Goal: Task Accomplishment & Management: Complete application form

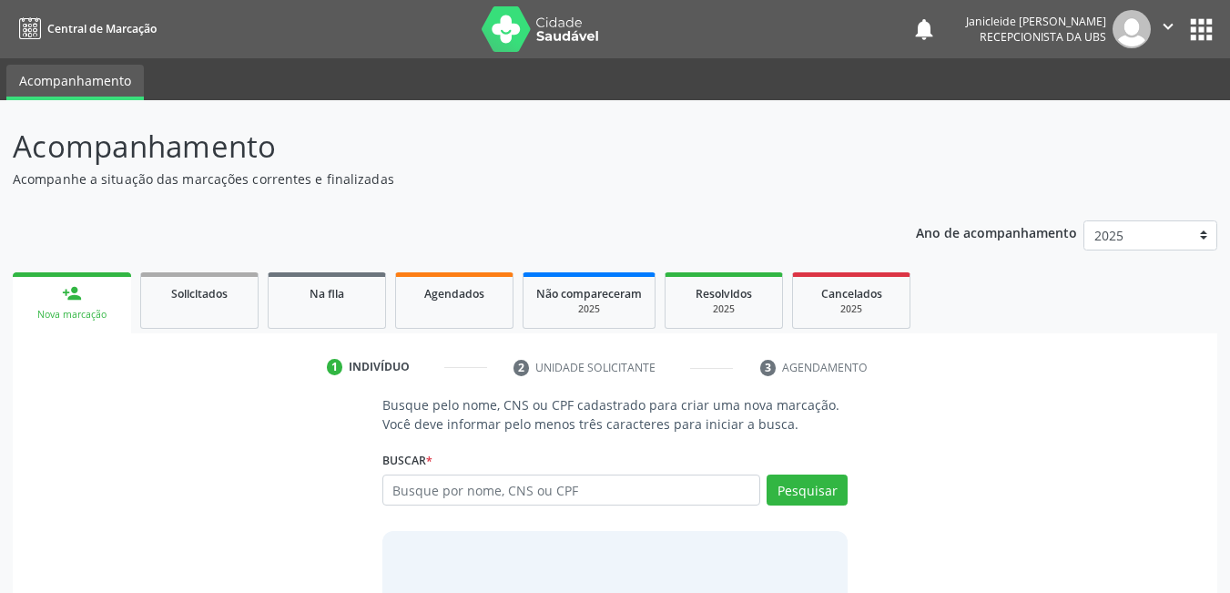
click at [571, 495] on input "text" at bounding box center [572, 489] width 379 height 31
type input "700507139199957"
click at [818, 477] on button "Pesquisar" at bounding box center [807, 489] width 81 height 31
type input "700507139199957"
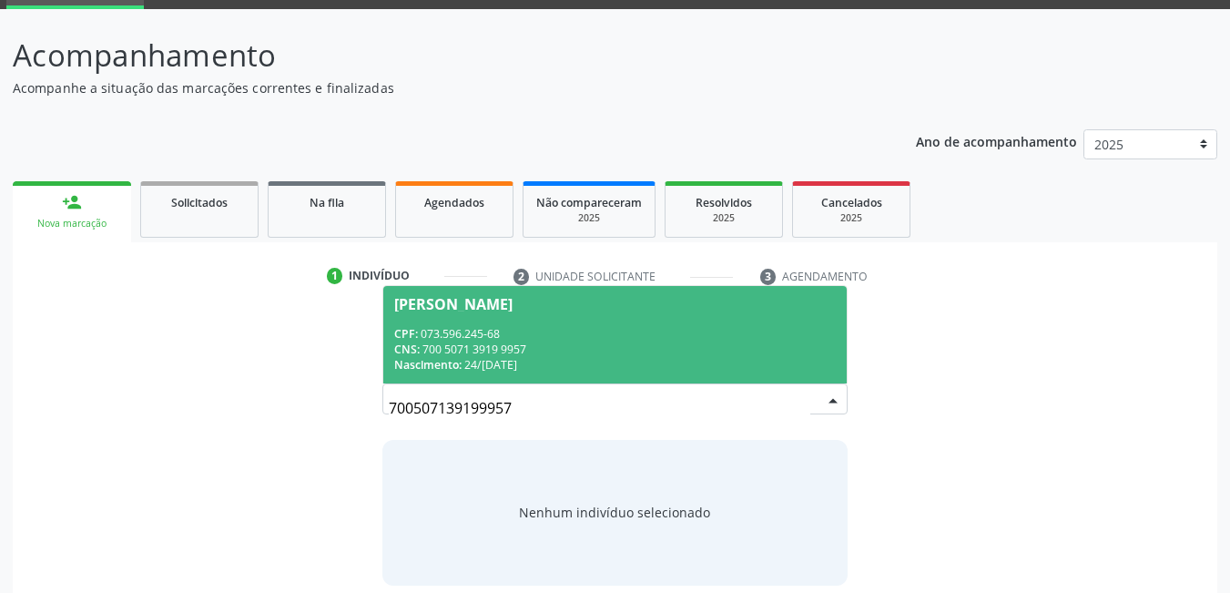
click at [413, 310] on div "[PERSON_NAME]" at bounding box center [453, 304] width 118 height 15
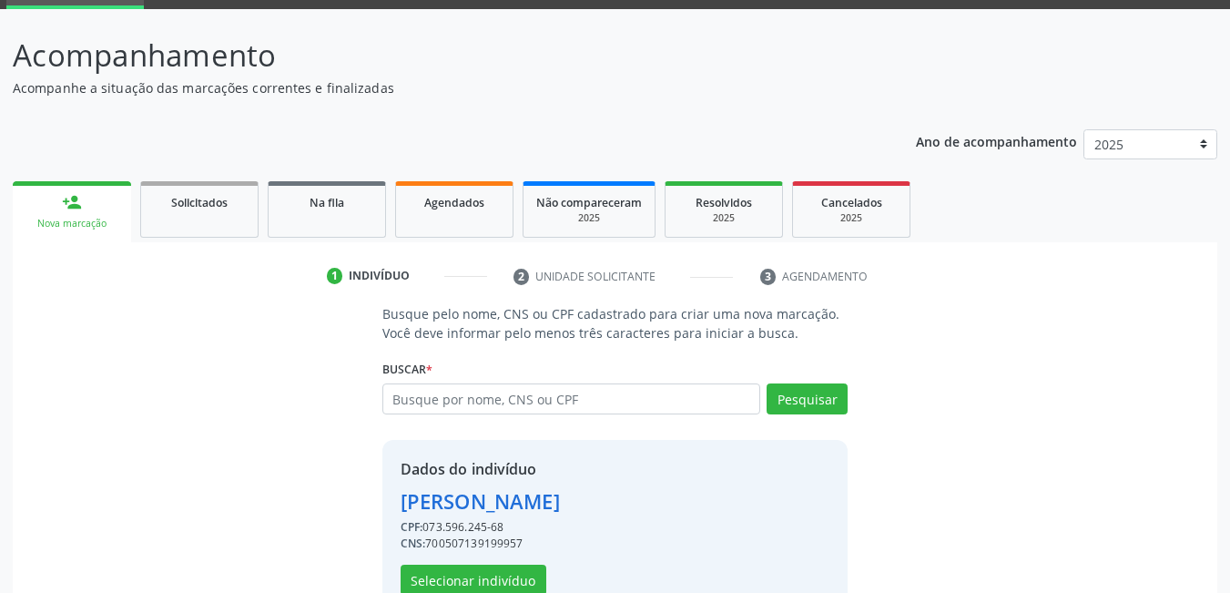
scroll to position [138, 0]
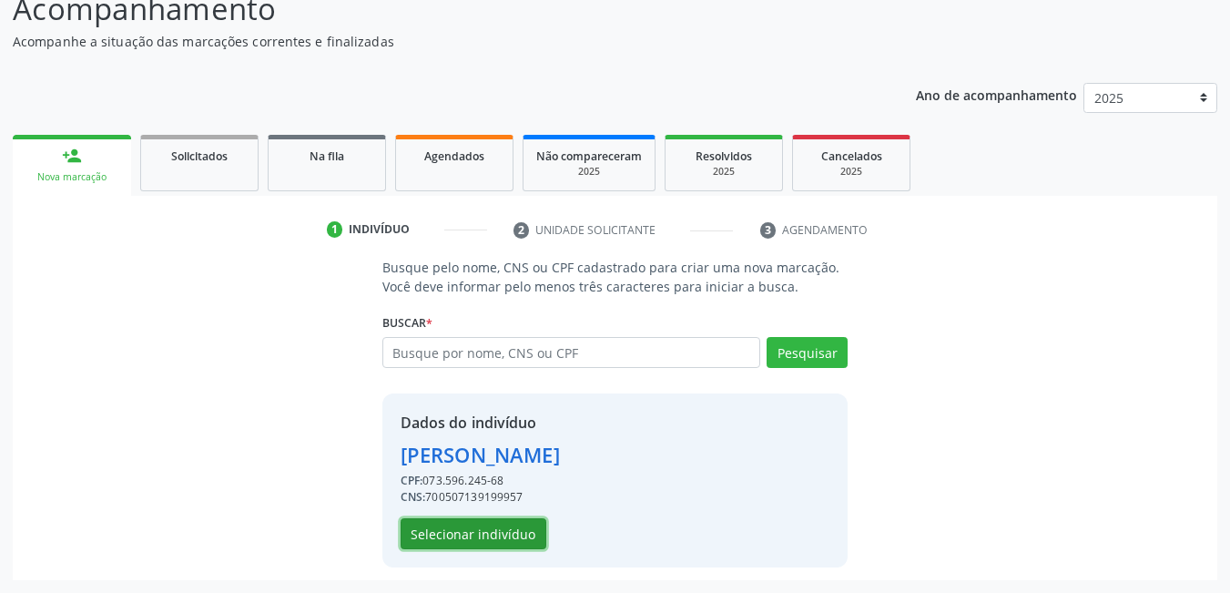
click at [464, 536] on button "Selecionar indivíduo" at bounding box center [474, 533] width 146 height 31
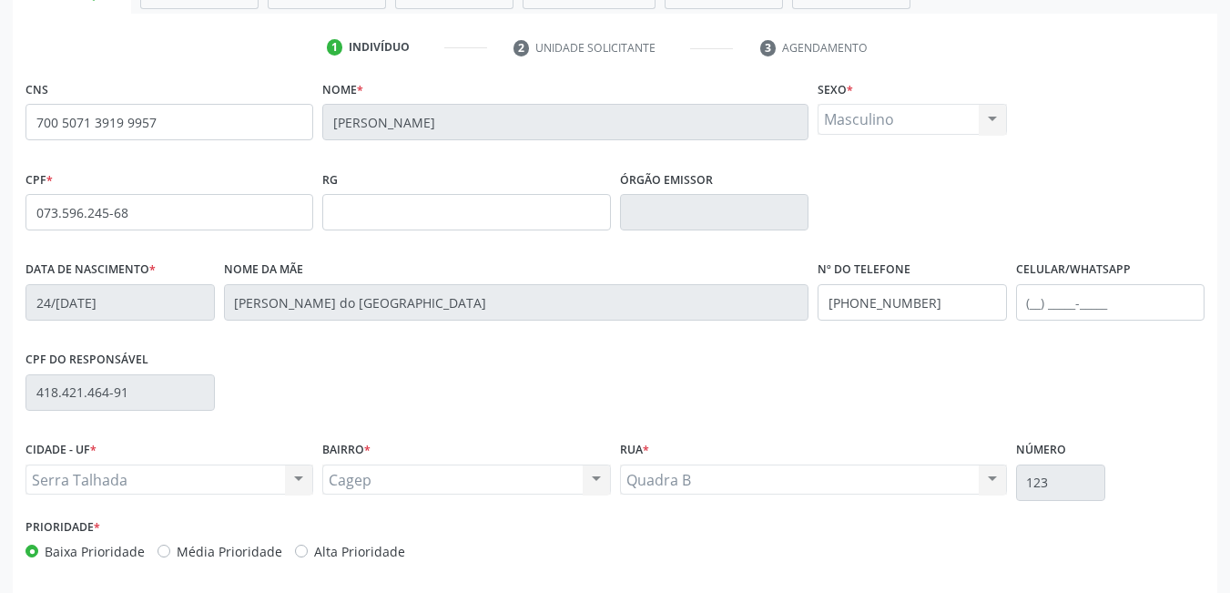
scroll to position [394, 0]
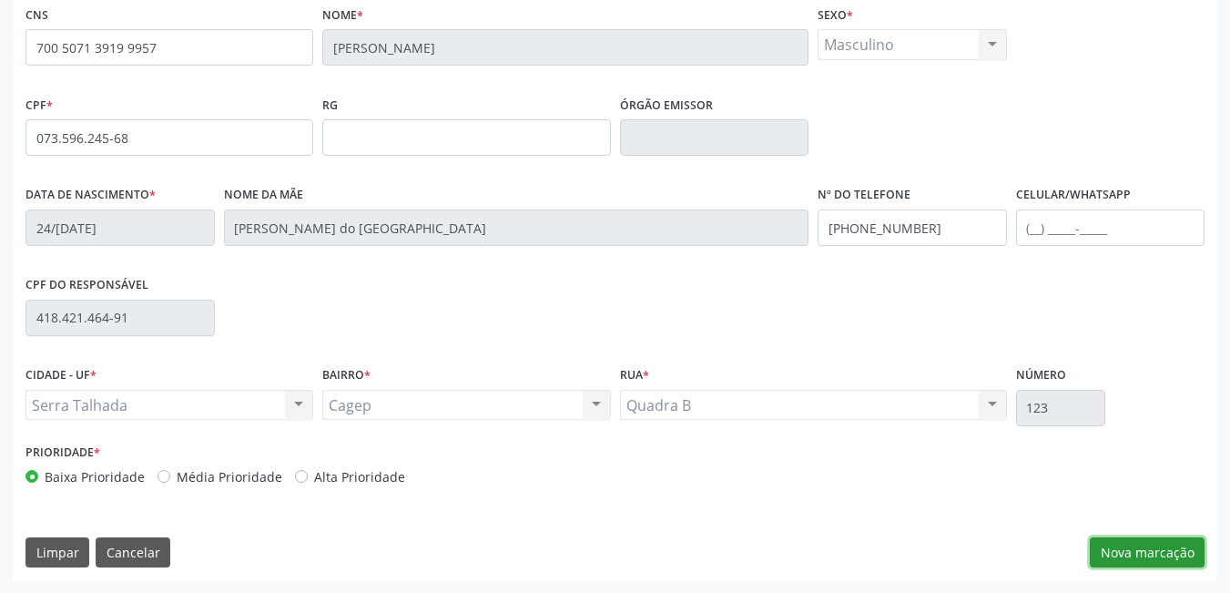
click at [1157, 546] on button "Nova marcação" at bounding box center [1147, 552] width 115 height 31
click at [0, 0] on button "Próximo" at bounding box center [0, 0] width 0 height 0
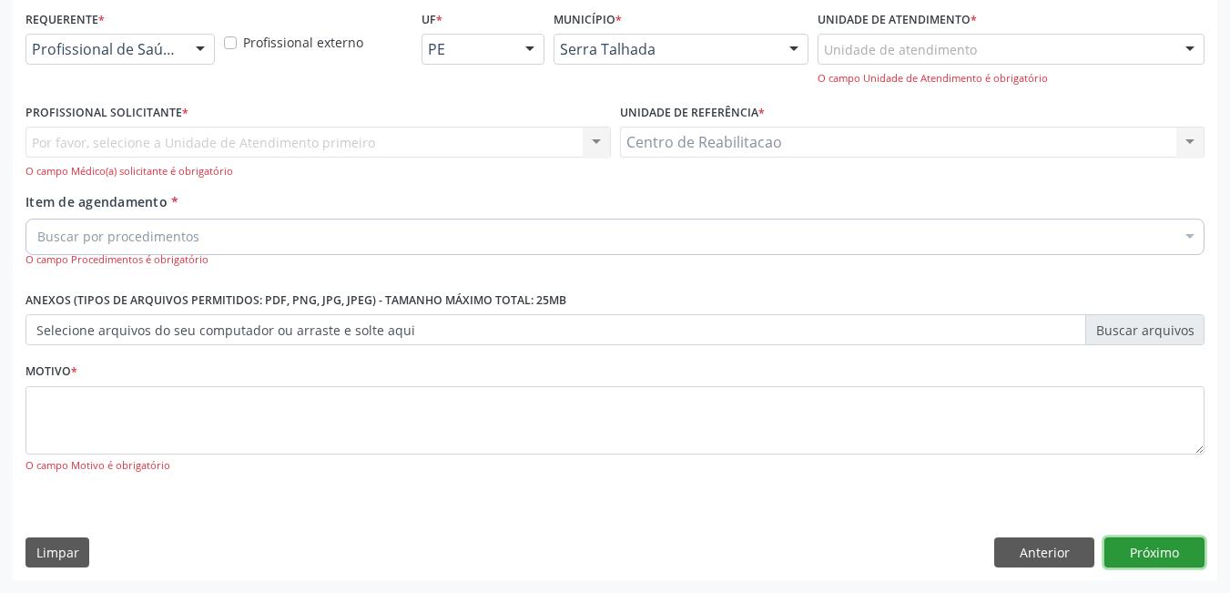
scroll to position [310, 0]
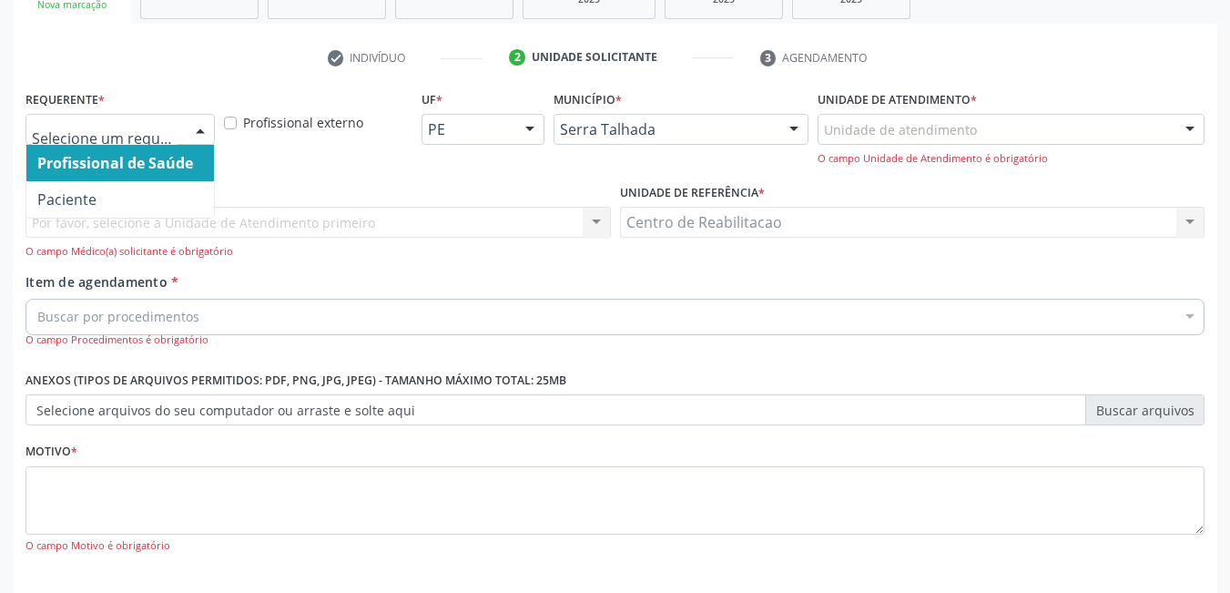
click at [189, 124] on div at bounding box center [200, 130] width 27 height 31
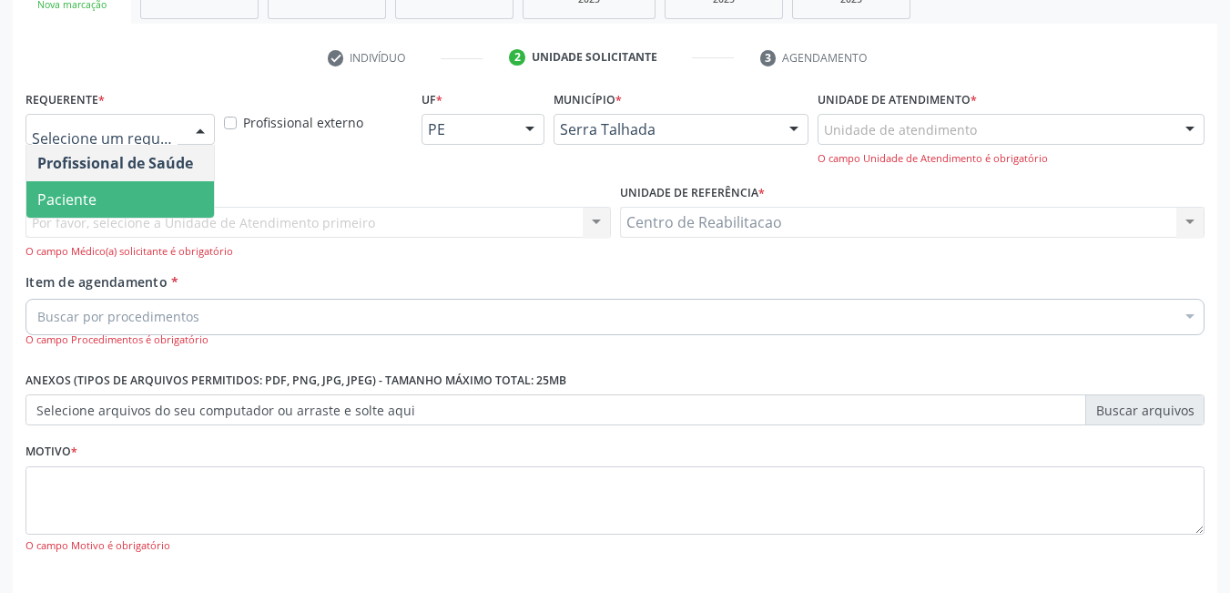
click at [106, 202] on span "Paciente" at bounding box center [120, 199] width 188 height 36
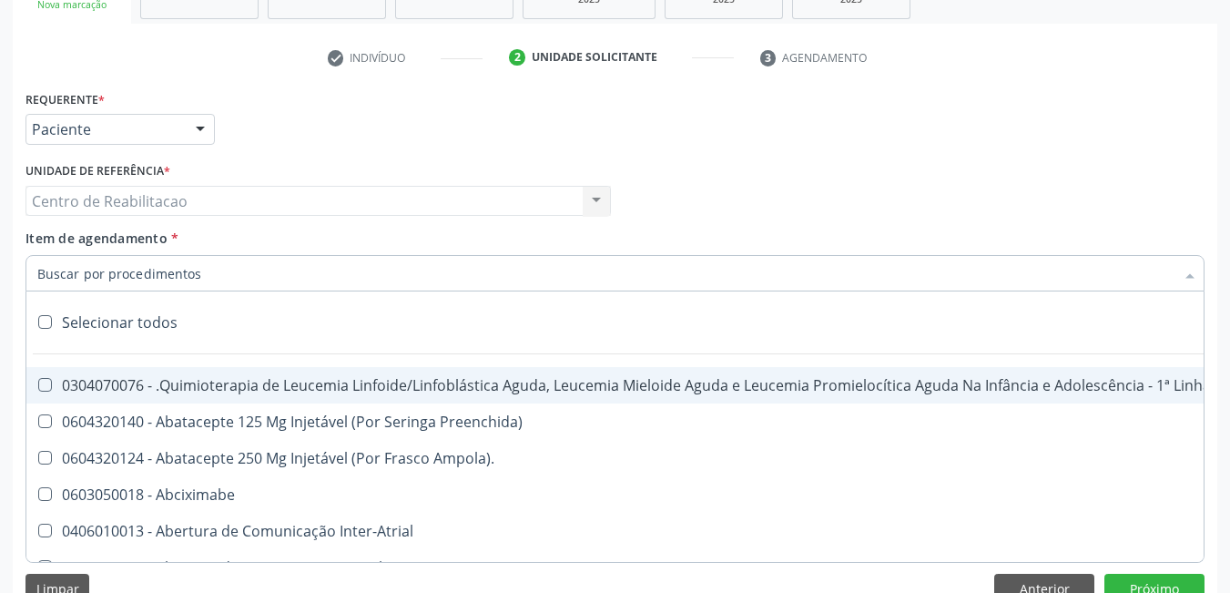
click at [176, 267] on input "Item de agendamento *" at bounding box center [606, 273] width 1138 height 36
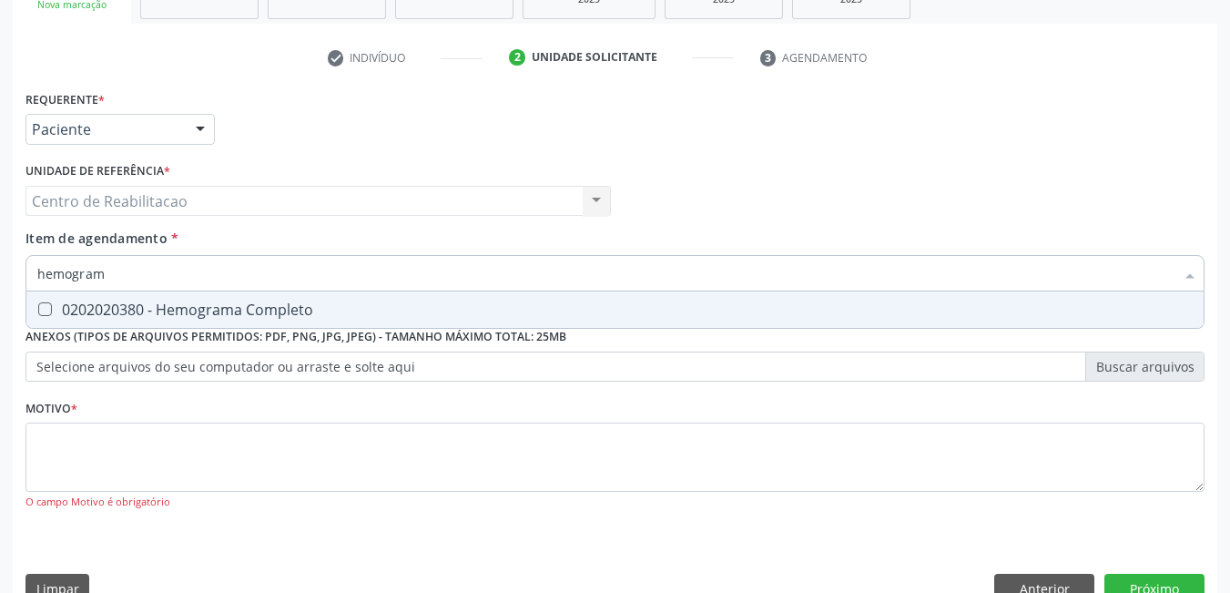
type input "hemograma"
click at [50, 305] on Completo at bounding box center [45, 309] width 14 height 14
click at [38, 305] on Completo "checkbox" at bounding box center [32, 309] width 12 height 12
checkbox Completo "true"
click at [164, 267] on input "hemograma" at bounding box center [606, 273] width 1138 height 36
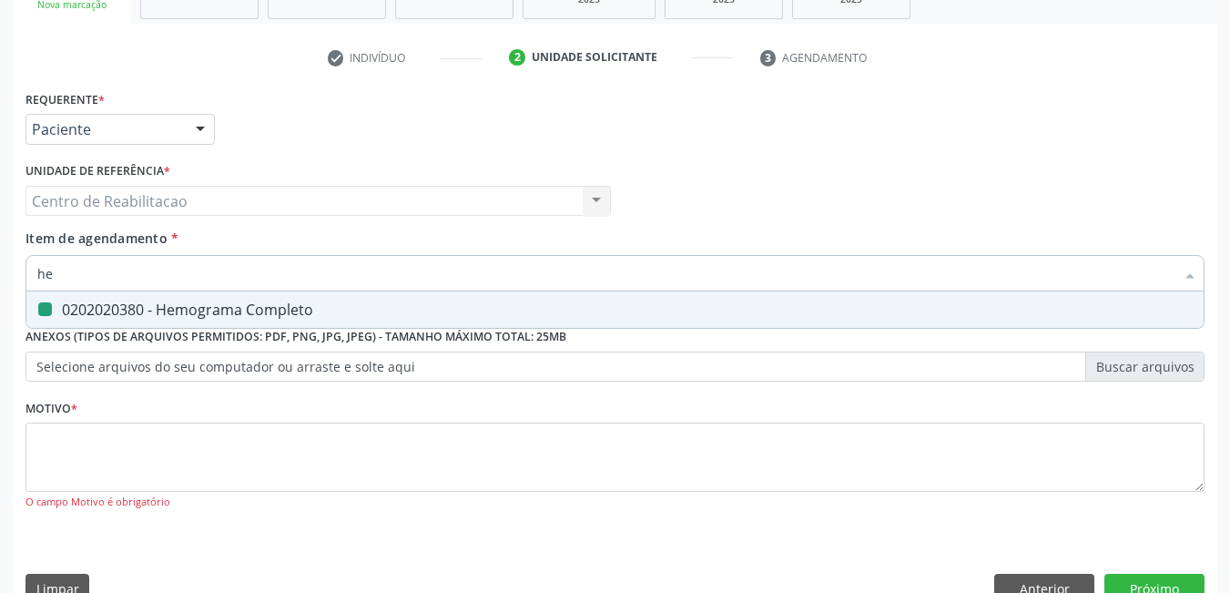
type input "h"
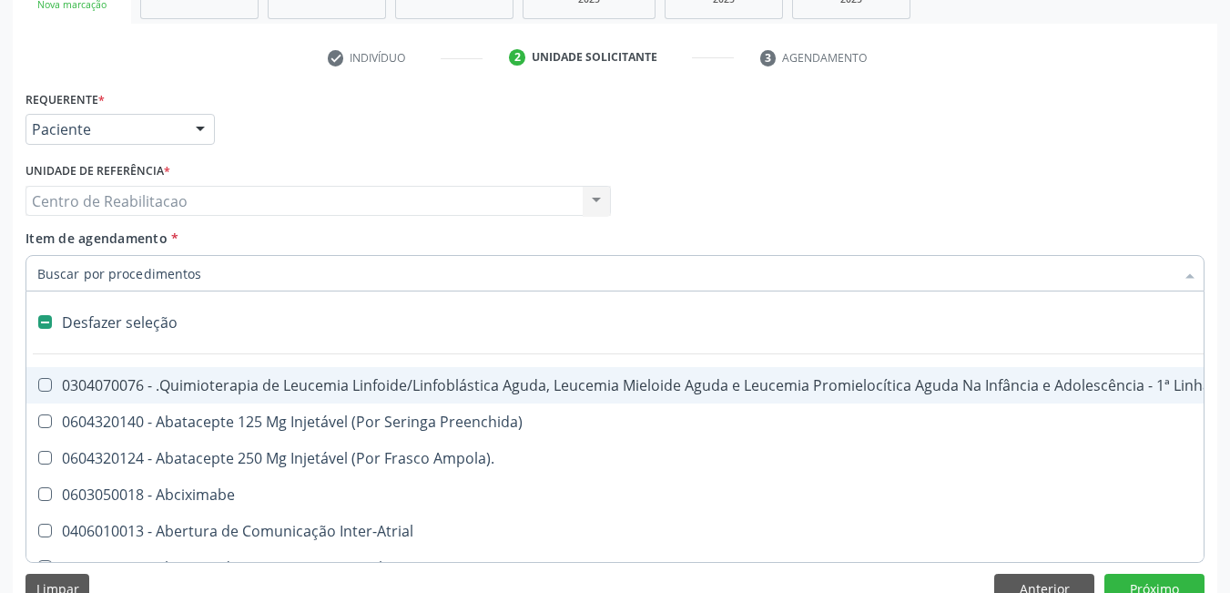
checkbox Manutenção "false"
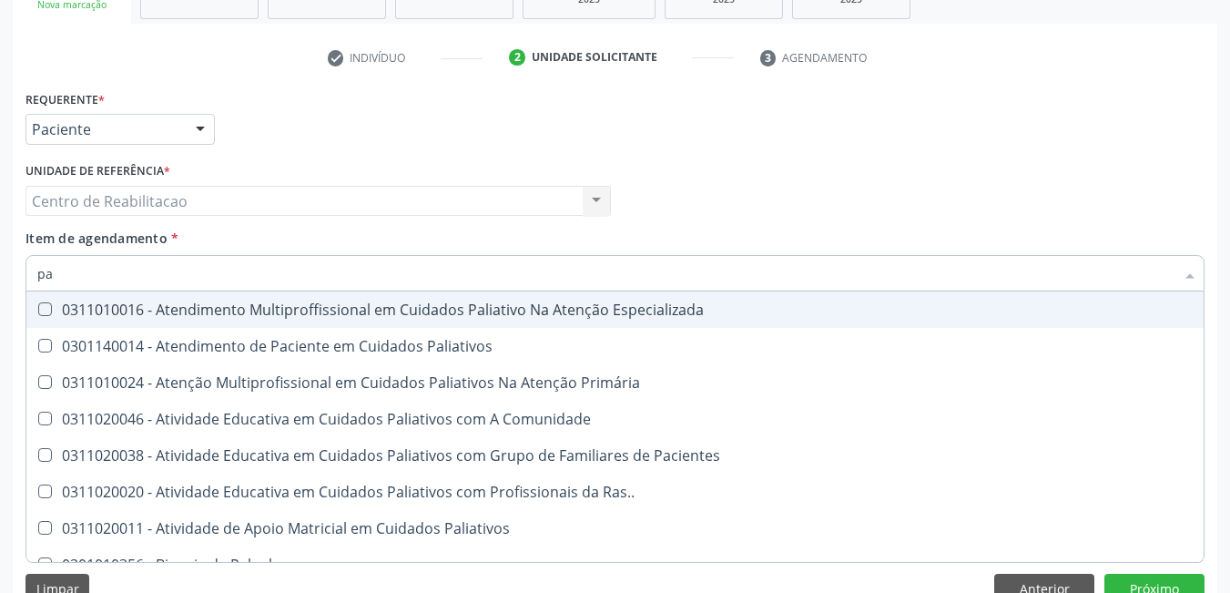
type input "p"
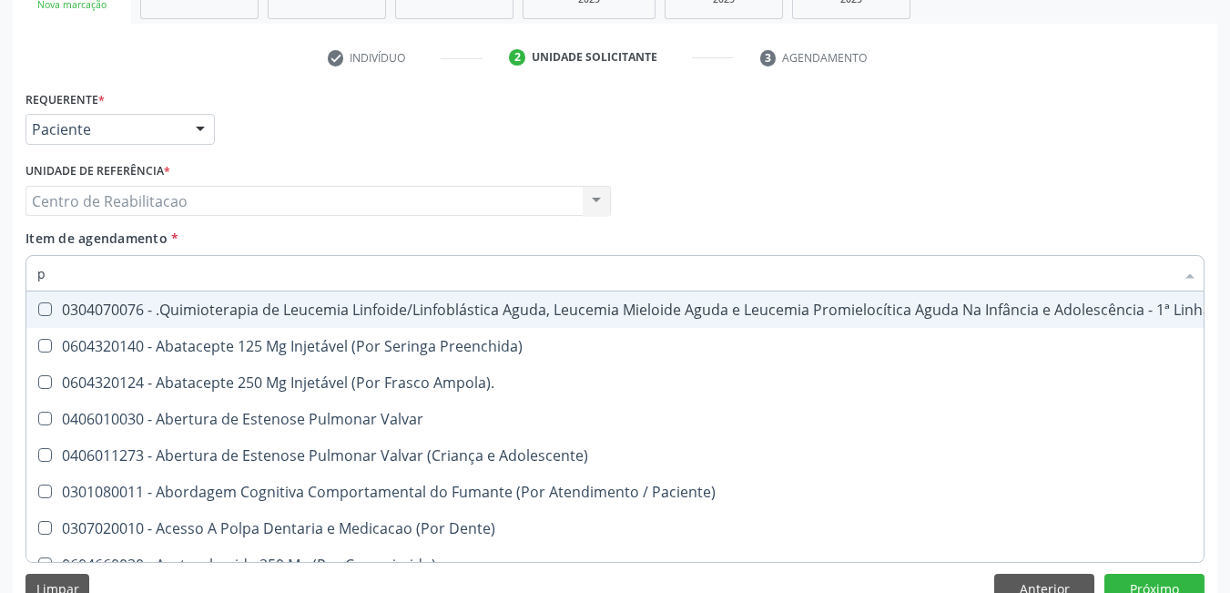
type input "pl"
checkbox Níveis\, "true"
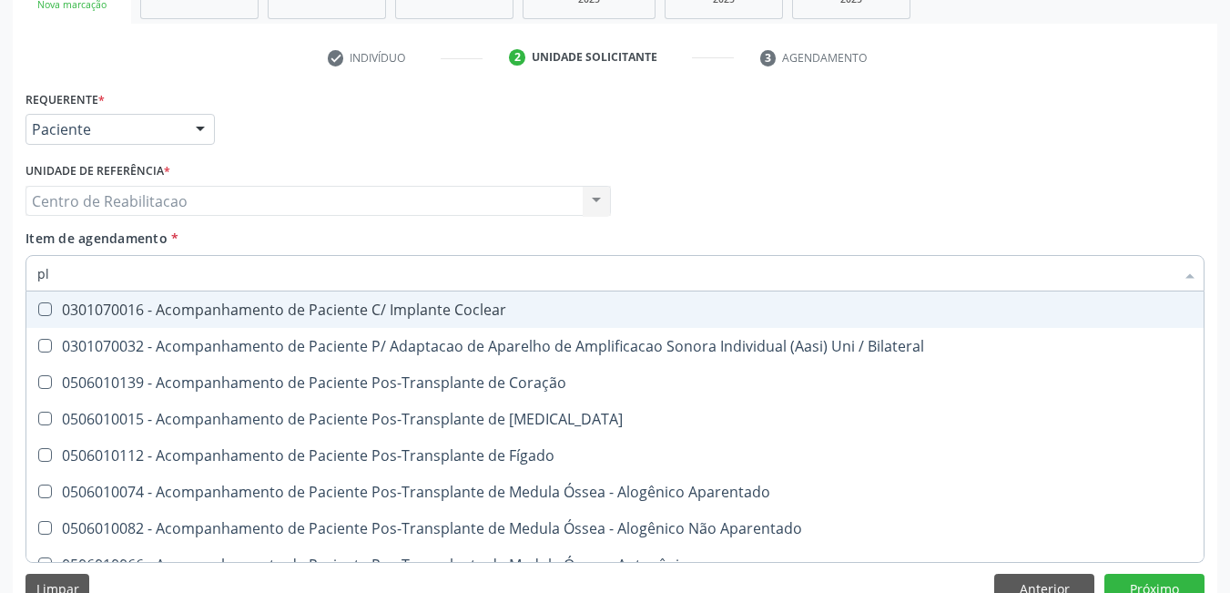
type input "pla"
checkbox Completo "false"
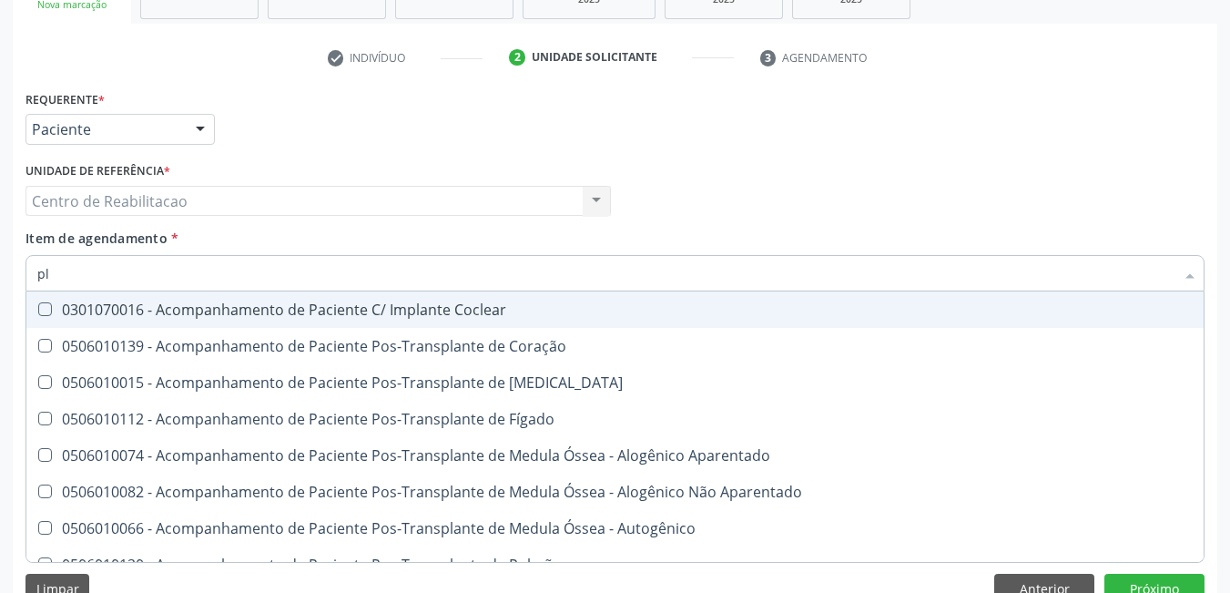
type input "p"
checkbox Histoplasma "false"
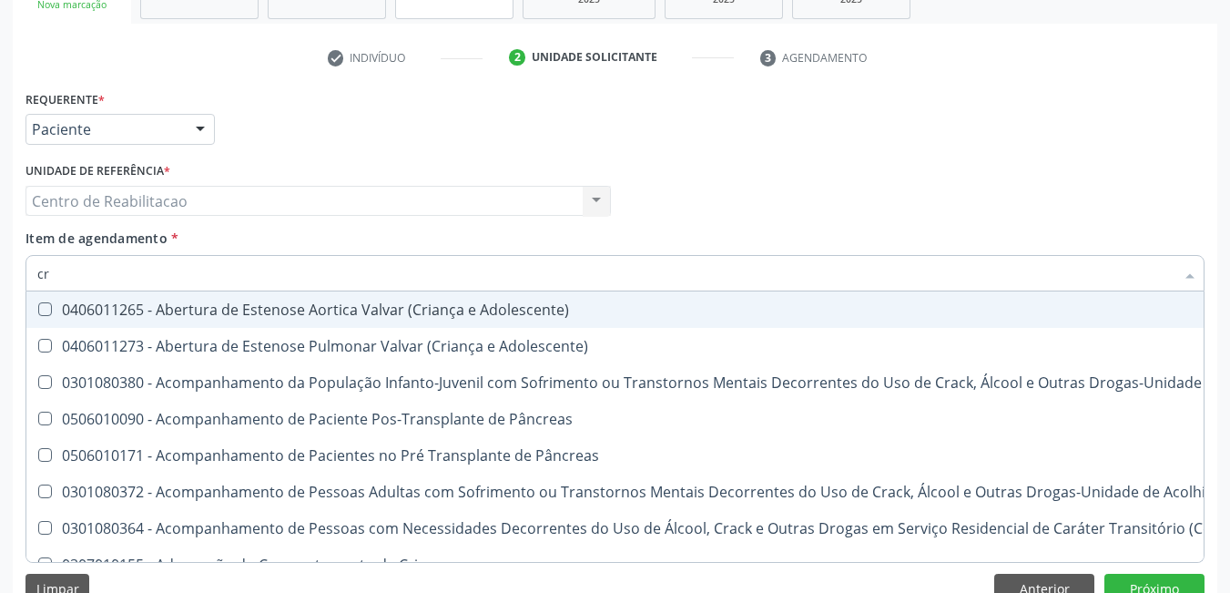
type input "c"
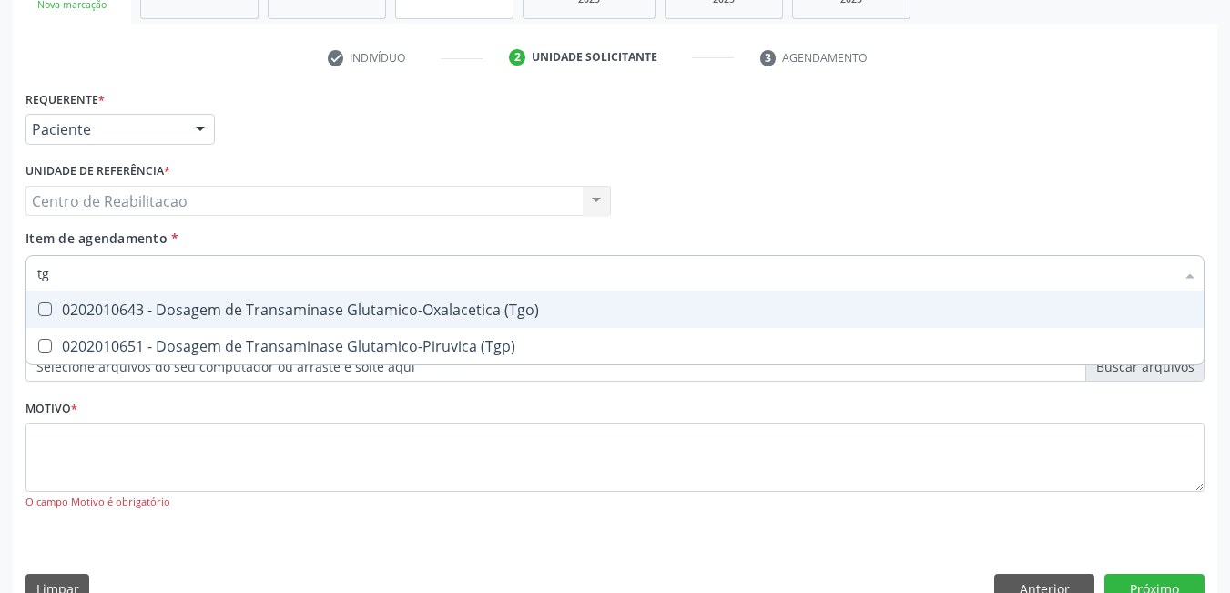
type input "tgo"
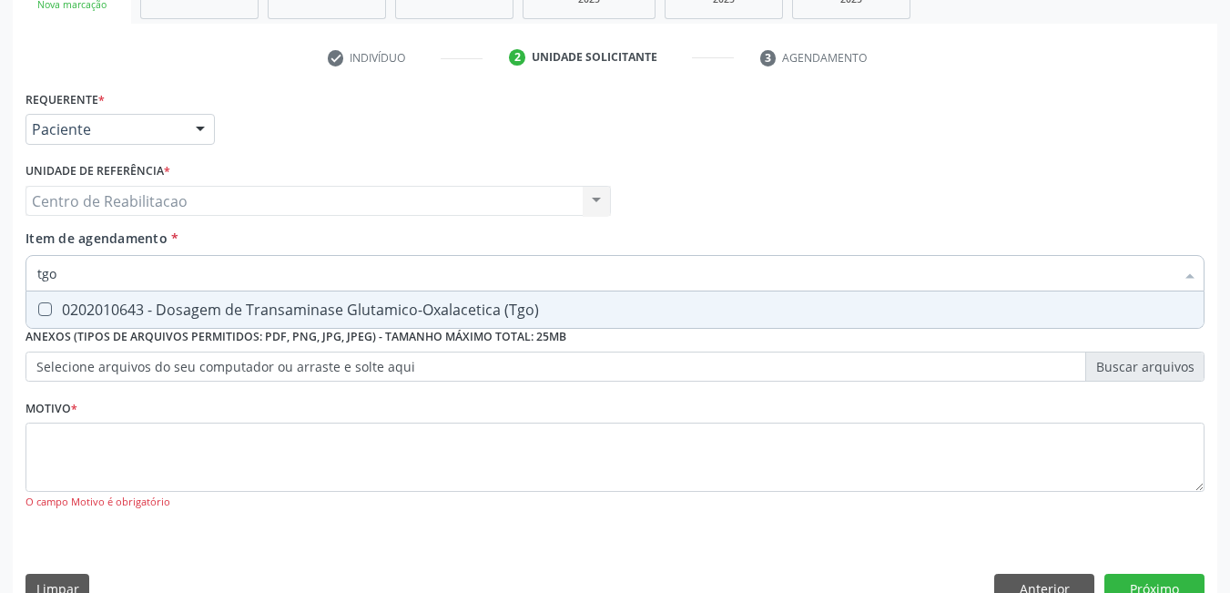
click at [41, 313] on \(Tgo\) at bounding box center [45, 309] width 14 height 14
click at [38, 313] on \(Tgo\) "checkbox" at bounding box center [32, 309] width 12 height 12
checkbox \(Tgo\) "true"
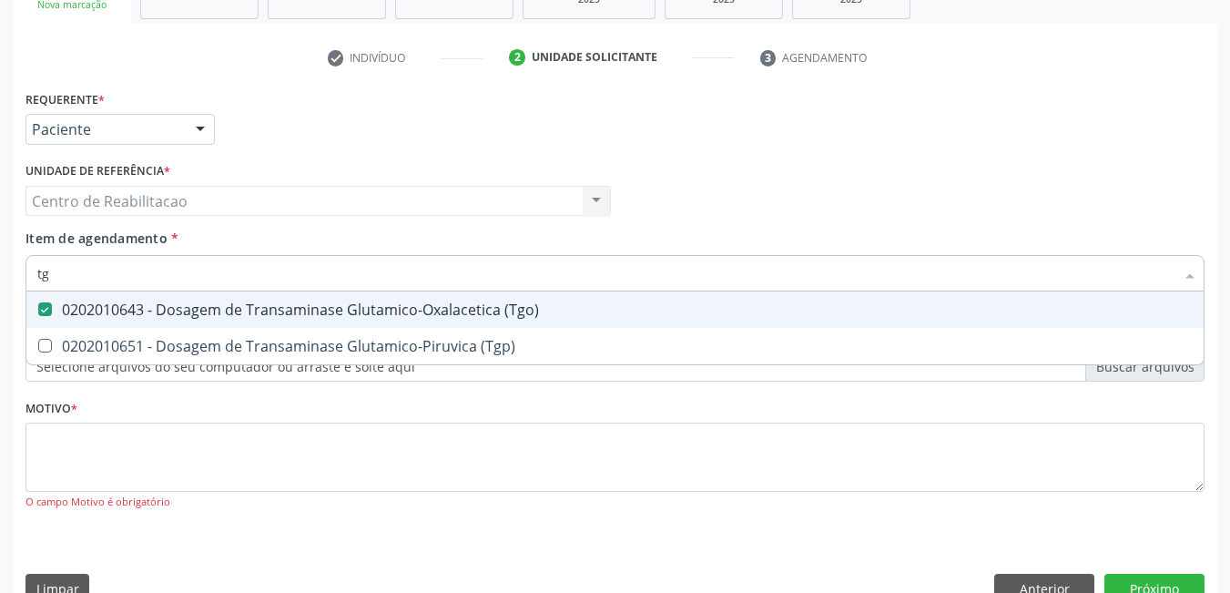
type input "tgp"
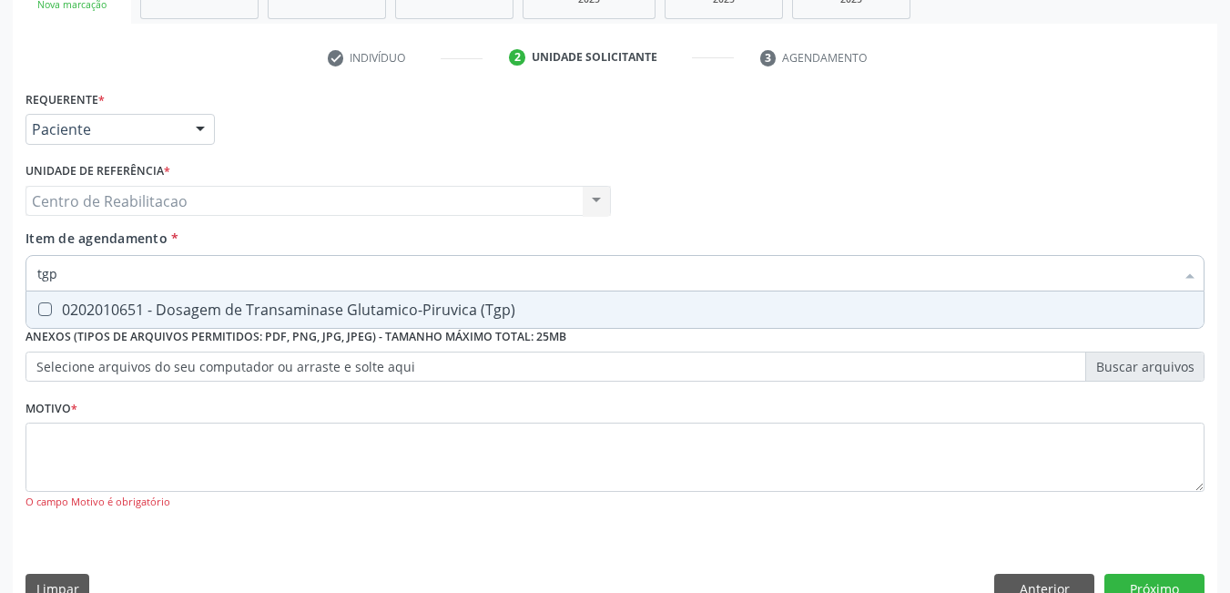
click at [46, 305] on \(Tgp\) at bounding box center [45, 309] width 14 height 14
click at [38, 305] on \(Tgp\) "checkbox" at bounding box center [32, 309] width 12 height 12
checkbox \(Tgp\) "true"
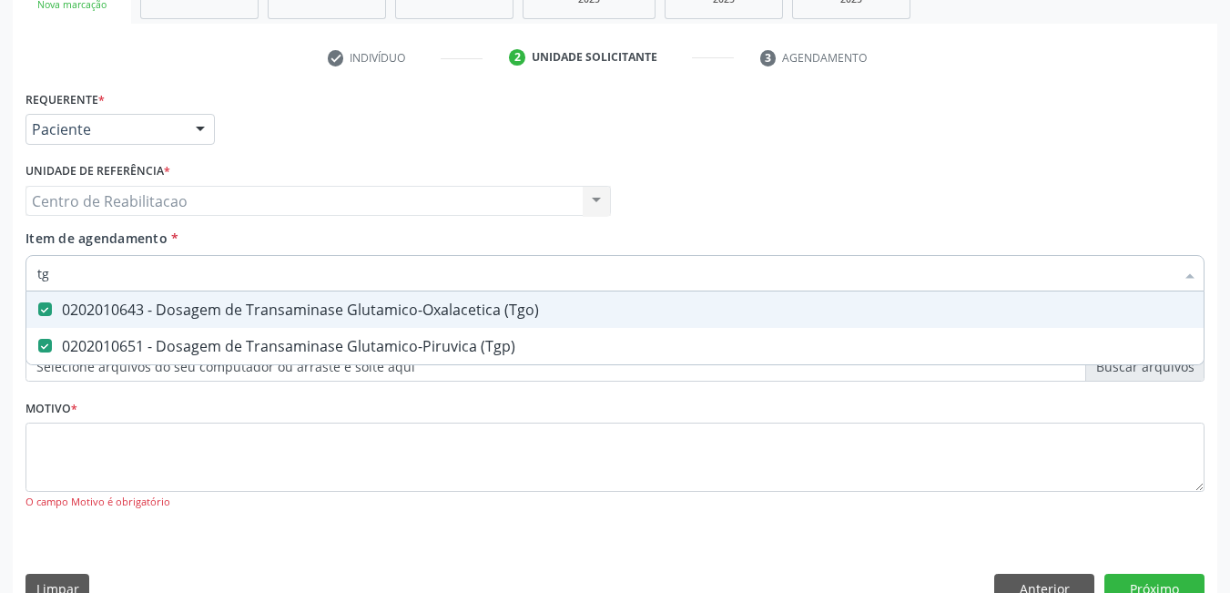
type input "t"
checkbox \(Tgo\) "false"
checkbox \(Tgp\) "false"
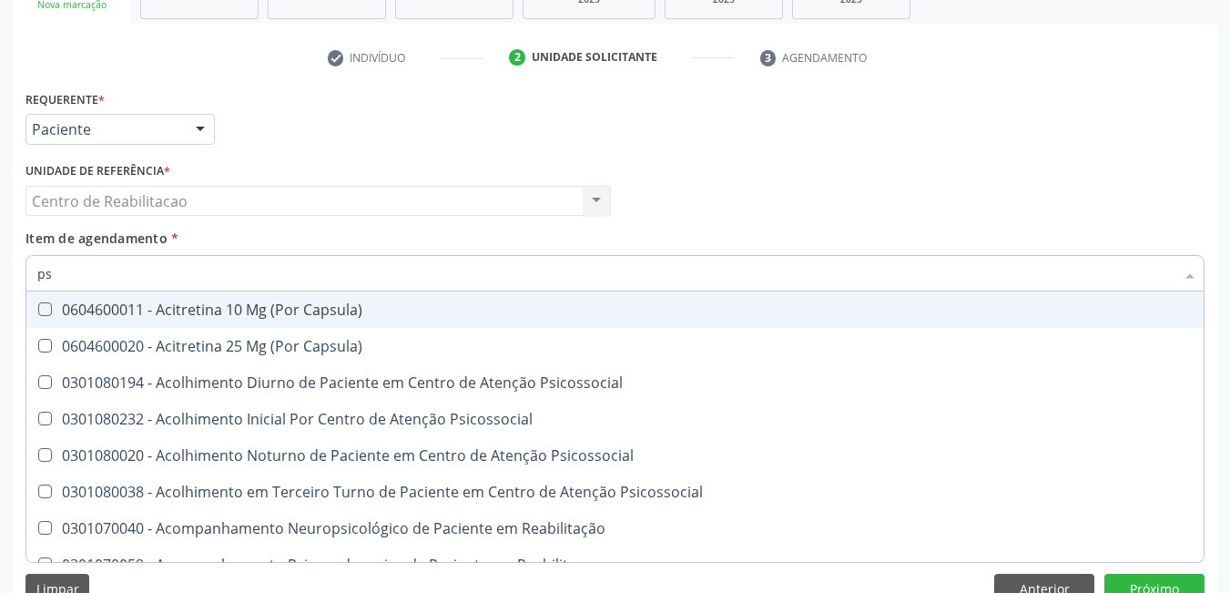
type input "psa"
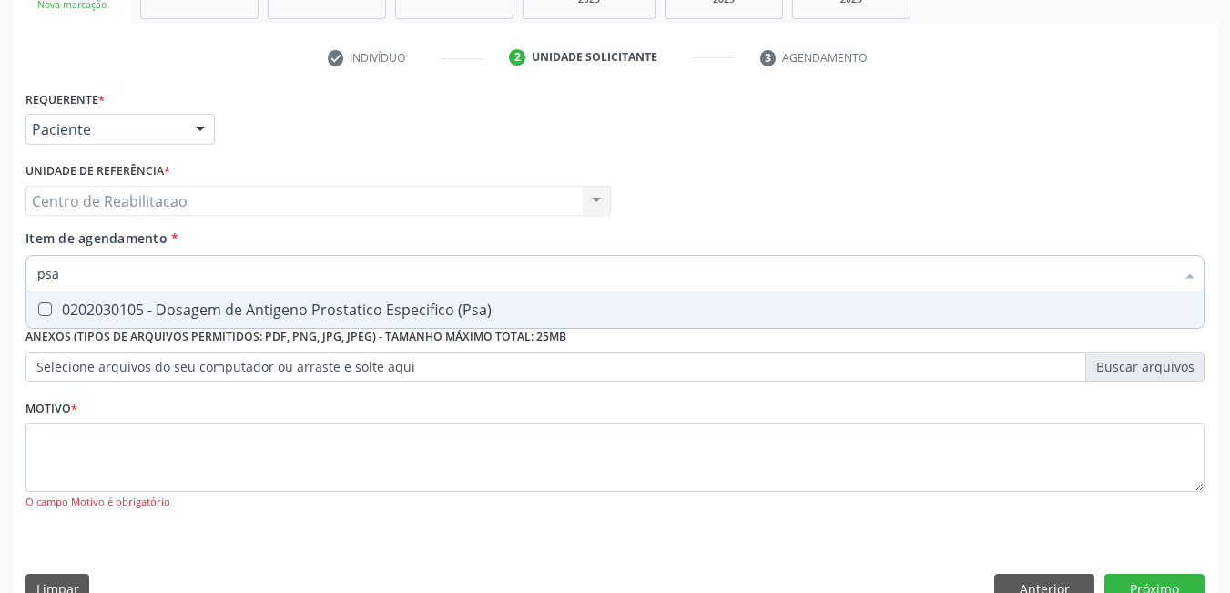
click at [39, 310] on \(Psa\) at bounding box center [45, 309] width 14 height 14
click at [38, 310] on \(Psa\) "checkbox" at bounding box center [32, 309] width 12 height 12
checkbox \(Psa\) "true"
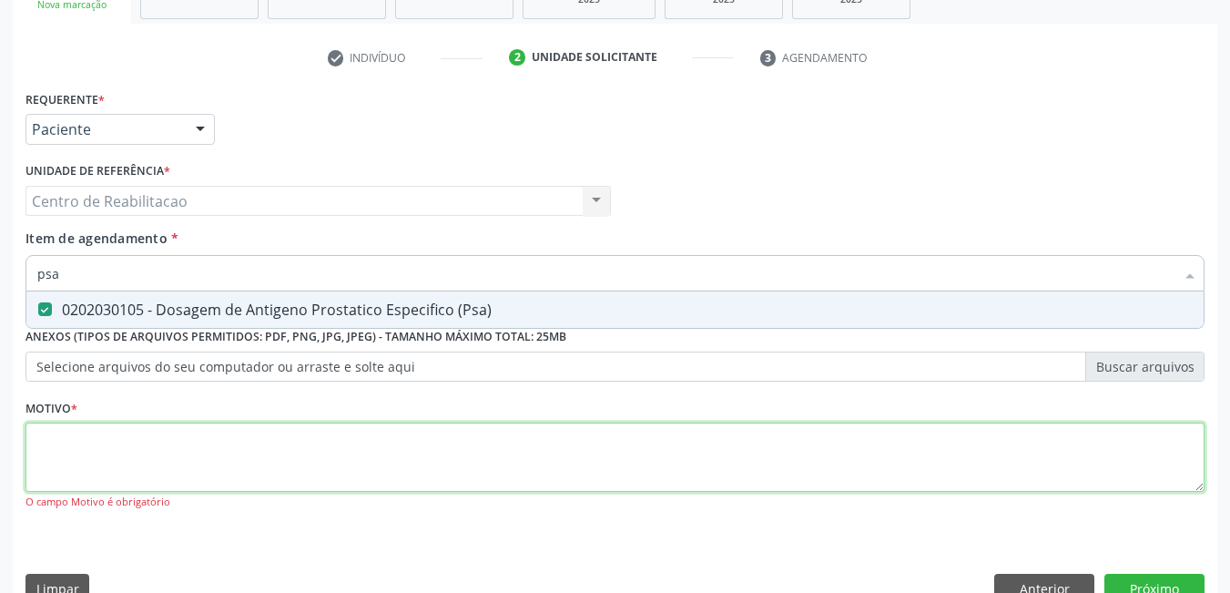
click at [201, 465] on div "Requerente * Paciente Profissional de Saúde Paciente Nenhum resultado encontrad…" at bounding box center [615, 311] width 1179 height 450
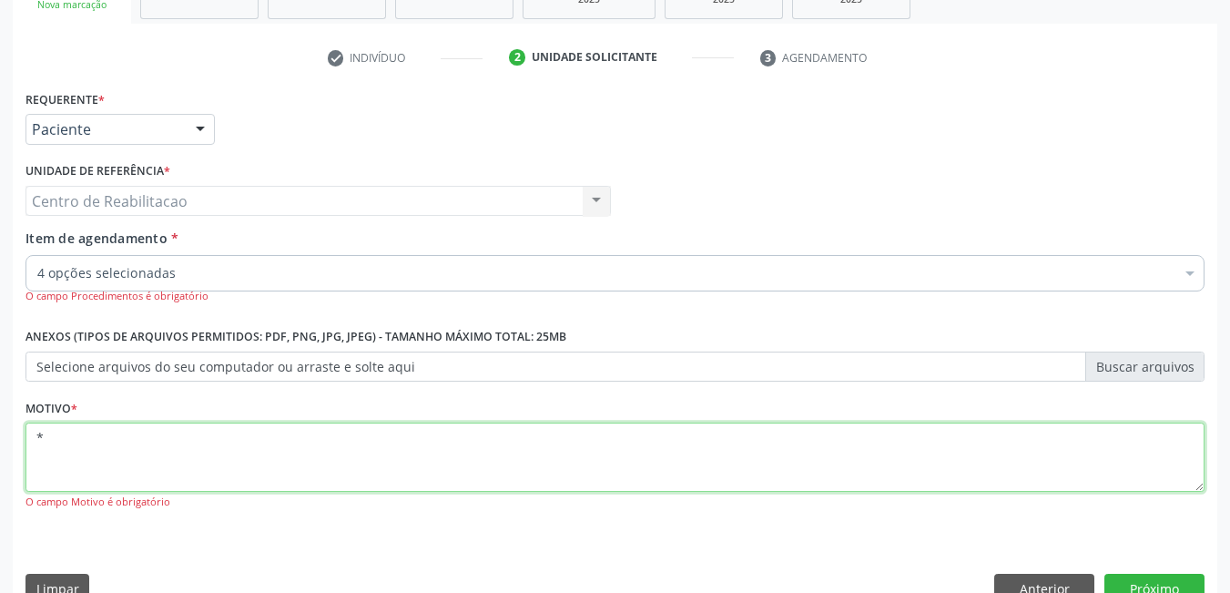
scroll to position [346, 0]
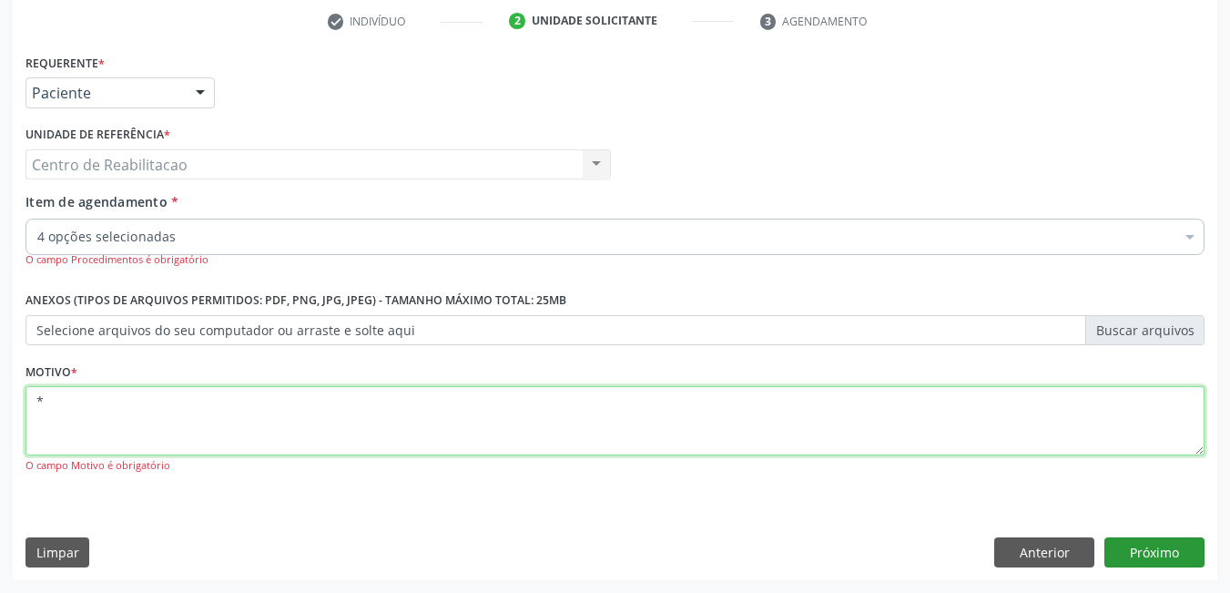
type textarea "*"
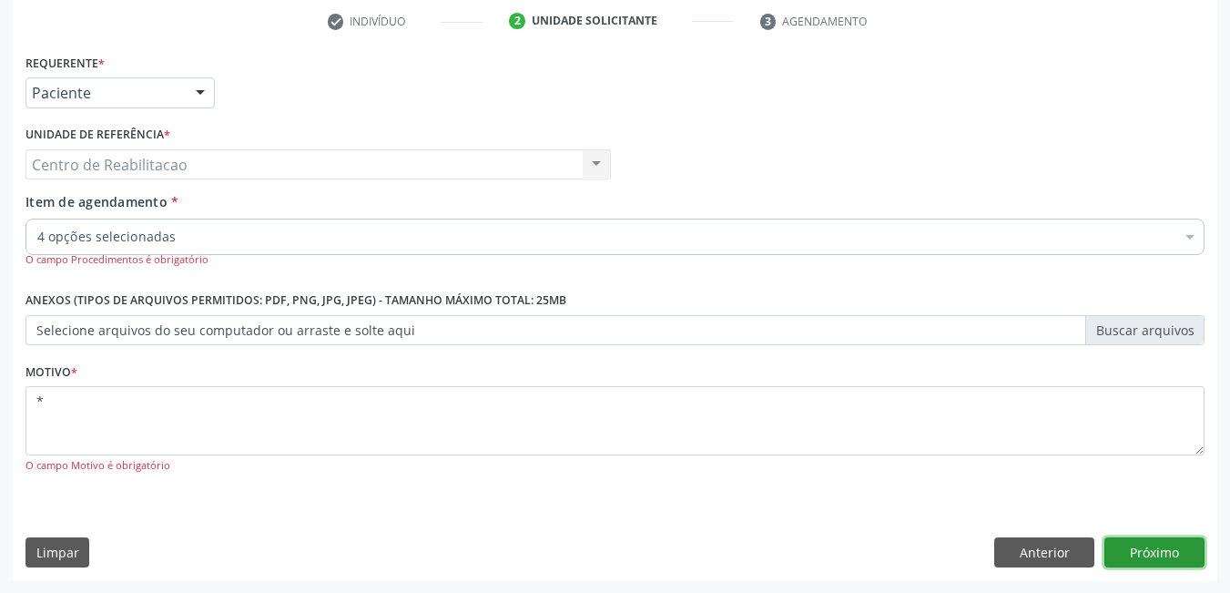
click at [1167, 554] on button "Próximo" at bounding box center [1155, 552] width 100 height 31
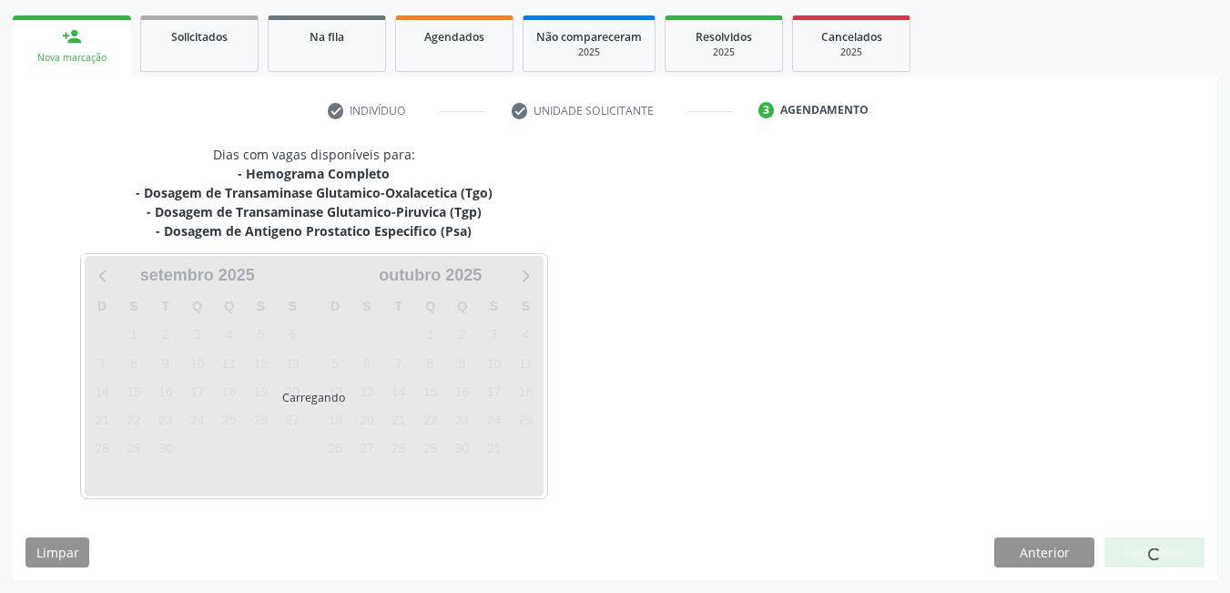
scroll to position [257, 0]
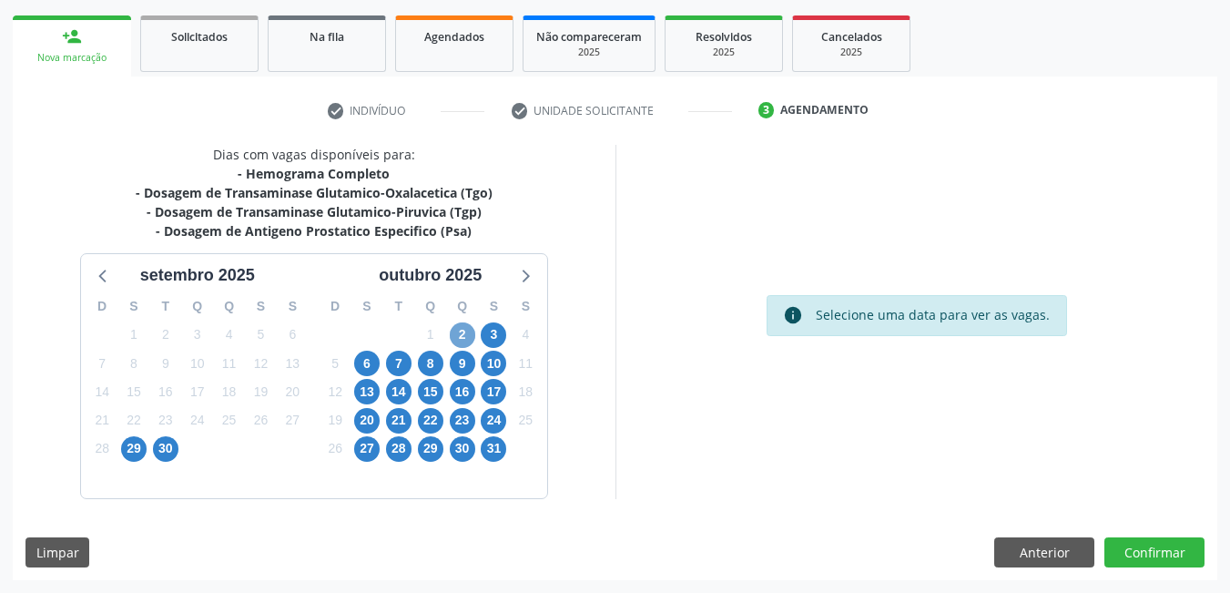
click at [462, 334] on span "2" at bounding box center [463, 335] width 26 height 26
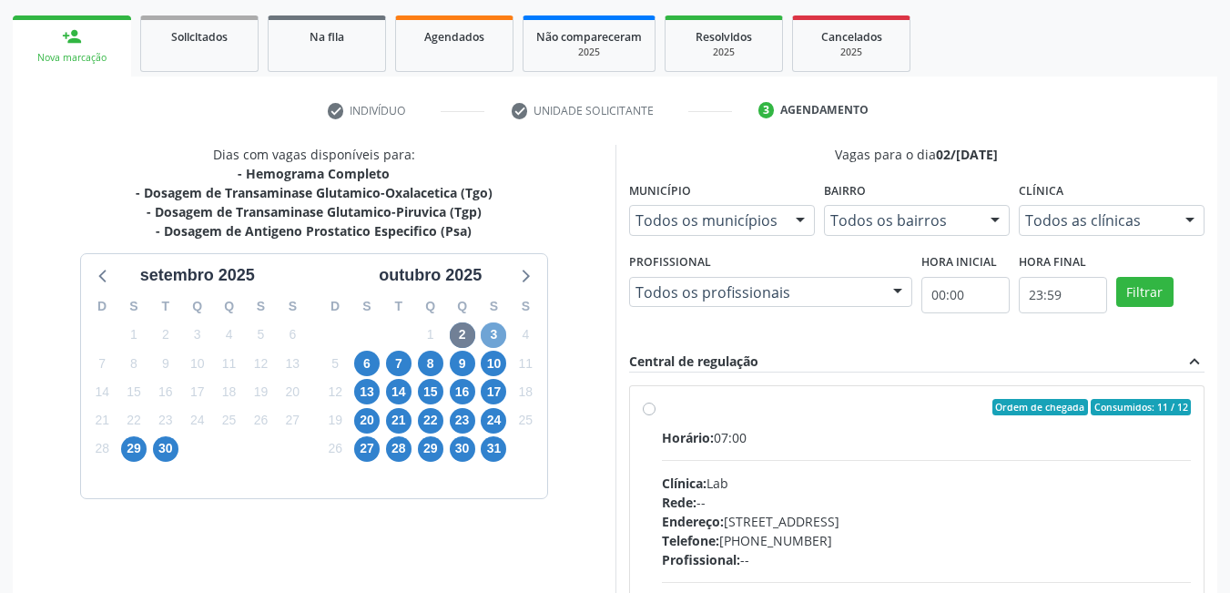
click at [493, 328] on span "3" at bounding box center [494, 335] width 26 height 26
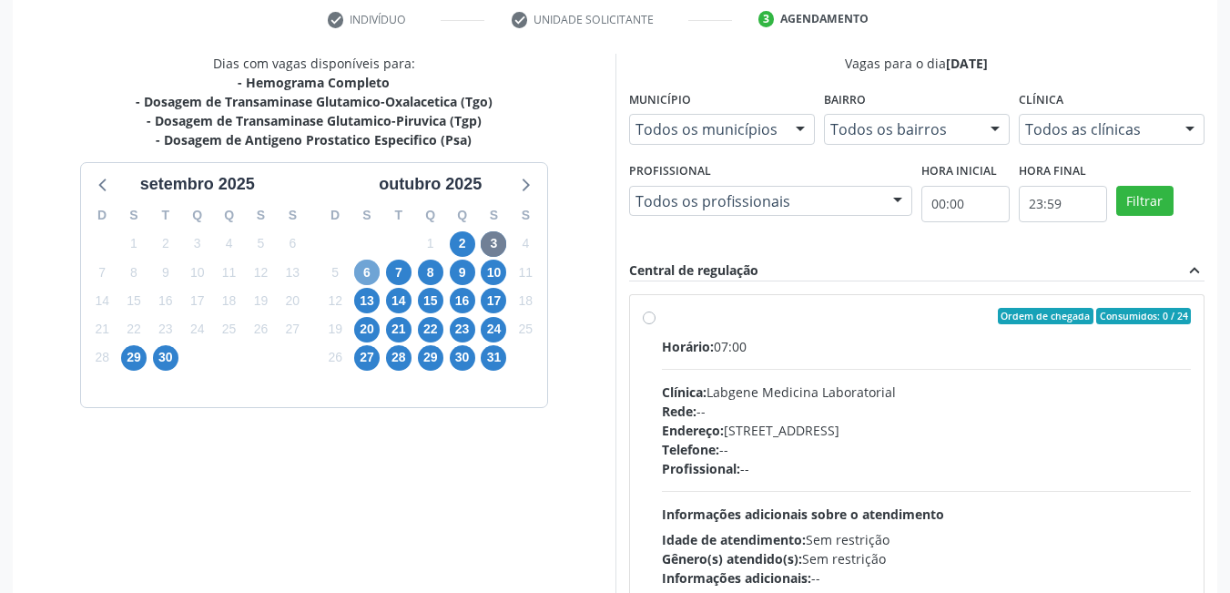
click at [365, 274] on span "6" at bounding box center [367, 273] width 26 height 26
click at [398, 273] on span "7" at bounding box center [399, 273] width 26 height 26
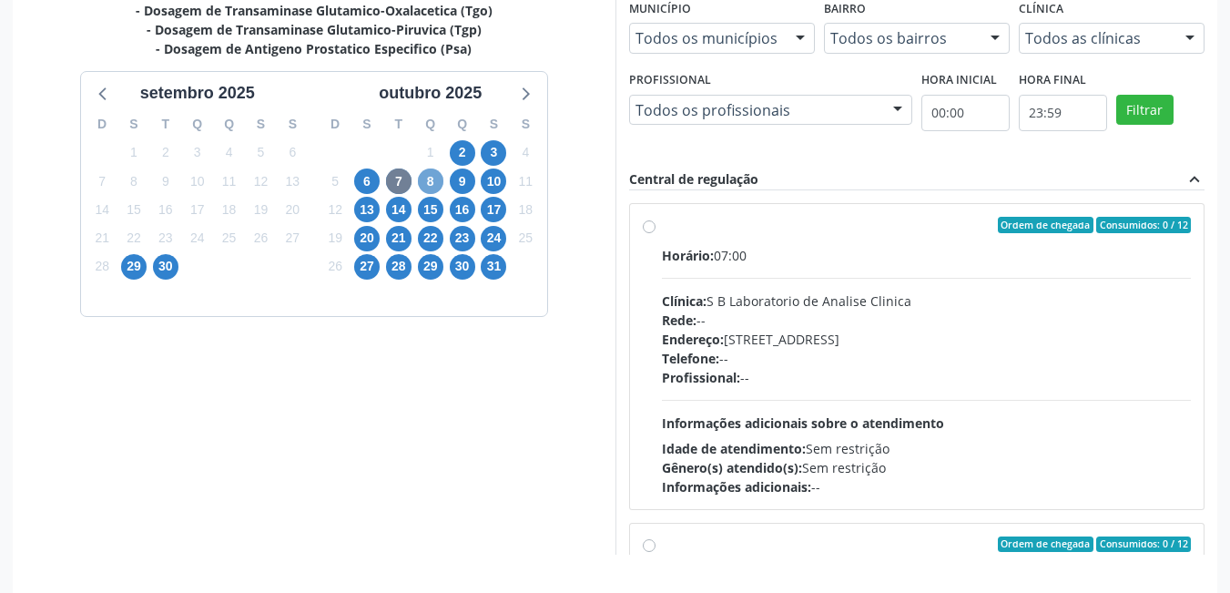
click at [432, 184] on span "8" at bounding box center [431, 181] width 26 height 26
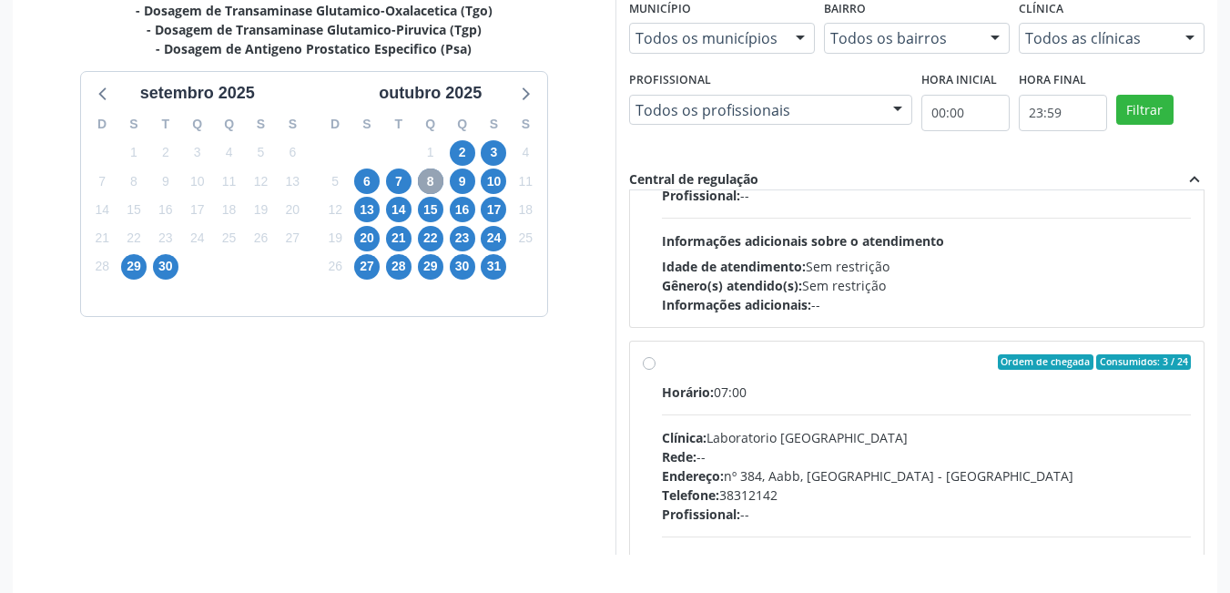
scroll to position [0, 0]
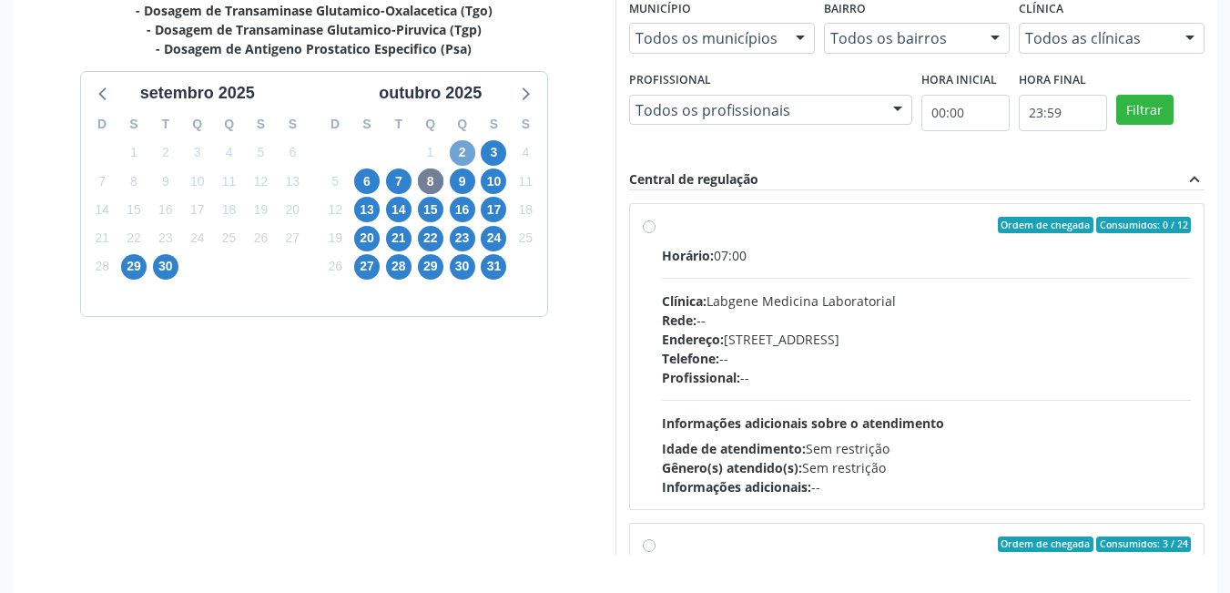
click at [464, 154] on span "2" at bounding box center [463, 153] width 26 height 26
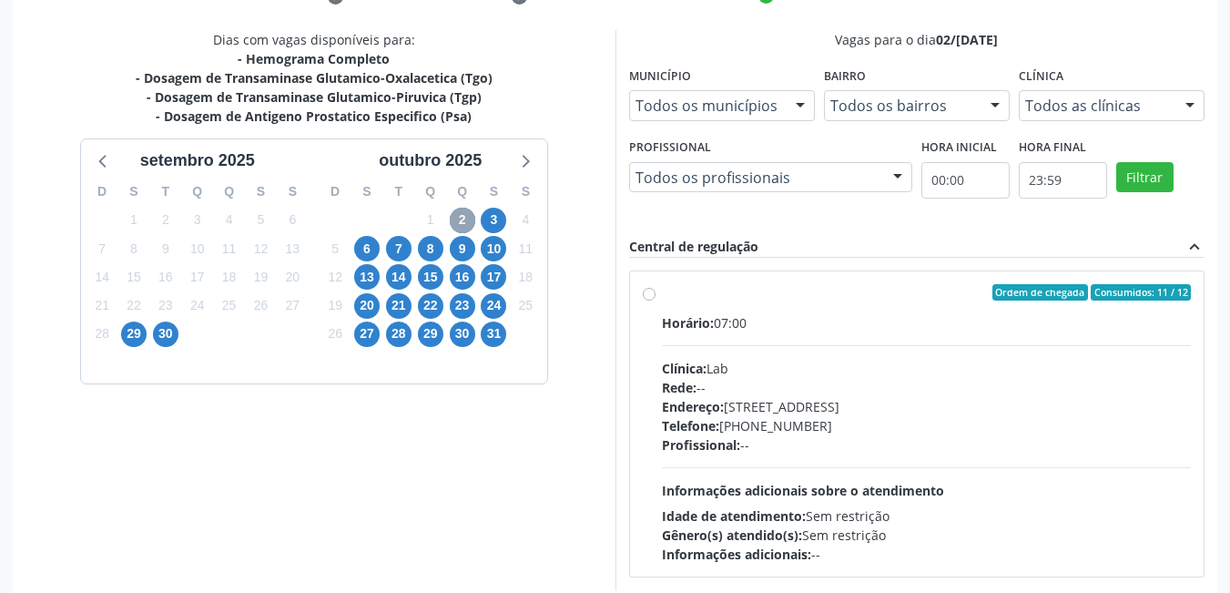
scroll to position [463, 0]
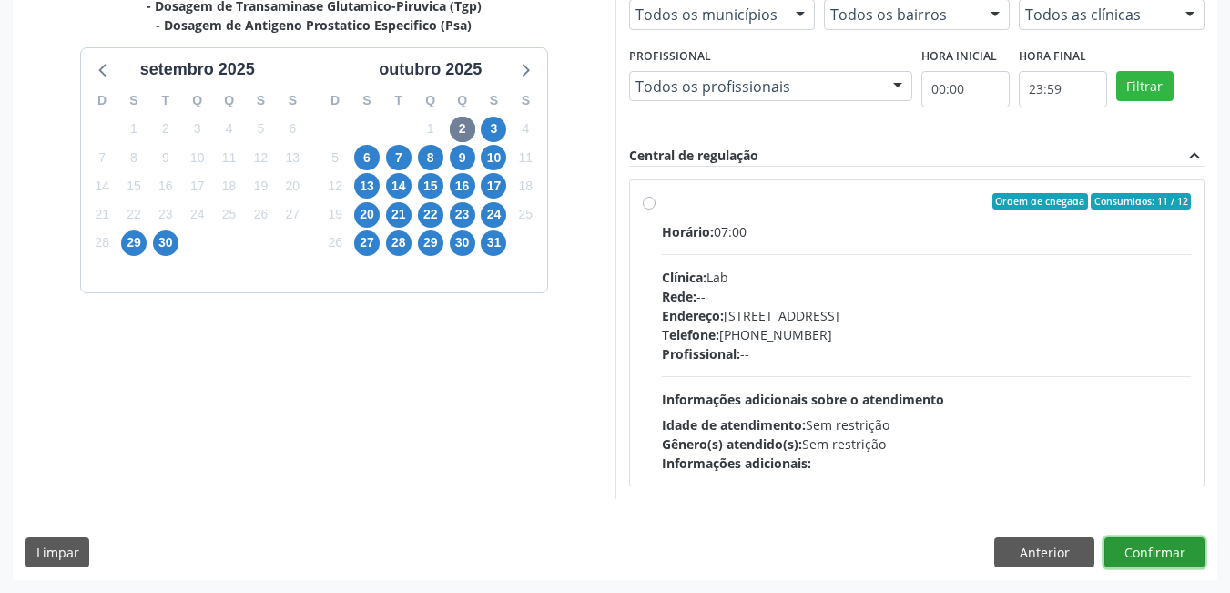
click at [1167, 550] on button "Confirmar" at bounding box center [1155, 552] width 100 height 31
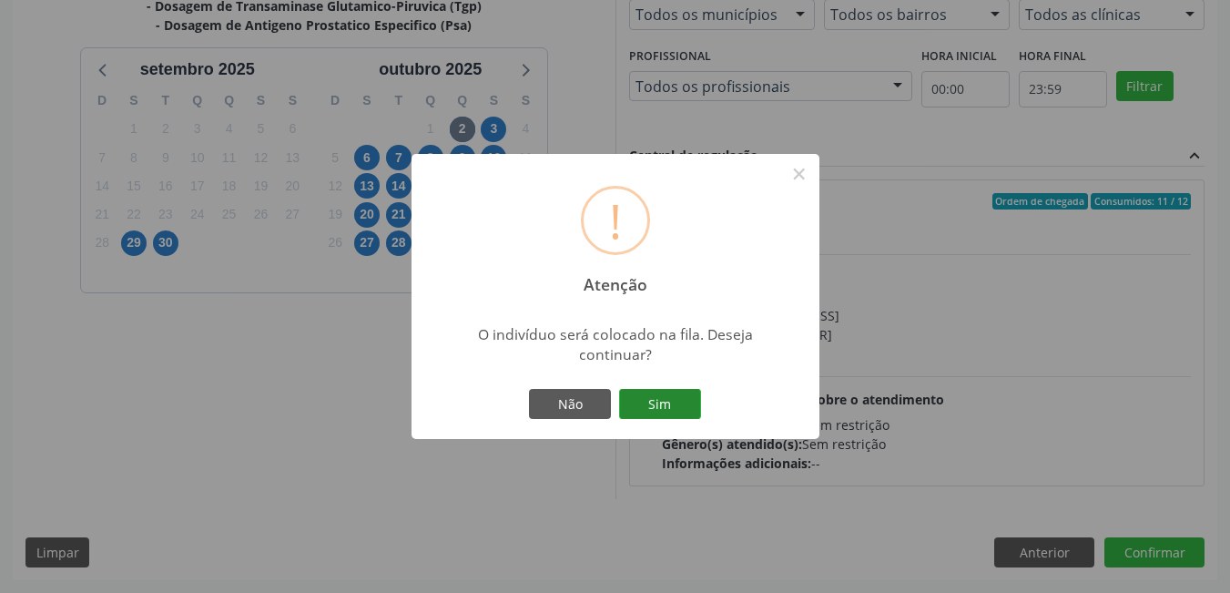
click at [655, 412] on button "Sim" at bounding box center [660, 404] width 82 height 31
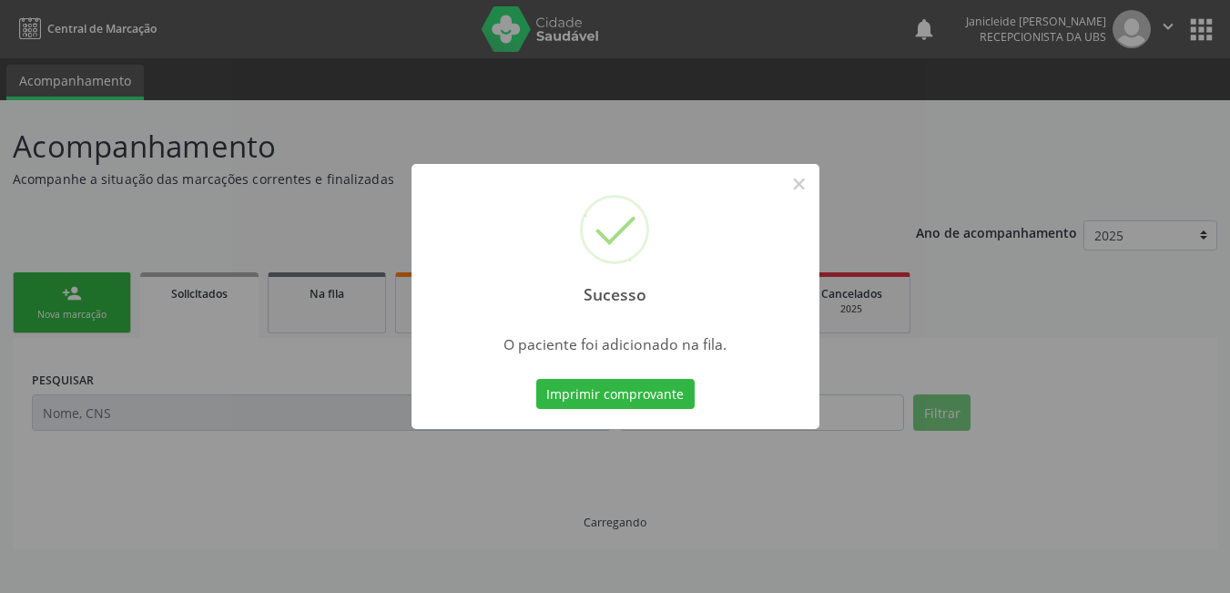
scroll to position [0, 0]
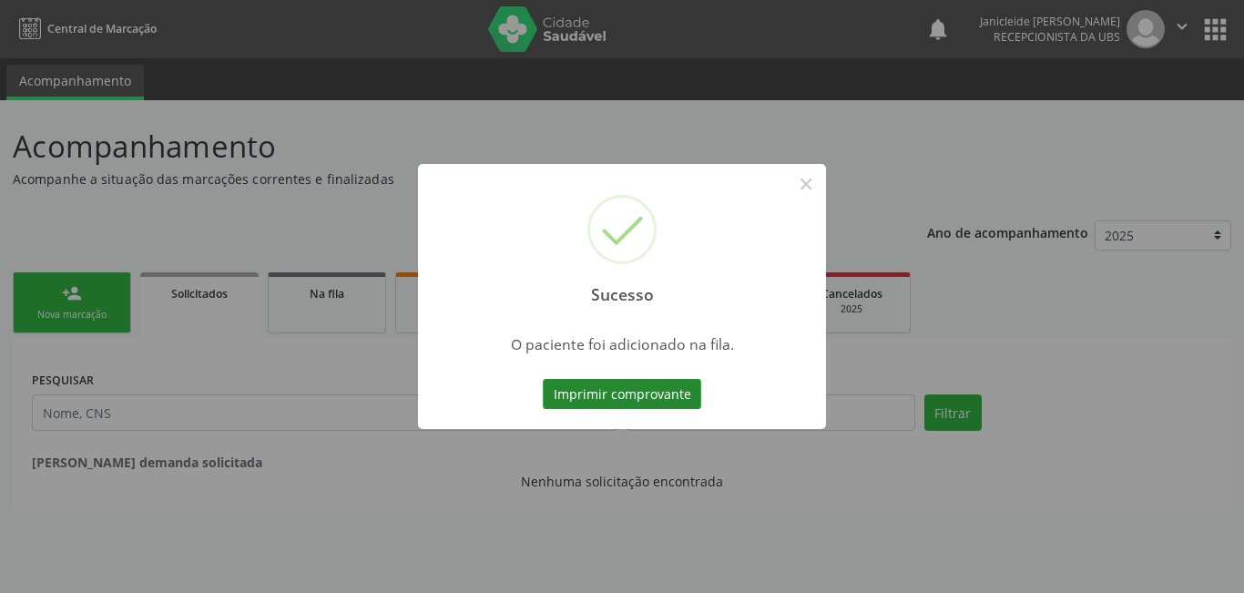
click at [596, 394] on button "Imprimir comprovante" at bounding box center [622, 394] width 158 height 31
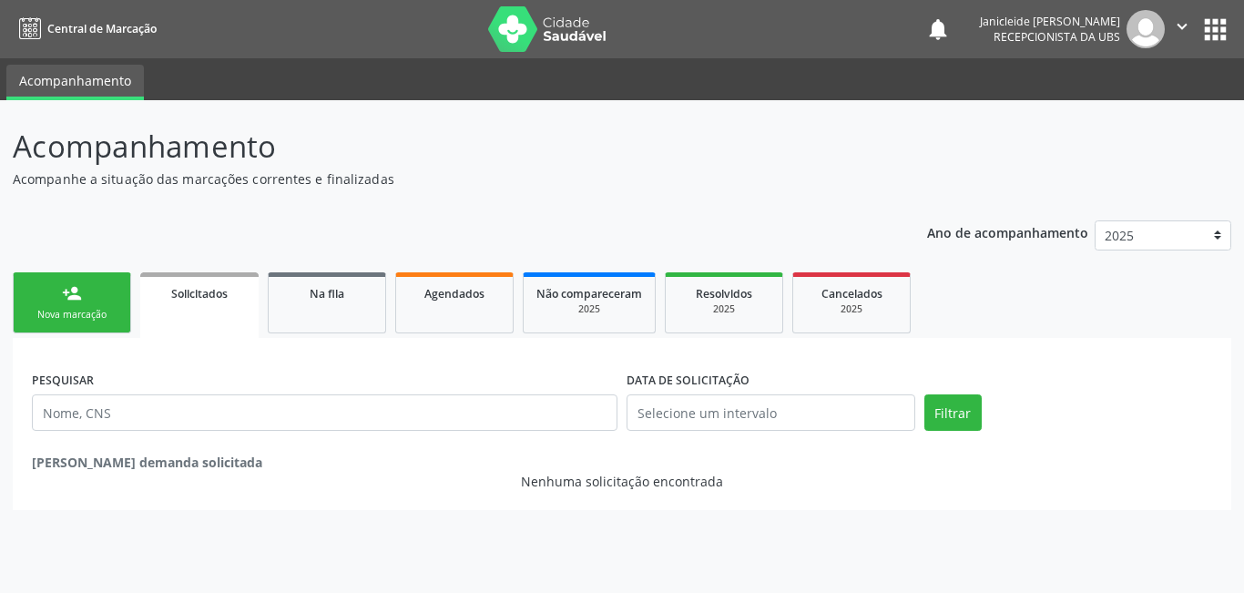
click at [91, 303] on link "person_add Nova marcação" at bounding box center [72, 302] width 118 height 61
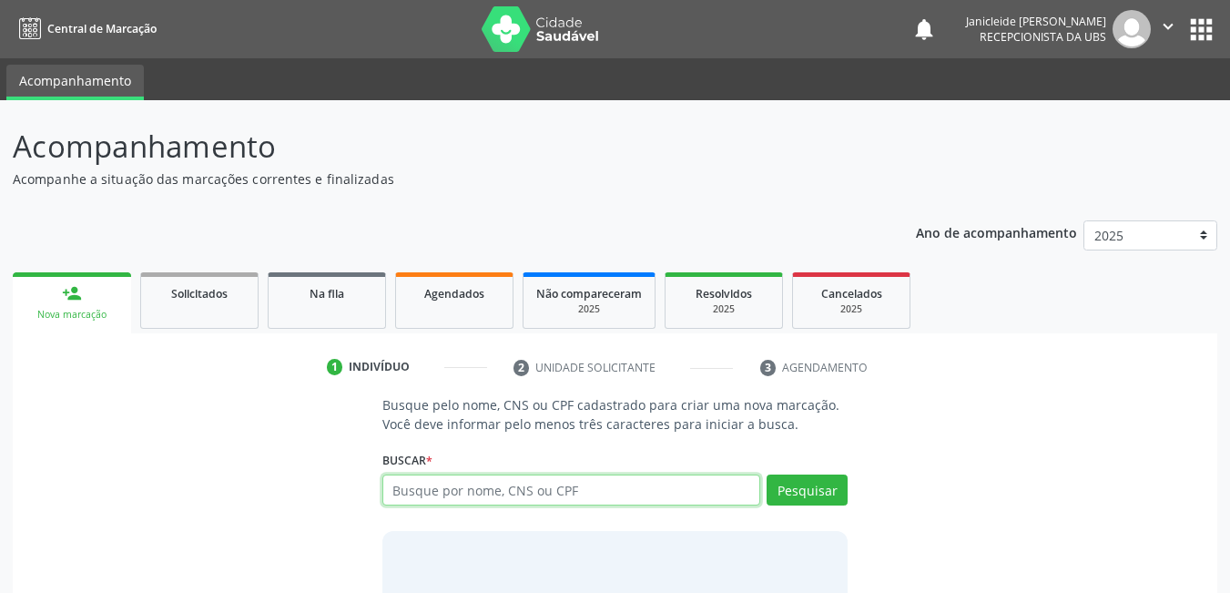
click at [553, 502] on input "text" at bounding box center [572, 489] width 379 height 31
click at [550, 498] on input "text" at bounding box center [572, 489] width 379 height 31
click at [451, 489] on input "text" at bounding box center [572, 489] width 379 height 31
type input "700000350987100"
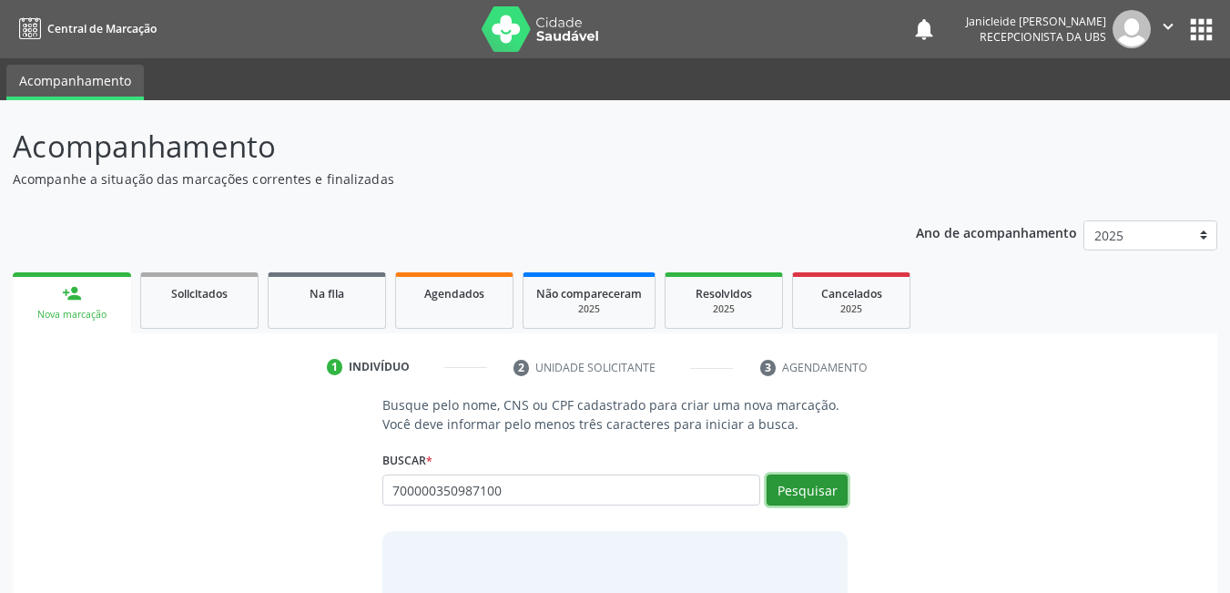
click at [797, 500] on button "Pesquisar" at bounding box center [807, 489] width 81 height 31
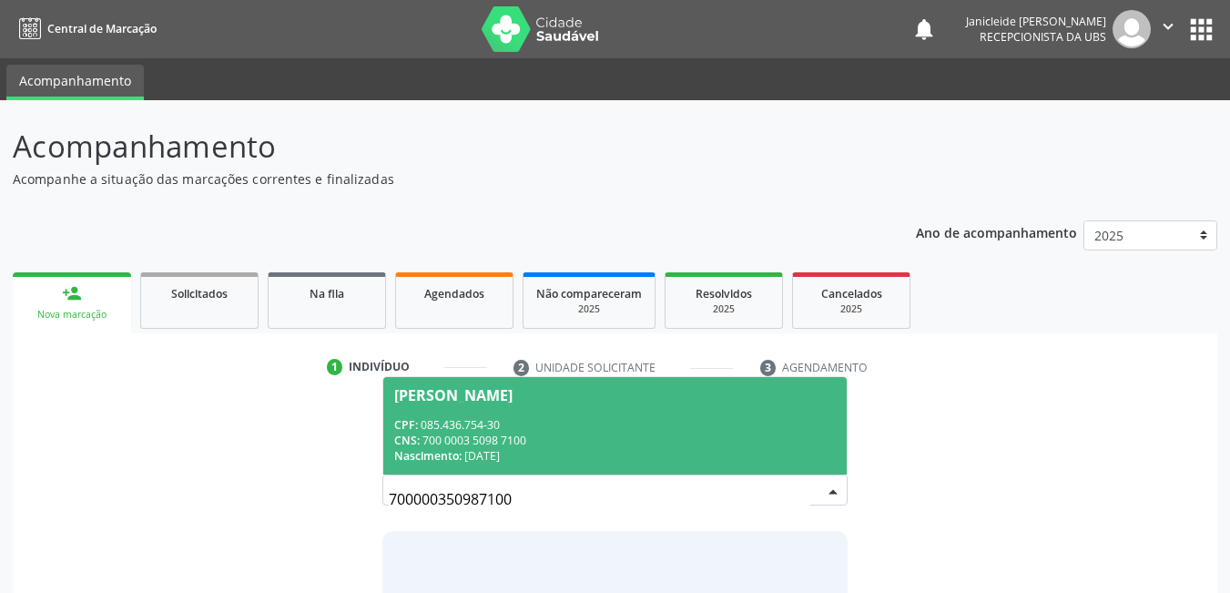
click at [486, 403] on span "Josiane Gomes de Sa CPF: 085.436.754-30 CNS: 700 0003 5098 7100 Nascimento: 19/…" at bounding box center [615, 425] width 464 height 97
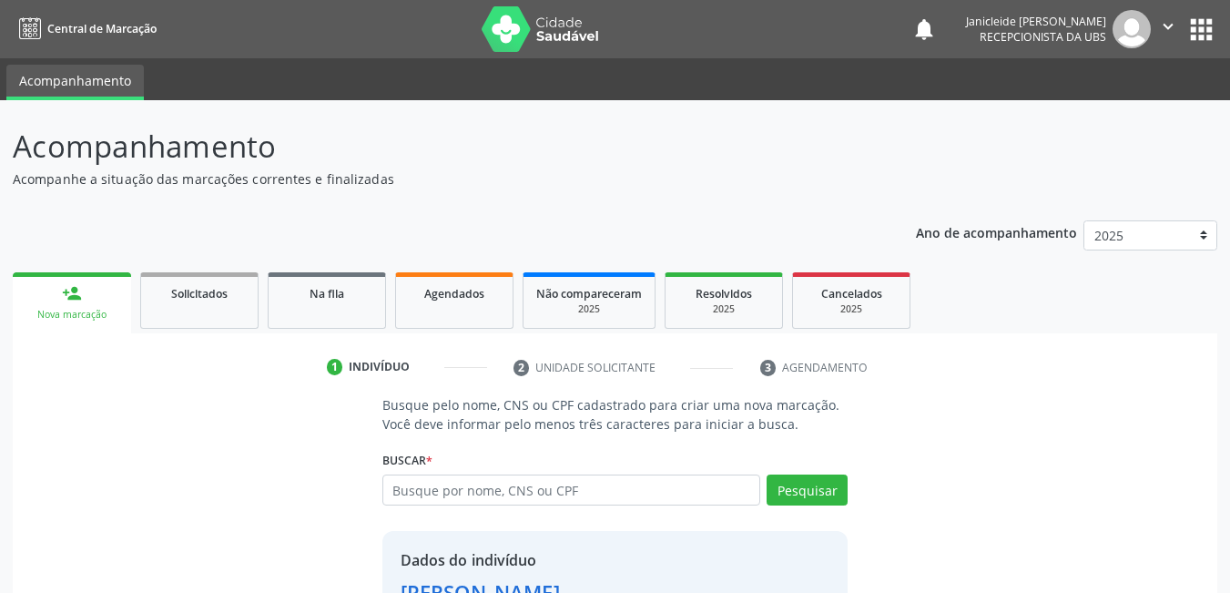
scroll to position [138, 0]
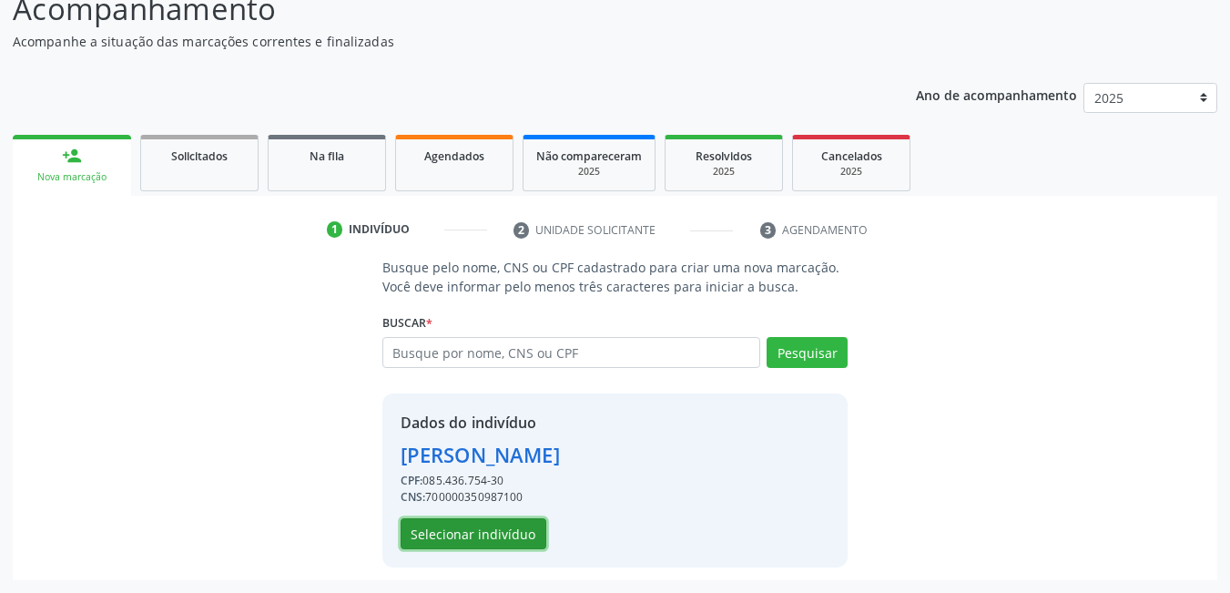
click at [474, 521] on button "Selecionar indivíduo" at bounding box center [474, 533] width 146 height 31
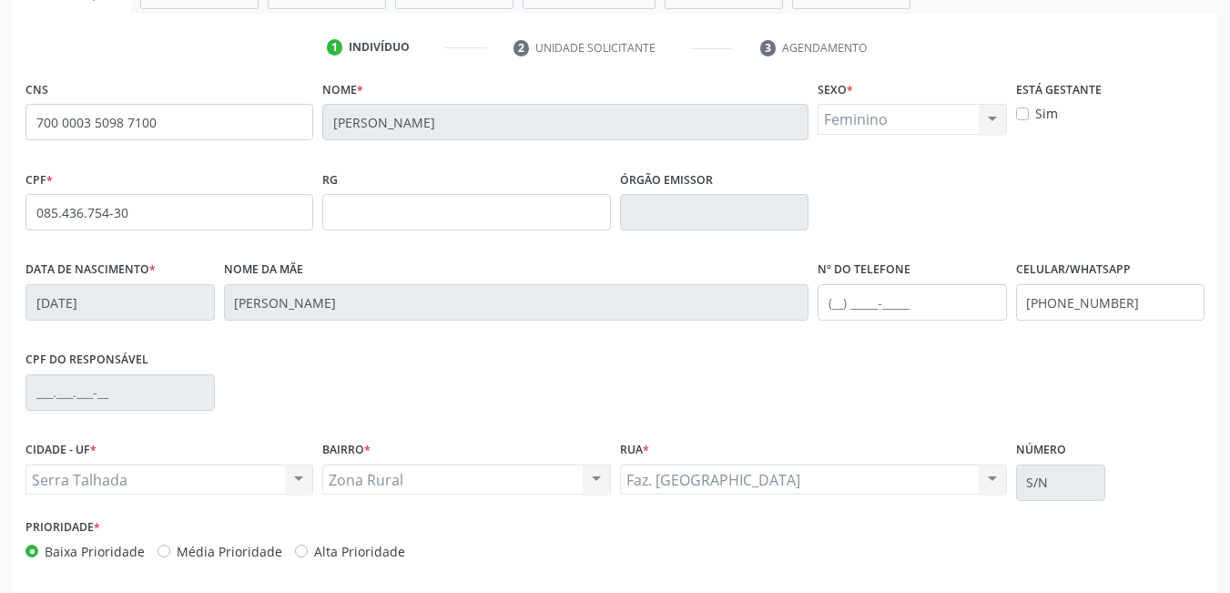
scroll to position [394, 0]
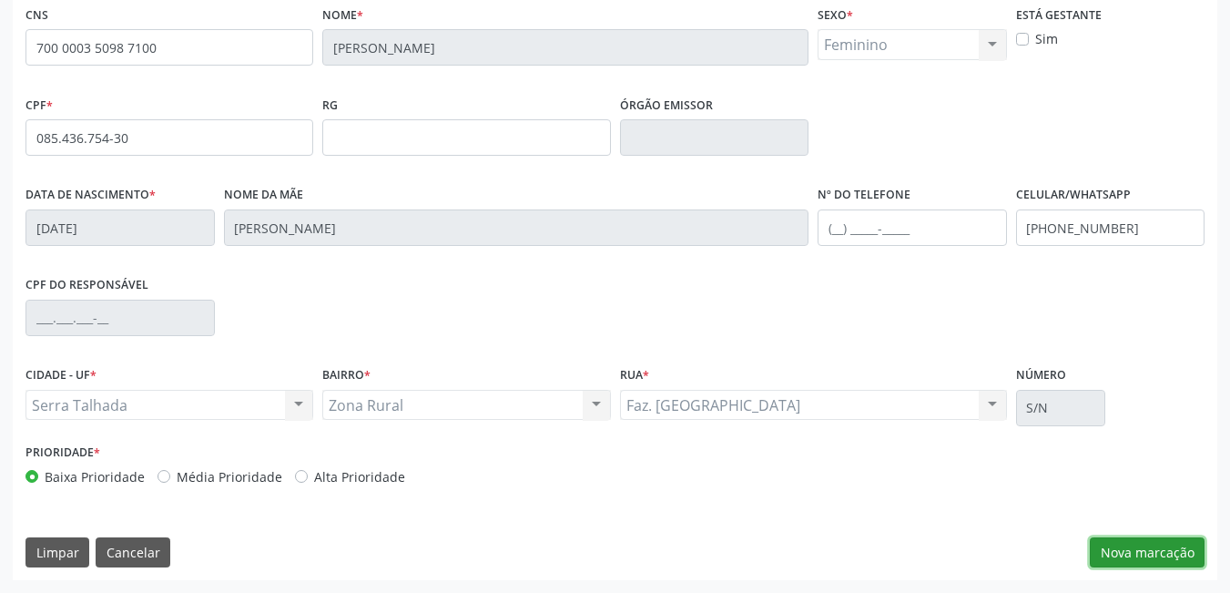
click at [1146, 556] on button "Nova marcação" at bounding box center [1147, 552] width 115 height 31
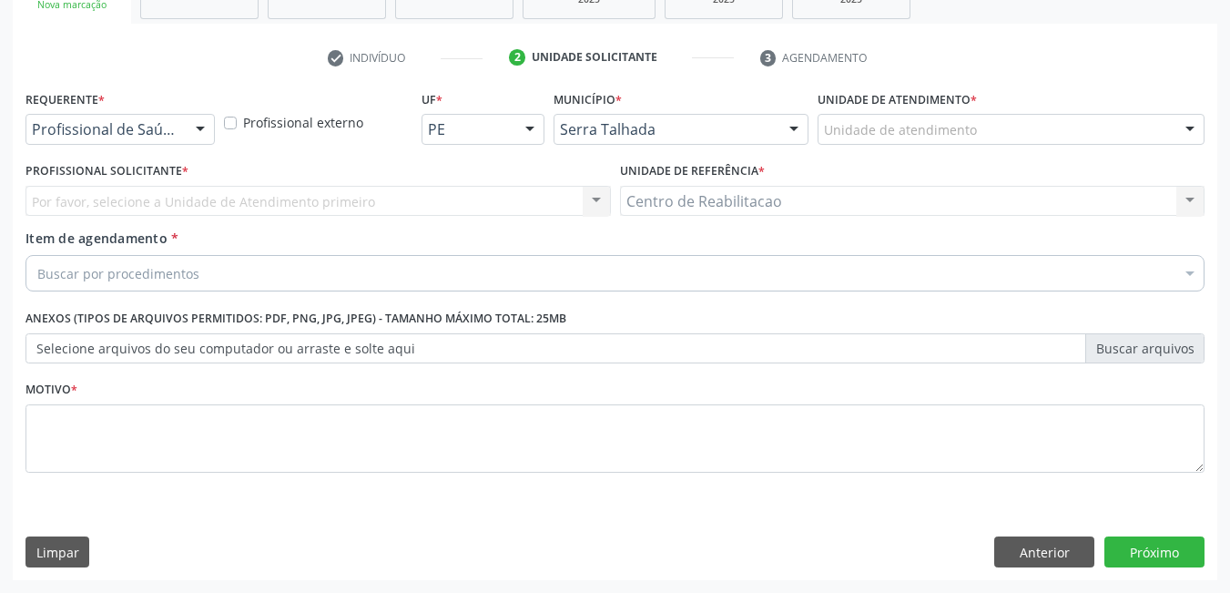
scroll to position [310, 0]
click at [200, 126] on div at bounding box center [200, 130] width 27 height 31
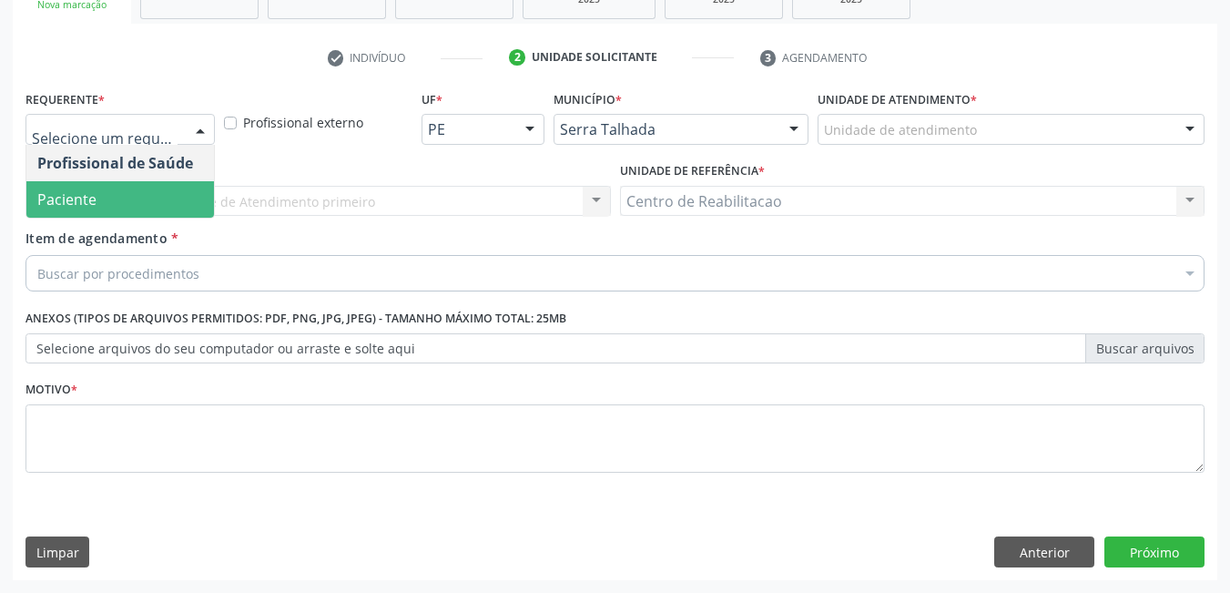
click at [100, 196] on span "Paciente" at bounding box center [120, 199] width 188 height 36
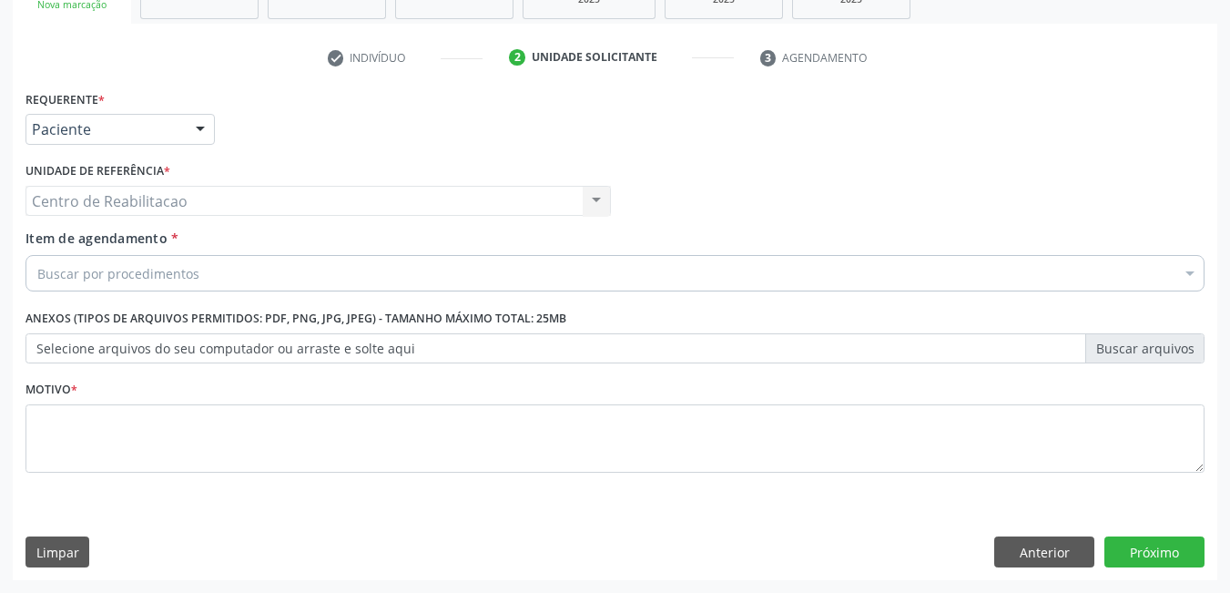
click at [210, 276] on div "Buscar por procedimentos" at bounding box center [615, 273] width 1179 height 36
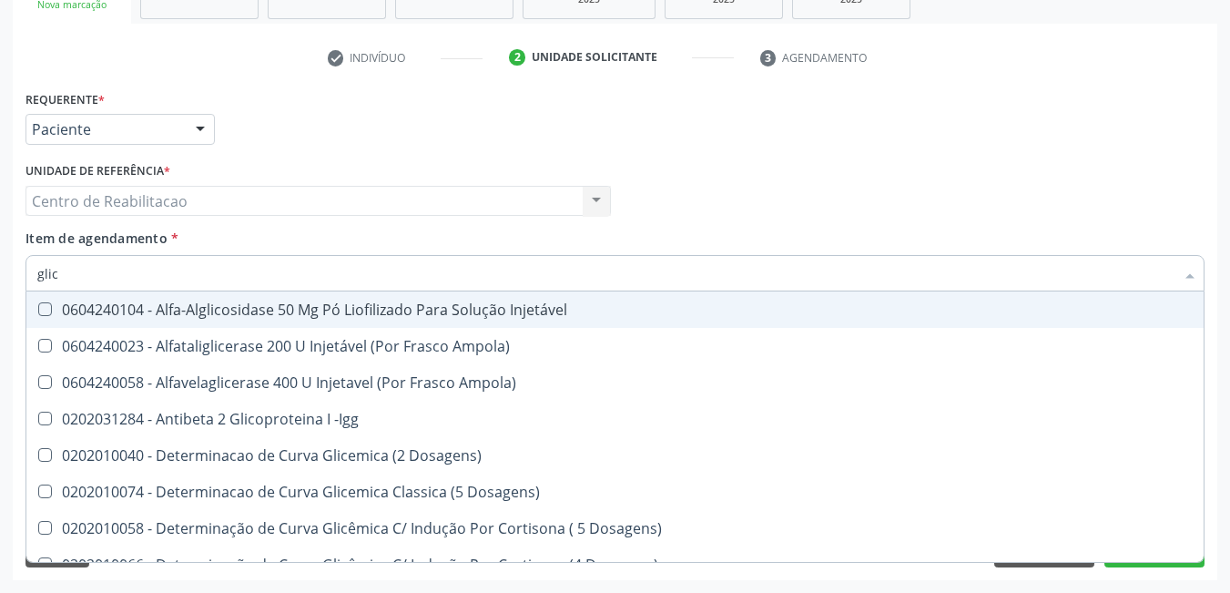
type input "glico"
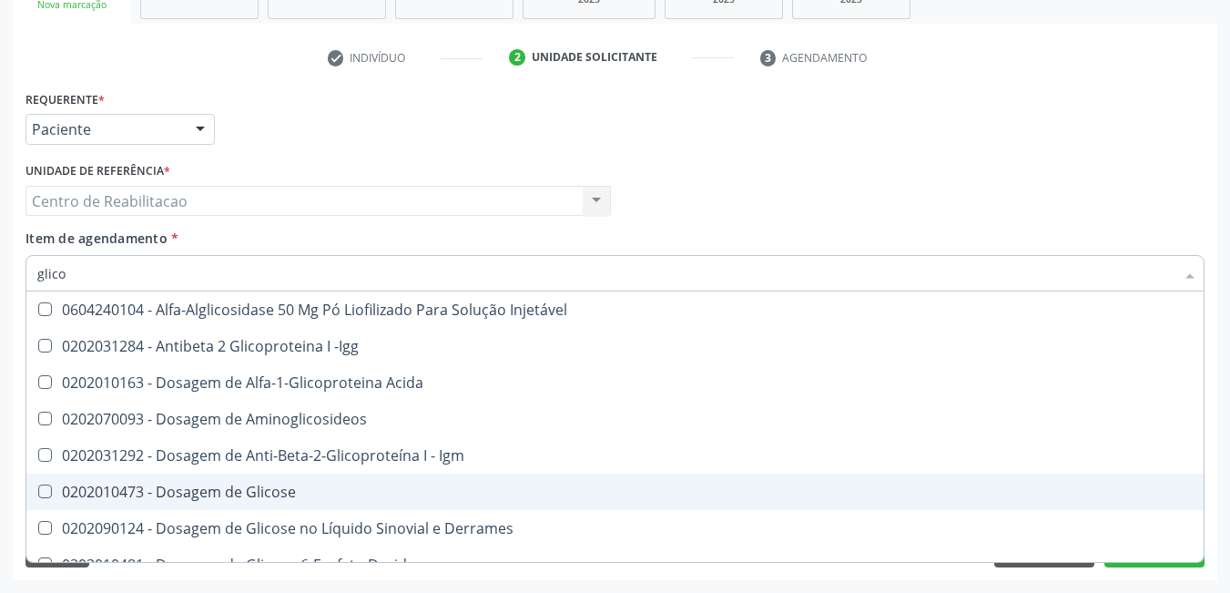
click at [43, 492] on Glicose at bounding box center [45, 492] width 14 height 14
click at [38, 492] on Glicose "checkbox" at bounding box center [32, 491] width 12 height 12
checkbox Glicose "true"
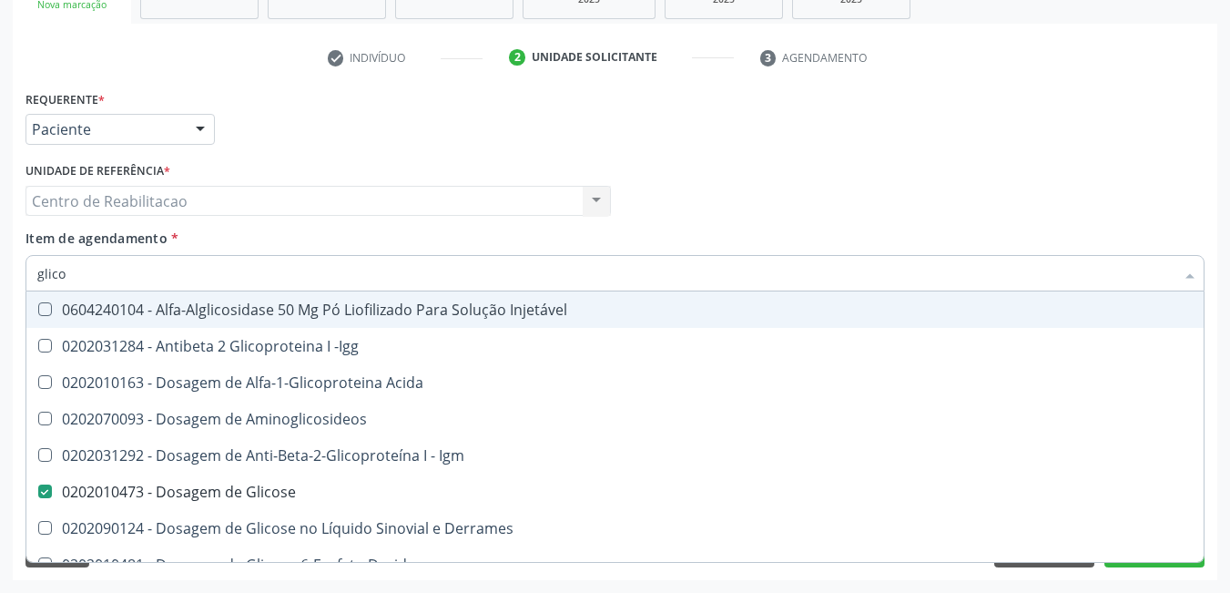
type input "glic"
checkbox Glicose "false"
checkbox Glicose "true"
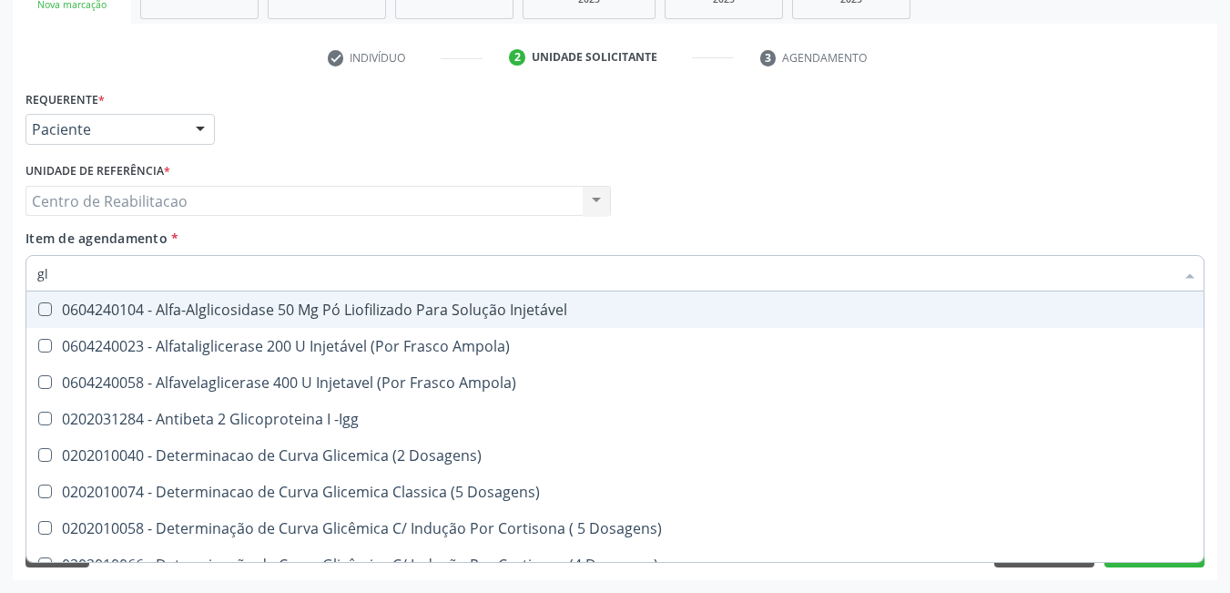
type input "g"
checkbox Glicose "false"
checkbox Glicosilada "false"
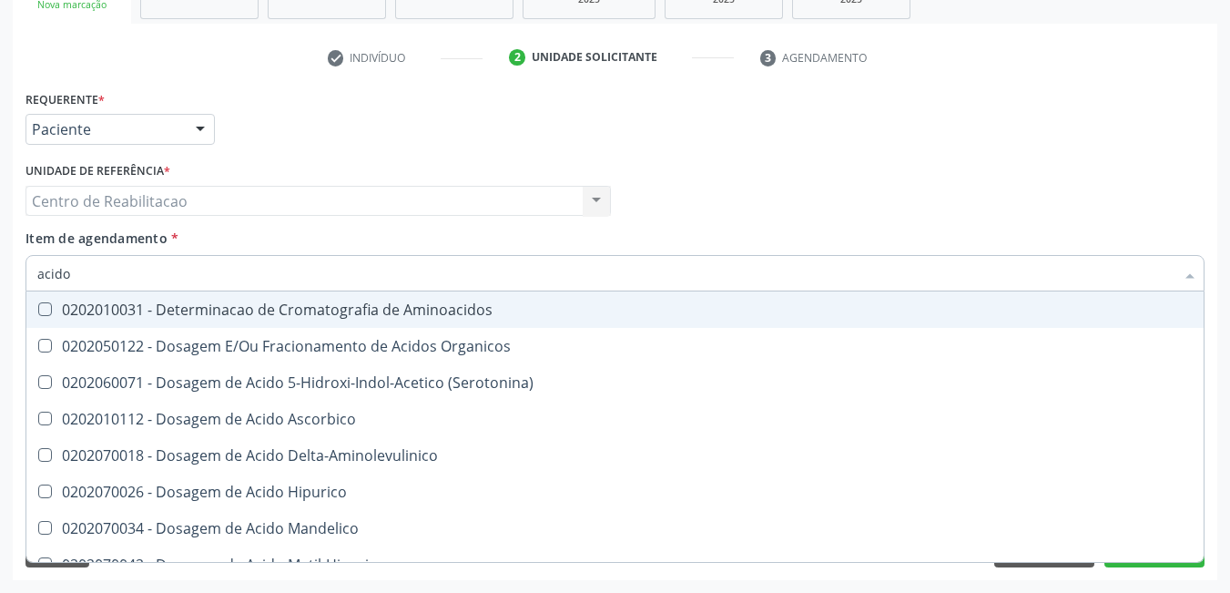
type input "acido u"
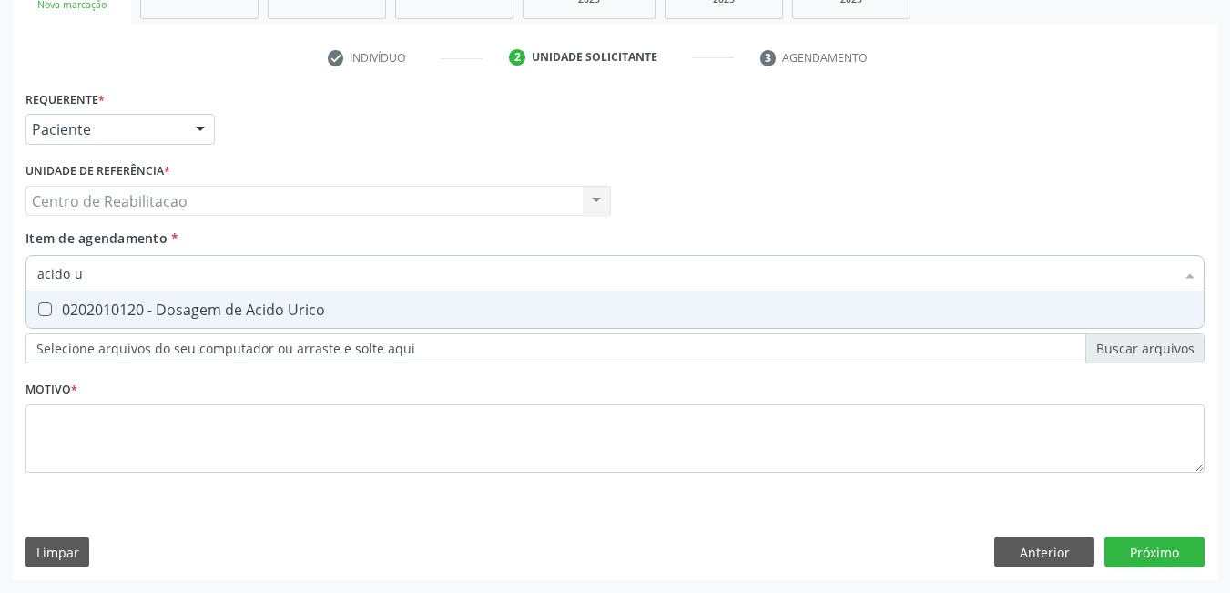
click at [48, 314] on Urico at bounding box center [45, 309] width 14 height 14
click at [38, 314] on Urico "checkbox" at bounding box center [32, 309] width 12 height 12
checkbox Urico "true"
type input "acido"
checkbox Urico "false"
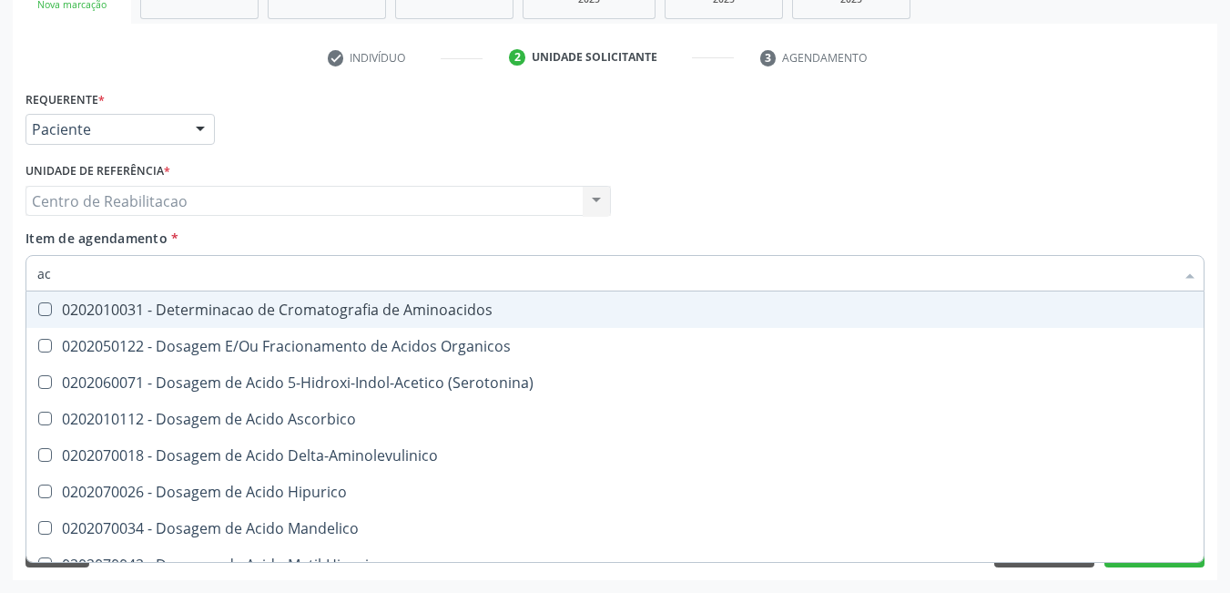
type input "a"
checkbox Urico "false"
checkbox Cromatografia\) "false"
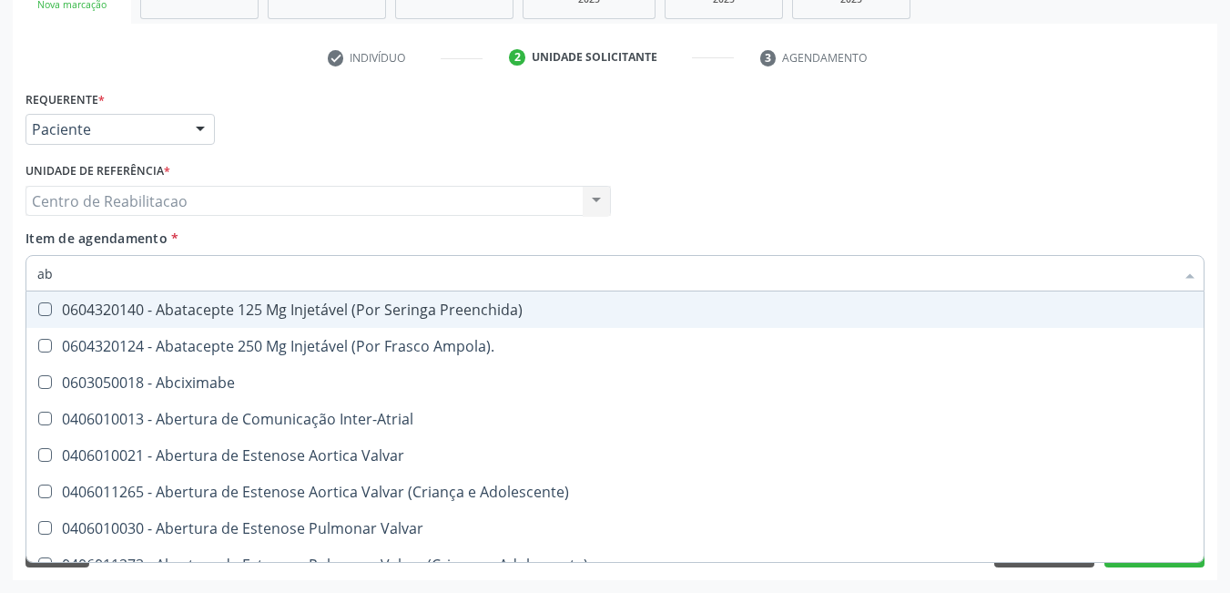
type input "abo"
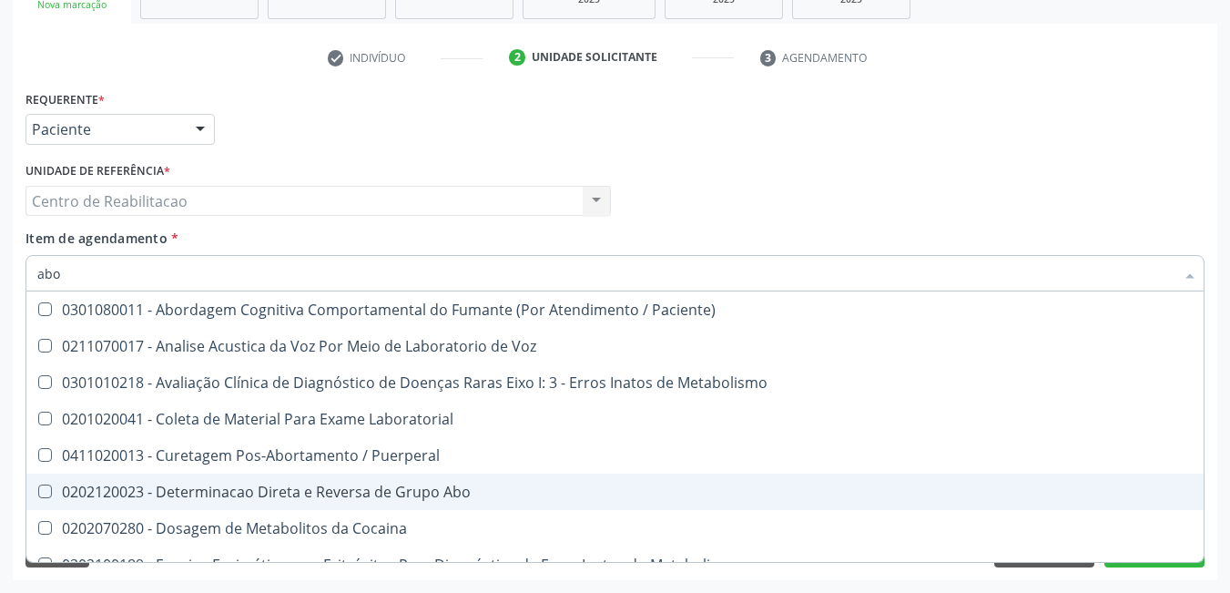
click at [51, 485] on Abo at bounding box center [45, 492] width 14 height 14
click at [38, 485] on Abo "checkbox" at bounding box center [32, 491] width 12 height 12
checkbox Abo "true"
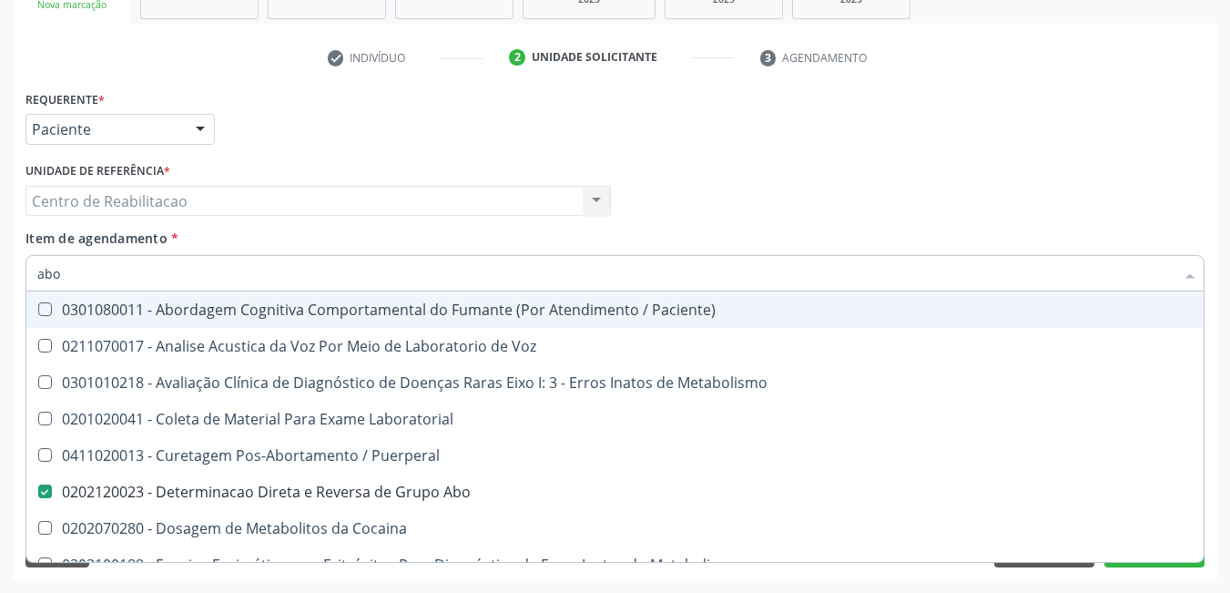
click at [155, 274] on input "abo" at bounding box center [606, 273] width 1138 height 36
type input "ab"
checkbox Abo "false"
type input "a"
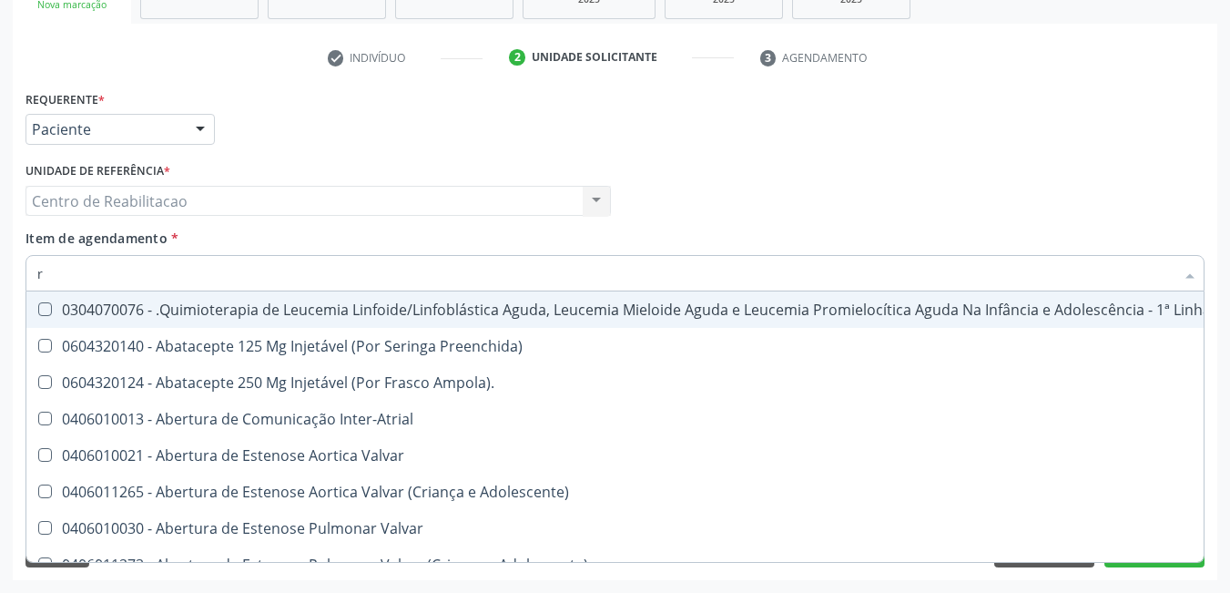
type input "rh"
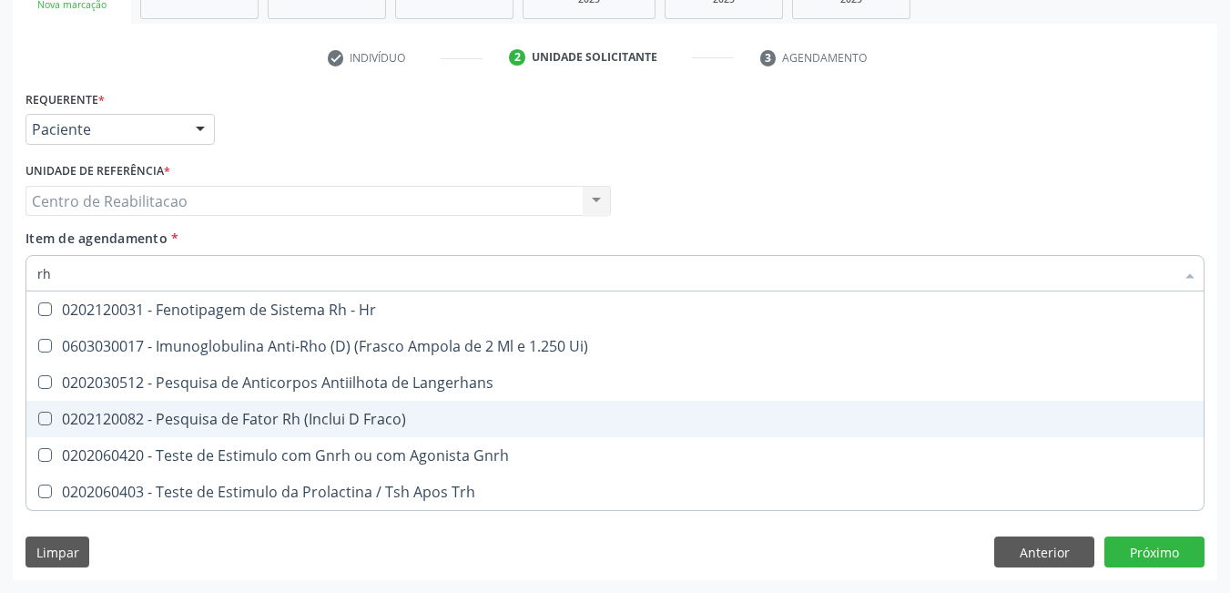
click at [42, 417] on Fraco\) at bounding box center [45, 419] width 14 height 14
click at [38, 417] on Fraco\) "checkbox" at bounding box center [32, 419] width 12 height 12
checkbox Fraco\) "true"
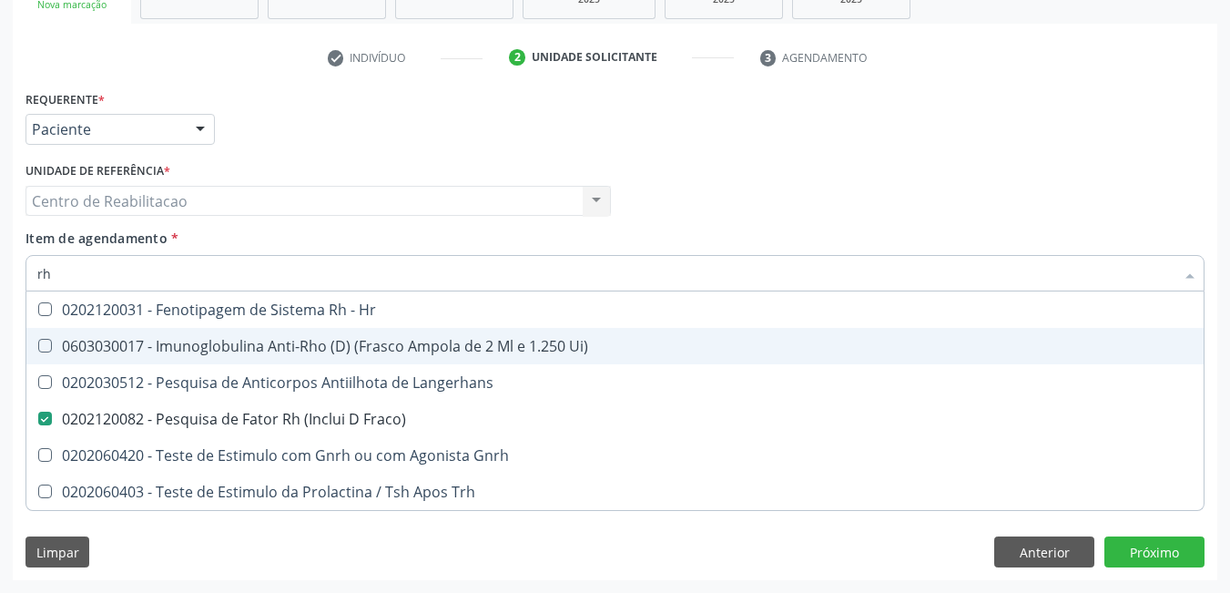
click at [124, 267] on input "rh" at bounding box center [606, 273] width 1138 height 36
checkbox Fraco\) "false"
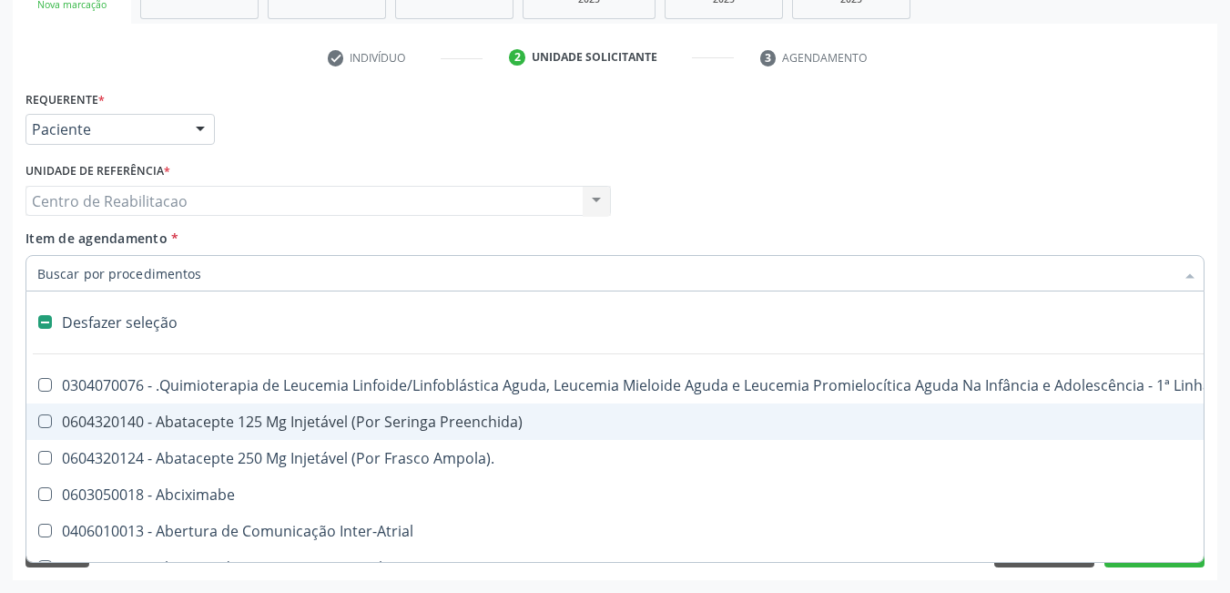
type input "c"
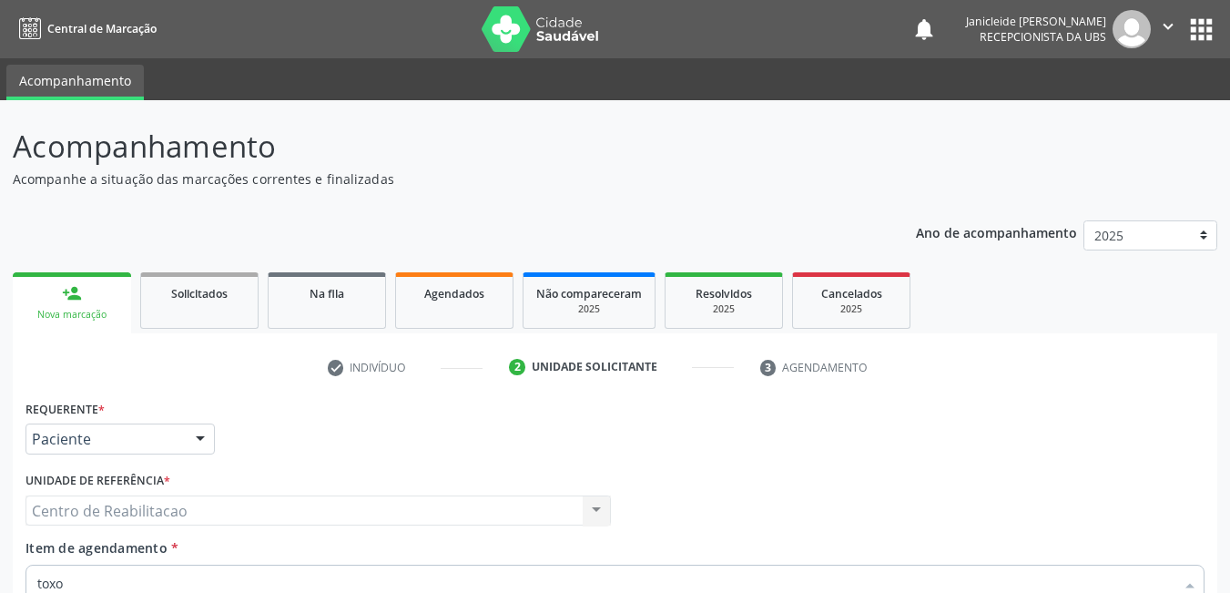
scroll to position [310, 0]
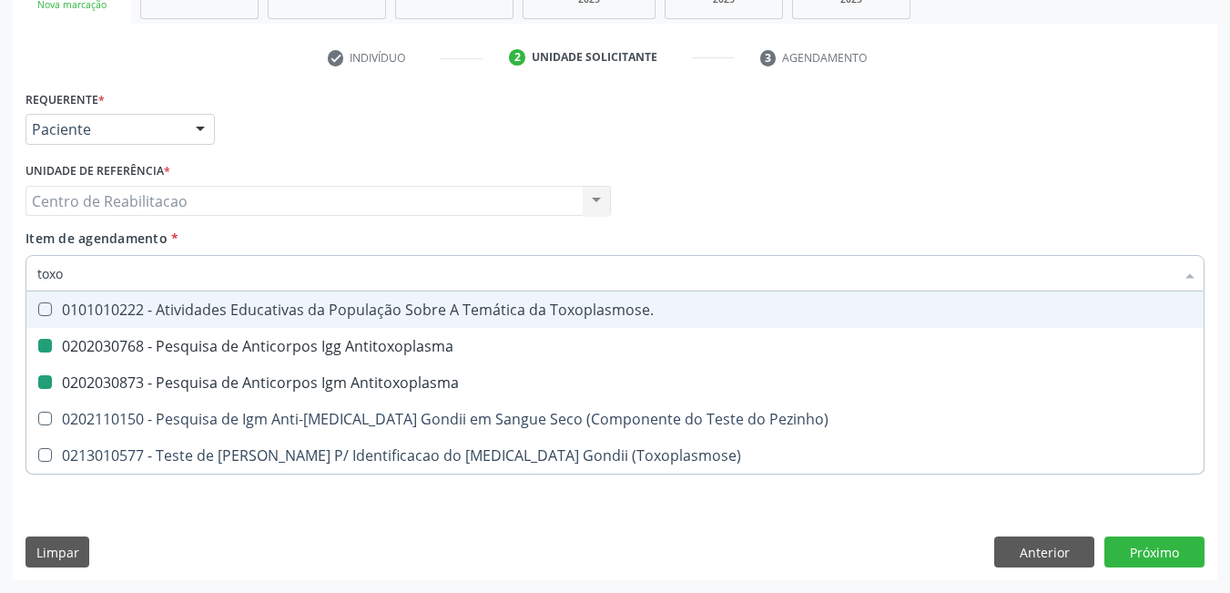
type input "tox"
checkbox Antitoxoplasma "false"
checkbox Pezinho\) "true"
checkbox \(Toxoplasmose\) "true"
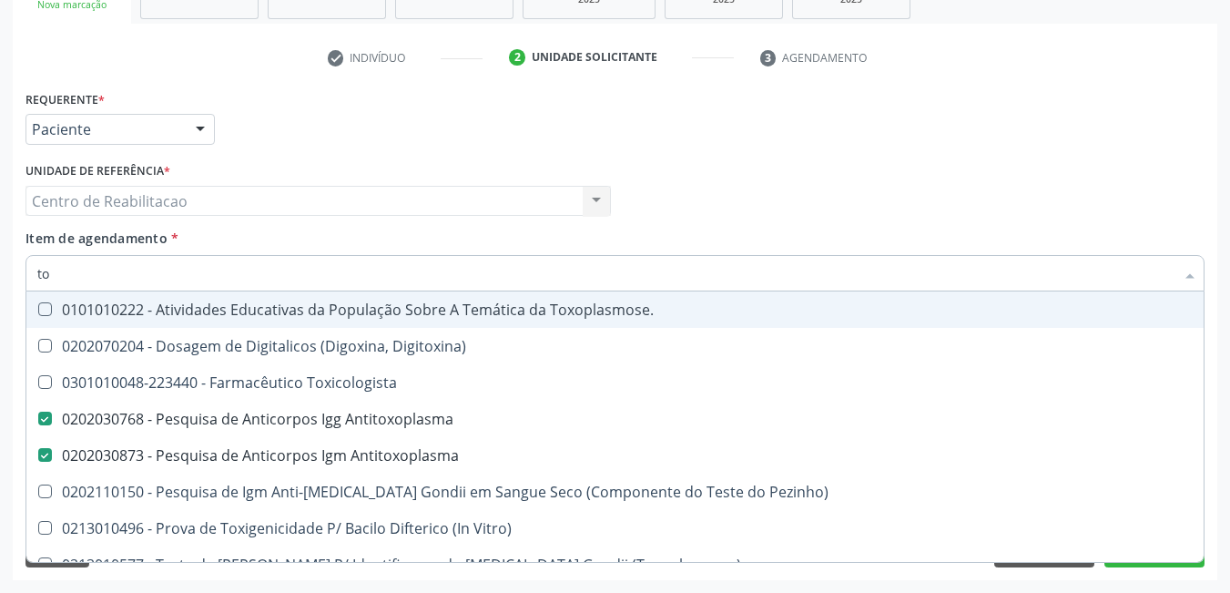
type input "t"
checkbox Antitoxoplasma "false"
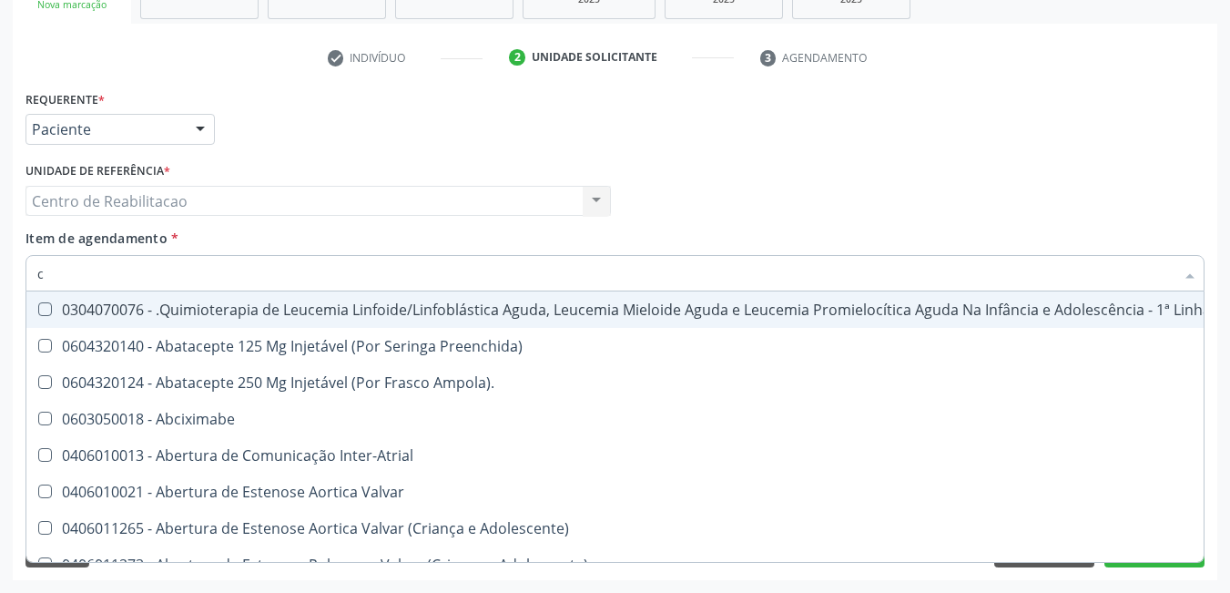
type input "ci"
checkbox Cgbp "true"
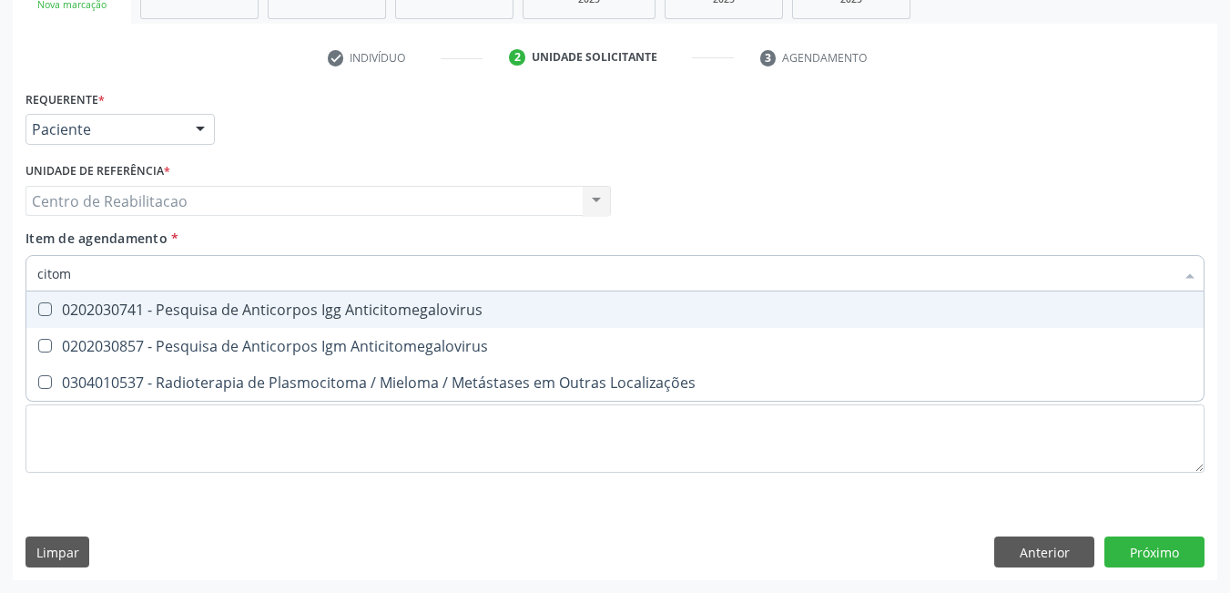
type input "citome"
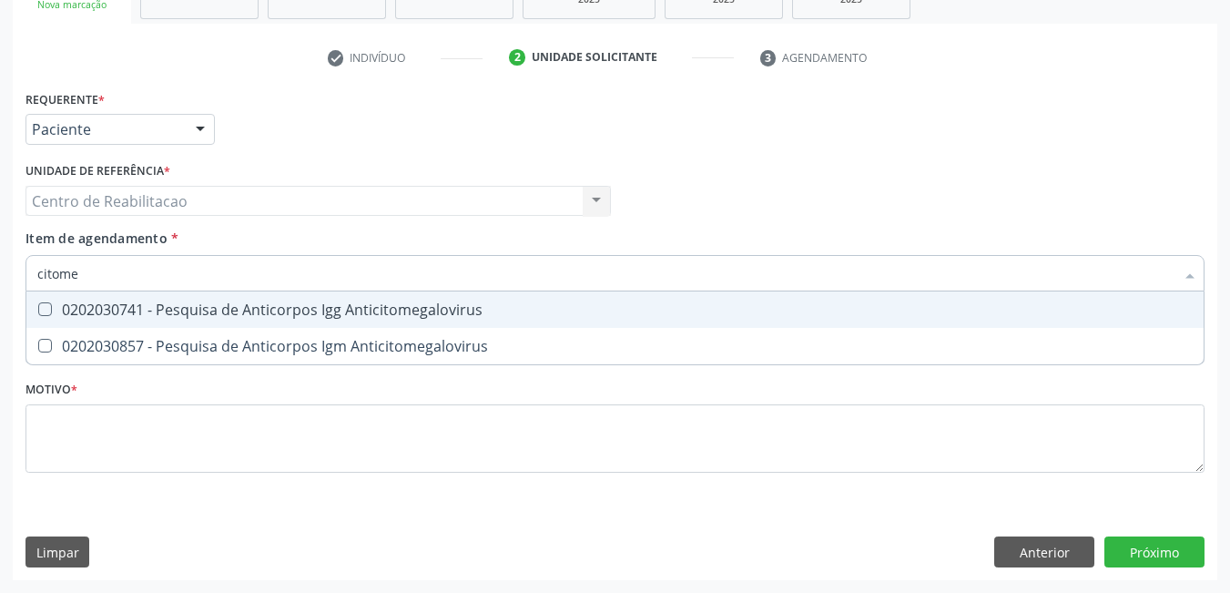
click at [47, 308] on Anticitomegalovirus at bounding box center [45, 309] width 14 height 14
click at [38, 308] on Anticitomegalovirus "checkbox" at bounding box center [32, 309] width 12 height 12
checkbox Anticitomegalovirus "true"
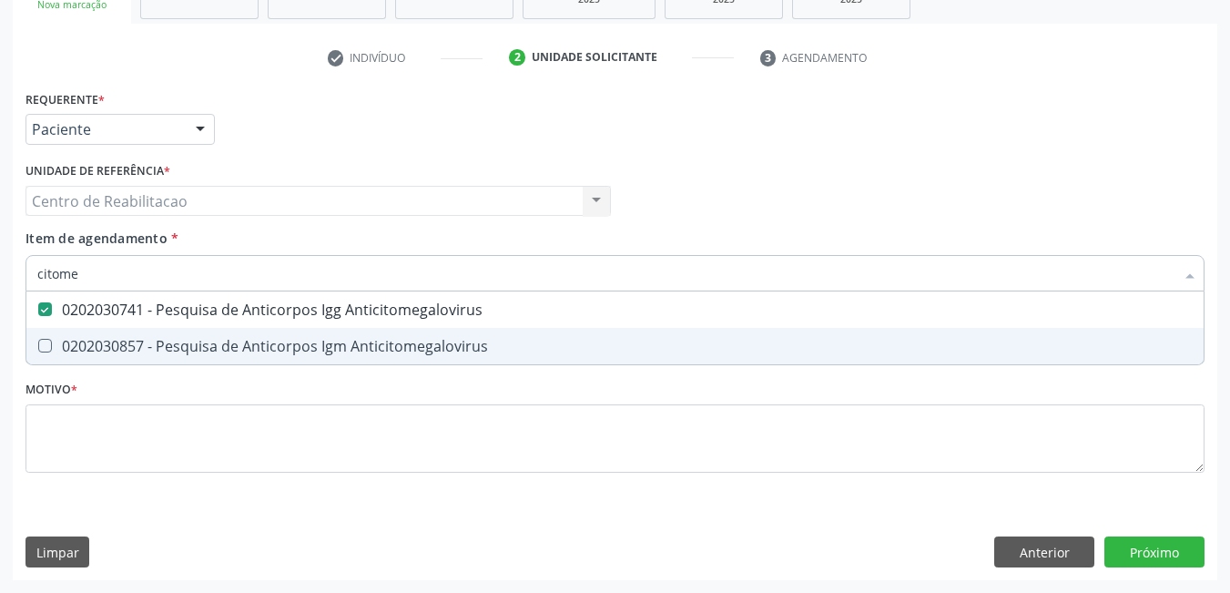
click at [48, 344] on Anticitomegalovirus at bounding box center [45, 346] width 14 height 14
click at [38, 344] on Anticitomegalovirus "checkbox" at bounding box center [32, 346] width 12 height 12
checkbox Anticitomegalovirus "true"
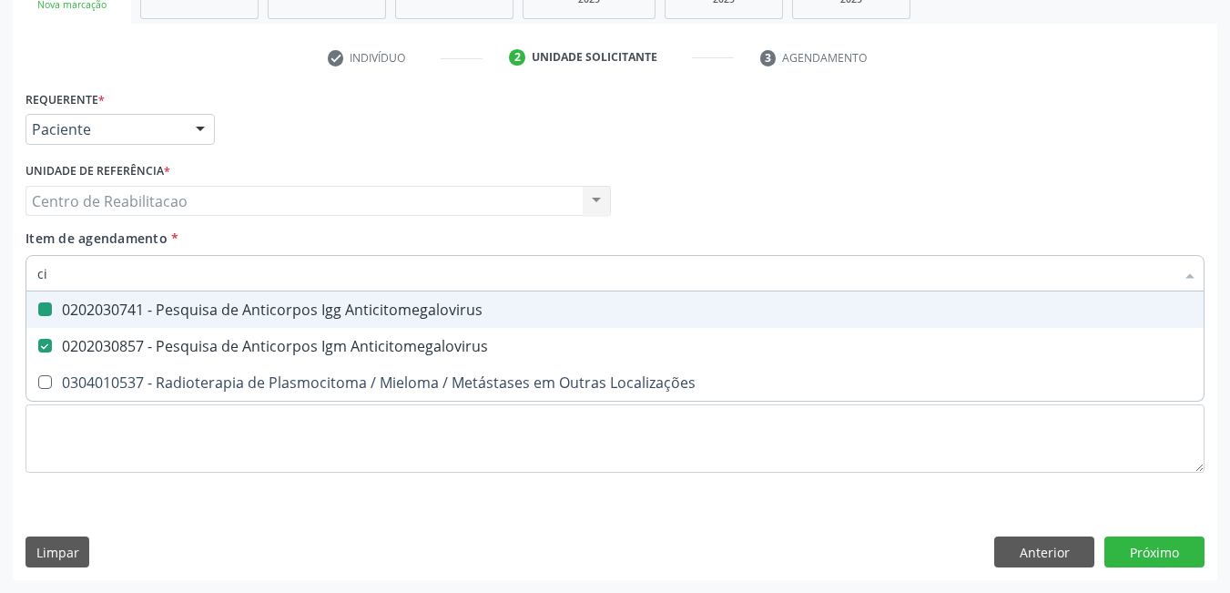
type input "c"
checkbox Anticitomegalovirus "false"
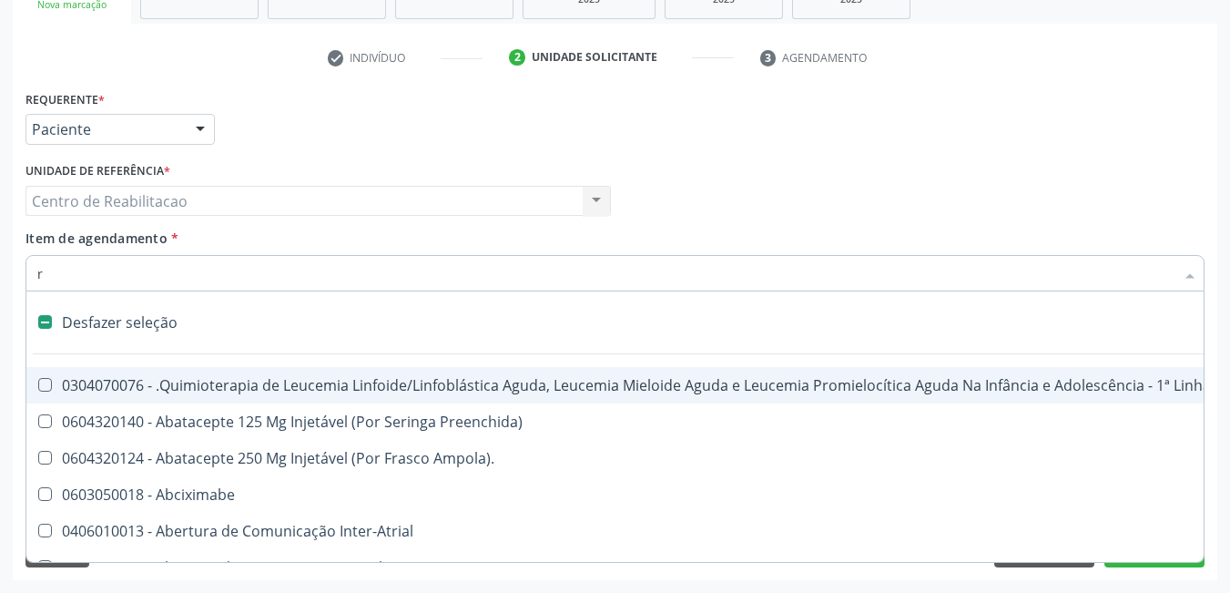
type input "ru"
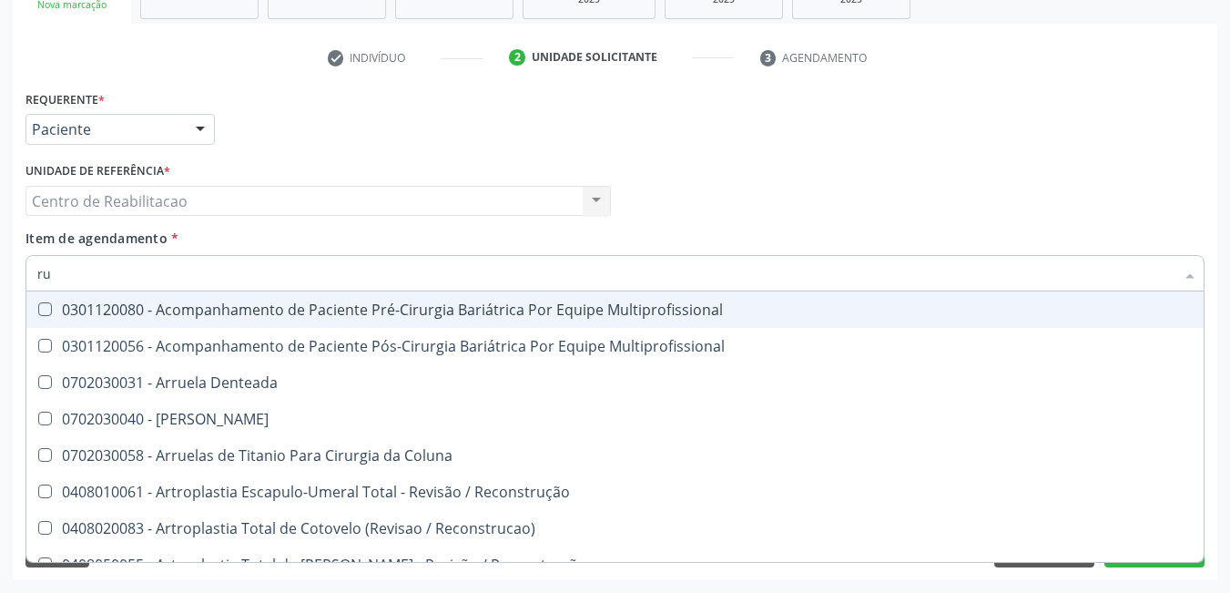
checkbox Abo "true"
checkbox Fracoes "true"
checkbox \(Tgp\) "true"
checkbox Anticitomegalovirus "true"
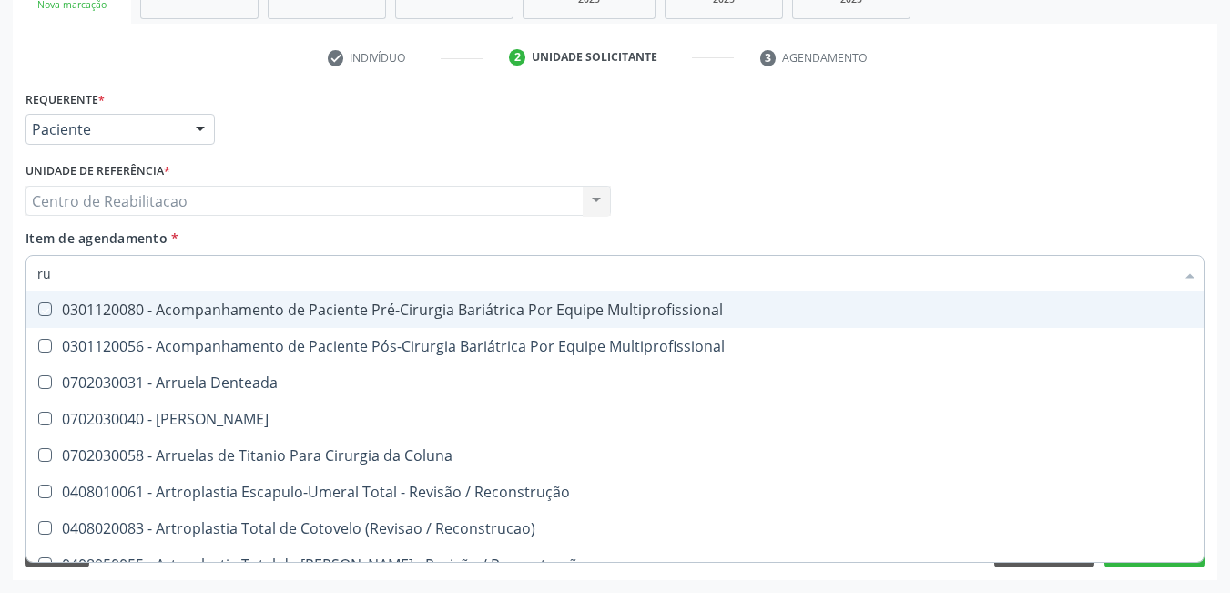
type input "rub"
checkbox Multiprofissional "true"
type input "rube"
checkbox Multiprofissional "false"
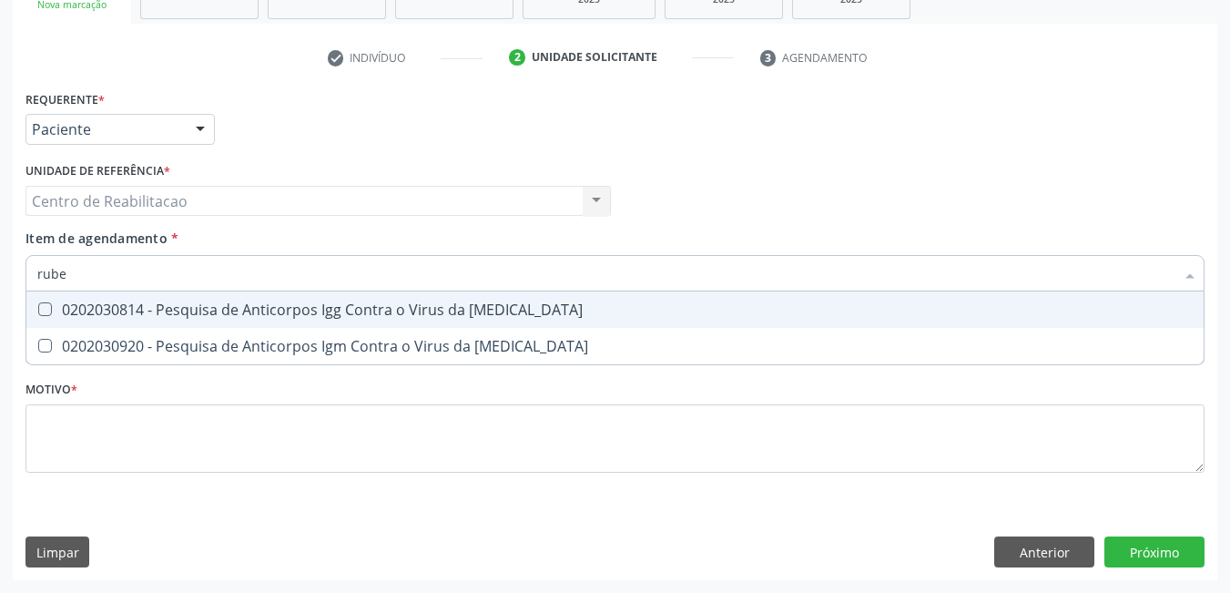
click at [146, 270] on input "rube" at bounding box center [606, 273] width 1138 height 36
type input "rub"
checkbox Rubeola "true"
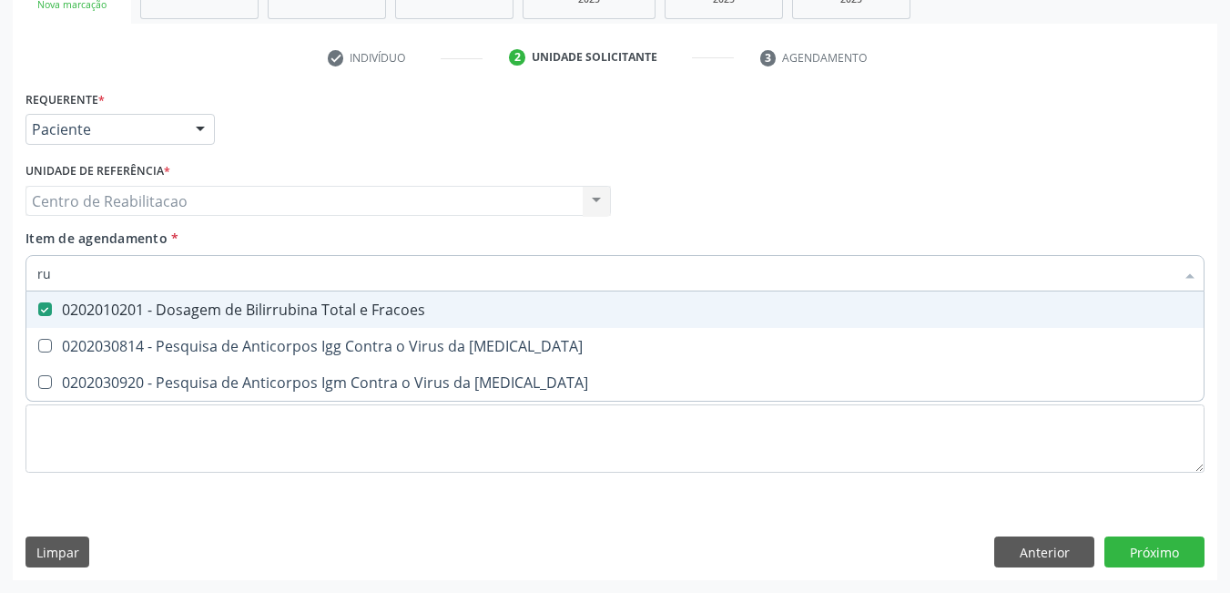
type input "r"
checkbox Fracoes "false"
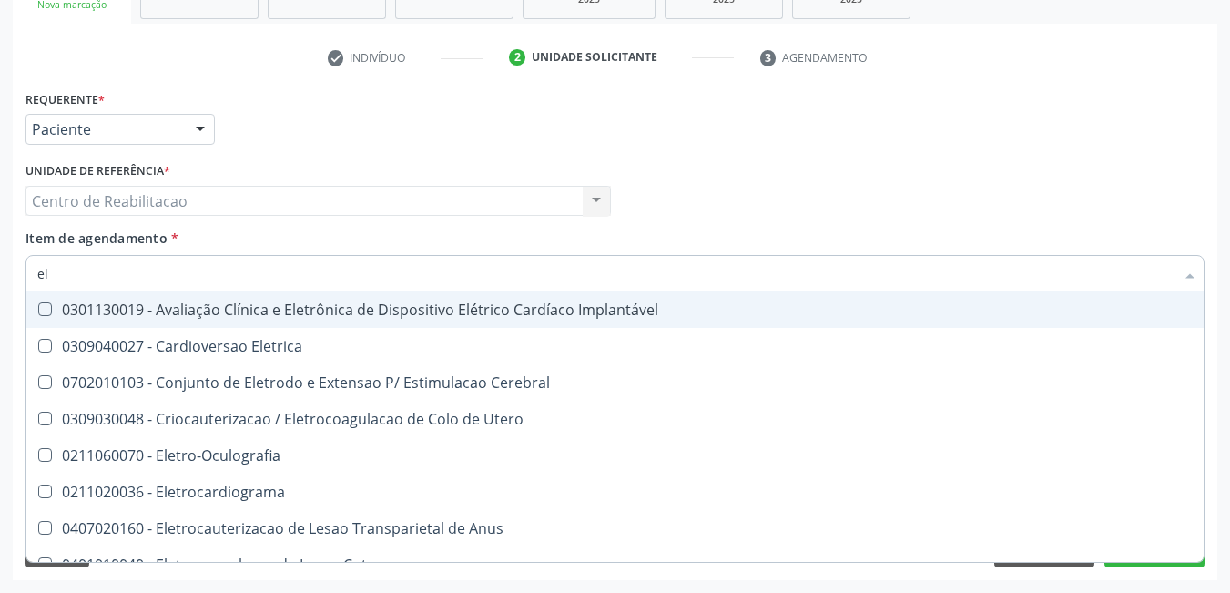
type input "e"
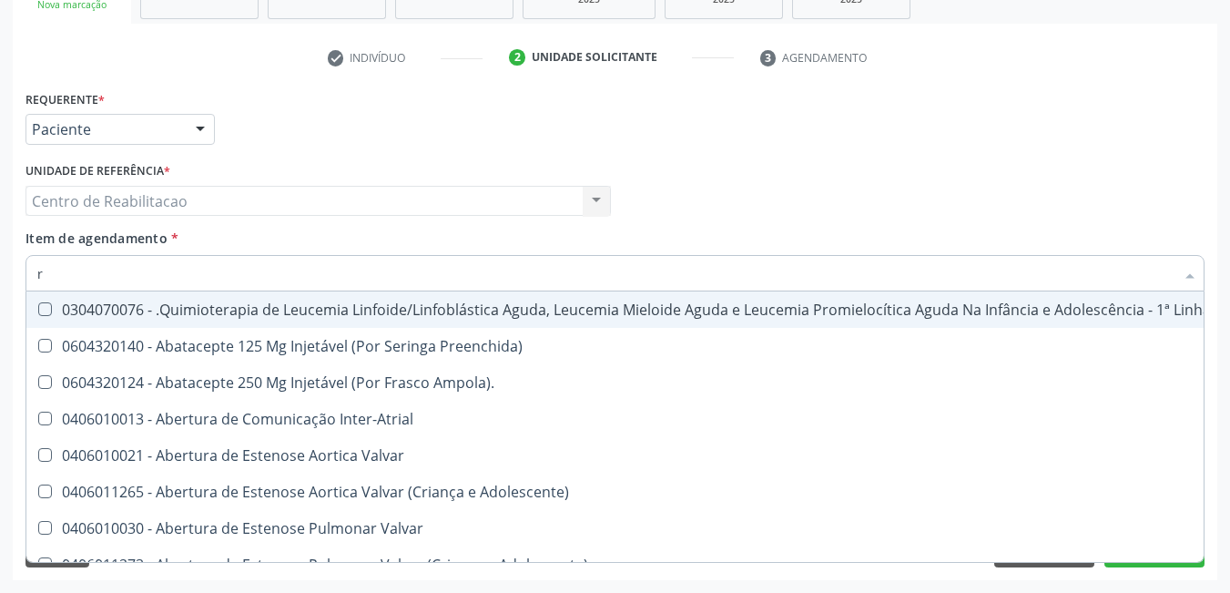
type input "ru"
checkbox Locomoção "true"
checkbox Deficiência "true"
checkbox Parenteral\) "true"
checkbox Vasos\) "true"
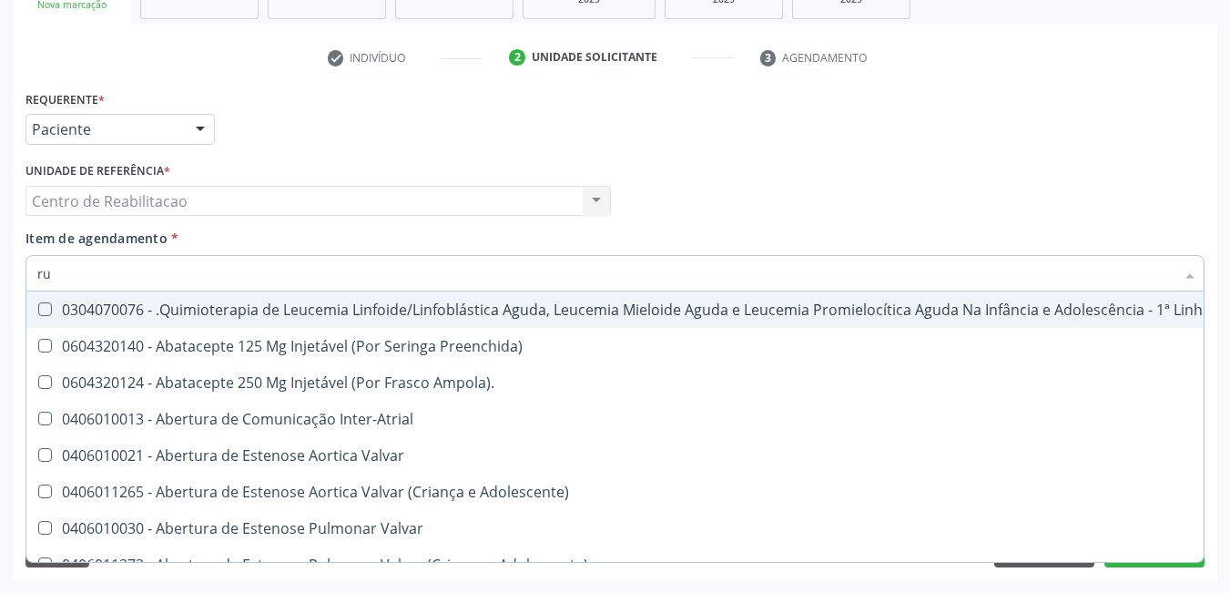
checkbox Stent\) "true"
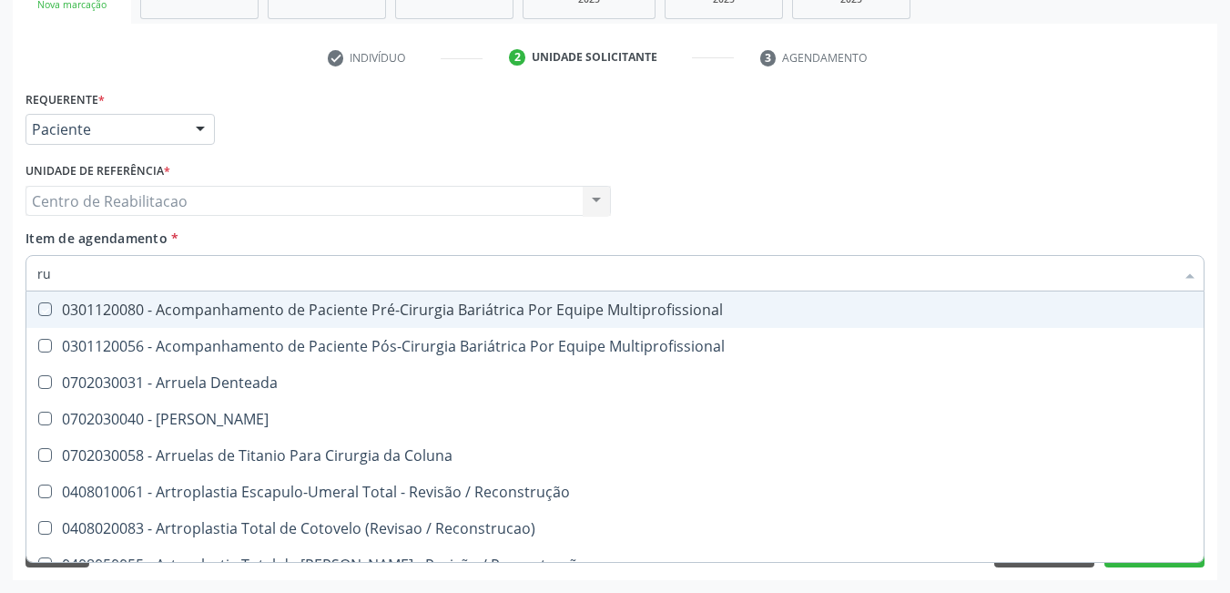
type input "rub"
checkbox Multiprofissional "true"
type input "rube"
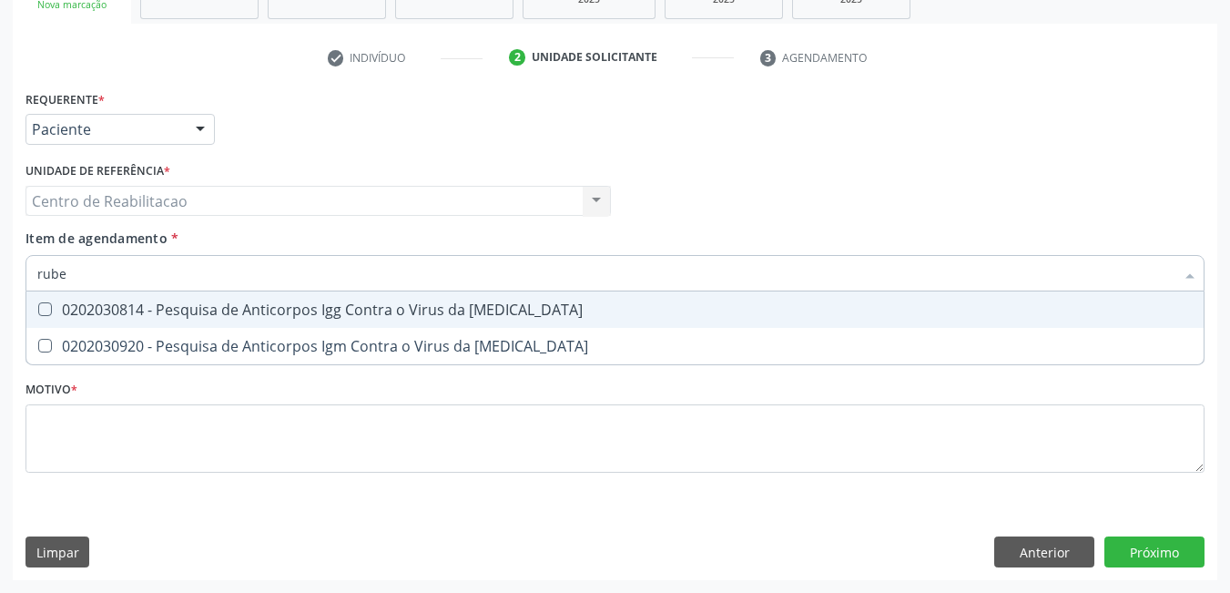
click at [52, 313] on div "0202030814 - Pesquisa de Anticorpos Igg Contra o Virus da [MEDICAL_DATA]" at bounding box center [615, 309] width 1156 height 15
checkbox Rubeola "true"
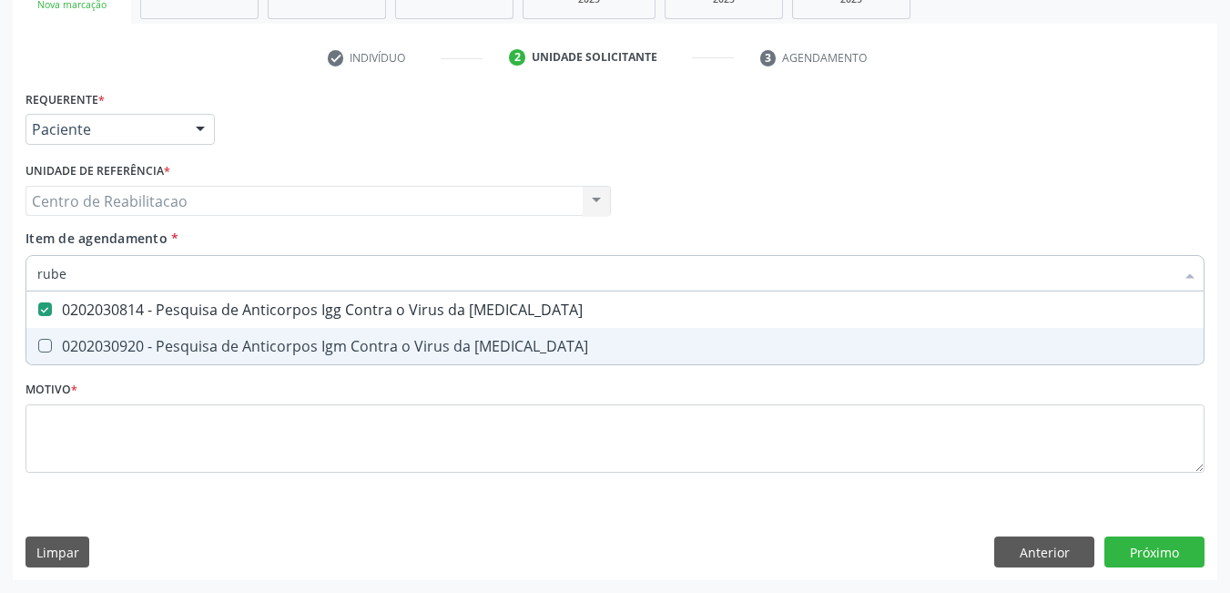
click at [42, 352] on Rubeola at bounding box center [45, 346] width 14 height 14
click at [38, 352] on Rubeola "checkbox" at bounding box center [32, 346] width 12 height 12
checkbox Rubeola "true"
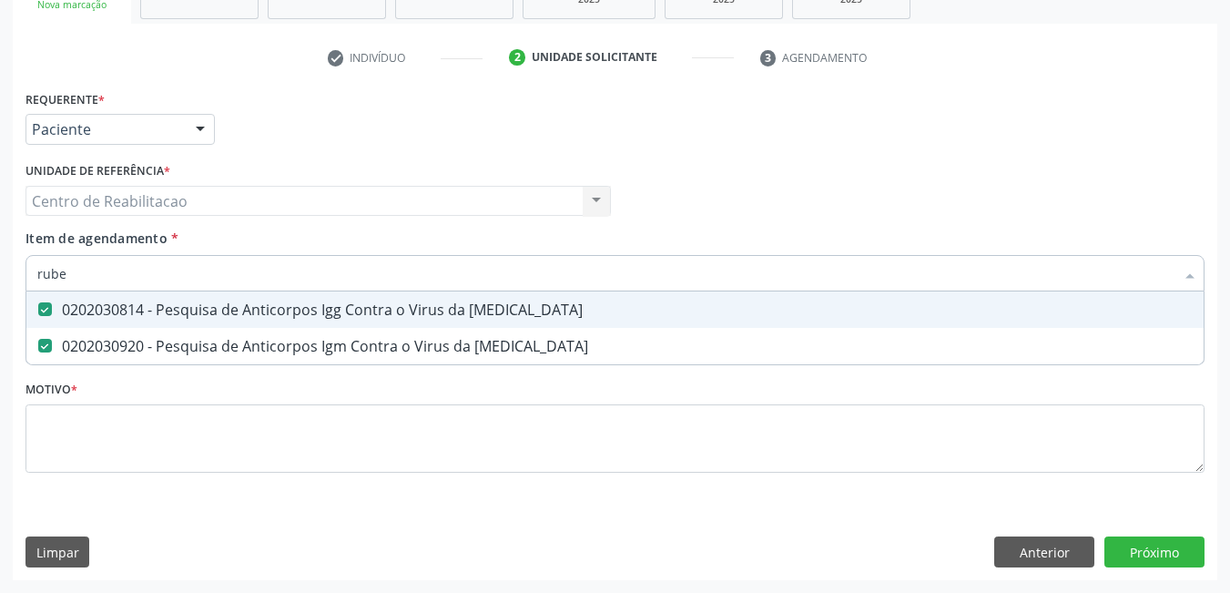
click at [117, 271] on input "rube" at bounding box center [606, 273] width 1138 height 36
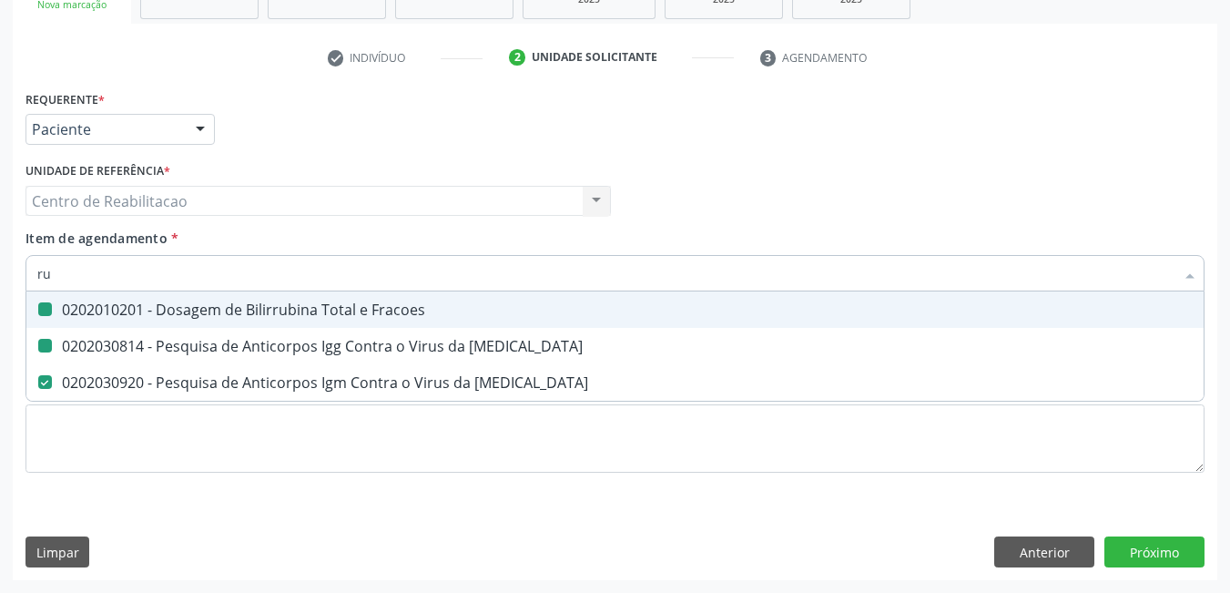
type input "r"
checkbox Fracoes "false"
checkbox Rubeola "false"
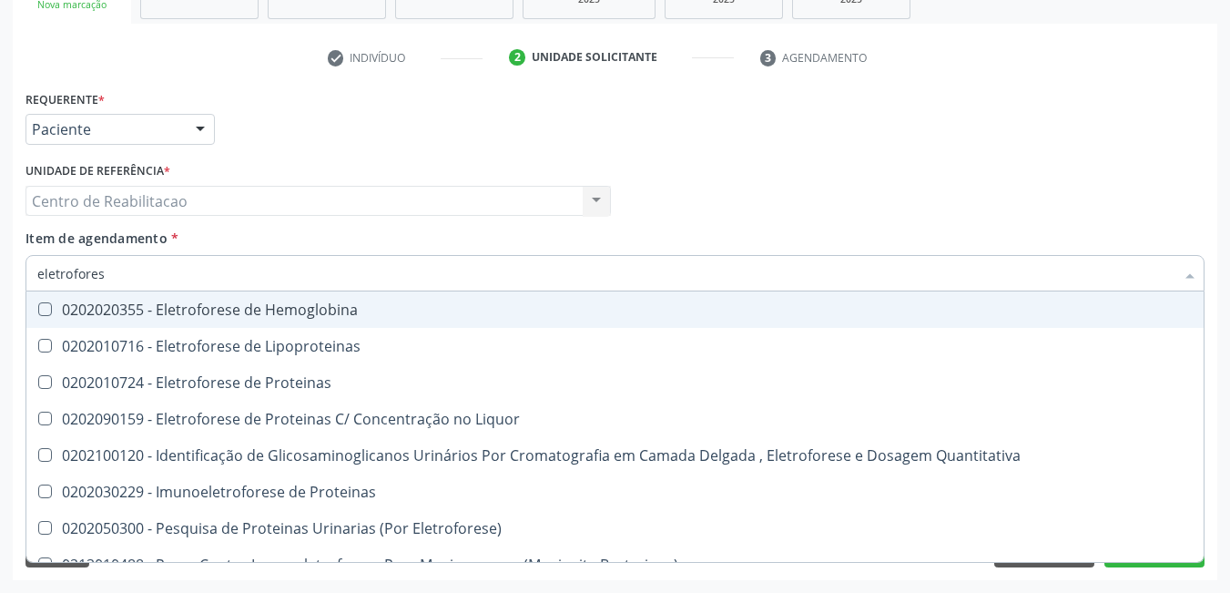
type input "eletroforese"
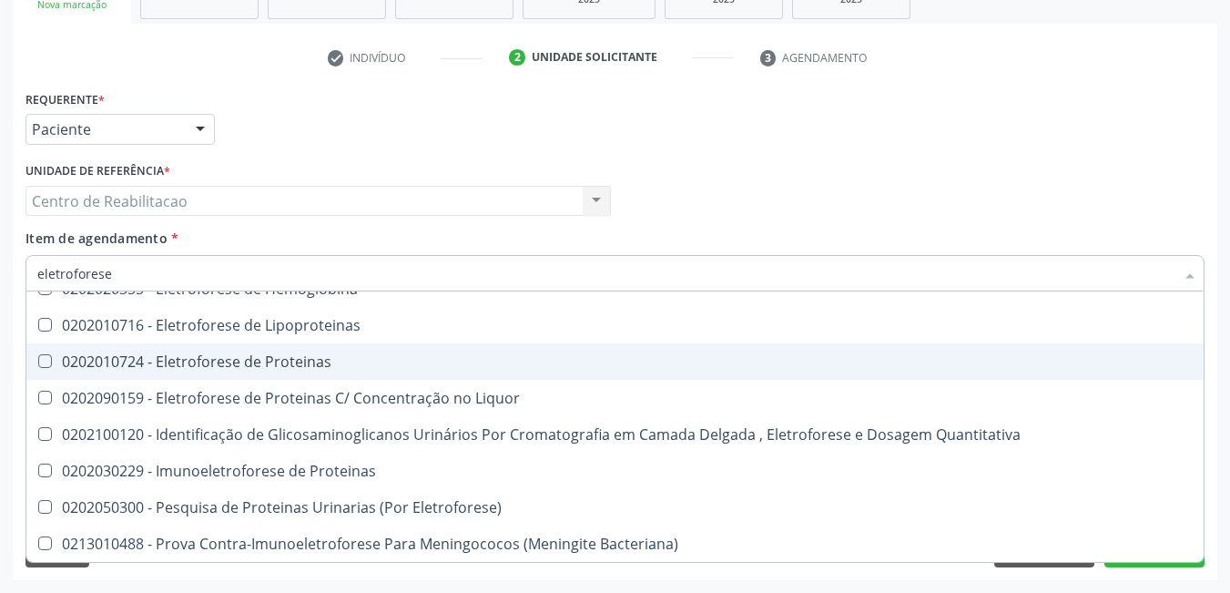
scroll to position [0, 0]
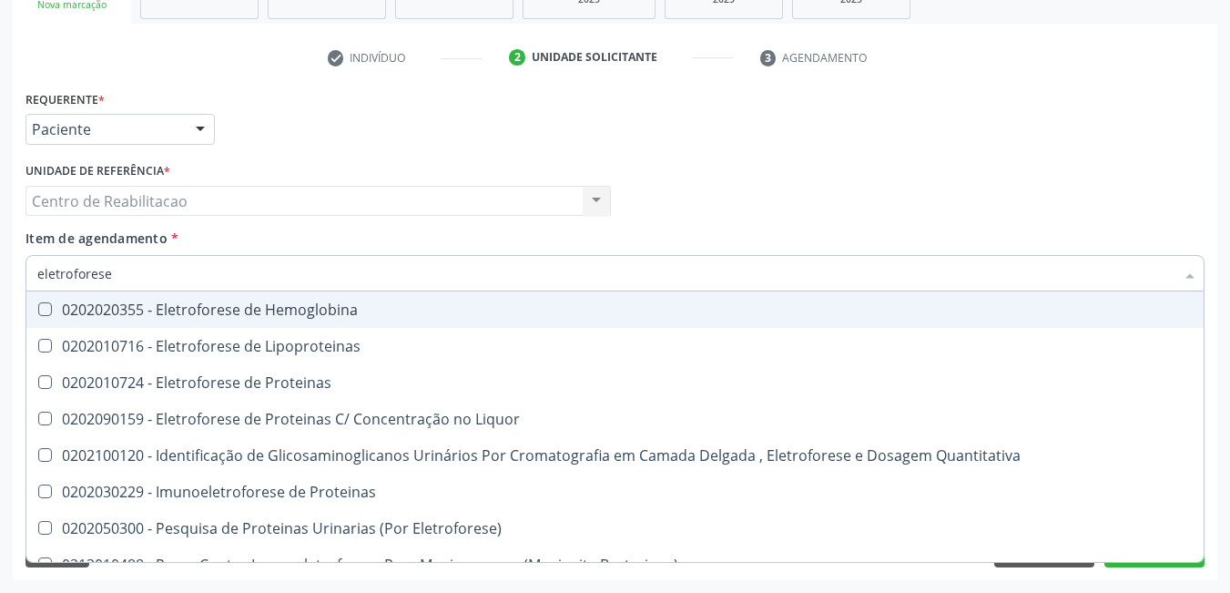
click at [44, 312] on Hemoglobina at bounding box center [45, 309] width 14 height 14
click at [38, 312] on Hemoglobina "checkbox" at bounding box center [32, 309] width 12 height 12
checkbox Hemoglobina "true"
type input "e"
checkbox Hemoglobina "false"
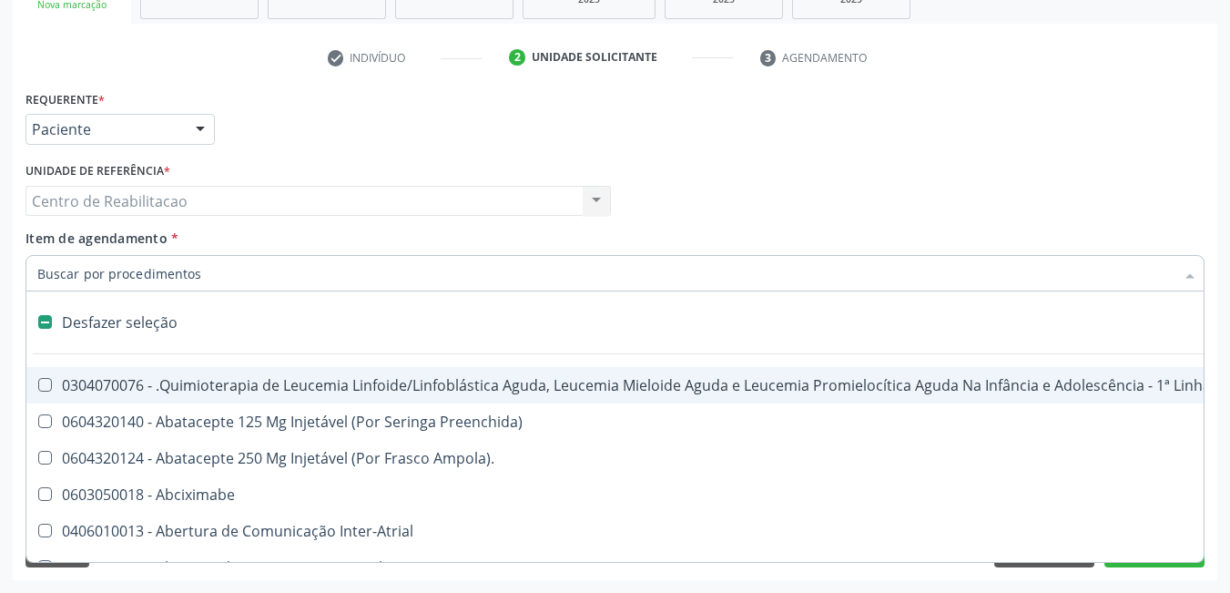
type input "h"
checkbox Venosa\) "true"
checkbox Face "true"
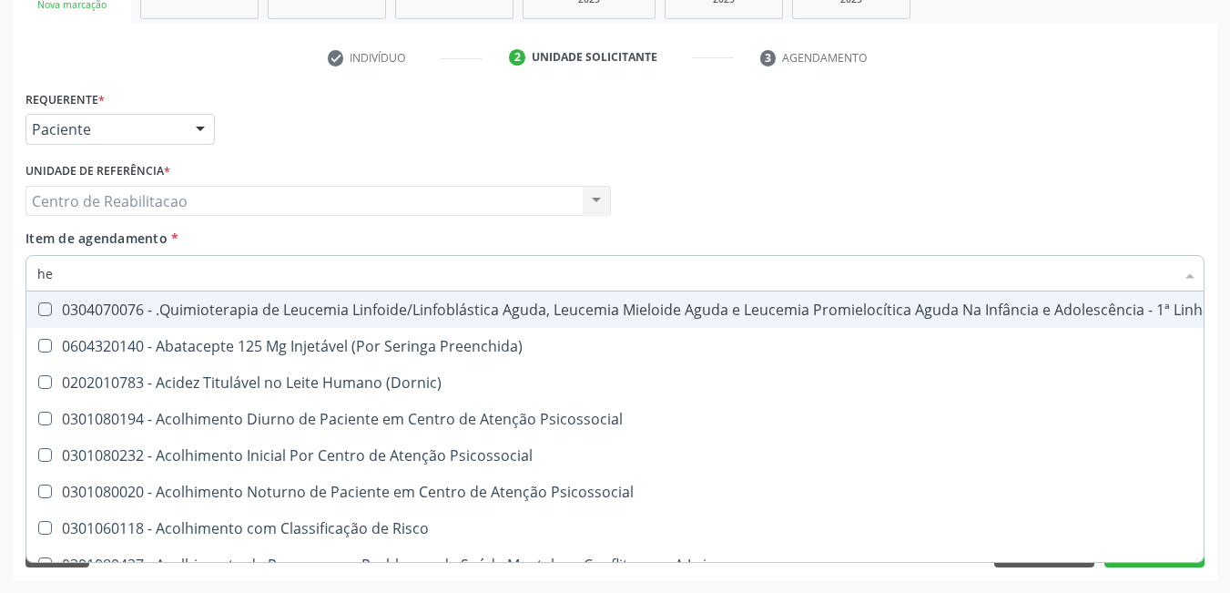
type input "hem"
checkbox Alternativa "true"
checkbox Biotinidase "false"
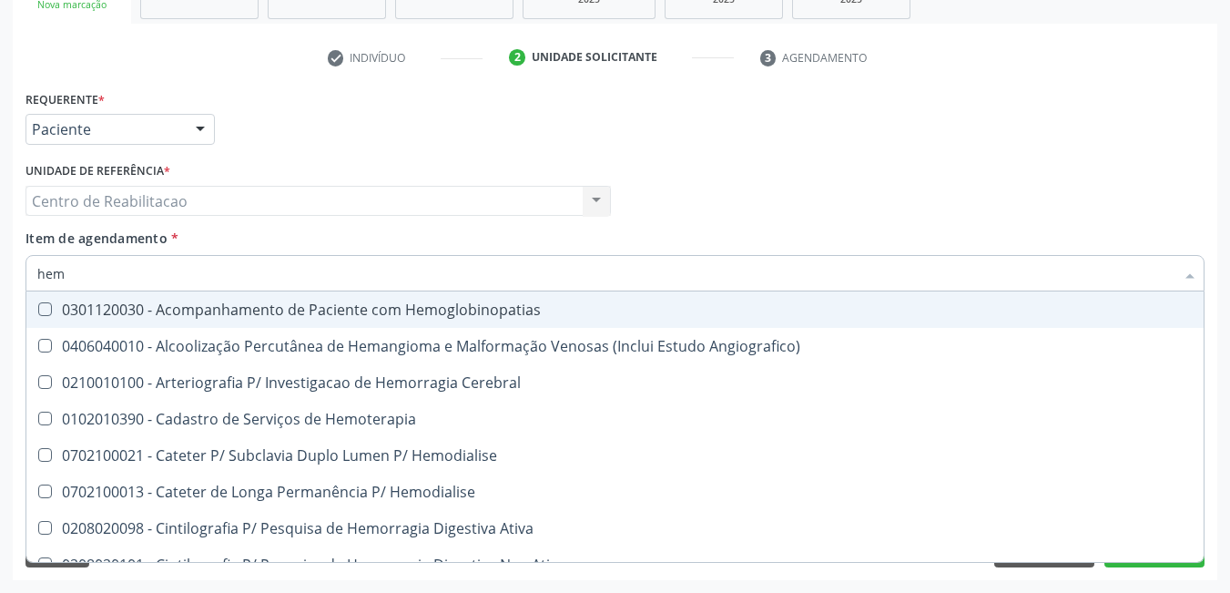
type input "hemo"
checkbox Radiosotopos\) "true"
checkbox Hemoglobina "false"
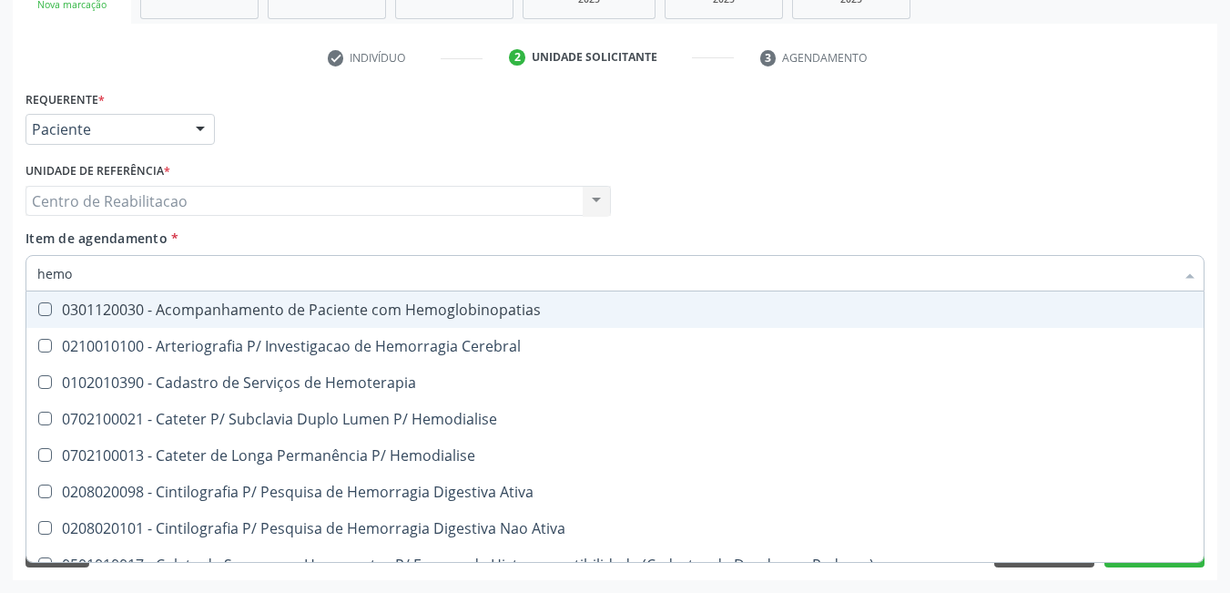
type input "hemog"
checkbox \(Vhs\) "true"
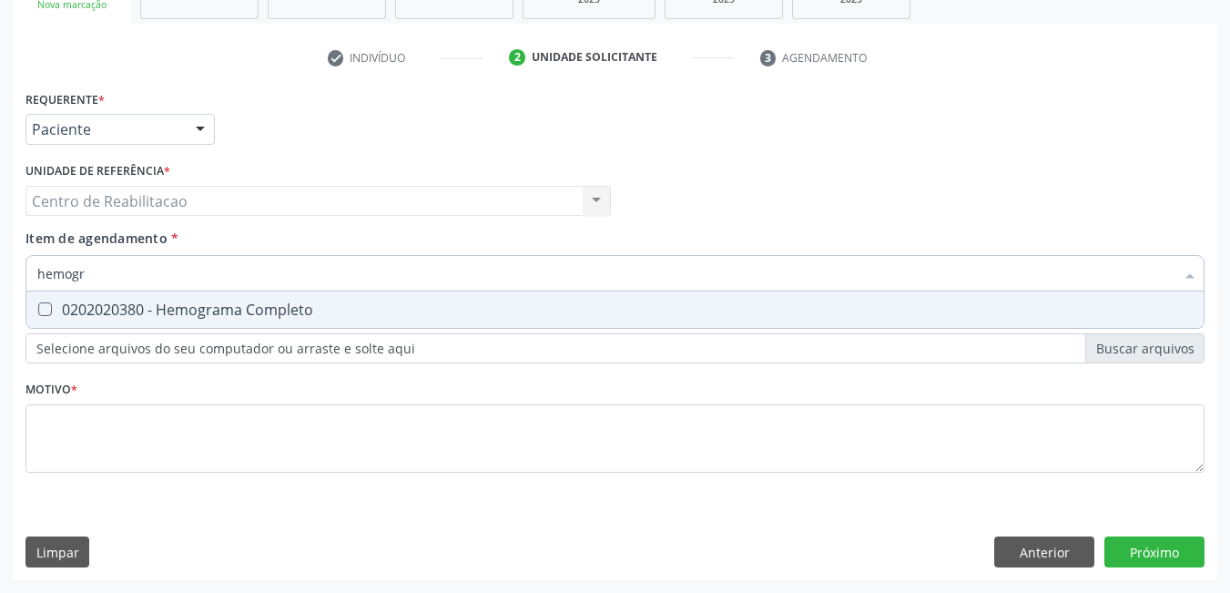
type input "hemogra"
click at [43, 310] on Completo at bounding box center [45, 309] width 14 height 14
click at [38, 310] on Completo "checkbox" at bounding box center [32, 309] width 12 height 12
checkbox Completo "true"
type input "h"
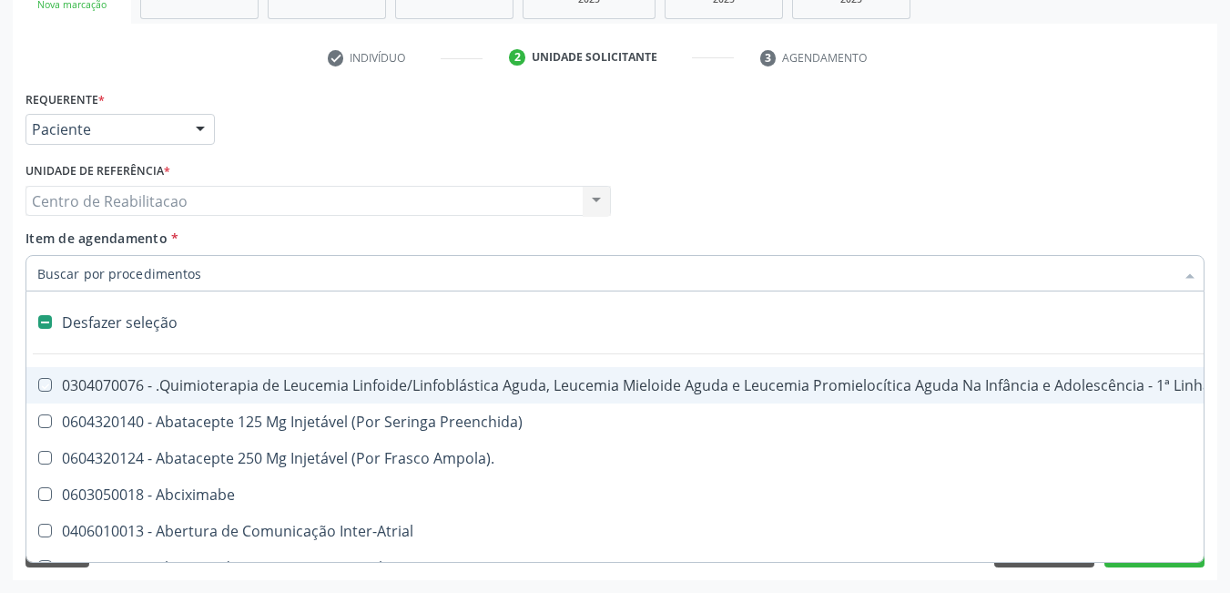
checkbox Manutenção "false"
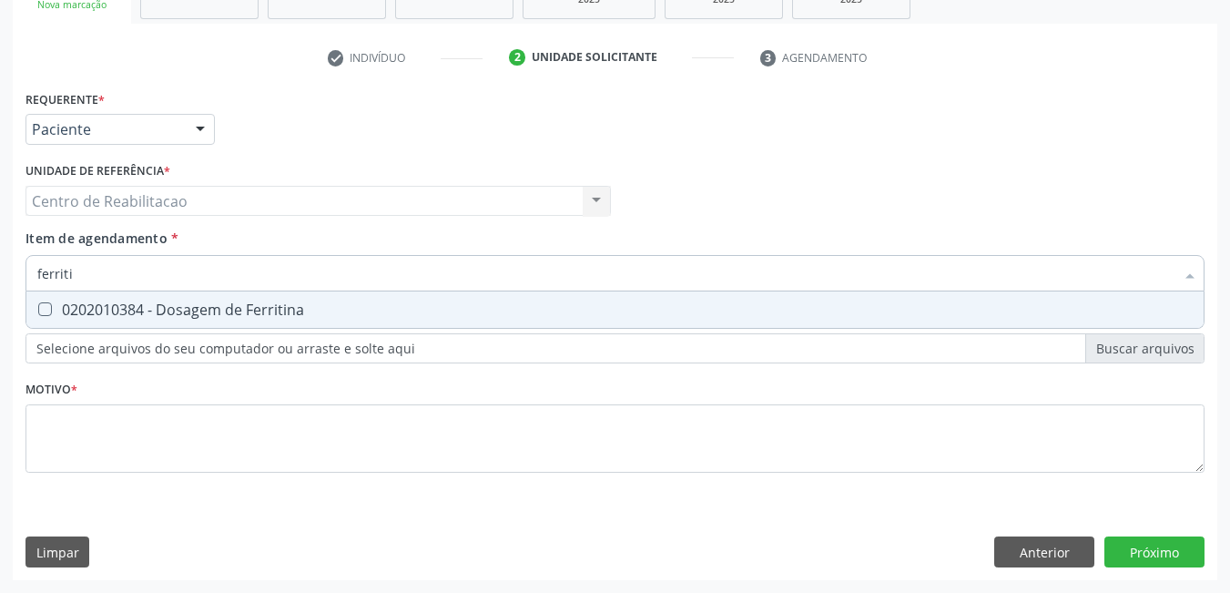
type input "ferritin"
click at [53, 306] on div "0202010384 - Dosagem de Ferritina" at bounding box center [615, 309] width 1156 height 15
checkbox Ferritina "true"
click at [154, 278] on input "ferritin" at bounding box center [606, 273] width 1138 height 36
type input "f"
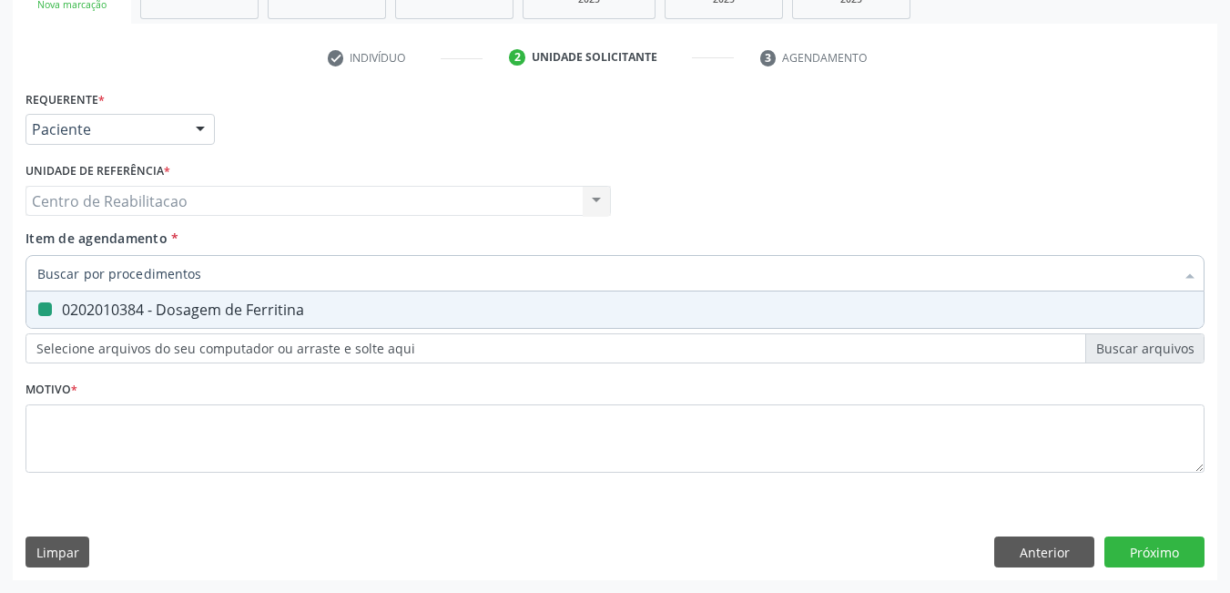
checkbox Ferritina "false"
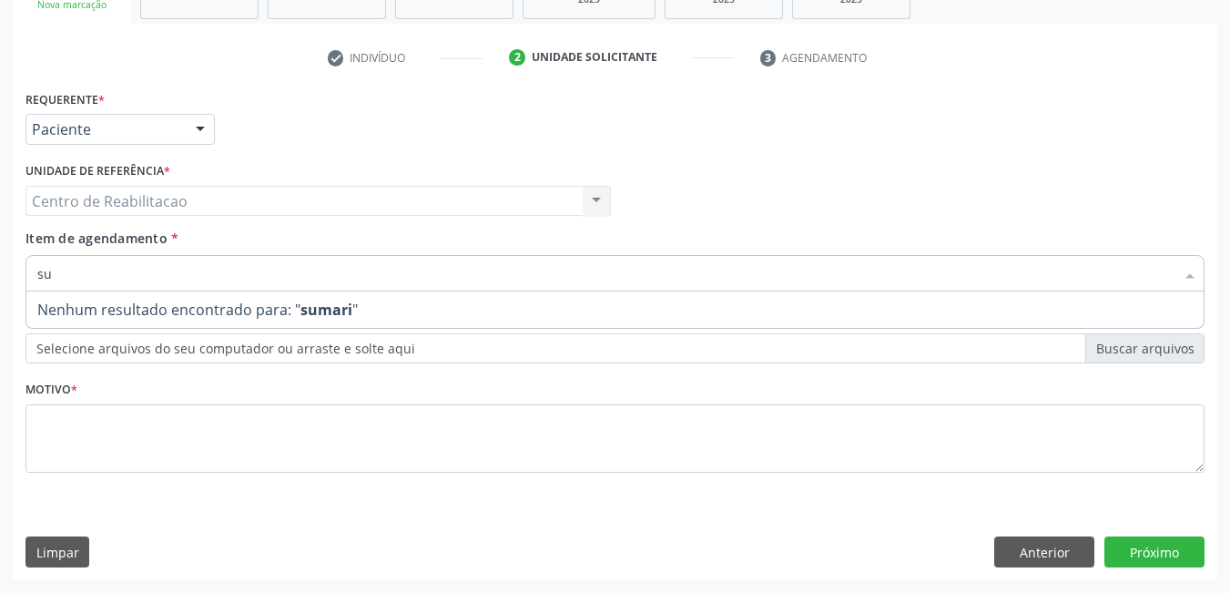
type input "s"
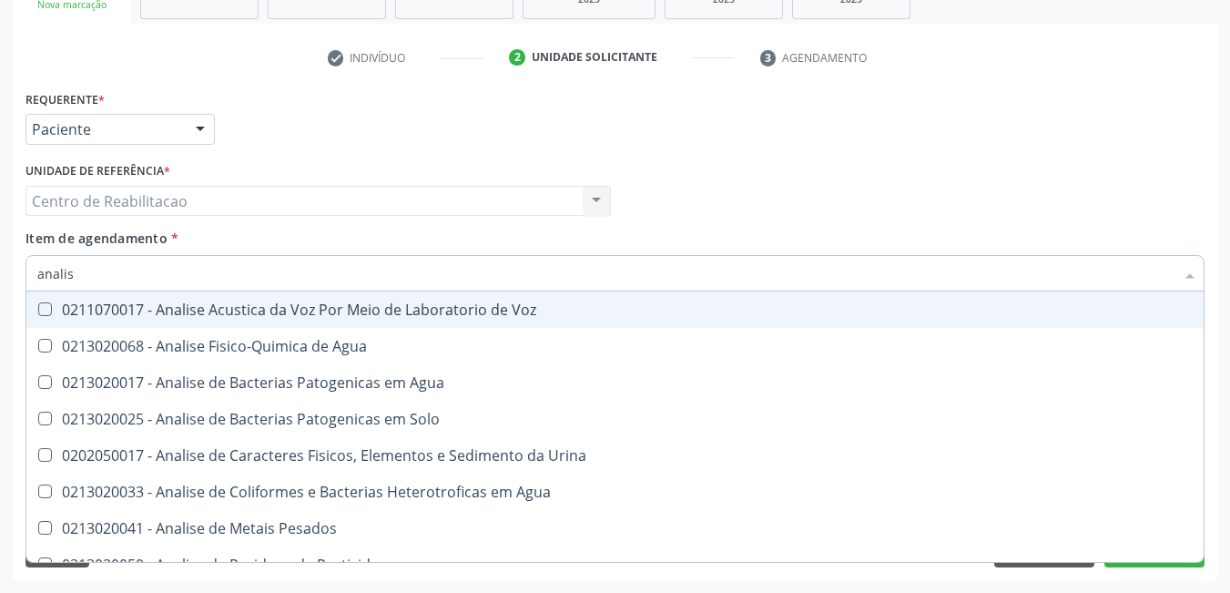
type input "analise"
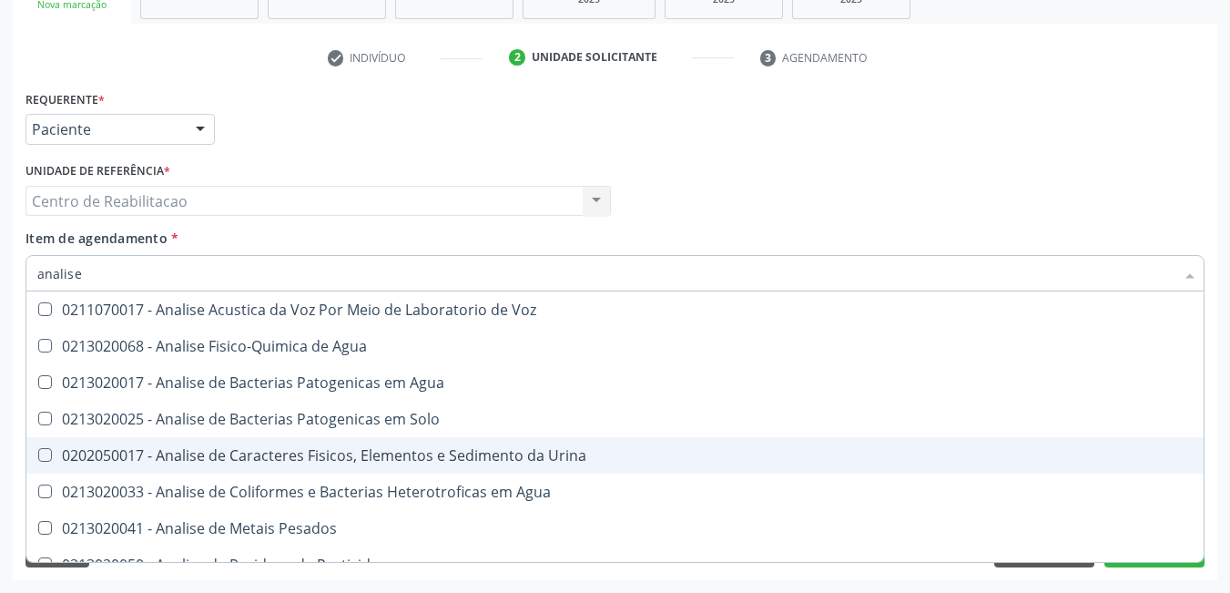
click at [54, 454] on div "0202050017 - Analise de Caracteres Fisicos, Elementos e Sedimento da Urina" at bounding box center [615, 455] width 1156 height 15
checkbox Urina "true"
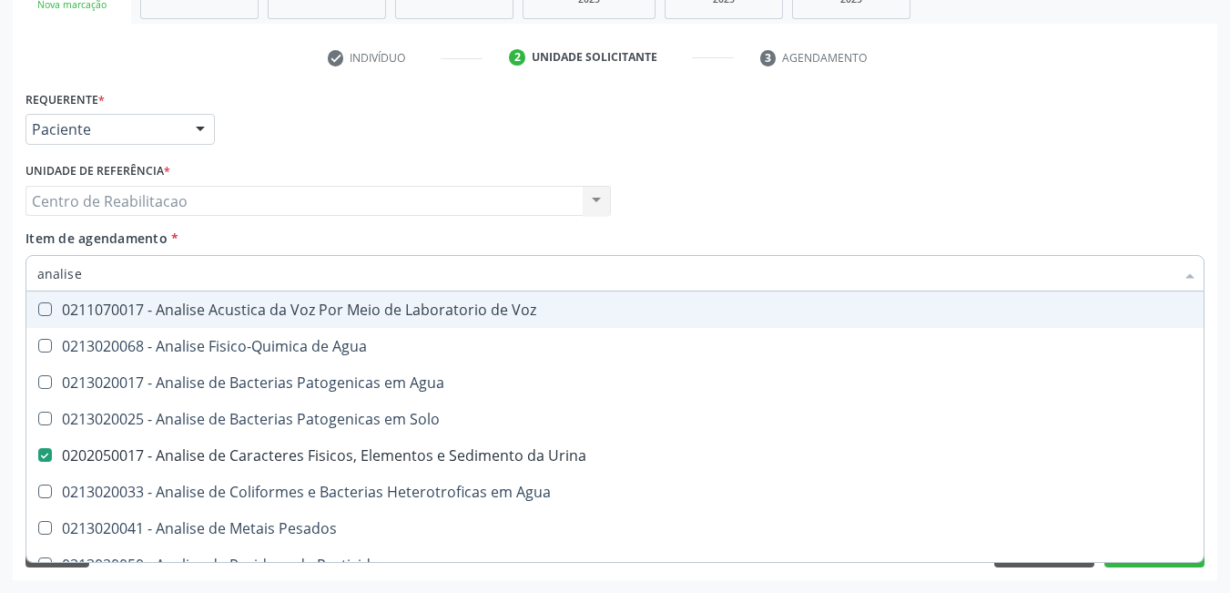
click at [130, 279] on input "analise" at bounding box center [606, 273] width 1138 height 36
type input "a"
checkbox Urina "false"
checkbox Agua "false"
checkbox Alimentos "false"
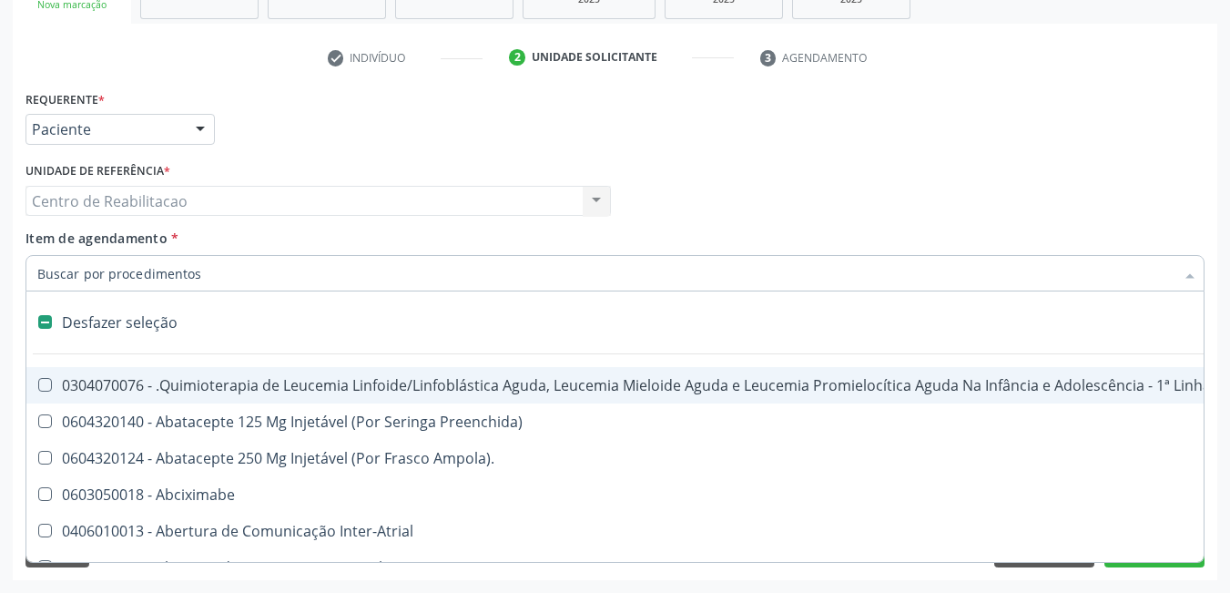
type input "u"
checkbox Ml\) "true"
checkbox Urina "false"
checkbox Quantitativa\) "true"
checkbox Cistometro "true"
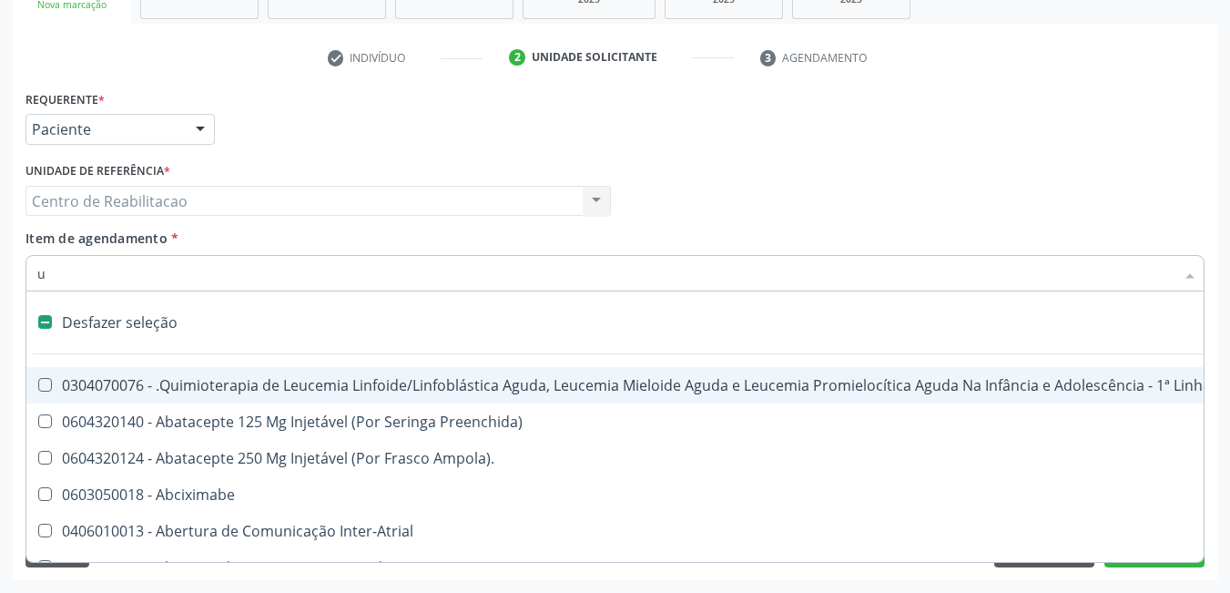
checkbox Herpesvirus "true"
checkbox Colecistectomia "true"
checkbox Doadora\) "true"
checkbox Leprae "true"
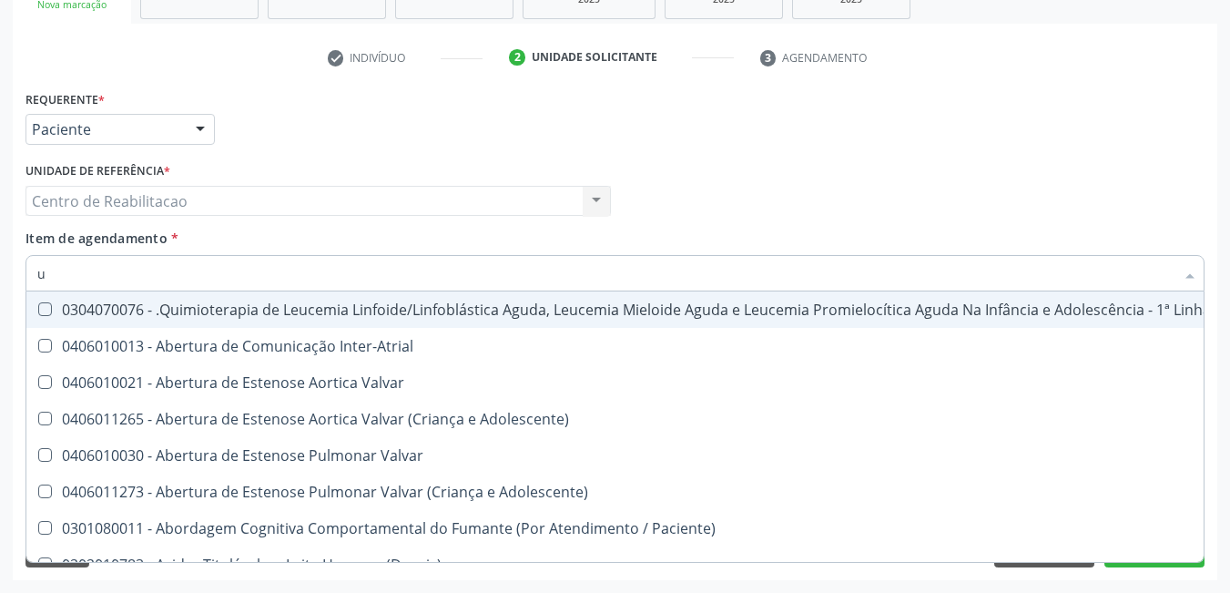
type input "ut"
checkbox Urina "false"
checkbox Ponteiras\ "true"
checkbox Valvular "true"
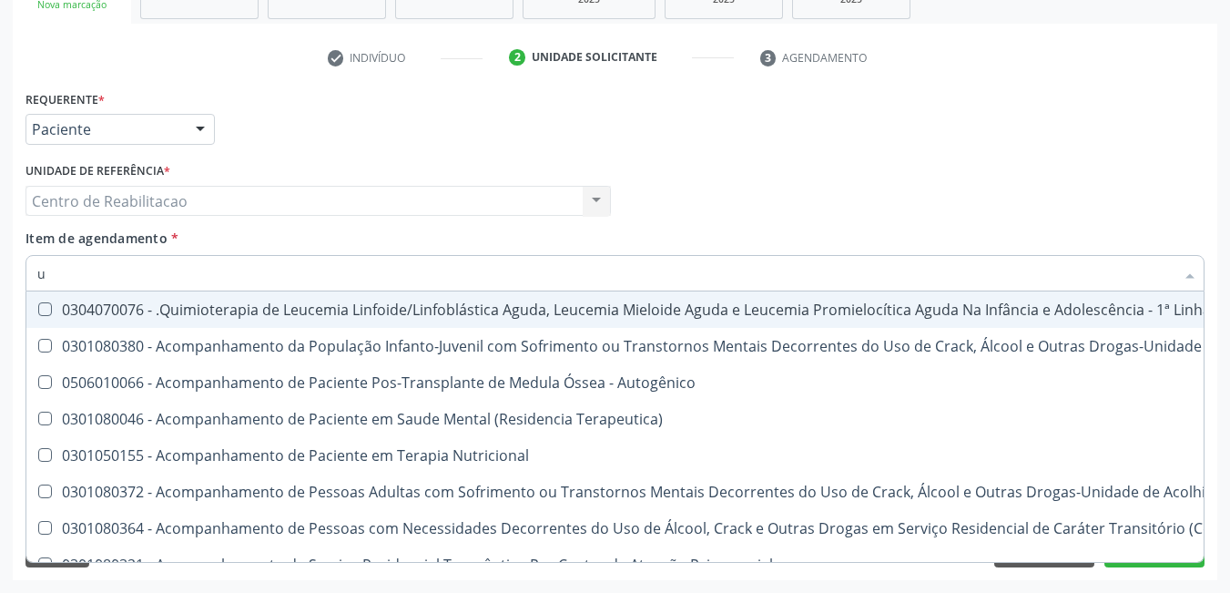
type input "ur"
checkbox Inferiores "true"
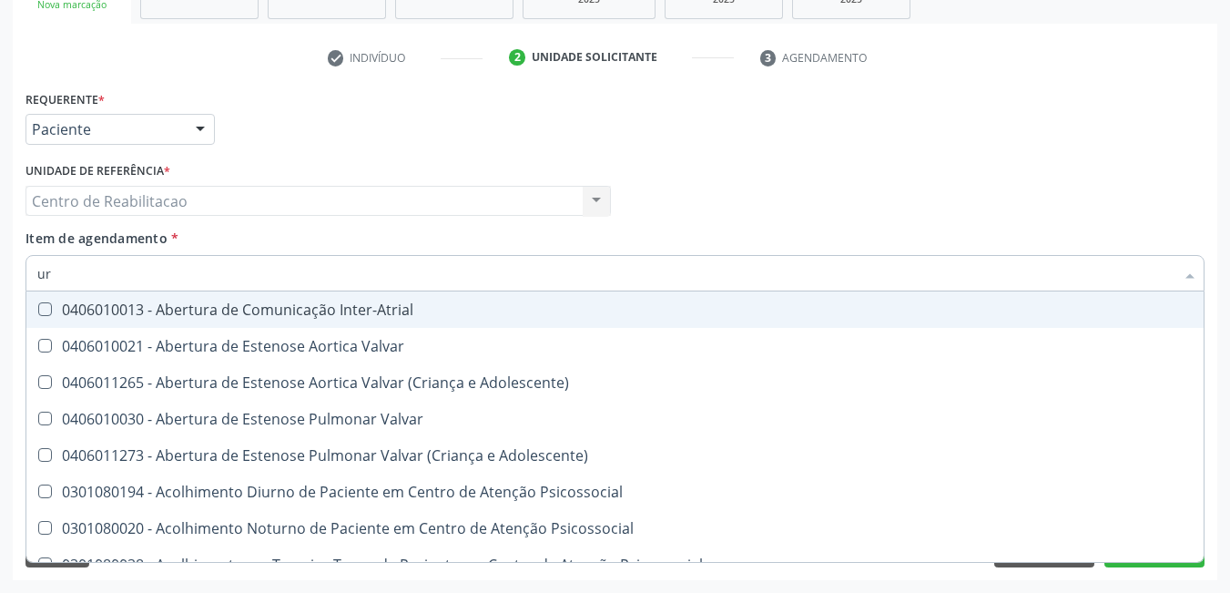
type input "uro"
checkbox Urina "false"
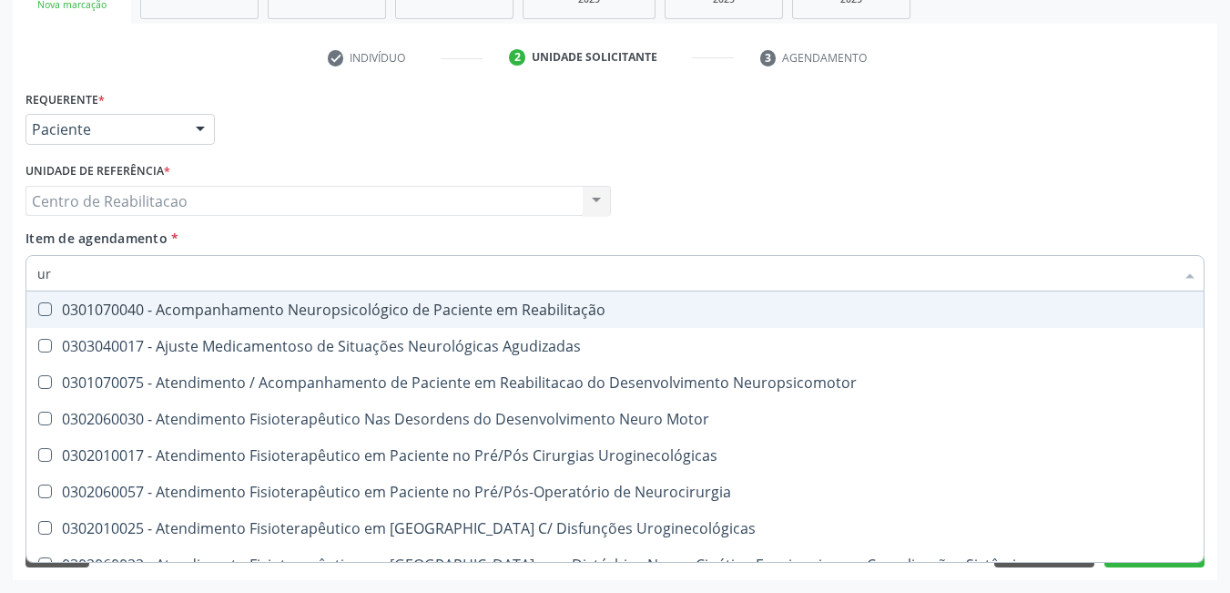
type input "u"
checkbox Ampola\) "false"
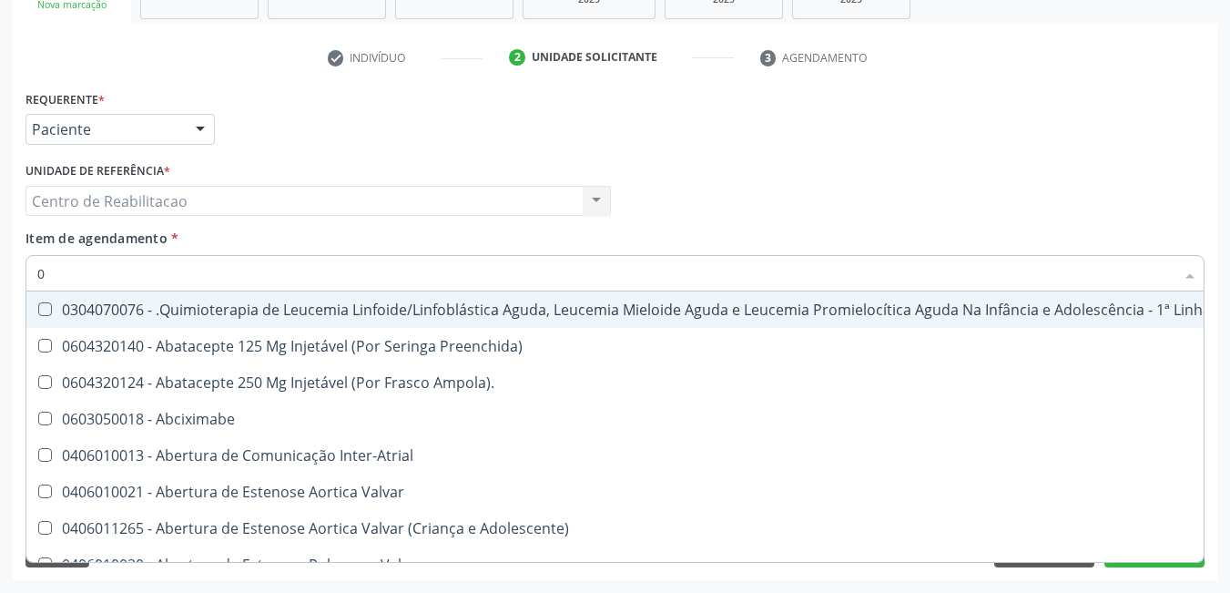
type input "02"
checkbox Coração "true"
checkbox Urina "false"
checkbox Mama "true"
checkbox Drogas "true"
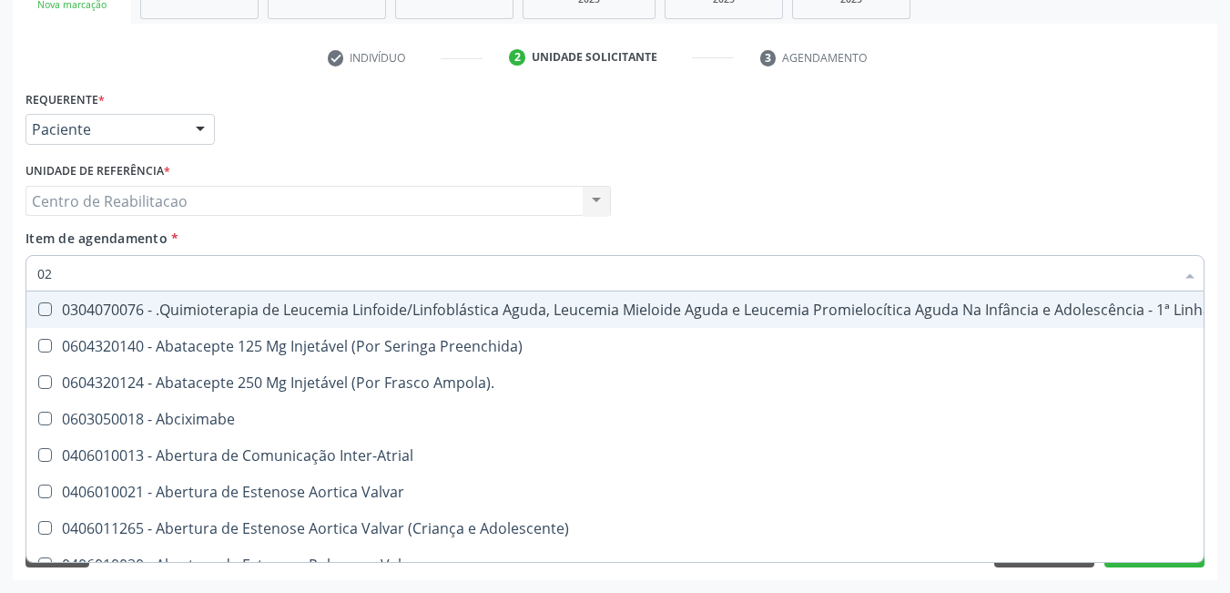
checkbox Ciclodialise "true"
checkbox \(Liquido\) "true"
checkbox Aspiração "true"
checkbox Coclear "true"
checkbox Comprimido\) "true"
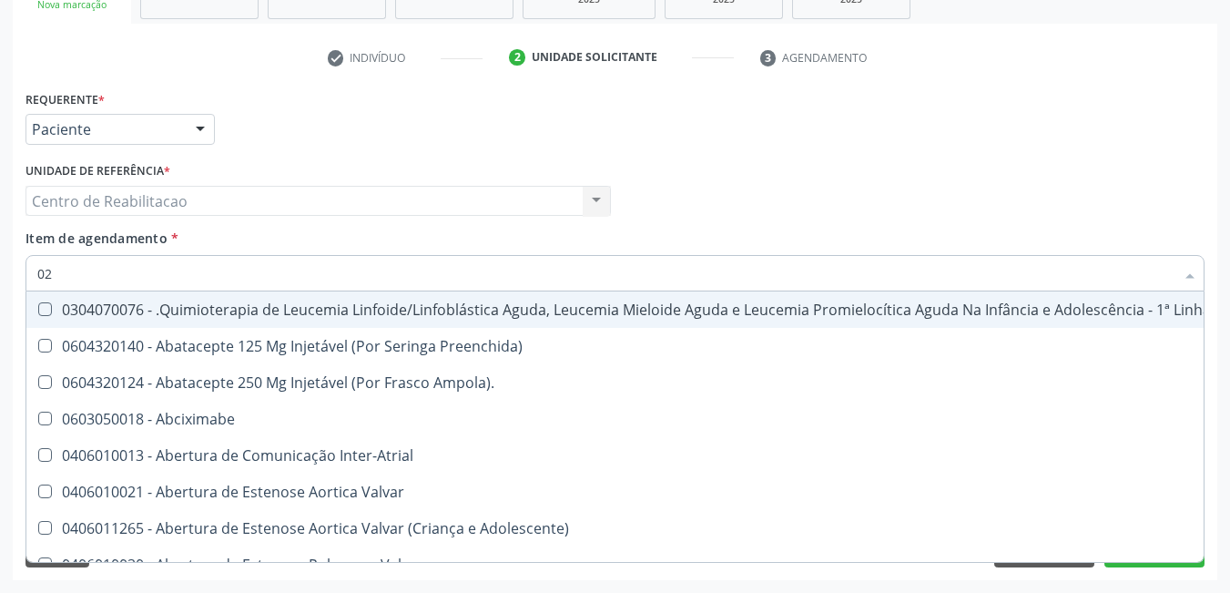
checkbox Ml\) "true"
checkbox Colecistectomia "true"
checkbox \(Coloscopia\) "true"
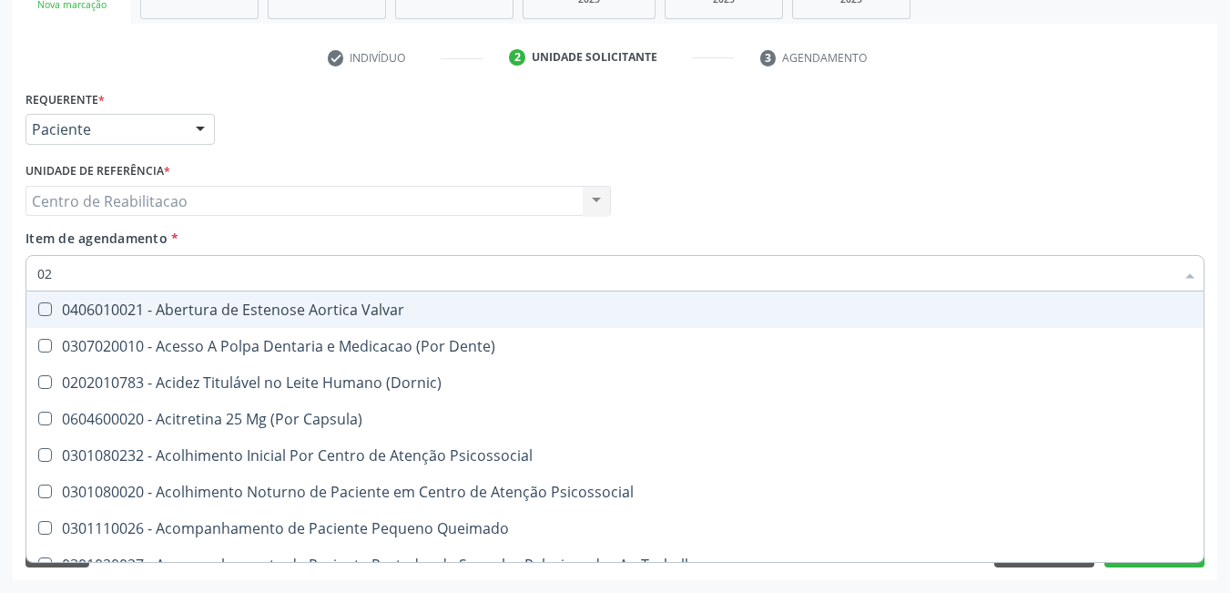
type input "020"
checkbox Terapeutica "true"
checkbox Urina "false"
checkbox Projecoes\) "true"
checkbox Intra-Aortico "true"
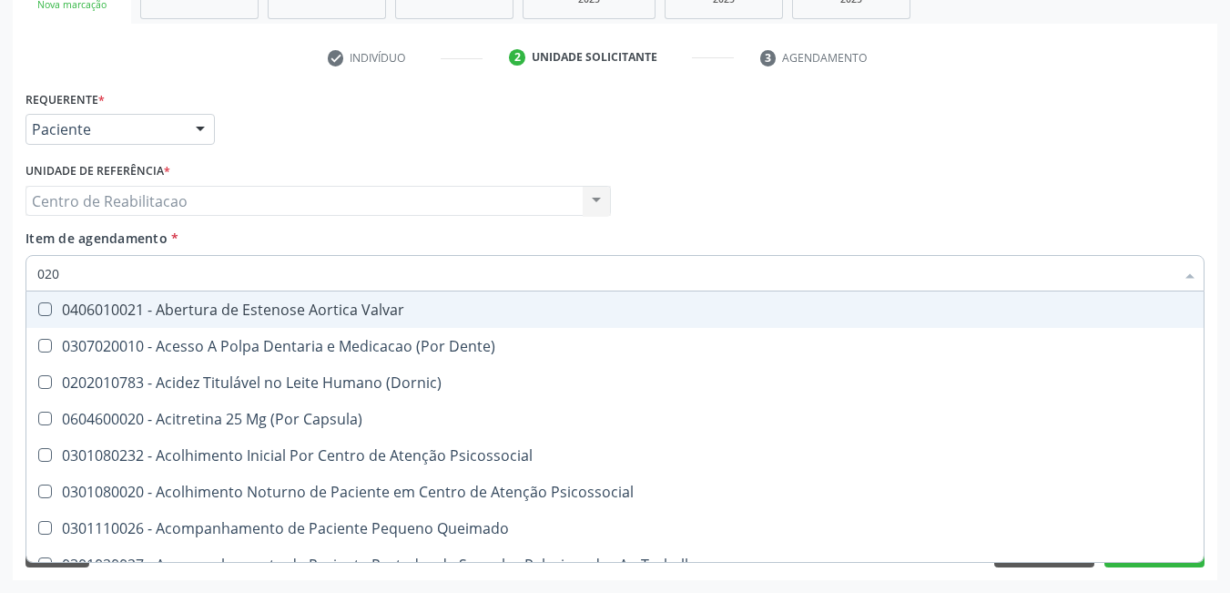
checkbox Splintagem "true"
checkbox Complementar\) "true"
checkbox Orgaos "true"
checkbox \(Qualitativo\) "true"
checkbox Abo "false"
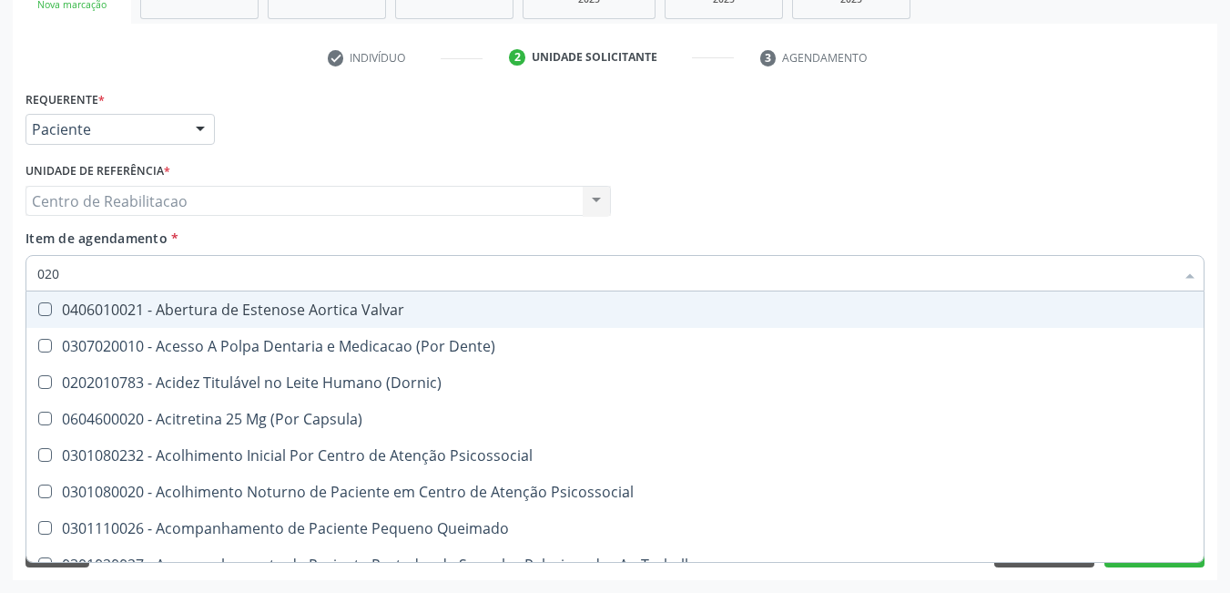
checkbox Semana\) "true"
checkbox Pediátrico "true"
checkbox Ii\) "true"
checkbox Urico "false"
checkbox \(Ada\) "true"
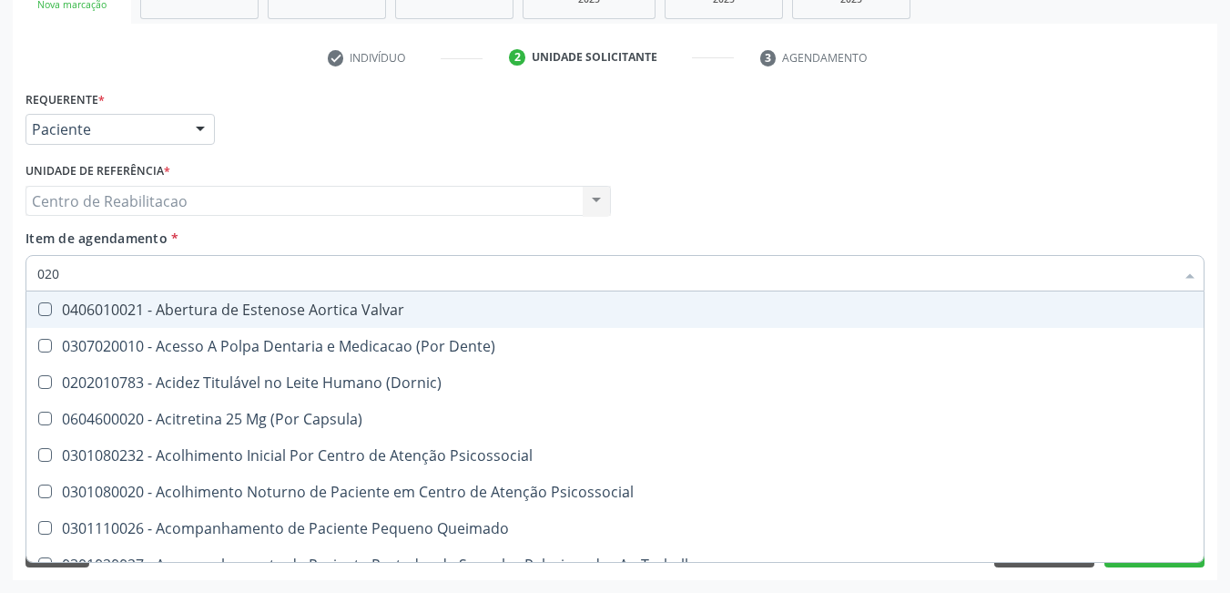
checkbox Fracoes "false"
checkbox Creatinina "false"
checkbox Ferritina "false"
checkbox Glicose "false"
checkbox \(Tgo\) "false"
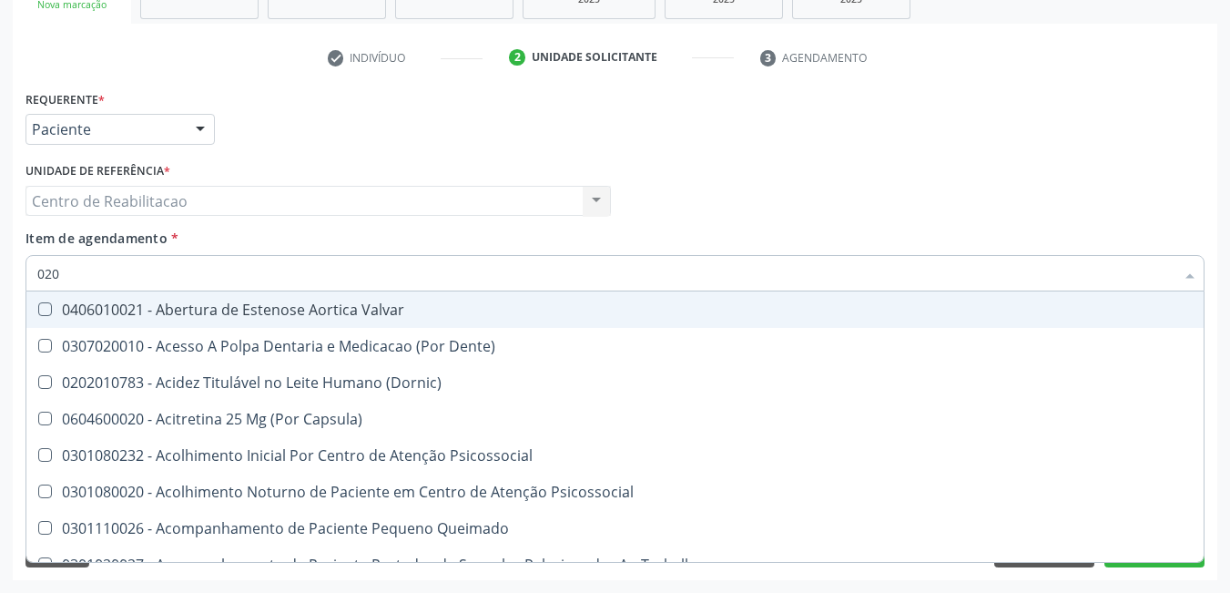
checkbox \(Tgp\) "false"
checkbox \(T3\) "true"
checkbox Ureia "false"
checkbox Hemoglobina "false"
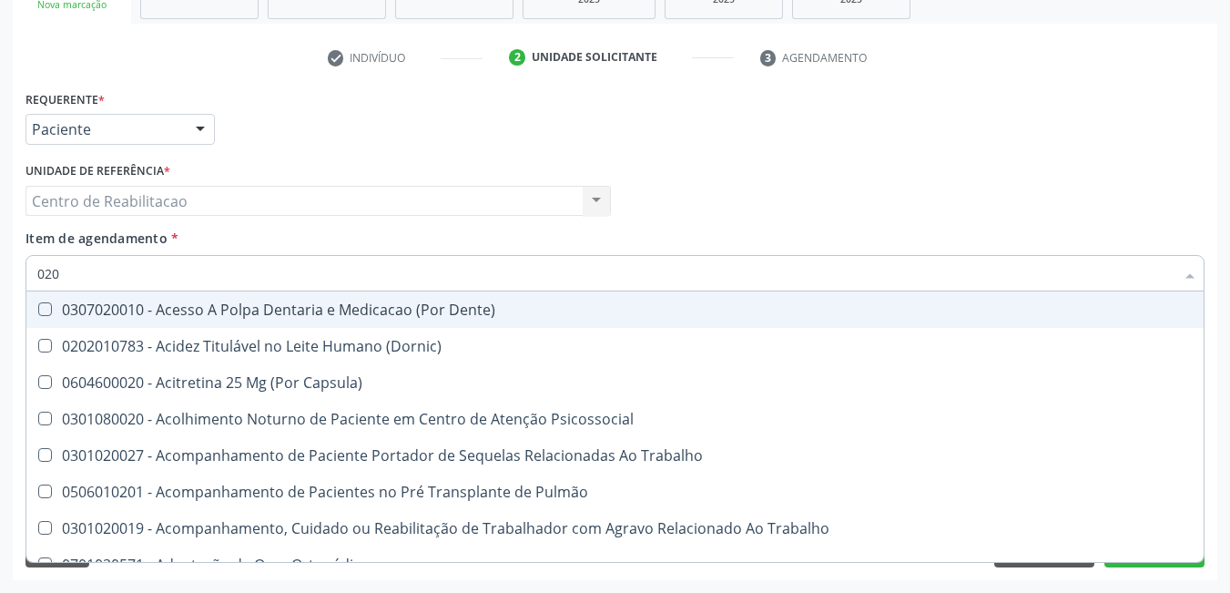
type input "0202"
checkbox Capsula\) "true"
checkbox Urina "false"
checkbox Coagulação\ "true"
checkbox População "true"
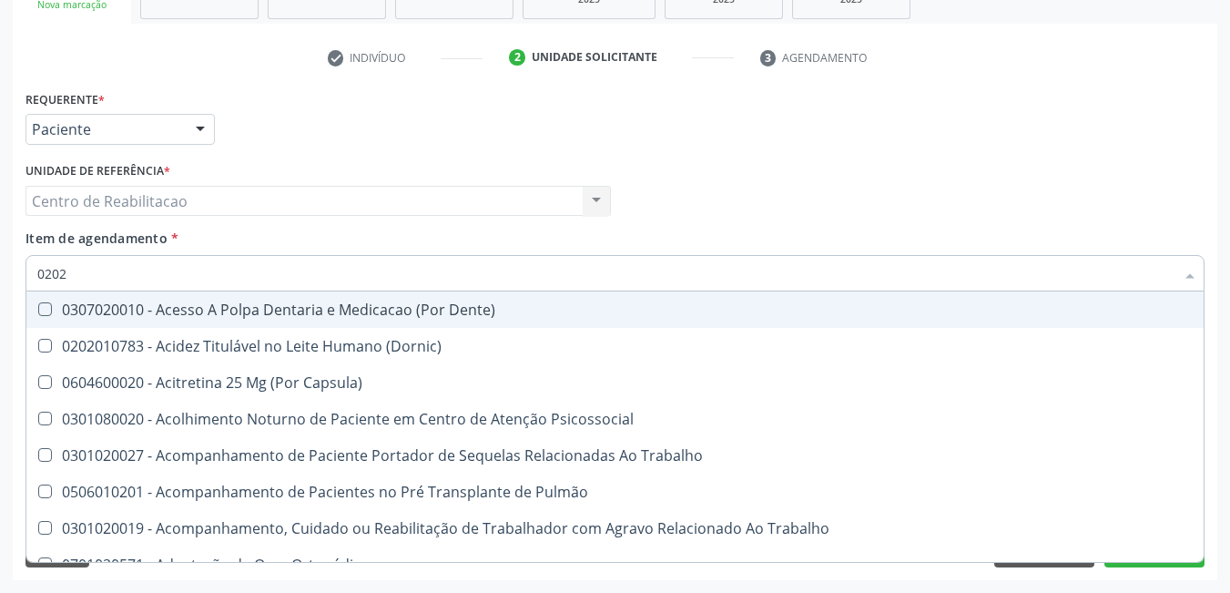
checkbox Pré-Escalênica "true"
checkbox Ossea "true"
checkbox Unilateral "true"
checkbox Laser "true"
checkbox \(Spcto\) "true"
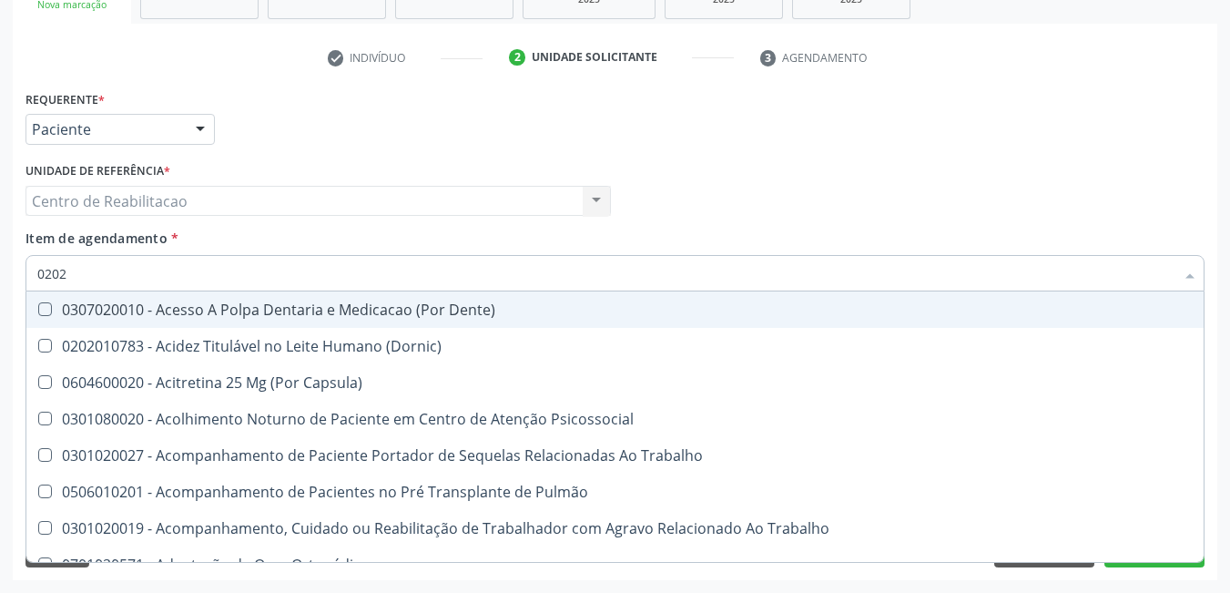
checkbox 67 "true"
checkbox Estimulo "true"
checkbox Indireta "true"
checkbox Biologica "true"
checkbox Abo "false"
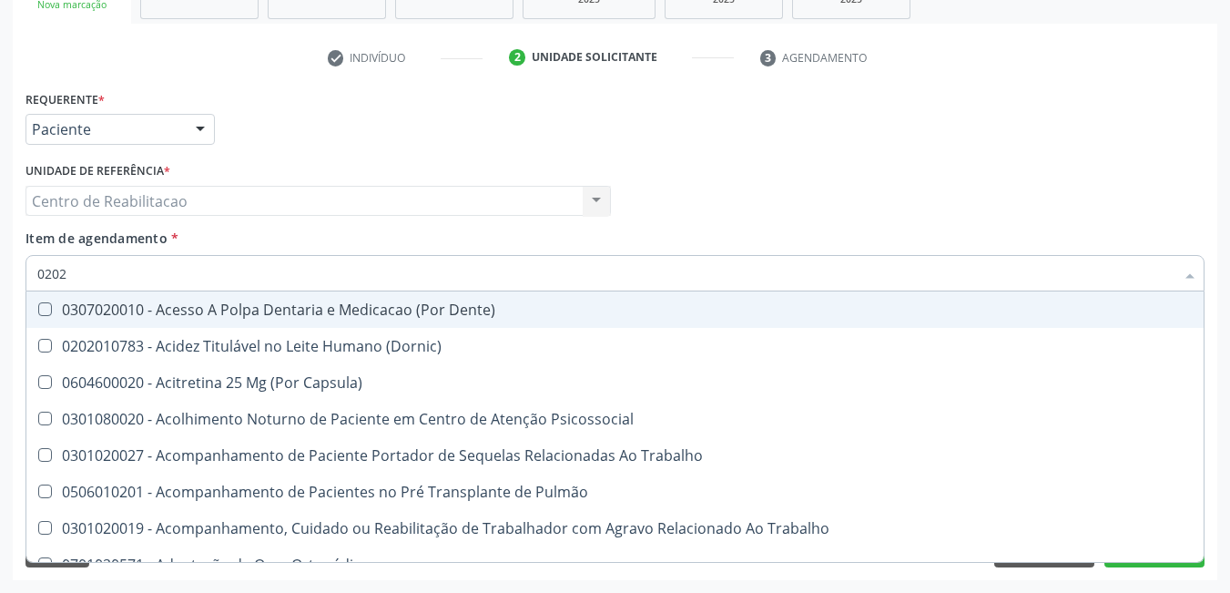
checkbox \(Ch50\) "true"
checkbox Dosagens\) "true"
checkbox Osmolaridade "true"
checkbox Reverso "true"
checkbox Euglobulina "true"
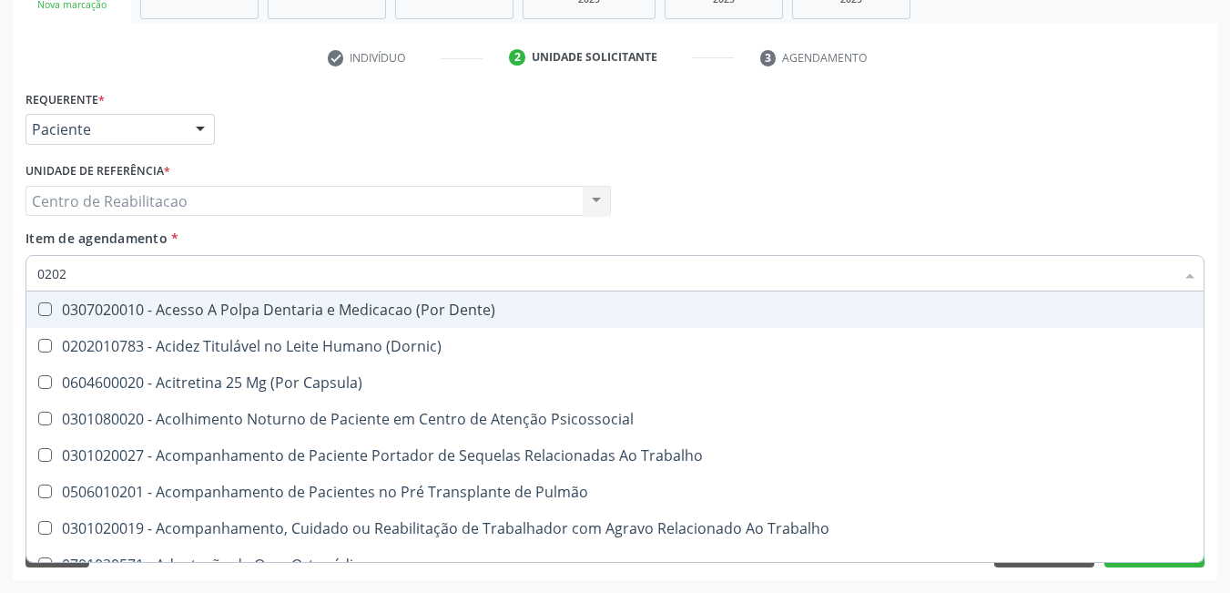
checkbox \(Vhs\) "true"
checkbox Bloqueio "true"
checkbox Urico "false"
checkbox Fracoes "false"
checkbox Creatinina "false"
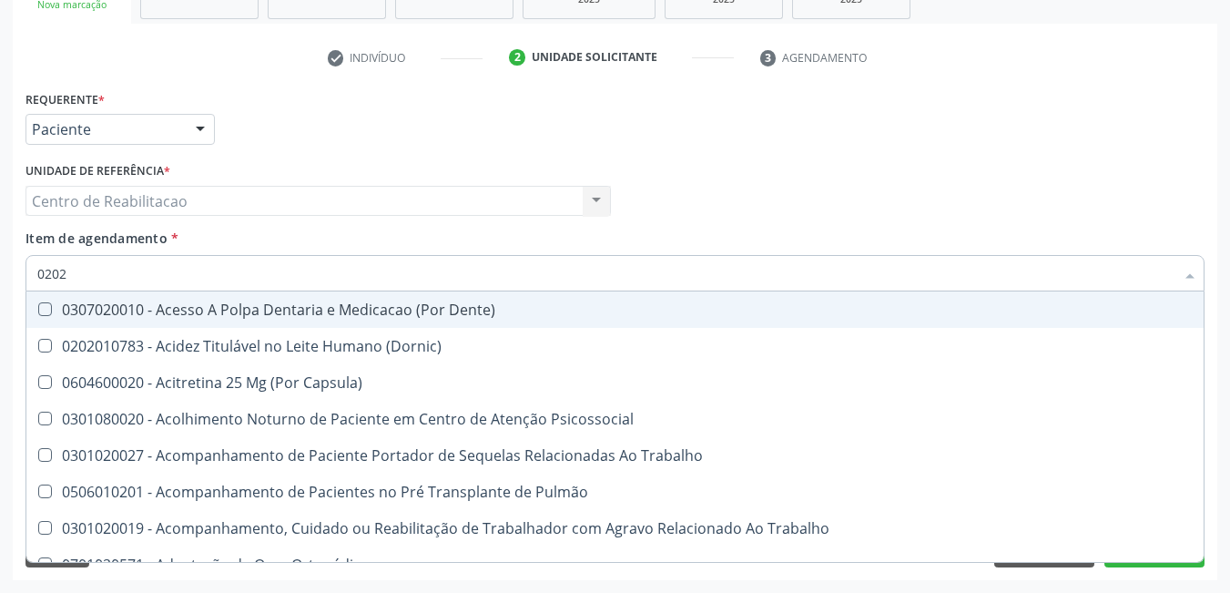
checkbox Ferritina "false"
checkbox Glicose "false"
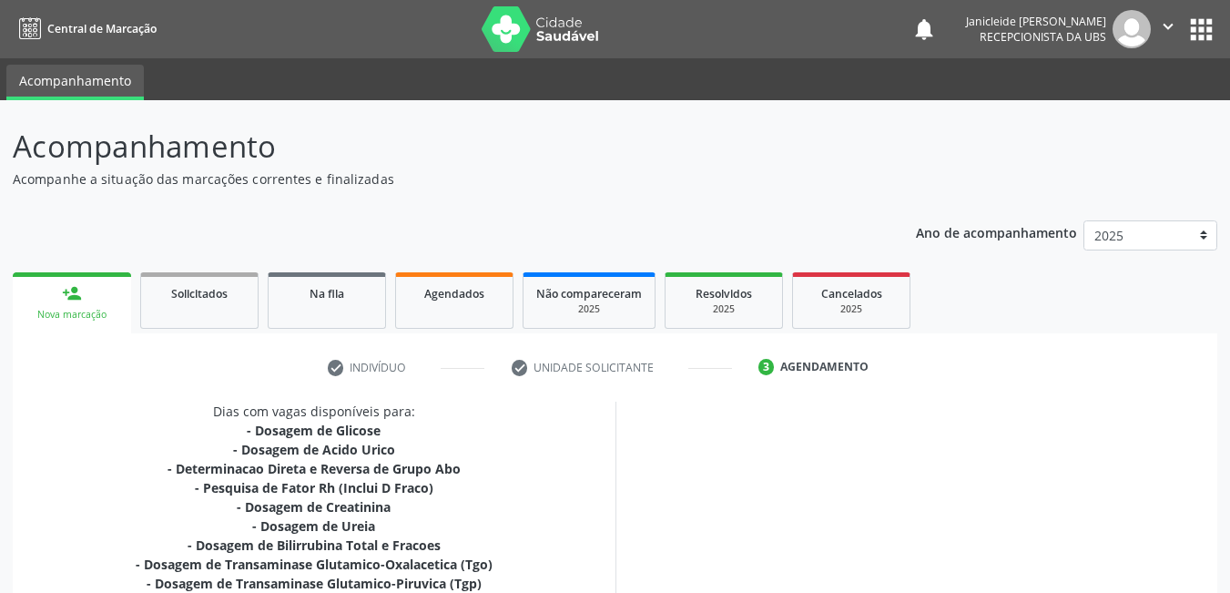
scroll to position [510, 0]
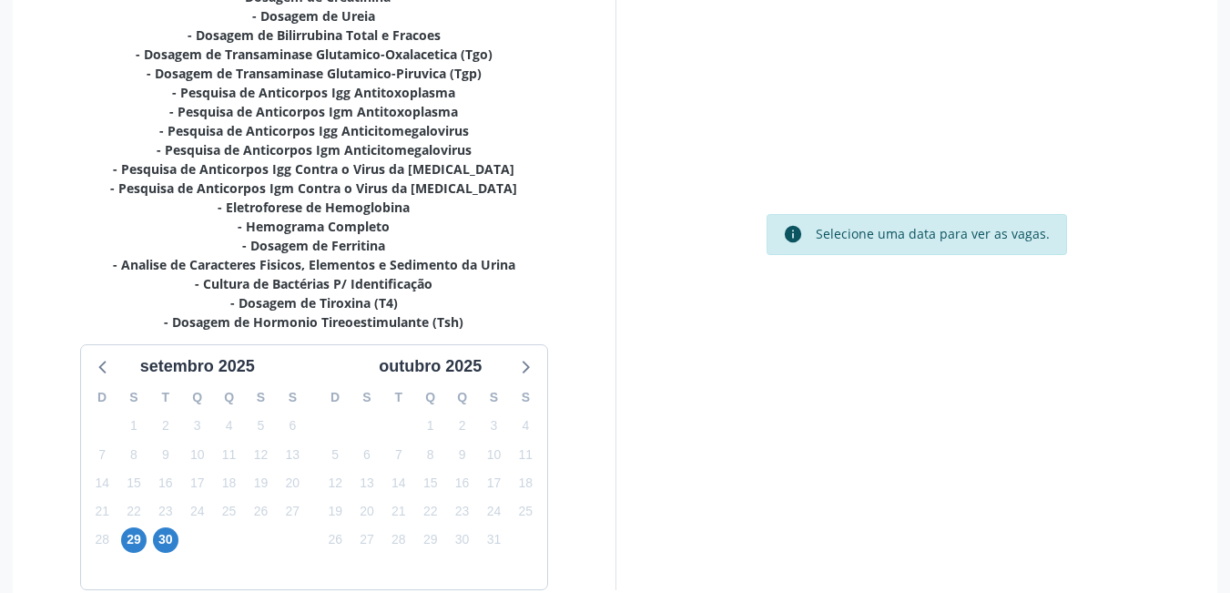
click at [596, 247] on div "Dias com vagas disponíveis para: - Dosagem de Glicose - Dosagem de Acido Urico …" at bounding box center [314, 241] width 603 height 698
click at [170, 536] on span "30" at bounding box center [166, 540] width 26 height 26
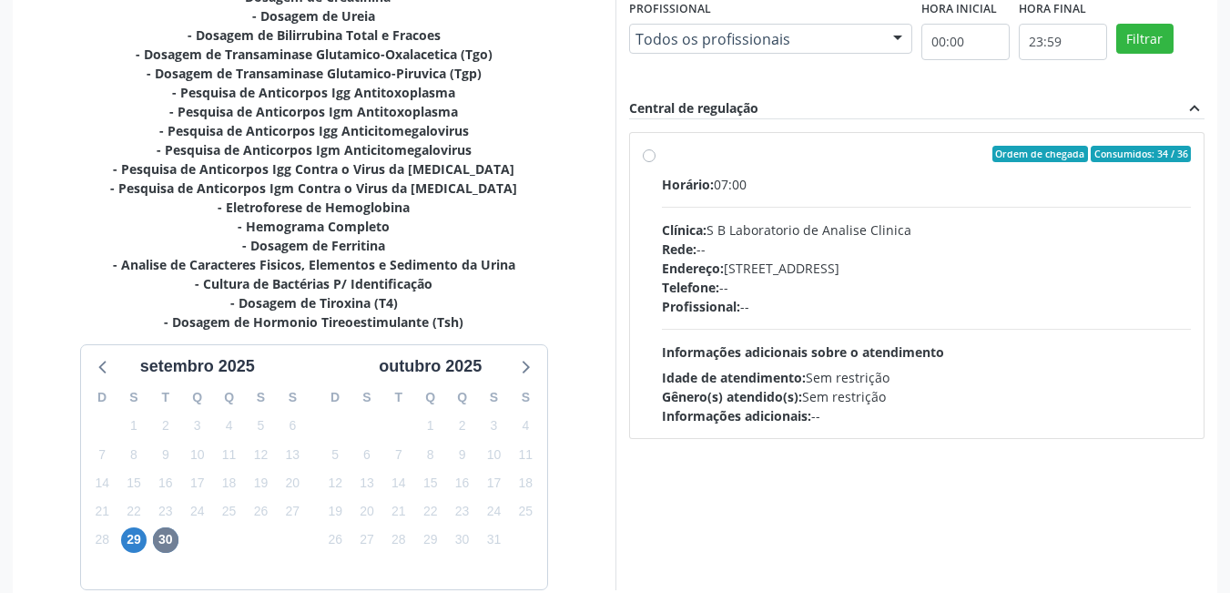
click at [4, 239] on div "Acompanhamento Acompanhe a situação das marcações correntes e finalizadas Relat…" at bounding box center [615, 137] width 1230 height 1094
click at [403, 424] on div "30" at bounding box center [399, 426] width 32 height 28
click at [431, 413] on span "1" at bounding box center [431, 426] width 26 height 26
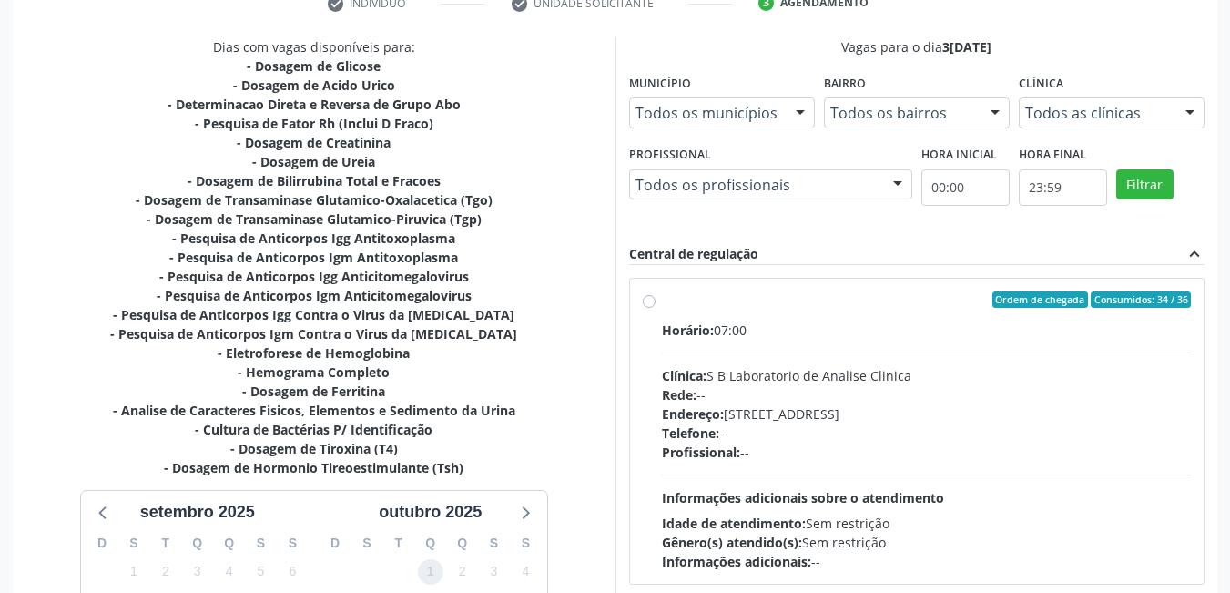
scroll to position [601, 0]
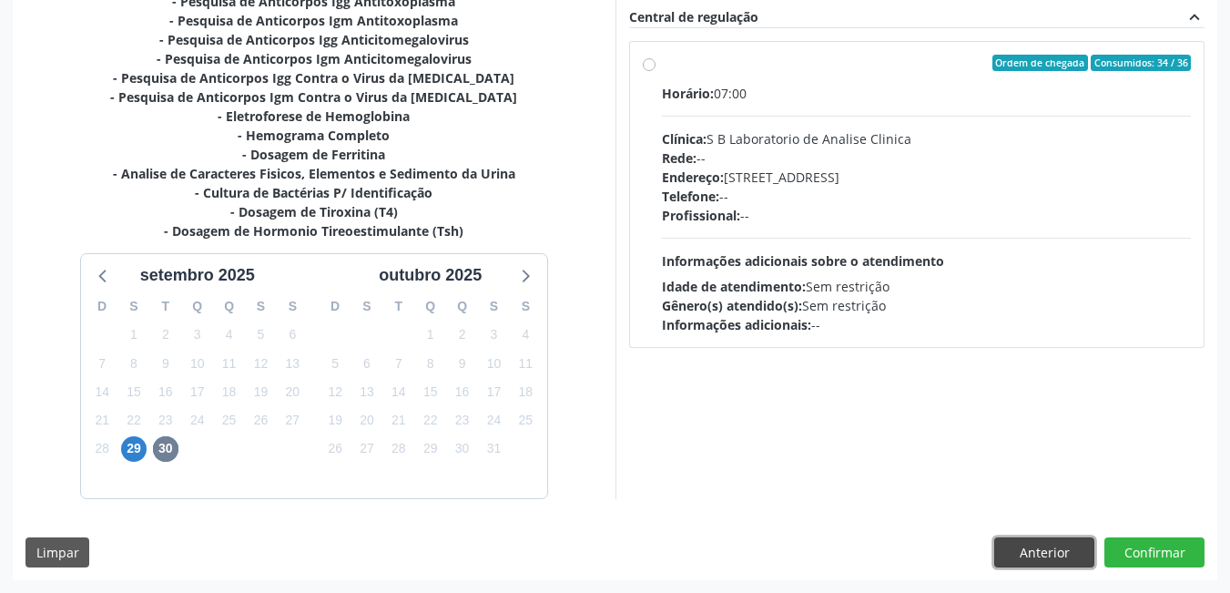
click at [1035, 554] on button "Anterior" at bounding box center [1045, 552] width 100 height 31
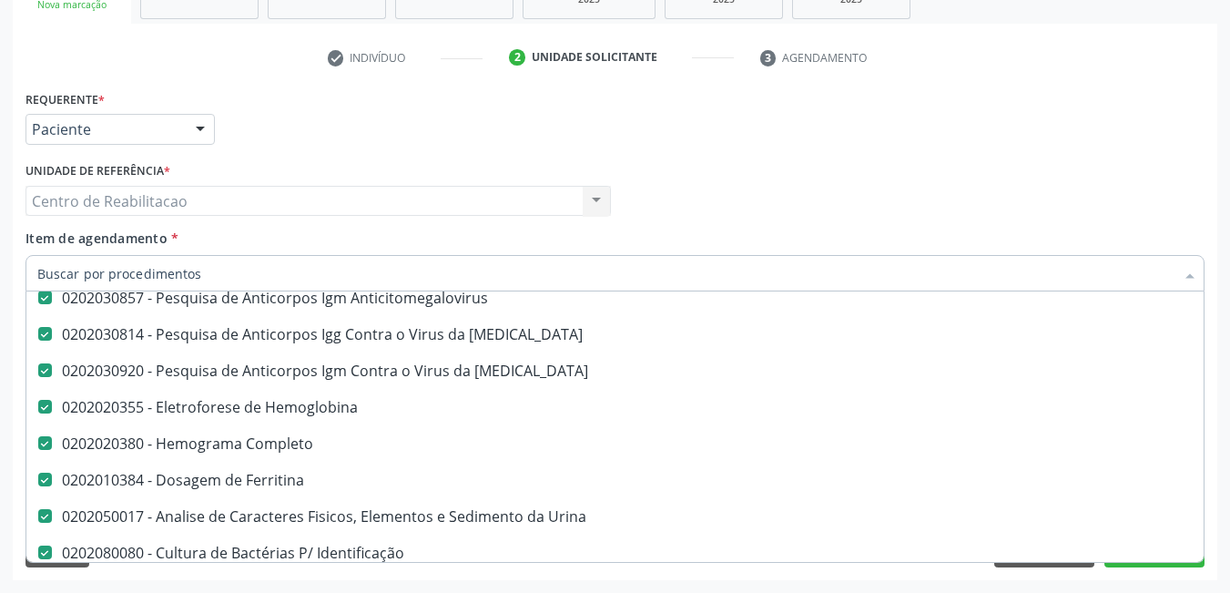
scroll to position [638, 0]
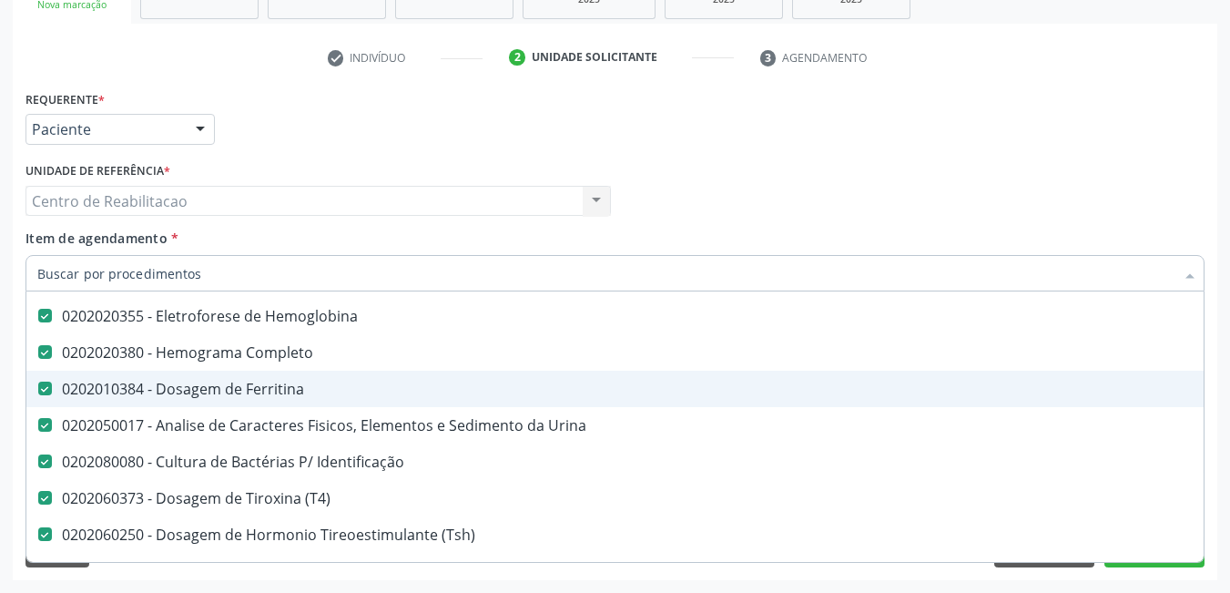
click at [36, 387] on div at bounding box center [33, 389] width 14 height 15
checkbox Ferritina "false"
click at [898, 125] on div "Requerente * Paciente Profissional de Saúde Paciente Nenhum resultado encontrad…" at bounding box center [615, 121] width 1189 height 71
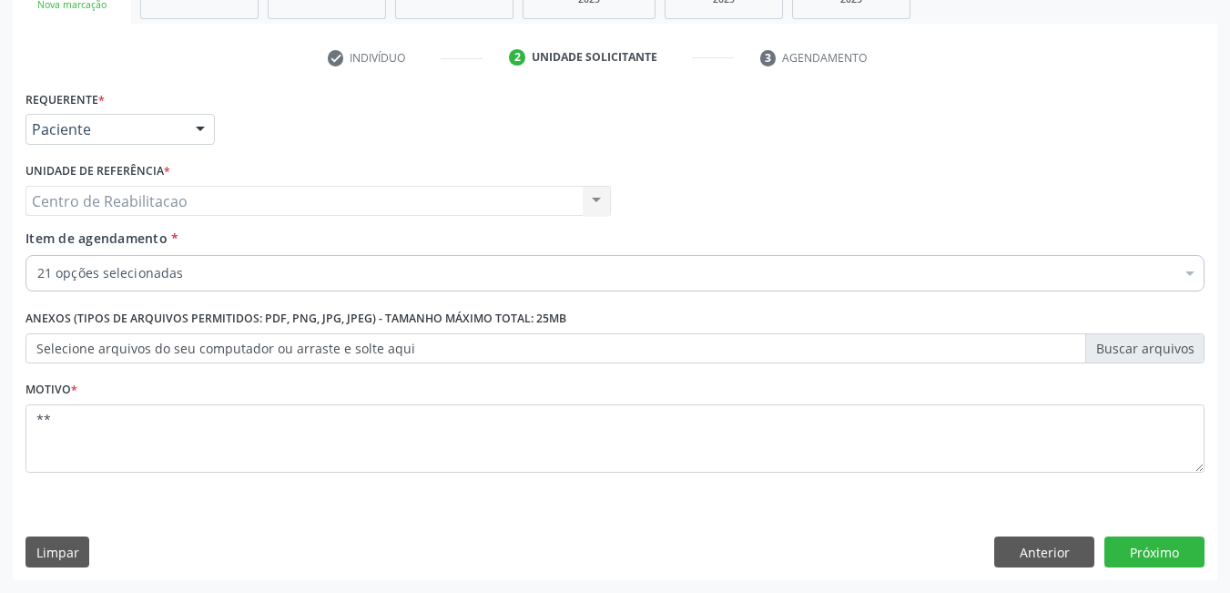
scroll to position [0, 0]
click at [1157, 550] on button "Próximo" at bounding box center [1155, 551] width 100 height 31
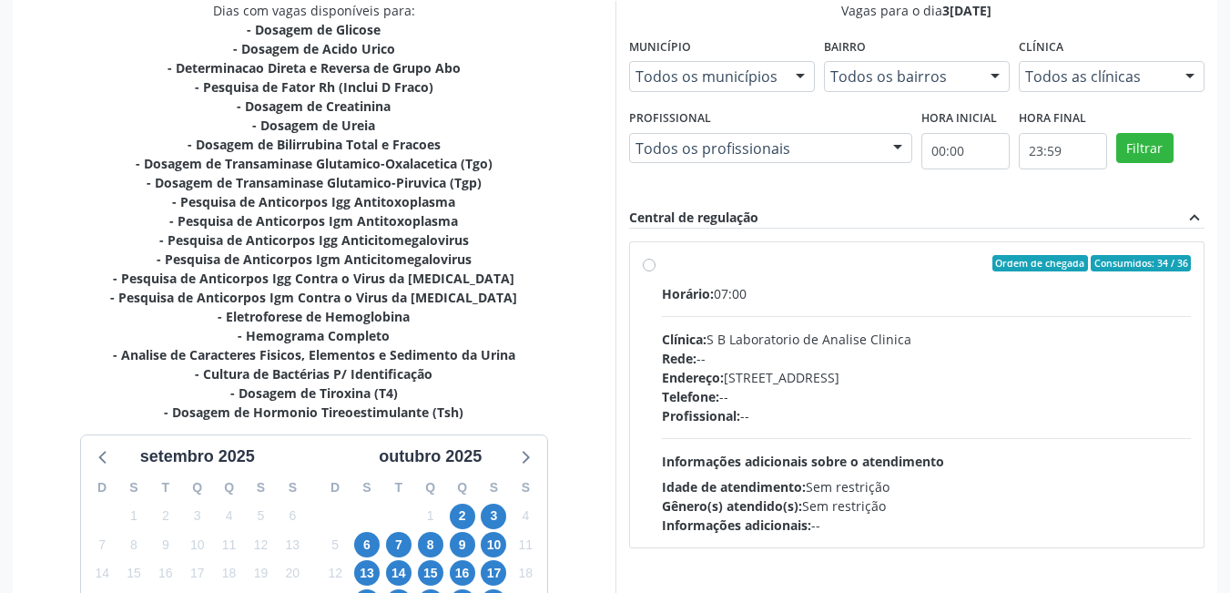
scroll to position [492, 0]
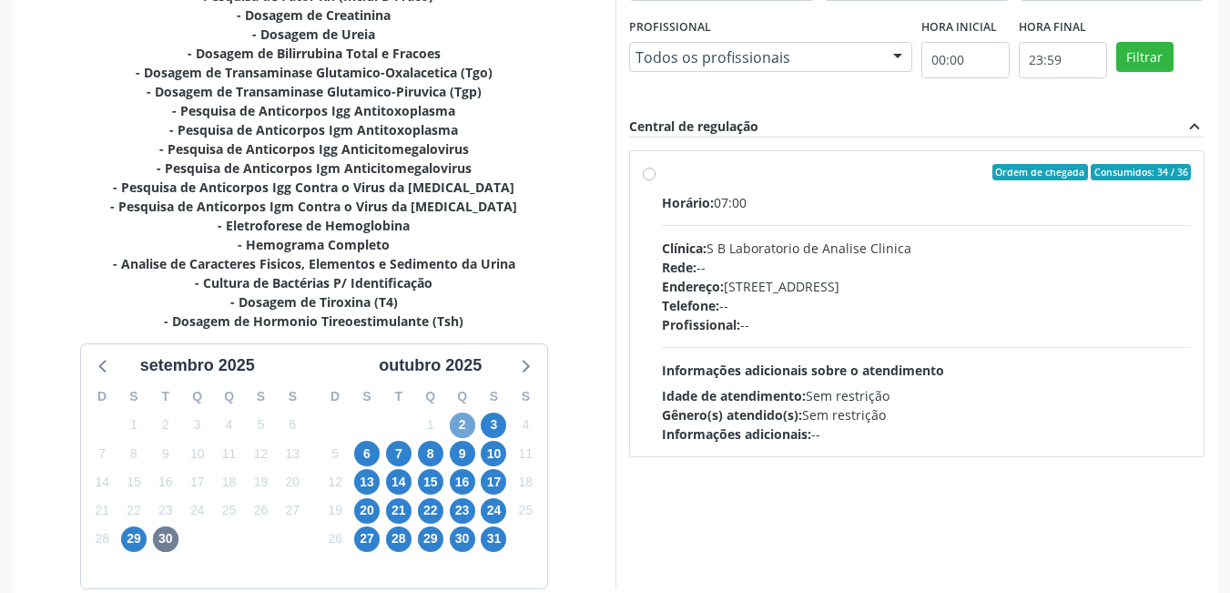
click at [461, 421] on span "2" at bounding box center [463, 426] width 26 height 26
click at [495, 424] on span "3" at bounding box center [494, 426] width 26 height 26
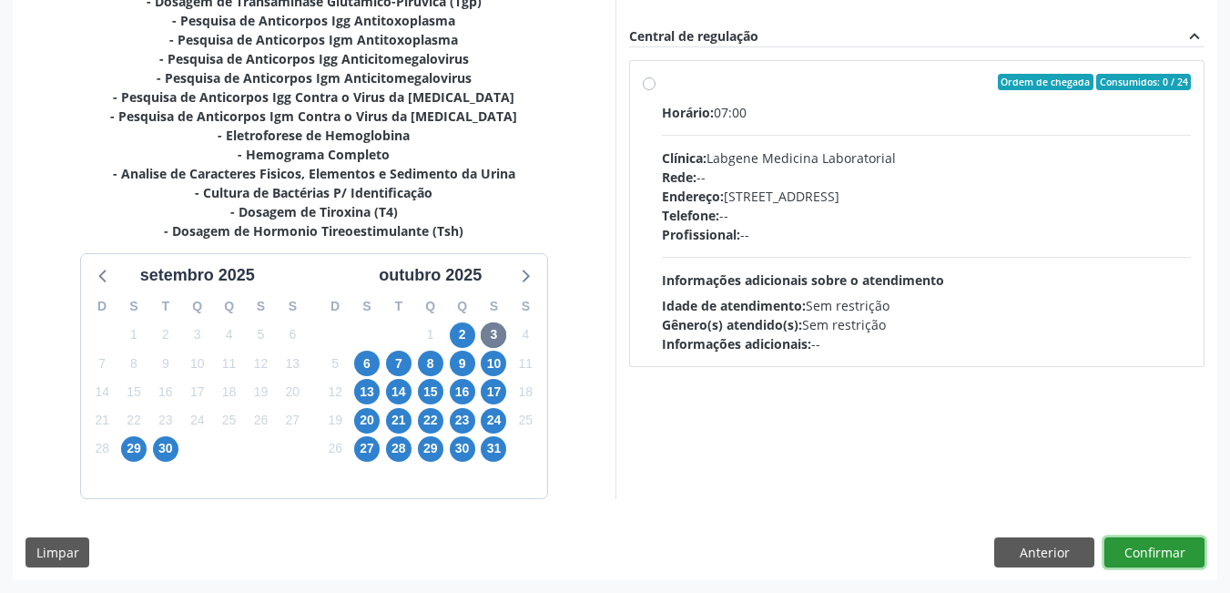
click at [1158, 547] on button "Confirmar" at bounding box center [1155, 552] width 100 height 31
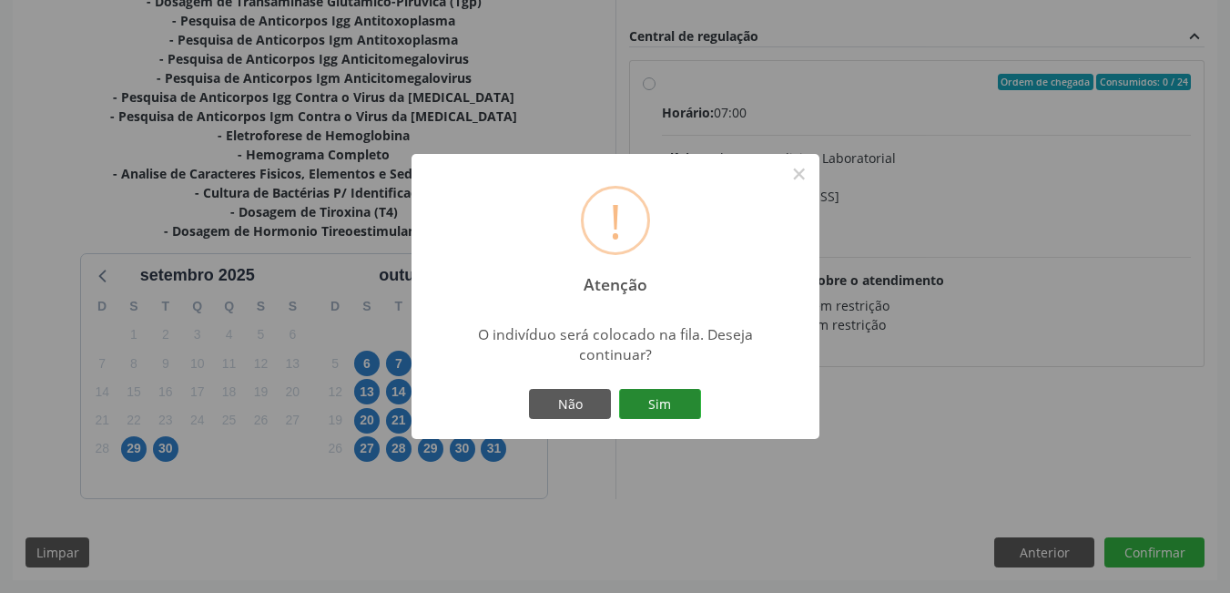
click at [651, 401] on button "Sim" at bounding box center [660, 404] width 82 height 31
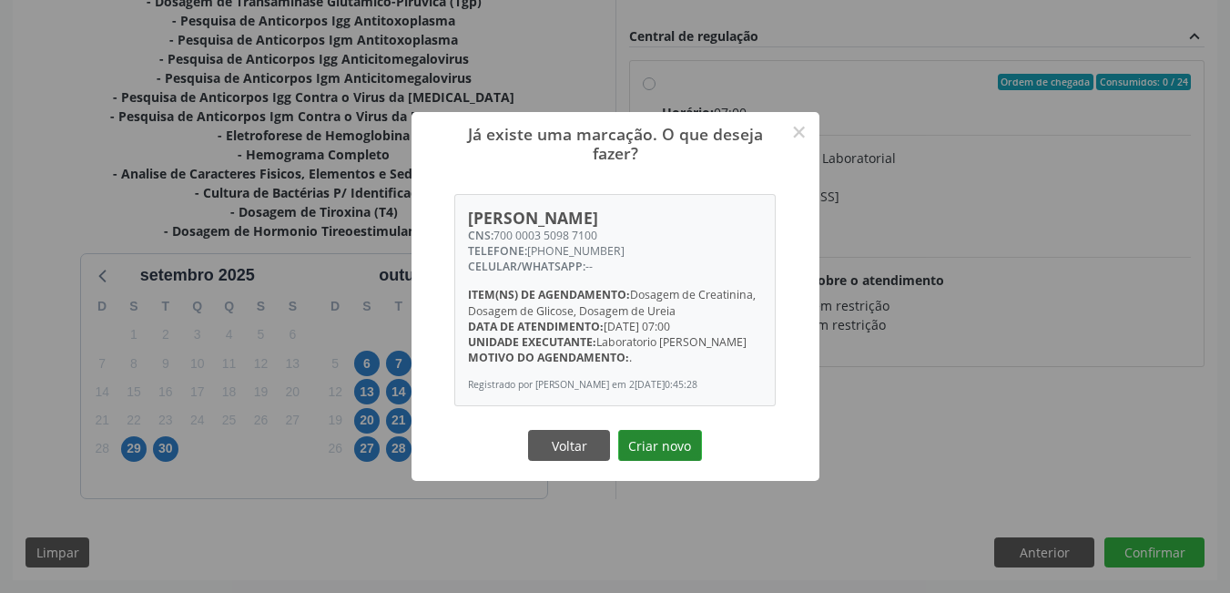
click at [651, 450] on button "Criar novo" at bounding box center [660, 445] width 84 height 31
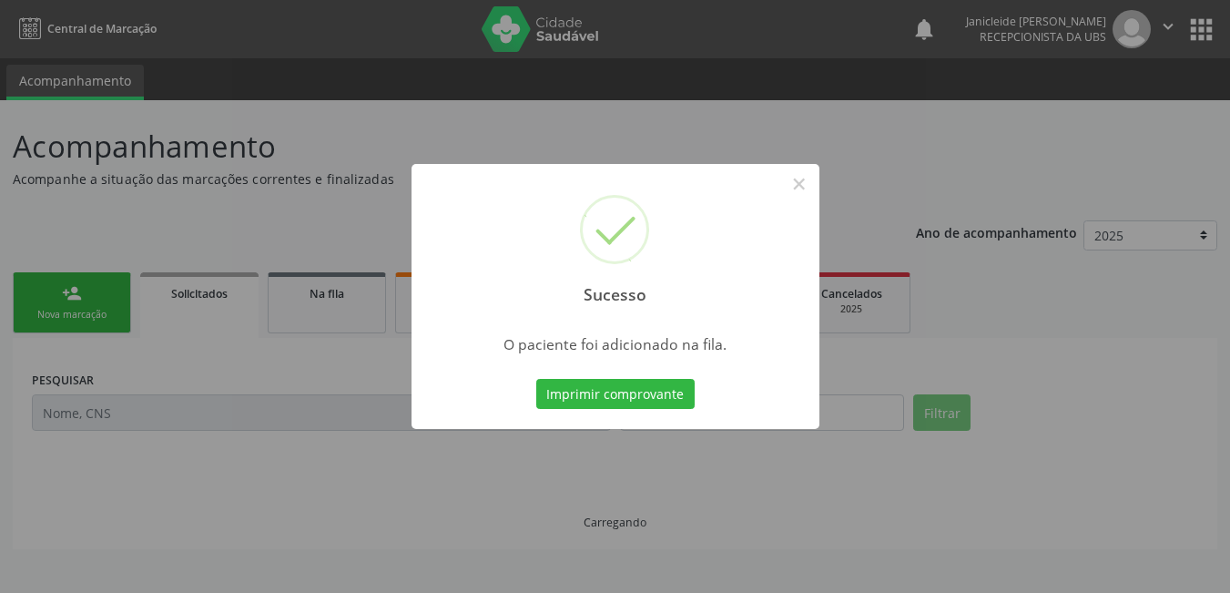
scroll to position [0, 0]
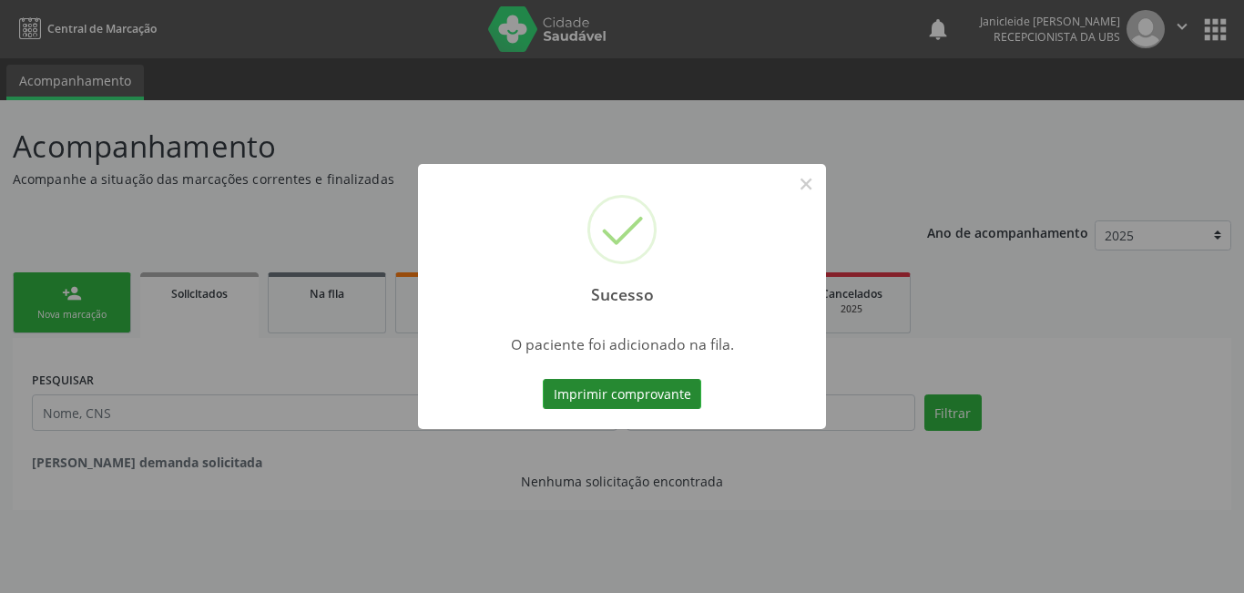
click at [624, 389] on button "Imprimir comprovante" at bounding box center [622, 394] width 158 height 31
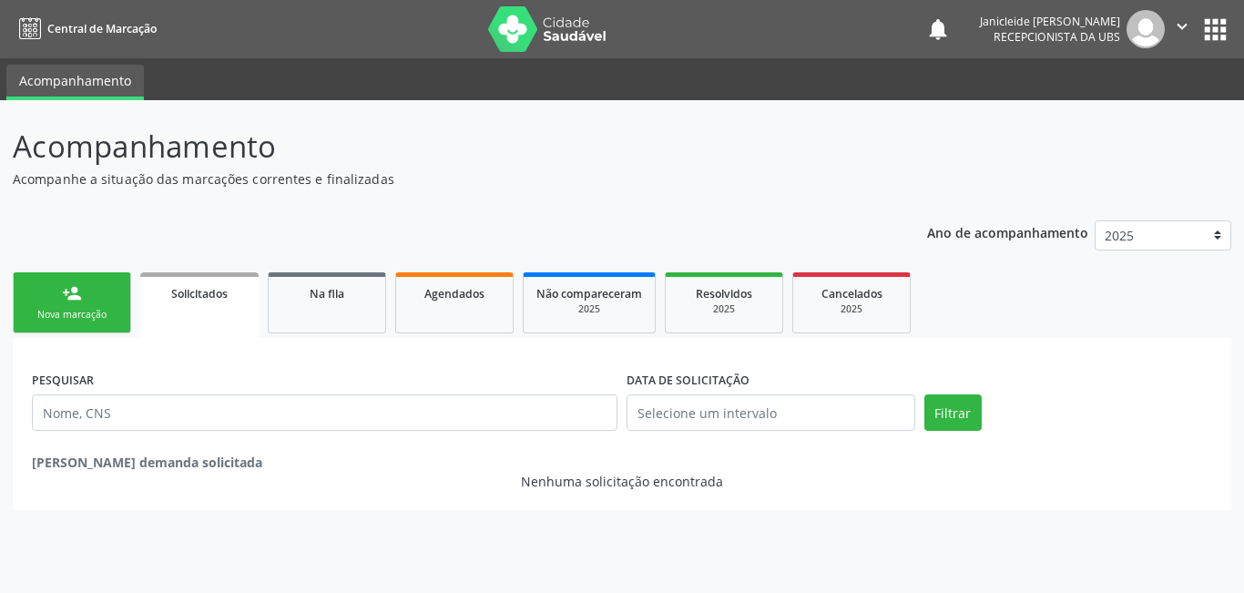
click at [76, 312] on div "Nova marcação" at bounding box center [71, 315] width 91 height 14
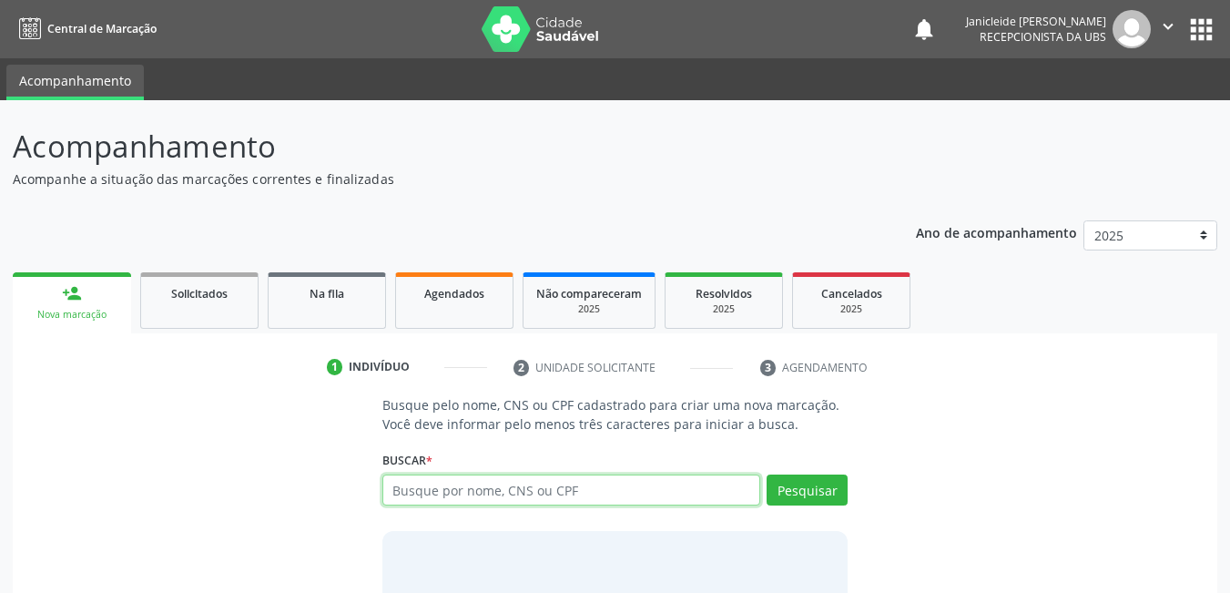
click at [442, 485] on input "text" at bounding box center [572, 489] width 379 height 31
type input "700000350987100"
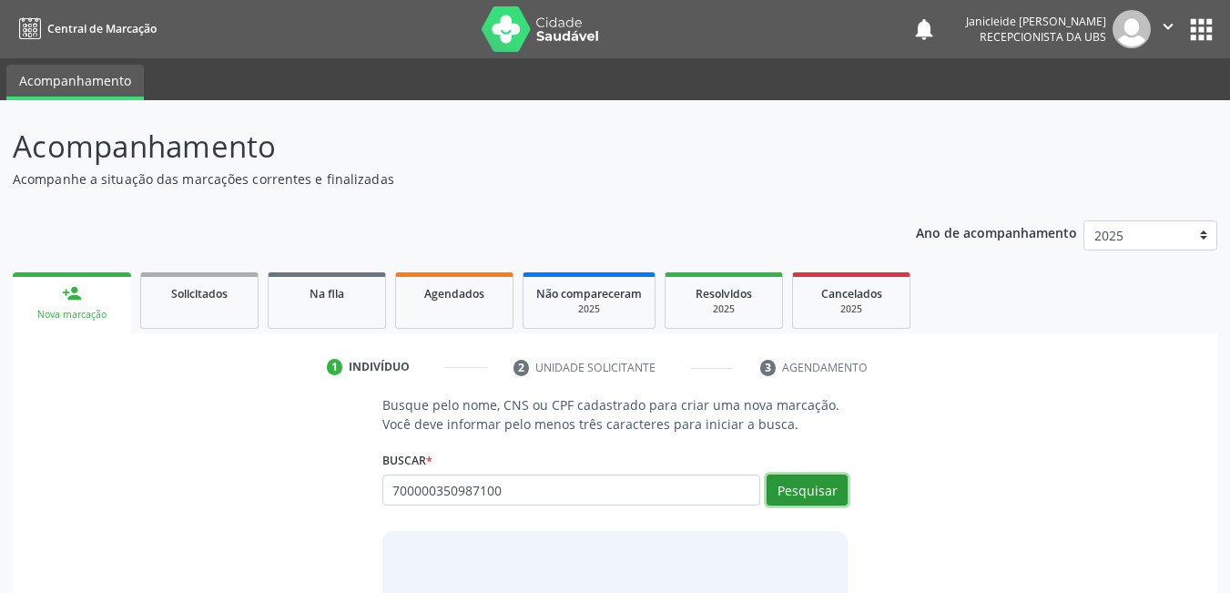
click at [842, 495] on button "Pesquisar" at bounding box center [807, 489] width 81 height 31
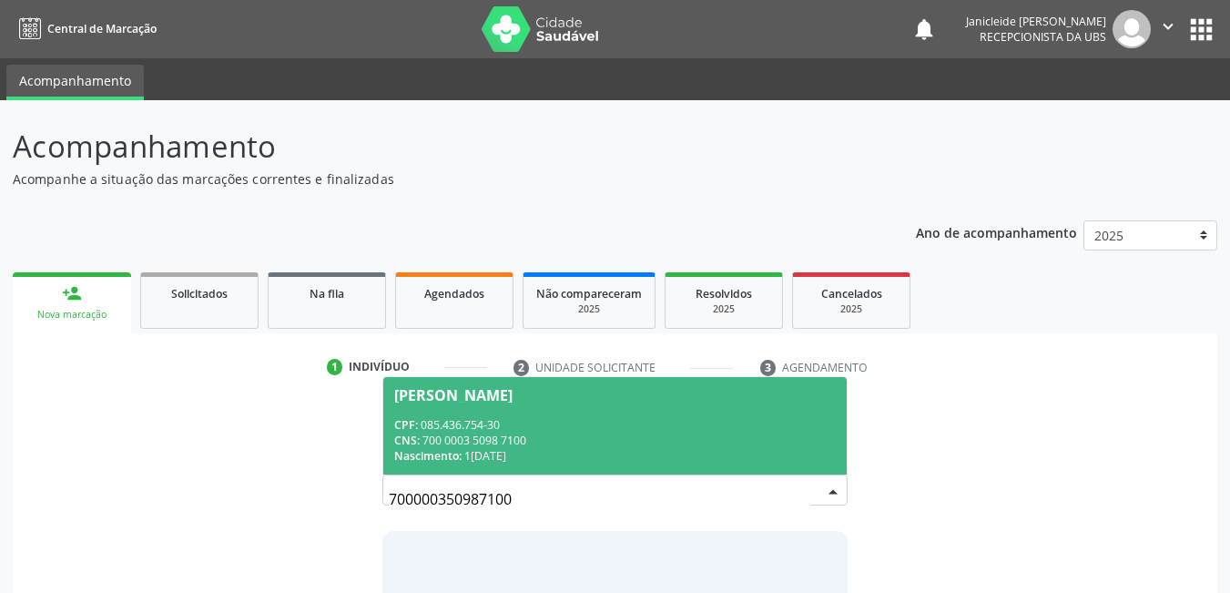
drag, startPoint x: 546, startPoint y: 502, endPoint x: 383, endPoint y: 505, distance: 164.0
click at [383, 505] on div "700000350987100 [PERSON_NAME] CPF: 085.436.754-30 CNS: 700 0003 5098 7100 Nasci…" at bounding box center [616, 496] width 466 height 44
click at [501, 442] on div "CNS: 700 0003 5098 7100" at bounding box center [615, 440] width 443 height 15
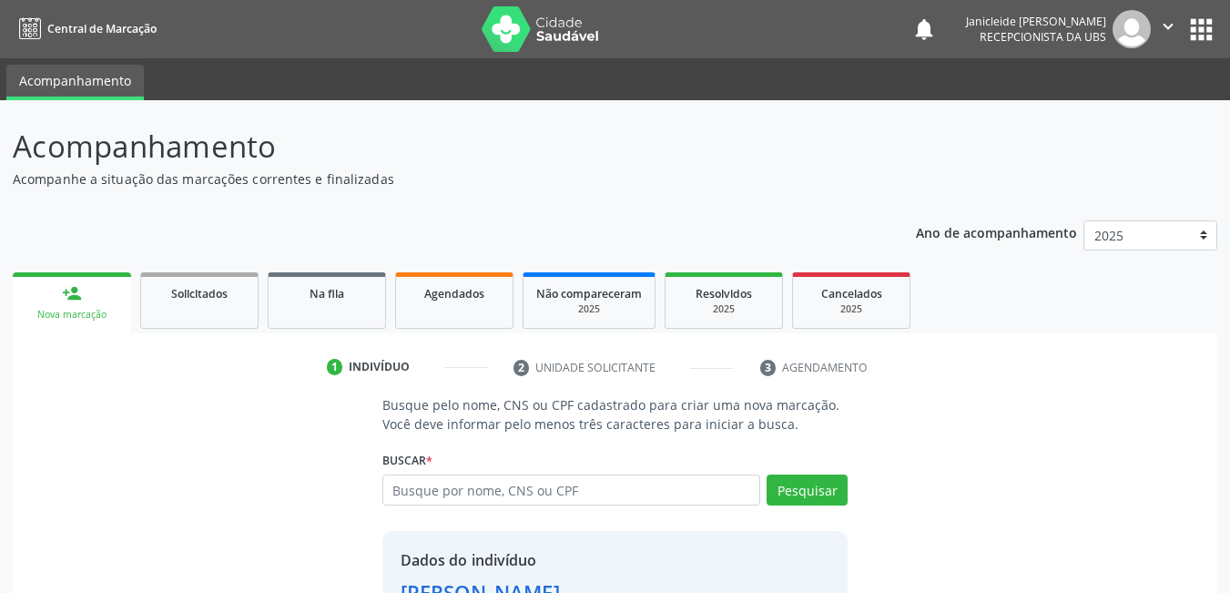
scroll to position [138, 0]
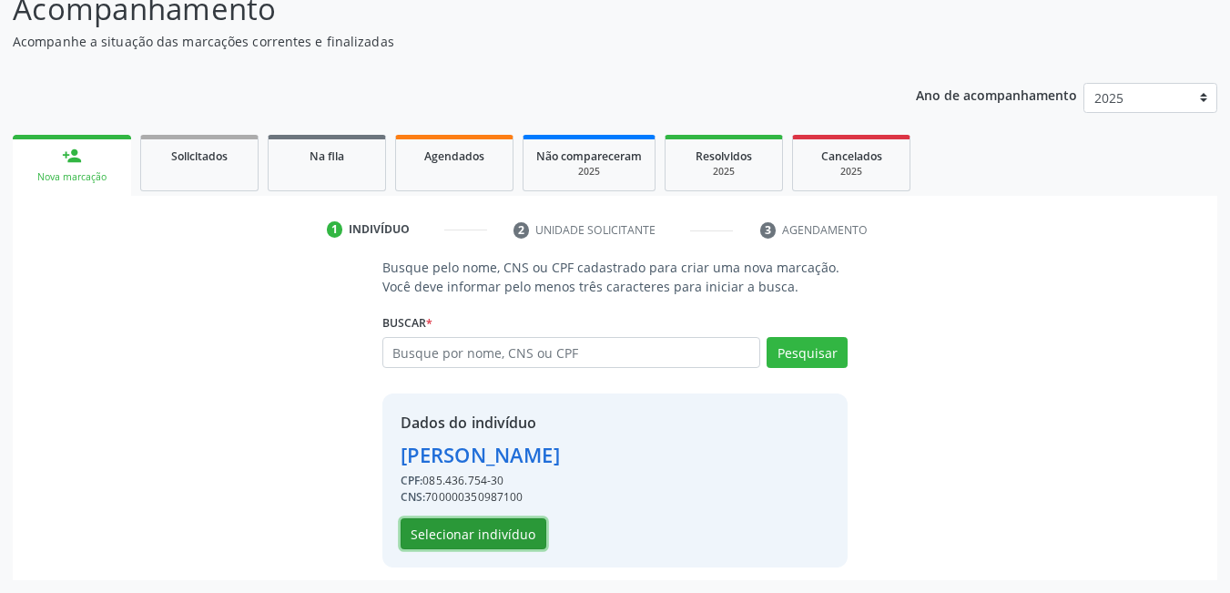
click at [472, 527] on button "Selecionar indivíduo" at bounding box center [474, 533] width 146 height 31
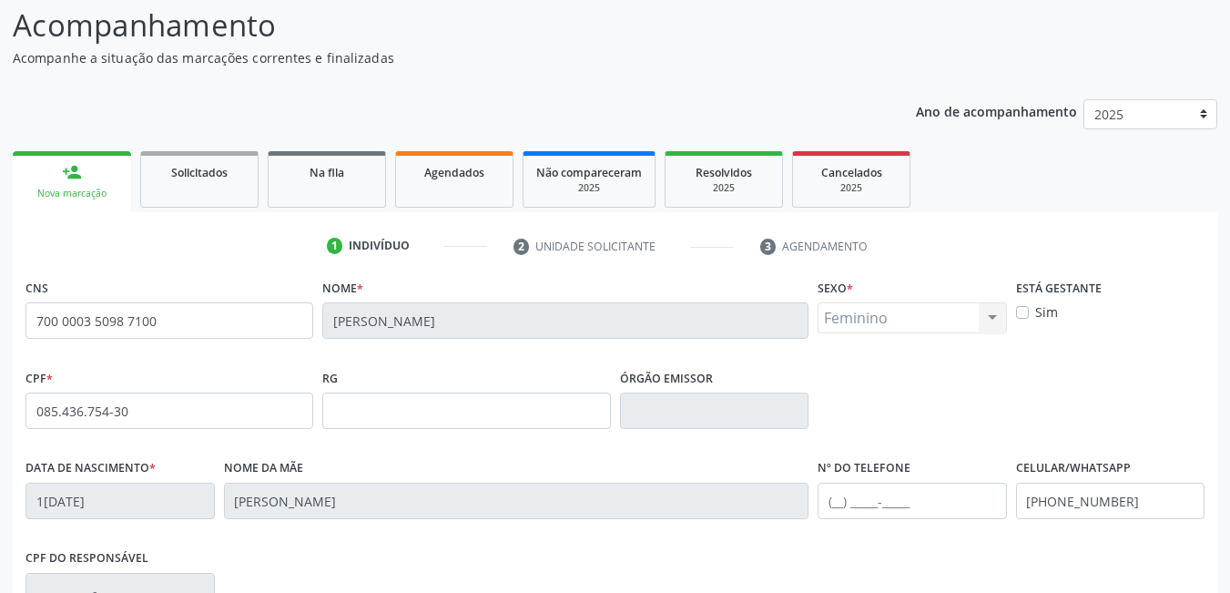
scroll to position [0, 0]
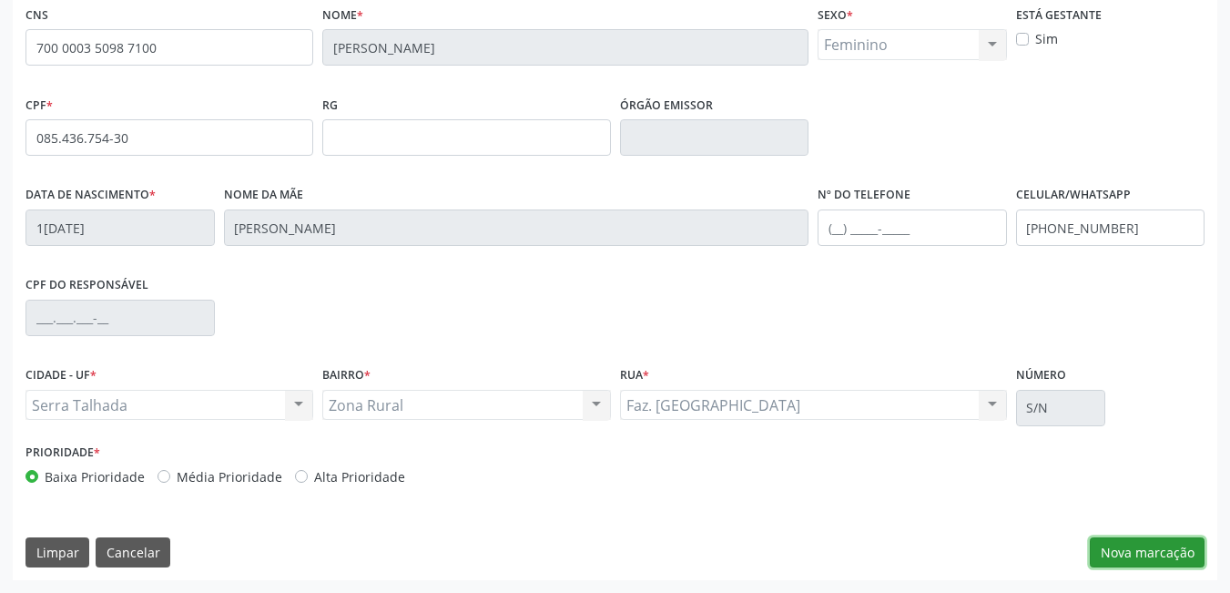
click at [1143, 553] on button "Nova marcação" at bounding box center [1147, 552] width 115 height 31
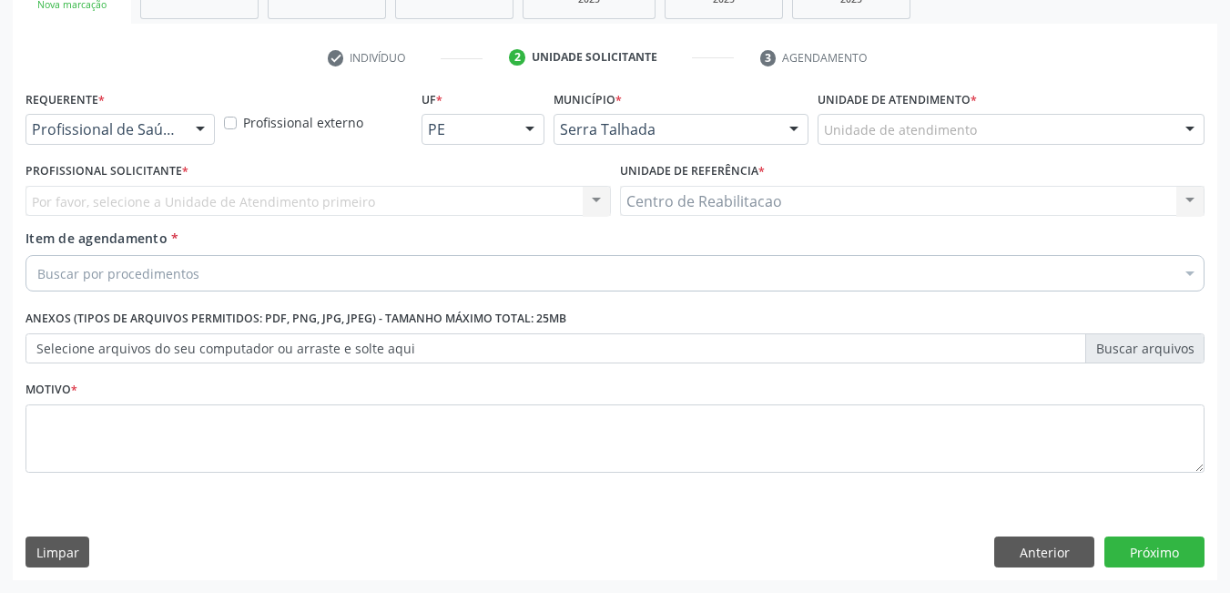
scroll to position [310, 0]
click at [147, 117] on div "Profissional de Saúde" at bounding box center [120, 129] width 189 height 31
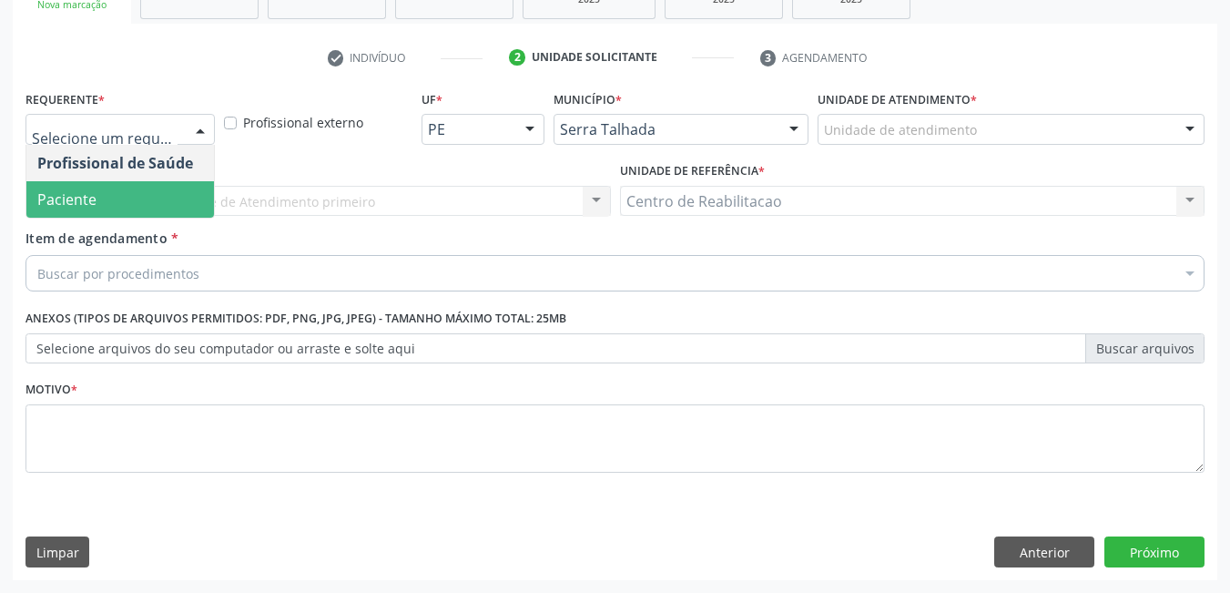
click at [76, 199] on span "Paciente" at bounding box center [66, 199] width 59 height 20
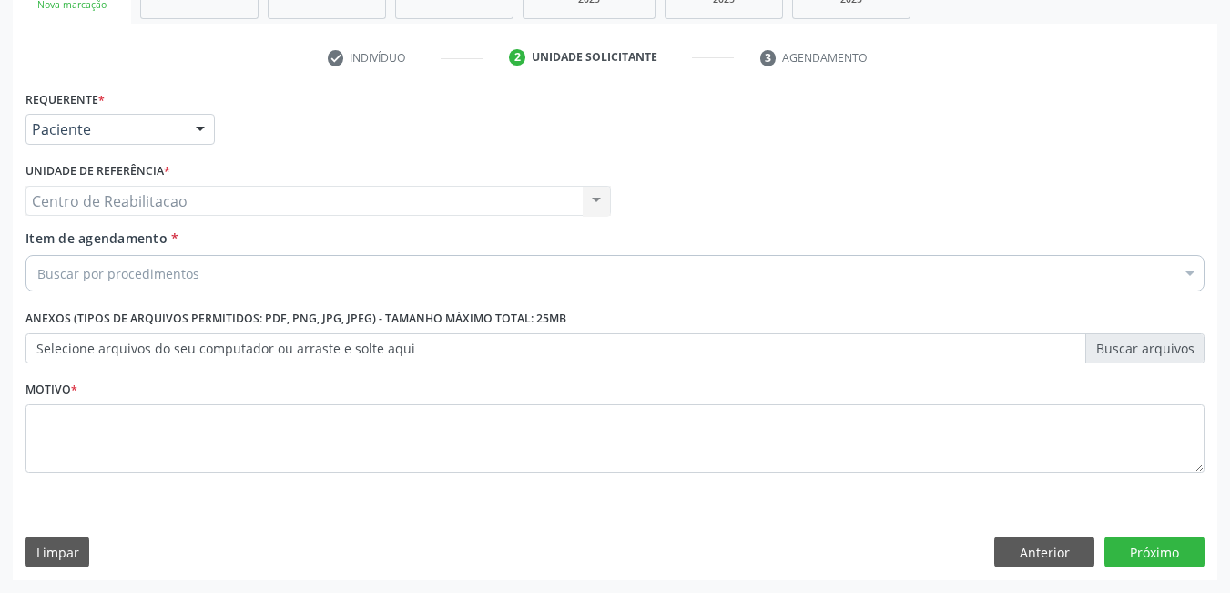
click at [592, 247] on div "Item de agendamento * Buscar por procedimentos Selecionar todos 0304070076 - .Q…" at bounding box center [615, 257] width 1179 height 57
click at [572, 263] on div "Buscar por procedimentos" at bounding box center [615, 273] width 1179 height 36
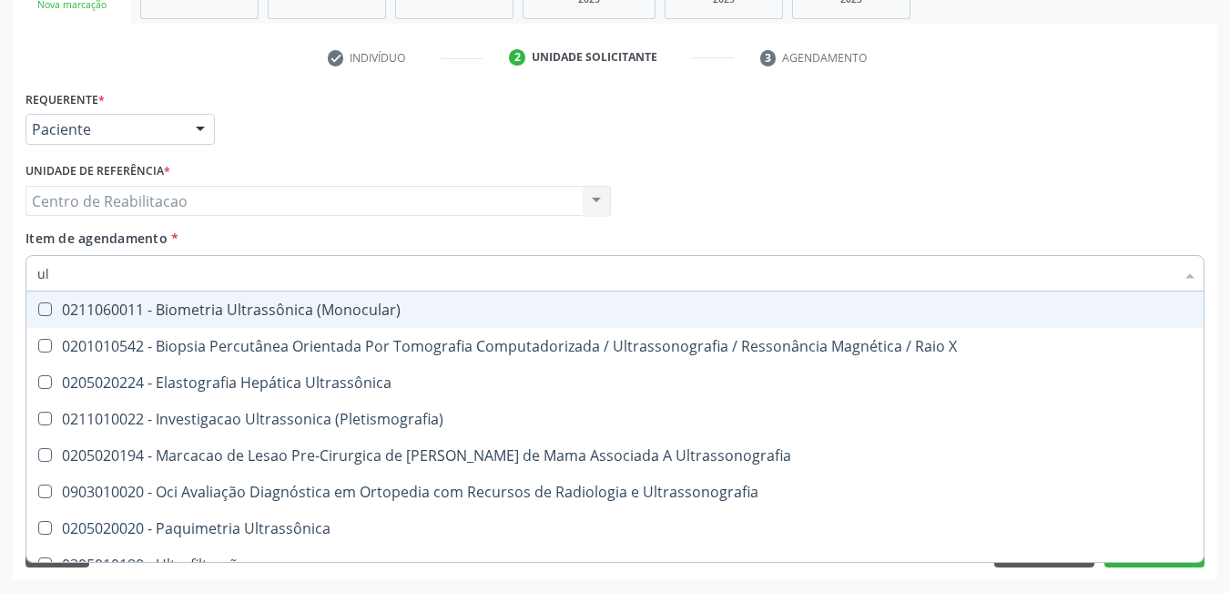
type input "u"
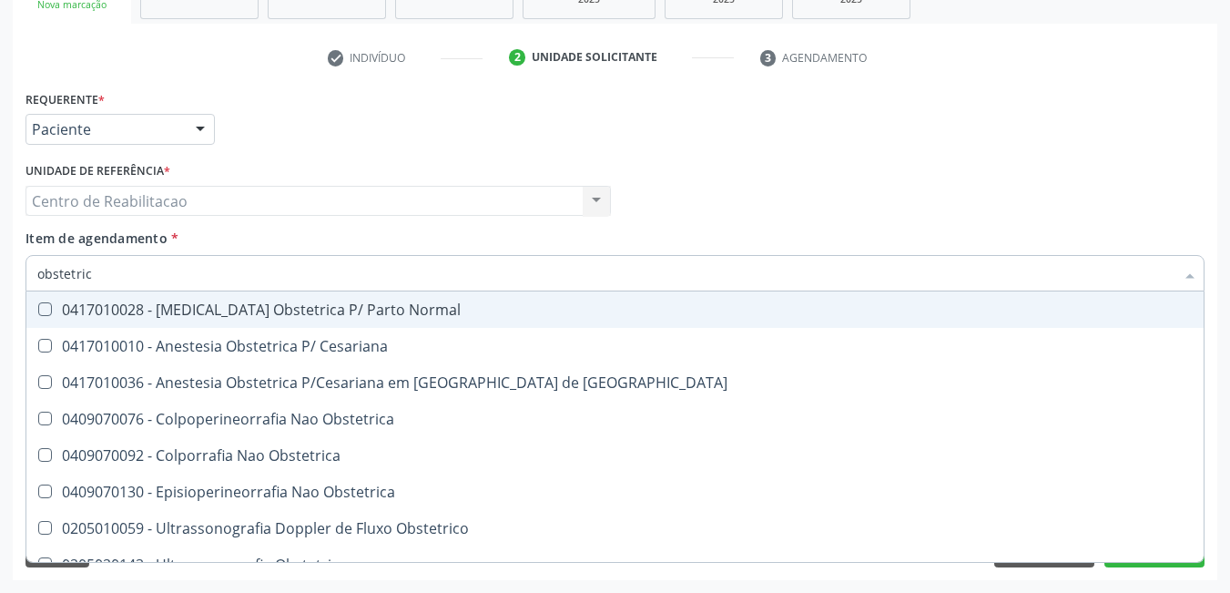
type input "obstetrica"
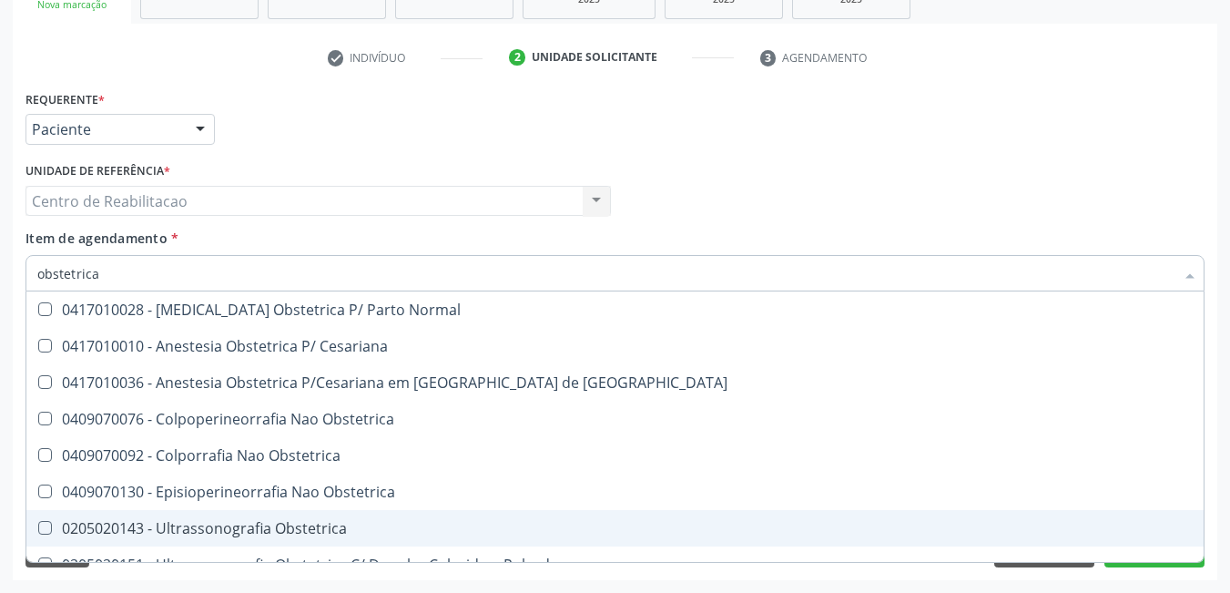
click at [38, 526] on Obstetrica at bounding box center [45, 528] width 14 height 14
click at [38, 526] on Obstetrica "checkbox" at bounding box center [32, 528] width 12 height 12
checkbox Obstetrica "true"
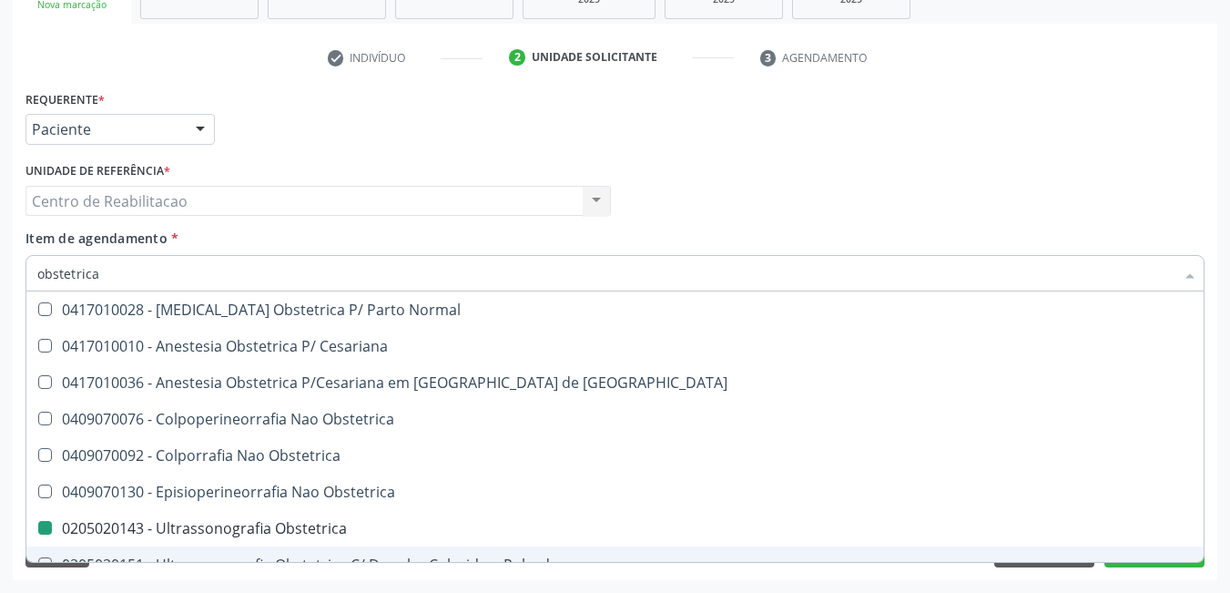
click at [1148, 150] on div "Requerente * Paciente Profissional de Saúde Paciente Nenhum resultado encontrad…" at bounding box center [615, 121] width 1189 height 71
checkbox Cesariana "true"
checkbox Obstetrica "false"
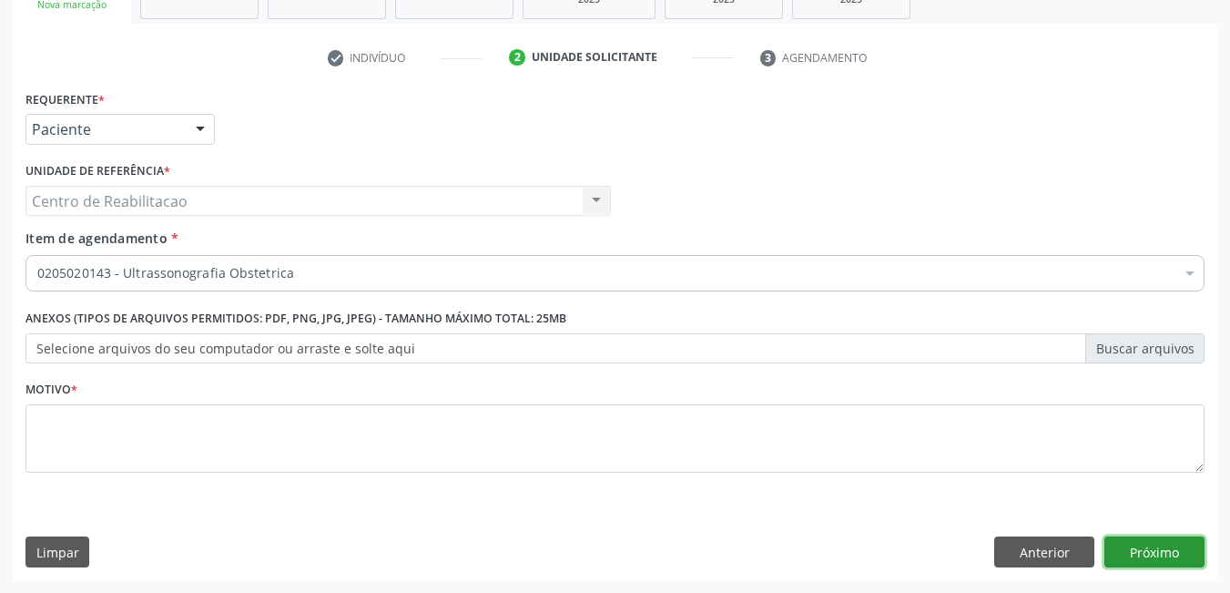
click at [1151, 562] on button "Próximo" at bounding box center [1155, 551] width 100 height 31
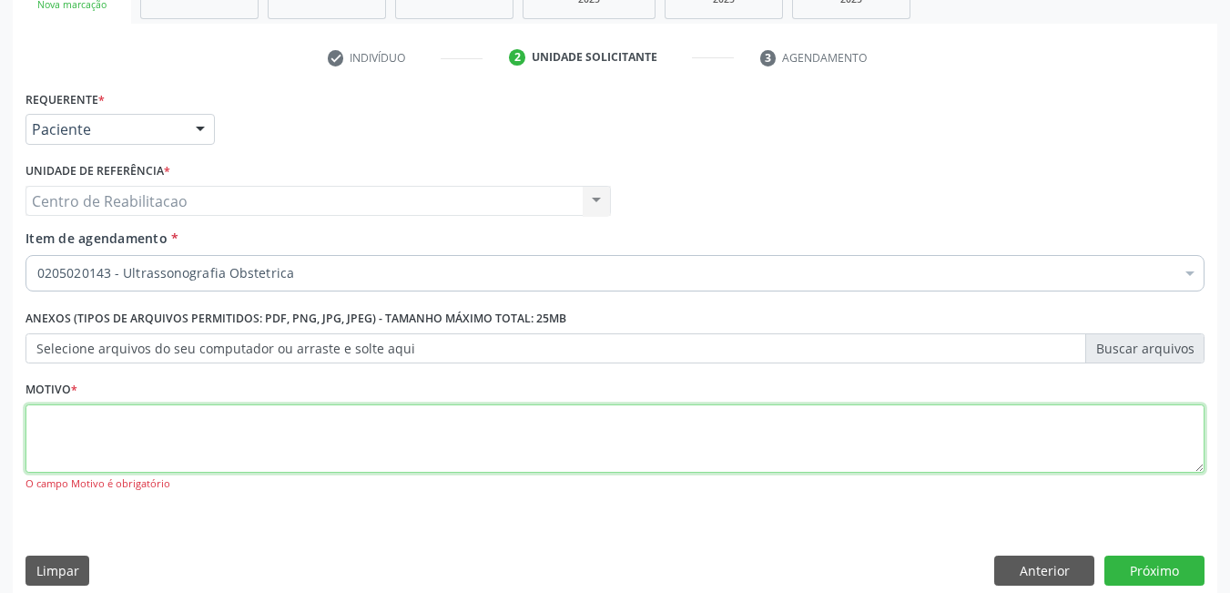
click at [265, 440] on textarea at bounding box center [615, 438] width 1179 height 69
type textarea "*"
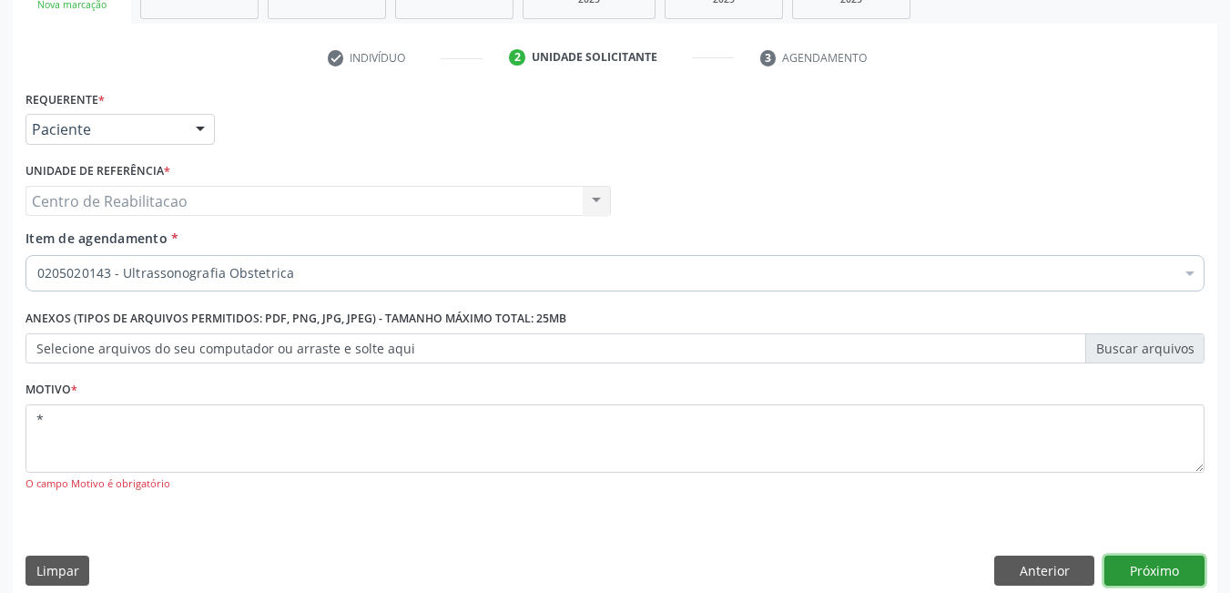
click at [1158, 560] on button "Próximo" at bounding box center [1155, 571] width 100 height 31
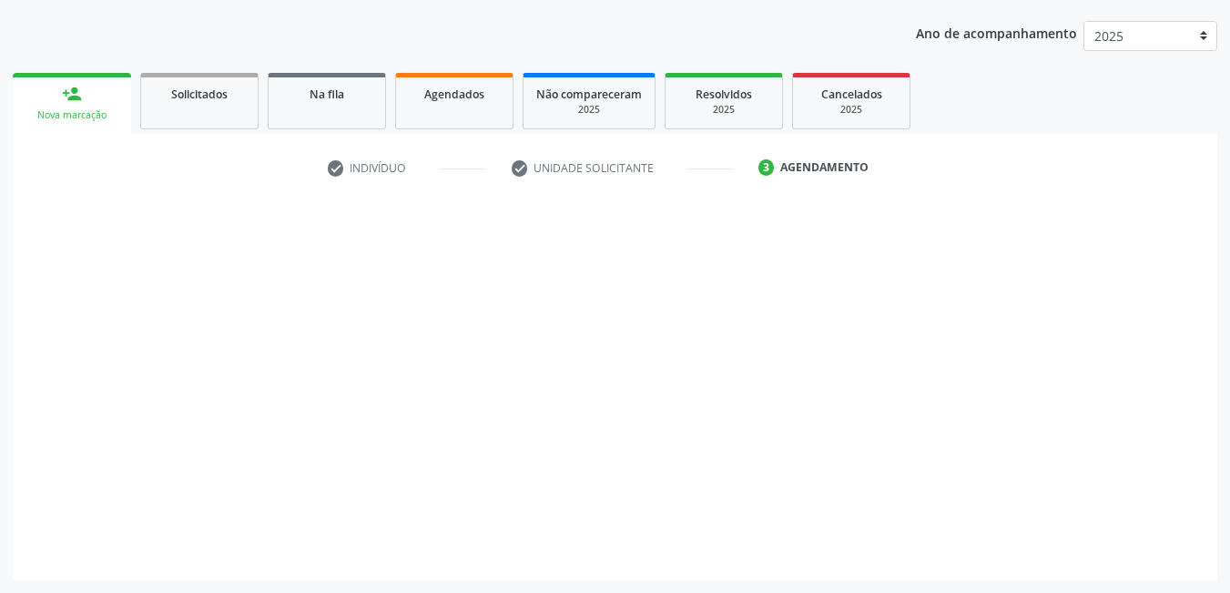
scroll to position [199, 0]
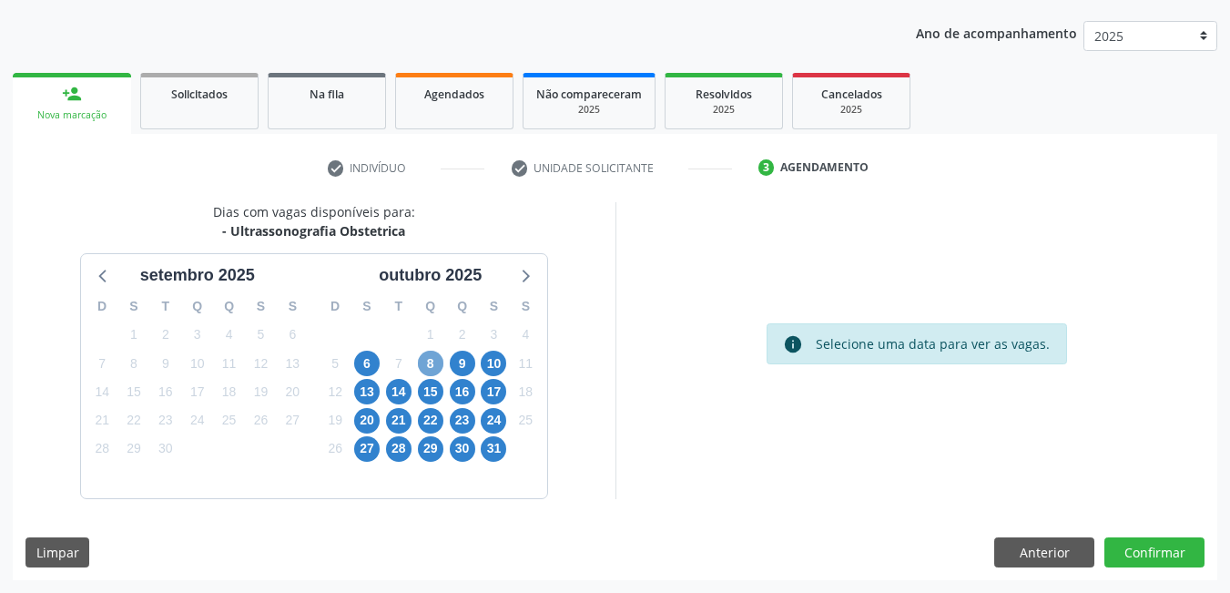
click at [436, 362] on span "8" at bounding box center [431, 364] width 26 height 26
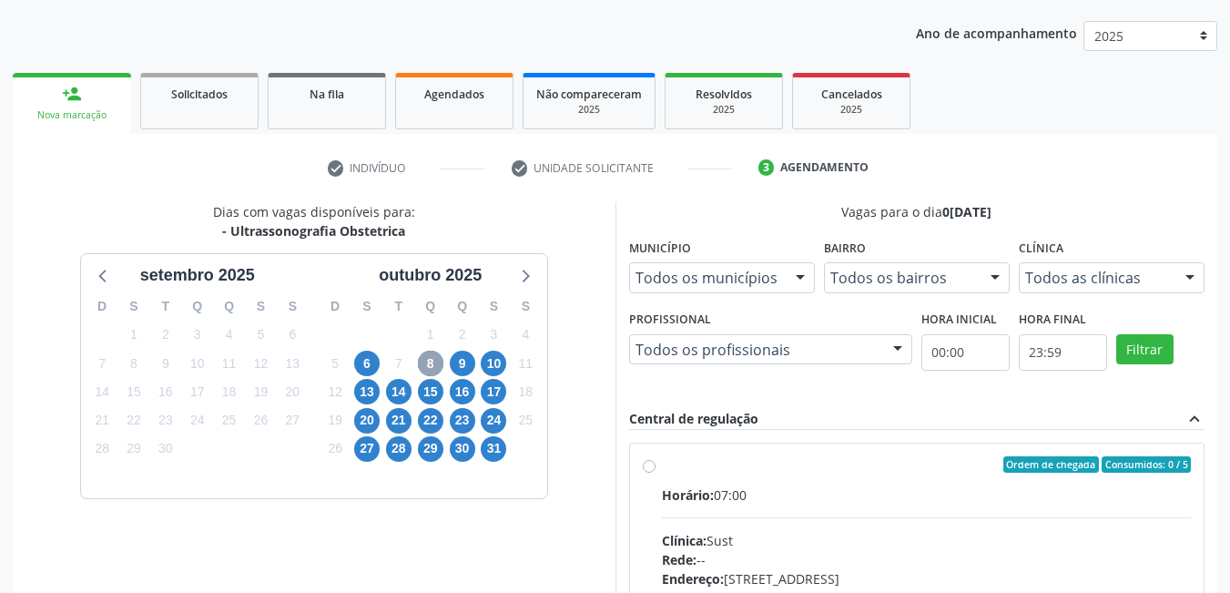
scroll to position [291, 0]
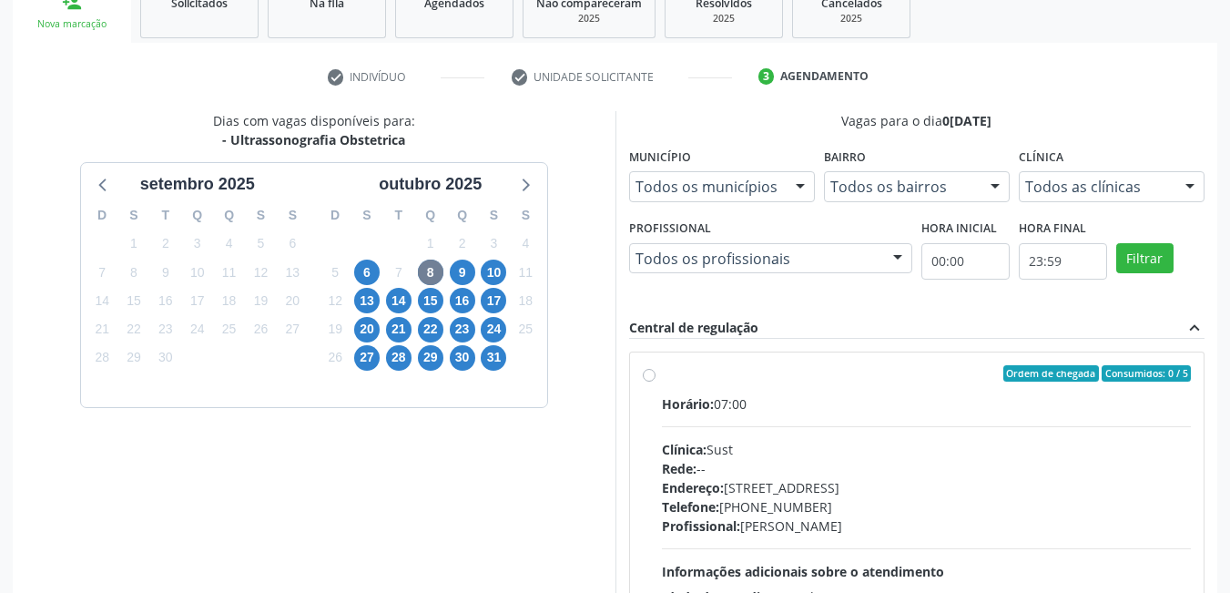
click at [662, 376] on label "Ordem de chegada Consumidos: 0 / 5 Horário: 07:00 Clínica: Sust Rede: -- Endere…" at bounding box center [927, 505] width 530 height 280
click at [649, 376] on input "Ordem de chegada Consumidos: 0 / 5 Horário: 07:00 Clínica: Sust Rede: -- Endere…" at bounding box center [649, 373] width 13 height 16
radio input "true"
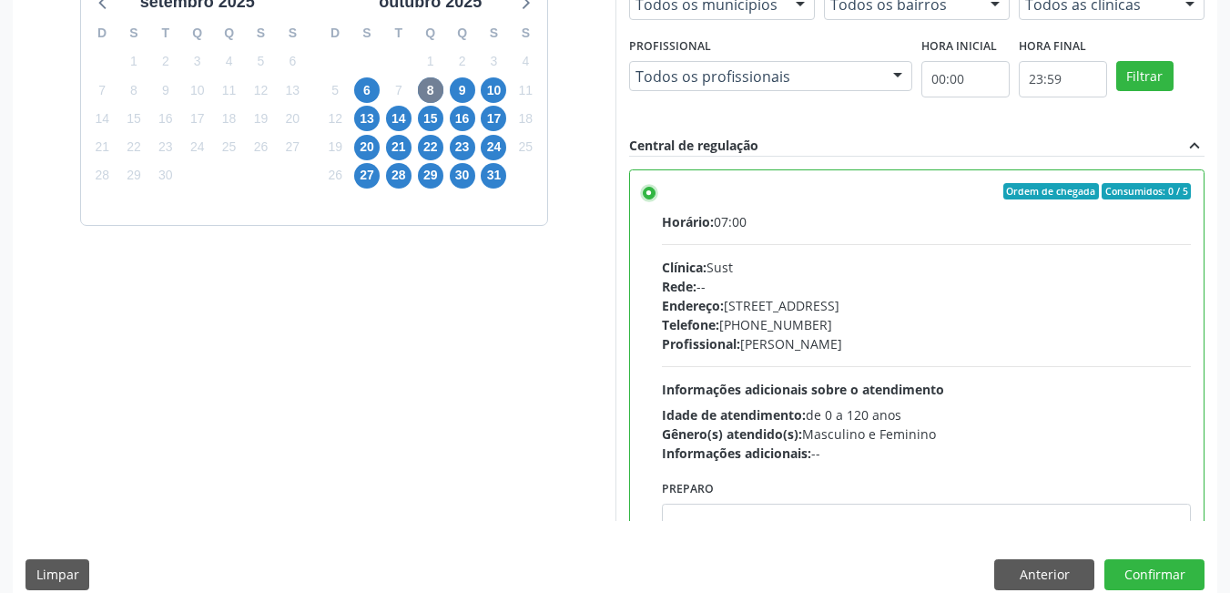
scroll to position [495, 0]
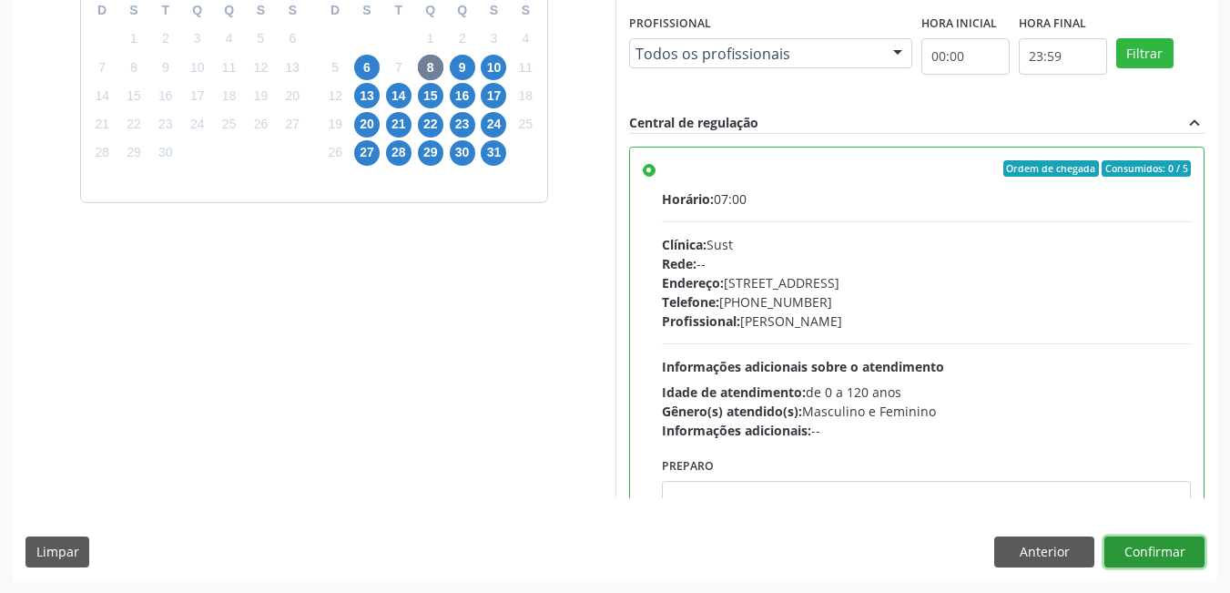
click at [1159, 556] on button "Confirmar" at bounding box center [1155, 551] width 100 height 31
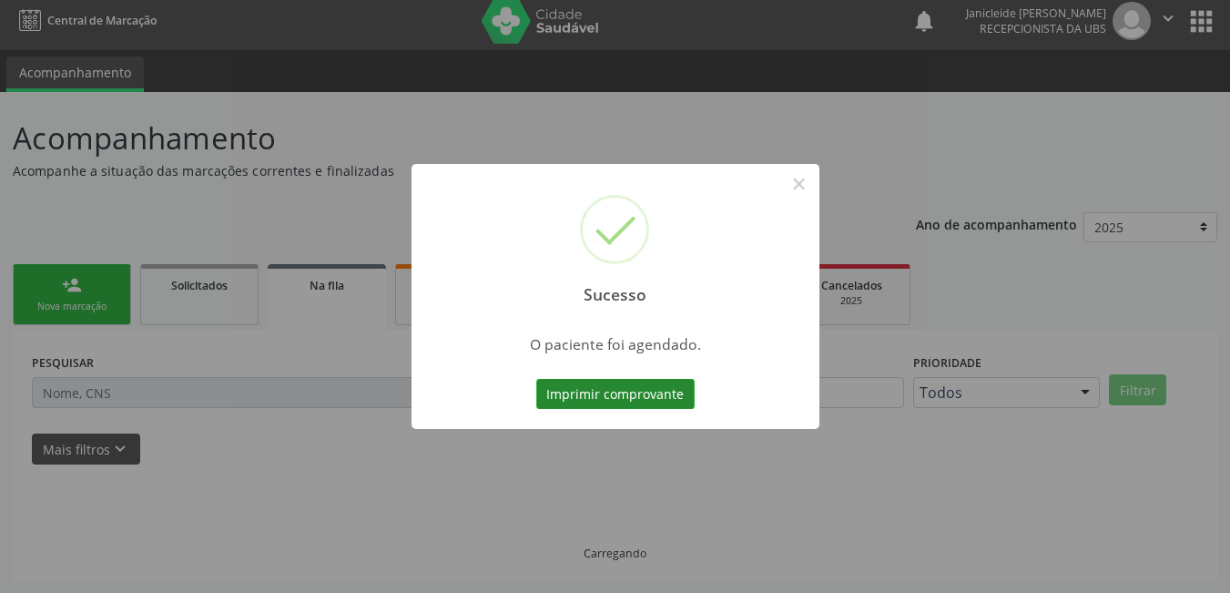
scroll to position [8, 0]
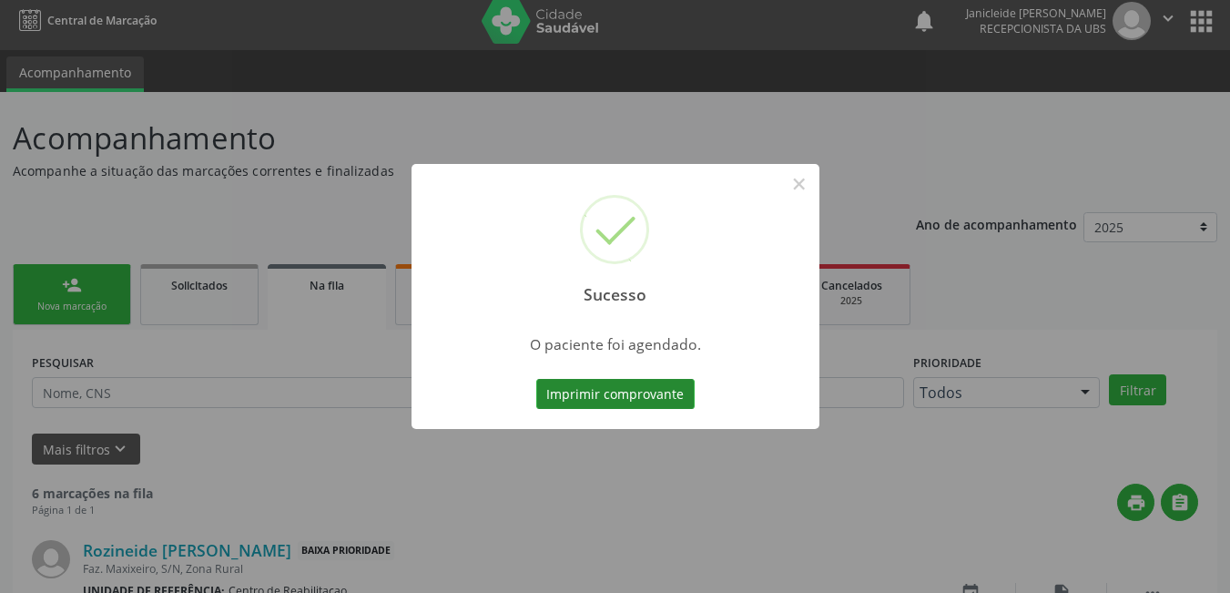
click at [604, 390] on button "Imprimir comprovante" at bounding box center [615, 394] width 158 height 31
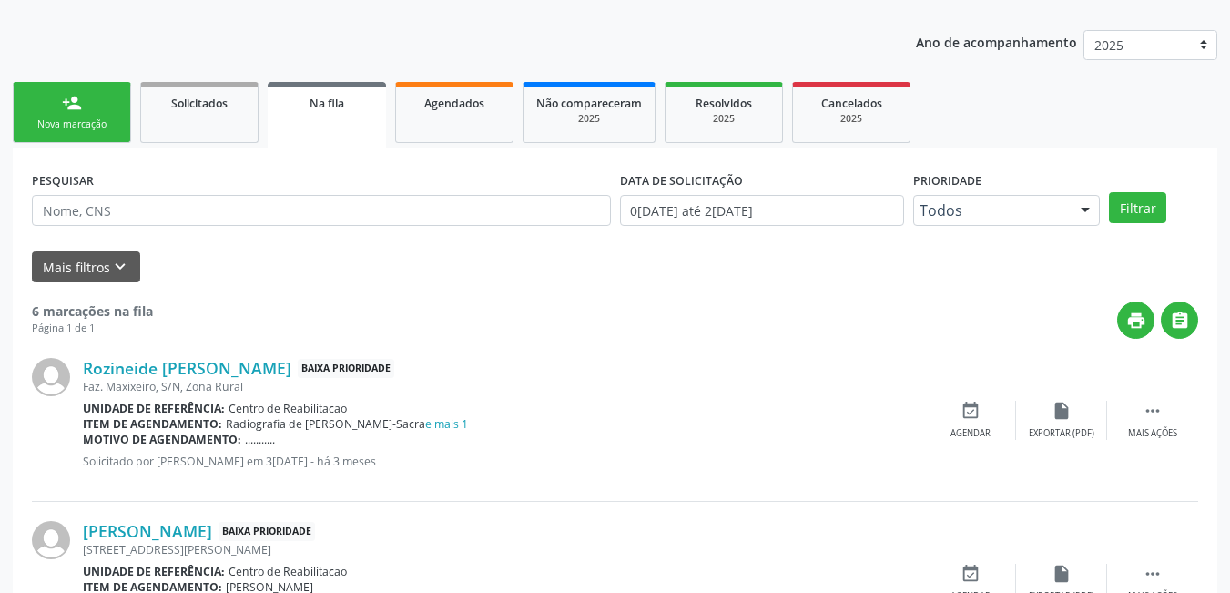
scroll to position [281, 0]
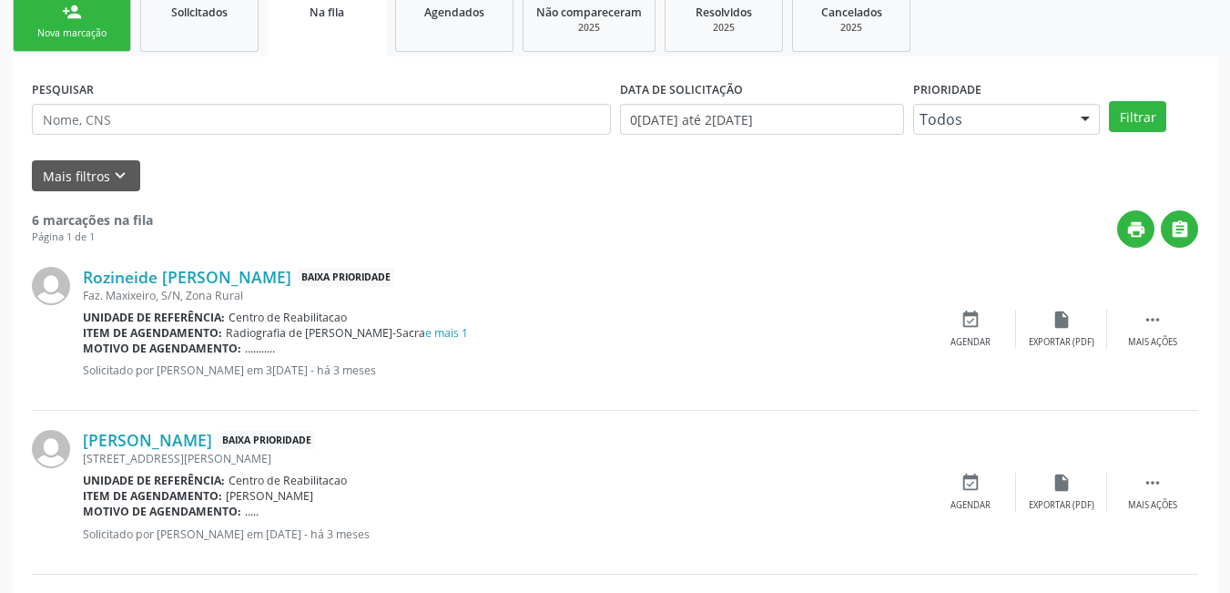
click at [87, 13] on link "person_add Nova marcação" at bounding box center [72, 21] width 118 height 61
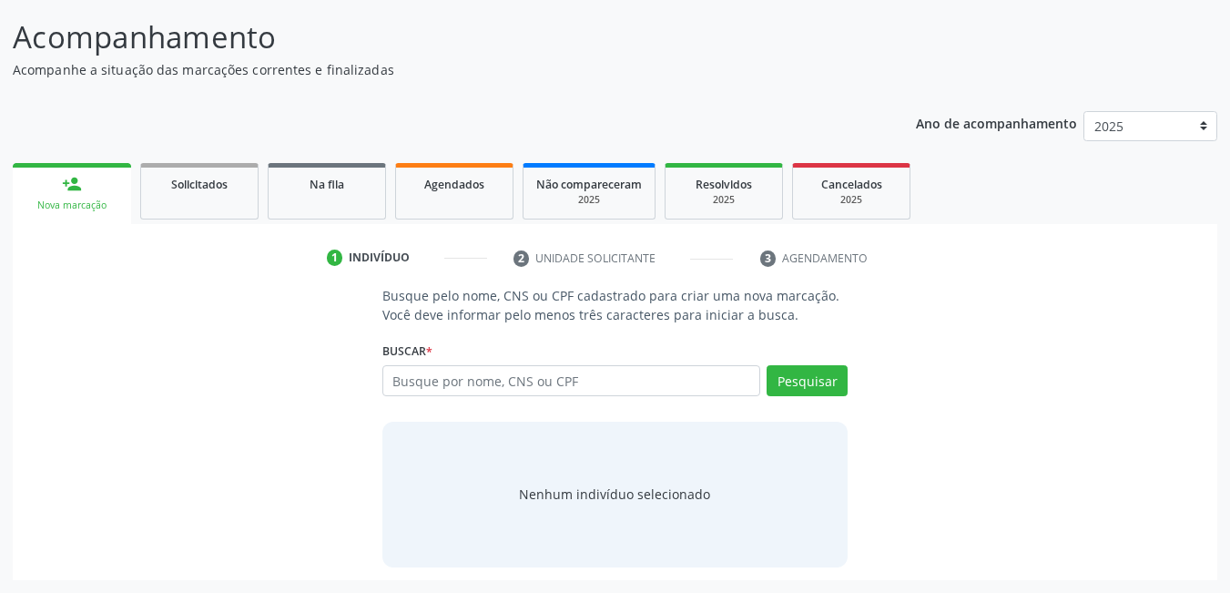
scroll to position [109, 0]
click at [586, 387] on input "text" at bounding box center [572, 380] width 379 height 31
paste input "700000350987100"
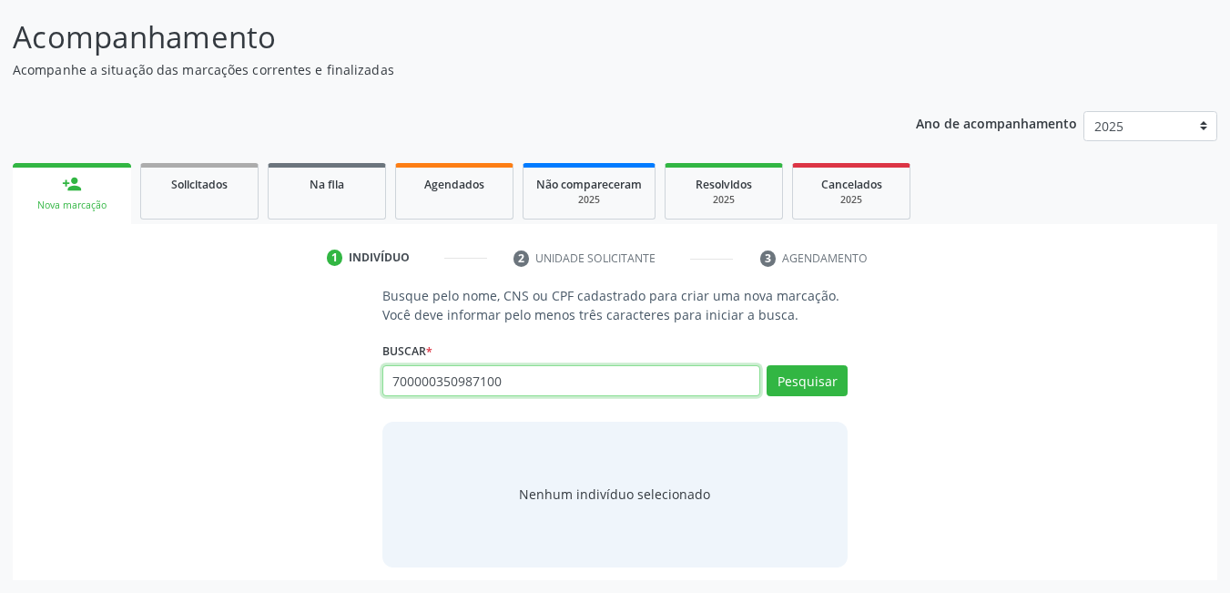
type input "700000350987100"
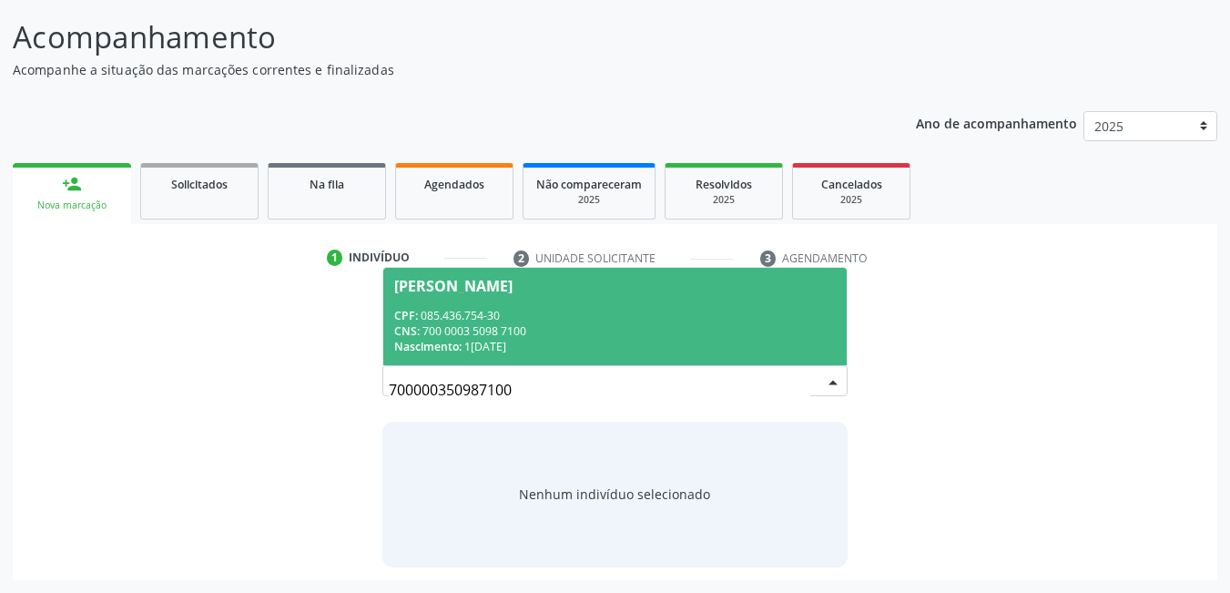
click at [562, 310] on div "CPF: 085.436.754-30" at bounding box center [615, 315] width 443 height 15
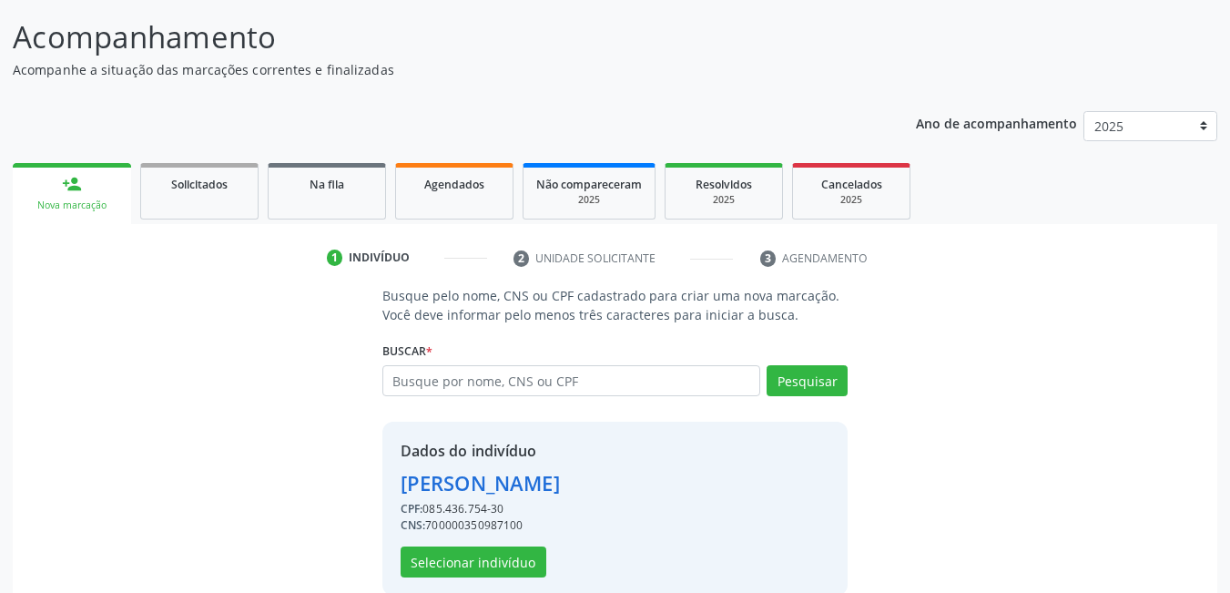
scroll to position [138, 0]
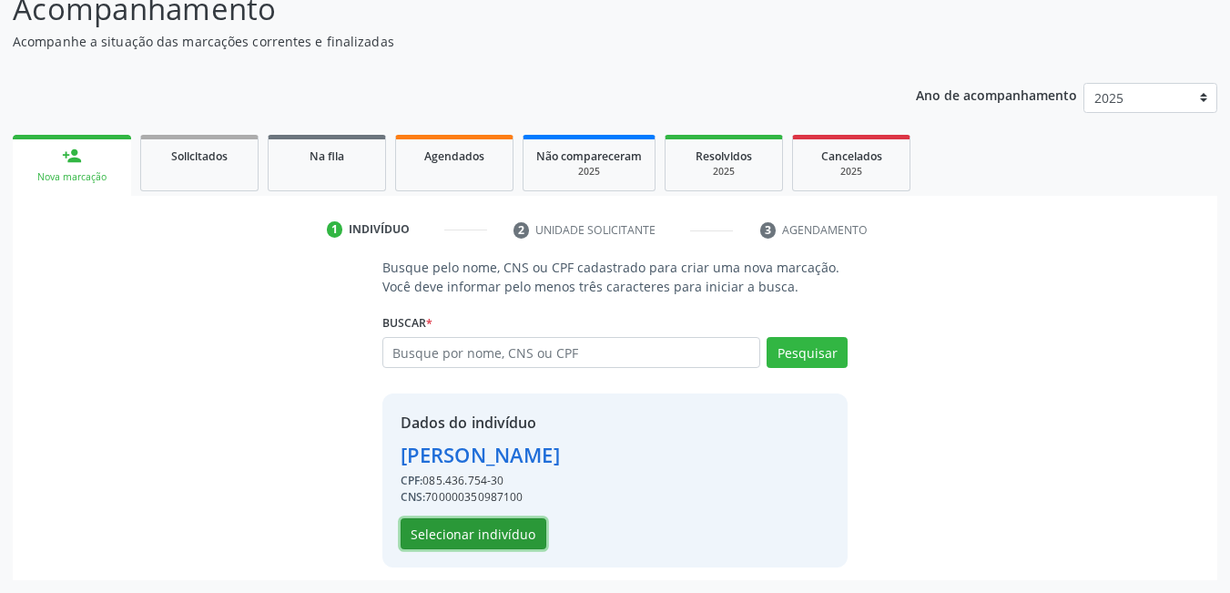
click at [485, 526] on button "Selecionar indivíduo" at bounding box center [474, 533] width 146 height 31
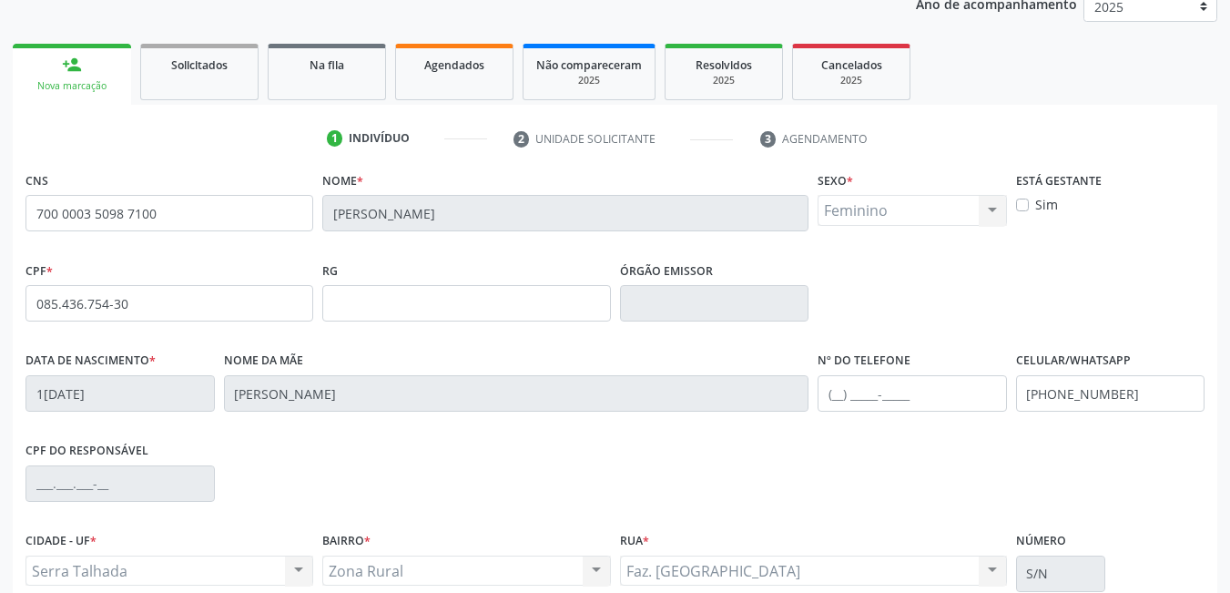
scroll to position [394, 0]
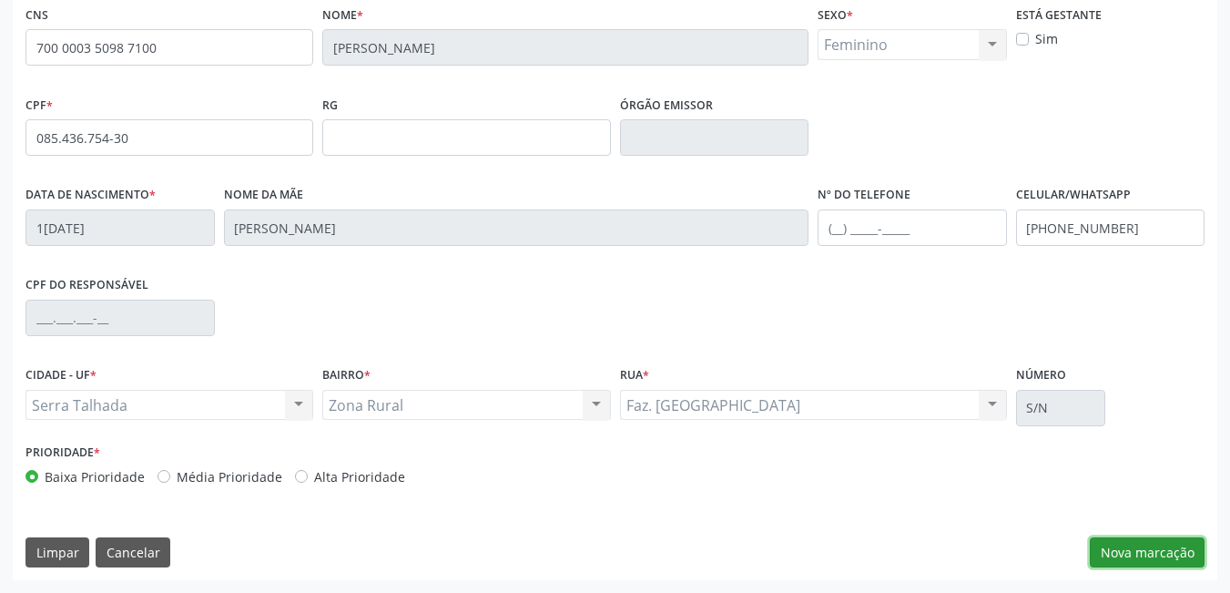
click at [1117, 541] on button "Nova marcação" at bounding box center [1147, 552] width 115 height 31
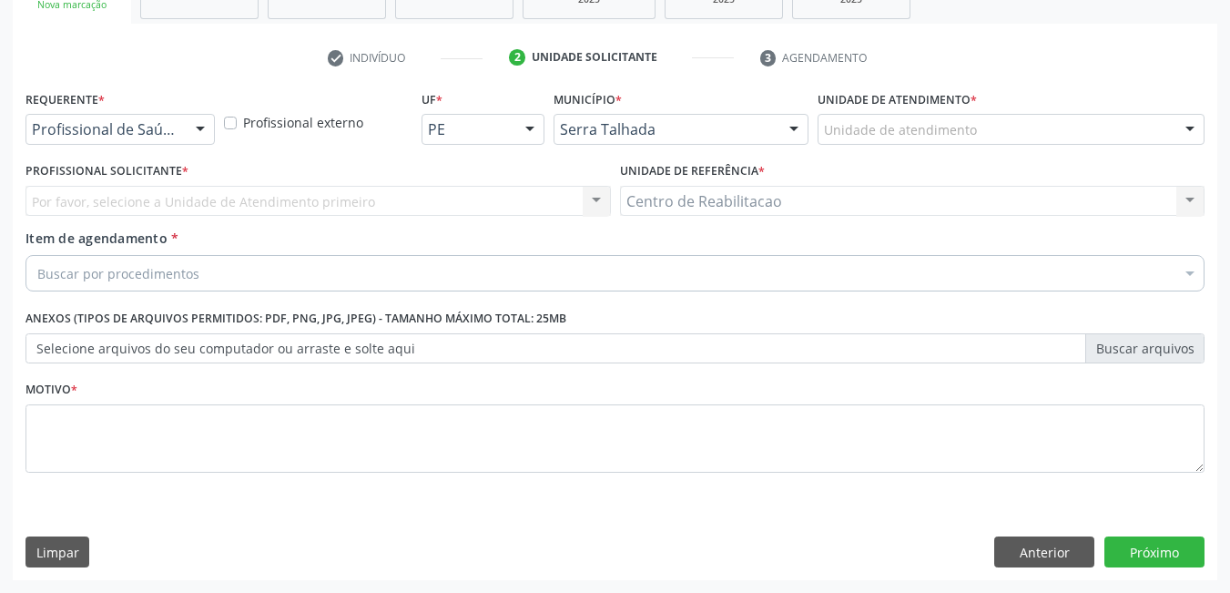
scroll to position [310, 0]
click at [187, 126] on div at bounding box center [200, 130] width 27 height 31
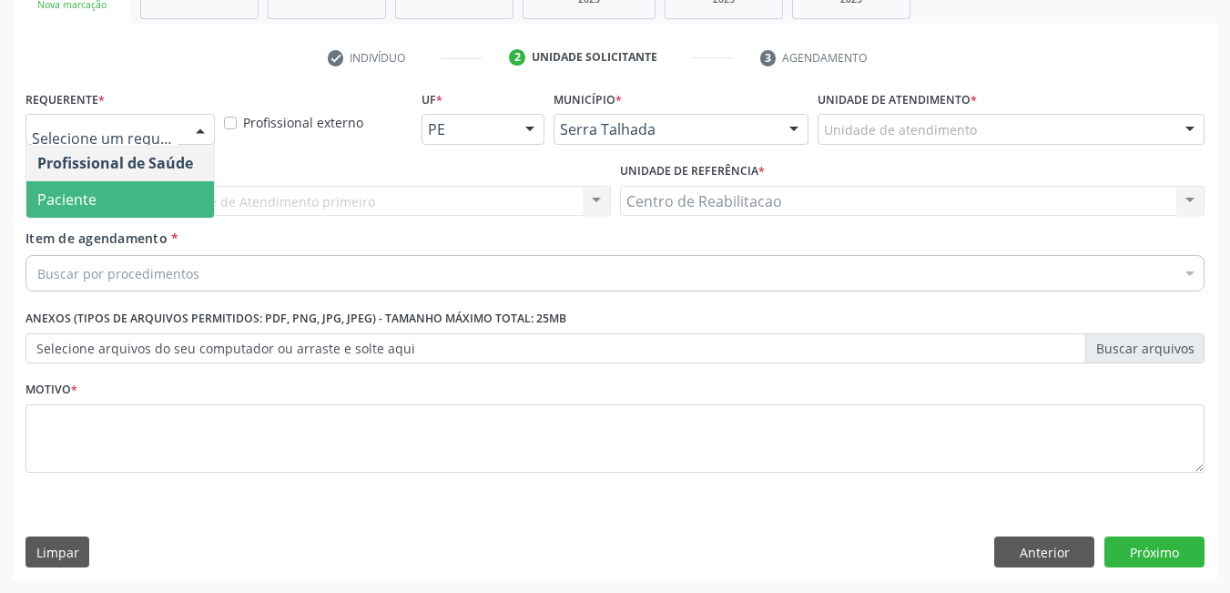
click at [66, 208] on span "Paciente" at bounding box center [66, 199] width 59 height 20
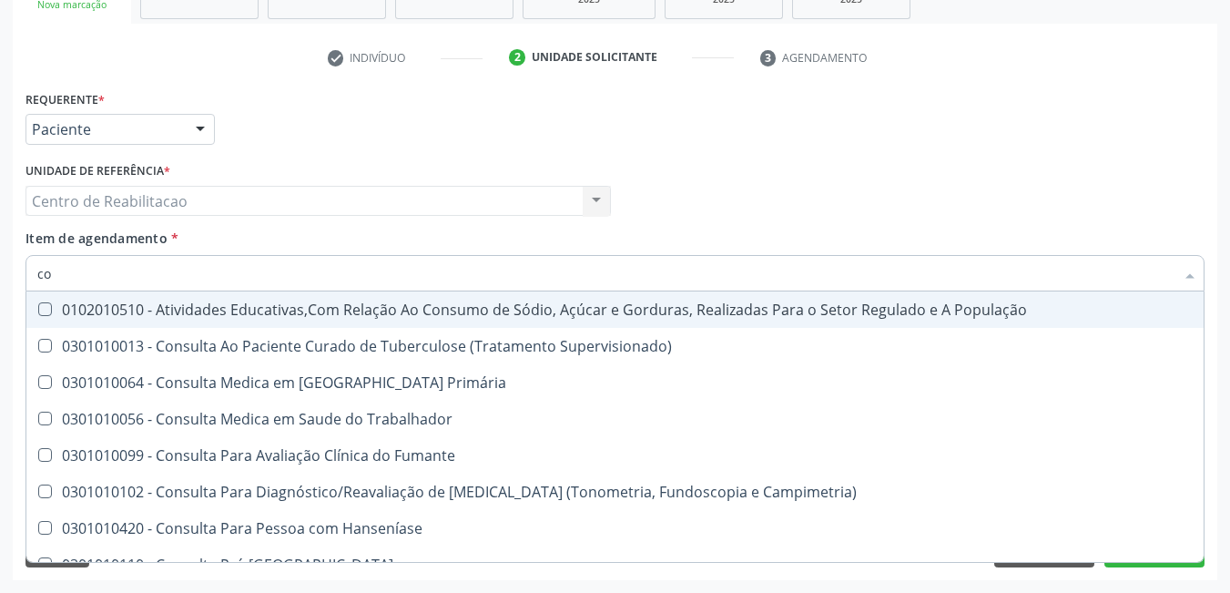
type input "c"
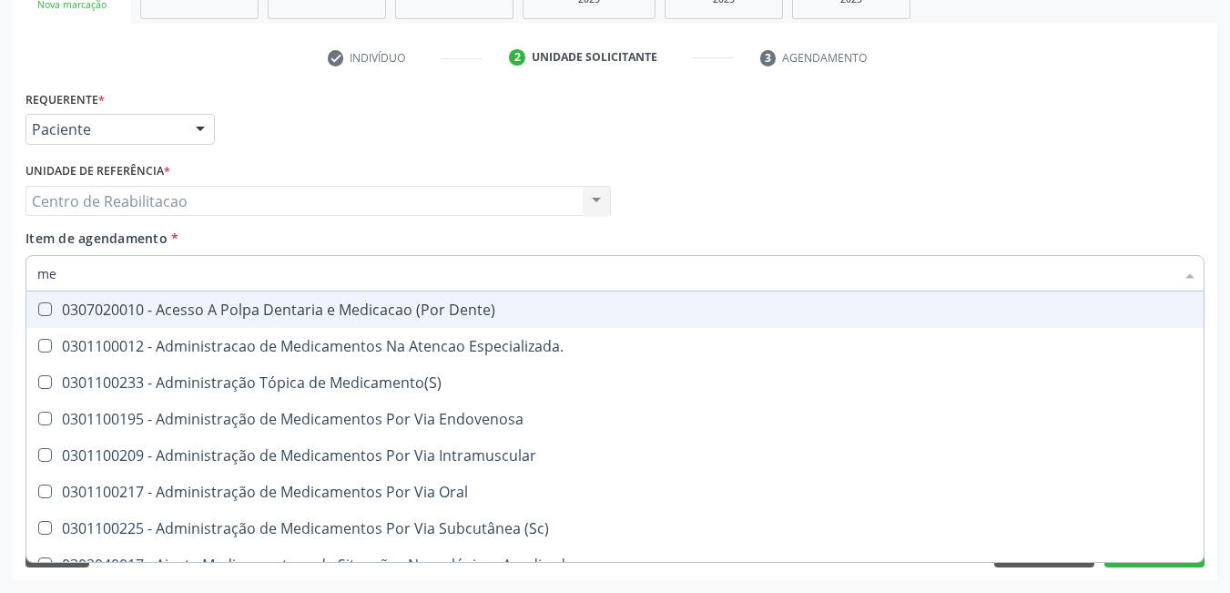
type input "m"
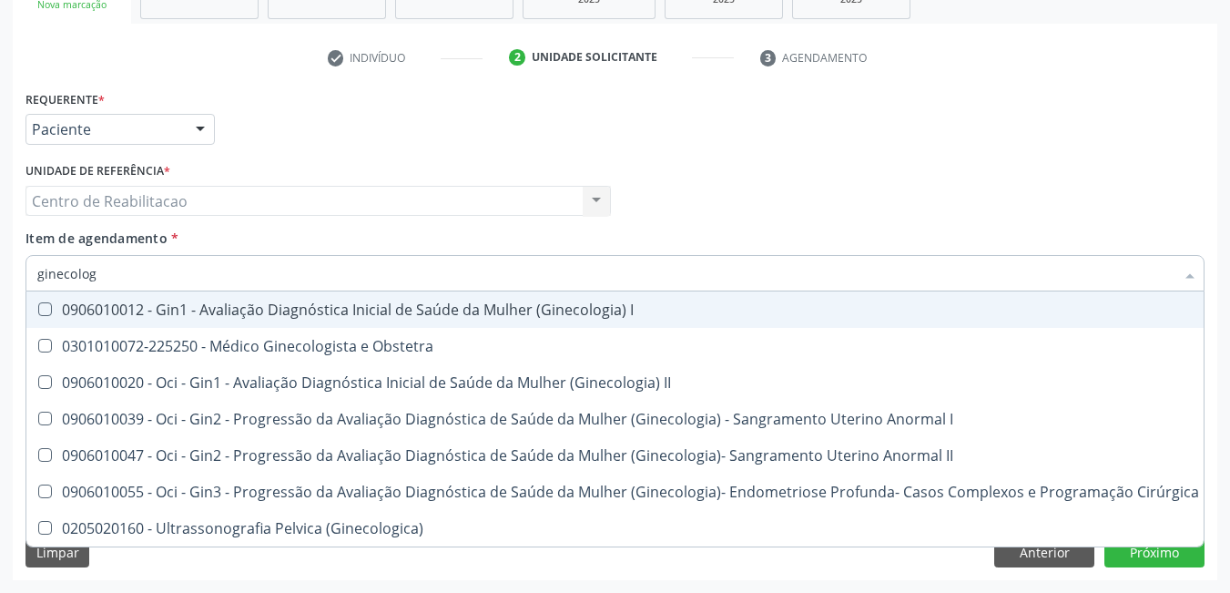
type input "ginecologi"
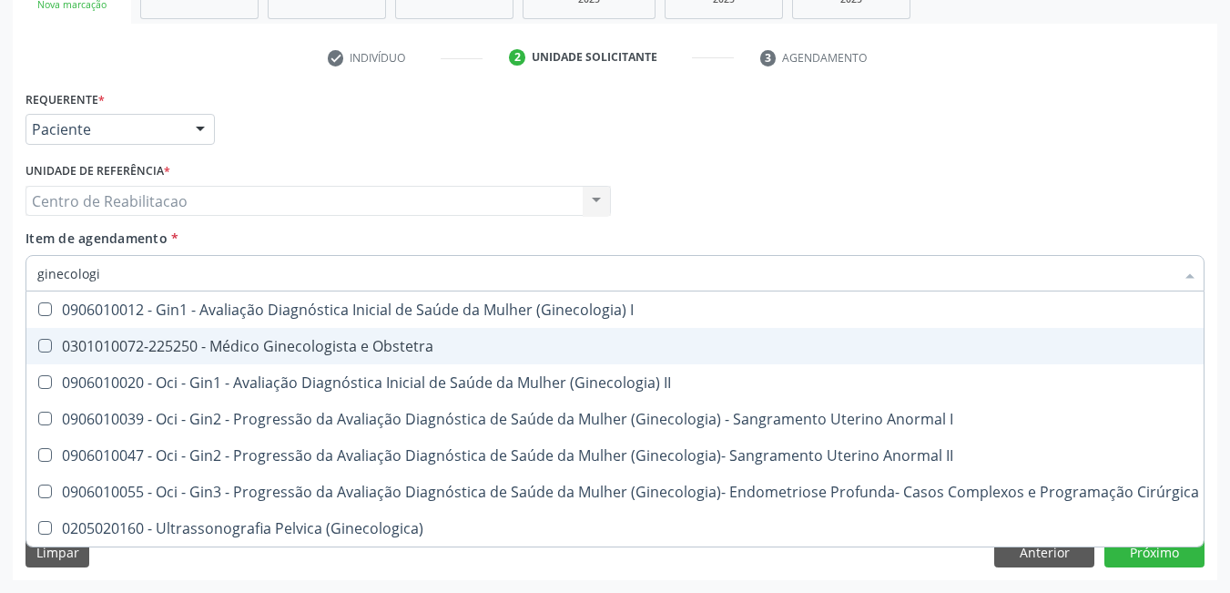
click at [44, 341] on Obstetra at bounding box center [45, 346] width 14 height 14
click at [38, 341] on Obstetra "checkbox" at bounding box center [32, 346] width 12 height 12
checkbox Obstetra "true"
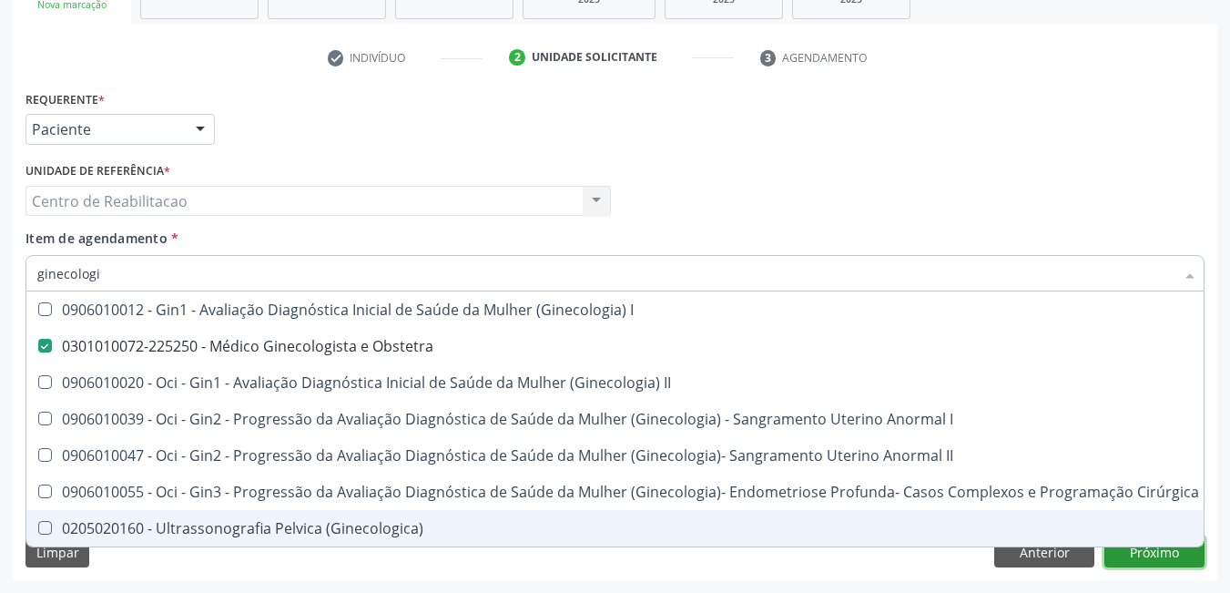
click at [1140, 566] on button "Próximo" at bounding box center [1155, 551] width 100 height 31
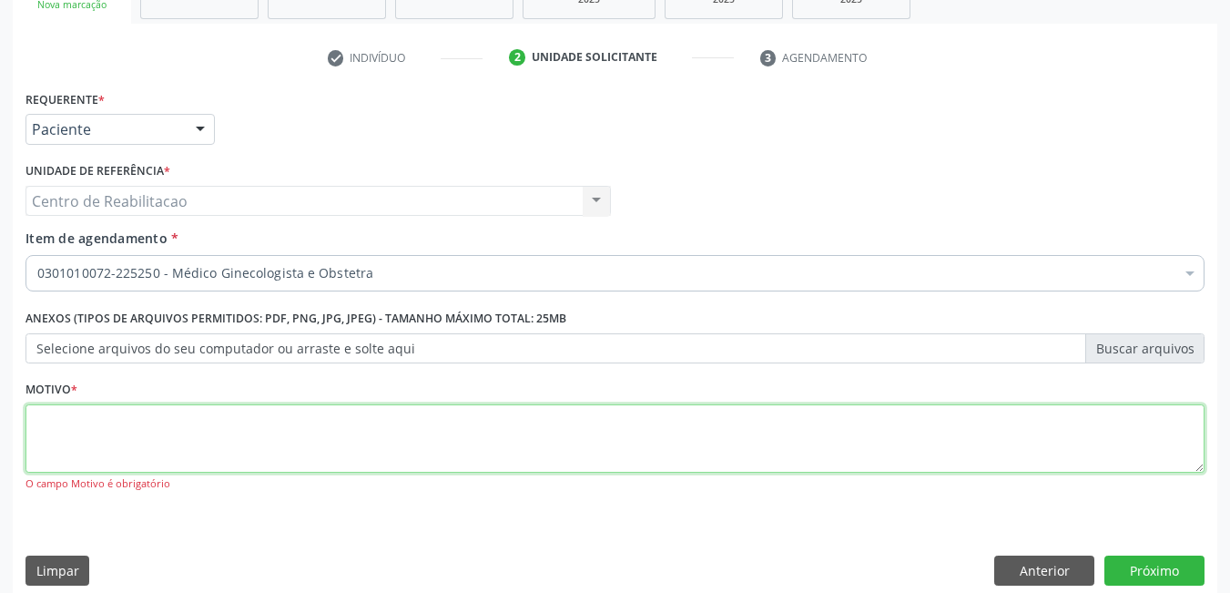
click at [954, 421] on textarea at bounding box center [615, 438] width 1179 height 69
type textarea "*"
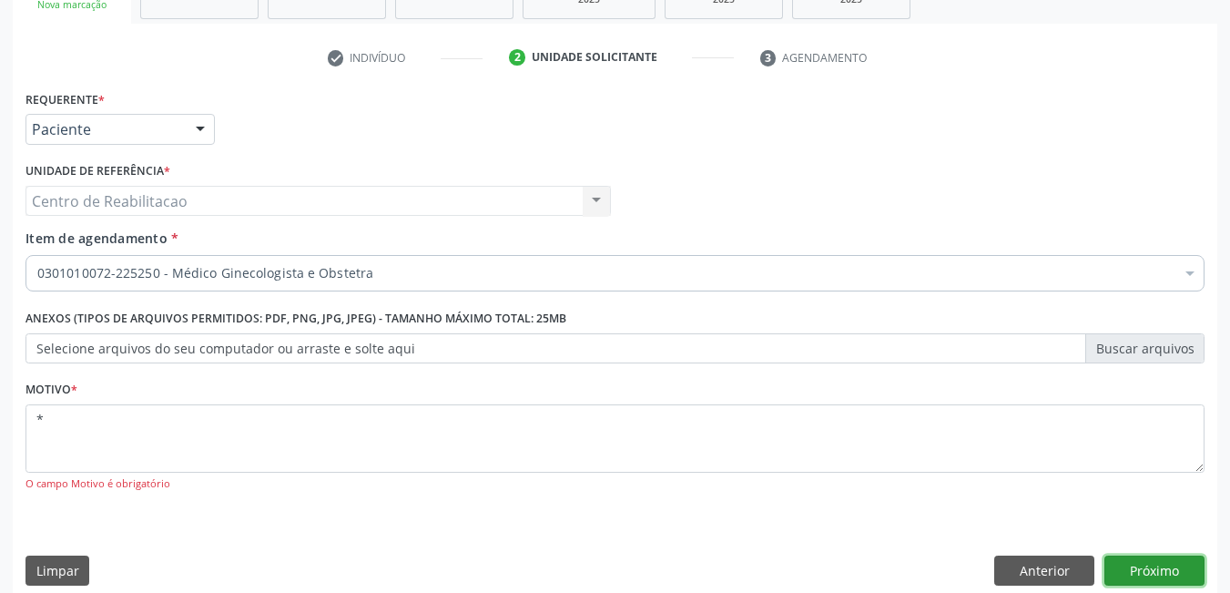
click at [1151, 576] on button "Próximo" at bounding box center [1155, 571] width 100 height 31
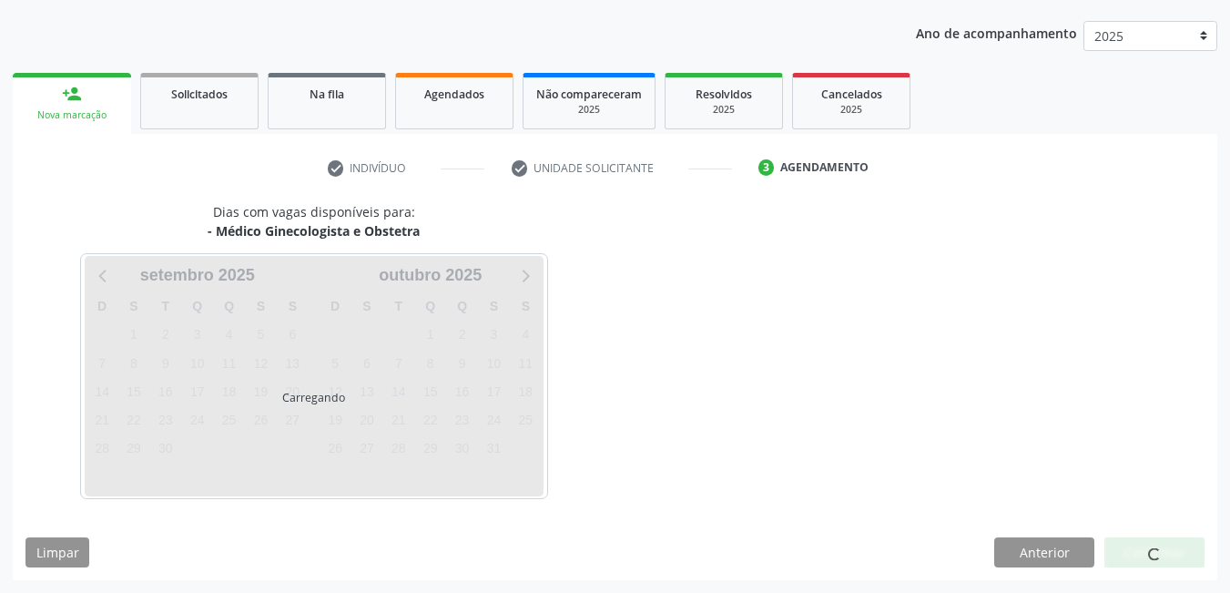
scroll to position [199, 0]
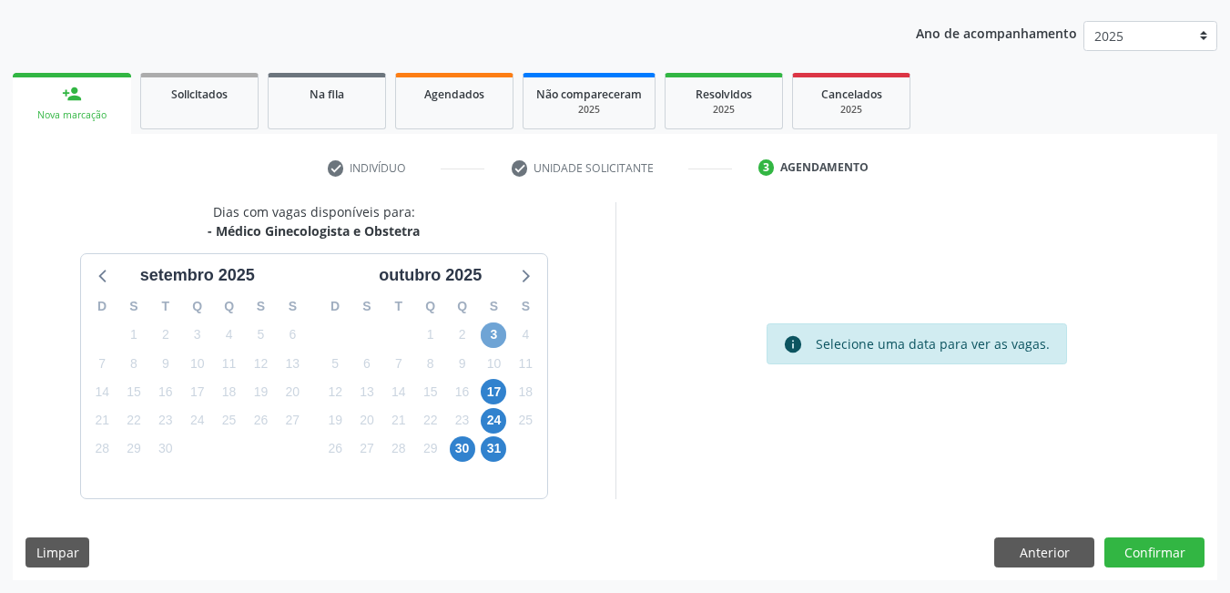
click at [495, 335] on span "3" at bounding box center [494, 335] width 26 height 26
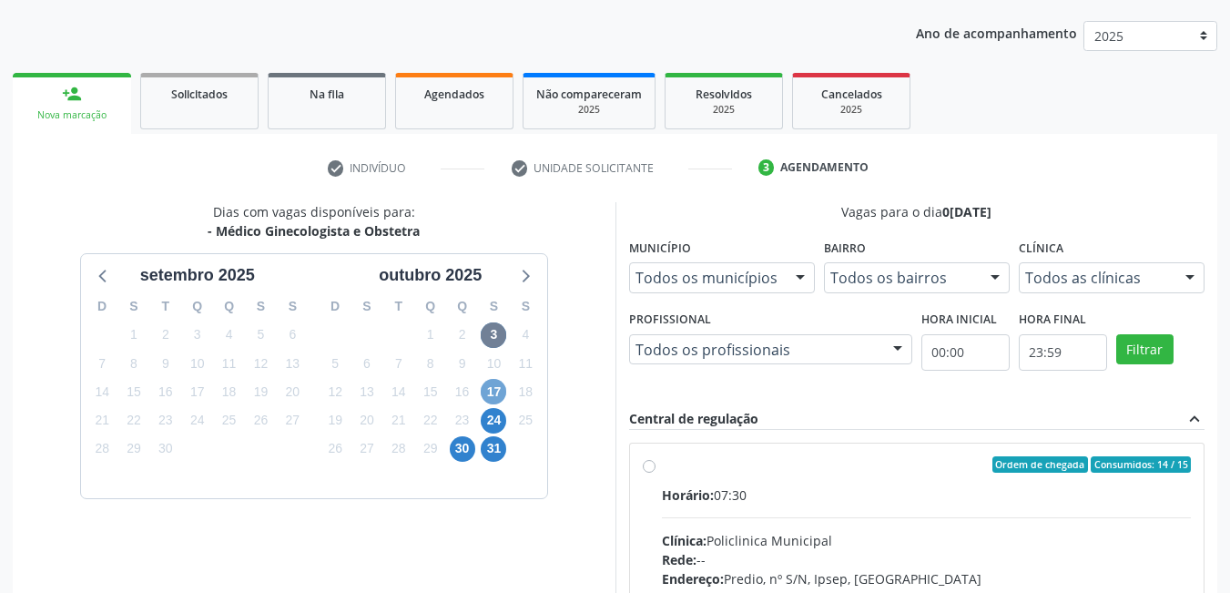
click at [501, 389] on span "17" at bounding box center [494, 392] width 26 height 26
click at [488, 337] on span "3" at bounding box center [494, 335] width 26 height 26
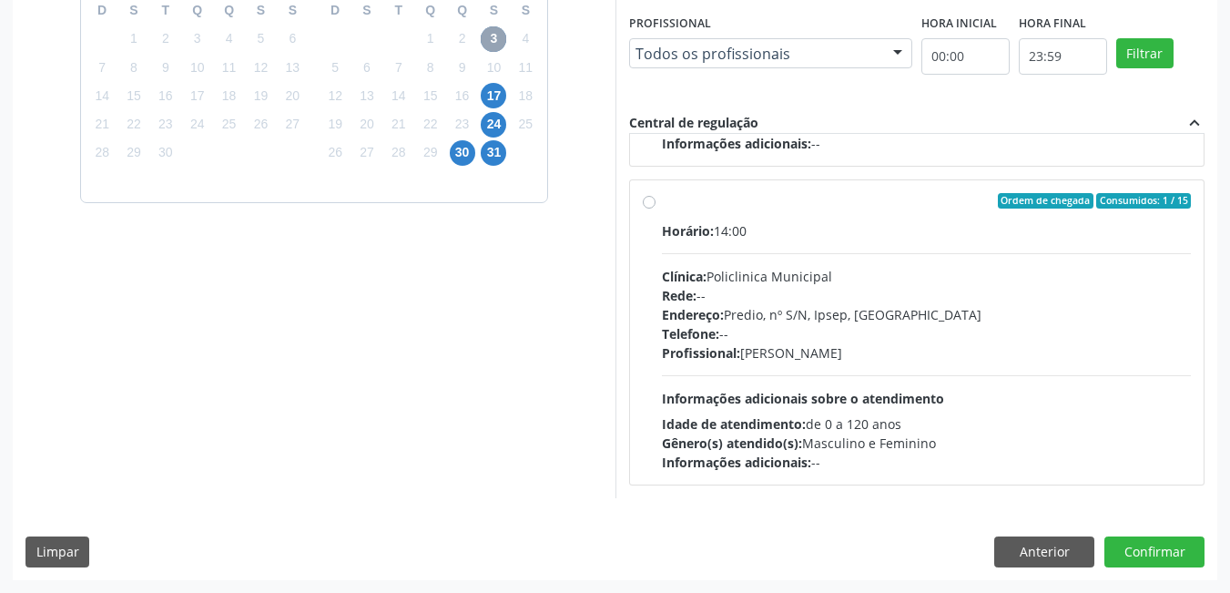
scroll to position [404, 0]
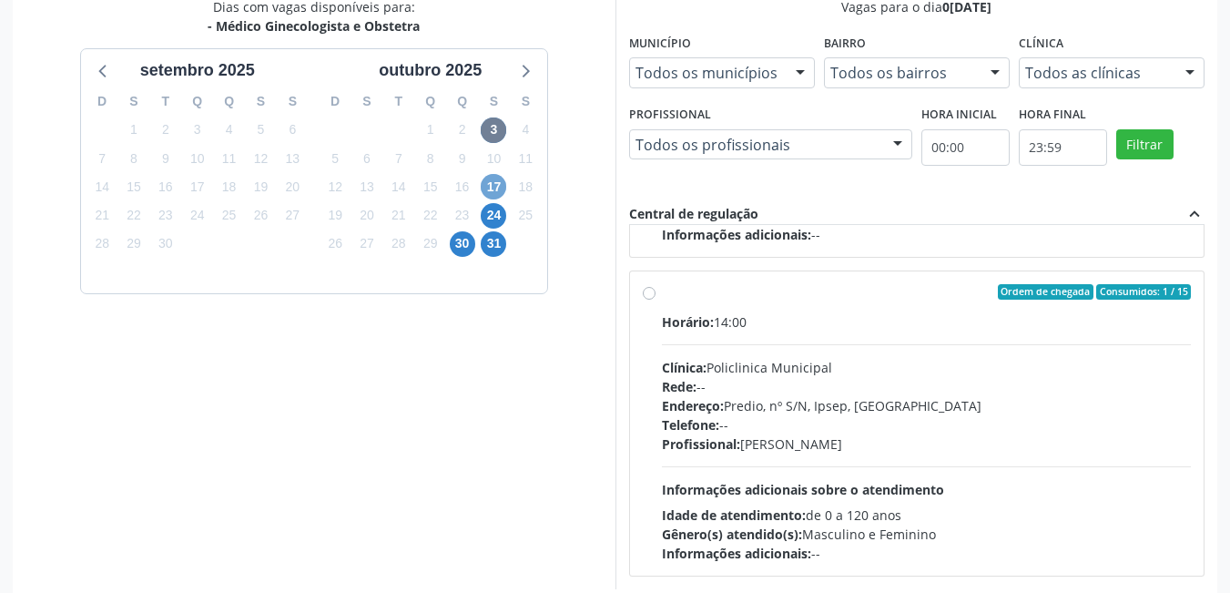
click at [489, 184] on span "17" at bounding box center [494, 187] width 26 height 26
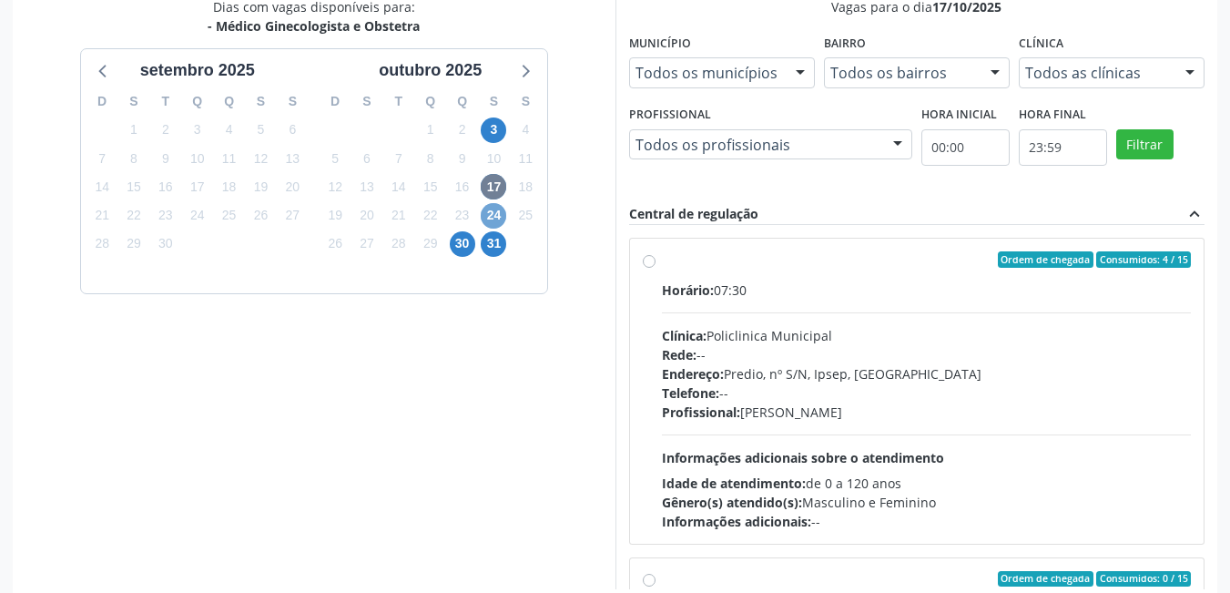
click at [488, 214] on span "24" at bounding box center [494, 216] width 26 height 26
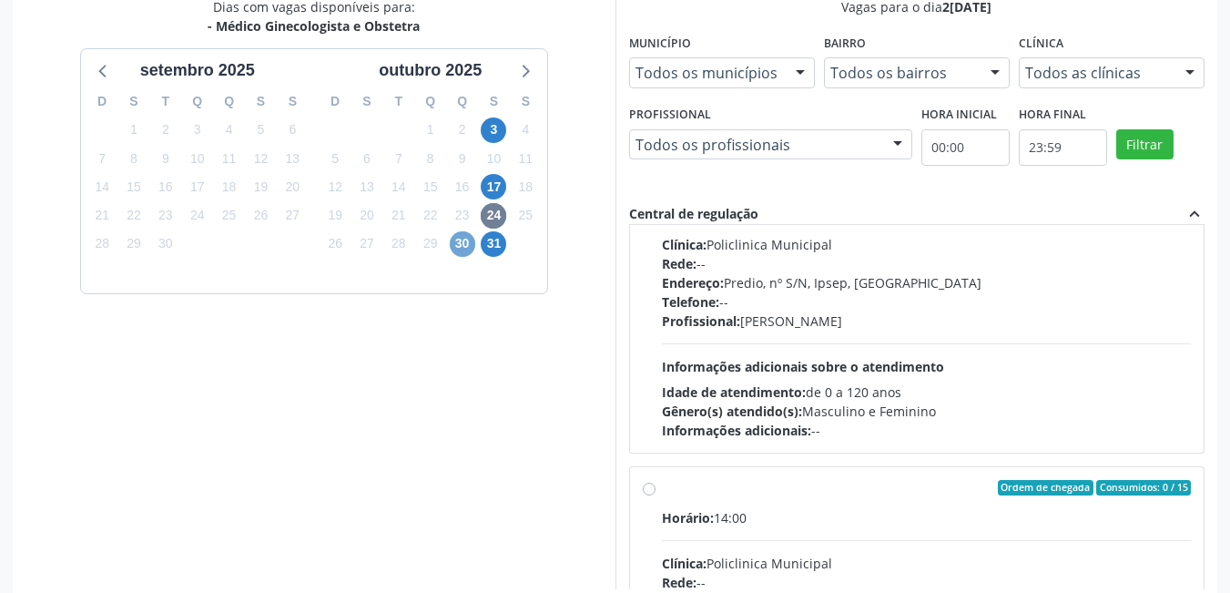
click at [452, 241] on span "30" at bounding box center [463, 244] width 26 height 26
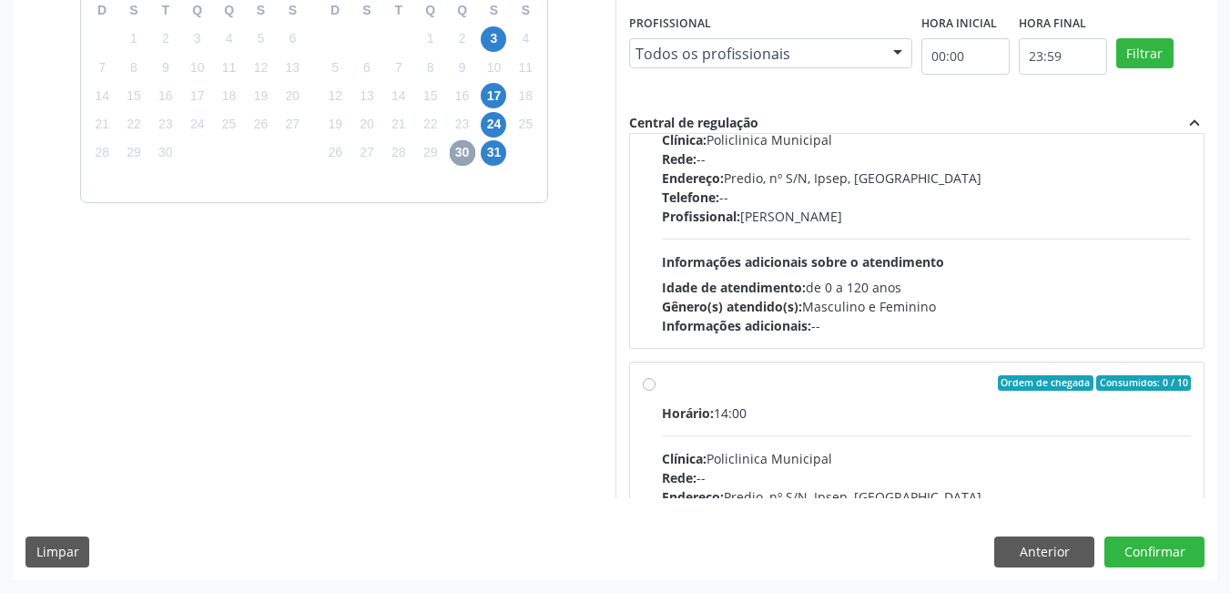
scroll to position [14, 0]
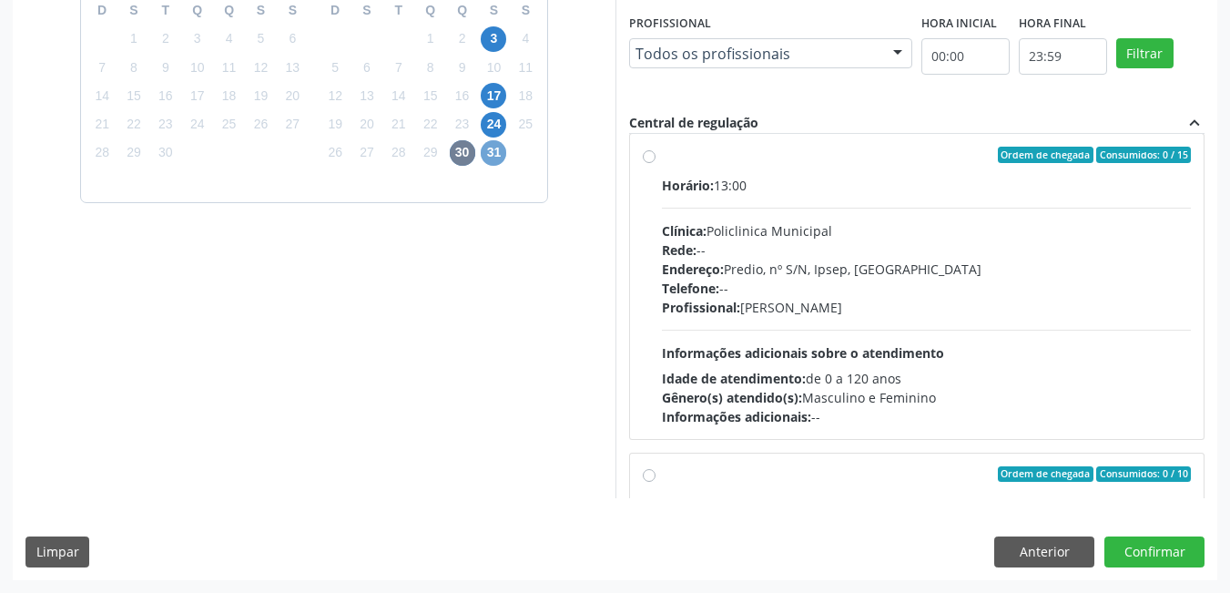
click at [489, 156] on span "31" at bounding box center [494, 153] width 26 height 26
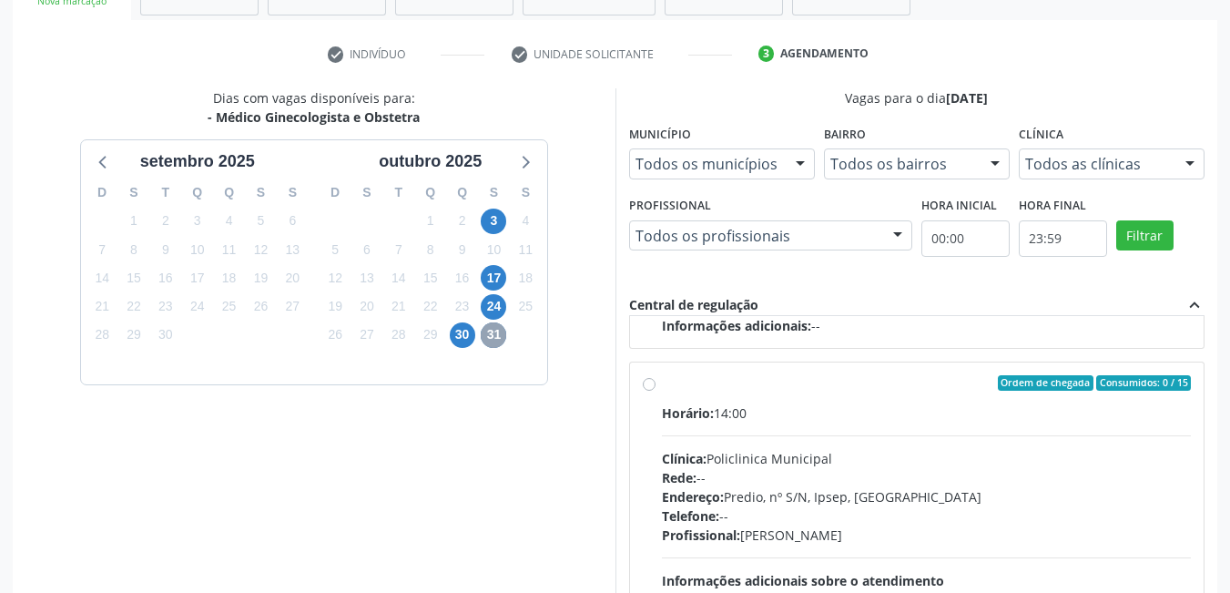
scroll to position [495, 0]
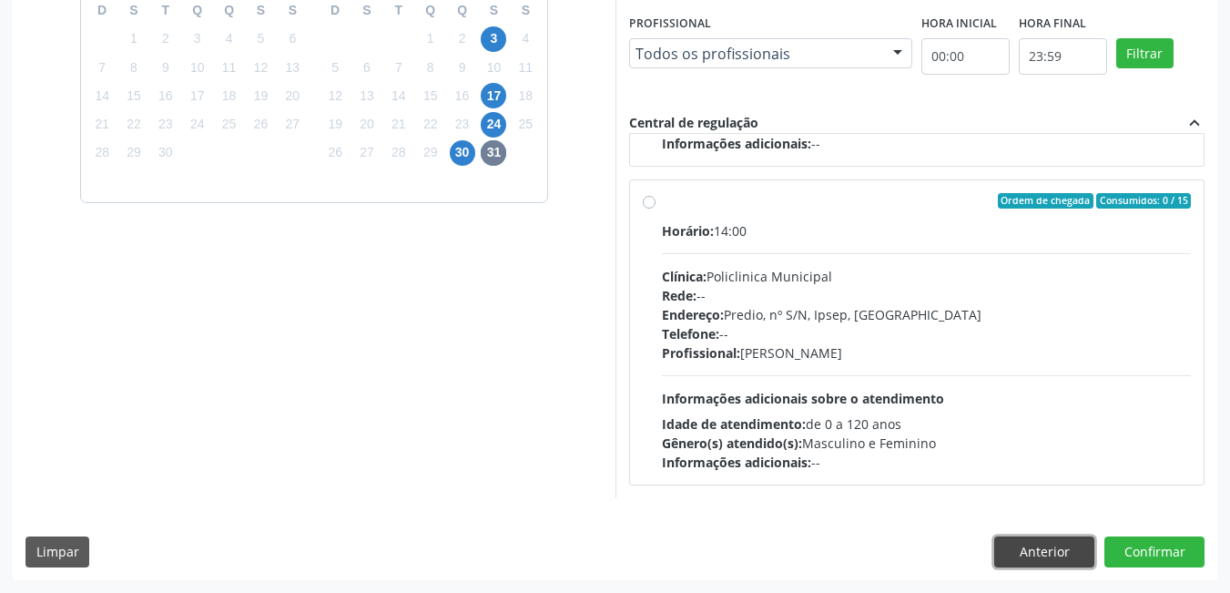
click at [1056, 557] on button "Anterior" at bounding box center [1045, 551] width 100 height 31
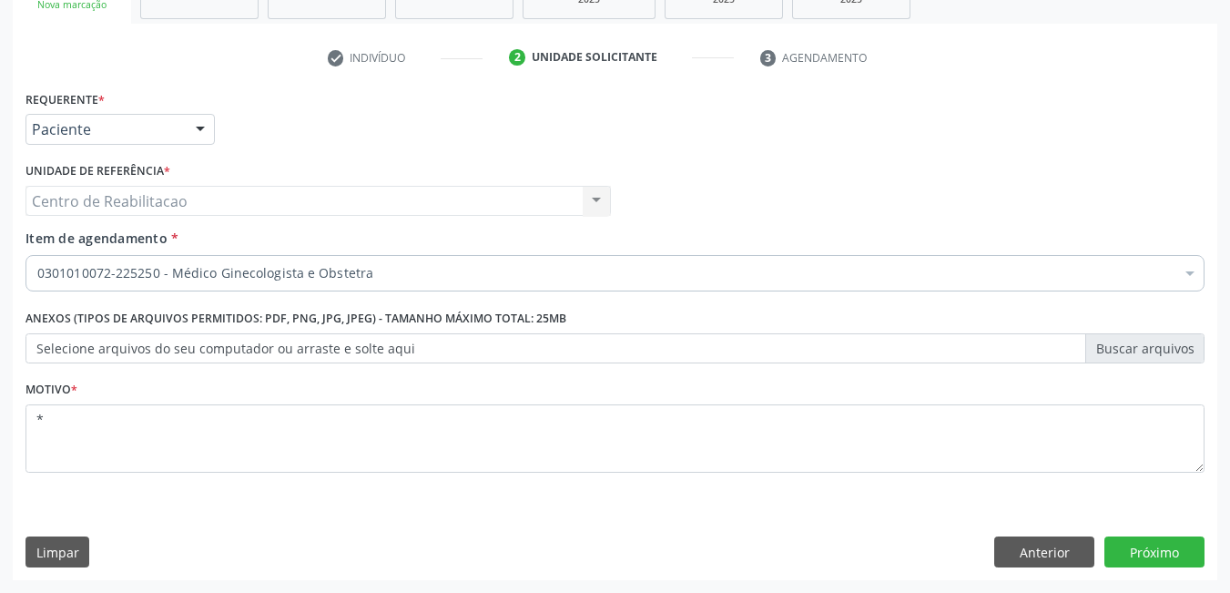
click at [1181, 272] on div at bounding box center [1190, 275] width 27 height 31
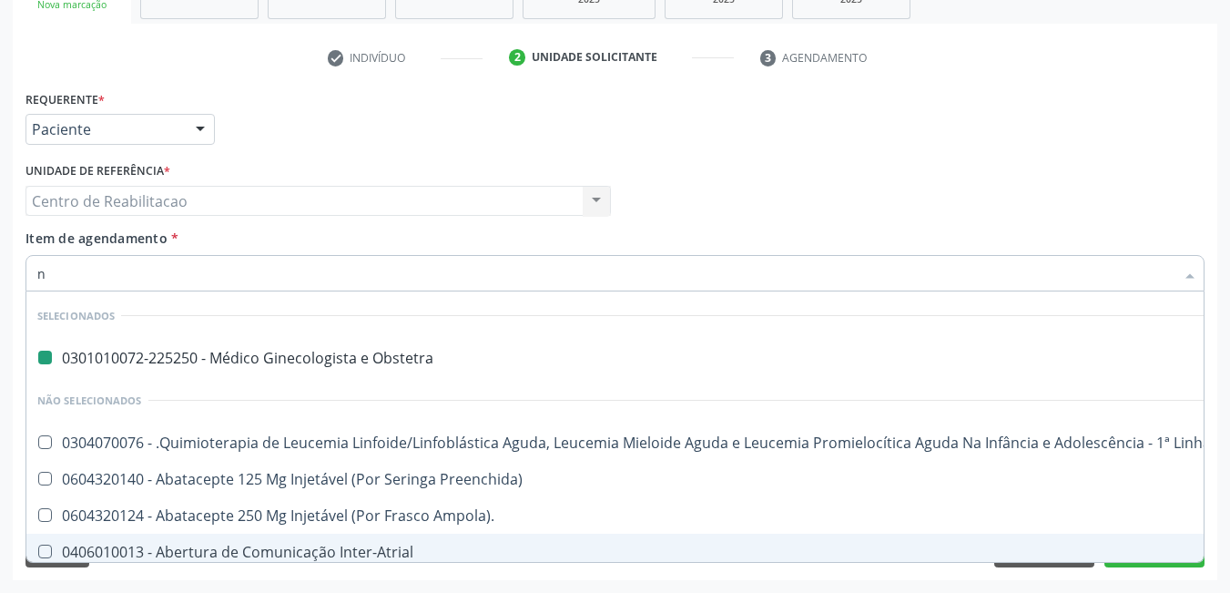
type input "nu"
checkbox Obstetra "false"
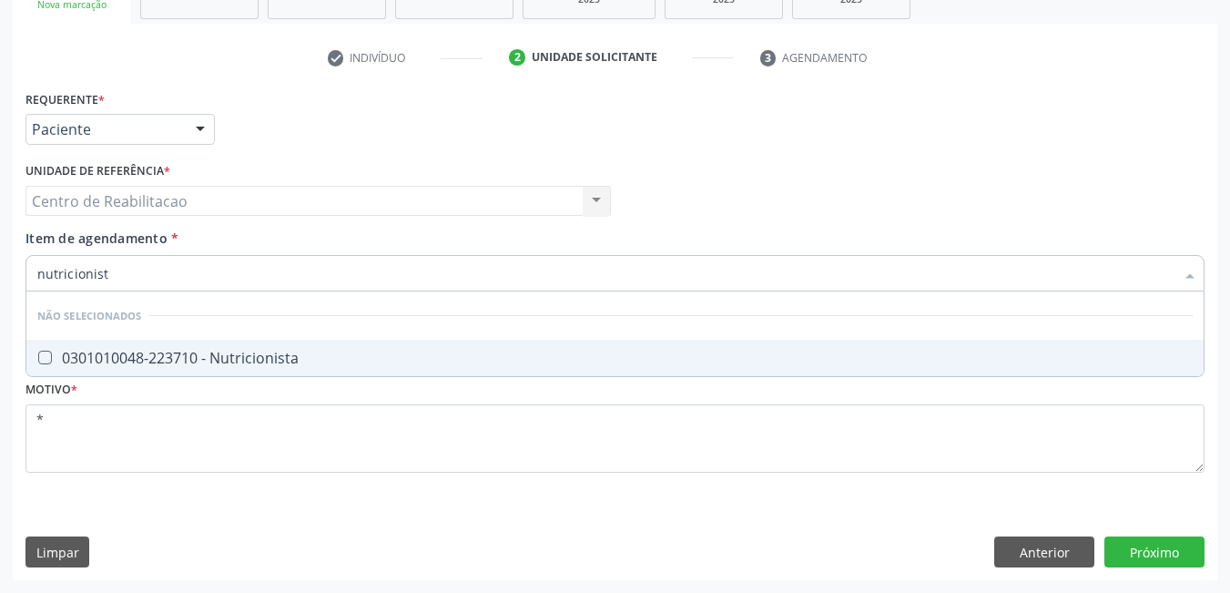
type input "nutricionista"
click at [38, 358] on Nutricionista at bounding box center [45, 358] width 14 height 14
click at [38, 358] on Nutricionista "checkbox" at bounding box center [32, 358] width 12 height 12
click at [1168, 554] on div "Requerente * Paciente Profissional de Saúde Paciente Nenhum resultado encontrad…" at bounding box center [615, 333] width 1205 height 495
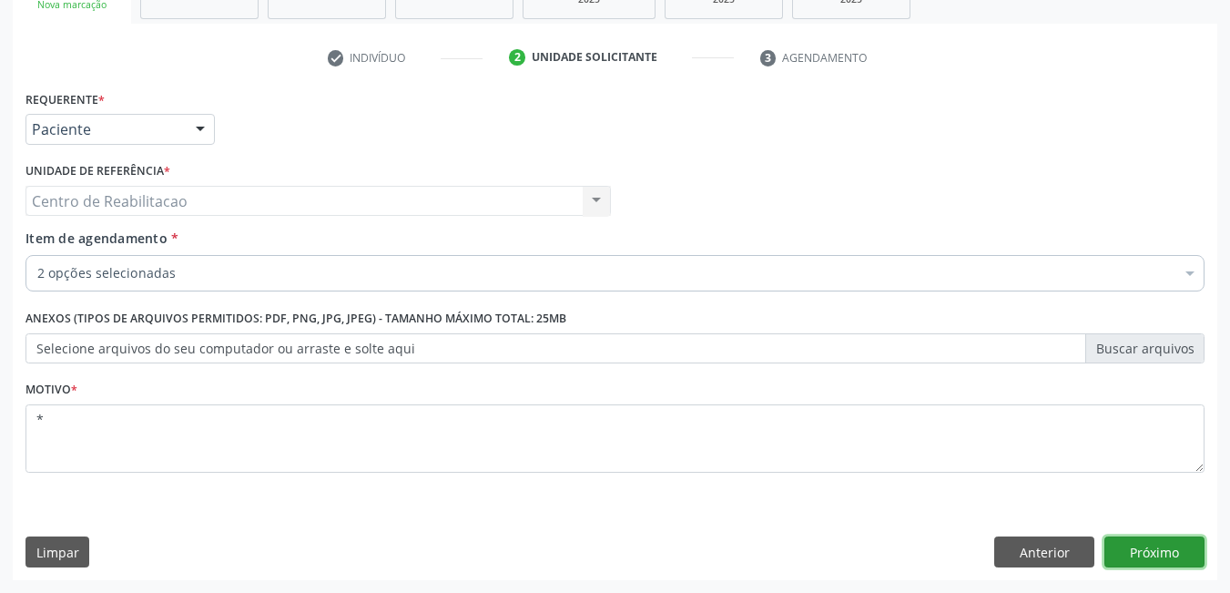
click at [1162, 560] on button "Próximo" at bounding box center [1155, 551] width 100 height 31
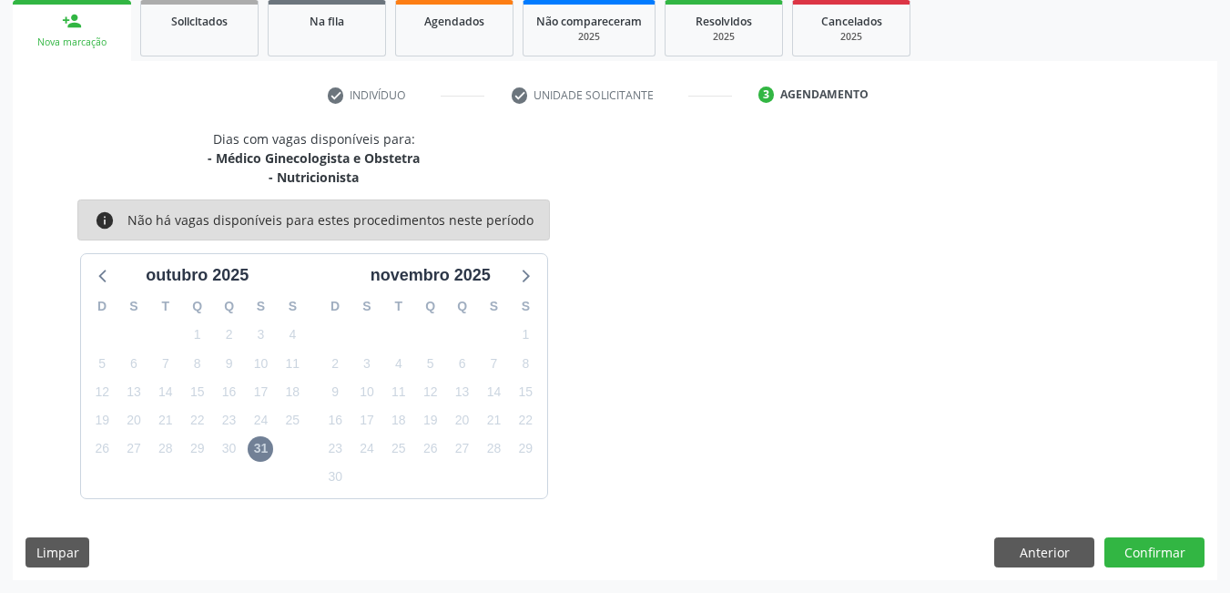
scroll to position [272, 0]
click at [1032, 555] on button "Anterior" at bounding box center [1045, 552] width 100 height 31
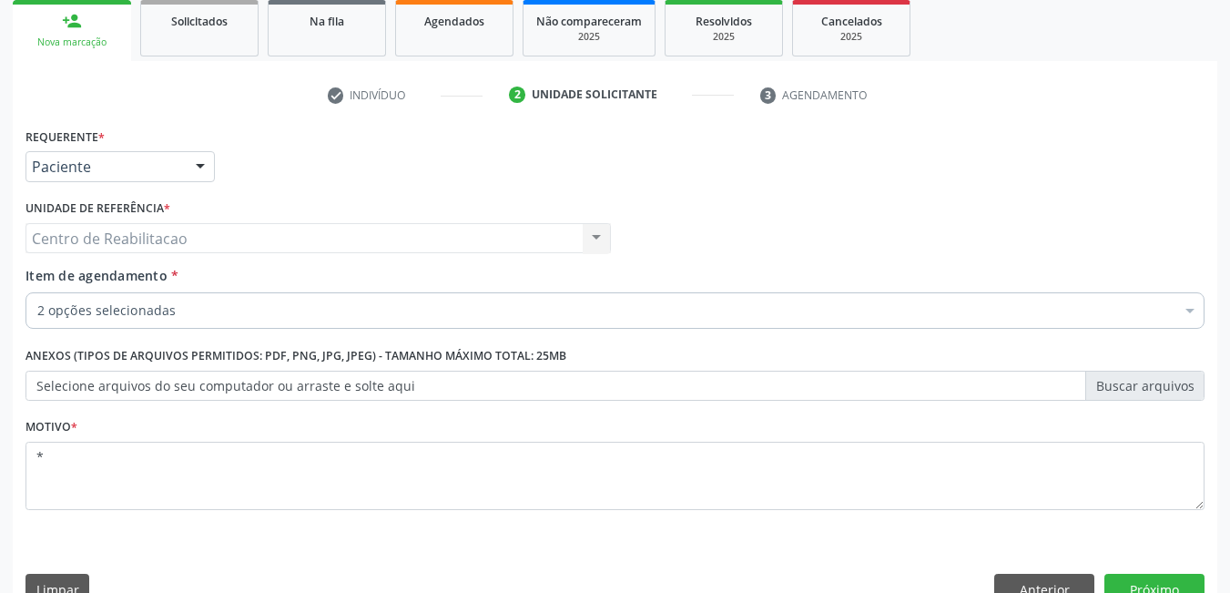
click at [588, 295] on div "2 opções selecionadas" at bounding box center [615, 310] width 1179 height 36
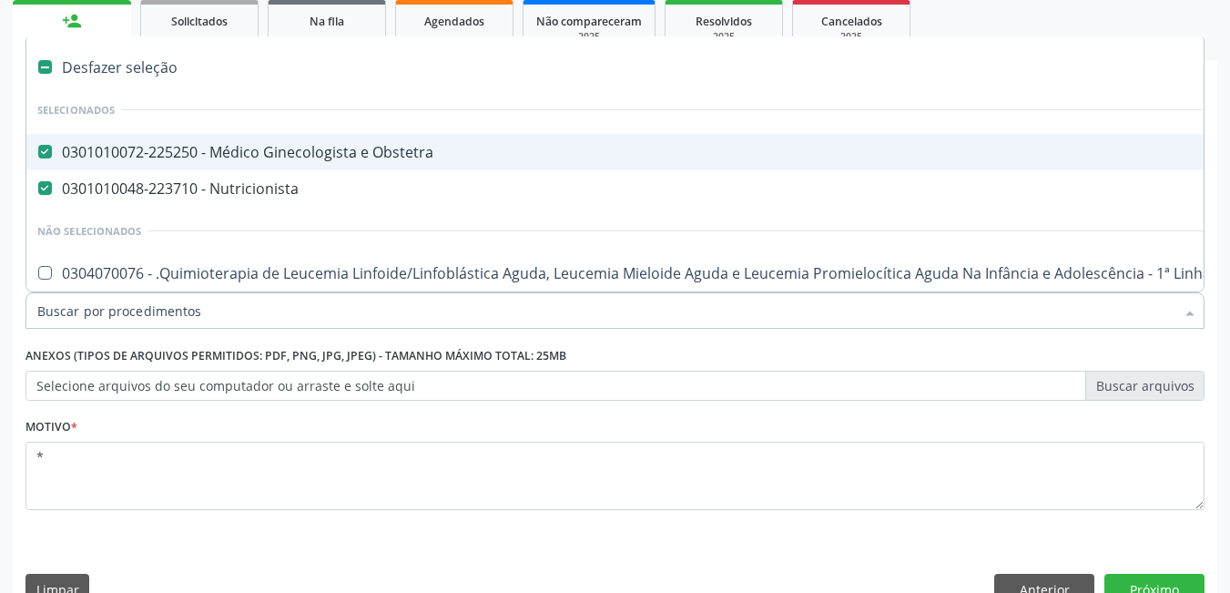
click at [45, 154] on Obstetra at bounding box center [45, 152] width 14 height 14
click at [38, 154] on Obstetra "checkbox" at bounding box center [32, 152] width 12 height 12
checkbox Obstetra "false"
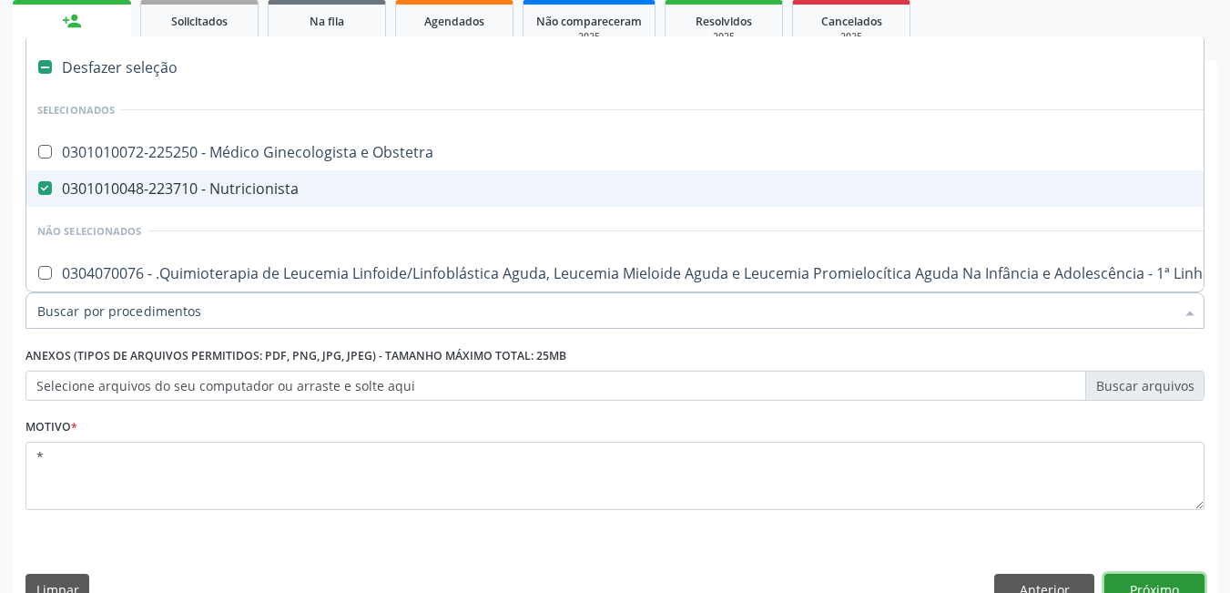
click at [1166, 576] on button "Próximo" at bounding box center [1155, 589] width 100 height 31
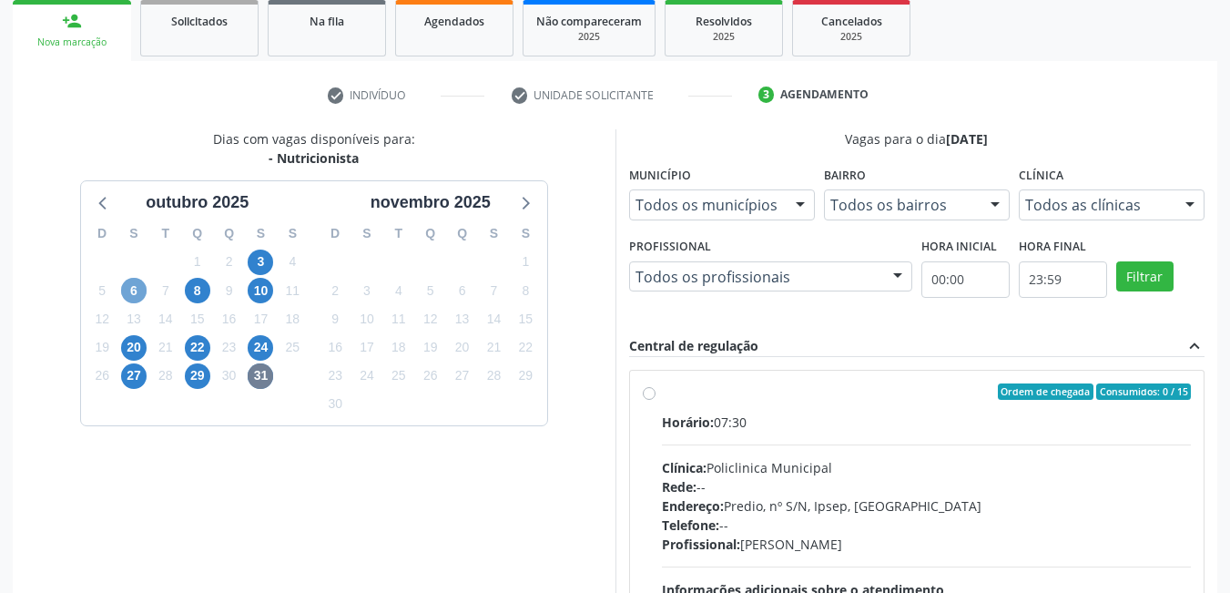
click at [132, 289] on span "6" at bounding box center [134, 291] width 26 height 26
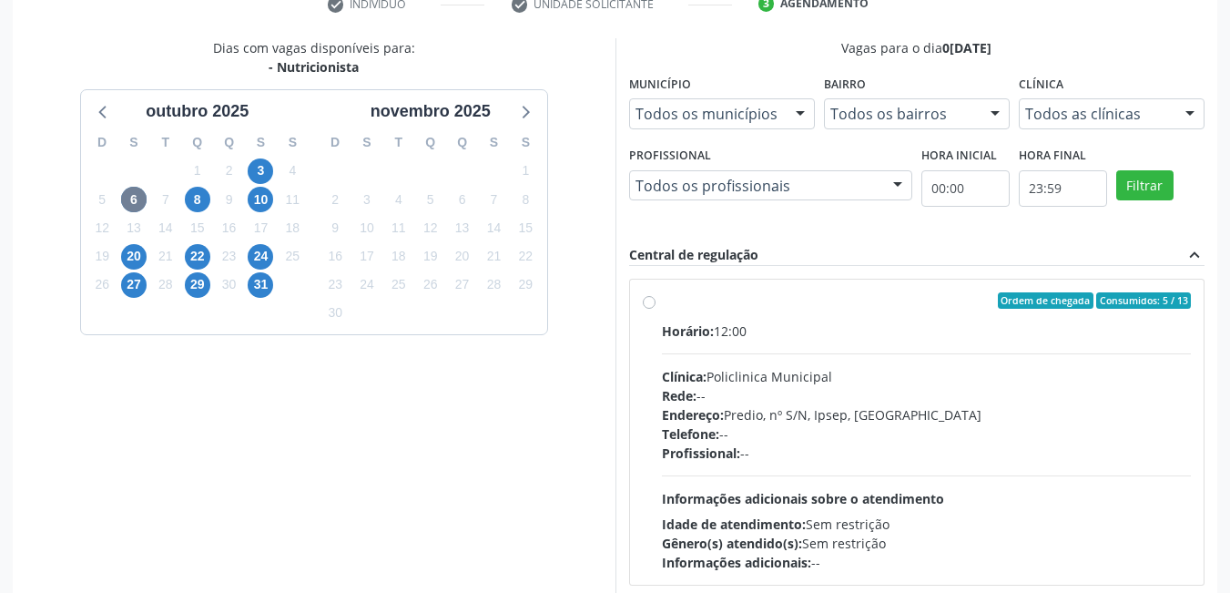
click at [662, 302] on label "Ordem de chegada Consumidos: 5 / 13 Horário: 12:00 Clínica: Policlinica Municip…" at bounding box center [927, 432] width 530 height 280
click at [651, 302] on input "Ordem de chegada Consumidos: 5 / 13 Horário: 12:00 Clínica: Policlinica Municip…" at bounding box center [649, 300] width 13 height 16
radio input "true"
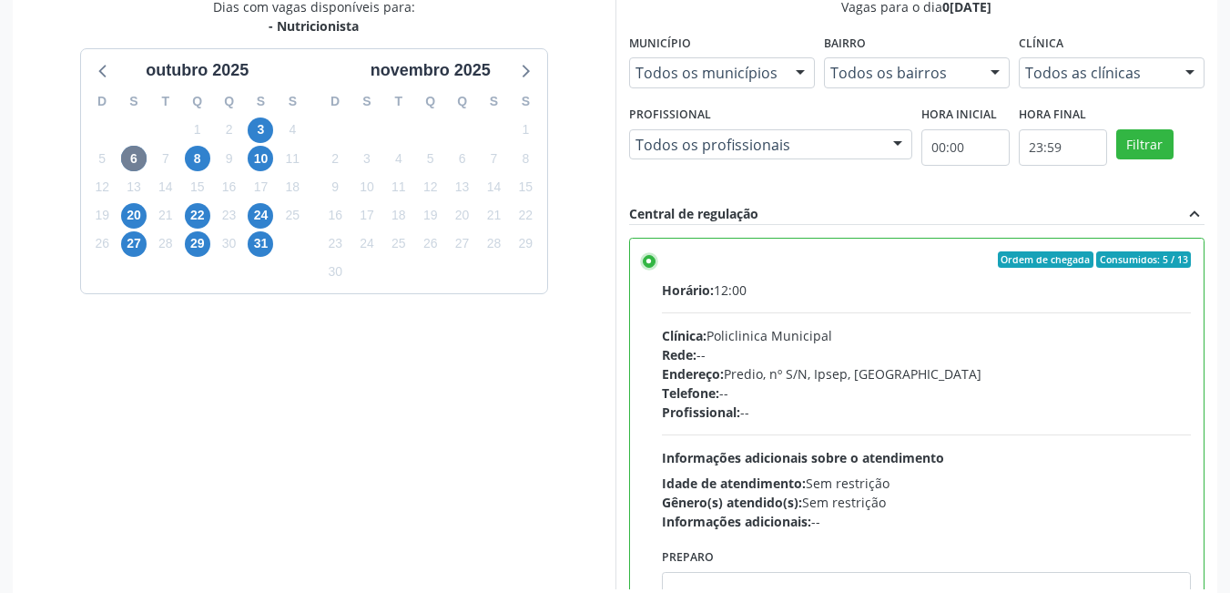
scroll to position [495, 0]
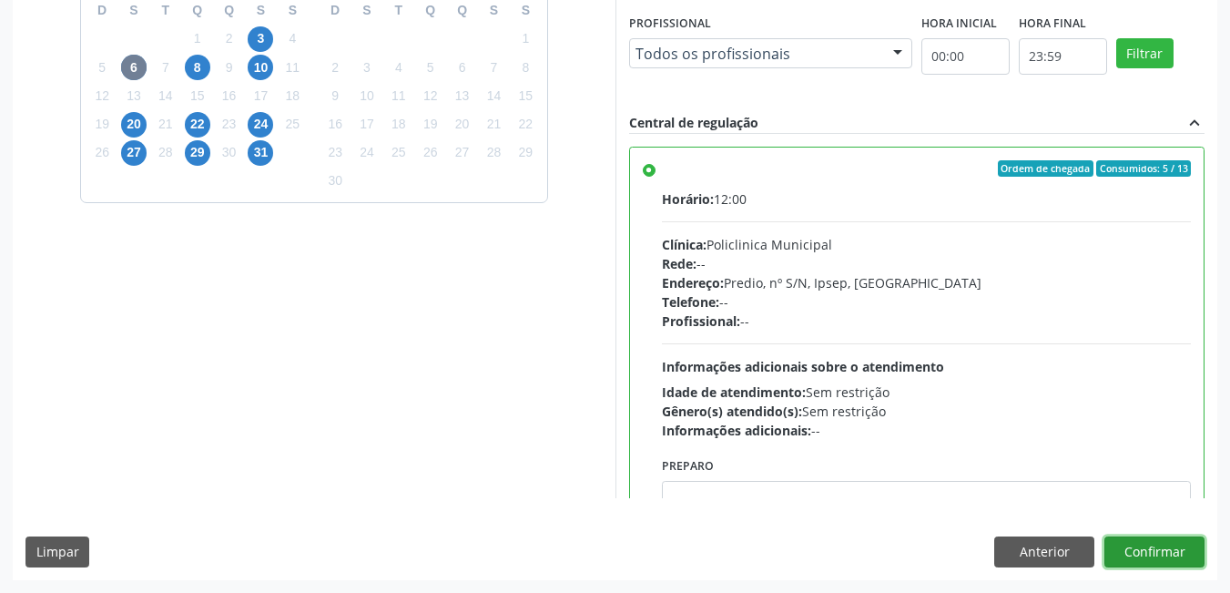
click at [1144, 557] on button "Confirmar" at bounding box center [1155, 551] width 100 height 31
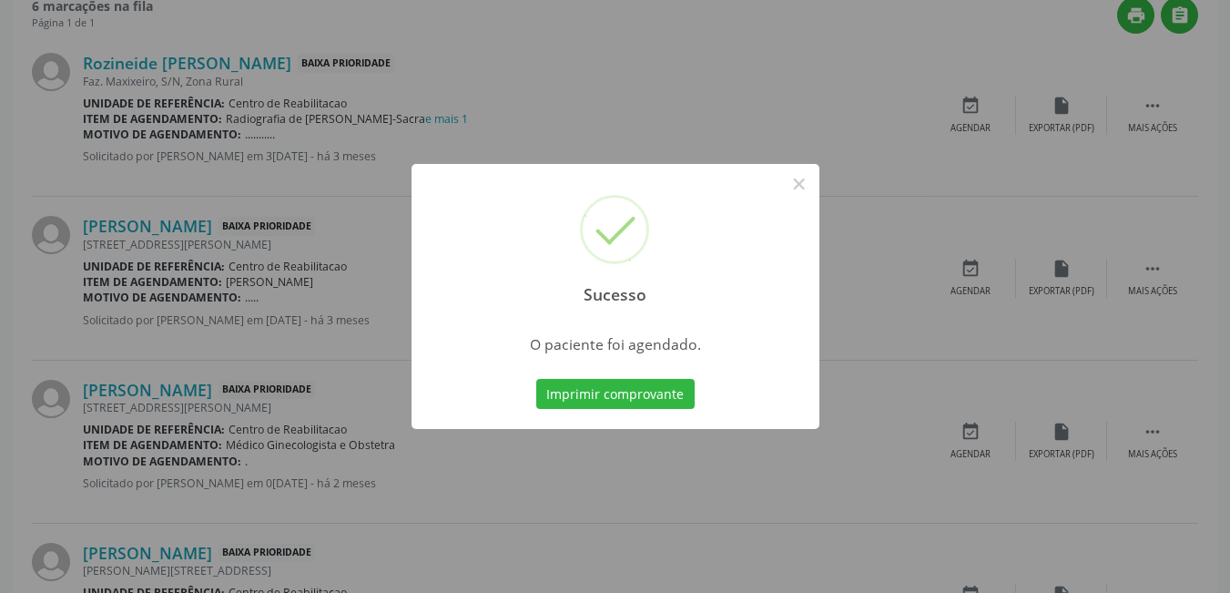
scroll to position [8, 0]
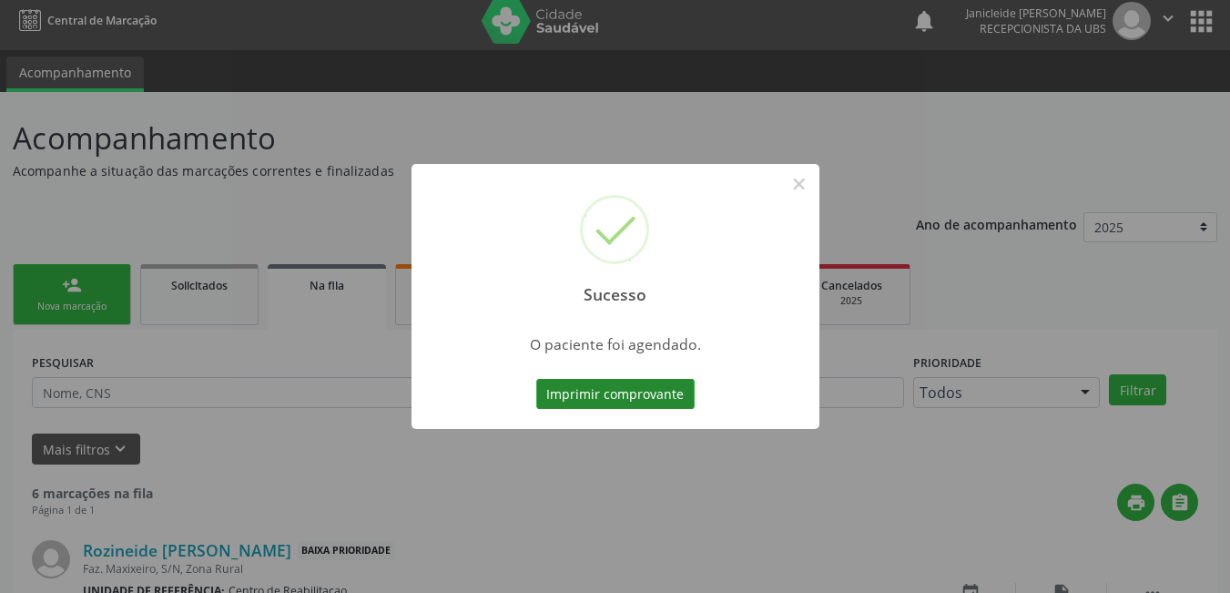
click at [607, 405] on button "Imprimir comprovante" at bounding box center [615, 394] width 158 height 31
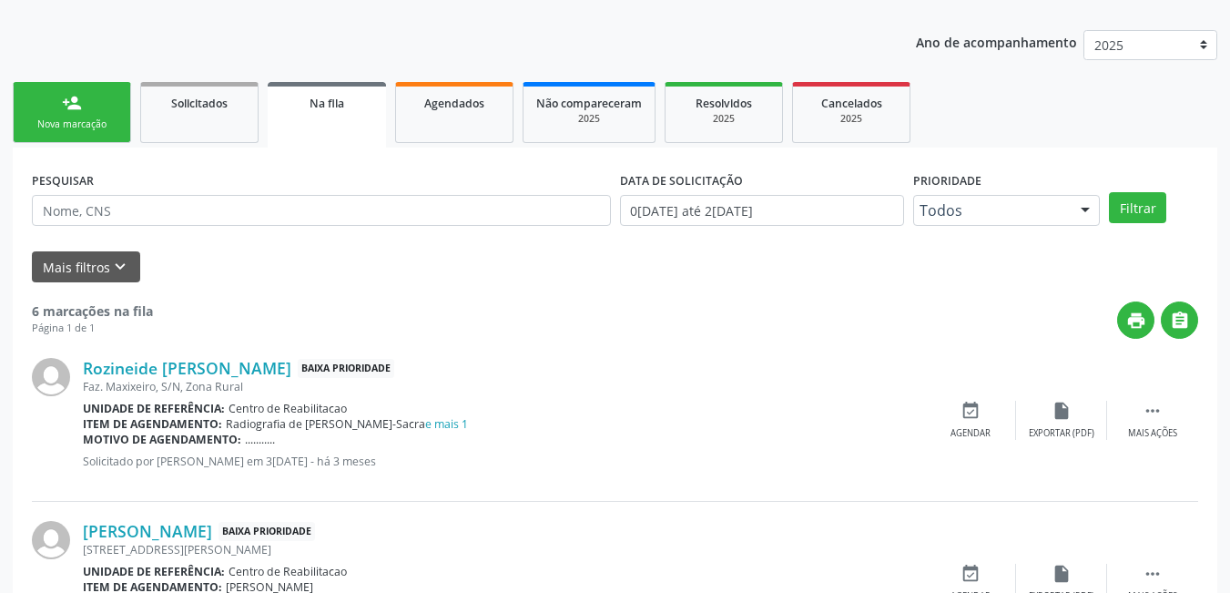
click at [66, 109] on div "person_add" at bounding box center [72, 103] width 20 height 20
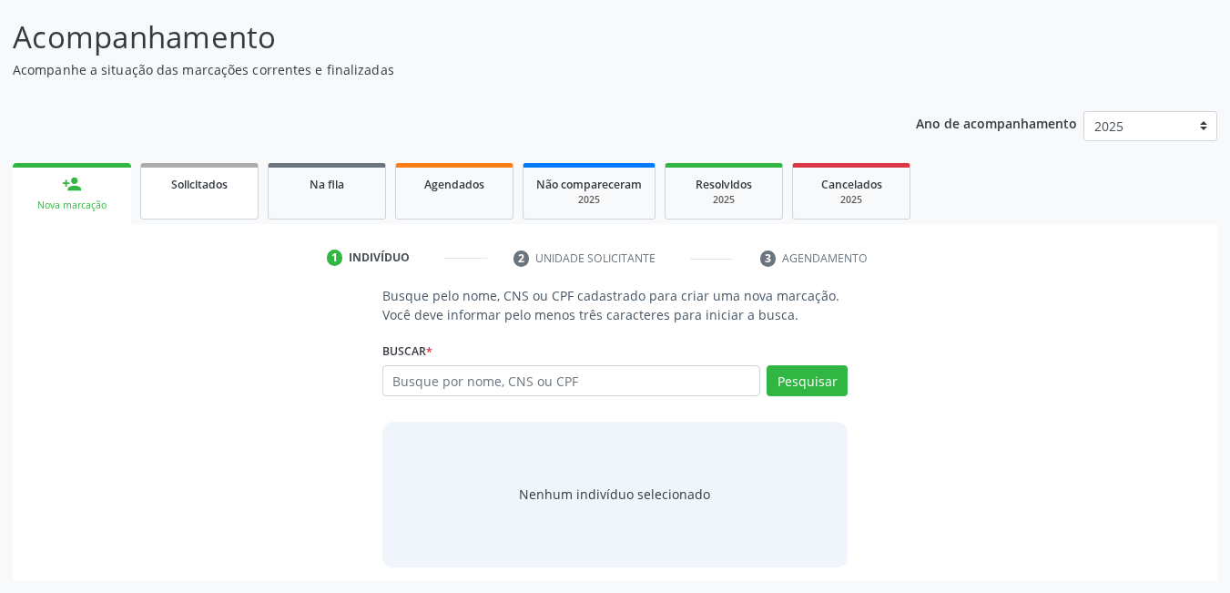
scroll to position [109, 0]
click at [559, 397] on div "Busque por nome, CNS ou CPF Nenhum resultado encontrado para: " " Digite nome, …" at bounding box center [616, 387] width 466 height 44
click at [559, 384] on input "text" at bounding box center [572, 380] width 379 height 31
paste input "700000350987100"
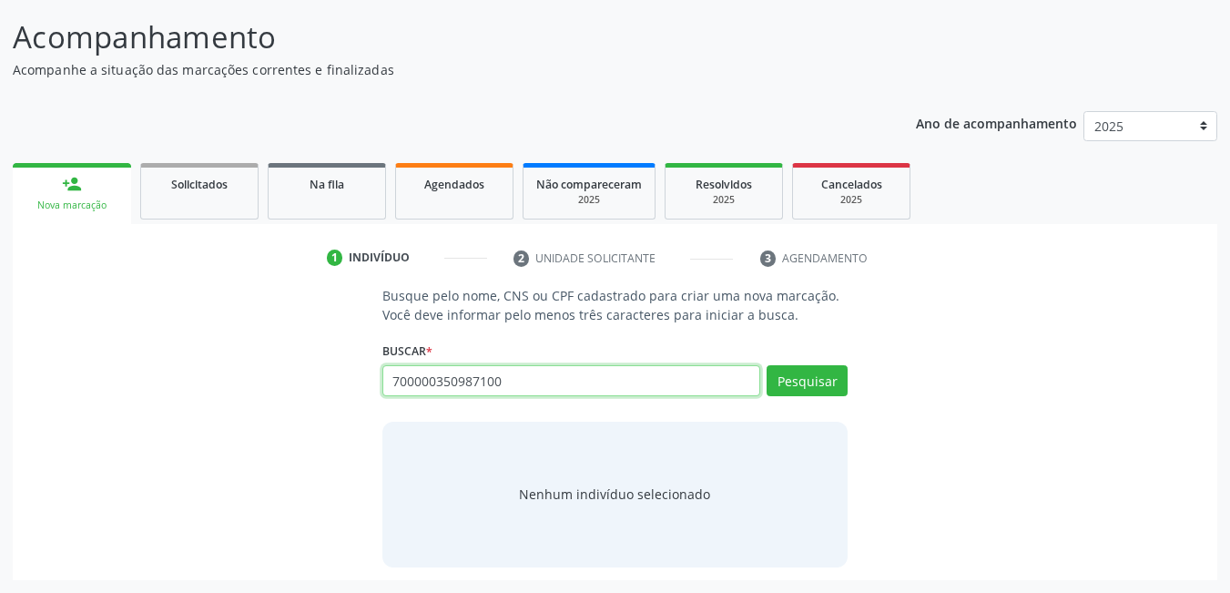
type input "700000350987100"
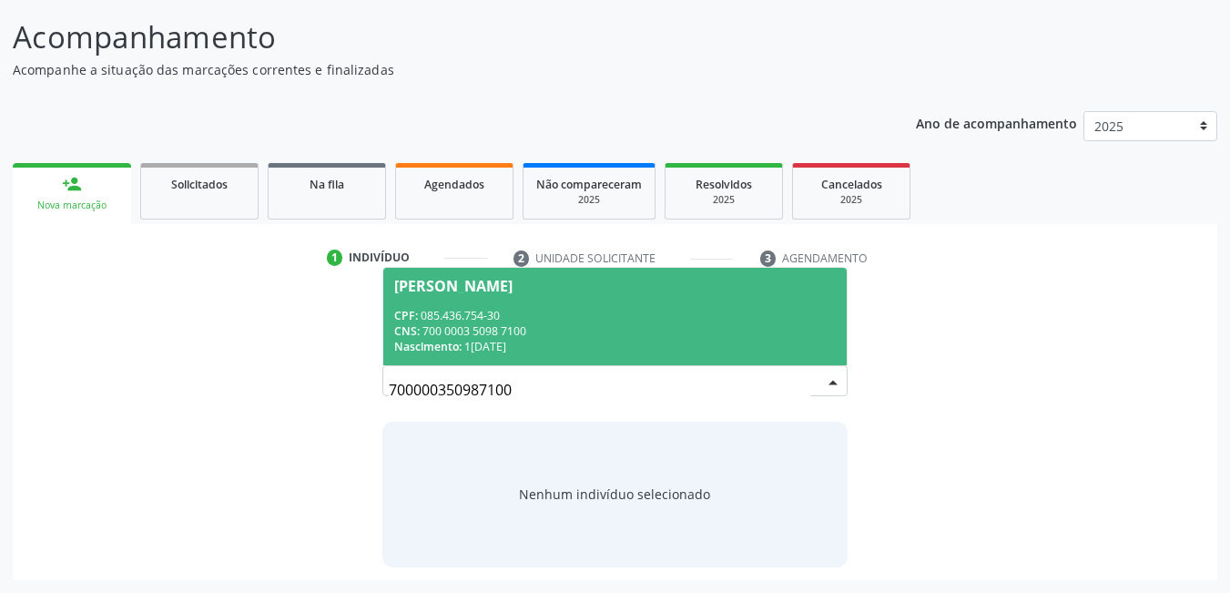
click at [466, 344] on div "Nascimento: 19/11/1987" at bounding box center [615, 346] width 443 height 15
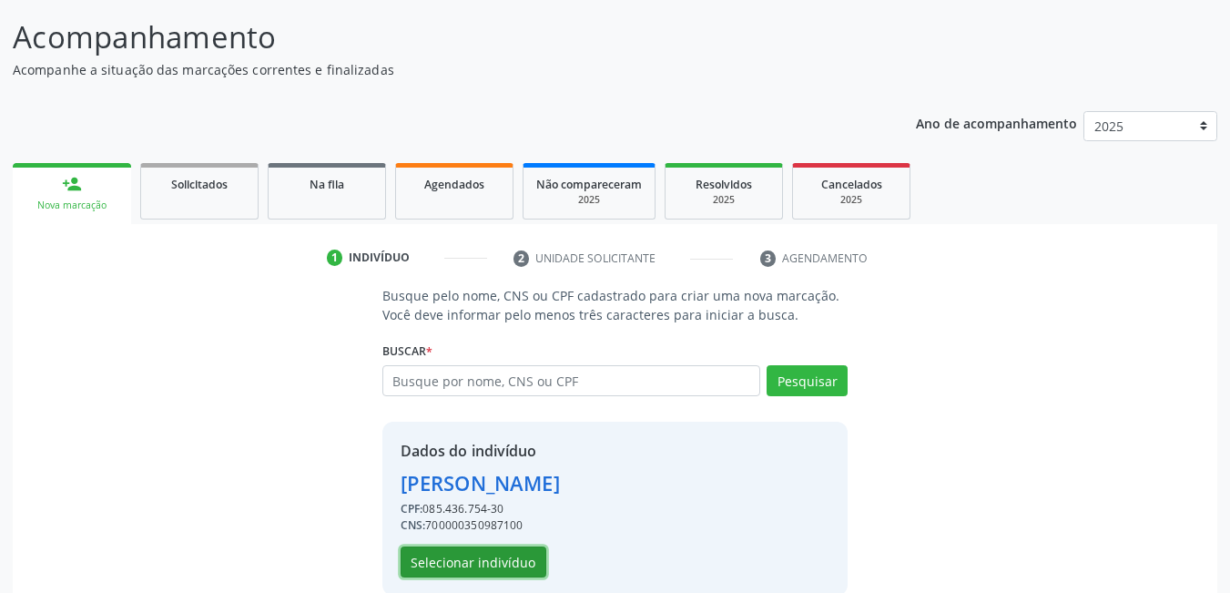
click at [492, 565] on button "Selecionar indivíduo" at bounding box center [474, 561] width 146 height 31
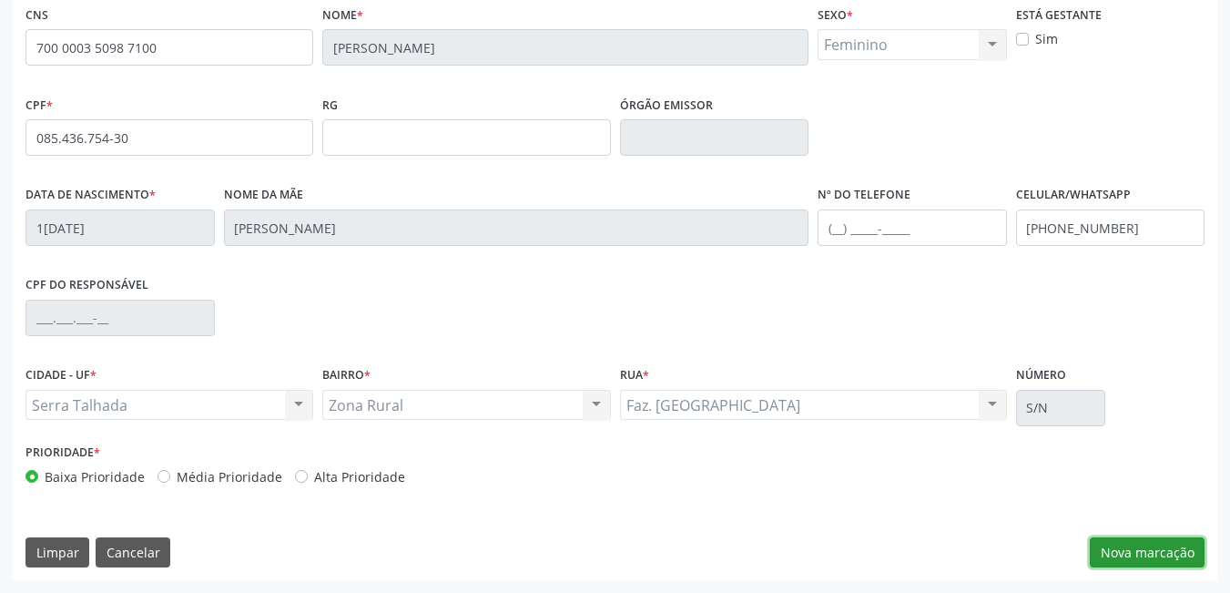
click at [1152, 564] on button "Nova marcação" at bounding box center [1147, 552] width 115 height 31
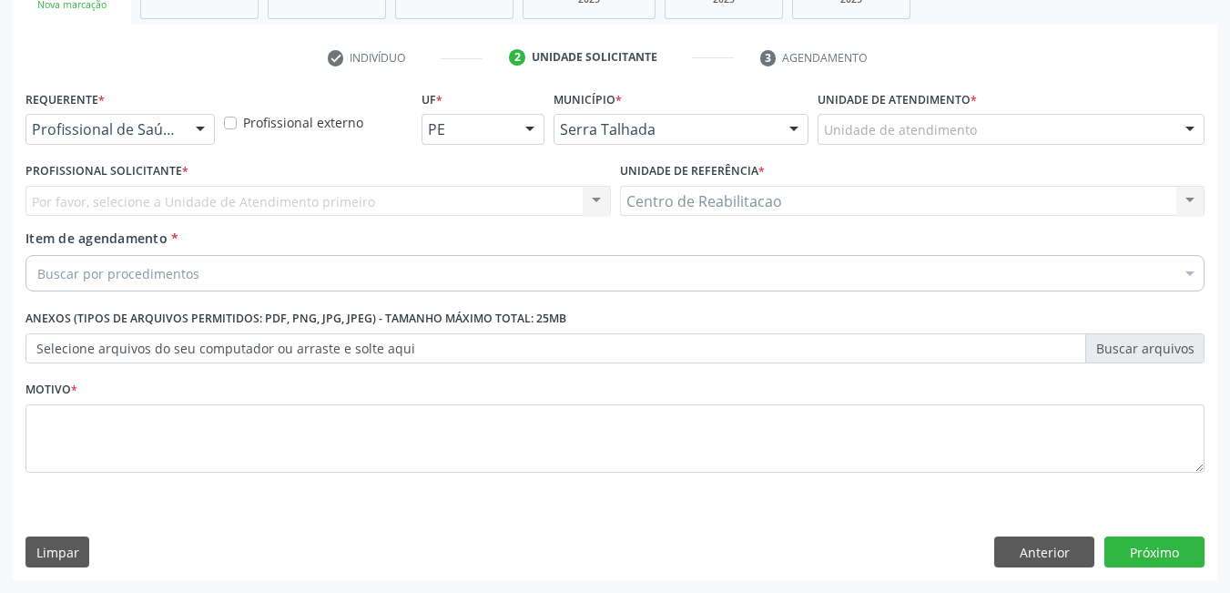
scroll to position [310, 0]
click at [154, 152] on div "Requerente * Profissional de Saúde Profissional de Saúde Paciente Nenhum result…" at bounding box center [120, 121] width 199 height 71
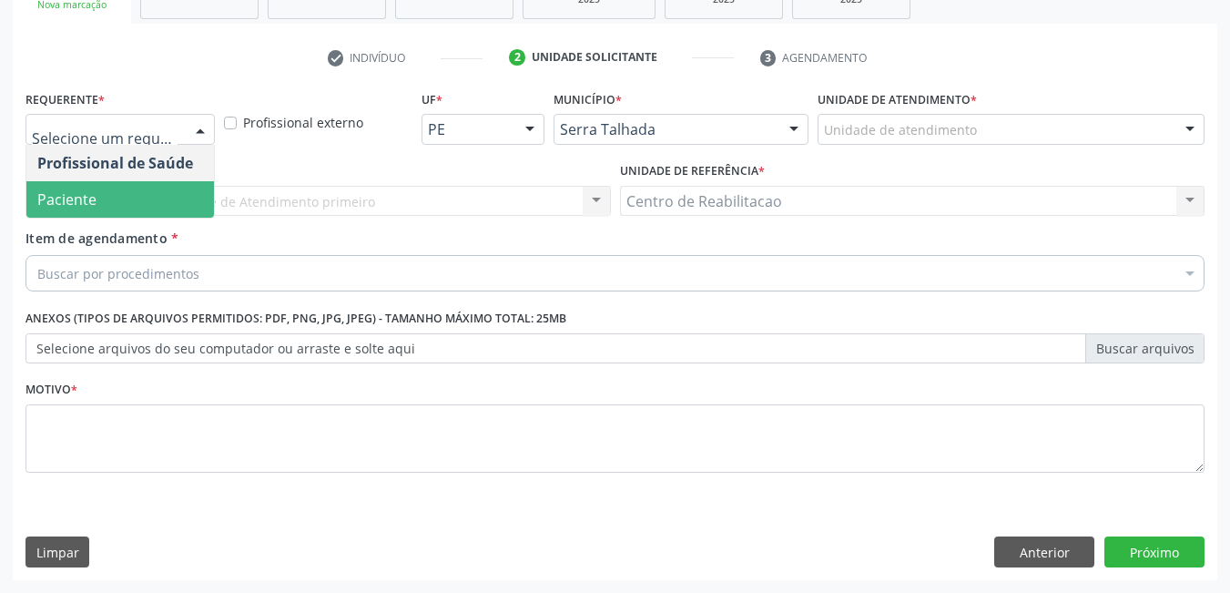
click at [118, 200] on span "Paciente" at bounding box center [120, 199] width 188 height 36
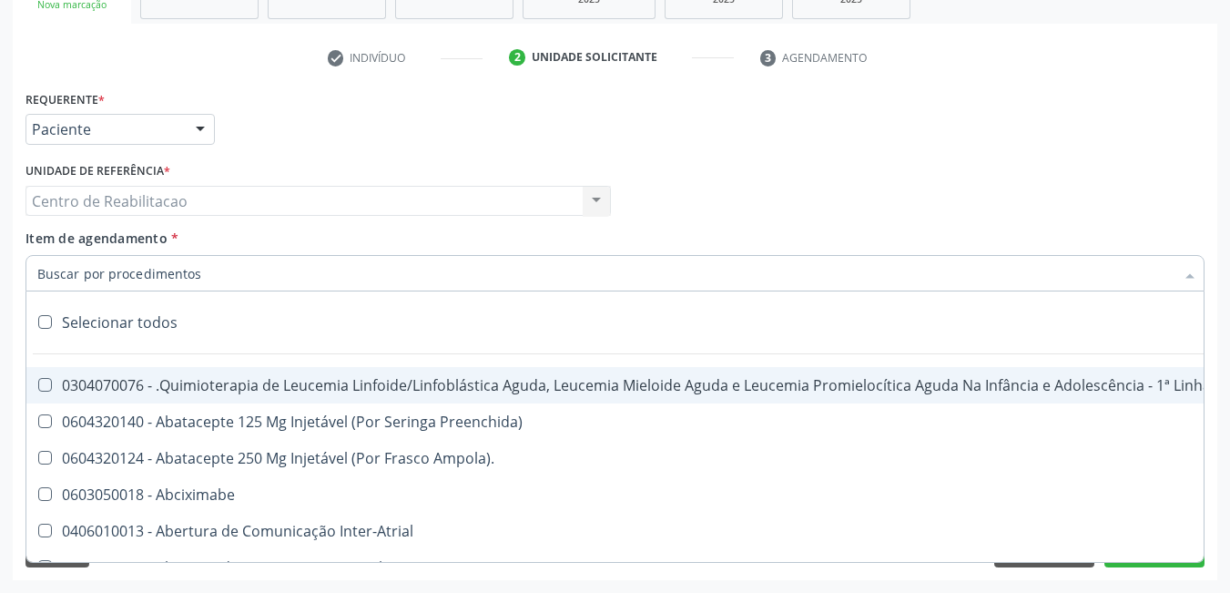
type input "p"
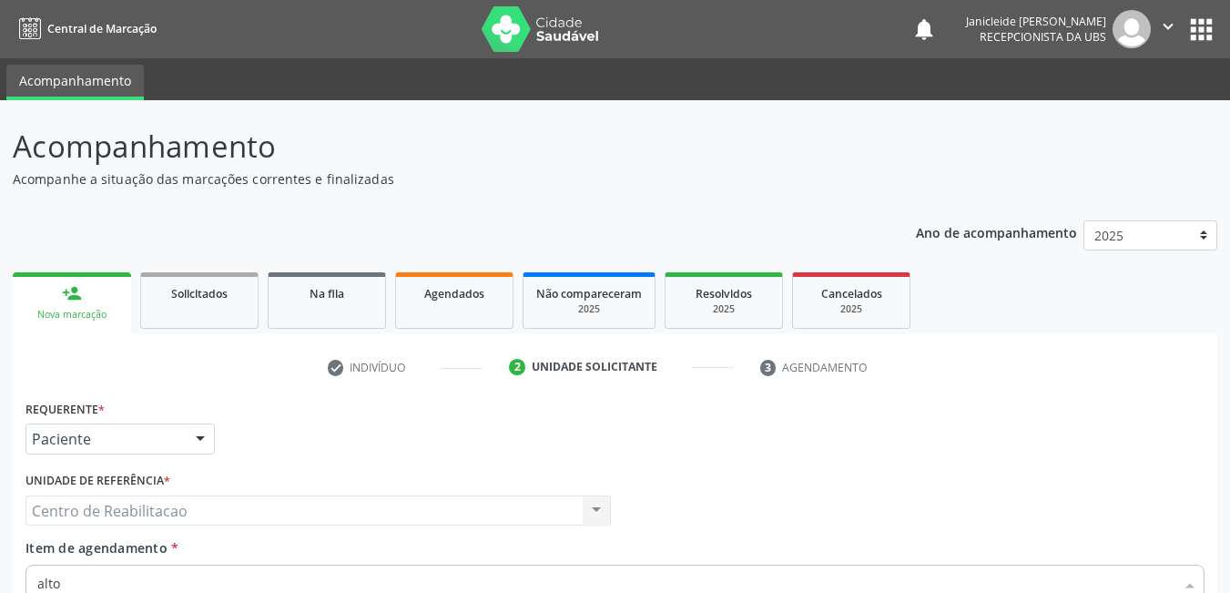
scroll to position [310, 0]
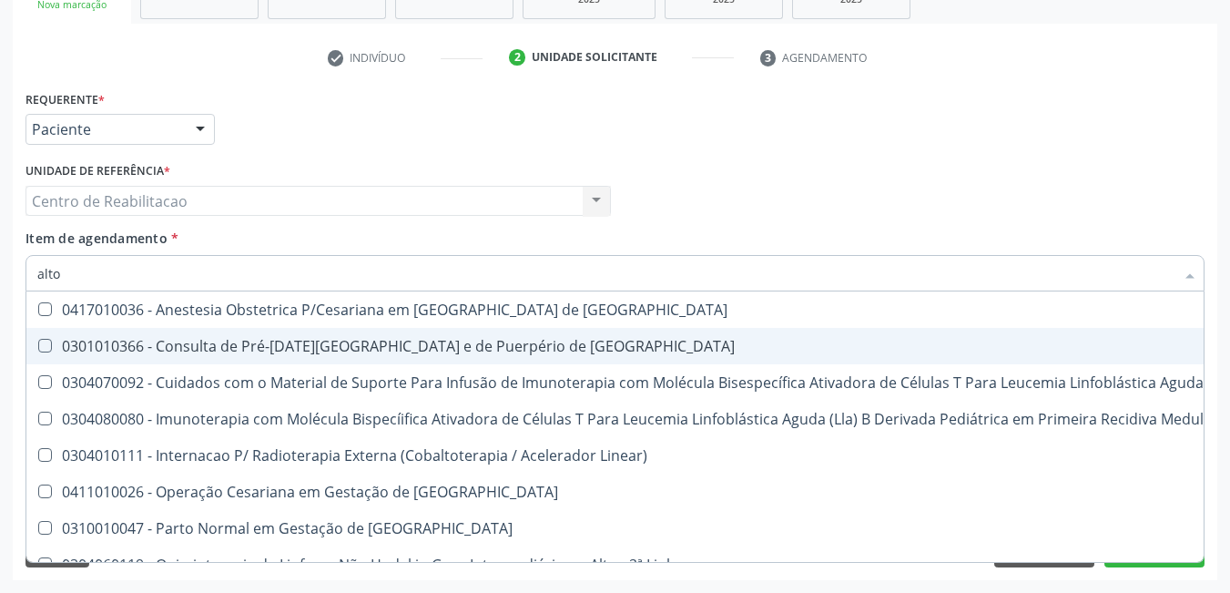
click at [38, 342] on Risco at bounding box center [45, 346] width 14 height 14
click at [38, 342] on Risco "checkbox" at bounding box center [32, 346] width 12 height 12
checkbox Risco "true"
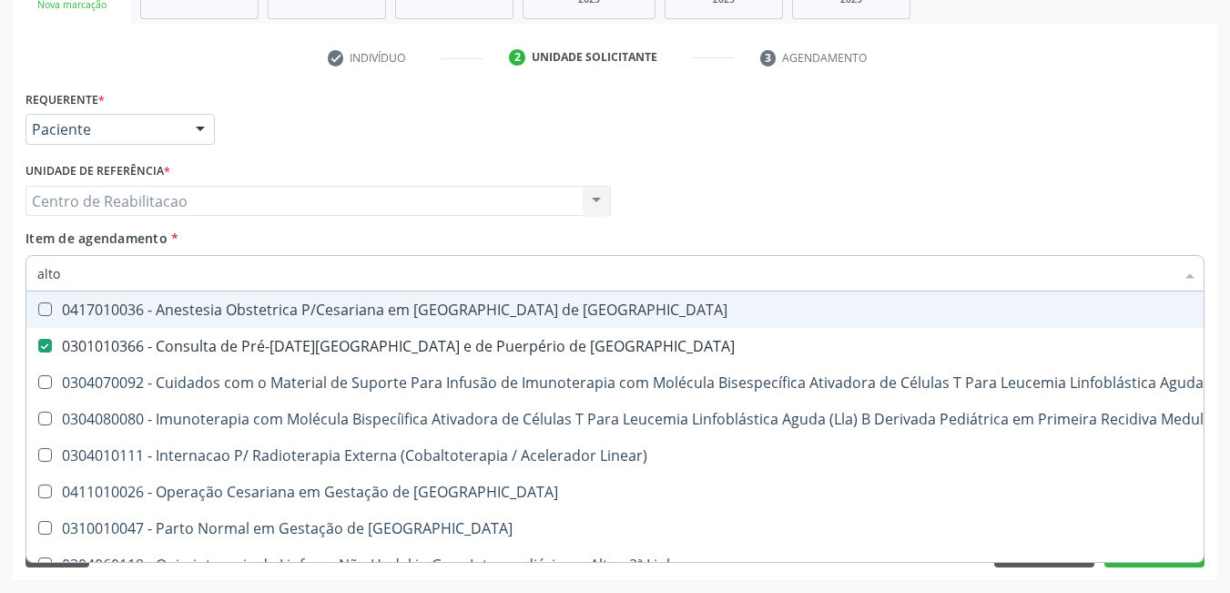
click at [867, 123] on div "Requerente * Paciente Profissional de Saúde Paciente Nenhum resultado encontrad…" at bounding box center [615, 121] width 1189 height 71
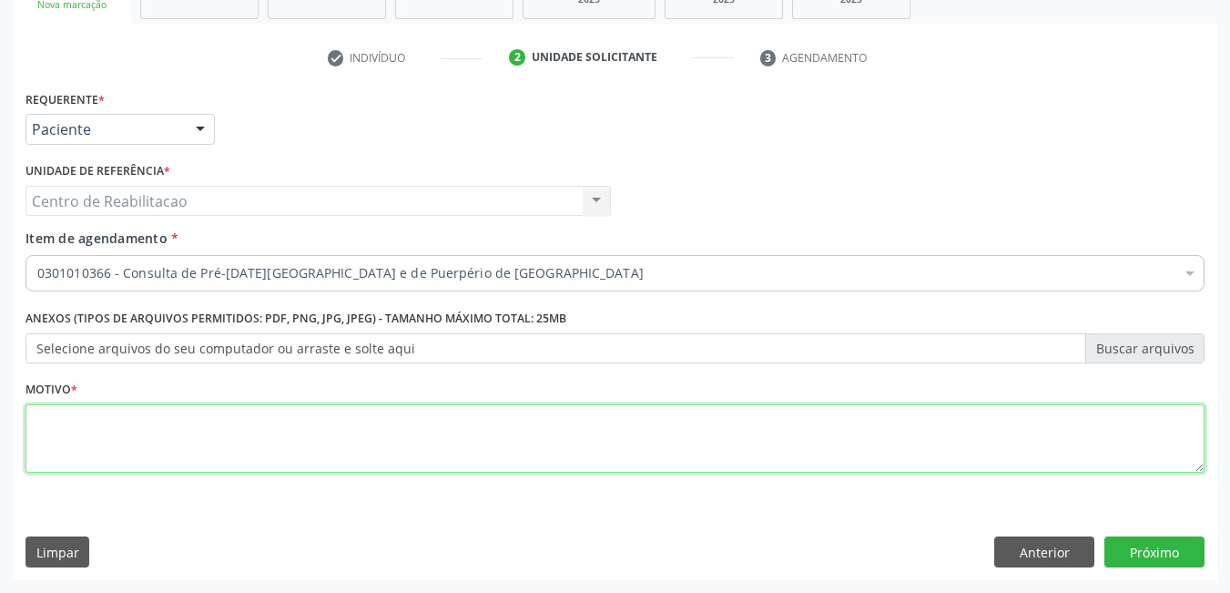
click at [570, 434] on textarea at bounding box center [615, 438] width 1179 height 69
type textarea "*"
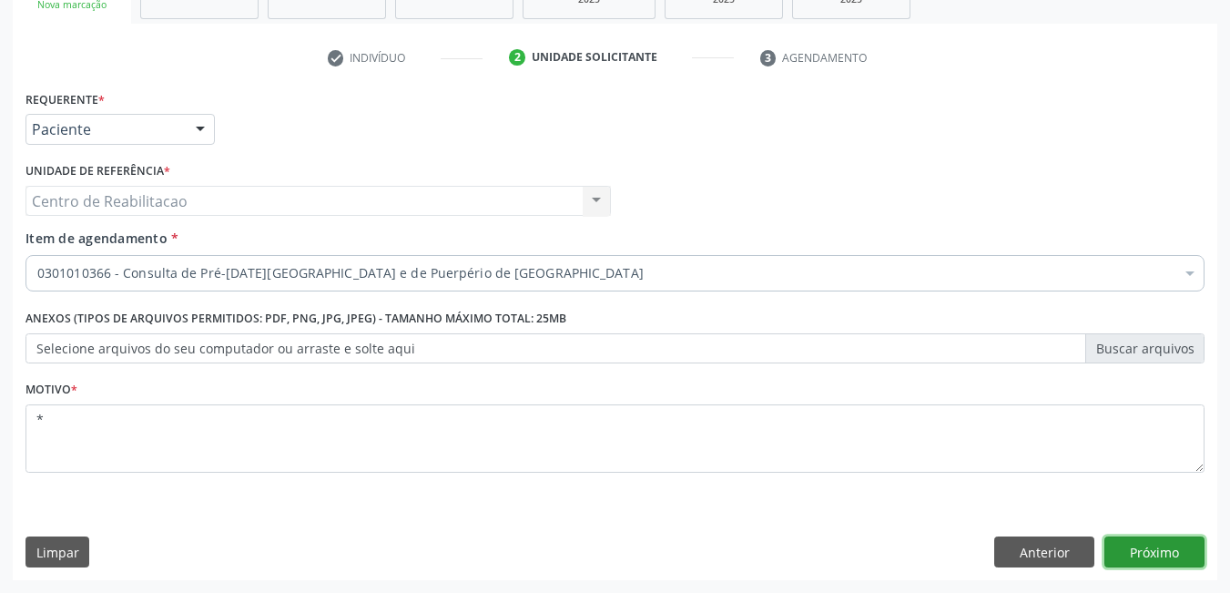
click at [1150, 542] on button "Próximo" at bounding box center [1155, 551] width 100 height 31
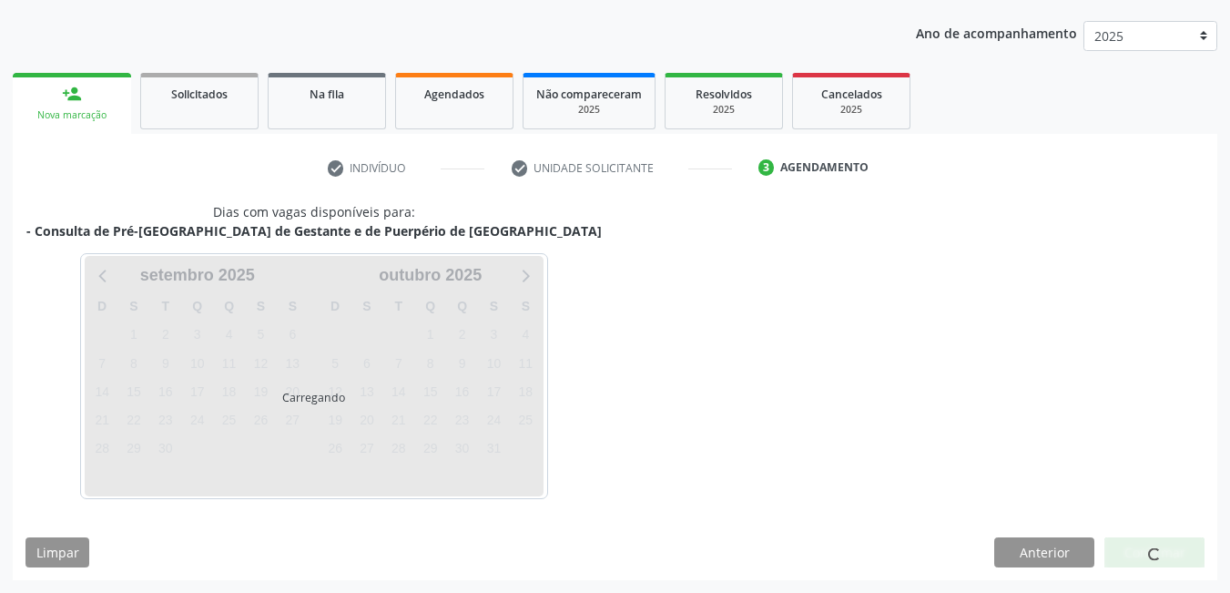
scroll to position [199, 0]
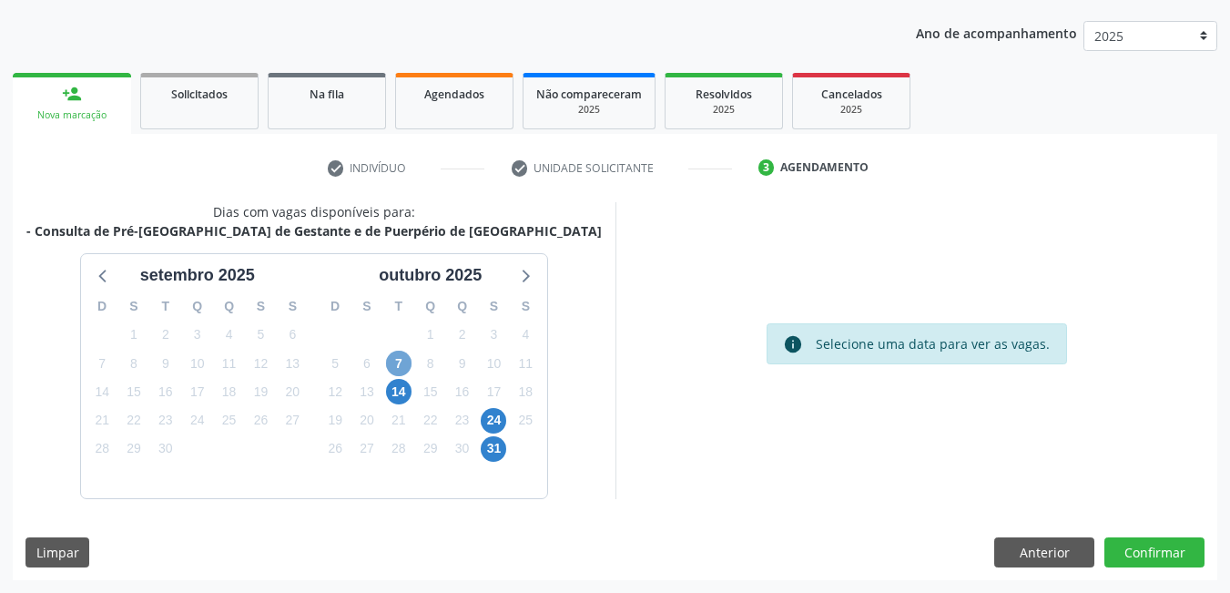
click at [401, 356] on span "7" at bounding box center [399, 364] width 26 height 26
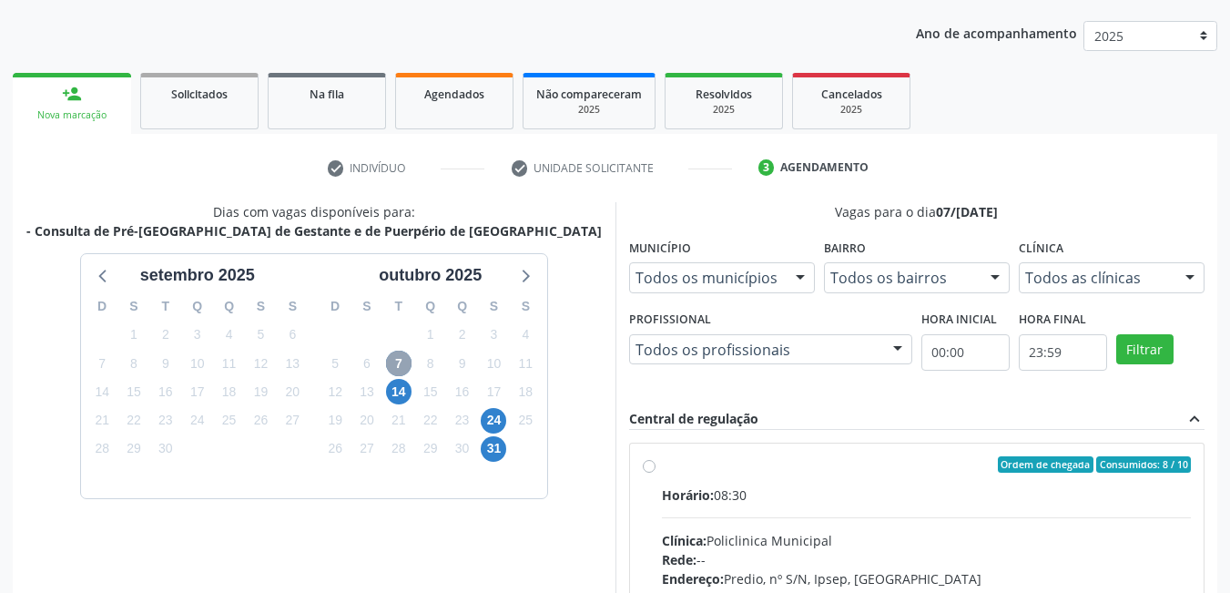
scroll to position [291, 0]
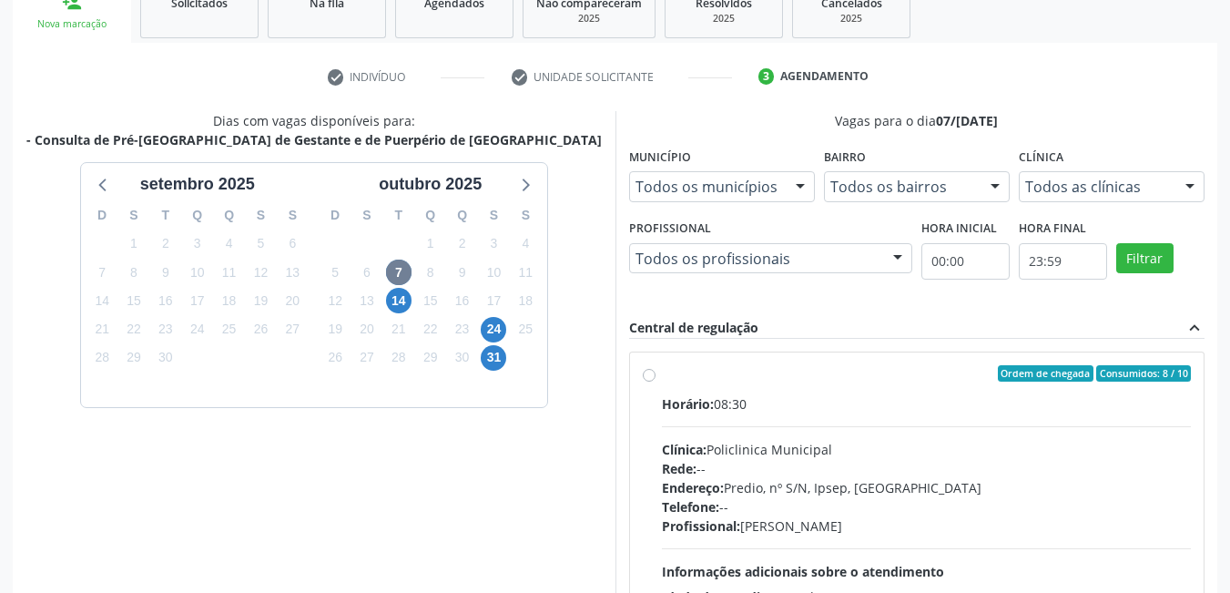
click at [641, 374] on div "Ordem de chegada Consumidos: 8 / 10 Horário: 08:30 Clínica: Policlinica Municip…" at bounding box center [917, 504] width 575 height 305
radio input "true"
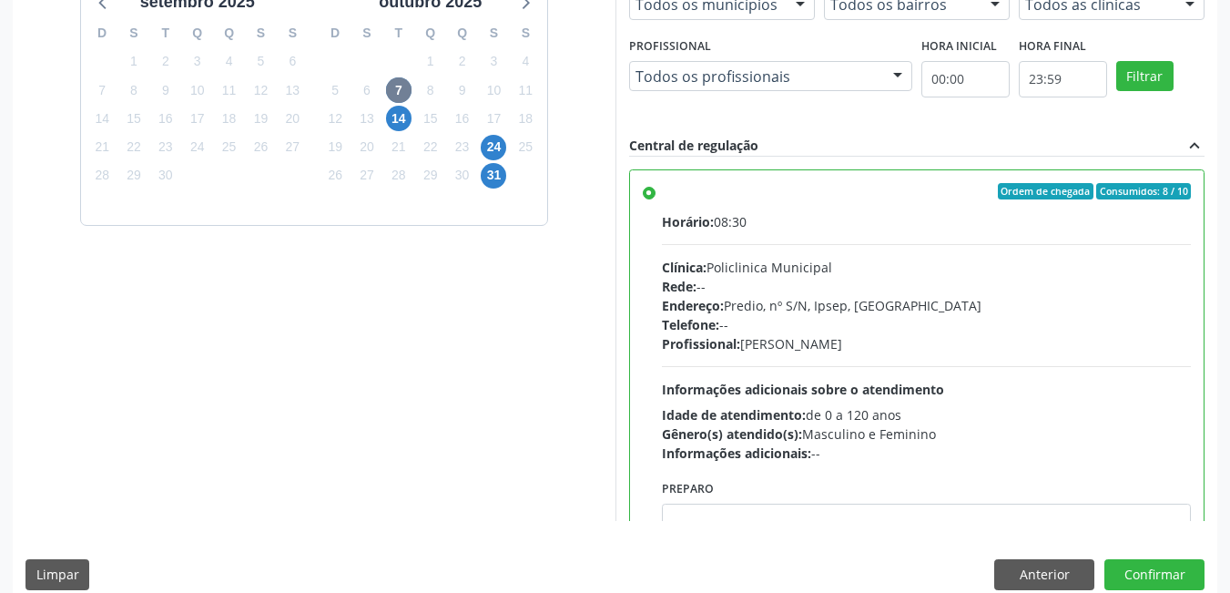
scroll to position [495, 0]
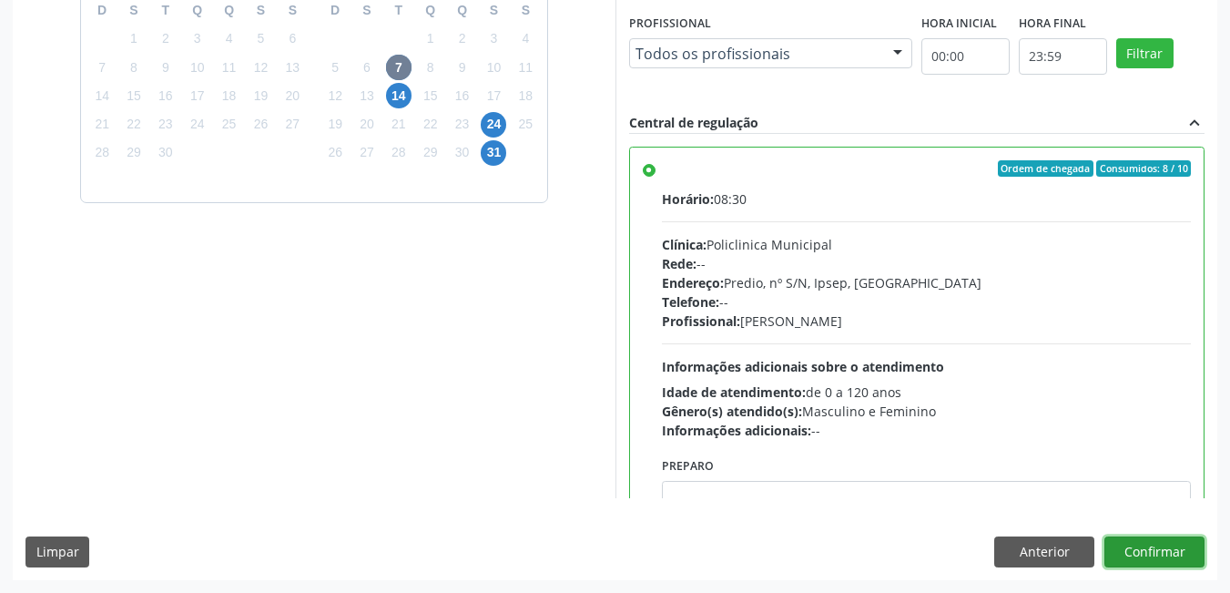
click at [1146, 562] on button "Confirmar" at bounding box center [1155, 551] width 100 height 31
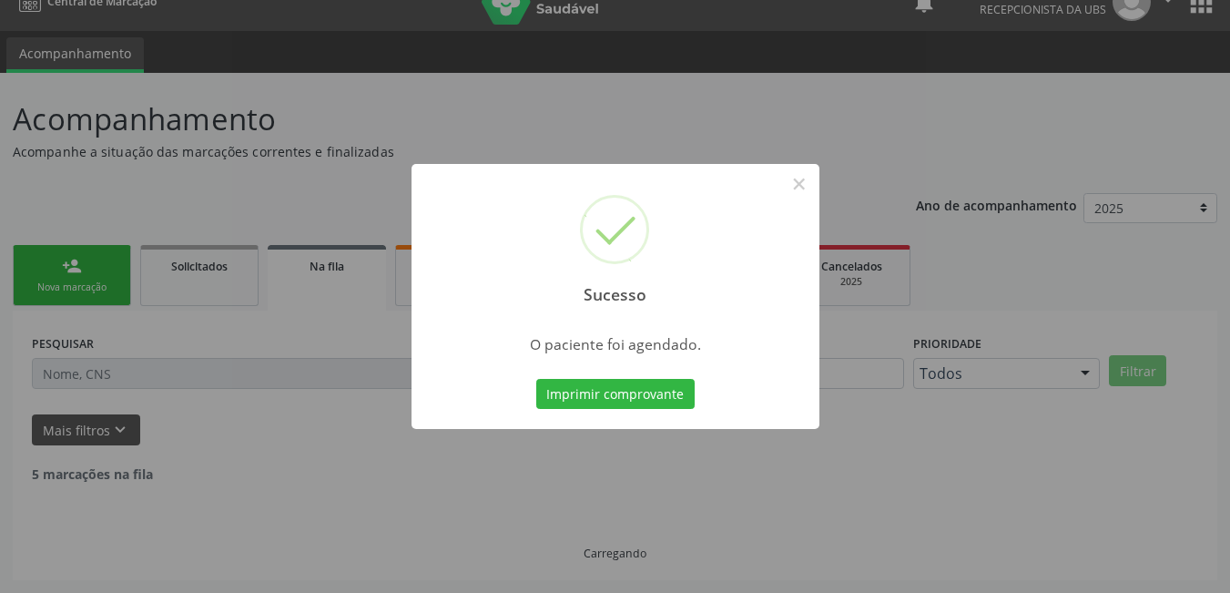
scroll to position [8, 0]
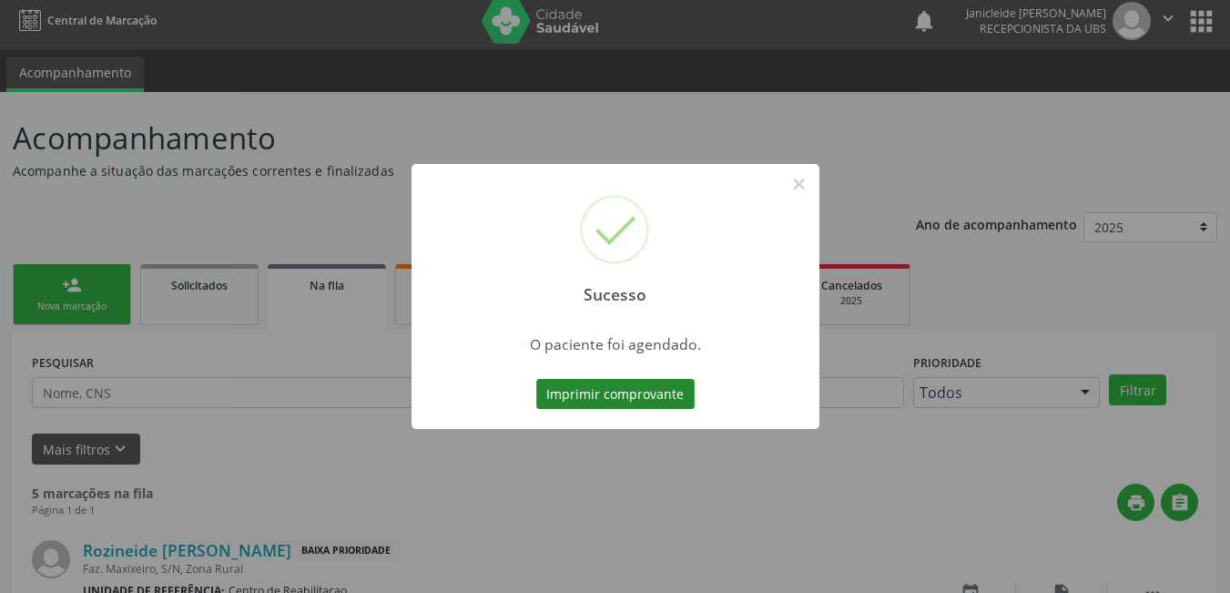
click at [649, 393] on button "Imprimir comprovante" at bounding box center [615, 394] width 158 height 31
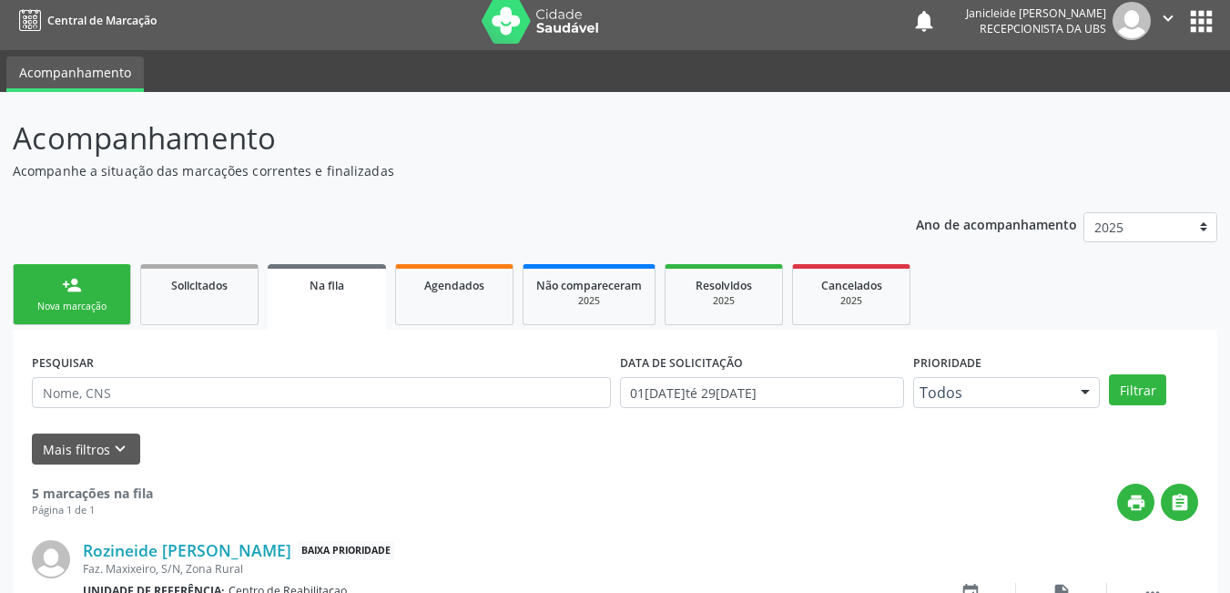
click at [80, 310] on div "Nova marcação" at bounding box center [71, 307] width 91 height 14
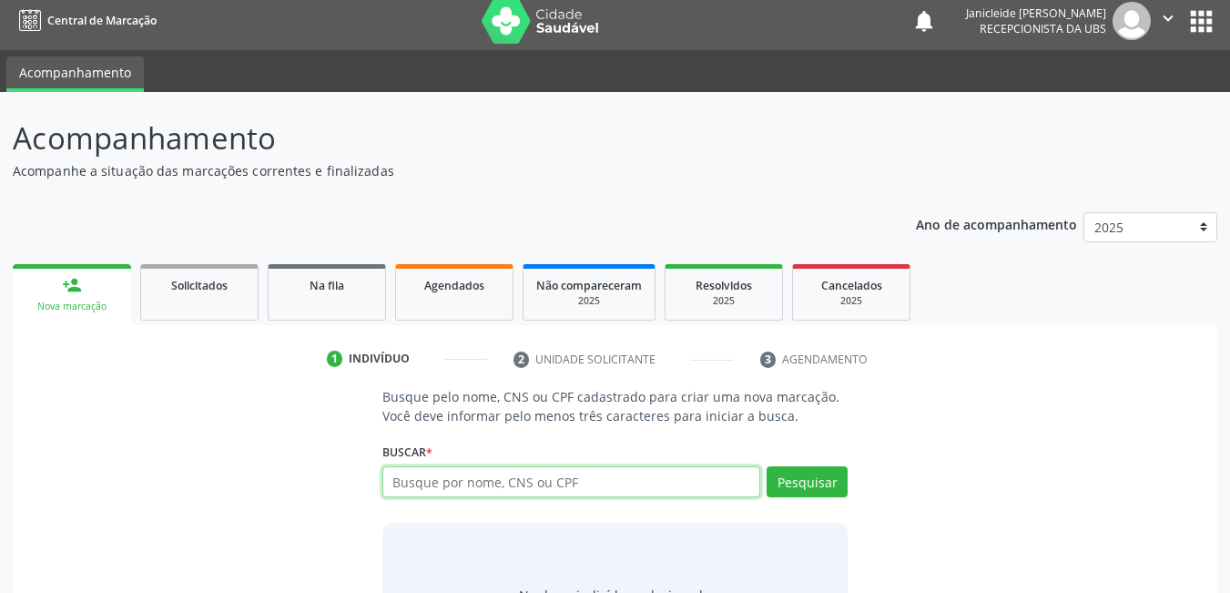
click at [433, 477] on input "text" at bounding box center [572, 481] width 379 height 31
type input "898050041496274"
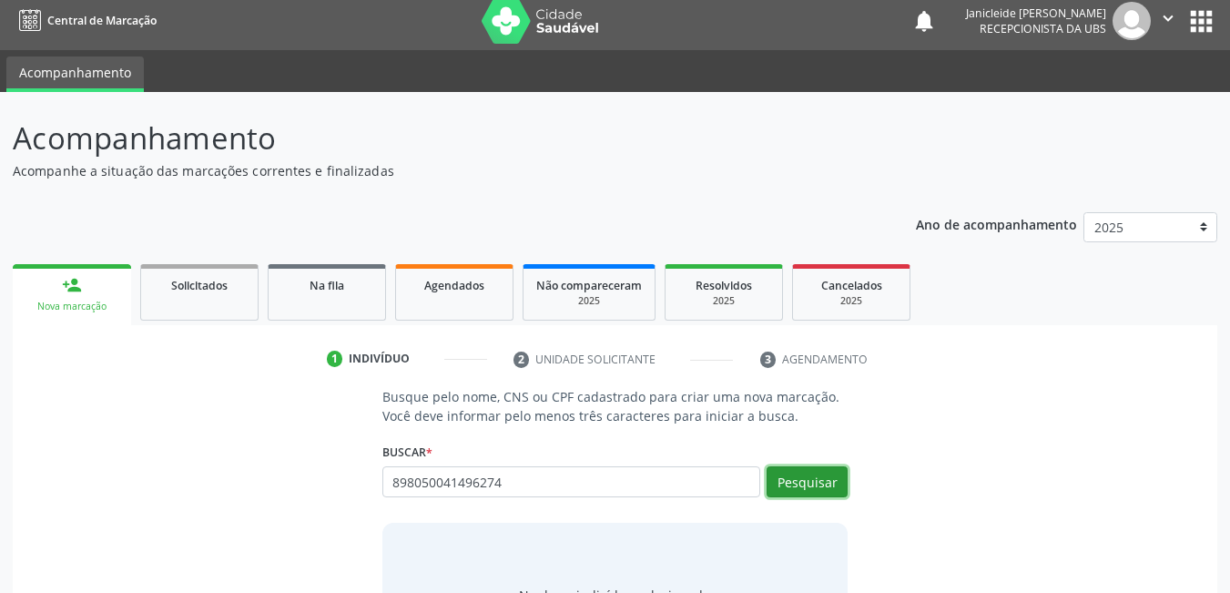
click at [801, 485] on button "Pesquisar" at bounding box center [807, 481] width 81 height 31
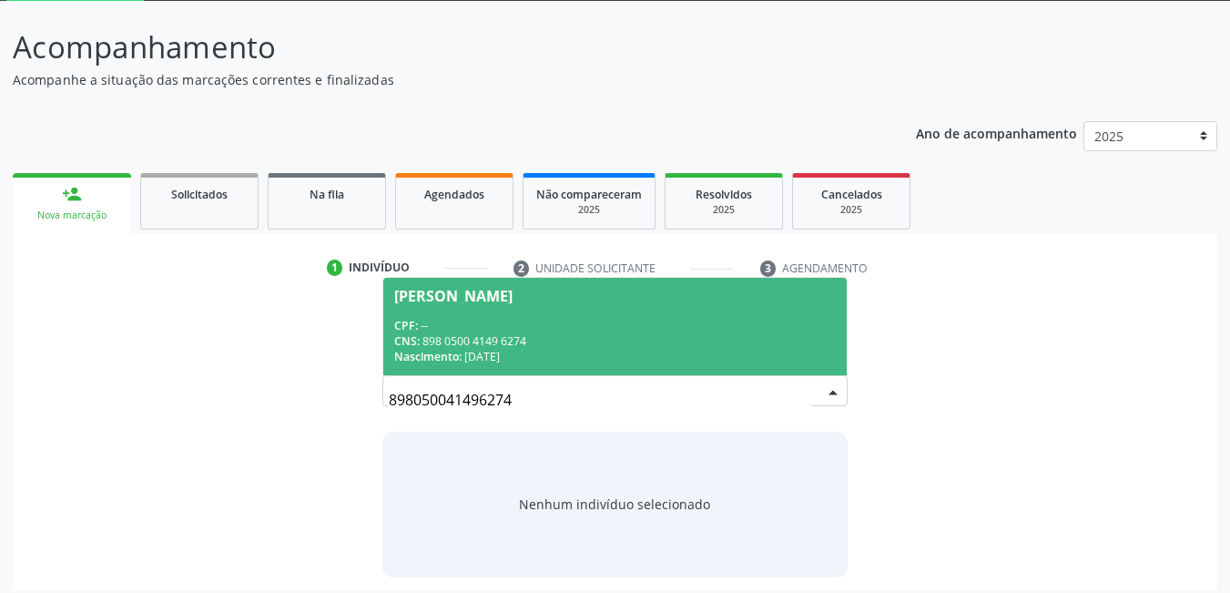
scroll to position [109, 0]
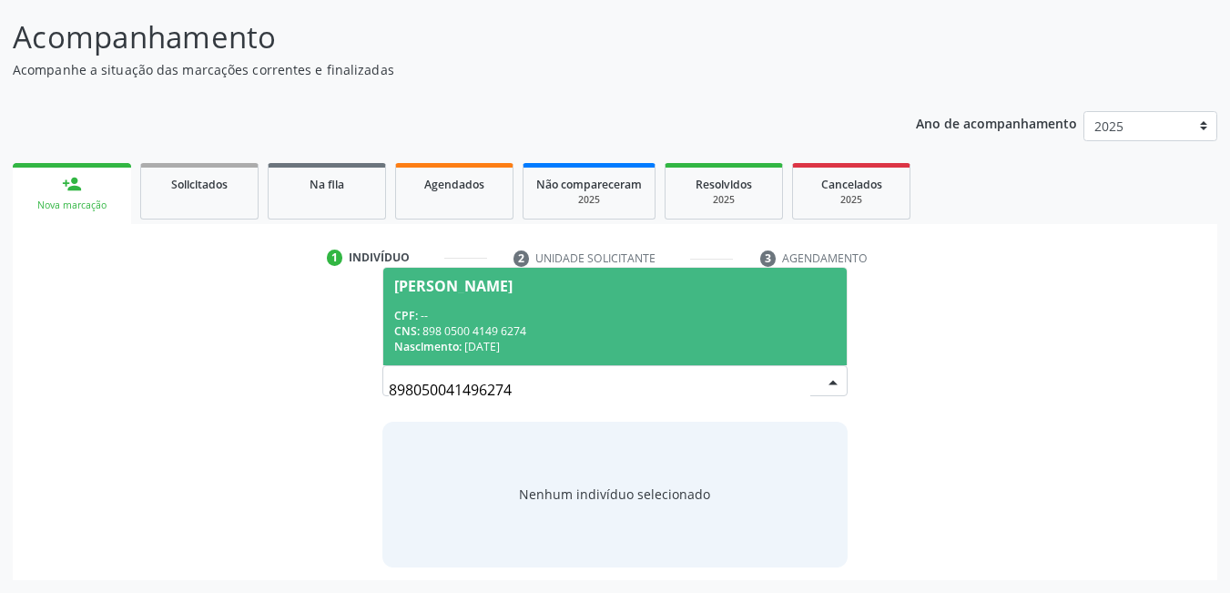
click at [489, 282] on div "Diego Samuel Assis Silva" at bounding box center [453, 286] width 118 height 15
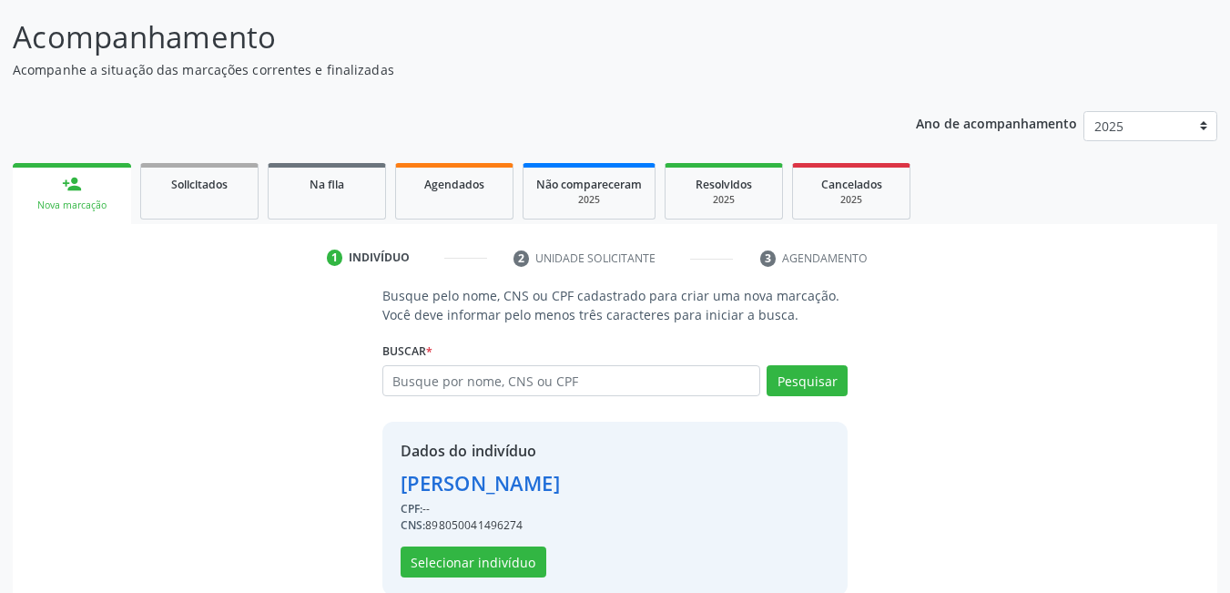
scroll to position [138, 0]
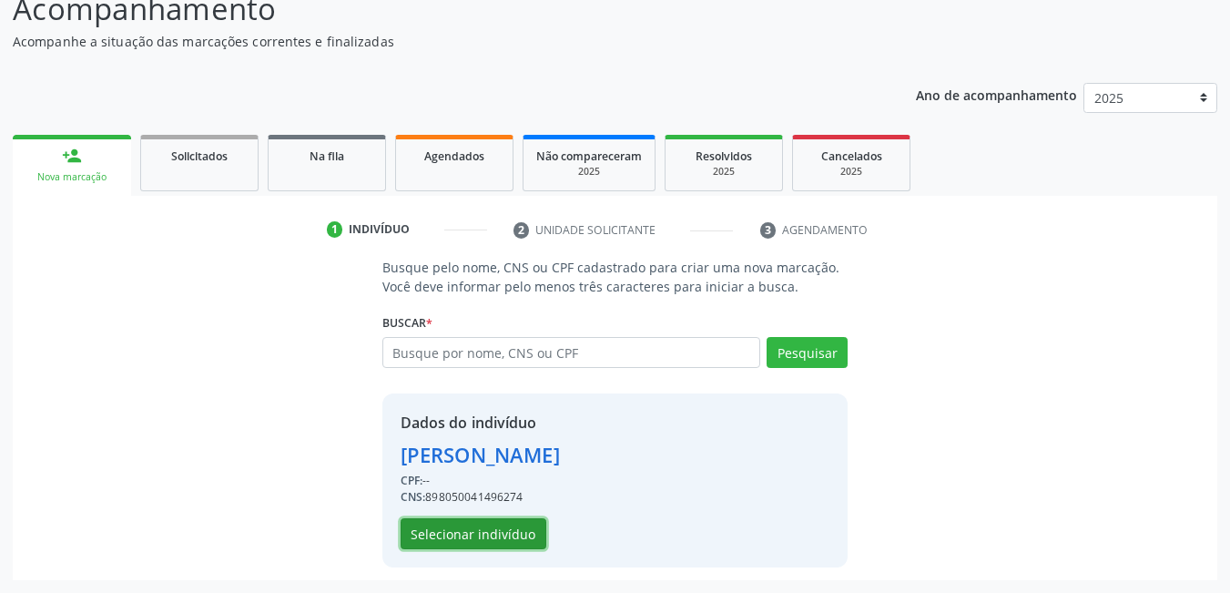
click at [511, 522] on button "Selecionar indivíduo" at bounding box center [474, 533] width 146 height 31
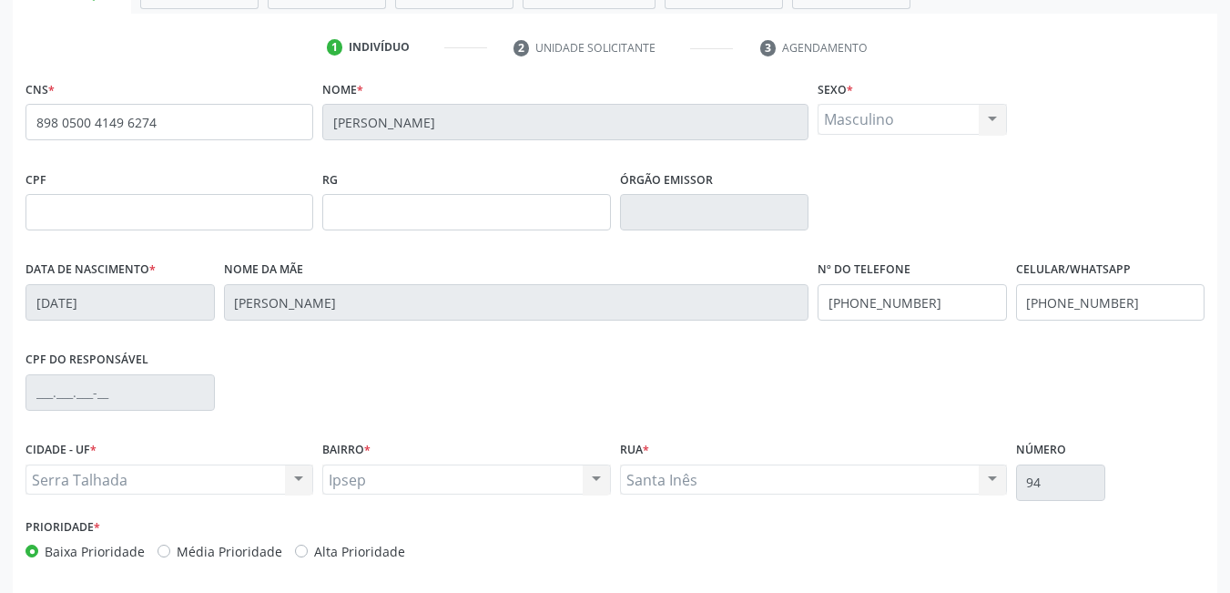
scroll to position [394, 0]
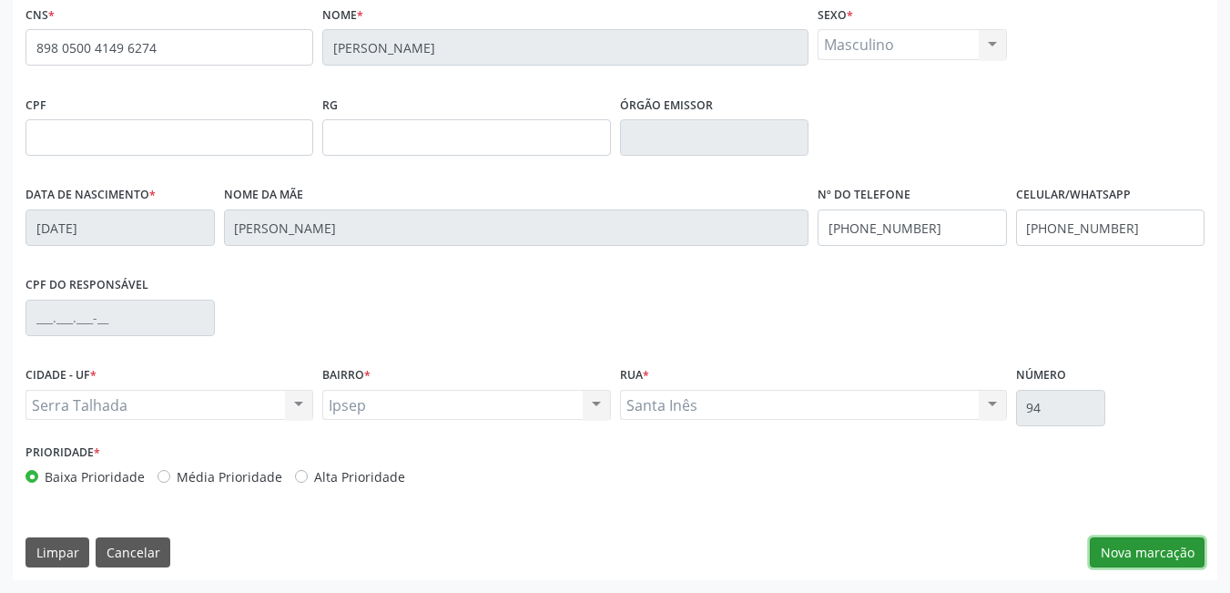
click at [1186, 550] on button "Nova marcação" at bounding box center [1147, 552] width 115 height 31
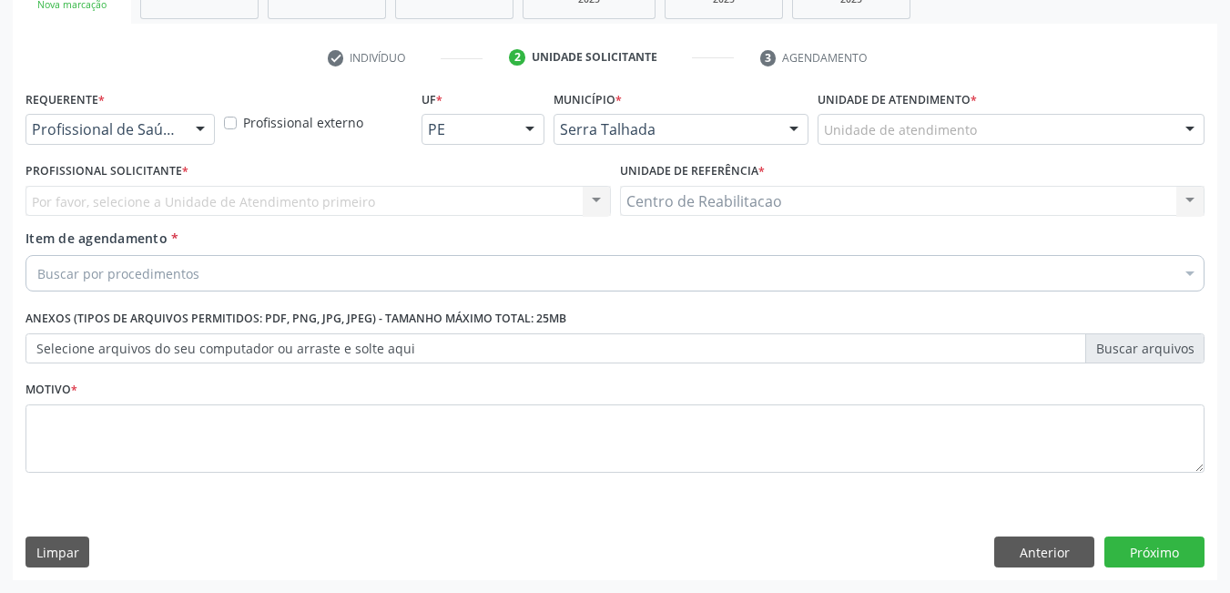
scroll to position [310, 0]
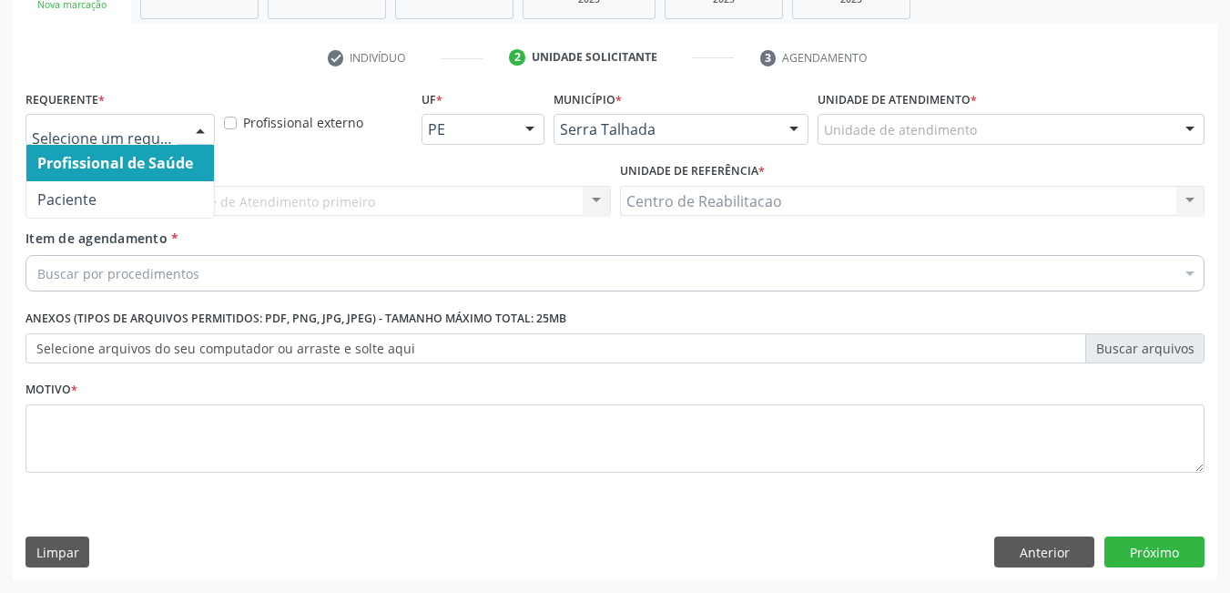
click at [183, 118] on div at bounding box center [120, 129] width 189 height 31
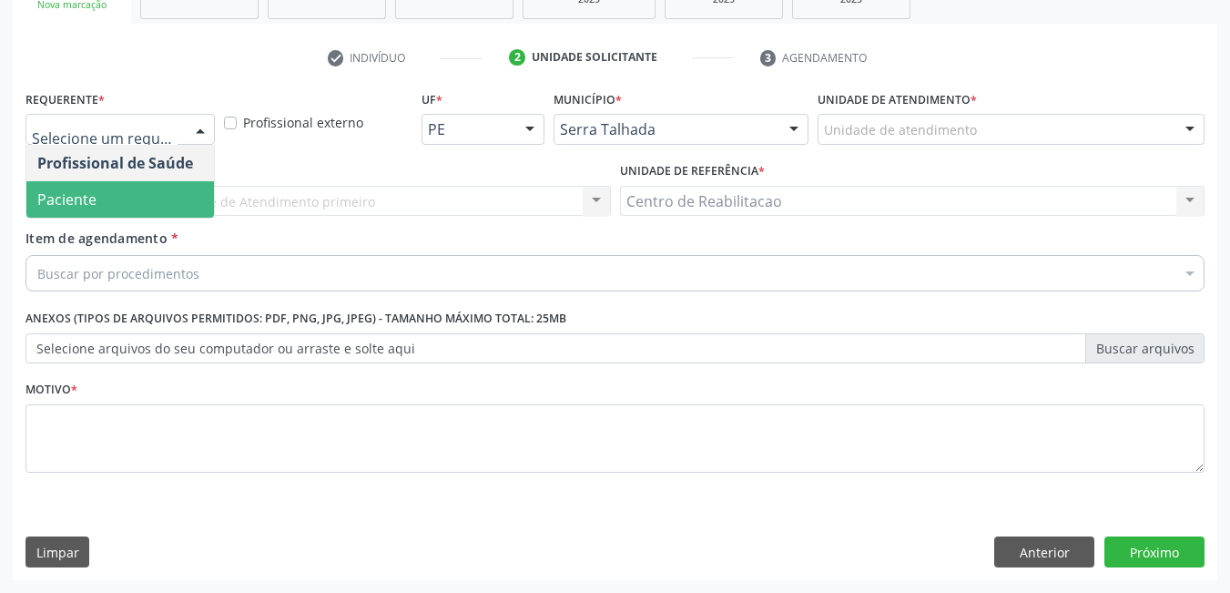
click at [96, 193] on span "Paciente" at bounding box center [120, 199] width 188 height 36
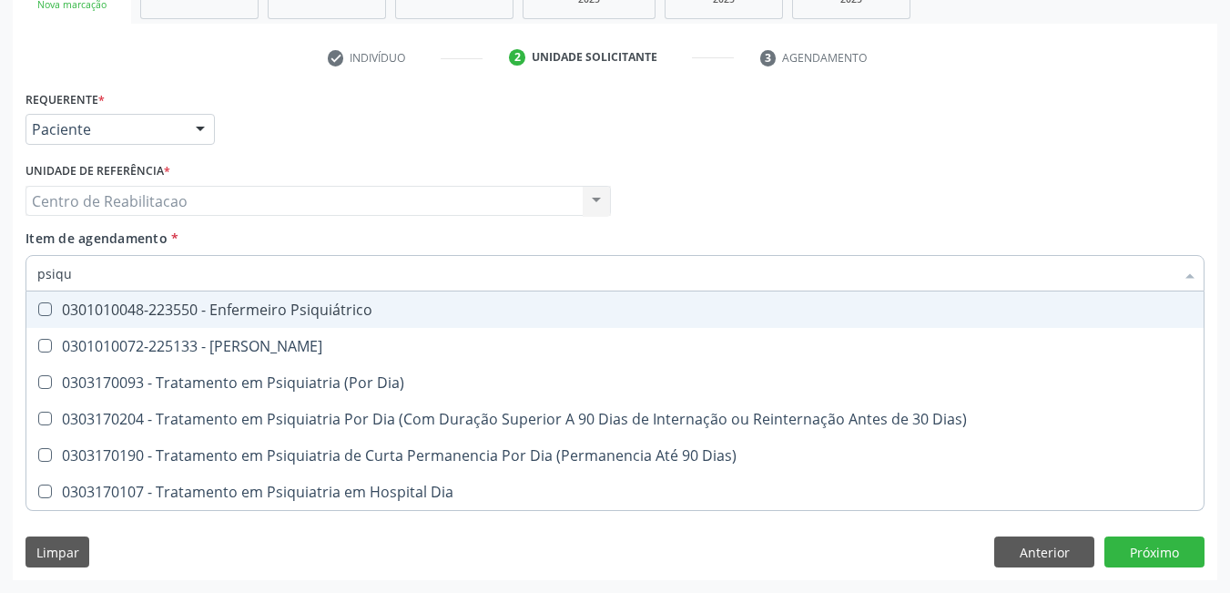
type input "psiqui"
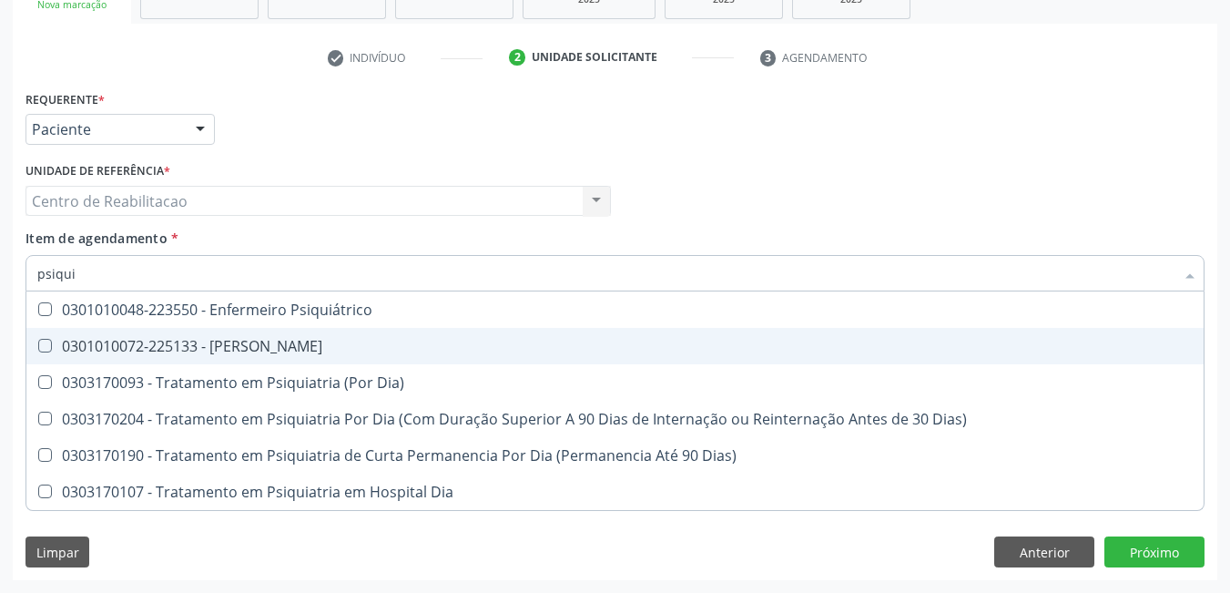
click at [76, 346] on div "0301010072-225133 - Médico Psiquiatra" at bounding box center [615, 346] width 1156 height 15
checkbox Psiquiatra "true"
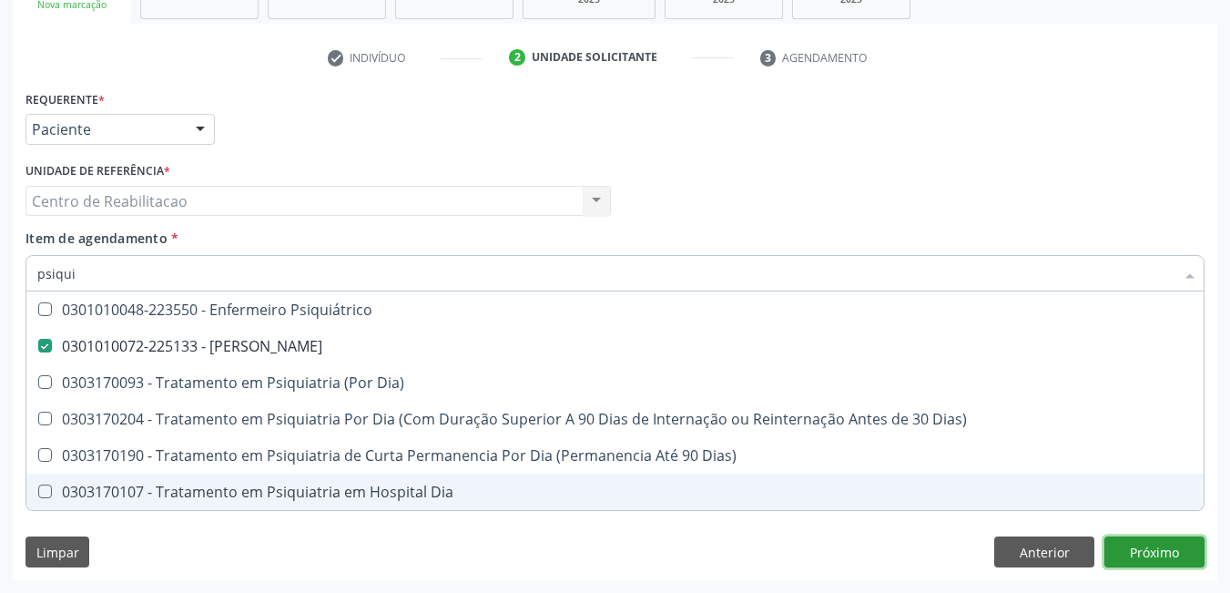
click at [1119, 544] on div "Requerente * Paciente Profissional de Saúde Paciente Nenhum resultado encontrad…" at bounding box center [615, 333] width 1205 height 495
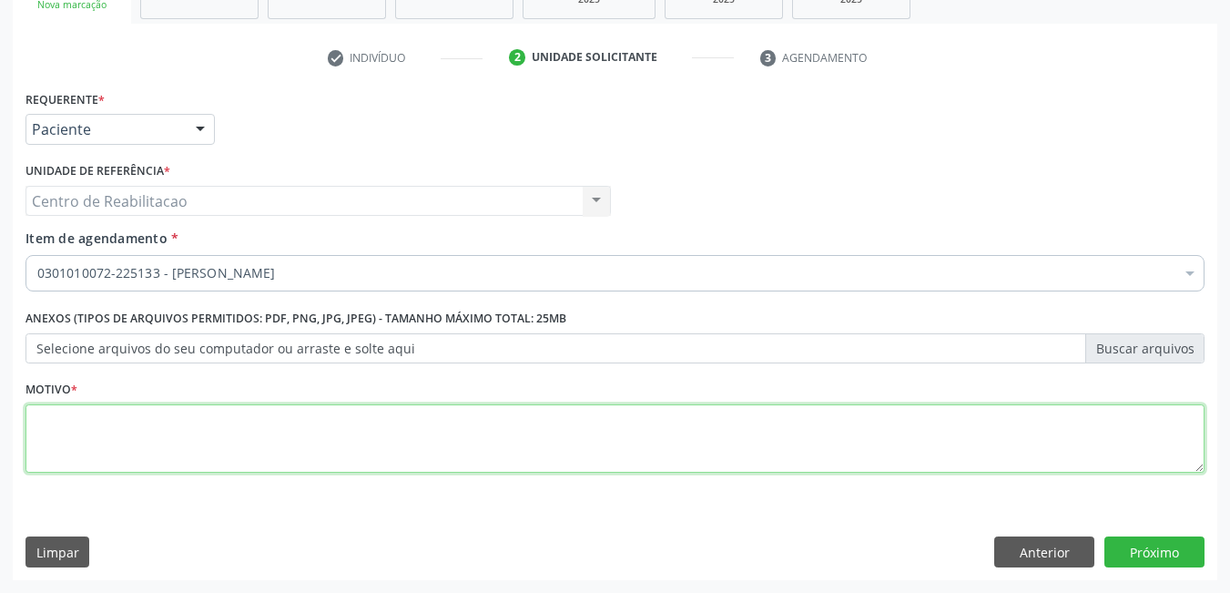
click at [486, 441] on textarea at bounding box center [615, 438] width 1179 height 69
type textarea "*"
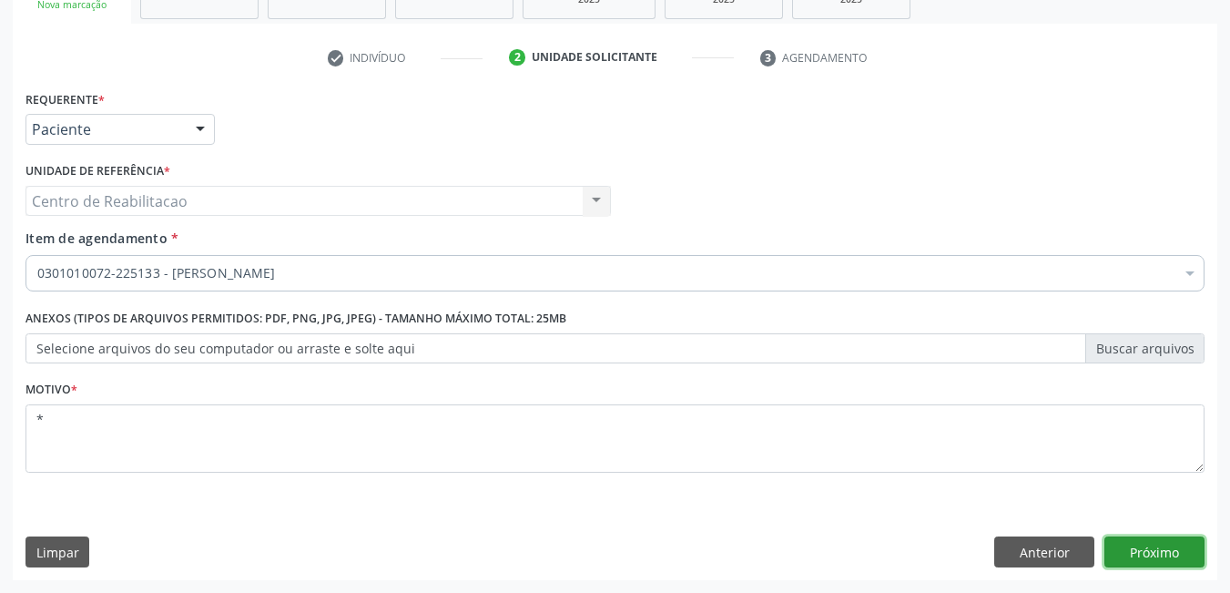
click at [1137, 560] on button "Próximo" at bounding box center [1155, 551] width 100 height 31
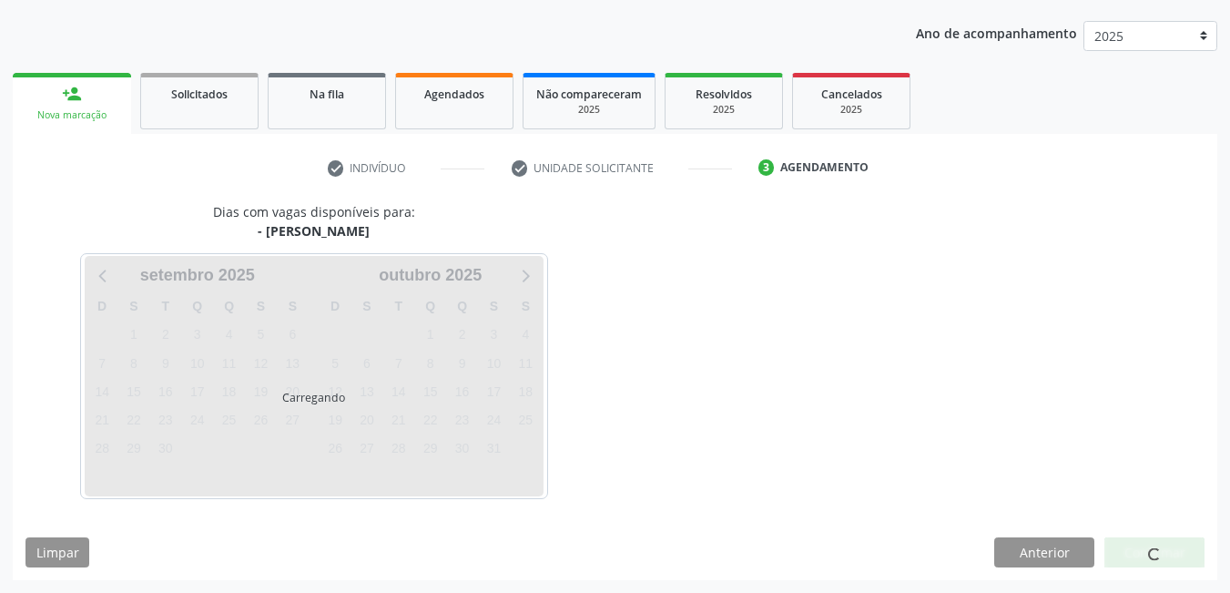
scroll to position [199, 0]
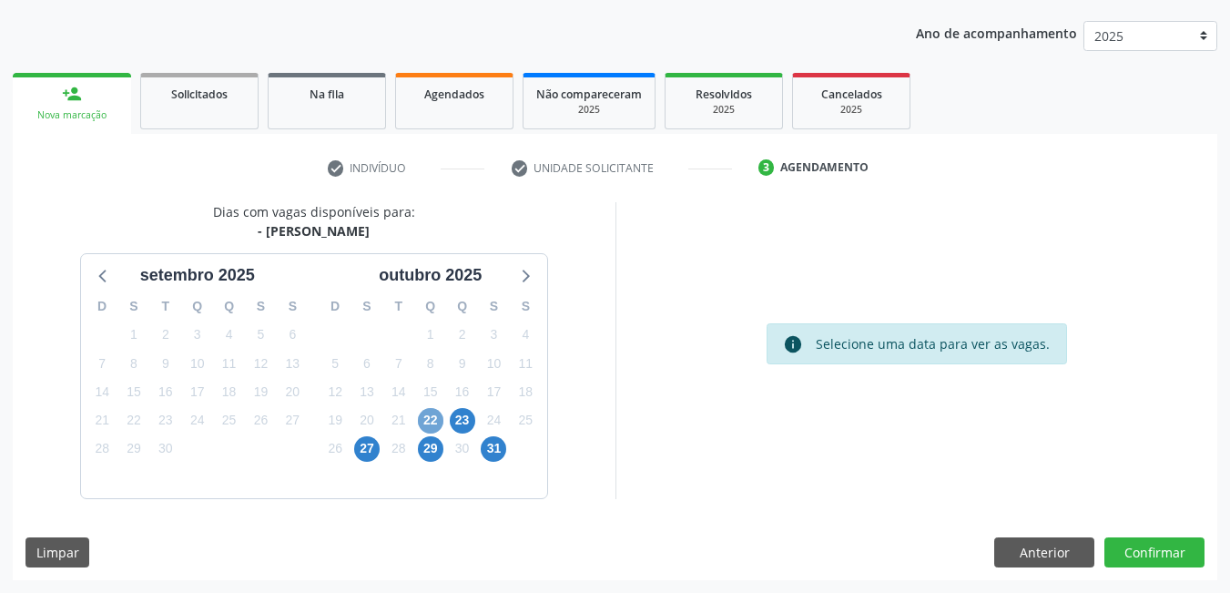
click at [433, 421] on span "22" at bounding box center [431, 421] width 26 height 26
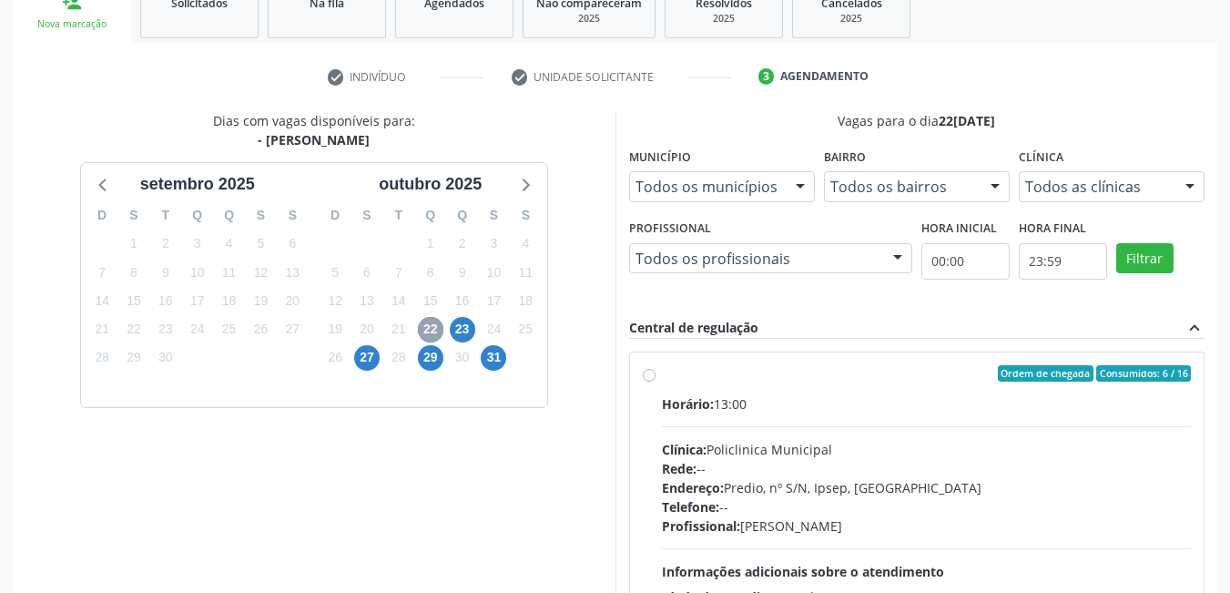
scroll to position [382, 0]
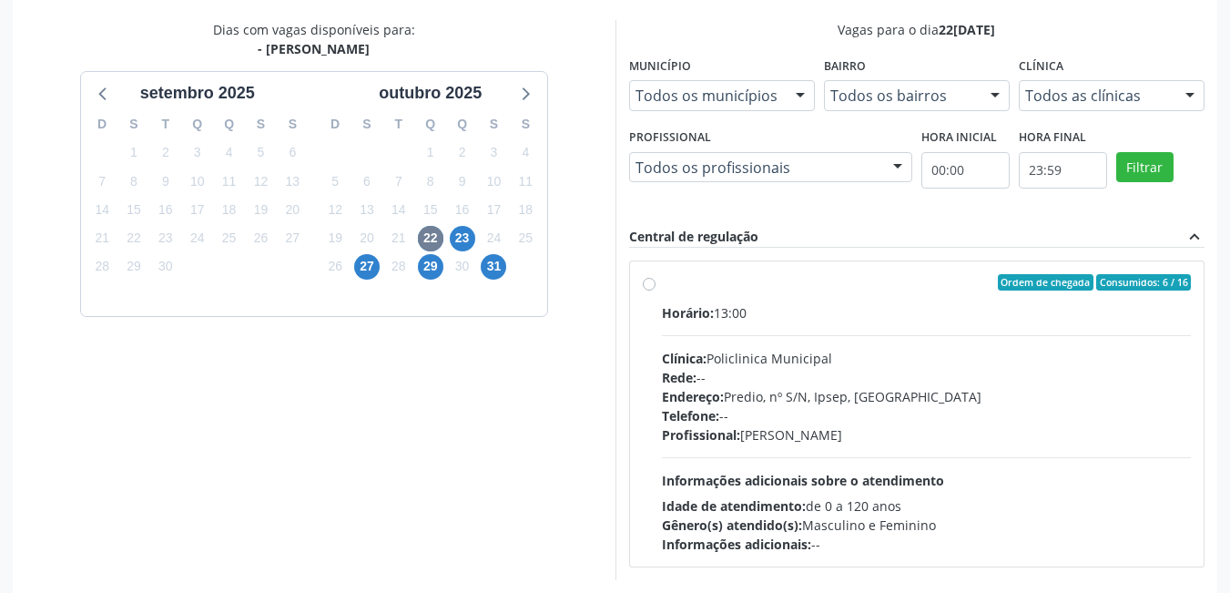
click at [648, 274] on div "Ordem de chegada Consumidos: 6 / 16 Horário: 13:00 Clínica: Policlinica Municip…" at bounding box center [917, 414] width 549 height 280
radio input "true"
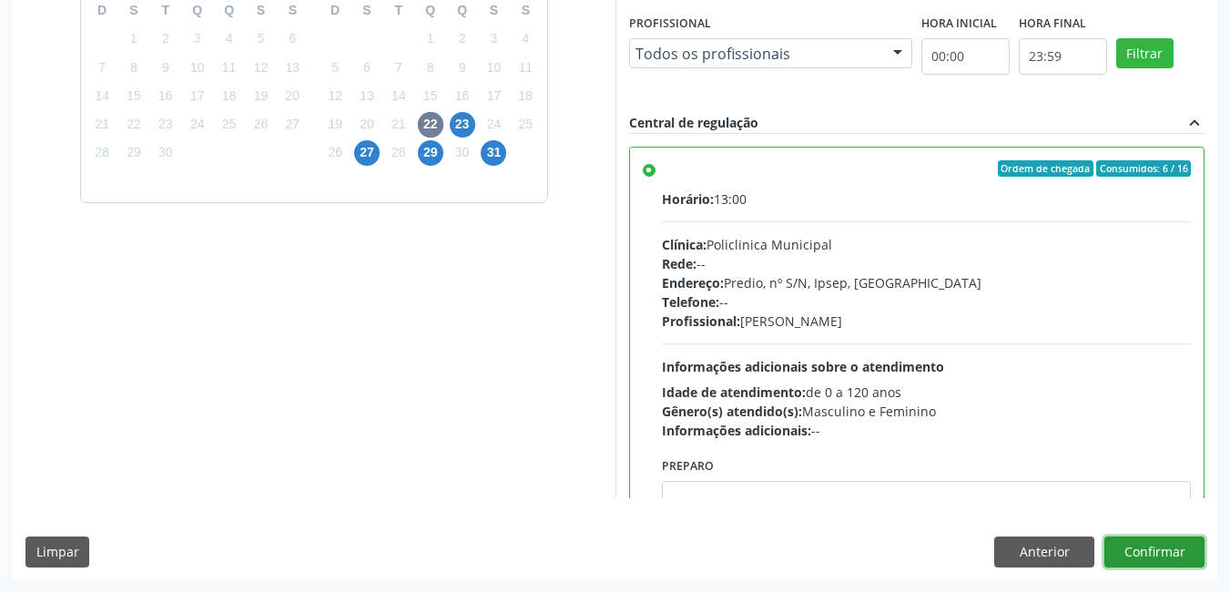
click at [1171, 544] on button "Confirmar" at bounding box center [1155, 551] width 100 height 31
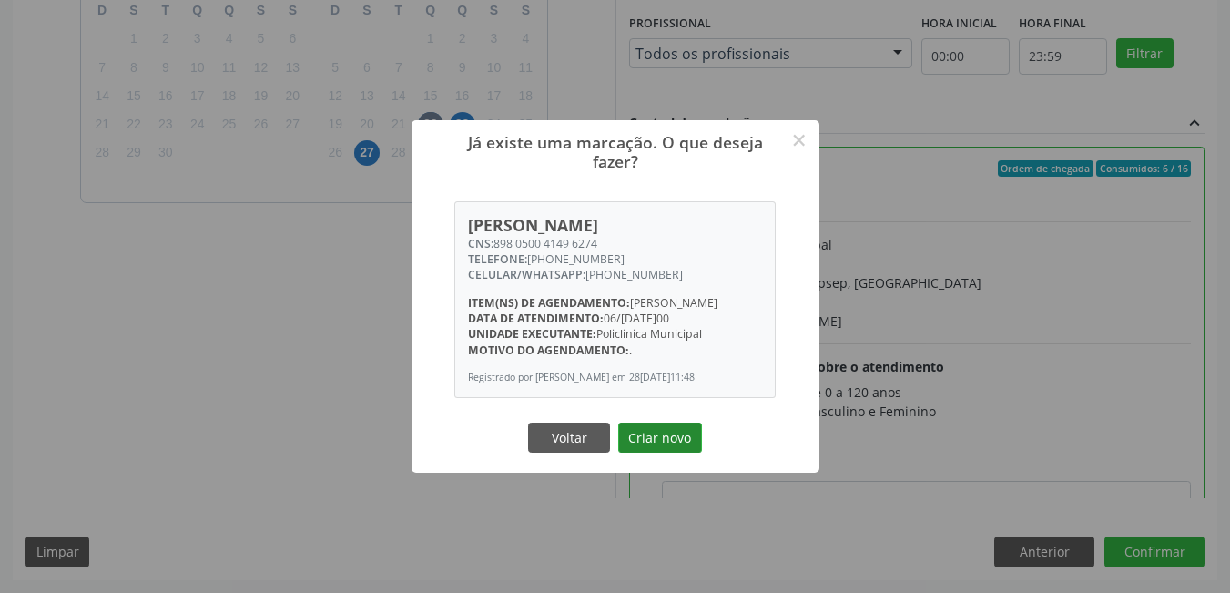
click at [668, 447] on button "Criar novo" at bounding box center [660, 438] width 84 height 31
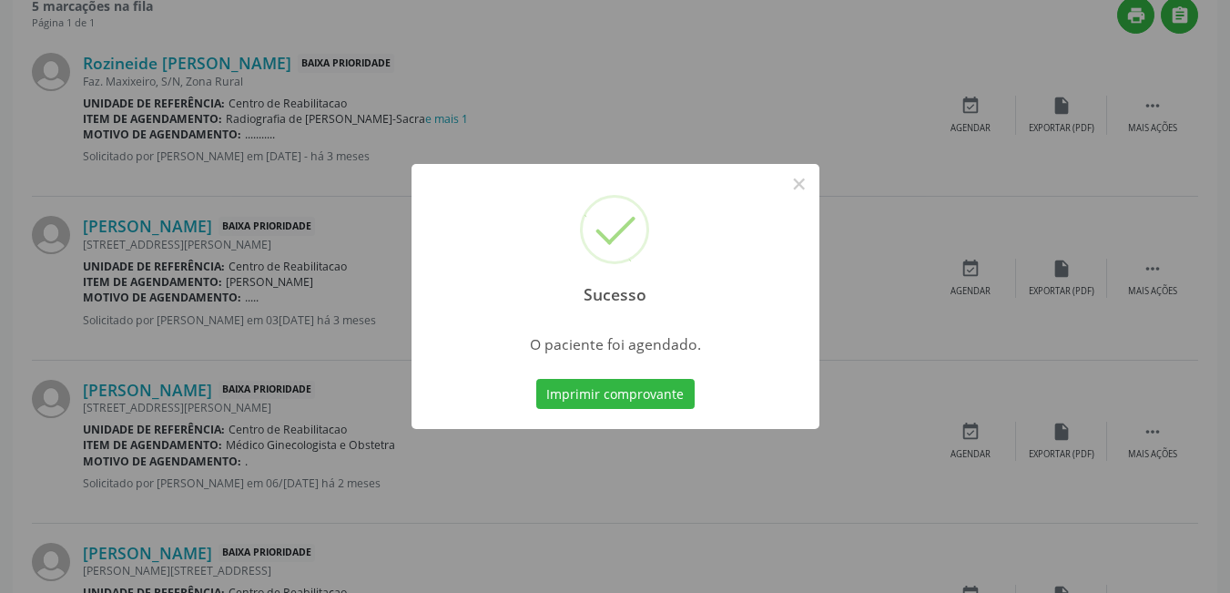
scroll to position [8, 0]
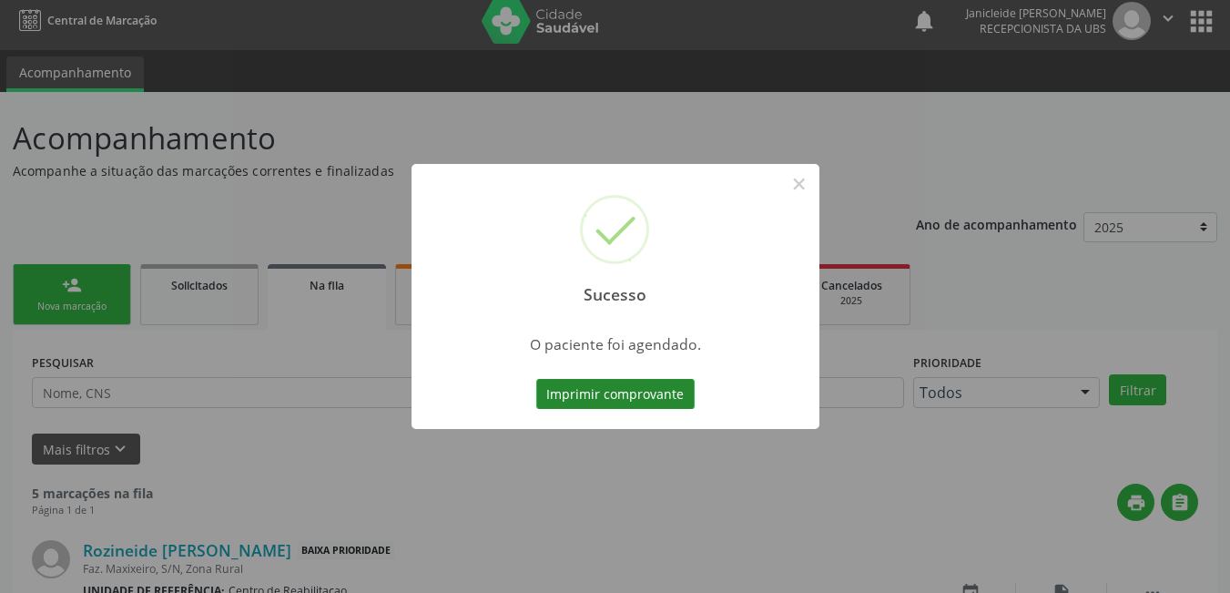
click at [621, 407] on button "Imprimir comprovante" at bounding box center [615, 394] width 158 height 31
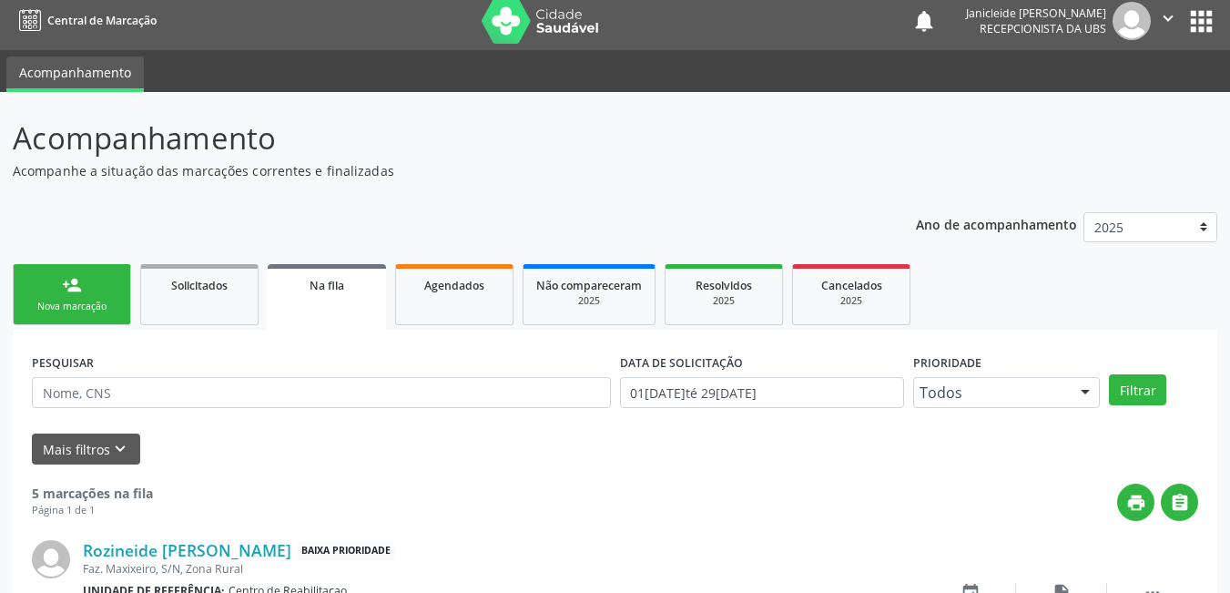
click at [97, 295] on link "person_add Nova marcação" at bounding box center [72, 294] width 118 height 61
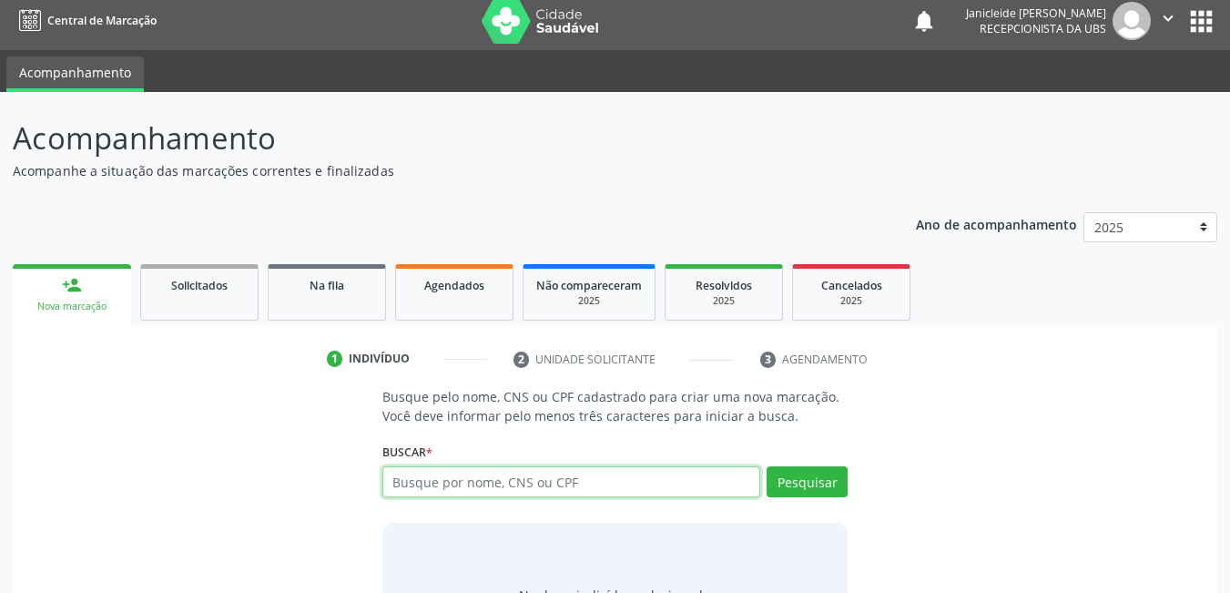
click at [505, 473] on input "text" at bounding box center [572, 481] width 379 height 31
click at [405, 485] on input "text" at bounding box center [572, 481] width 379 height 31
type input "898003742925697"
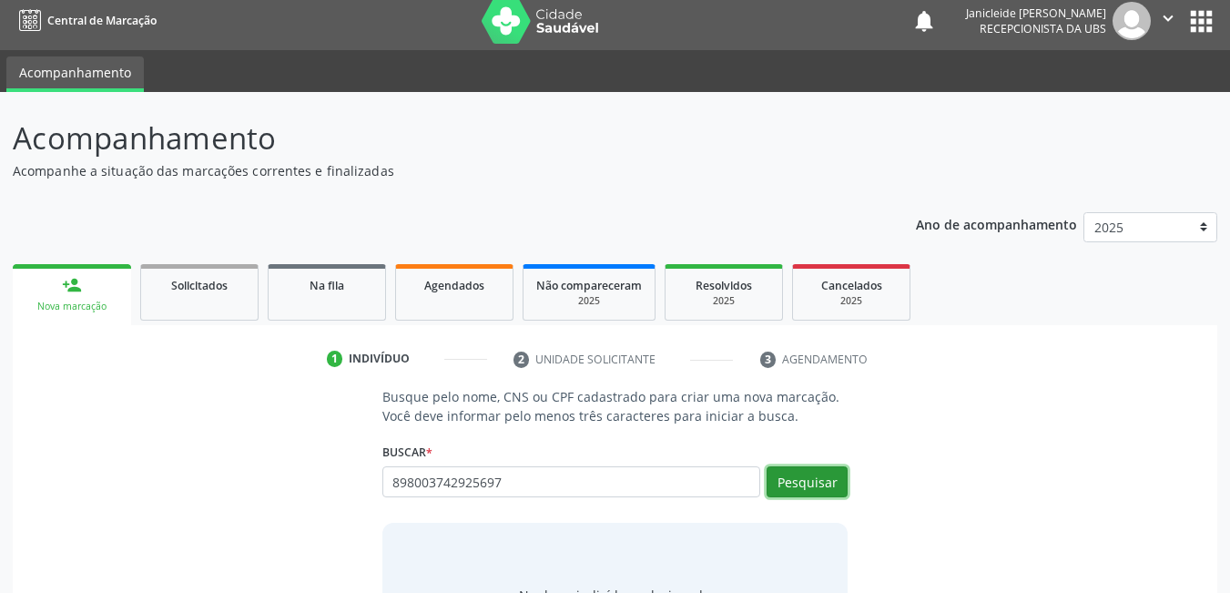
click at [818, 468] on button "Pesquisar" at bounding box center [807, 481] width 81 height 31
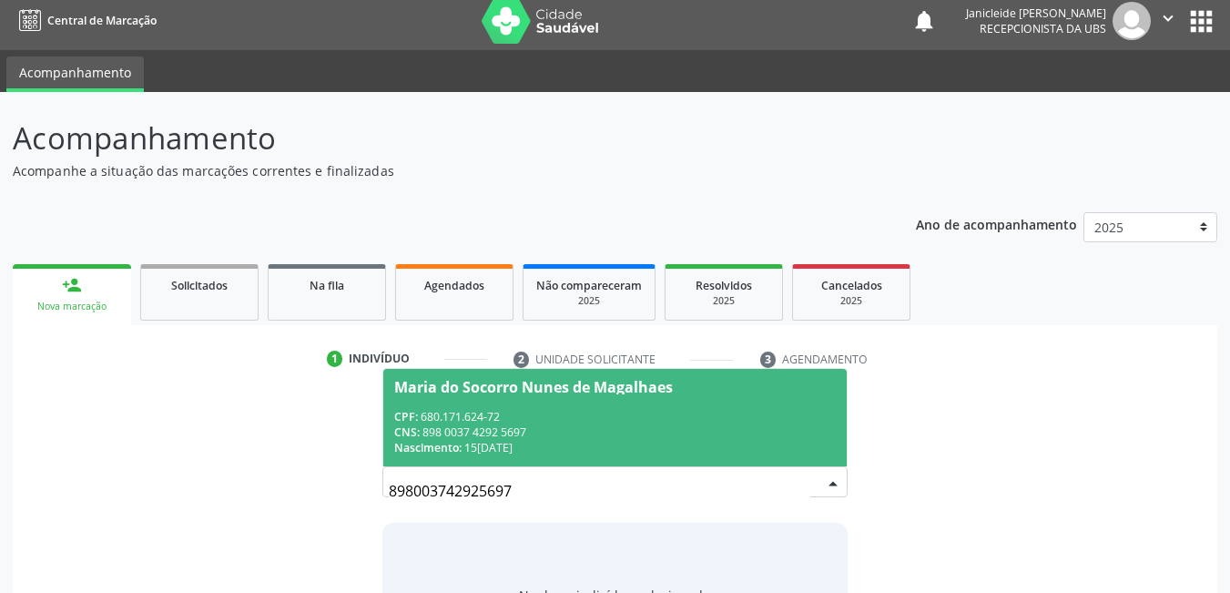
click at [510, 403] on span "Maria do Socorro Nunes de Magalhaes CPF: 680.171.624-72 CNS: 898 0037 4292 5697…" at bounding box center [615, 417] width 464 height 97
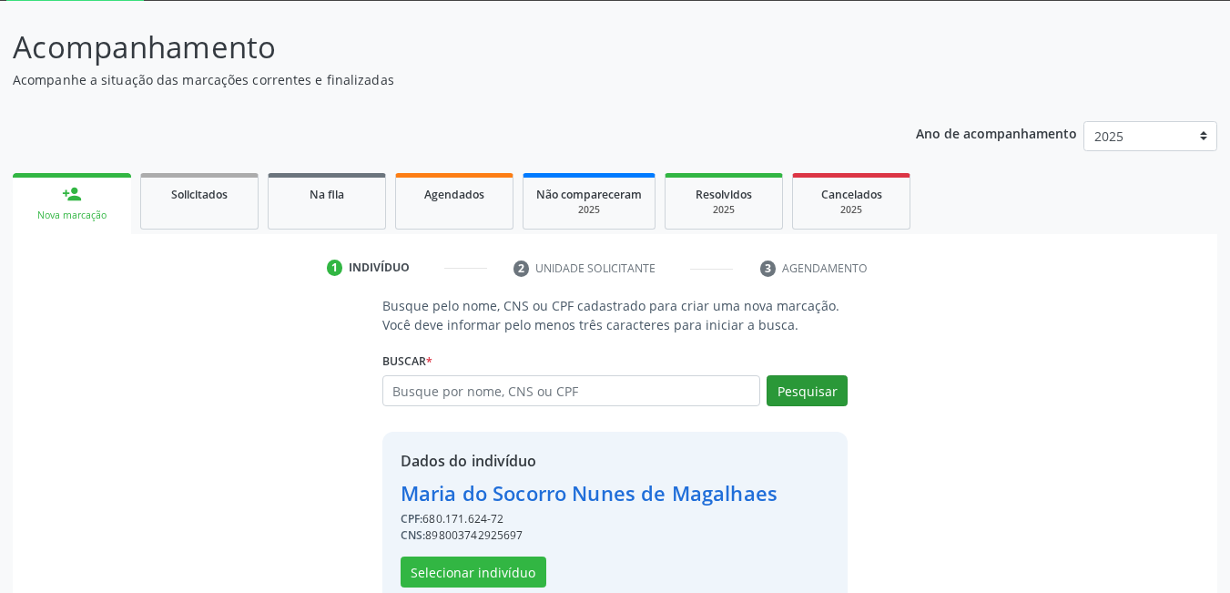
scroll to position [138, 0]
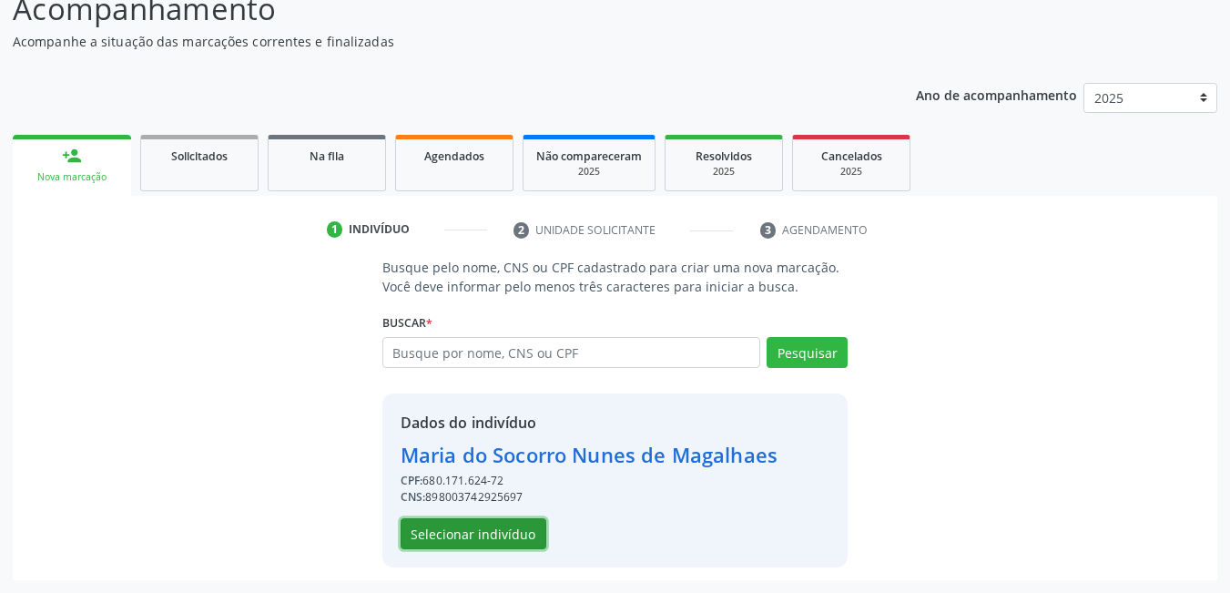
click at [495, 535] on button "Selecionar indivíduo" at bounding box center [474, 533] width 146 height 31
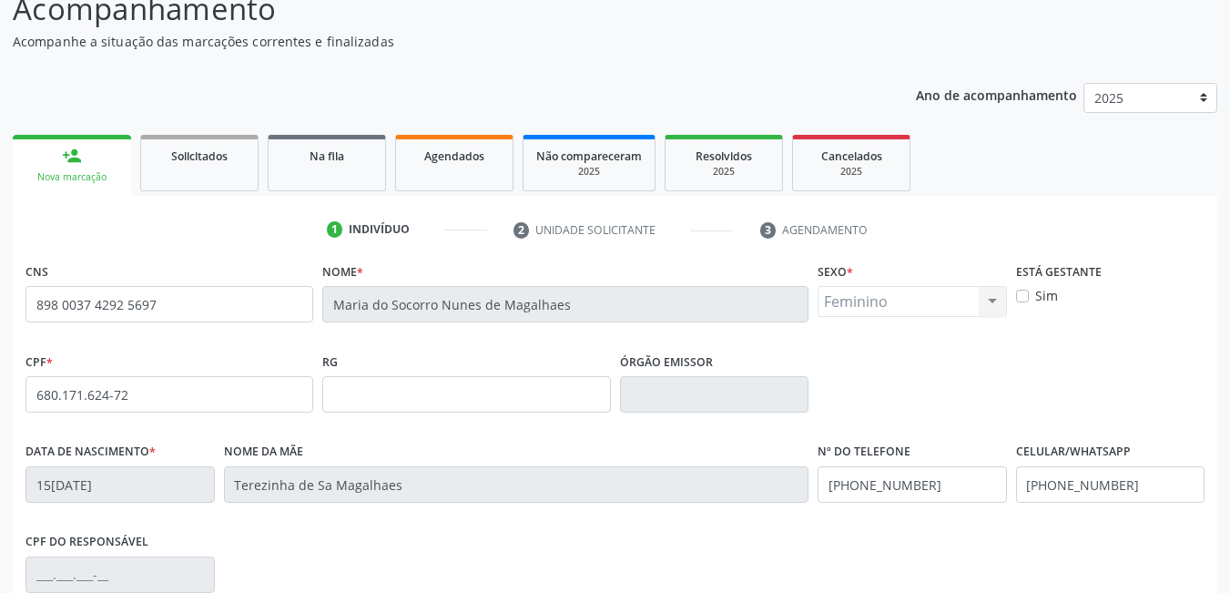
scroll to position [394, 0]
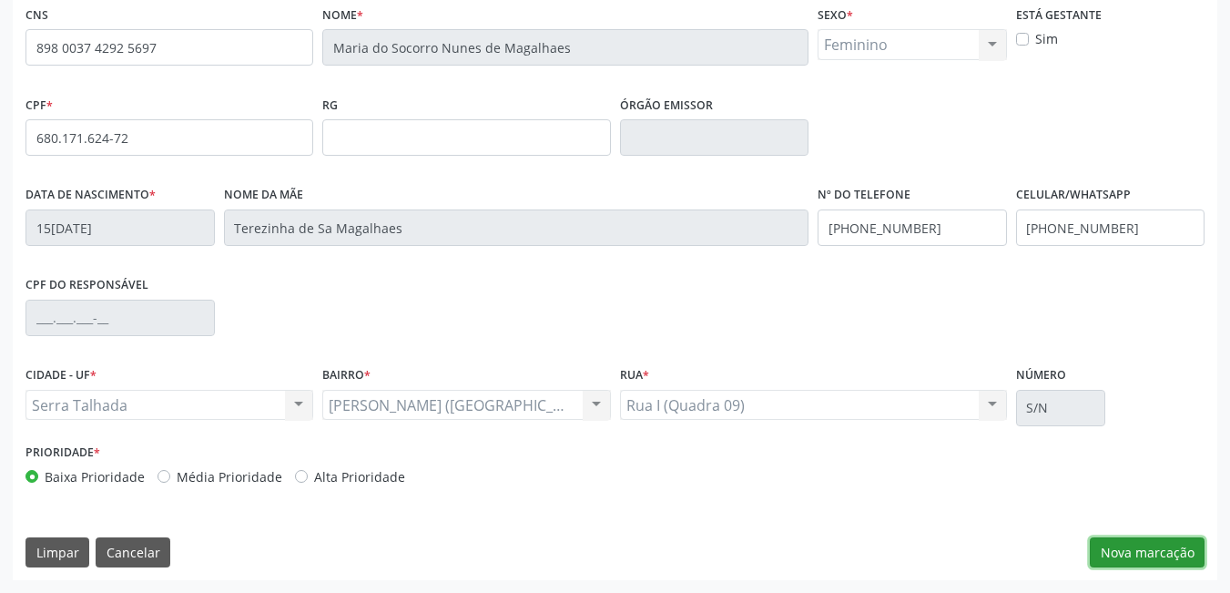
click at [1168, 567] on button "Nova marcação" at bounding box center [1147, 552] width 115 height 31
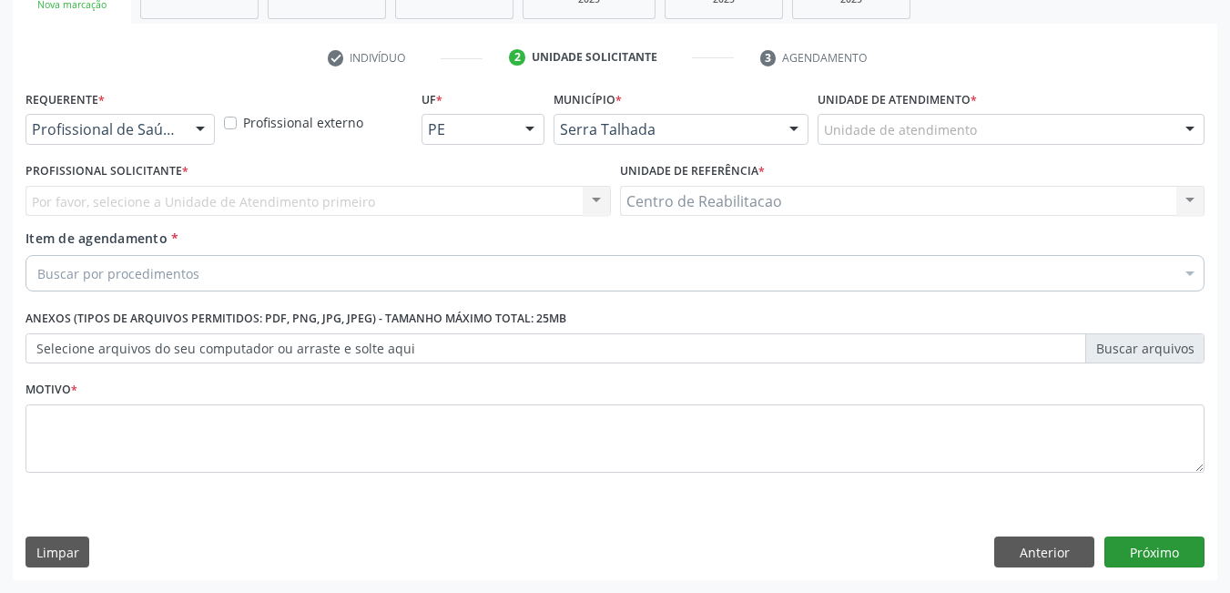
scroll to position [310, 0]
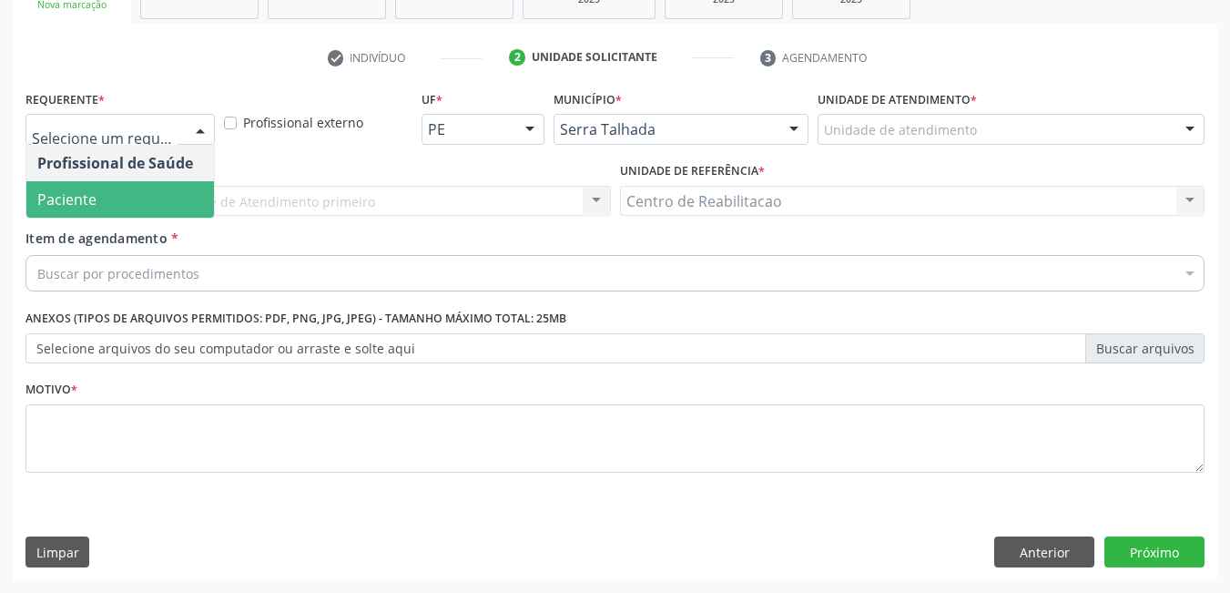
click at [125, 190] on span "Paciente" at bounding box center [120, 199] width 188 height 36
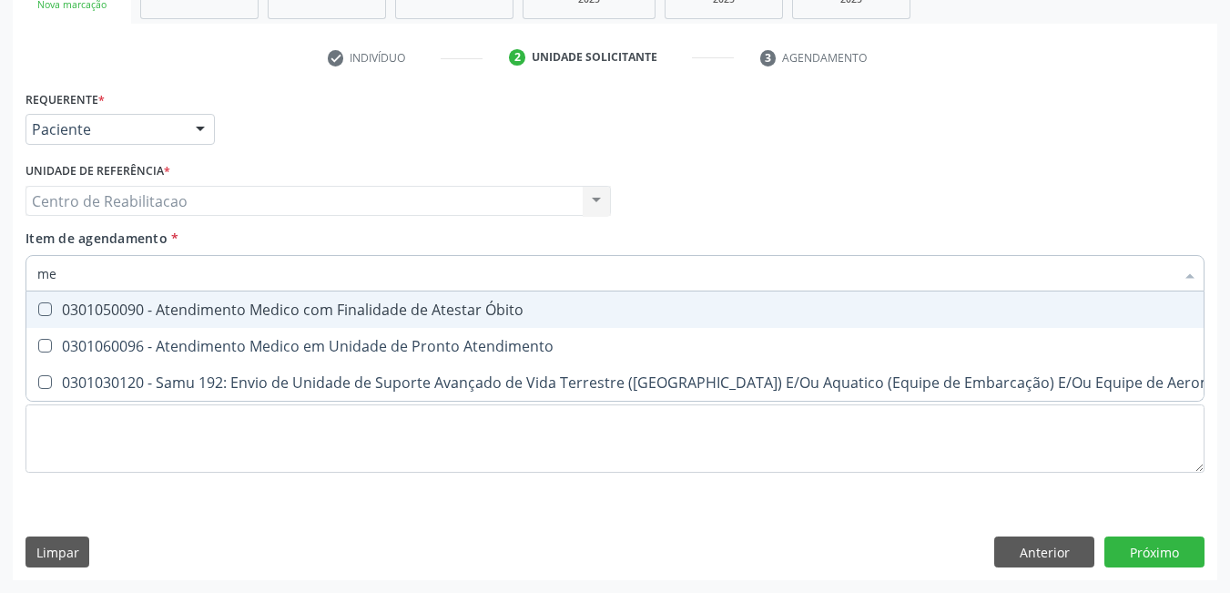
type input "m"
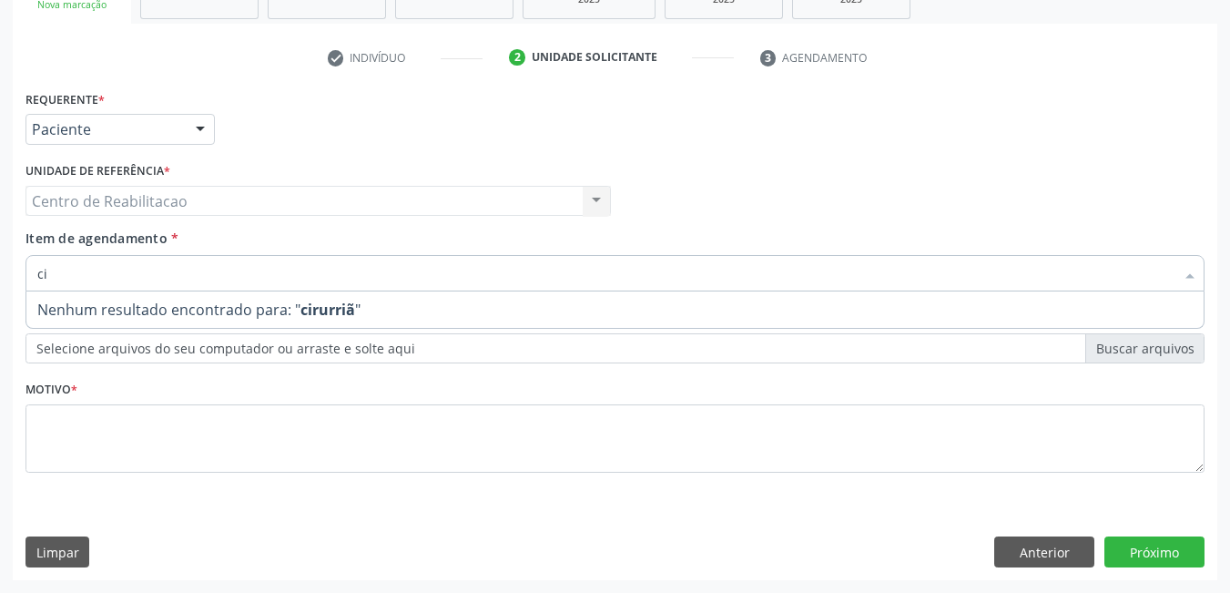
type input "c"
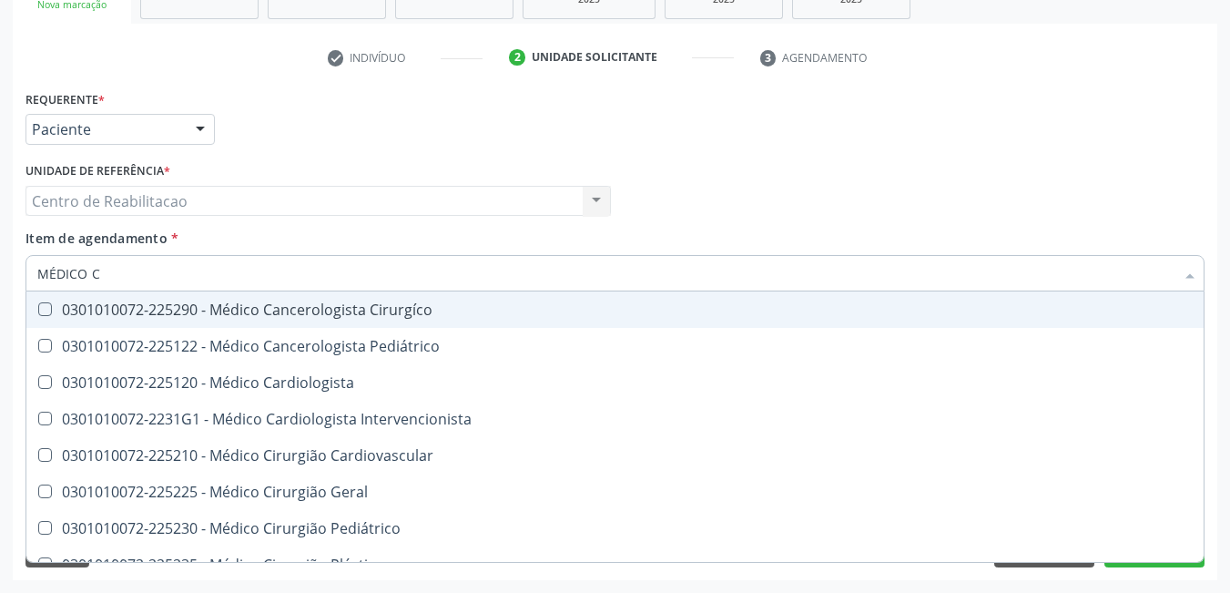
type input "MÉDICO CI"
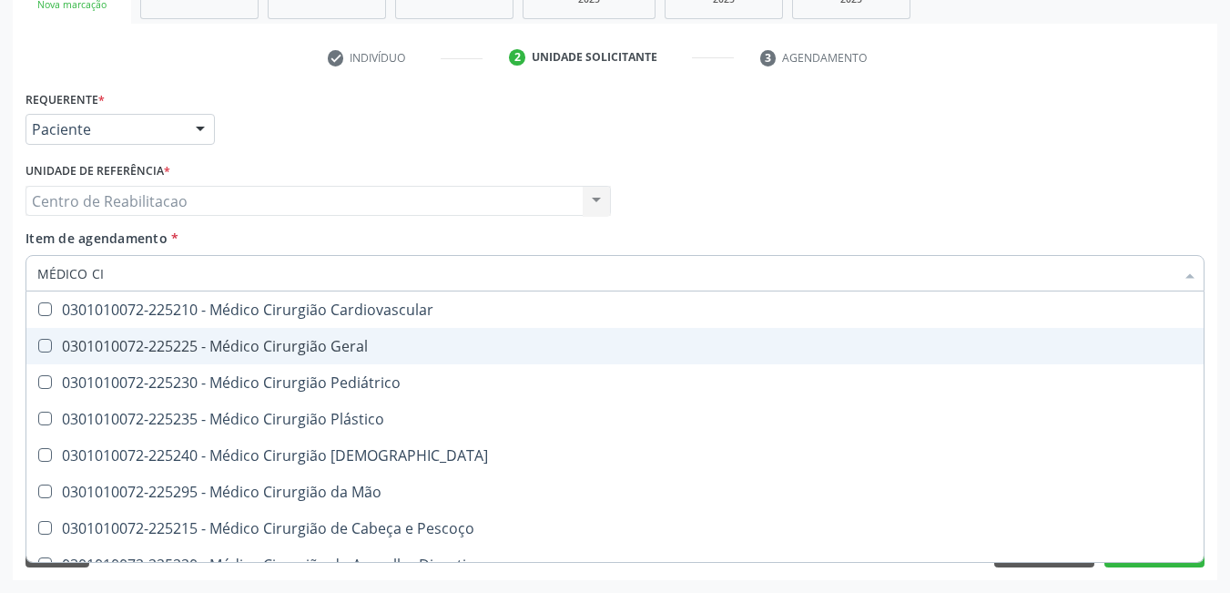
click at [46, 346] on Geral at bounding box center [45, 346] width 14 height 14
click at [38, 346] on Geral "checkbox" at bounding box center [32, 346] width 12 height 12
checkbox Geral "true"
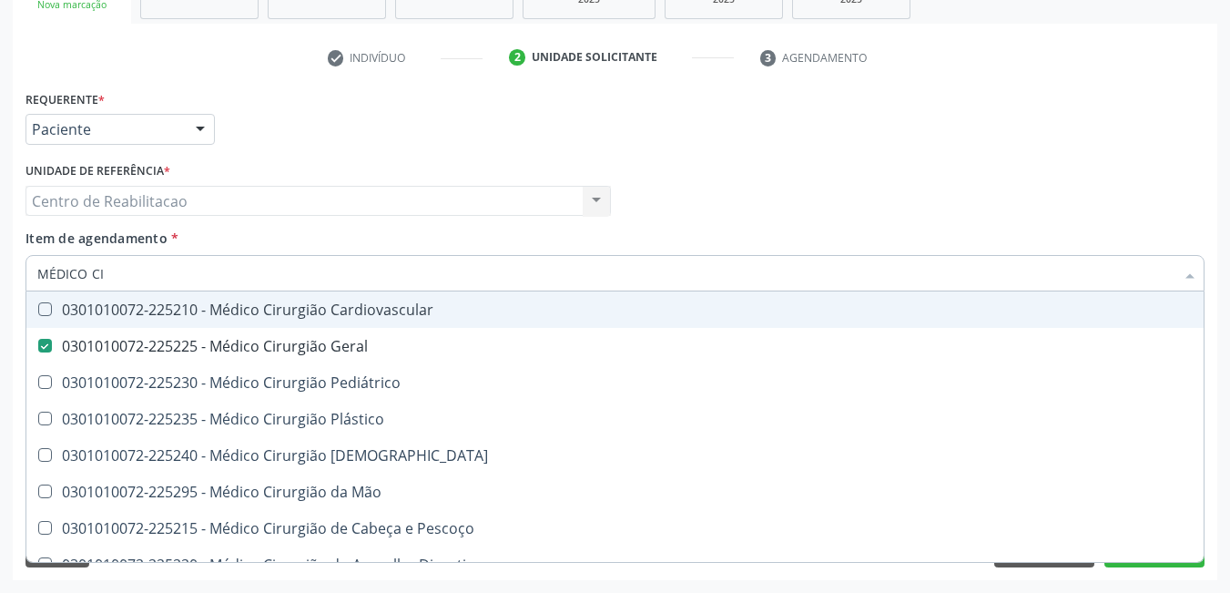
click at [1230, 295] on div "Acompanhamento Acompanhe a situação das marcações correntes e finalizadas Relat…" at bounding box center [615, 192] width 1230 height 802
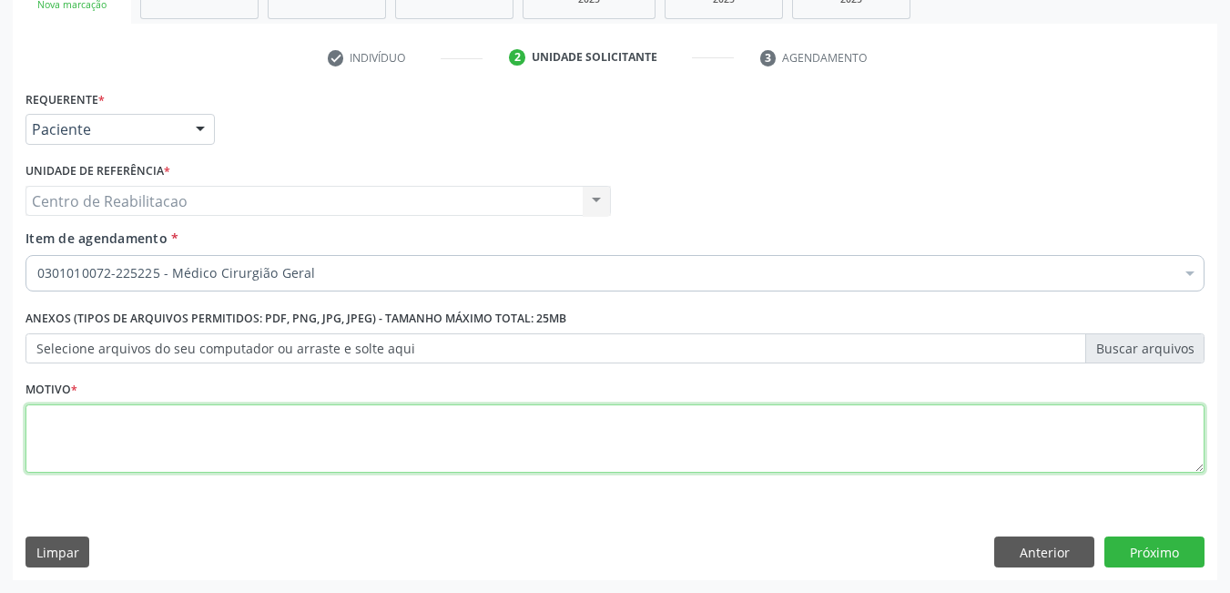
click at [413, 442] on textarea at bounding box center [615, 438] width 1179 height 69
type textarea "*"
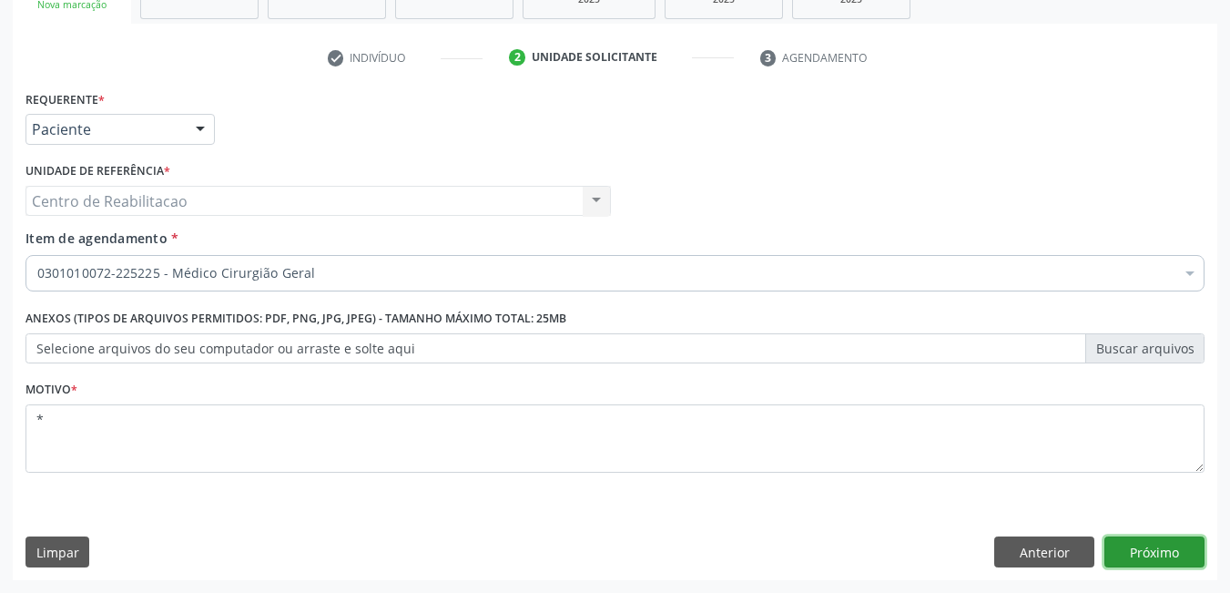
click at [1166, 556] on button "Próximo" at bounding box center [1155, 551] width 100 height 31
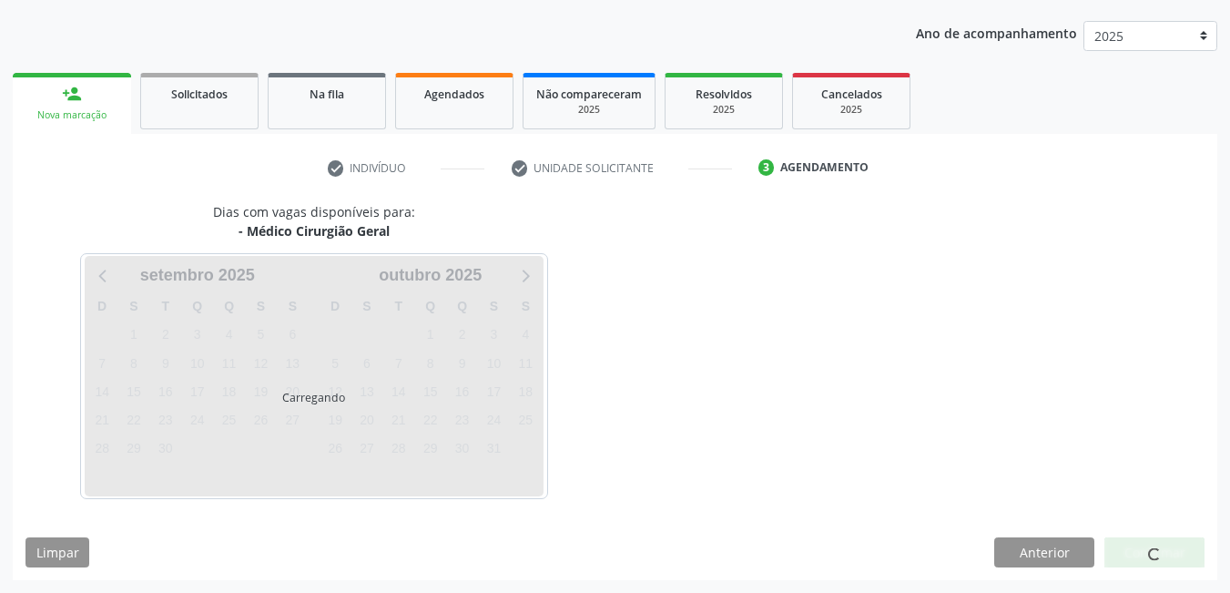
scroll to position [199, 0]
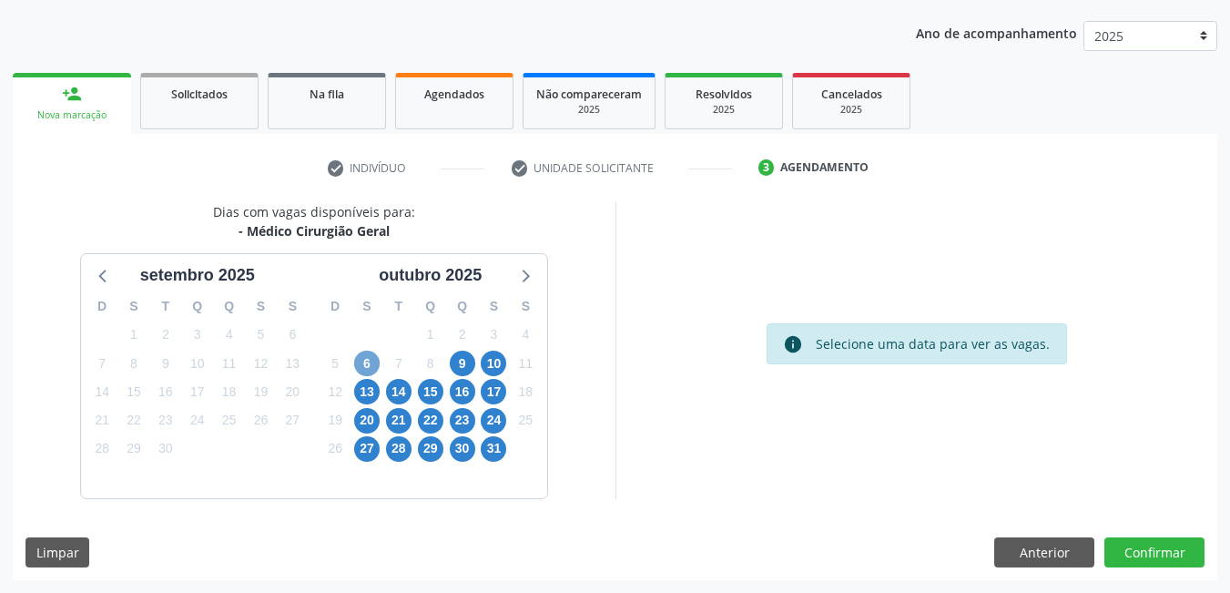
click at [361, 360] on span "6" at bounding box center [367, 364] width 26 height 26
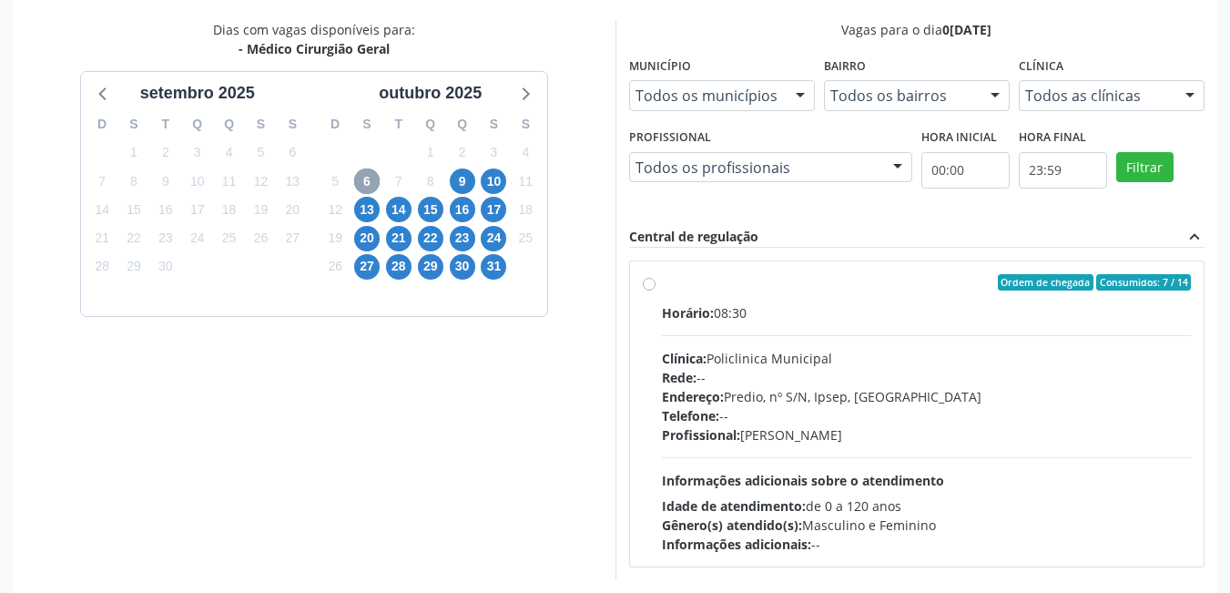
scroll to position [463, 0]
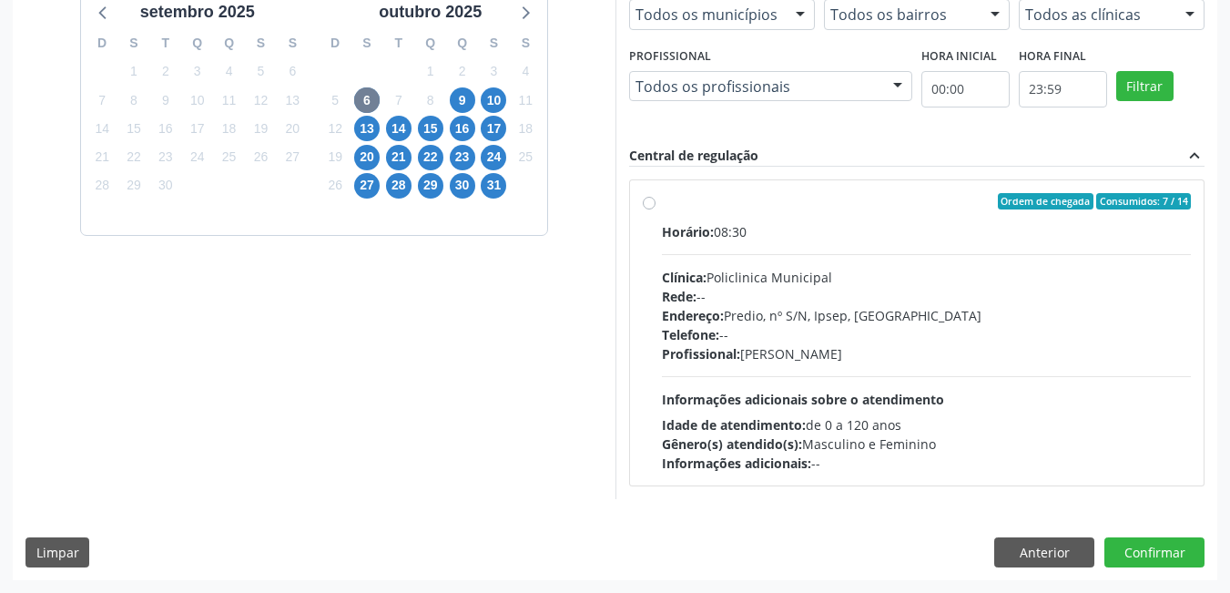
click at [662, 199] on label "Ordem de chegada Consumidos: 7 / 14 Horário: 08:30 Clínica: Policlinica Municip…" at bounding box center [927, 333] width 530 height 280
click at [653, 199] on input "Ordem de chegada Consumidos: 7 / 14 Horário: 08:30 Clínica: Policlinica Municip…" at bounding box center [649, 201] width 13 height 16
radio input "true"
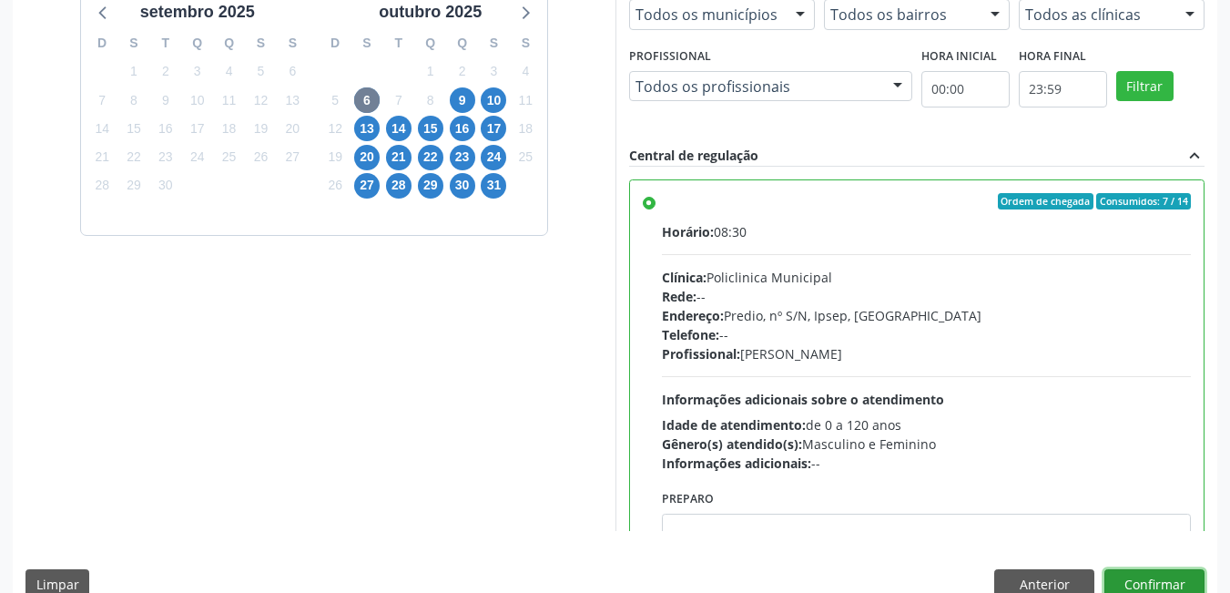
click at [1156, 580] on button "Confirmar" at bounding box center [1155, 584] width 100 height 31
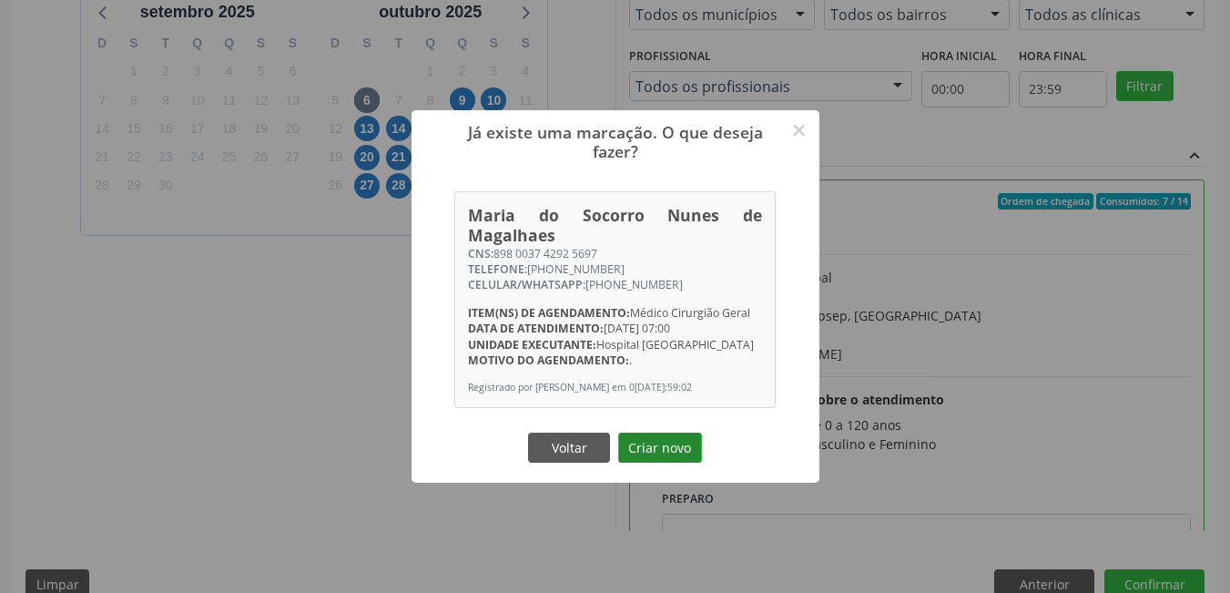
click at [656, 454] on button "Criar novo" at bounding box center [660, 448] width 84 height 31
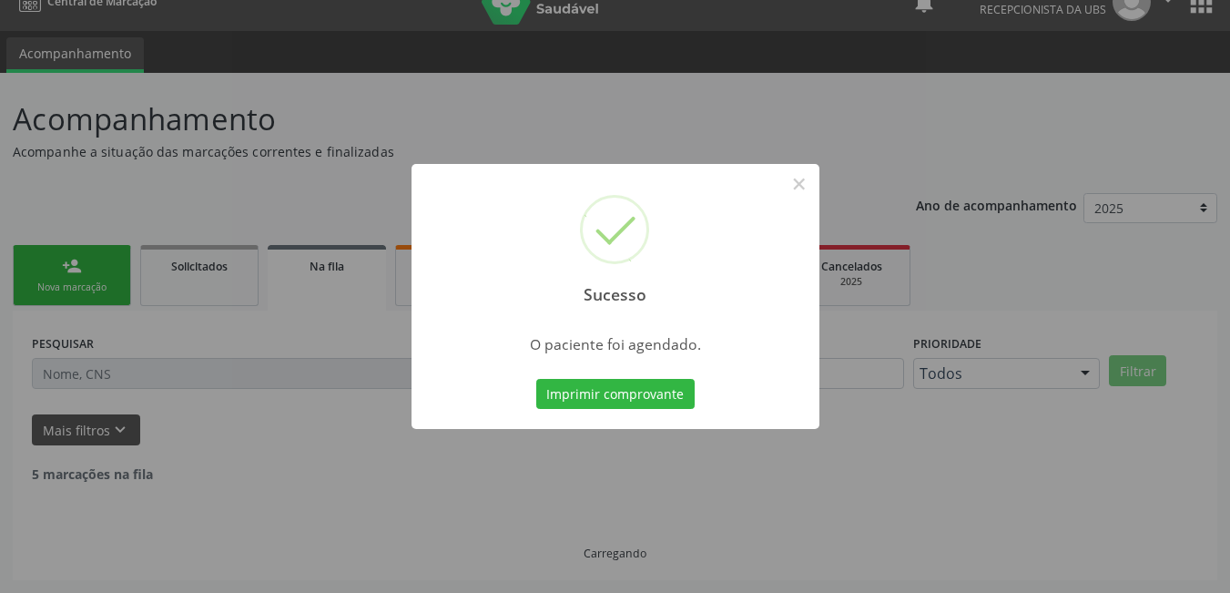
scroll to position [8, 0]
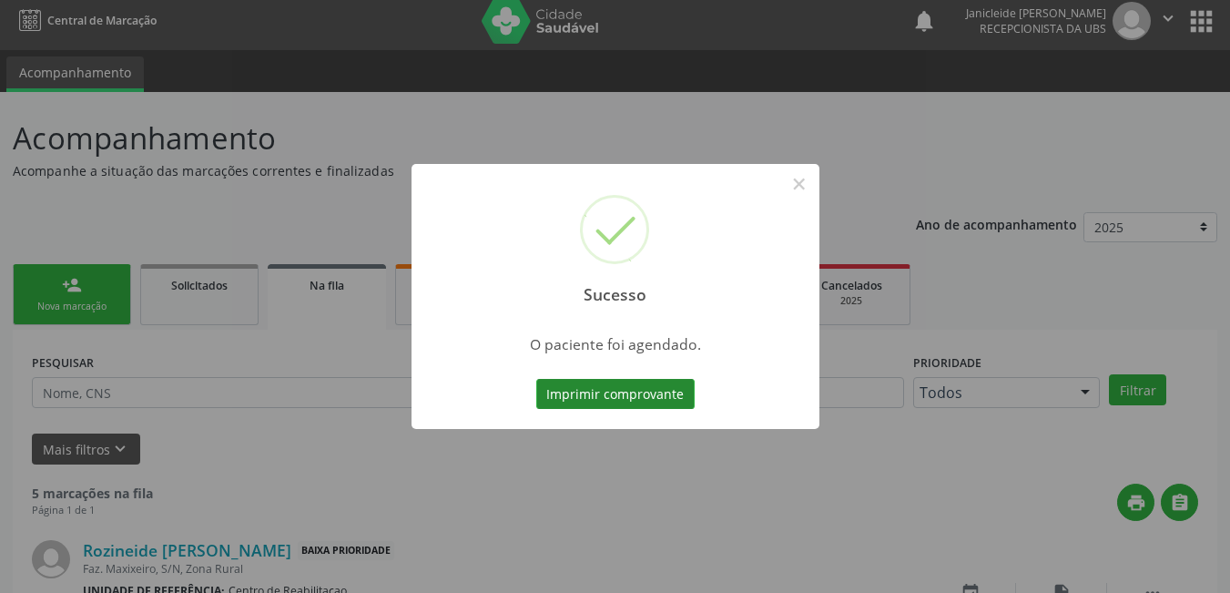
click at [622, 400] on button "Imprimir comprovante" at bounding box center [615, 394] width 158 height 31
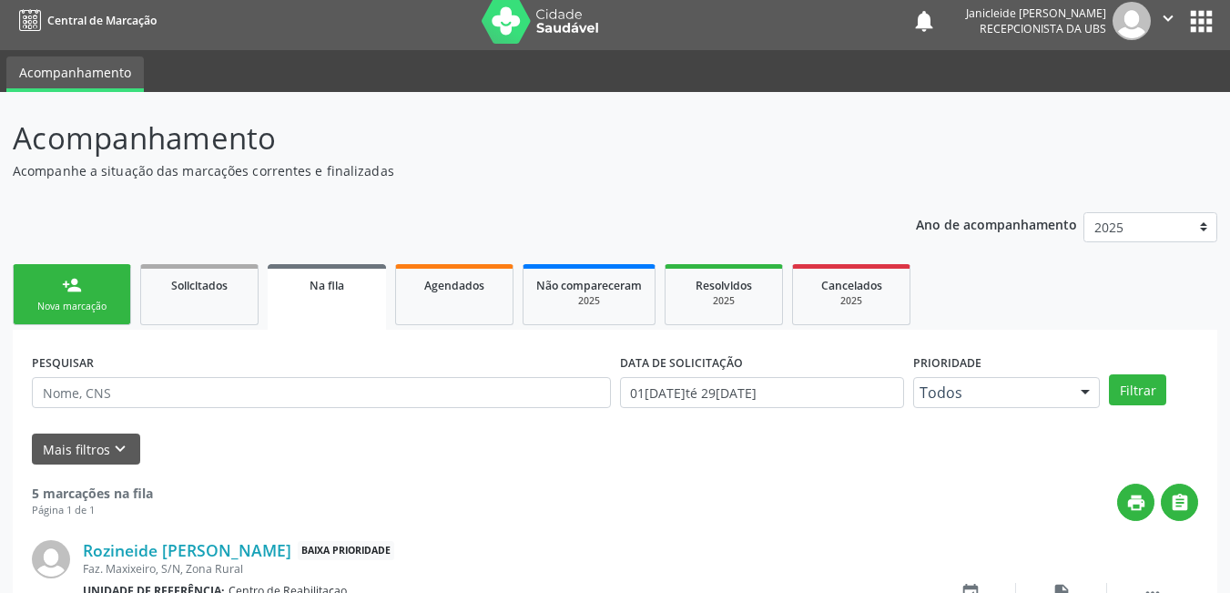
click at [88, 306] on div "Nova marcação" at bounding box center [71, 307] width 91 height 14
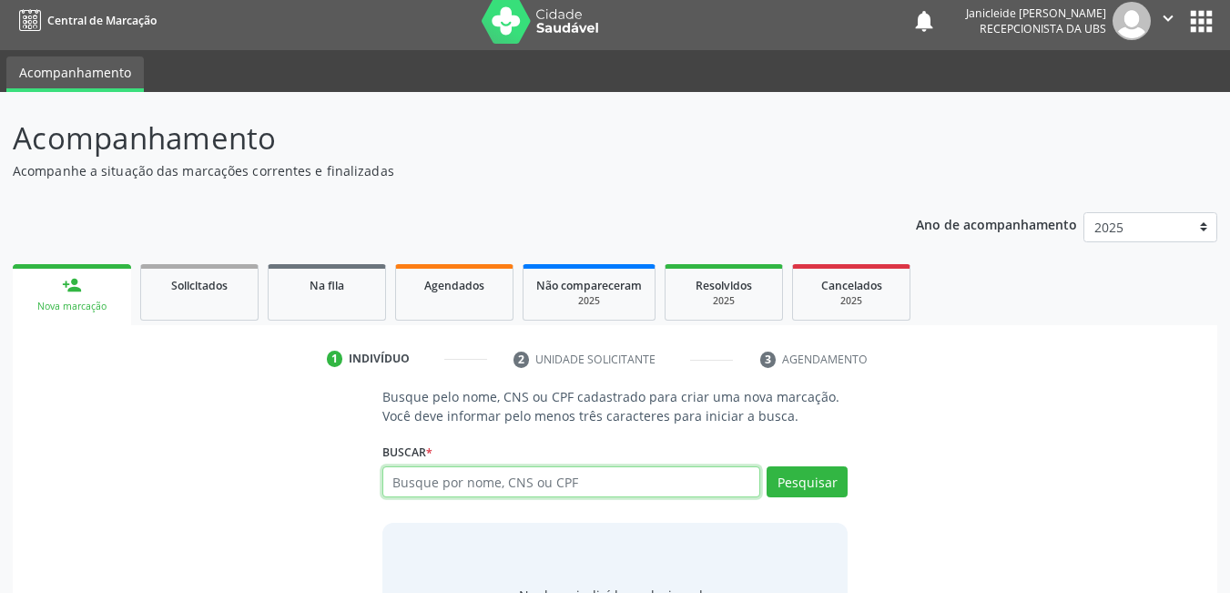
click at [424, 492] on input "text" at bounding box center [572, 481] width 379 height 31
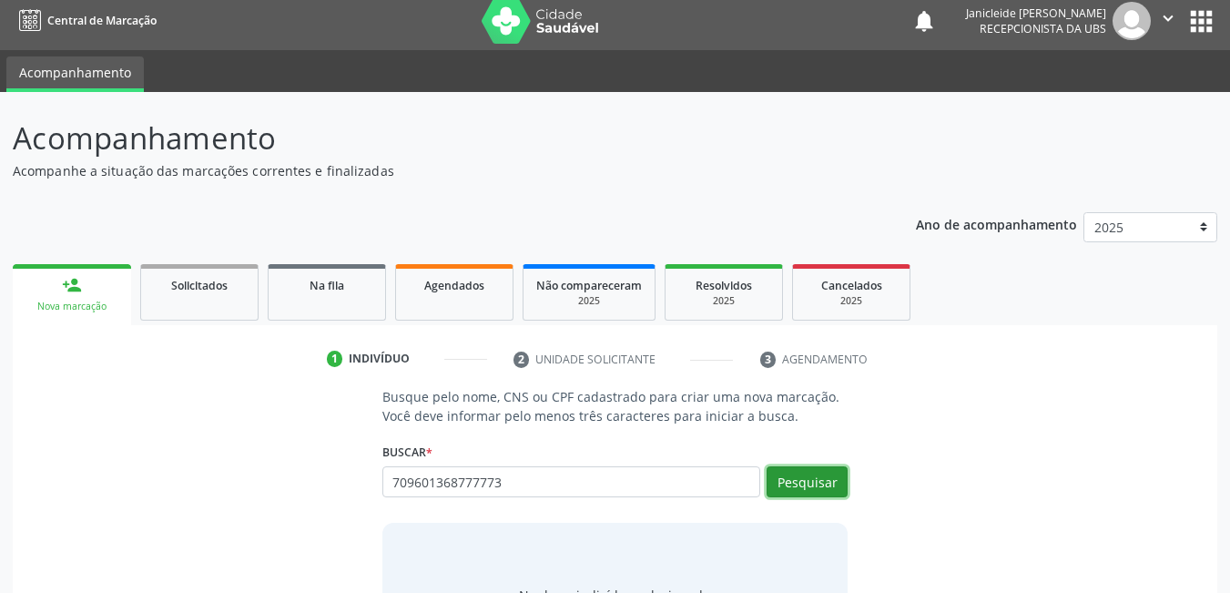
click at [802, 488] on button "Pesquisar" at bounding box center [807, 481] width 81 height 31
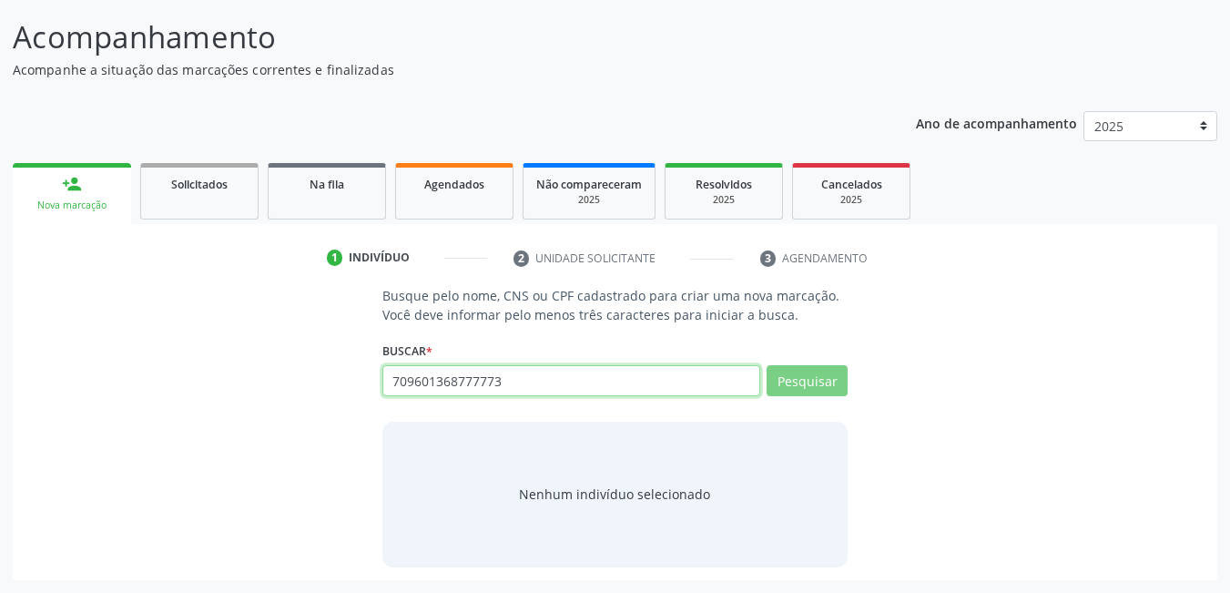
click at [601, 382] on input "709601368777773" at bounding box center [572, 380] width 379 height 31
type input "70"
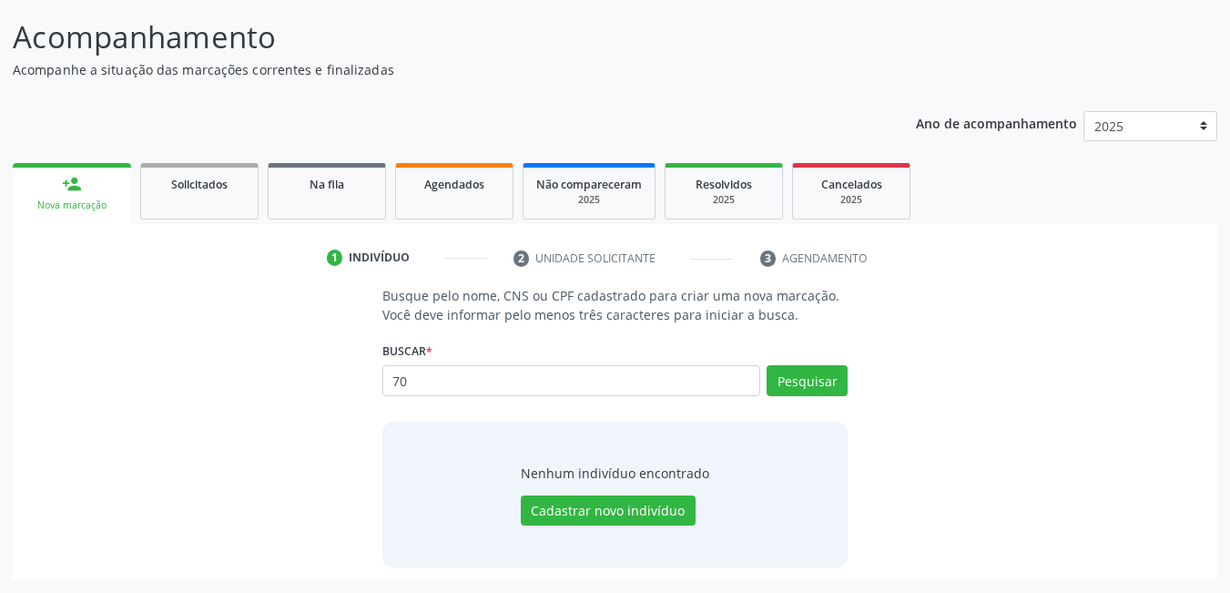
type input "7"
type input "709601668777773"
click at [824, 376] on button "Pesquisar" at bounding box center [807, 380] width 81 height 31
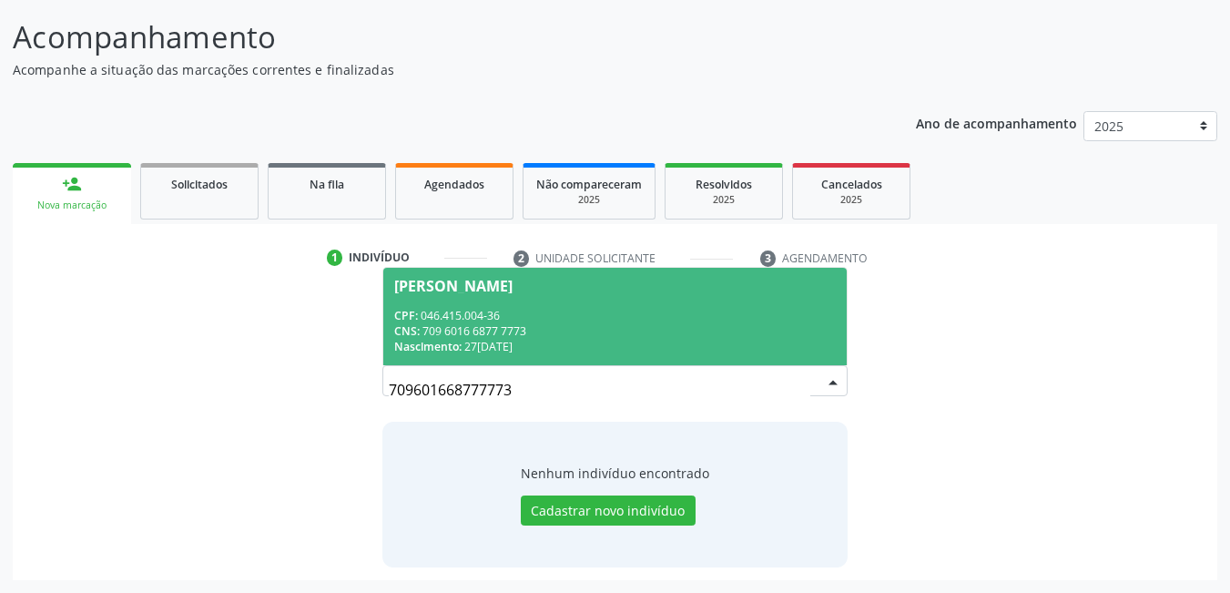
click at [559, 315] on div "CPF: 046.415.004-36" at bounding box center [615, 315] width 443 height 15
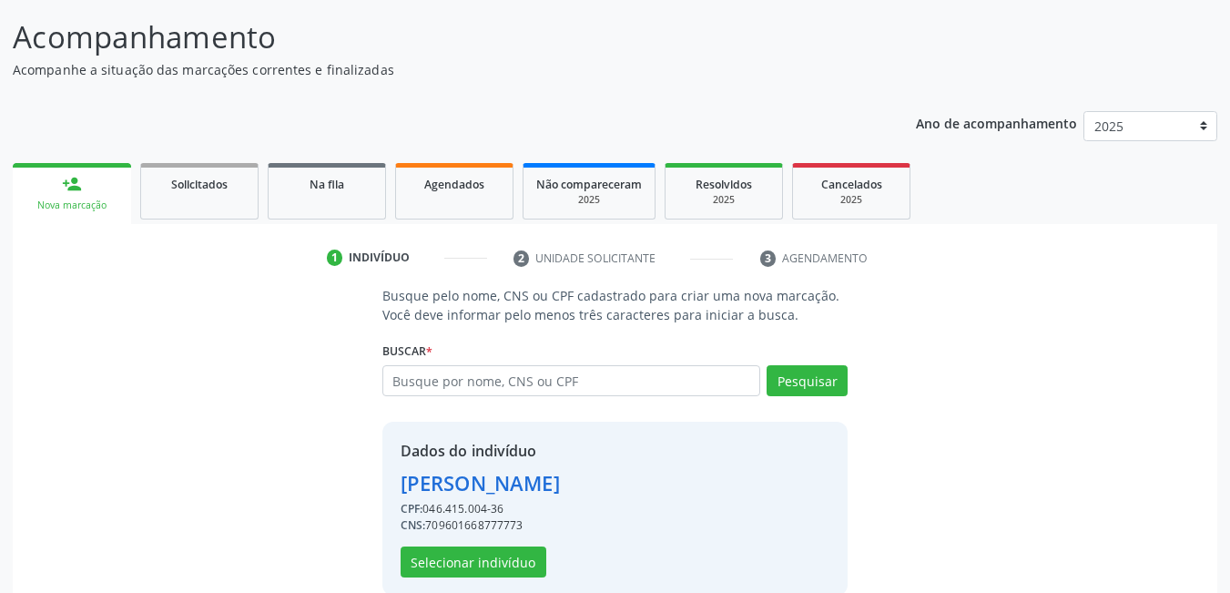
scroll to position [138, 0]
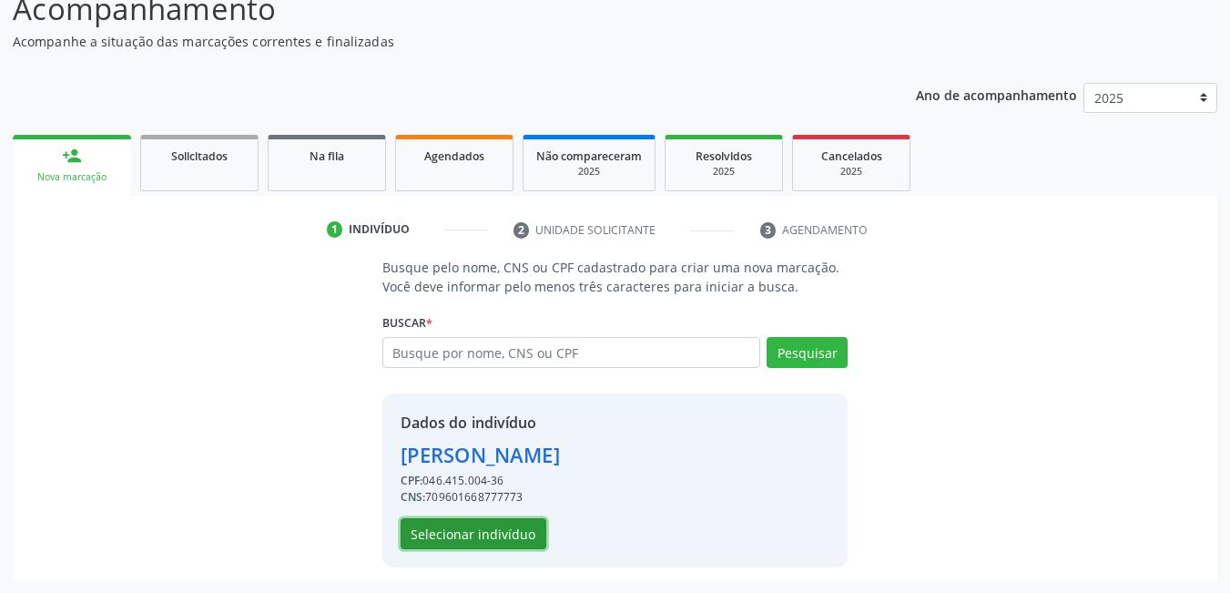
click at [485, 529] on button "Selecionar indivíduo" at bounding box center [474, 533] width 146 height 31
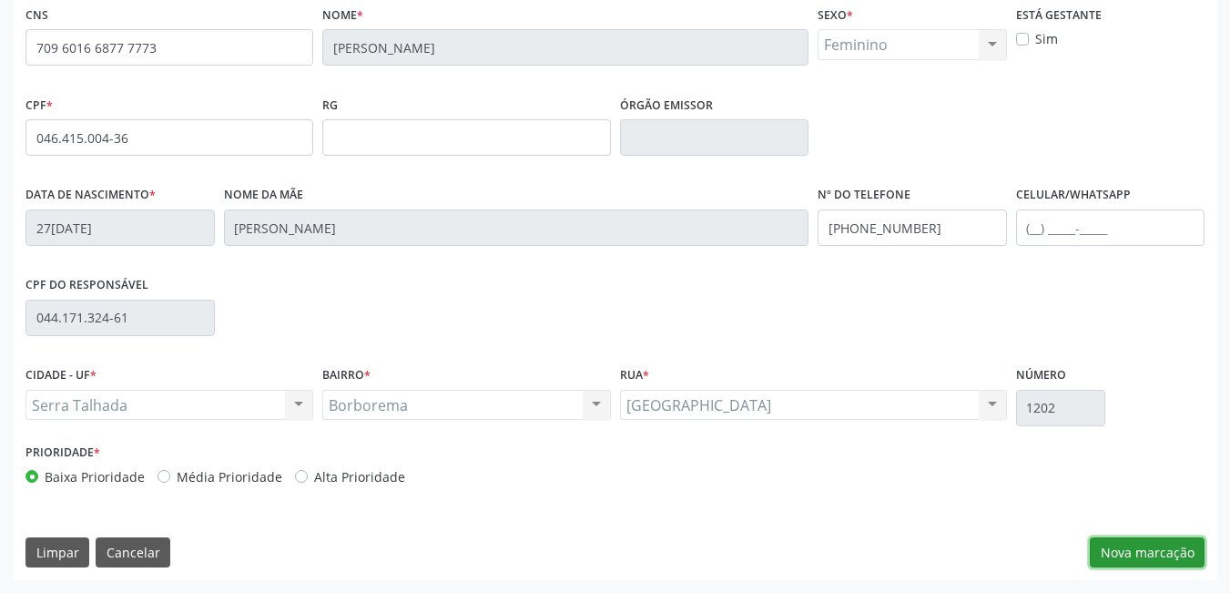
click at [1146, 551] on button "Nova marcação" at bounding box center [1147, 552] width 115 height 31
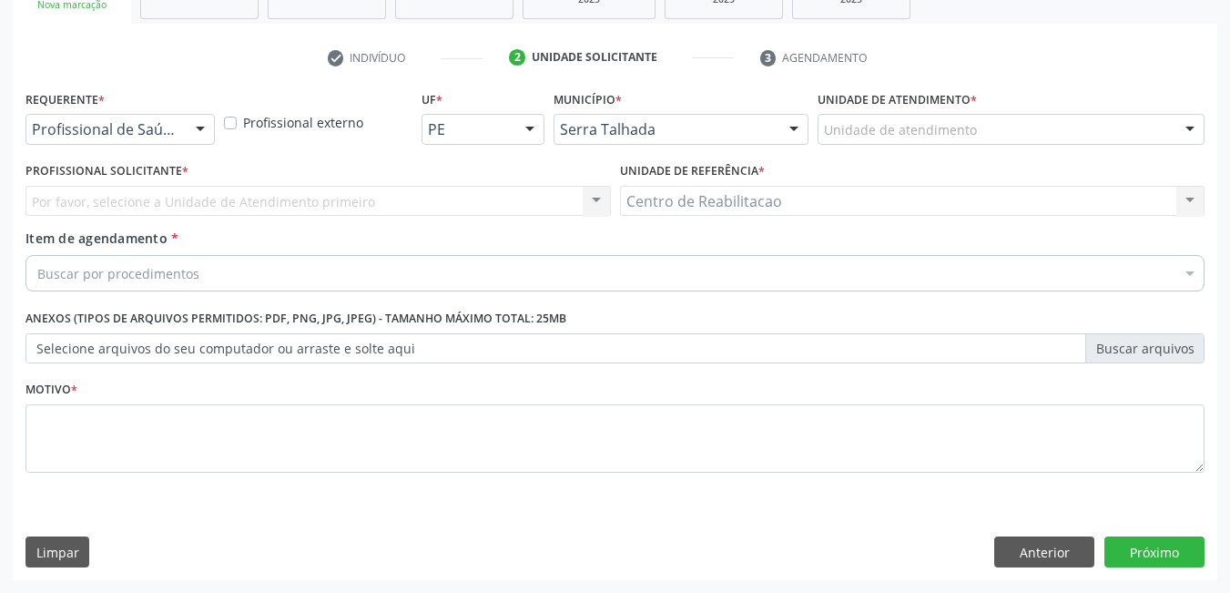
scroll to position [310, 0]
click at [185, 124] on div "Profissional de Saúde Profissional de Saúde Paciente Nenhum resultado encontrad…" at bounding box center [120, 129] width 189 height 31
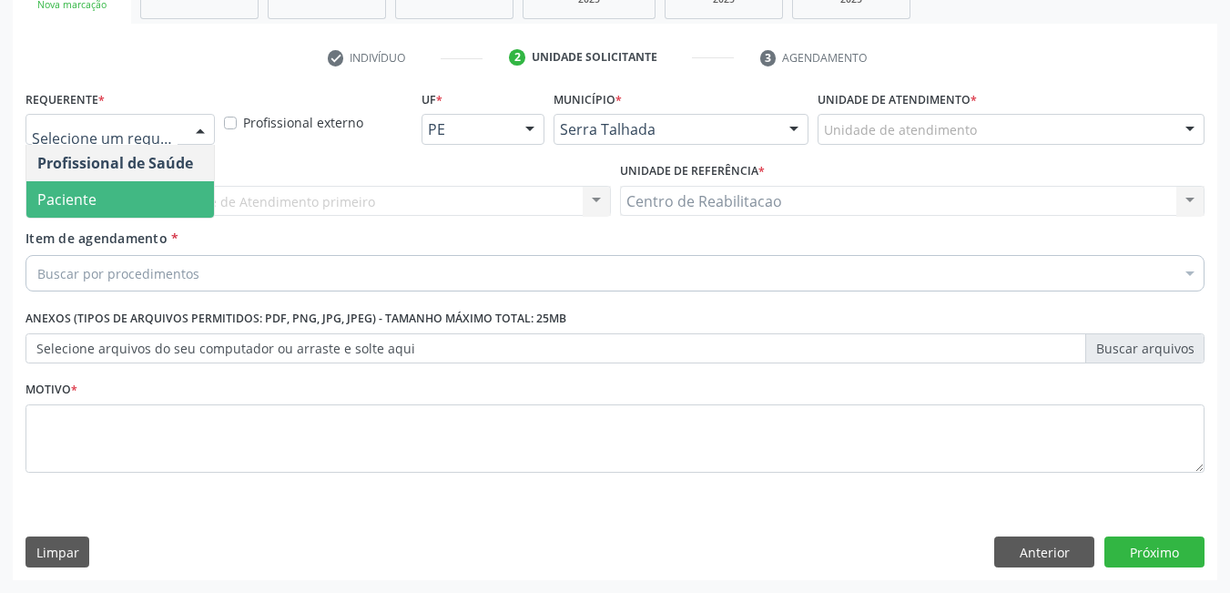
click at [80, 193] on span "Paciente" at bounding box center [66, 199] width 59 height 20
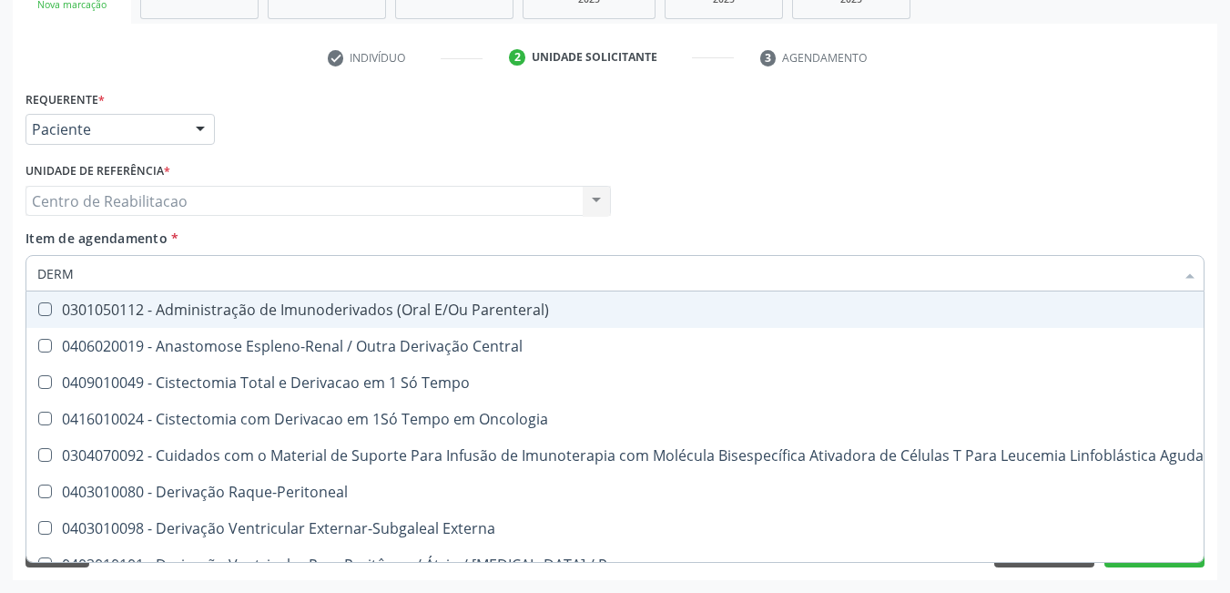
type input "DERMA"
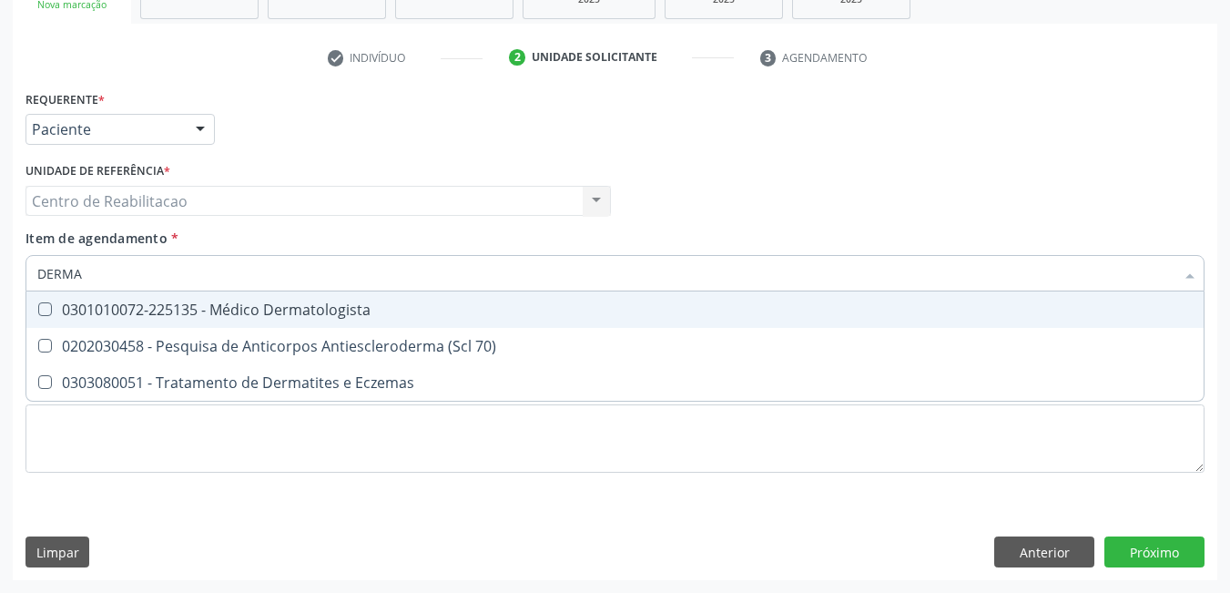
click at [56, 302] on div "0301010072-225135 - Médico Dermatologista" at bounding box center [615, 309] width 1156 height 15
checkbox Dermatologista "true"
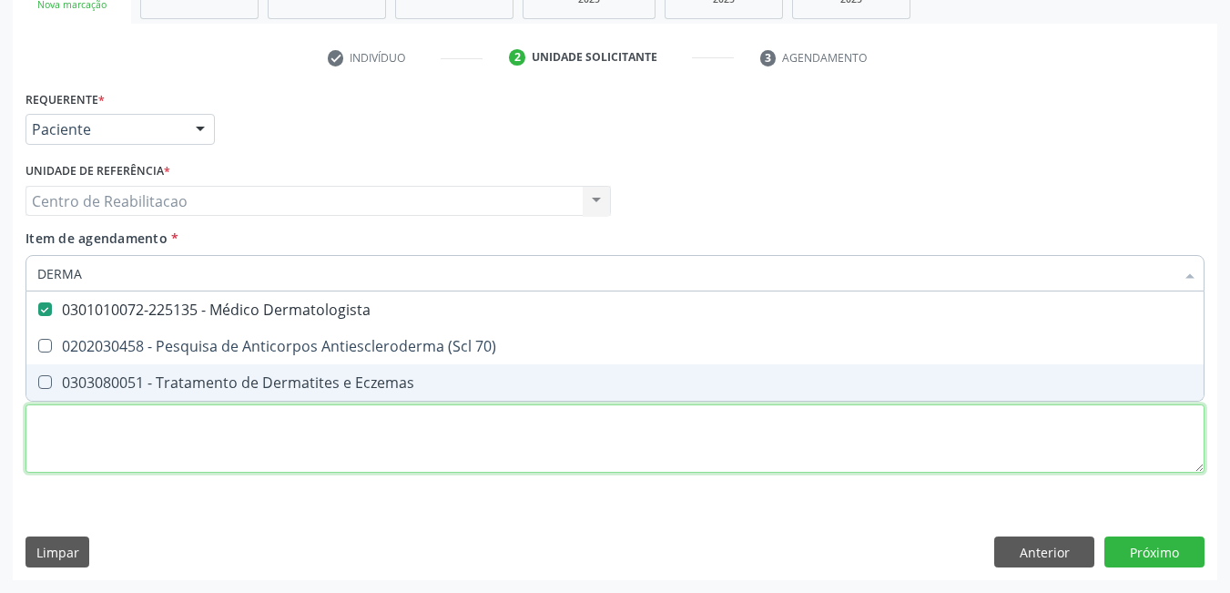
click at [209, 422] on div "Requerente * Paciente Profissional de Saúde Paciente Nenhum resultado encontrad…" at bounding box center [615, 292] width 1179 height 413
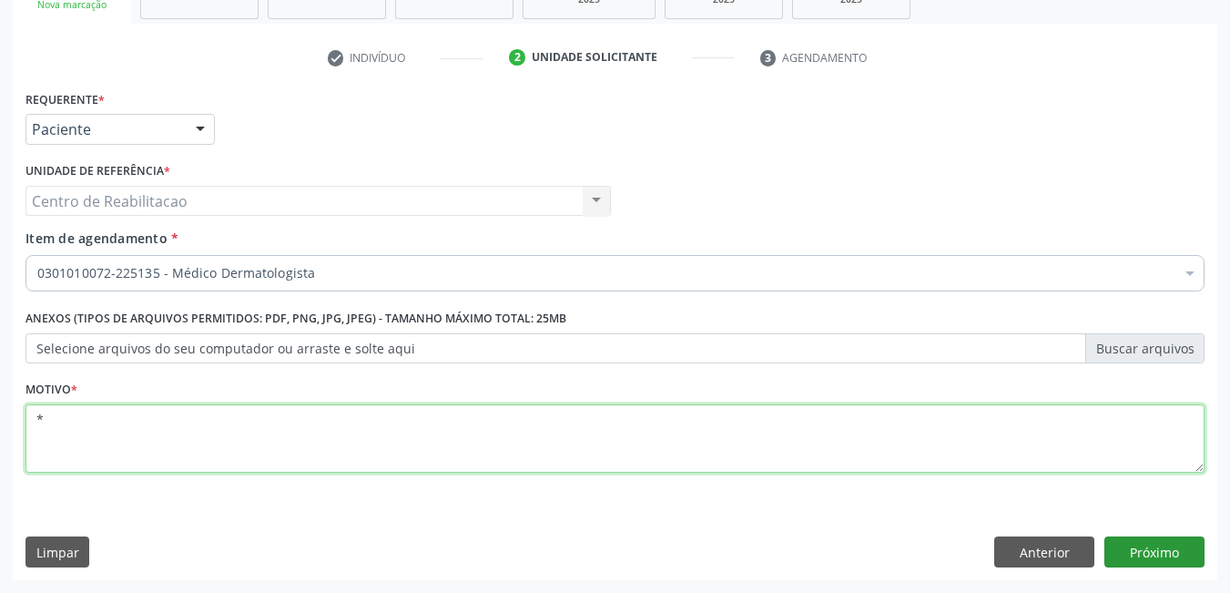
type textarea "*"
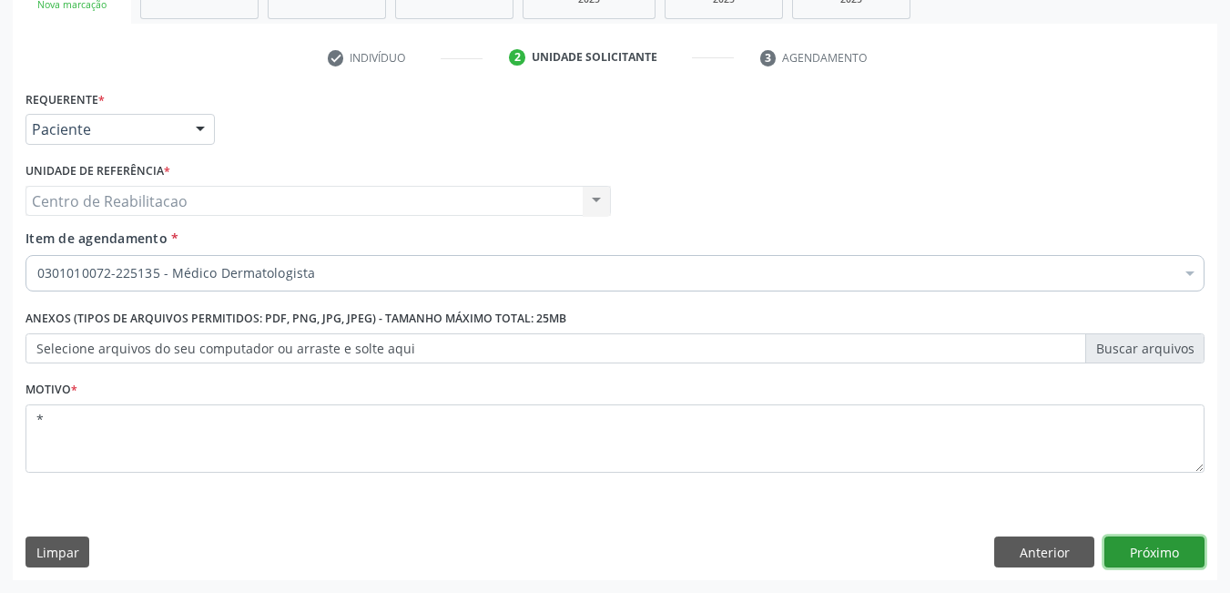
click at [1173, 542] on button "Próximo" at bounding box center [1155, 551] width 100 height 31
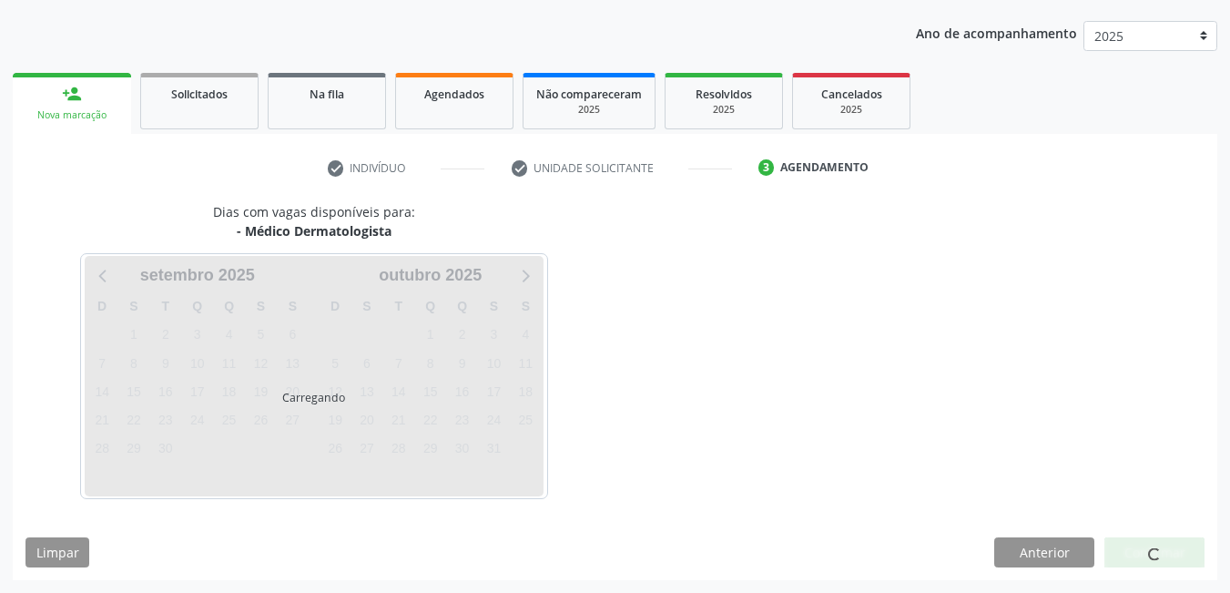
scroll to position [199, 0]
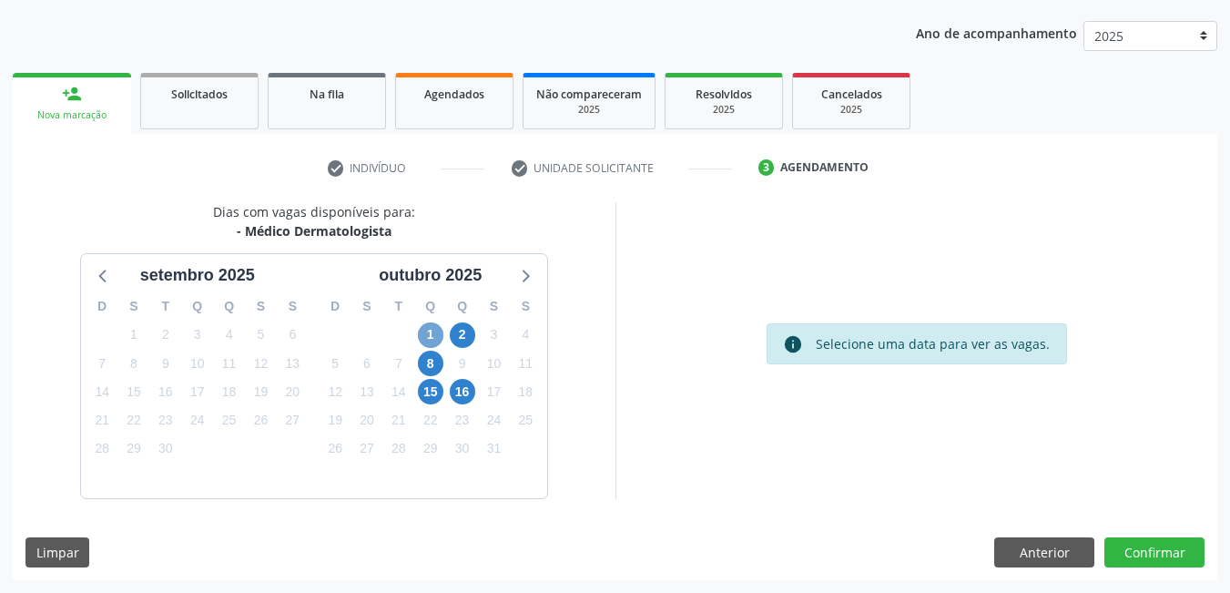
click at [436, 339] on span "1" at bounding box center [431, 335] width 26 height 26
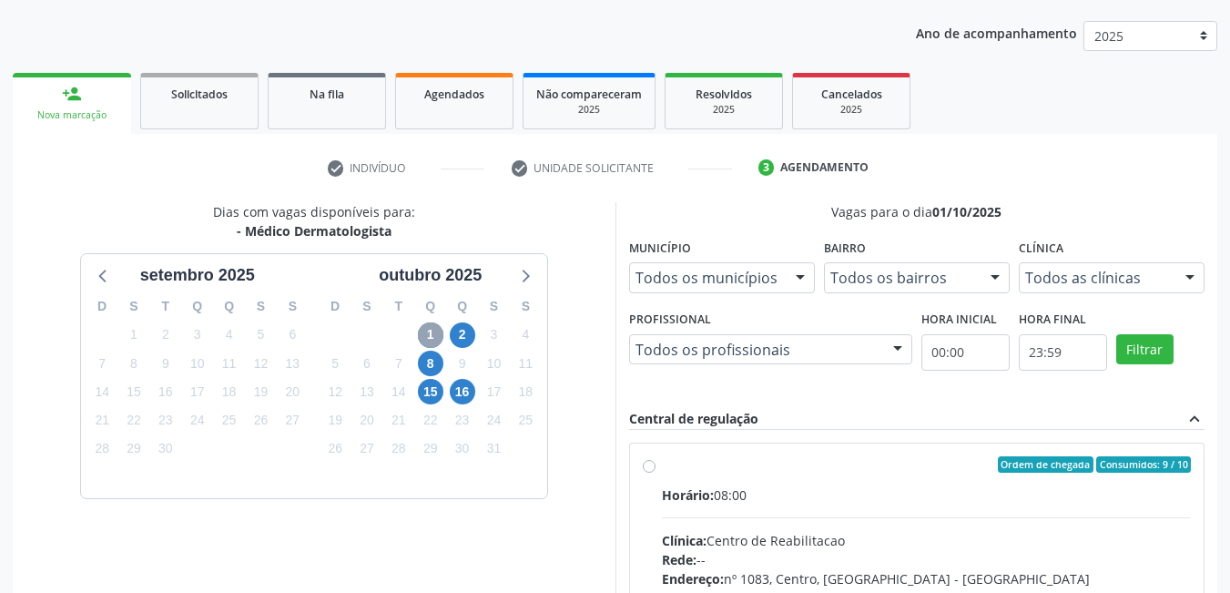
scroll to position [291, 0]
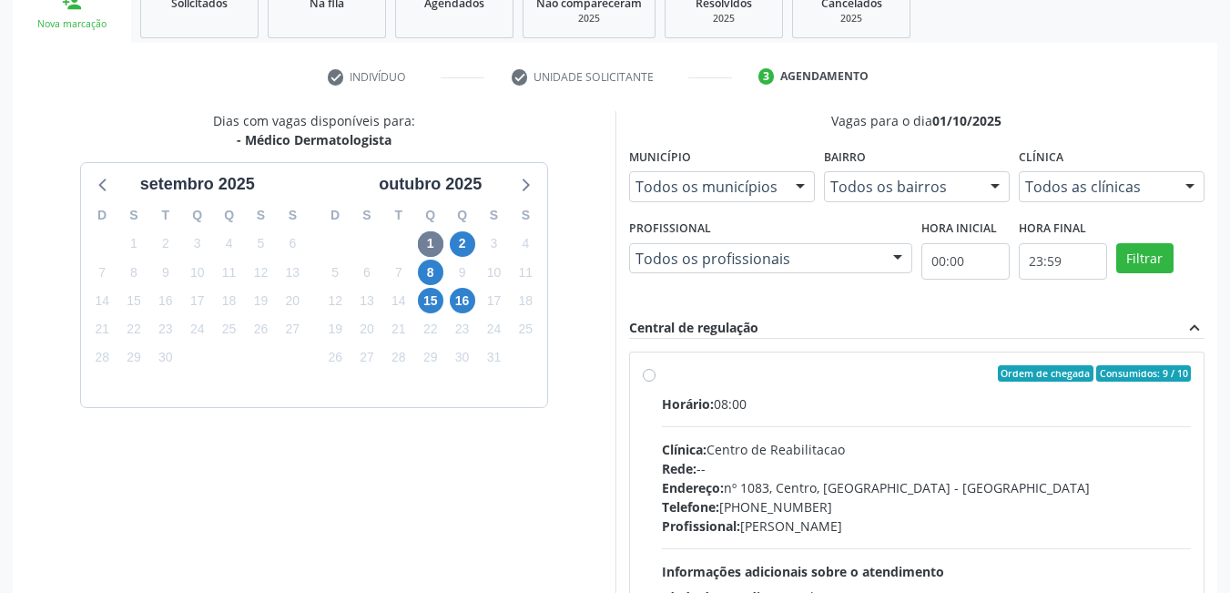
click at [662, 378] on label "Ordem de chegada Consumidos: 9 / 10 Horário: 08:00 Clínica: Centro de Reabilita…" at bounding box center [927, 505] width 530 height 280
click at [644, 378] on input "Ordem de chegada Consumidos: 9 / 10 Horário: 08:00 Clínica: Centro de Reabilita…" at bounding box center [649, 373] width 13 height 16
radio input "true"
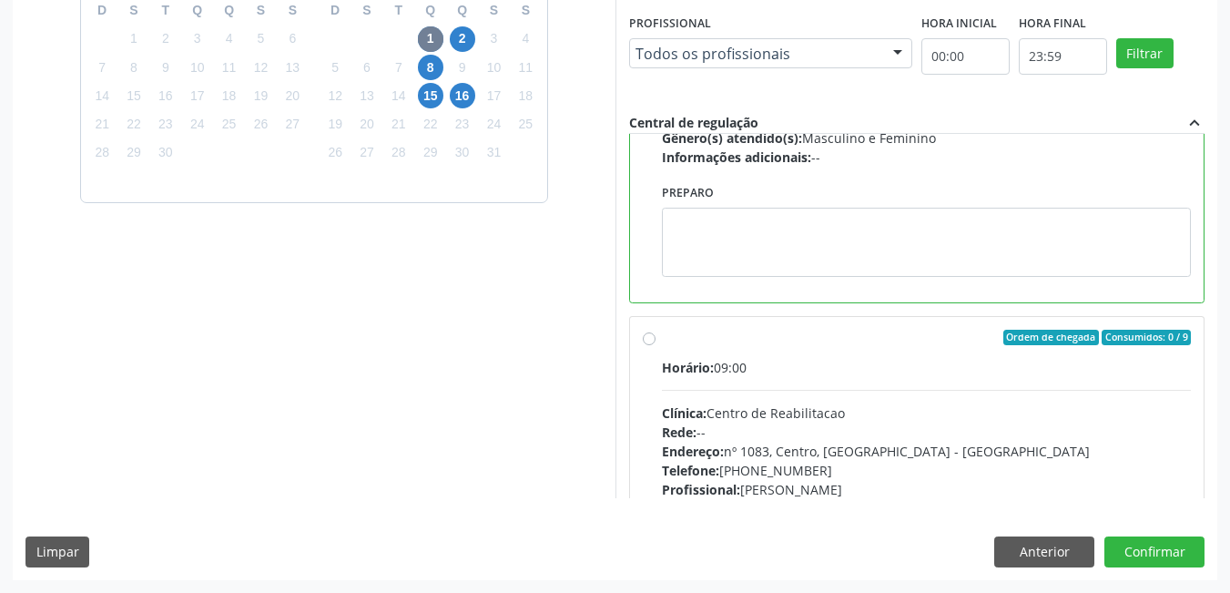
scroll to position [182, 0]
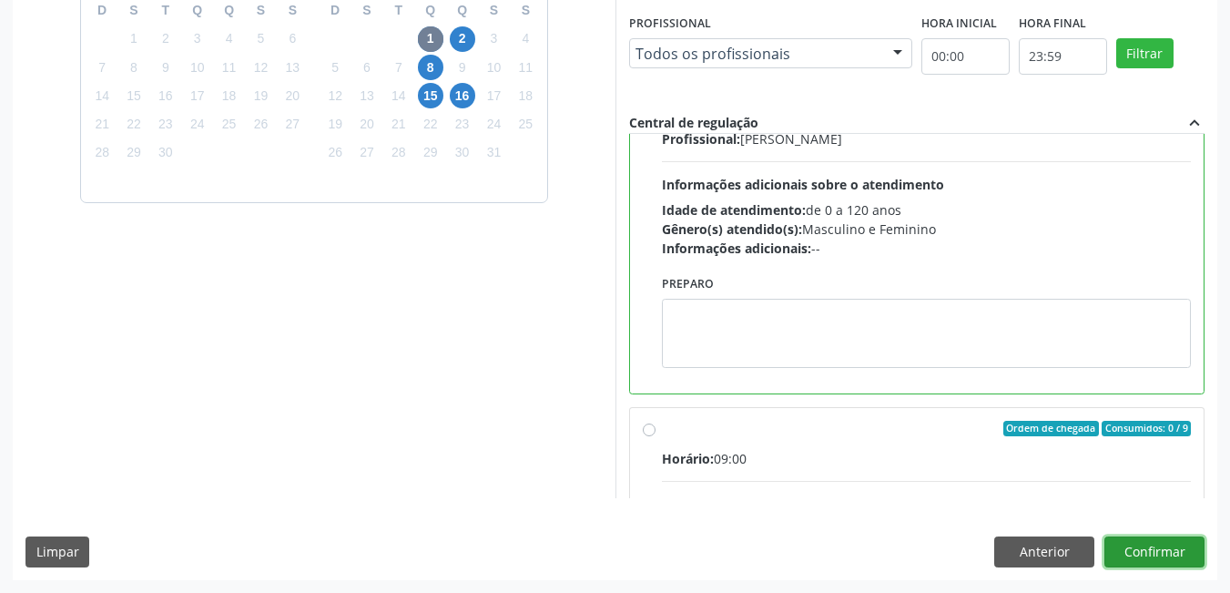
click at [1166, 552] on button "Confirmar" at bounding box center [1155, 551] width 100 height 31
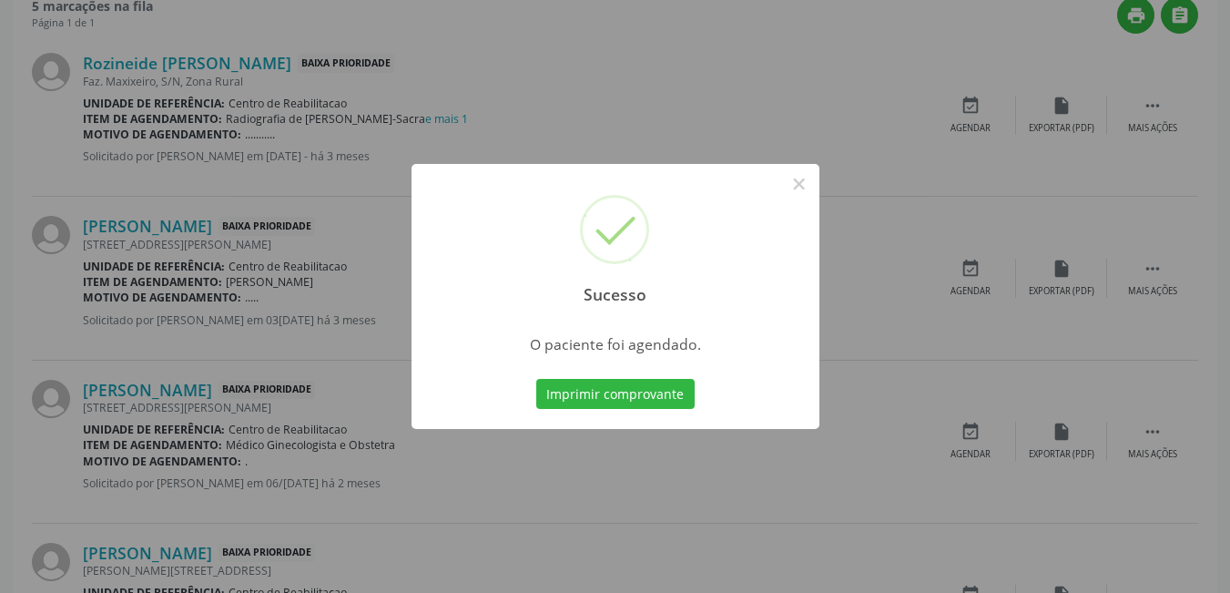
scroll to position [8, 0]
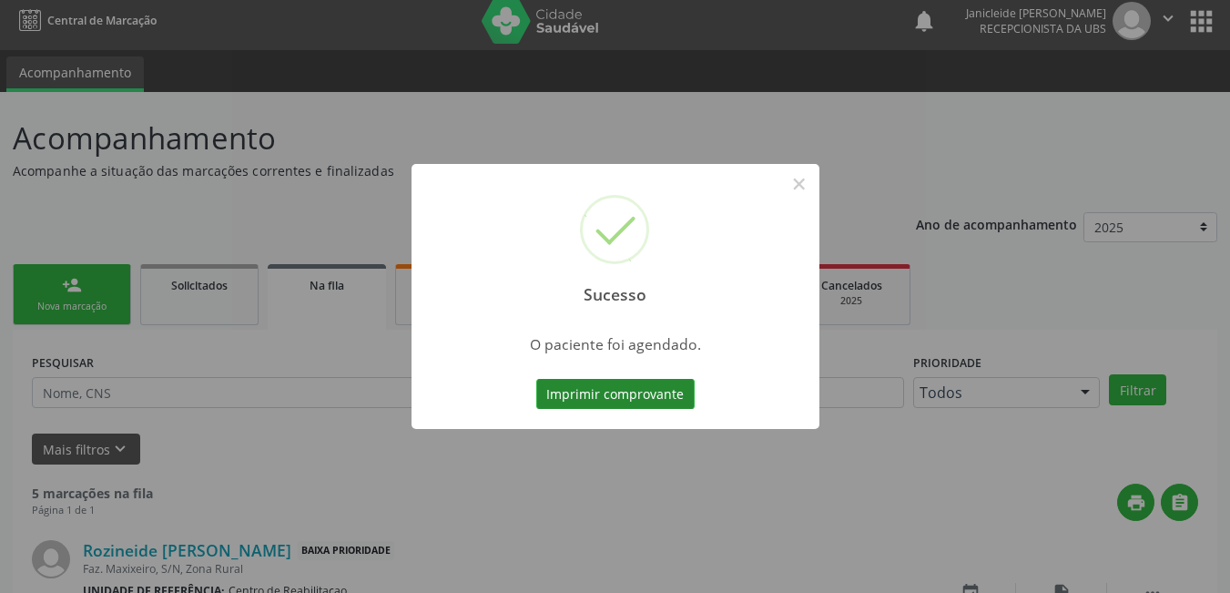
click at [628, 383] on button "Imprimir comprovante" at bounding box center [615, 394] width 158 height 31
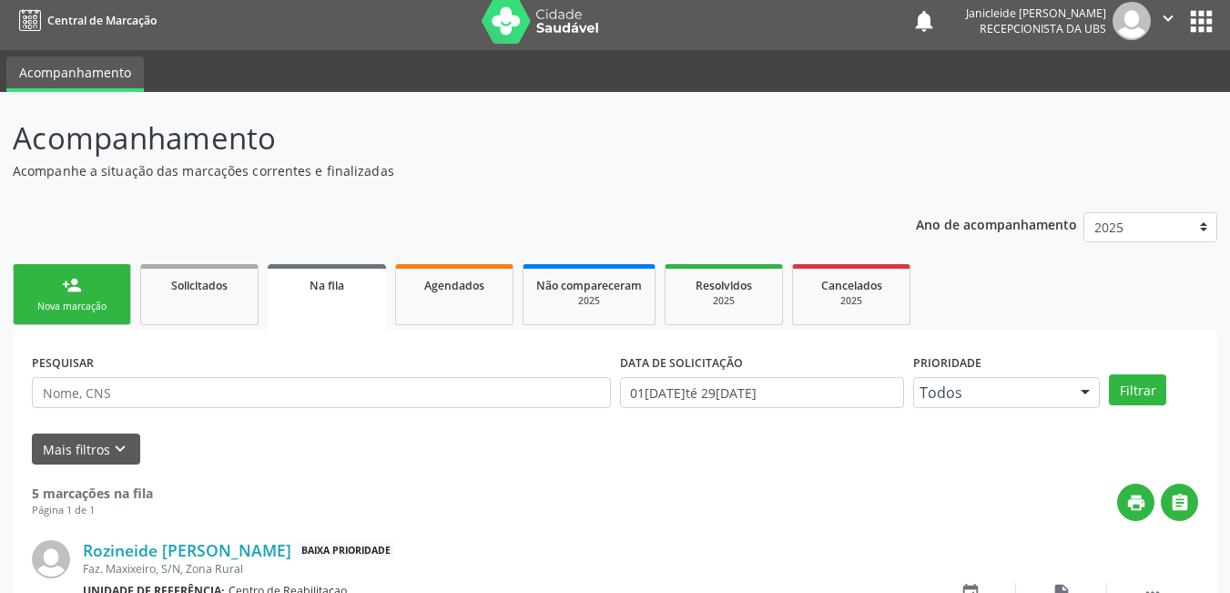
click at [114, 310] on div "Nova marcação" at bounding box center [71, 307] width 91 height 14
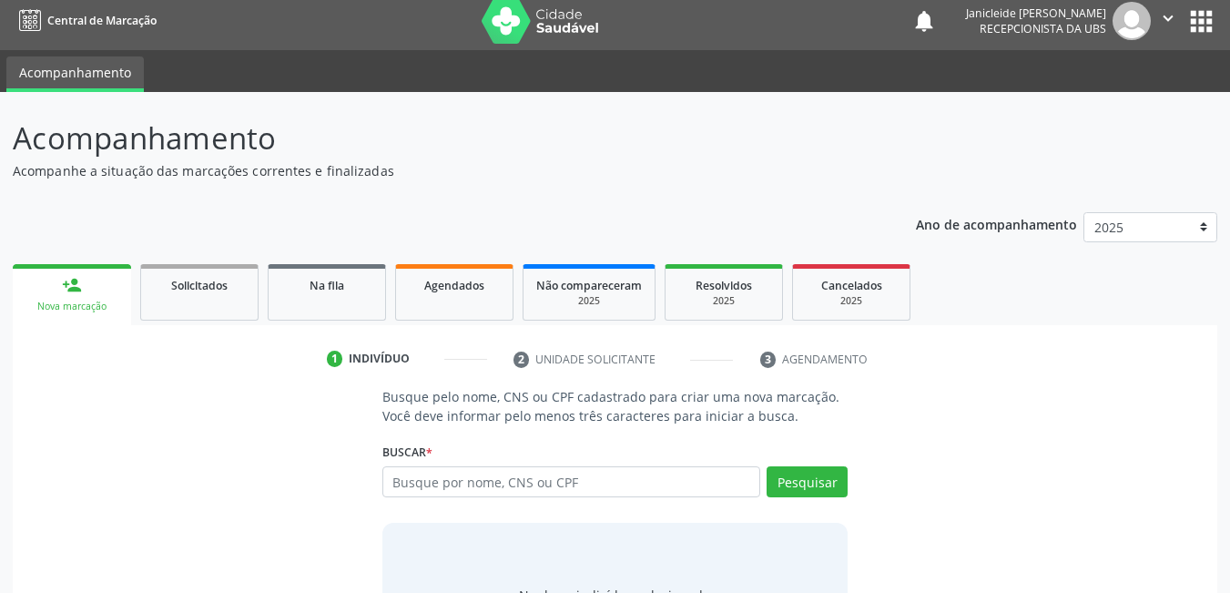
click at [564, 500] on div "Busque por nome, CNS ou CPF Nenhum resultado encontrado para: " " Digite nome, …" at bounding box center [616, 488] width 466 height 44
click at [562, 477] on input "text" at bounding box center [572, 481] width 379 height 31
paste input "709 6016 6877 7773"
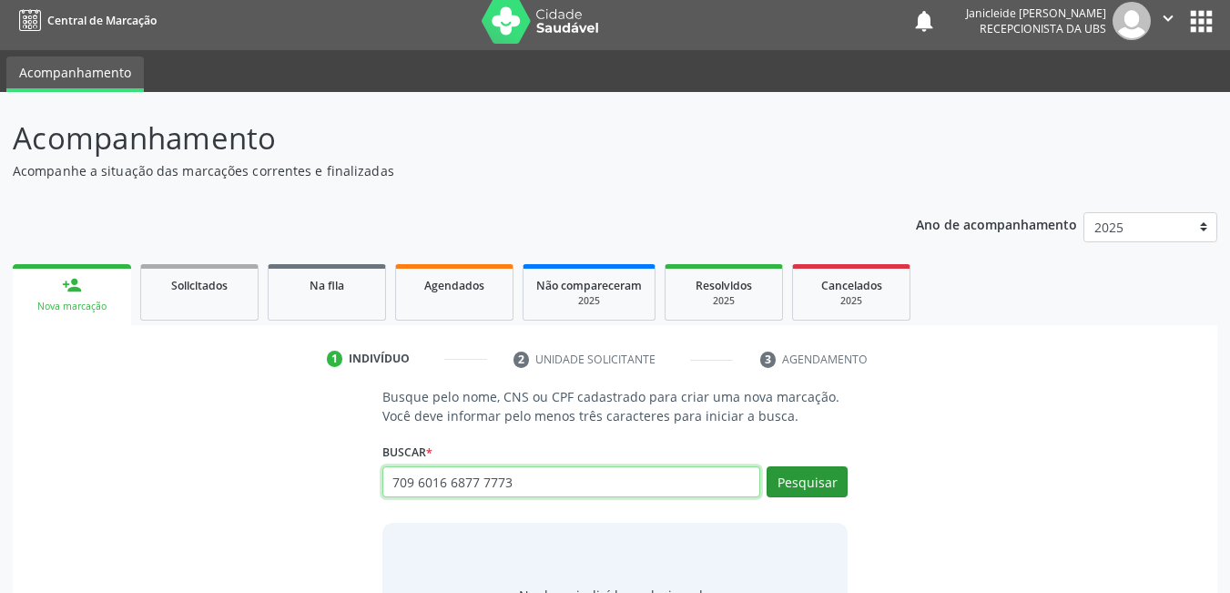
type input "709 6016 6877 7773"
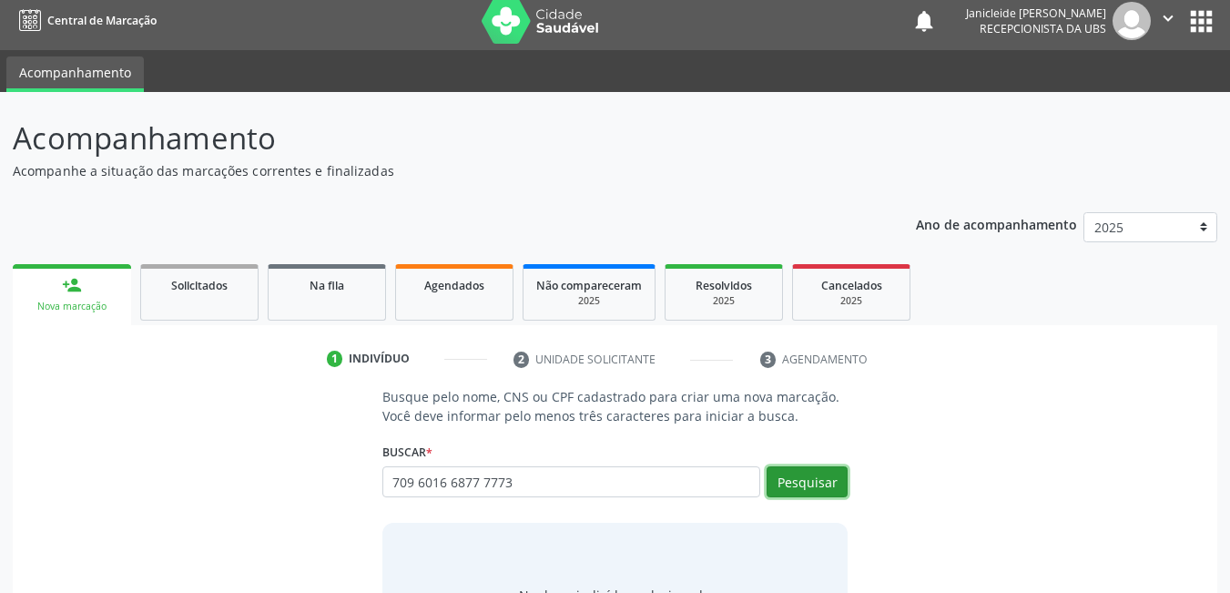
click at [801, 492] on button "Pesquisar" at bounding box center [807, 481] width 81 height 31
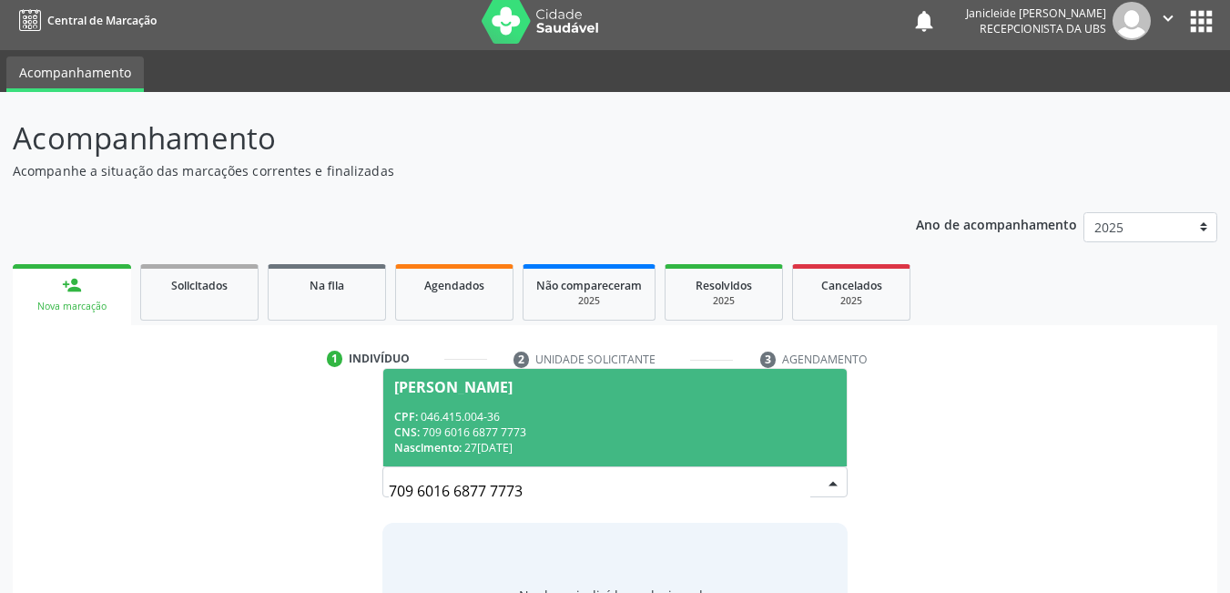
click at [454, 424] on div "CNS: 709 6016 6877 7773" at bounding box center [615, 431] width 443 height 15
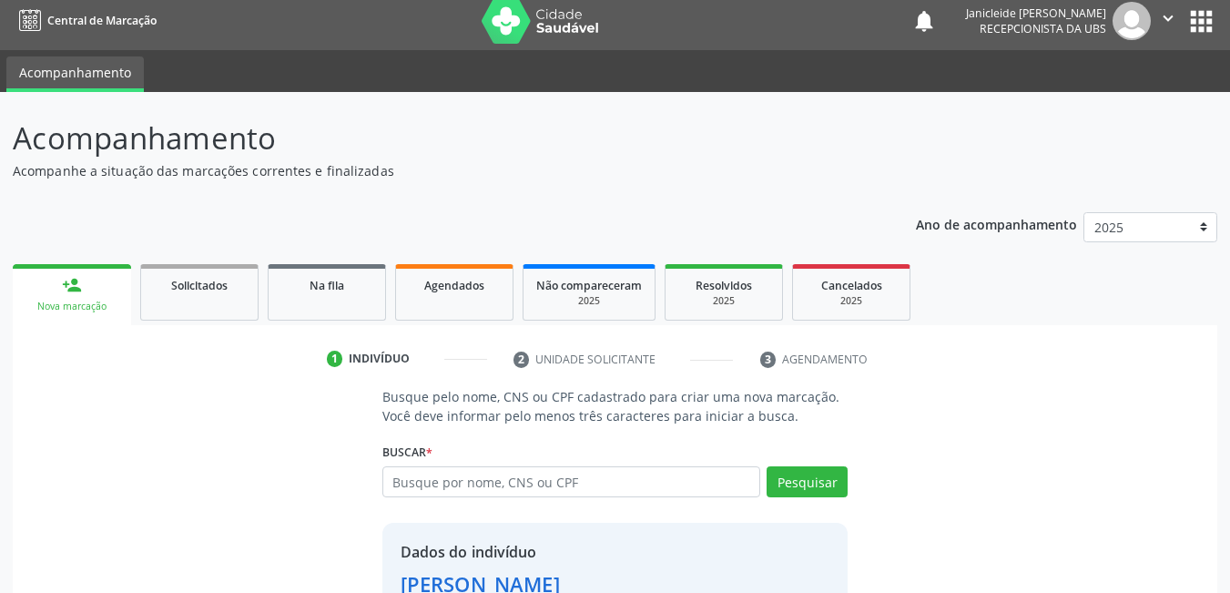
scroll to position [138, 0]
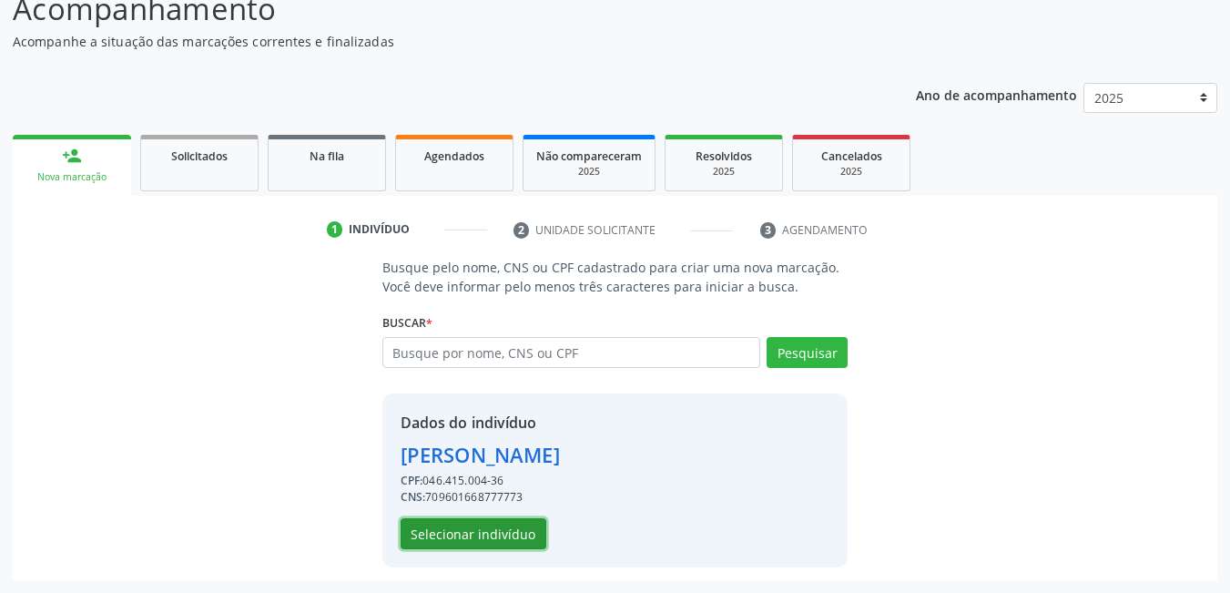
click at [509, 528] on button "Selecionar indivíduo" at bounding box center [474, 533] width 146 height 31
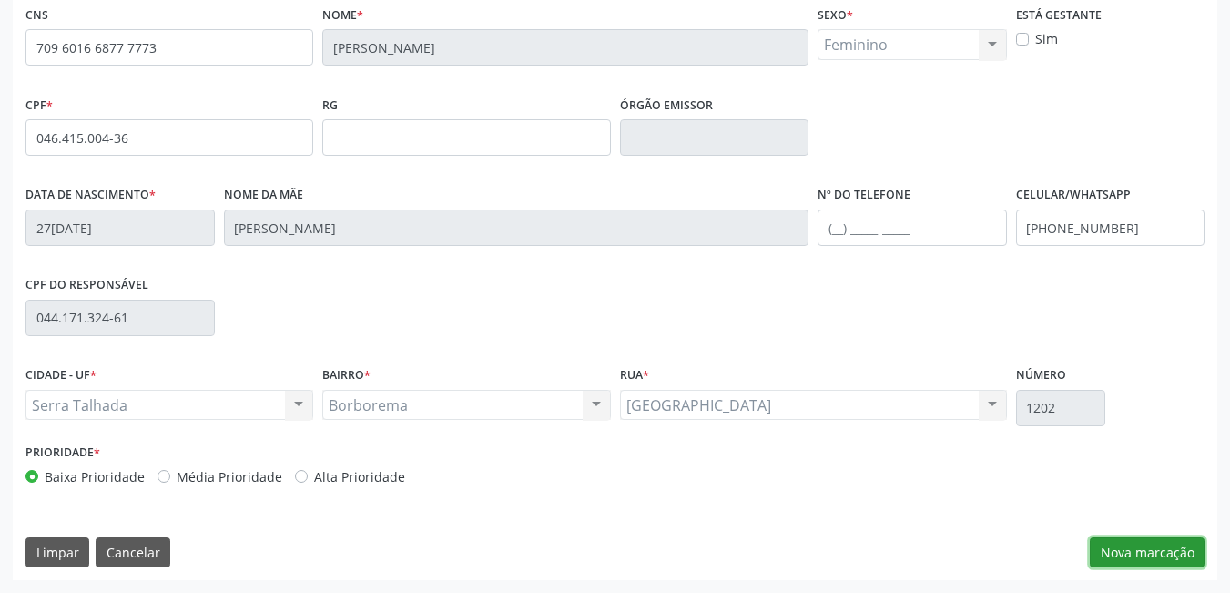
click at [1158, 555] on button "Nova marcação" at bounding box center [1147, 552] width 115 height 31
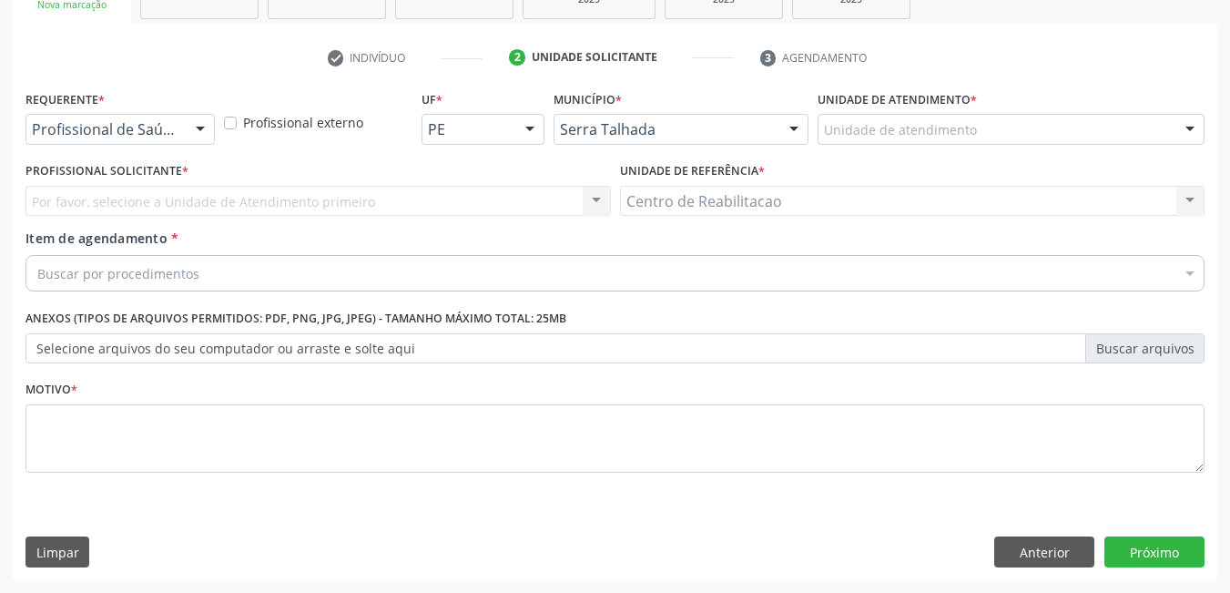
click at [194, 138] on div at bounding box center [200, 130] width 27 height 31
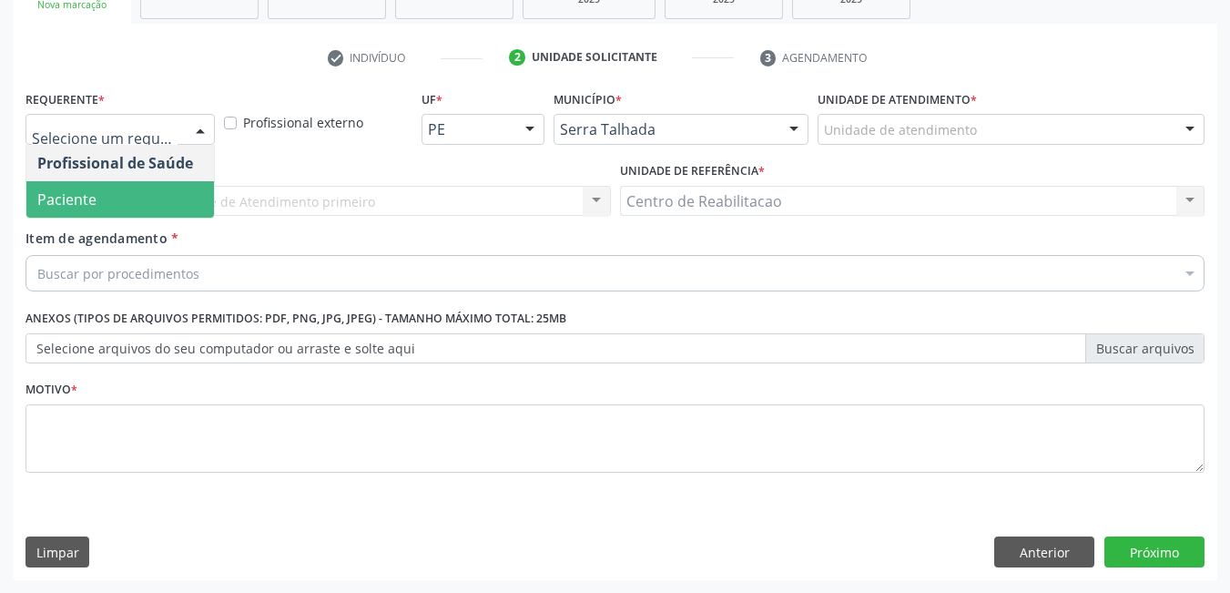
click at [76, 207] on span "Paciente" at bounding box center [66, 199] width 59 height 20
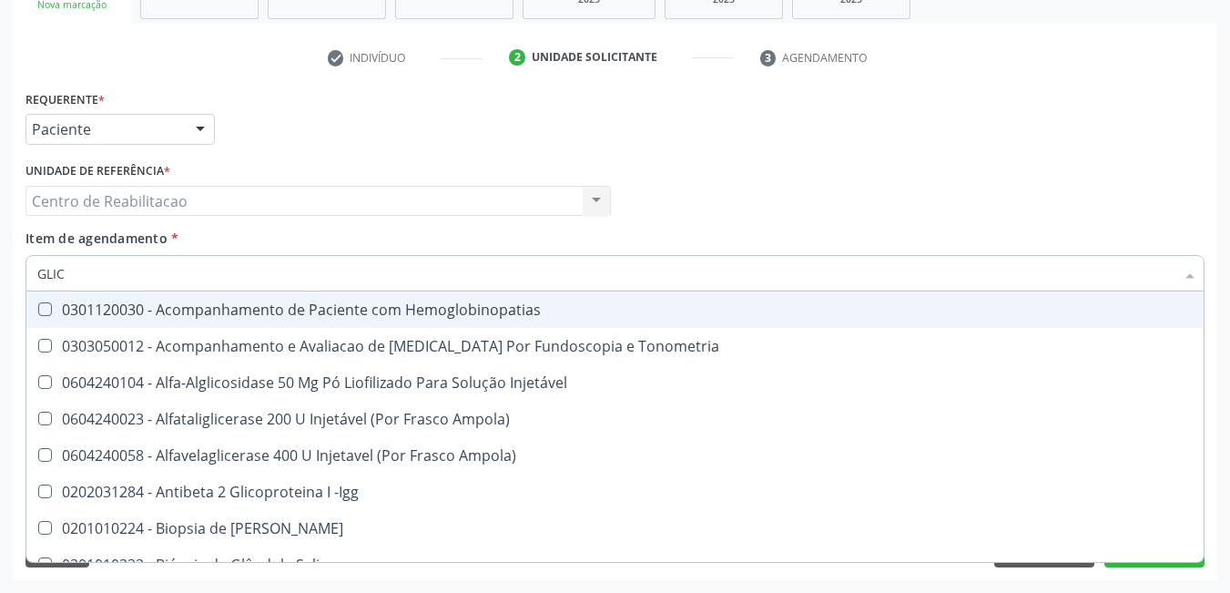
type input "GLICO"
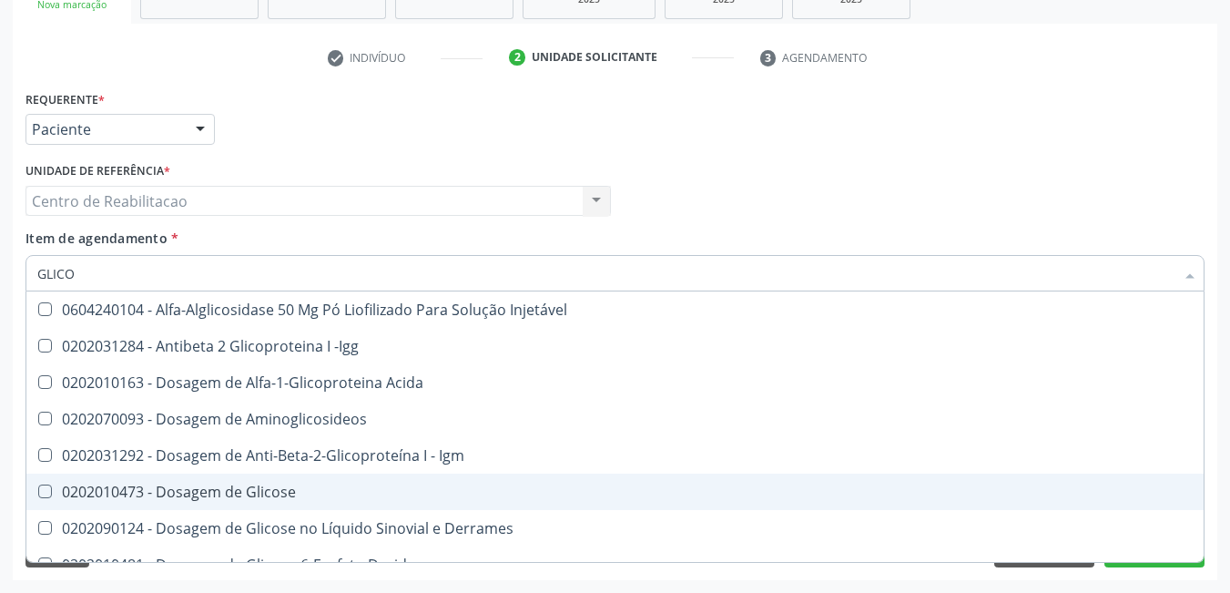
click at [47, 489] on Glicose at bounding box center [45, 492] width 14 height 14
click at [38, 489] on Glicose "checkbox" at bounding box center [32, 491] width 12 height 12
checkbox Glicose "true"
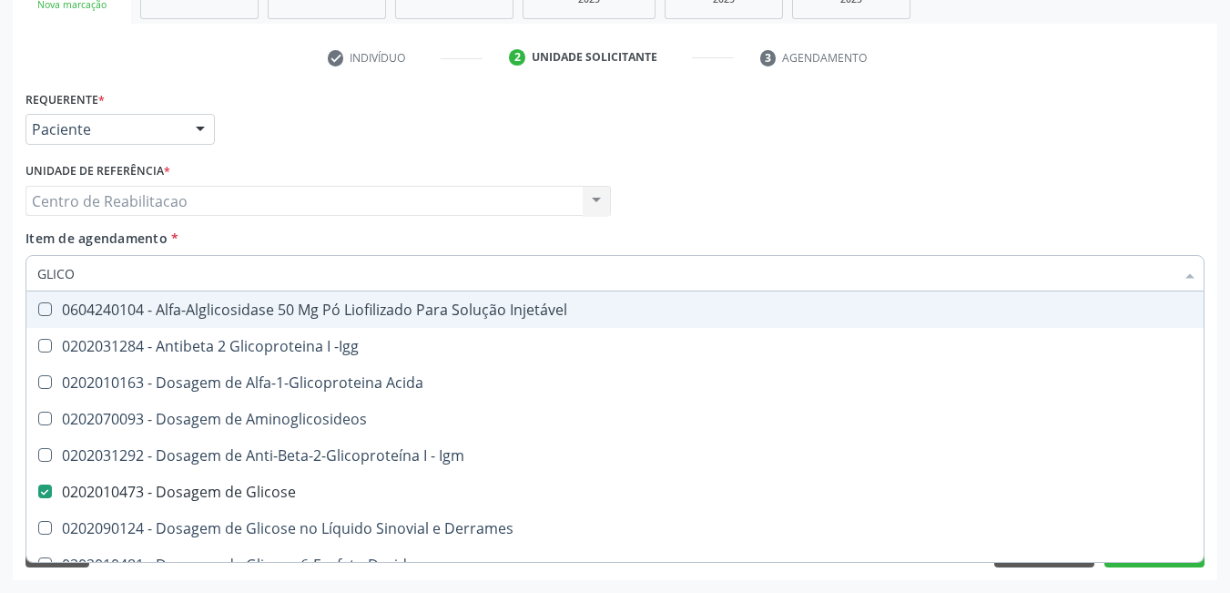
type input "GLIC"
checkbox Glicose "false"
checkbox Glicose "true"
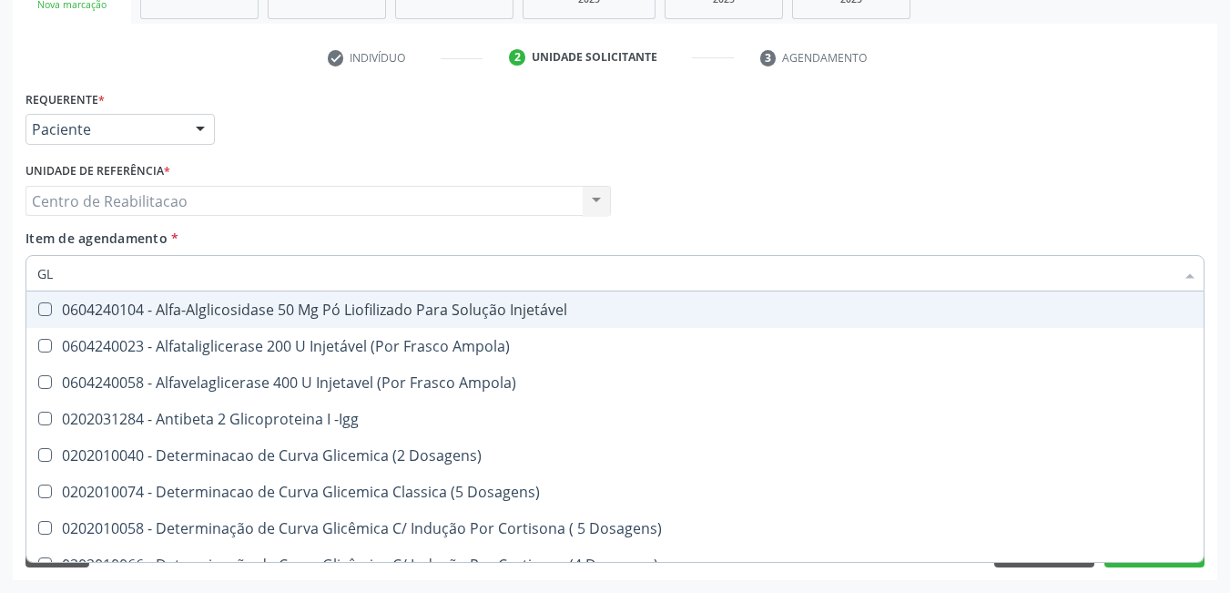
type input "G"
checkbox Glicose "false"
checkbox Glicosilada "false"
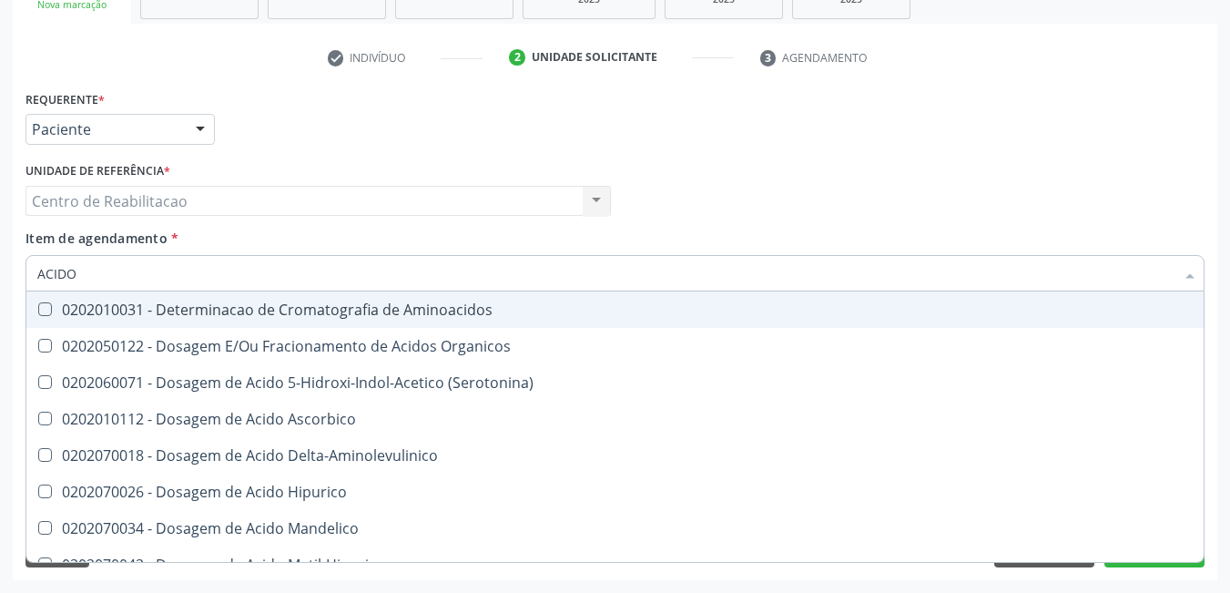
click at [138, 277] on input "ACIDO" at bounding box center [606, 273] width 1138 height 36
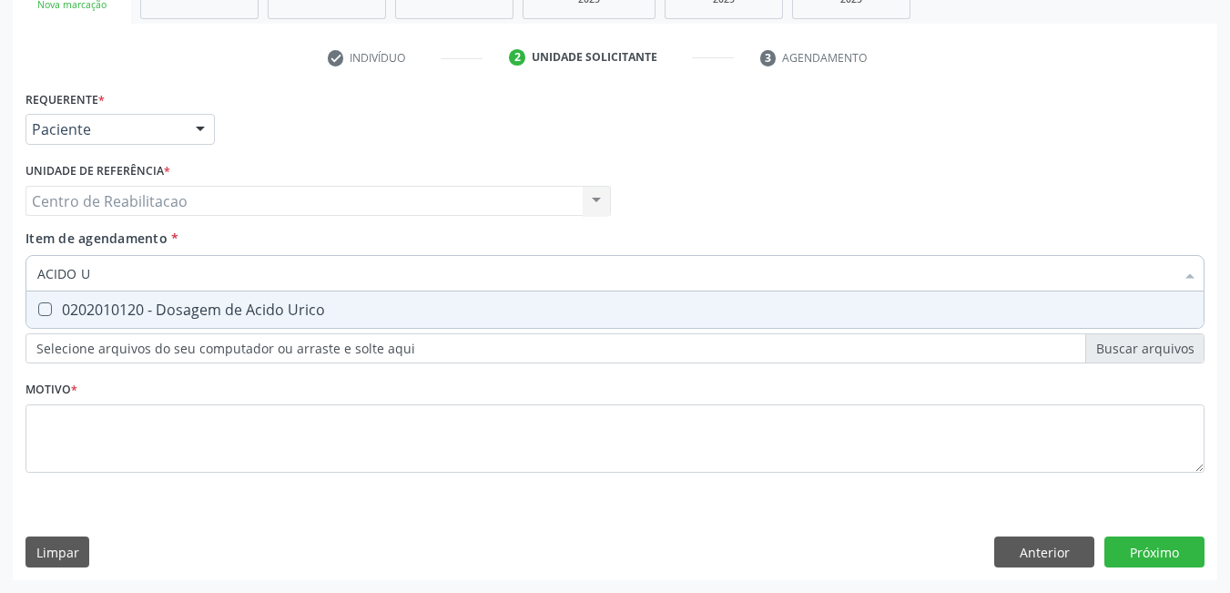
type input "ACIDO UR"
click at [38, 308] on Urico at bounding box center [45, 309] width 14 height 14
click at [38, 308] on Urico "checkbox" at bounding box center [32, 309] width 12 height 12
checkbox Urico "true"
type input "A"
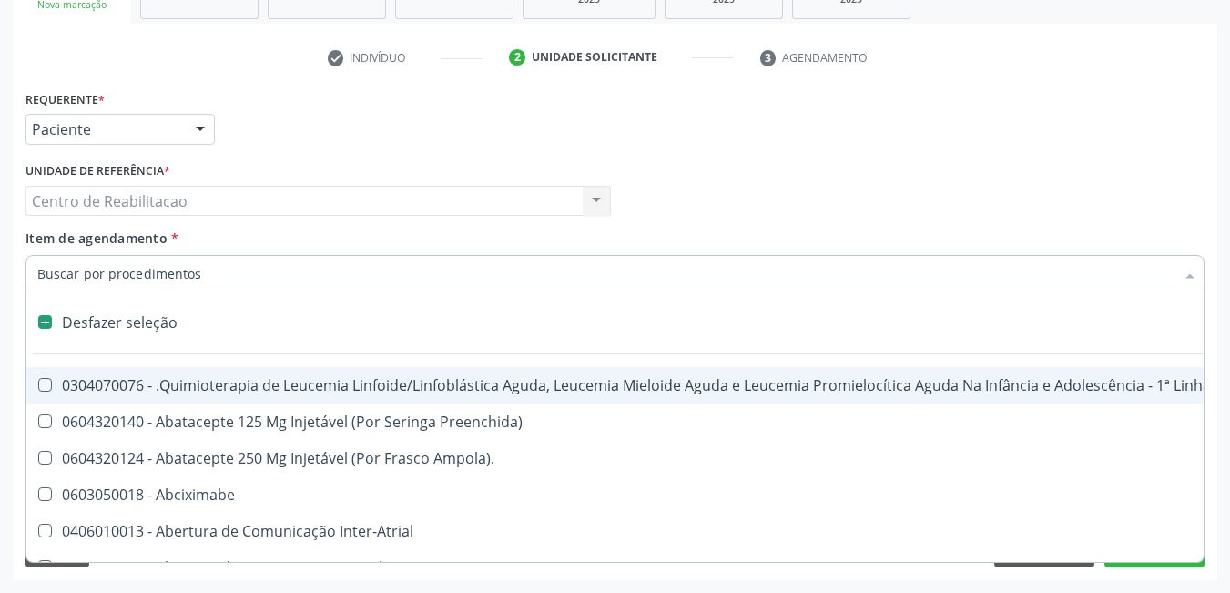
checkbox Manutenção "false"
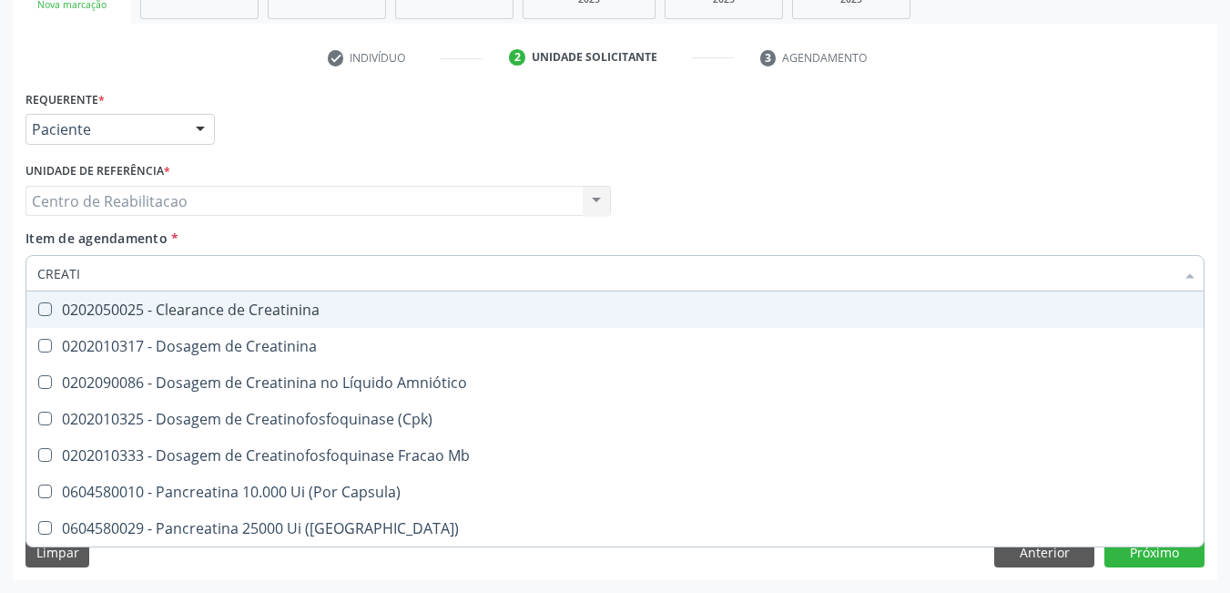
type input "CREATIN"
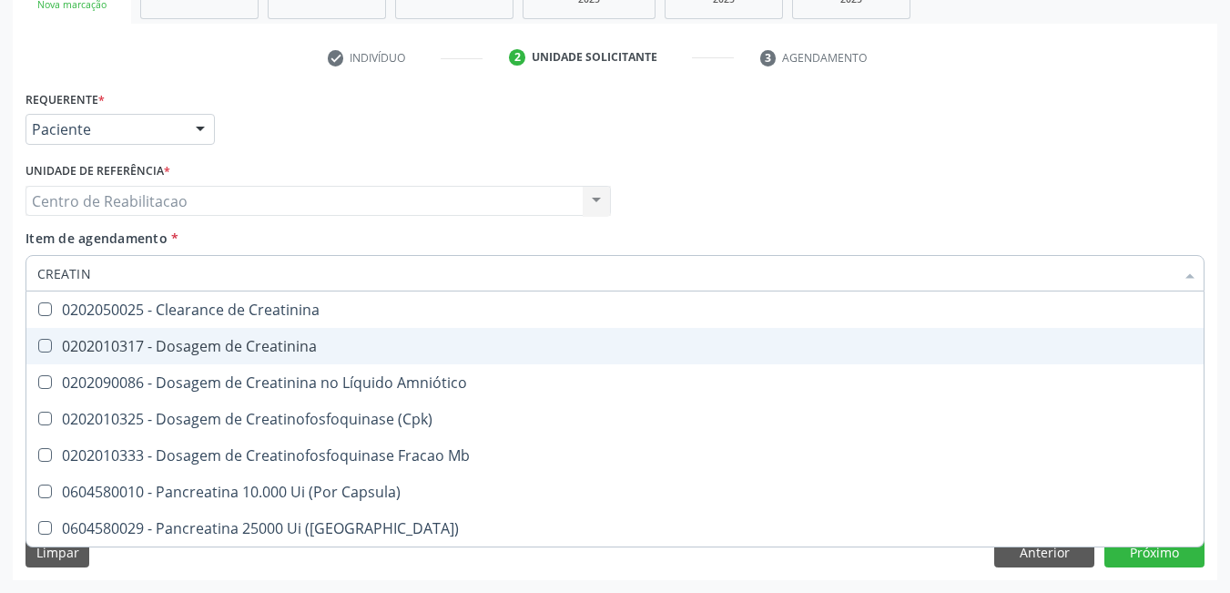
click at [43, 350] on Creatinina at bounding box center [45, 346] width 14 height 14
click at [38, 350] on Creatinina "checkbox" at bounding box center [32, 346] width 12 height 12
checkbox Creatinina "true"
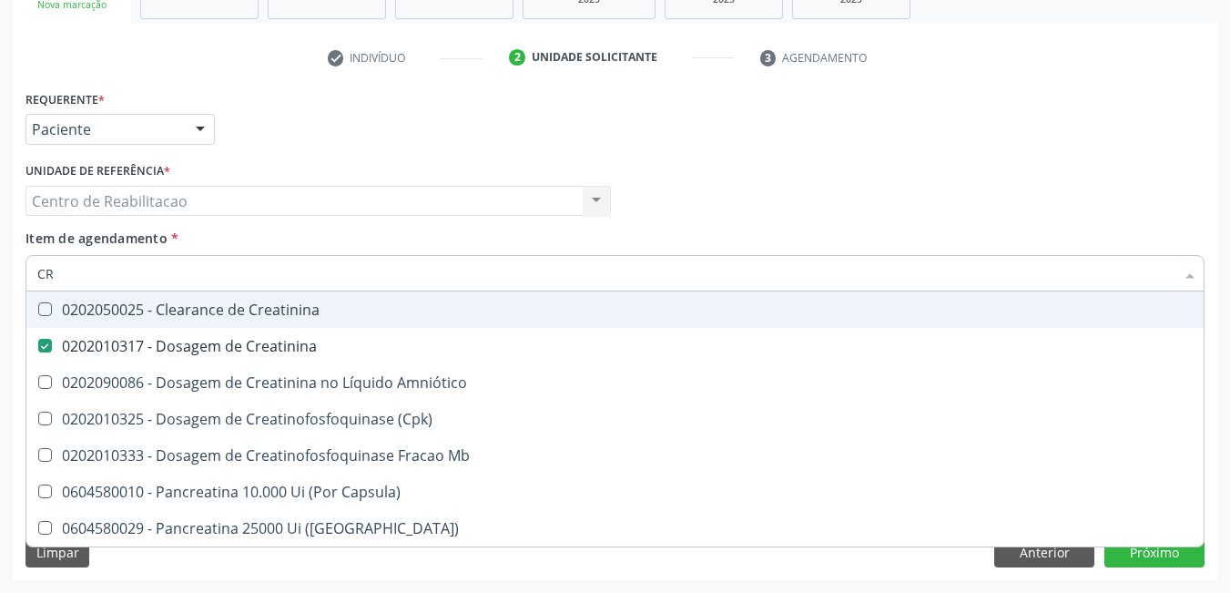
type input "C"
checkbox Creatinina "false"
checkbox \(Cpk\) "false"
checkbox Capsula\) "false"
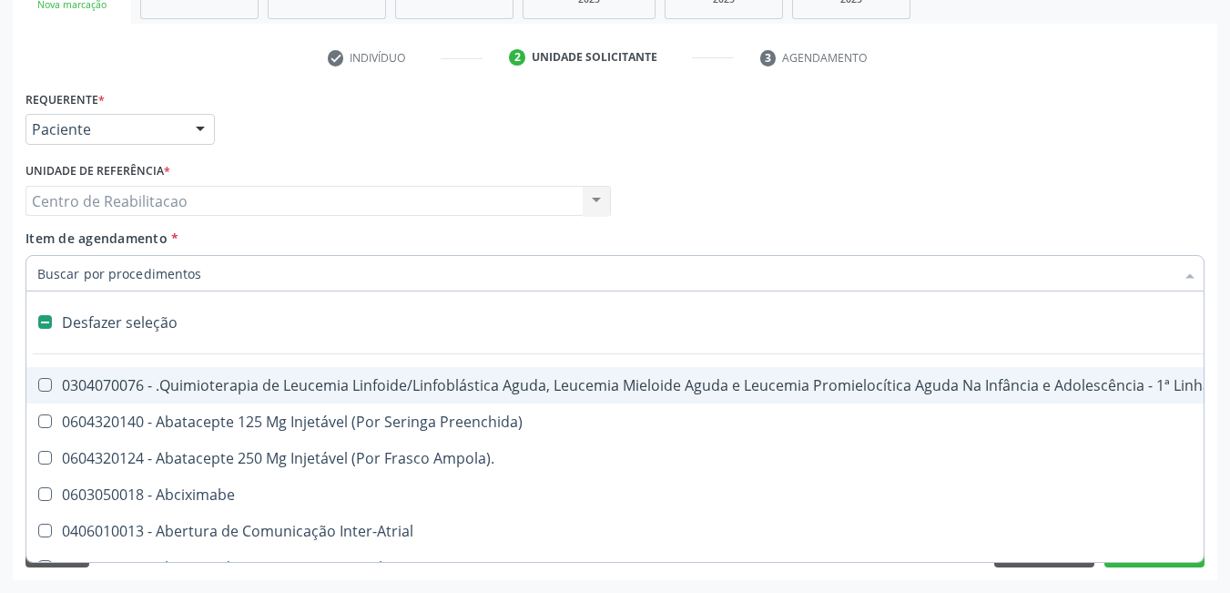
type input "U"
checkbox Cistometro "true"
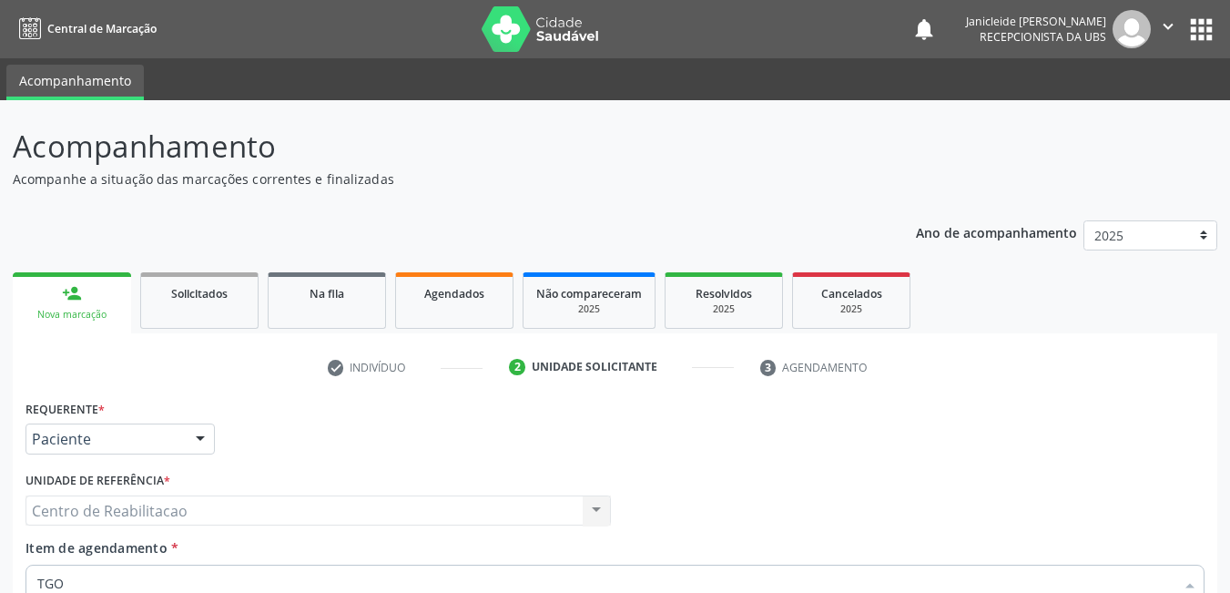
scroll to position [310, 0]
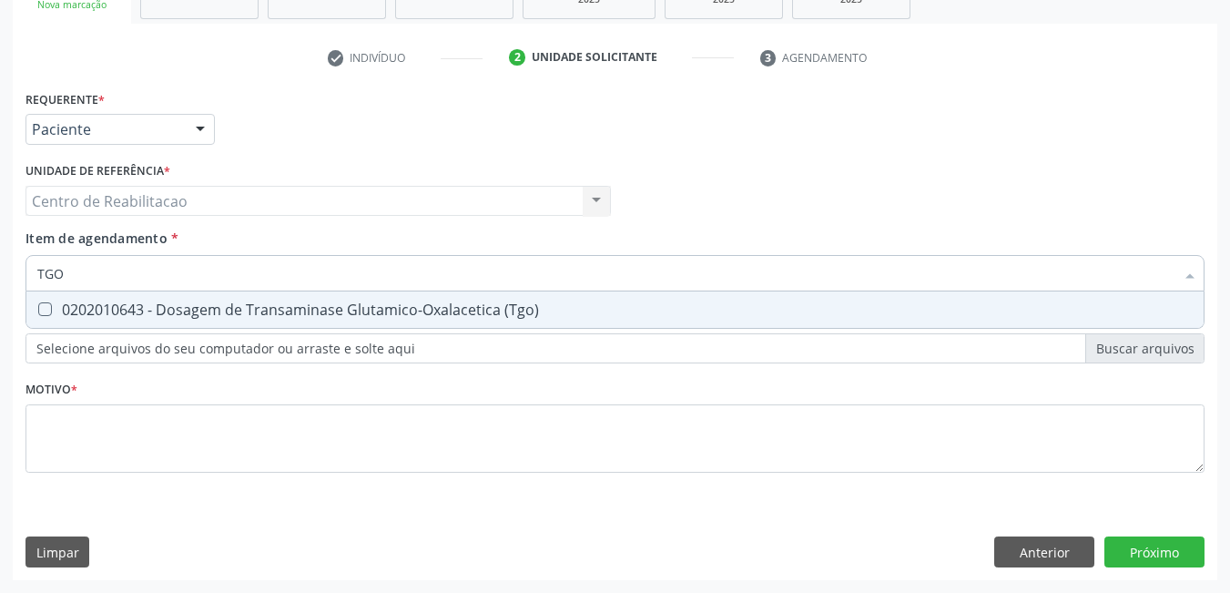
click at [41, 317] on div "0202010643 - Dosagem de Transaminase Glutamico-Oxalacetica (Tgo)" at bounding box center [615, 309] width 1156 height 15
checkbox \(Tgo\) "true"
click at [211, 260] on input "TGO" at bounding box center [606, 273] width 1138 height 36
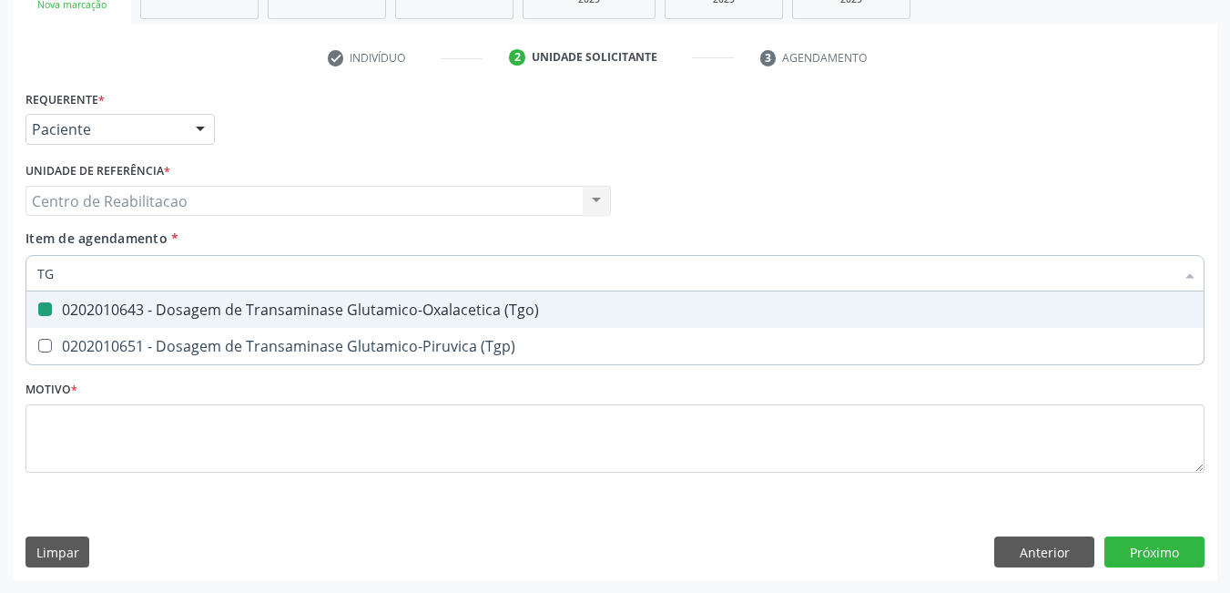
type input "TGP"
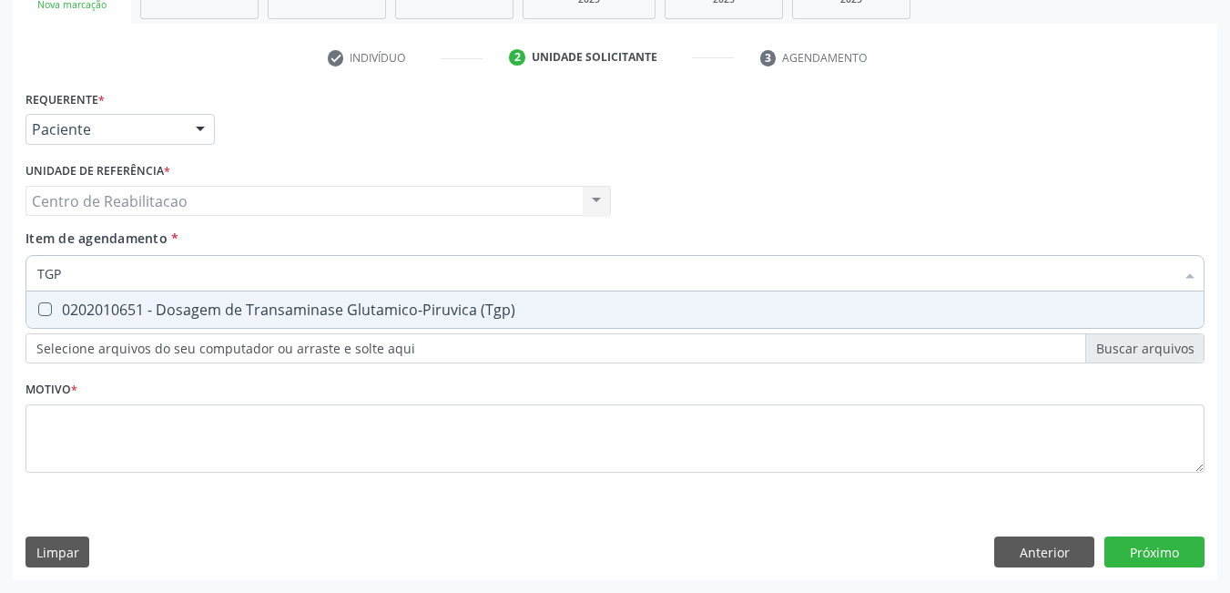
click at [47, 308] on \(Tgp\) at bounding box center [45, 309] width 14 height 14
click at [38, 308] on \(Tgp\) "checkbox" at bounding box center [32, 309] width 12 height 12
checkbox \(Tgp\) "true"
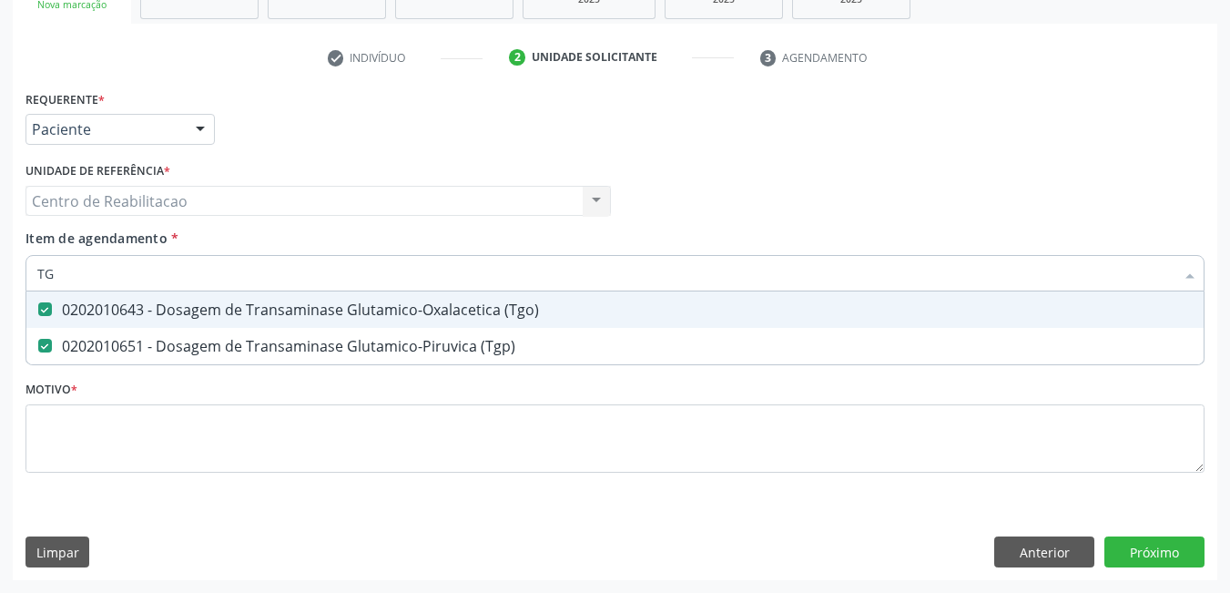
type input "T"
checkbox \(Tgo\) "false"
checkbox \(Tgp\) "false"
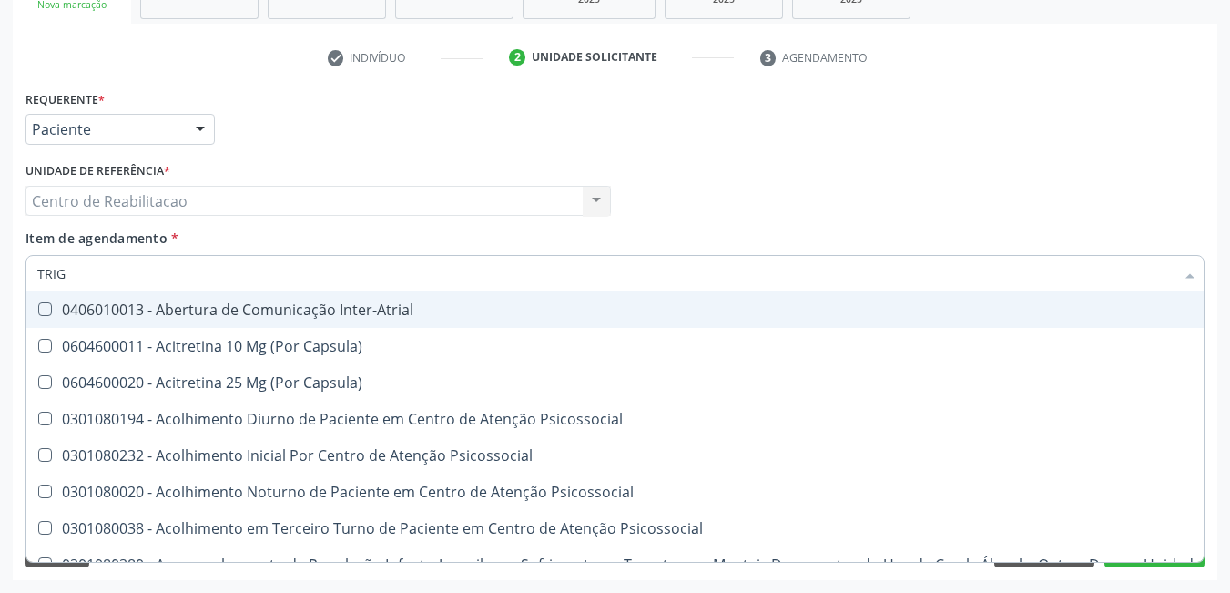
type input "TRIGL"
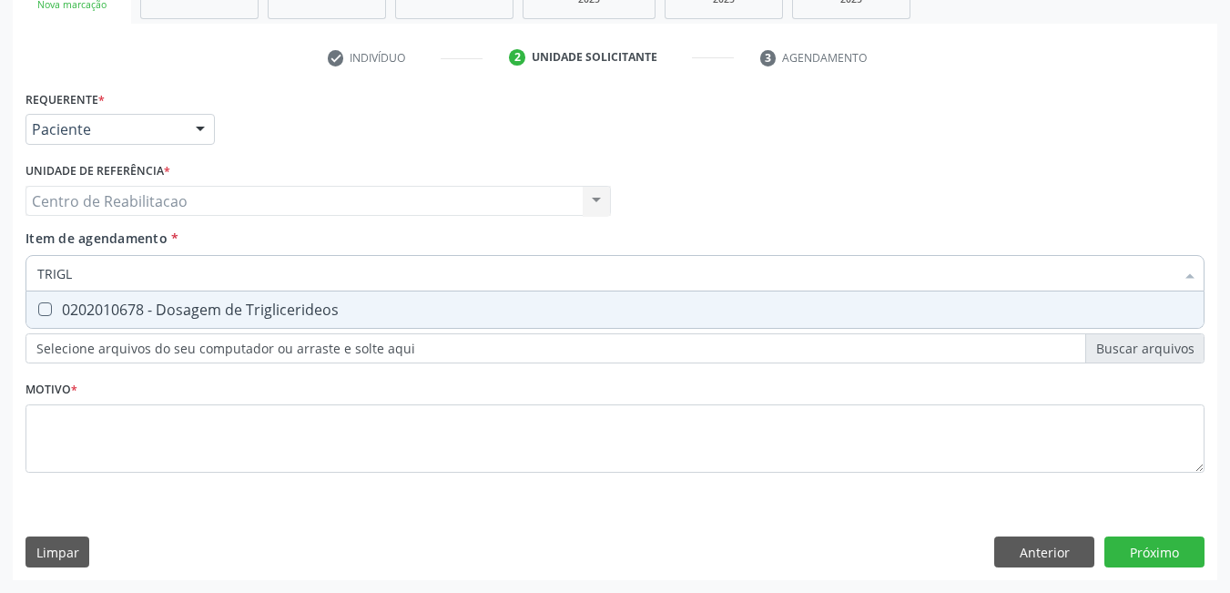
click at [46, 305] on Triglicerideos at bounding box center [45, 309] width 14 height 14
click at [38, 305] on Triglicerideos "checkbox" at bounding box center [32, 309] width 12 height 12
checkbox Triglicerideos "true"
click at [98, 277] on input "TRIGL" at bounding box center [606, 273] width 1138 height 36
type input "TRI"
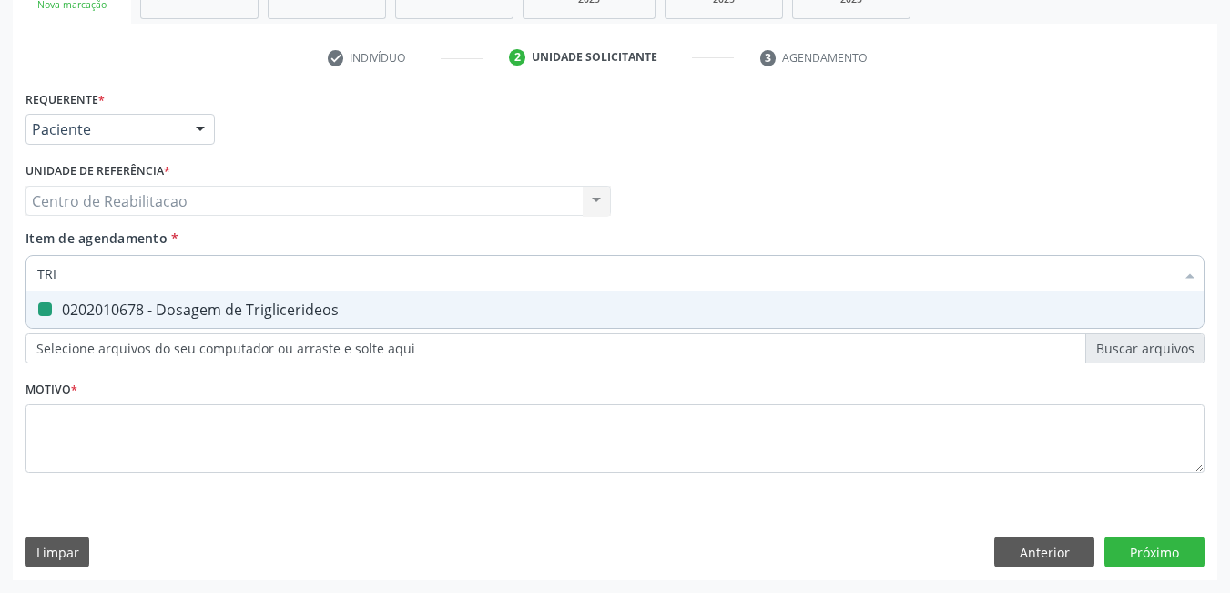
checkbox Triglicerideos "false"
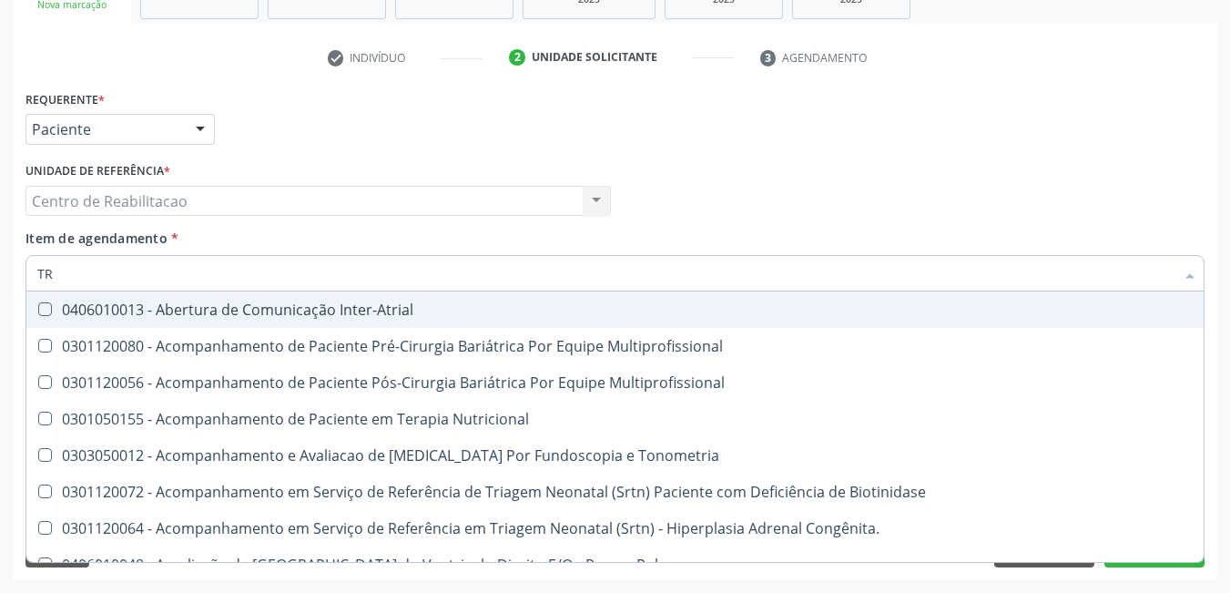
type input "T"
checkbox Triglicerideos "false"
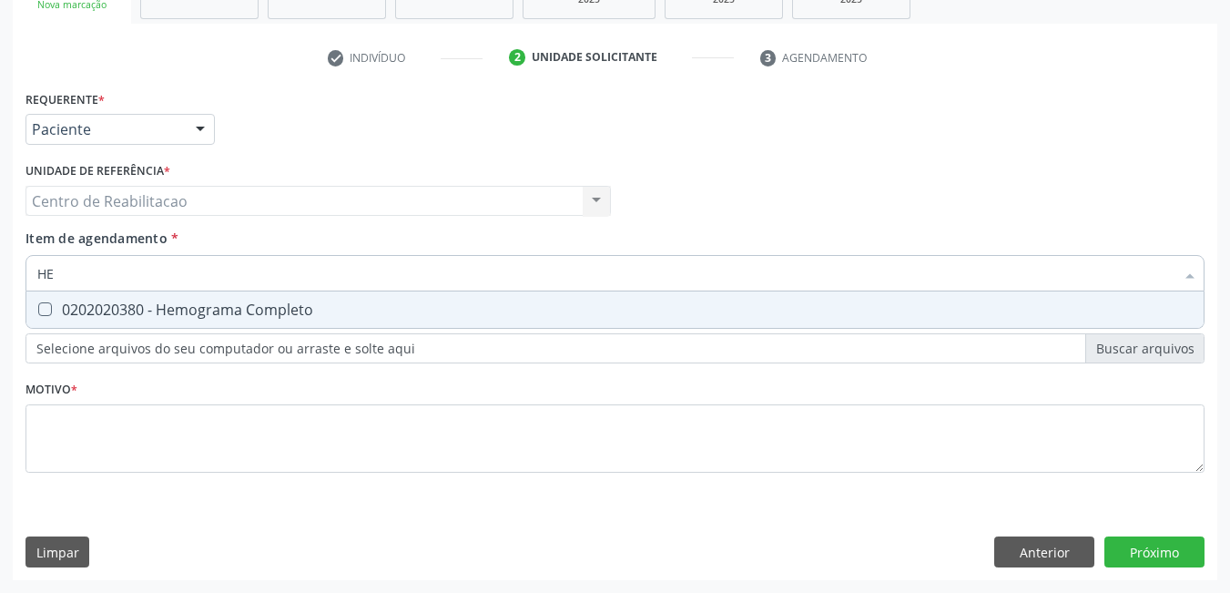
type input "H"
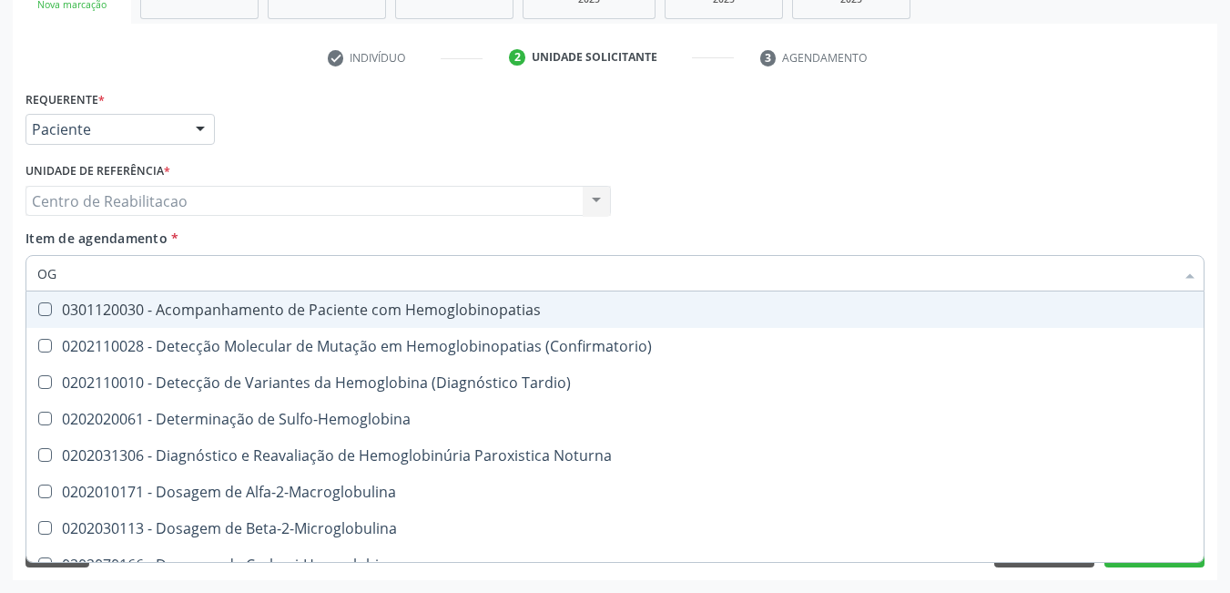
type input "O"
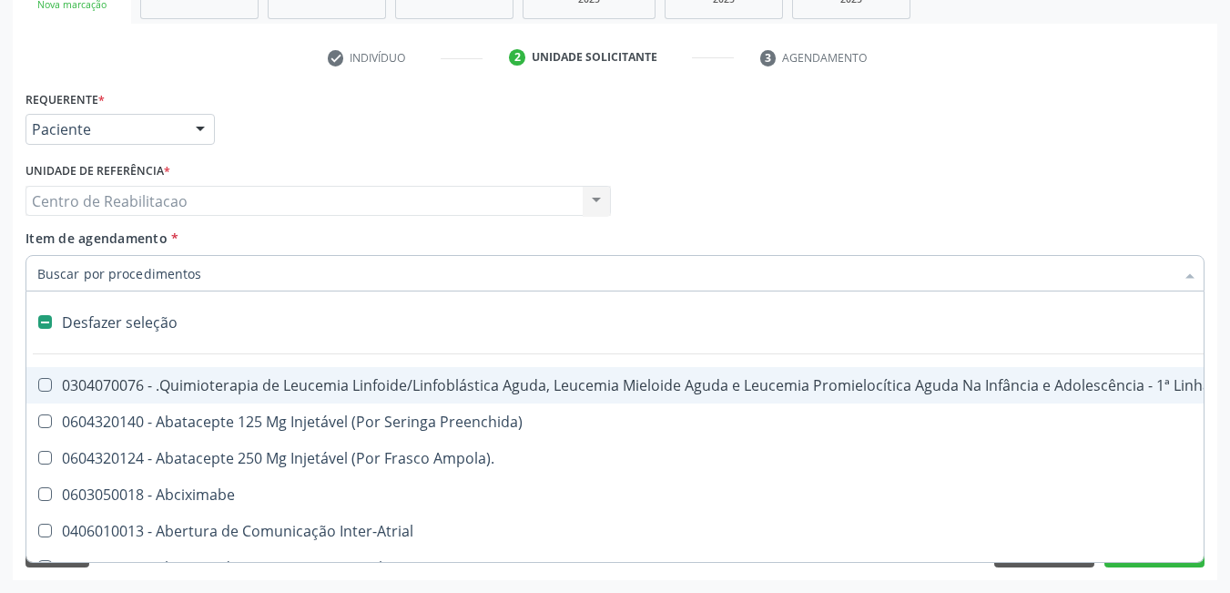
type input "H"
checkbox A "true"
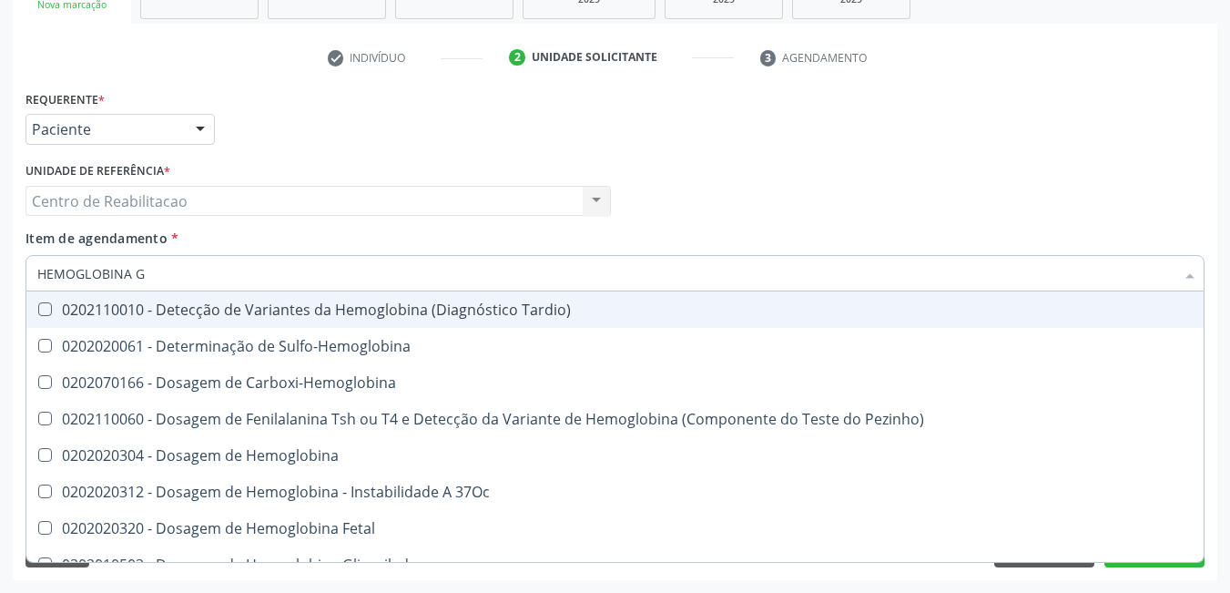
type input "HEMOGLOBINA GL"
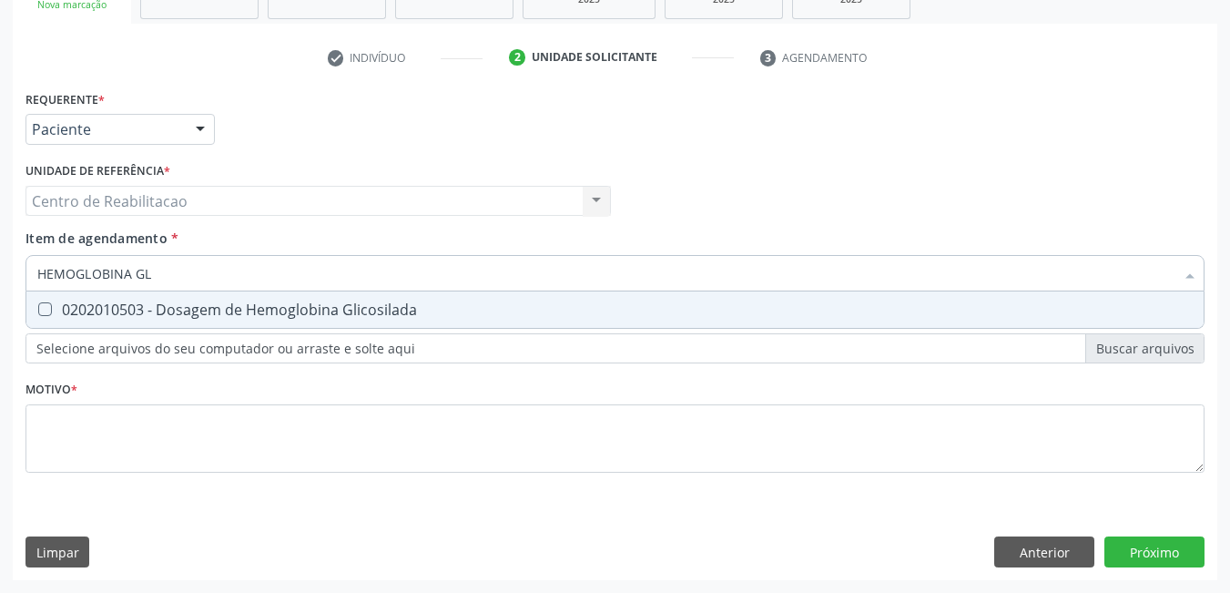
click at [47, 310] on Glicosilada at bounding box center [45, 309] width 14 height 14
click at [38, 310] on Glicosilada "checkbox" at bounding box center [32, 309] width 12 height 12
checkbox Glicosilada "true"
type input "HEMOGLOBI"
checkbox Glicosilada "false"
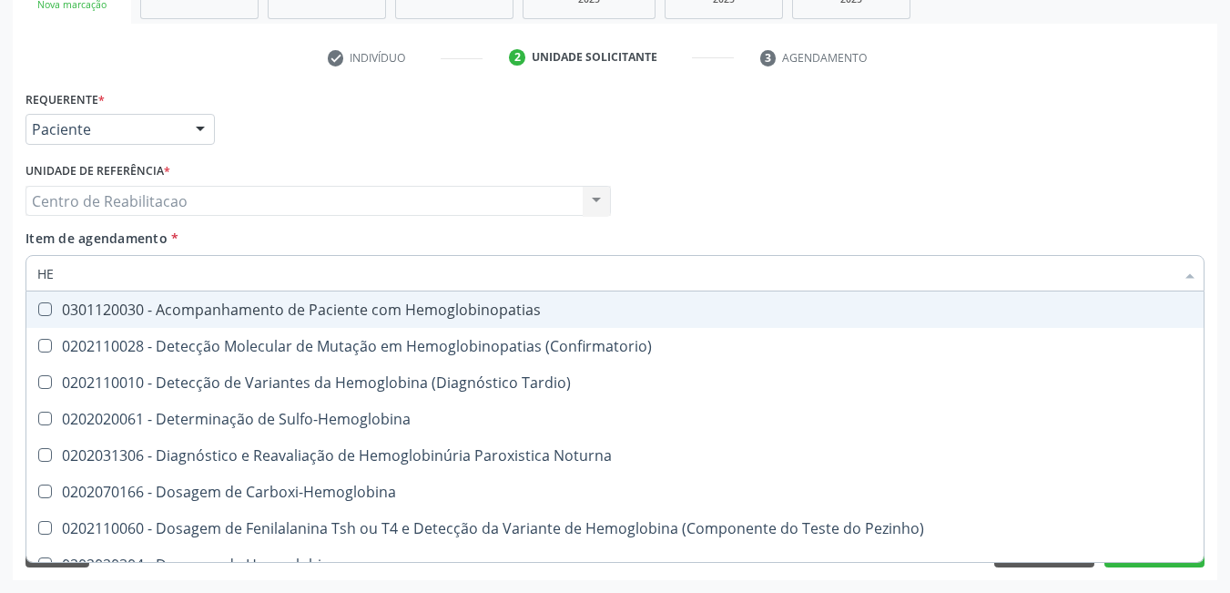
type input "H"
checkbox Glicosilada "false"
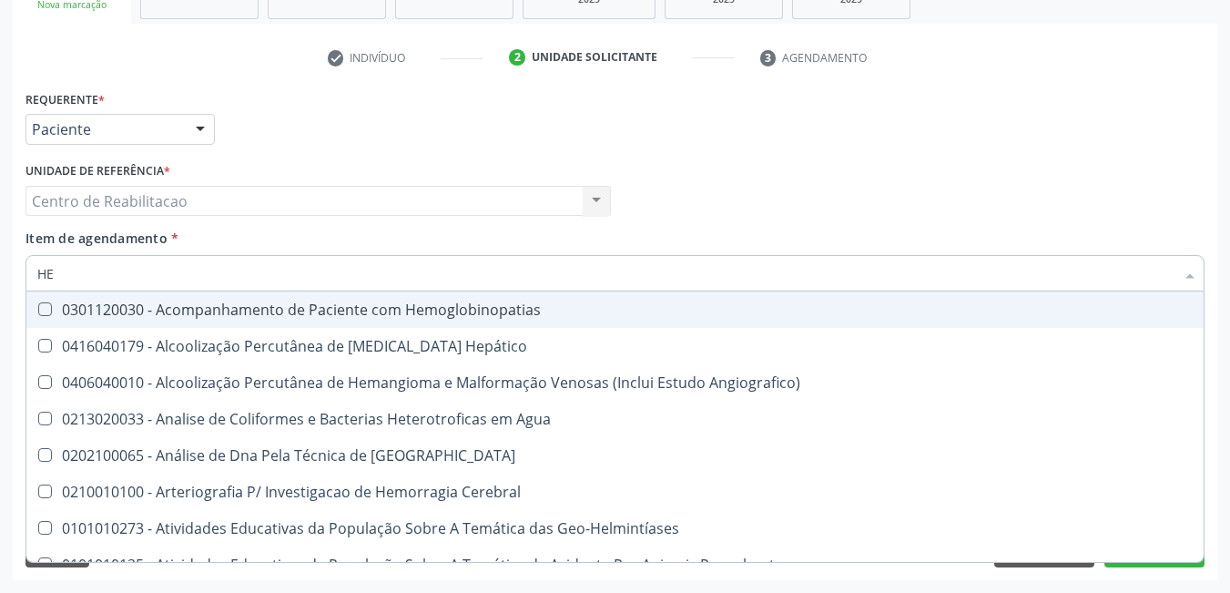
type input "HEM"
checkbox \(Qualitativo\) "true"
checkbox Glicosilada "false"
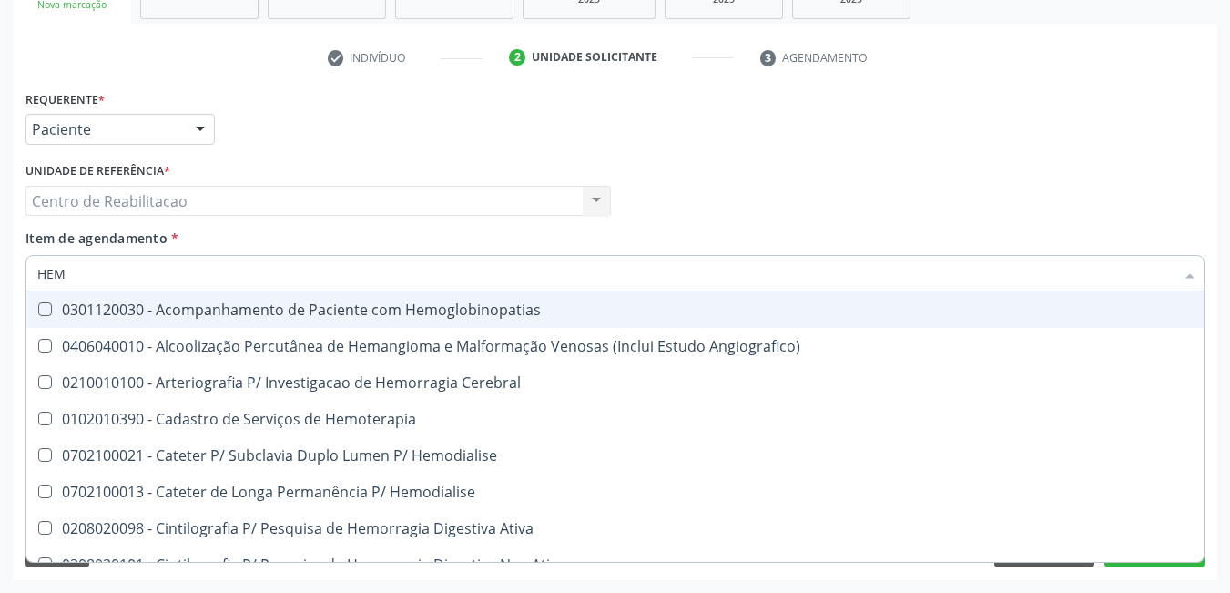
type input "HEMO"
checkbox Hemacias "true"
checkbox Glicosilada "false"
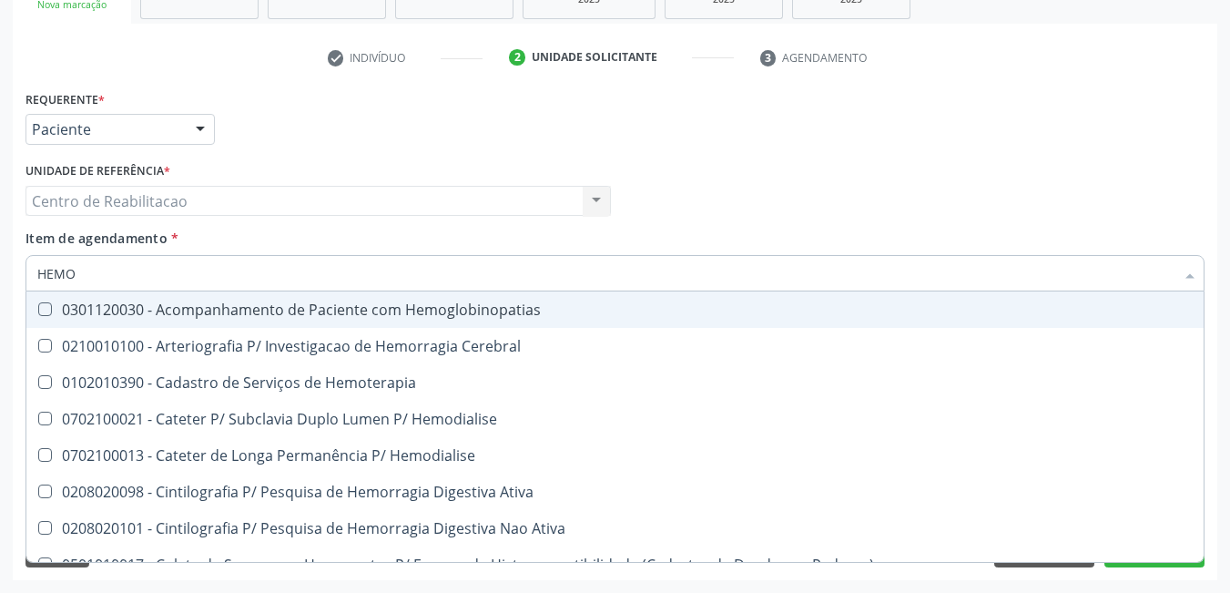
type input "HEMOG"
checkbox Tardio\) "true"
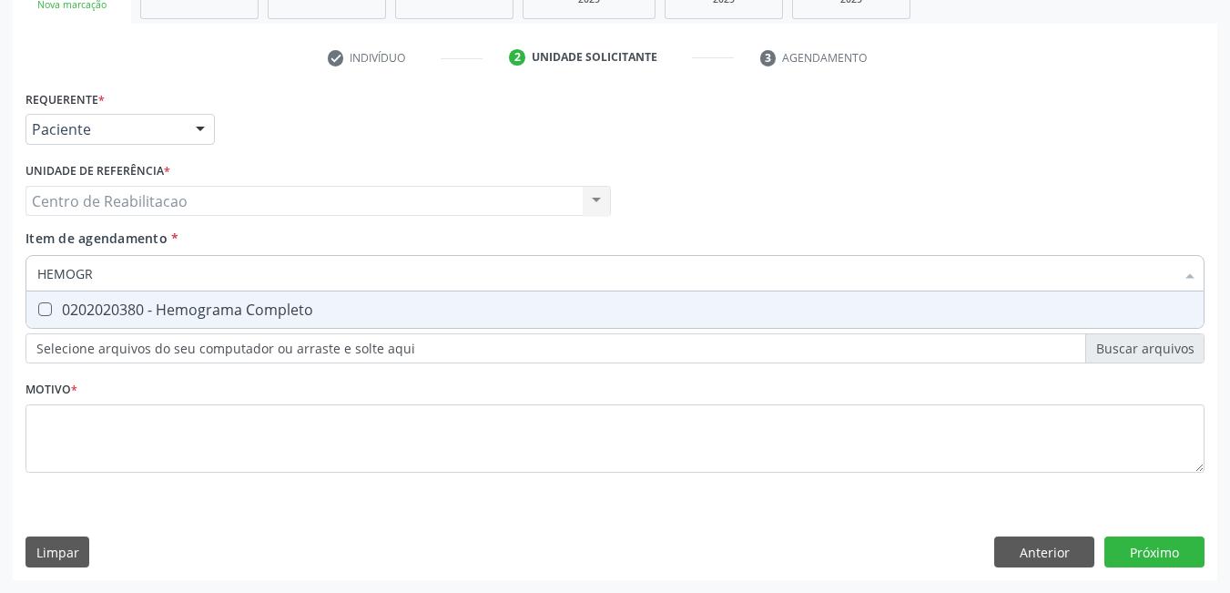
type input "HEMOGRA"
click at [42, 314] on Completo at bounding box center [45, 309] width 14 height 14
click at [38, 314] on Completo "checkbox" at bounding box center [32, 309] width 12 height 12
checkbox Completo "true"
type input "H"
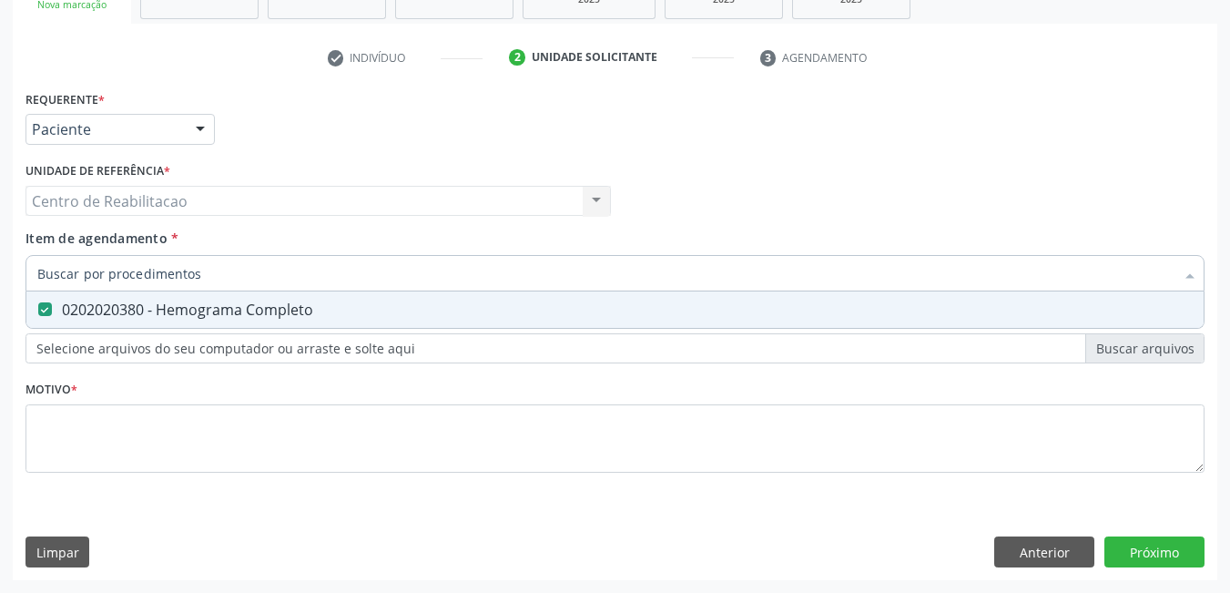
checkbox Completo "false"
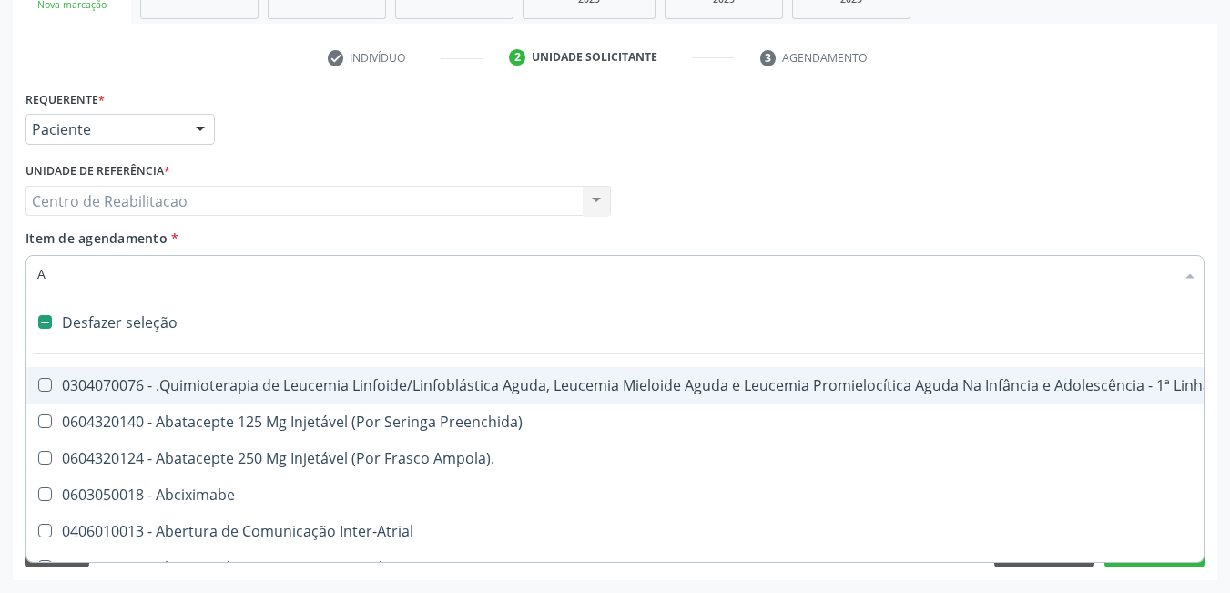
type input "AN"
checkbox Leptospirose "true"
checkbox Oncocercose\ "true"
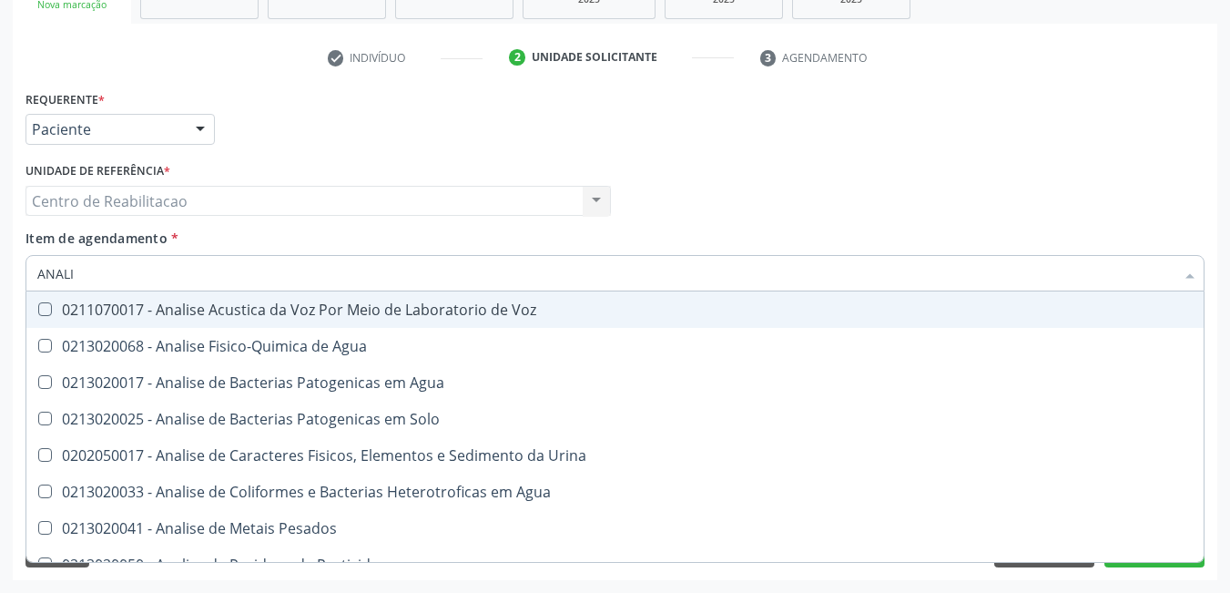
type input "ANALIS"
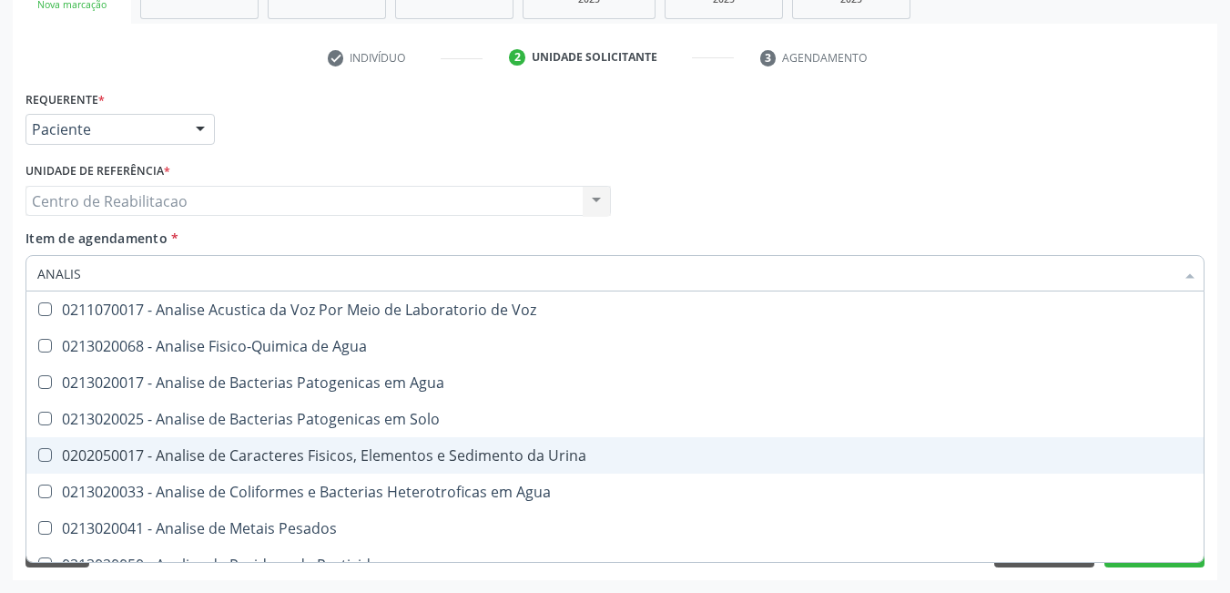
click at [51, 451] on Urina at bounding box center [45, 455] width 14 height 14
click at [38, 451] on Urina "checkbox" at bounding box center [32, 455] width 12 height 12
checkbox Urina "true"
type input "ANAL"
checkbox Urina "false"
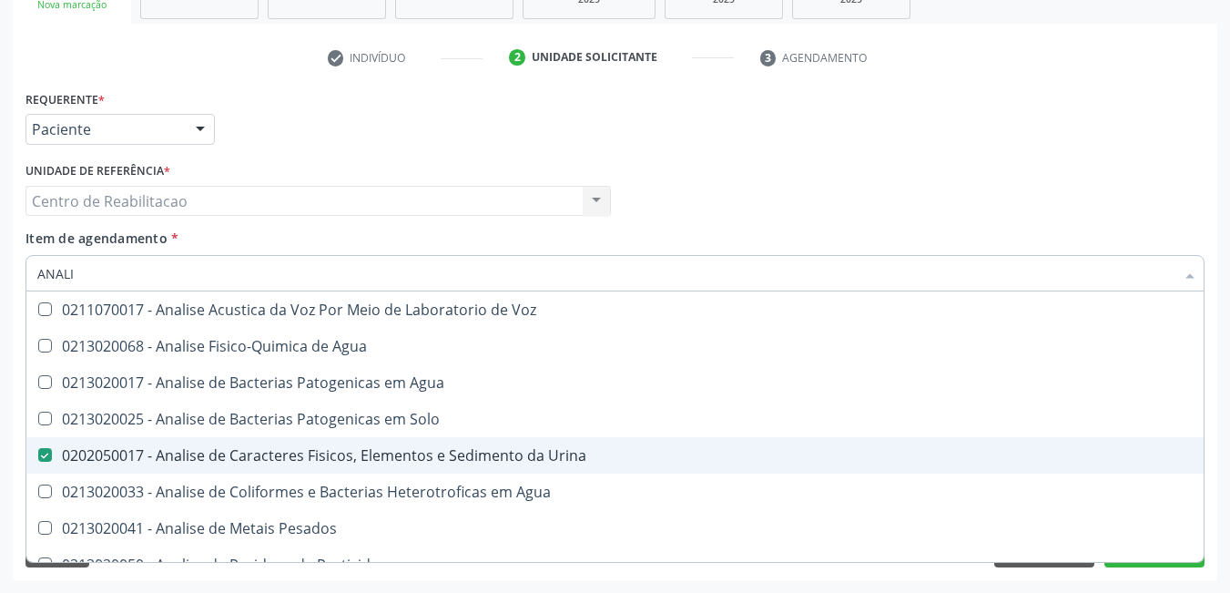
checkbox Agua "true"
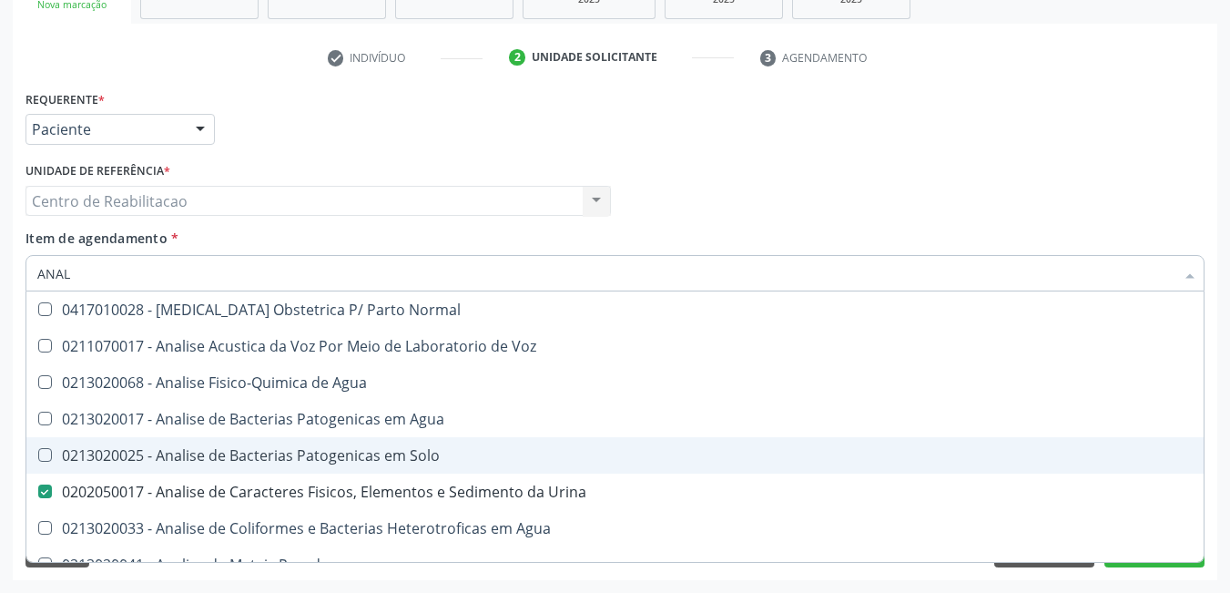
type input "ANA"
checkbox Urina "false"
checkbox Pesticidas "true"
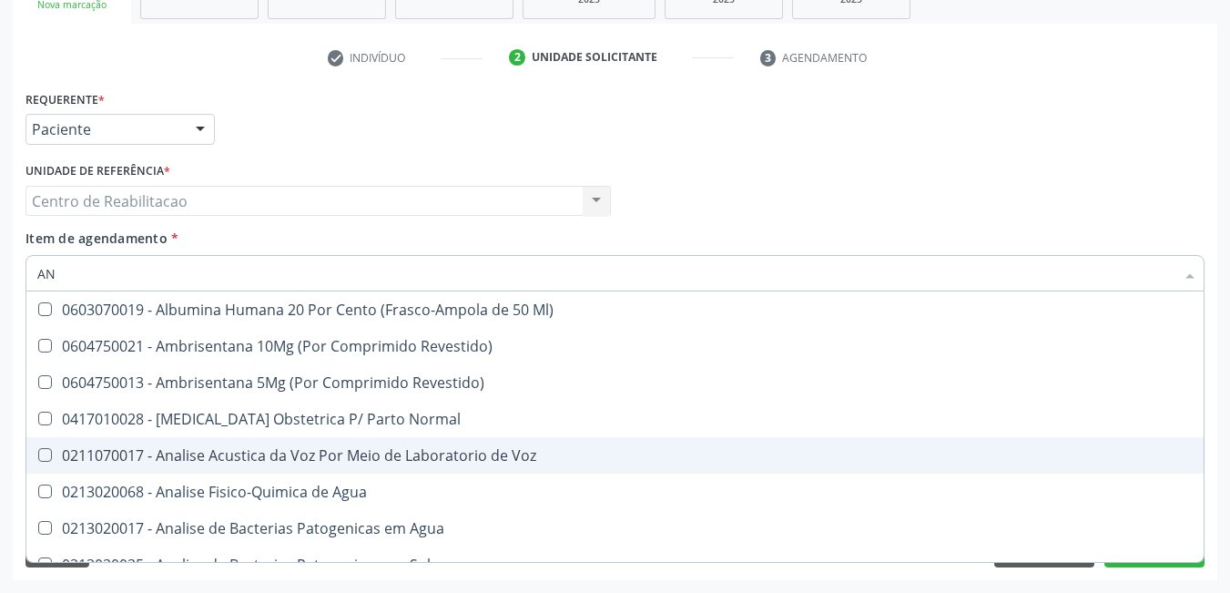
type input "A"
checkbox Urina "false"
checkbox Coils "false"
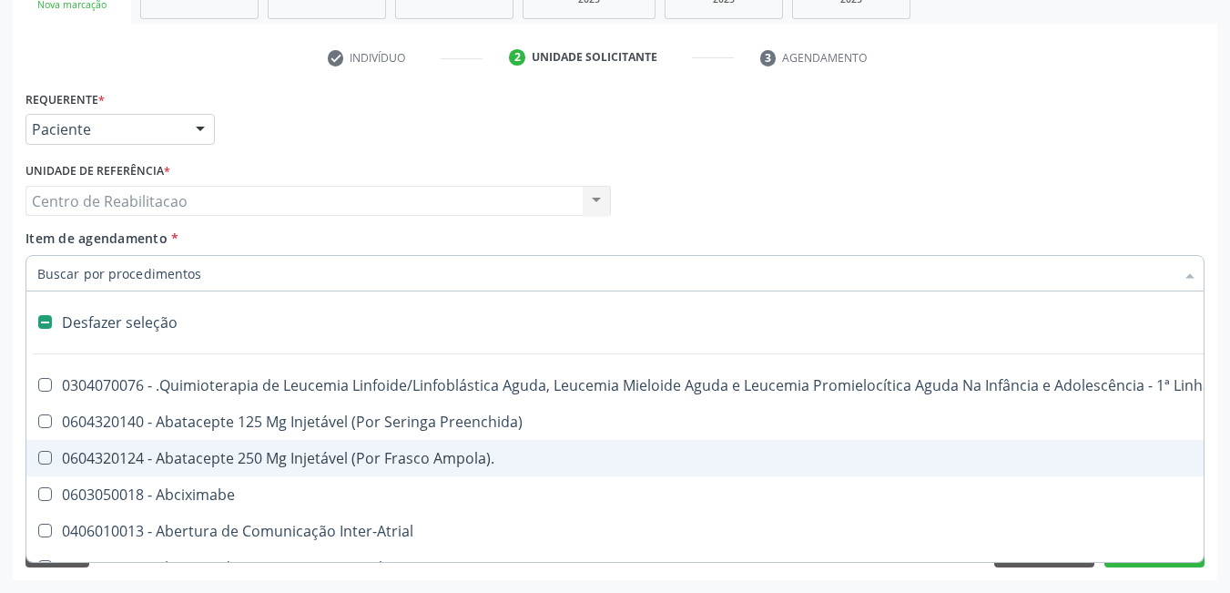
type input "T"
checkbox Reto "true"
checkbox Urina "false"
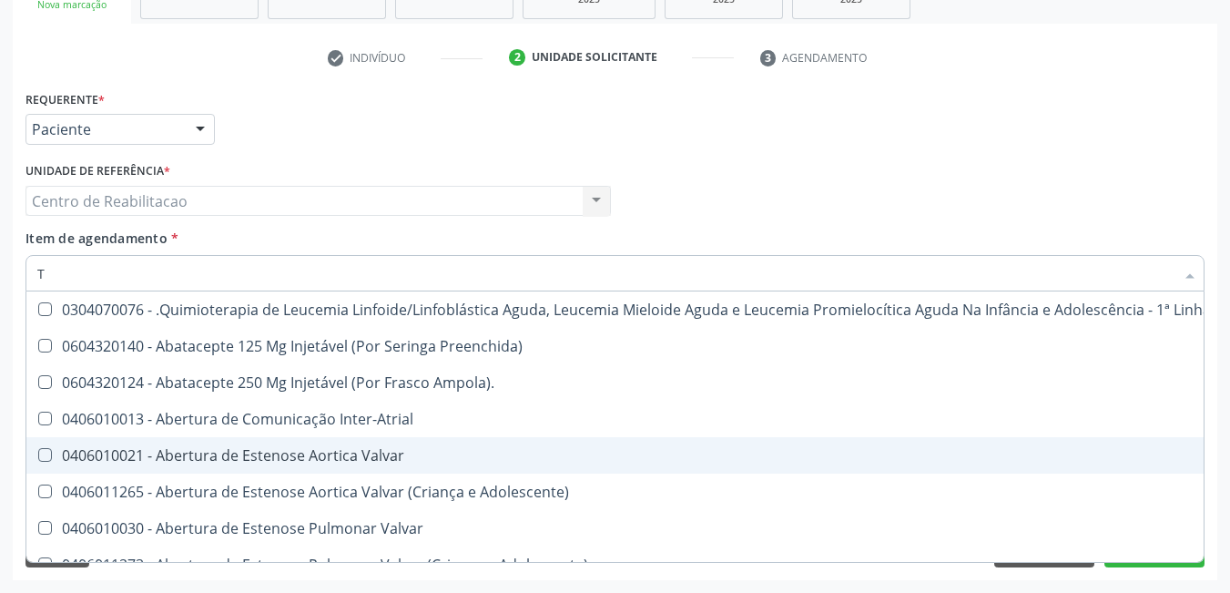
type input "T4"
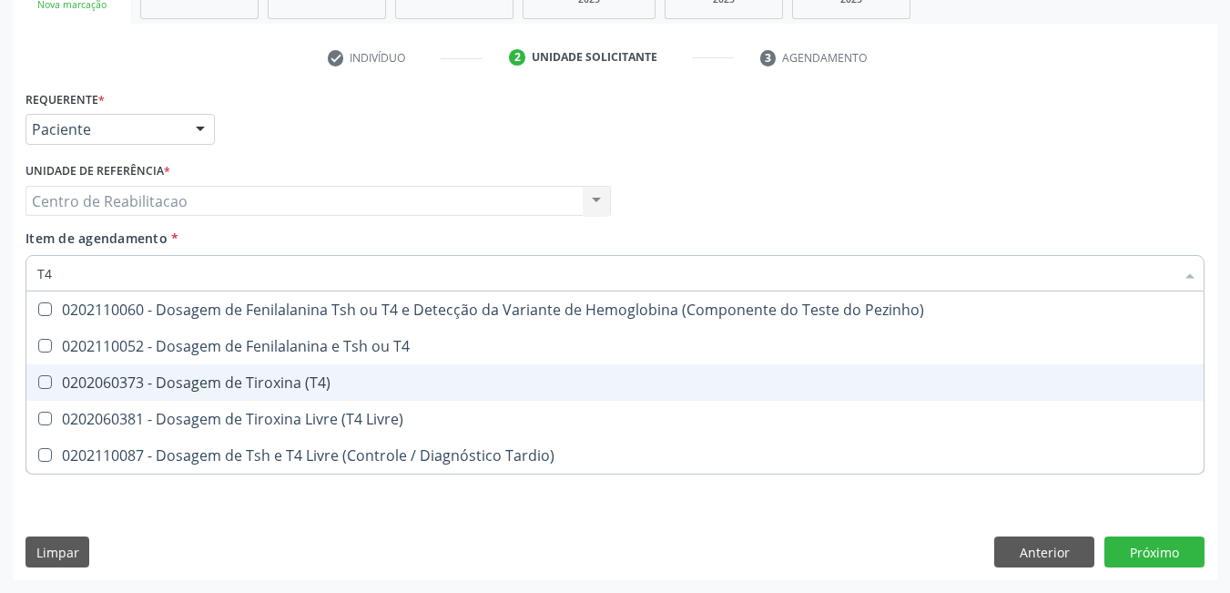
click at [45, 385] on \(T4\) at bounding box center [45, 382] width 14 height 14
click at [38, 385] on \(T4\) "checkbox" at bounding box center [32, 382] width 12 height 12
checkbox \(T4\) "true"
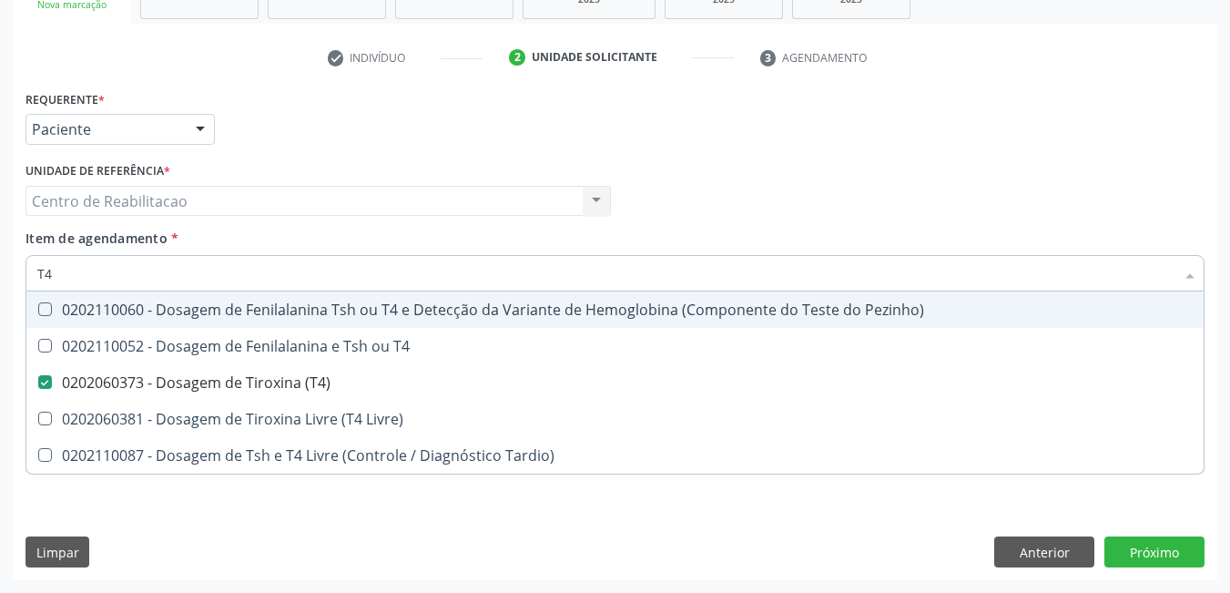
type input "T"
checkbox \(T4\) "false"
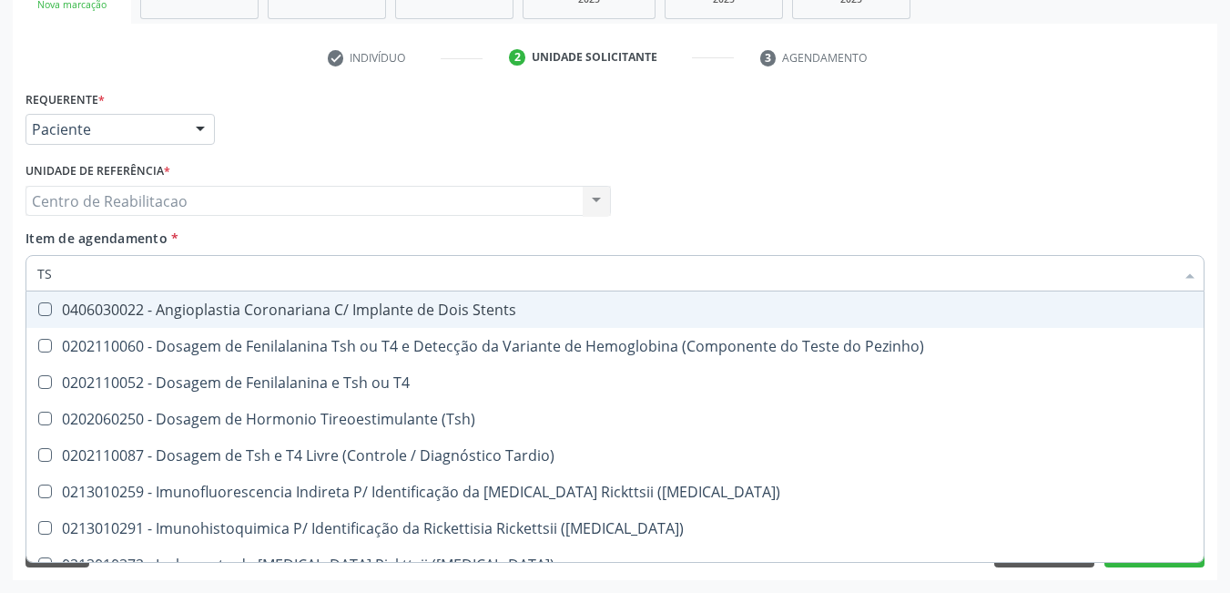
type input "TSH"
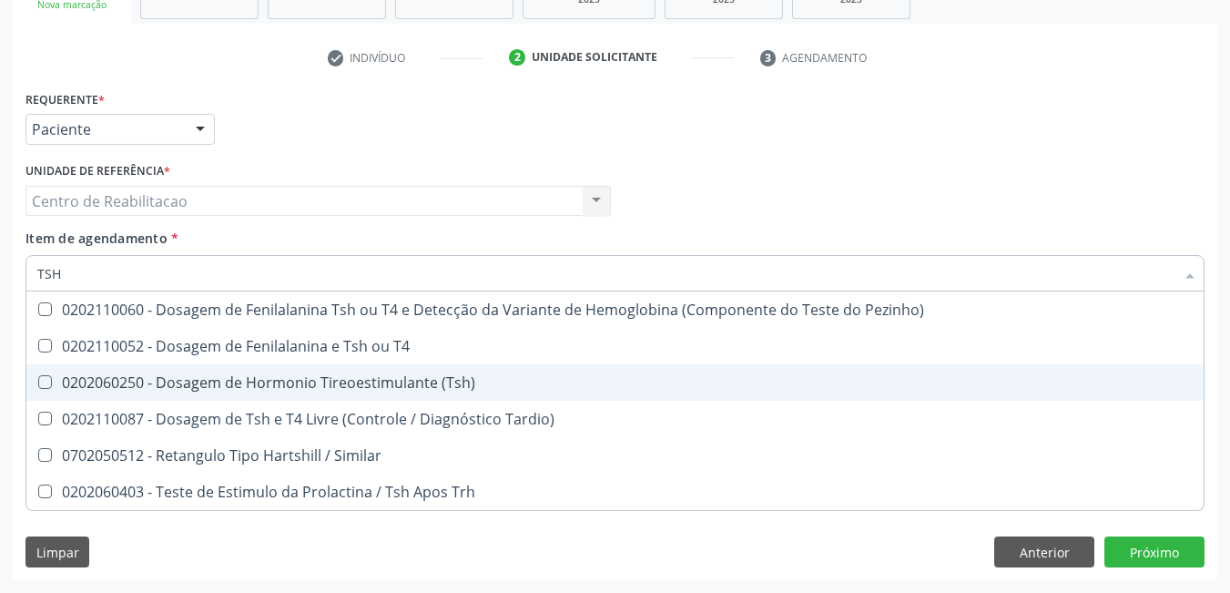
click at [40, 383] on \(Tsh\) at bounding box center [45, 382] width 14 height 14
click at [38, 383] on \(Tsh\) "checkbox" at bounding box center [32, 382] width 12 height 12
checkbox \(Tsh\) "true"
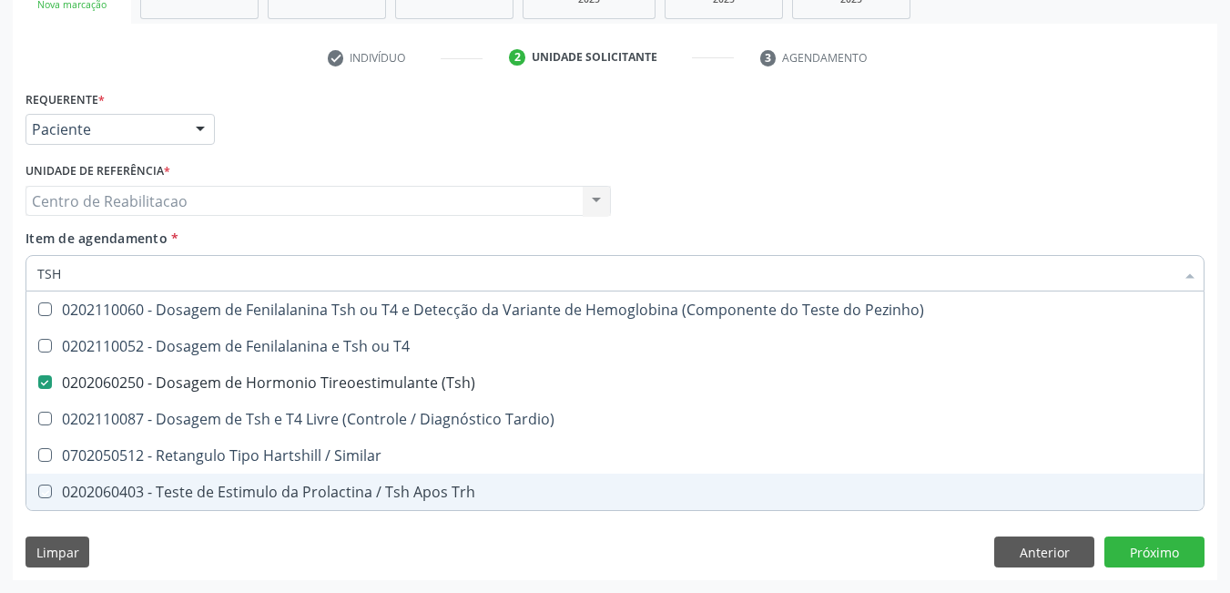
click at [835, 558] on div "Requerente * Paciente Profissional de Saúde Paciente Nenhum resultado encontrad…" at bounding box center [615, 333] width 1205 height 495
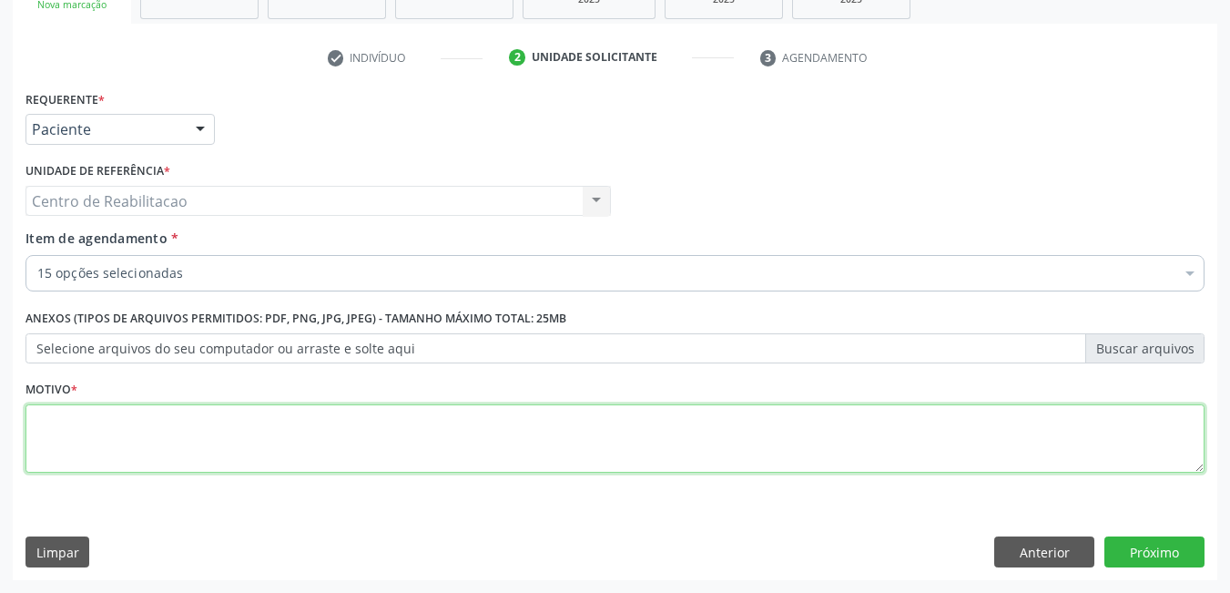
click at [447, 444] on textarea at bounding box center [615, 438] width 1179 height 69
type textarea "*"
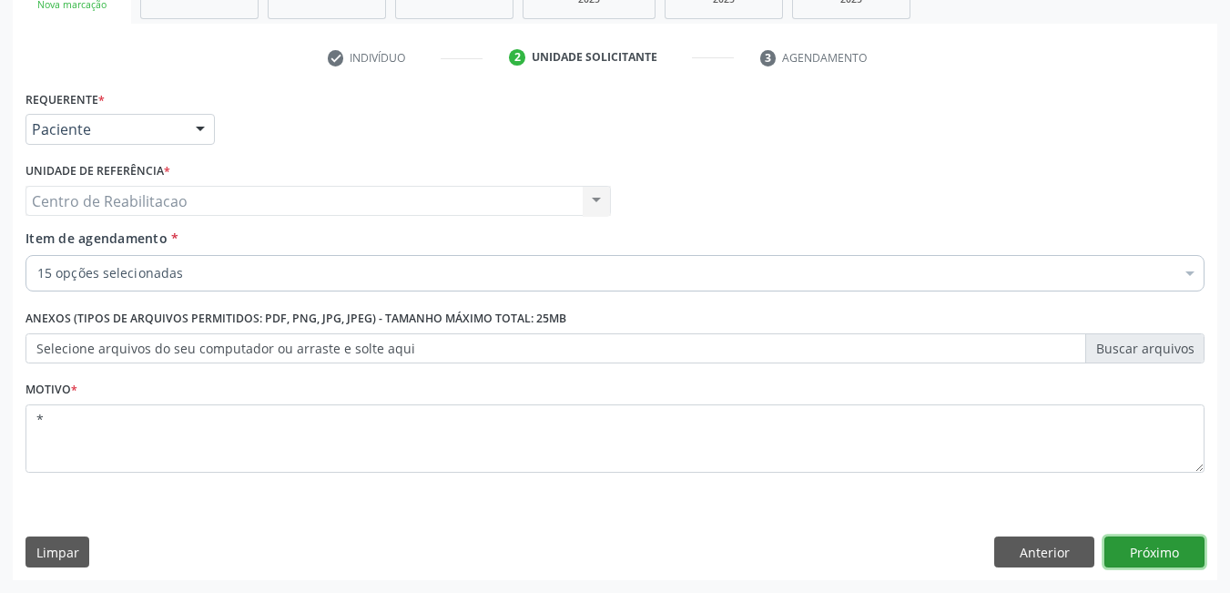
click at [1144, 555] on button "Próximo" at bounding box center [1155, 551] width 100 height 31
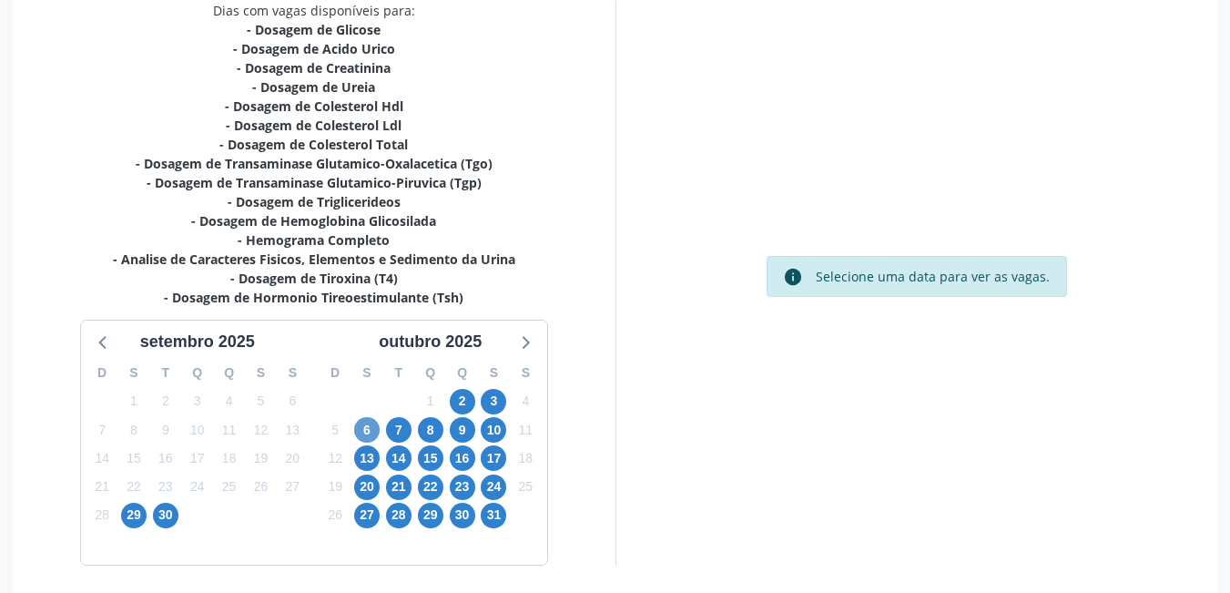
scroll to position [467, 0]
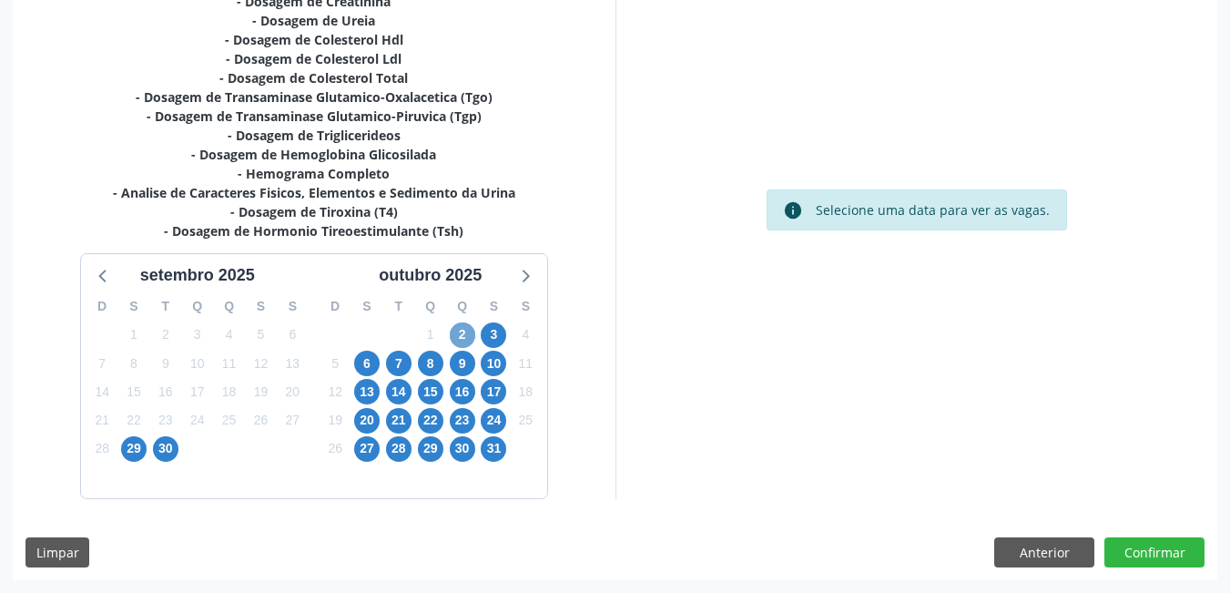
click at [465, 326] on span "2" at bounding box center [463, 335] width 26 height 26
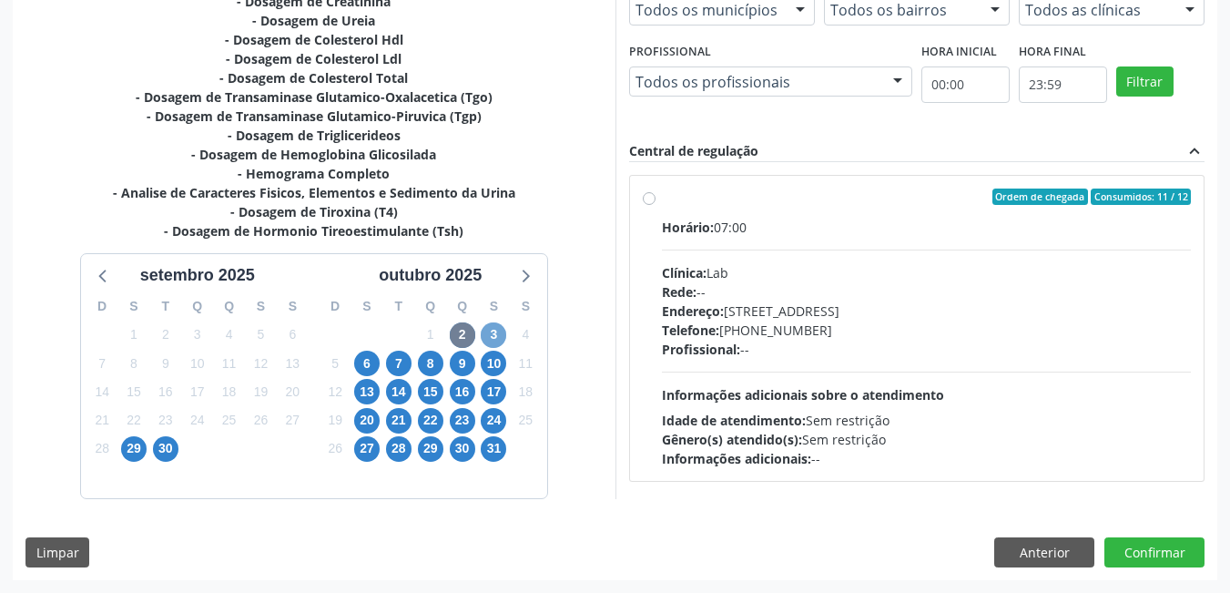
click at [492, 342] on span "3" at bounding box center [494, 335] width 26 height 26
click at [363, 362] on span "6" at bounding box center [367, 364] width 26 height 26
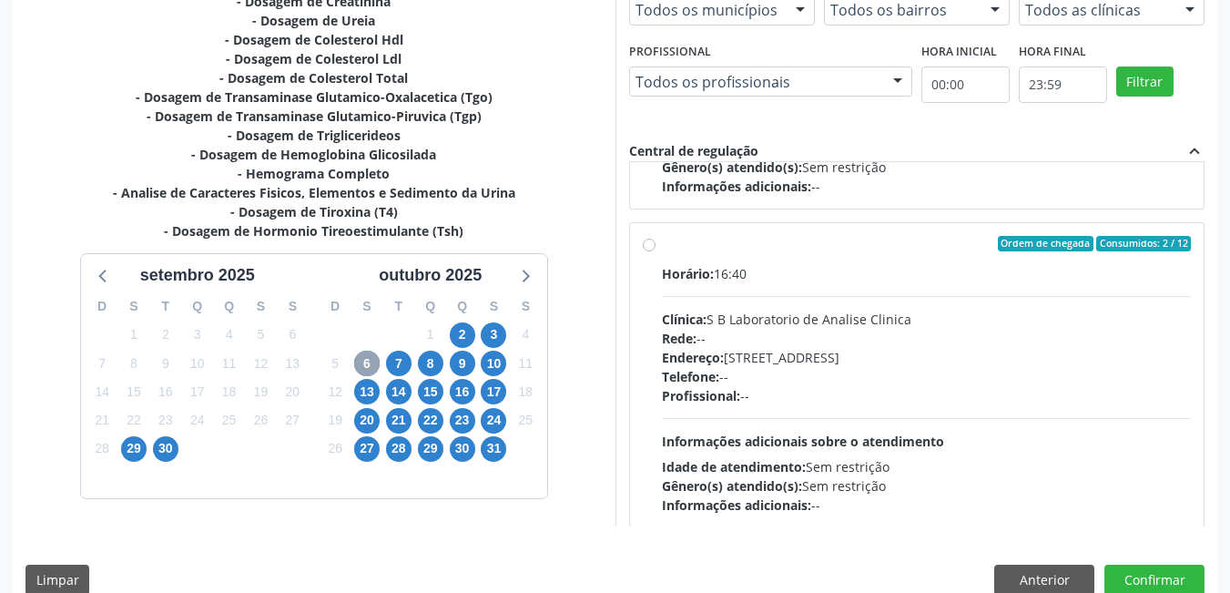
scroll to position [925, 0]
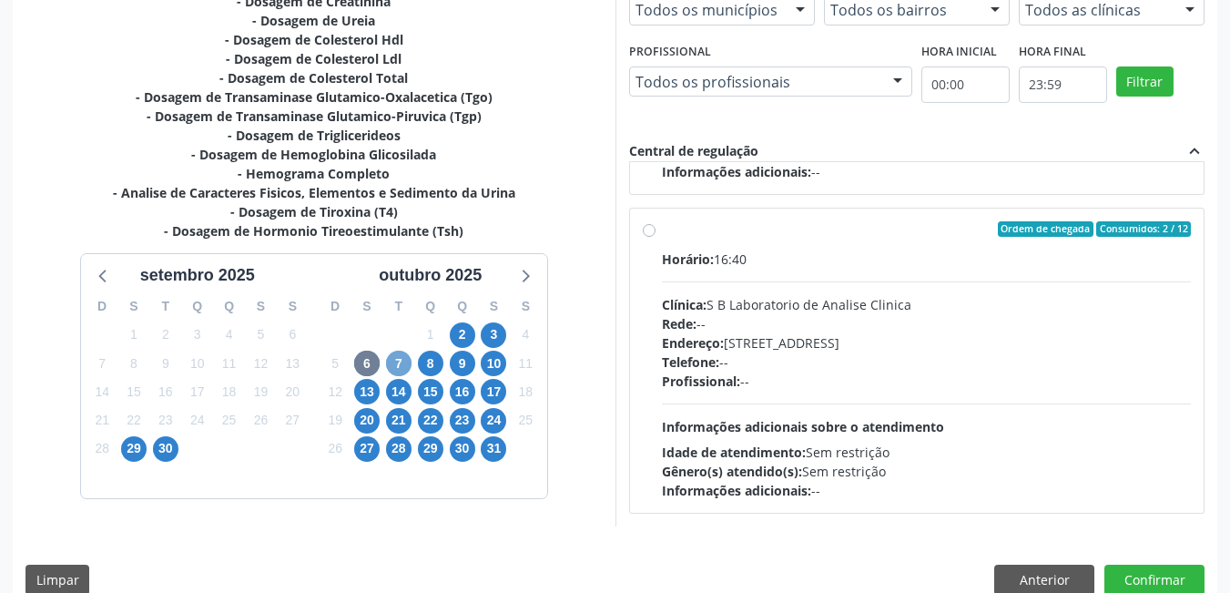
click at [398, 359] on span "7" at bounding box center [399, 364] width 26 height 26
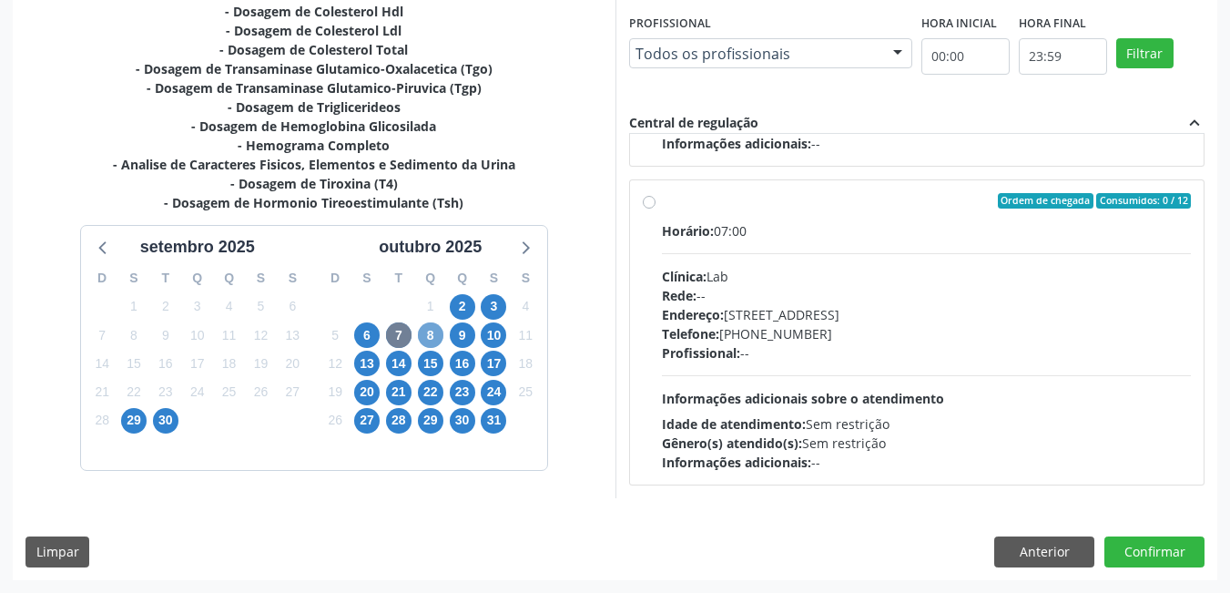
click at [427, 335] on span "8" at bounding box center [431, 335] width 26 height 26
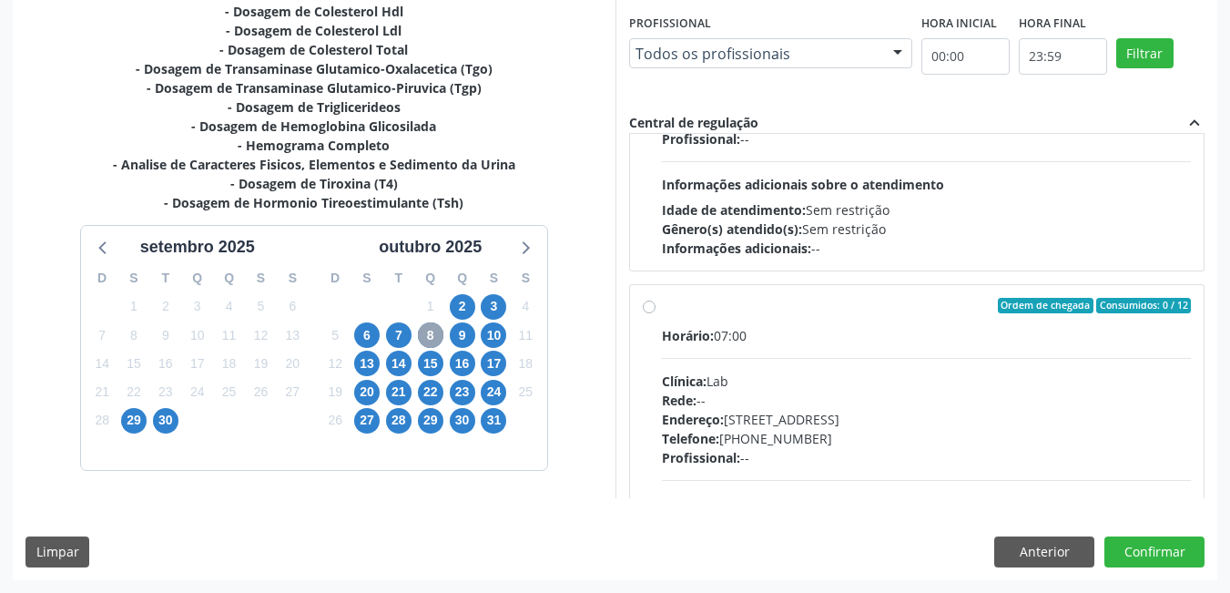
scroll to position [287, 0]
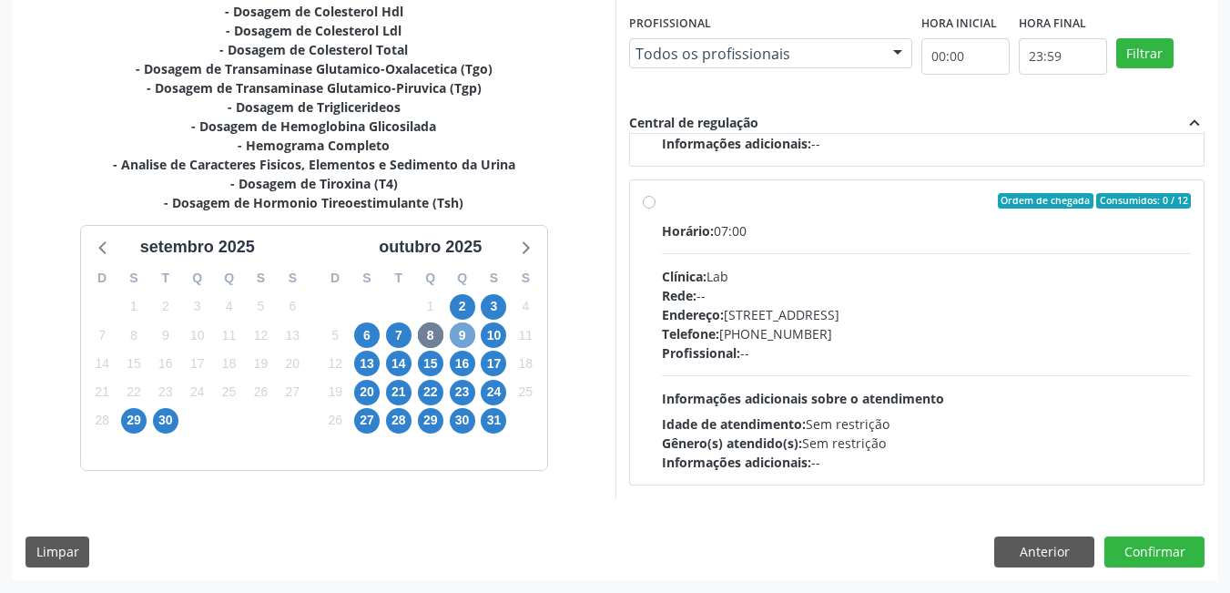
click at [468, 341] on span "9" at bounding box center [463, 335] width 26 height 26
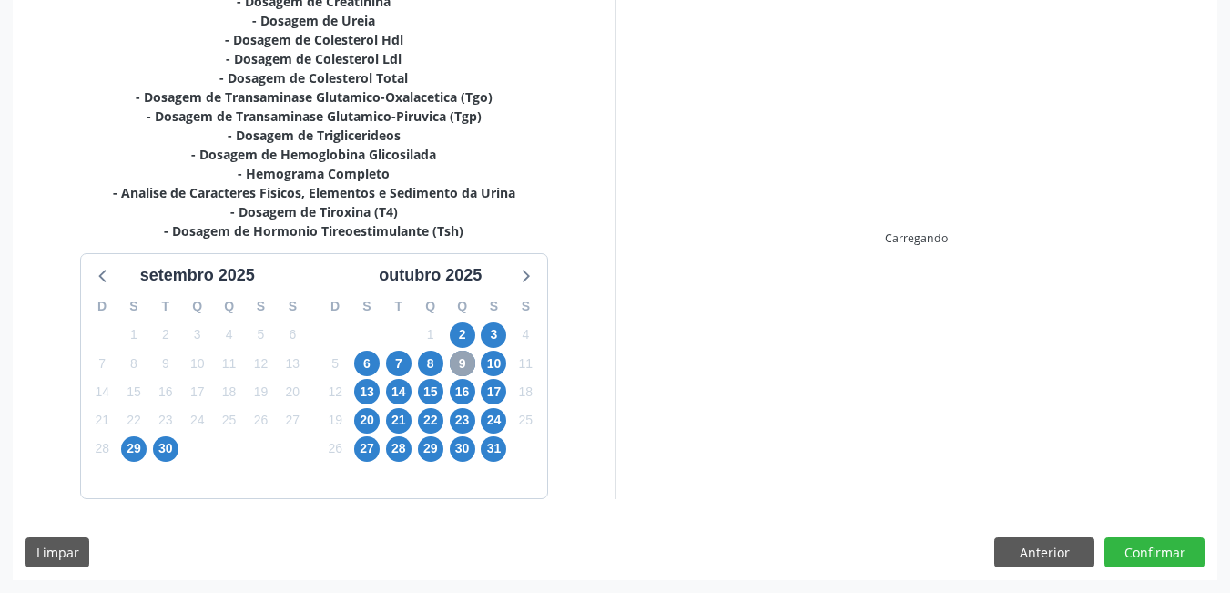
scroll to position [467, 0]
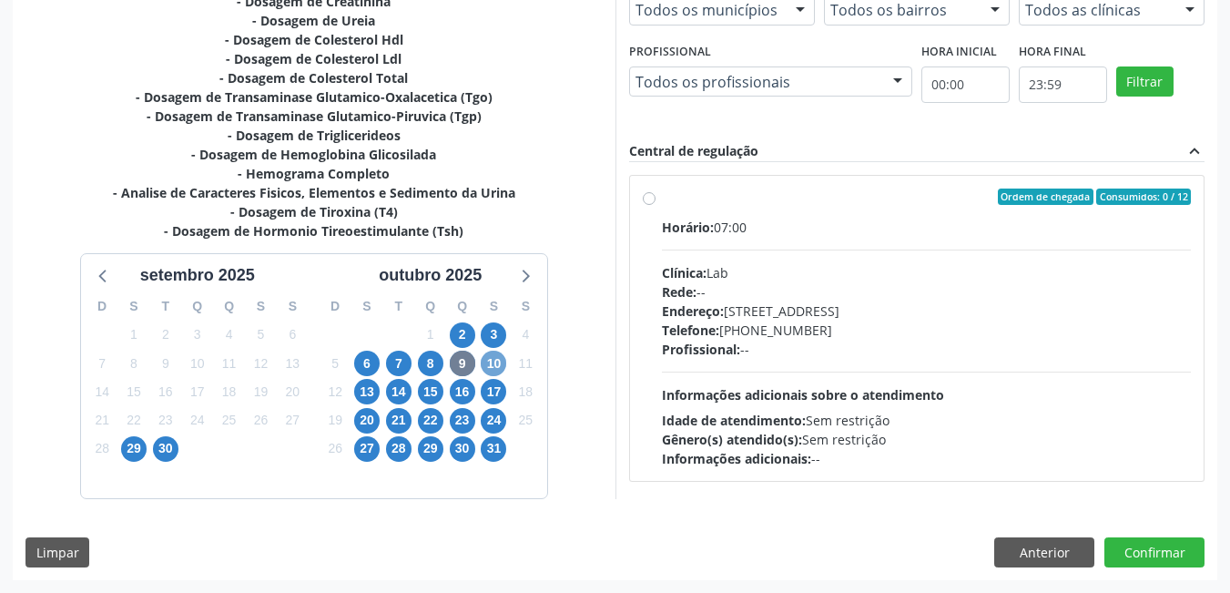
click at [489, 364] on span "10" at bounding box center [494, 364] width 26 height 26
click at [364, 391] on span "13" at bounding box center [367, 392] width 26 height 26
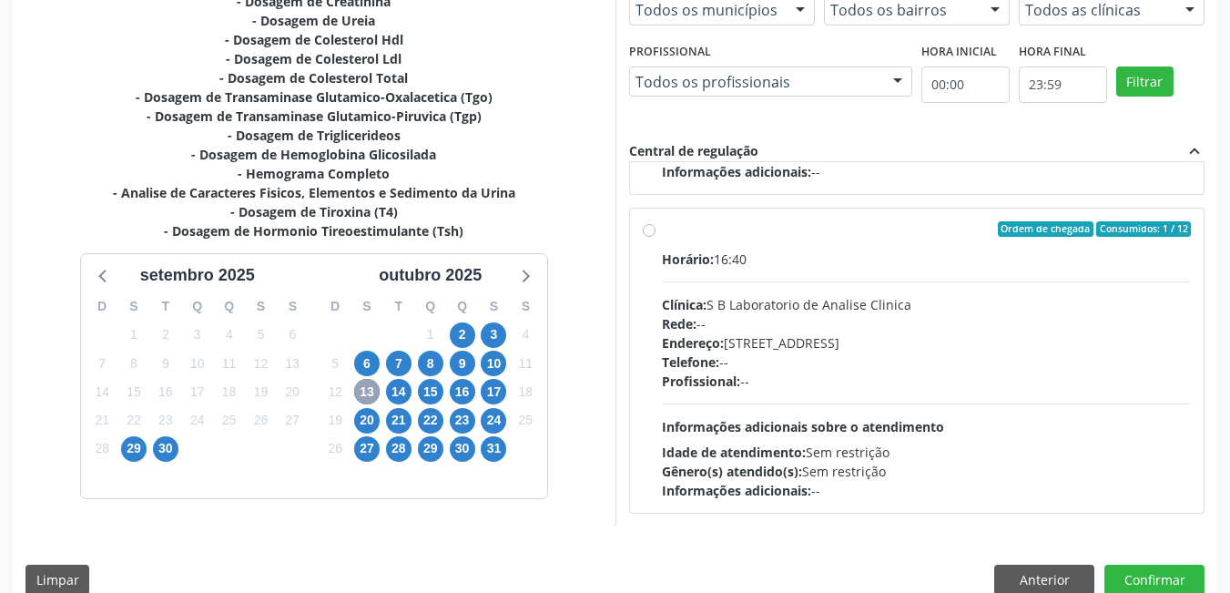
scroll to position [495, 0]
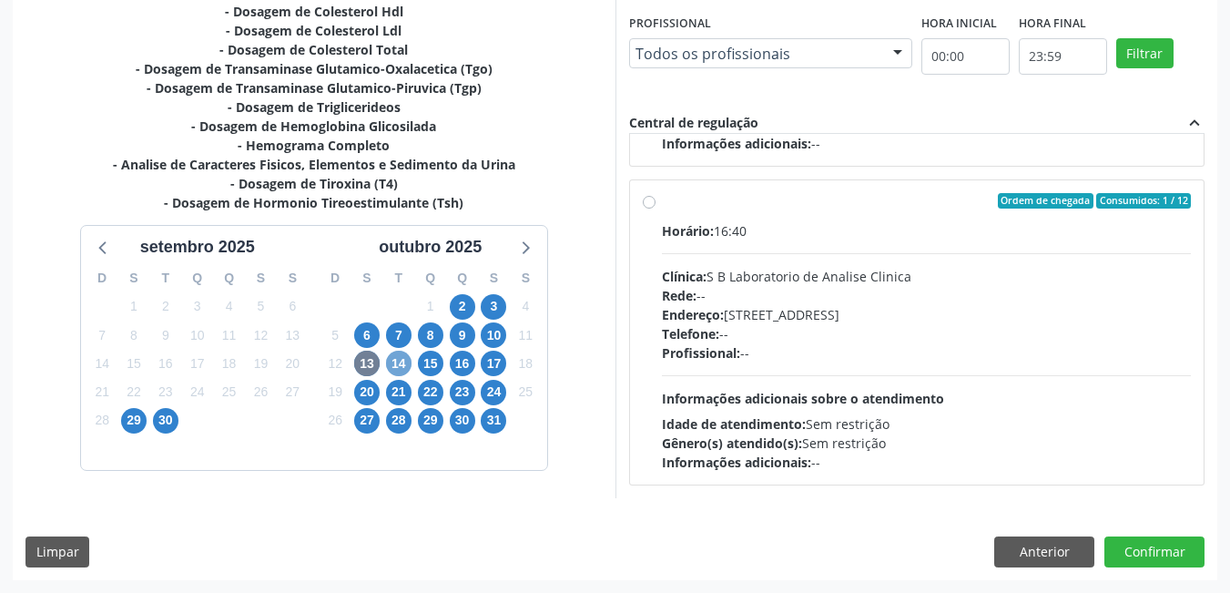
click at [401, 358] on span "14" at bounding box center [399, 364] width 26 height 26
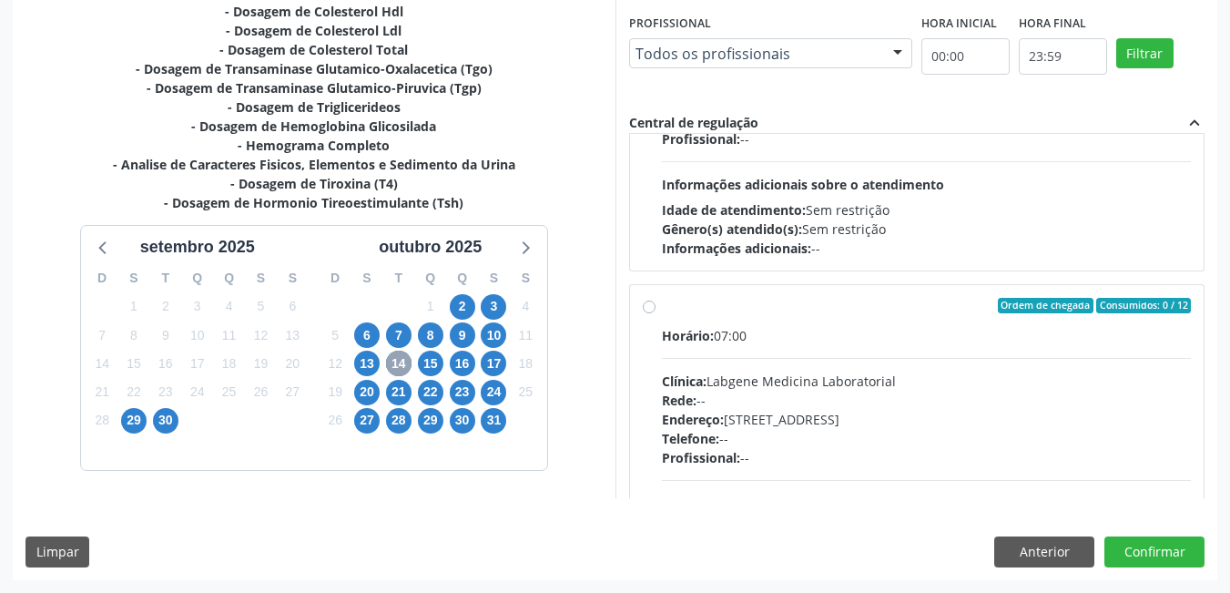
scroll to position [364, 0]
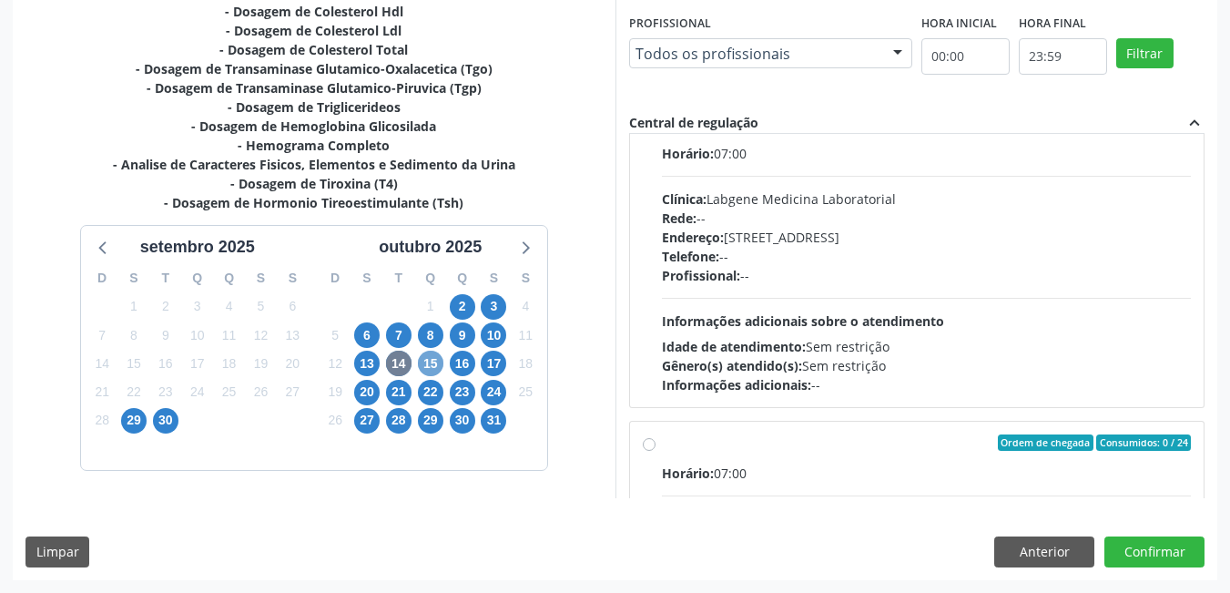
click at [426, 365] on span "15" at bounding box center [431, 364] width 26 height 26
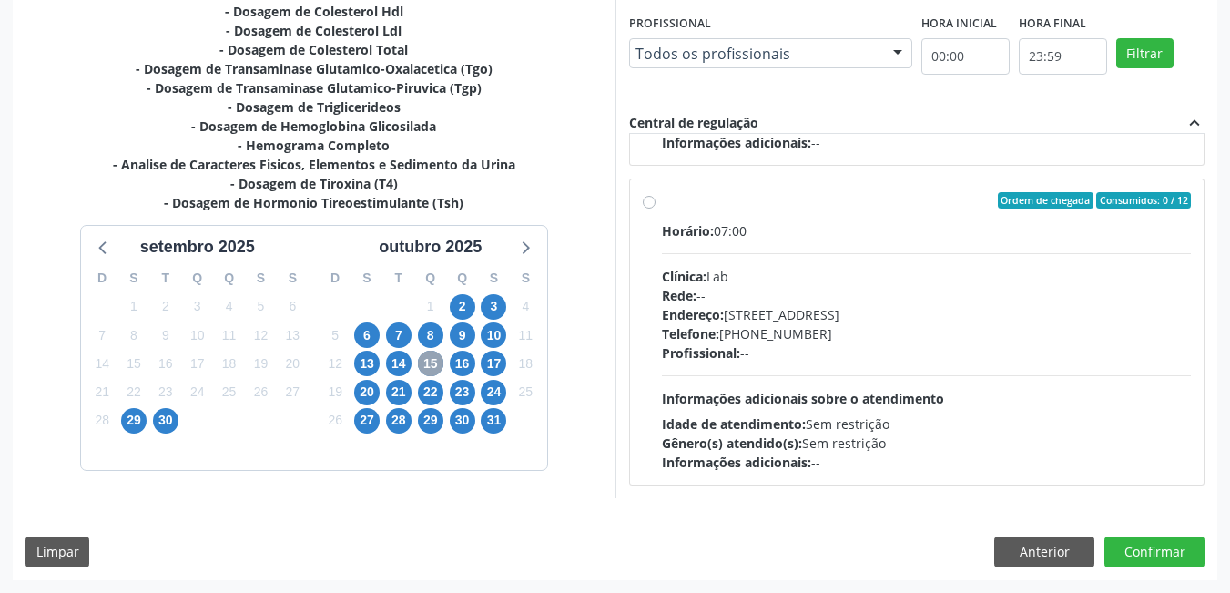
scroll to position [333, 0]
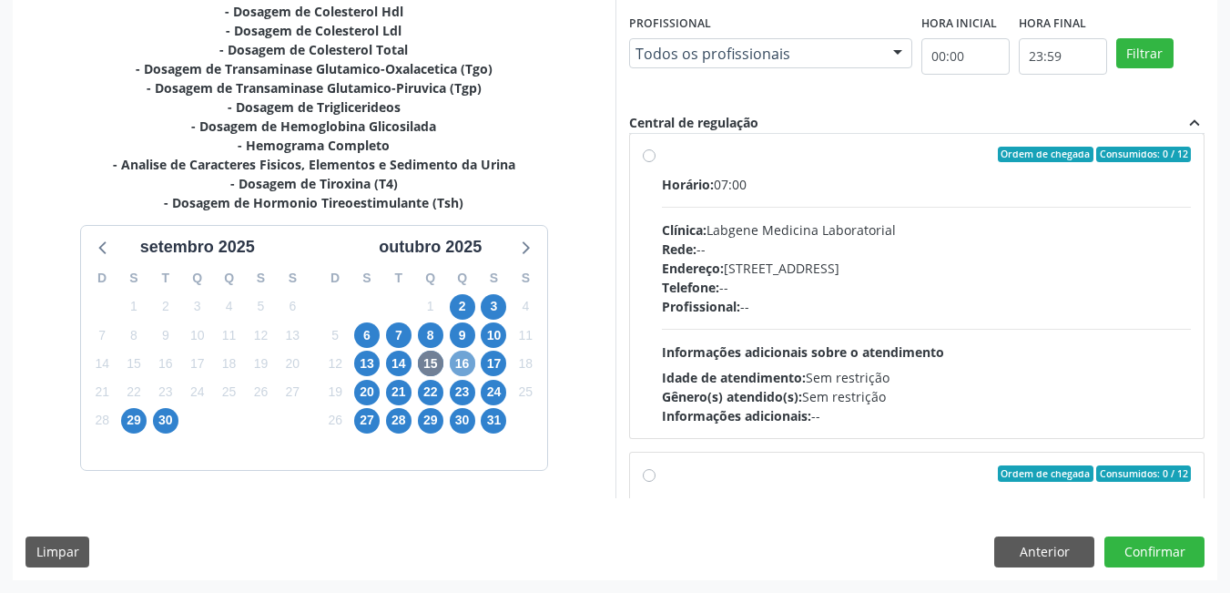
click at [463, 362] on span "16" at bounding box center [463, 364] width 26 height 26
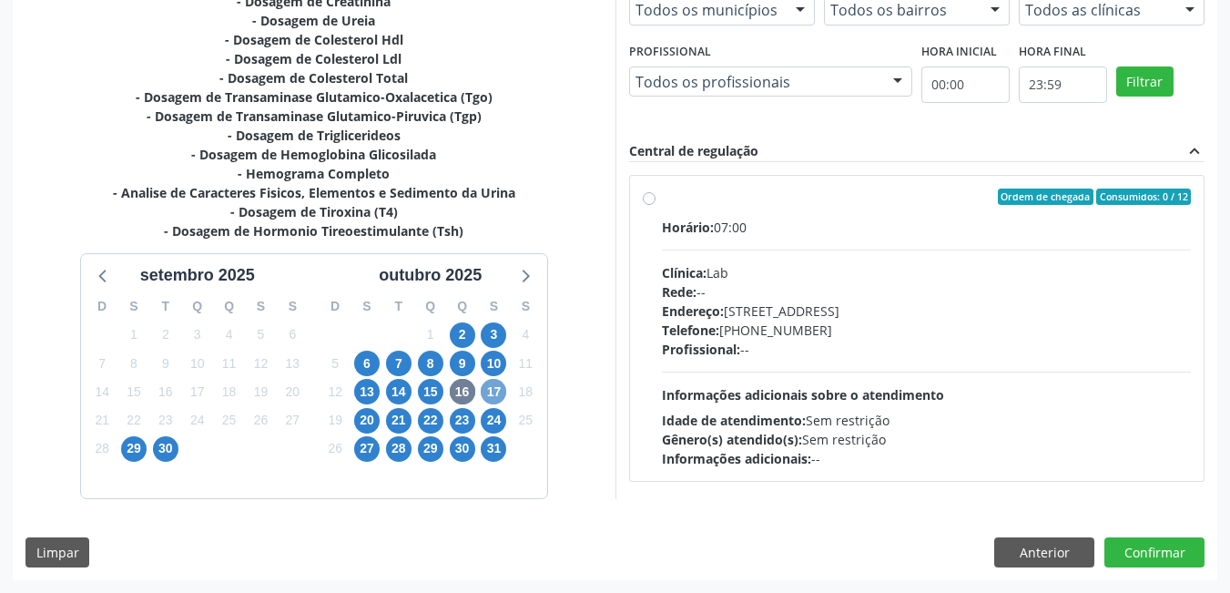
click at [496, 382] on span "17" at bounding box center [494, 392] width 26 height 26
click at [356, 428] on span "20" at bounding box center [367, 421] width 26 height 26
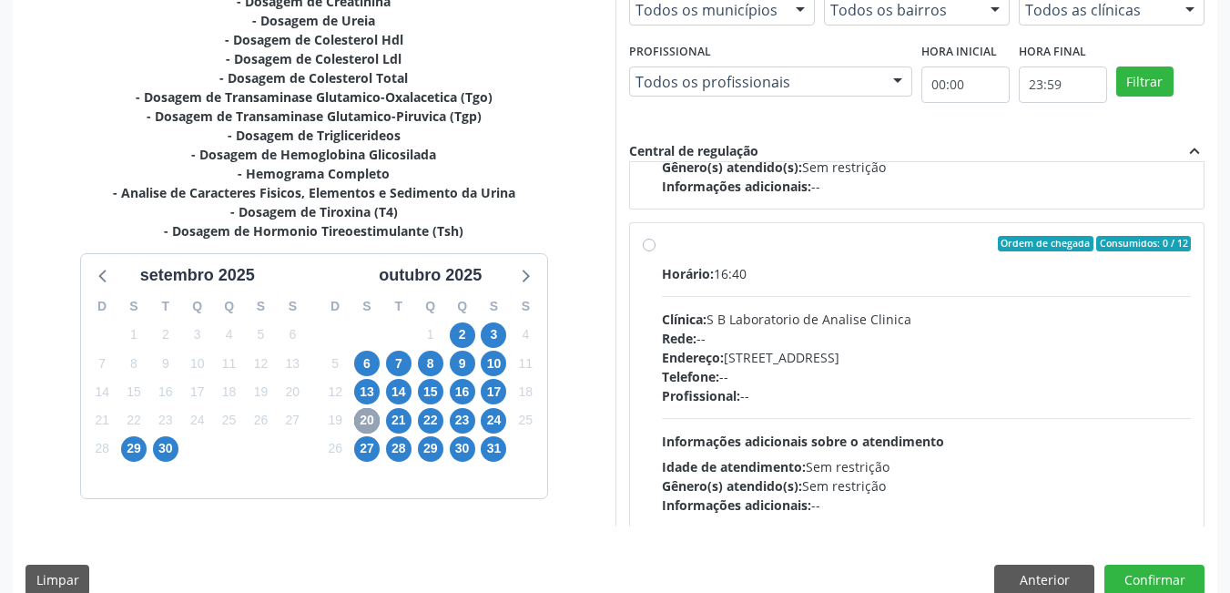
scroll to position [925, 0]
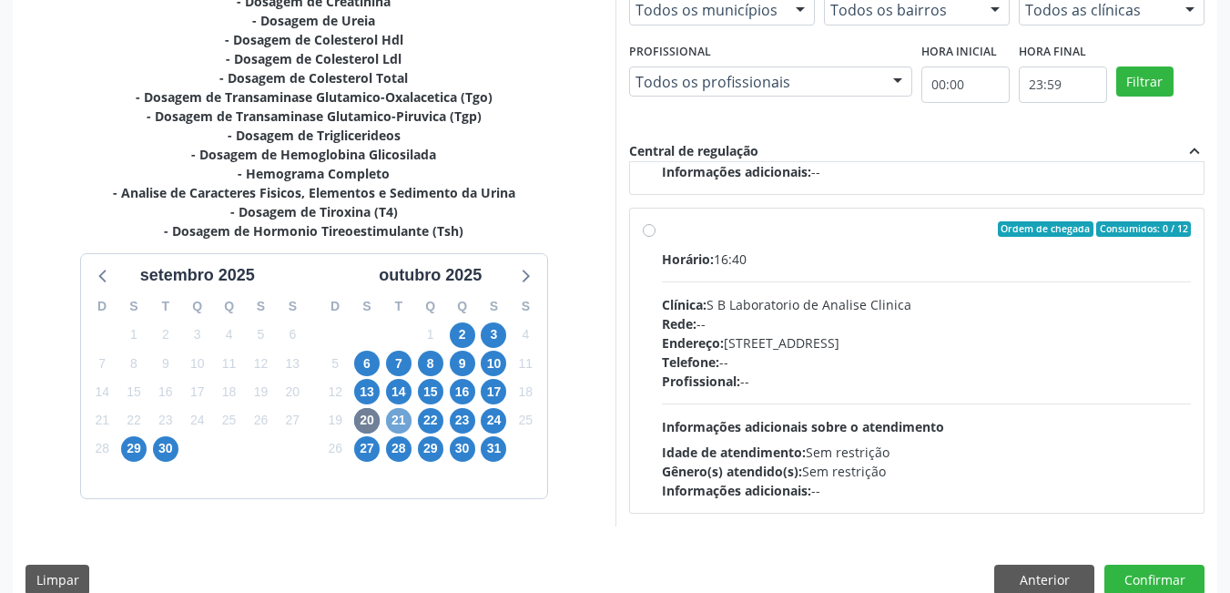
click at [394, 417] on span "21" at bounding box center [399, 421] width 26 height 26
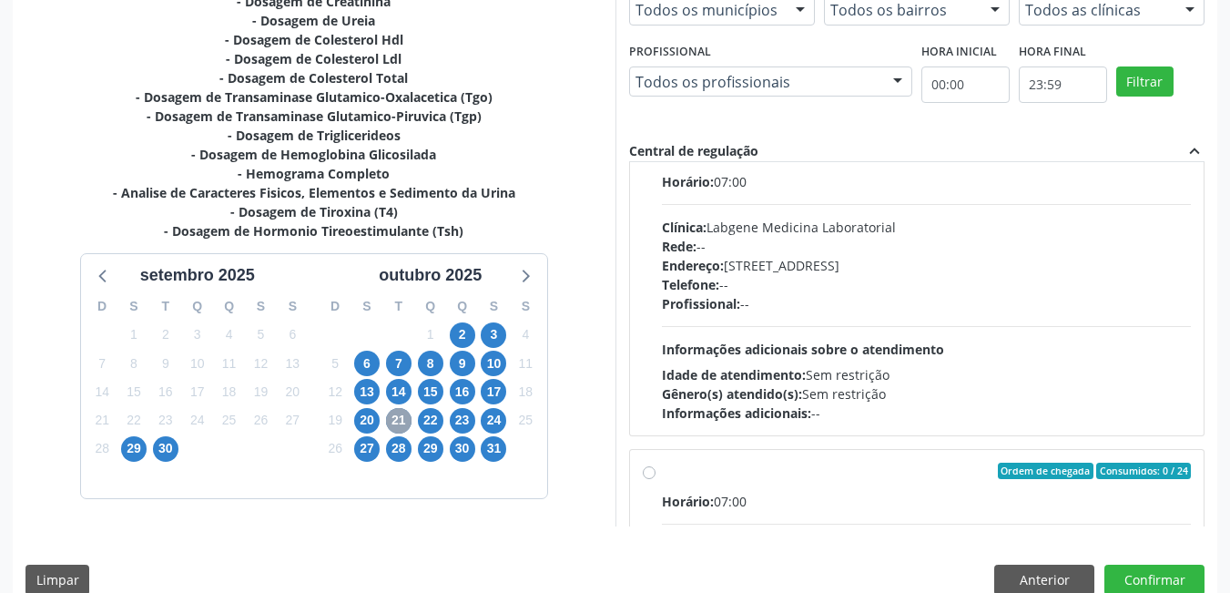
scroll to position [607, 0]
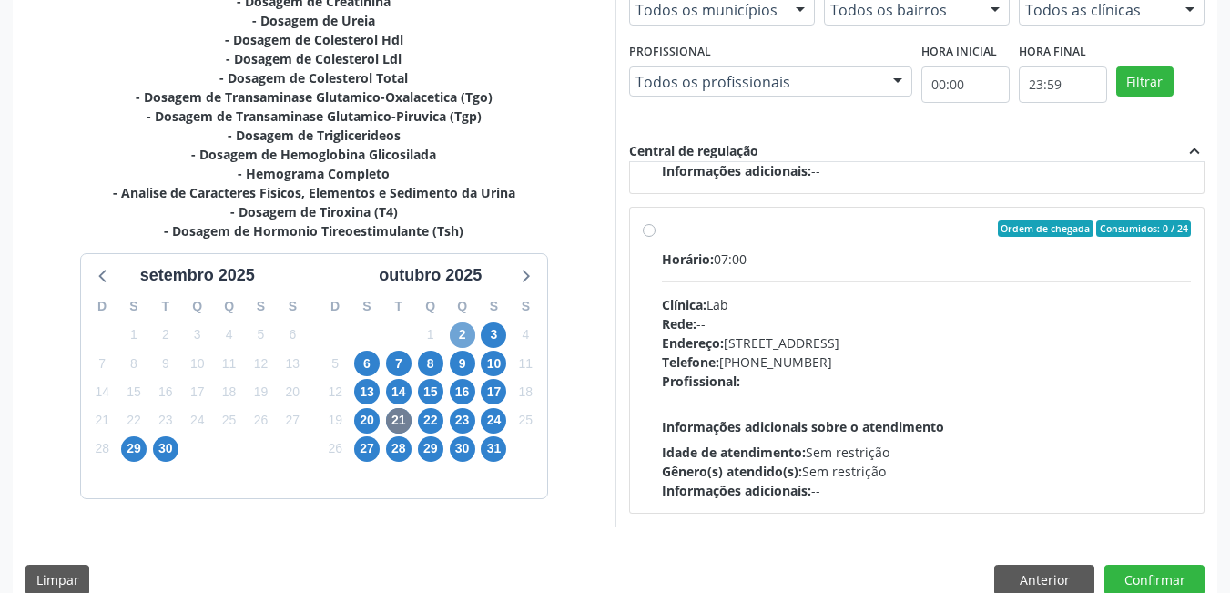
click at [463, 334] on span "2" at bounding box center [463, 335] width 26 height 26
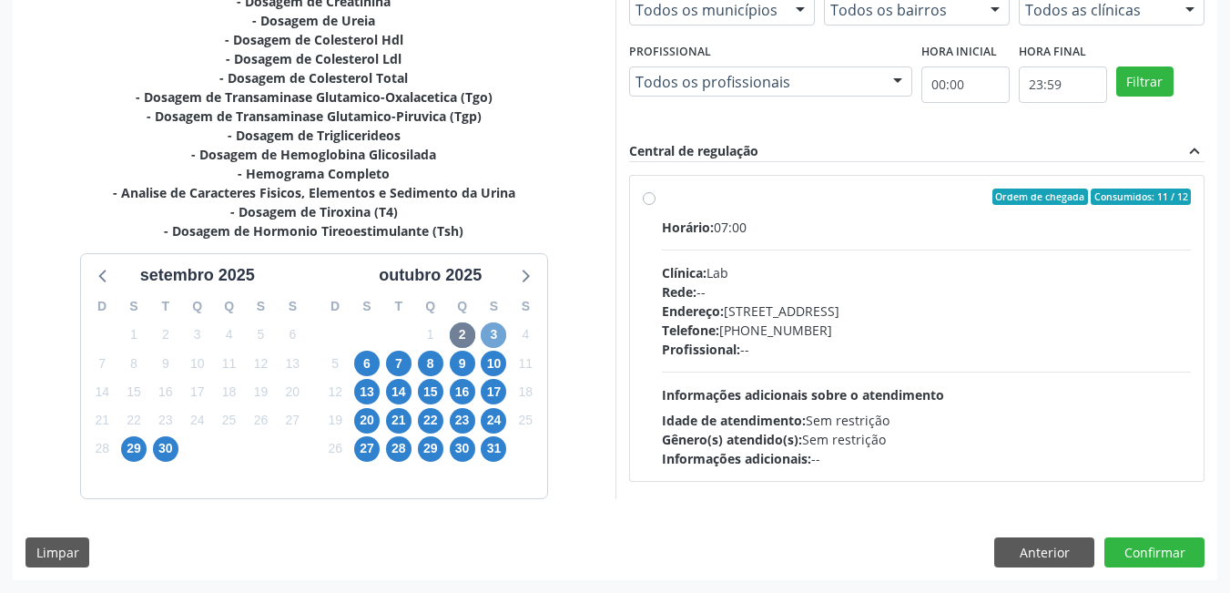
click at [493, 332] on span "3" at bounding box center [494, 335] width 26 height 26
click at [458, 332] on span "2" at bounding box center [463, 335] width 26 height 26
click at [492, 327] on span "3" at bounding box center [494, 335] width 26 height 26
click at [662, 199] on label "Ordem de chegada Consumidos: 0 / 24 Horário: 07:00 Clínica: Labgene Medicina La…" at bounding box center [927, 329] width 530 height 280
click at [650, 199] on input "Ordem de chegada Consumidos: 0 / 24 Horário: 07:00 Clínica: Labgene Medicina La…" at bounding box center [649, 197] width 13 height 16
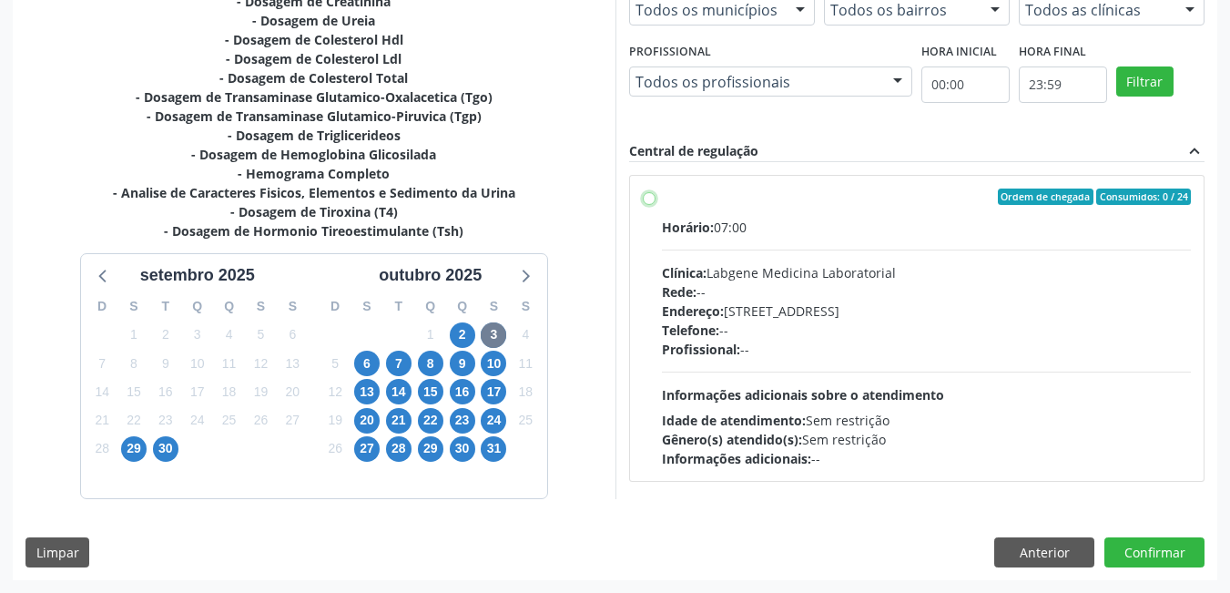
radio input "true"
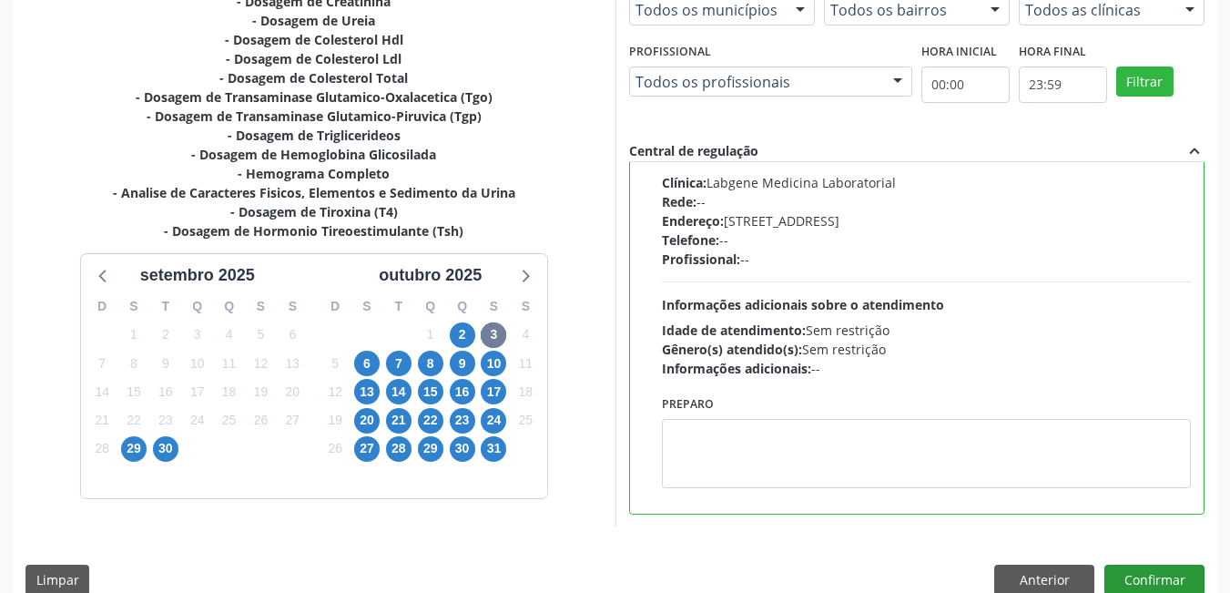
scroll to position [495, 0]
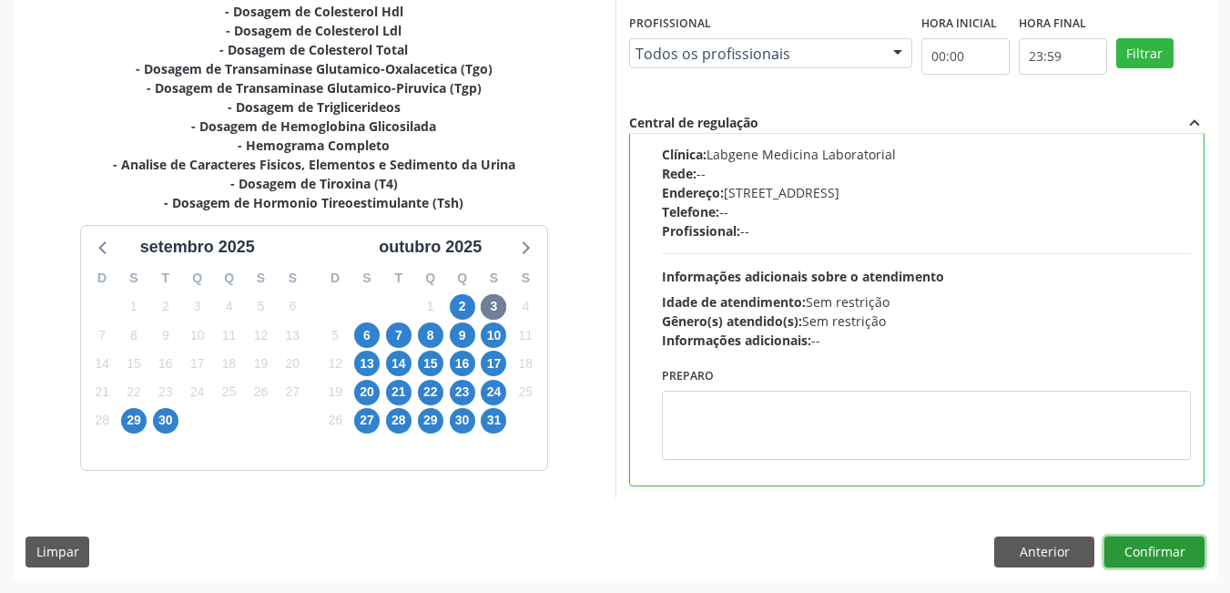
click at [1170, 559] on button "Confirmar" at bounding box center [1155, 551] width 100 height 31
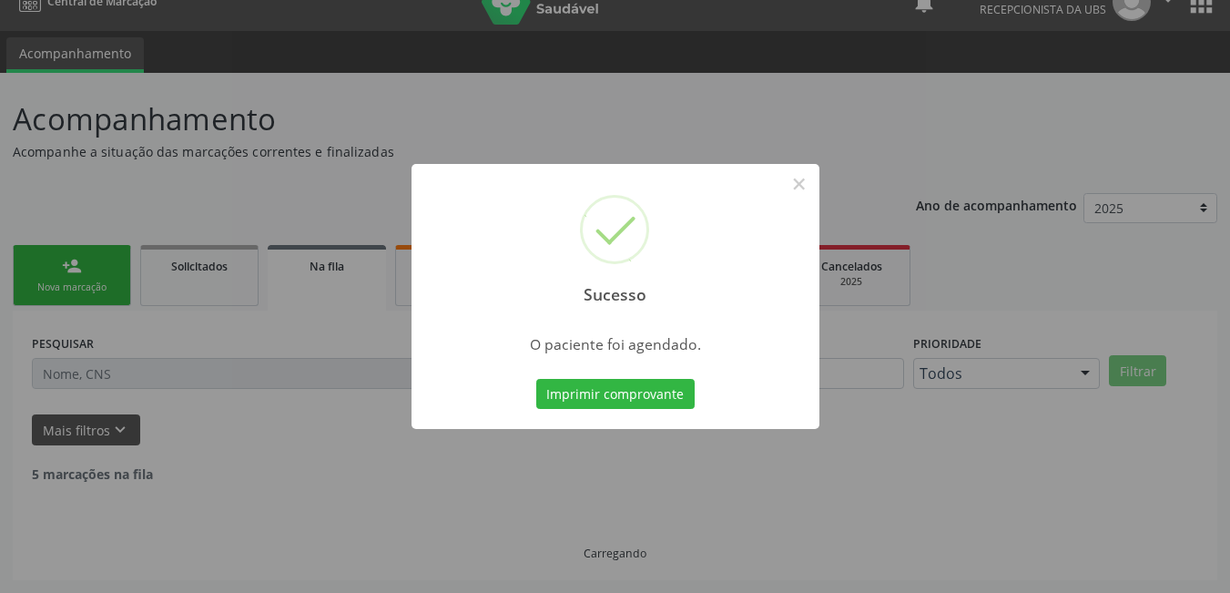
scroll to position [8, 0]
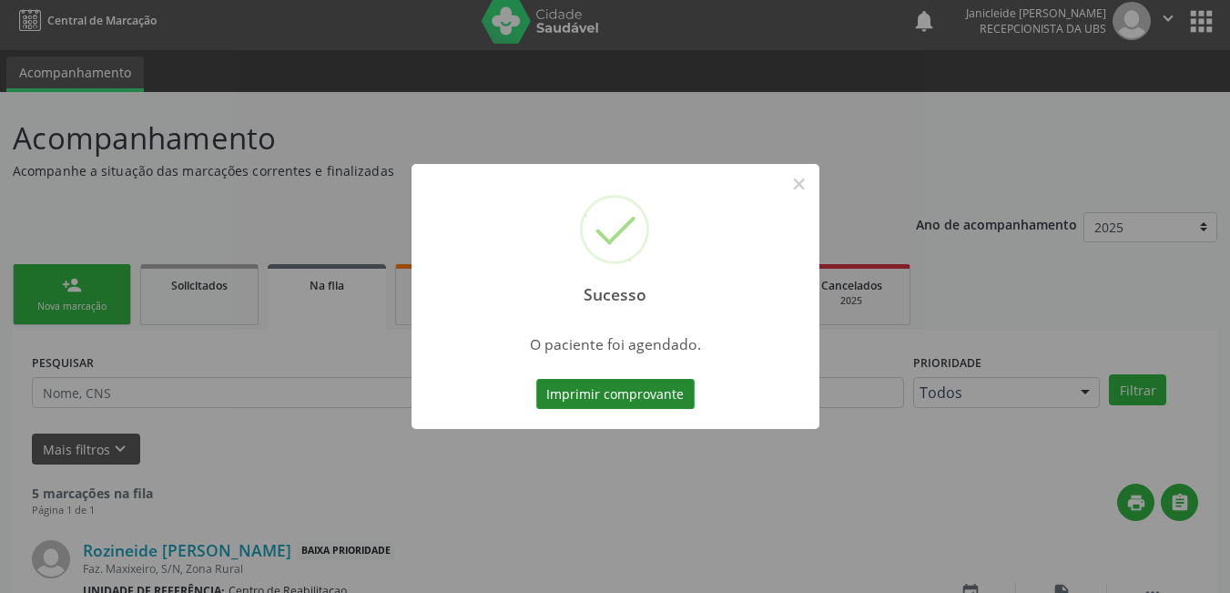
click at [616, 392] on button "Imprimir comprovante" at bounding box center [615, 394] width 158 height 31
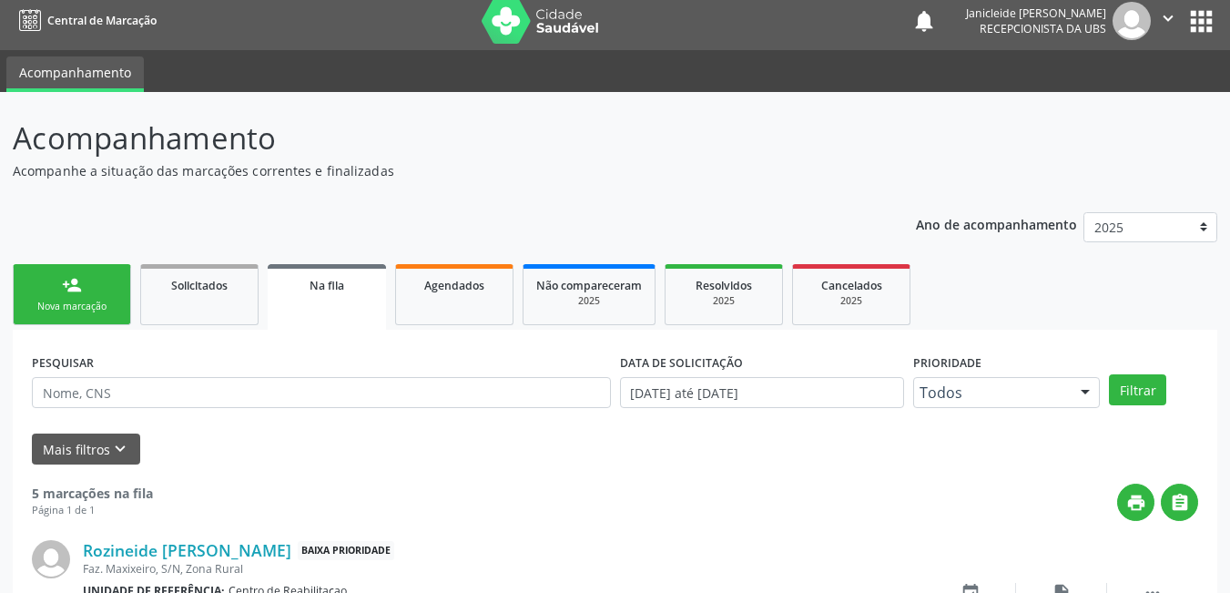
click at [65, 299] on link "person_add Nova marcação" at bounding box center [72, 294] width 118 height 61
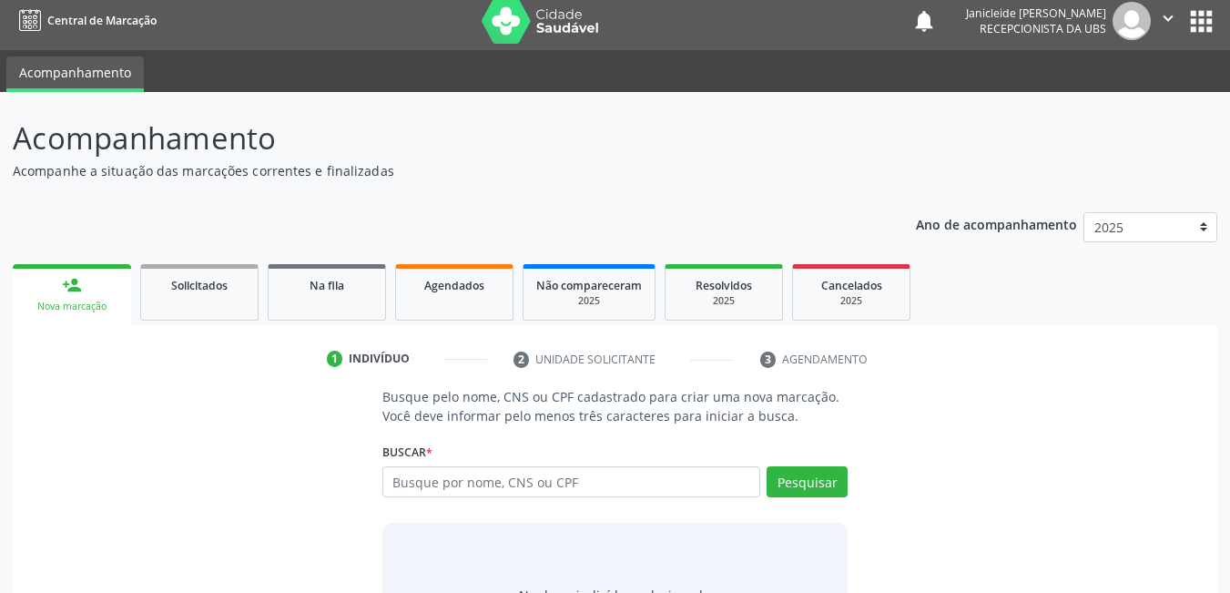
click at [488, 465] on div "Buscar * Busque por nome, CNS ou CPF Nenhum resultado encontrado para: " " Digi…" at bounding box center [616, 473] width 466 height 71
click at [488, 480] on input "text" at bounding box center [572, 481] width 379 height 31
paste input "709 6016 6877 7773"
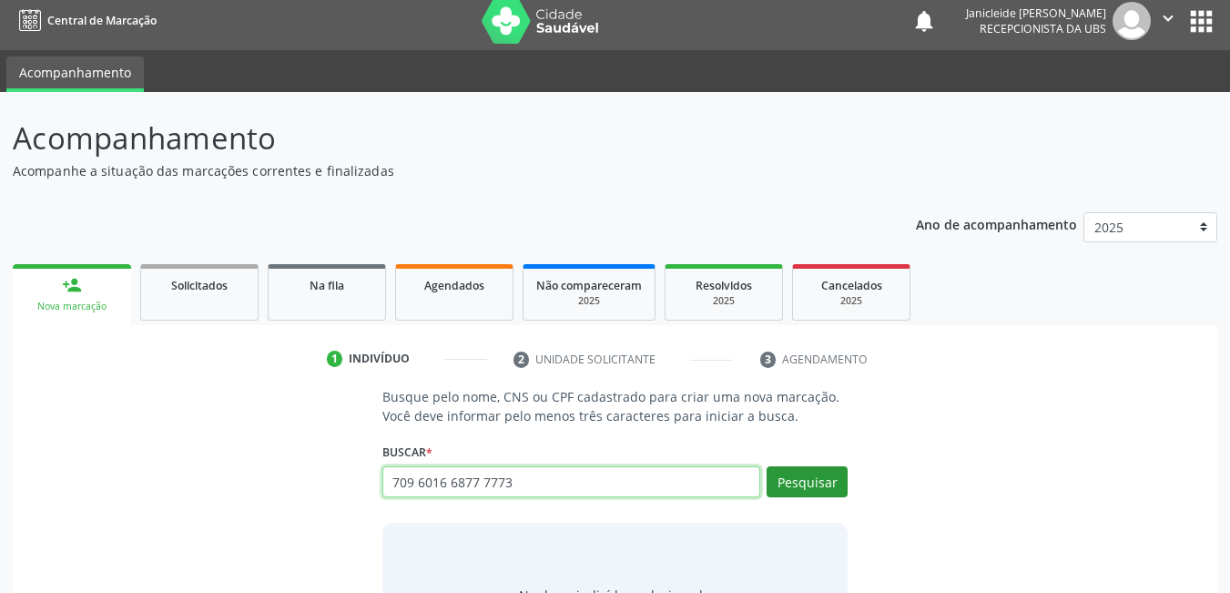
type input "709 6016 6877 7773"
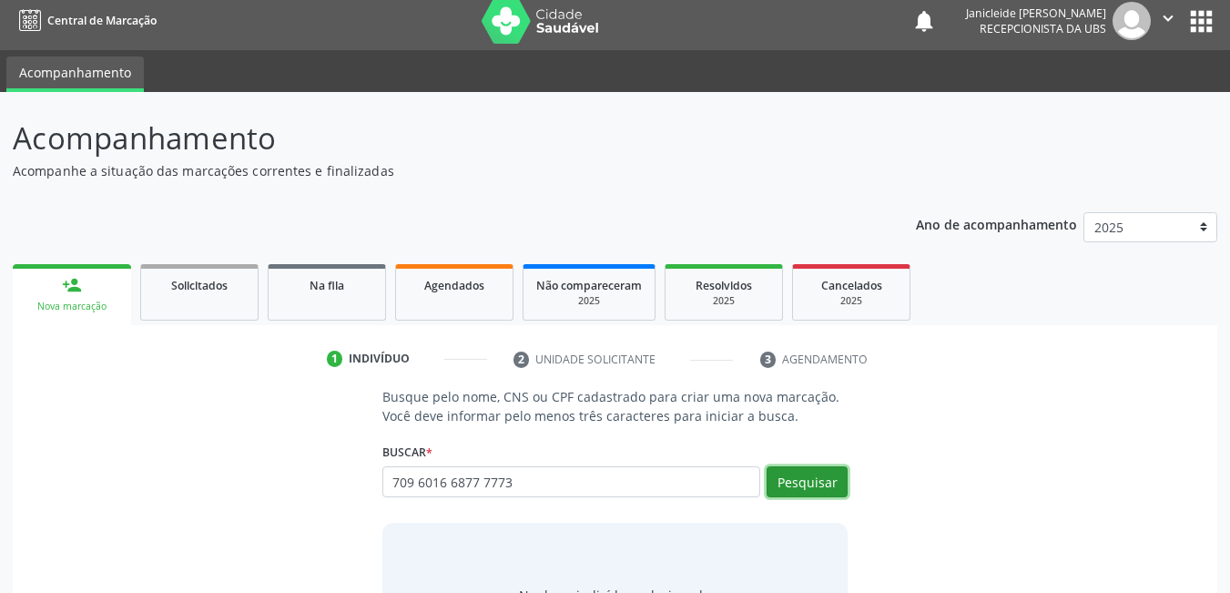
click at [822, 484] on button "Pesquisar" at bounding box center [807, 481] width 81 height 31
type input "709 6016 6877 7773"
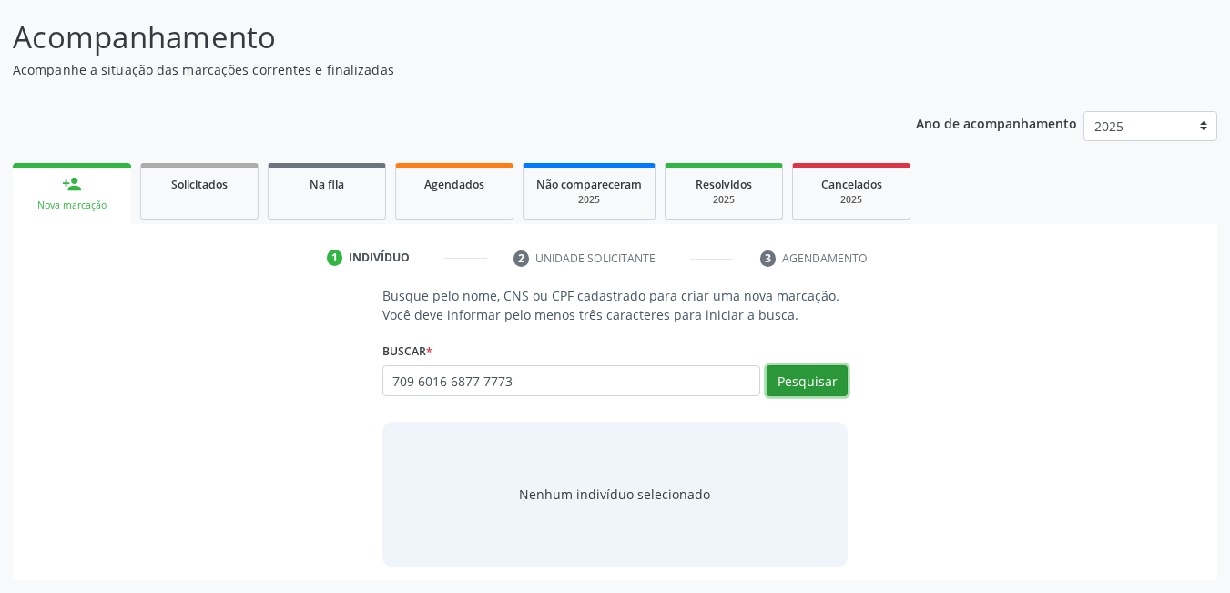
click at [782, 383] on button "Pesquisar" at bounding box center [807, 380] width 81 height 31
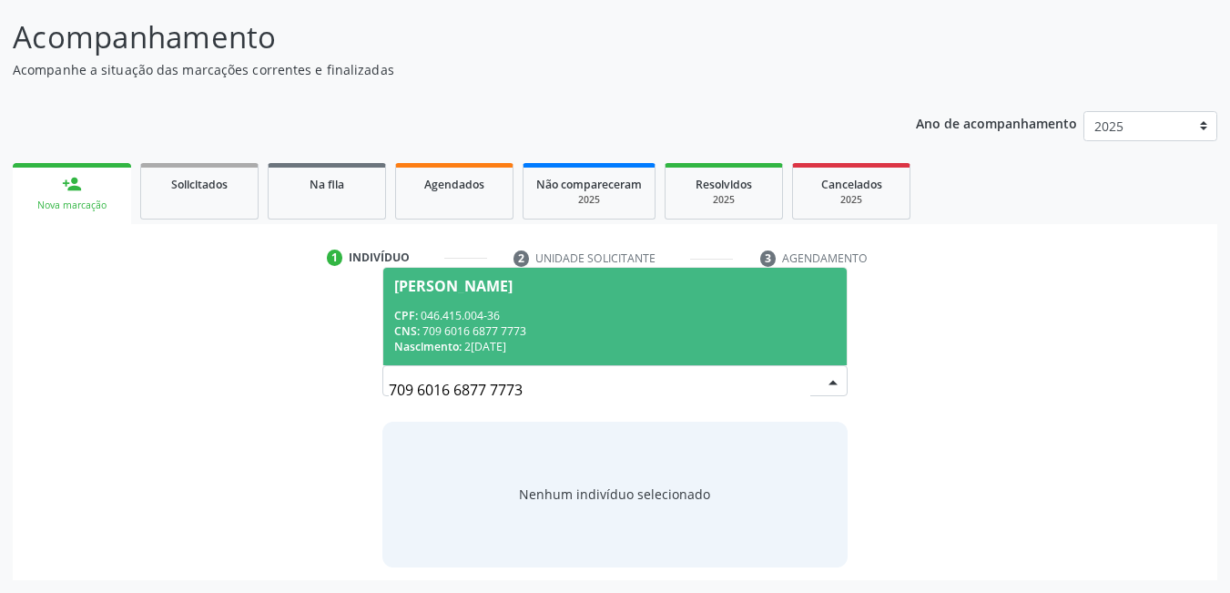
click at [469, 308] on div "CPF: 046.415.004-36" at bounding box center [615, 315] width 443 height 15
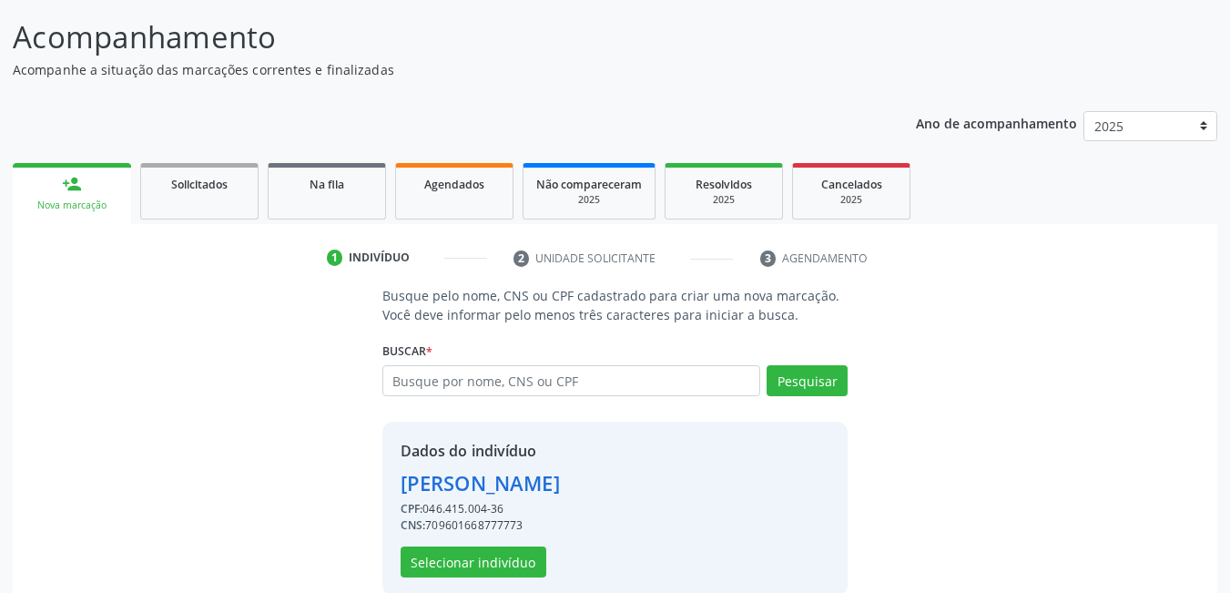
scroll to position [138, 0]
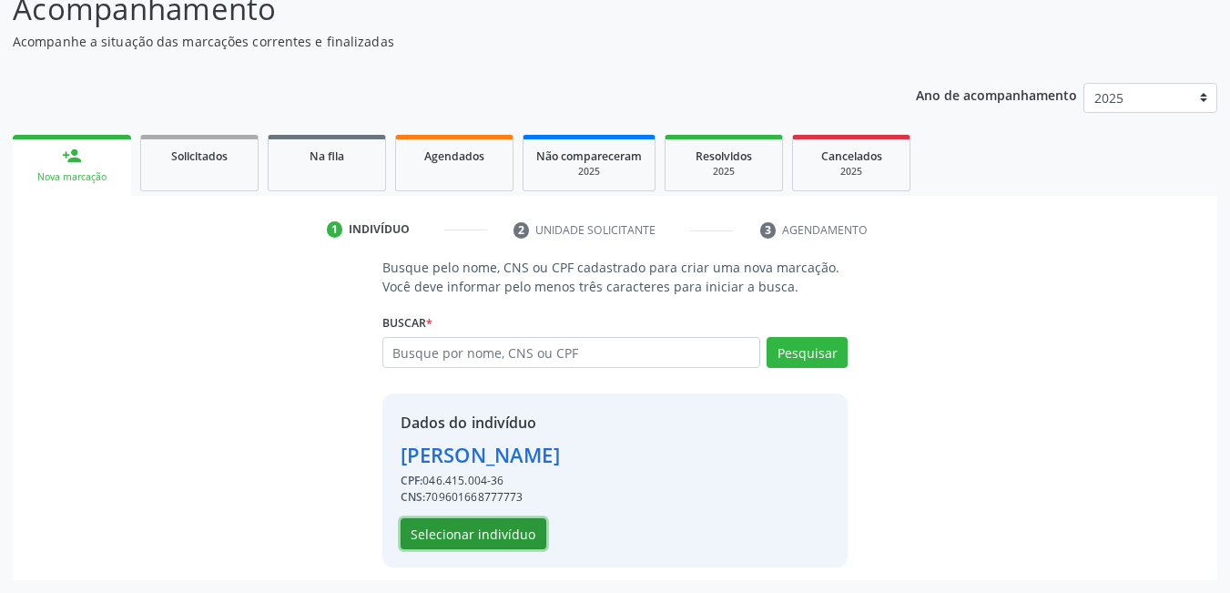
click at [484, 532] on button "Selecionar indivíduo" at bounding box center [474, 533] width 146 height 31
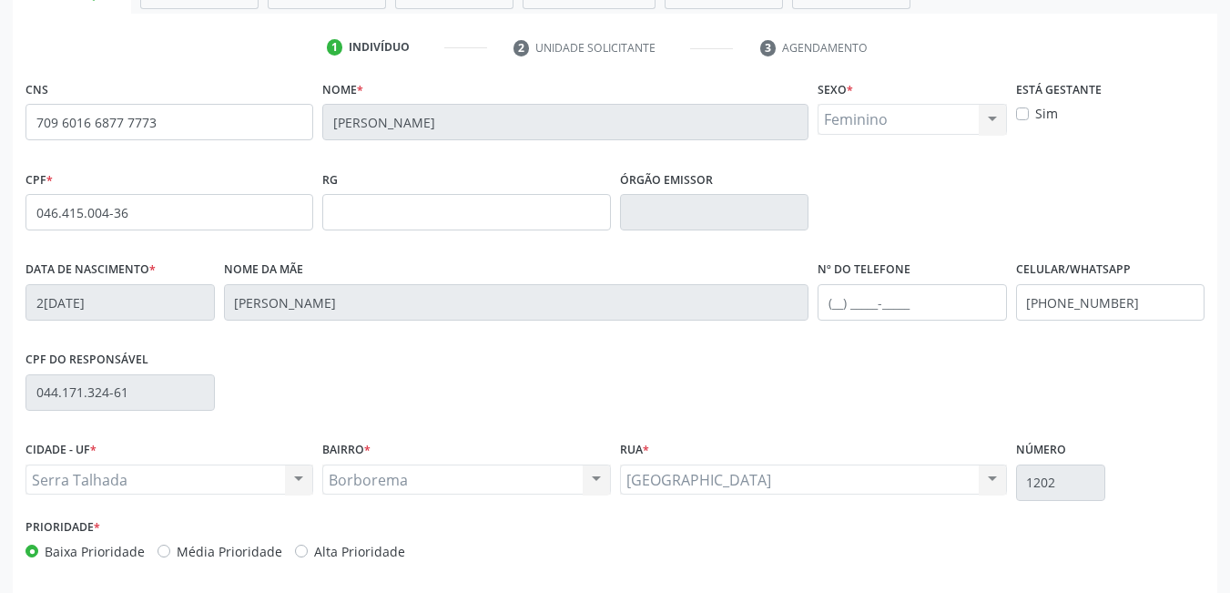
scroll to position [394, 0]
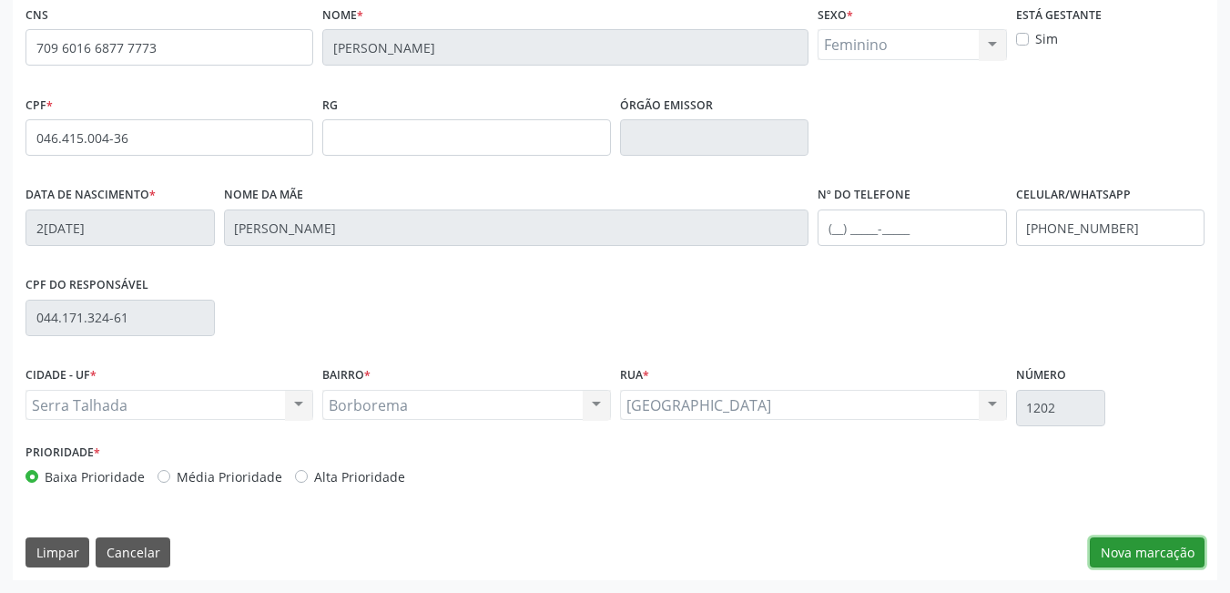
click at [1157, 544] on button "Nova marcação" at bounding box center [1147, 552] width 115 height 31
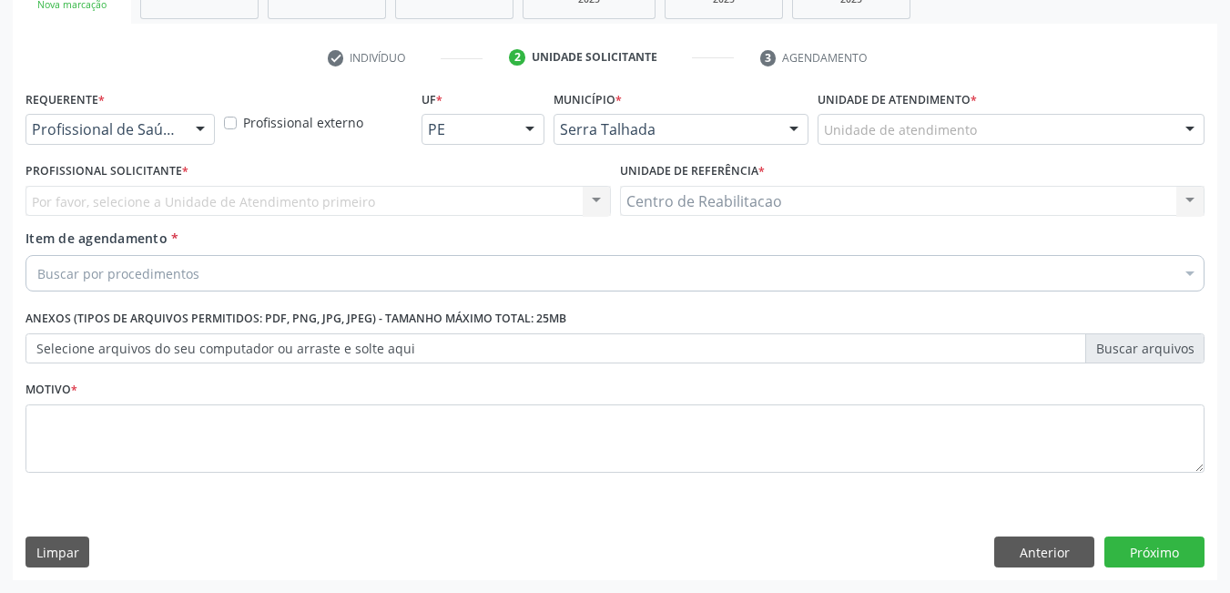
scroll to position [310, 0]
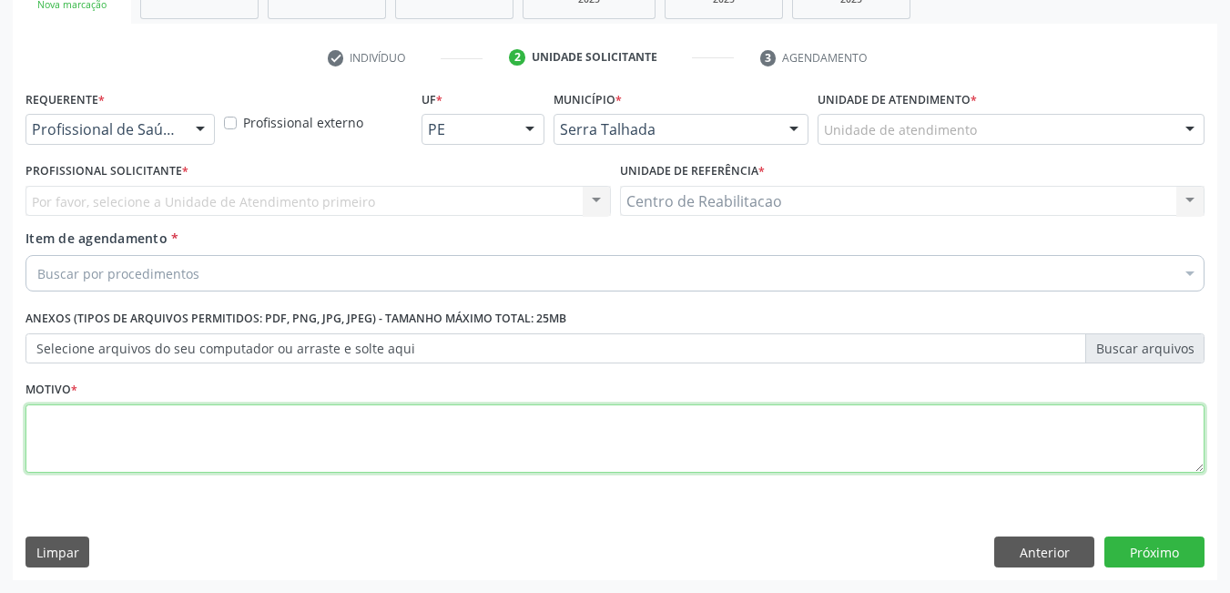
click at [415, 422] on textarea at bounding box center [615, 438] width 1179 height 69
type textarea "*"
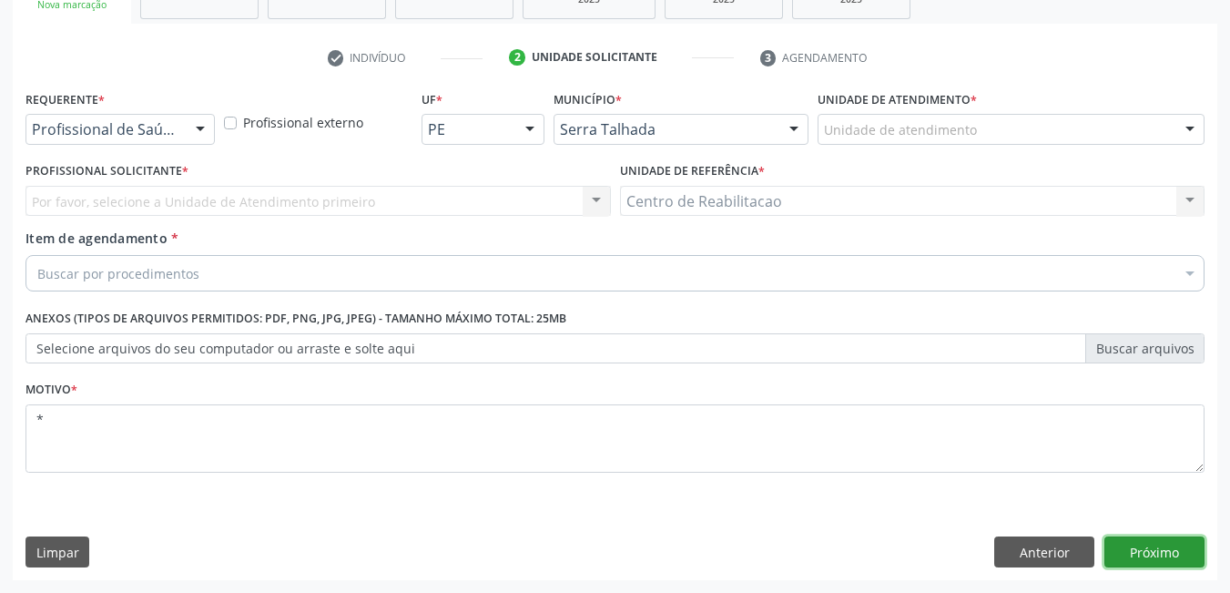
click at [1166, 551] on button "Próximo" at bounding box center [1155, 551] width 100 height 31
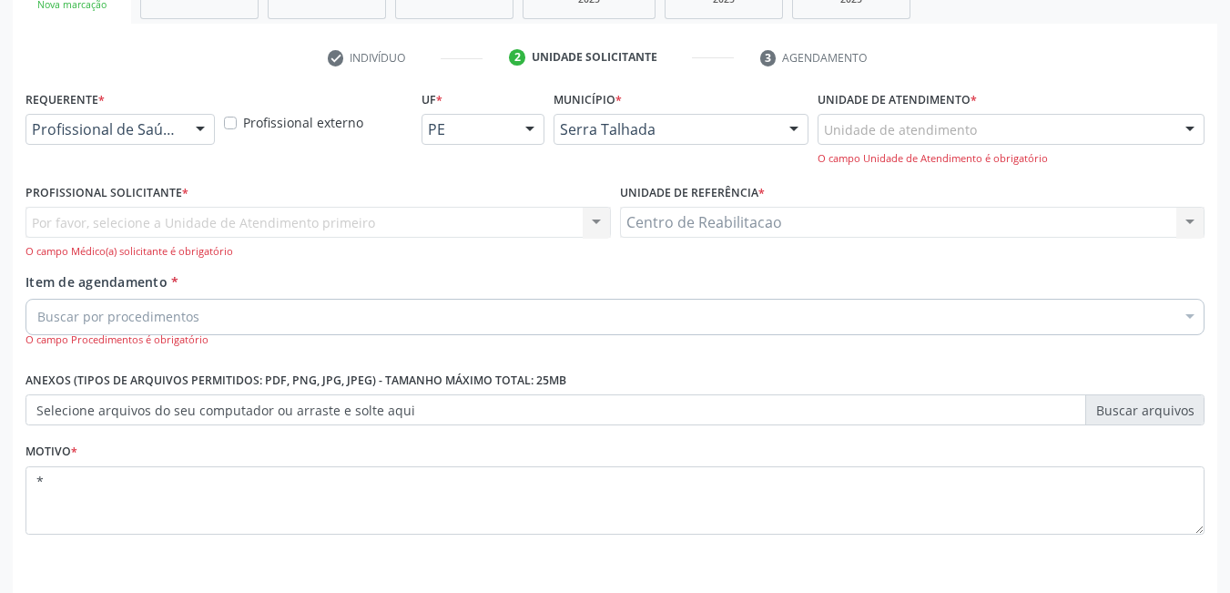
scroll to position [372, 0]
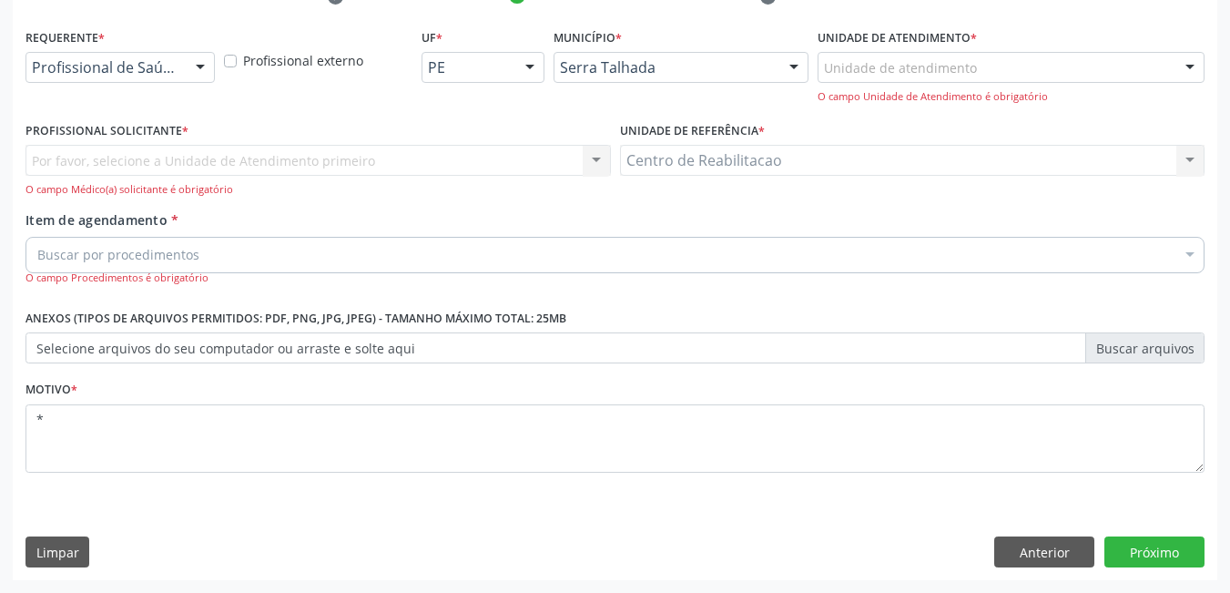
click at [190, 50] on div "Requerente * Profissional de Saúde Profissional de Saúde Paciente Nenhum result…" at bounding box center [120, 53] width 189 height 58
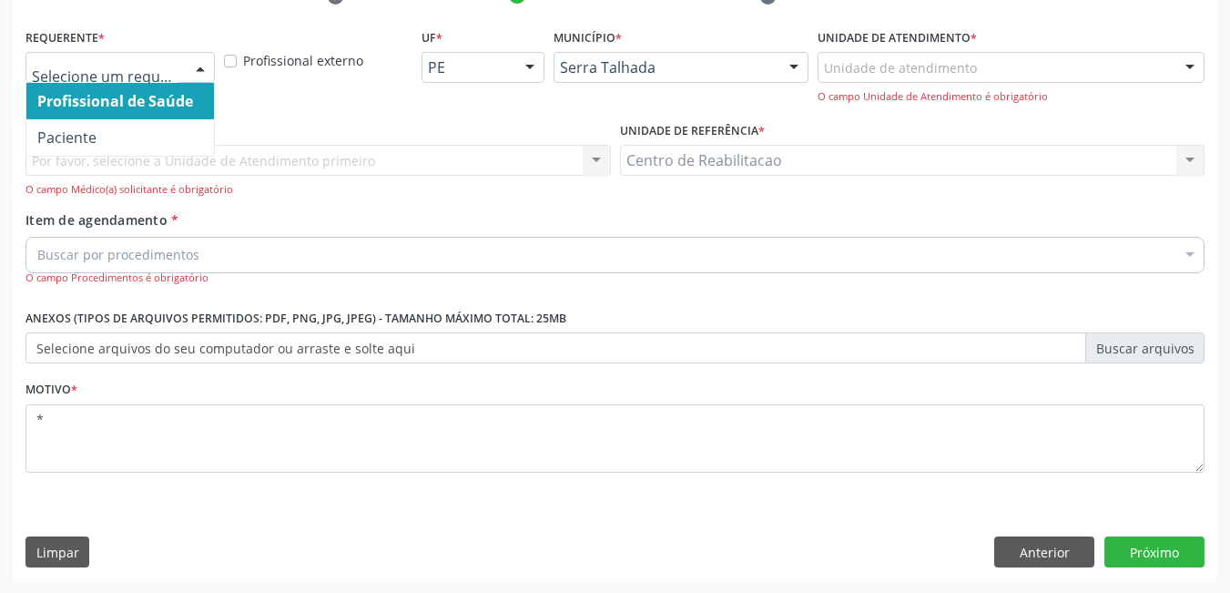
click at [197, 59] on div at bounding box center [200, 68] width 27 height 31
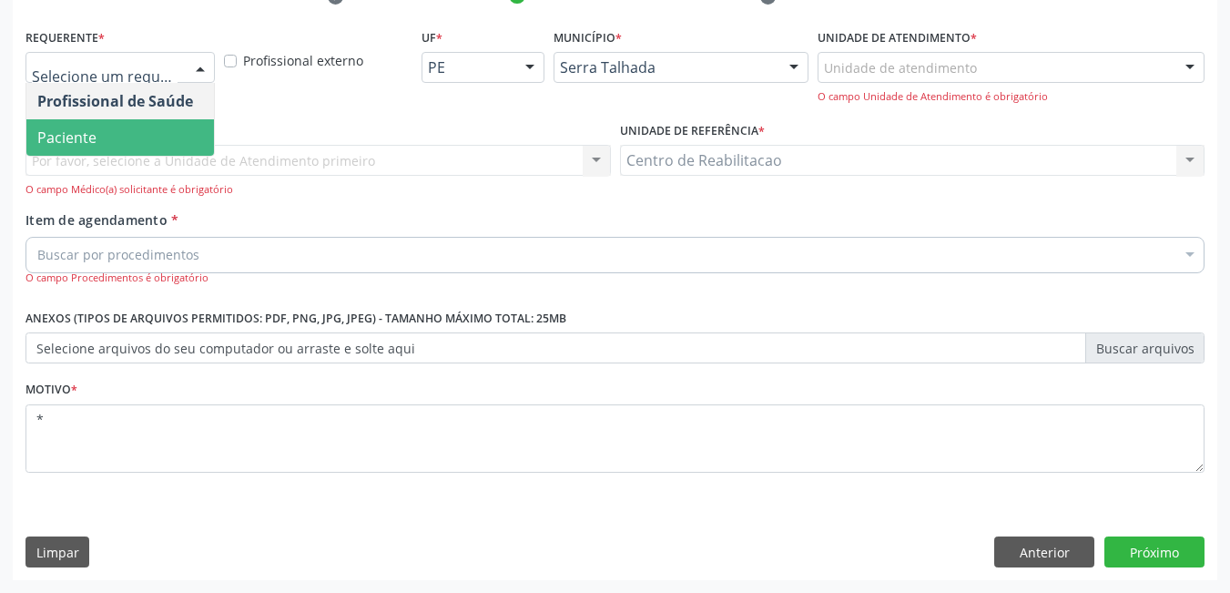
click at [135, 140] on span "Paciente" at bounding box center [120, 137] width 188 height 36
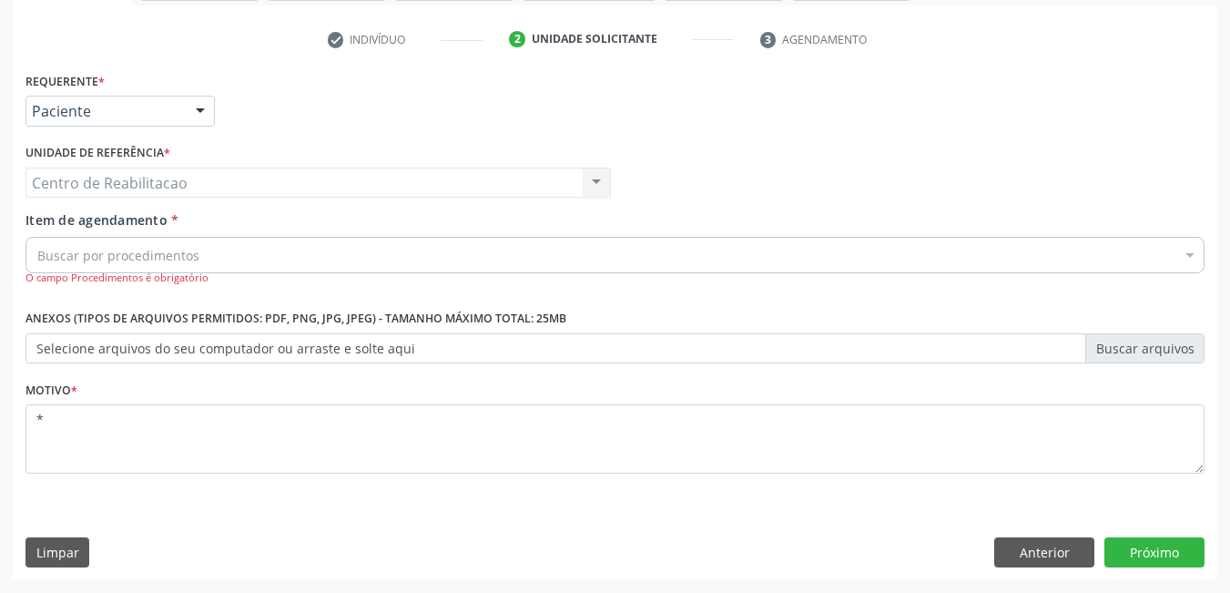
scroll to position [328, 0]
click at [144, 190] on div "Centro de Reabilitacao Centro de Reabilitacao Nenhum resultado encontrado para:…" at bounding box center [319, 183] width 586 height 31
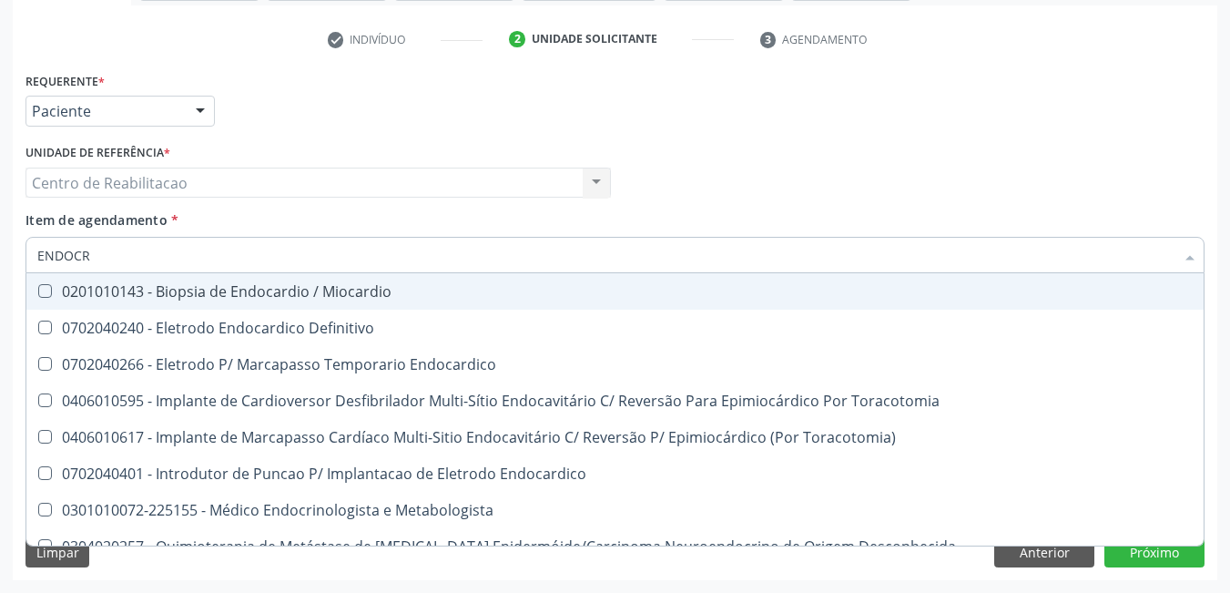
type input "ENDOCRI"
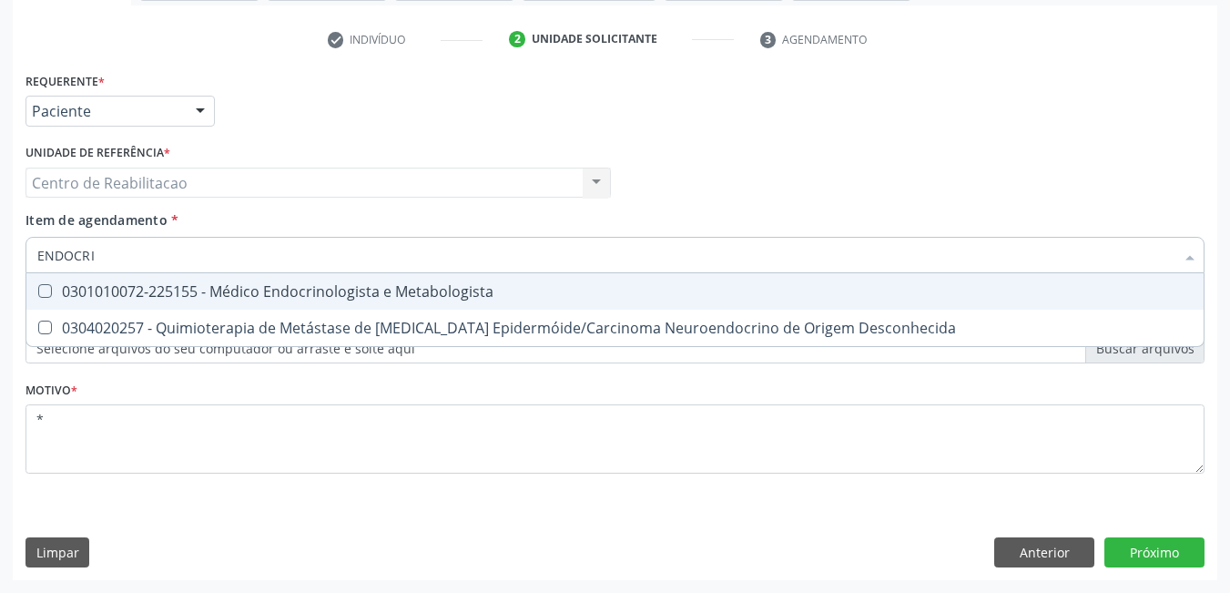
click at [45, 290] on Metabologista at bounding box center [45, 291] width 14 height 14
click at [38, 290] on Metabologista "checkbox" at bounding box center [32, 291] width 12 height 12
checkbox Metabologista "true"
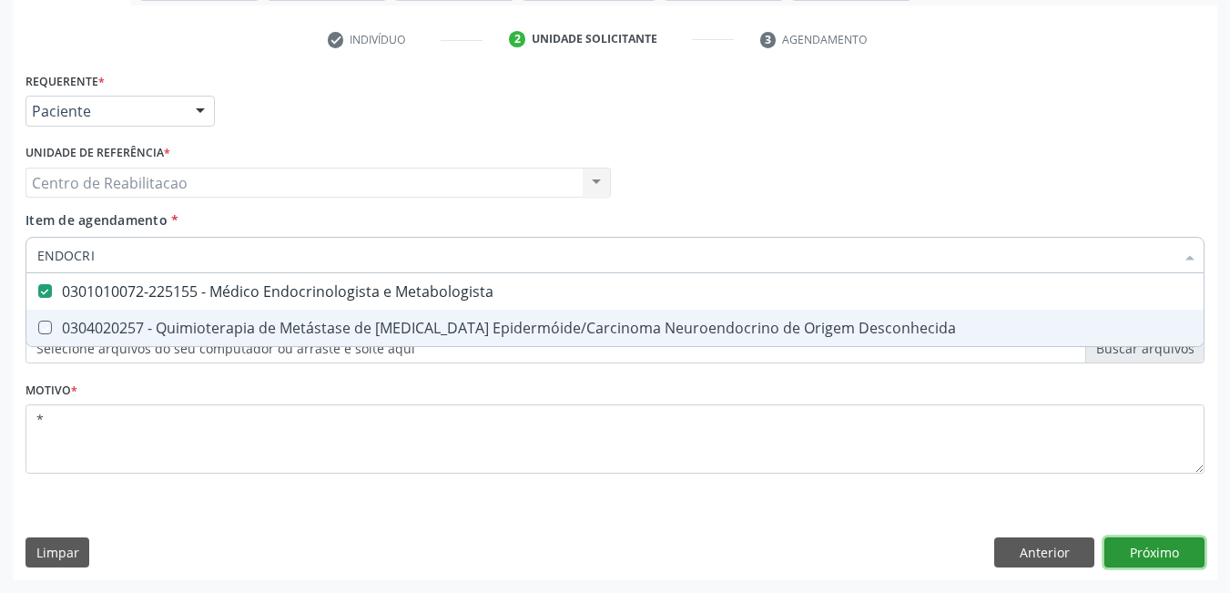
drag, startPoint x: 1179, startPoint y: 540, endPoint x: 1066, endPoint y: 386, distance: 190.4
click at [1180, 542] on div "Requerente * Paciente Profissional de Saúde Paciente Nenhum resultado encontrad…" at bounding box center [615, 323] width 1205 height 513
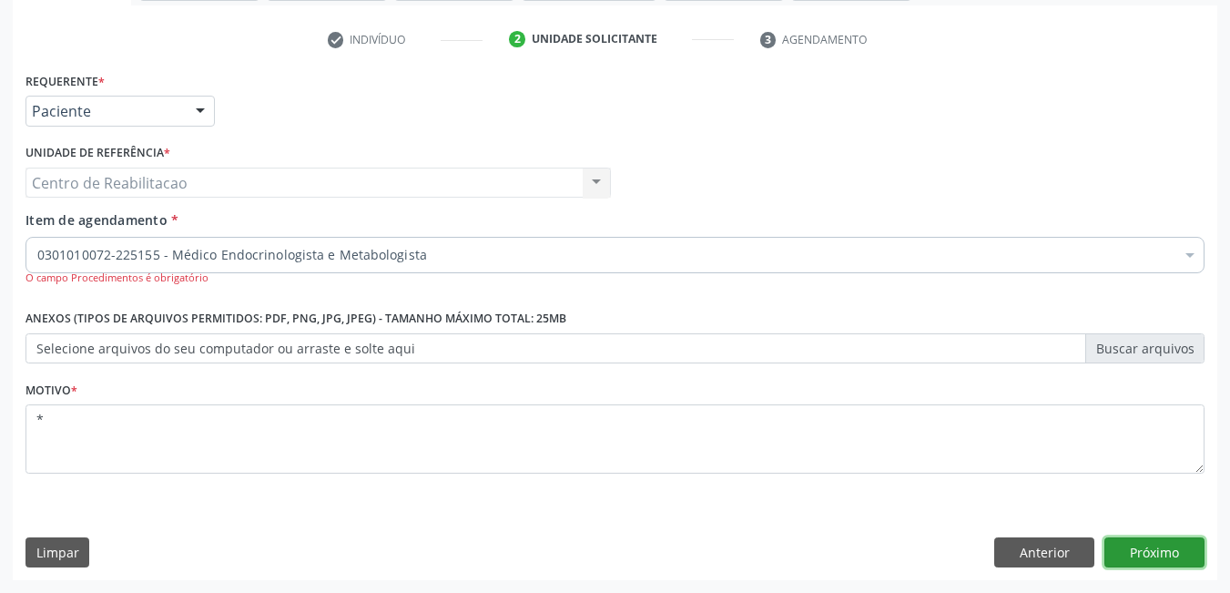
click at [1134, 537] on button "Próximo" at bounding box center [1155, 552] width 100 height 31
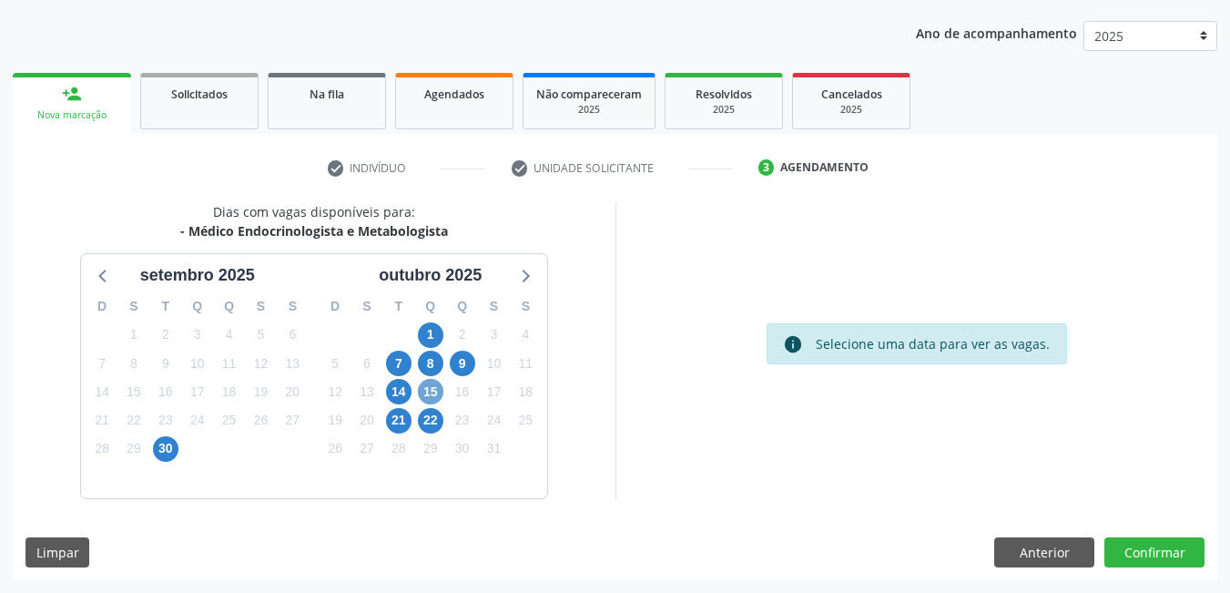
click at [427, 394] on span "15" at bounding box center [431, 392] width 26 height 26
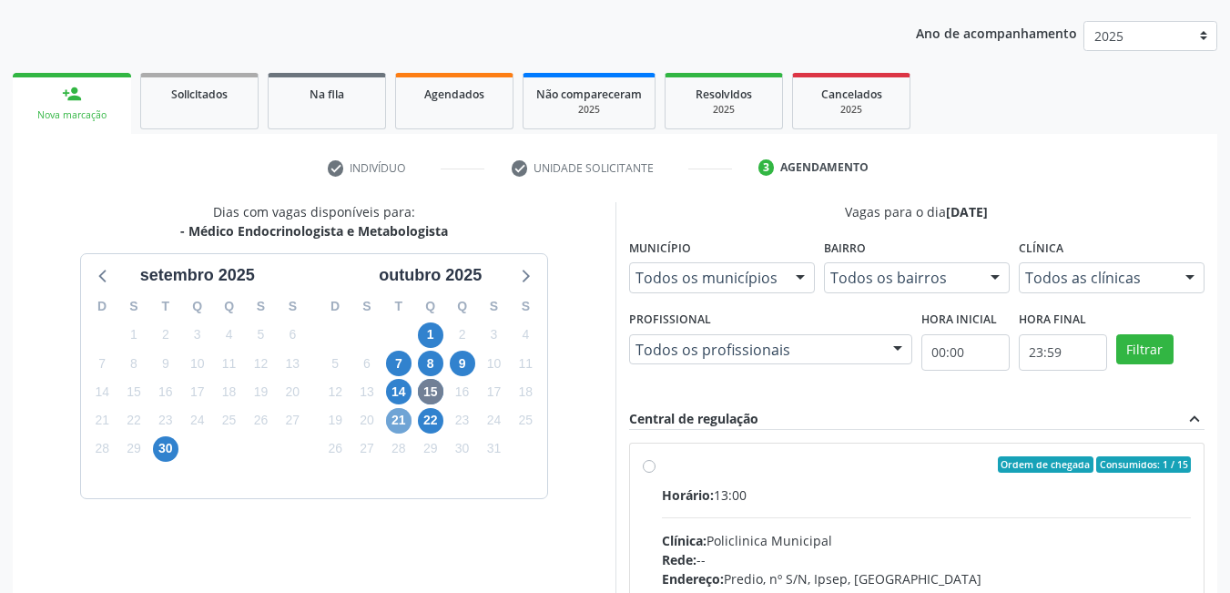
click at [400, 414] on span "21" at bounding box center [399, 421] width 26 height 26
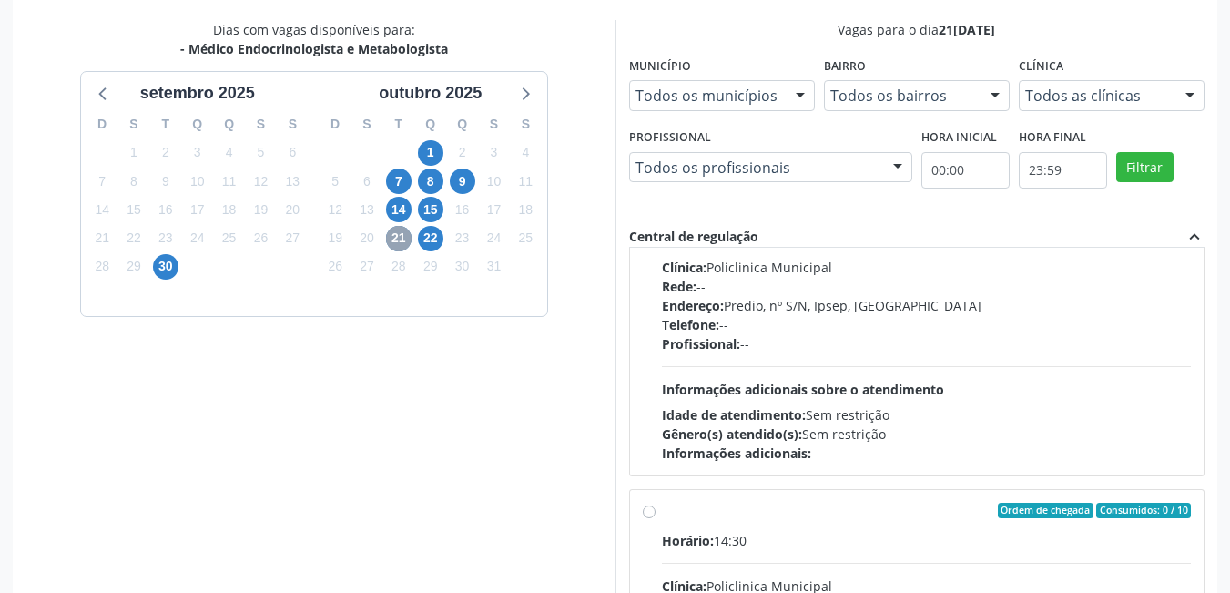
scroll to position [0, 0]
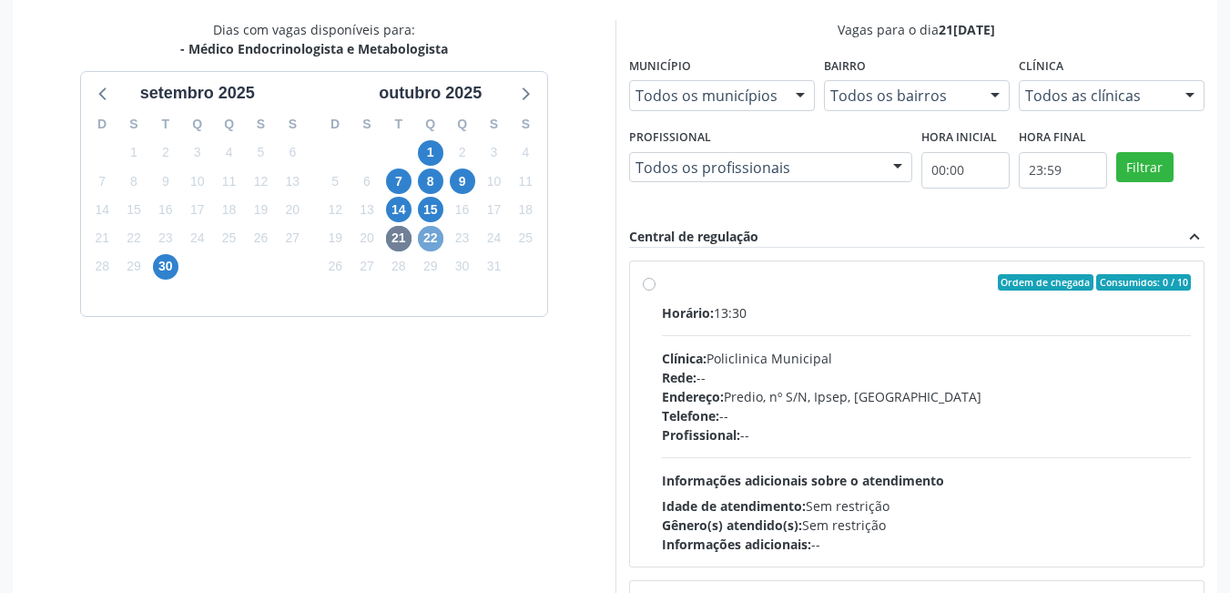
click at [442, 236] on span "22" at bounding box center [431, 239] width 26 height 26
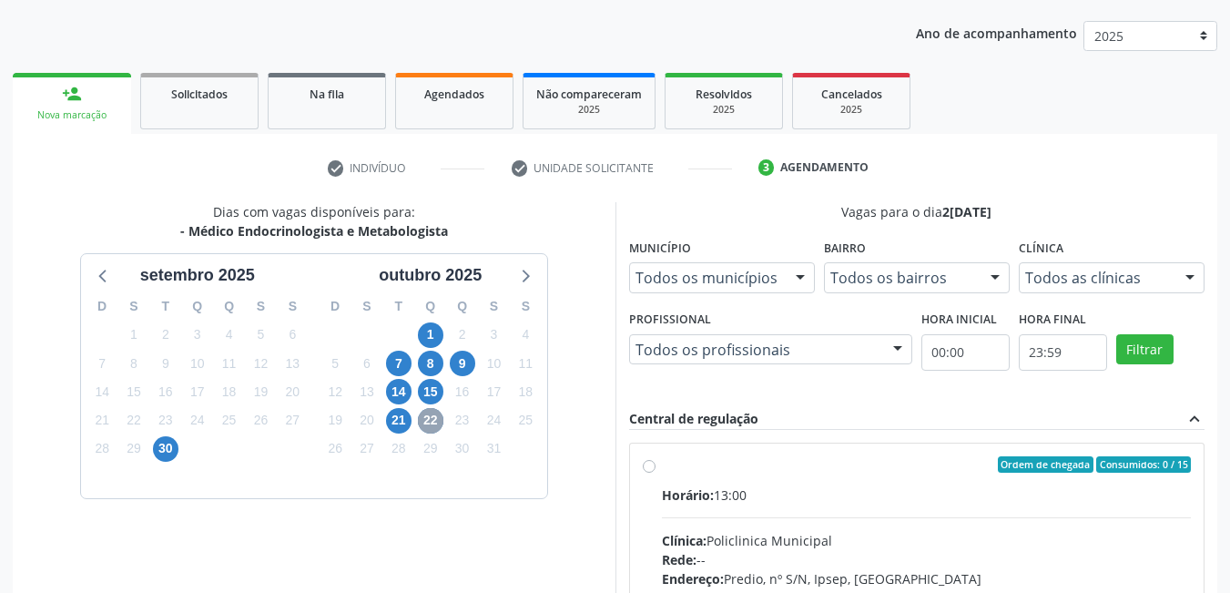
scroll to position [382, 0]
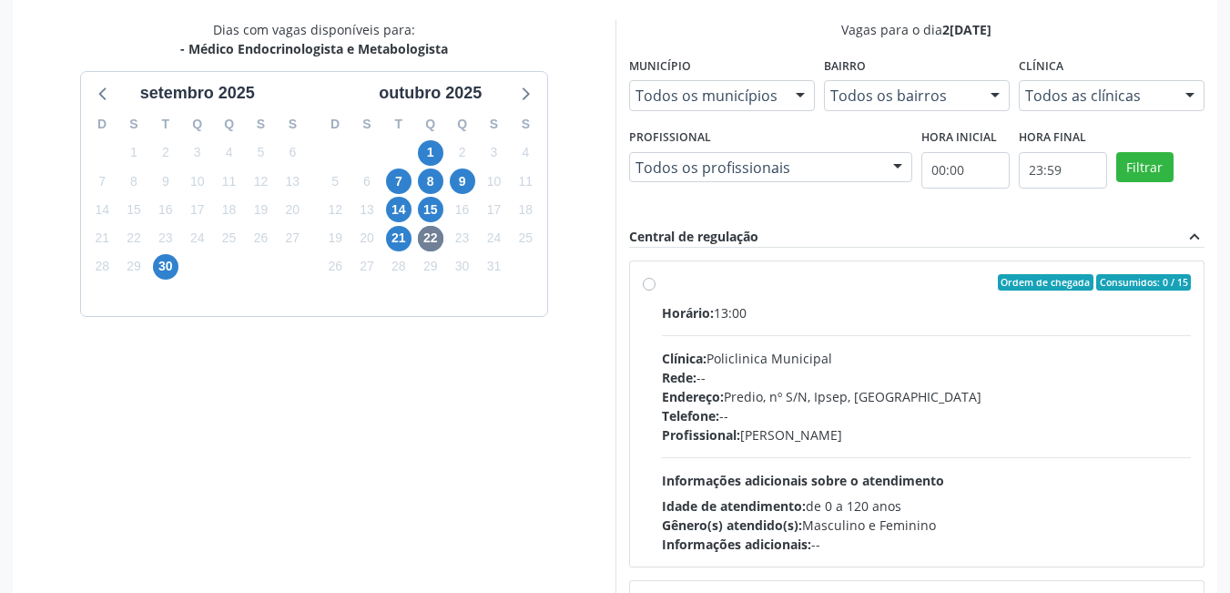
click at [662, 288] on label "Ordem de chegada Consumidos: 0 / 15 Horário: 13:00 Clínica: Policlinica Municip…" at bounding box center [927, 414] width 530 height 280
click at [646, 288] on input "Ordem de chegada Consumidos: 0 / 15 Horário: 13:00 Clínica: Policlinica Municip…" at bounding box center [649, 282] width 13 height 16
radio input "true"
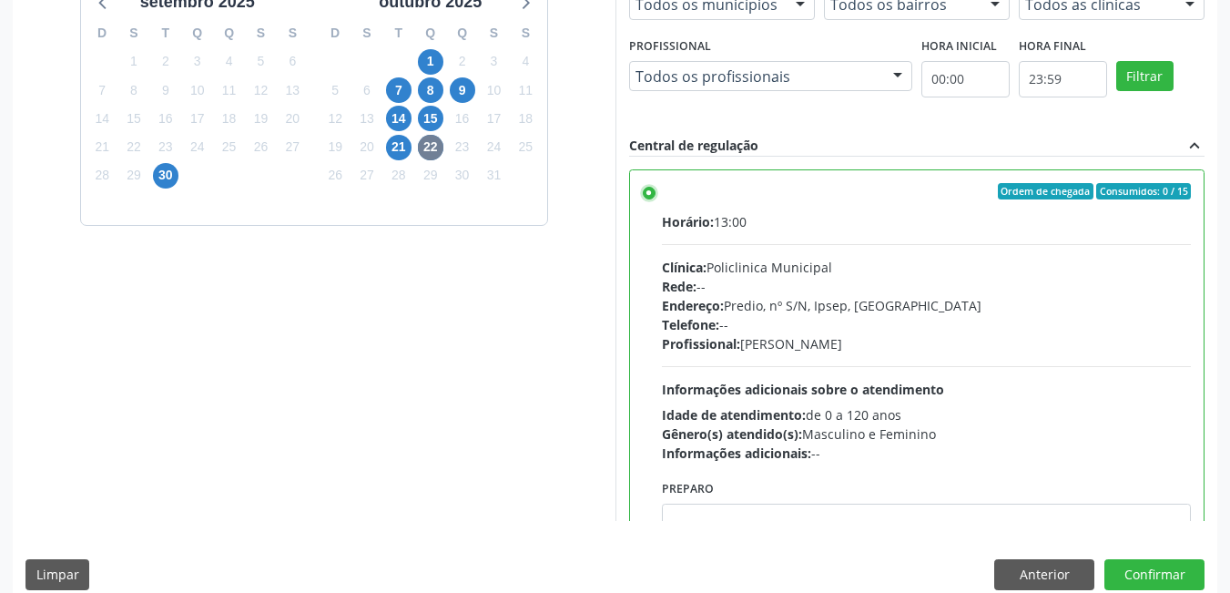
scroll to position [495, 0]
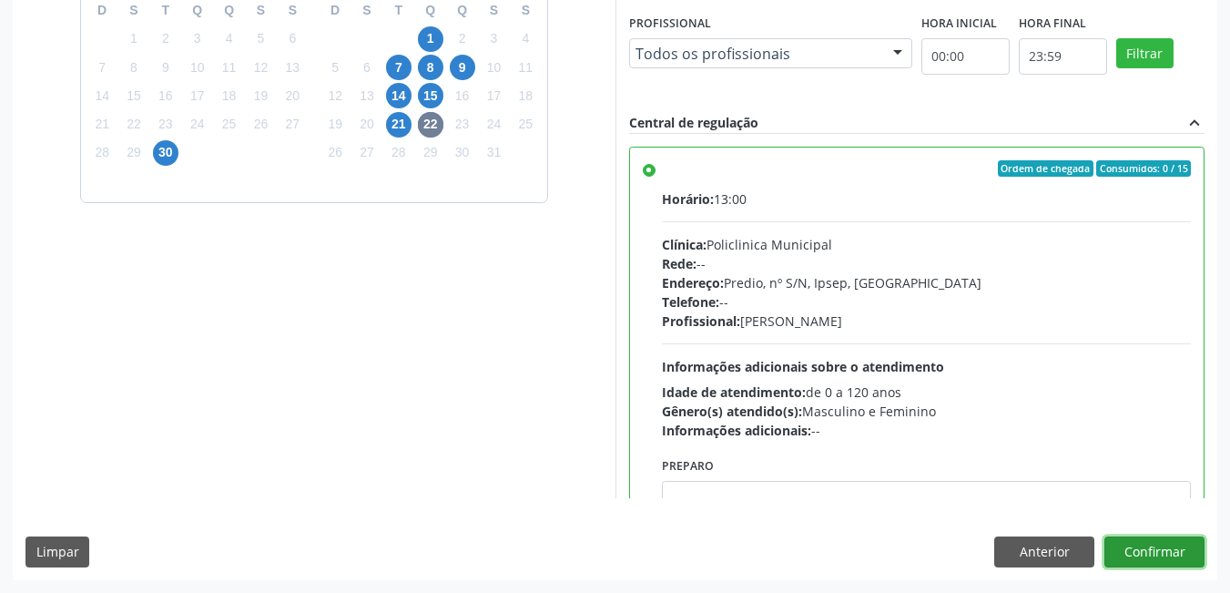
click at [1158, 544] on button "Confirmar" at bounding box center [1155, 551] width 100 height 31
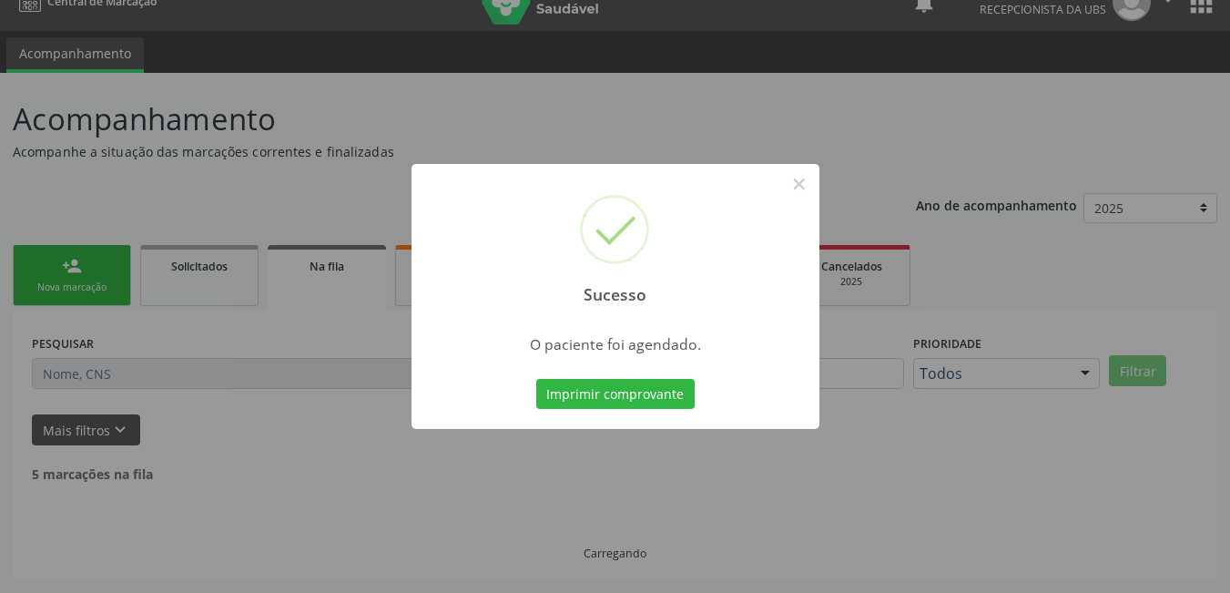
scroll to position [8, 0]
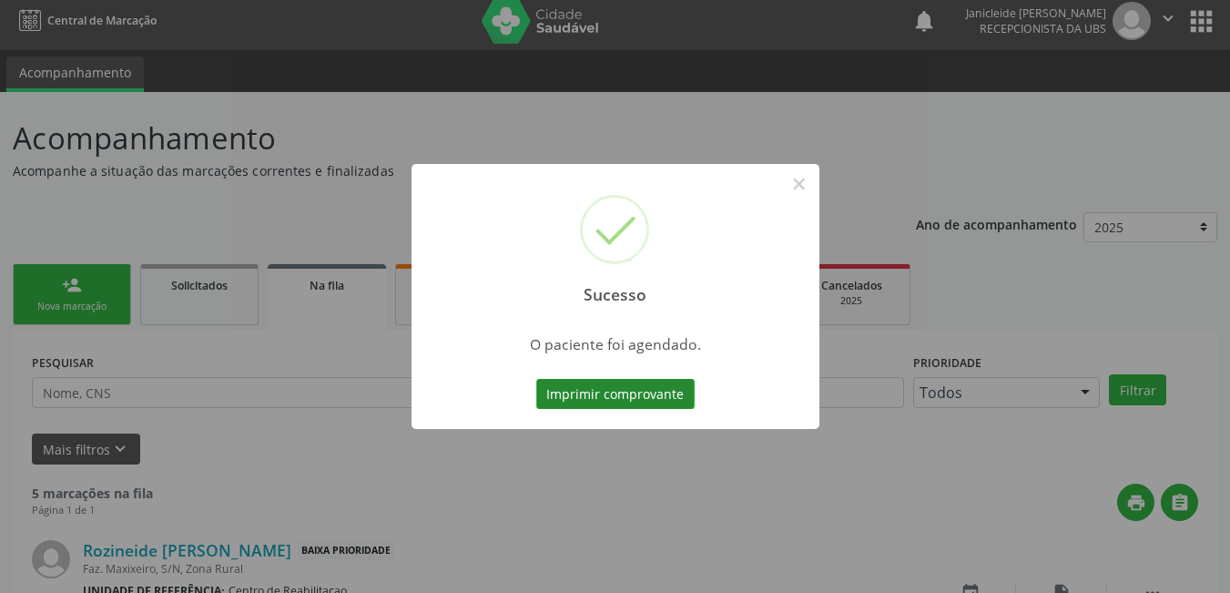
click at [638, 392] on button "Imprimir comprovante" at bounding box center [615, 394] width 158 height 31
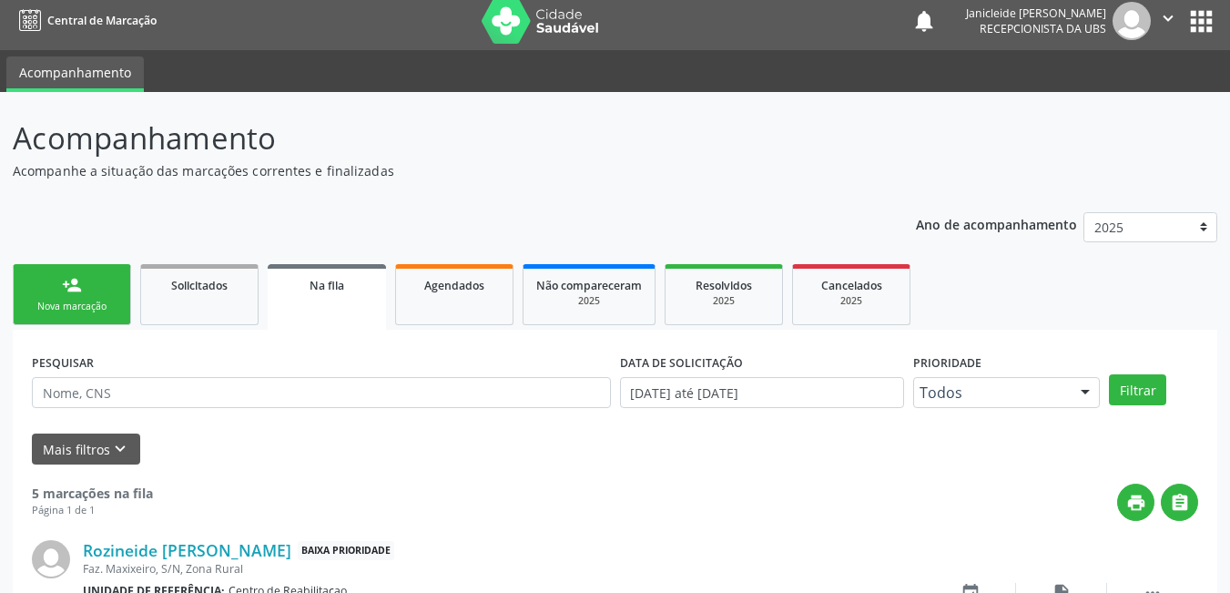
click at [89, 313] on div "Nova marcação" at bounding box center [71, 307] width 91 height 14
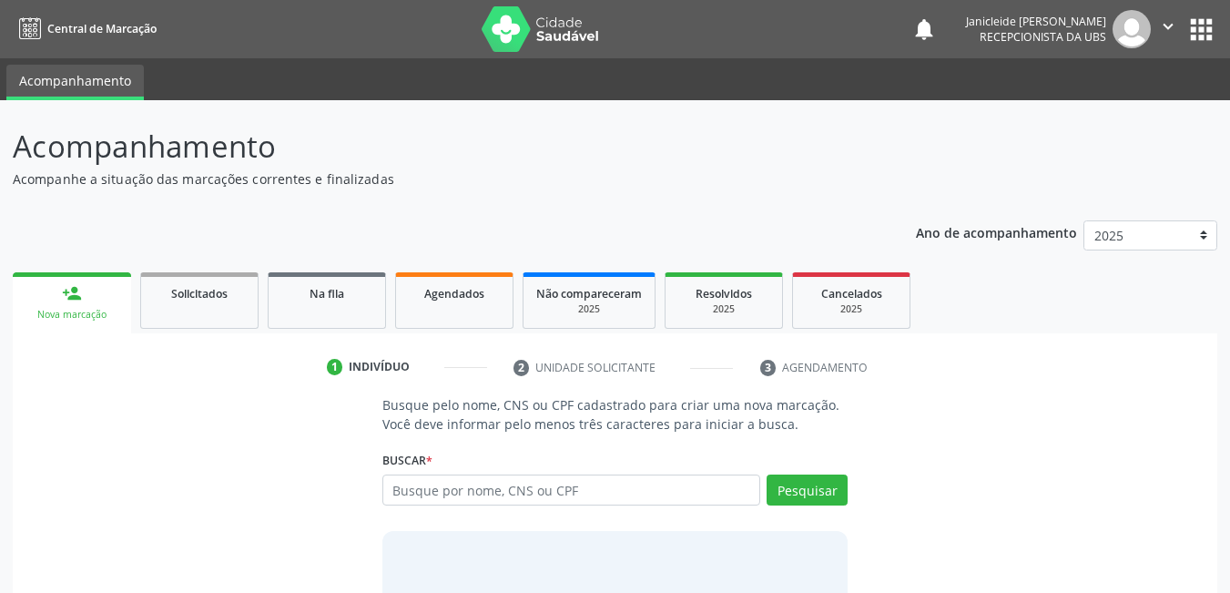
scroll to position [8, 0]
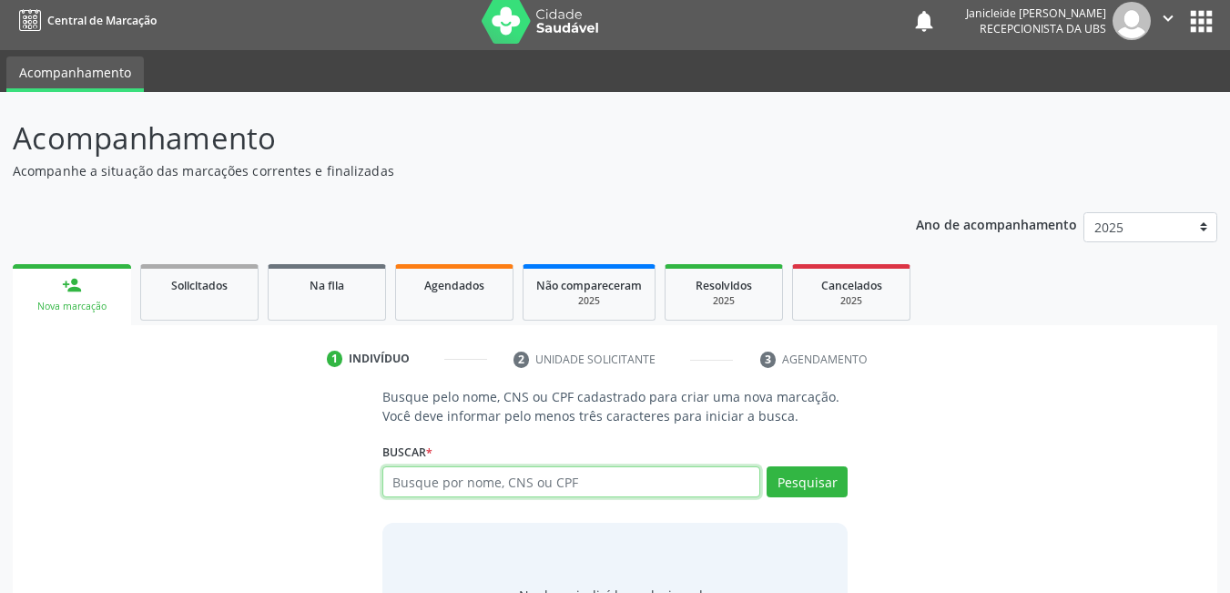
click at [597, 476] on input "text" at bounding box center [572, 481] width 379 height 31
type input "8980029998888714"
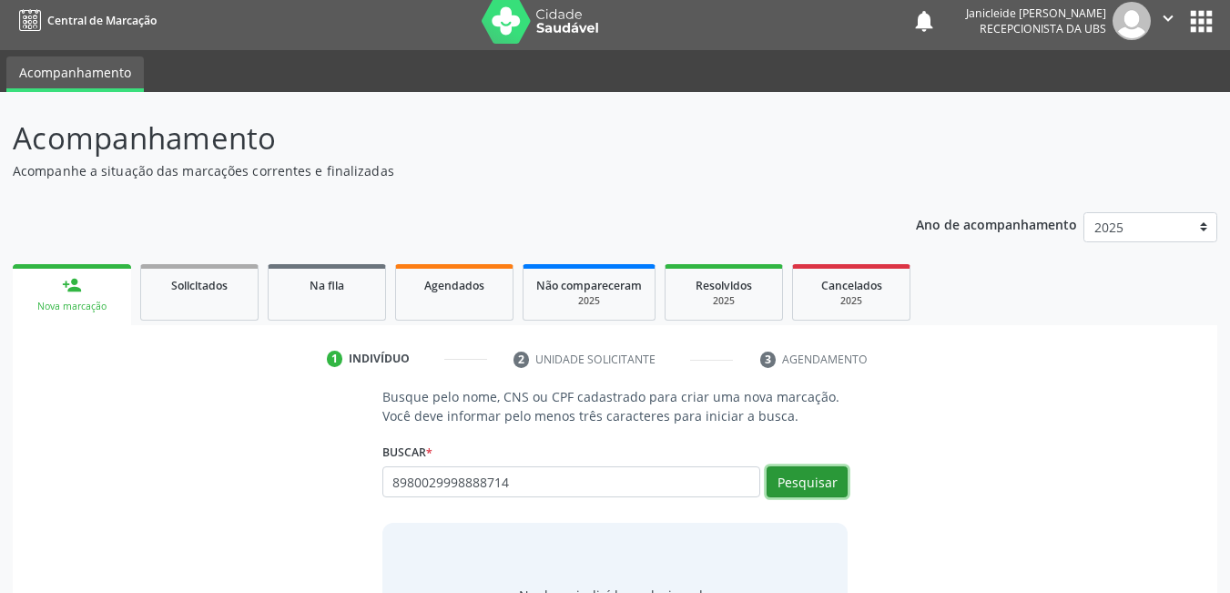
click at [814, 487] on button "Pesquisar" at bounding box center [807, 481] width 81 height 31
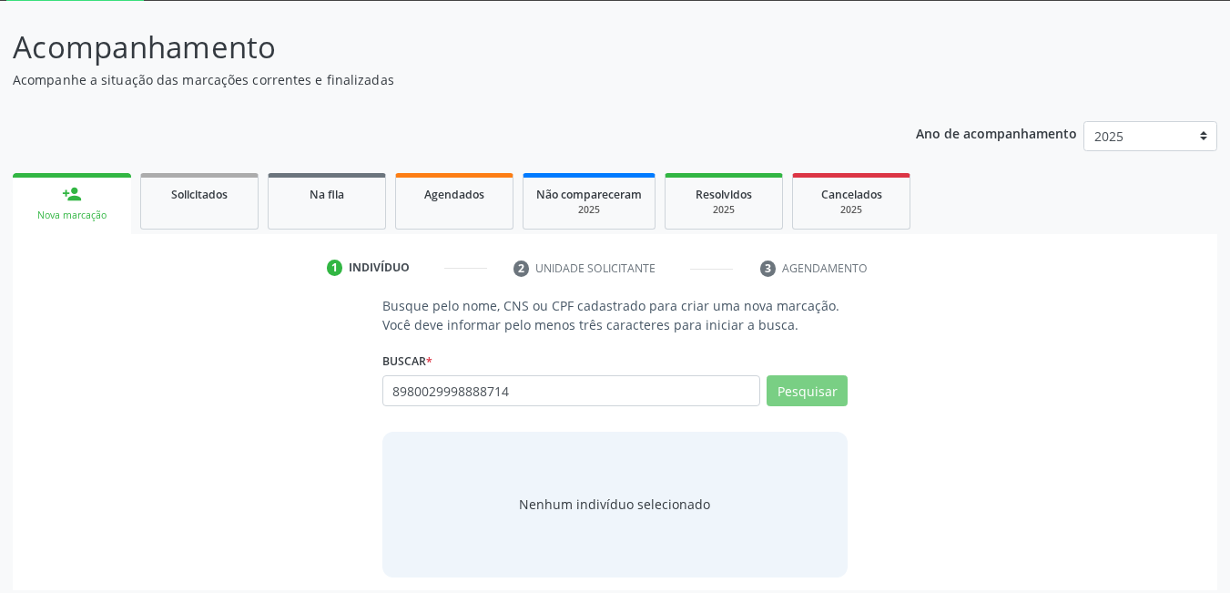
scroll to position [109, 0]
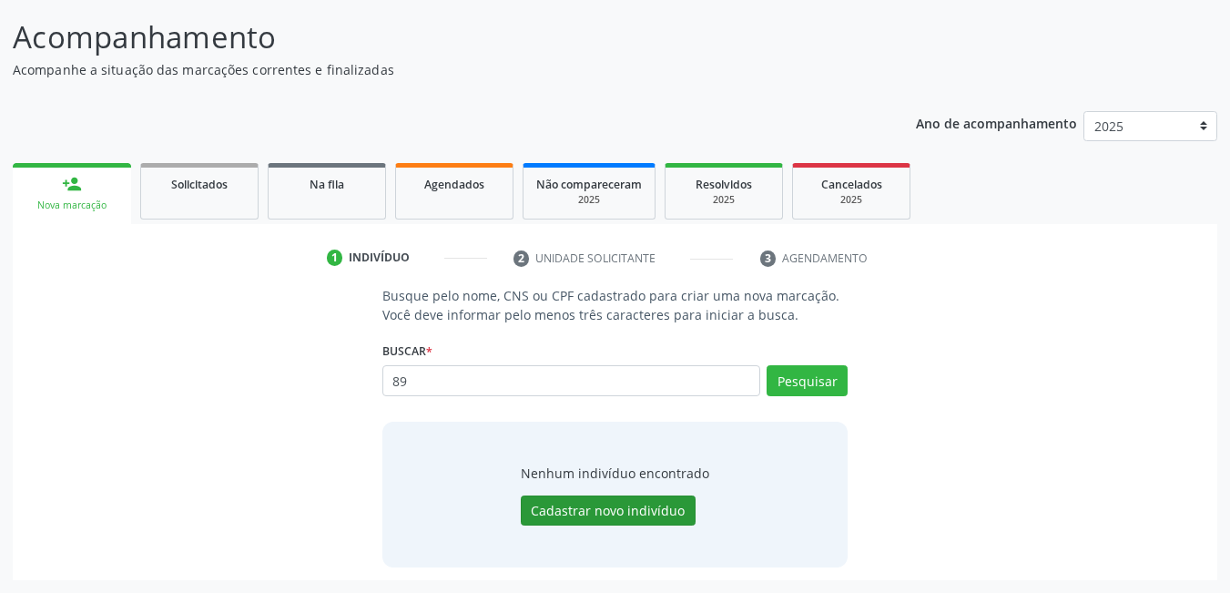
type input "8"
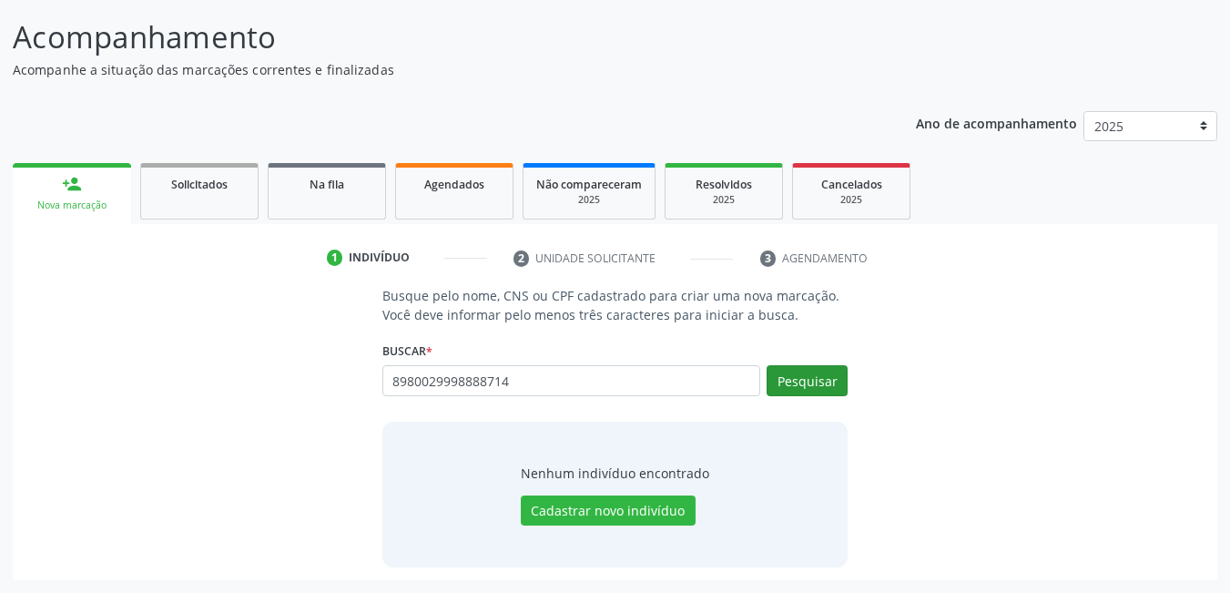
type input "8980029998888714"
click at [800, 382] on button "Pesquisar" at bounding box center [807, 380] width 81 height 31
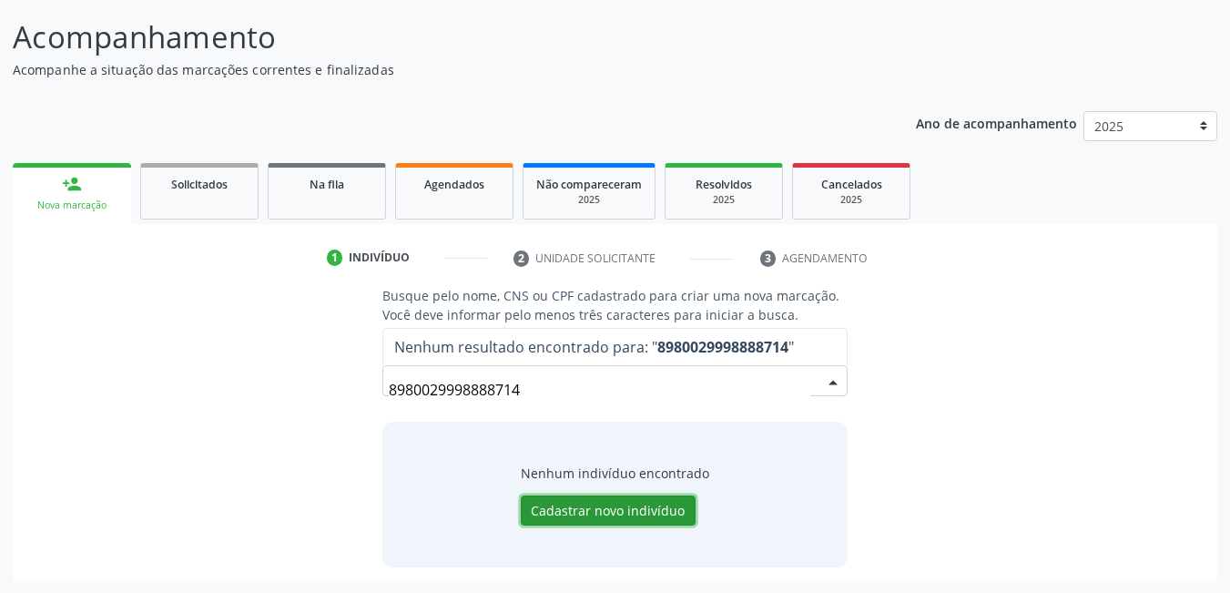
click at [605, 514] on button "Cadastrar novo indivíduo" at bounding box center [608, 510] width 175 height 31
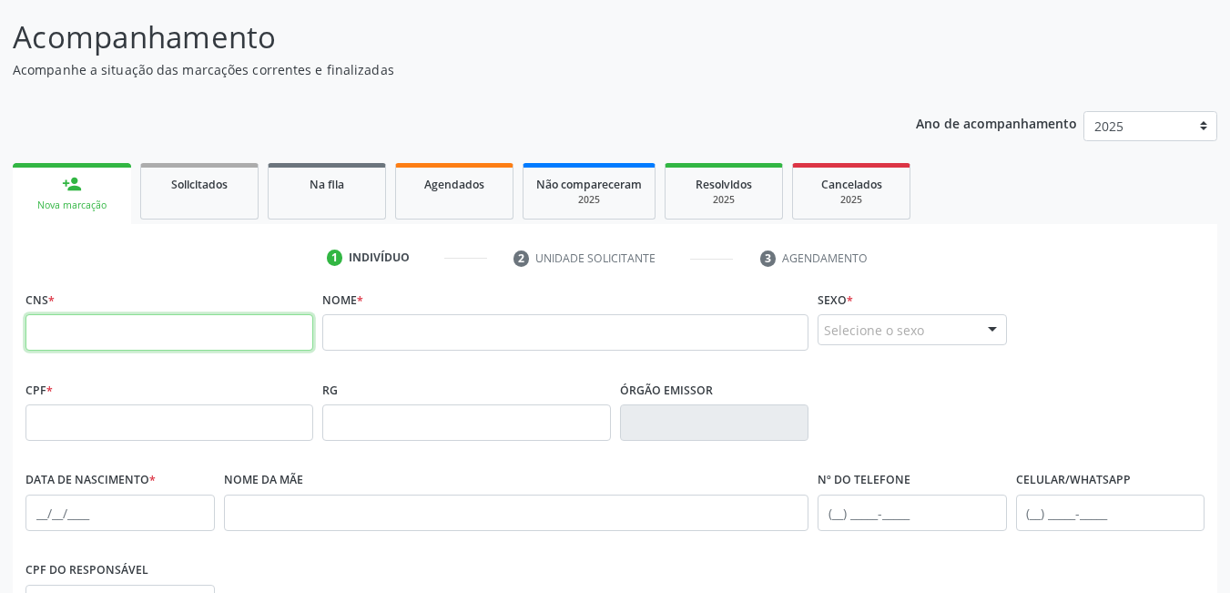
click at [246, 317] on input "text" at bounding box center [170, 332] width 288 height 36
type input "898 0029 9888 8714"
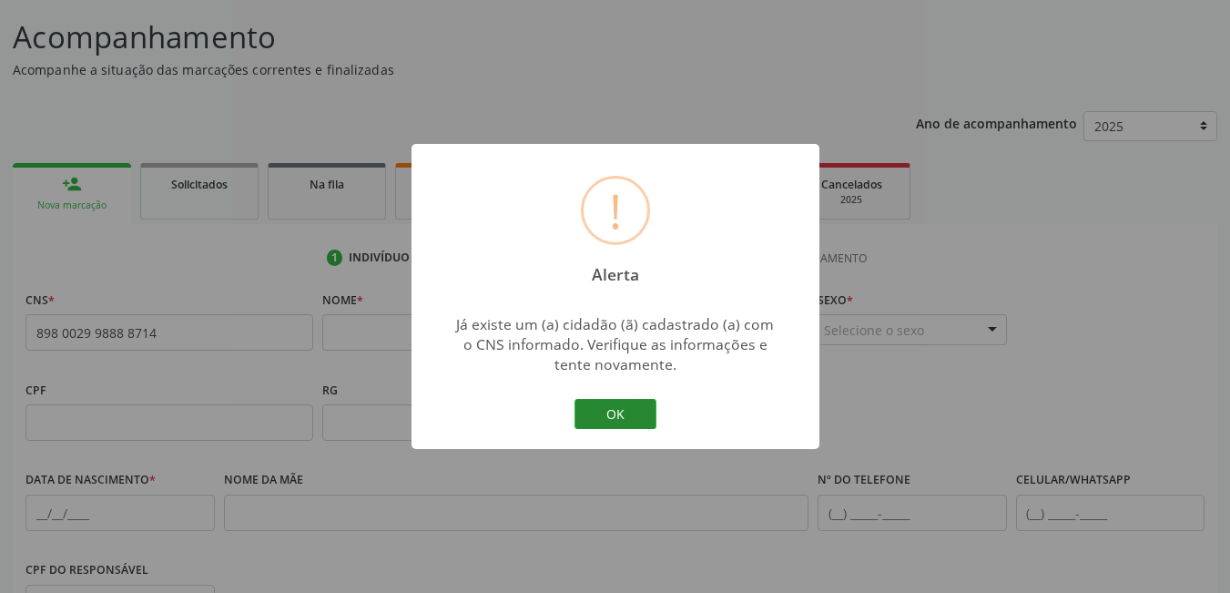
click at [631, 407] on button "OK" at bounding box center [616, 414] width 82 height 31
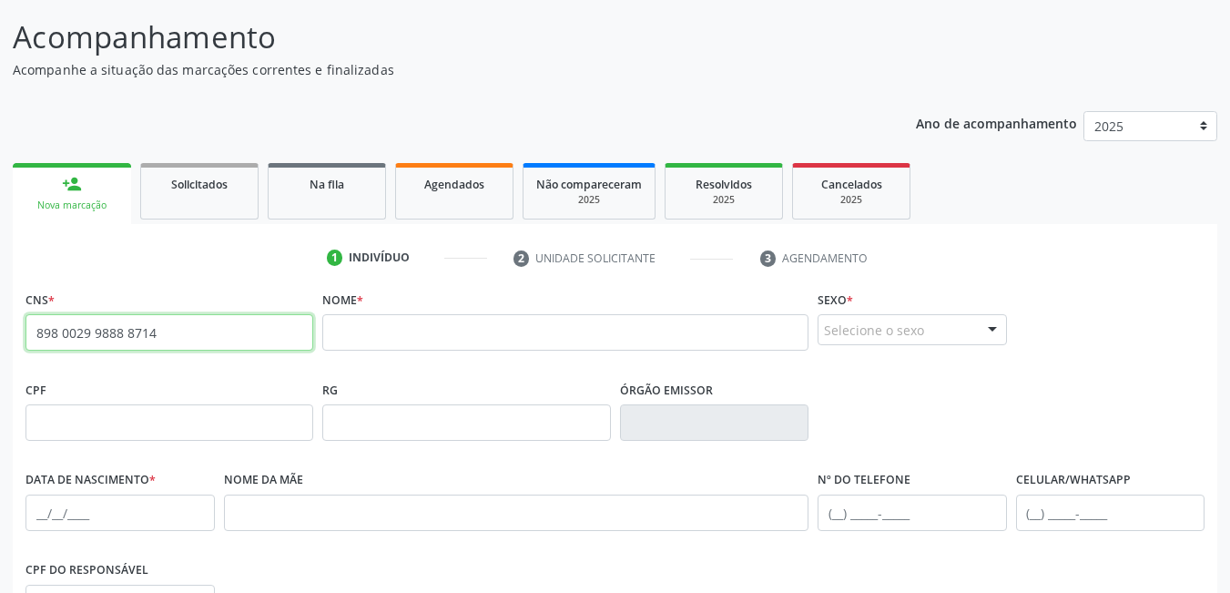
drag, startPoint x: 199, startPoint y: 332, endPoint x: 75, endPoint y: 333, distance: 123.9
click at [75, 333] on input "898 0029 9888 8714" at bounding box center [170, 332] width 288 height 36
click at [179, 337] on input "898 0029 9888 8714" at bounding box center [170, 332] width 288 height 36
drag, startPoint x: 179, startPoint y: 333, endPoint x: 13, endPoint y: 328, distance: 166.8
click at [13, 328] on div "CNS * 898 0029 9888 8714 [GEOGRAPHIC_DATA] * Sexo * Selecione o sexo Masculino …" at bounding box center [615, 575] width 1205 height 579
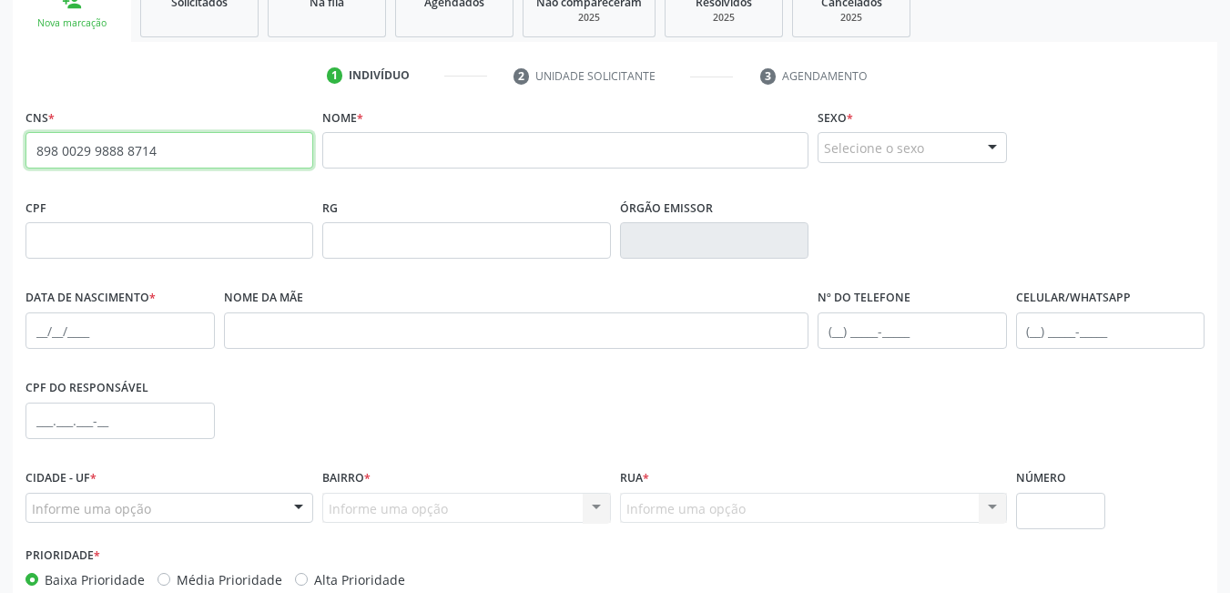
scroll to position [394, 0]
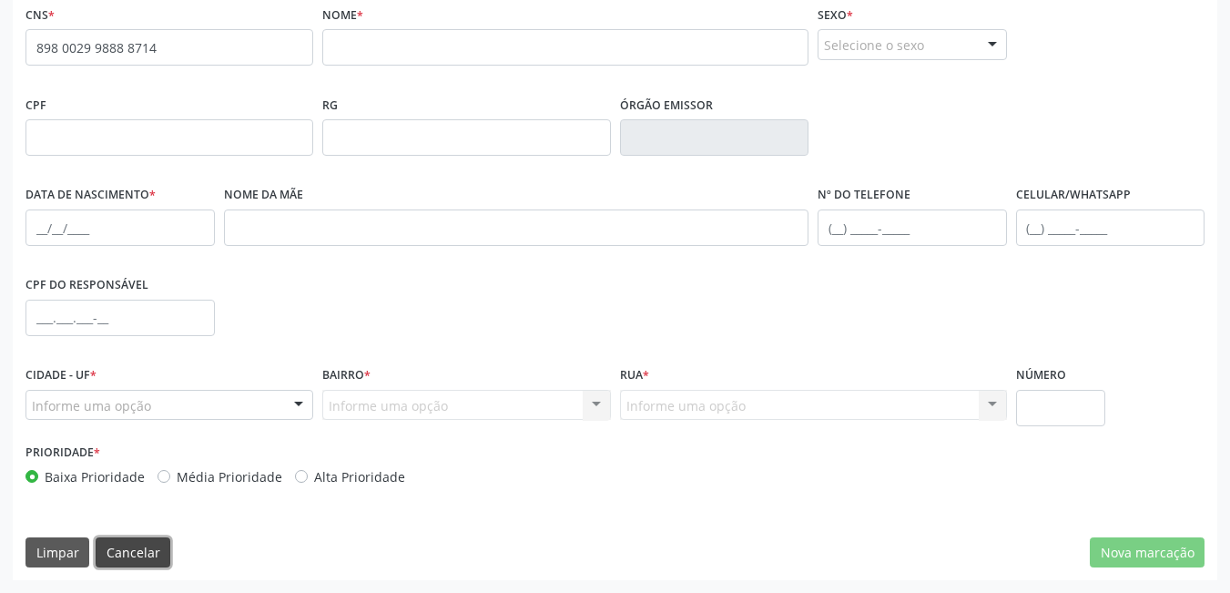
click at [140, 556] on button "Cancelar" at bounding box center [133, 552] width 75 height 31
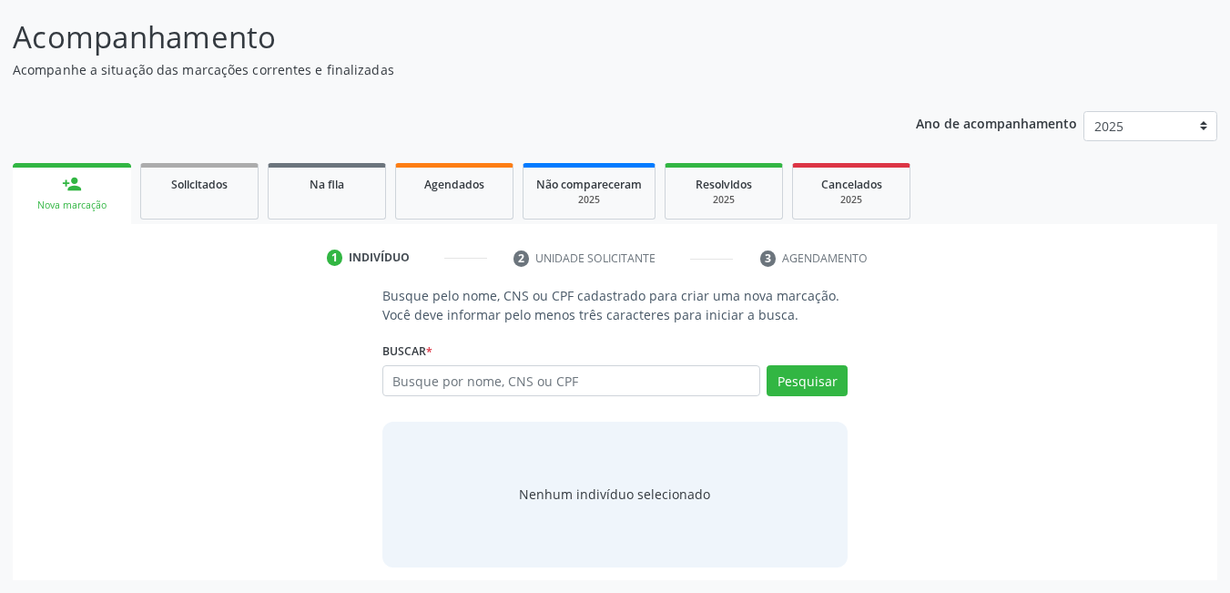
scroll to position [109, 0]
click at [643, 390] on input "text" at bounding box center [572, 380] width 379 height 31
paste input "898 0029 9888 8714"
type input "898 0029 9888 8714"
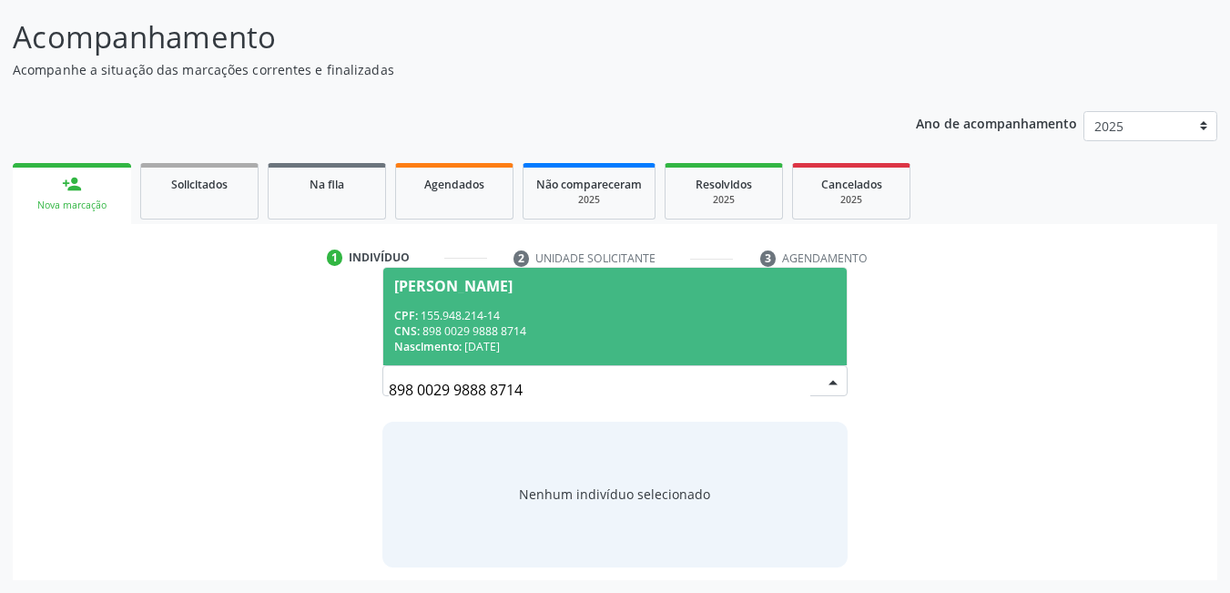
click at [560, 321] on div "CPF: 155.948.214-14" at bounding box center [615, 315] width 443 height 15
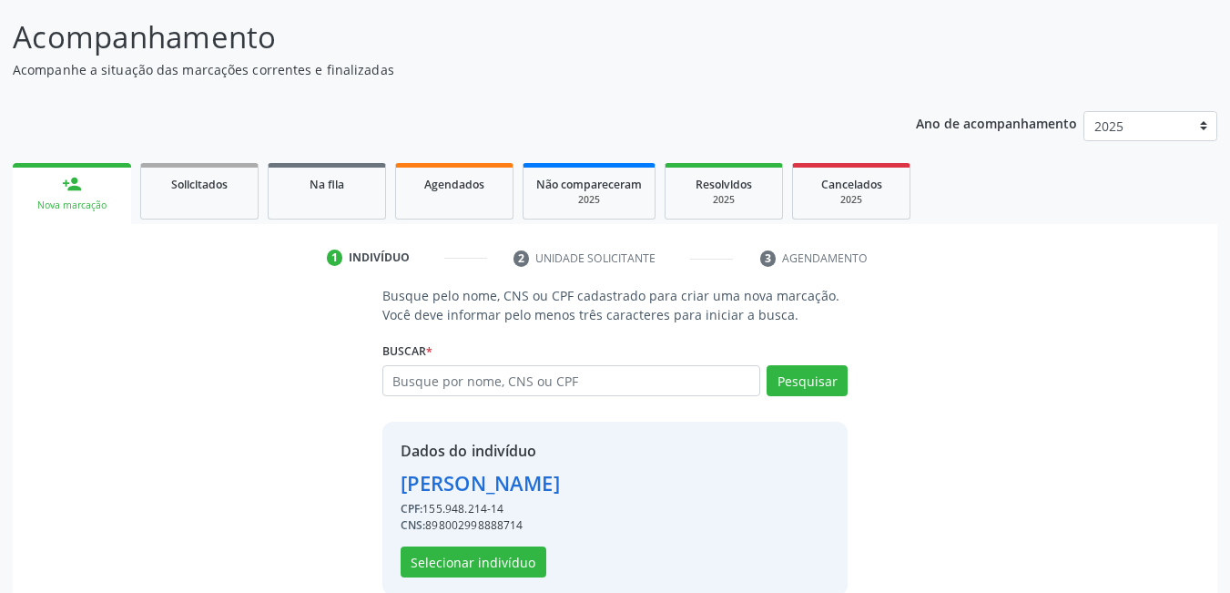
scroll to position [138, 0]
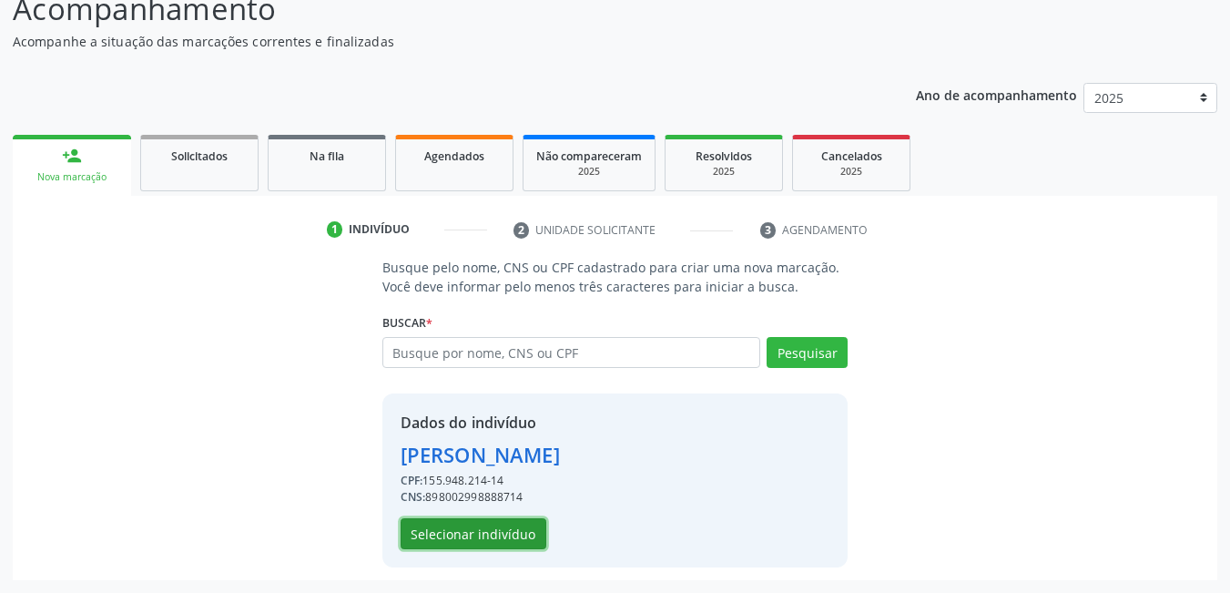
click at [454, 535] on button "Selecionar indivíduo" at bounding box center [474, 533] width 146 height 31
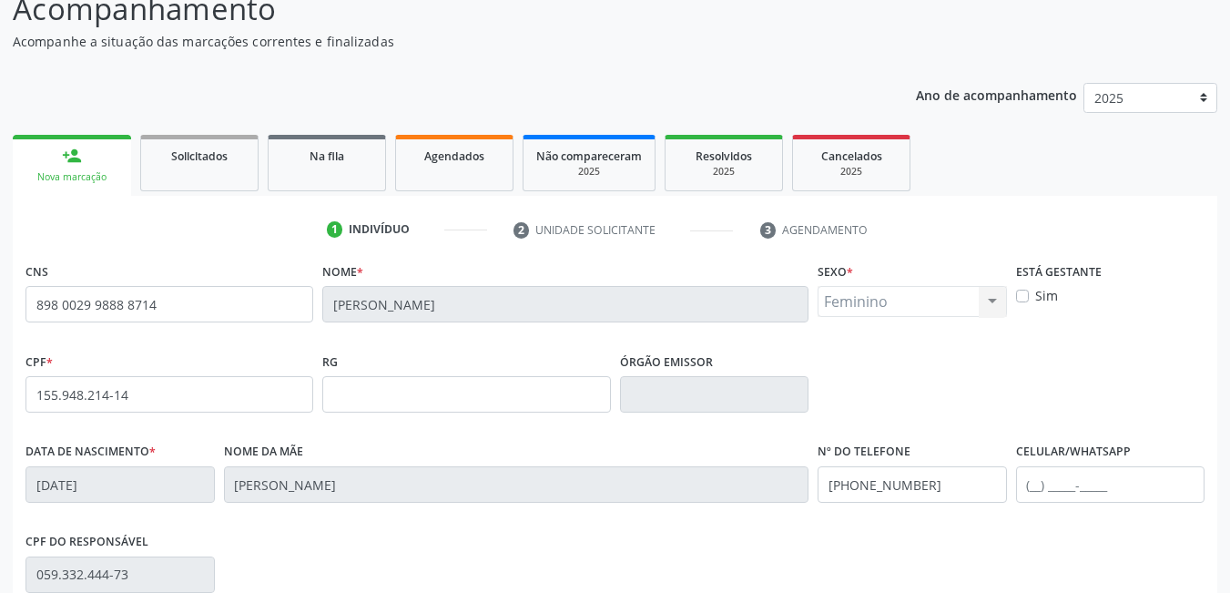
scroll to position [394, 0]
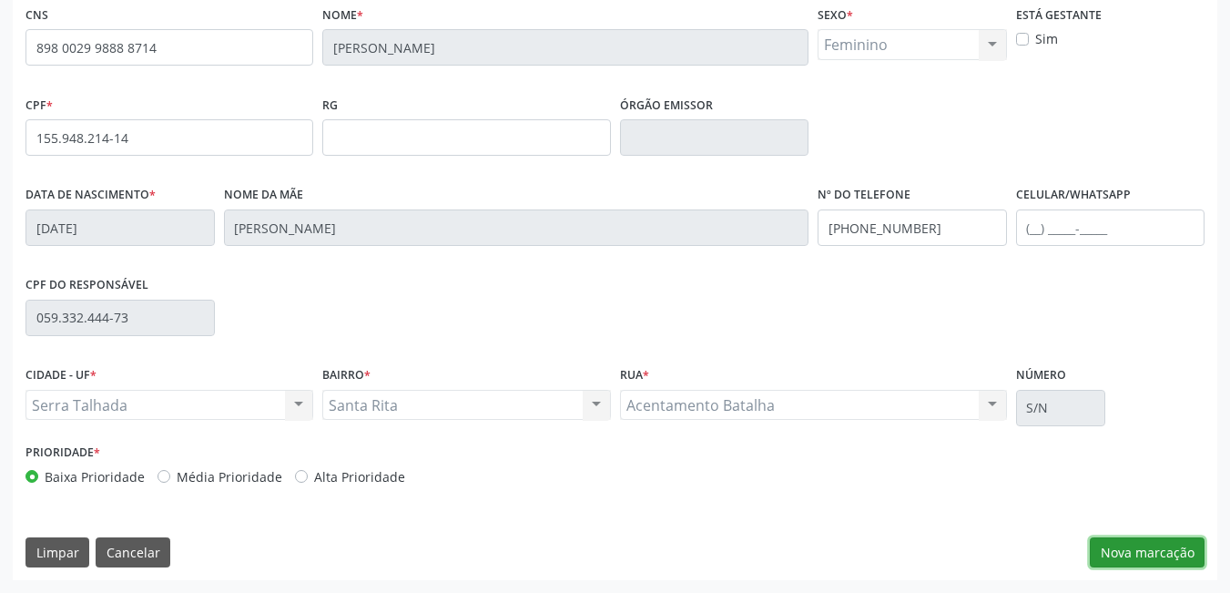
click at [1131, 558] on button "Nova marcação" at bounding box center [1147, 552] width 115 height 31
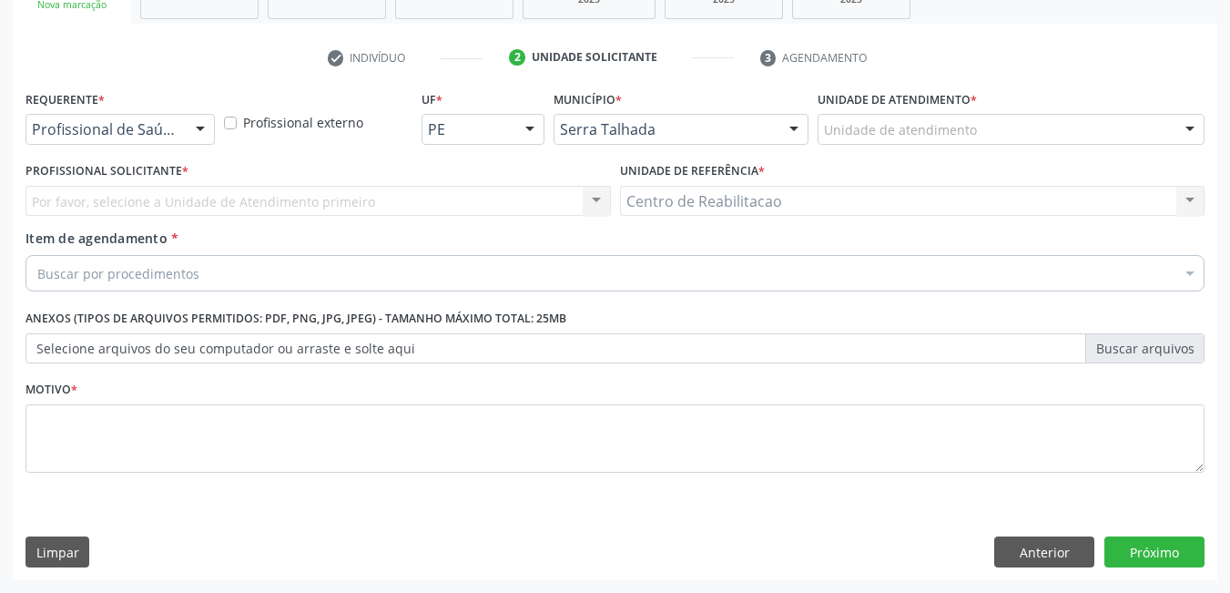
scroll to position [310, 0]
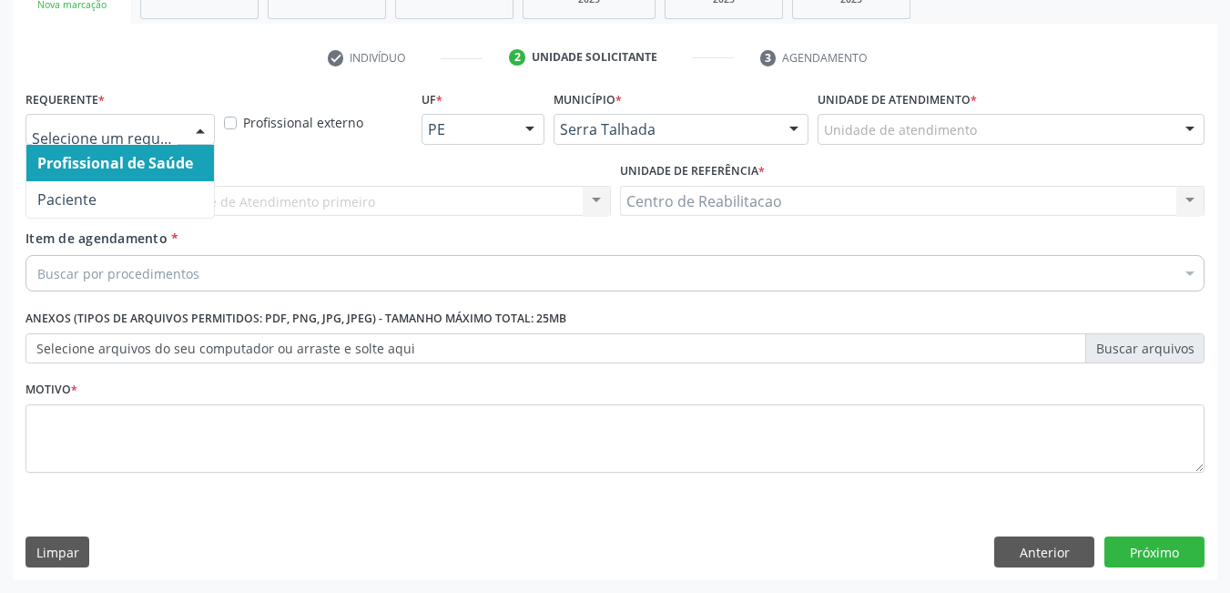
click at [198, 136] on div at bounding box center [200, 130] width 27 height 31
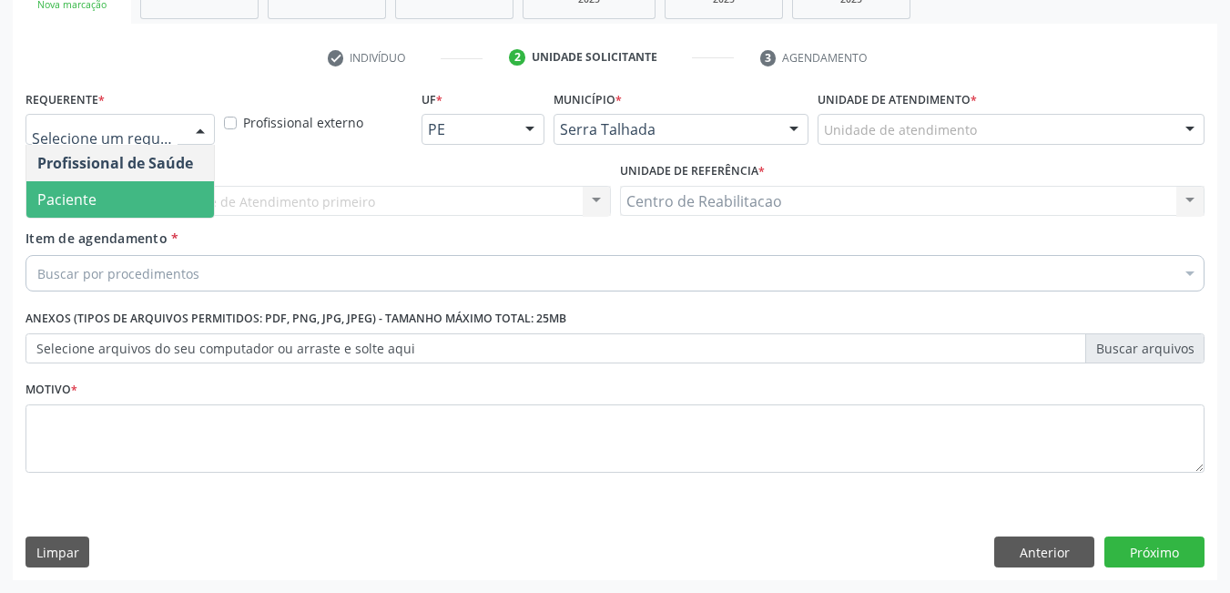
click at [117, 206] on span "Paciente" at bounding box center [120, 199] width 188 height 36
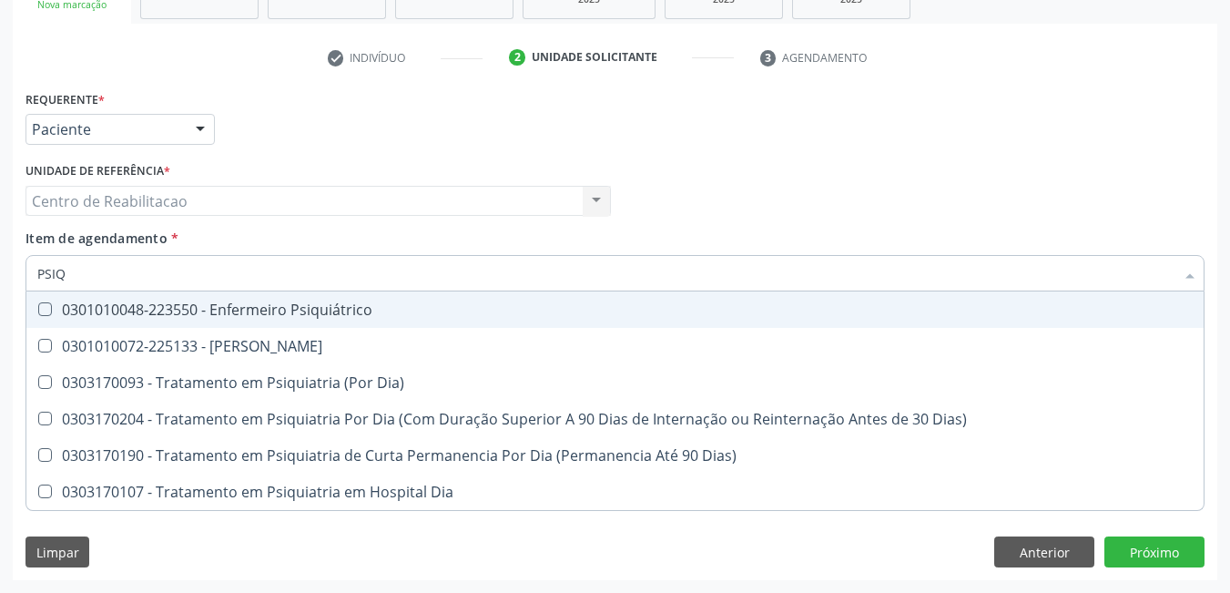
type input "PSIQU"
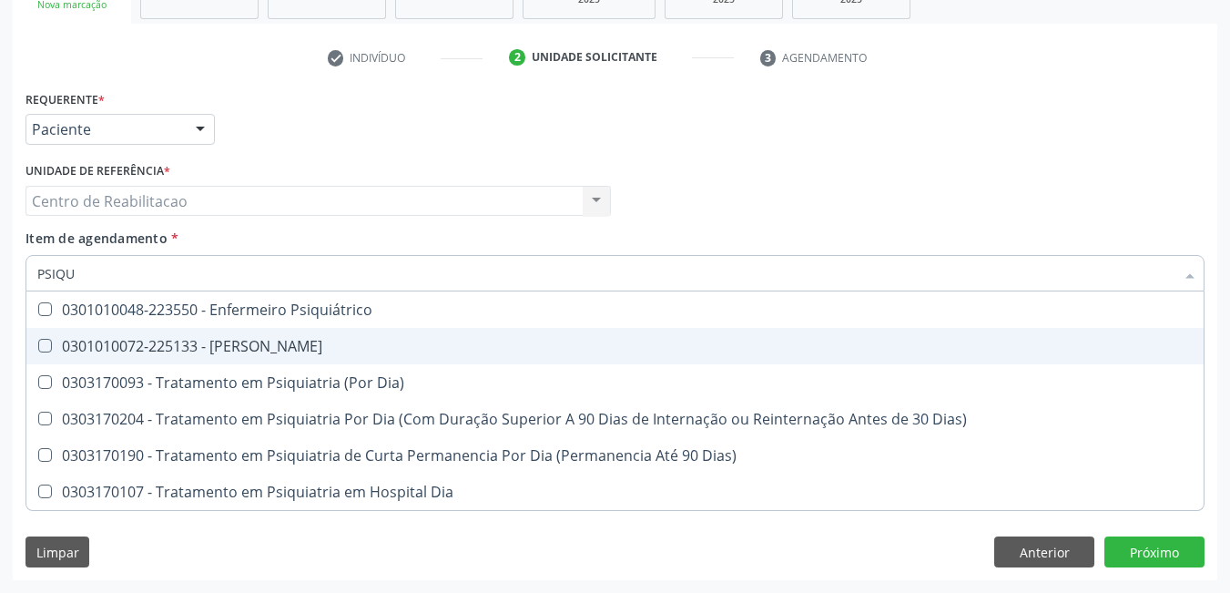
click at [50, 339] on Psiquiatra at bounding box center [45, 346] width 14 height 14
click at [38, 340] on Psiquiatra "checkbox" at bounding box center [32, 346] width 12 height 12
checkbox Psiquiatra "true"
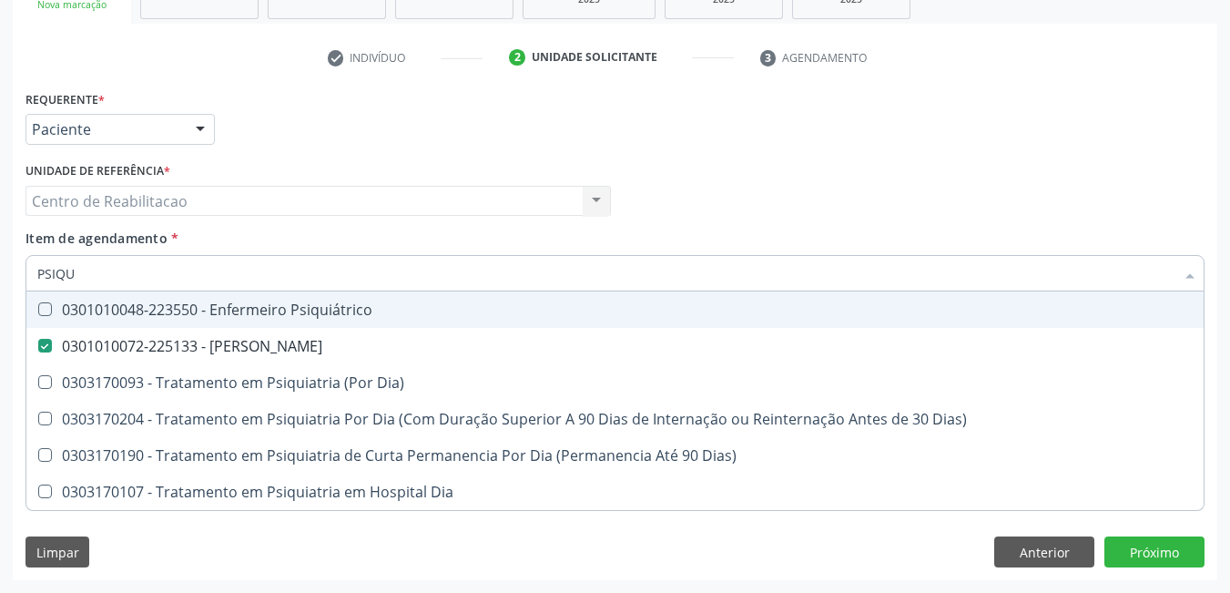
click at [858, 148] on div "Requerente * Paciente Profissional de Saúde Paciente Nenhum resultado encontrad…" at bounding box center [615, 121] width 1189 height 71
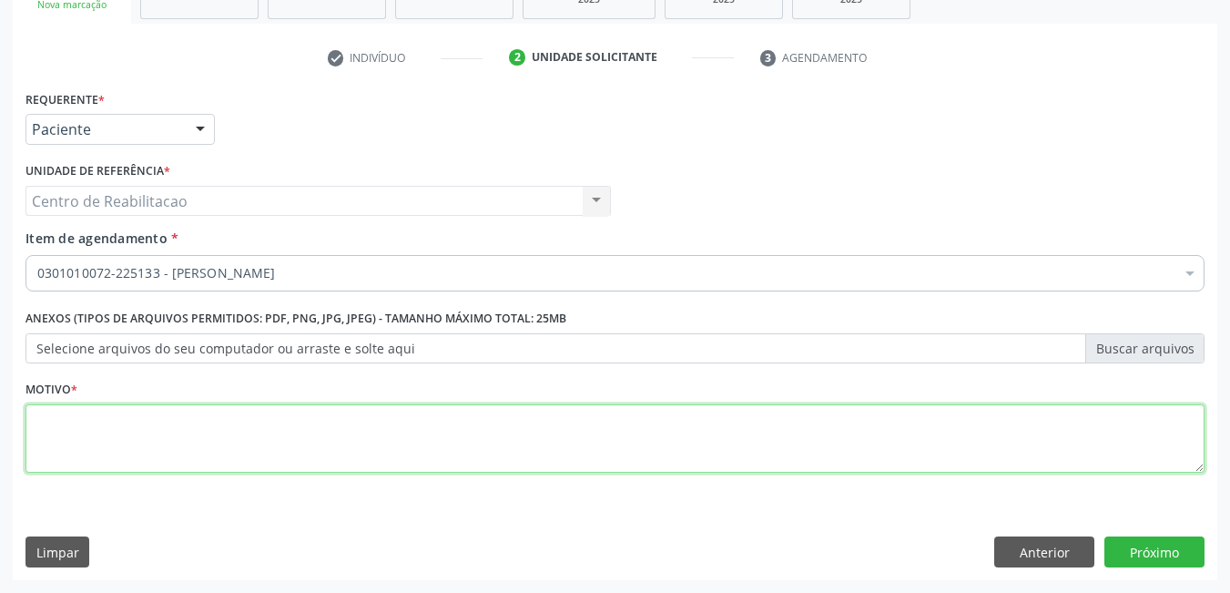
click at [209, 445] on textarea at bounding box center [615, 438] width 1179 height 69
type textarea "*"
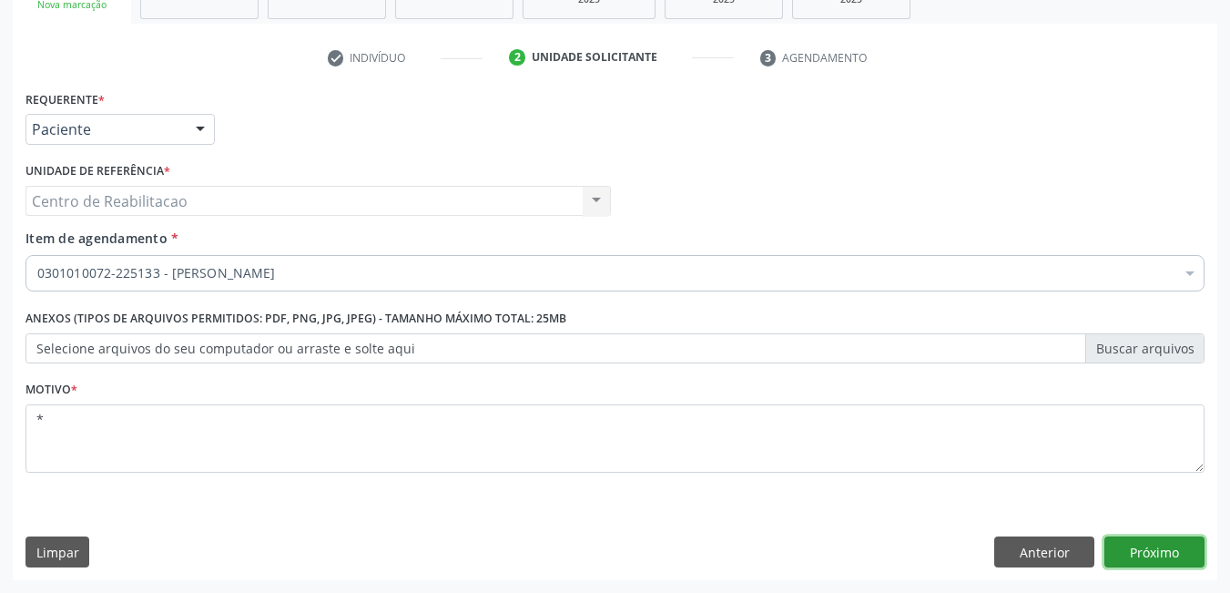
click at [1155, 562] on button "Próximo" at bounding box center [1155, 551] width 100 height 31
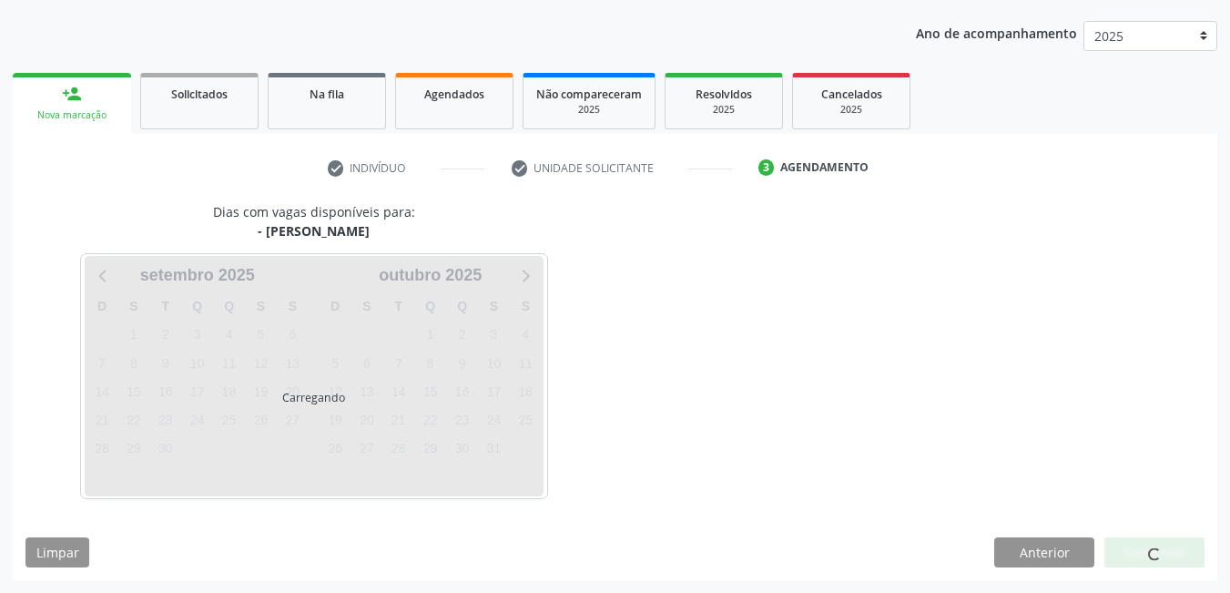
scroll to position [199, 0]
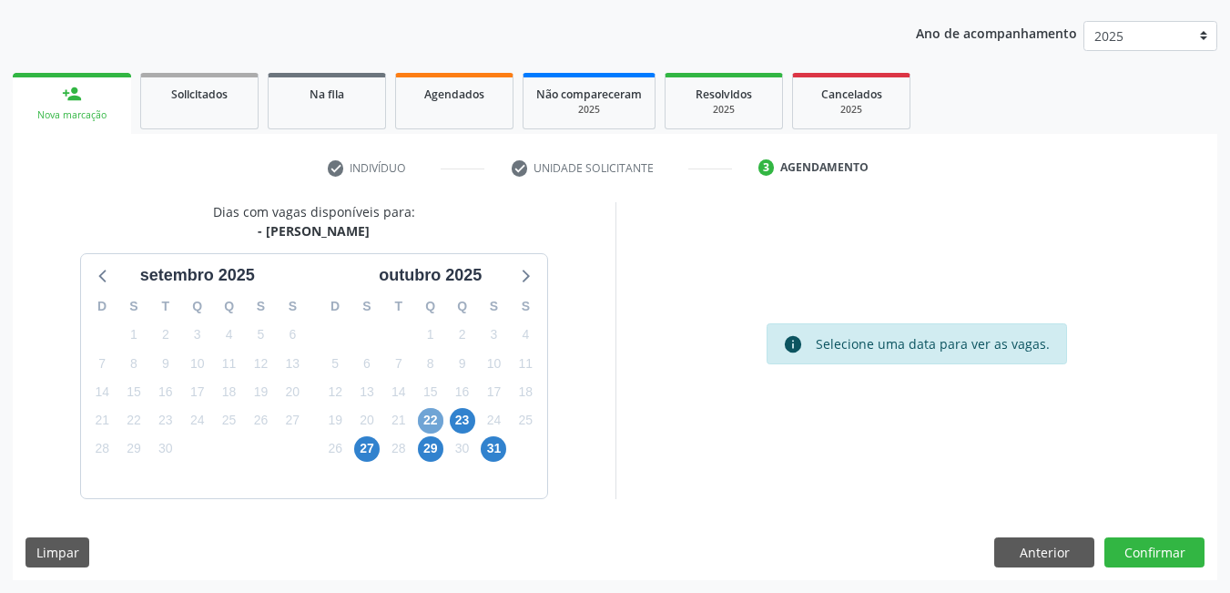
click at [423, 422] on span "22" at bounding box center [431, 421] width 26 height 26
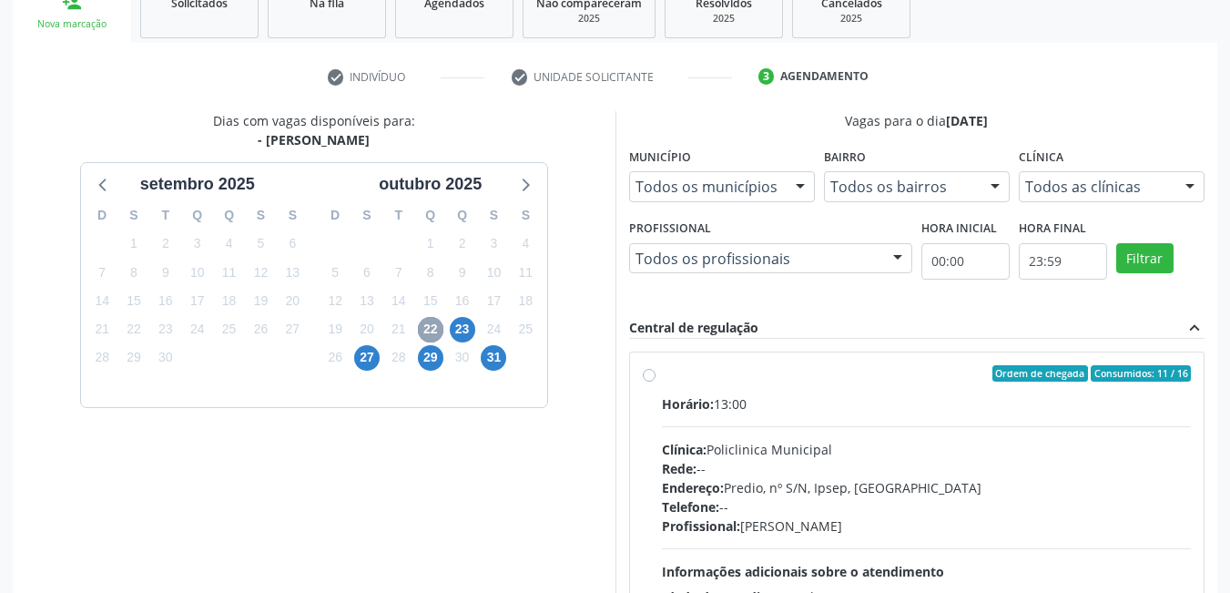
scroll to position [382, 0]
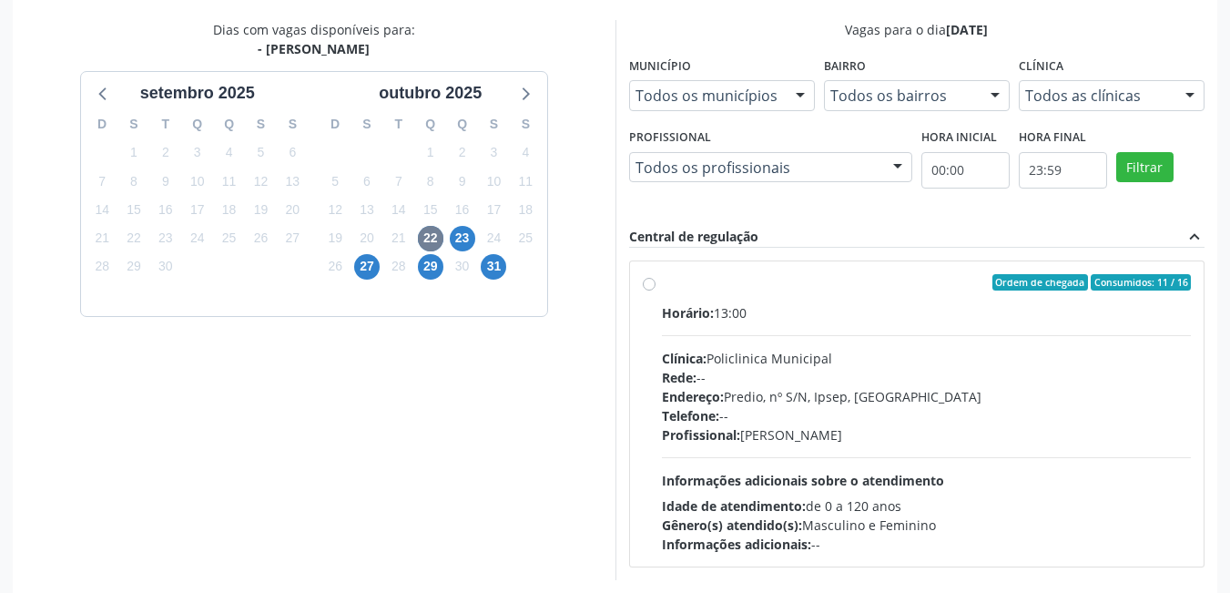
click at [668, 282] on div "Ordem de chegada Consumidos: 11 / 16" at bounding box center [927, 282] width 530 height 16
click at [656, 282] on input "Ordem de chegada Consumidos: 11 / 16 Horário: 13:00 Clínica: Policlinica Munici…" at bounding box center [649, 282] width 13 height 16
radio input "true"
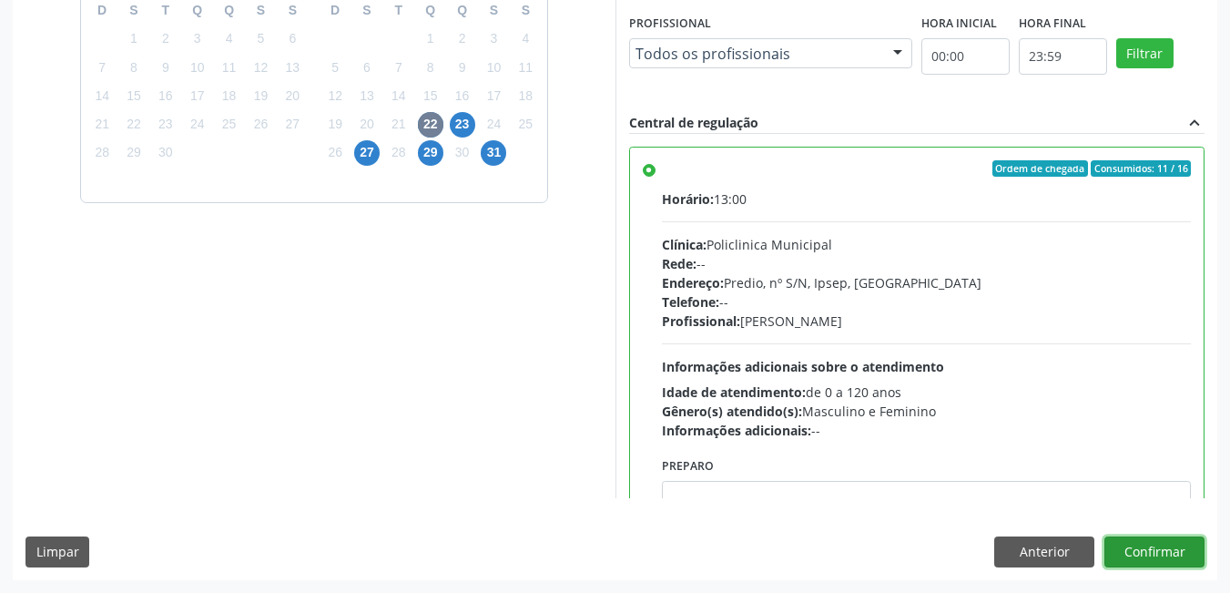
click at [1158, 557] on button "Confirmar" at bounding box center [1155, 551] width 100 height 31
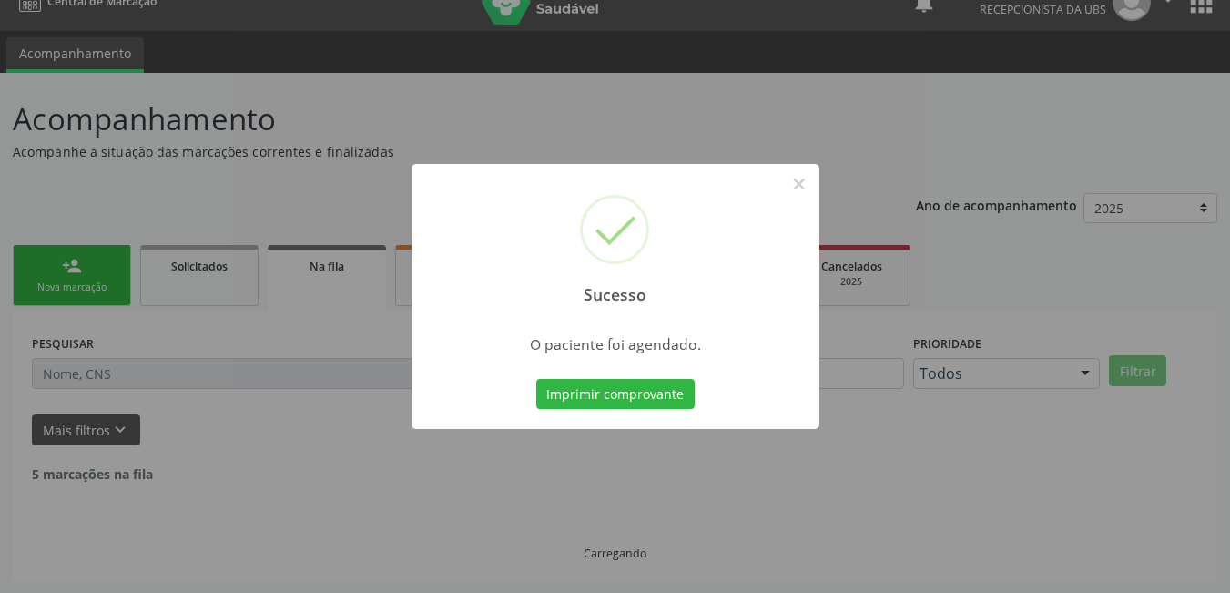
scroll to position [8, 0]
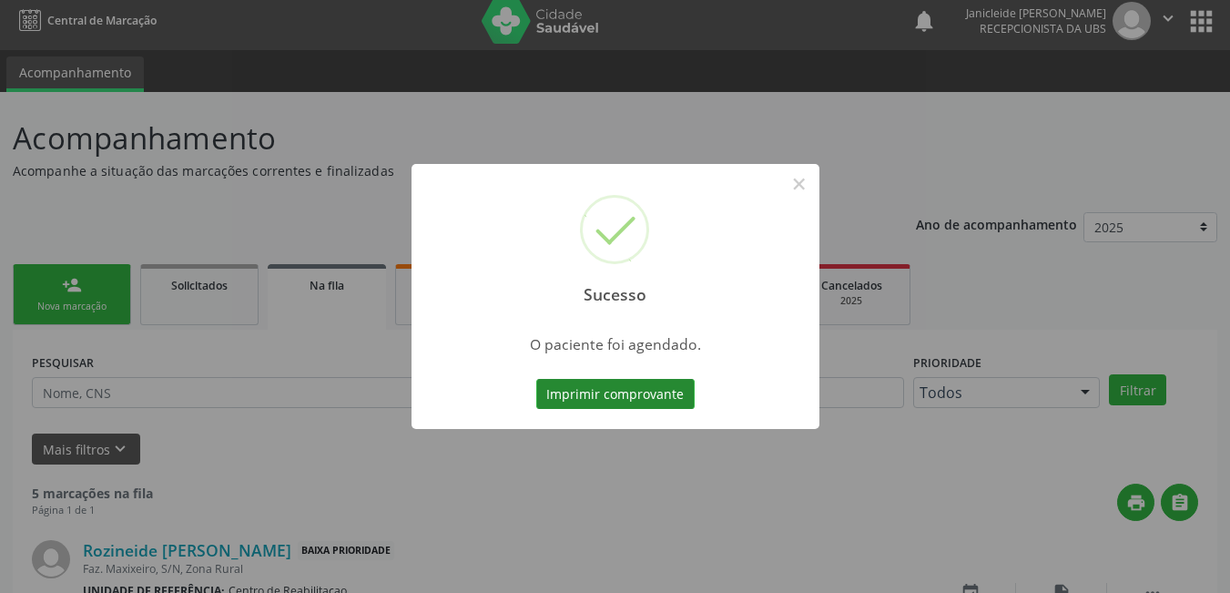
click at [600, 403] on button "Imprimir comprovante" at bounding box center [615, 394] width 158 height 31
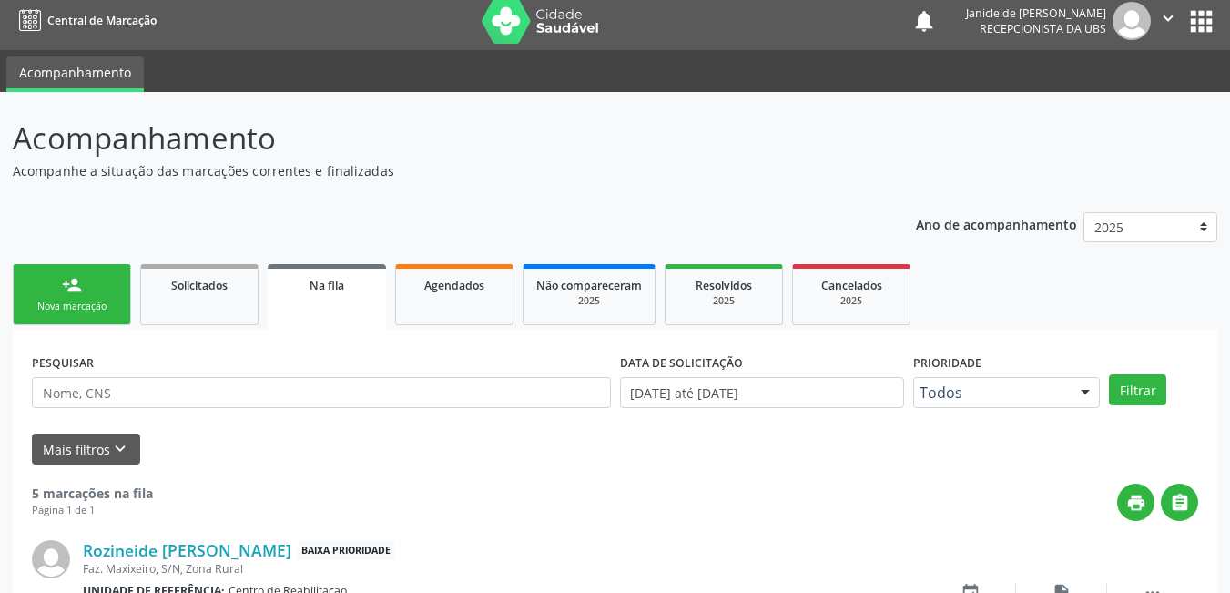
click at [52, 267] on link "person_add Nova marcação" at bounding box center [72, 294] width 118 height 61
click at [67, 289] on div "person_add" at bounding box center [72, 285] width 20 height 20
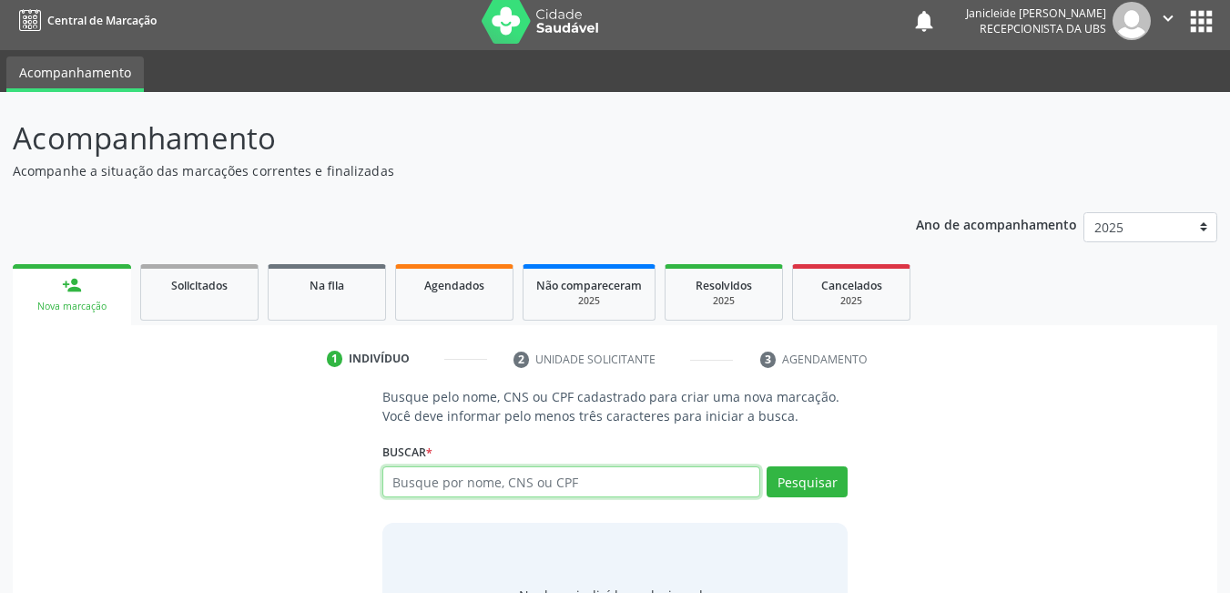
click at [492, 474] on input "text" at bounding box center [572, 481] width 379 height 31
type input "704806540438044"
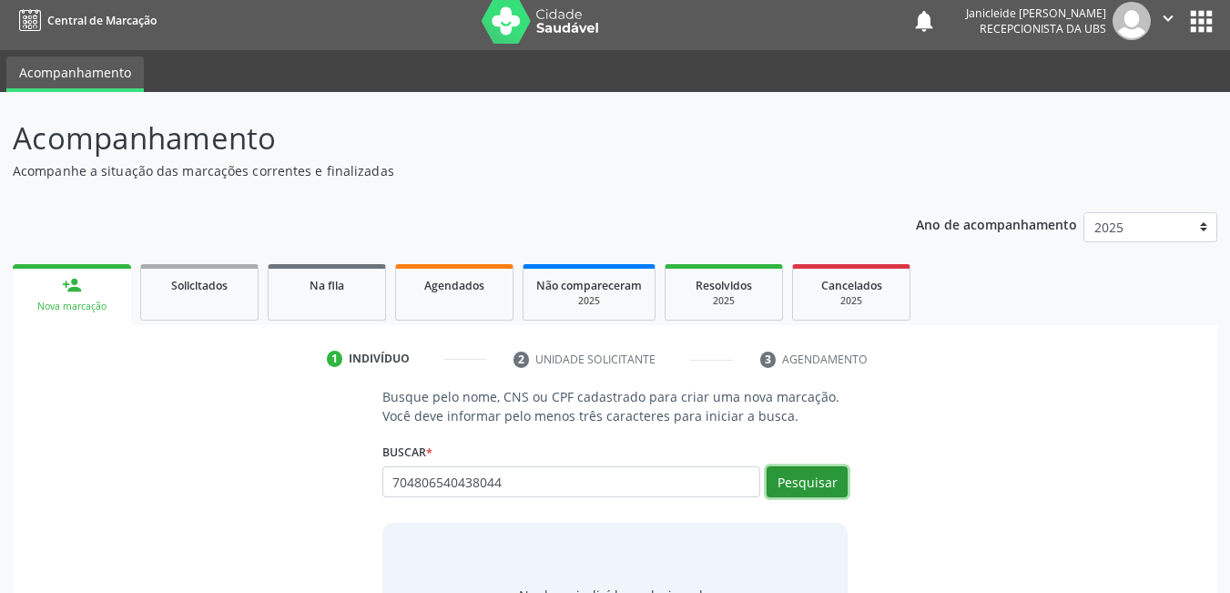
click at [835, 493] on button "Pesquisar" at bounding box center [807, 481] width 81 height 31
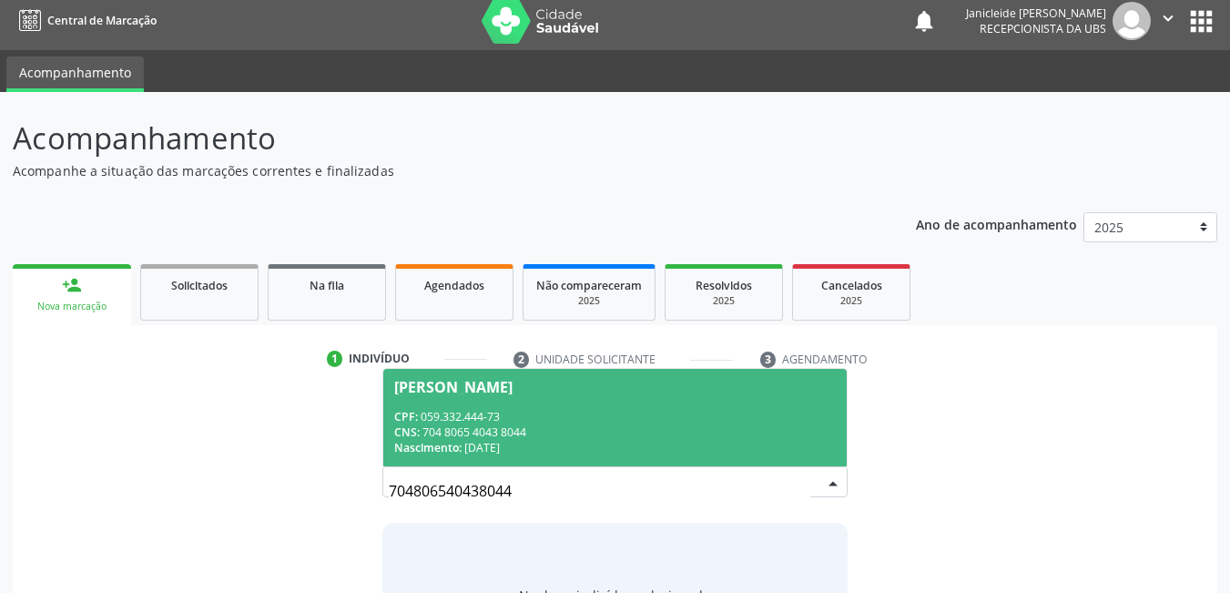
click at [630, 426] on div "CNS: 704 8065 4043 8044" at bounding box center [615, 431] width 443 height 15
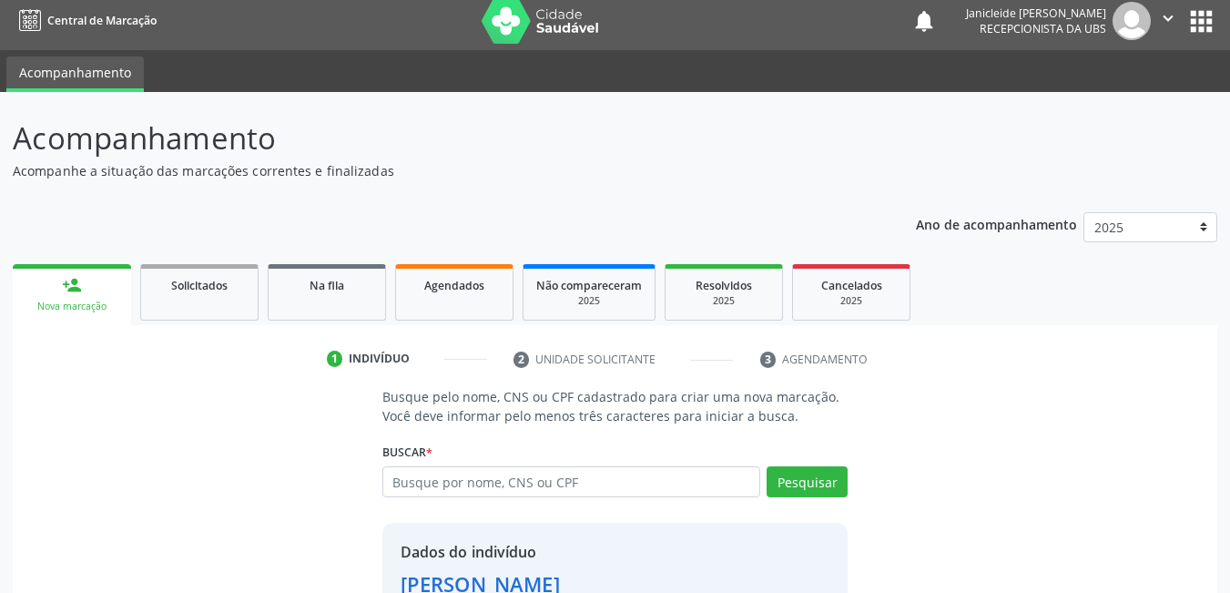
scroll to position [99, 0]
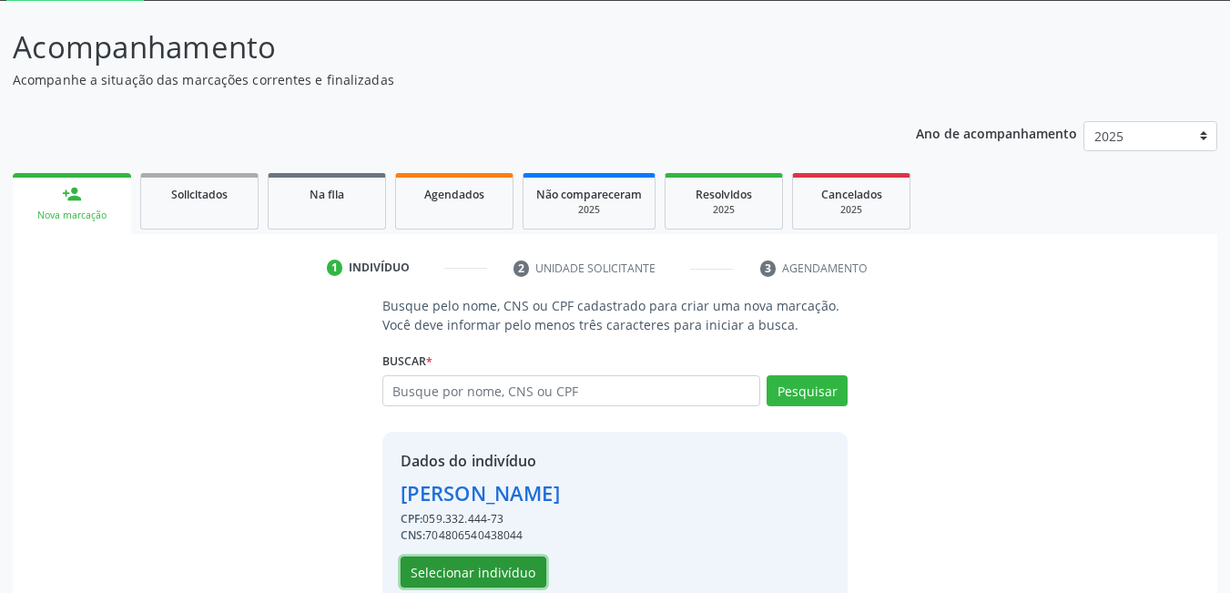
click at [469, 572] on button "Selecionar indivíduo" at bounding box center [474, 571] width 146 height 31
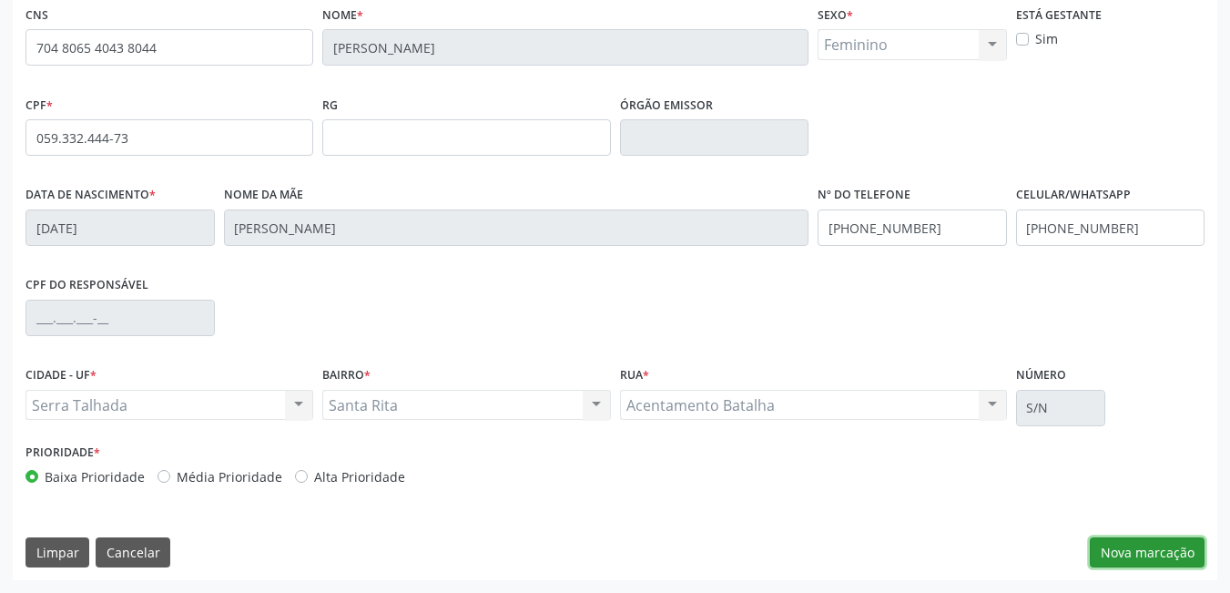
click at [1153, 553] on button "Nova marcação" at bounding box center [1147, 552] width 115 height 31
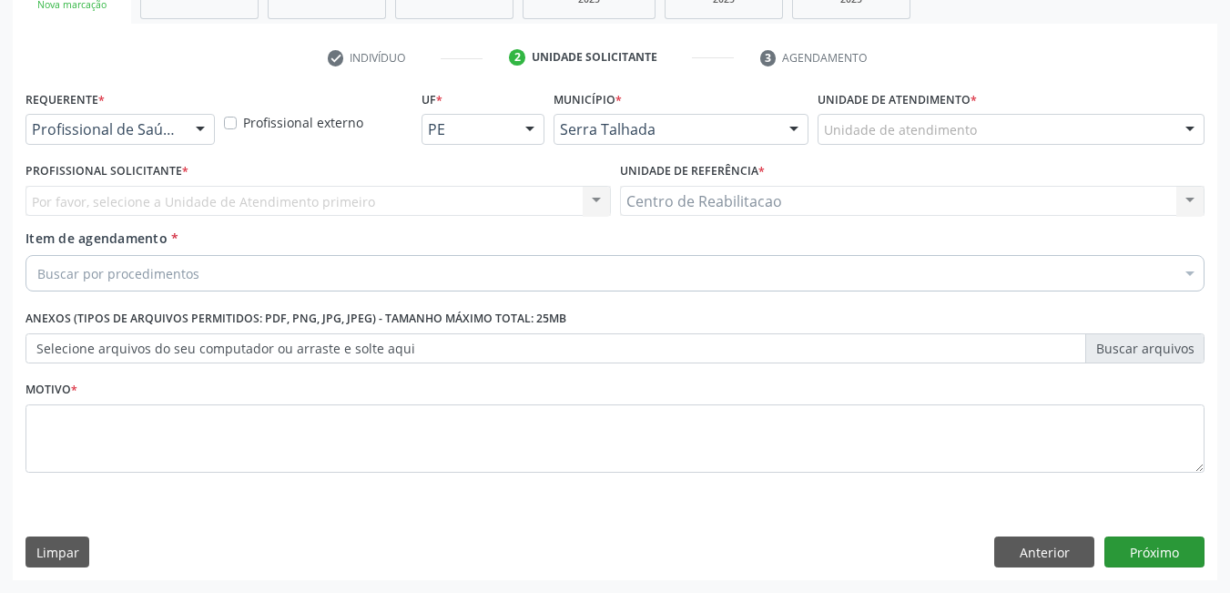
scroll to position [310, 0]
click at [194, 121] on div at bounding box center [200, 130] width 27 height 31
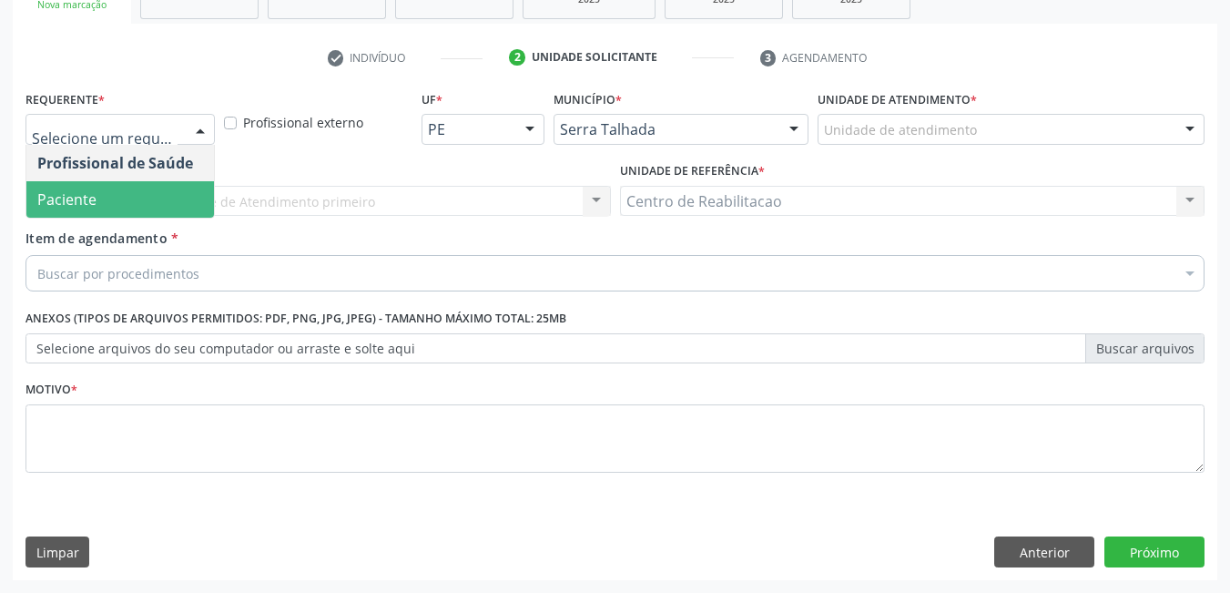
click at [60, 187] on span "Paciente" at bounding box center [120, 199] width 188 height 36
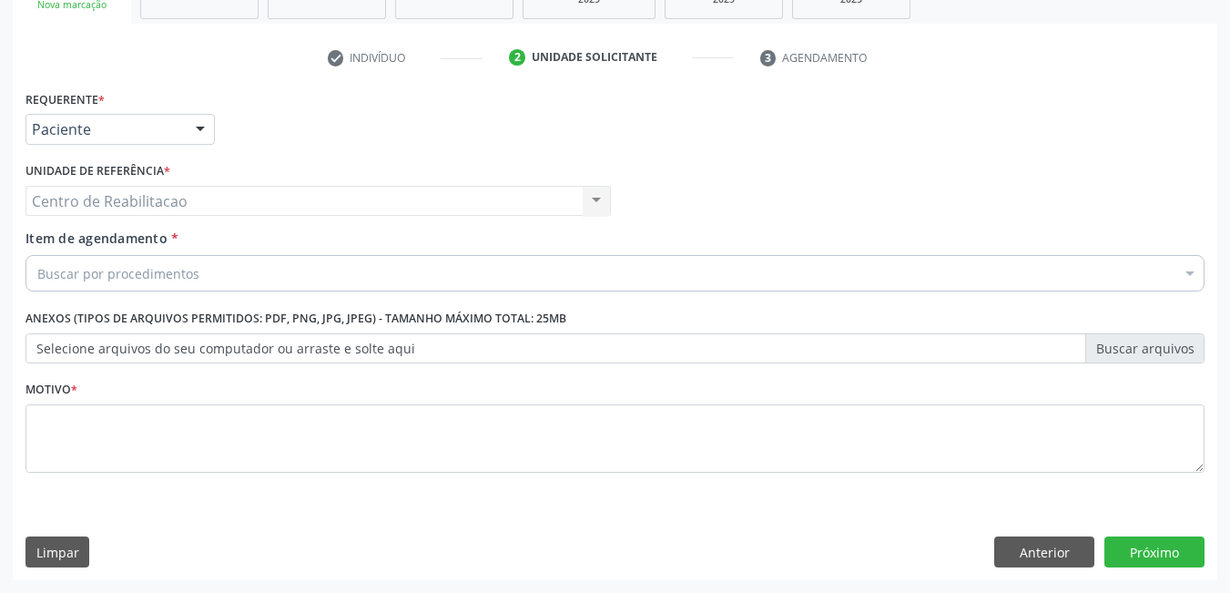
click at [272, 285] on div "Buscar por procedimentos" at bounding box center [615, 273] width 1179 height 36
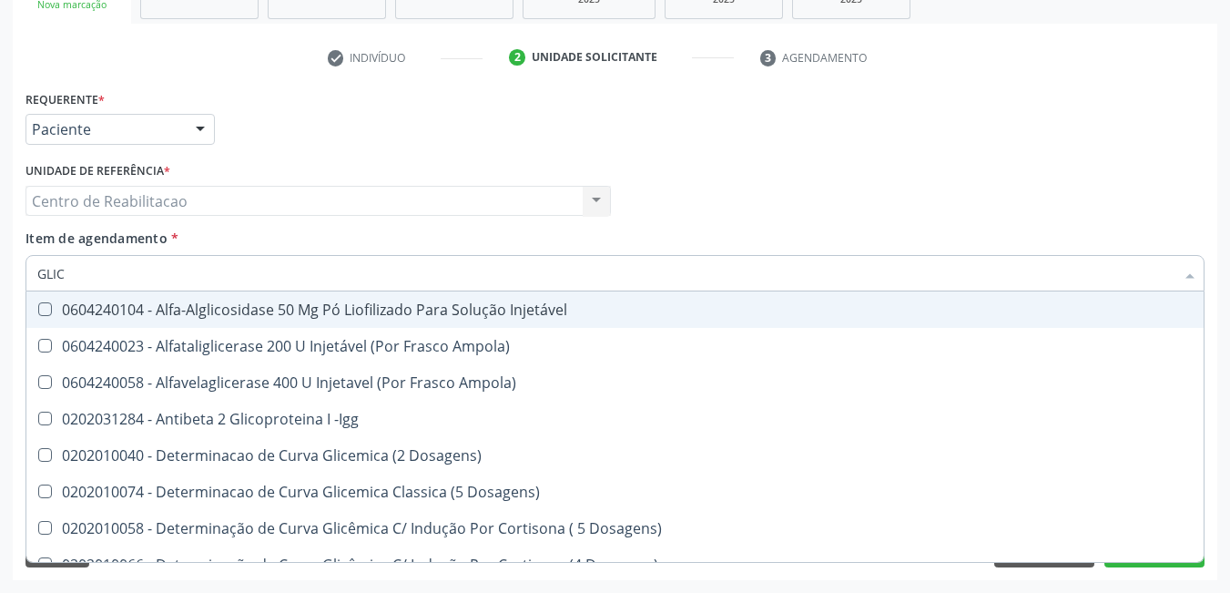
type input "GLICO"
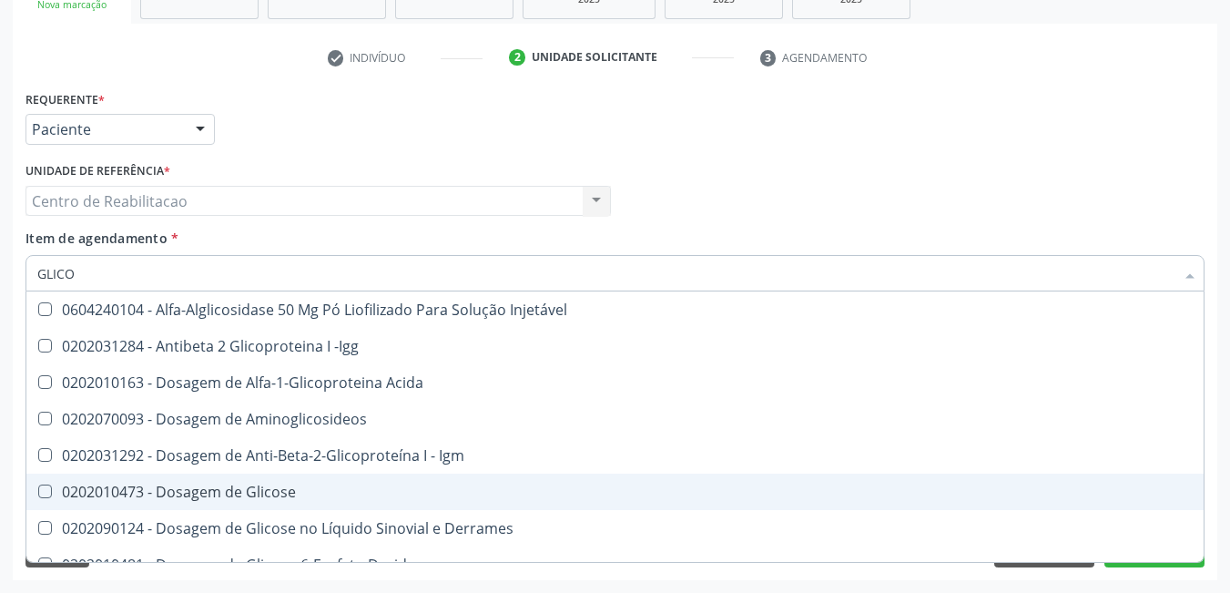
click at [49, 490] on Glicose at bounding box center [45, 492] width 14 height 14
click at [38, 490] on Glicose "checkbox" at bounding box center [32, 491] width 12 height 12
checkbox Glicose "true"
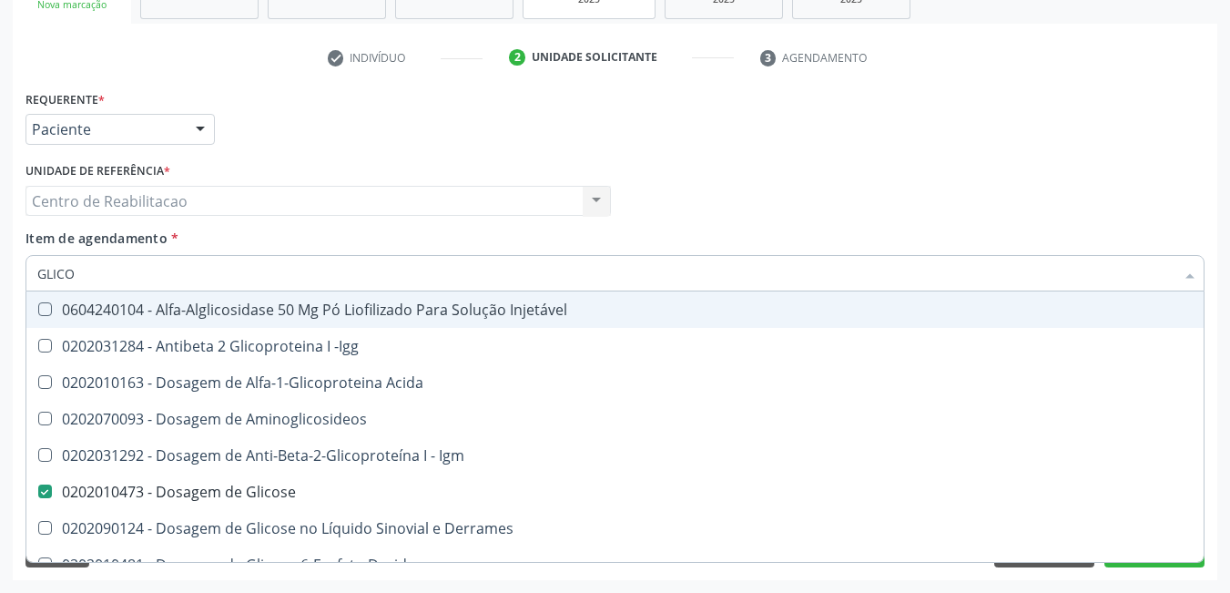
type input "GLIC"
checkbox Glicose "false"
checkbox Glicose "true"
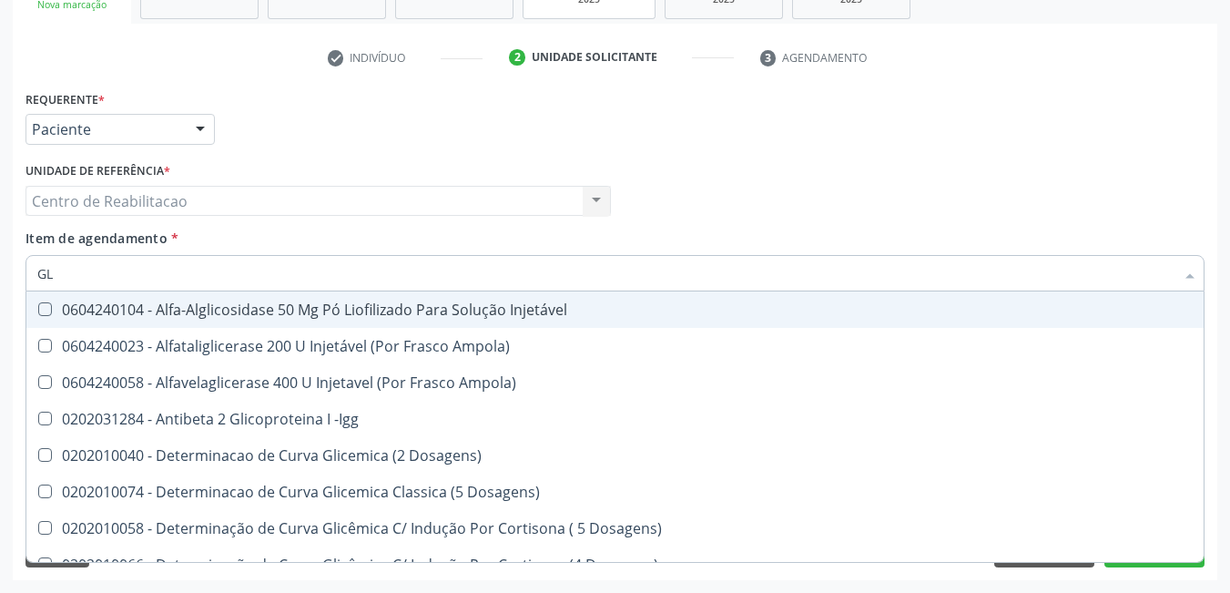
type input "G"
checkbox Glicose "false"
checkbox Glicosilada "false"
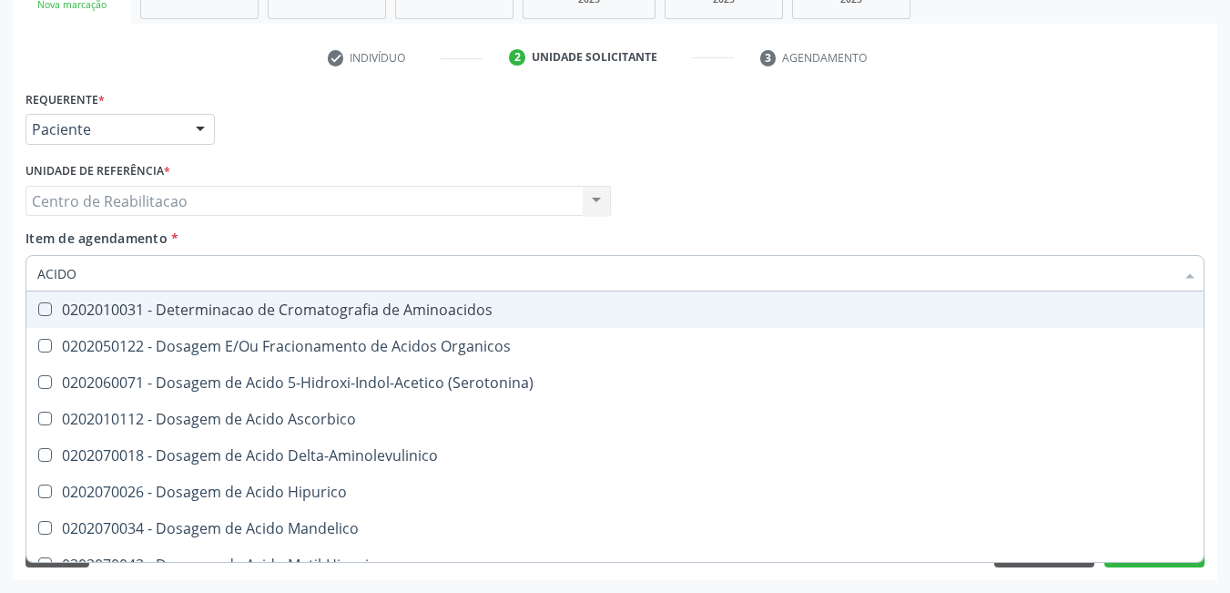
type input "ACIDO U"
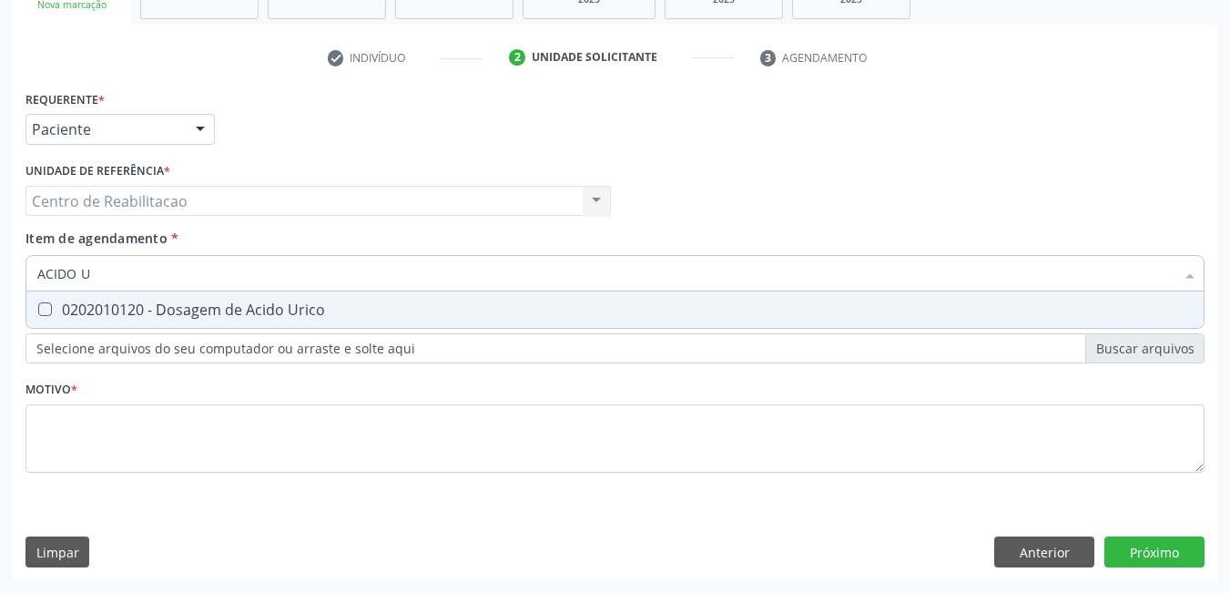
click at [45, 311] on Urico at bounding box center [45, 309] width 14 height 14
click at [38, 311] on Urico "checkbox" at bounding box center [32, 309] width 12 height 12
checkbox Urico "true"
type input "ACIDO"
checkbox Urico "false"
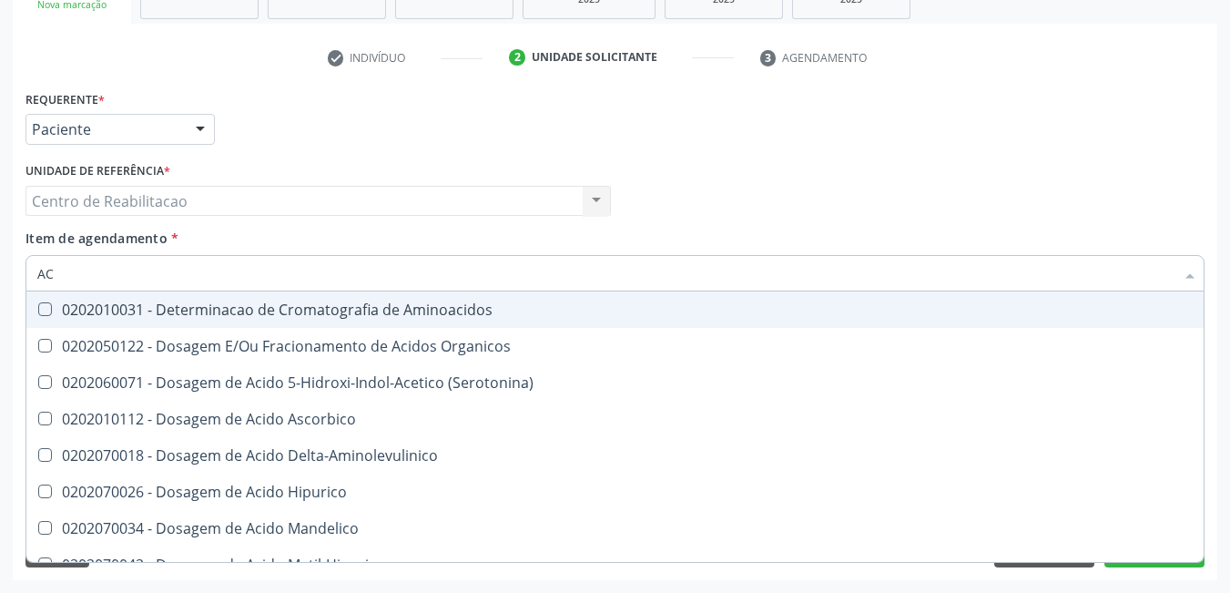
type input "A"
checkbox Urico "false"
checkbox Cromatografia\) "false"
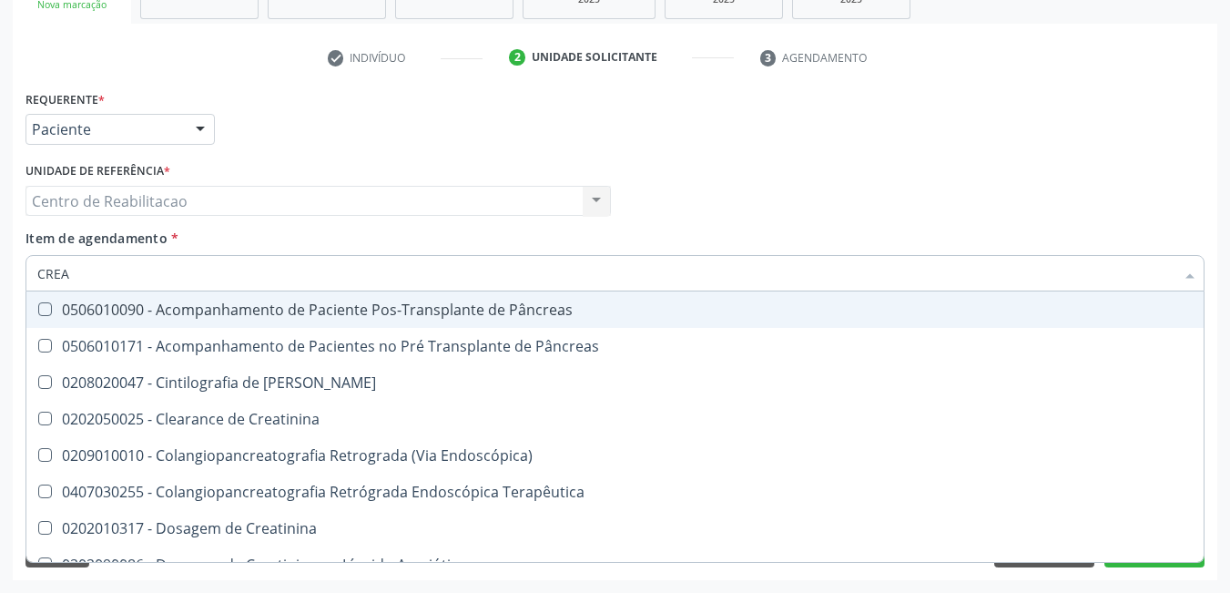
type input "CREAT"
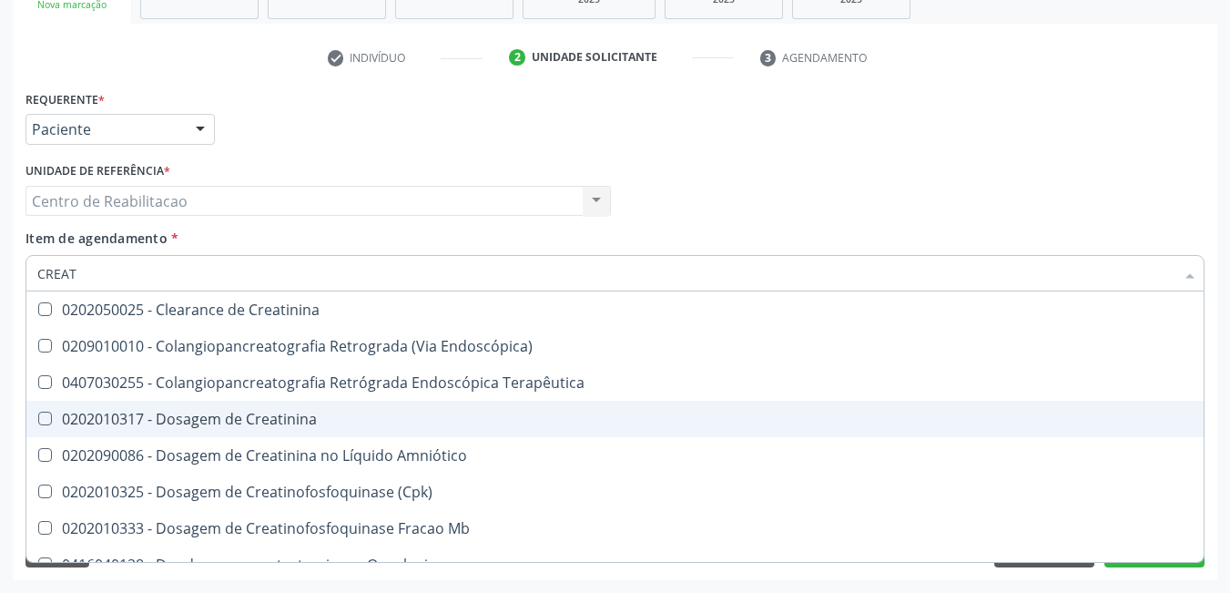
click at [46, 422] on Creatinina at bounding box center [45, 419] width 14 height 14
click at [38, 422] on Creatinina "checkbox" at bounding box center [32, 419] width 12 height 12
checkbox Creatinina "true"
type input "CREA"
checkbox Creatinina "false"
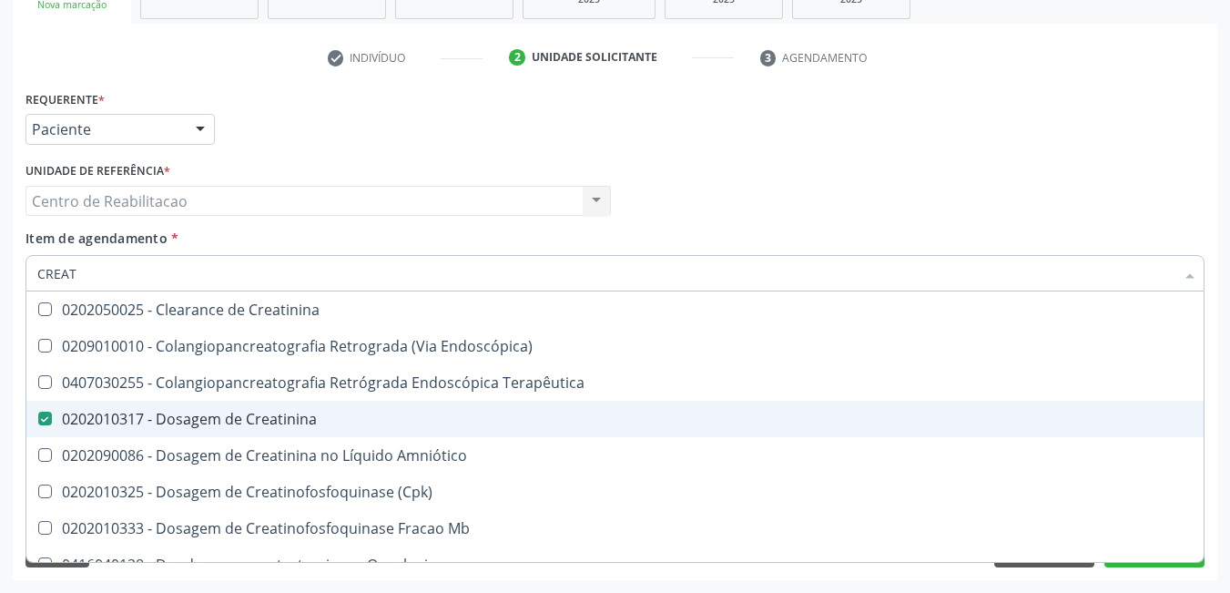
checkbox Mb "true"
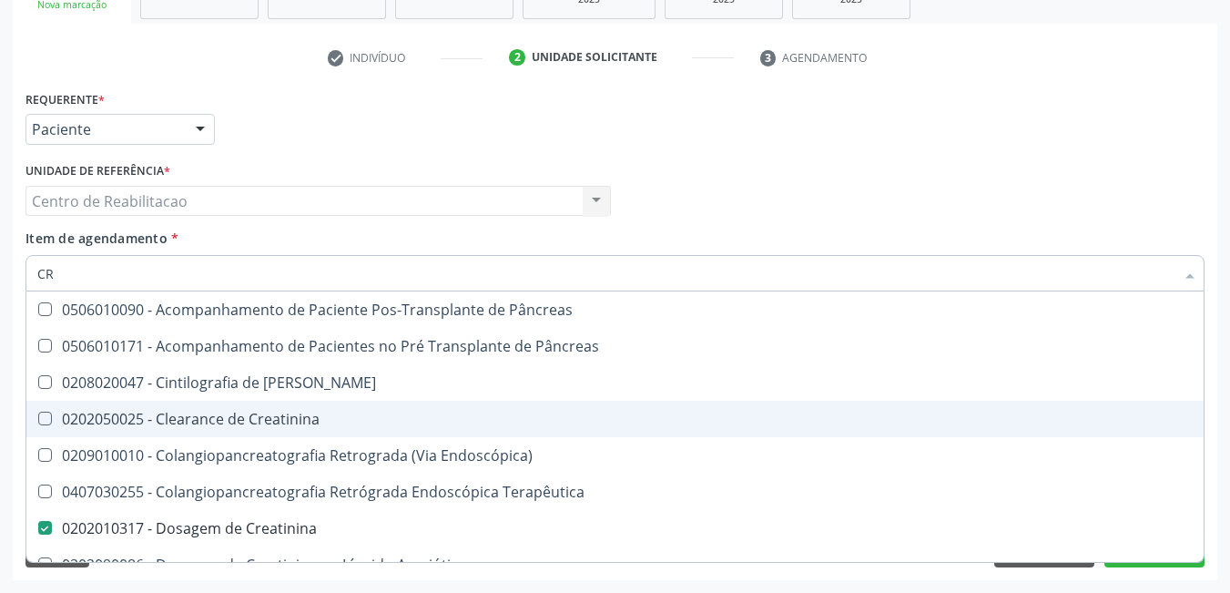
type input "C"
checkbox Creatinina "false"
checkbox Oncologia "false"
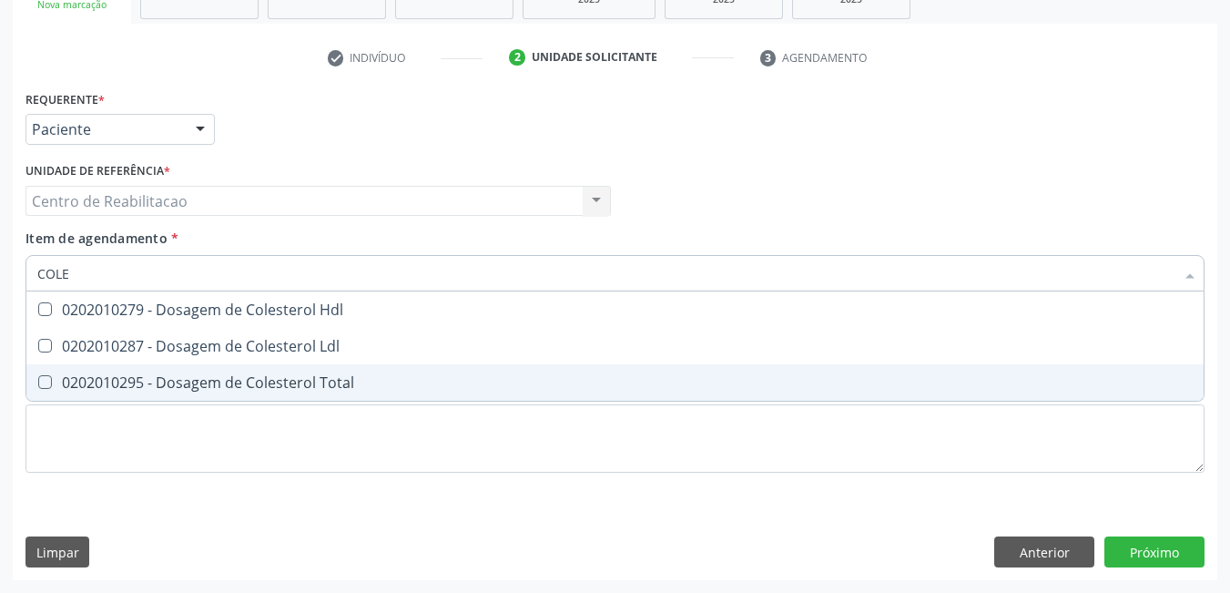
type input "COLES"
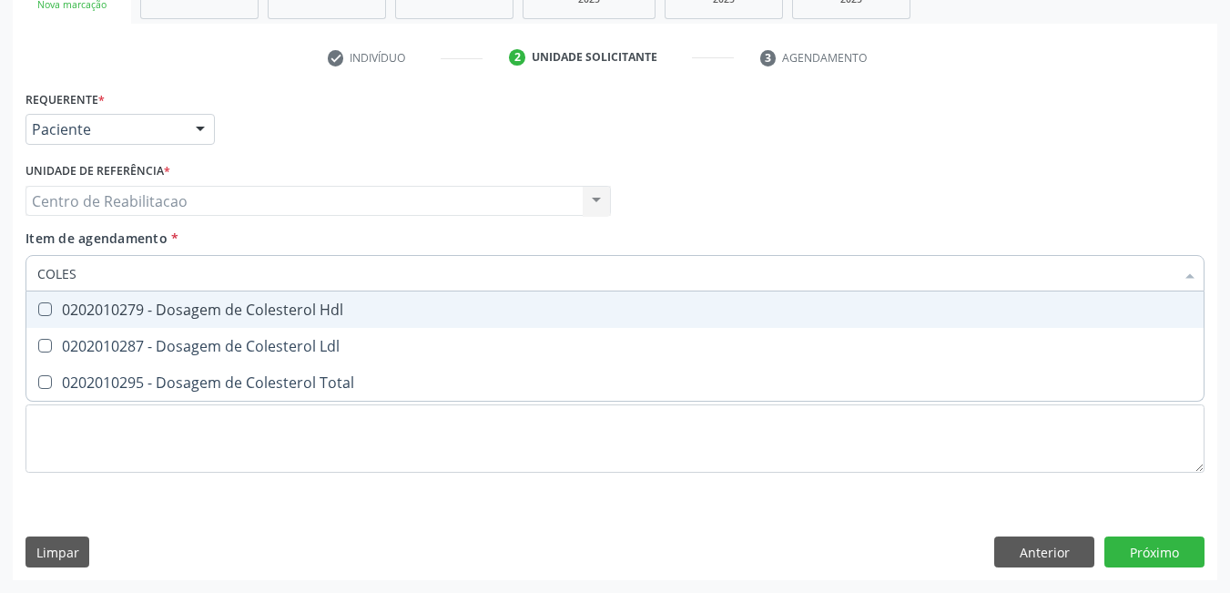
click at [46, 303] on Hdl at bounding box center [45, 309] width 14 height 14
click at [38, 303] on Hdl "checkbox" at bounding box center [32, 309] width 12 height 12
checkbox Hdl "true"
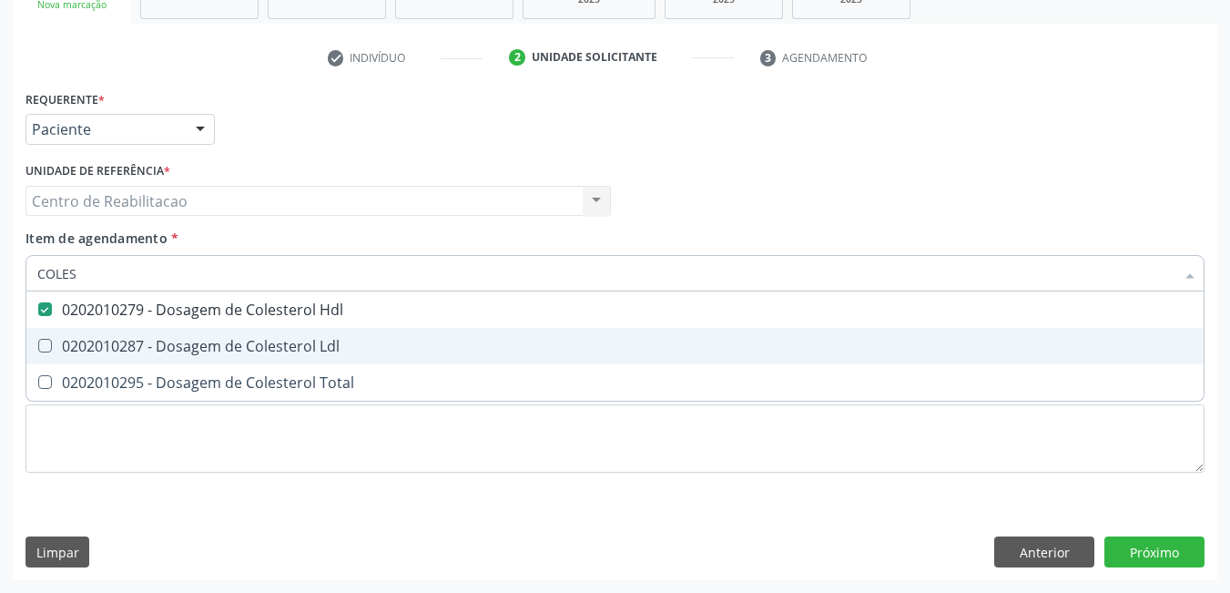
click at [41, 352] on Ldl at bounding box center [45, 346] width 14 height 14
click at [38, 352] on Ldl "checkbox" at bounding box center [32, 346] width 12 height 12
checkbox Ldl "true"
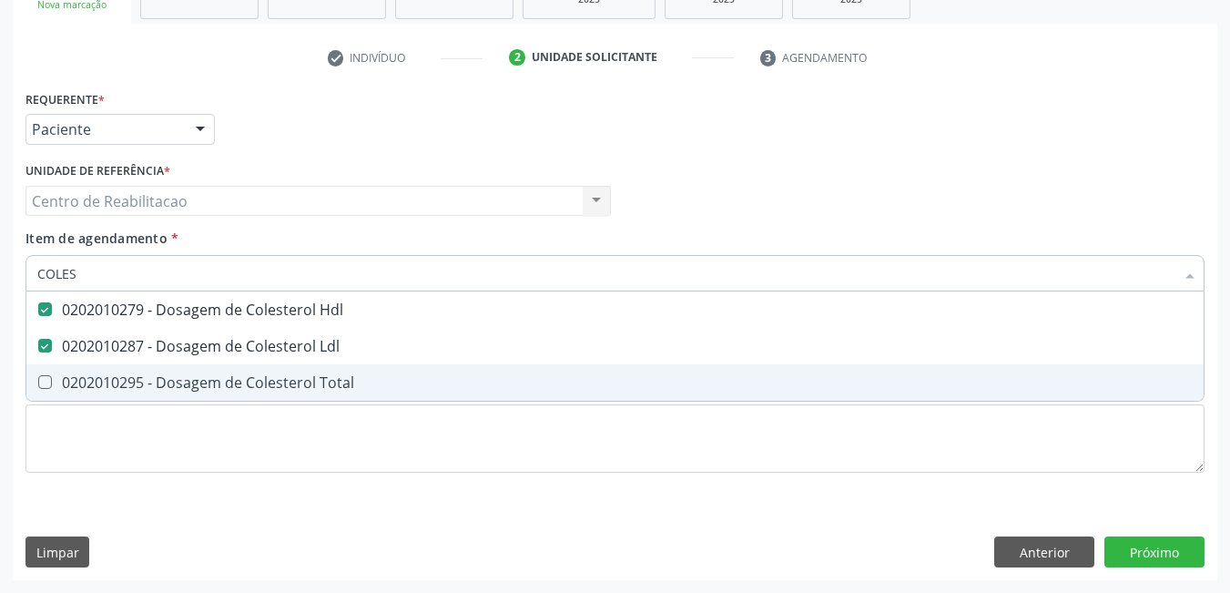
drag, startPoint x: 51, startPoint y: 386, endPoint x: 58, endPoint y: 361, distance: 26.5
click at [45, 383] on Total at bounding box center [45, 382] width 14 height 14
click at [38, 383] on Total "checkbox" at bounding box center [32, 382] width 12 height 12
checkbox Total "true"
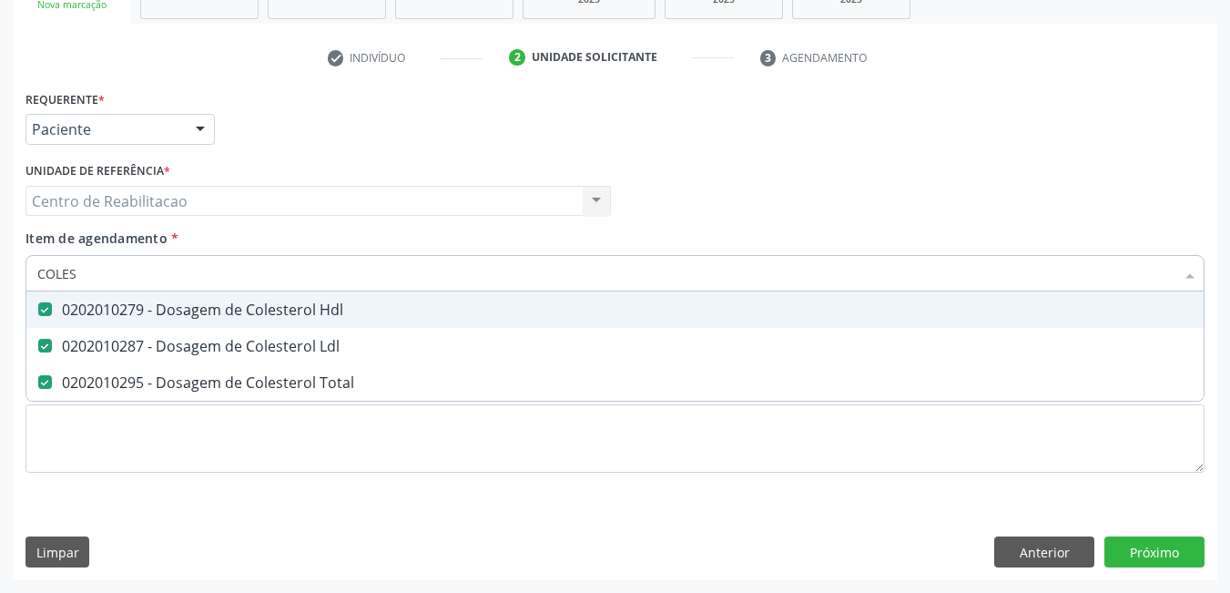
click at [126, 270] on input "COLES" at bounding box center [606, 273] width 1138 height 36
type input "COLE"
checkbox Hdl "false"
checkbox Ldl "false"
checkbox Total "false"
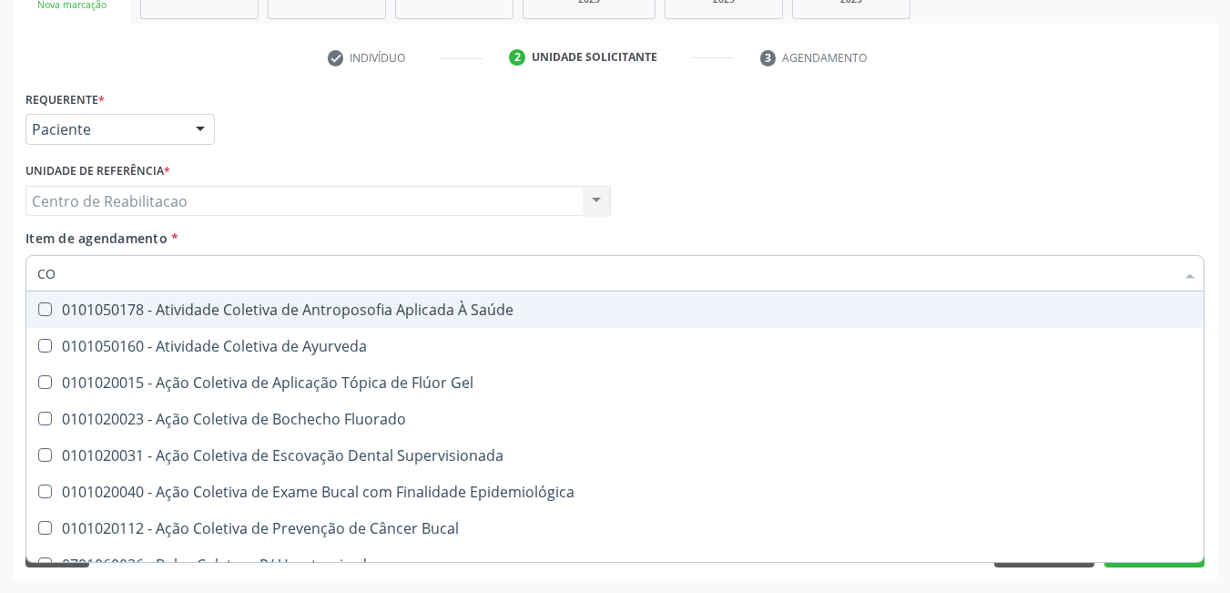
type input "C"
checkbox Hdl "false"
checkbox Ldl "false"
checkbox Total "false"
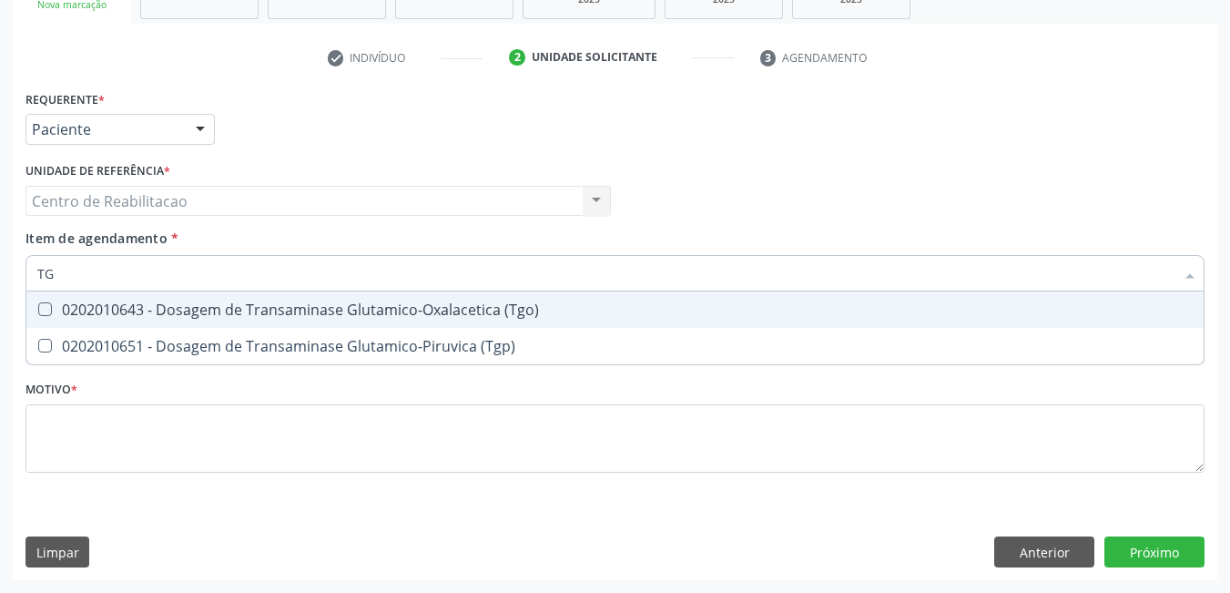
type input "TGO"
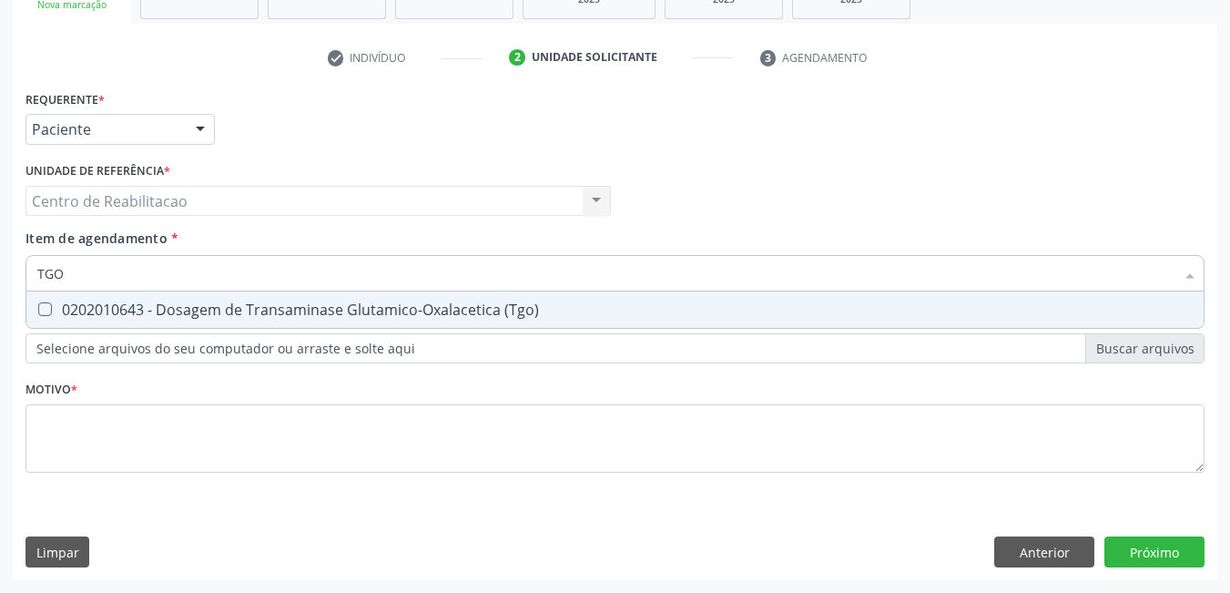
click at [42, 311] on \(Tgo\) at bounding box center [45, 309] width 14 height 14
click at [38, 311] on \(Tgo\) "checkbox" at bounding box center [32, 309] width 12 height 12
checkbox \(Tgo\) "true"
click at [87, 275] on input "TGO" at bounding box center [606, 273] width 1138 height 36
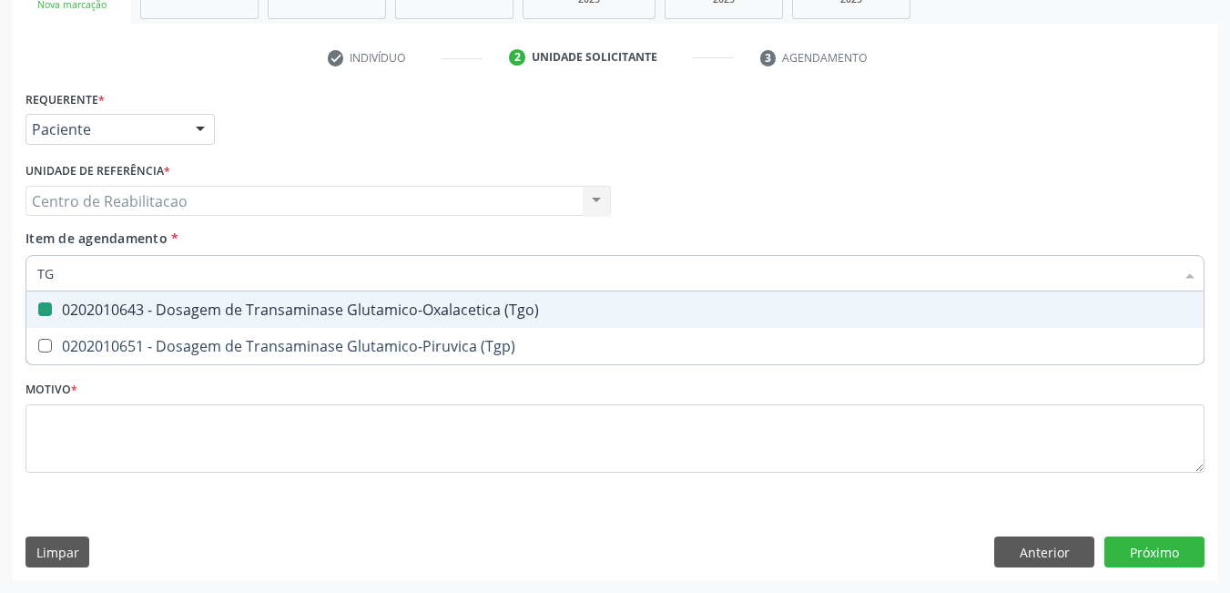
type input "TGP"
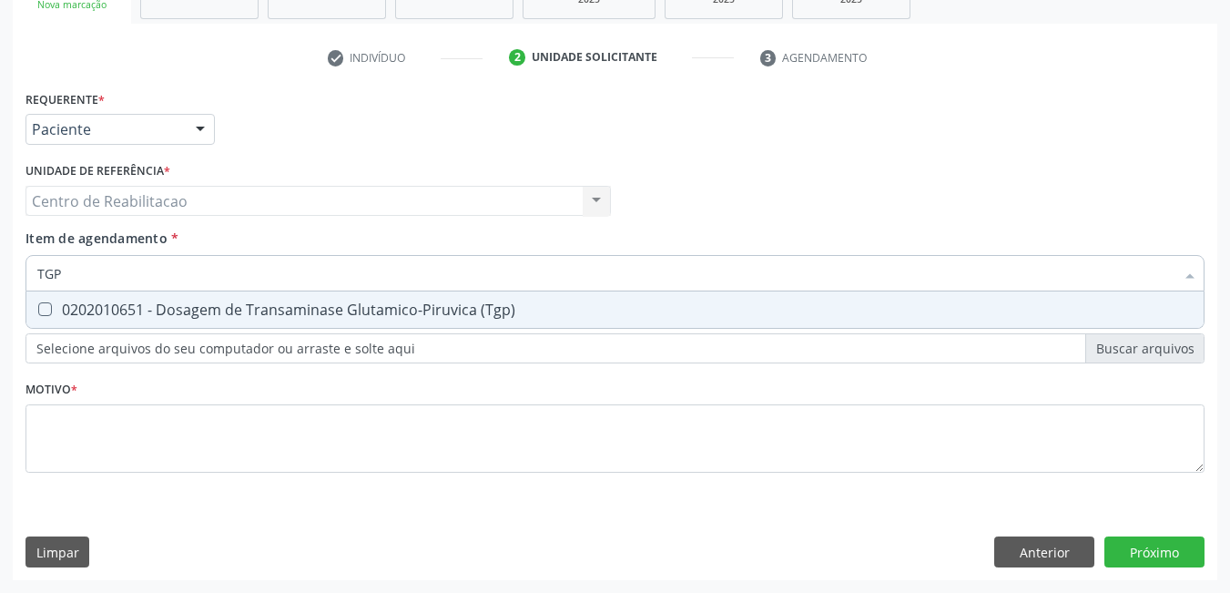
click at [43, 314] on \(Tgp\) at bounding box center [45, 309] width 14 height 14
click at [38, 314] on \(Tgp\) "checkbox" at bounding box center [32, 309] width 12 height 12
checkbox \(Tgp\) "true"
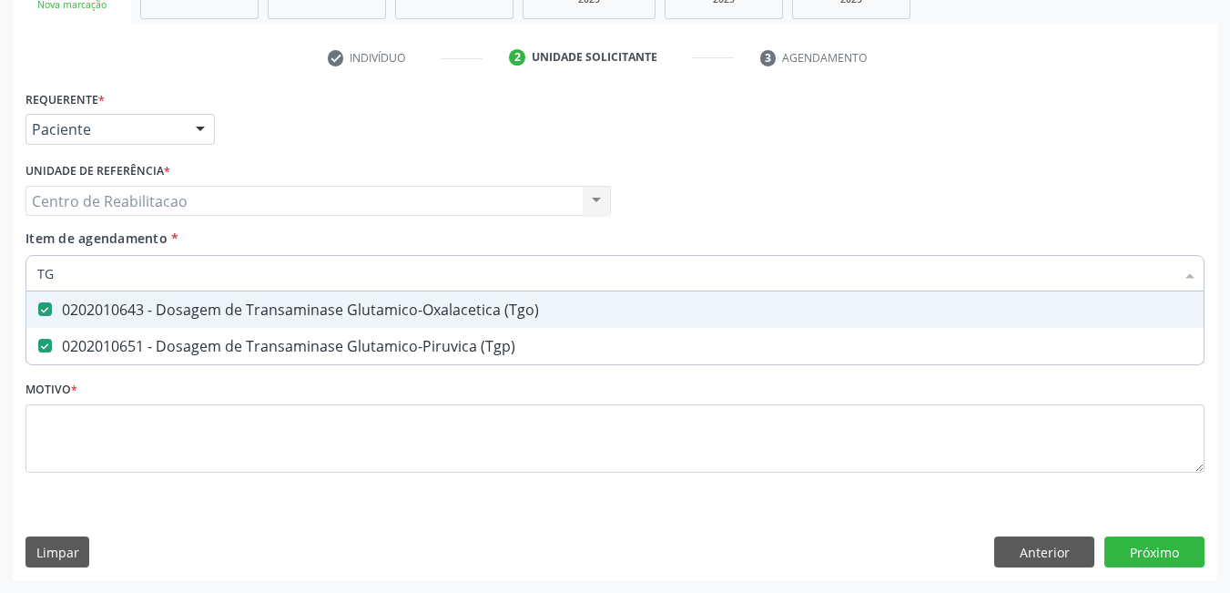
type input "T"
checkbox \(Tgo\) "false"
checkbox \(Tgp\) "false"
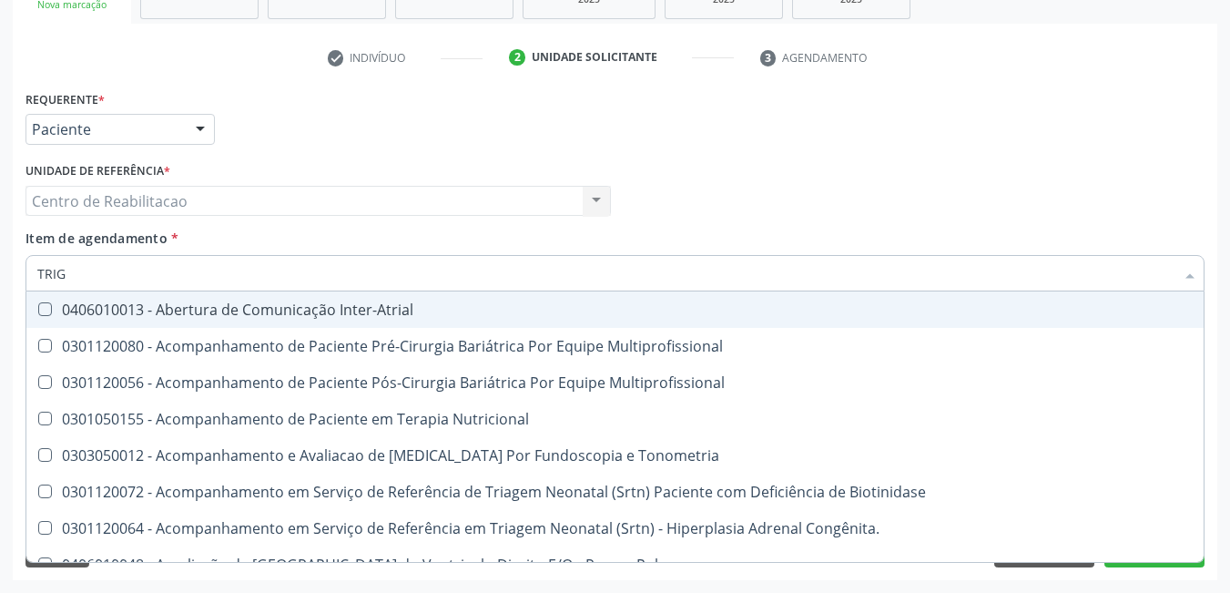
type input "TRIGL"
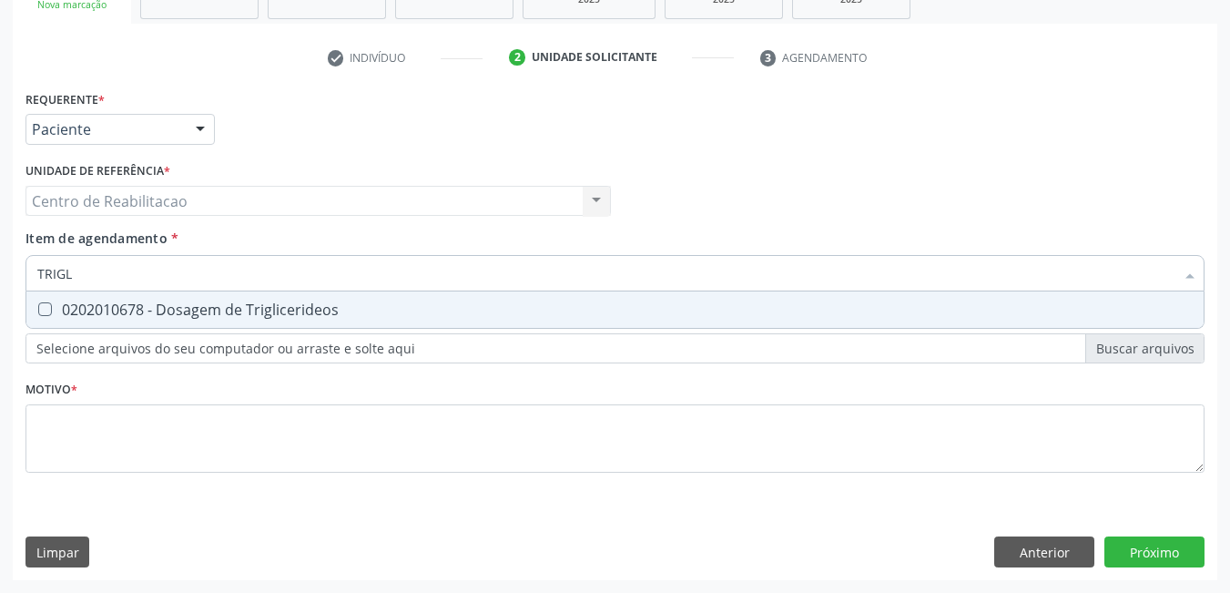
click at [36, 311] on div at bounding box center [33, 309] width 14 height 15
checkbox Triglicerideos "true"
click at [112, 275] on input "TRIGL" at bounding box center [606, 273] width 1138 height 36
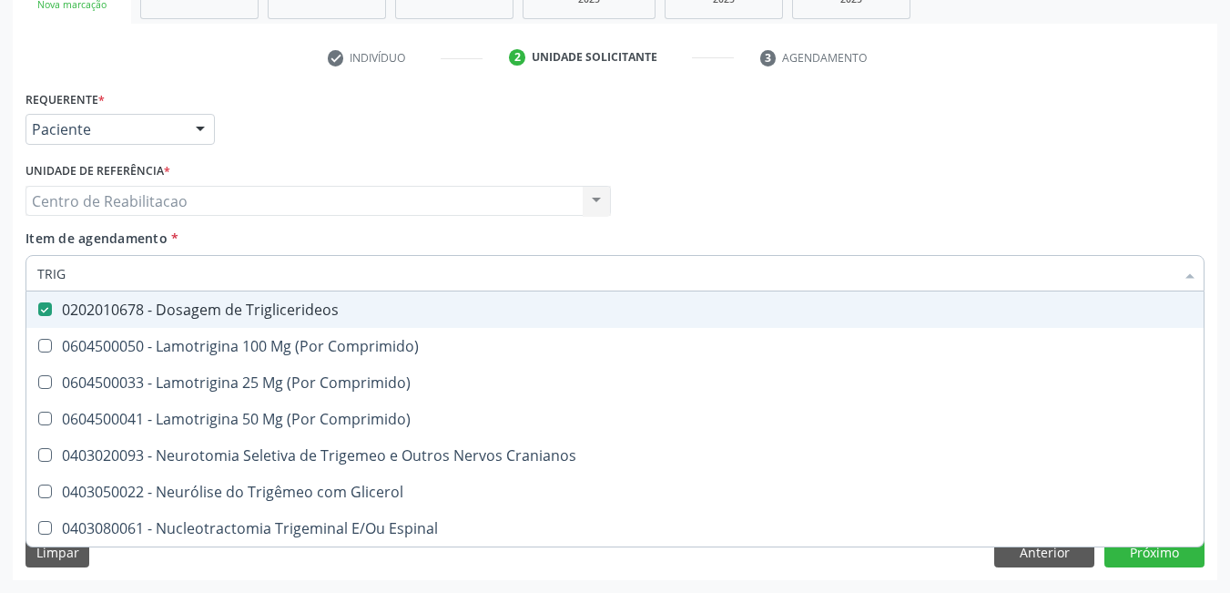
type input "TRI"
checkbox Triglicerideos "false"
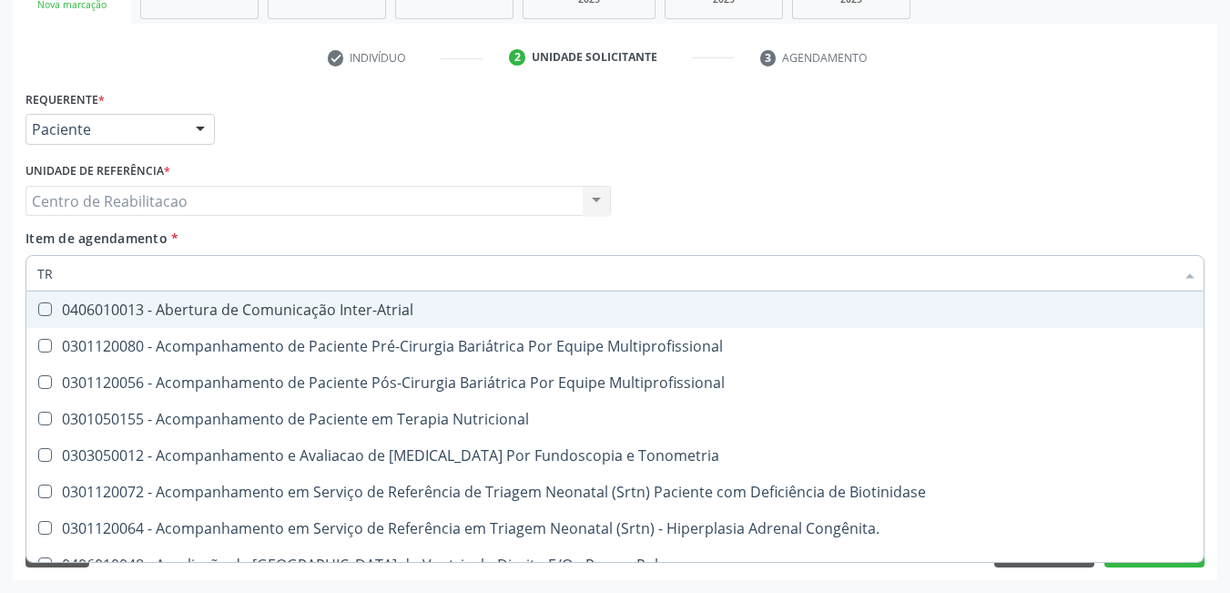
type input "T"
checkbox Triglicerideos "false"
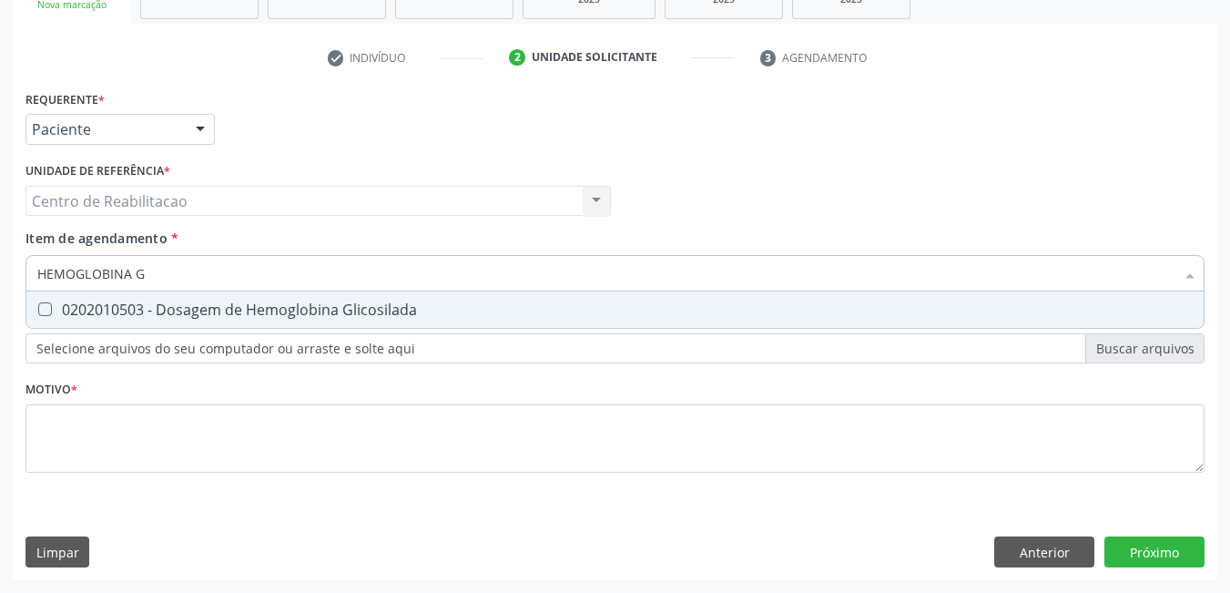
type input "HEMOGLOBINA GL"
click at [44, 316] on Glicosilada at bounding box center [45, 309] width 14 height 14
click at [38, 315] on Glicosilada "checkbox" at bounding box center [32, 309] width 12 height 12
checkbox Glicosilada "true"
type input "HEMOGLOBI"
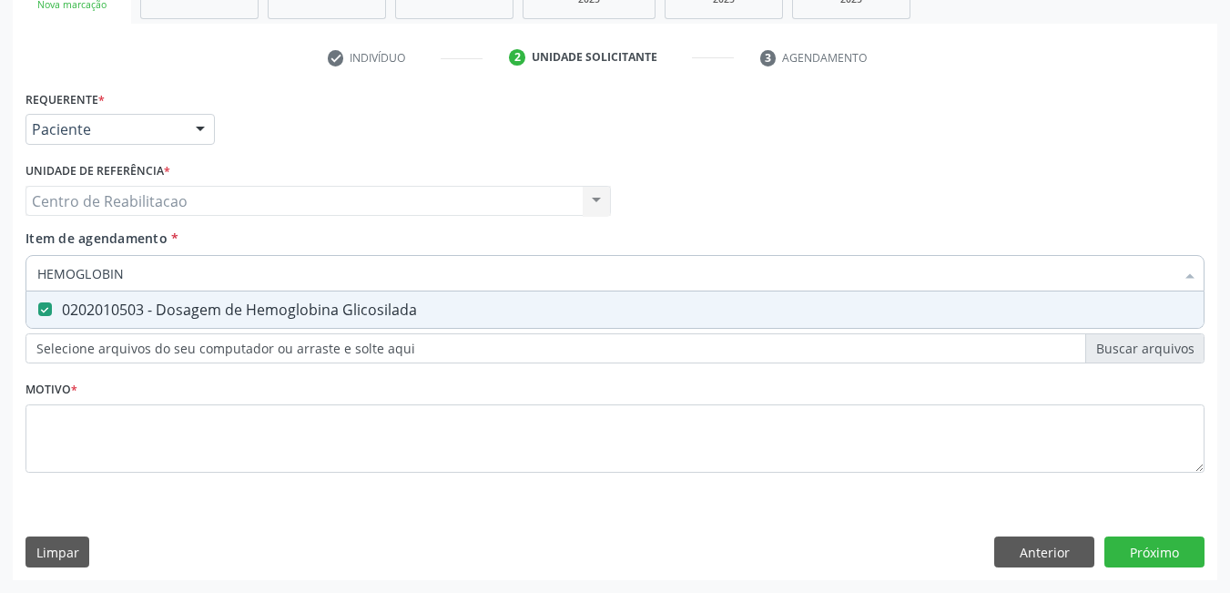
checkbox Glicosilada "false"
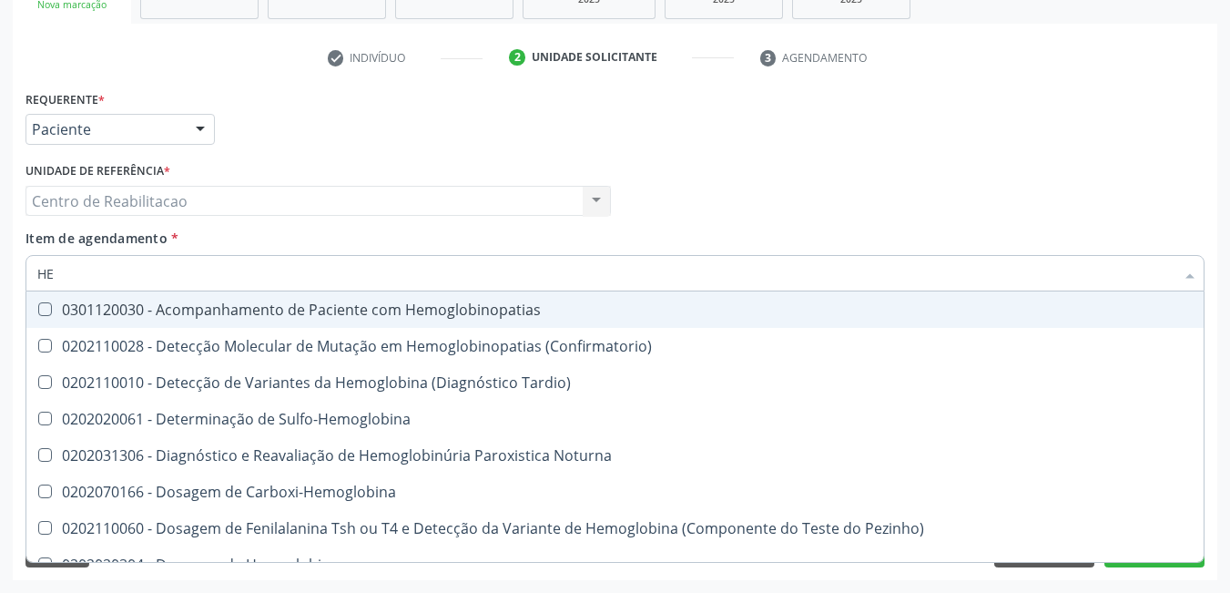
type input "H"
checkbox Glicosilada "false"
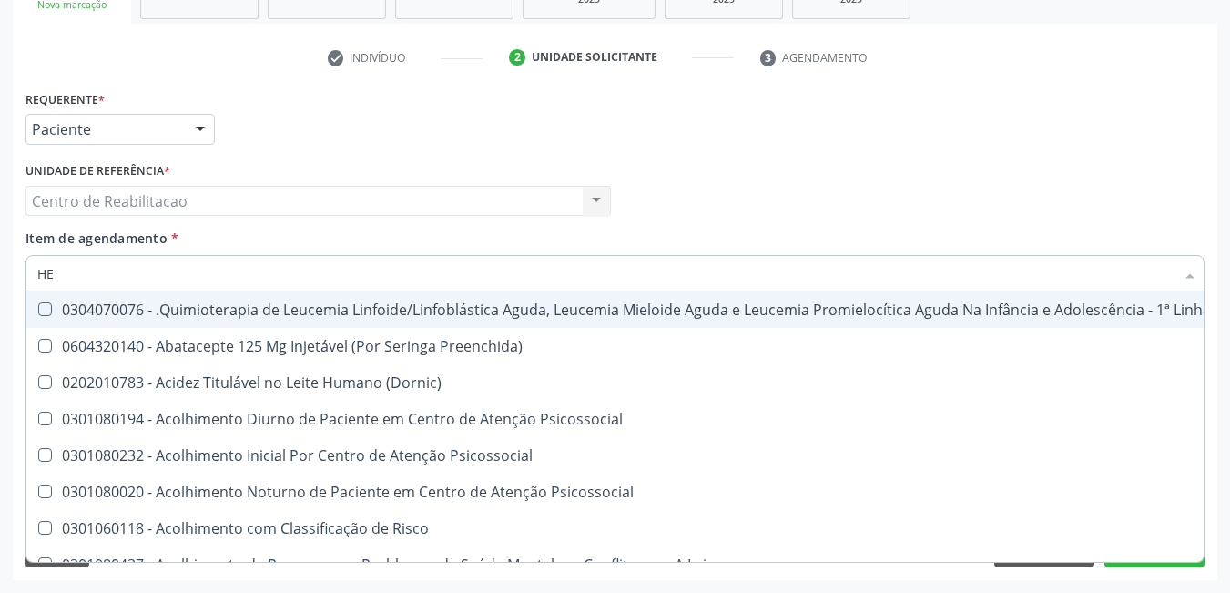
type input "HEM"
checkbox Fenilcetonúria "true"
checkbox Pulmão "false"
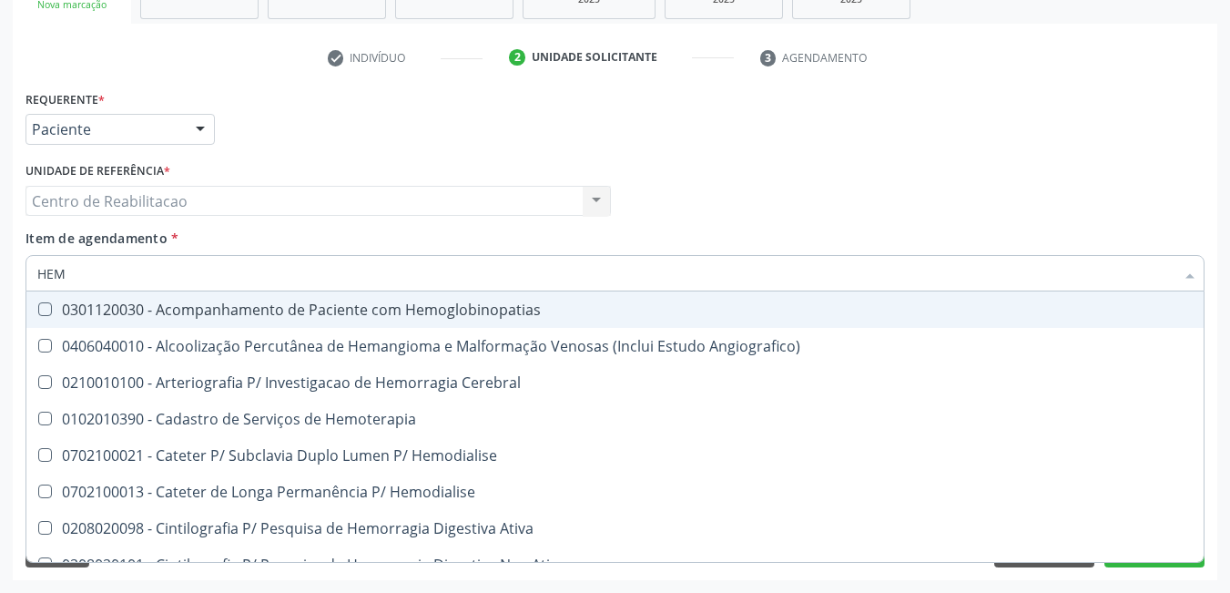
type input "HEMO"
checkbox Hemacias "true"
checkbox Glicosilada "false"
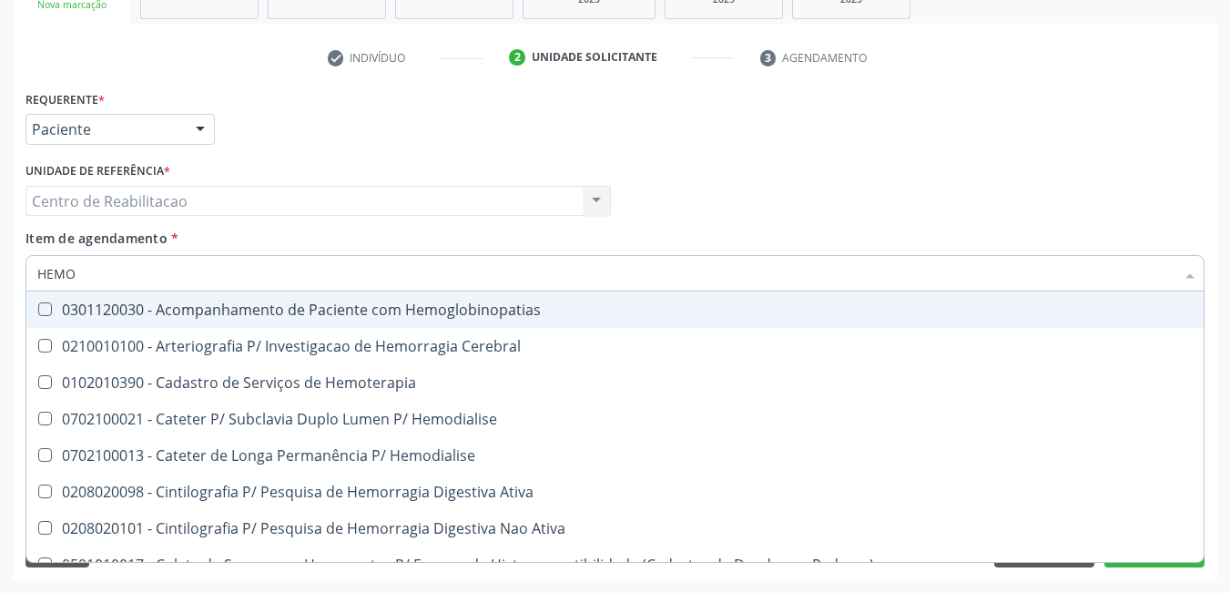
type input "HEMOG"
checkbox Tardio\) "true"
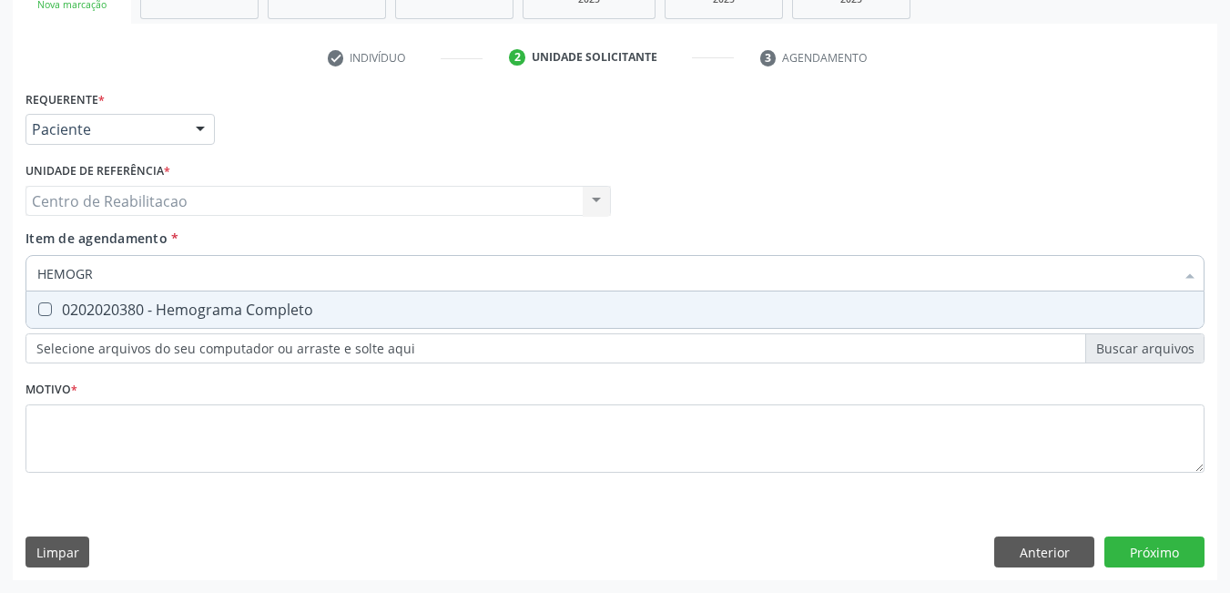
type input "HEMOGRA"
click at [47, 312] on Completo at bounding box center [45, 309] width 14 height 14
click at [38, 312] on Completo "checkbox" at bounding box center [32, 309] width 12 height 12
checkbox Completo "true"
type input "H"
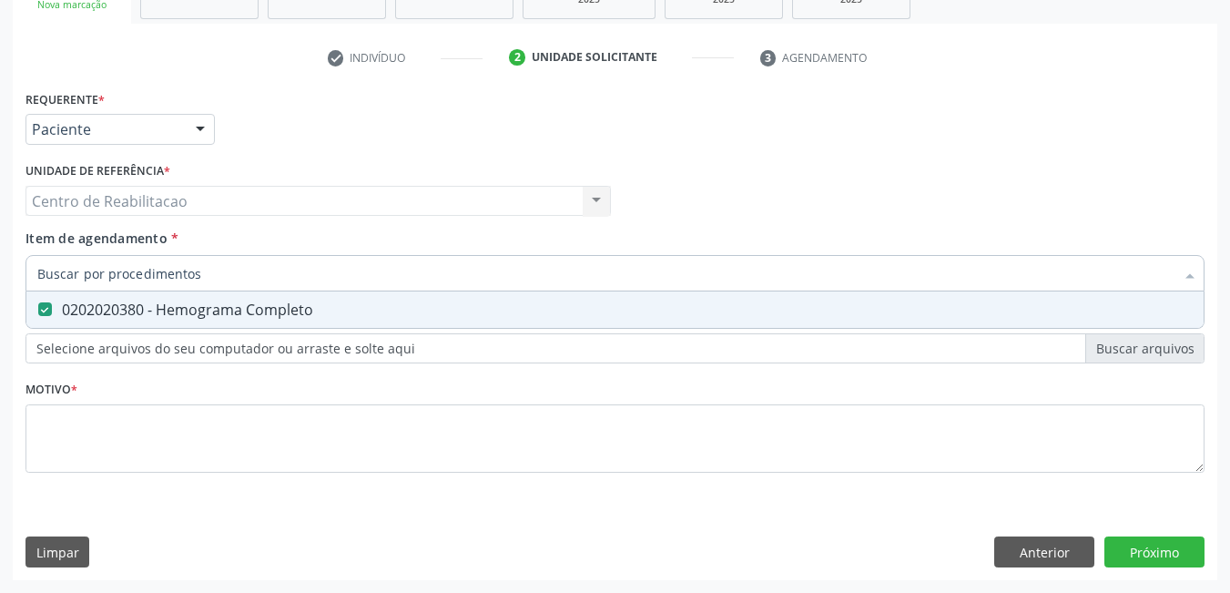
checkbox Completo "false"
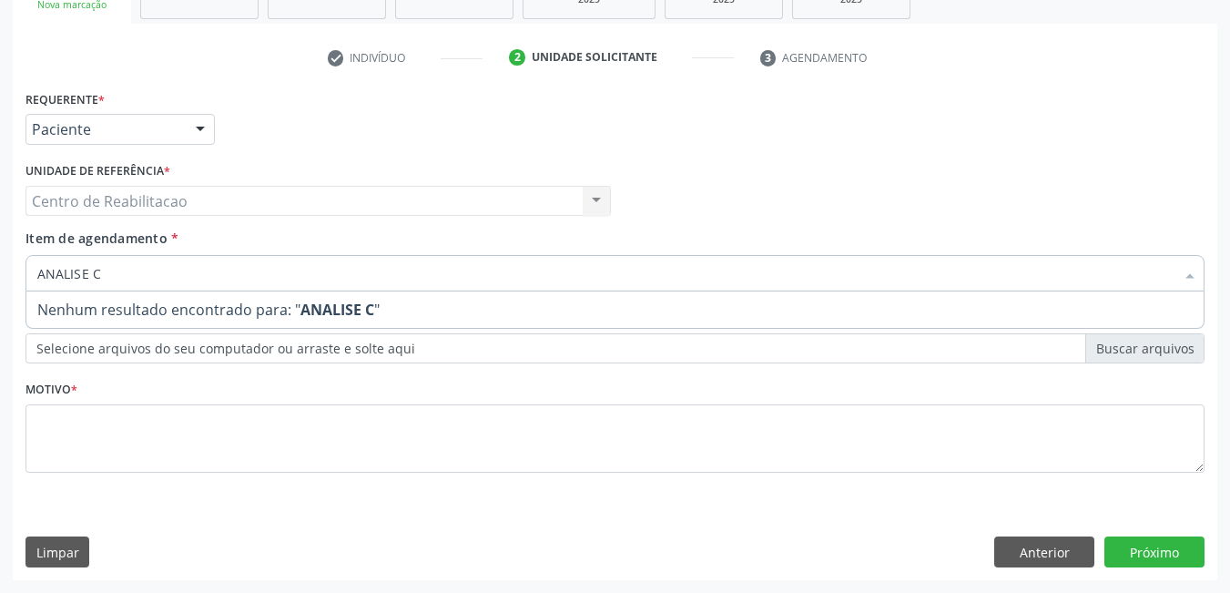
type input "ANALISE"
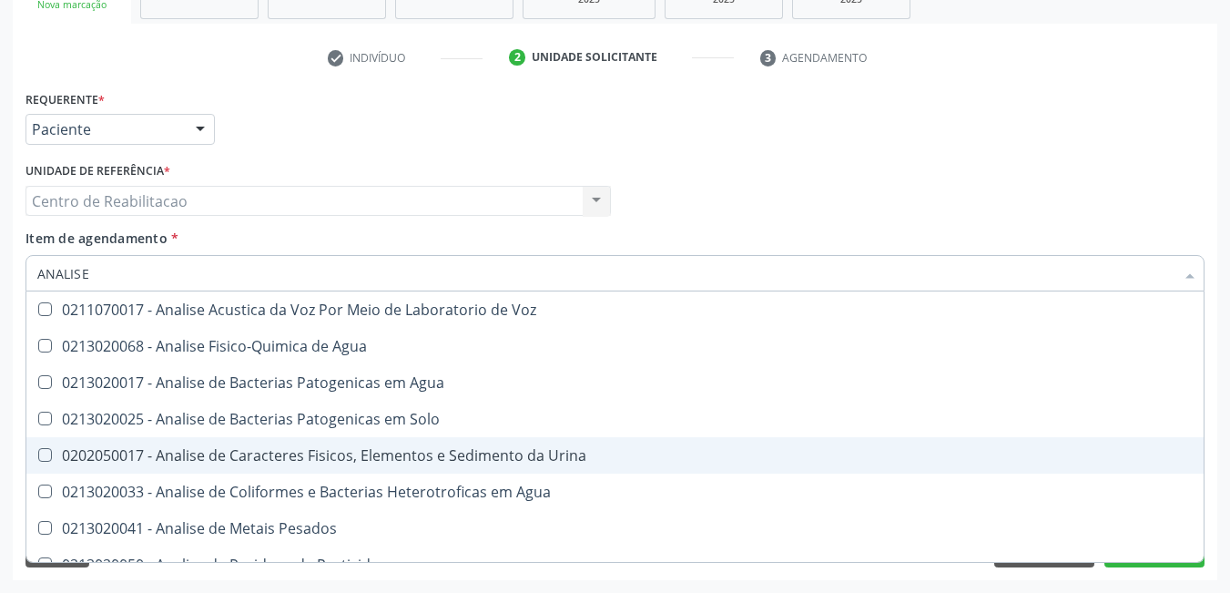
click at [45, 453] on Urina at bounding box center [45, 455] width 14 height 14
click at [38, 453] on Urina "checkbox" at bounding box center [32, 455] width 12 height 12
checkbox Urina "true"
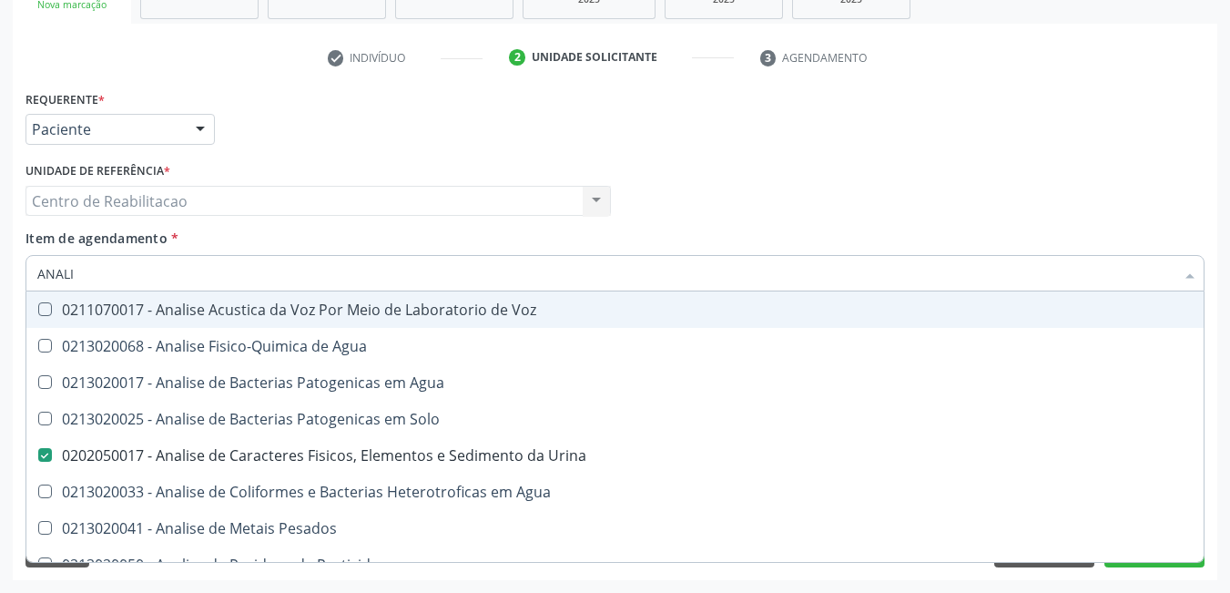
type input "ANAL"
checkbox Urina "false"
checkbox Agua "true"
type input "A"
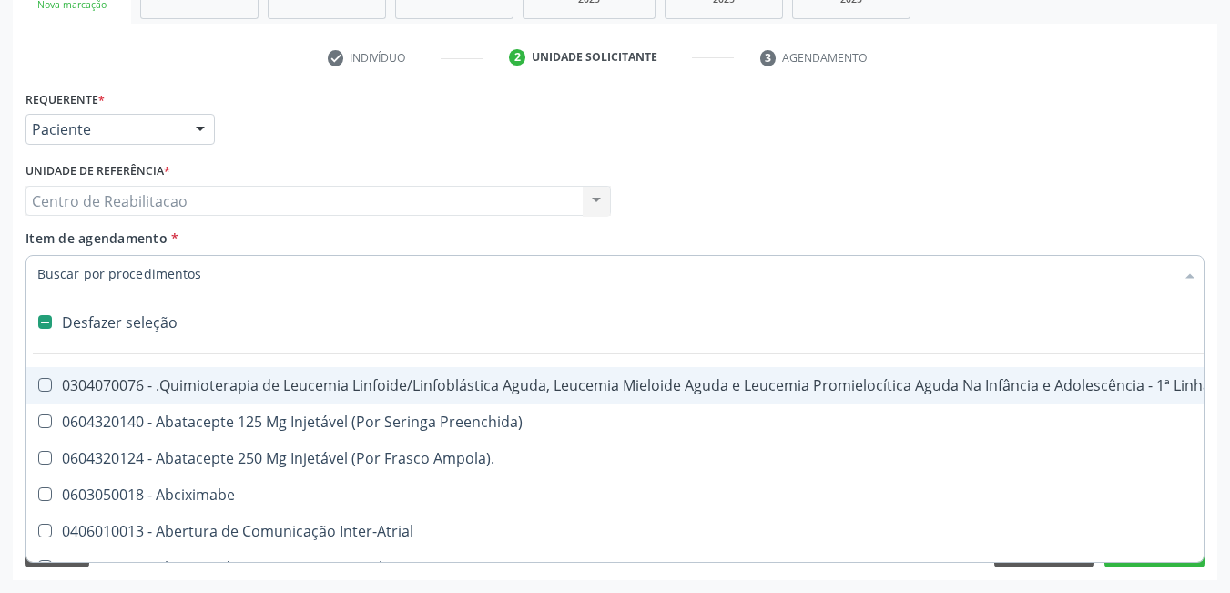
checkbox Valvar "false"
checkbox Adolescente\) "false"
type input "T"
checkbox Reto "true"
checkbox Urina "false"
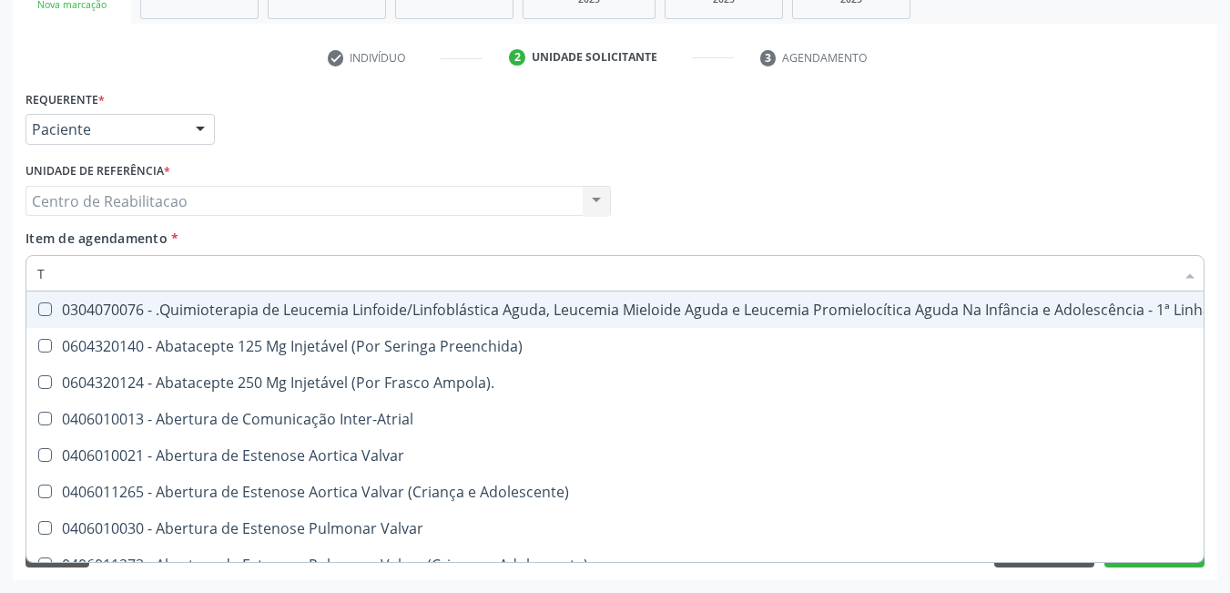
type input "T4"
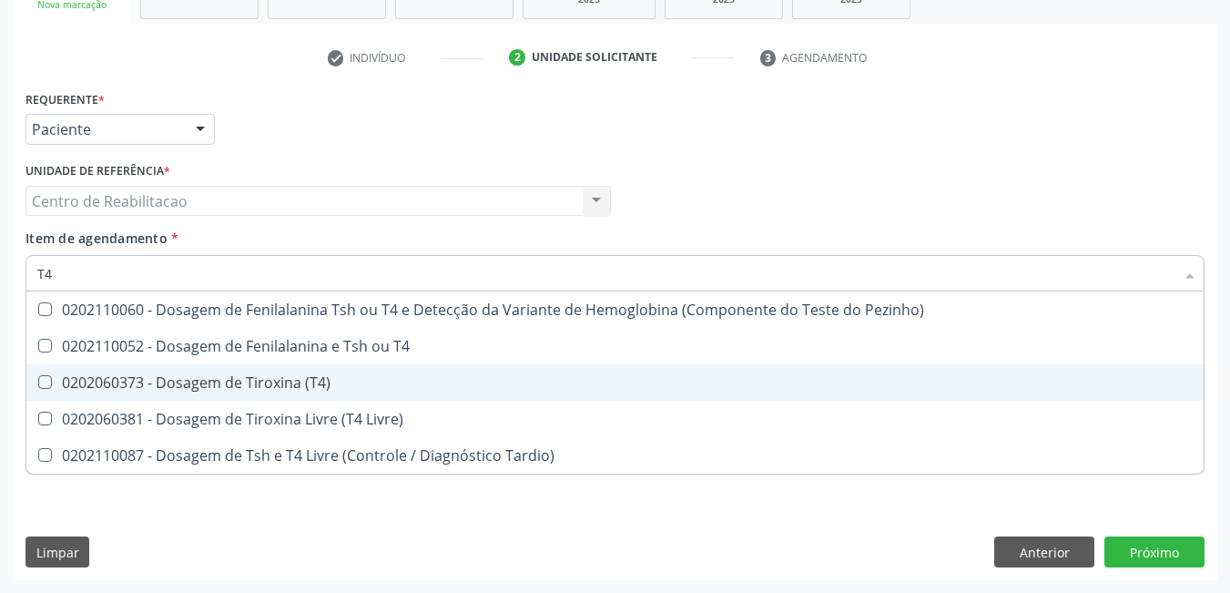
click at [44, 387] on \(T4\) at bounding box center [45, 382] width 14 height 14
click at [38, 387] on \(T4\) "checkbox" at bounding box center [32, 382] width 12 height 12
checkbox \(T4\) "true"
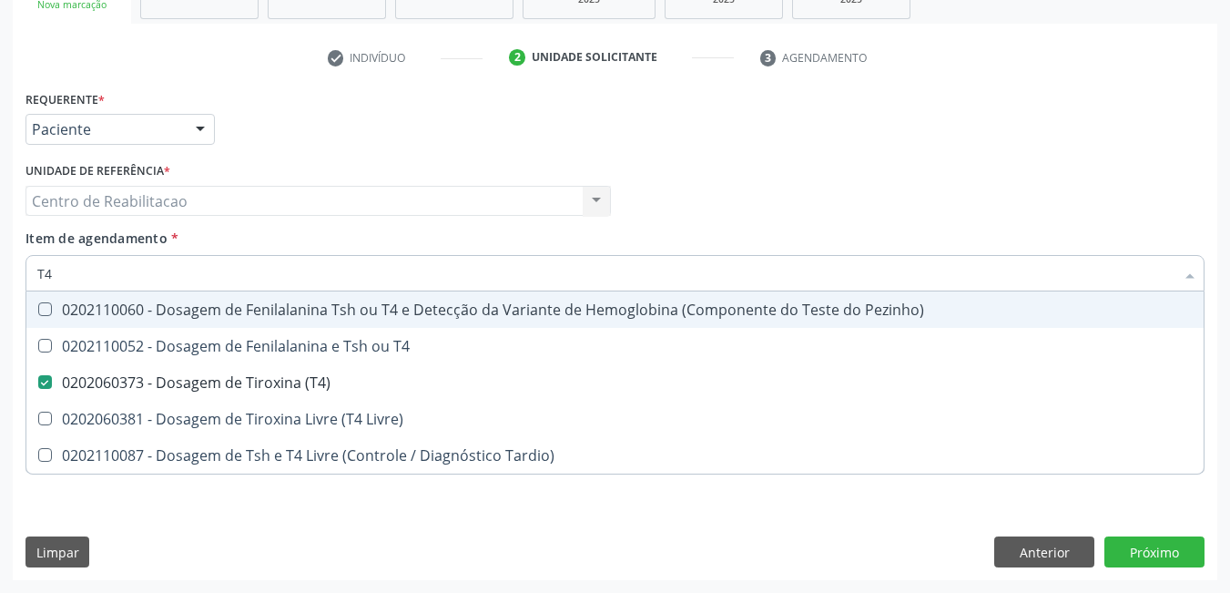
click at [120, 270] on input "T4" at bounding box center [606, 273] width 1138 height 36
type input "T"
checkbox \(T4\) "false"
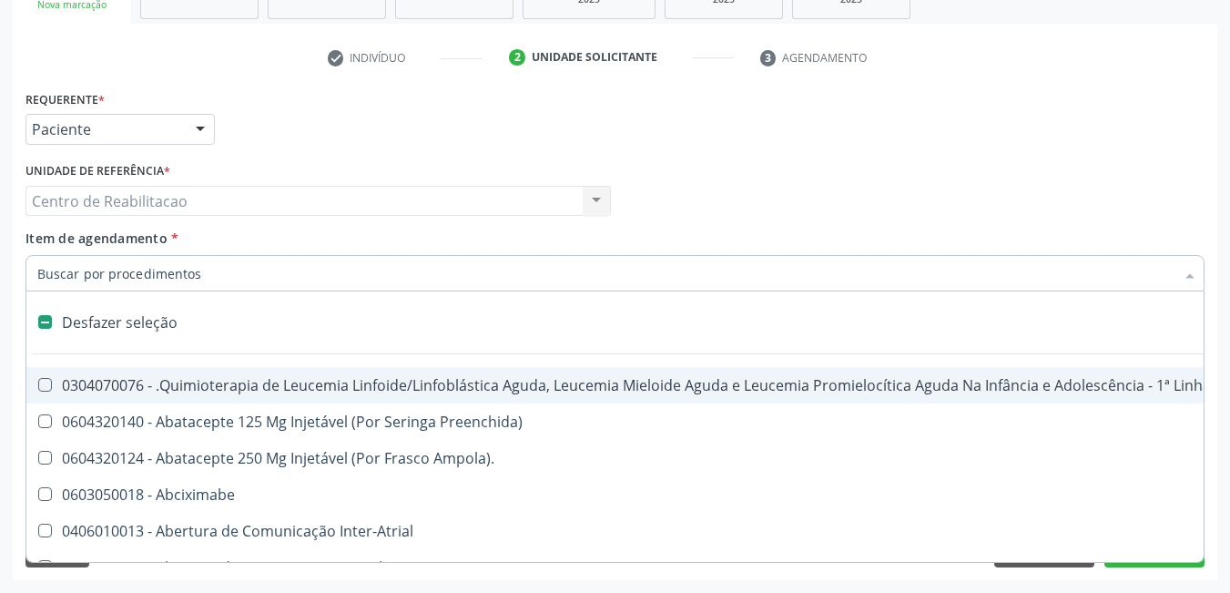
type input "T"
checkbox Reto "true"
checkbox Urina "false"
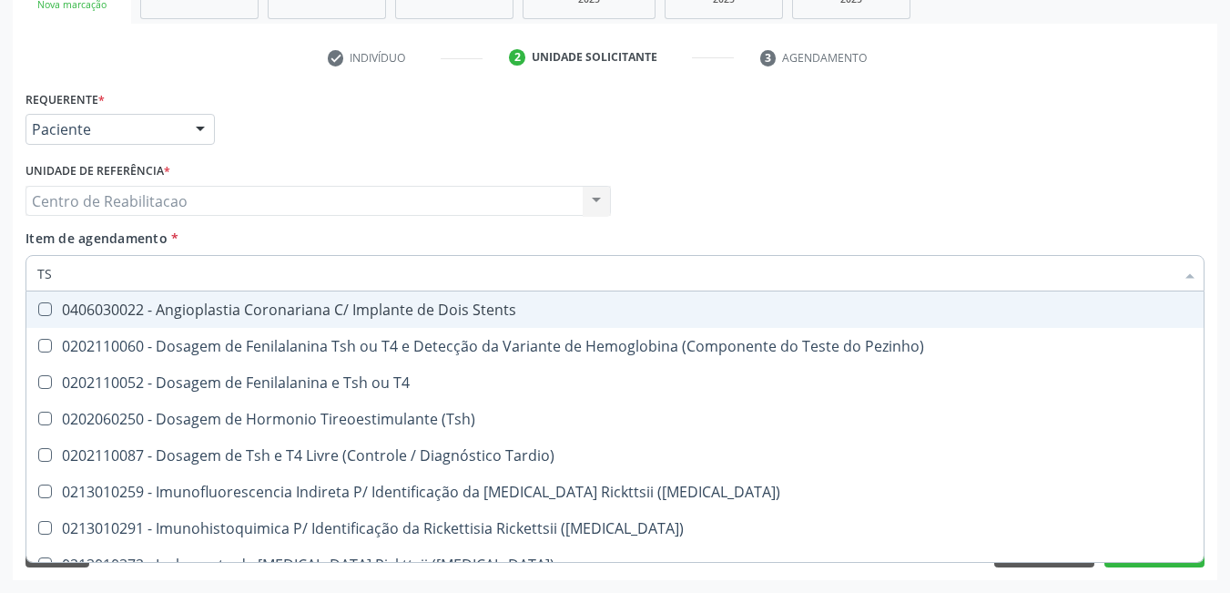
type input "TSH"
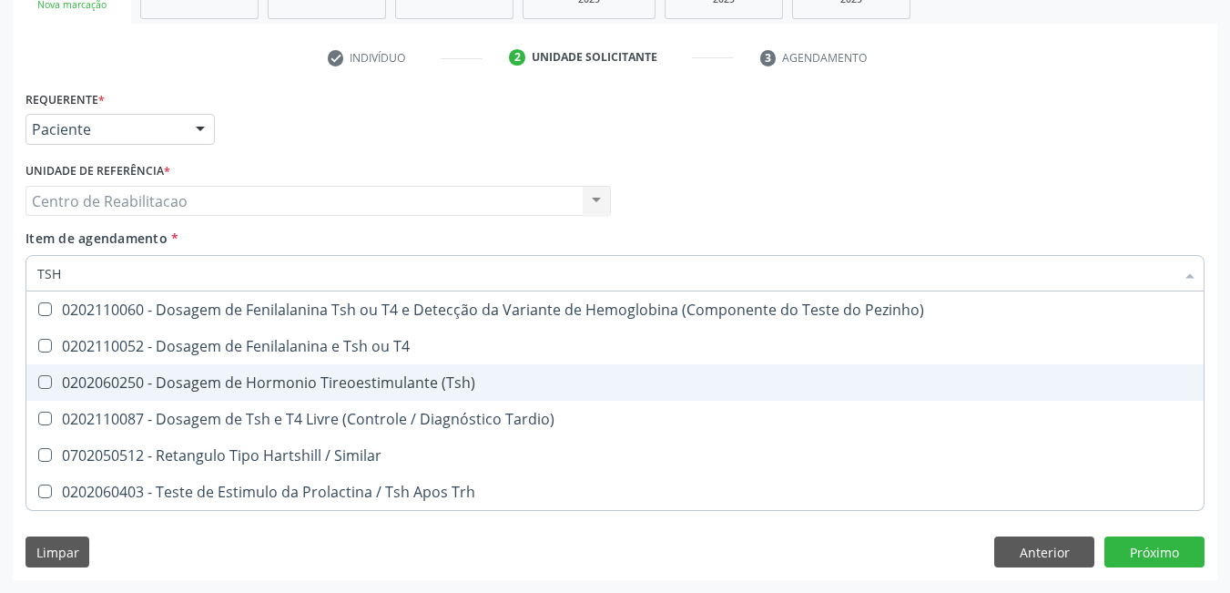
click at [43, 381] on \(Tsh\) at bounding box center [45, 382] width 14 height 14
click at [38, 381] on \(Tsh\) "checkbox" at bounding box center [32, 382] width 12 height 12
checkbox \(Tsh\) "true"
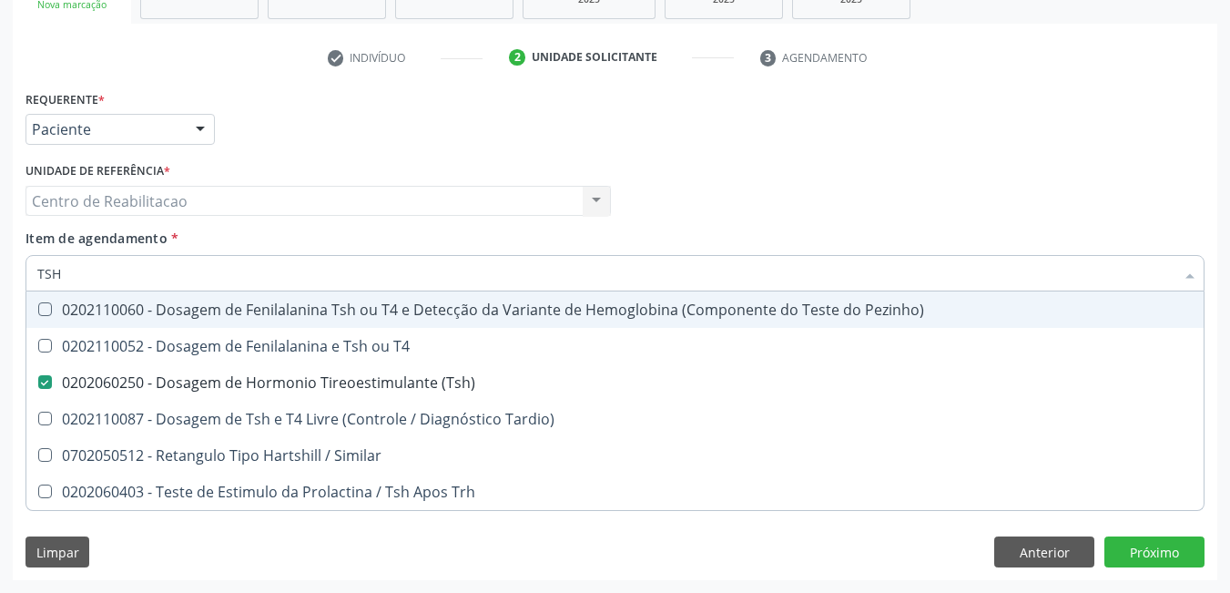
click at [800, 145] on div "Requerente * Paciente Profissional de Saúde Paciente Nenhum resultado encontrad…" at bounding box center [615, 121] width 1189 height 71
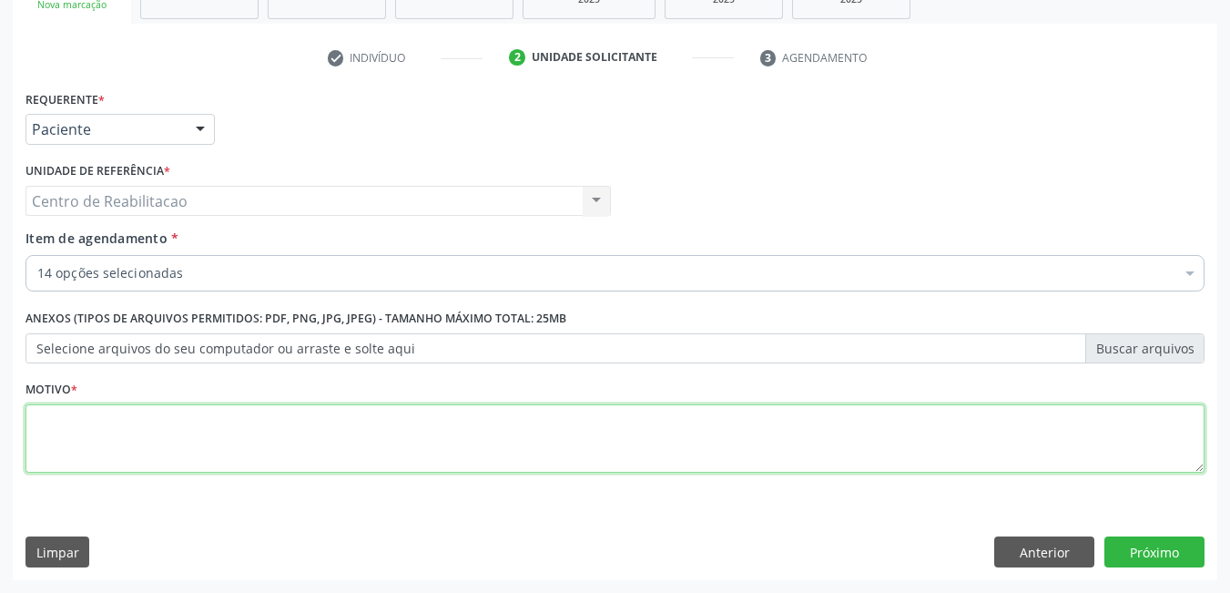
click at [221, 436] on textarea at bounding box center [615, 438] width 1179 height 69
type textarea "*"
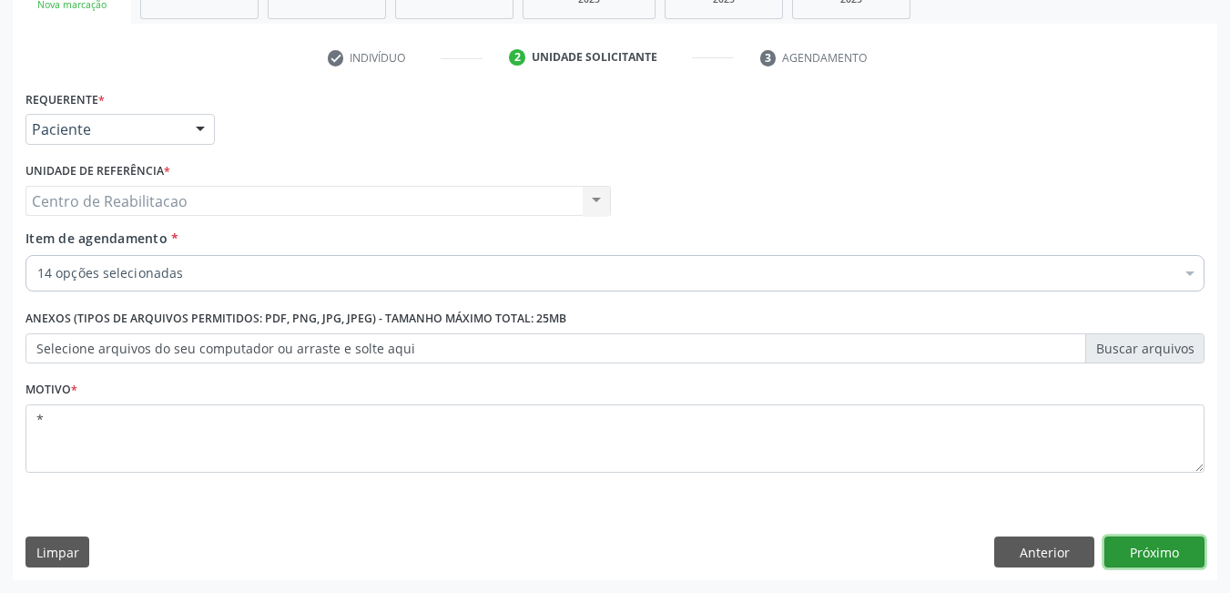
click at [1150, 553] on button "Próximo" at bounding box center [1155, 551] width 100 height 31
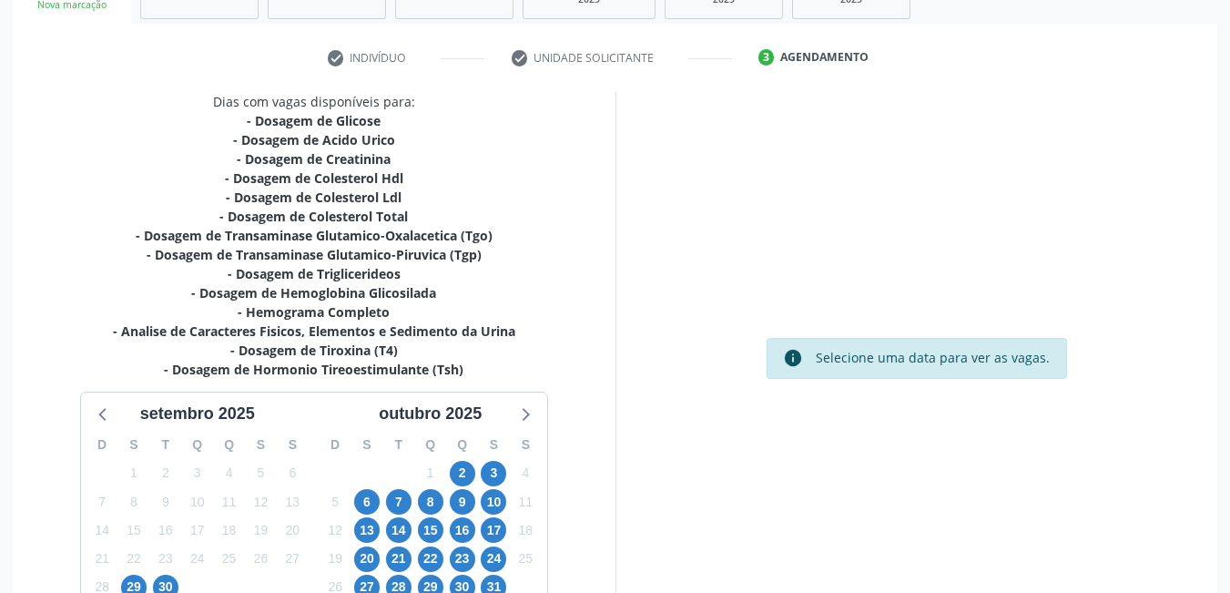
scroll to position [401, 0]
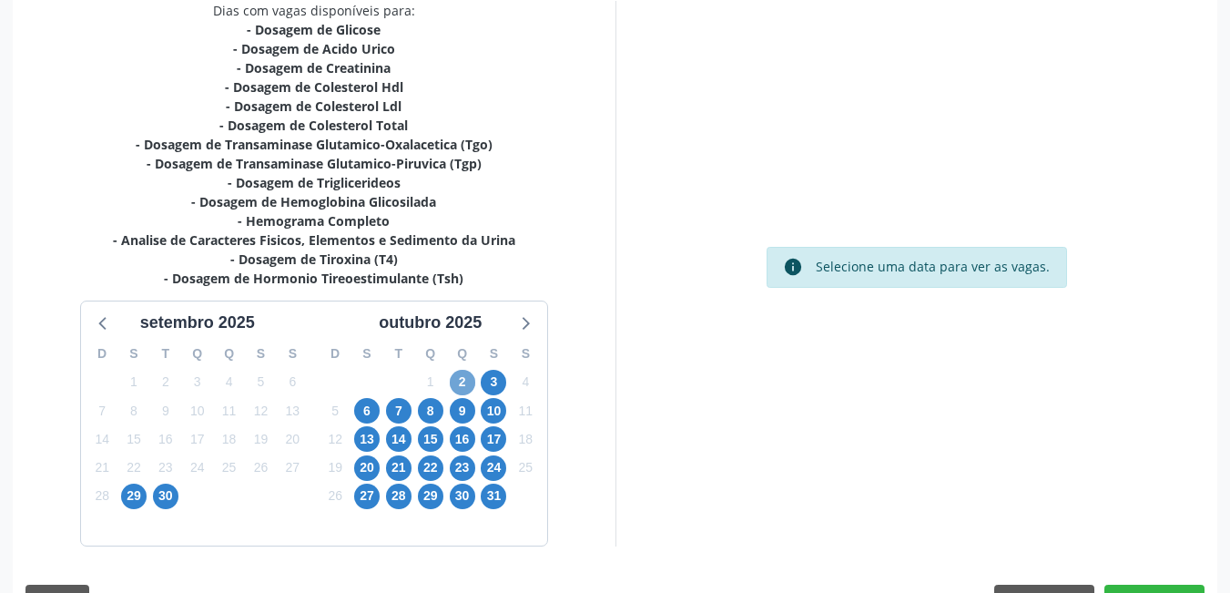
click at [465, 380] on span "2" at bounding box center [463, 383] width 26 height 26
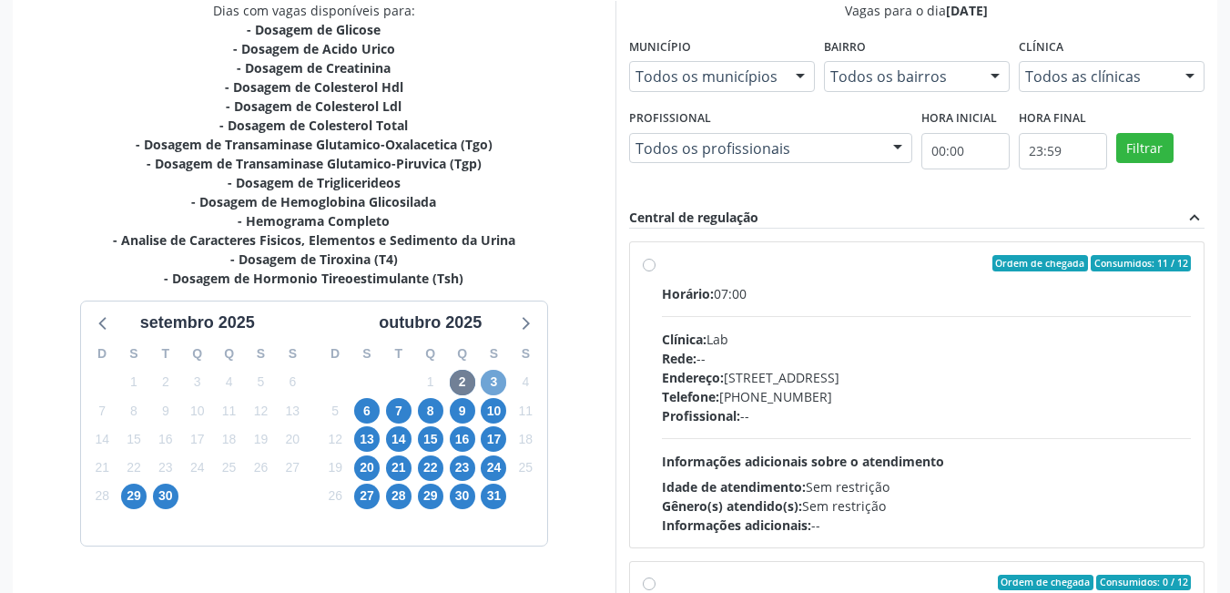
click at [499, 386] on span "3" at bounding box center [494, 383] width 26 height 26
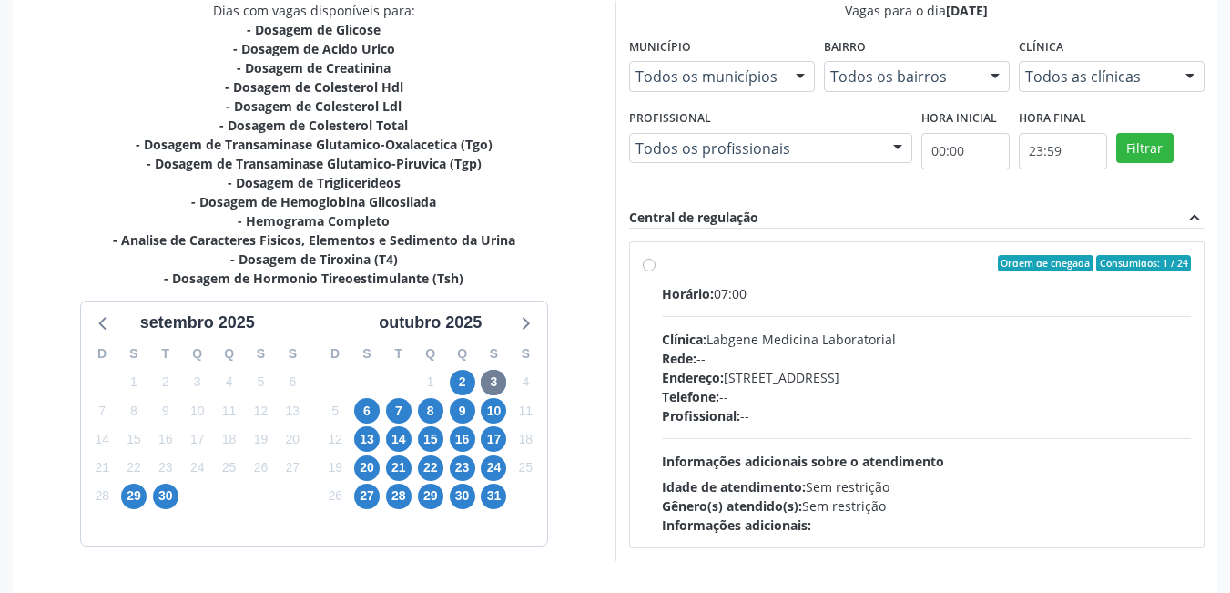
click at [662, 266] on label "Ordem de chegada Consumidos: 1 / 24 Horário: 07:00 Clínica: Labgene Medicina La…" at bounding box center [927, 395] width 530 height 280
click at [650, 266] on input "Ordem de chegada Consumidos: 1 / 24 Horário: 07:00 Clínica: Labgene Medicina La…" at bounding box center [649, 263] width 13 height 16
radio input "true"
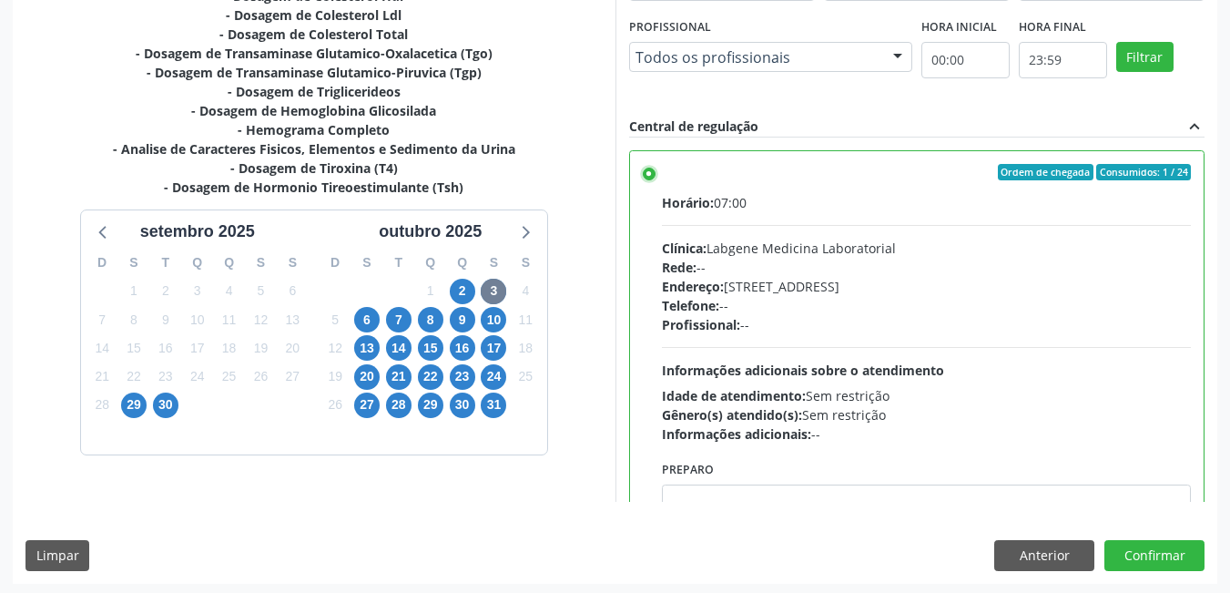
scroll to position [495, 0]
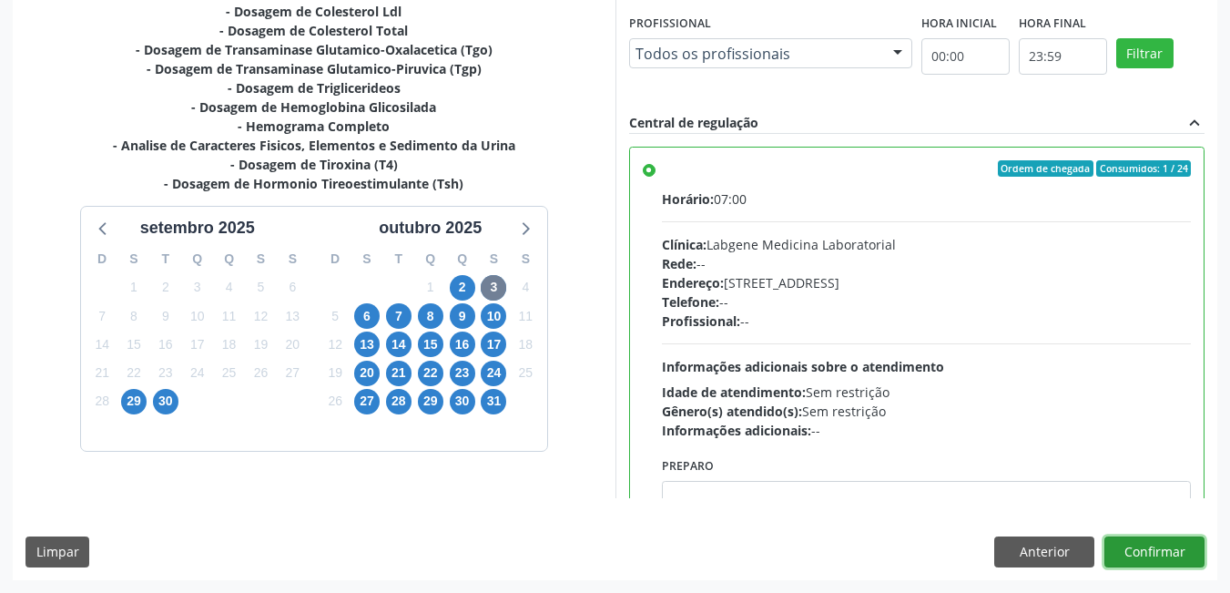
click at [1148, 546] on button "Confirmar" at bounding box center [1155, 551] width 100 height 31
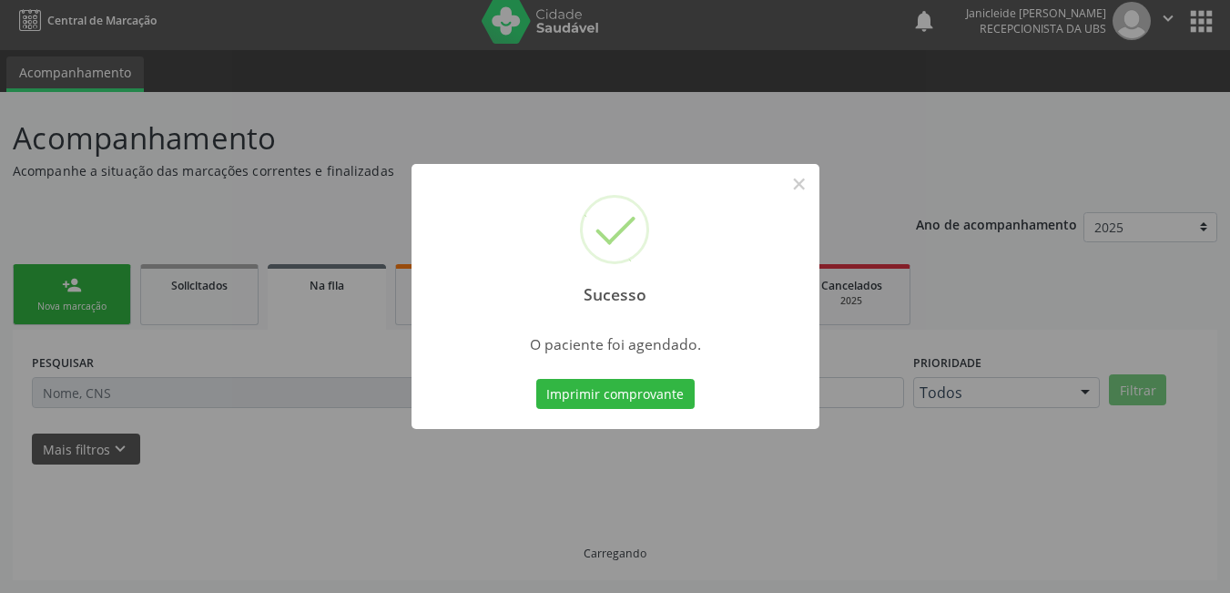
scroll to position [8, 0]
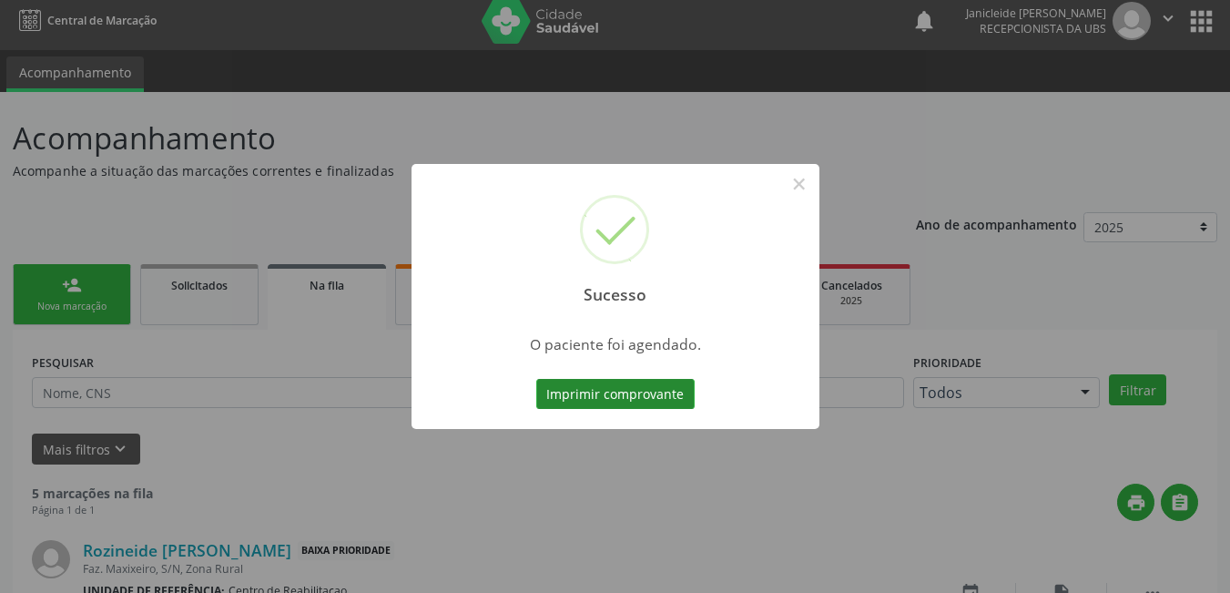
click at [590, 404] on button "Imprimir comprovante" at bounding box center [615, 394] width 158 height 31
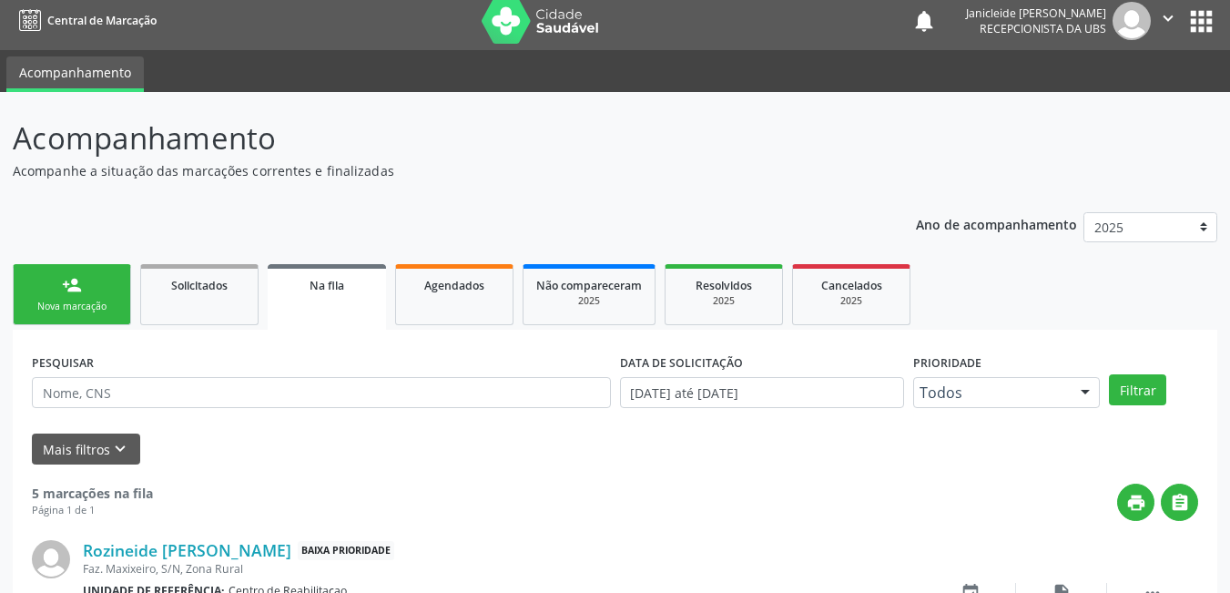
scroll to position [8, 0]
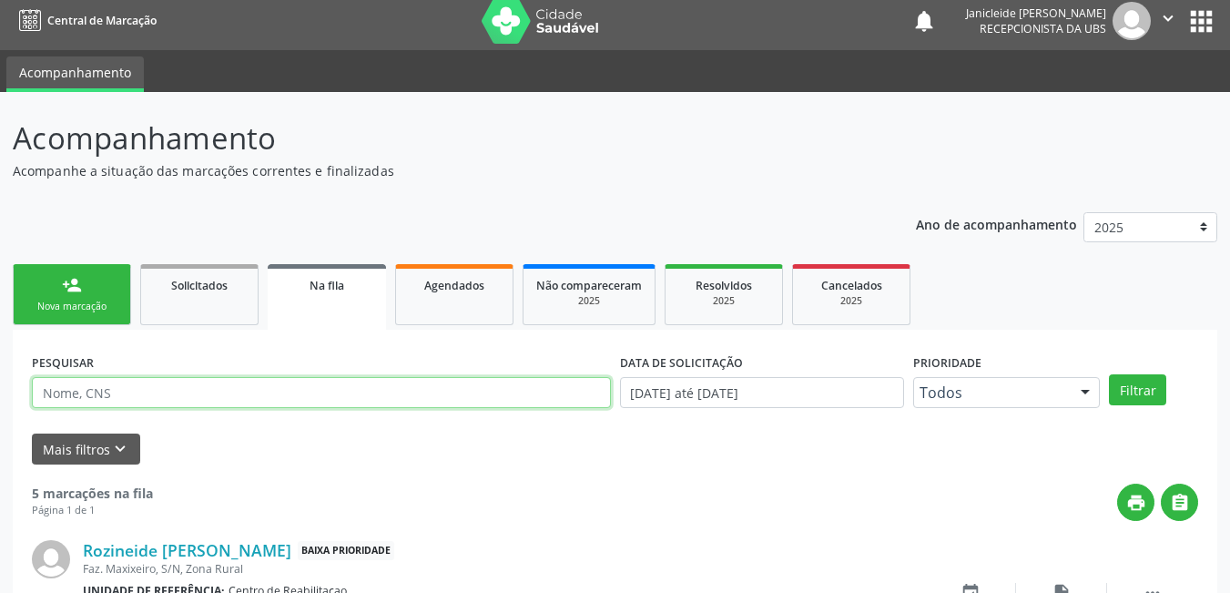
click at [362, 393] on input "text" at bounding box center [321, 392] width 579 height 31
paste input "704 8065 4043 8044"
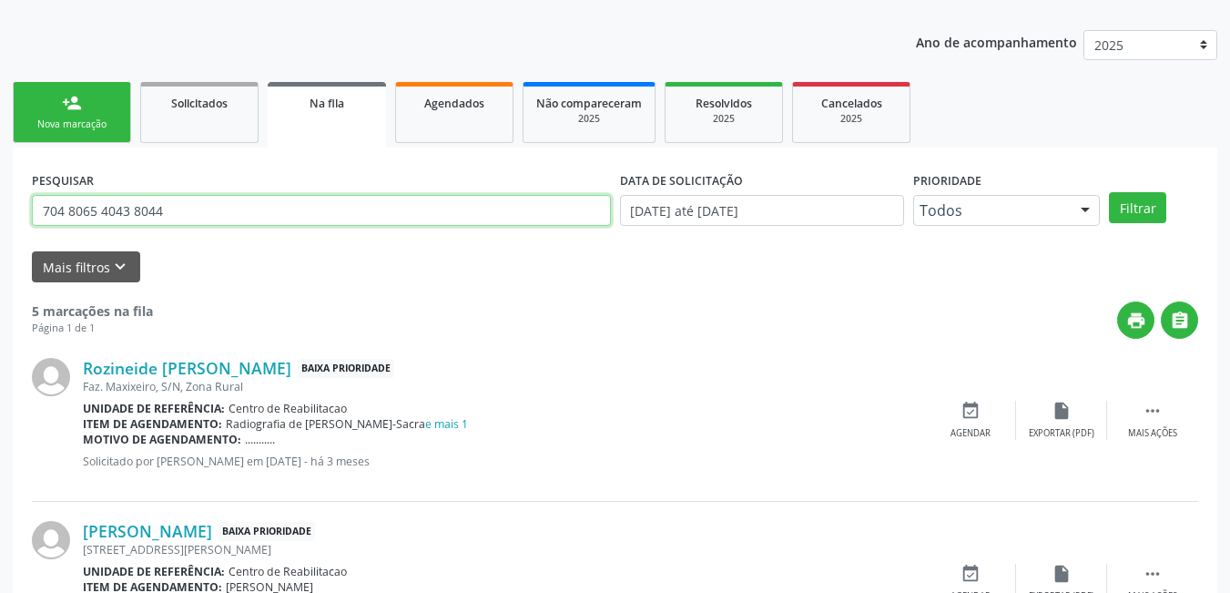
type input "704 8065 4043 8044"
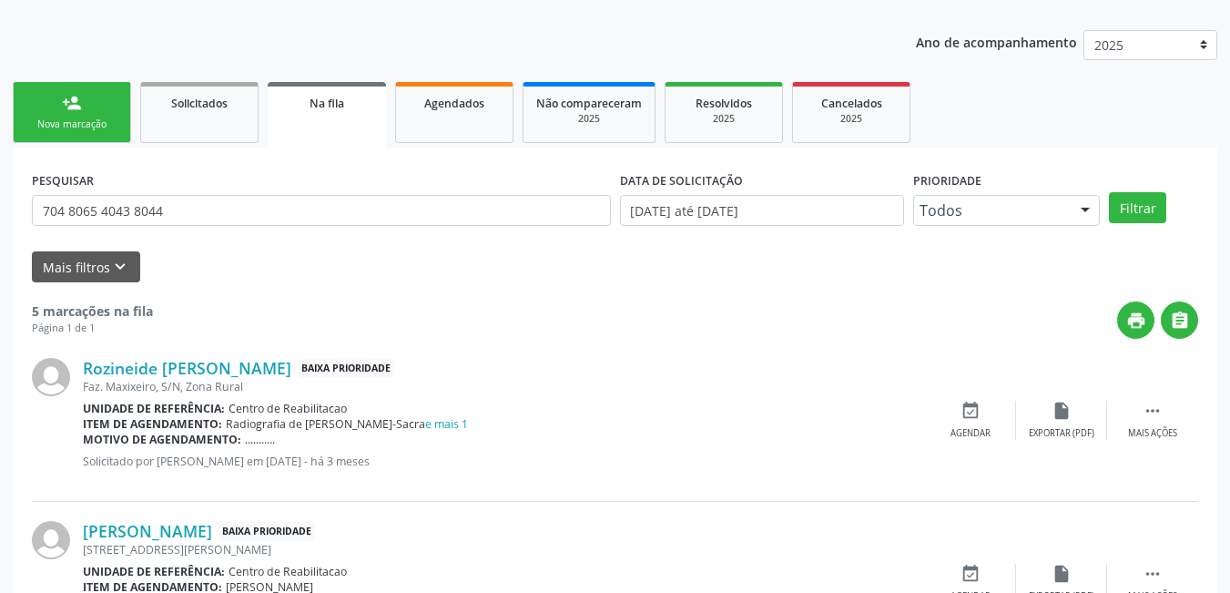
click at [76, 110] on div "person_add" at bounding box center [72, 103] width 20 height 20
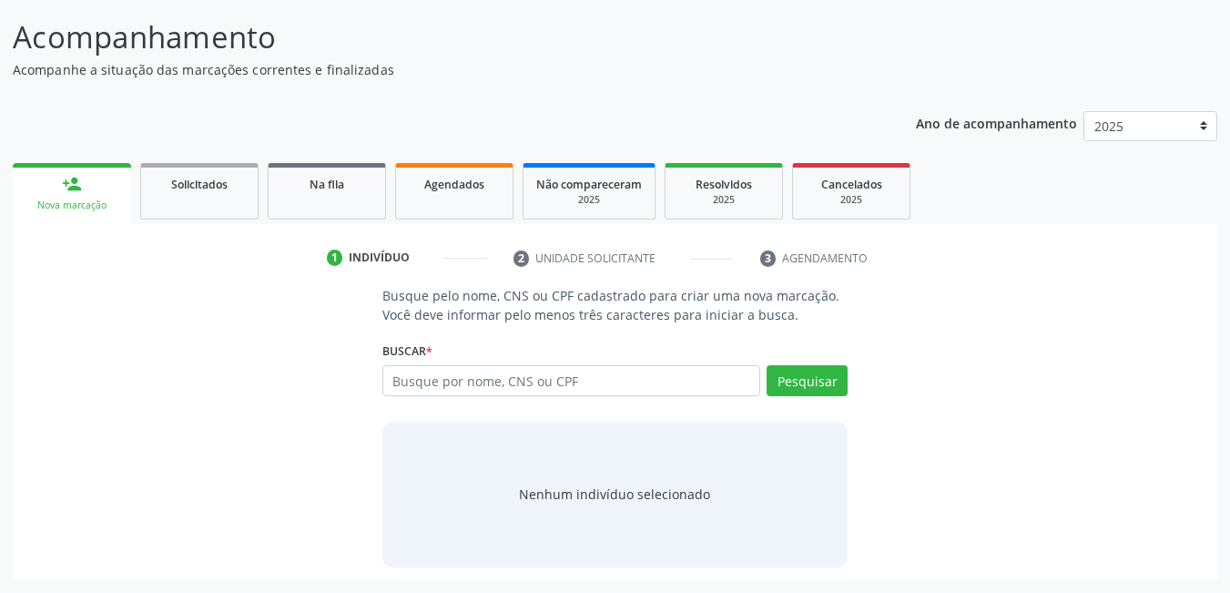
scroll to position [109, 0]
click at [517, 370] on input "text" at bounding box center [572, 380] width 379 height 31
paste input "704 8065 4043 8044"
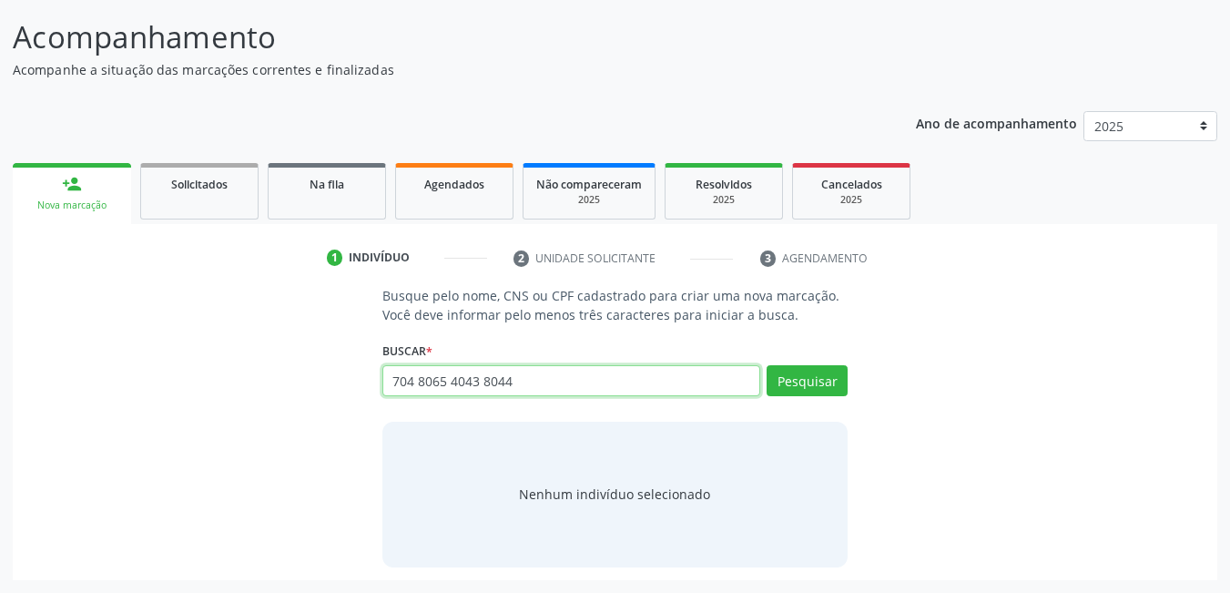
type input "704 8065 4043 8044"
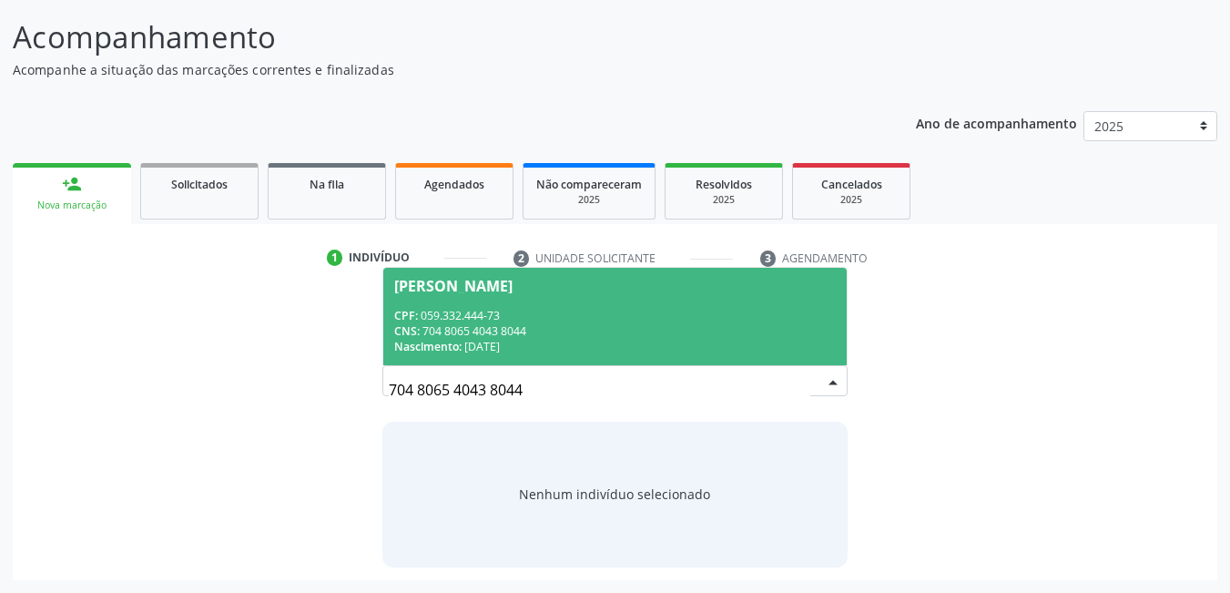
click at [524, 325] on div "CNS: 704 8065 4043 8044" at bounding box center [615, 330] width 443 height 15
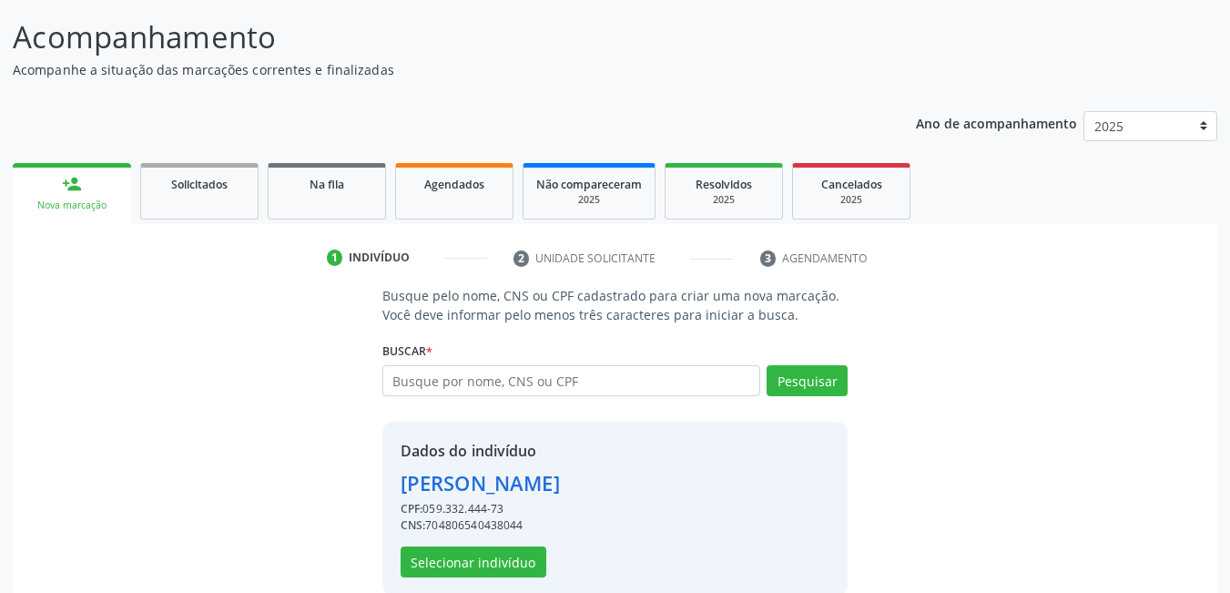
scroll to position [138, 0]
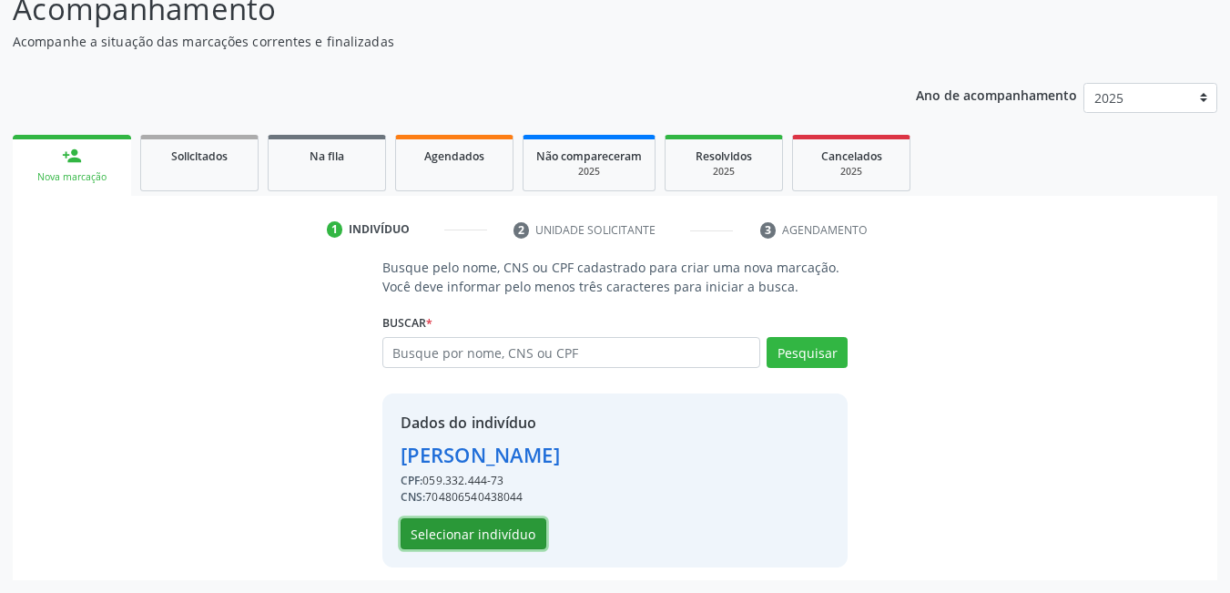
click at [460, 533] on button "Selecionar indivíduo" at bounding box center [474, 533] width 146 height 31
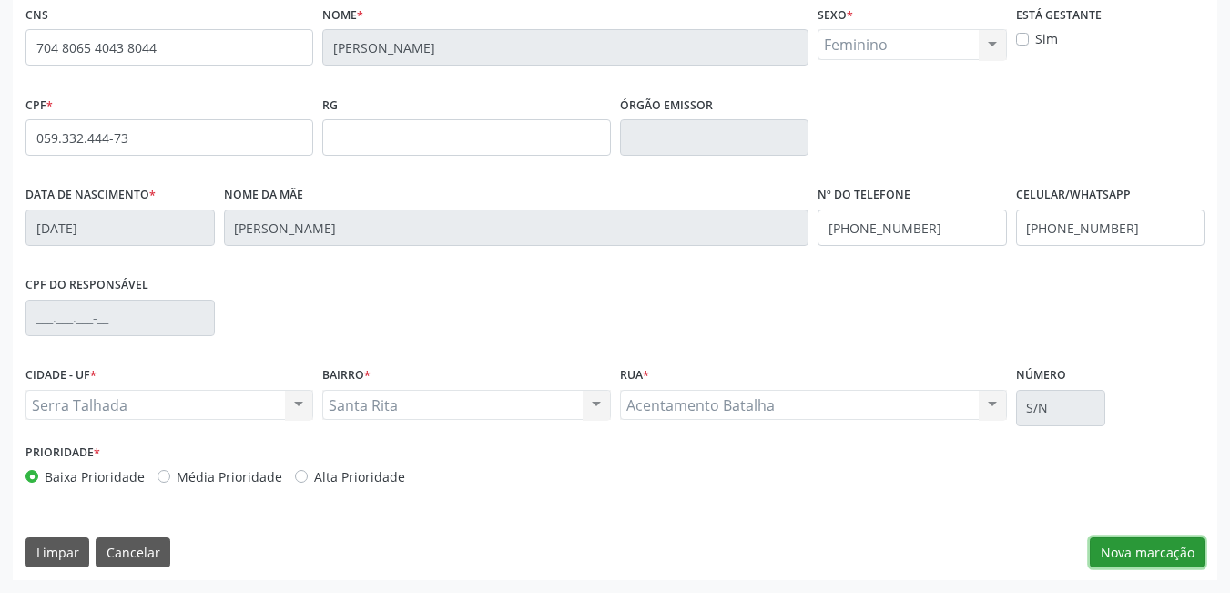
click at [1189, 546] on button "Nova marcação" at bounding box center [1147, 552] width 115 height 31
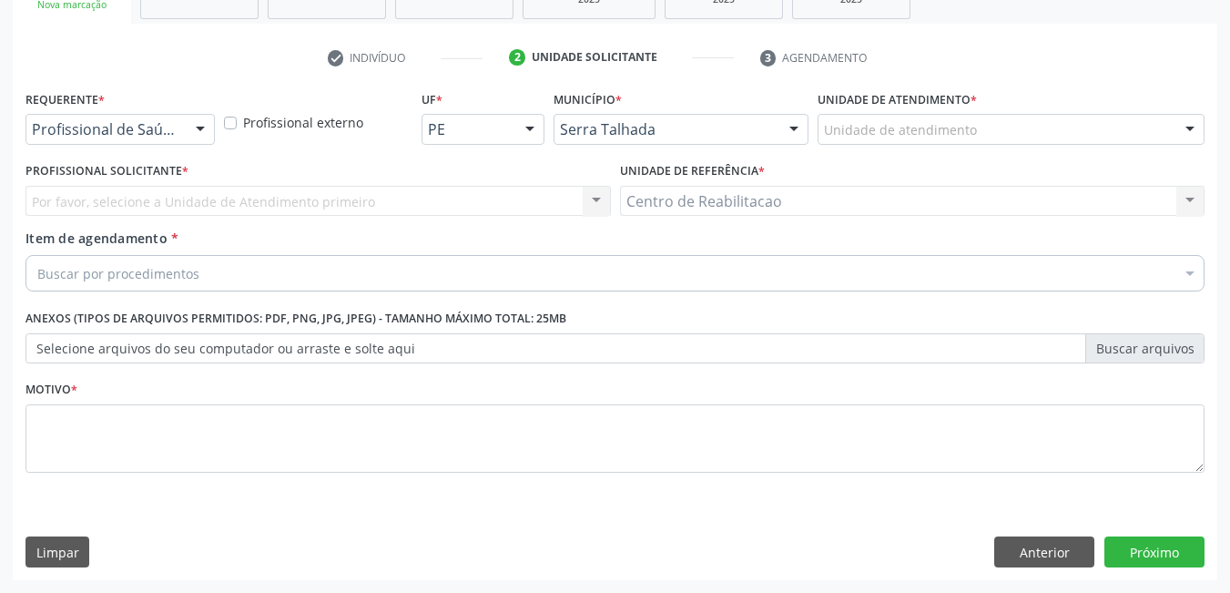
scroll to position [310, 0]
click at [179, 119] on div "Profissional de Saúde" at bounding box center [120, 129] width 189 height 31
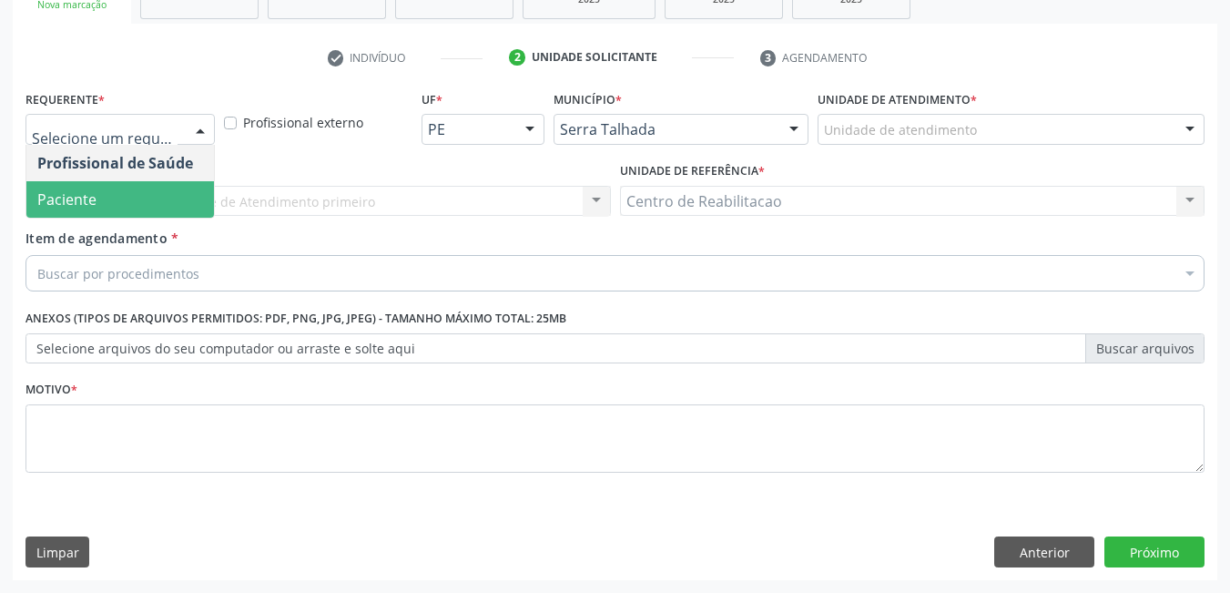
click at [116, 192] on span "Paciente" at bounding box center [120, 199] width 188 height 36
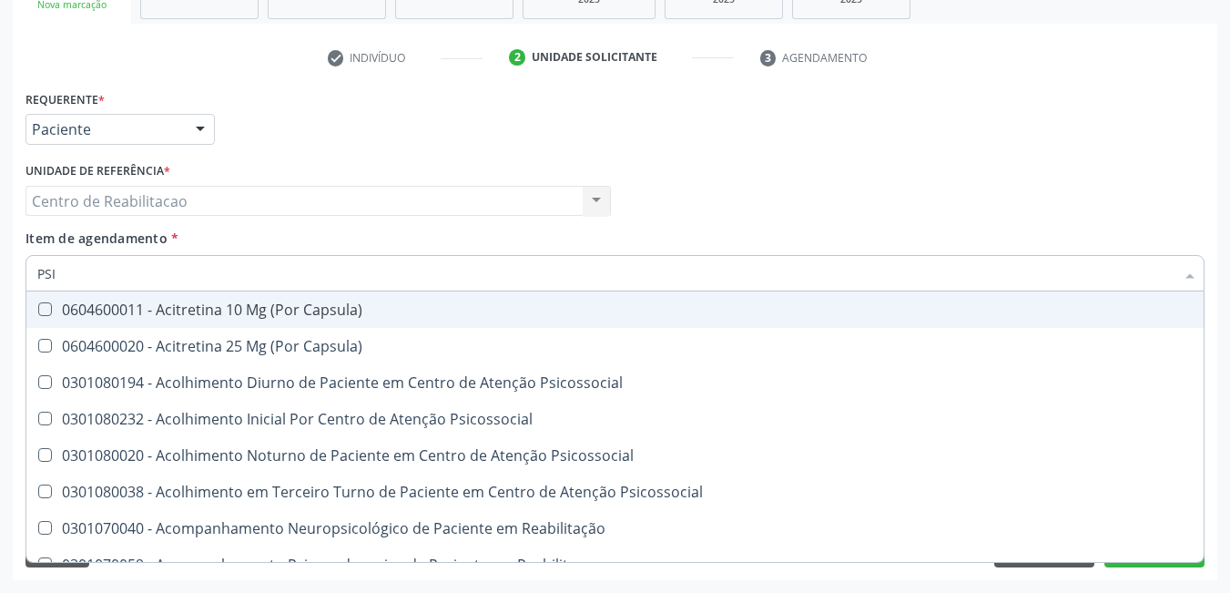
type input "PSIQ"
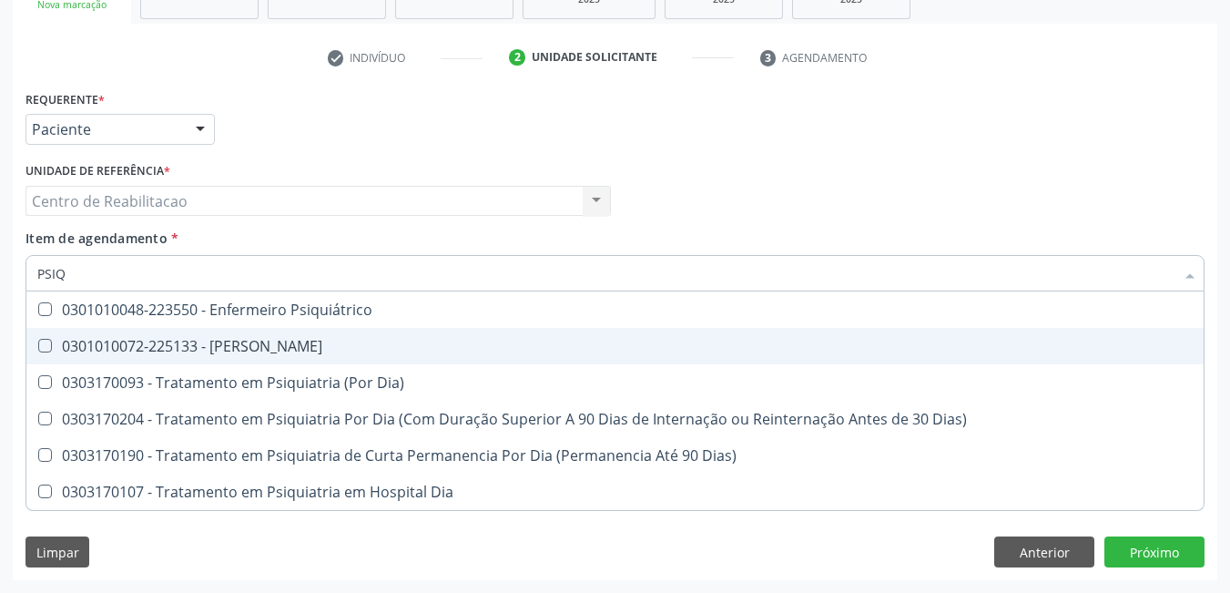
click at [41, 343] on Psiquiatra at bounding box center [45, 346] width 14 height 14
click at [38, 343] on Psiquiatra "checkbox" at bounding box center [32, 346] width 12 height 12
checkbox Psiquiatra "true"
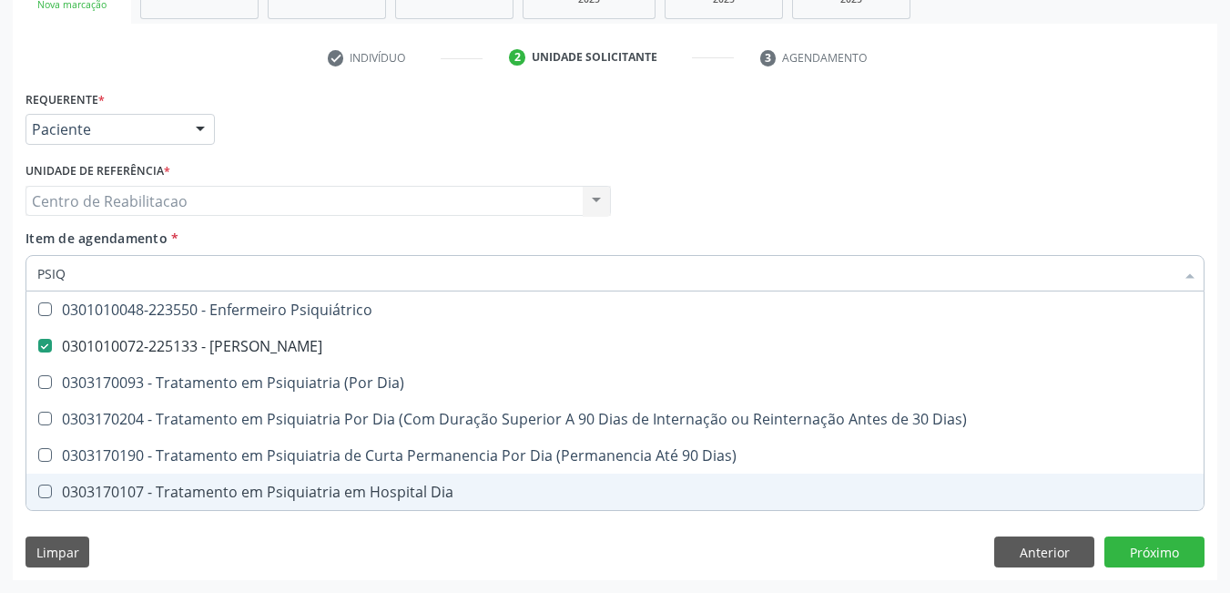
click at [847, 577] on div "Requerente * Paciente Profissional de Saúde Paciente Nenhum resultado encontrad…" at bounding box center [615, 333] width 1205 height 495
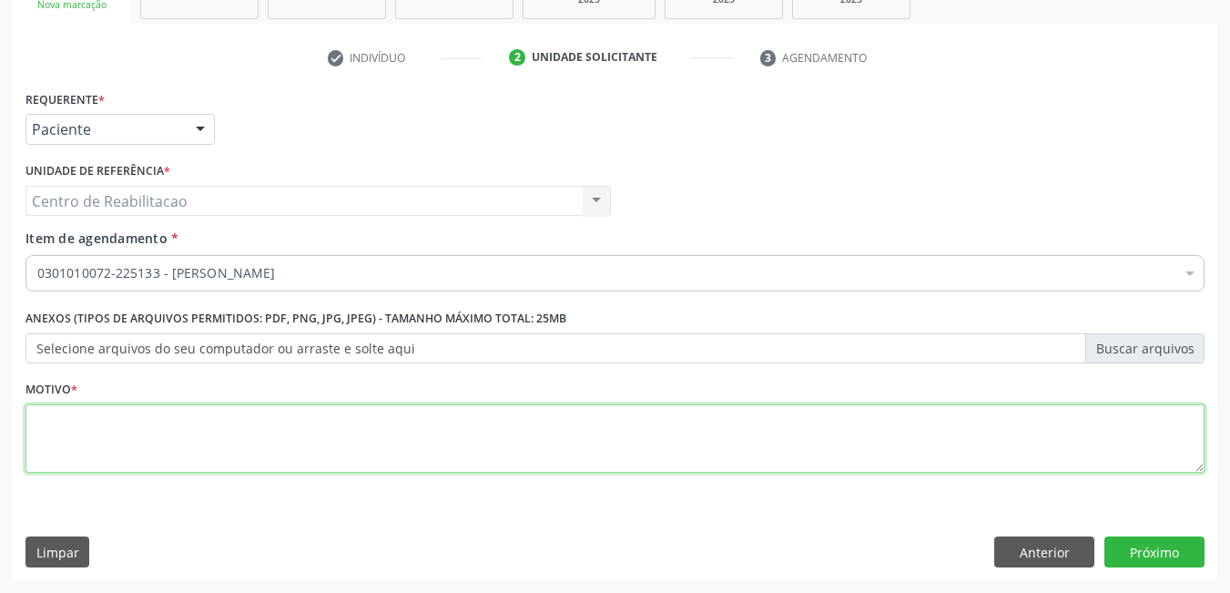
click at [347, 418] on textarea at bounding box center [615, 438] width 1179 height 69
type textarea "*"
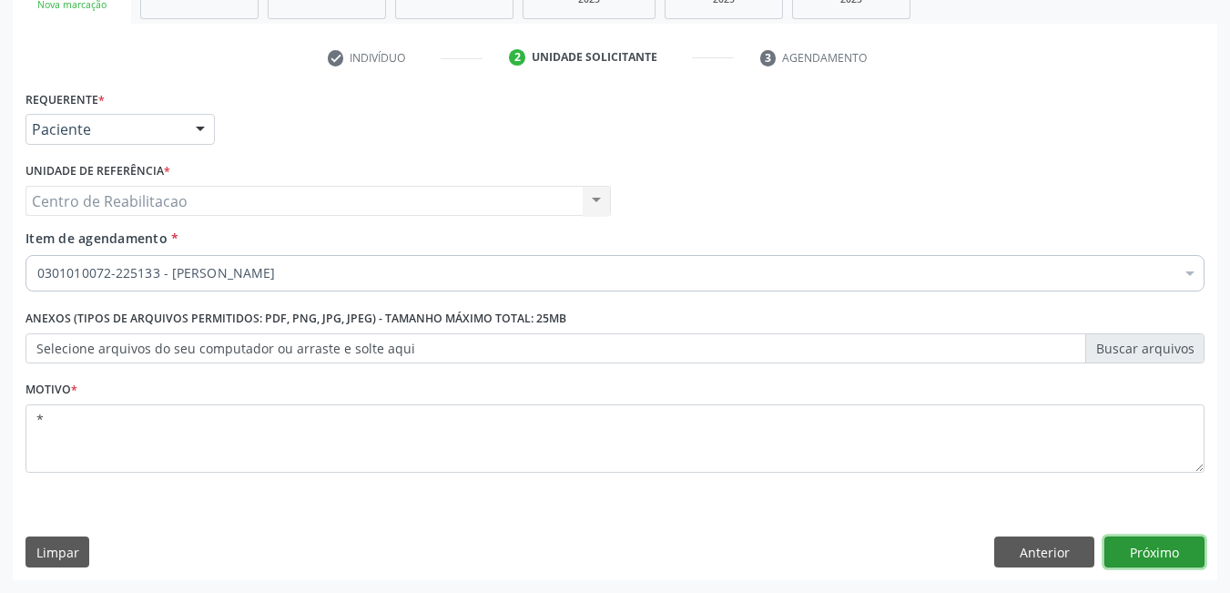
click at [1157, 547] on button "Próximo" at bounding box center [1155, 551] width 100 height 31
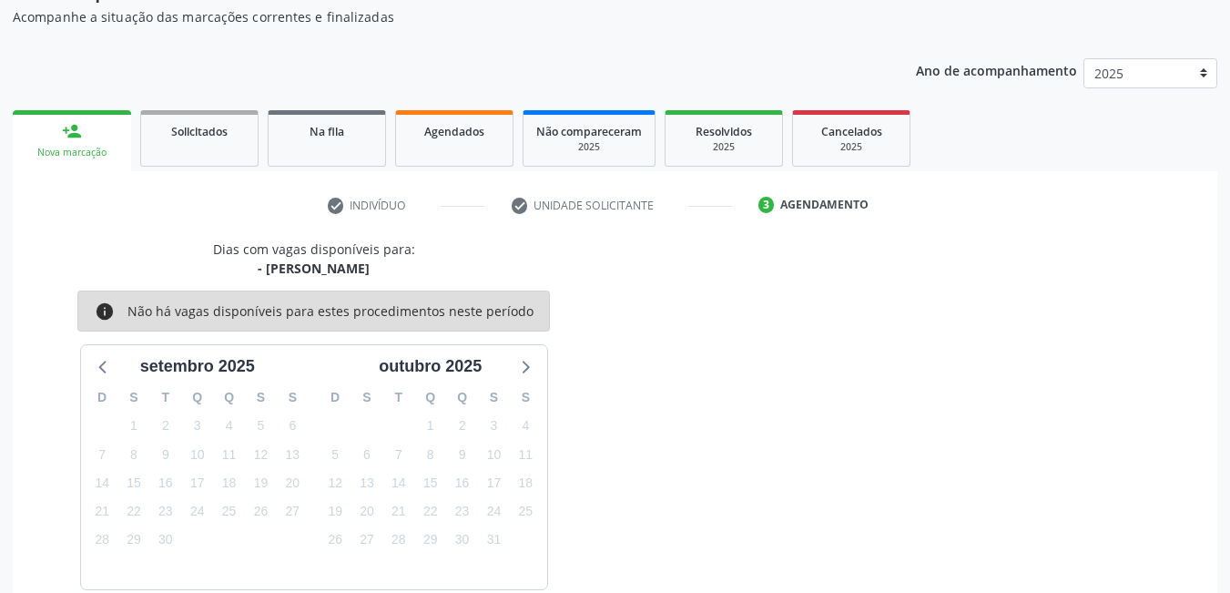
scroll to position [253, 0]
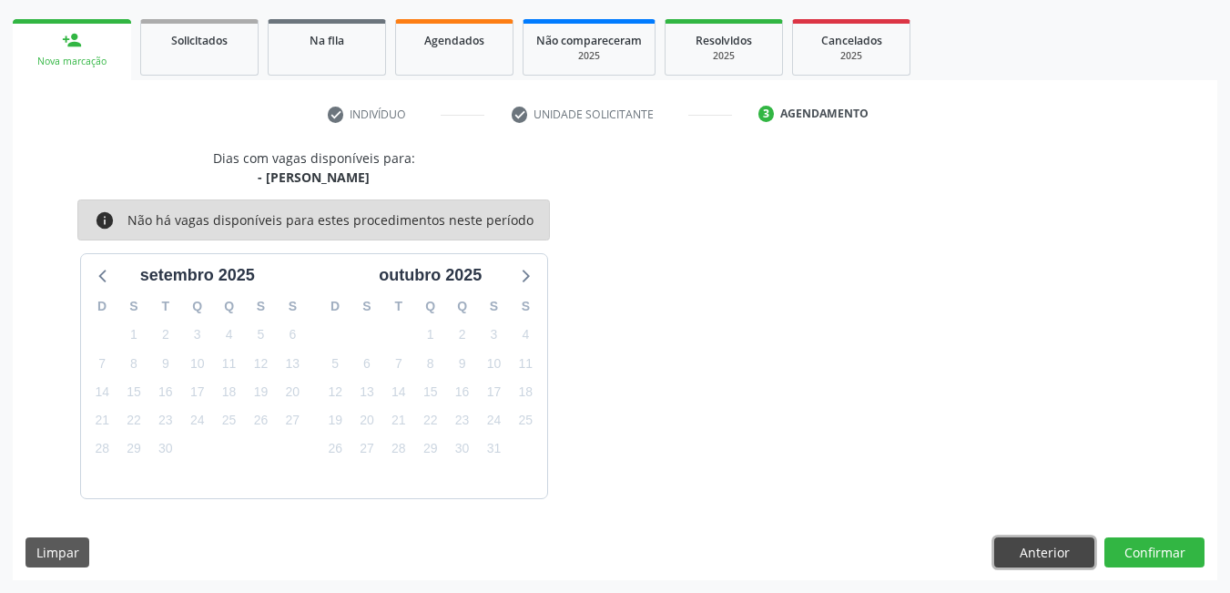
click at [1051, 552] on button "Anterior" at bounding box center [1045, 552] width 100 height 31
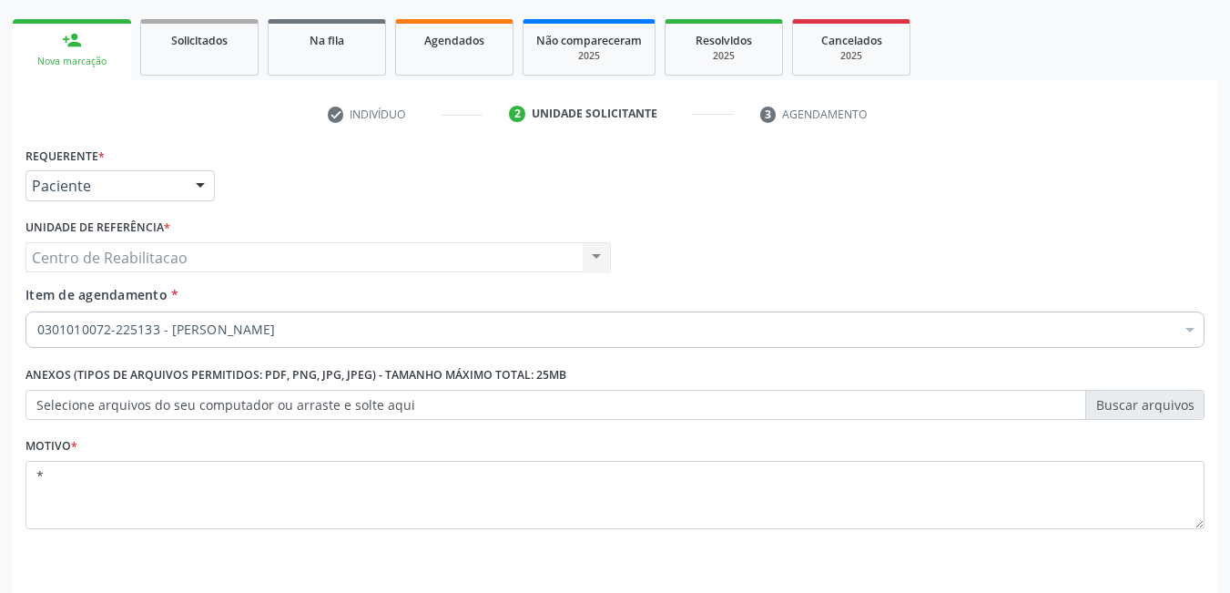
click at [1193, 330] on div at bounding box center [1190, 331] width 27 height 31
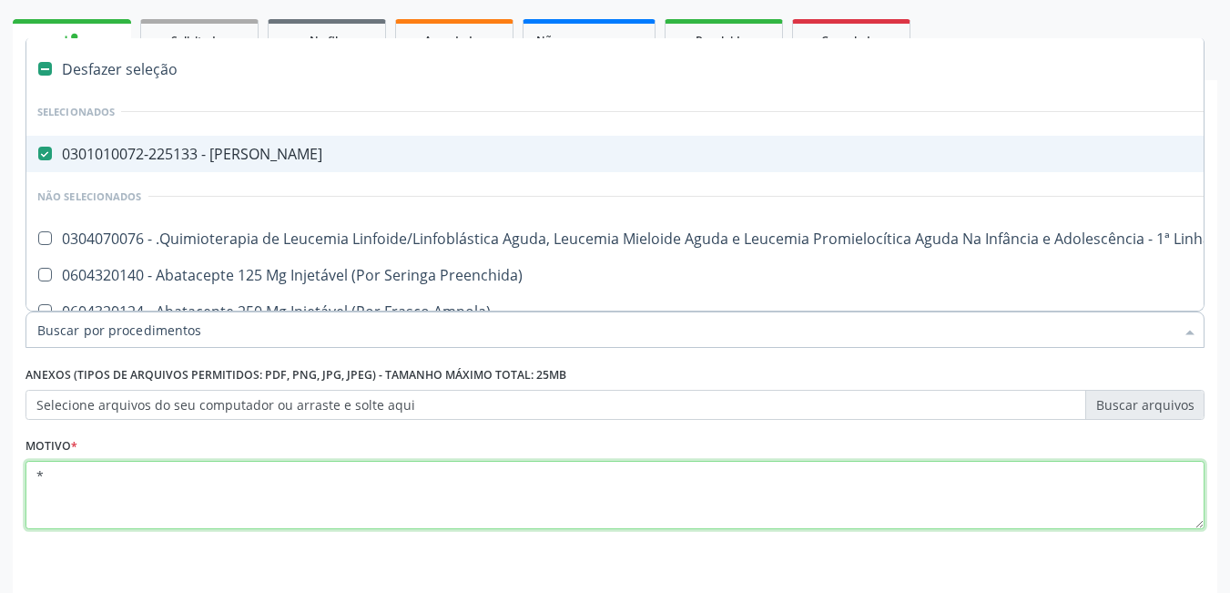
click at [291, 505] on textarea "*" at bounding box center [615, 495] width 1179 height 69
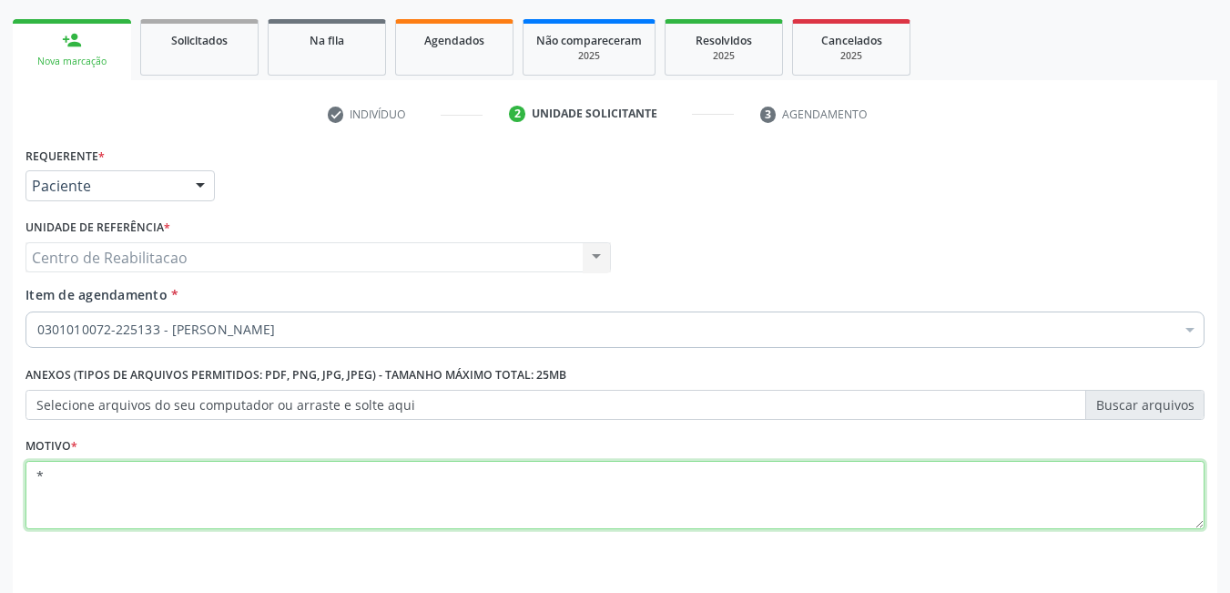
scroll to position [310, 0]
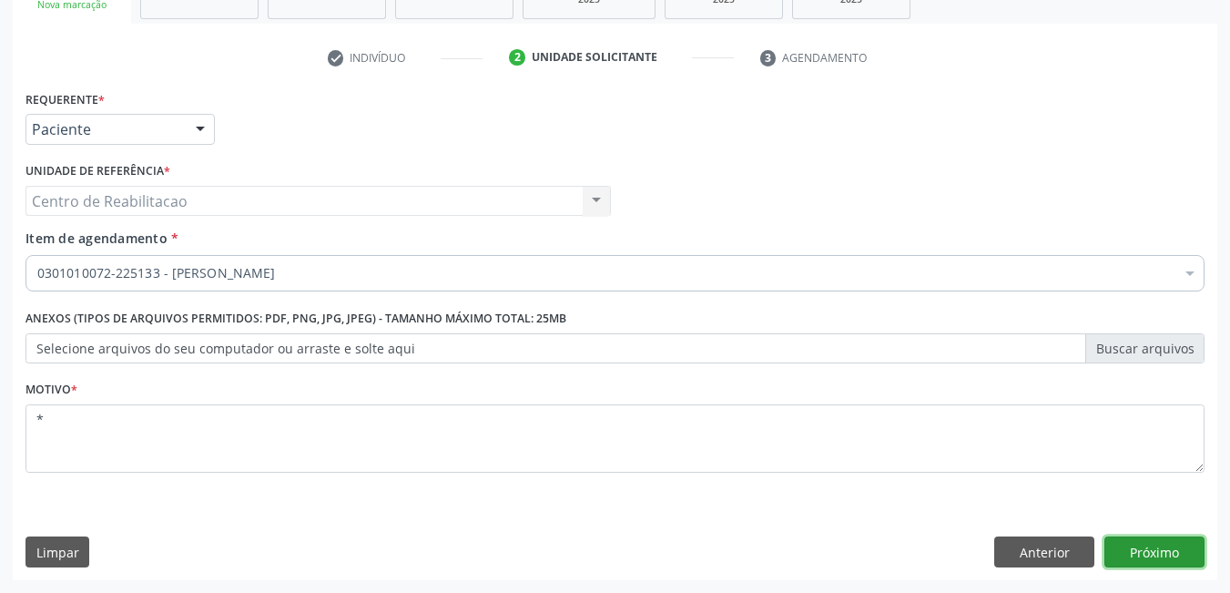
click at [1160, 548] on button "Próximo" at bounding box center [1155, 551] width 100 height 31
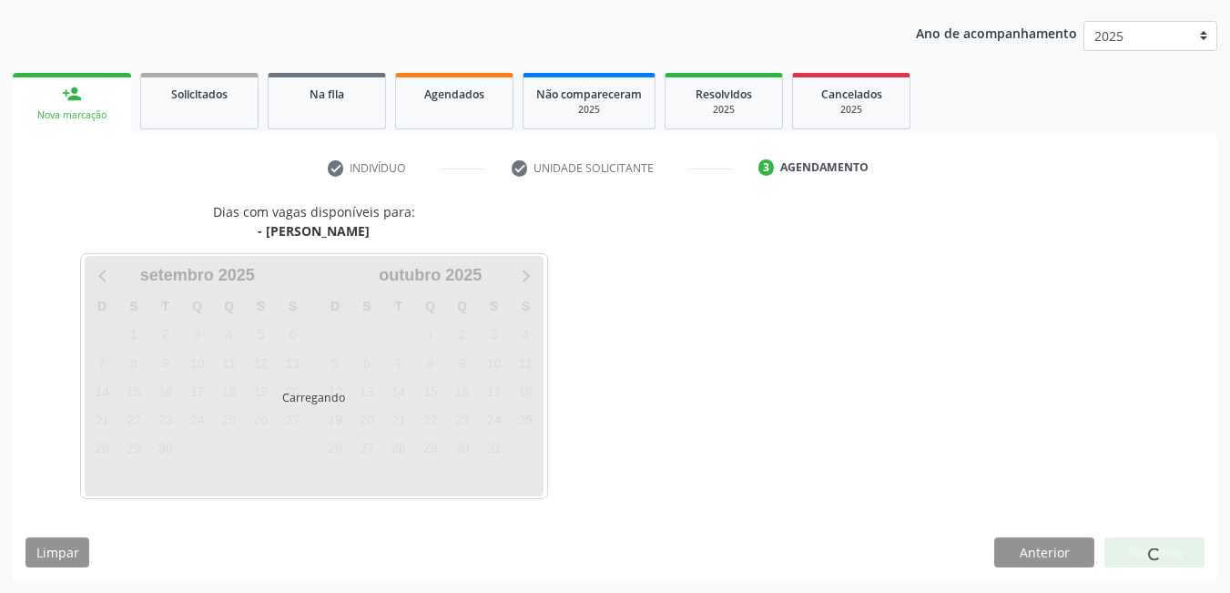
scroll to position [253, 0]
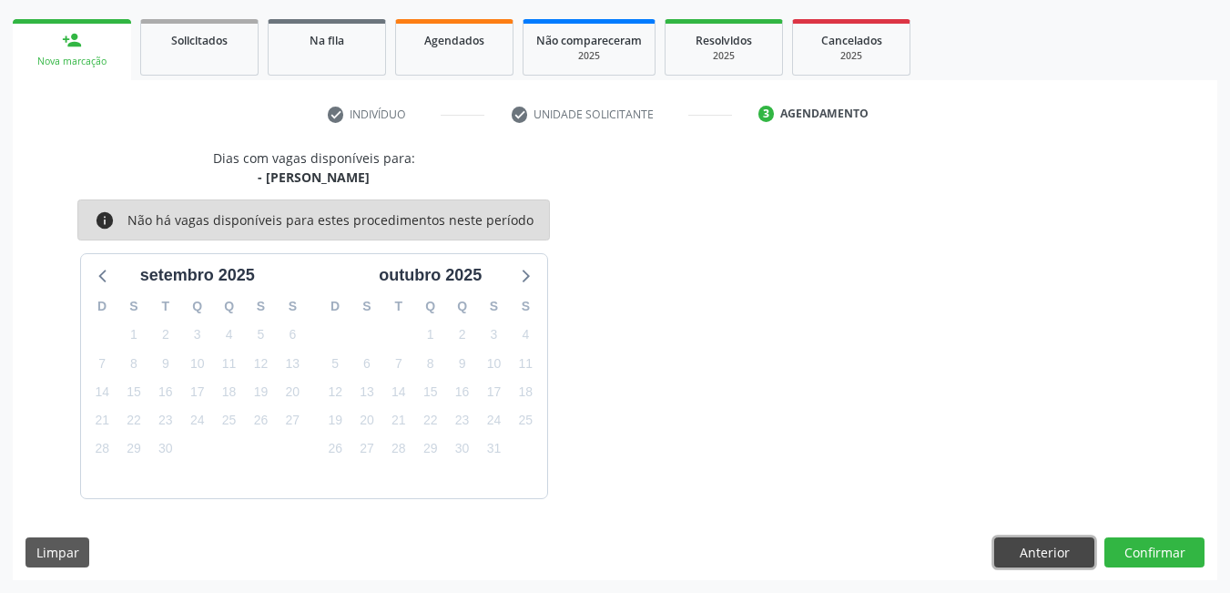
click at [1016, 559] on button "Anterior" at bounding box center [1045, 552] width 100 height 31
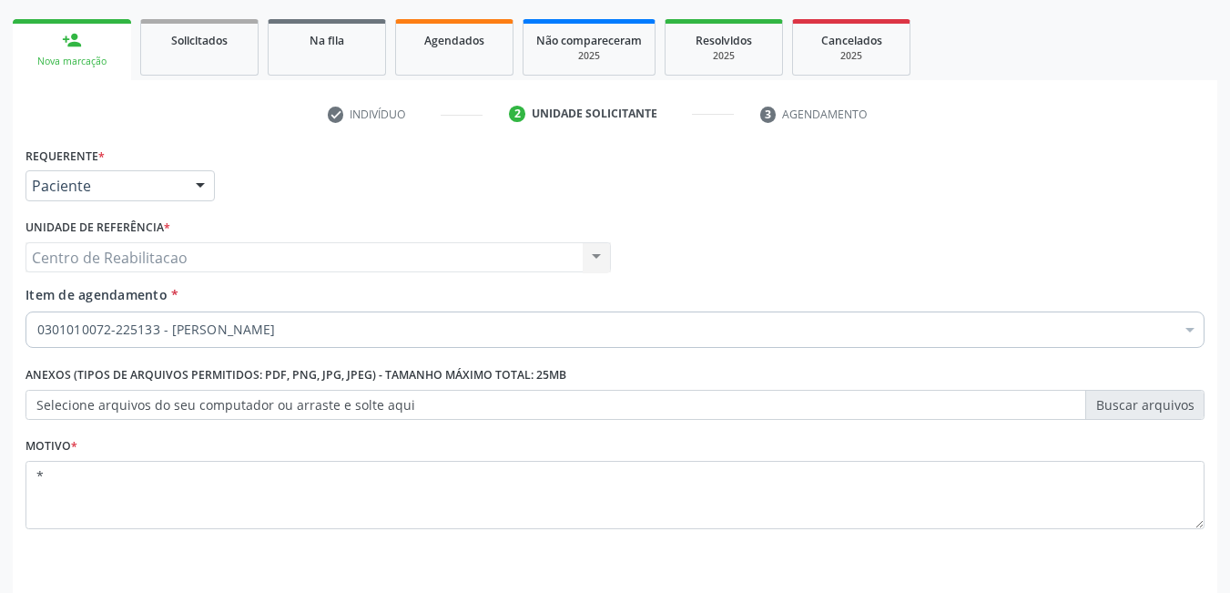
scroll to position [310, 0]
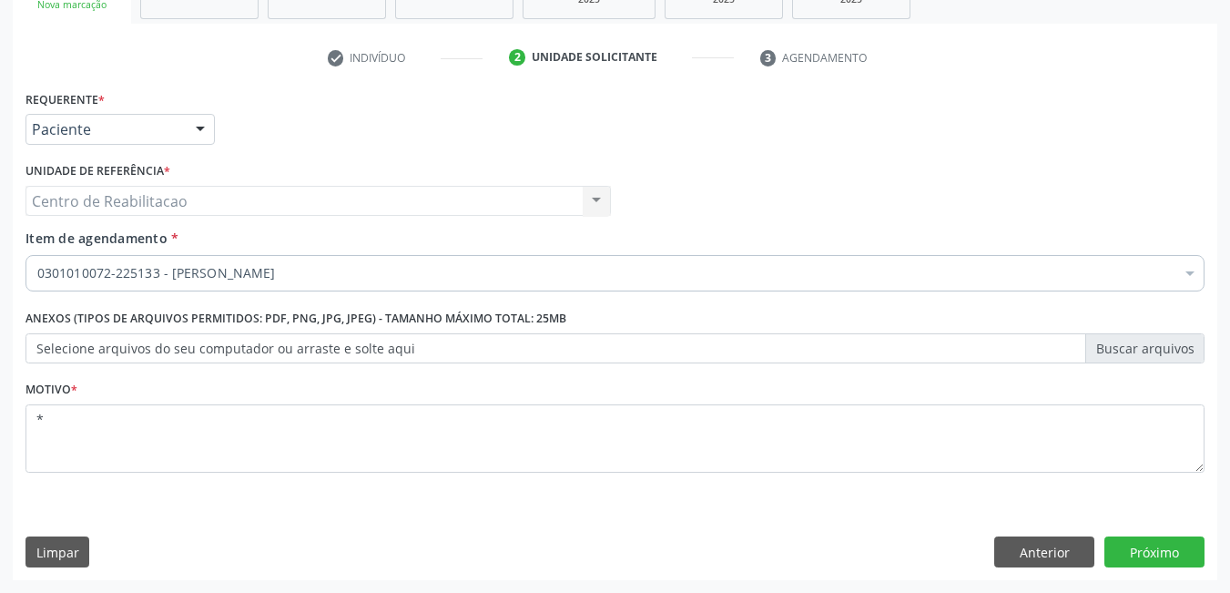
click at [349, 264] on div "0301010072-225133 - [PERSON_NAME]" at bounding box center [615, 273] width 1179 height 36
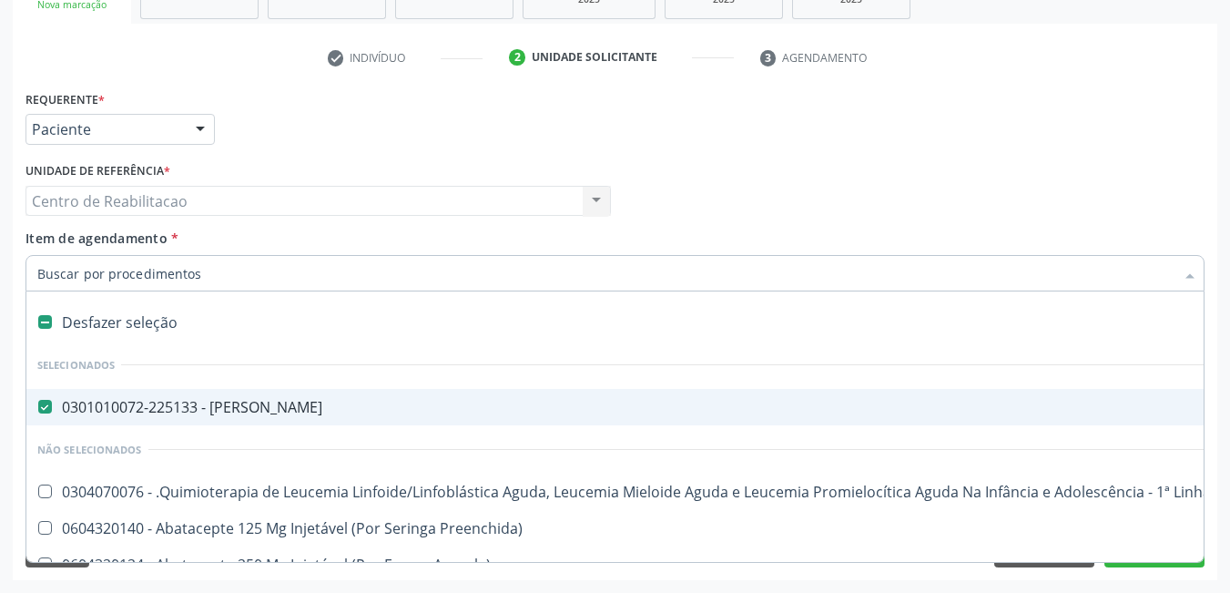
click at [45, 412] on Psiquiatra at bounding box center [45, 407] width 14 height 14
click at [38, 412] on Psiquiatra "checkbox" at bounding box center [32, 407] width 12 height 12
checkbox Psiquiatra "false"
click at [107, 269] on input "Item de agendamento *" at bounding box center [606, 273] width 1138 height 36
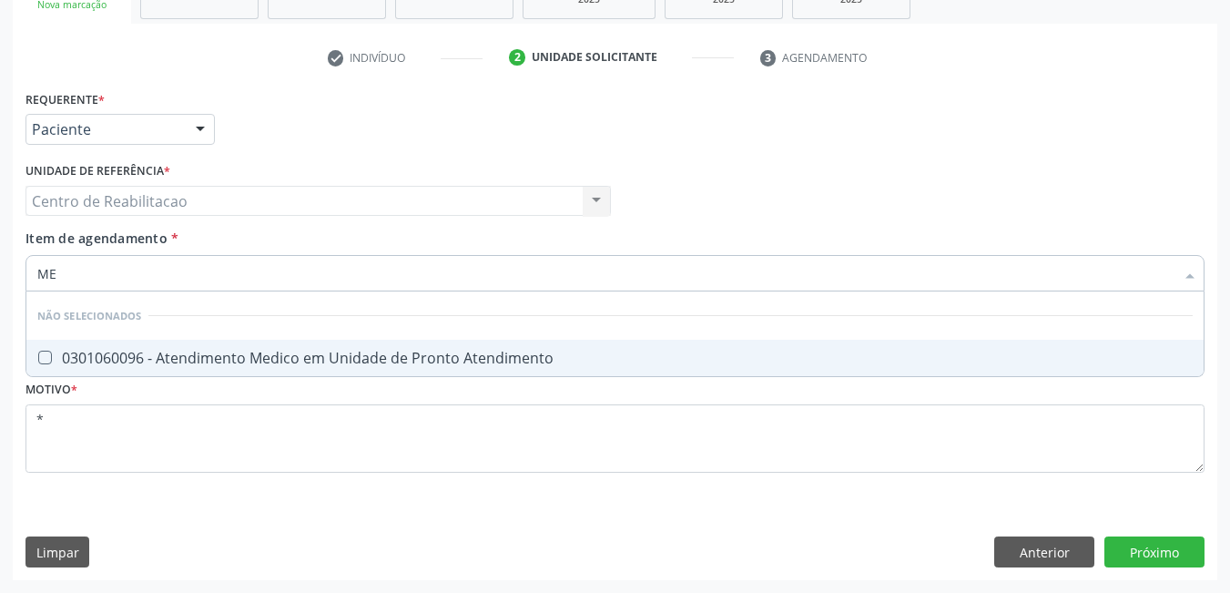
type input "M"
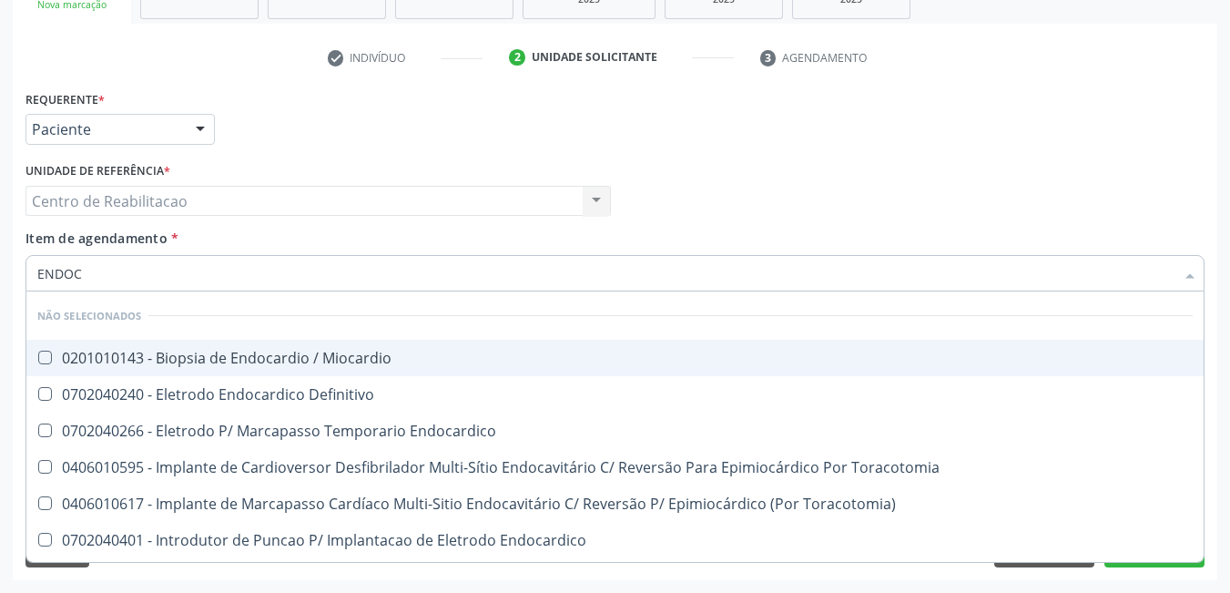
type input "ENDOCR"
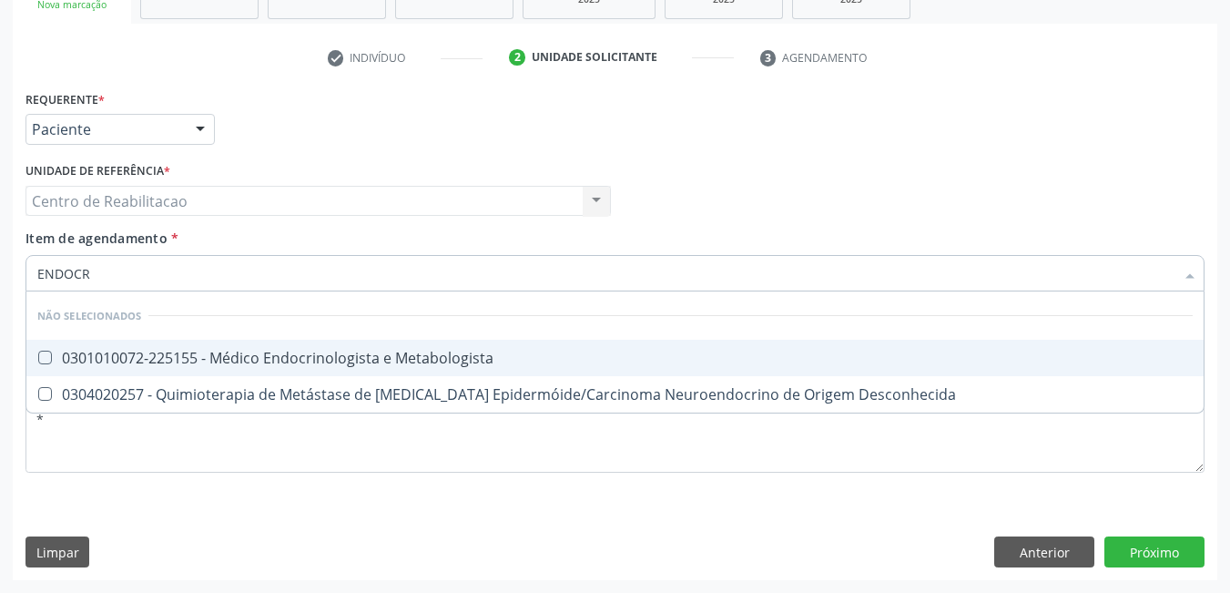
click at [40, 360] on Metabologista at bounding box center [45, 358] width 14 height 14
click at [38, 360] on Metabologista "checkbox" at bounding box center [32, 358] width 12 height 12
checkbox Metabologista "true"
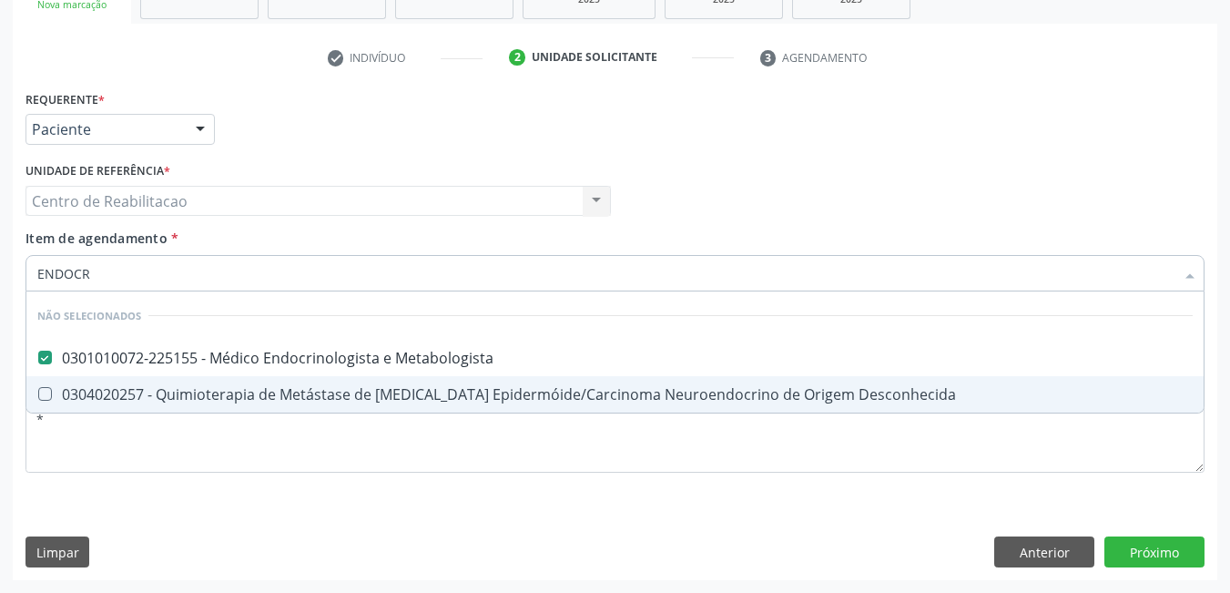
click at [1132, 515] on div "Requerente * Paciente Profissional de Saúde Paciente Nenhum resultado encontrad…" at bounding box center [615, 333] width 1205 height 495
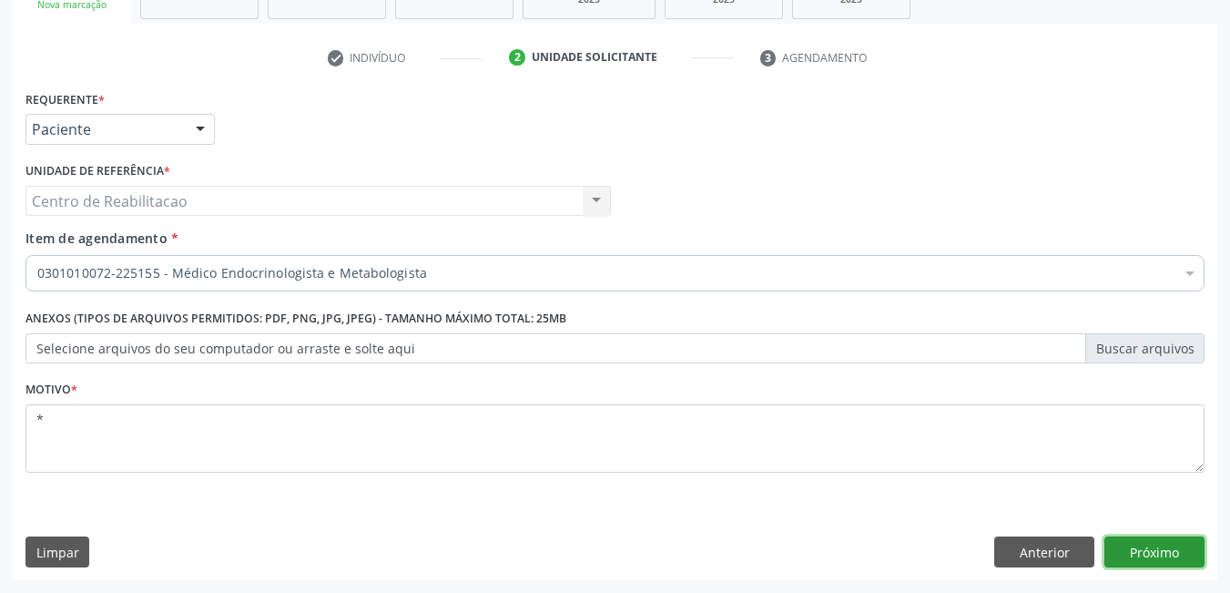
click at [1165, 541] on button "Próximo" at bounding box center [1155, 551] width 100 height 31
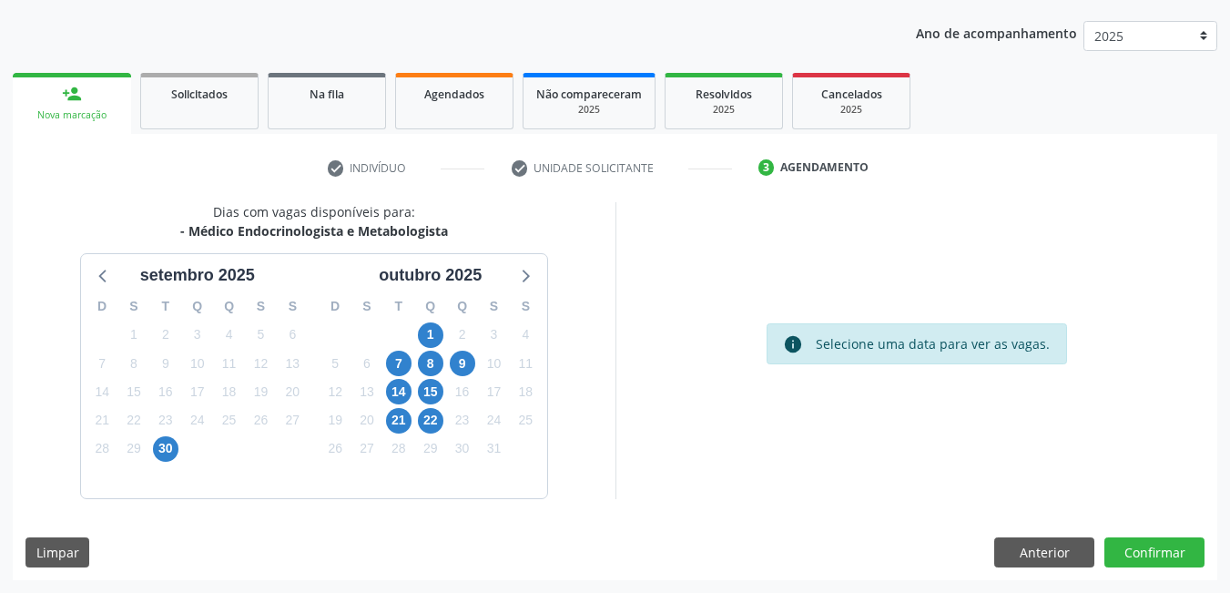
scroll to position [199, 0]
click at [427, 327] on span "1" at bounding box center [431, 335] width 26 height 26
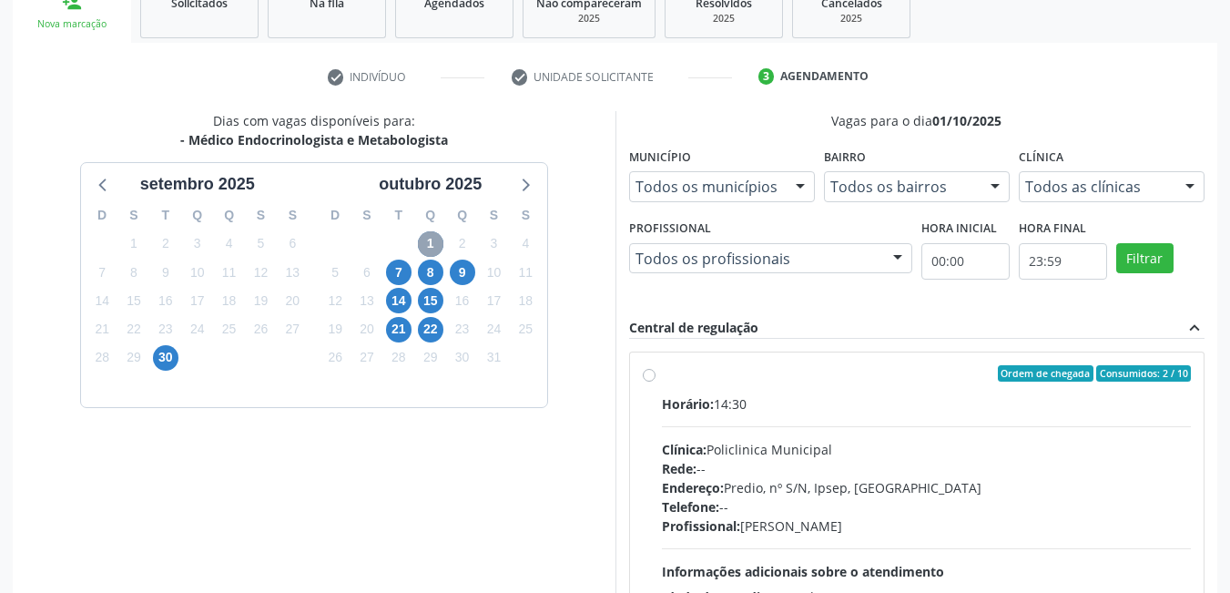
scroll to position [382, 0]
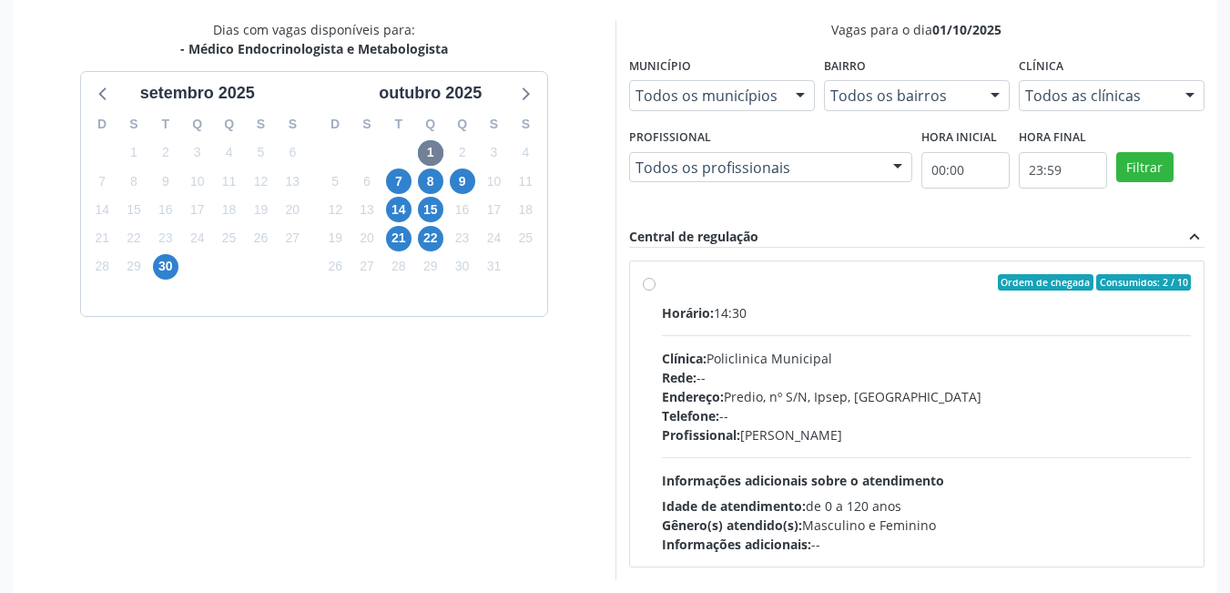
click at [662, 285] on label "Ordem de chegada Consumidos: 2 / 10 Horário: 14:30 Clínica: Policlinica Municip…" at bounding box center [927, 414] width 530 height 280
click at [648, 285] on input "Ordem de chegada Consumidos: 2 / 10 Horário: 14:30 Clínica: Policlinica Municip…" at bounding box center [649, 282] width 13 height 16
radio input "true"
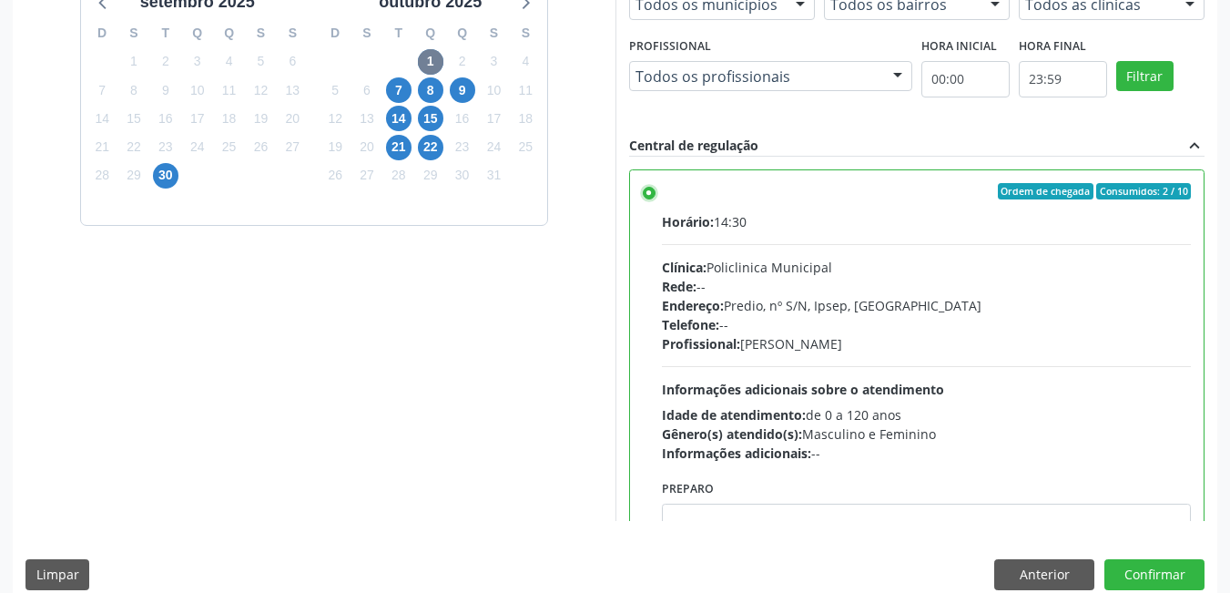
scroll to position [495, 0]
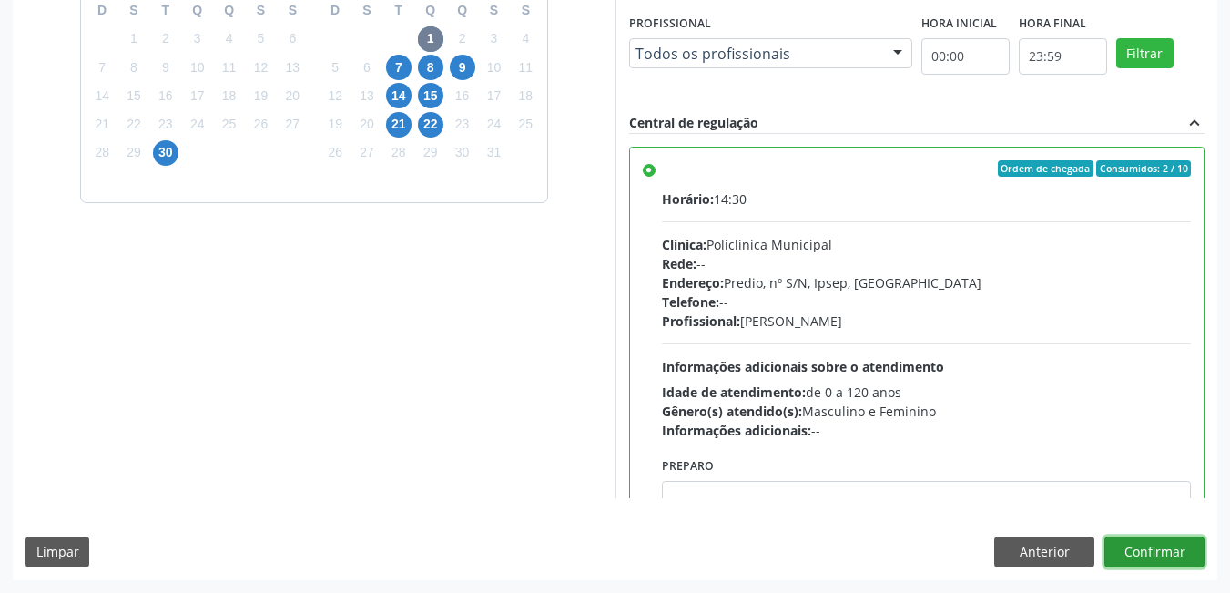
click at [1159, 559] on button "Confirmar" at bounding box center [1155, 551] width 100 height 31
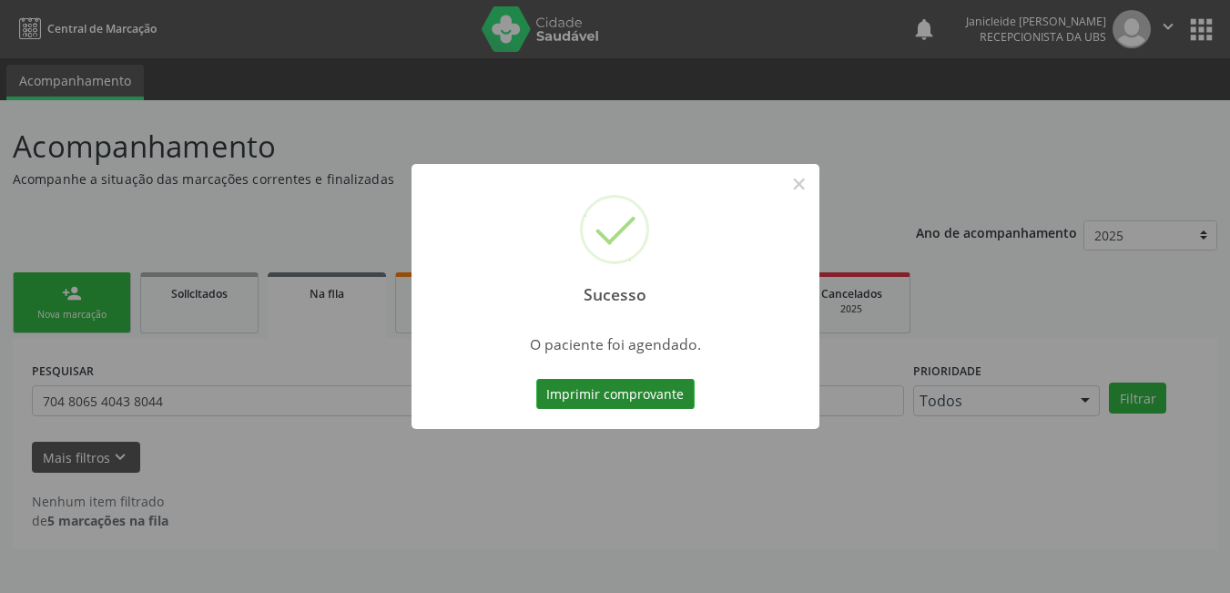
scroll to position [0, 0]
click at [579, 392] on button "Imprimir comprovante" at bounding box center [622, 394] width 158 height 31
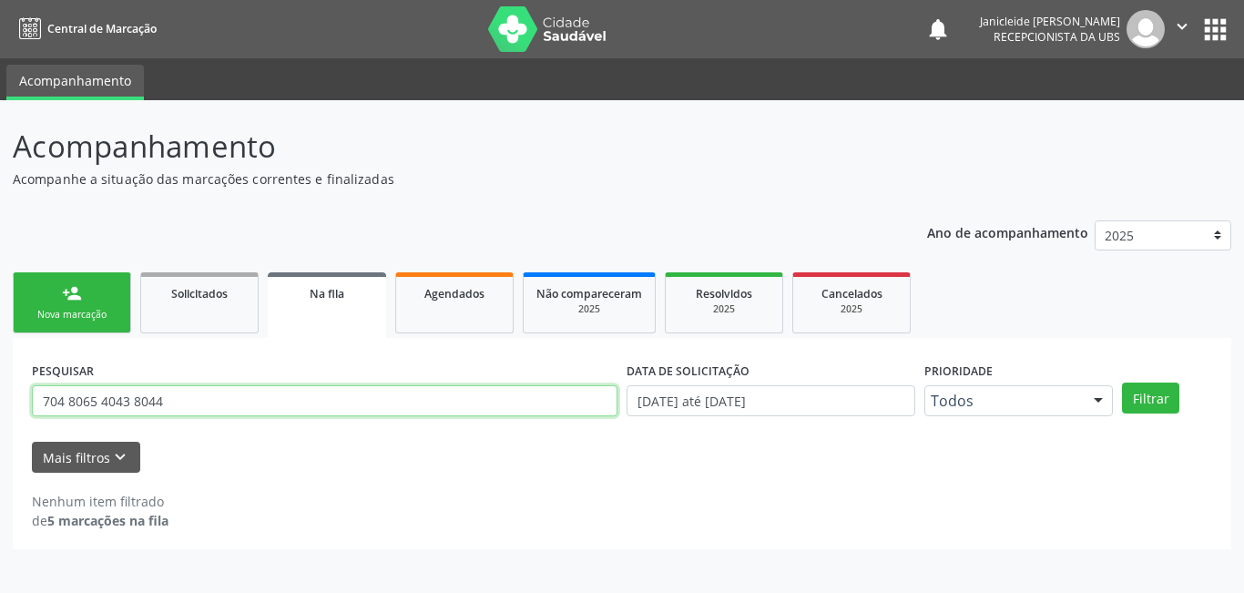
click at [298, 395] on input "704 8065 4043 8044" at bounding box center [325, 400] width 586 height 31
type input "7"
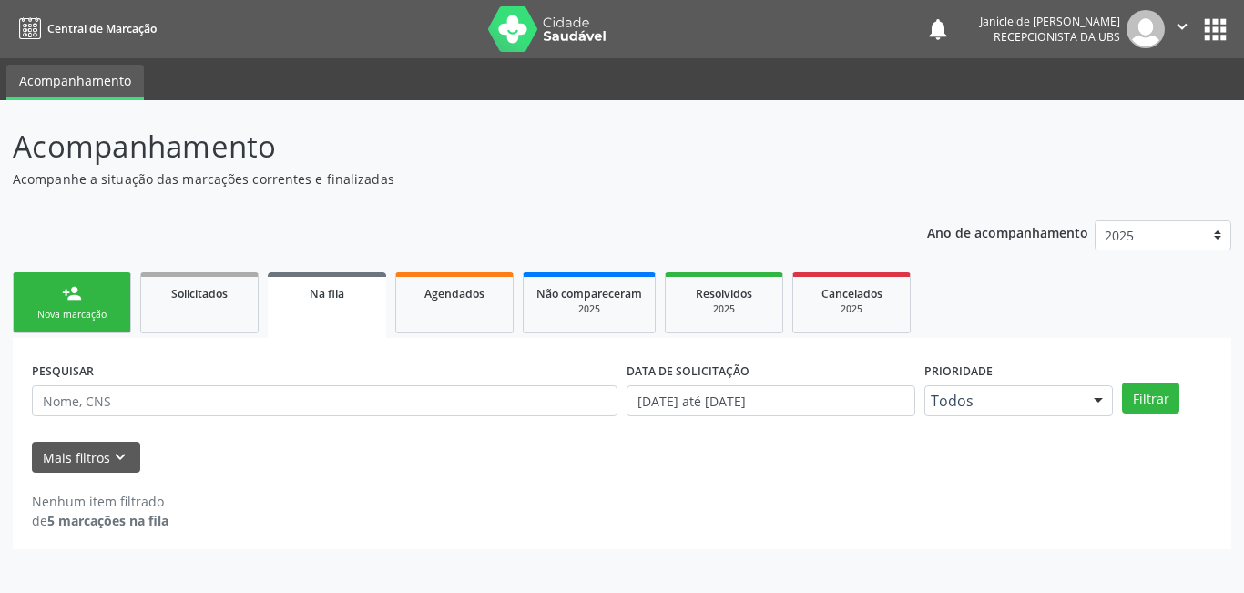
click at [69, 306] on link "person_add Nova marcação" at bounding box center [72, 302] width 118 height 61
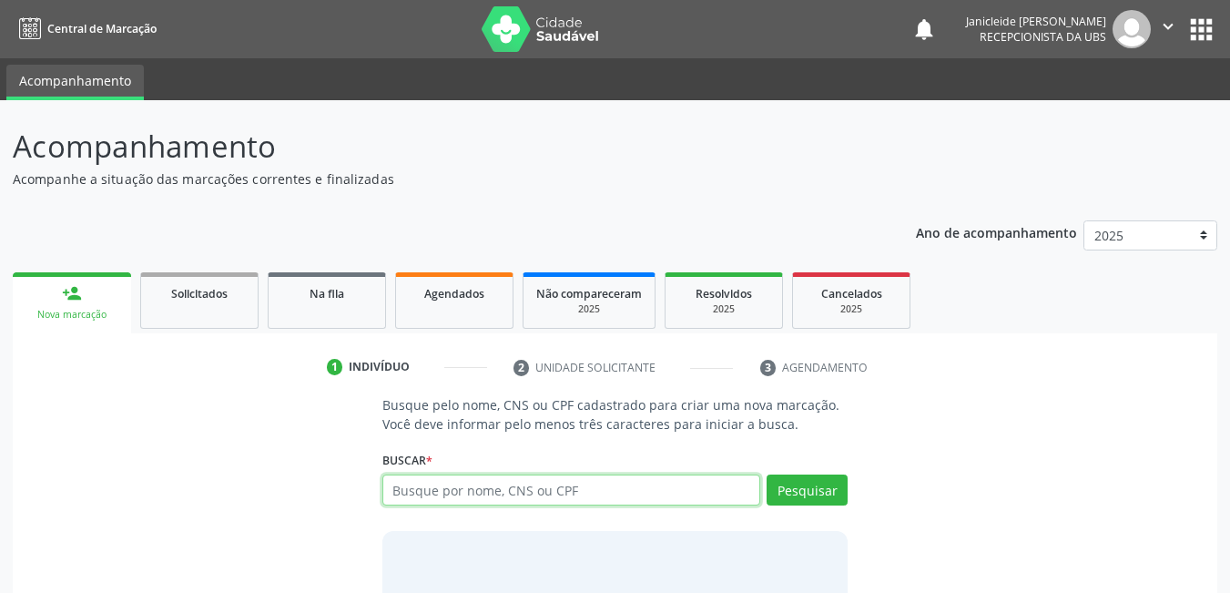
click at [438, 485] on input "text" at bounding box center [572, 489] width 379 height 31
paste input "704 8065 4043 8044"
type input "704 8065 4043 8044"
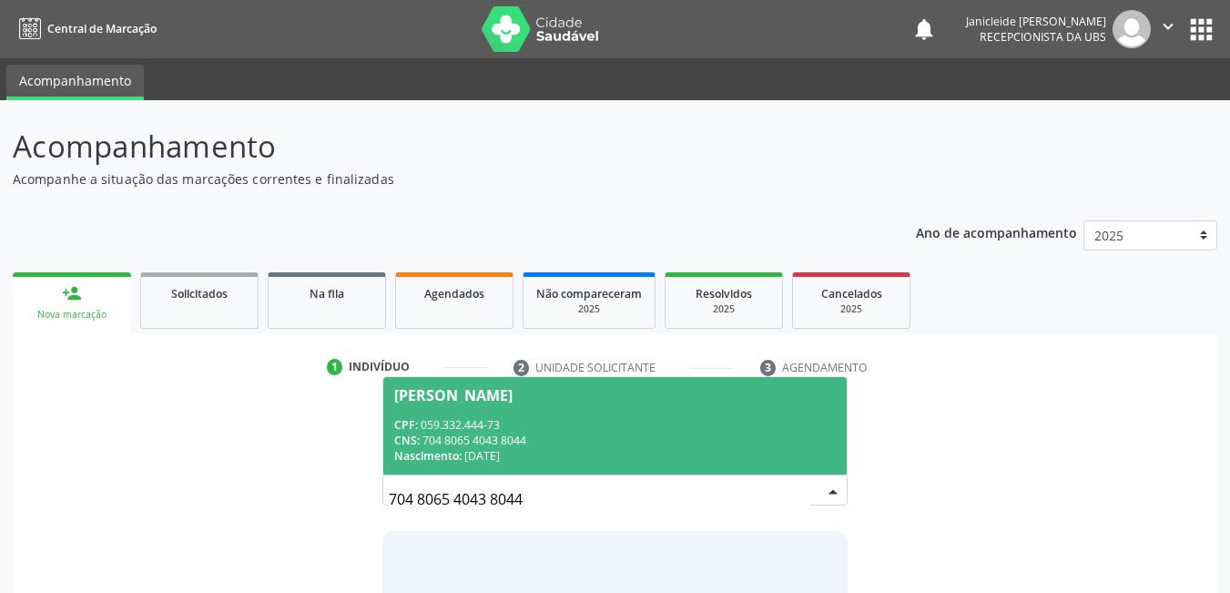
click at [487, 442] on div "CNS: 704 8065 4043 8044" at bounding box center [615, 440] width 443 height 15
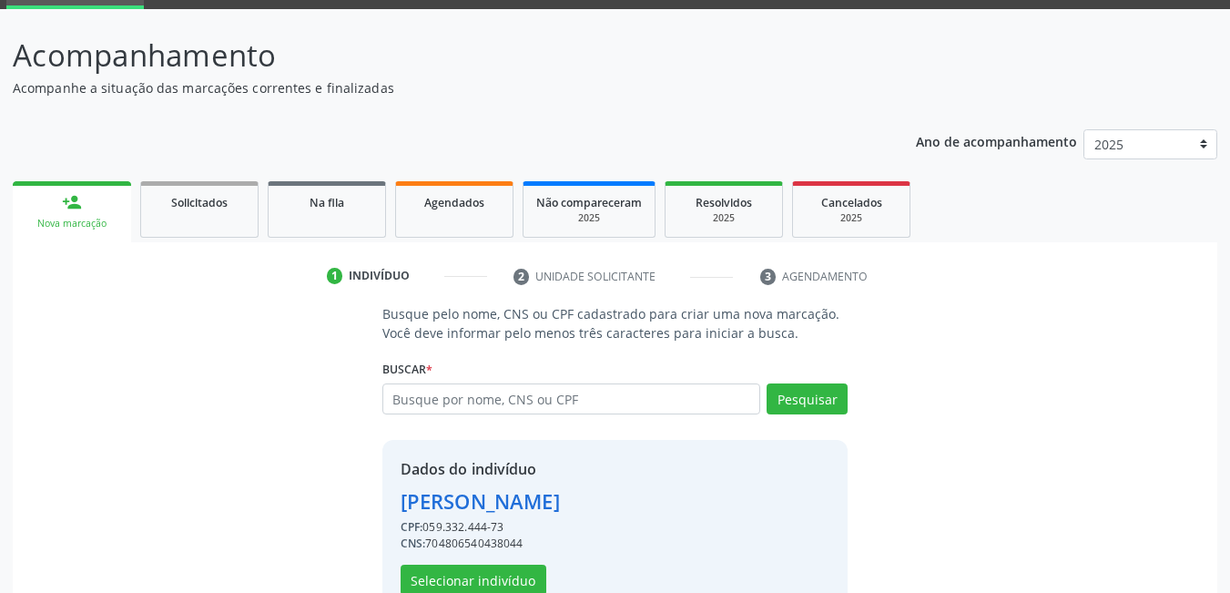
scroll to position [138, 0]
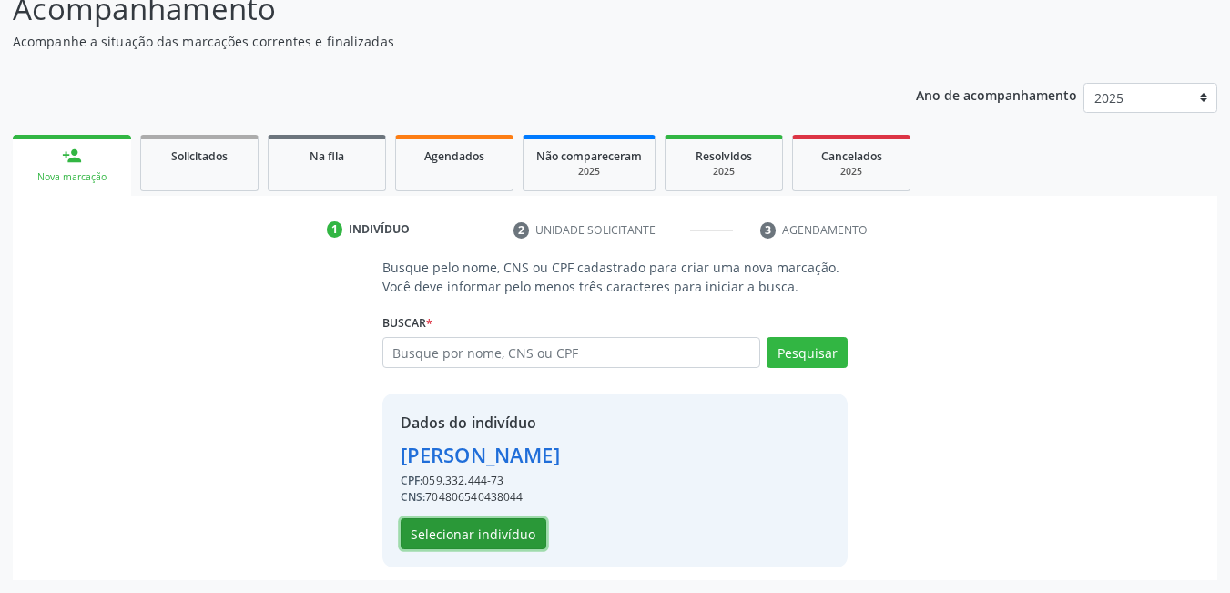
click at [447, 531] on button "Selecionar indivíduo" at bounding box center [474, 533] width 146 height 31
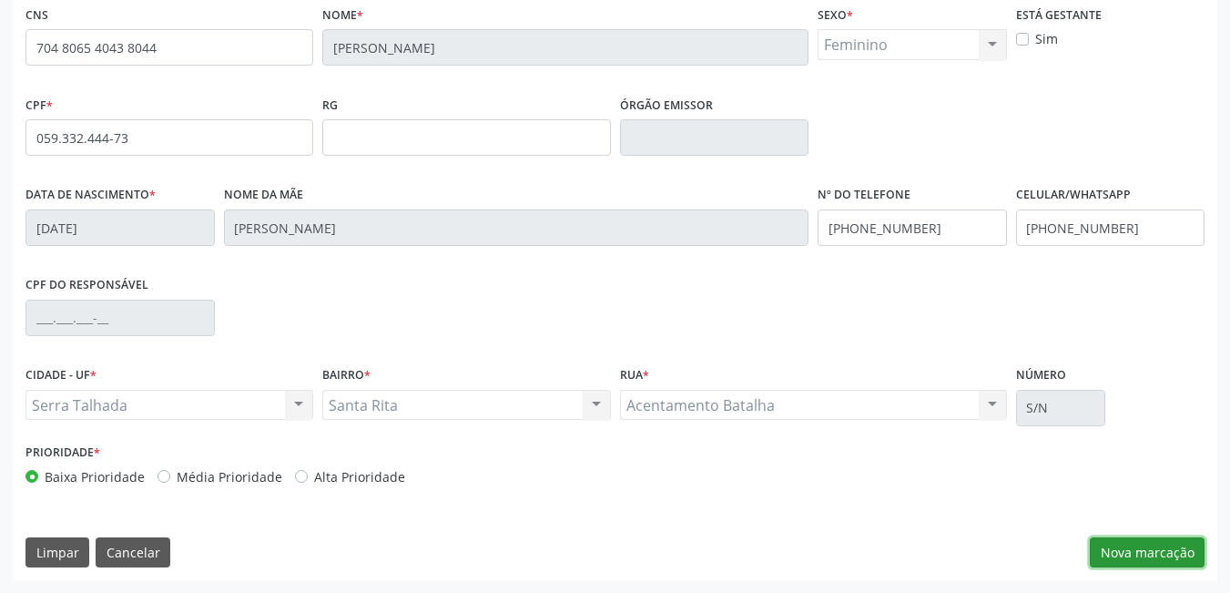
click at [1149, 549] on button "Nova marcação" at bounding box center [1147, 552] width 115 height 31
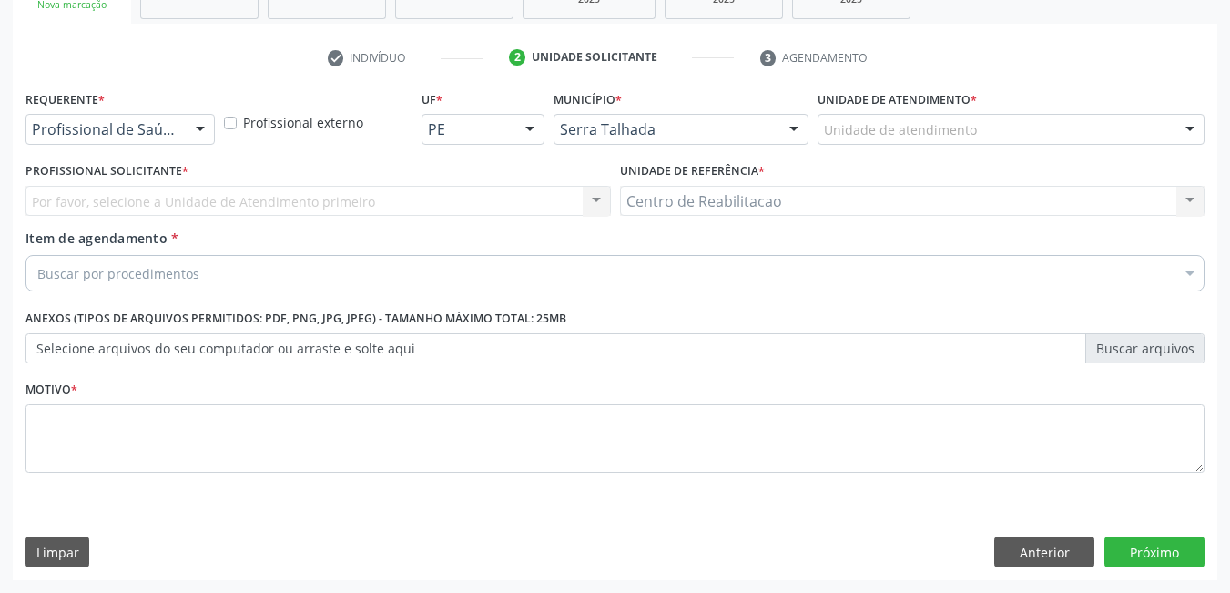
click at [181, 129] on div "Profissional de Saúde Profissional de Saúde Paciente Nenhum resultado encontrad…" at bounding box center [120, 129] width 189 height 31
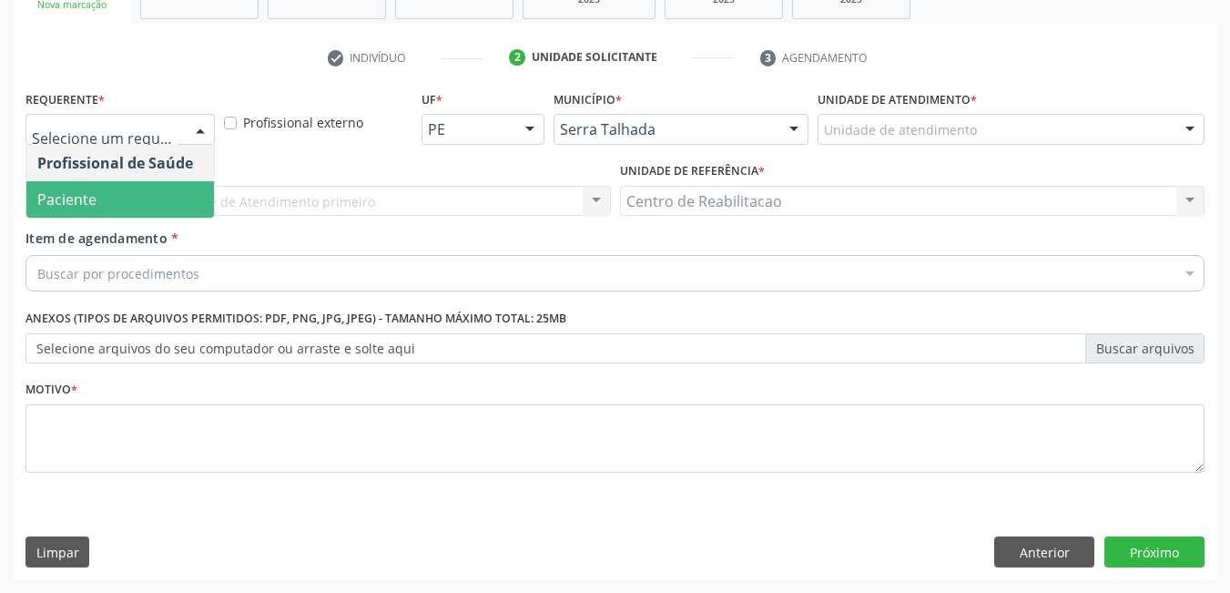
click at [101, 194] on span "Paciente" at bounding box center [120, 199] width 188 height 36
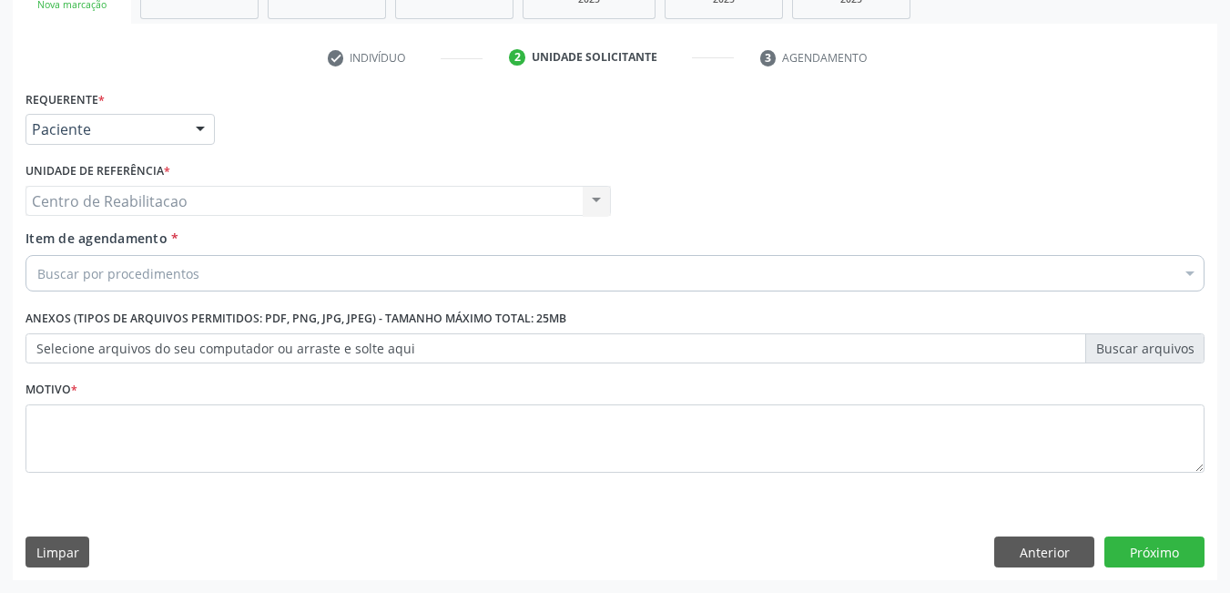
click at [246, 262] on div "Buscar por procedimentos" at bounding box center [615, 273] width 1179 height 36
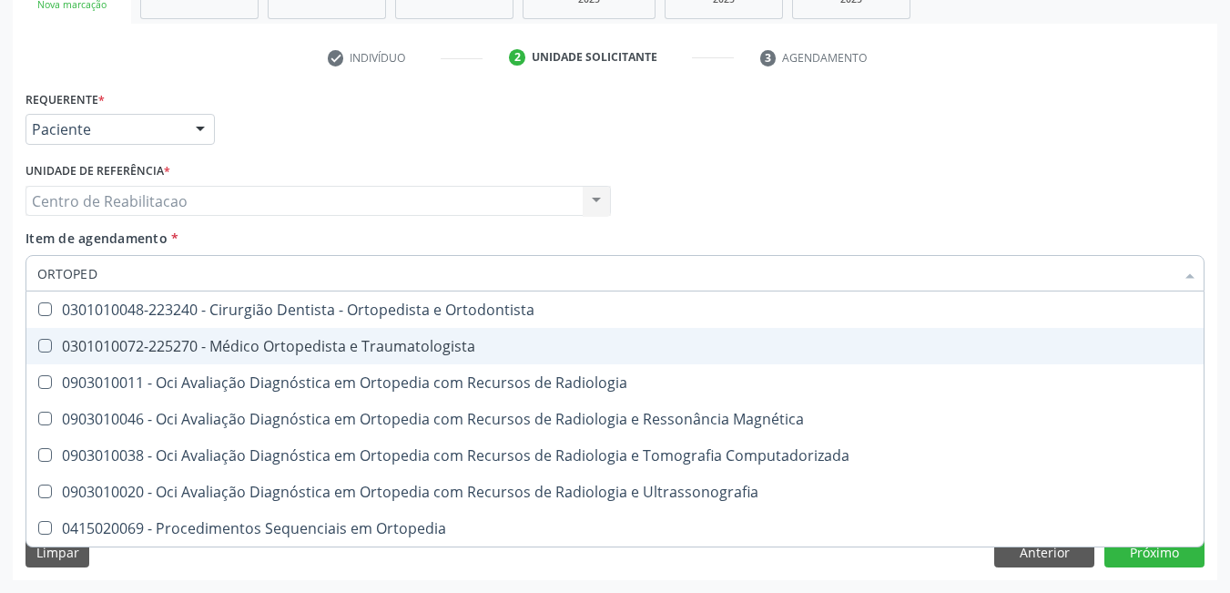
type input "ORTOPEDI"
click at [32, 348] on div at bounding box center [33, 346] width 14 height 15
checkbox Traumatologista "true"
drag, startPoint x: 1066, startPoint y: 162, endPoint x: 1044, endPoint y: 446, distance: 285.1
click at [1066, 161] on div "Profissional Solicitante Por favor, selecione a Unidade de Atendimento primeiro…" at bounding box center [615, 193] width 1189 height 71
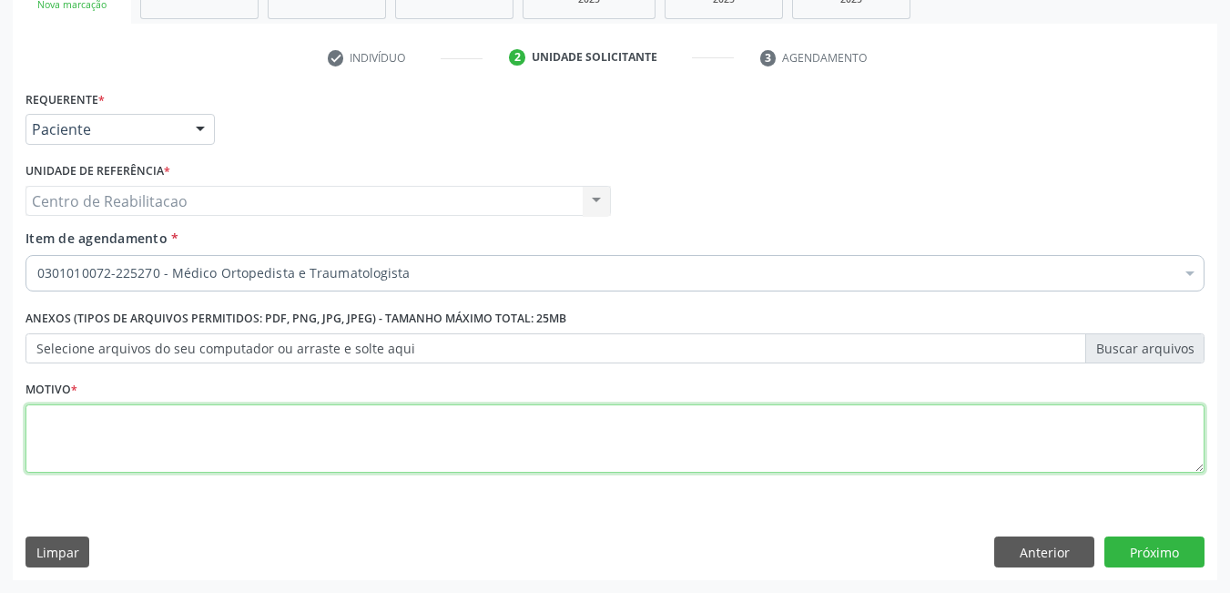
click at [518, 415] on textarea at bounding box center [615, 438] width 1179 height 69
type textarea "*"
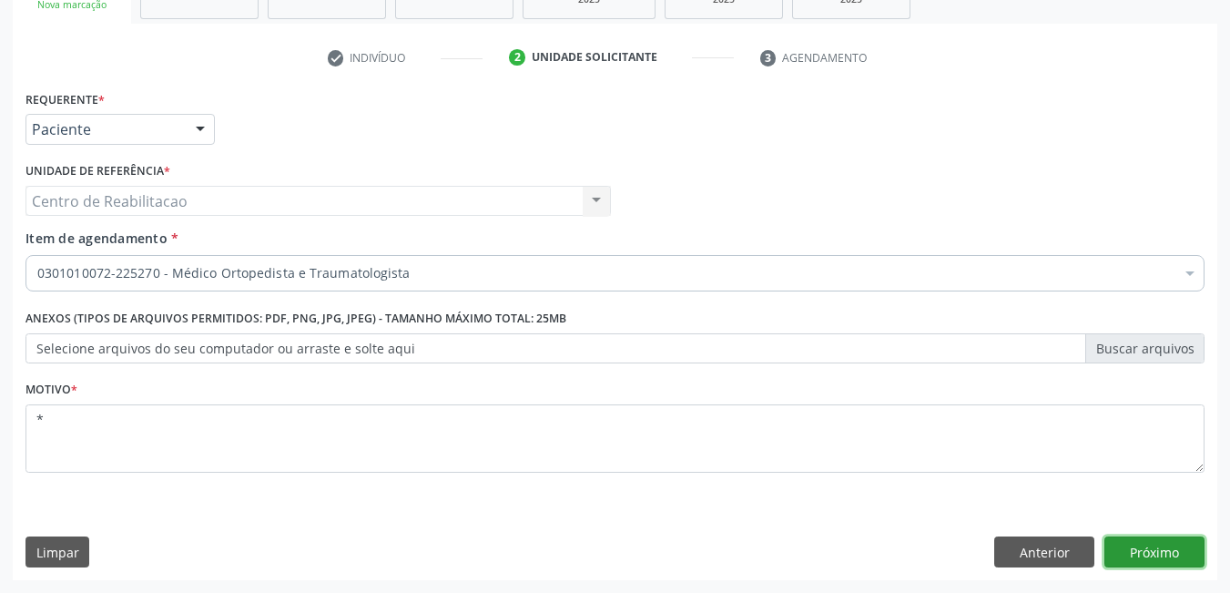
click at [1161, 552] on button "Próximo" at bounding box center [1155, 551] width 100 height 31
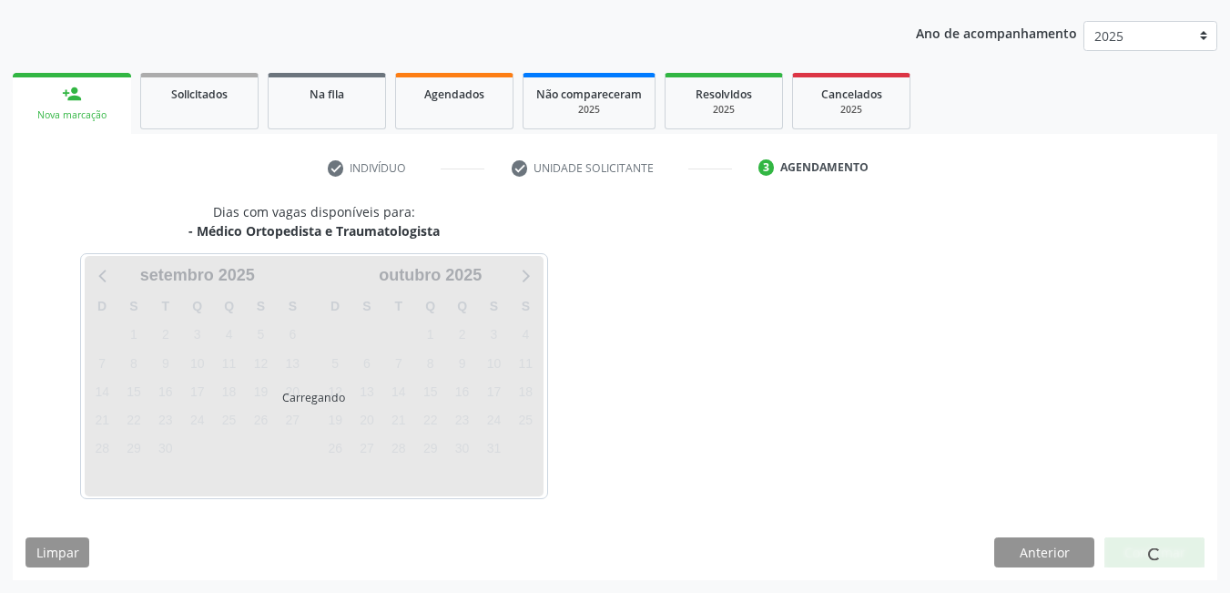
scroll to position [199, 0]
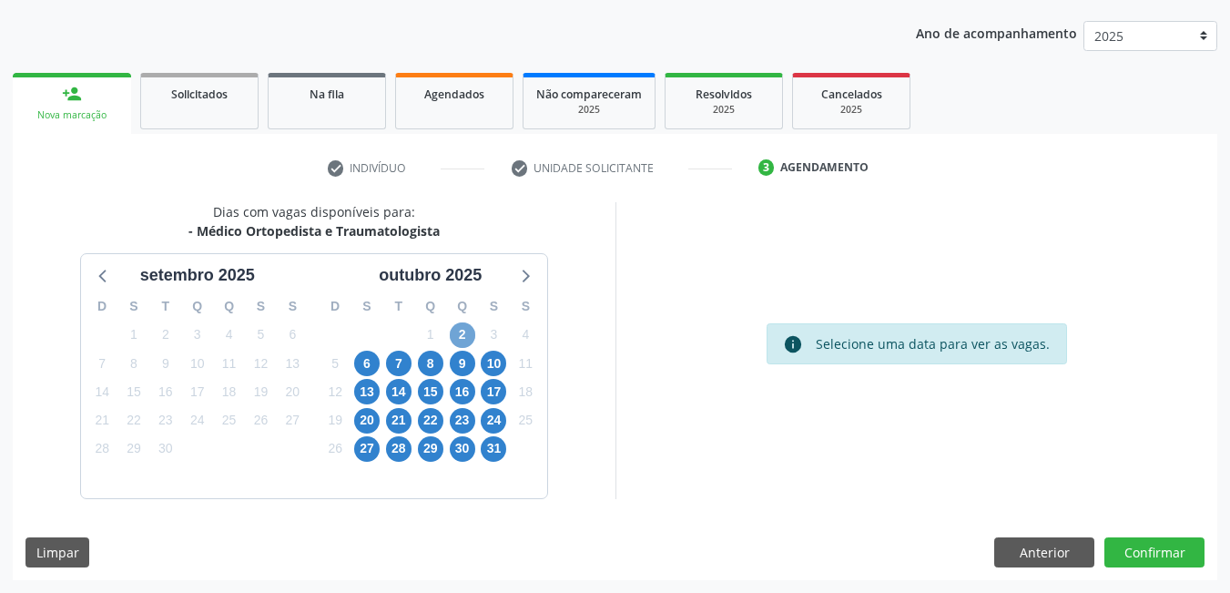
click at [464, 338] on span "2" at bounding box center [463, 335] width 26 height 26
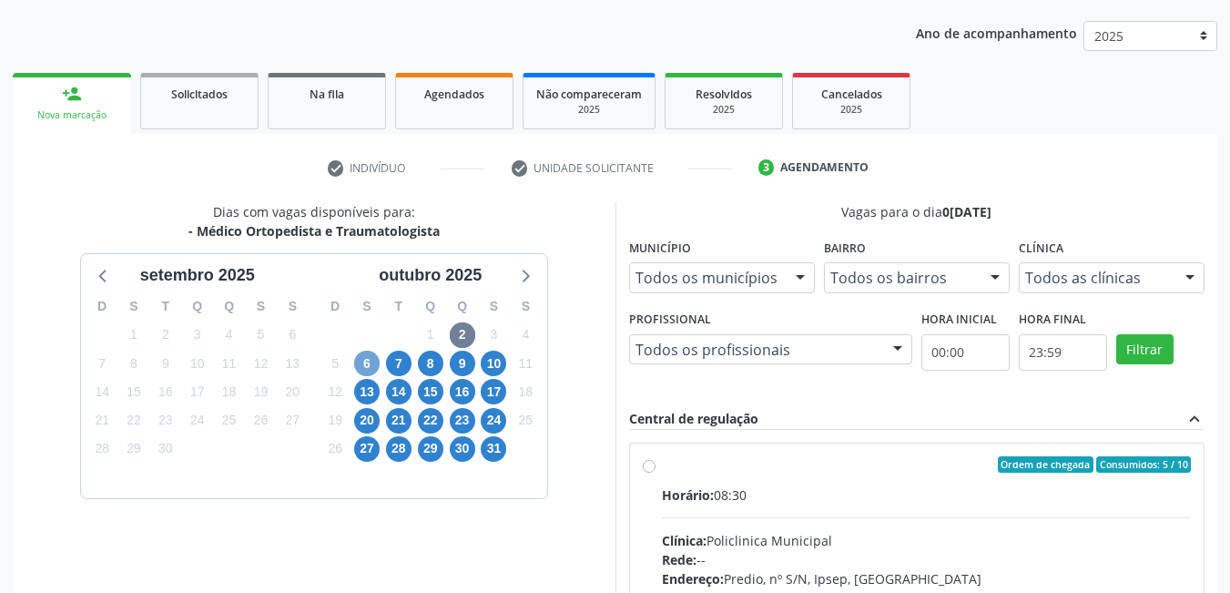
click at [371, 361] on span "6" at bounding box center [367, 364] width 26 height 26
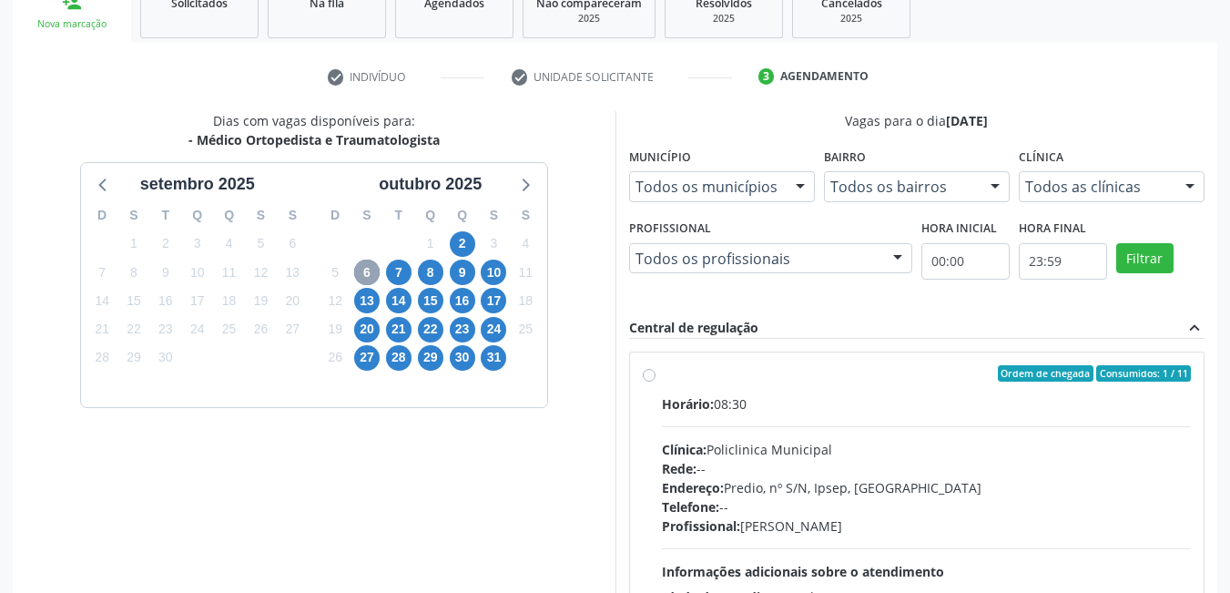
scroll to position [382, 0]
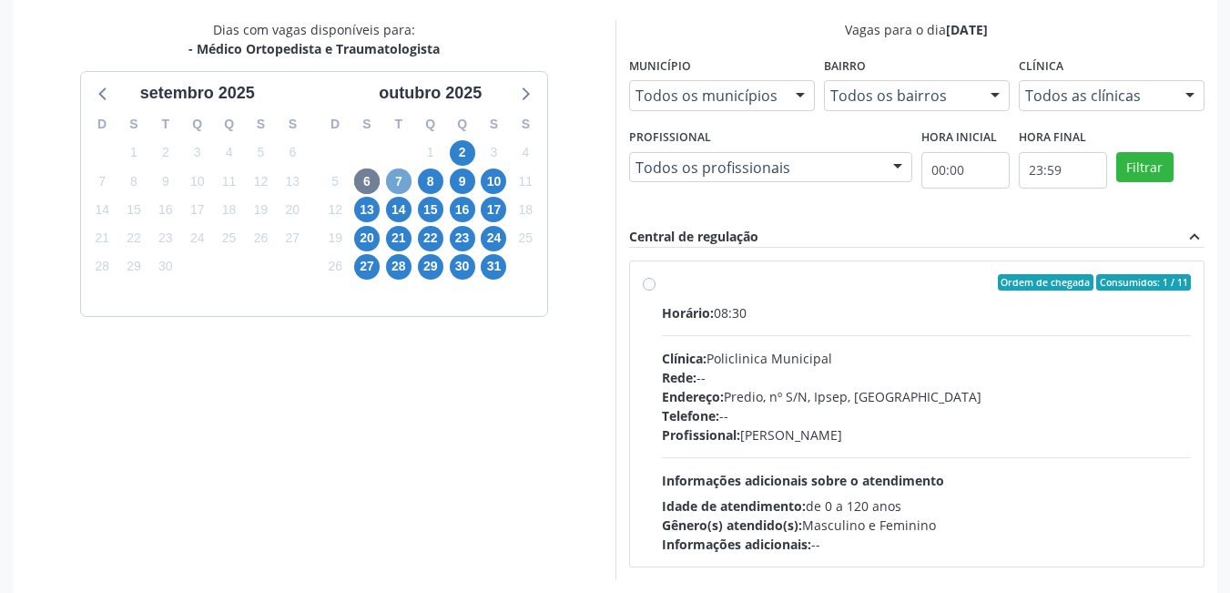
click at [395, 182] on span "7" at bounding box center [399, 181] width 26 height 26
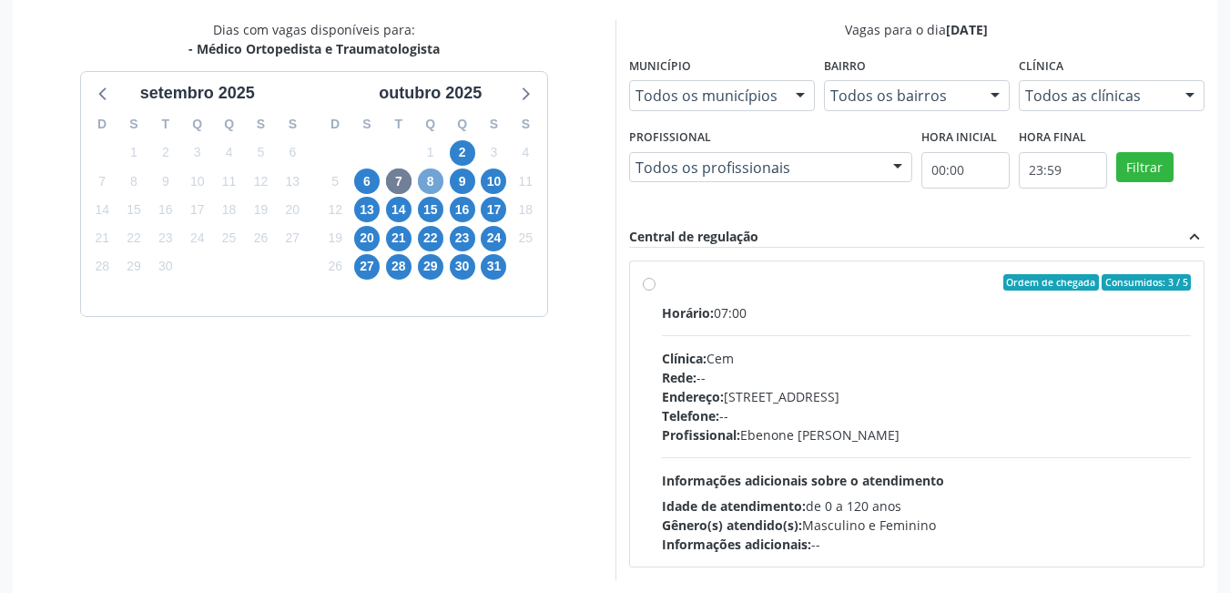
click at [433, 175] on span "8" at bounding box center [431, 181] width 26 height 26
click at [466, 188] on span "9" at bounding box center [463, 181] width 26 height 26
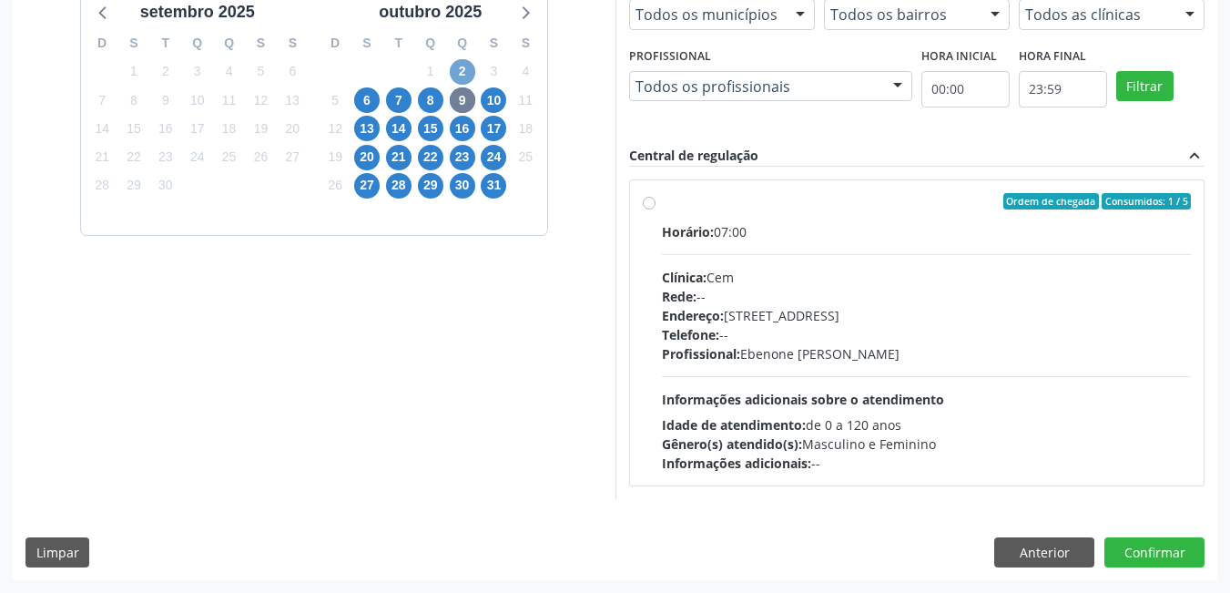
click at [466, 65] on span "2" at bounding box center [463, 72] width 26 height 26
click at [494, 104] on span "10" at bounding box center [494, 100] width 26 height 26
click at [371, 117] on span "13" at bounding box center [367, 129] width 26 height 26
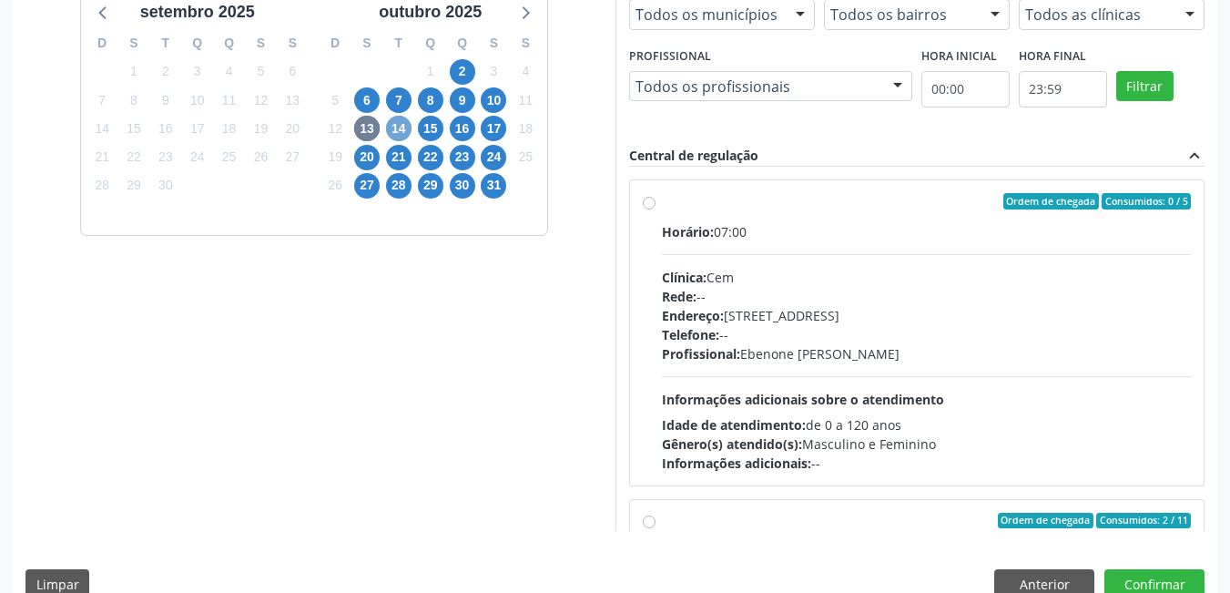
click at [408, 132] on span "14" at bounding box center [399, 129] width 26 height 26
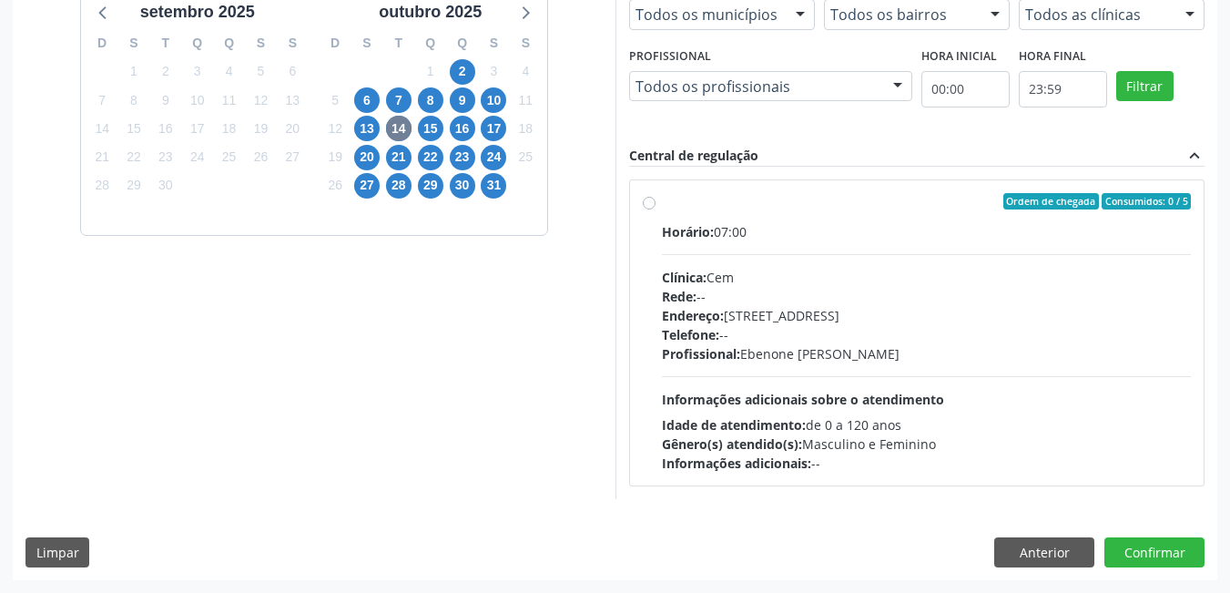
click at [445, 76] on div "1" at bounding box center [430, 71] width 32 height 28
click at [367, 96] on span "6" at bounding box center [367, 100] width 26 height 26
click at [662, 203] on label "Ordem de chegada Consumidos: 1 / 11 Horário: 08:30 Clínica: Policlinica Municip…" at bounding box center [927, 333] width 530 height 280
click at [652, 203] on input "Ordem de chegada Consumidos: 1 / 11 Horário: 08:30 Clínica: Policlinica Municip…" at bounding box center [649, 201] width 13 height 16
radio input "true"
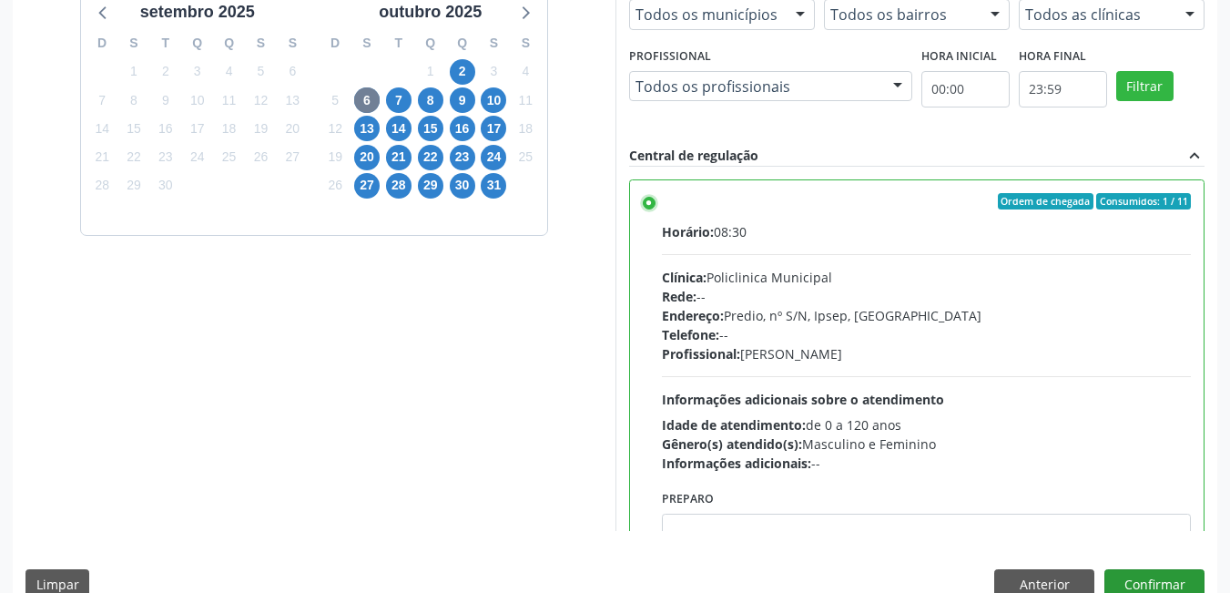
scroll to position [495, 0]
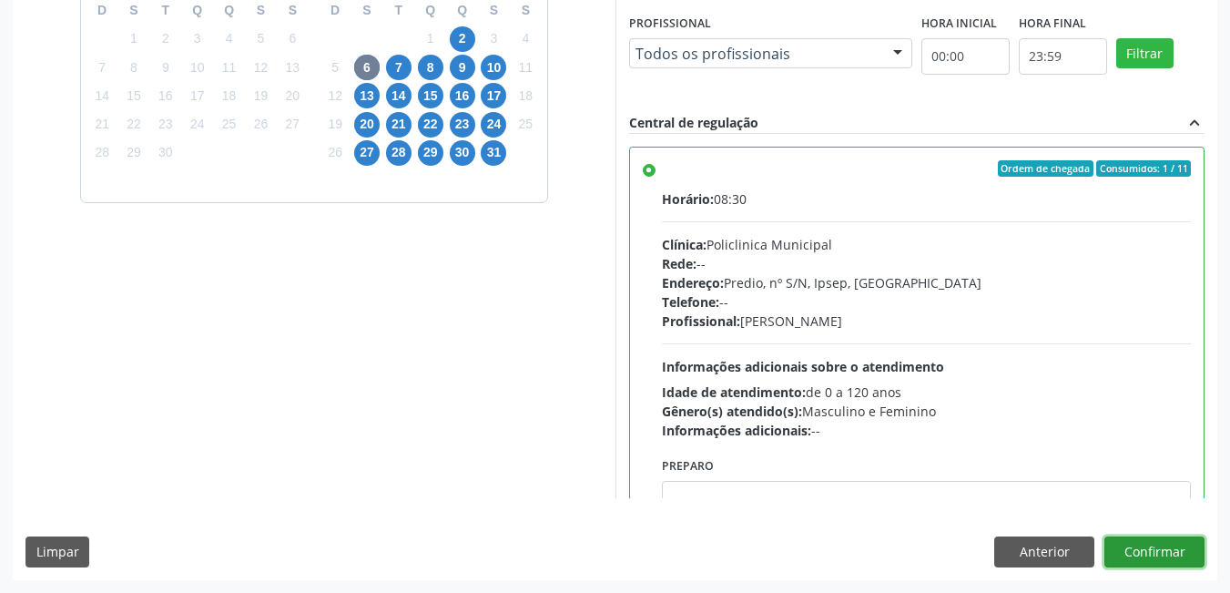
click at [1174, 560] on button "Confirmar" at bounding box center [1155, 551] width 100 height 31
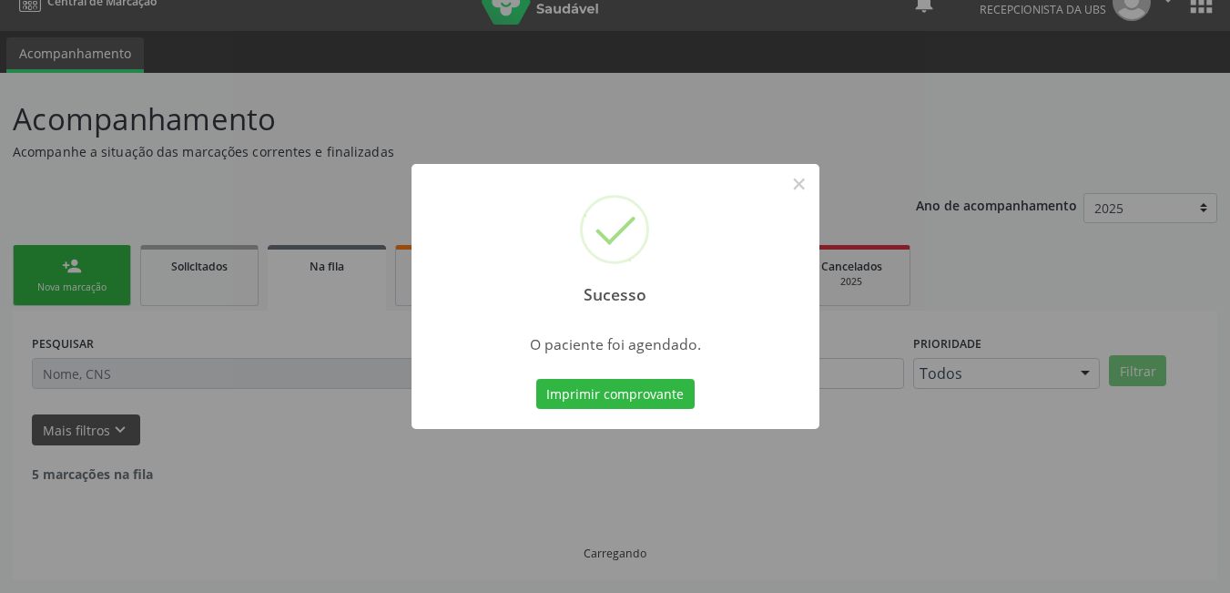
scroll to position [8, 0]
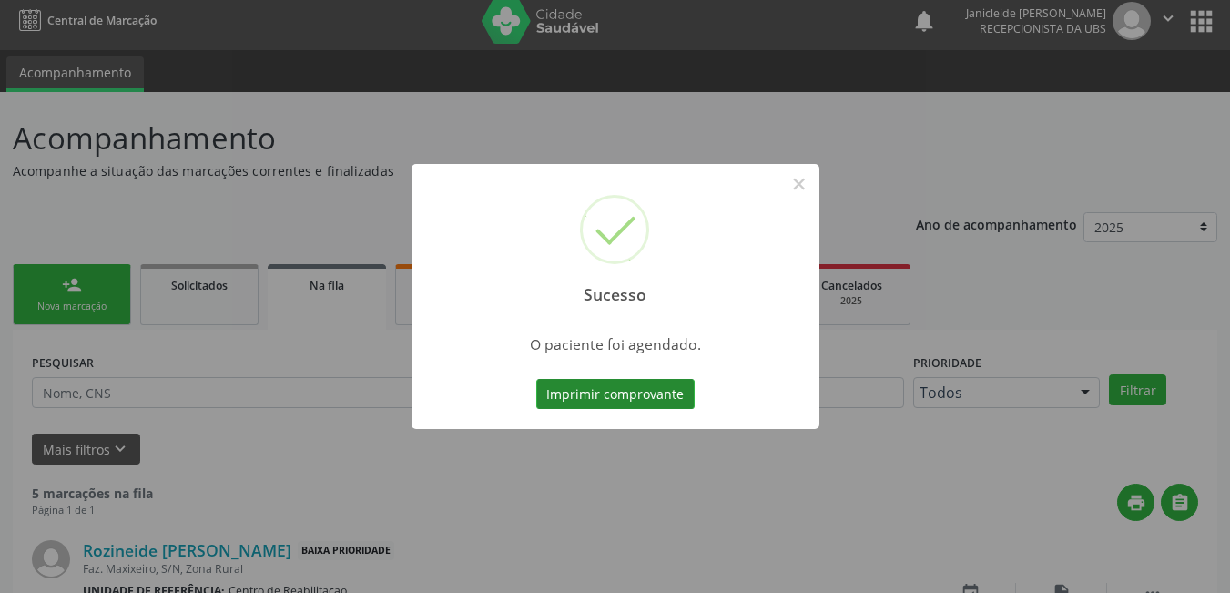
click at [618, 402] on button "Imprimir comprovante" at bounding box center [615, 394] width 158 height 31
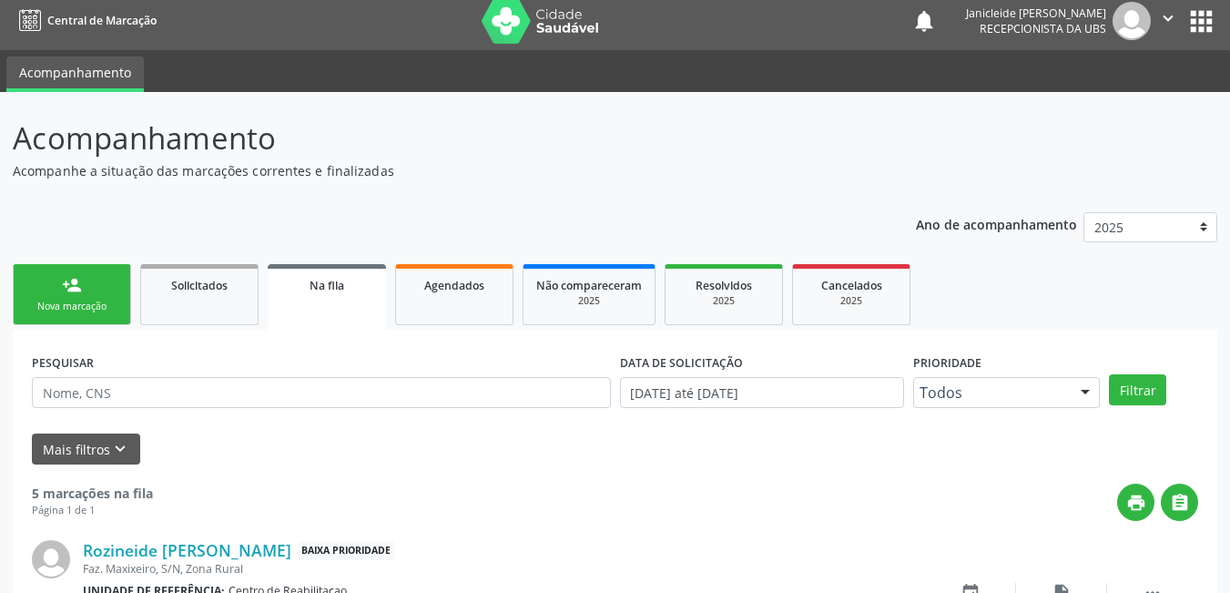
click at [80, 303] on div "Nova marcação" at bounding box center [71, 307] width 91 height 14
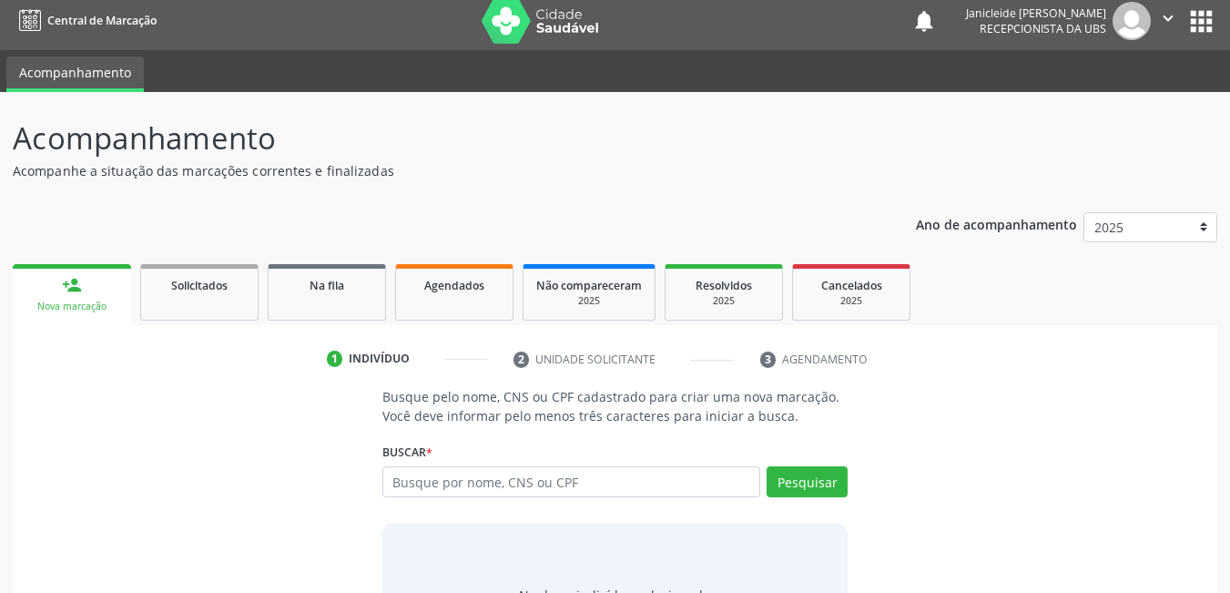
click at [73, 310] on div "Nova marcação" at bounding box center [72, 307] width 93 height 14
click at [446, 468] on input "text" at bounding box center [572, 481] width 379 height 31
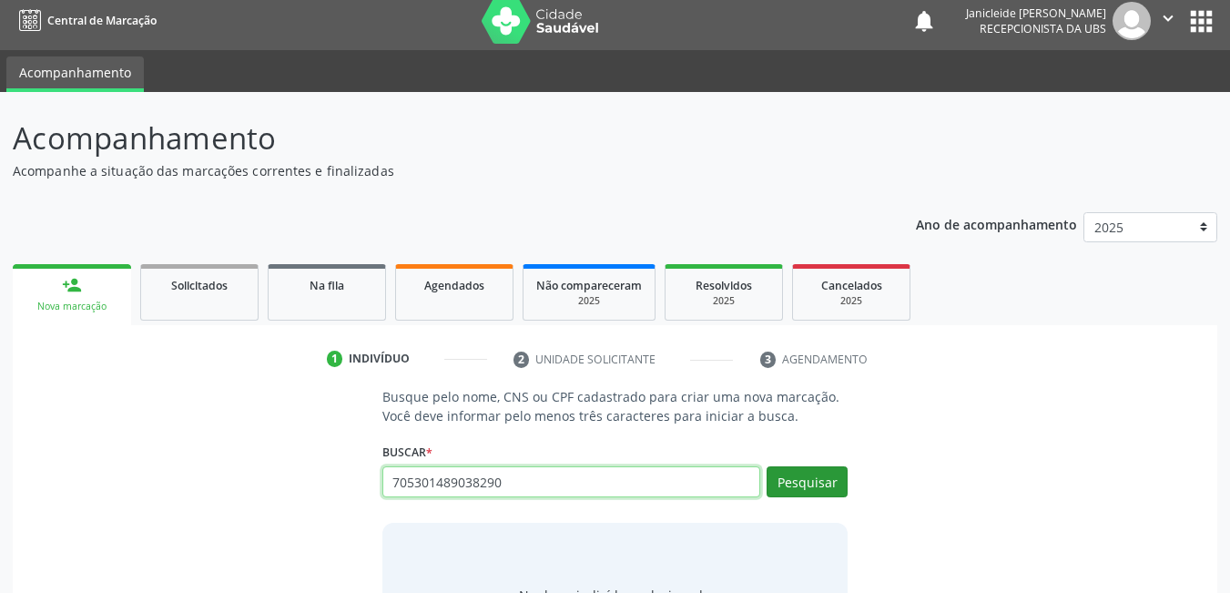
type input "705301489038290"
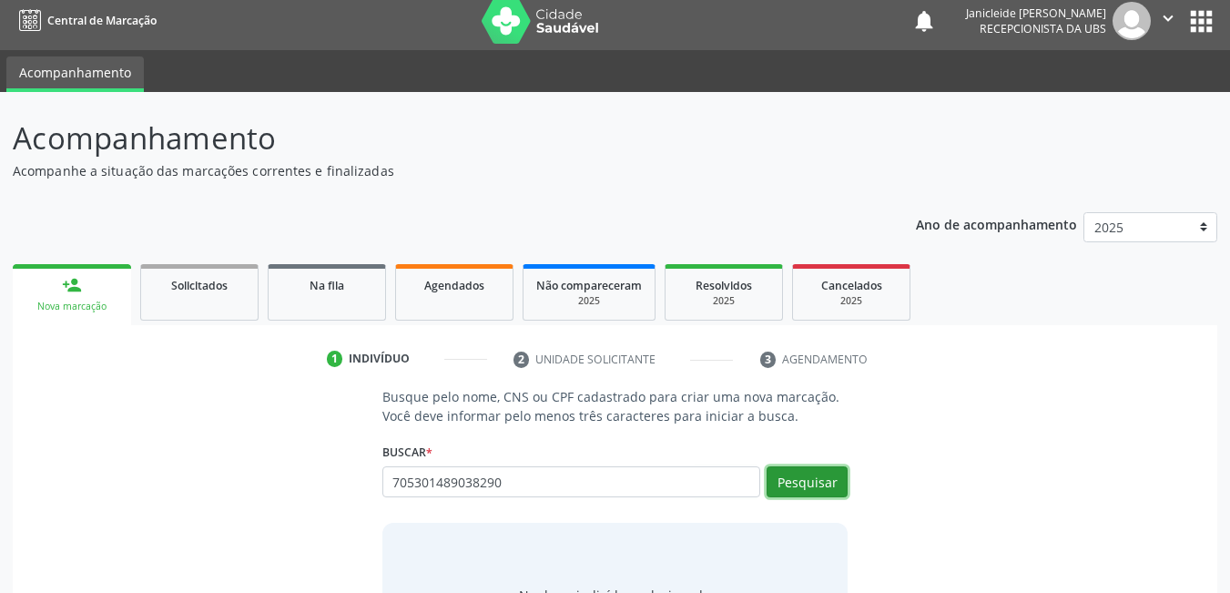
click at [826, 488] on button "Pesquisar" at bounding box center [807, 481] width 81 height 31
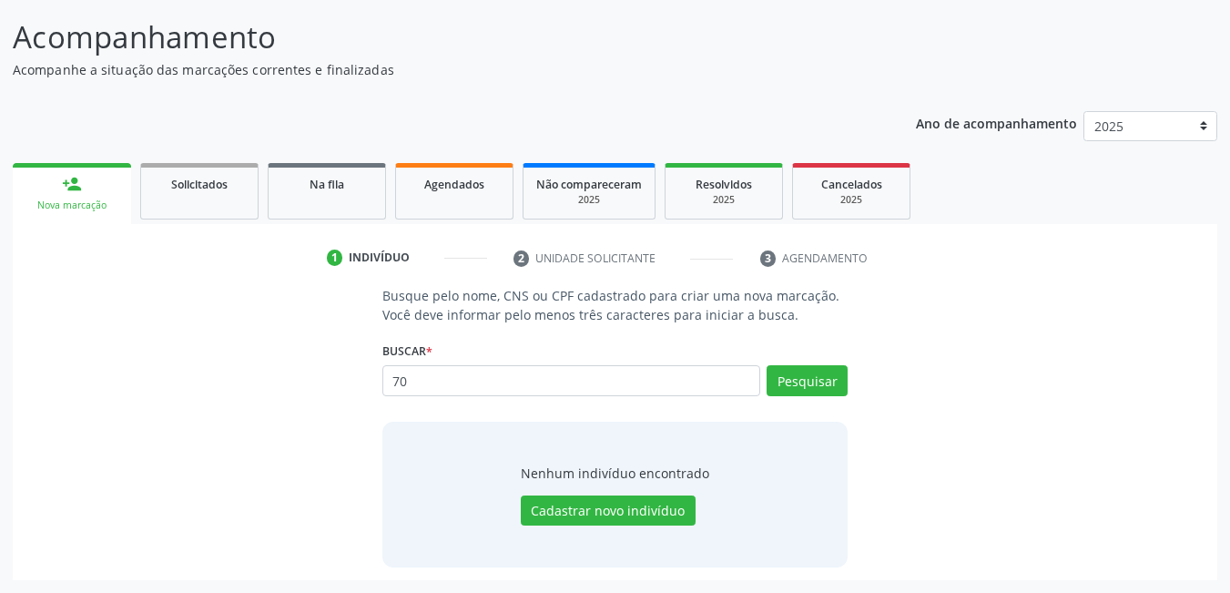
type input "7"
click at [416, 373] on input "70" at bounding box center [572, 380] width 379 height 31
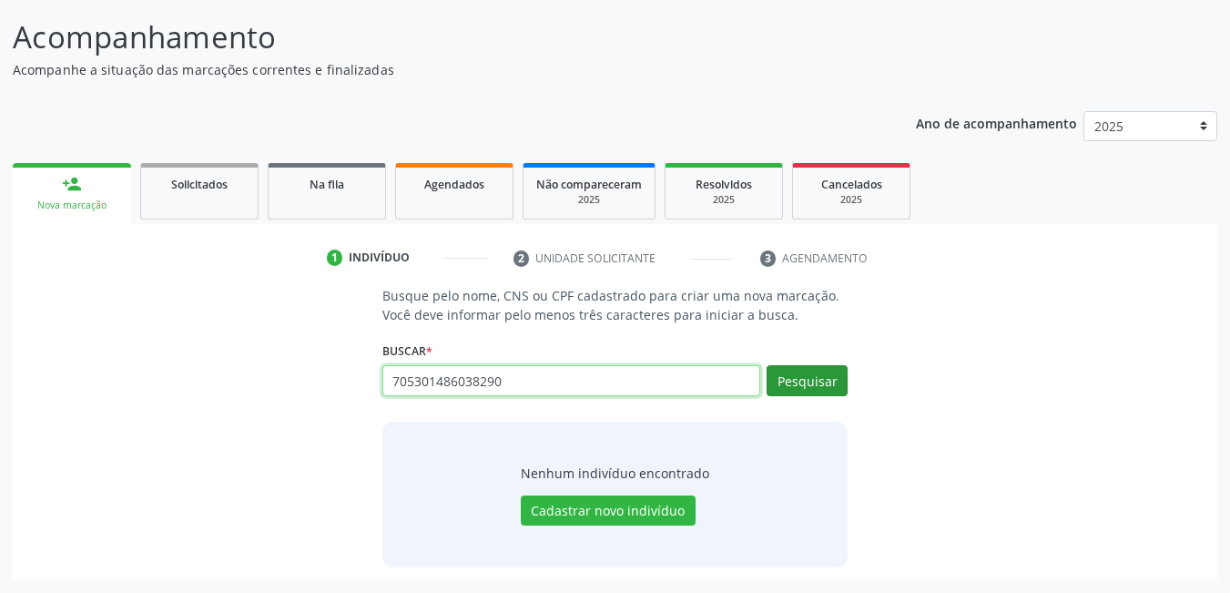
type input "705301486038290"
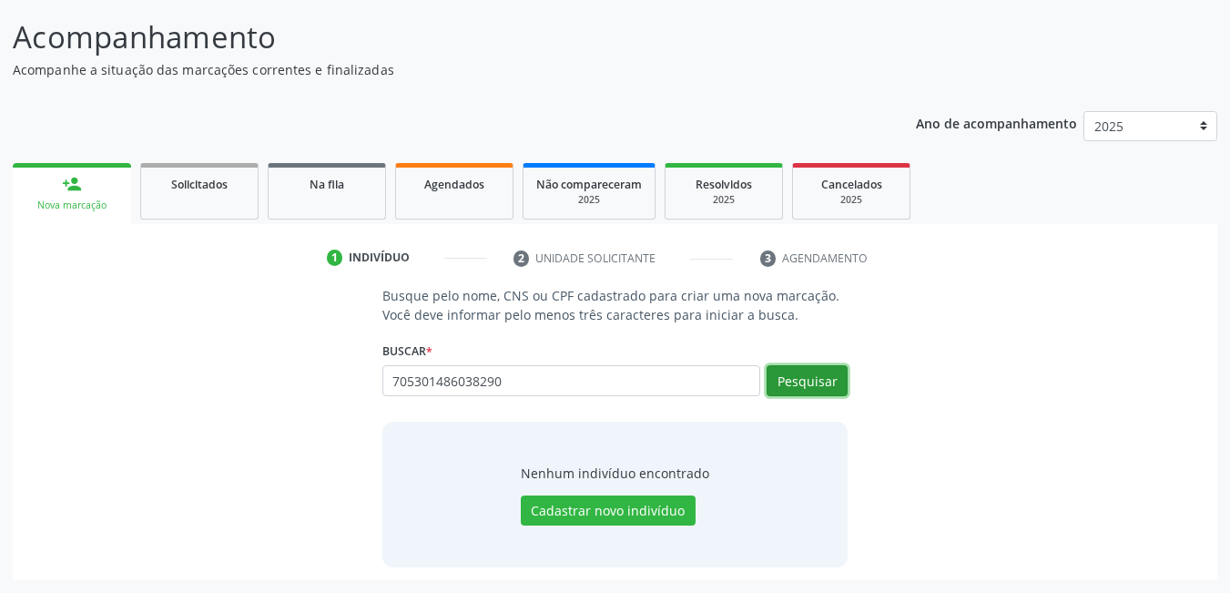
click at [829, 389] on button "Pesquisar" at bounding box center [807, 380] width 81 height 31
type input "705301486038290"
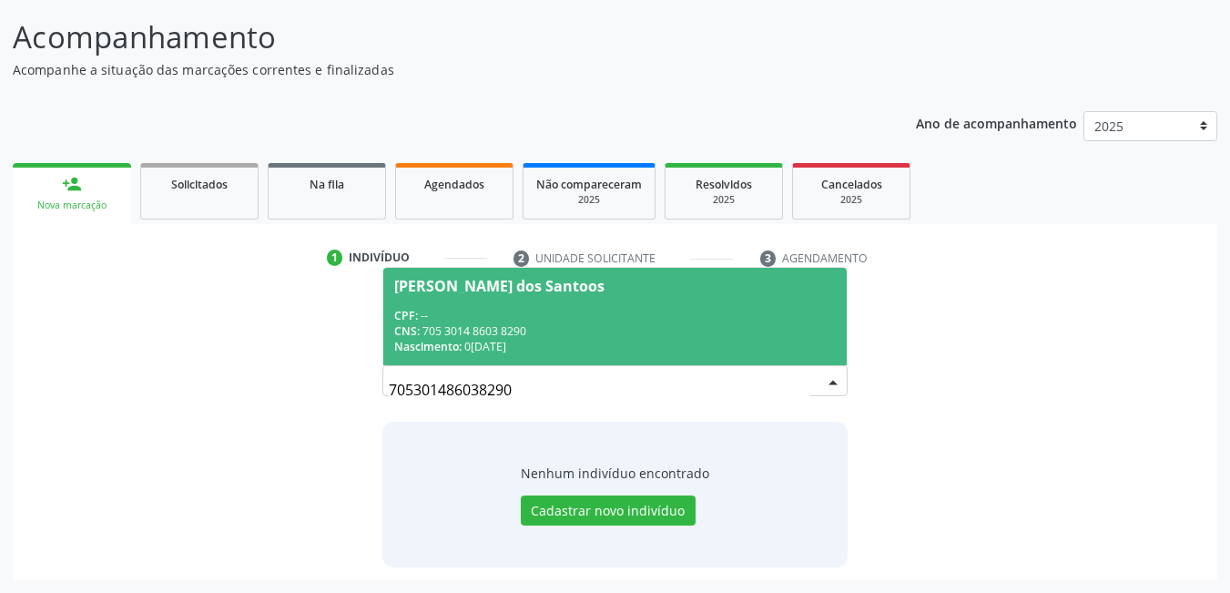
click at [485, 317] on div "CPF: --" at bounding box center [615, 315] width 443 height 15
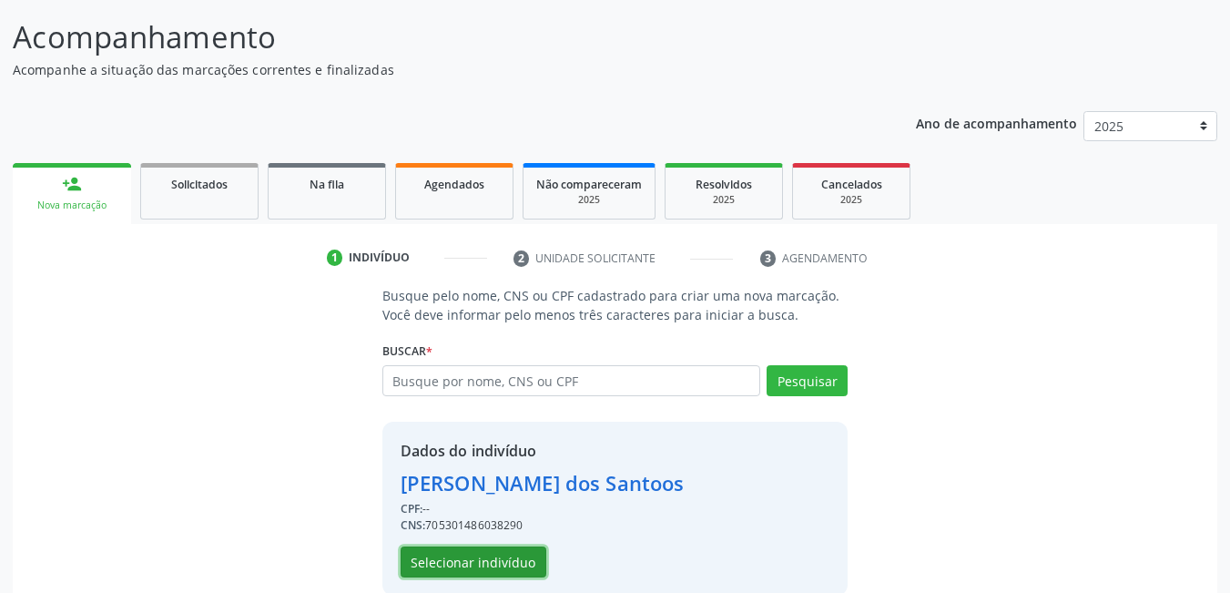
click at [477, 559] on button "Selecionar indivíduo" at bounding box center [474, 561] width 146 height 31
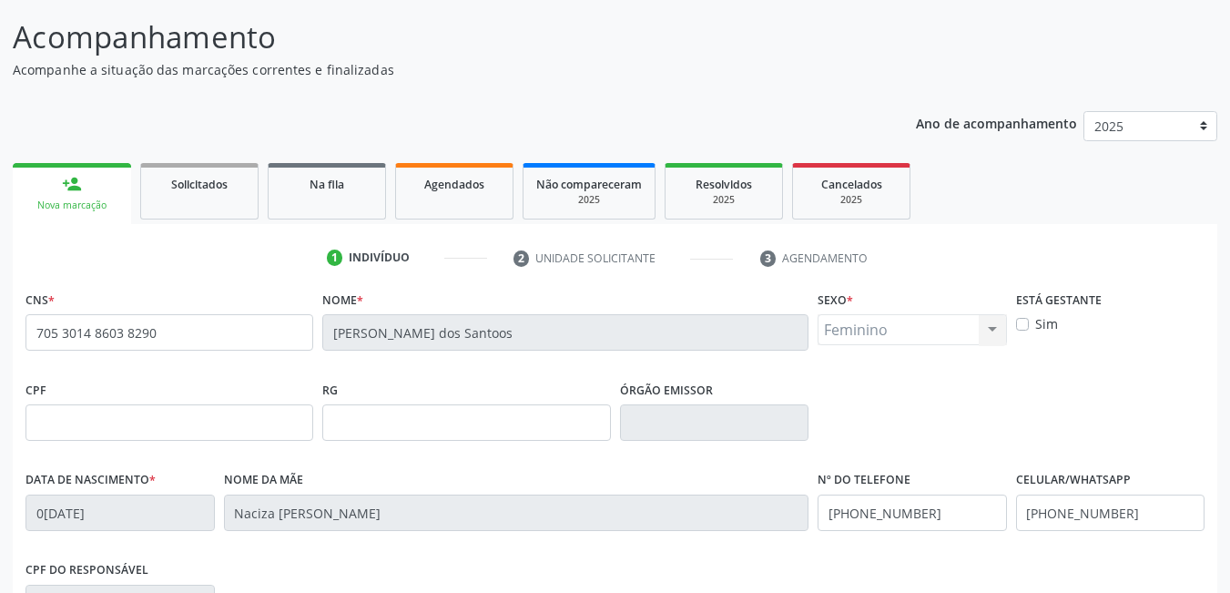
scroll to position [394, 0]
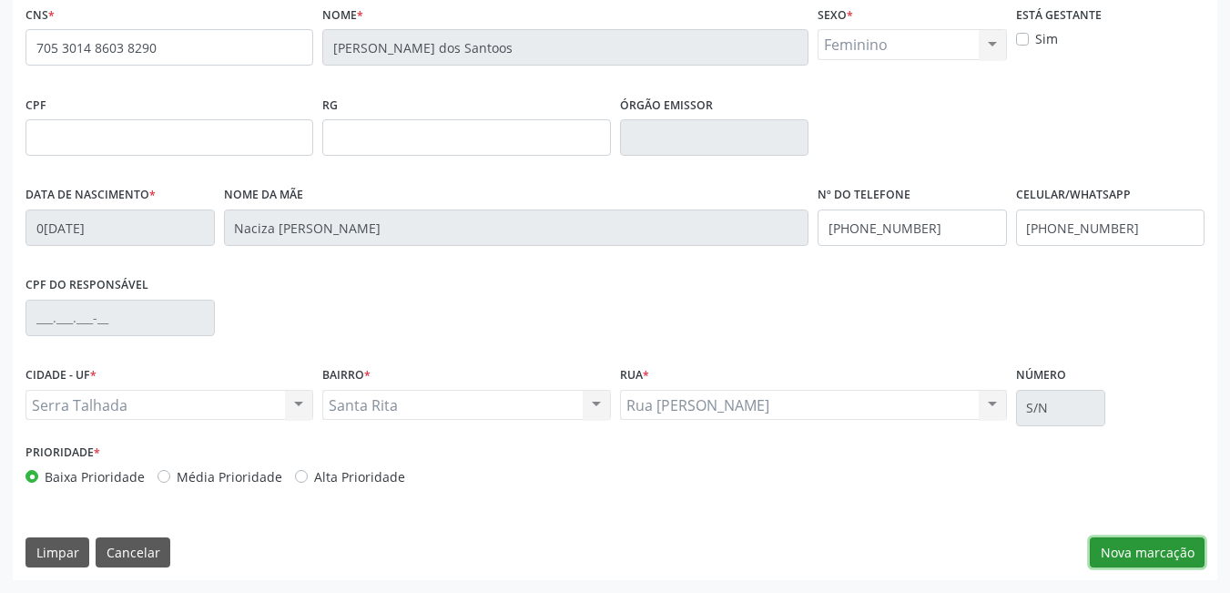
click at [1128, 558] on button "Nova marcação" at bounding box center [1147, 552] width 115 height 31
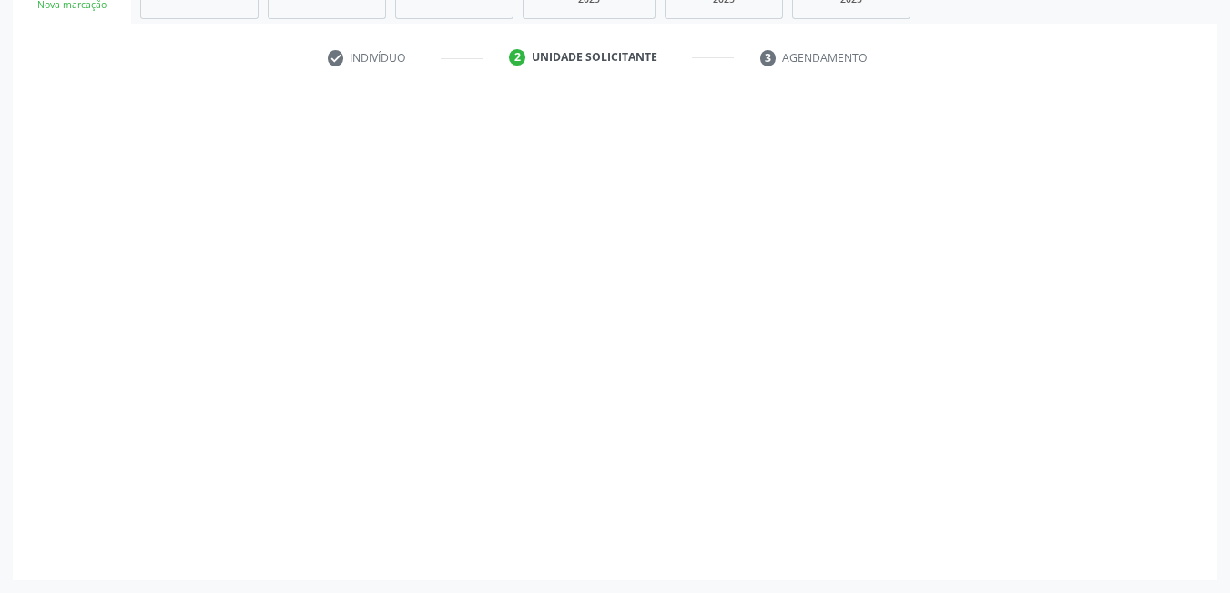
scroll to position [310, 0]
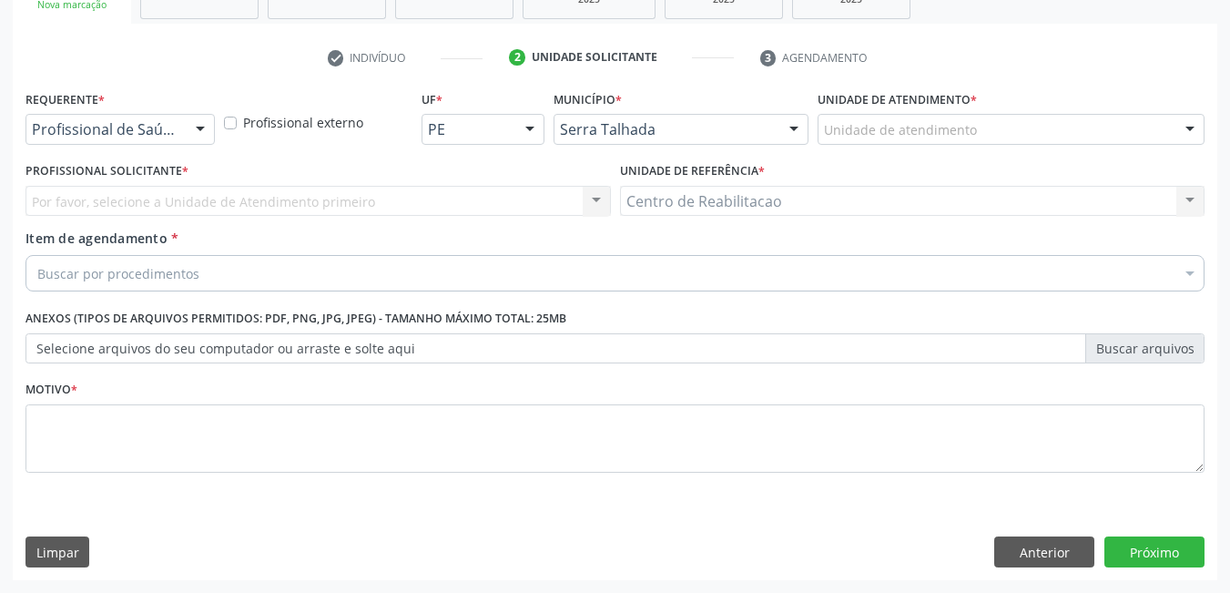
click at [207, 125] on div at bounding box center [200, 130] width 27 height 31
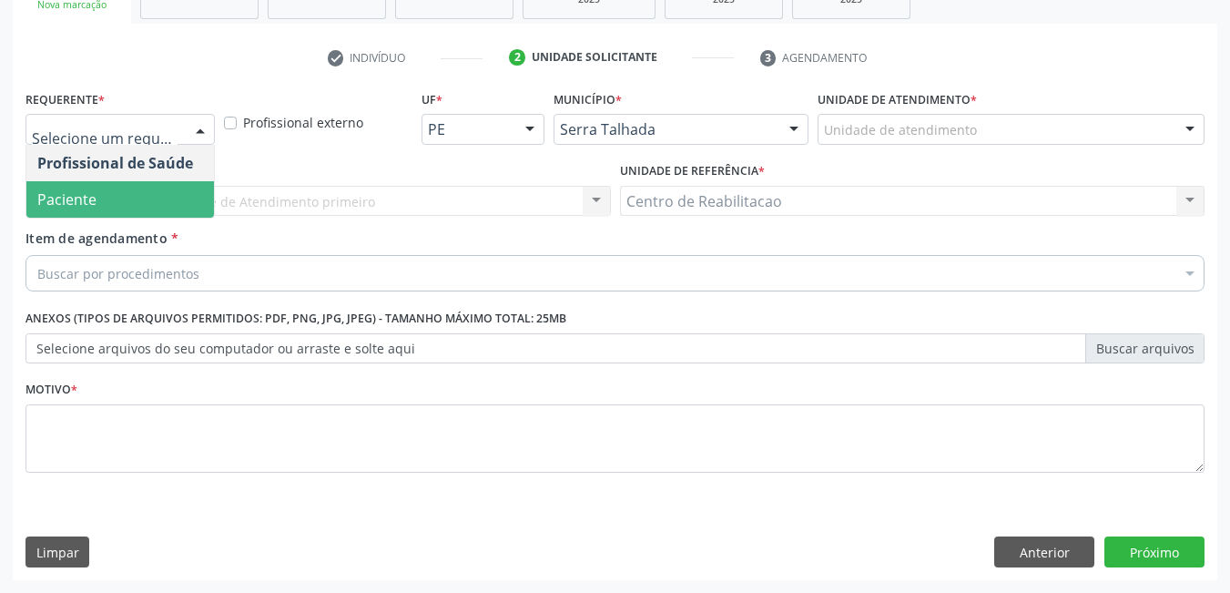
click at [140, 183] on span "Paciente" at bounding box center [120, 199] width 188 height 36
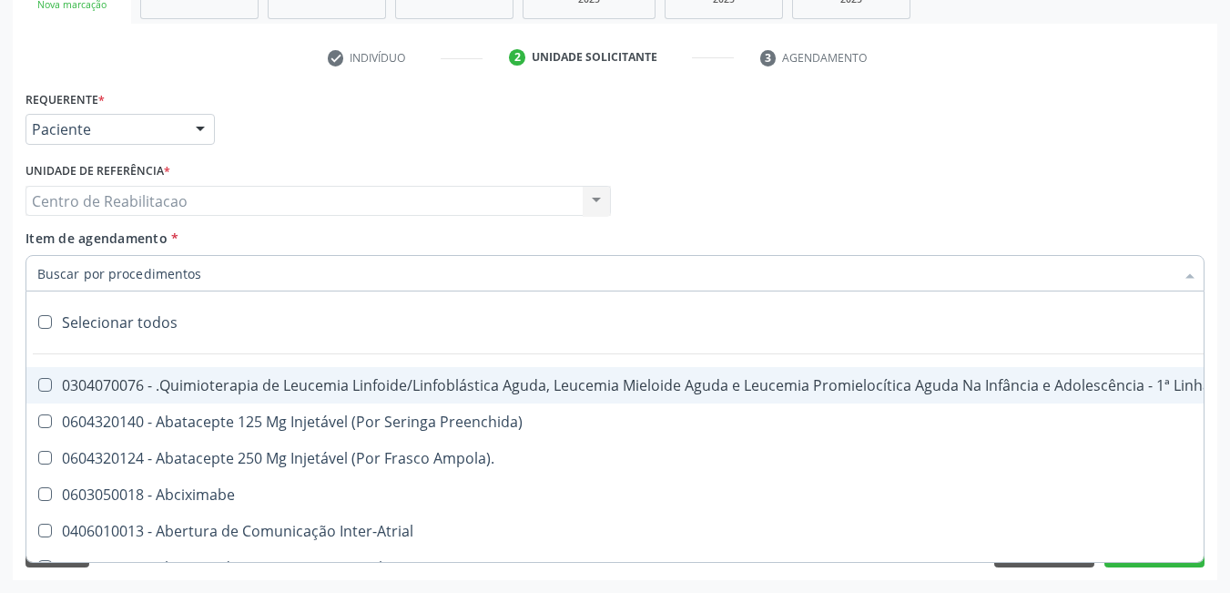
click at [152, 268] on input "Item de agendamento *" at bounding box center [606, 273] width 1138 height 36
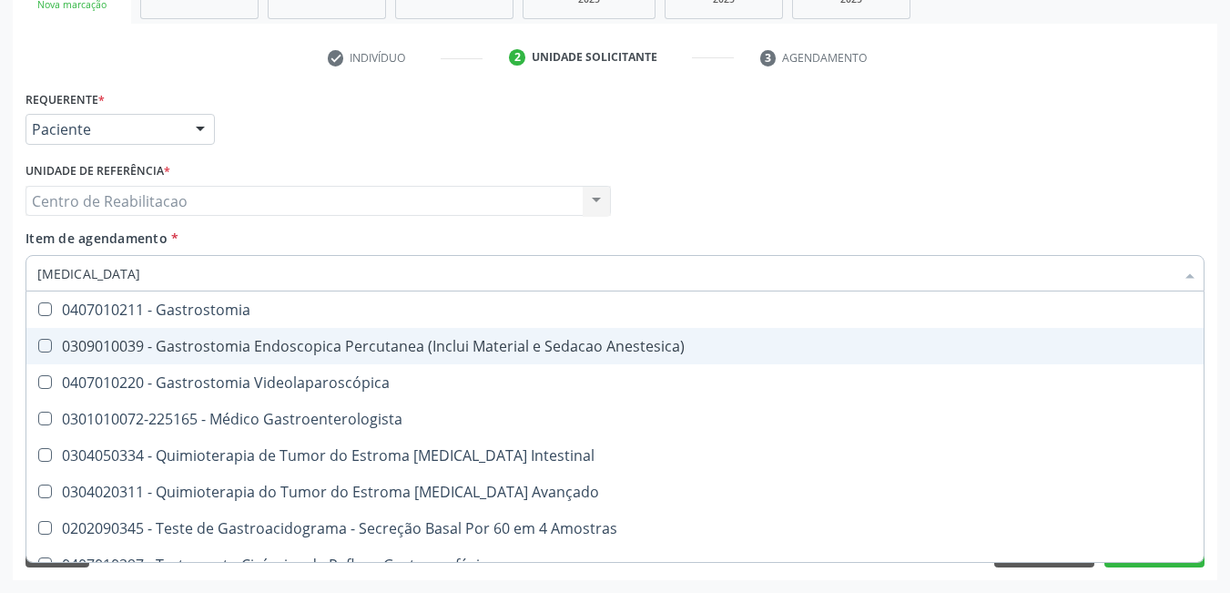
scroll to position [385, 0]
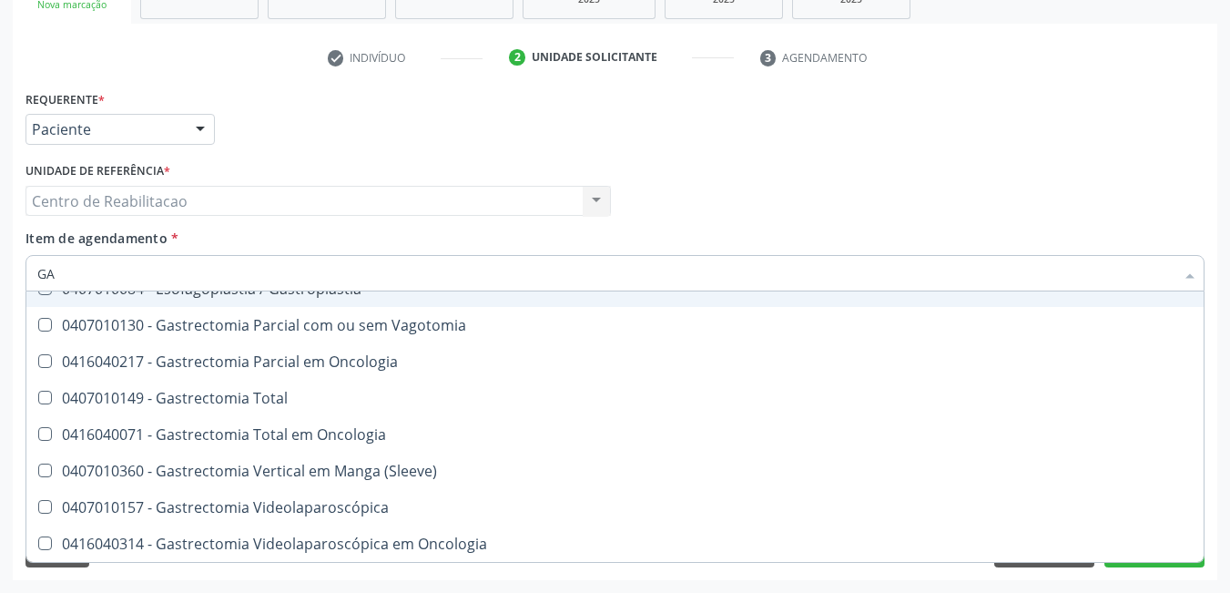
type input "G"
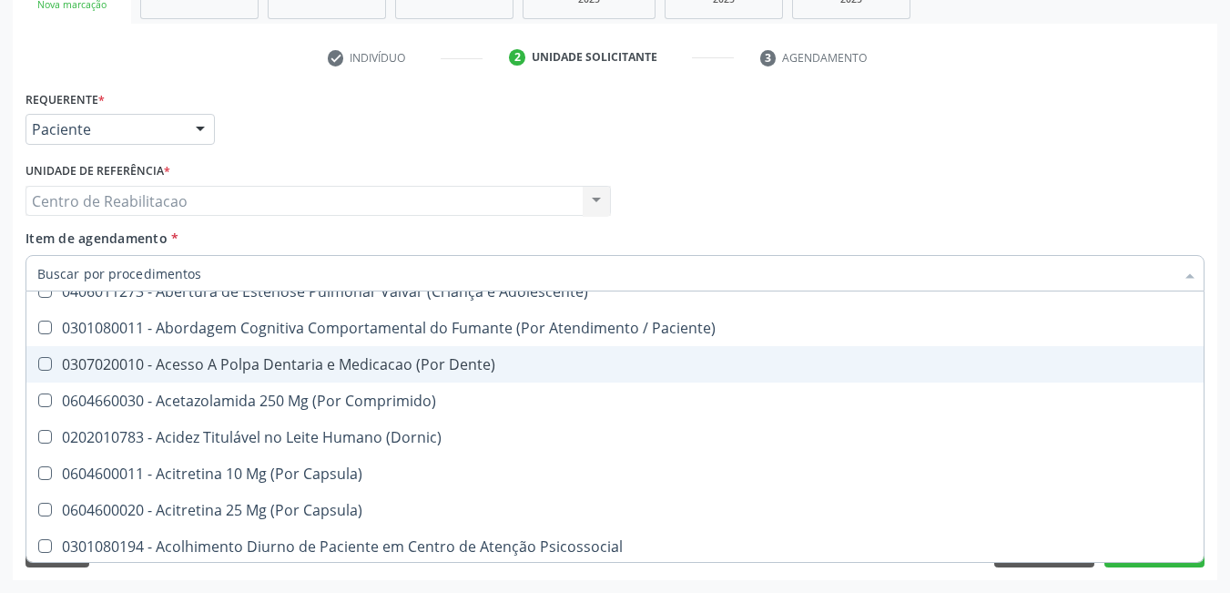
scroll to position [461, 0]
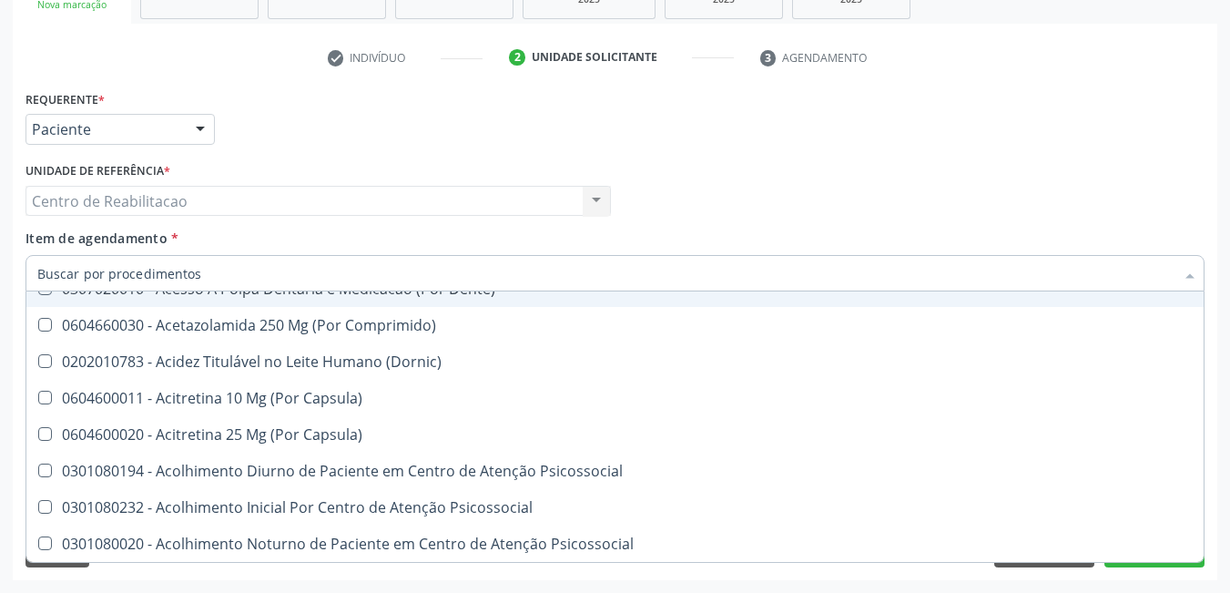
click at [765, 166] on div "Profissional Solicitante Por favor, selecione a Unidade de Atendimento primeiro…" at bounding box center [615, 193] width 1189 height 71
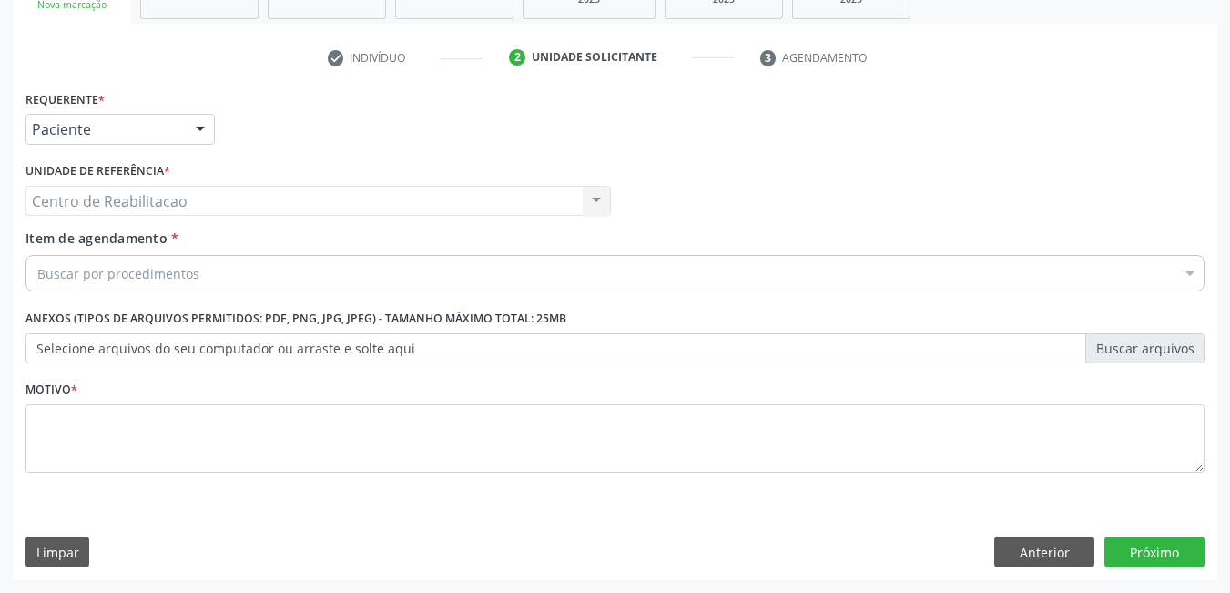
scroll to position [0, 0]
click at [73, 540] on button "Limpar" at bounding box center [58, 551] width 64 height 31
click at [1026, 542] on button "Anterior" at bounding box center [1045, 551] width 100 height 31
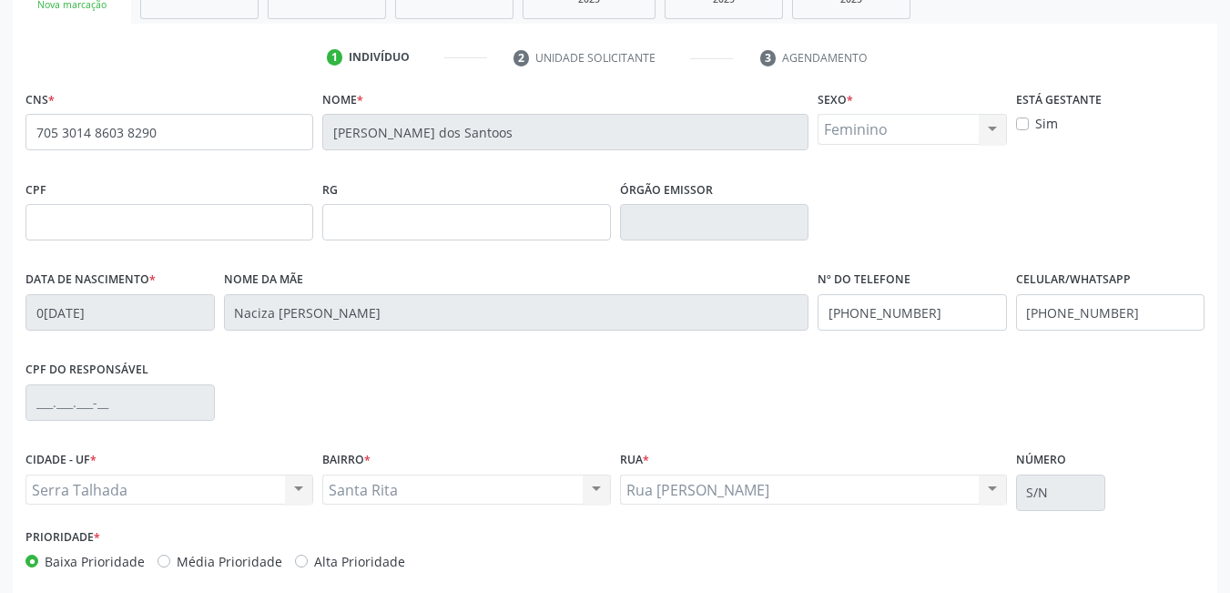
scroll to position [394, 0]
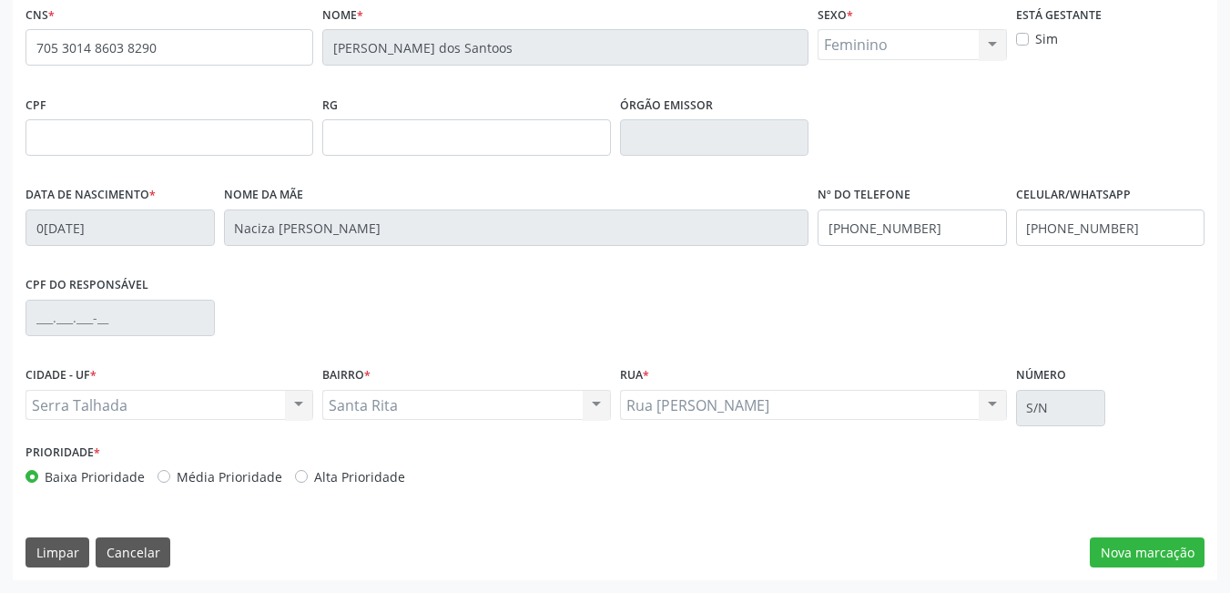
click at [726, 556] on div "Limpar Cancelar Nova marcação" at bounding box center [615, 552] width 1179 height 31
click at [42, 553] on button "Limpar" at bounding box center [58, 552] width 64 height 31
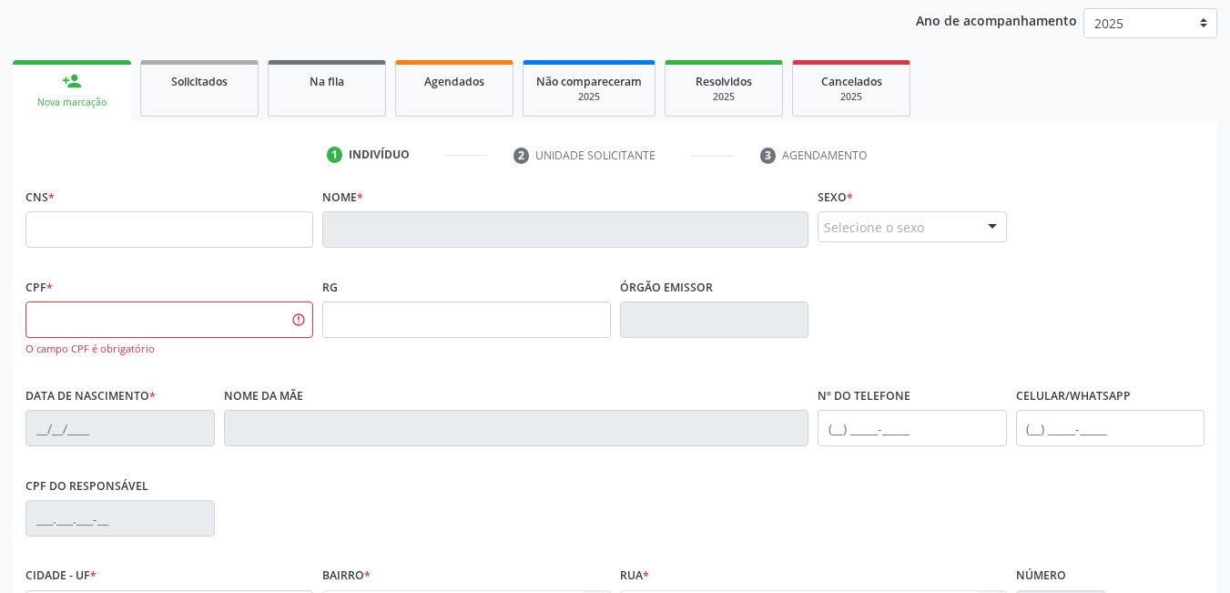
scroll to position [121, 0]
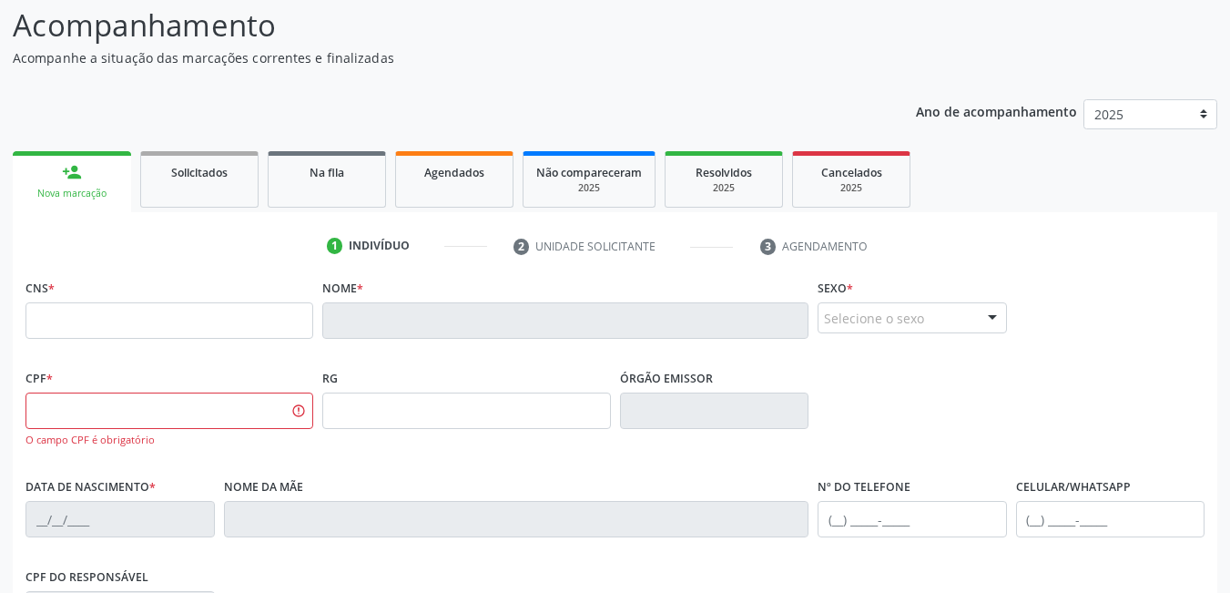
click at [35, 180] on link "person_add Nova marcação" at bounding box center [72, 181] width 118 height 61
click at [126, 321] on input "text" at bounding box center [170, 320] width 288 height 36
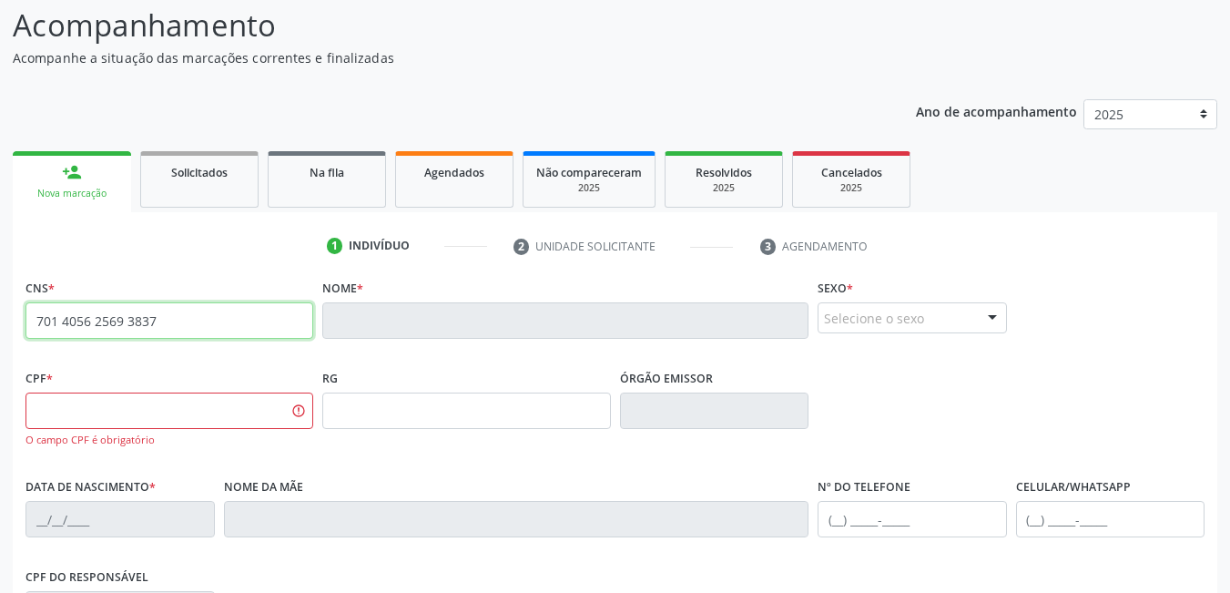
click at [182, 322] on input "701 4056 2569 3837" at bounding box center [170, 320] width 288 height 36
type input "701 4056 2569 3837"
click at [97, 173] on link "person_add Nova marcação" at bounding box center [72, 181] width 118 height 61
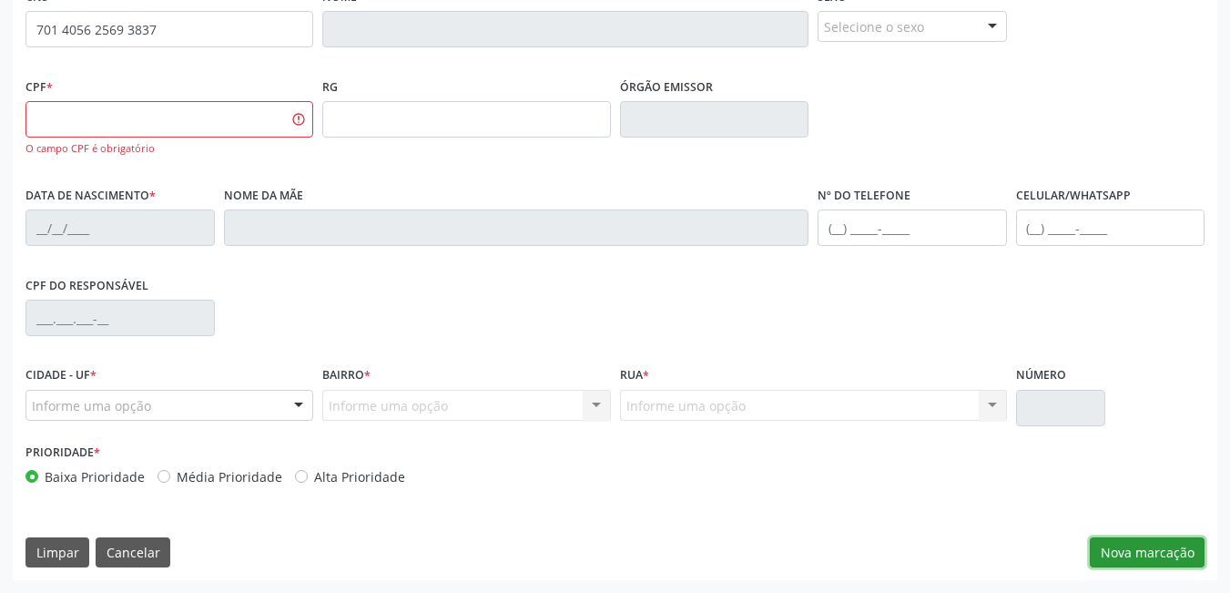
click at [1121, 553] on button "Nova marcação" at bounding box center [1147, 552] width 115 height 31
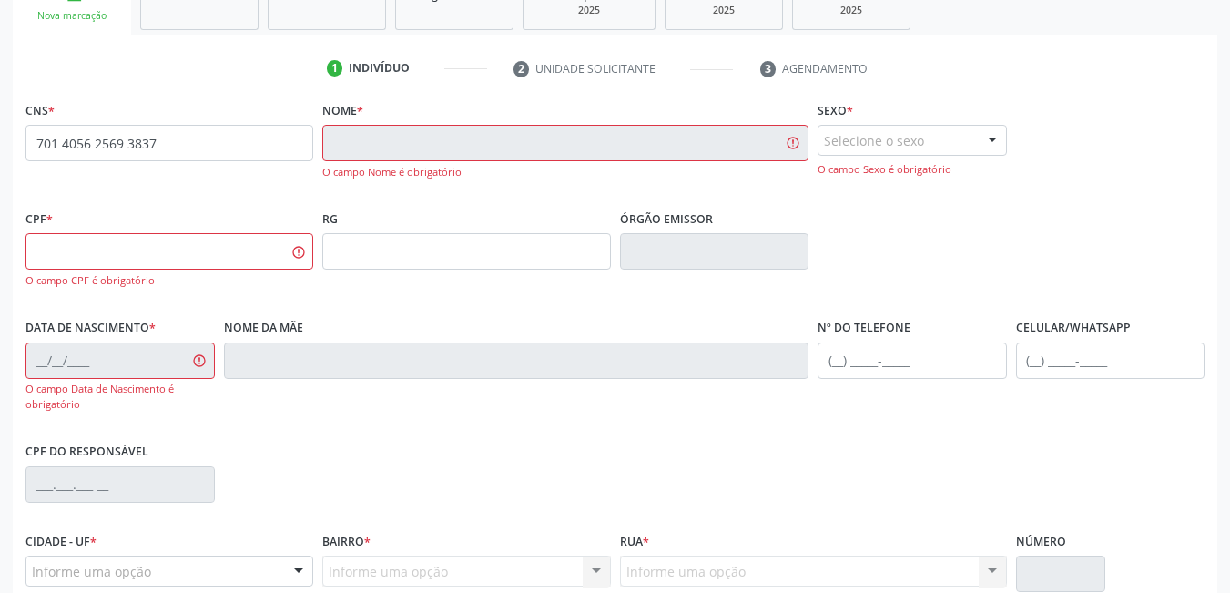
scroll to position [0, 0]
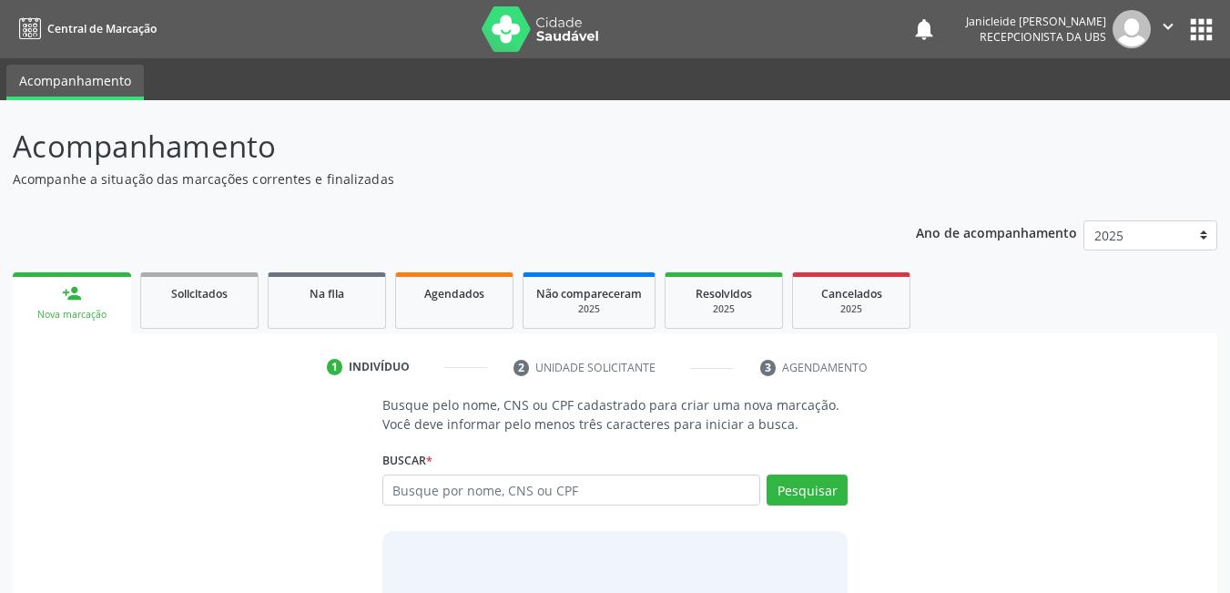
click at [472, 497] on input "text" at bounding box center [572, 489] width 379 height 31
type input "701405625693837"
click at [811, 495] on button "Pesquisar" at bounding box center [807, 489] width 81 height 31
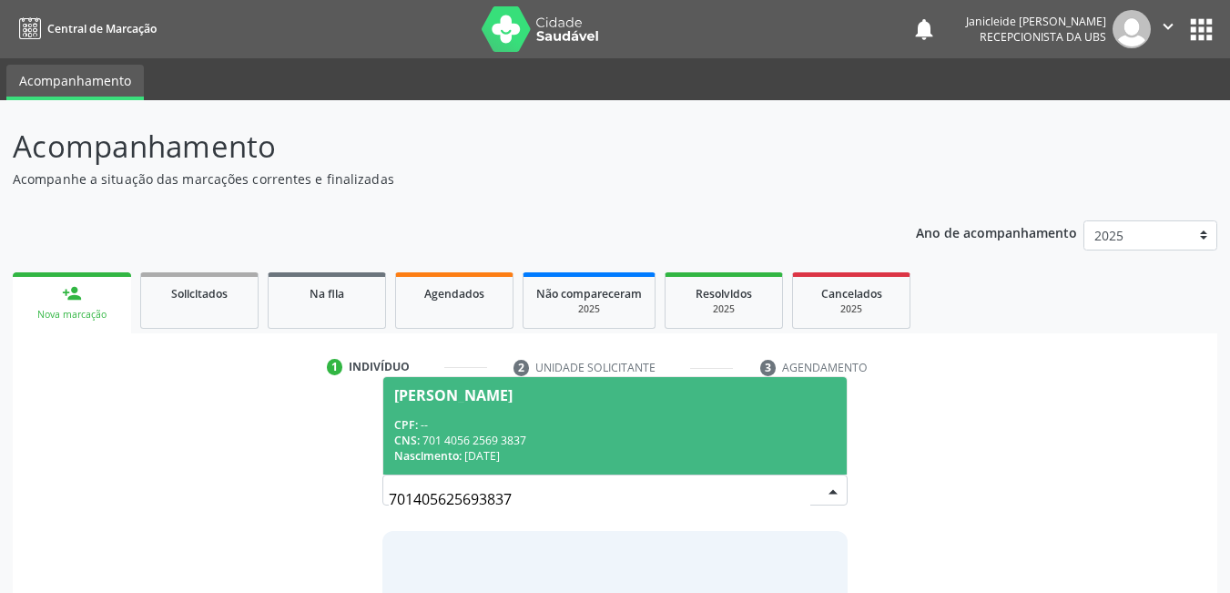
click at [714, 430] on div "CPF: --" at bounding box center [615, 424] width 443 height 15
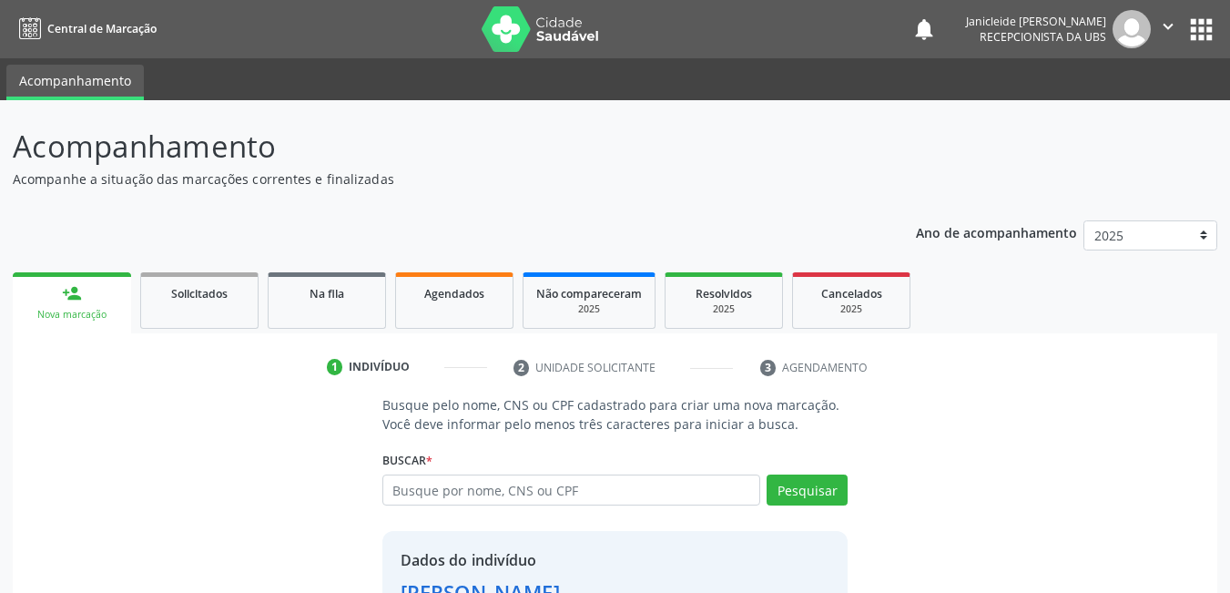
scroll to position [138, 0]
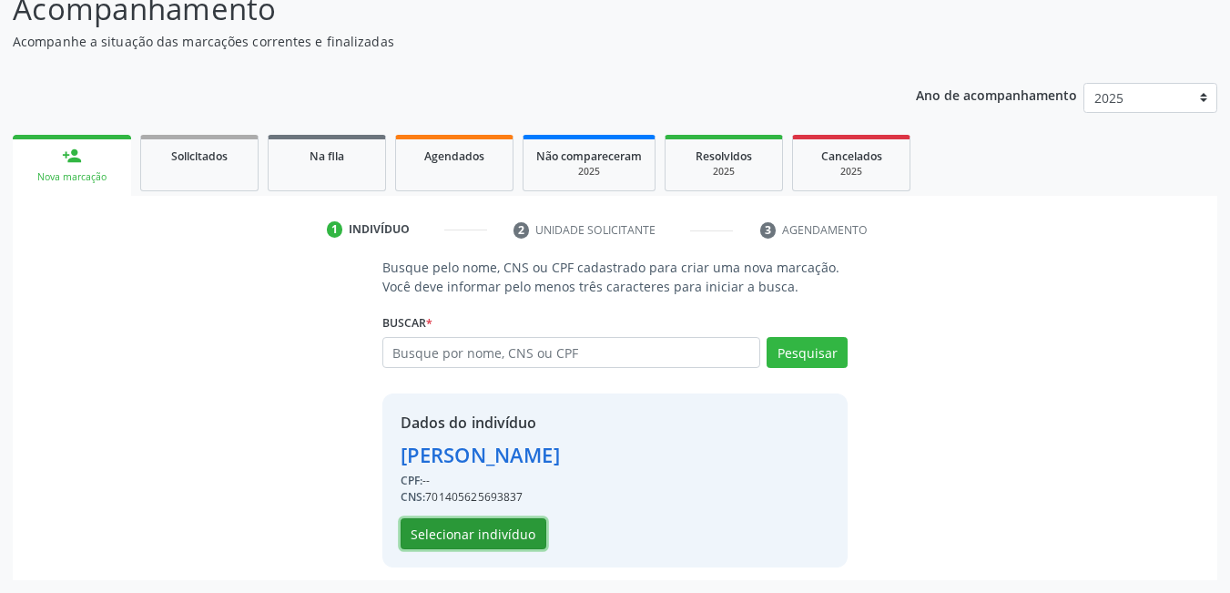
click at [511, 530] on button "Selecionar indivíduo" at bounding box center [474, 533] width 146 height 31
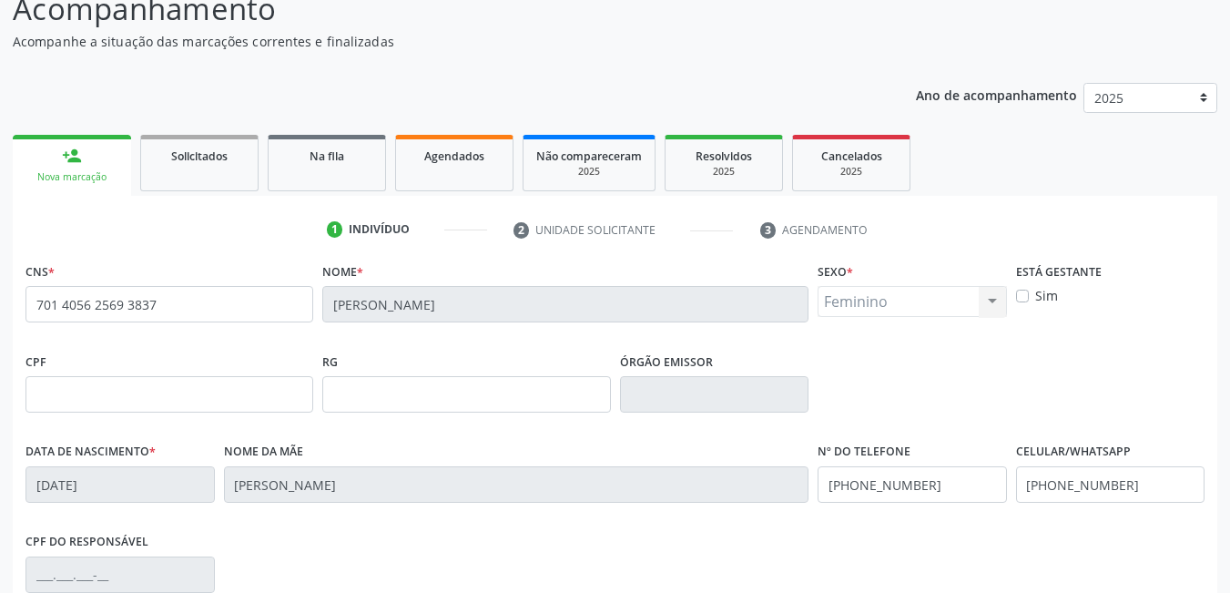
scroll to position [394, 0]
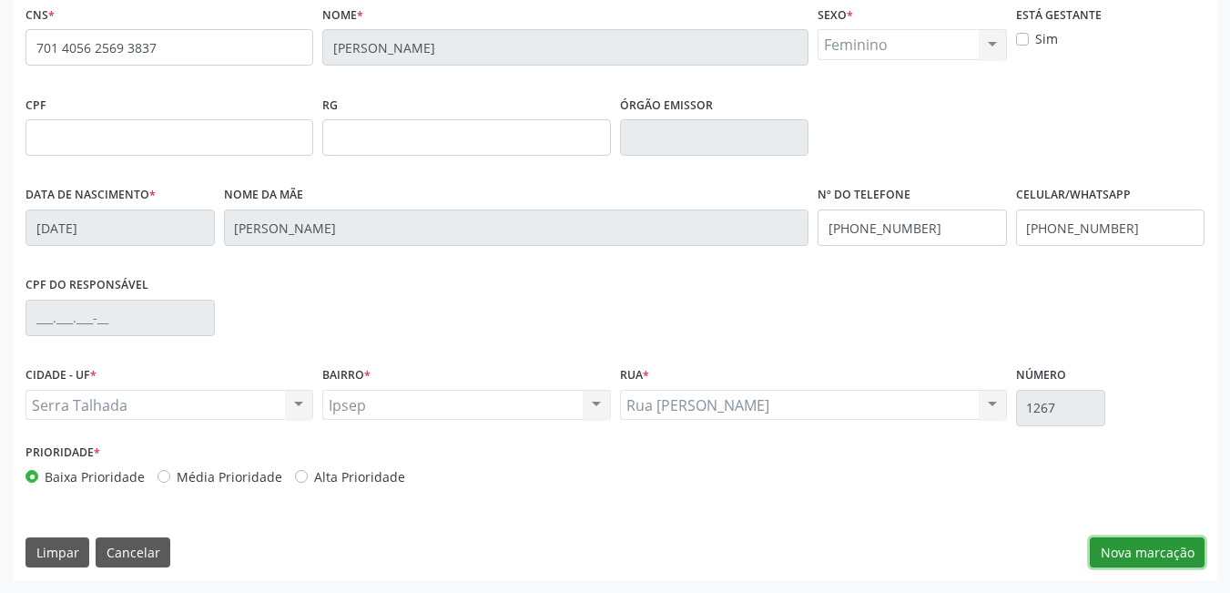
click at [1148, 559] on button "Nova marcação" at bounding box center [1147, 552] width 115 height 31
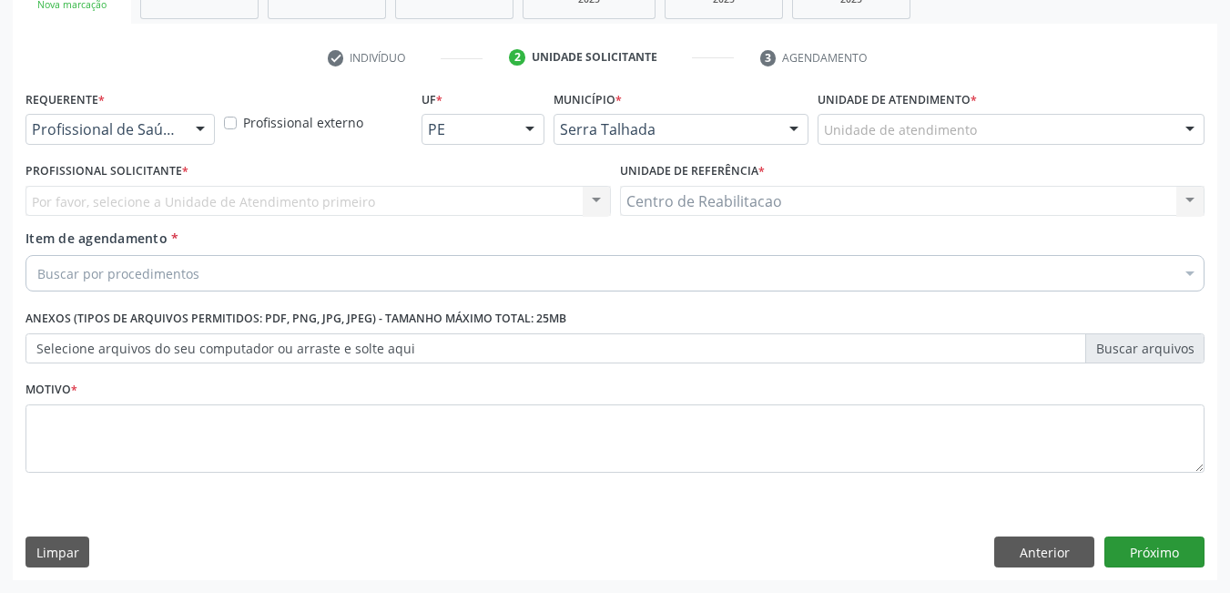
scroll to position [310, 0]
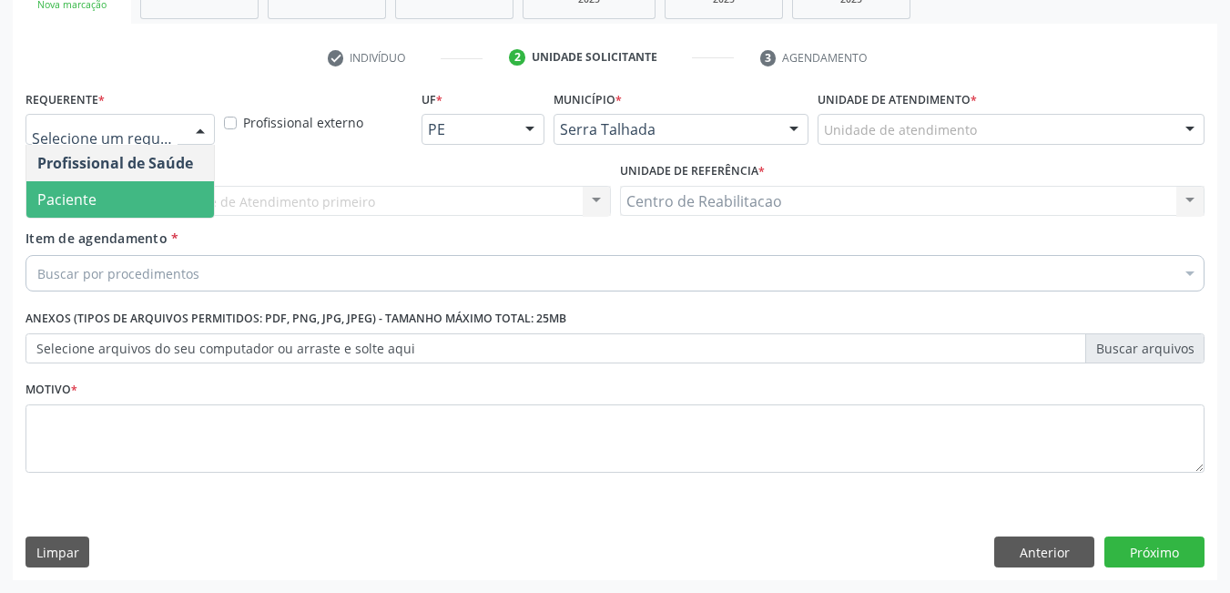
click at [87, 199] on span "Paciente" at bounding box center [66, 199] width 59 height 20
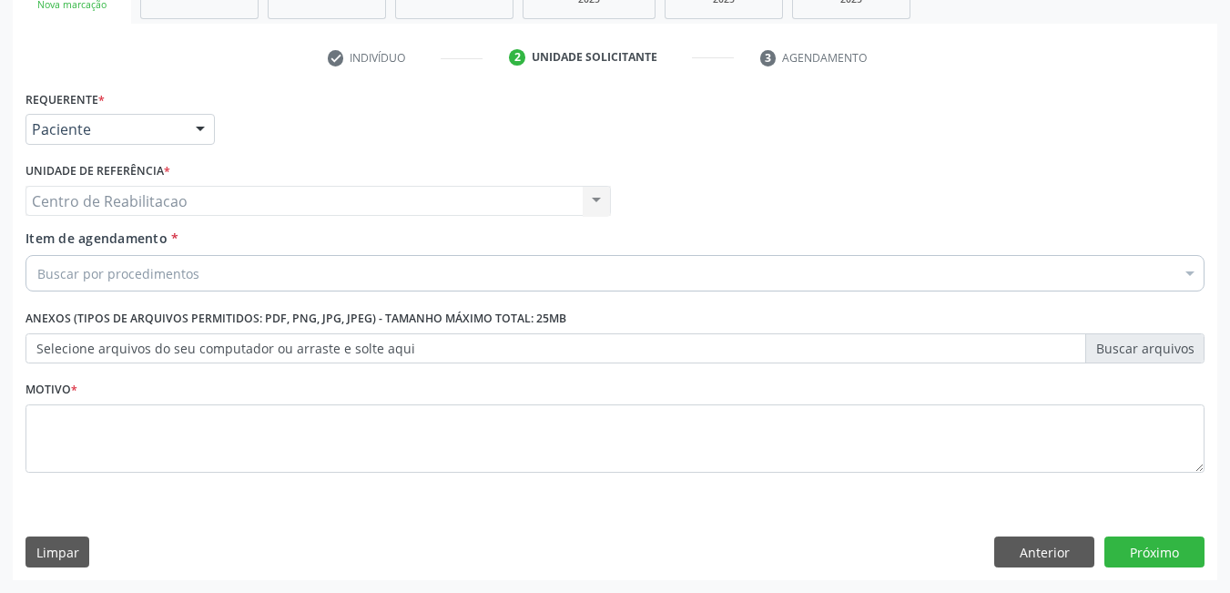
click at [261, 284] on div "Buscar por procedimentos" at bounding box center [615, 273] width 1179 height 36
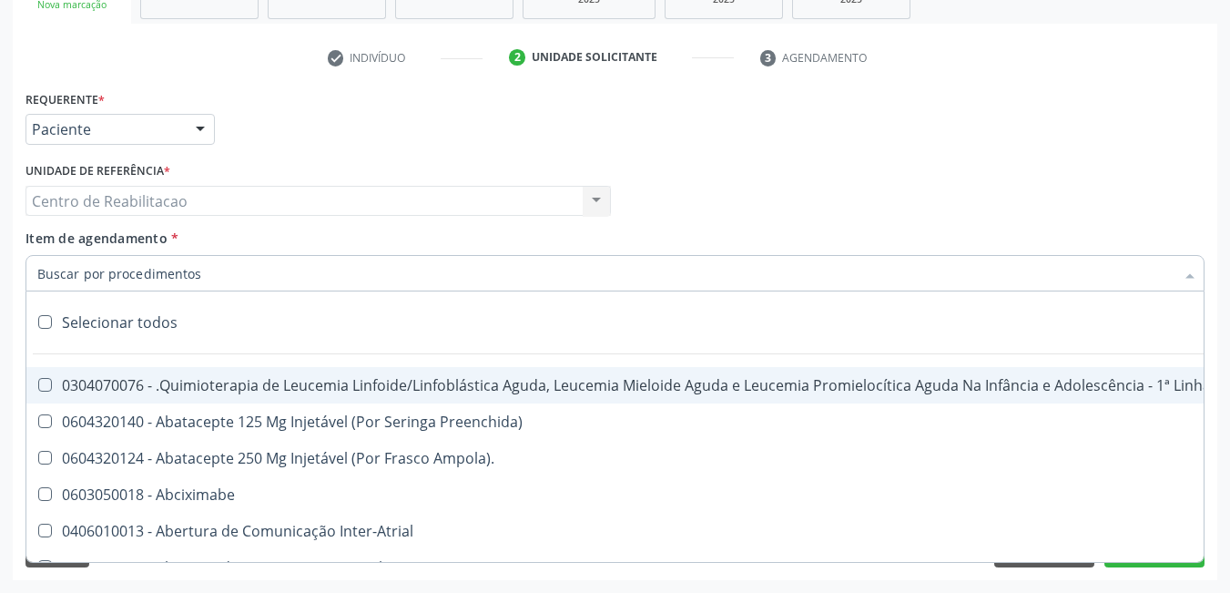
click at [256, 279] on input "Item de agendamento *" at bounding box center [606, 273] width 1138 height 36
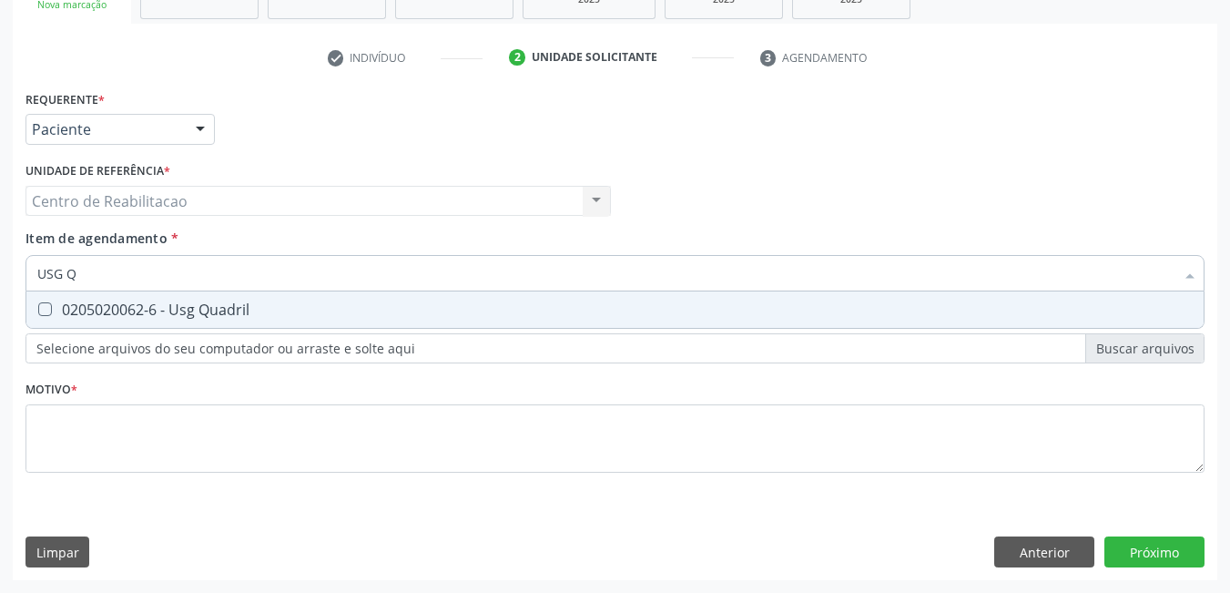
type input "USG QU"
click at [46, 309] on Quadril at bounding box center [45, 309] width 14 height 14
click at [38, 309] on Quadril "checkbox" at bounding box center [32, 309] width 12 height 12
checkbox Quadril "true"
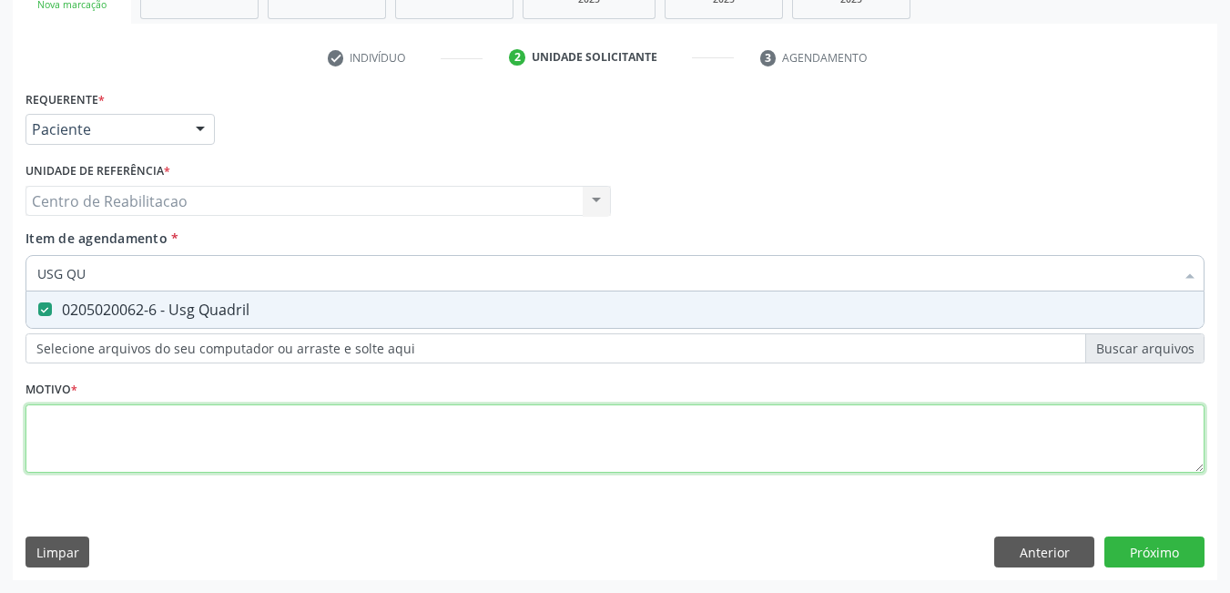
click at [79, 410] on div "Requerente * Paciente Profissional de Saúde Paciente Nenhum resultado encontrad…" at bounding box center [615, 292] width 1179 height 413
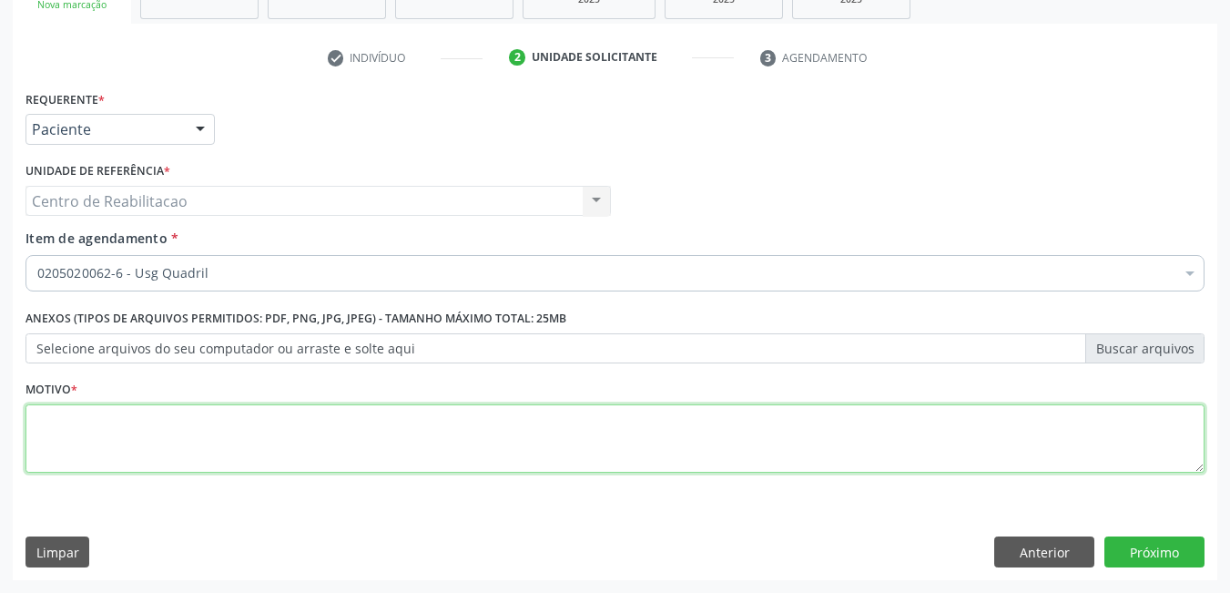
click at [84, 429] on textarea at bounding box center [615, 438] width 1179 height 69
click at [84, 429] on textarea "*" at bounding box center [615, 438] width 1179 height 69
type textarea "**"
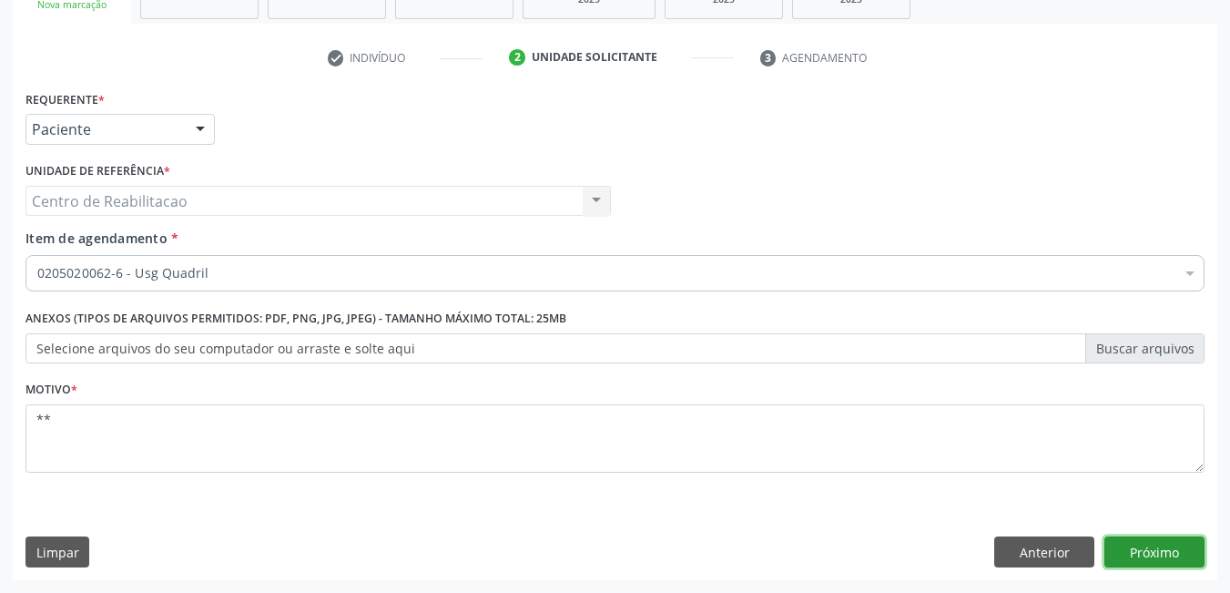
click at [1163, 562] on button "Próximo" at bounding box center [1155, 551] width 100 height 31
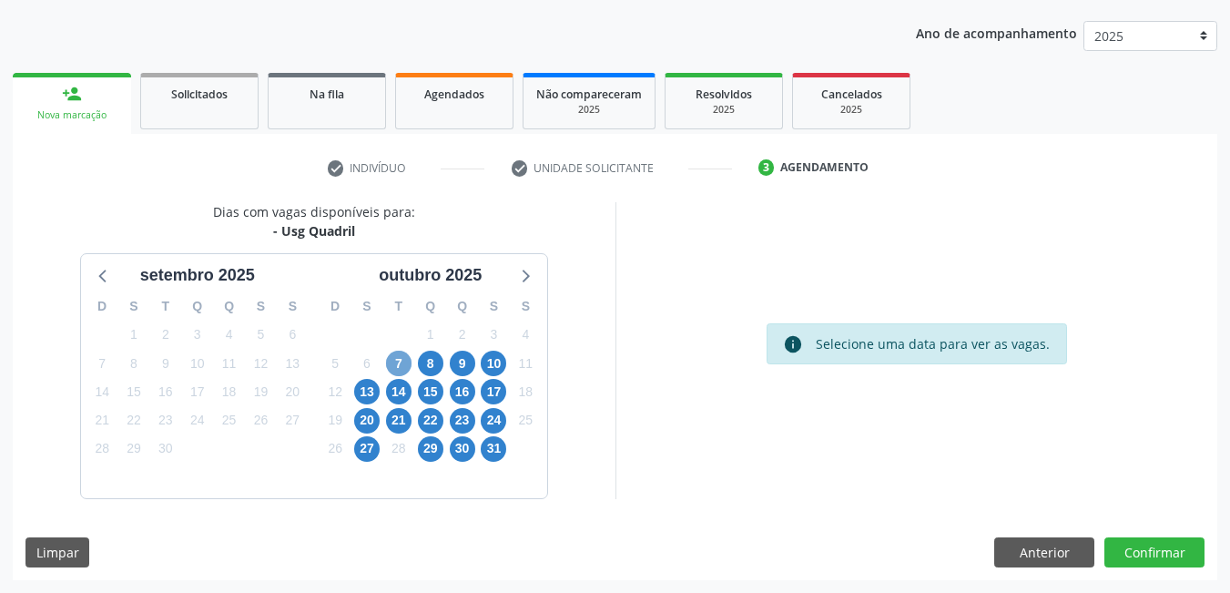
click at [401, 368] on span "7" at bounding box center [399, 364] width 26 height 26
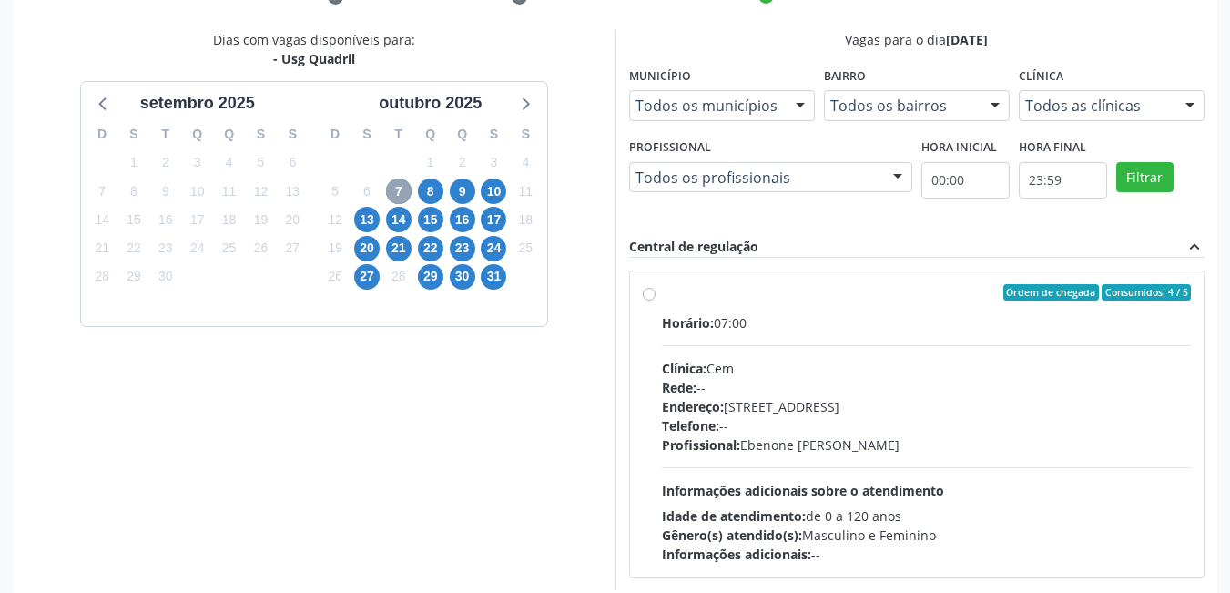
scroll to position [463, 0]
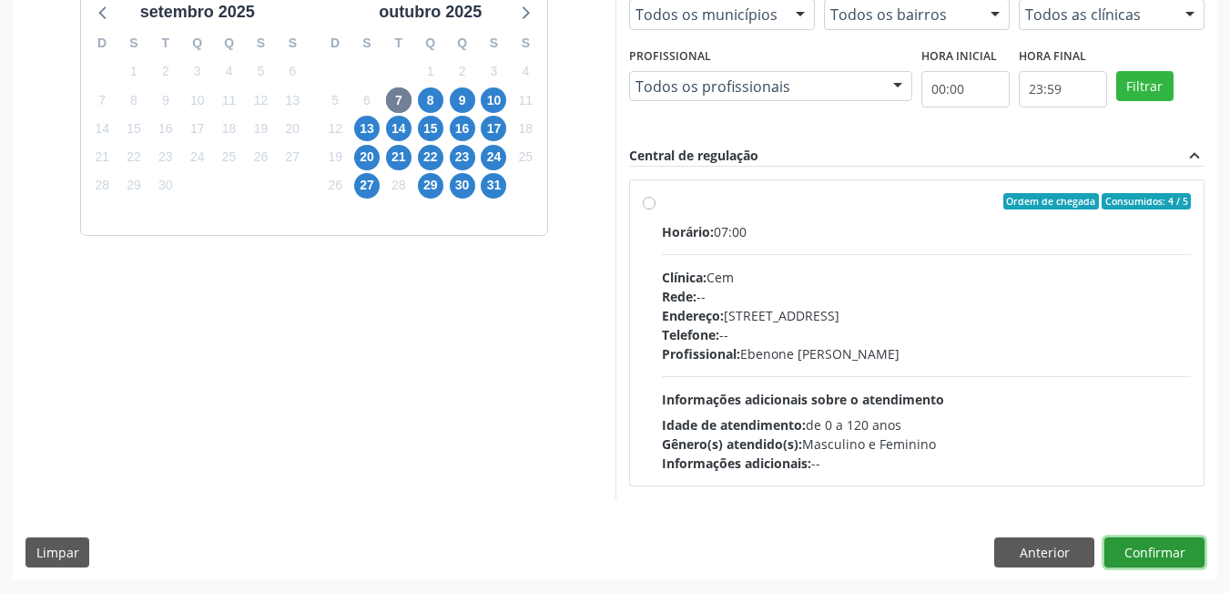
click at [1150, 550] on button "Confirmar" at bounding box center [1155, 552] width 100 height 31
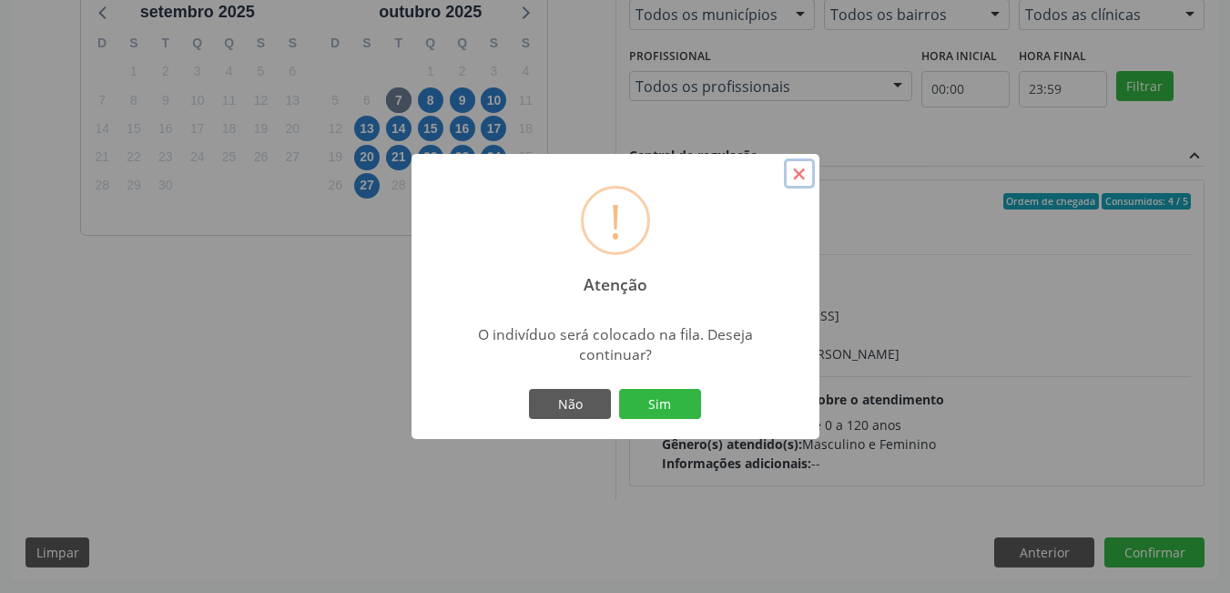
click at [800, 176] on button "×" at bounding box center [799, 173] width 31 height 31
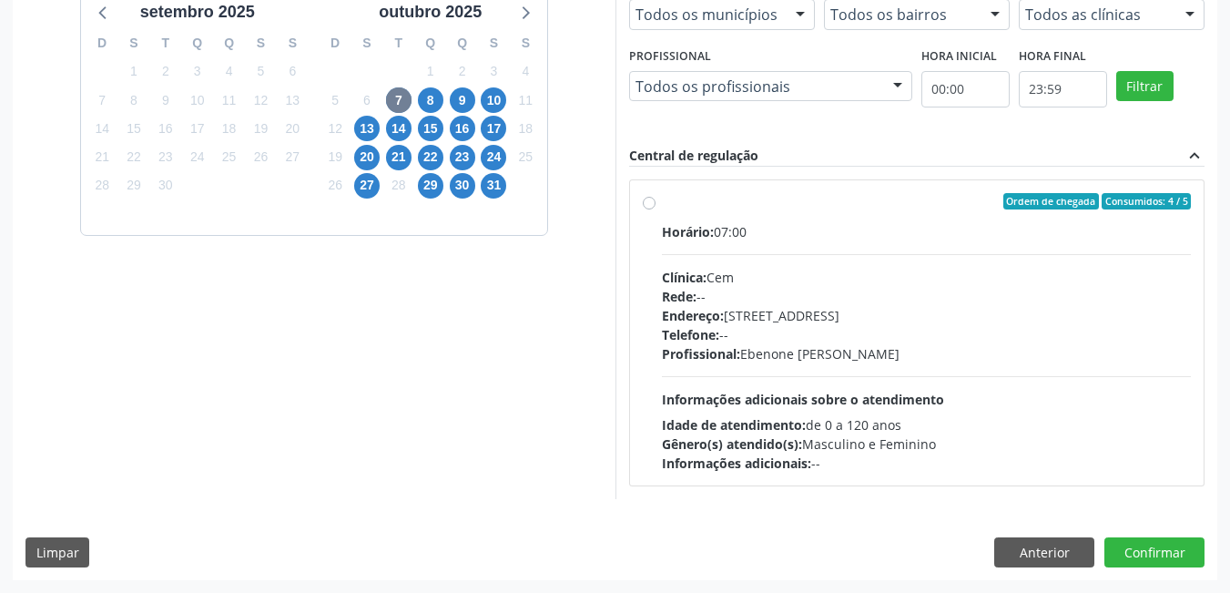
click at [662, 205] on label "Ordem de chegada Consumidos: 4 / 5 Horário: 07:00 Clínica: Cem Rede: -- Endereç…" at bounding box center [927, 333] width 530 height 280
click at [648, 205] on input "Ordem de chegada Consumidos: 4 / 5 Horário: 07:00 Clínica: Cem Rede: -- Endereç…" at bounding box center [649, 201] width 13 height 16
radio input "true"
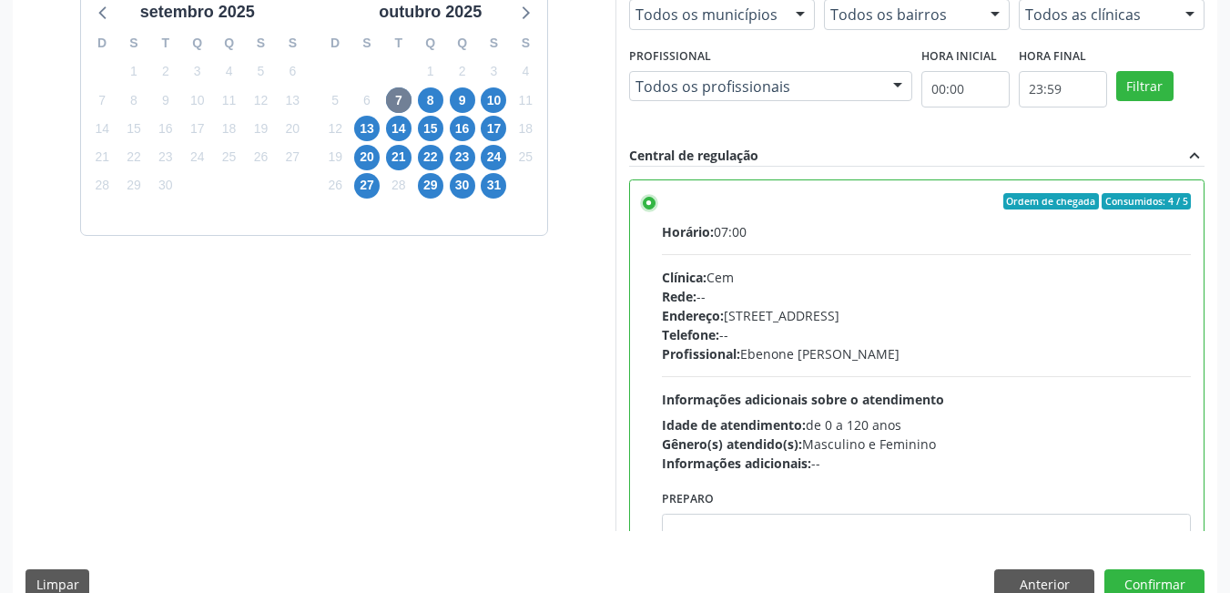
scroll to position [495, 0]
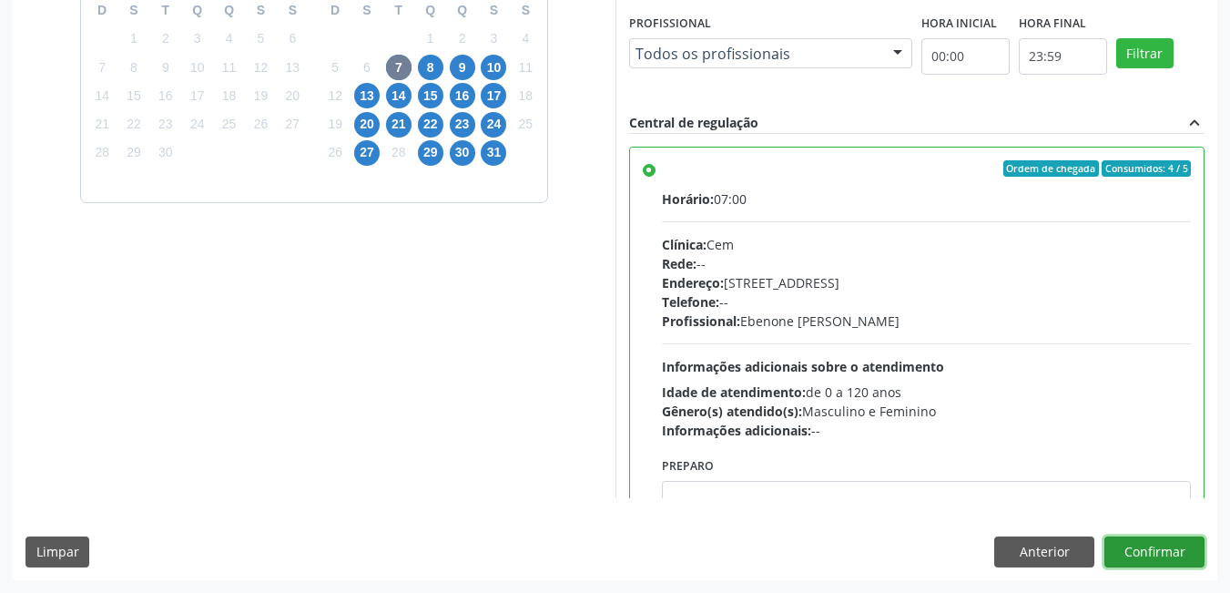
click at [1160, 549] on button "Confirmar" at bounding box center [1155, 551] width 100 height 31
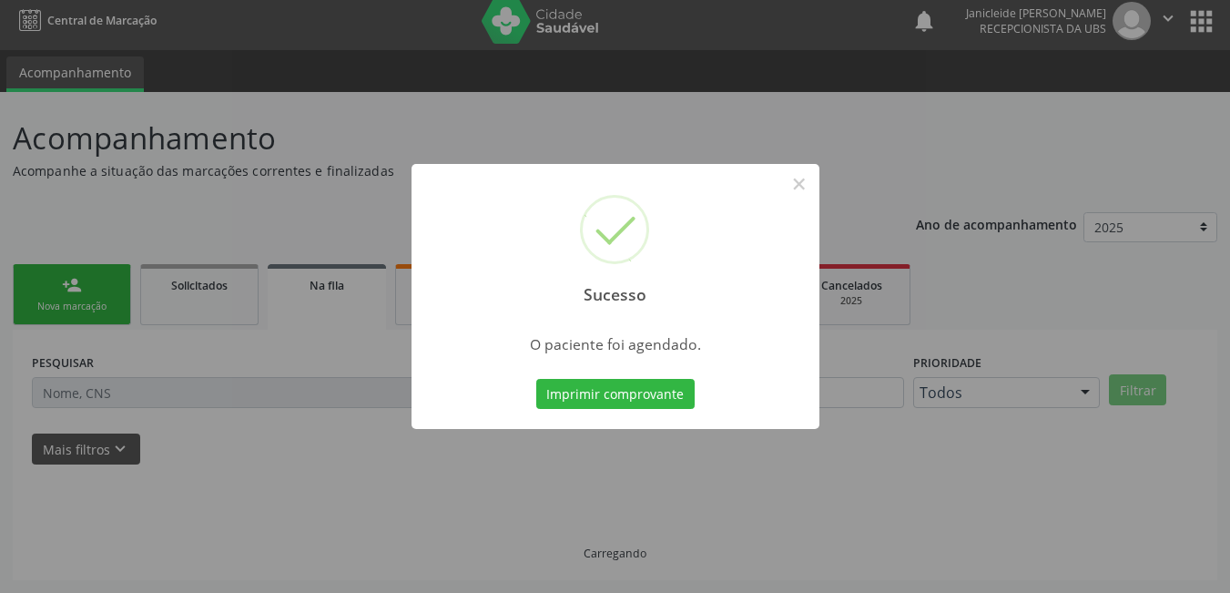
scroll to position [8, 0]
click at [586, 386] on button "Imprimir comprovante" at bounding box center [615, 394] width 158 height 31
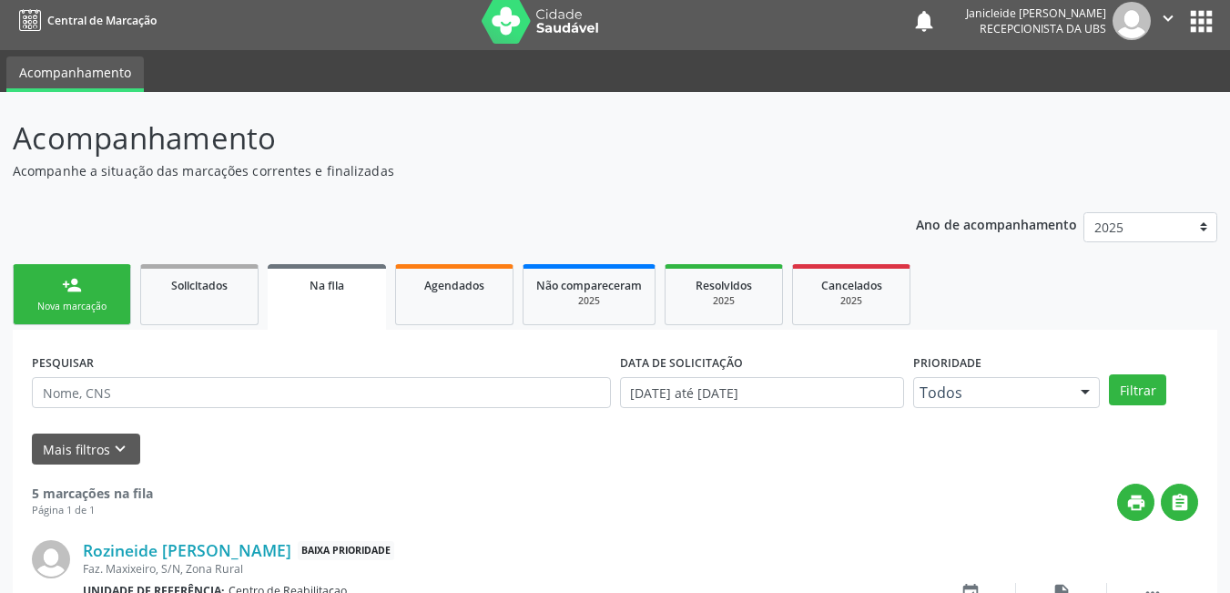
click at [75, 283] on div "person_add" at bounding box center [72, 285] width 20 height 20
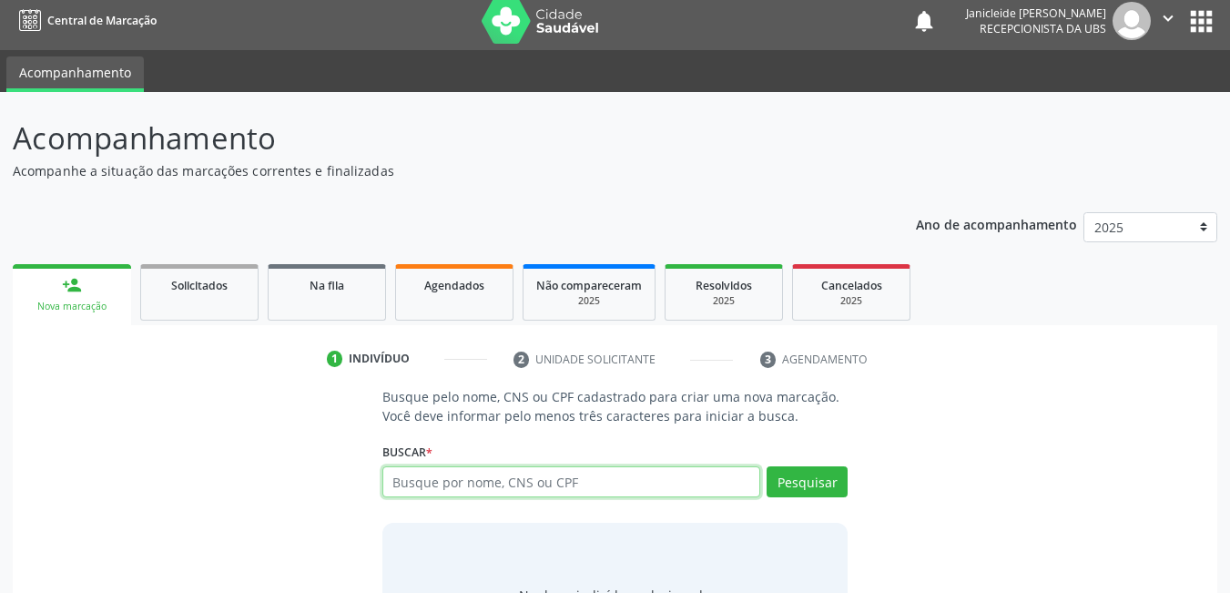
click at [499, 478] on input "text" at bounding box center [572, 481] width 379 height 31
type input "898002718280605"
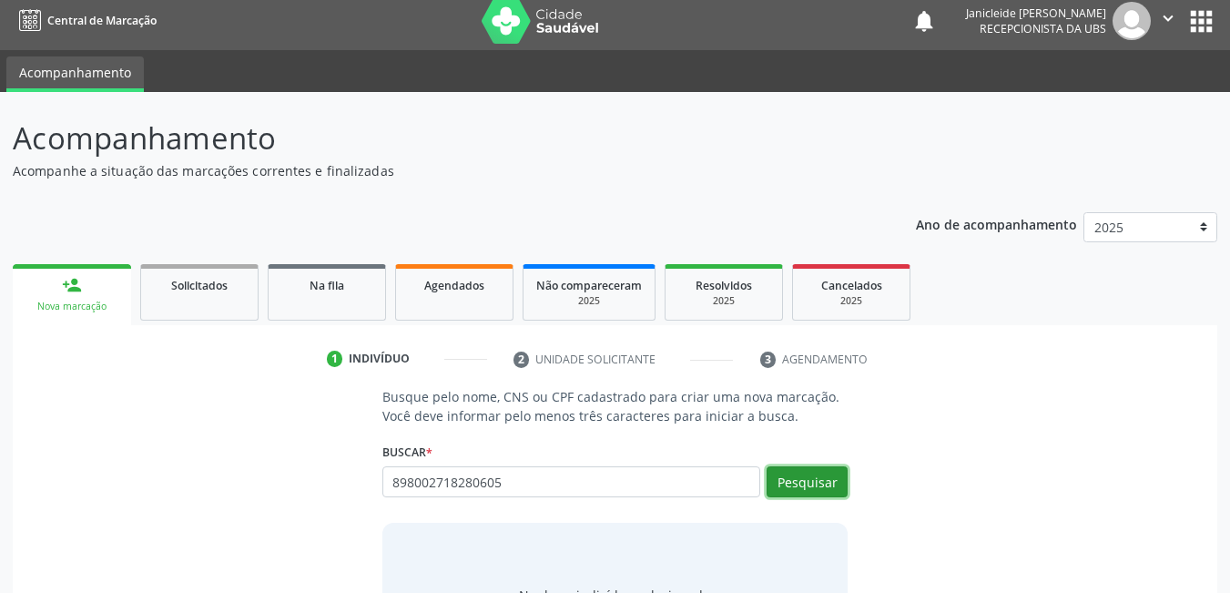
click at [814, 478] on button "Pesquisar" at bounding box center [807, 481] width 81 height 31
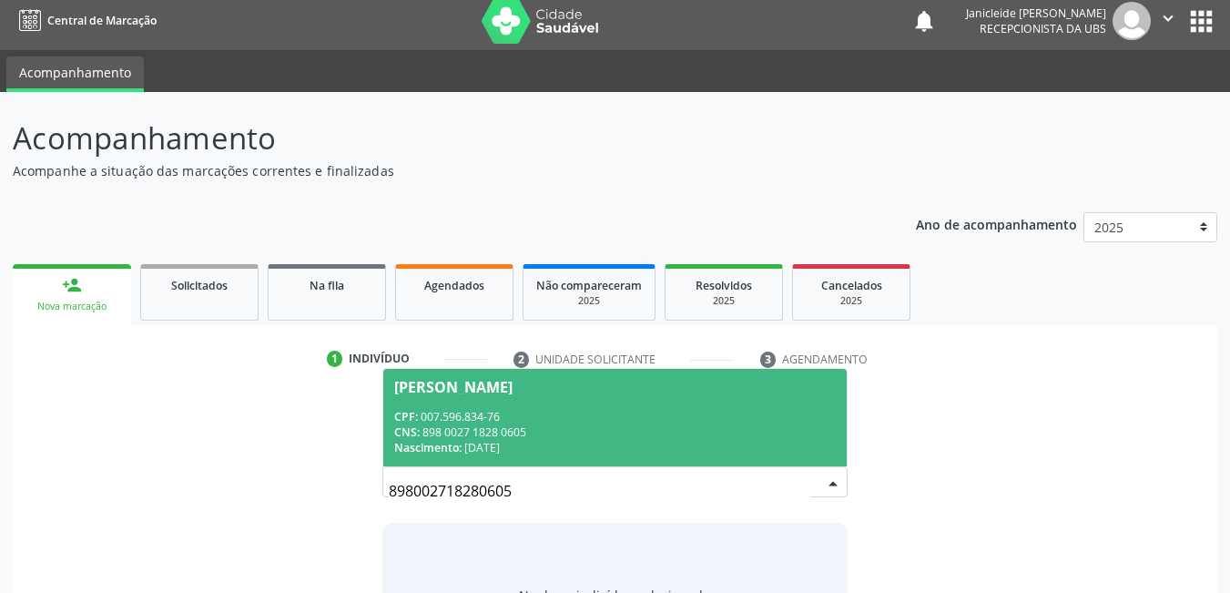
click at [470, 415] on div "CPF: 007.596.834-76" at bounding box center [615, 416] width 443 height 15
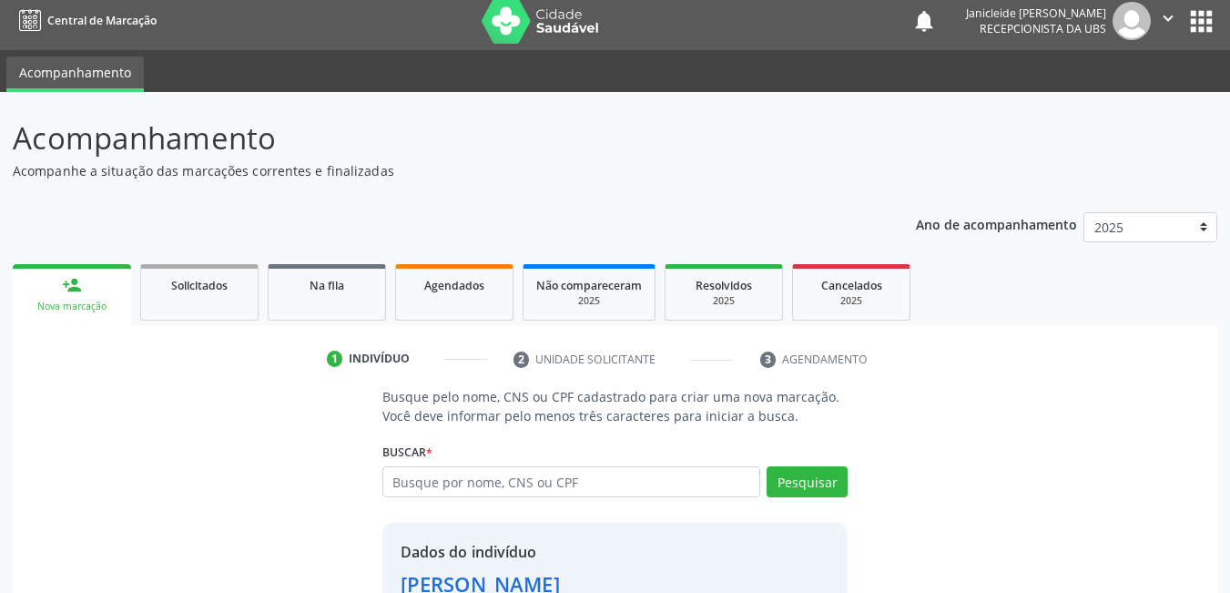
scroll to position [99, 0]
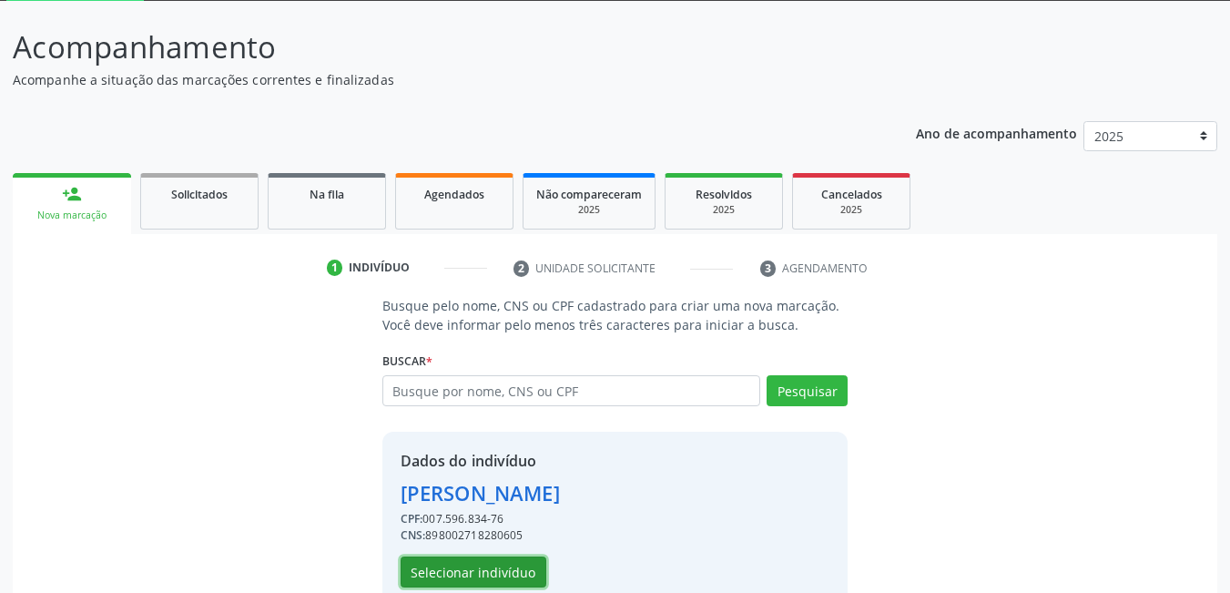
click at [495, 572] on button "Selecionar indivíduo" at bounding box center [474, 571] width 146 height 31
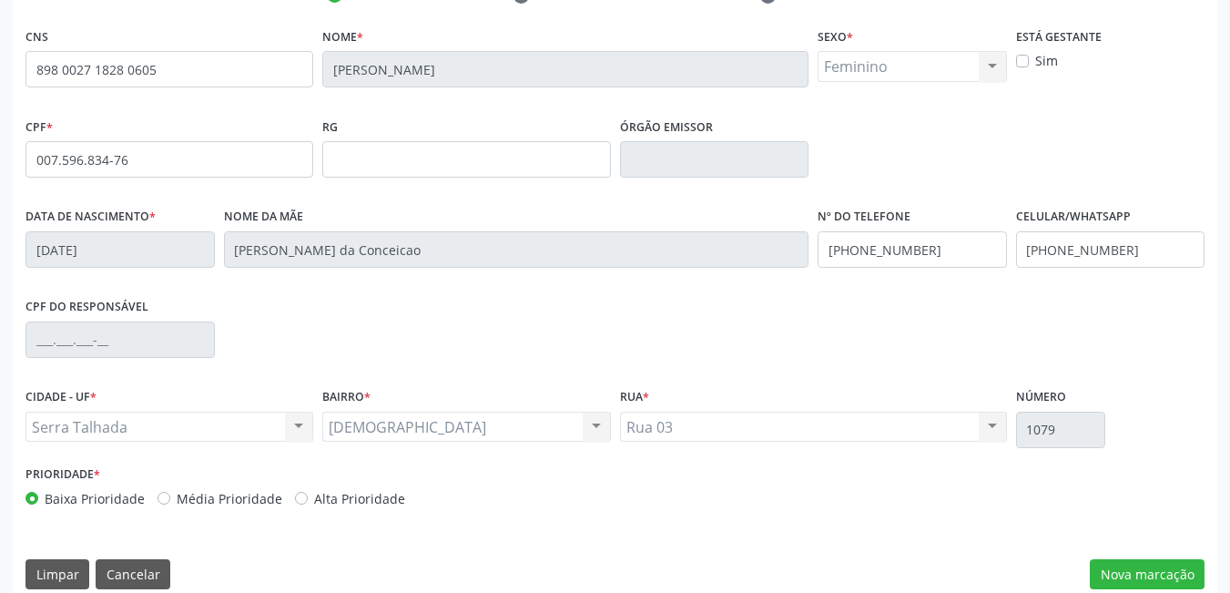
scroll to position [394, 0]
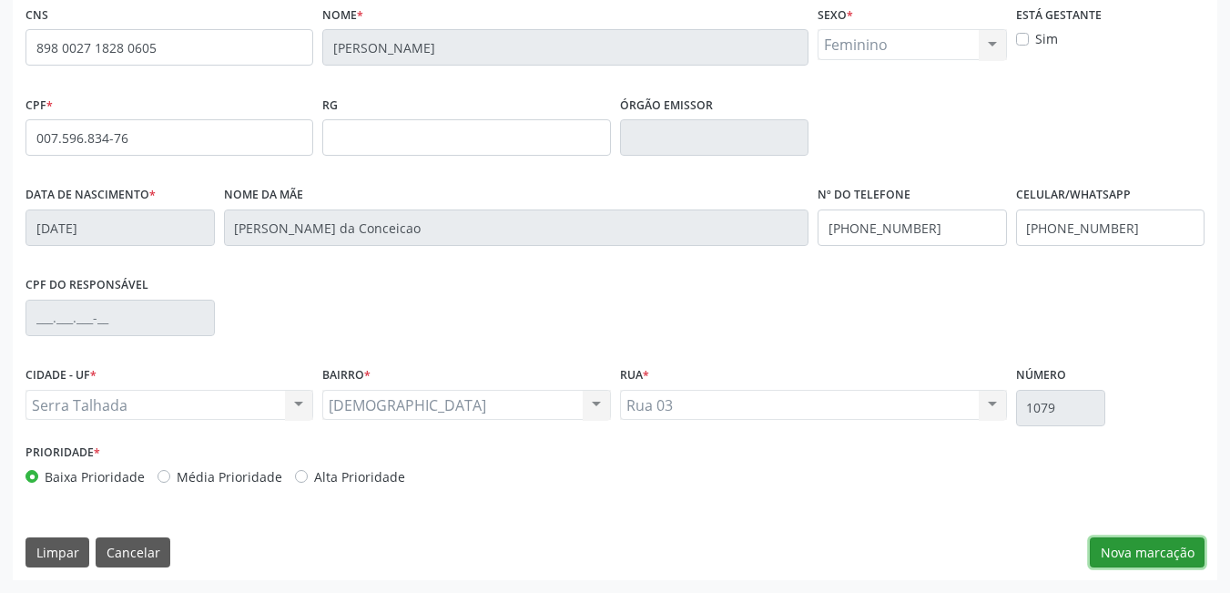
click at [1117, 556] on button "Nova marcação" at bounding box center [1147, 552] width 115 height 31
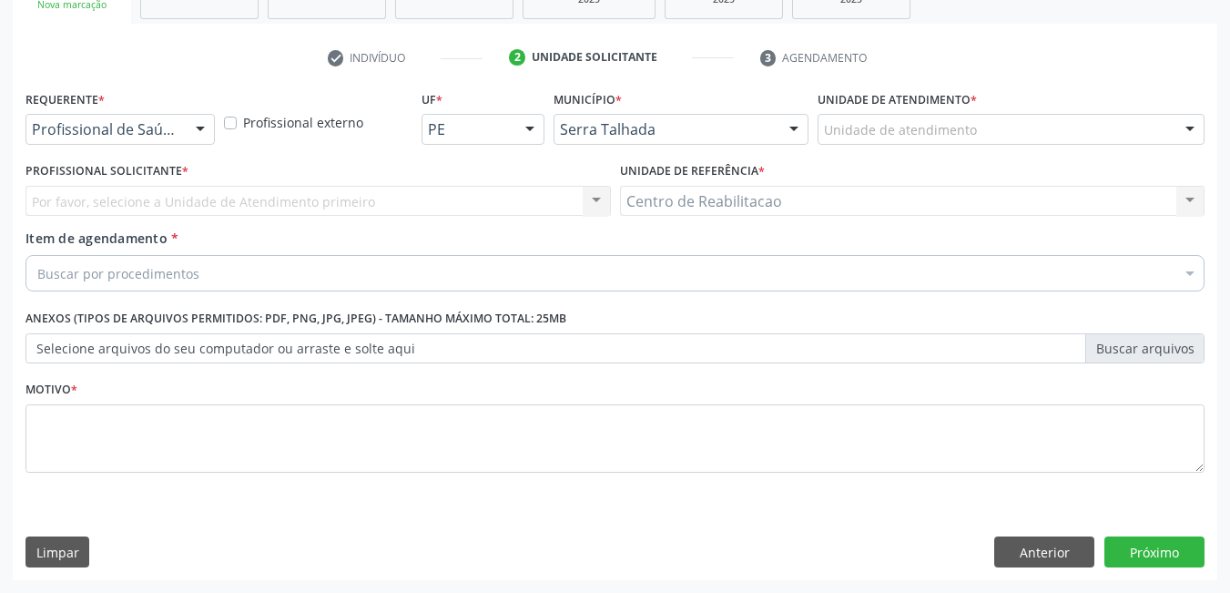
scroll to position [310, 0]
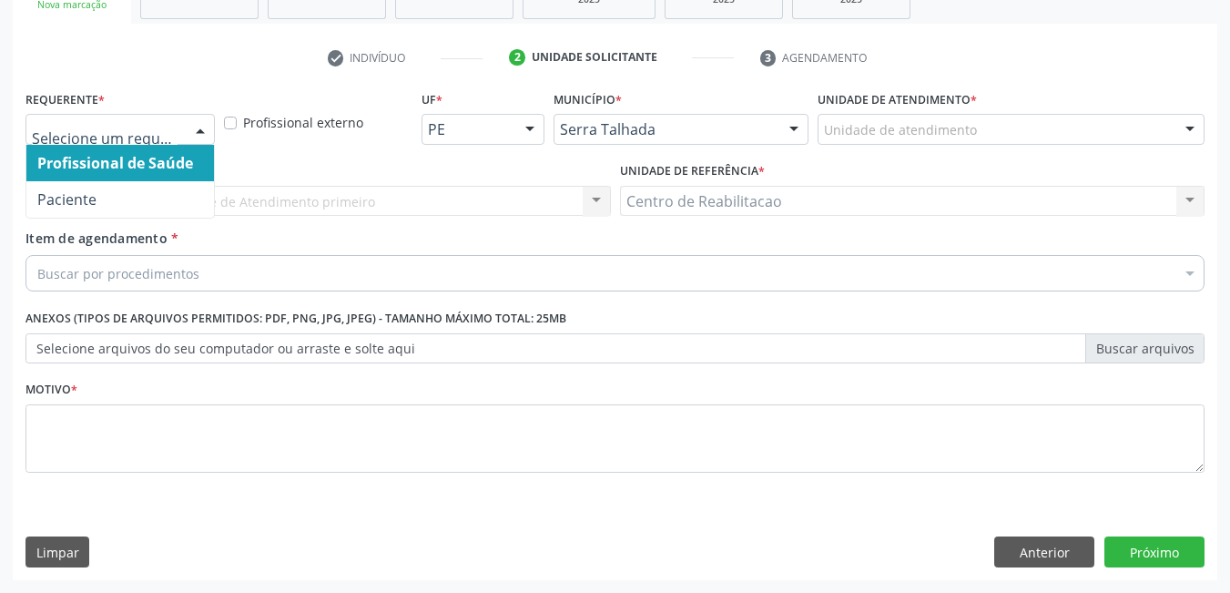
click at [181, 128] on div "Profissional de Saúde Paciente Nenhum resultado encontrado para: " " Não há nen…" at bounding box center [120, 129] width 189 height 31
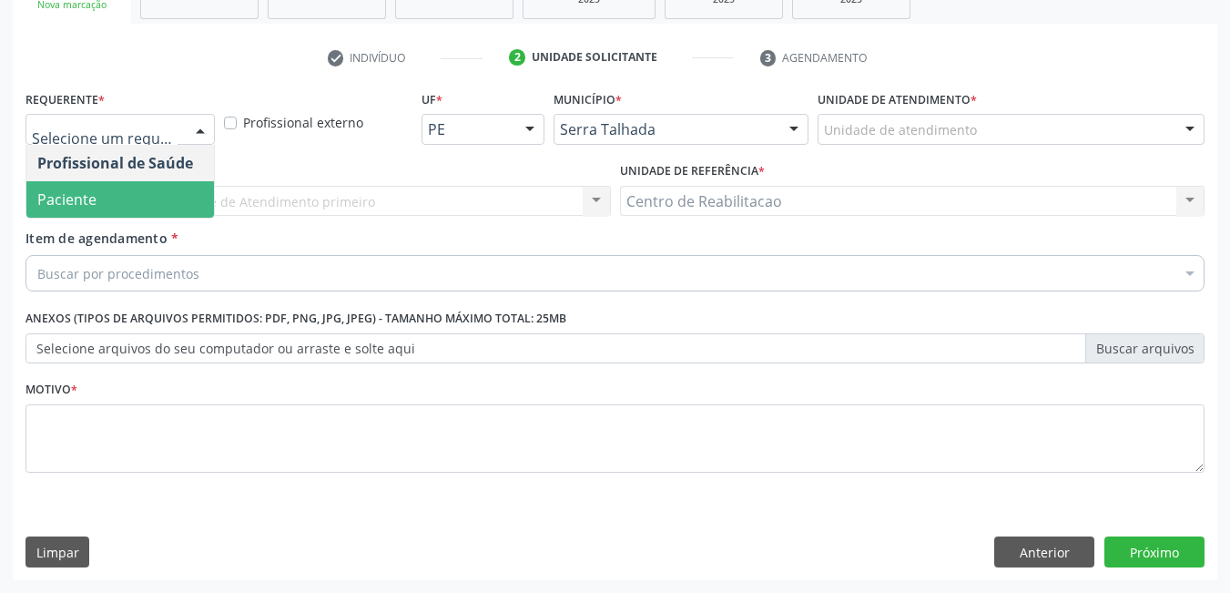
click at [97, 197] on span "Paciente" at bounding box center [120, 199] width 188 height 36
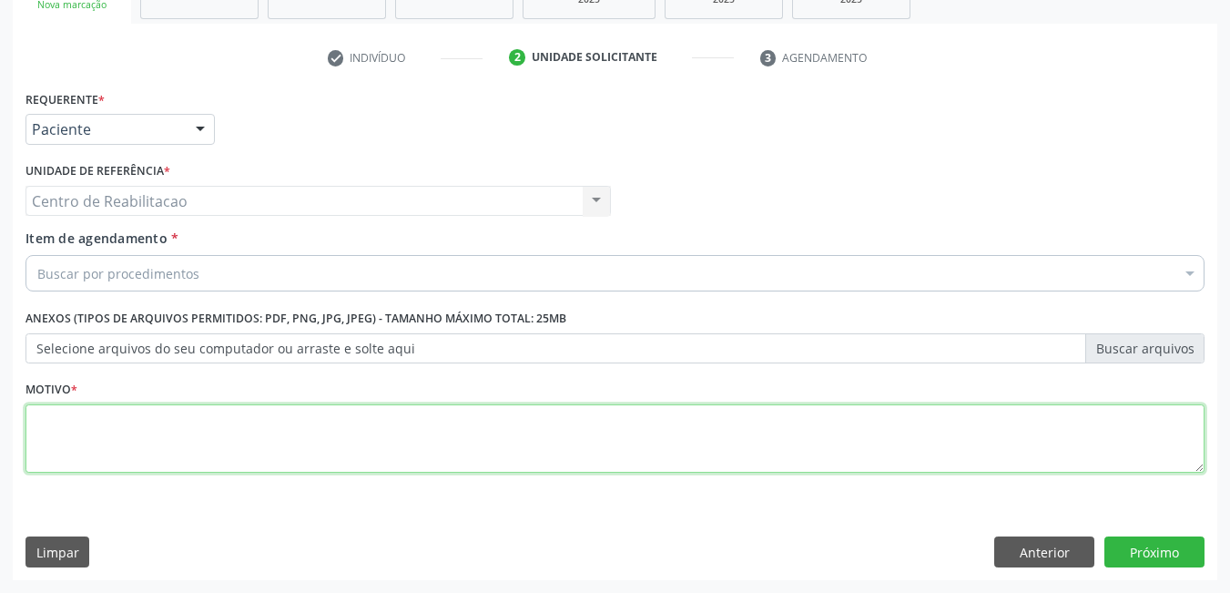
click at [871, 456] on textarea at bounding box center [615, 438] width 1179 height 69
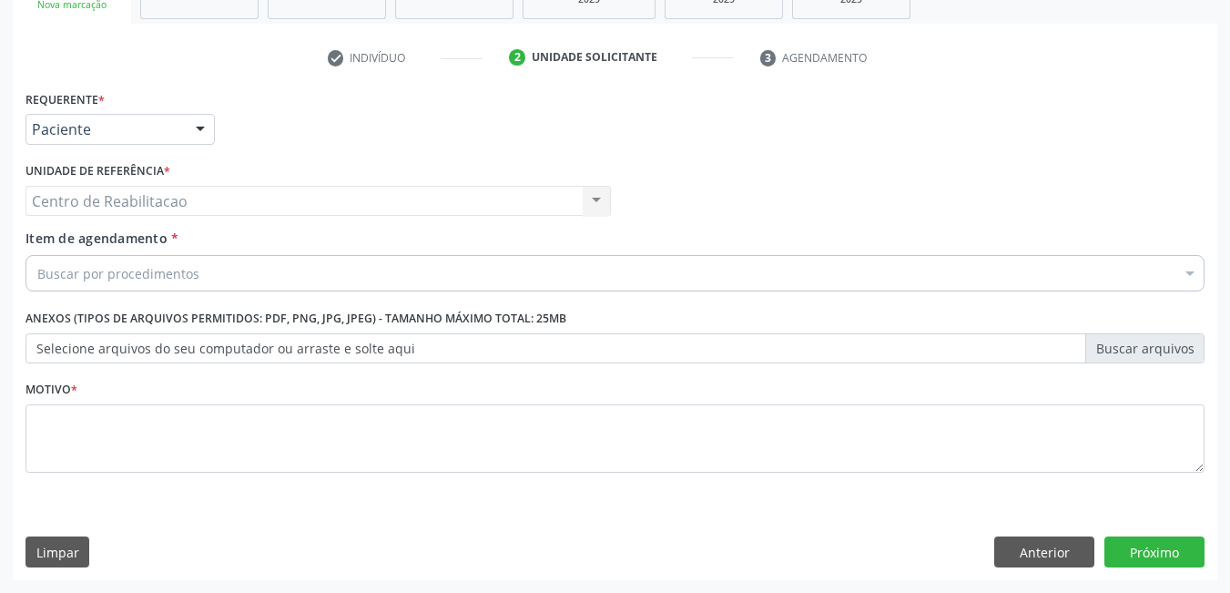
click at [352, 282] on div "Buscar por procedimentos" at bounding box center [615, 273] width 1179 height 36
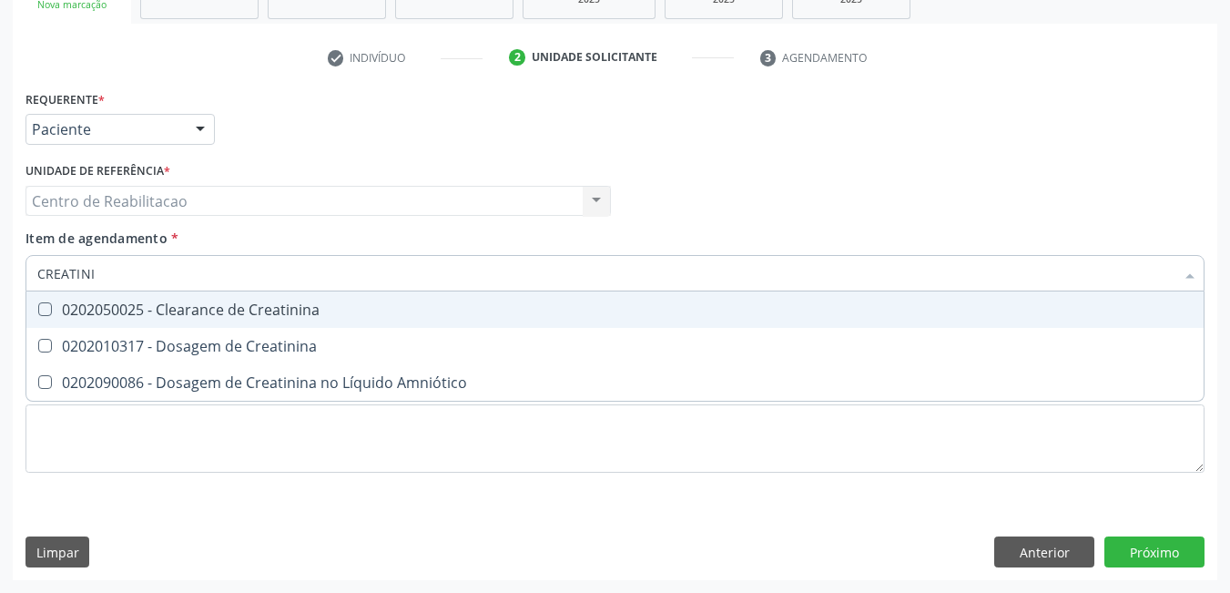
type input "CREATININ"
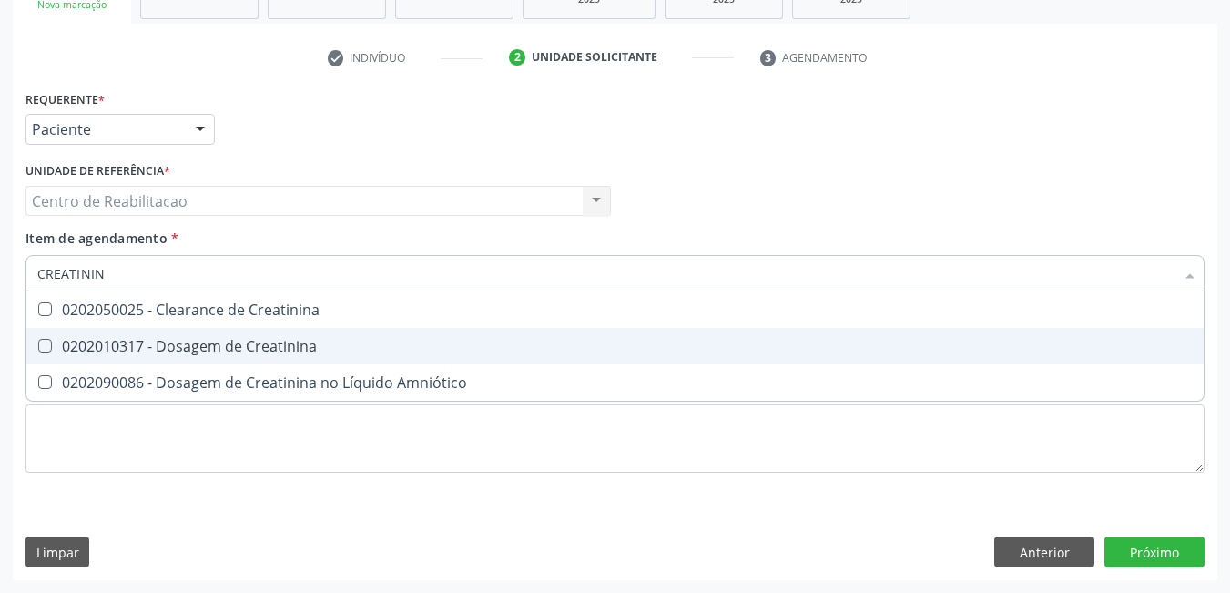
click at [69, 341] on div "0202010317 - Dosagem de Creatinina" at bounding box center [615, 346] width 1156 height 15
checkbox Creatinina "true"
type input "CREAT"
checkbox Creatinina "false"
type input "C"
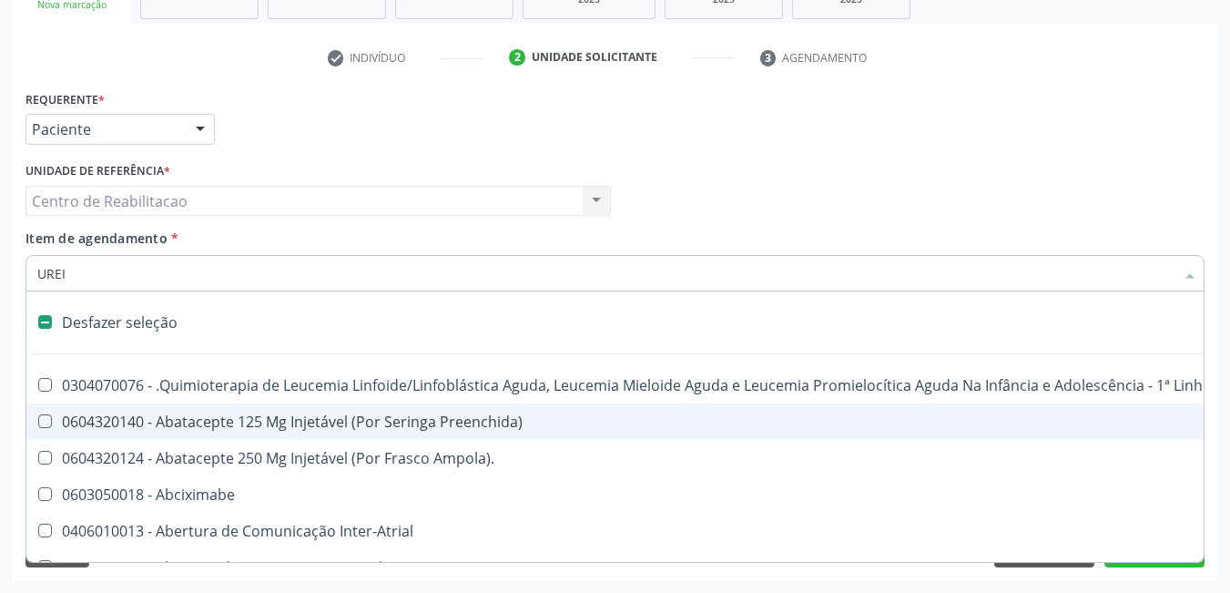
type input "UREIA"
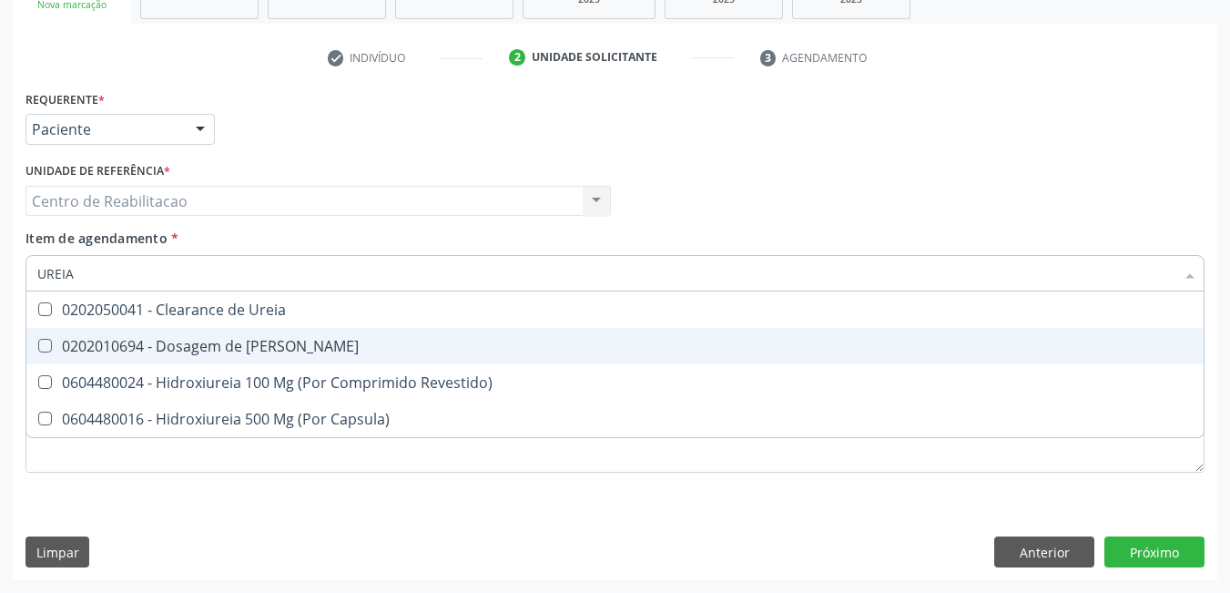
click at [44, 349] on Ureia at bounding box center [45, 346] width 14 height 14
click at [38, 349] on Ureia "checkbox" at bounding box center [32, 346] width 12 height 12
checkbox Ureia "true"
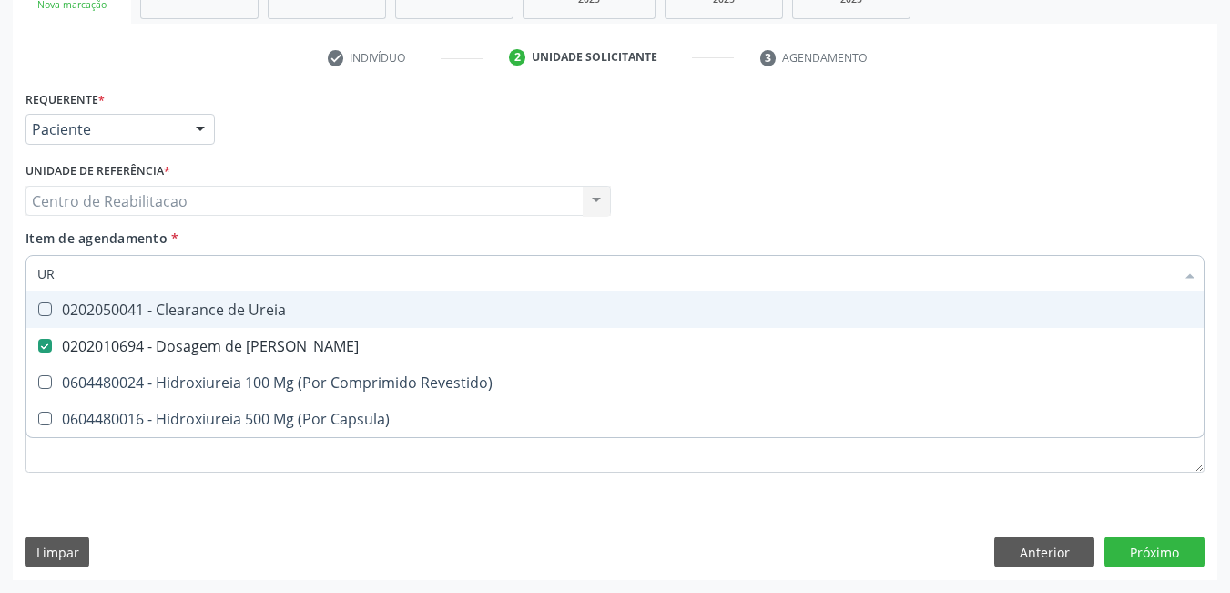
type input "U"
checkbox Ureia "false"
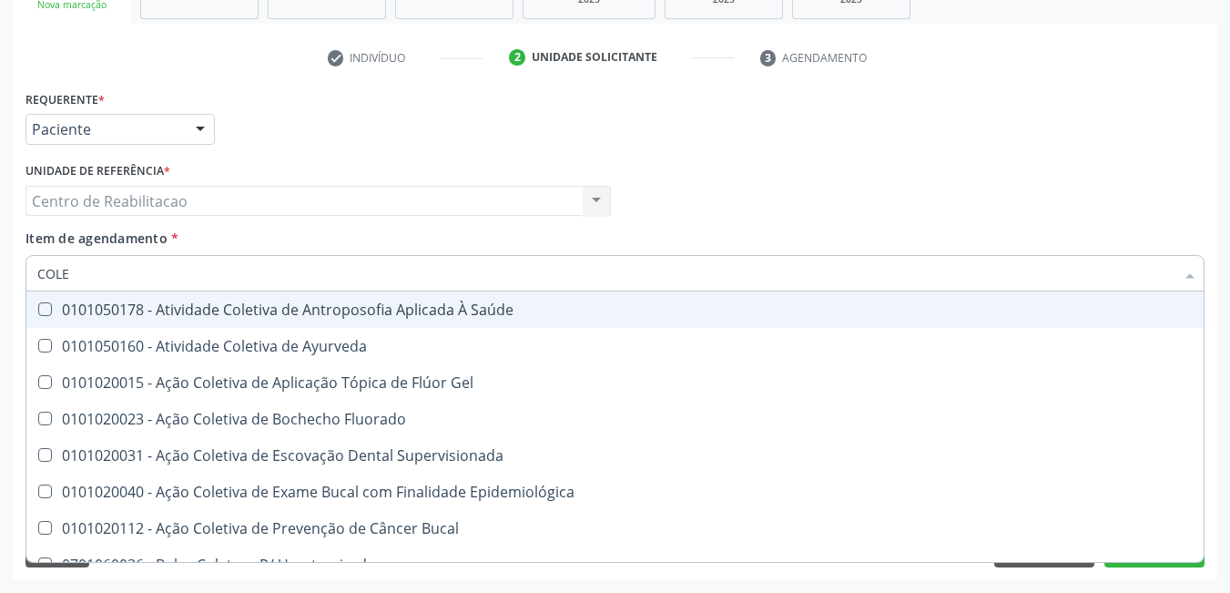
type input "COLES"
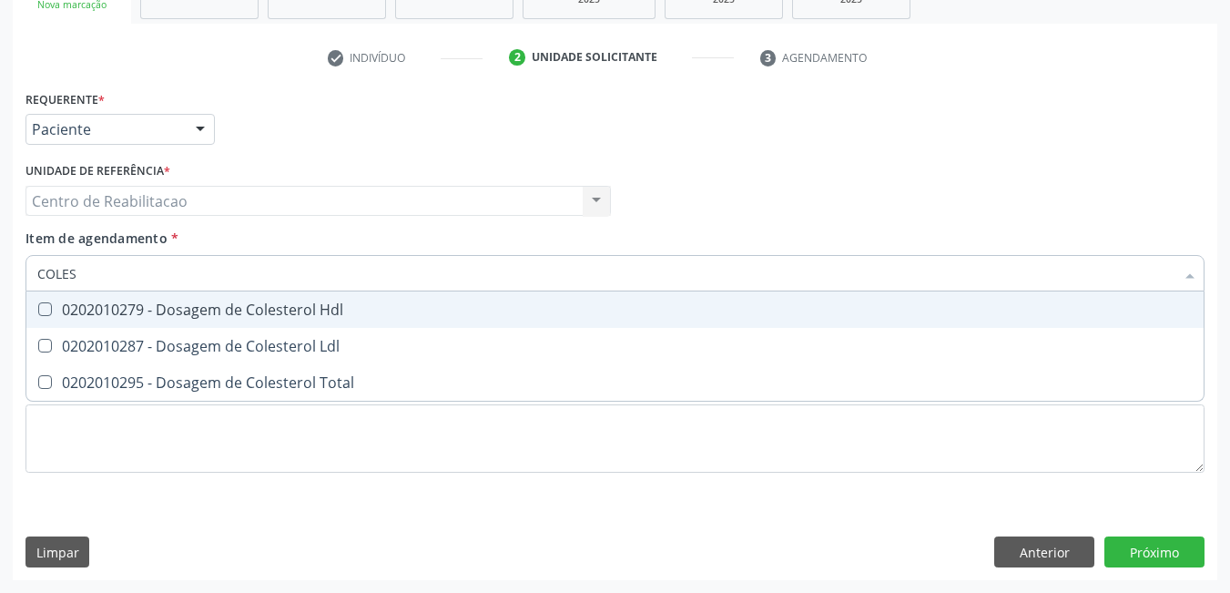
click at [44, 306] on Hdl at bounding box center [45, 309] width 14 height 14
click at [38, 306] on Hdl "checkbox" at bounding box center [32, 309] width 12 height 12
checkbox Hdl "true"
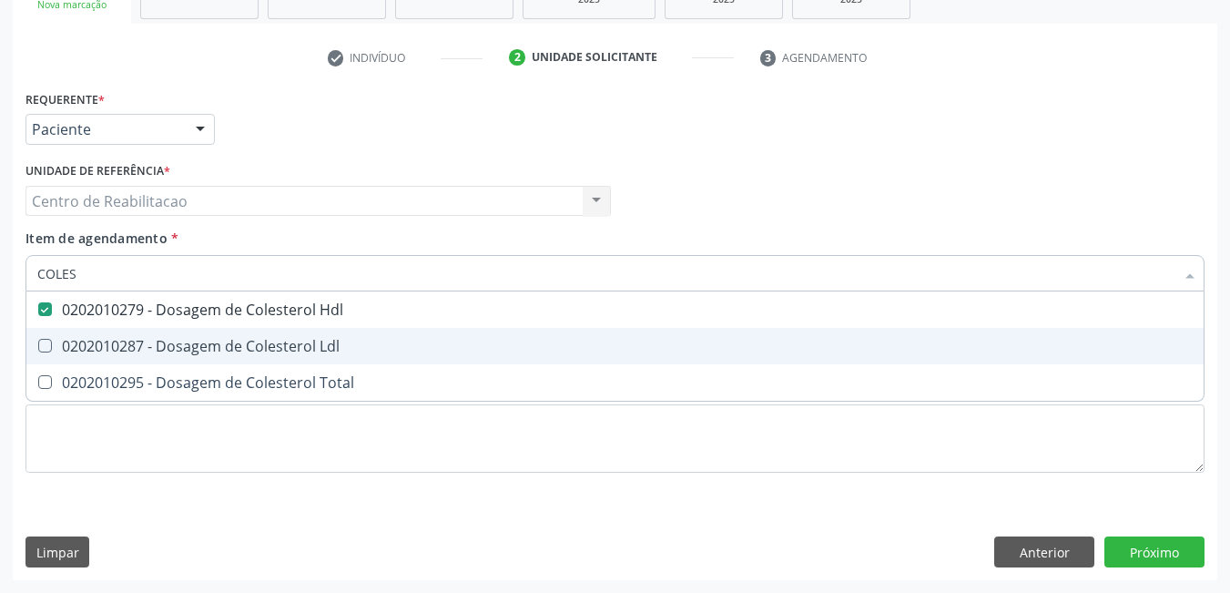
click at [48, 338] on span "0202010287 - Dosagem de Colesterol Ldl" at bounding box center [615, 346] width 1178 height 36
checkbox Ldl "true"
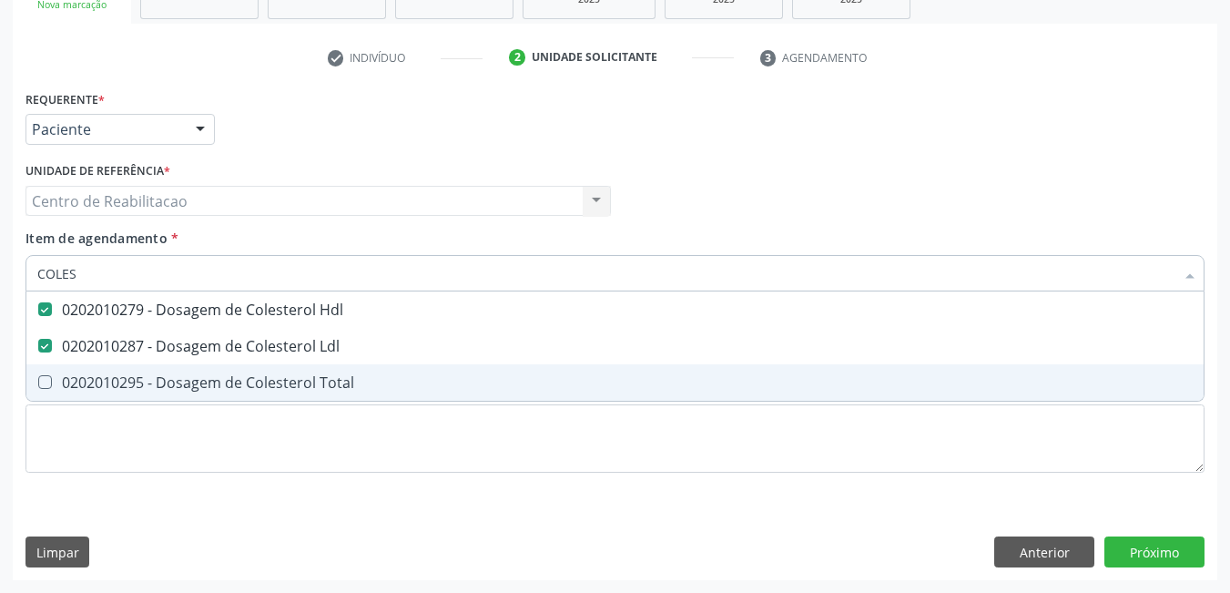
click at [42, 375] on Total at bounding box center [45, 382] width 14 height 14
click at [38, 376] on Total "checkbox" at bounding box center [32, 382] width 12 height 12
checkbox Total "true"
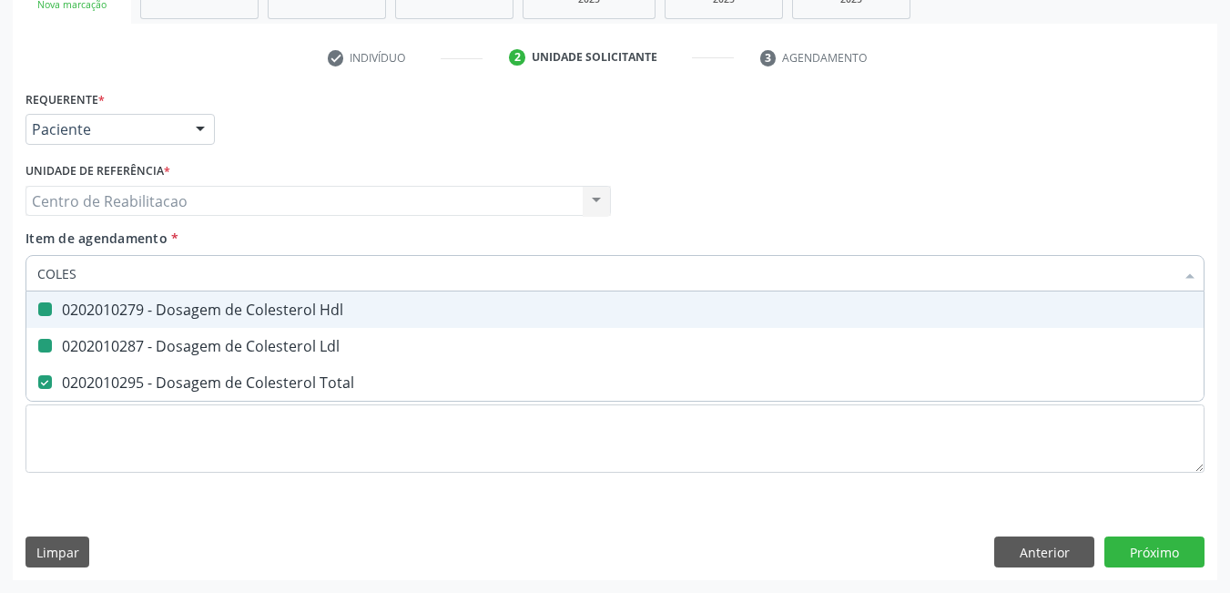
type input "COLE"
checkbox Hdl "false"
checkbox Ldl "false"
checkbox Total "false"
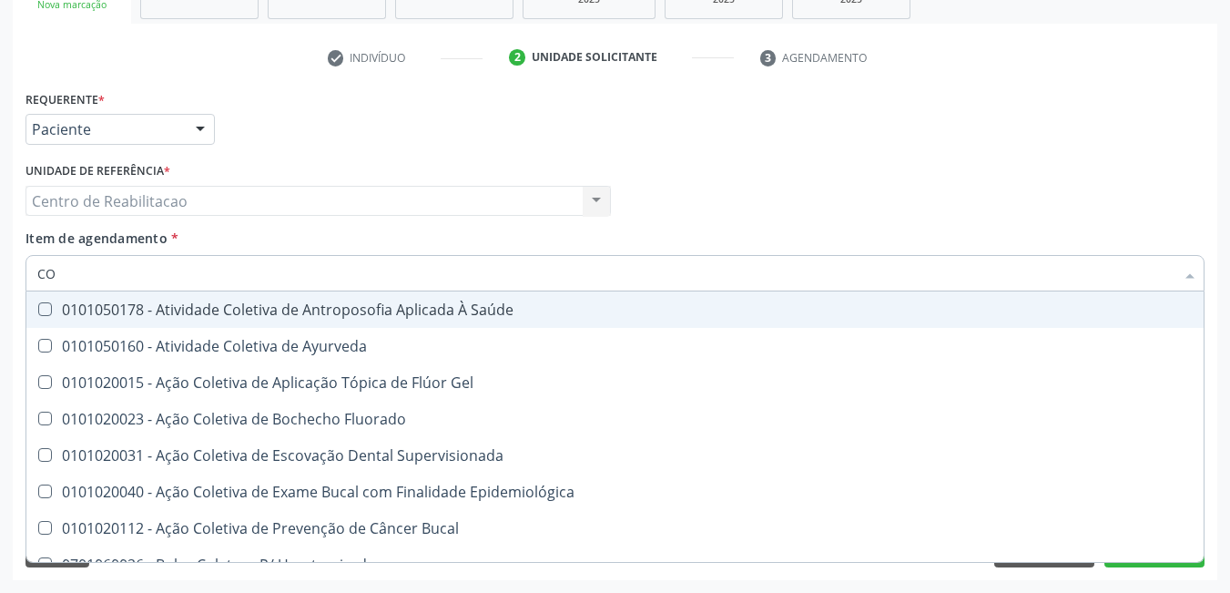
type input "C"
checkbox Hdl "false"
checkbox Ldl "false"
checkbox Total "false"
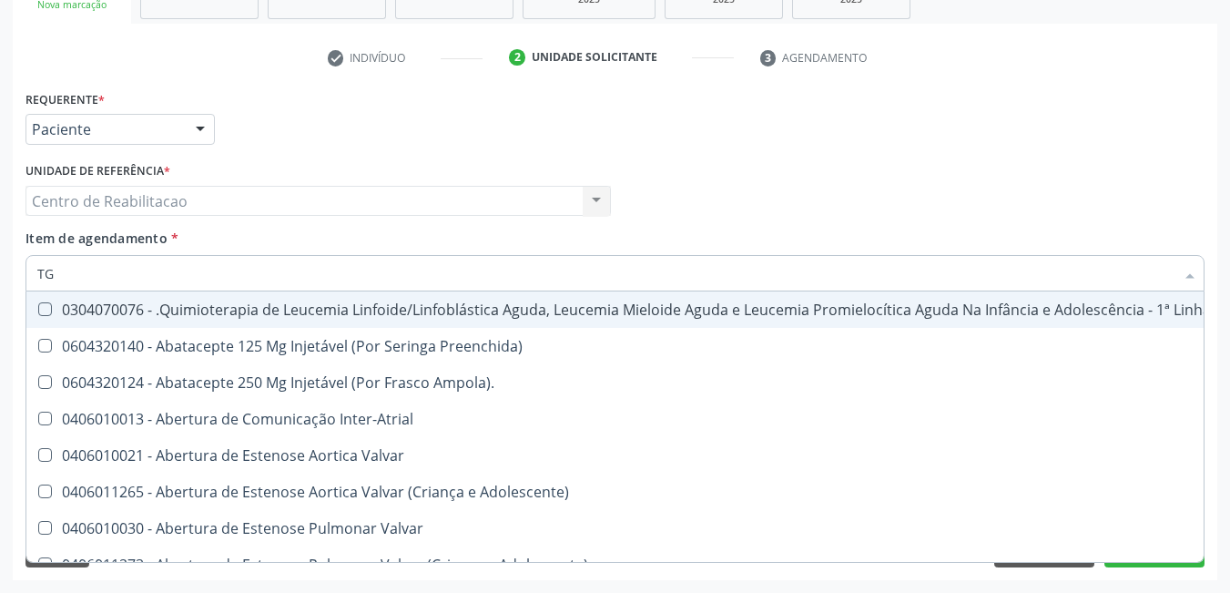
type input "TGO"
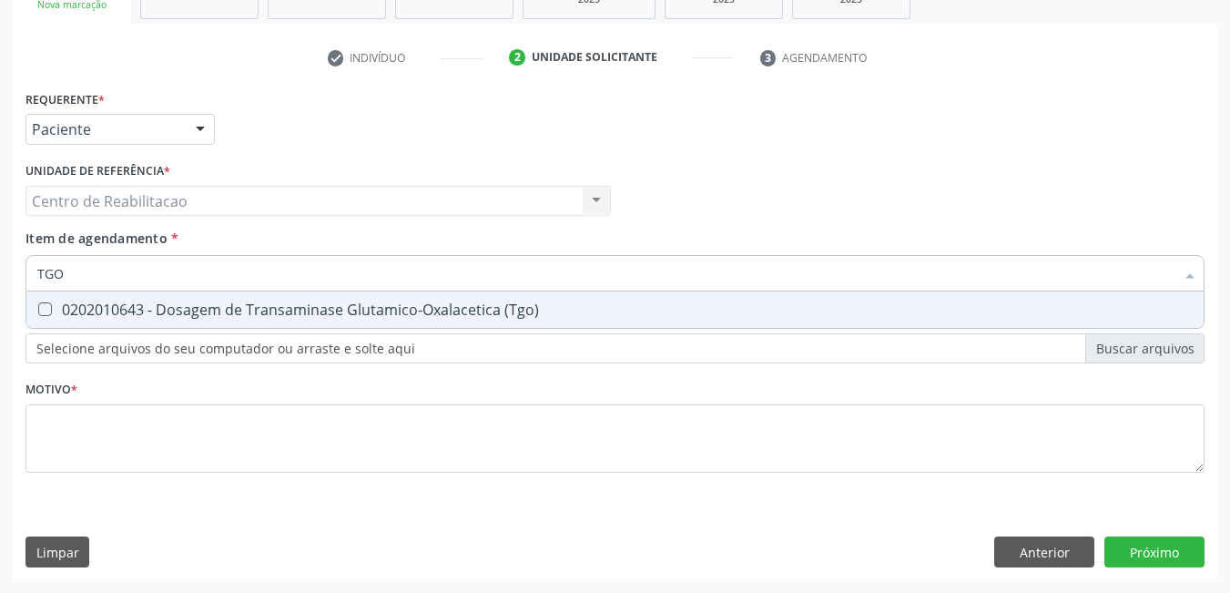
click at [45, 313] on \(Tgo\) at bounding box center [45, 309] width 14 height 14
click at [38, 313] on \(Tgo\) "checkbox" at bounding box center [32, 309] width 12 height 12
checkbox \(Tgo\) "true"
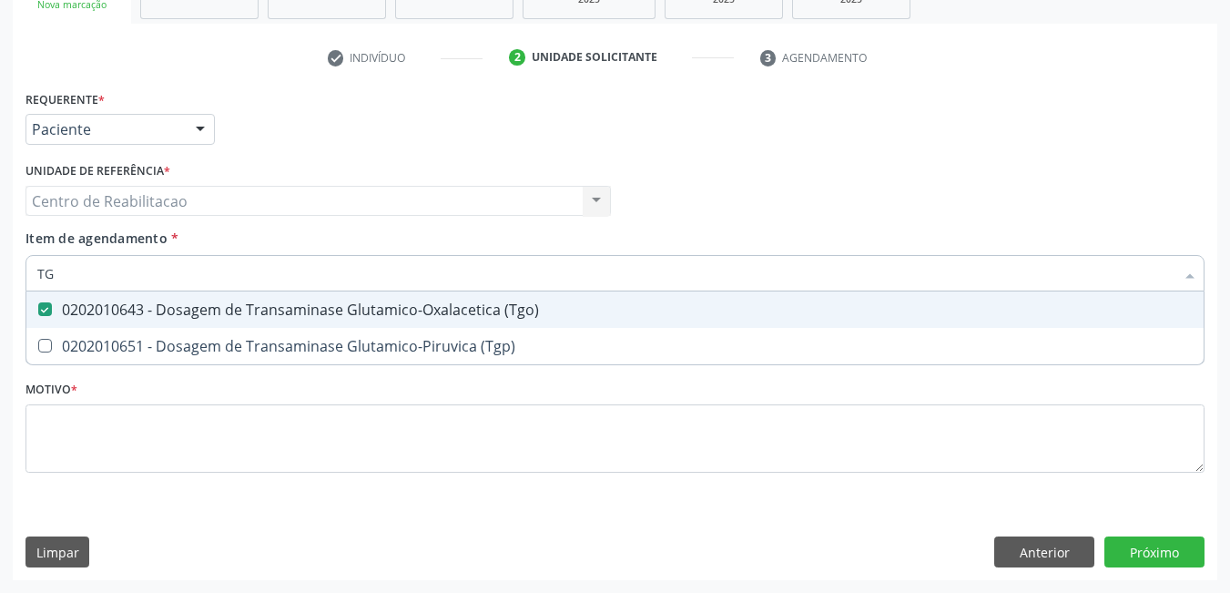
type input "TGP"
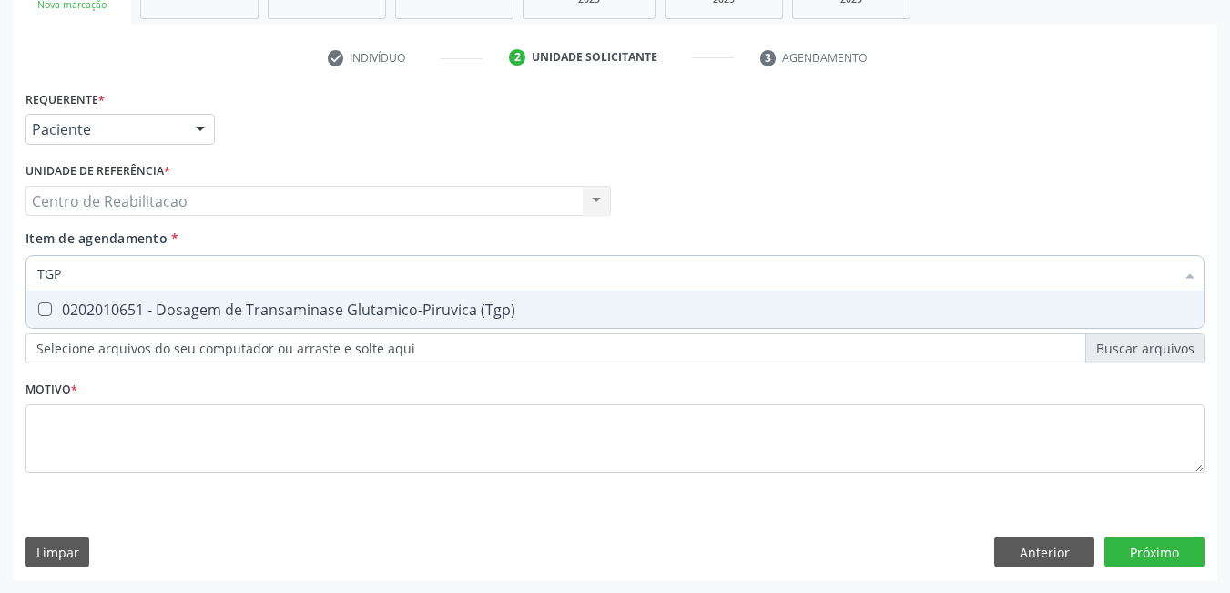
click at [45, 311] on \(Tgp\) at bounding box center [45, 309] width 14 height 14
click at [38, 311] on \(Tgp\) "checkbox" at bounding box center [32, 309] width 12 height 12
checkbox \(Tgp\) "true"
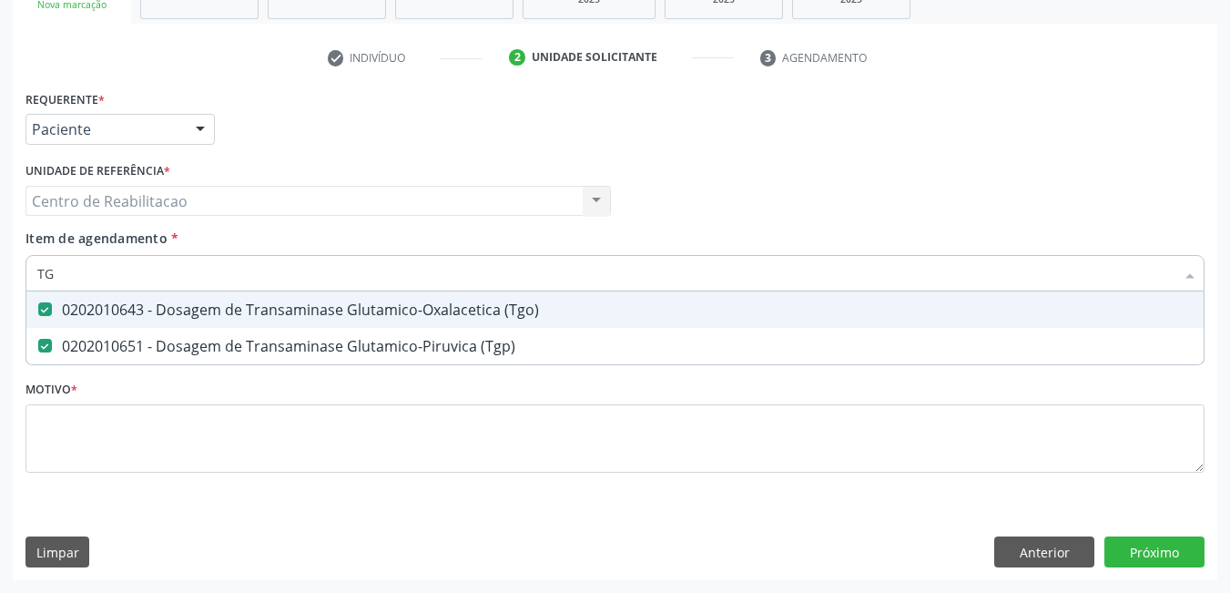
type input "T"
checkbox \(Tgo\) "false"
checkbox \(Tgp\) "false"
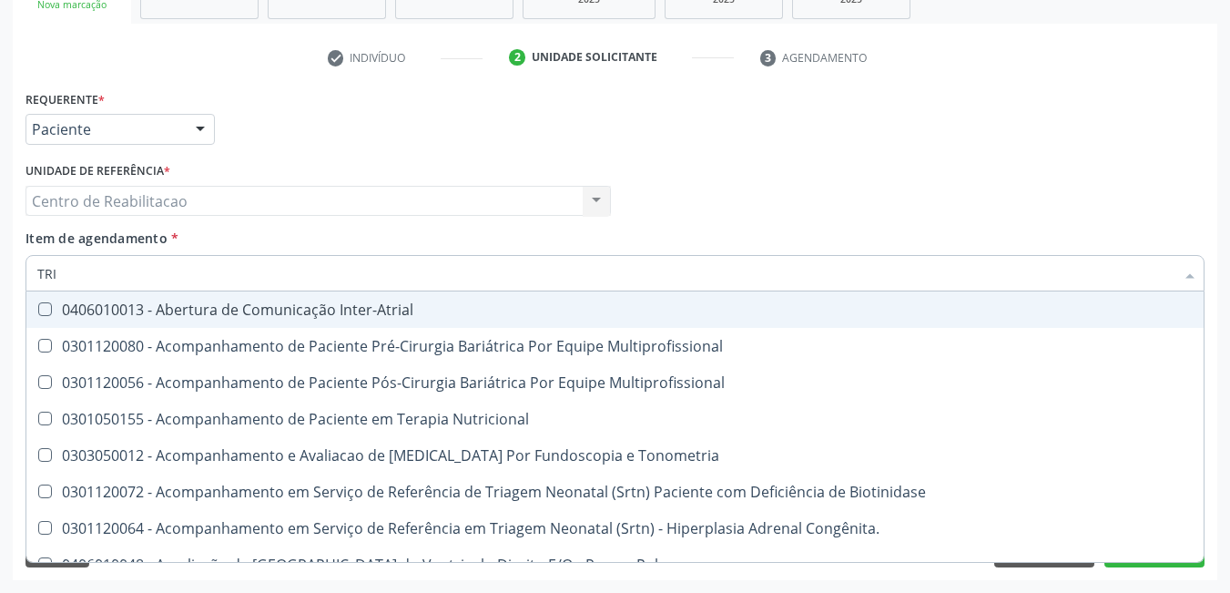
type input "TRIG"
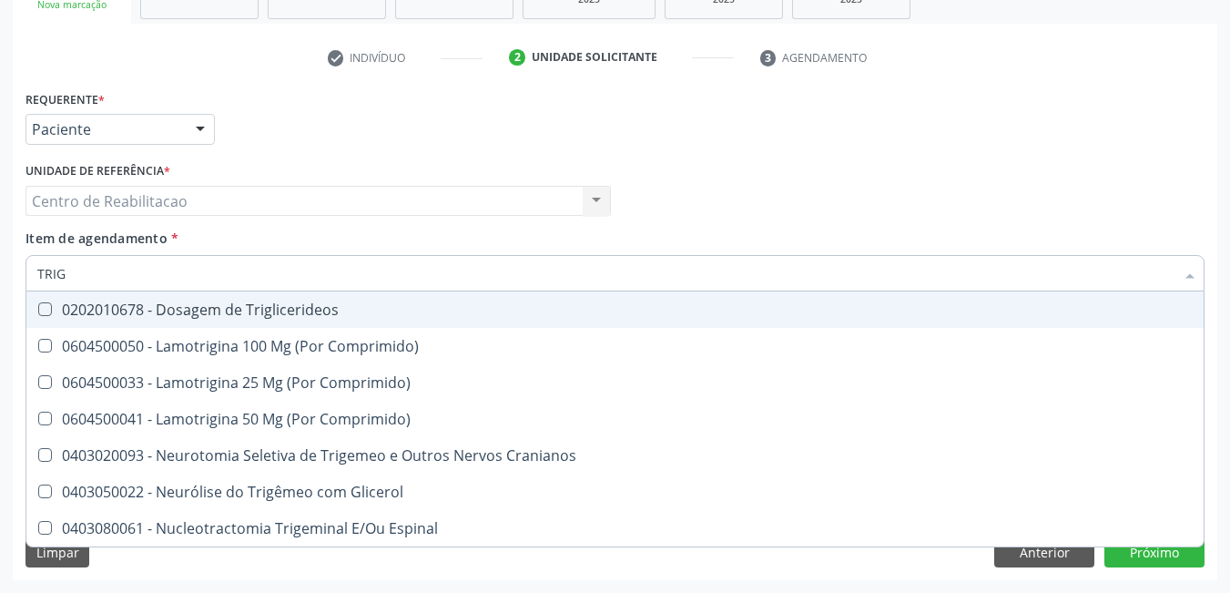
click at [43, 313] on Triglicerideos at bounding box center [45, 309] width 14 height 14
click at [38, 313] on Triglicerideos "checkbox" at bounding box center [32, 309] width 12 height 12
checkbox Triglicerideos "true"
type input "TRI"
checkbox Triglicerideos "false"
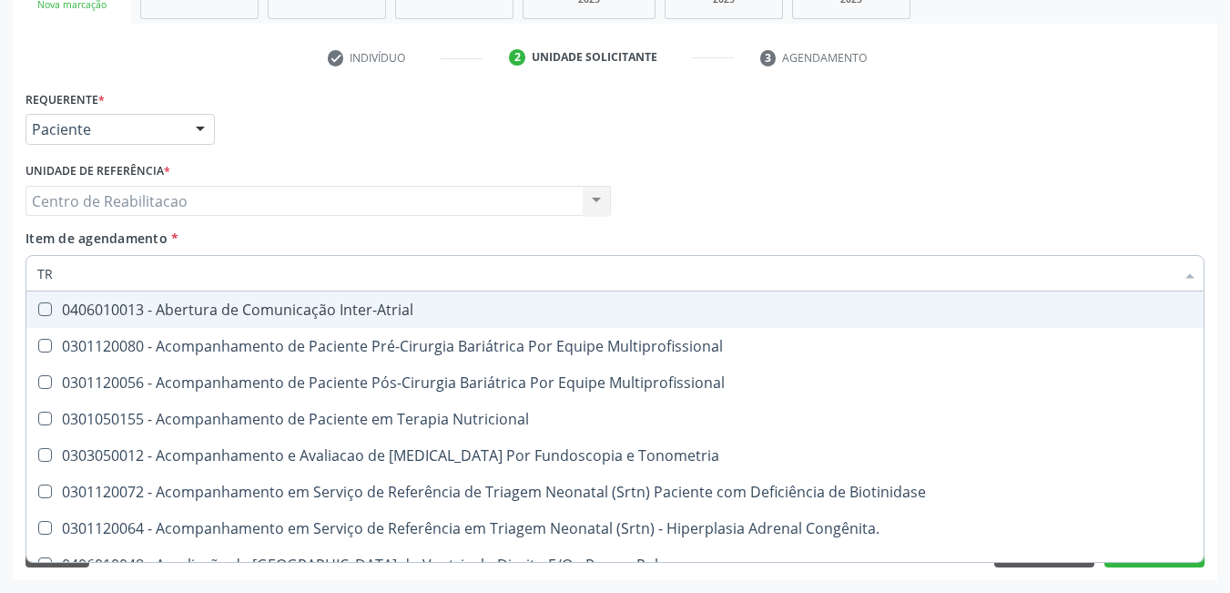
type input "T"
checkbox Triglicerideos "false"
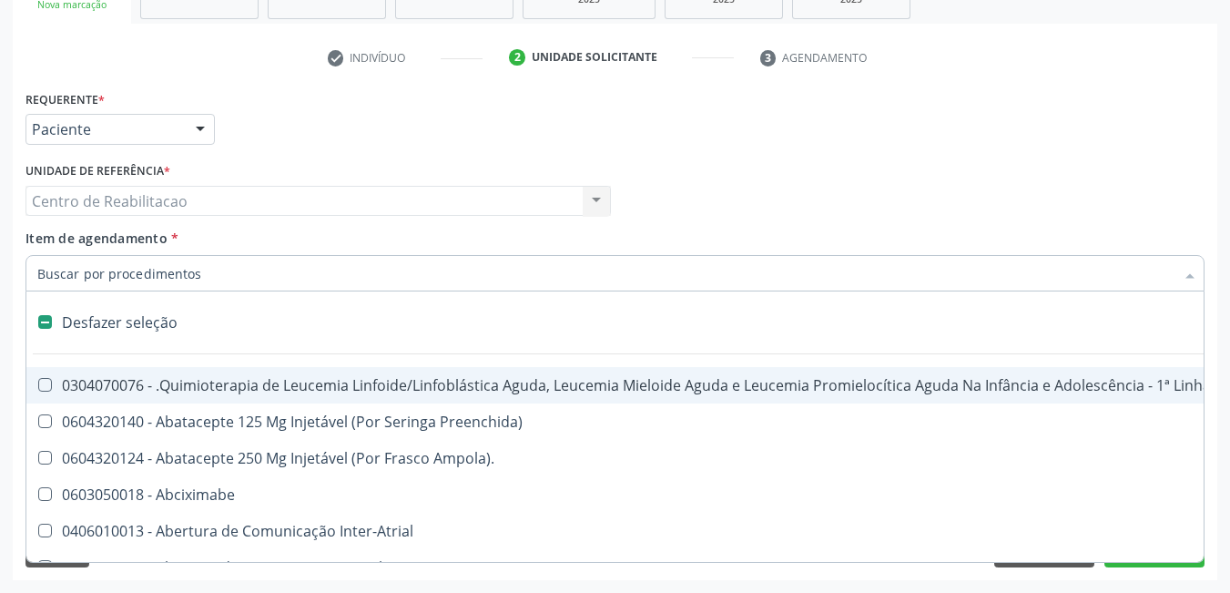
type input "H"
checkbox A "true"
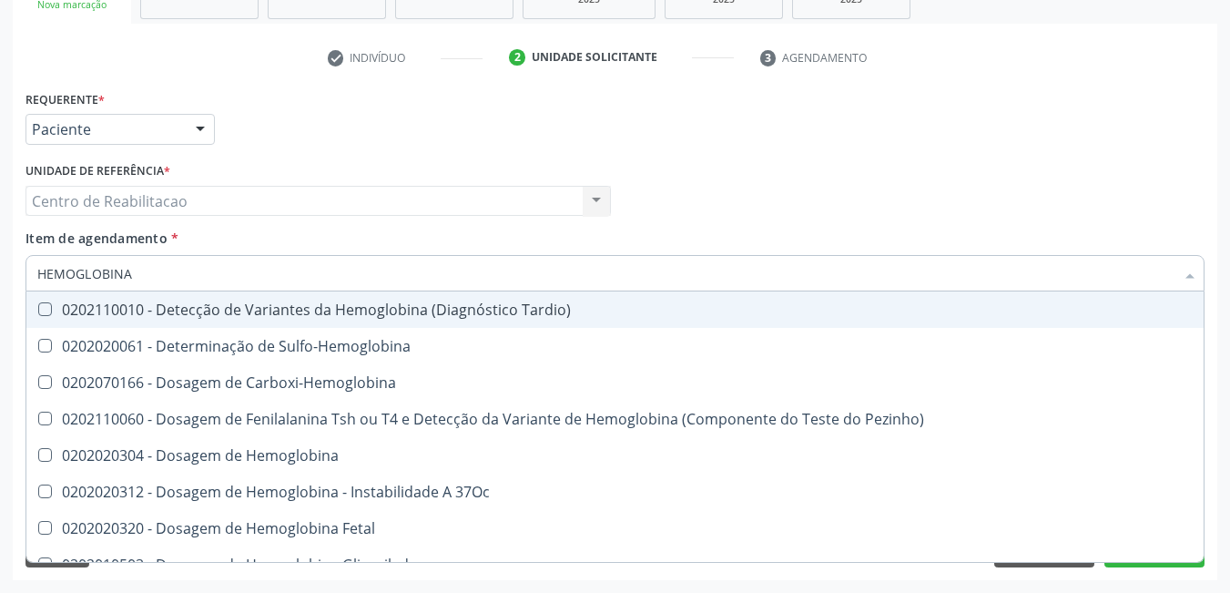
type input "HEMOGLOBINA G"
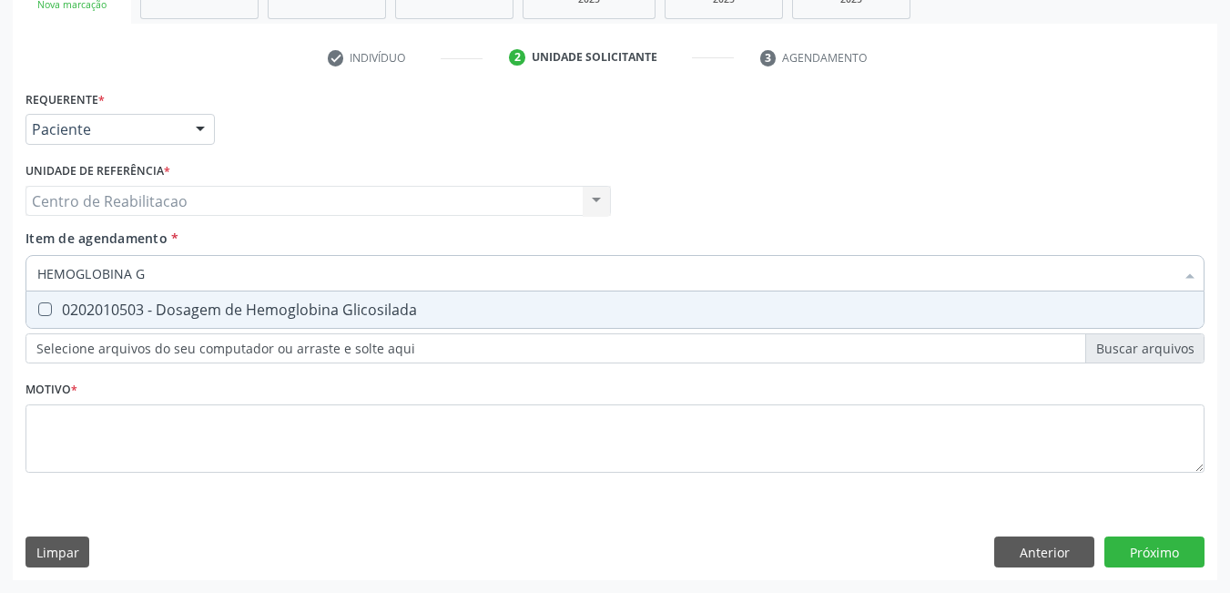
click at [39, 316] on div at bounding box center [33, 309] width 14 height 15
checkbox Glicosilada "true"
type input "HEMOGLOBINA"
checkbox Glicosilada "false"
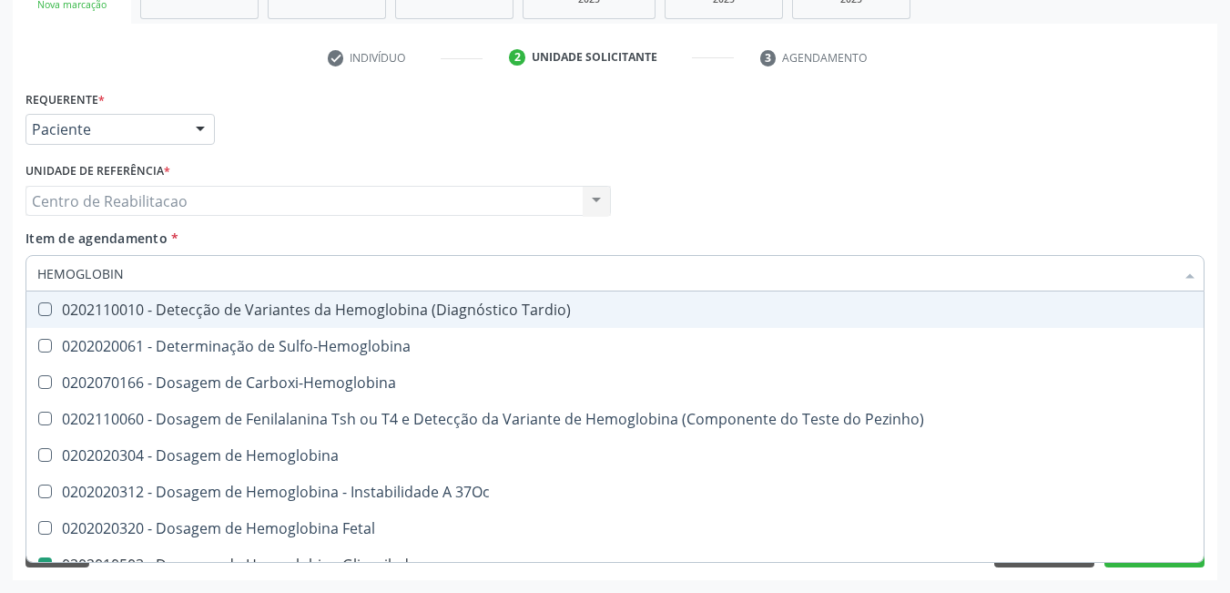
type input "HEMOGLOBI"
checkbox Glicosilada "false"
checkbox Hematocrito\) "true"
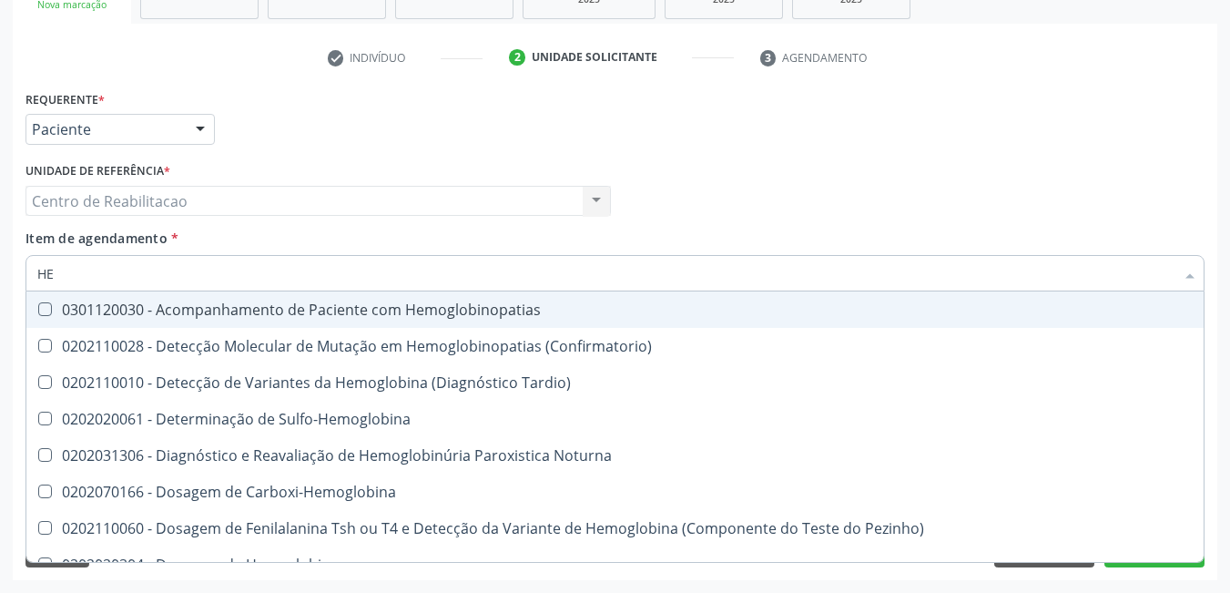
type input "H"
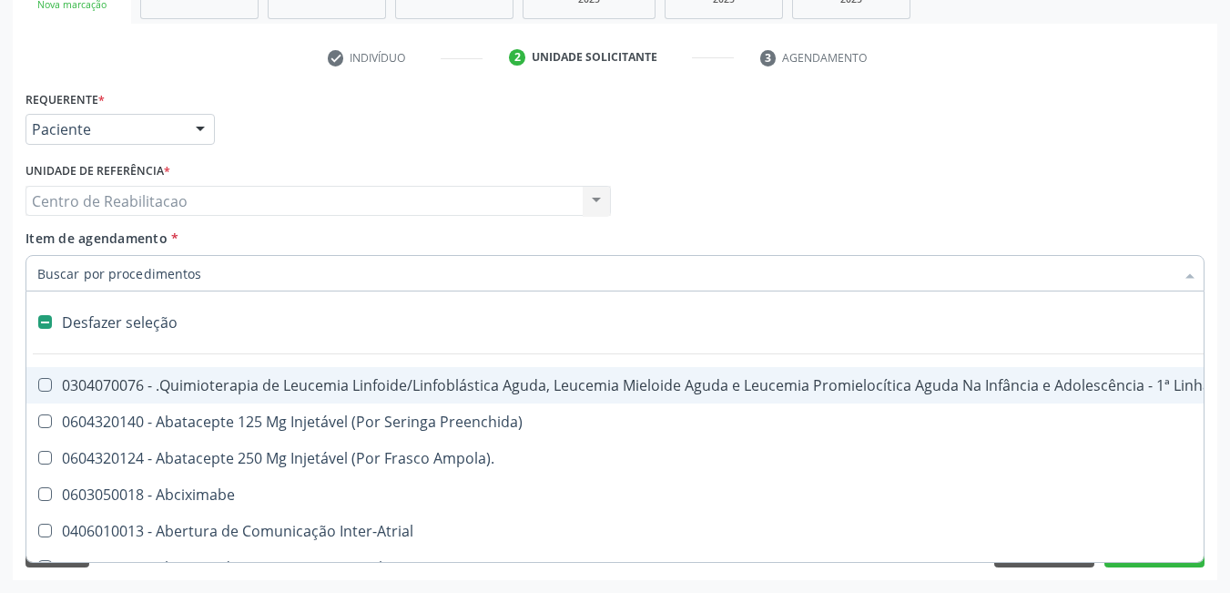
checkbox Dente\) "false"
type input "H"
checkbox A "true"
checkbox Coagulação\ "true"
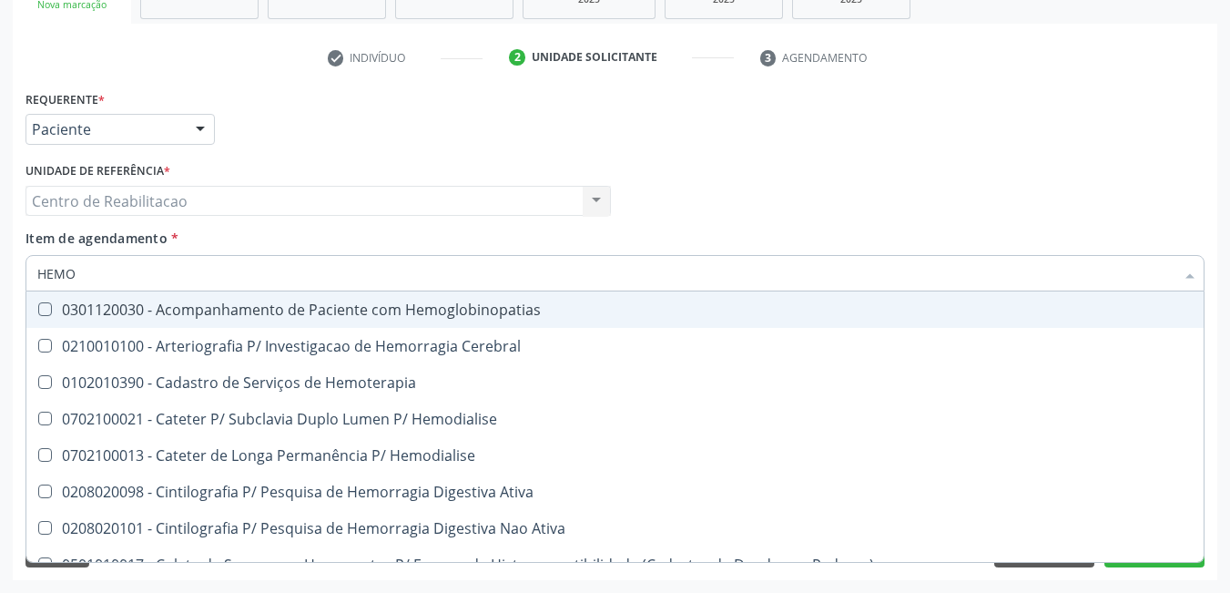
type input "HEMOG"
checkbox Tardio\) "true"
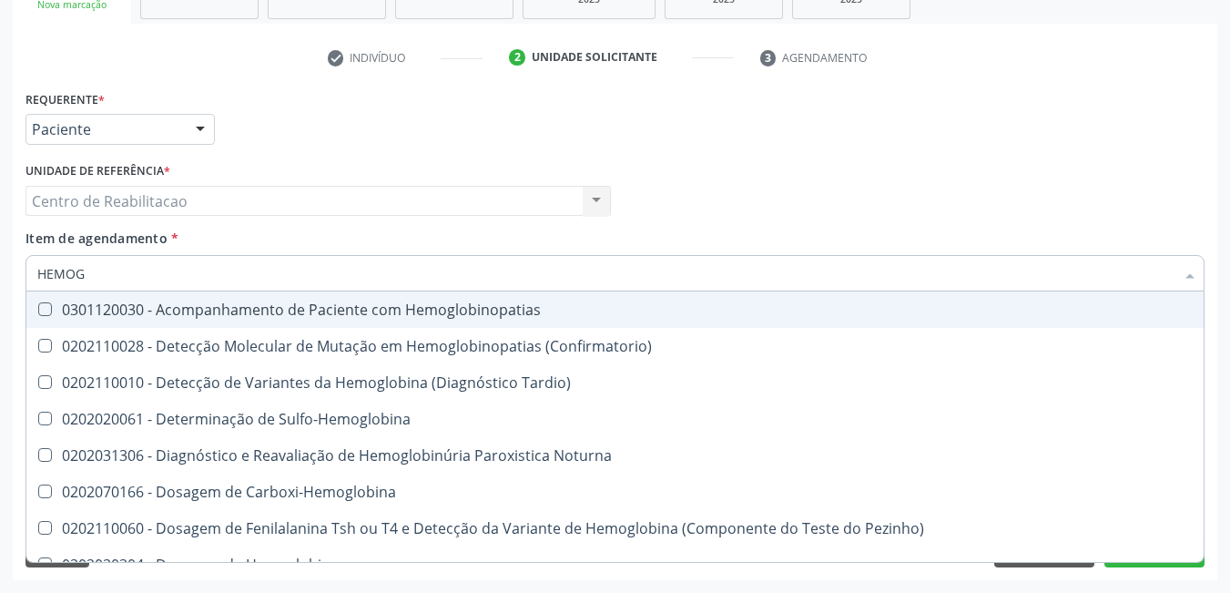
type input "HEMOGR"
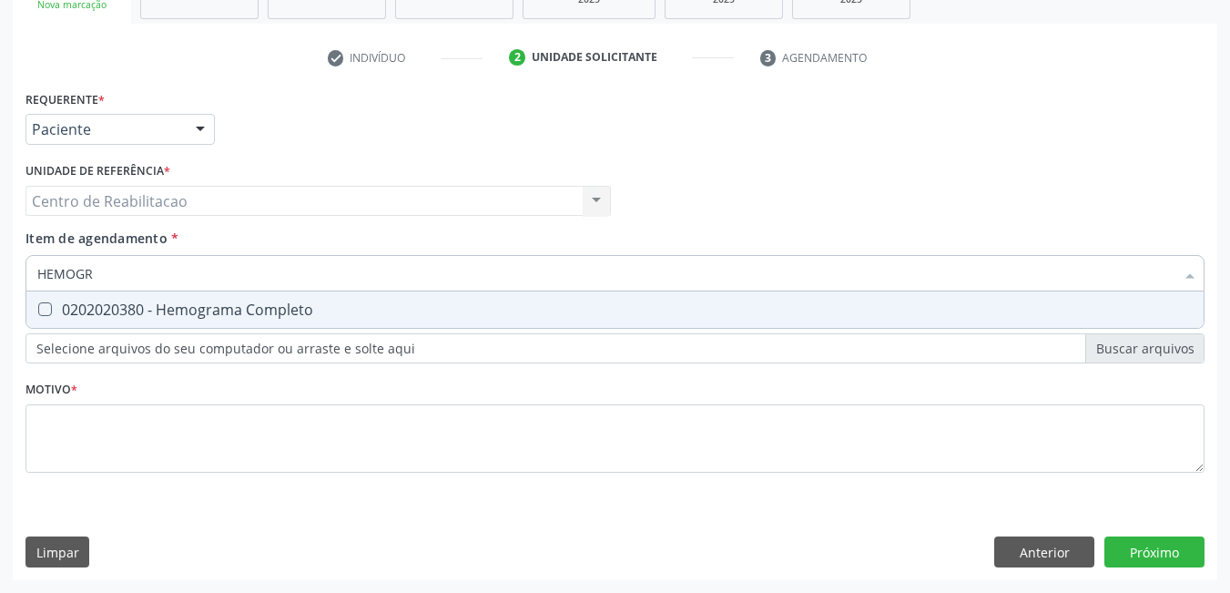
click at [46, 311] on Completo at bounding box center [45, 309] width 14 height 14
click at [38, 311] on Completo "checkbox" at bounding box center [32, 309] width 12 height 12
checkbox Completo "true"
type input "HEMOG"
checkbox Completo "false"
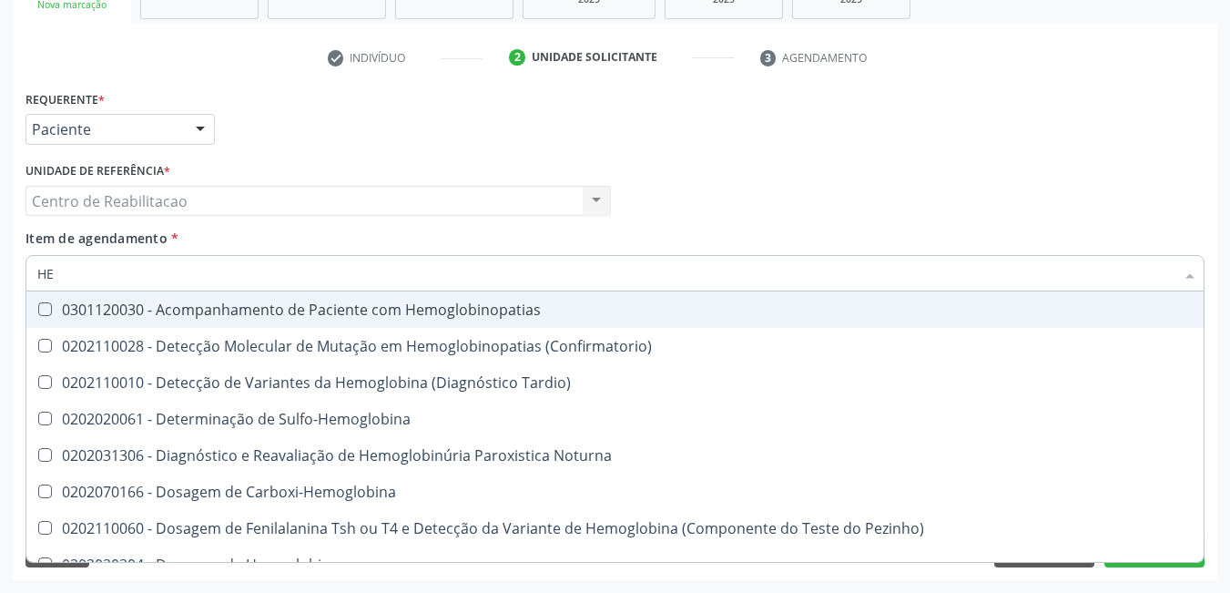
type input "H"
checkbox Glicosilada "false"
checkbox Completo "false"
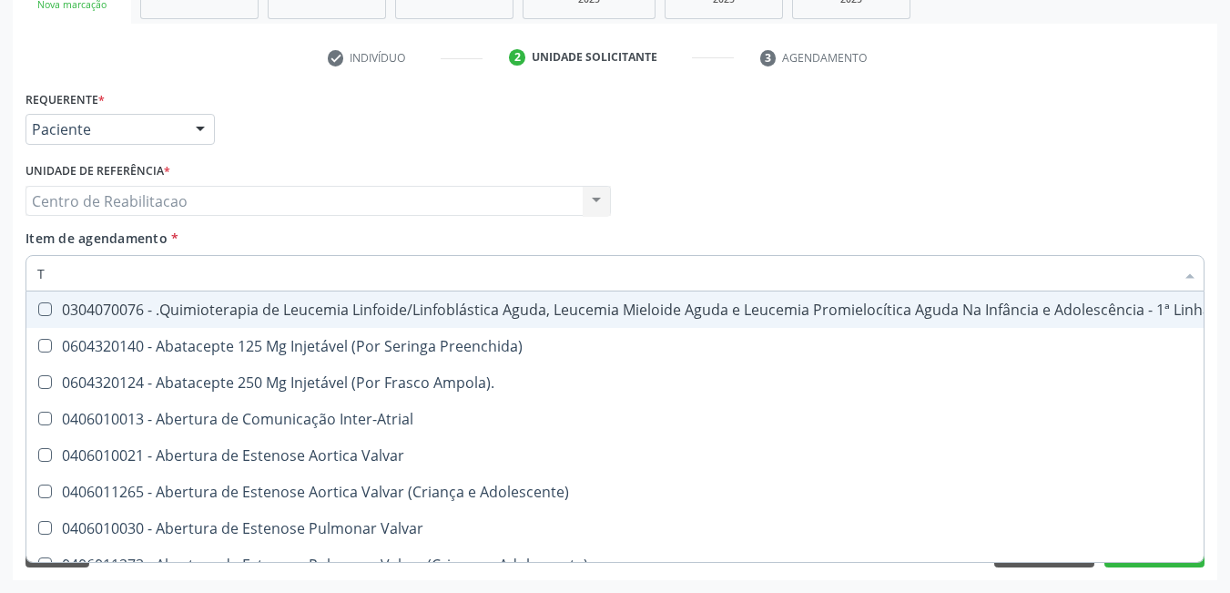
type input "T4"
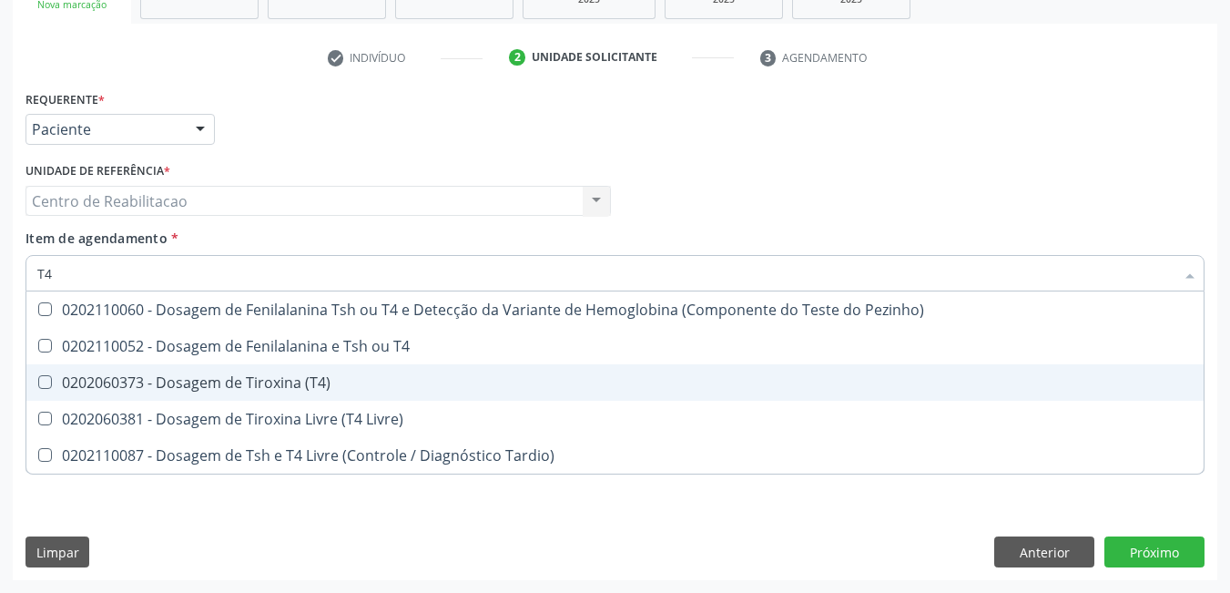
click at [36, 383] on div at bounding box center [33, 382] width 14 height 15
checkbox \(T4\) "true"
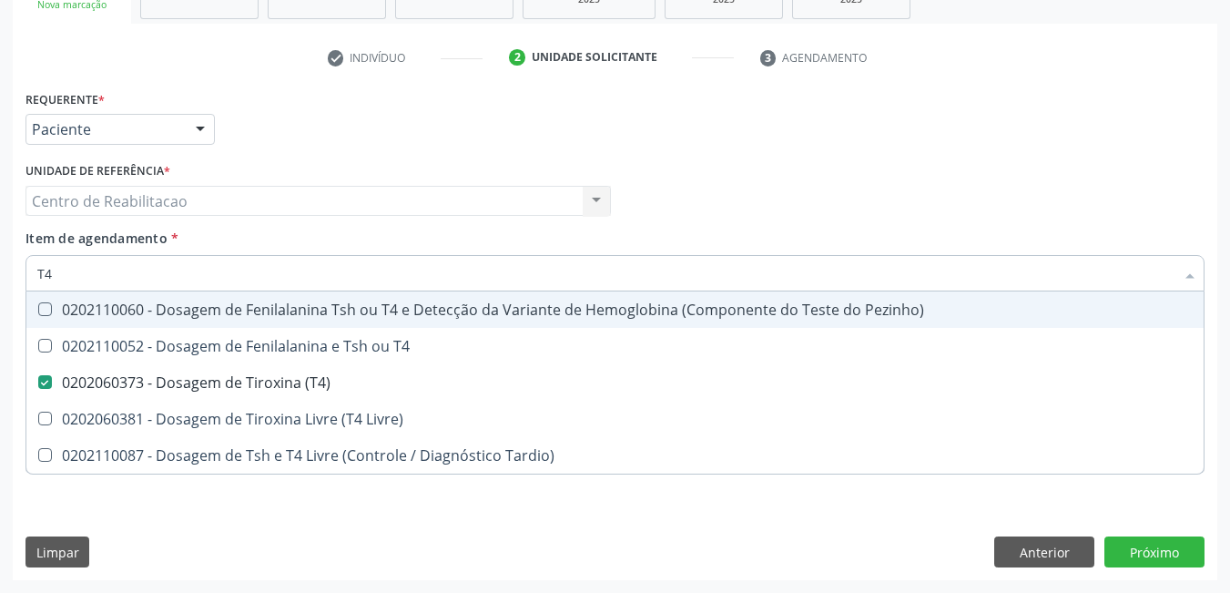
type input "T"
checkbox \(T4\) "false"
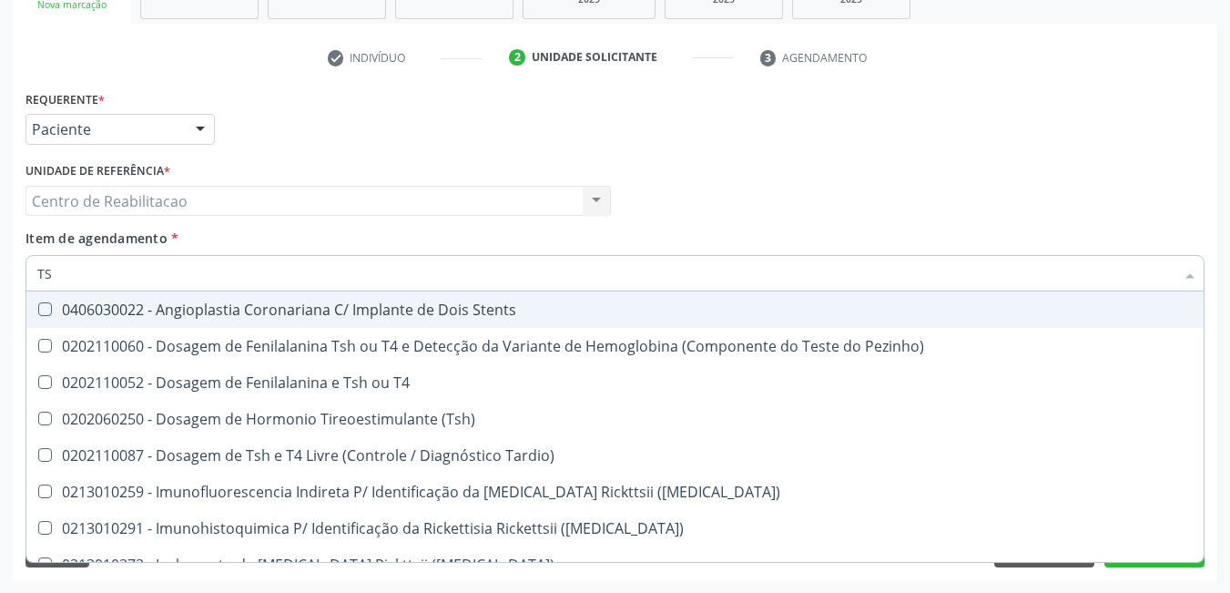
type input "TSH"
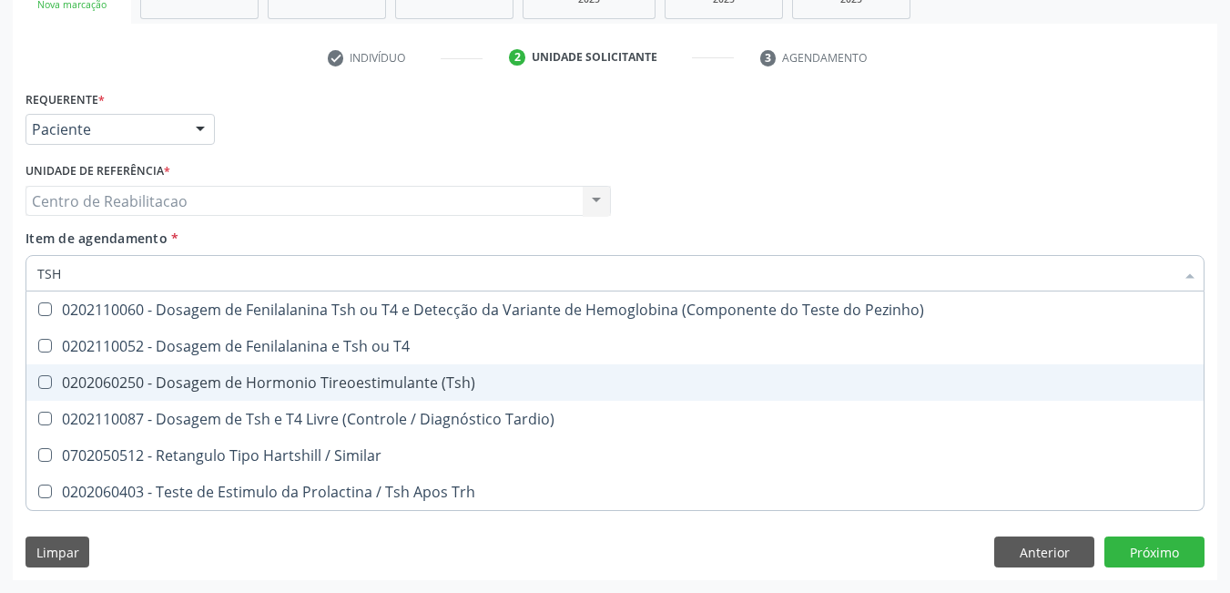
click at [38, 387] on \(Tsh\) at bounding box center [45, 382] width 14 height 14
click at [38, 387] on \(Tsh\) "checkbox" at bounding box center [32, 382] width 12 height 12
checkbox \(Tsh\) "true"
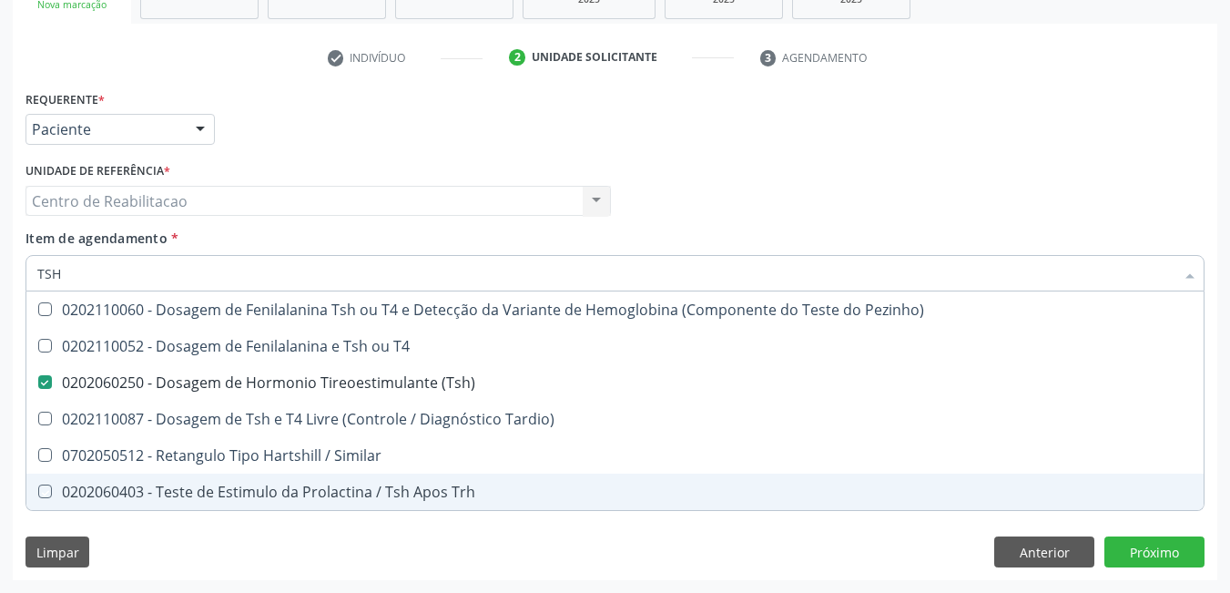
drag, startPoint x: 153, startPoint y: 569, endPoint x: 148, endPoint y: 529, distance: 40.4
click at [154, 568] on div "Requerente * Paciente Profissional de Saúde Paciente Nenhum resultado encontrad…" at bounding box center [615, 333] width 1205 height 495
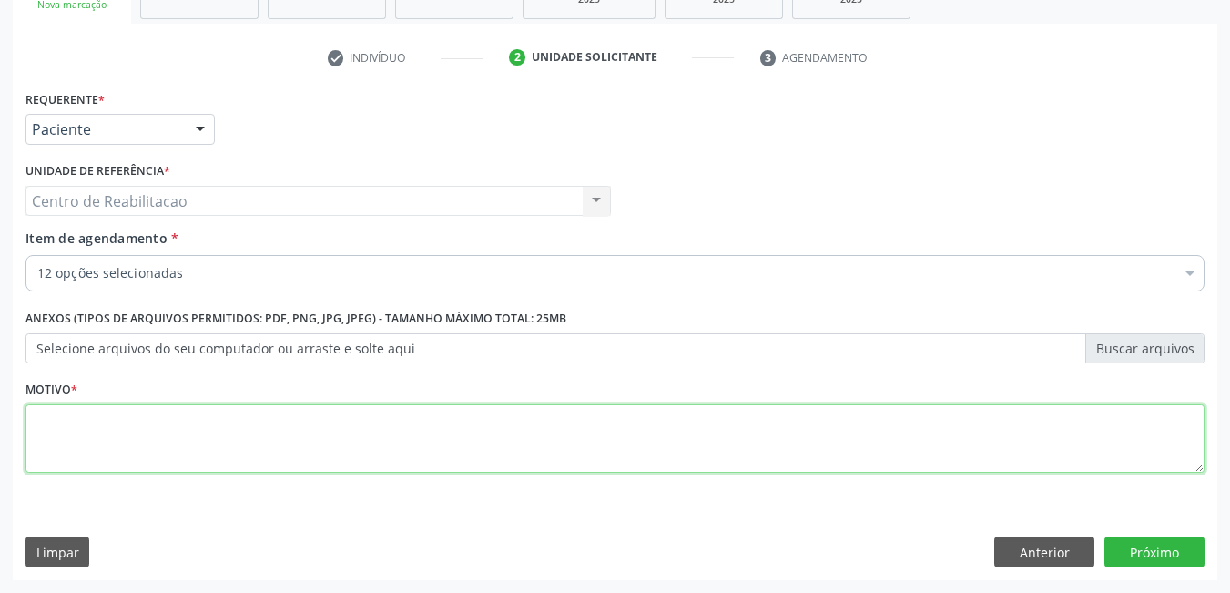
click at [166, 468] on textarea at bounding box center [615, 438] width 1179 height 69
type textarea "*"
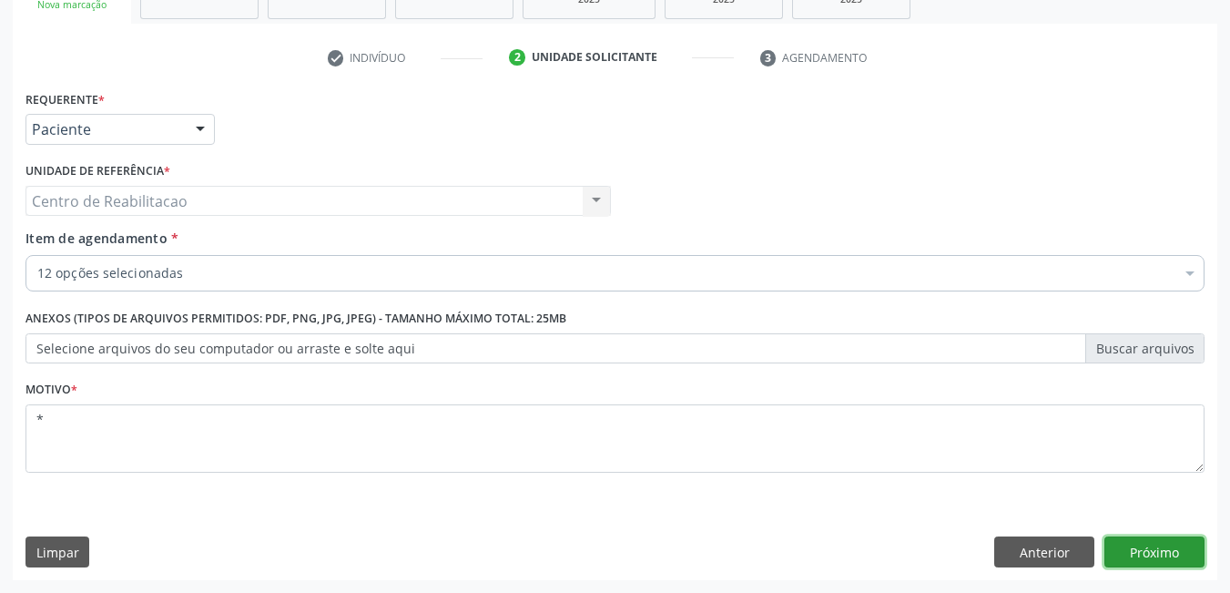
click at [1135, 554] on button "Próximo" at bounding box center [1155, 551] width 100 height 31
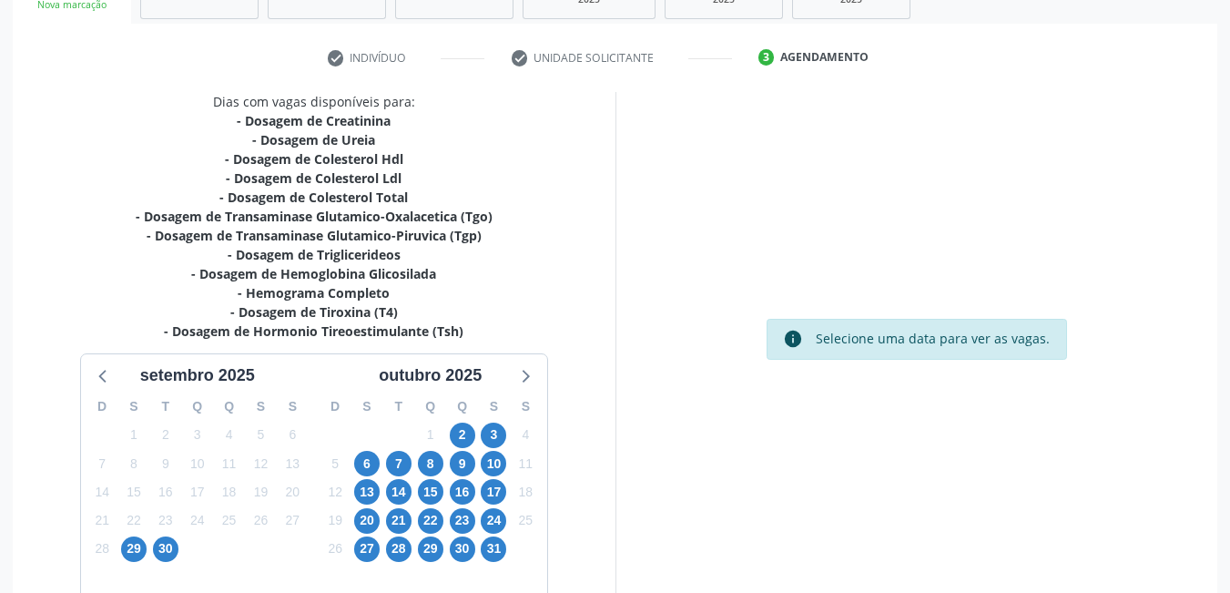
scroll to position [401, 0]
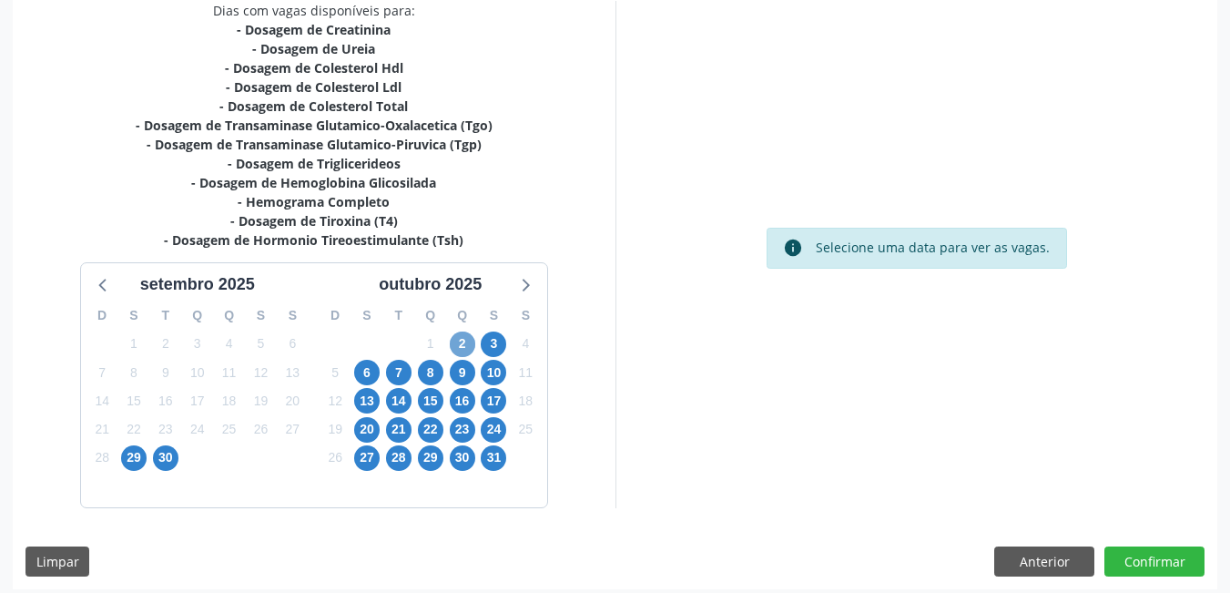
click at [463, 342] on span "2" at bounding box center [463, 345] width 26 height 26
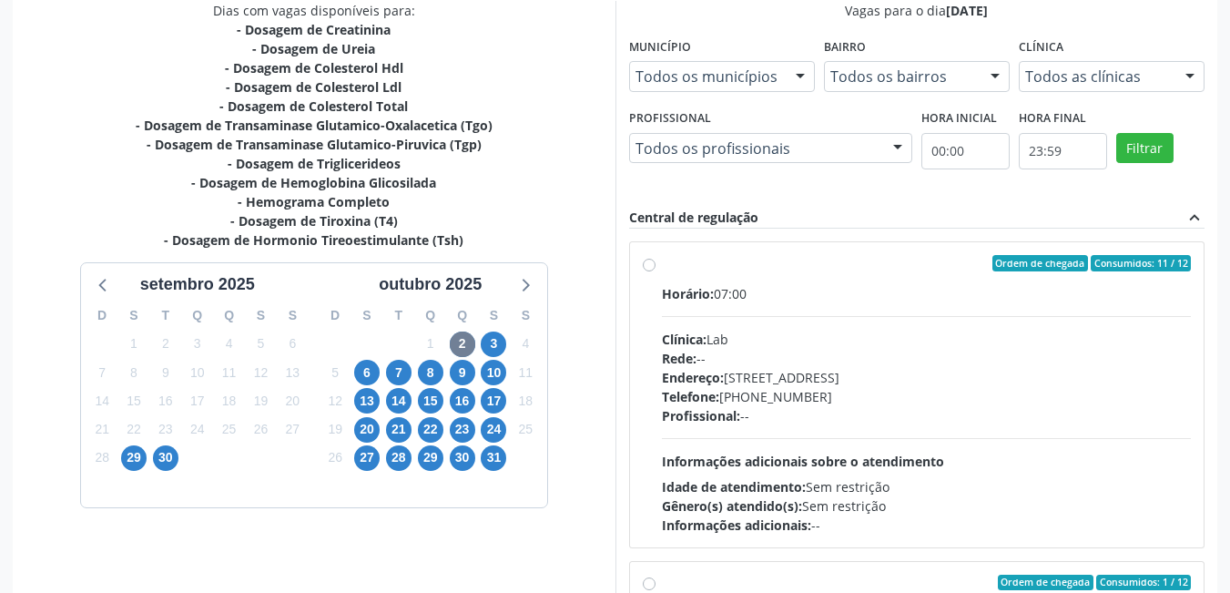
click at [662, 266] on label "Ordem de chegada Consumidos: 11 / 12 Horário: 07:00 Clínica: Lab Rede: -- Ender…" at bounding box center [927, 395] width 530 height 280
click at [648, 266] on input "Ordem de chegada Consumidos: 11 / 12 Horário: 07:00 Clínica: Lab Rede: -- Ender…" at bounding box center [649, 263] width 13 height 16
radio input "true"
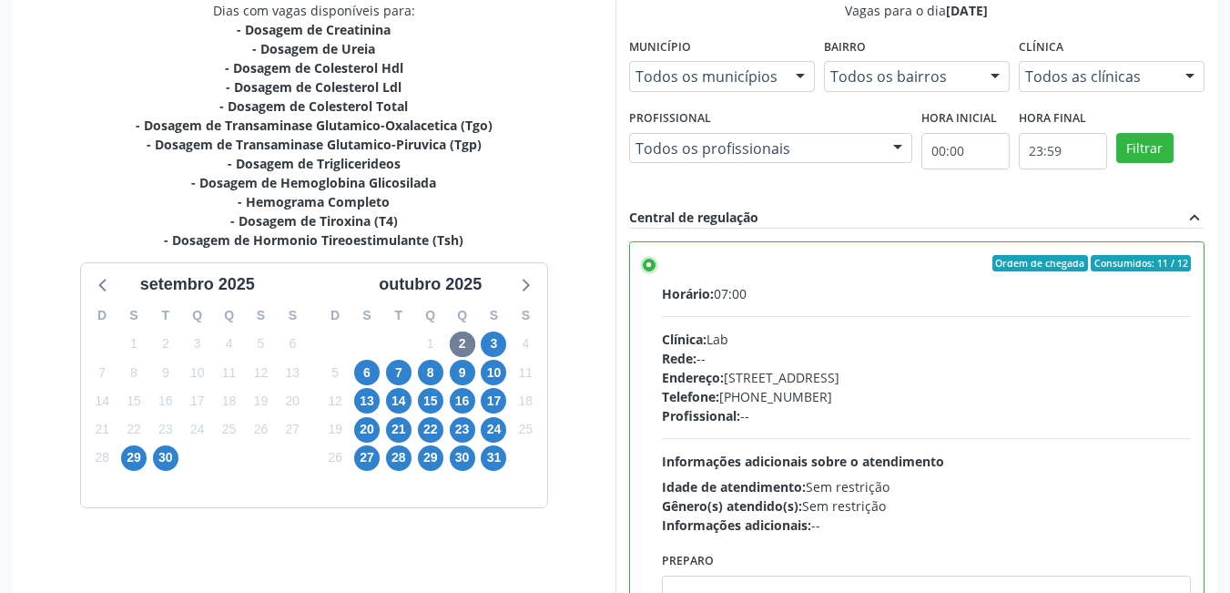
scroll to position [495, 0]
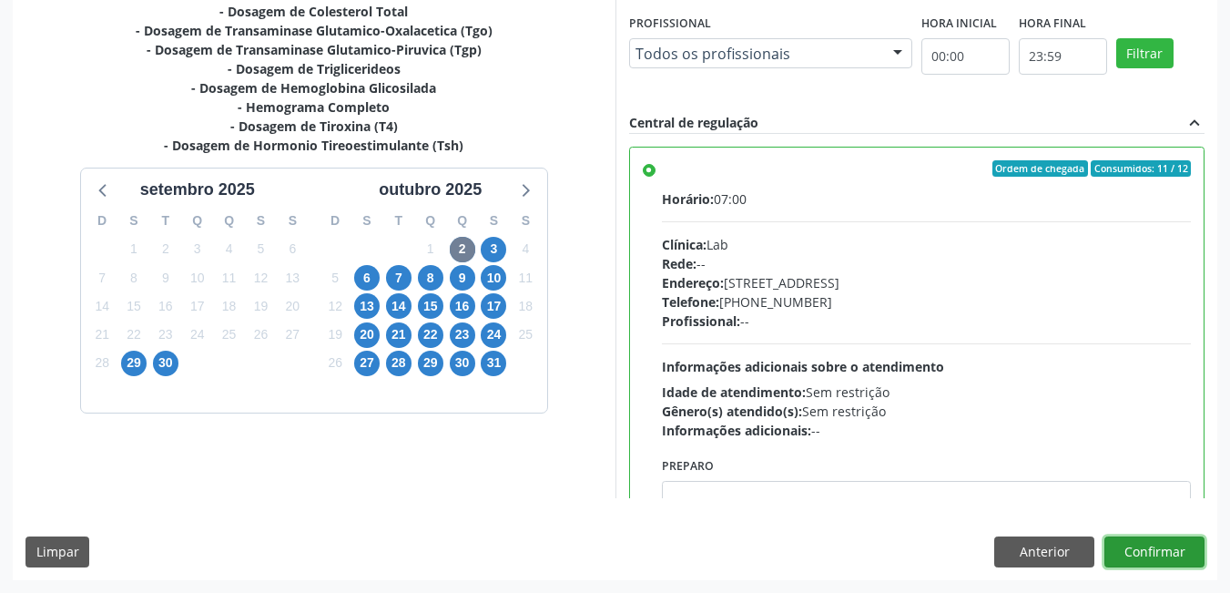
click at [1156, 546] on button "Confirmar" at bounding box center [1155, 551] width 100 height 31
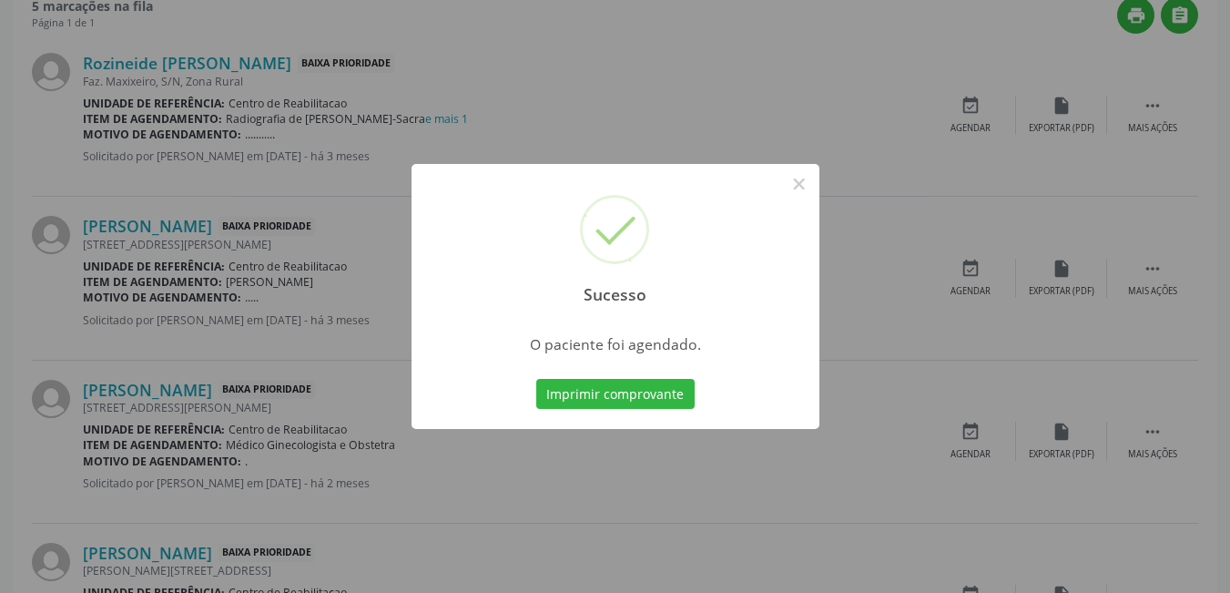
scroll to position [8, 0]
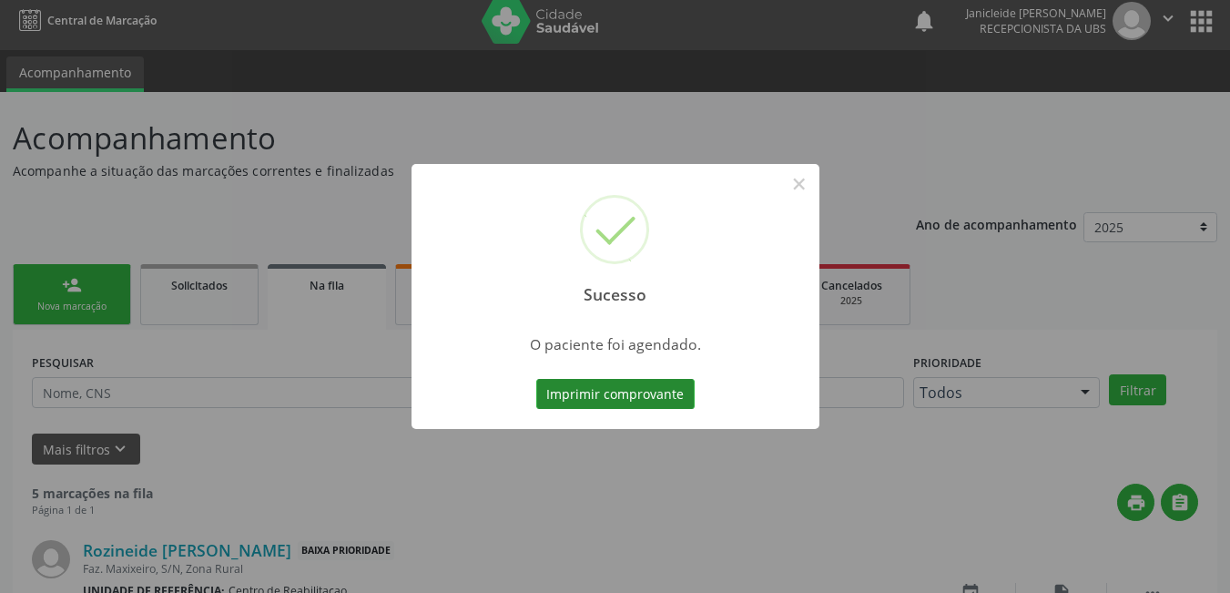
click at [607, 385] on button "Imprimir comprovante" at bounding box center [615, 394] width 158 height 31
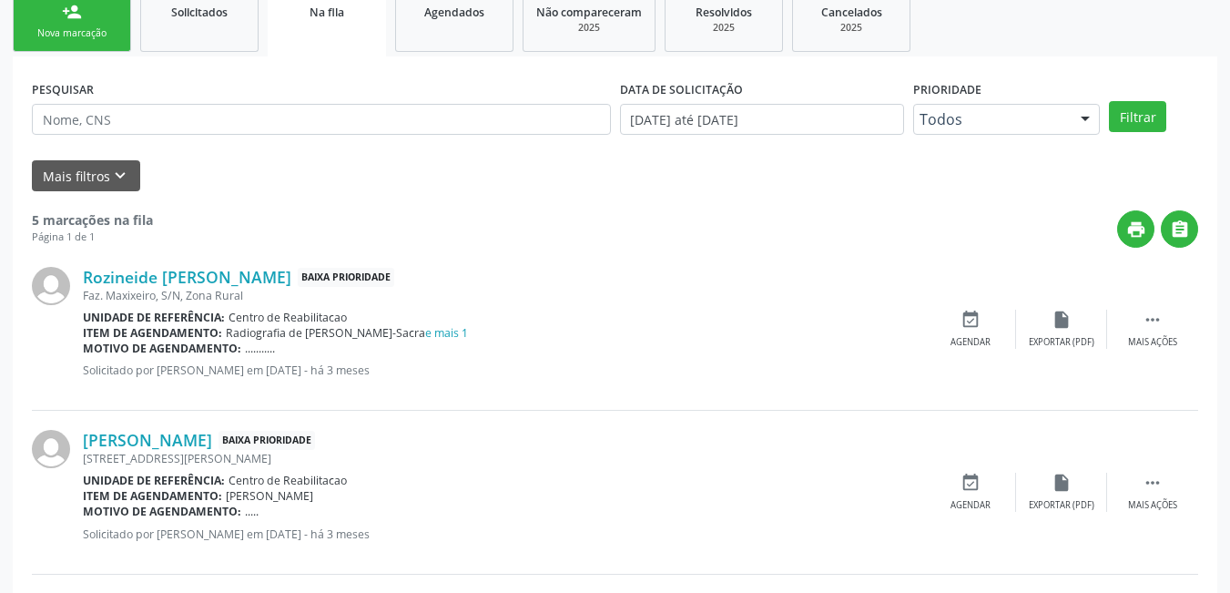
scroll to position [190, 0]
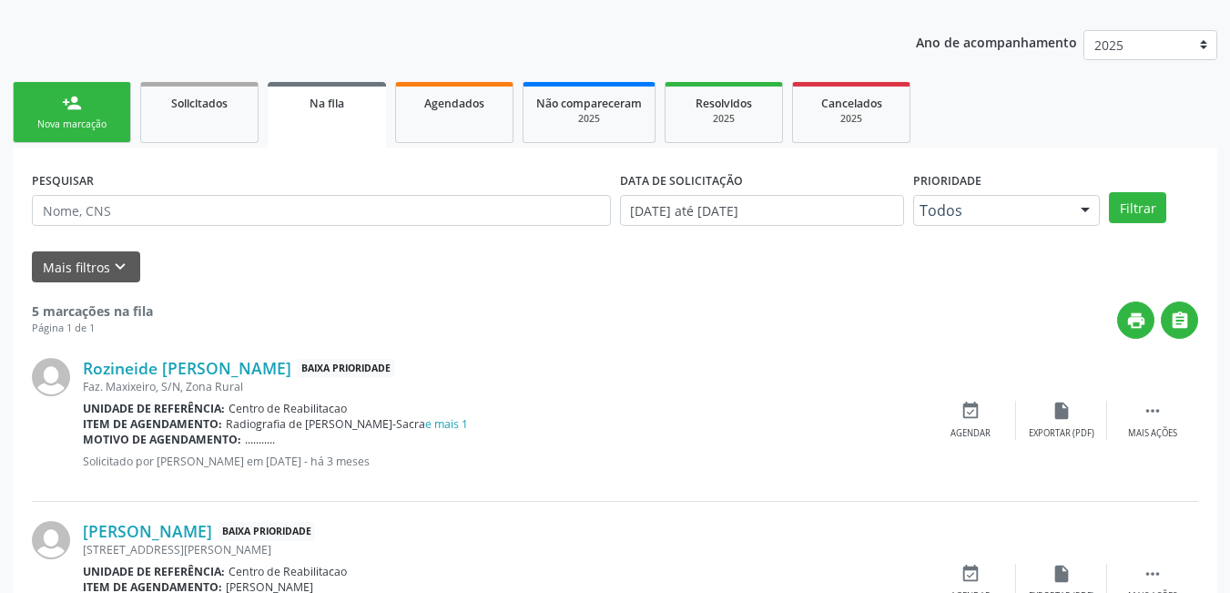
click at [44, 124] on div "Nova marcação" at bounding box center [71, 124] width 91 height 14
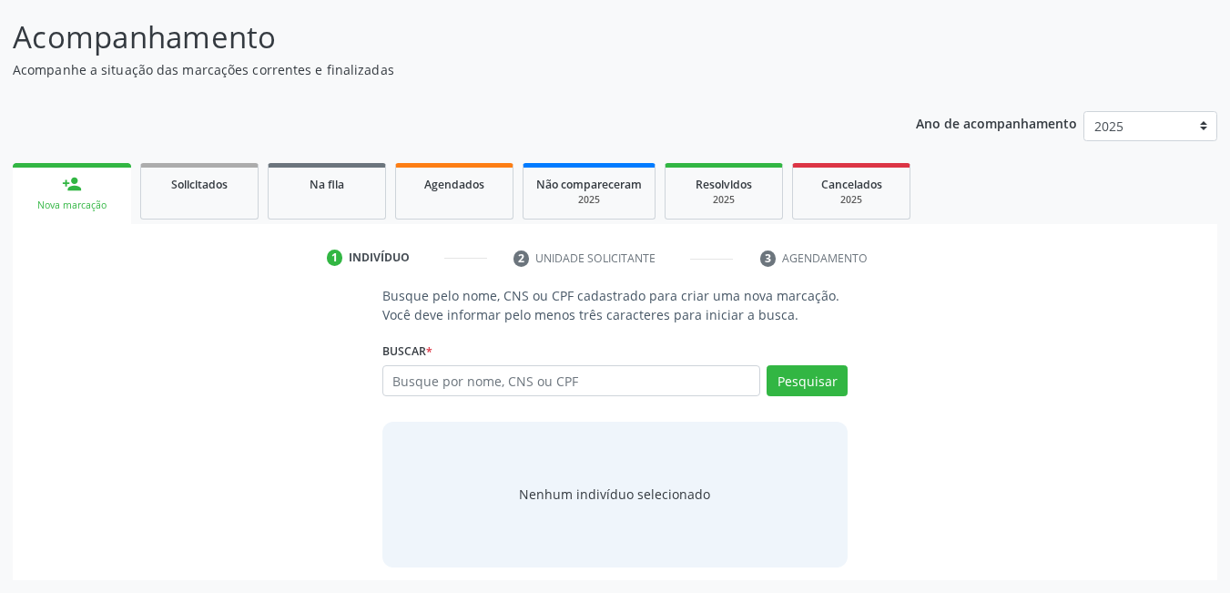
scroll to position [109, 0]
click at [450, 384] on input "text" at bounding box center [572, 380] width 379 height 31
click at [632, 376] on input "text" at bounding box center [572, 380] width 379 height 31
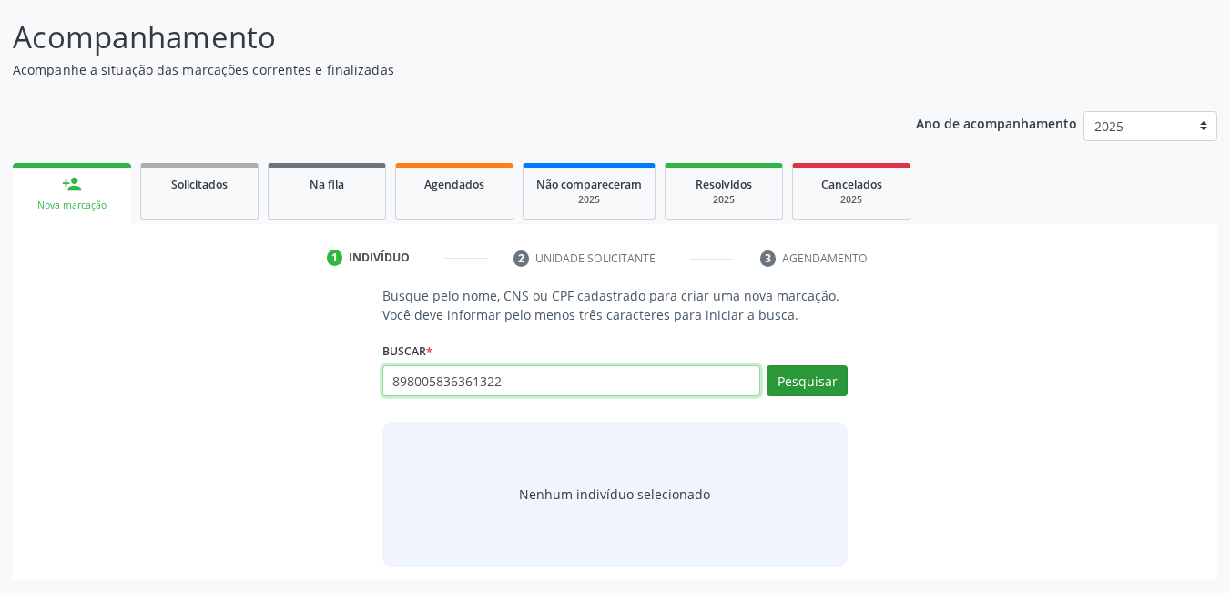
type input "898005836361322"
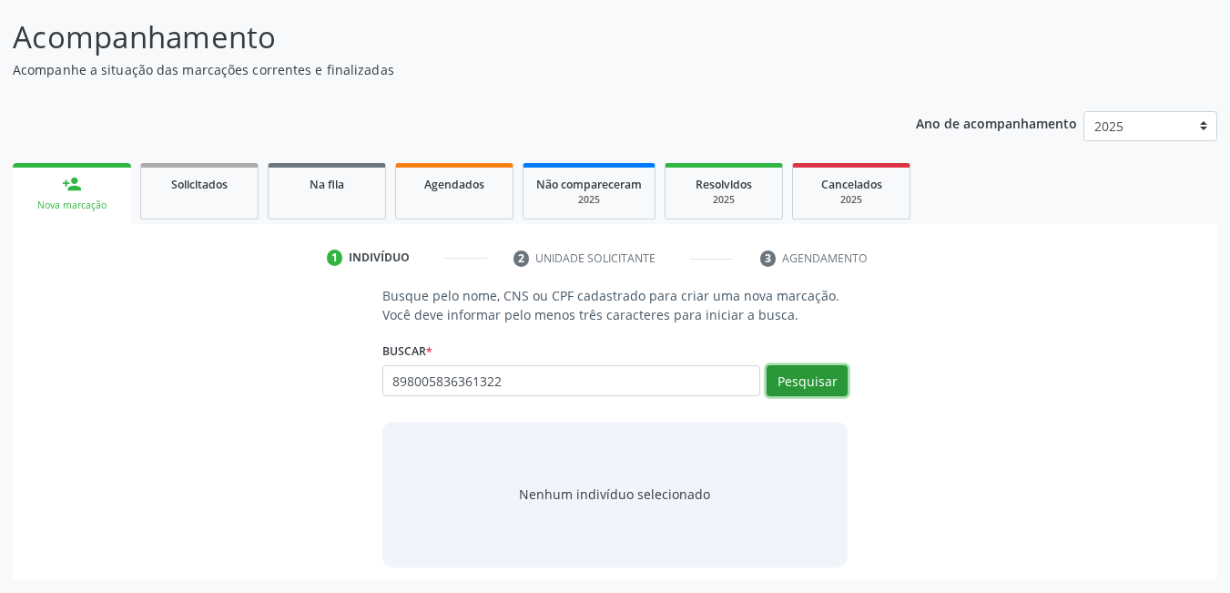
click at [821, 388] on button "Pesquisar" at bounding box center [807, 380] width 81 height 31
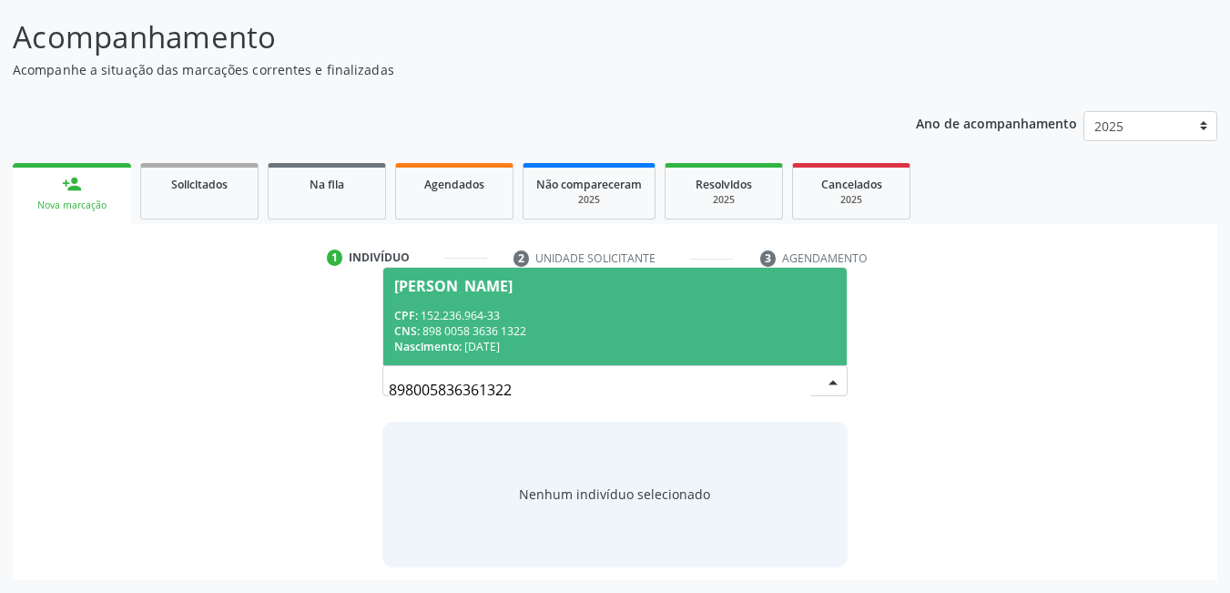
click at [515, 342] on div "Nascimento: 10/01/2018" at bounding box center [615, 346] width 443 height 15
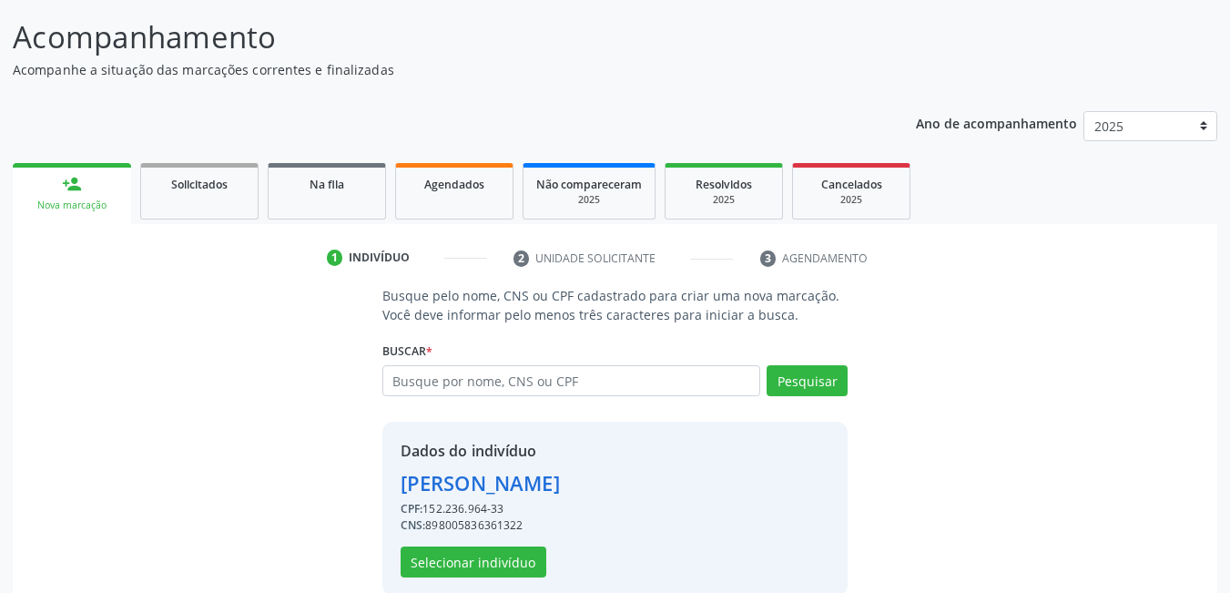
scroll to position [138, 0]
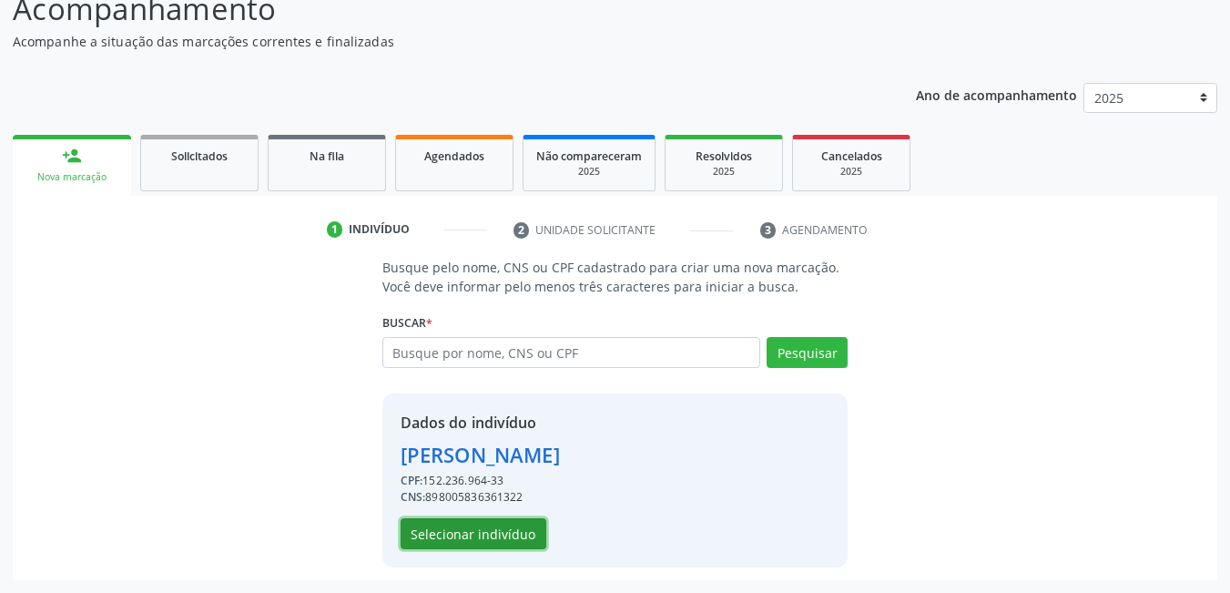
click at [495, 546] on button "Selecionar indivíduo" at bounding box center [474, 533] width 146 height 31
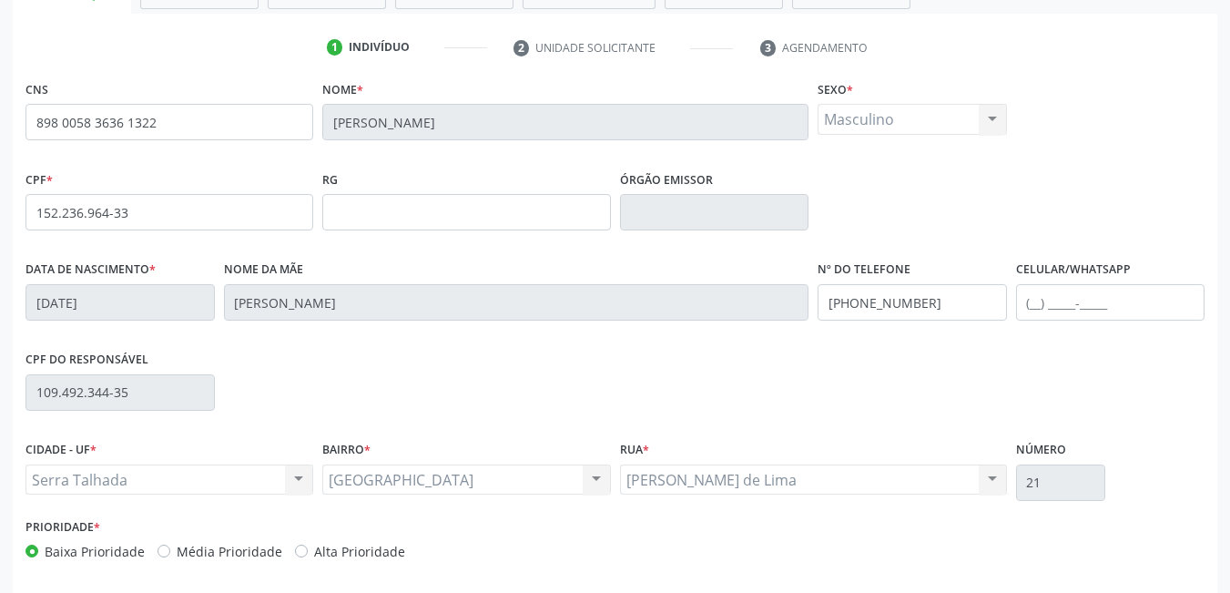
scroll to position [394, 0]
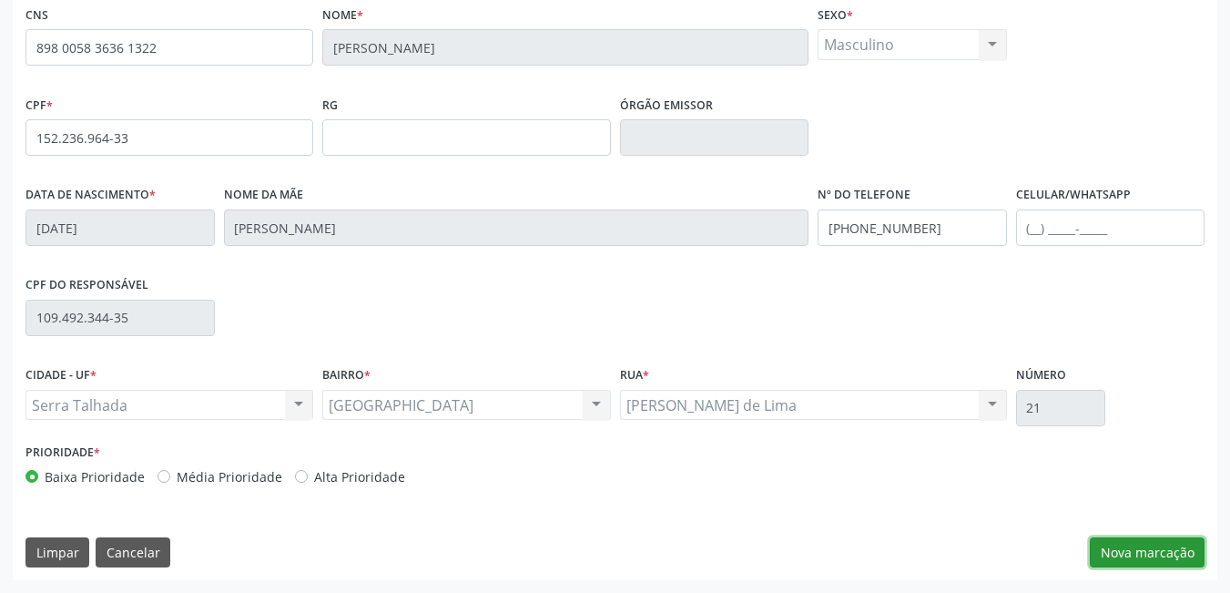
click at [1129, 546] on button "Nova marcação" at bounding box center [1147, 552] width 115 height 31
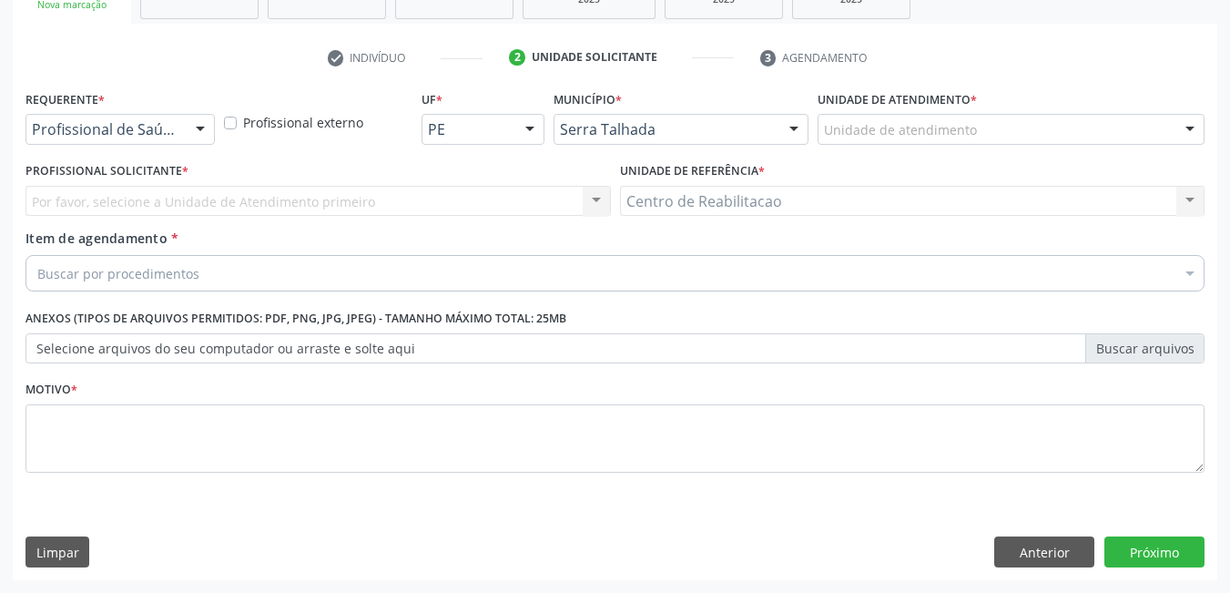
scroll to position [310, 0]
click at [197, 129] on div at bounding box center [200, 130] width 27 height 31
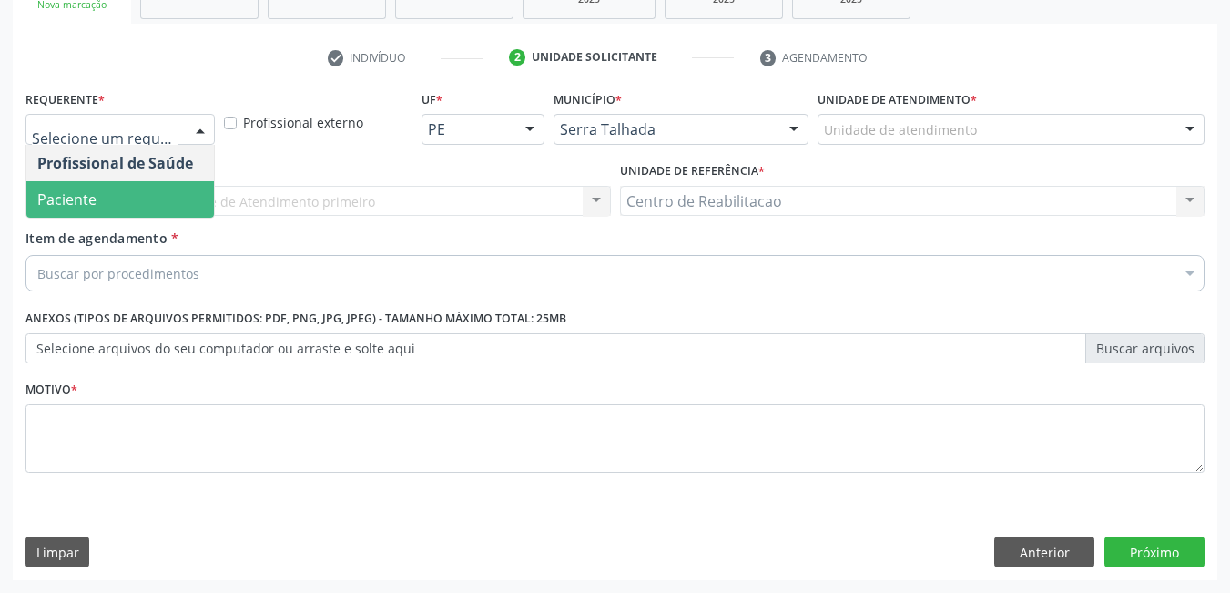
click at [97, 212] on span "Paciente" at bounding box center [120, 199] width 188 height 36
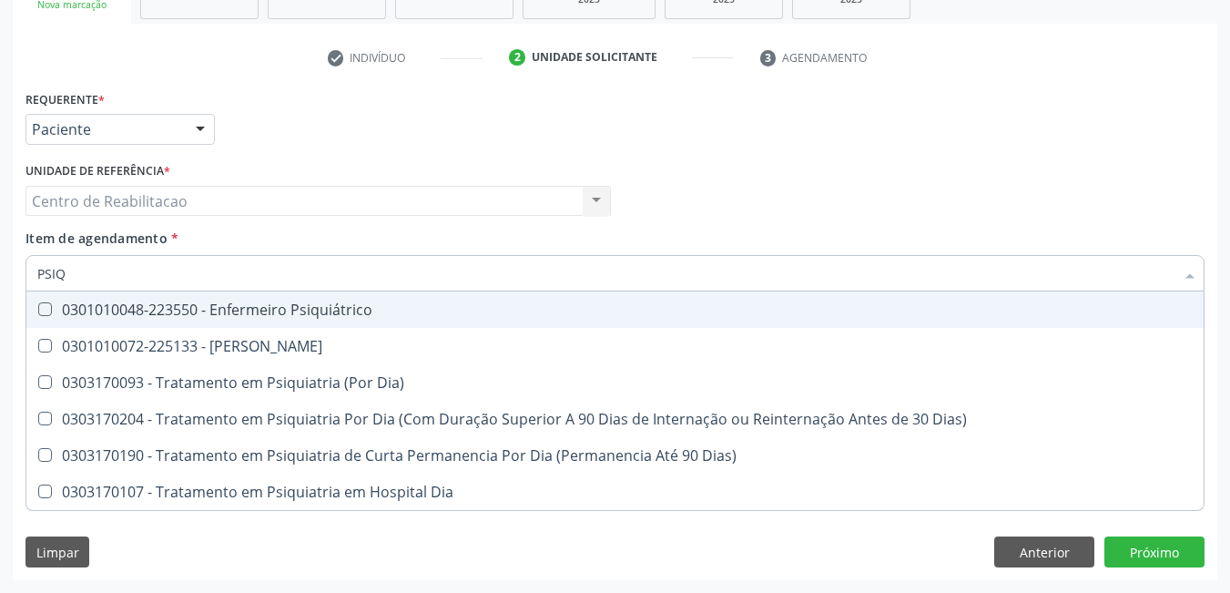
type input "PSIQU"
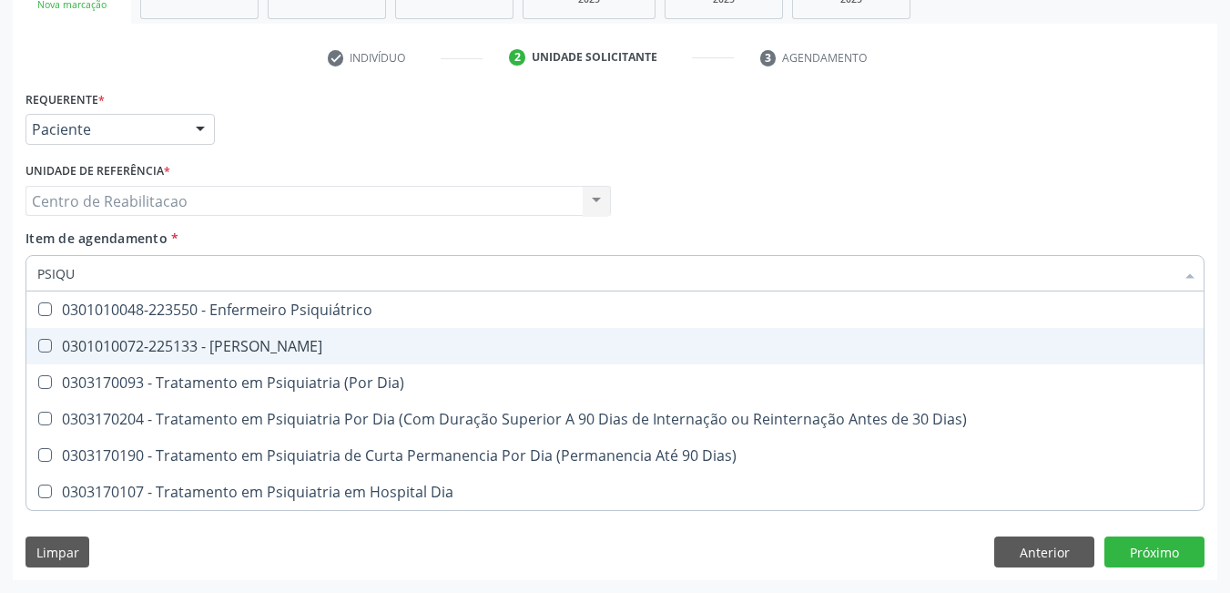
click at [32, 349] on div at bounding box center [33, 346] width 14 height 15
checkbox Psiquiatra "true"
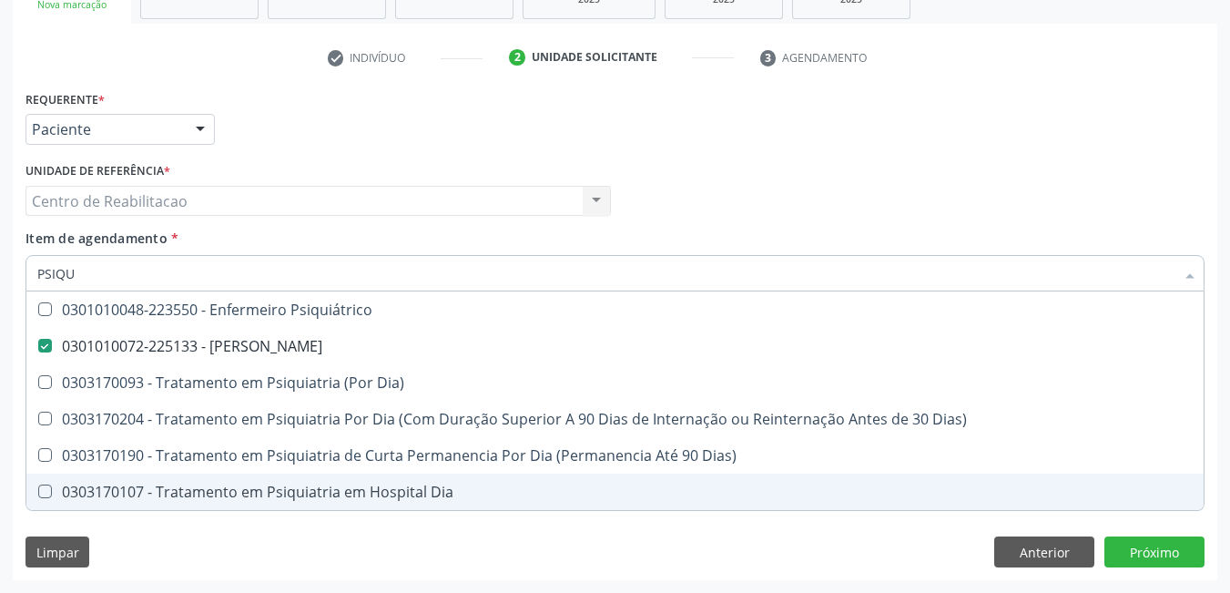
click at [811, 590] on div "Acompanhamento Acompanhe a situação das marcações correntes e finalizadas Relat…" at bounding box center [615, 192] width 1230 height 802
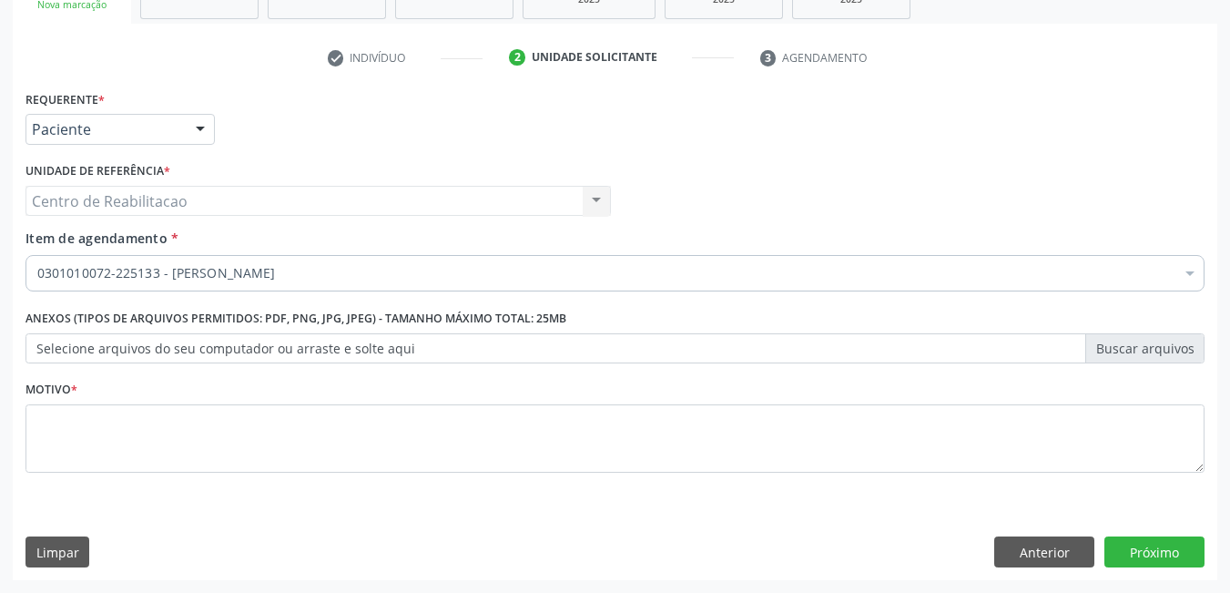
click at [732, 558] on div "Requerente * Paciente Profissional de Saúde Paciente Nenhum resultado encontrad…" at bounding box center [615, 333] width 1205 height 495
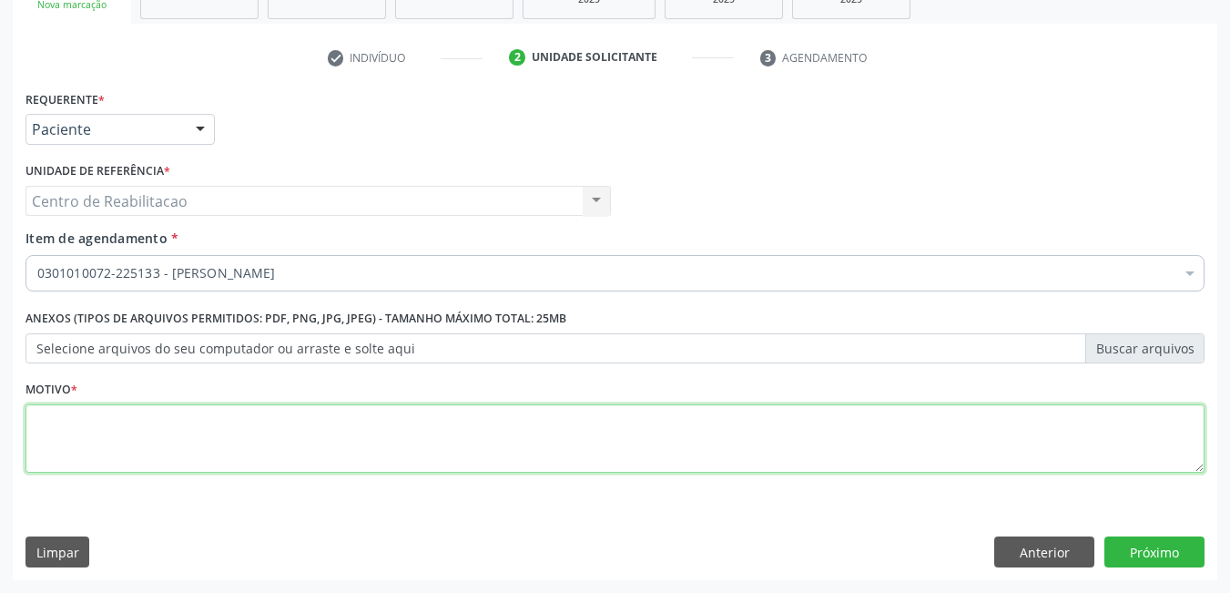
click at [386, 457] on textarea at bounding box center [615, 438] width 1179 height 69
type textarea "*"
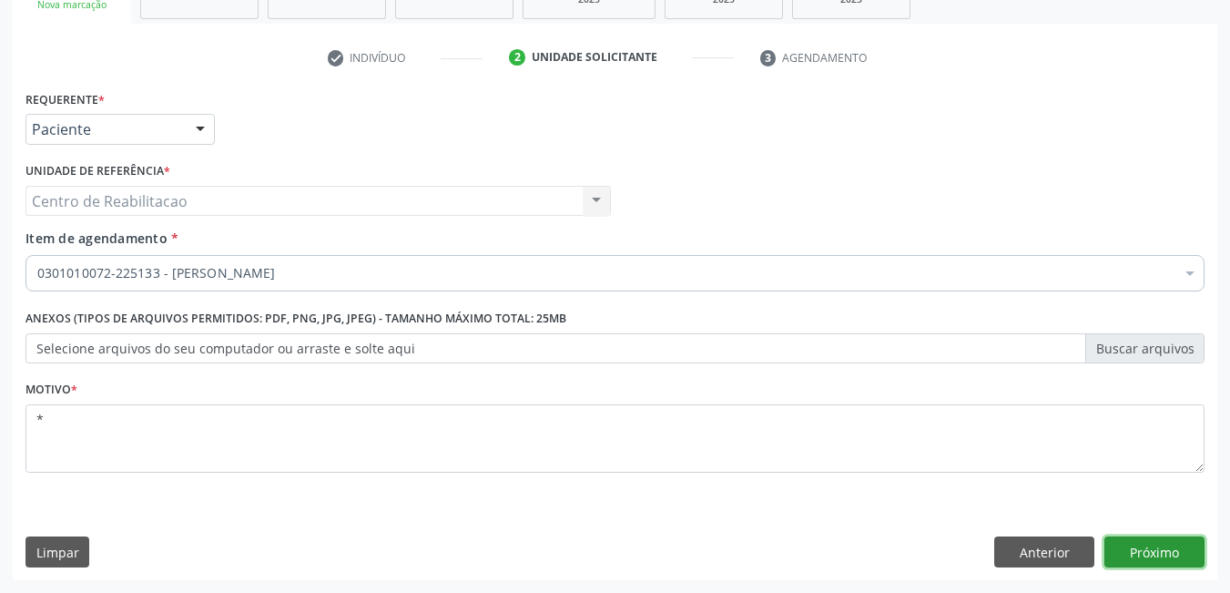
click at [1138, 556] on button "Próximo" at bounding box center [1155, 551] width 100 height 31
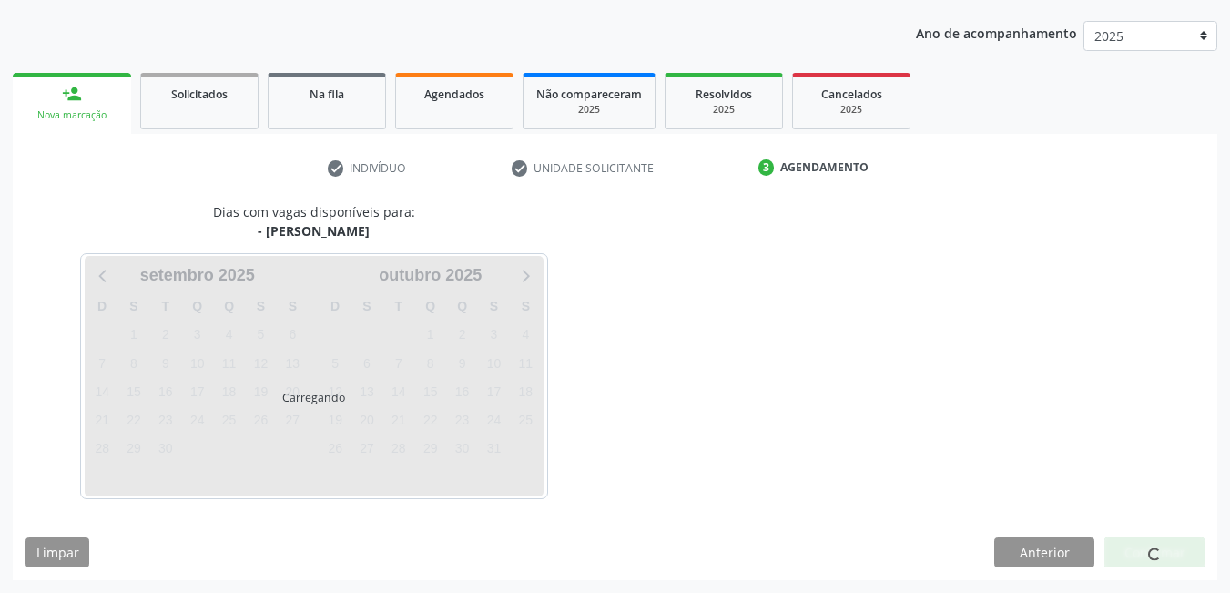
scroll to position [253, 0]
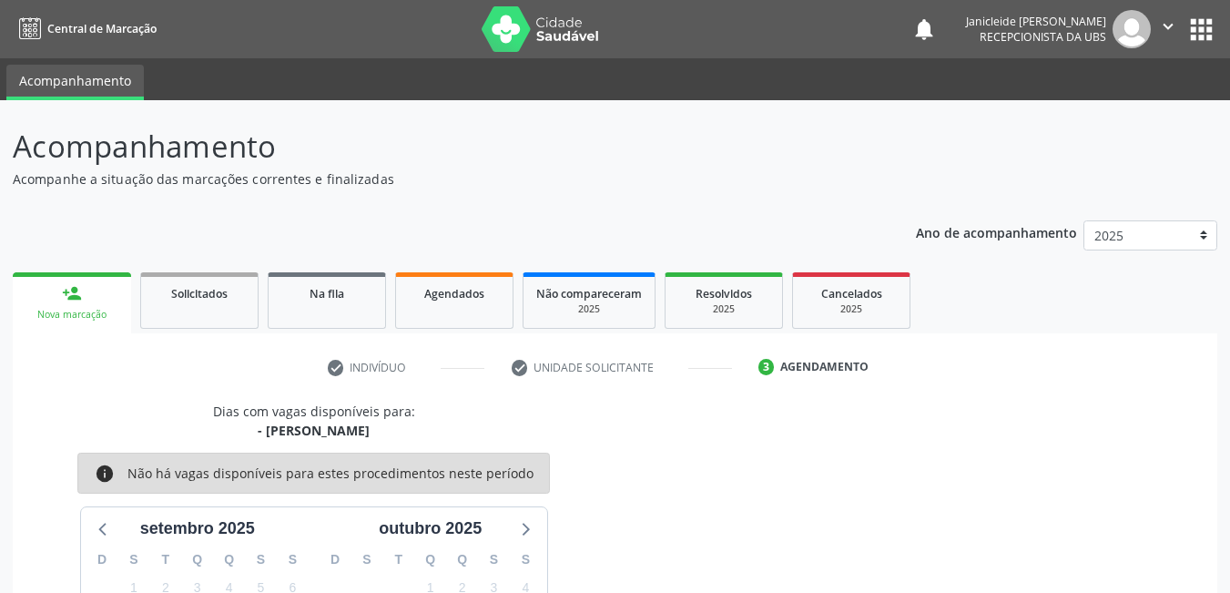
scroll to position [253, 0]
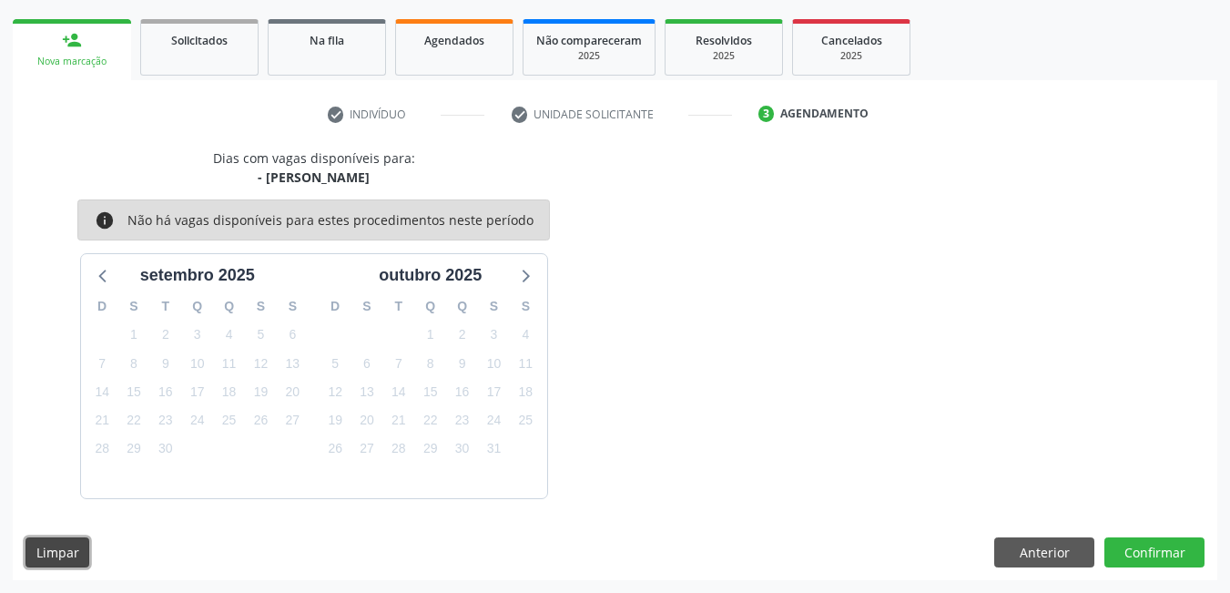
click at [72, 556] on button "Limpar" at bounding box center [58, 552] width 64 height 31
click at [1053, 556] on button "Anterior" at bounding box center [1045, 552] width 100 height 31
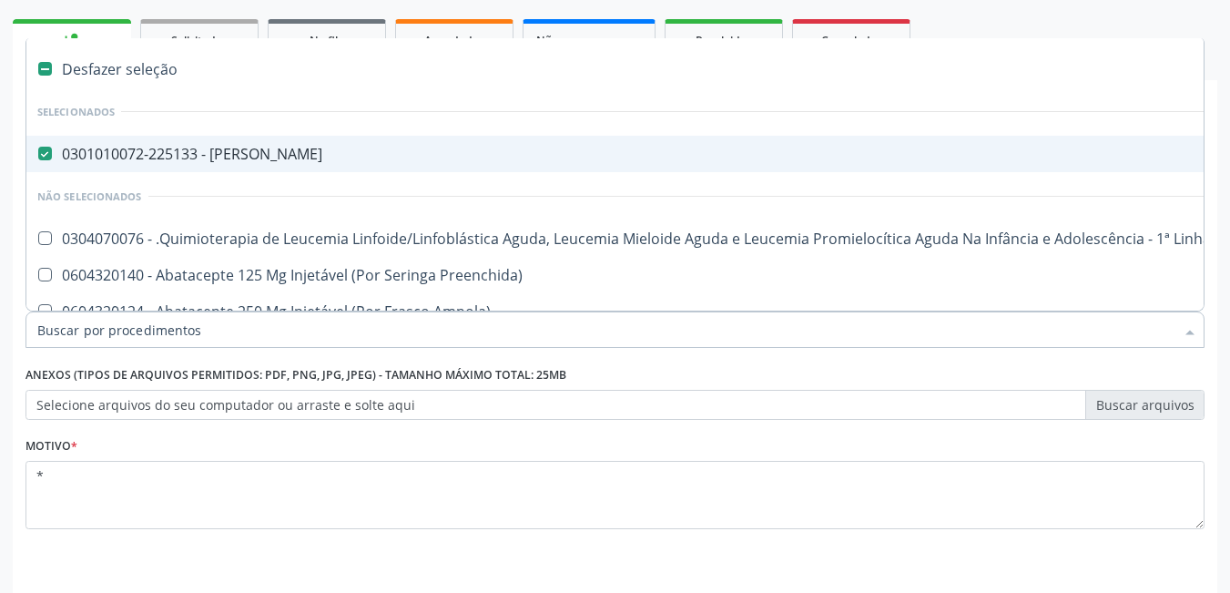
click at [44, 157] on Psiquiatra at bounding box center [45, 154] width 14 height 14
click at [38, 157] on Psiquiatra "checkbox" at bounding box center [32, 154] width 12 height 12
checkbox Psiquiatra "false"
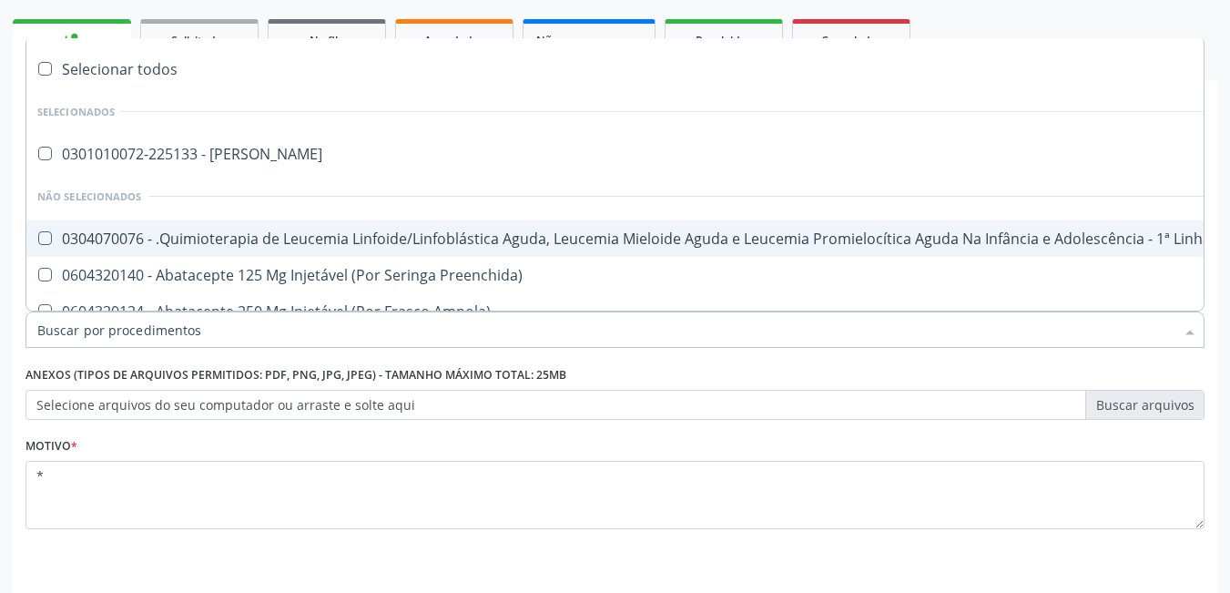
click at [111, 330] on input "Item de agendamento *" at bounding box center [606, 329] width 1138 height 36
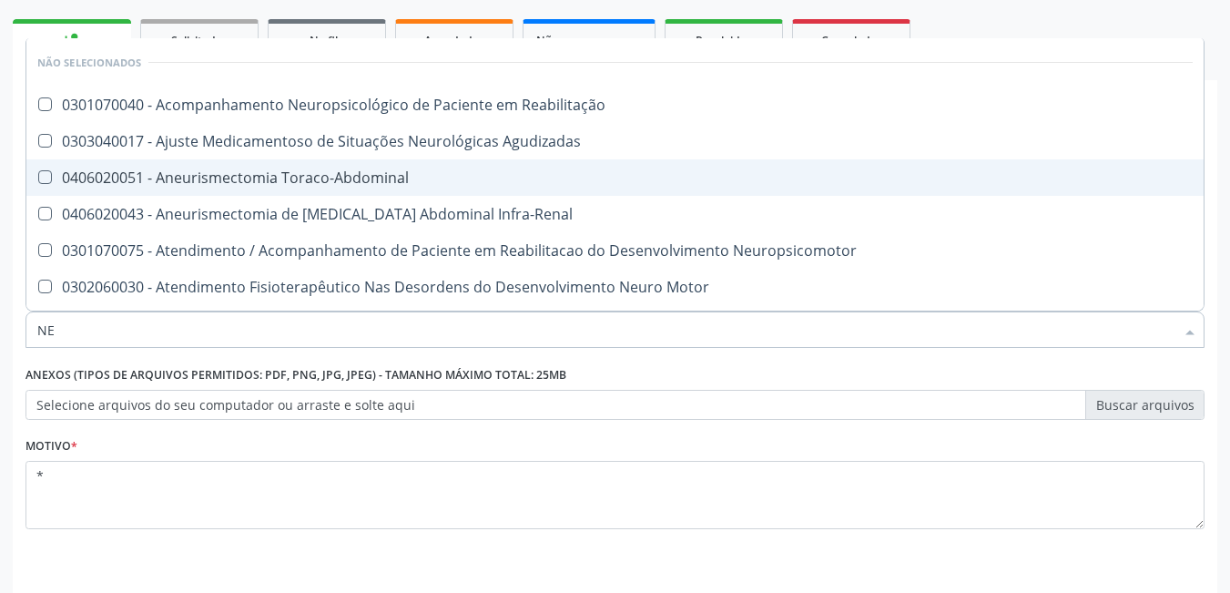
type input "N"
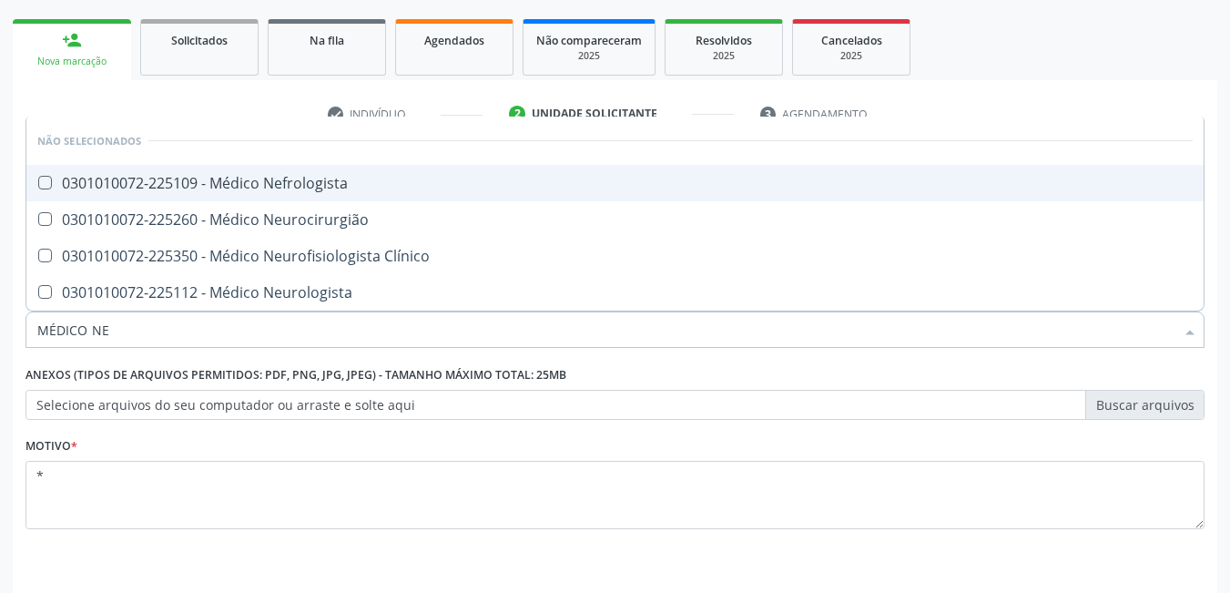
type input "MÉDICO NEU"
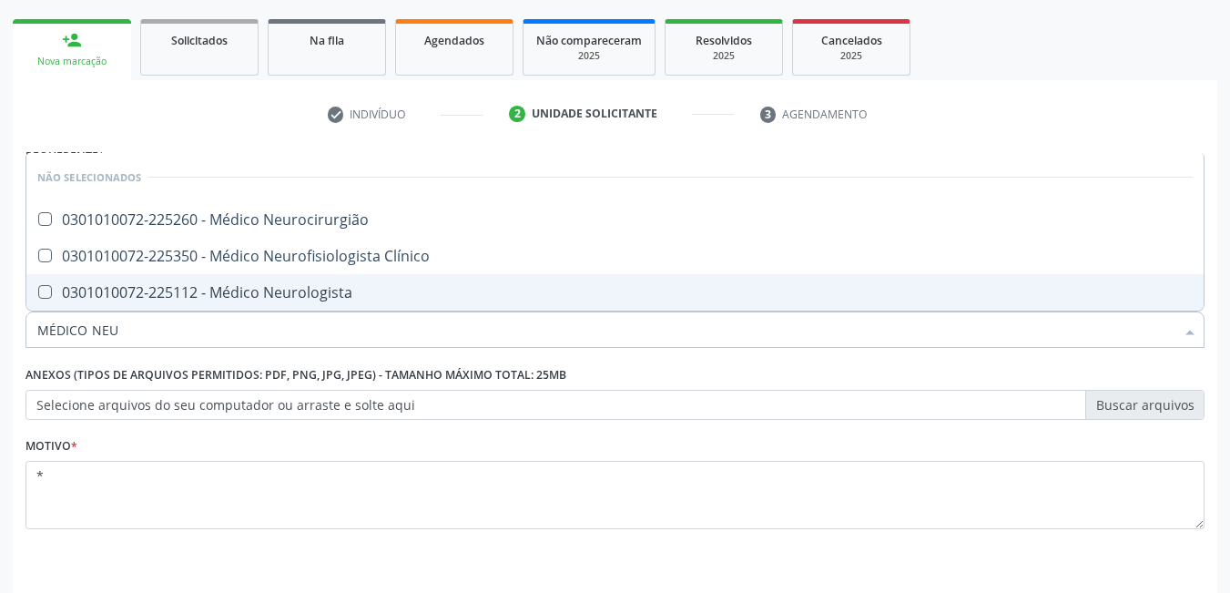
click at [46, 291] on Neurologista at bounding box center [45, 292] width 14 height 14
click at [38, 291] on Neurologista "checkbox" at bounding box center [32, 292] width 12 height 12
checkbox Neurologista "true"
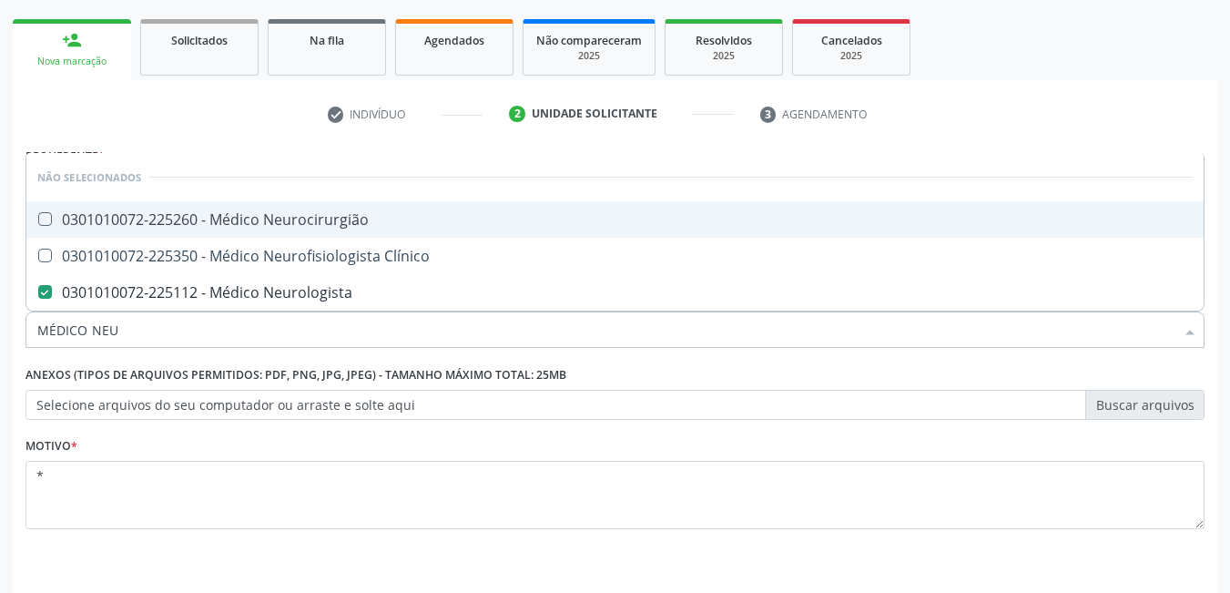
scroll to position [310, 0]
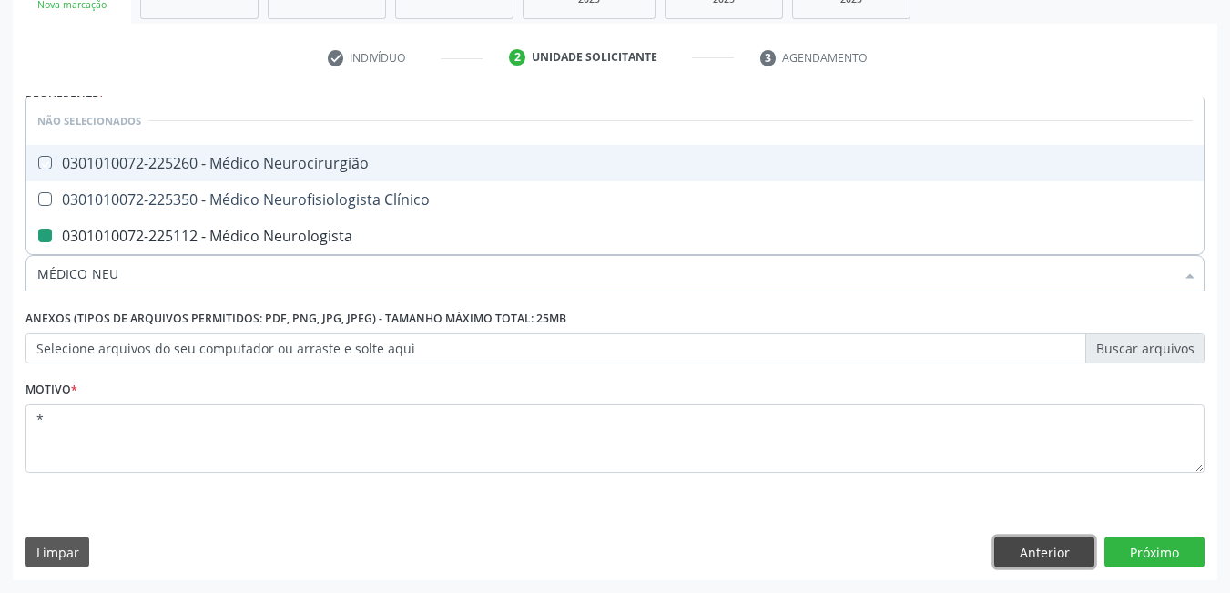
click at [1030, 566] on button "Anterior" at bounding box center [1045, 551] width 100 height 31
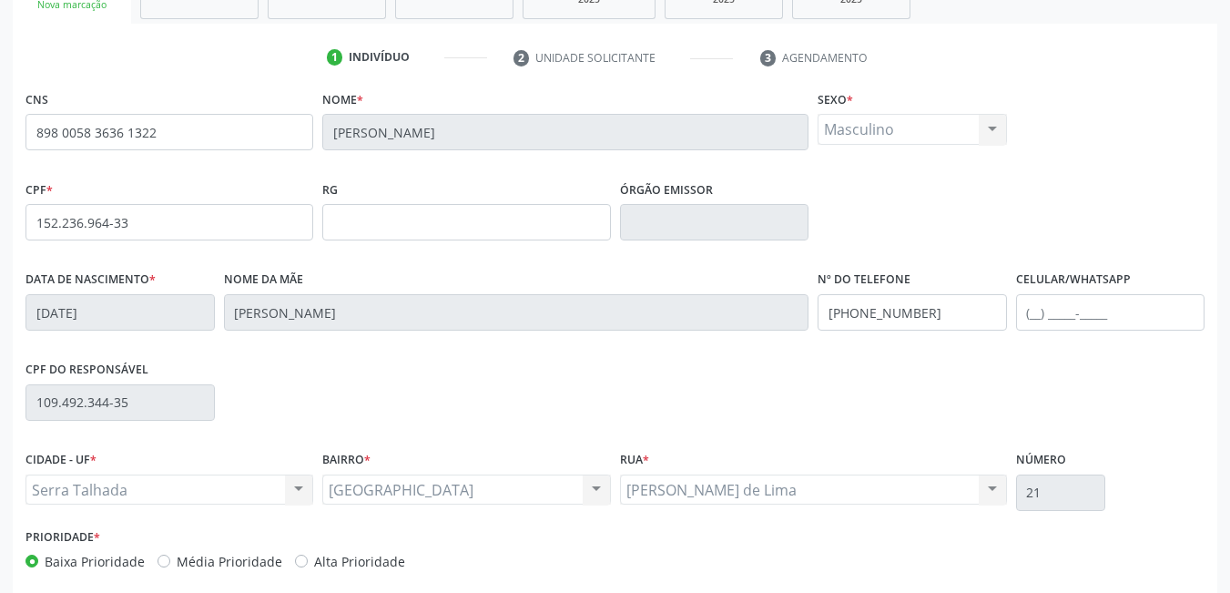
scroll to position [394, 0]
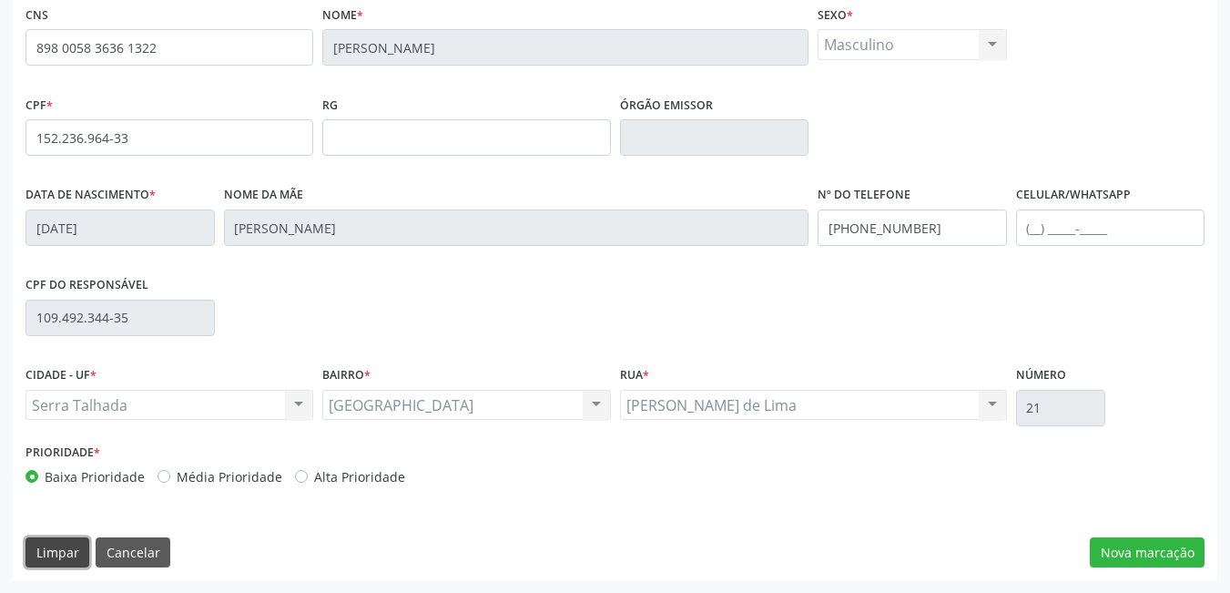
click at [60, 559] on button "Limpar" at bounding box center [58, 552] width 64 height 31
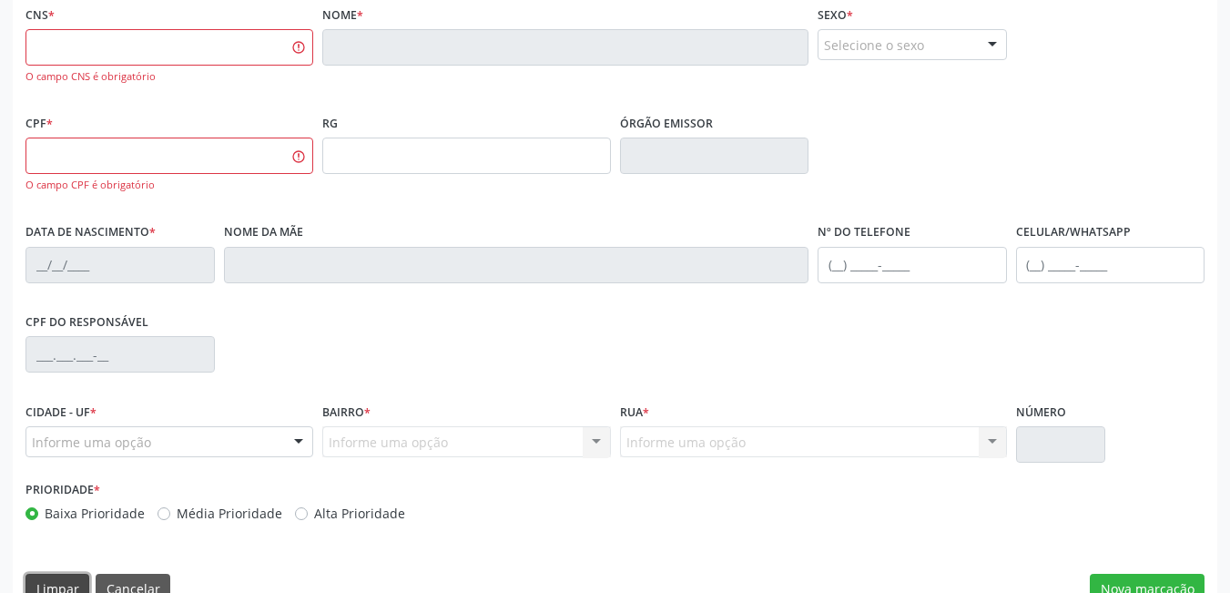
scroll to position [432, 0]
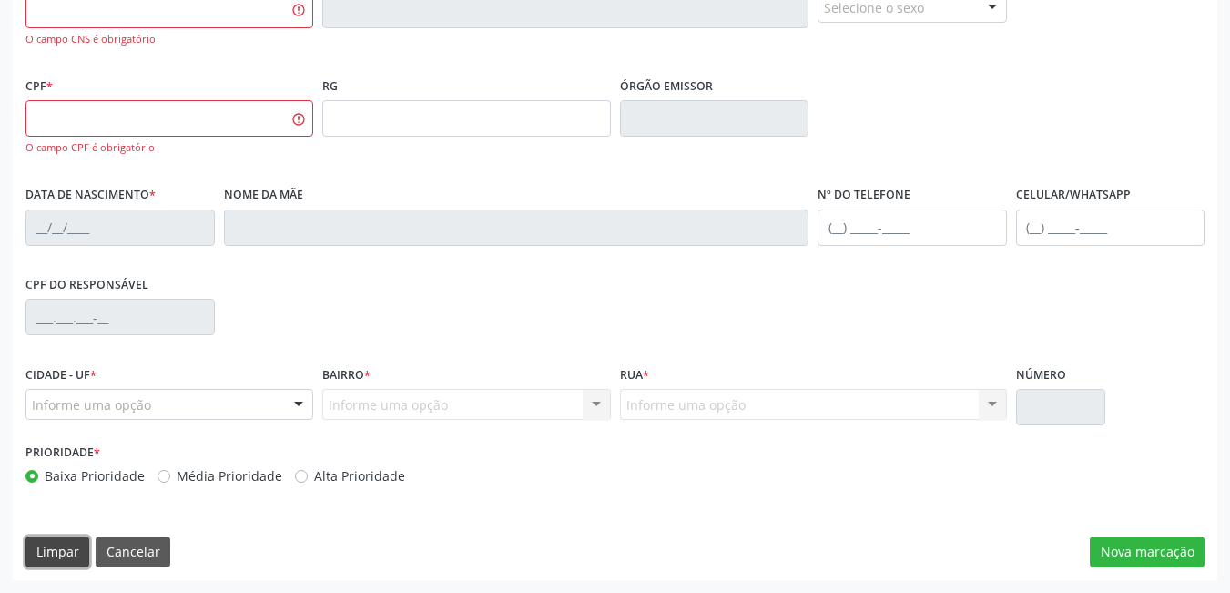
click at [40, 565] on button "Limpar" at bounding box center [58, 551] width 64 height 31
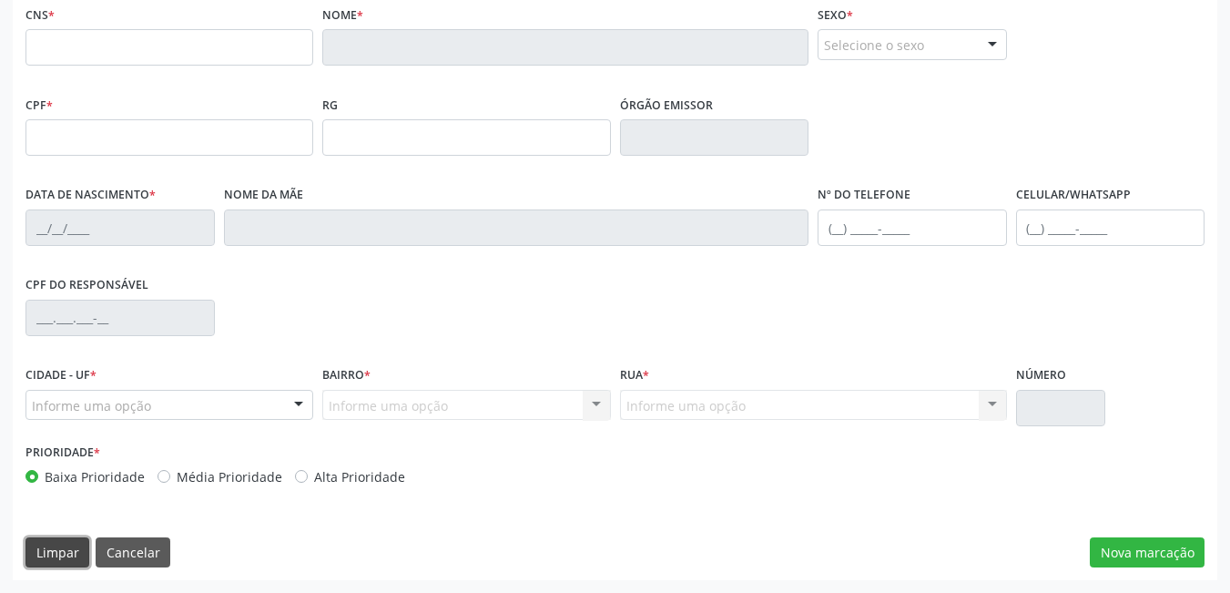
scroll to position [394, 0]
click at [69, 544] on button "Limpar" at bounding box center [58, 552] width 64 height 31
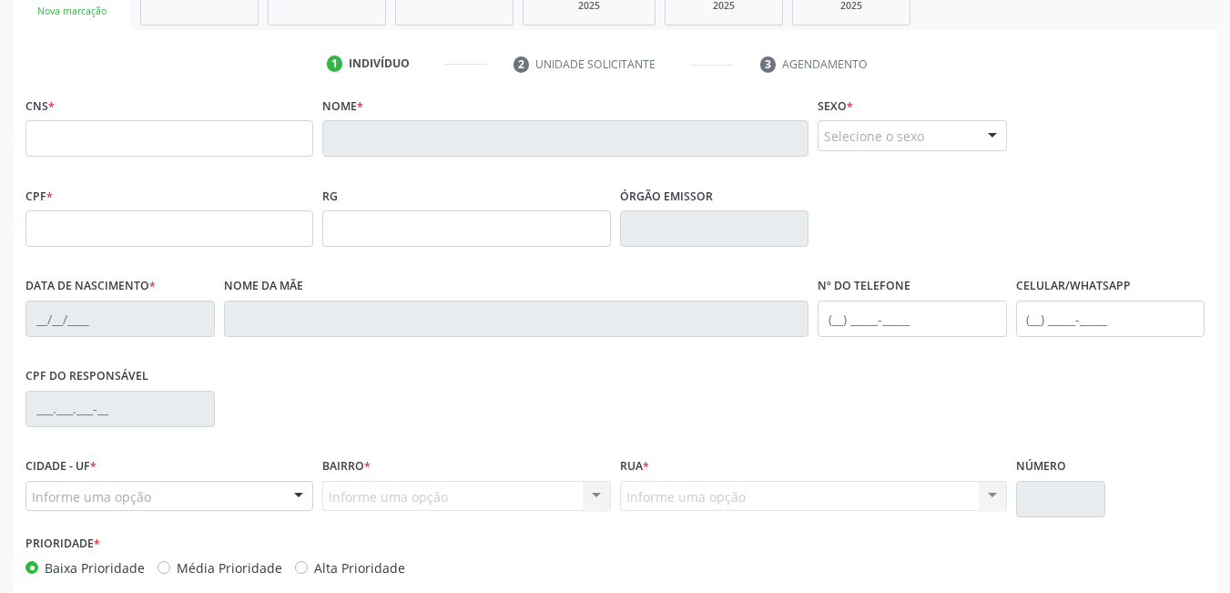
scroll to position [30, 0]
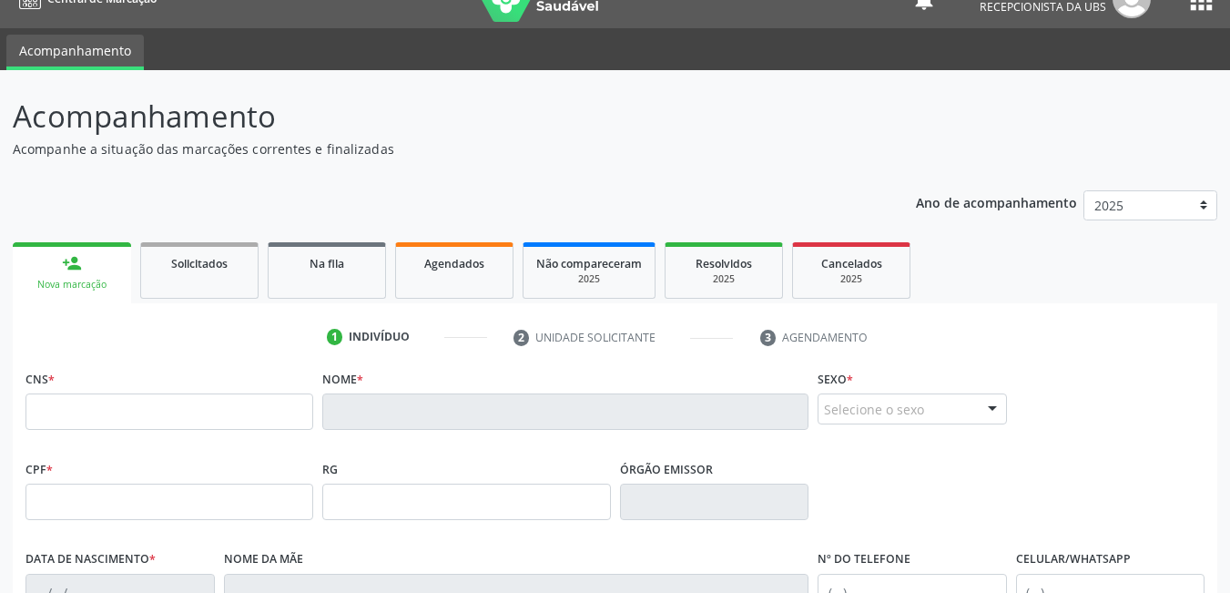
click at [105, 257] on link "person_add Nova marcação" at bounding box center [72, 272] width 118 height 61
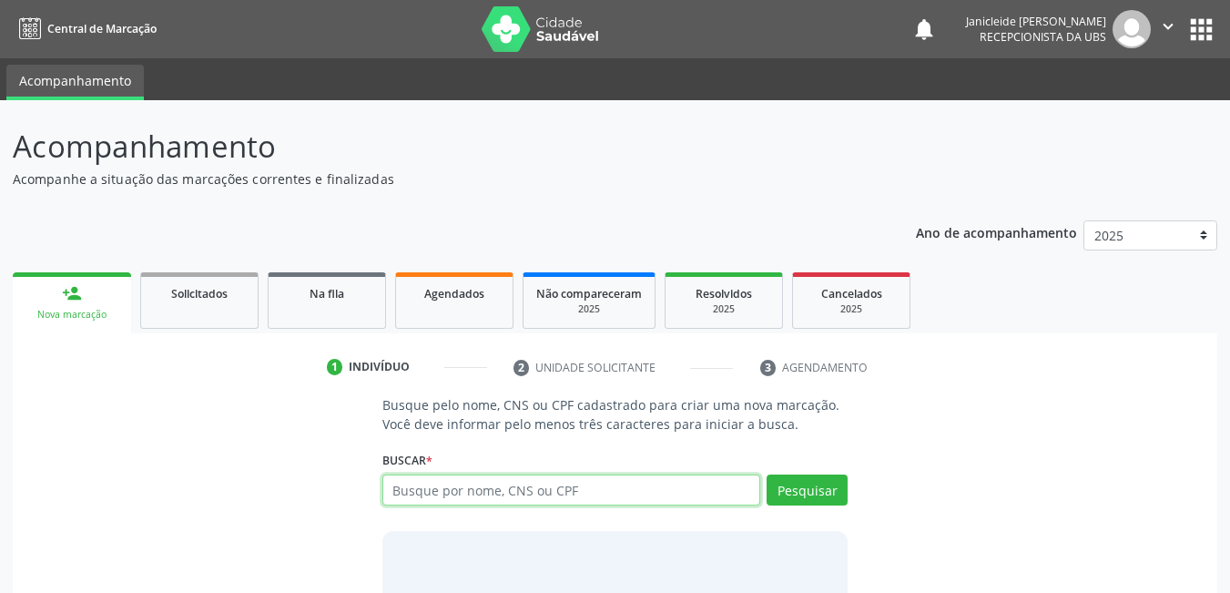
click at [475, 480] on input "text" at bounding box center [572, 489] width 379 height 31
type input "707605243467290"
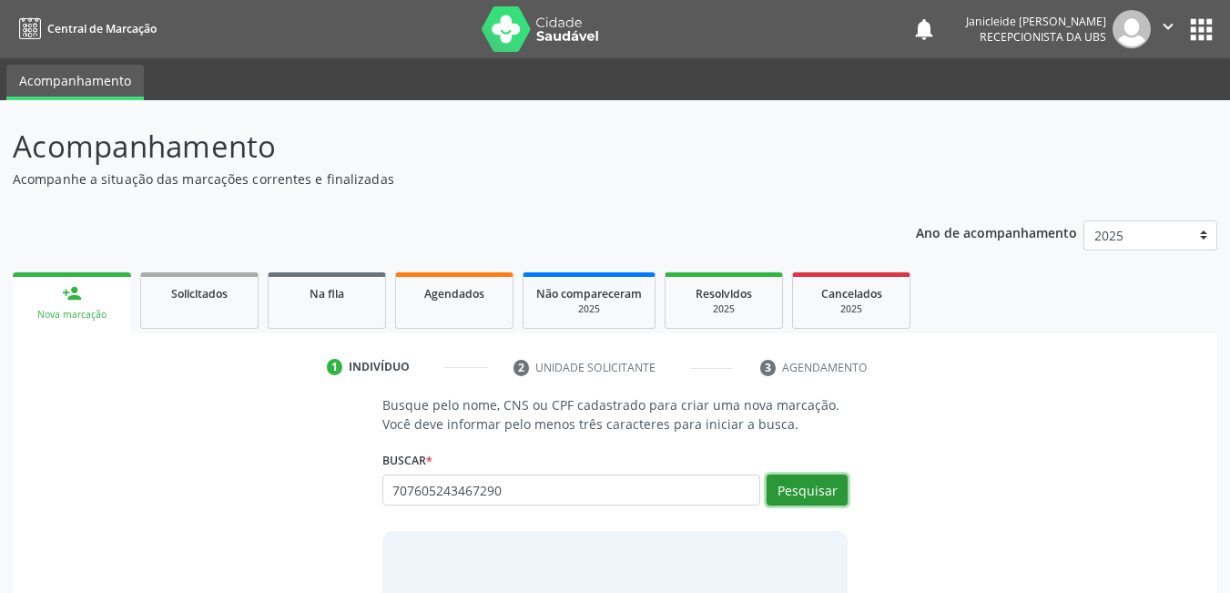
click at [825, 485] on button "Pesquisar" at bounding box center [807, 489] width 81 height 31
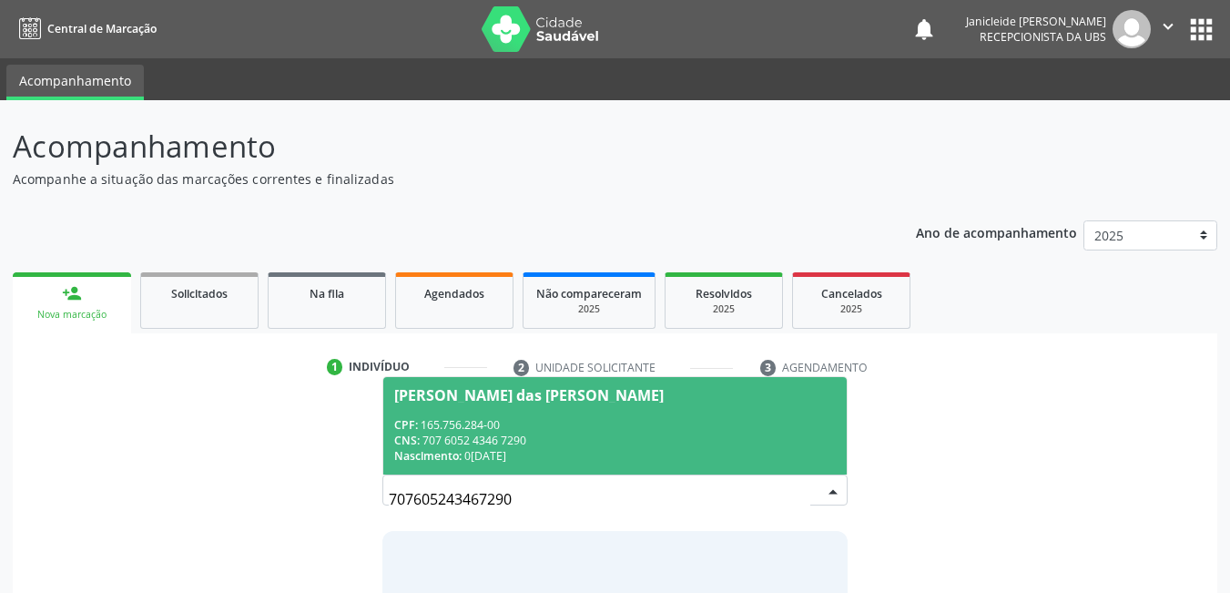
click at [597, 401] on div "[PERSON_NAME] das [PERSON_NAME]" at bounding box center [529, 395] width 270 height 15
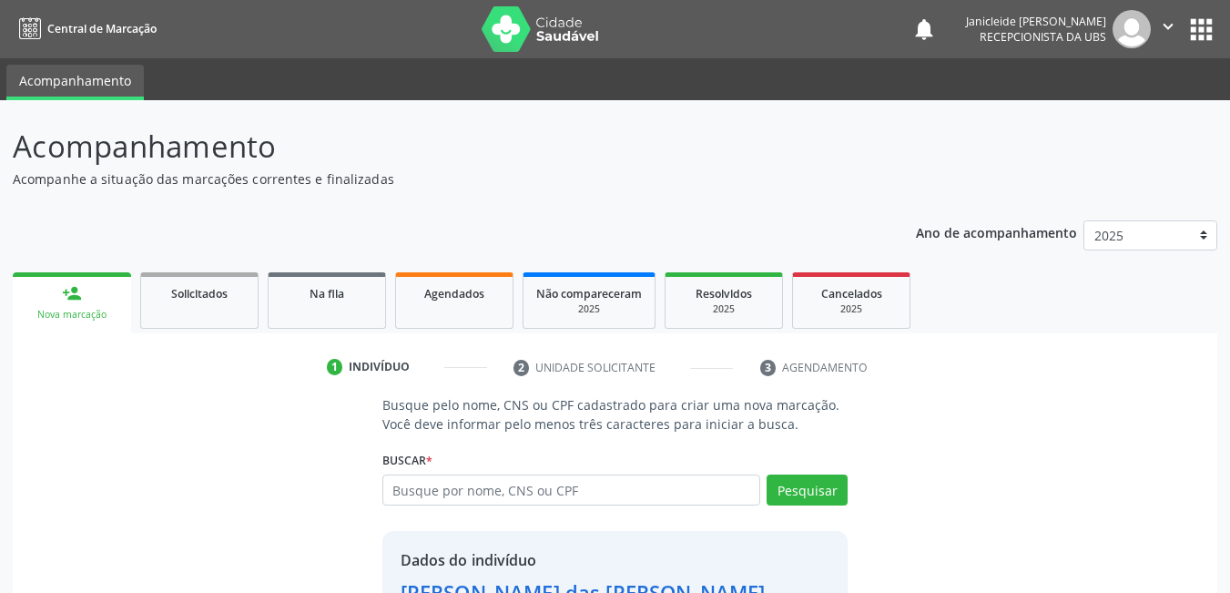
scroll to position [138, 0]
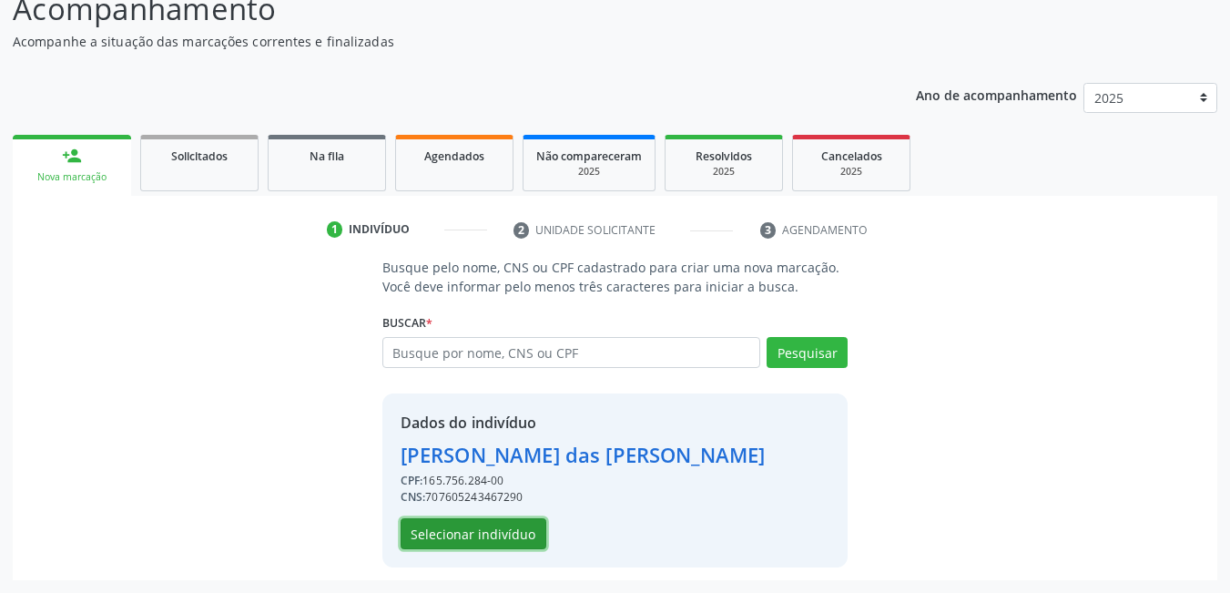
click at [485, 538] on button "Selecionar indivíduo" at bounding box center [474, 533] width 146 height 31
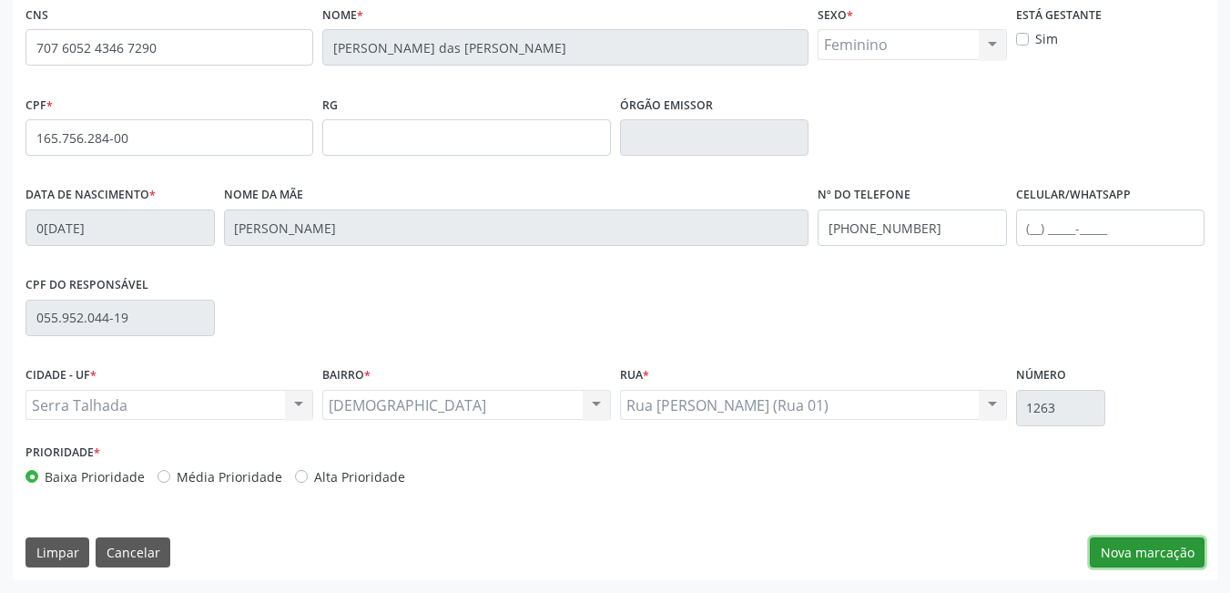
click at [1148, 546] on button "Nova marcação" at bounding box center [1147, 552] width 115 height 31
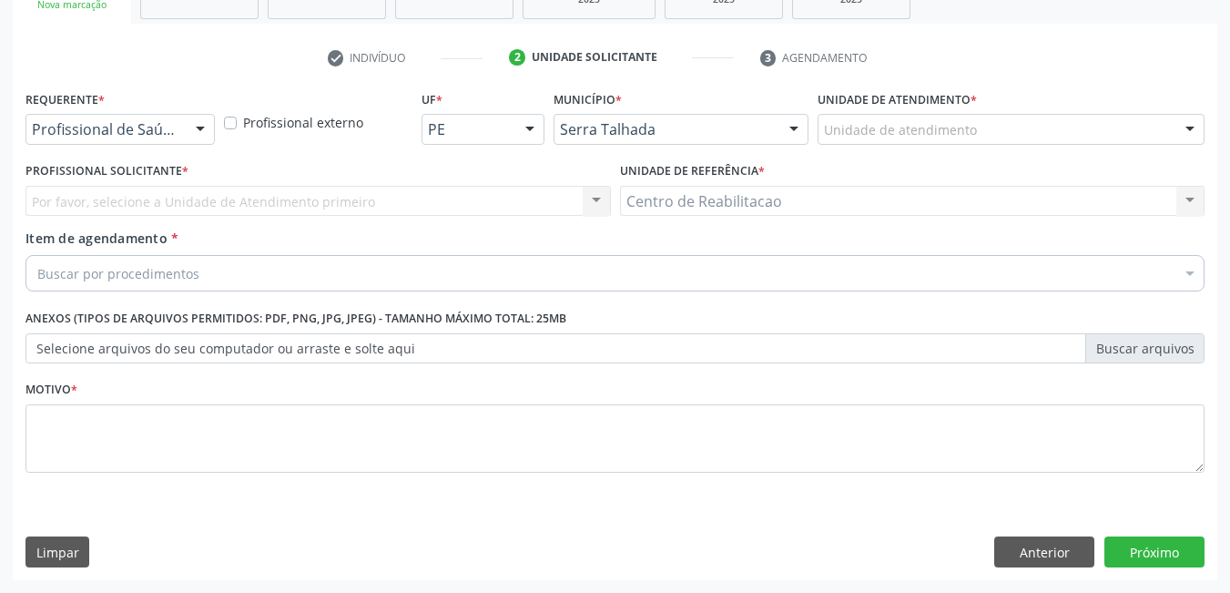
scroll to position [310, 0]
click at [184, 138] on div "Profissional de Saúde" at bounding box center [120, 129] width 189 height 31
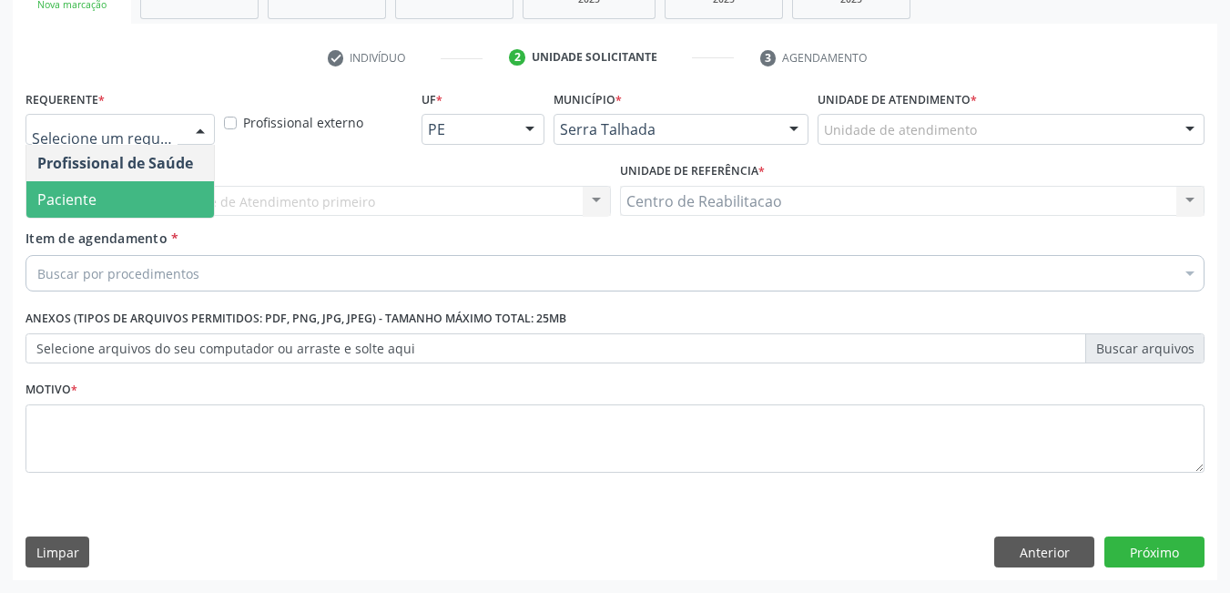
click at [149, 199] on span "Paciente" at bounding box center [120, 199] width 188 height 36
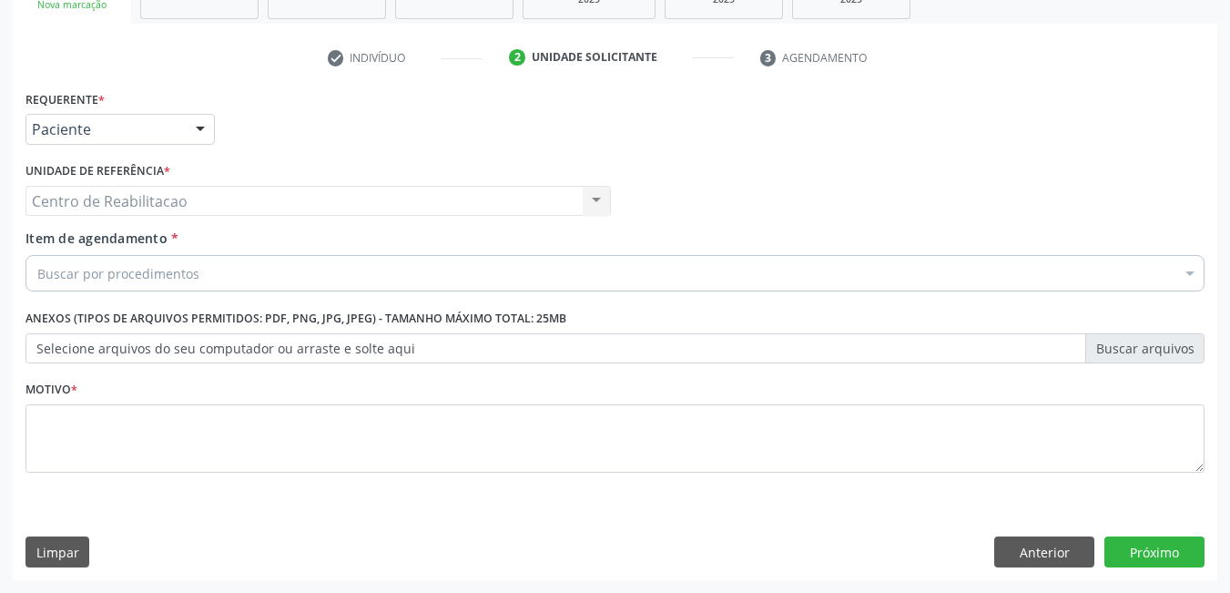
click at [230, 266] on div "Buscar por procedimentos" at bounding box center [615, 273] width 1179 height 36
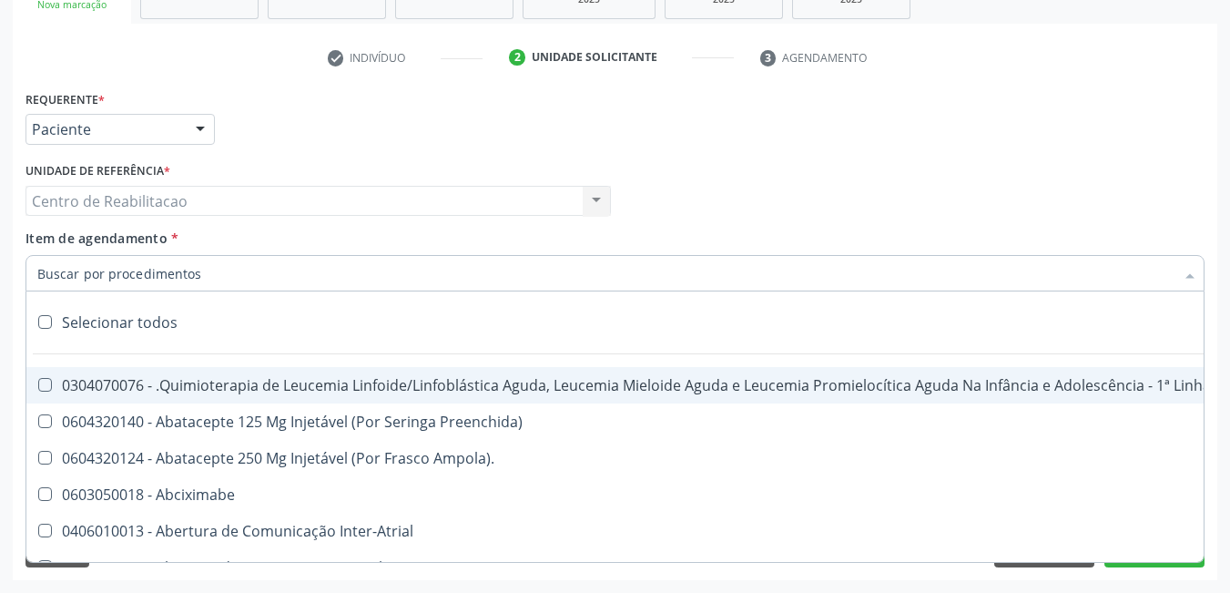
click at [230, 267] on input "Item de agendamento *" at bounding box center [606, 273] width 1138 height 36
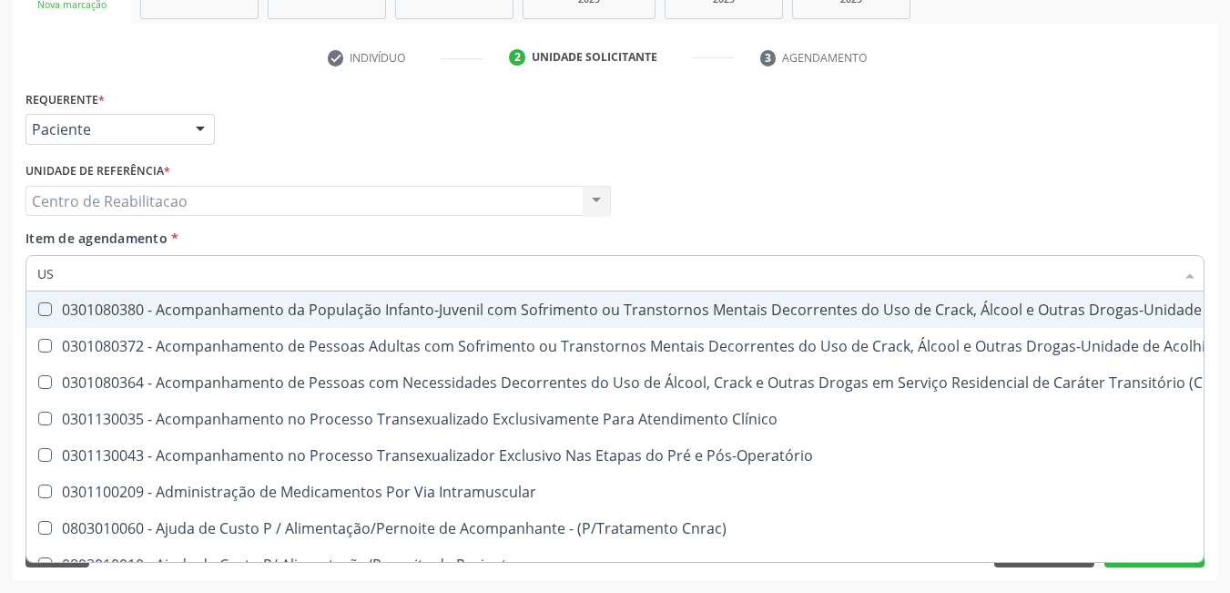
type input "U"
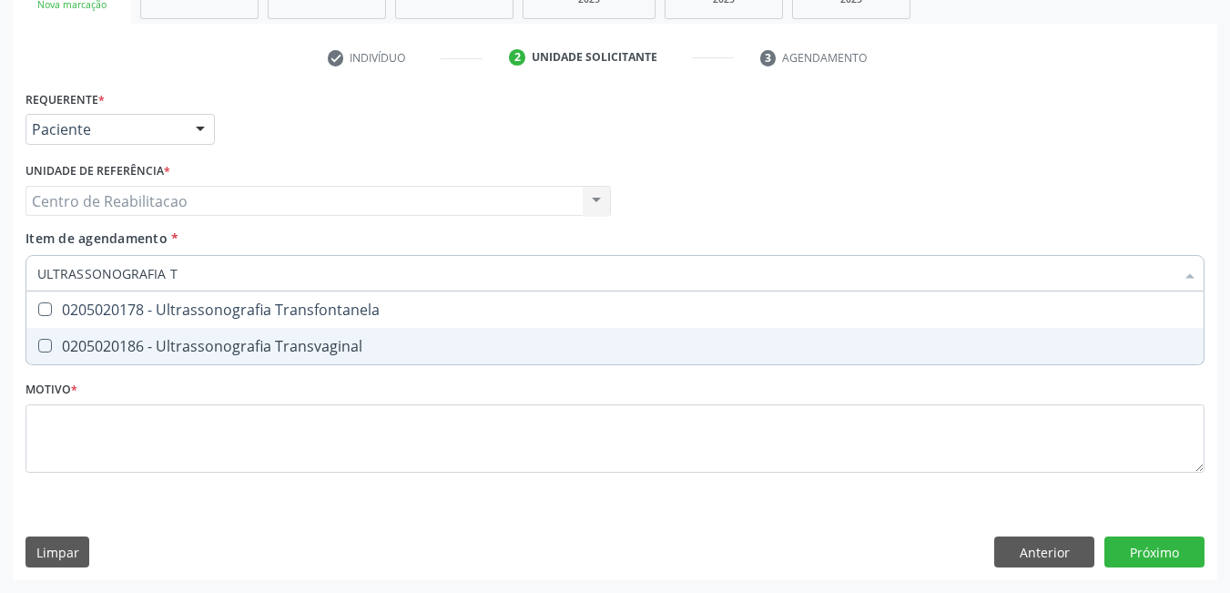
scroll to position [0, 0]
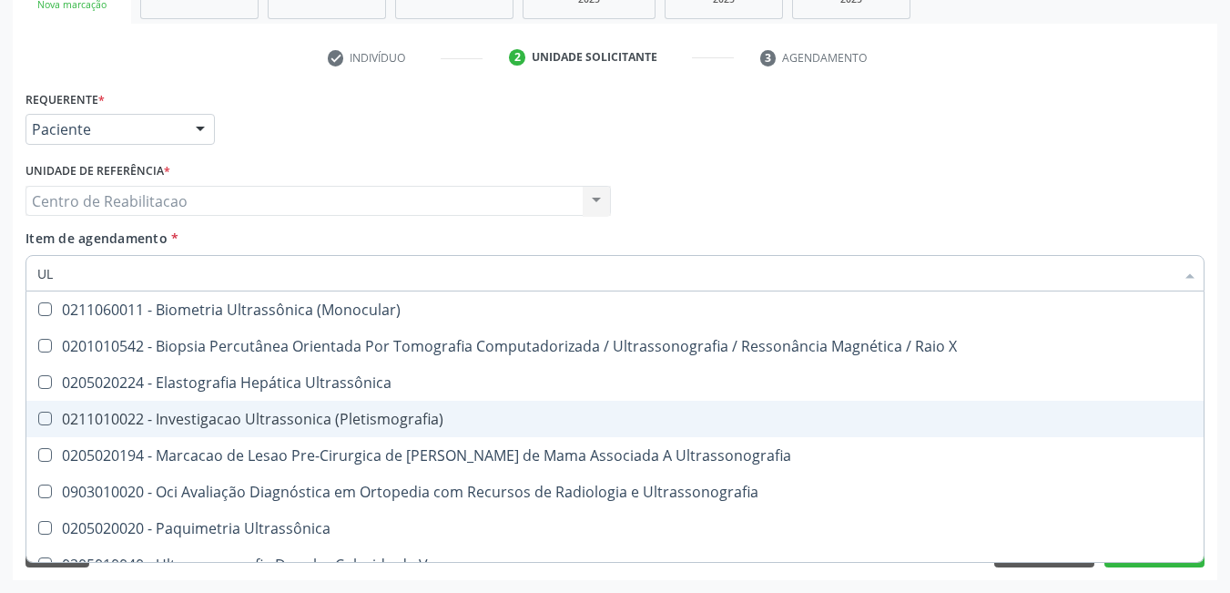
type input "U"
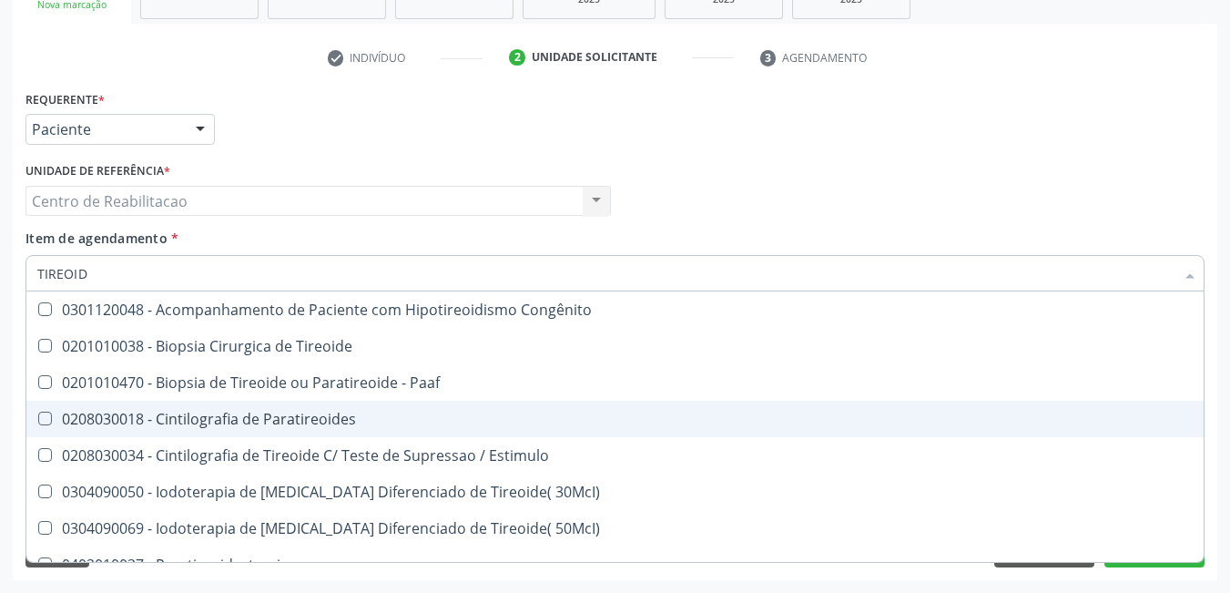
type input "TIREOIDE"
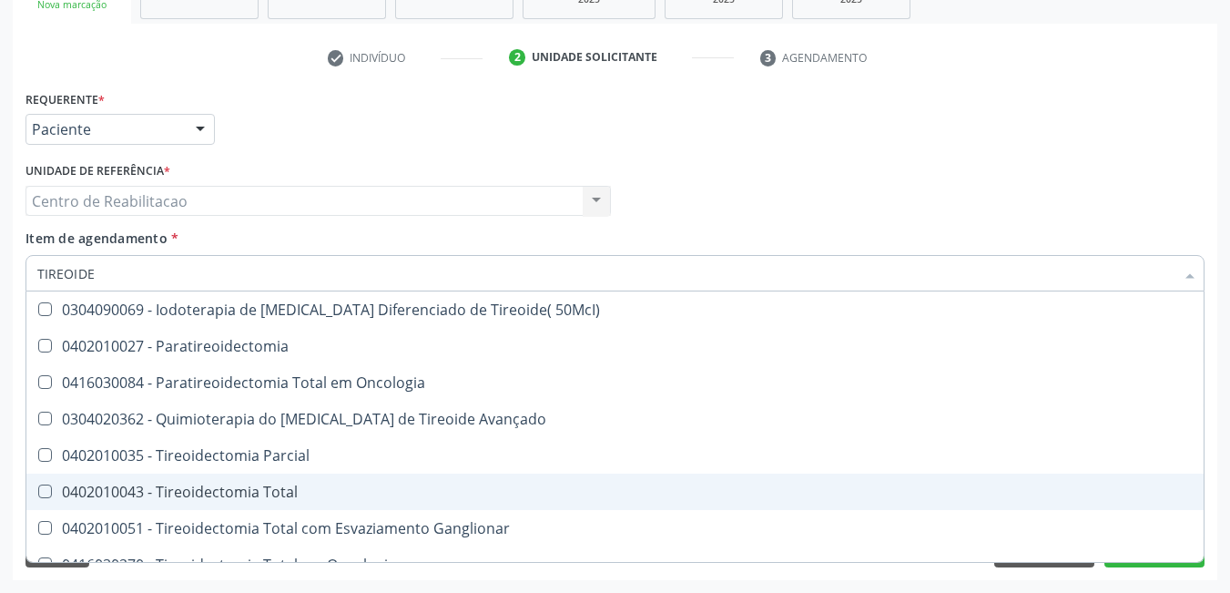
scroll to position [312, 0]
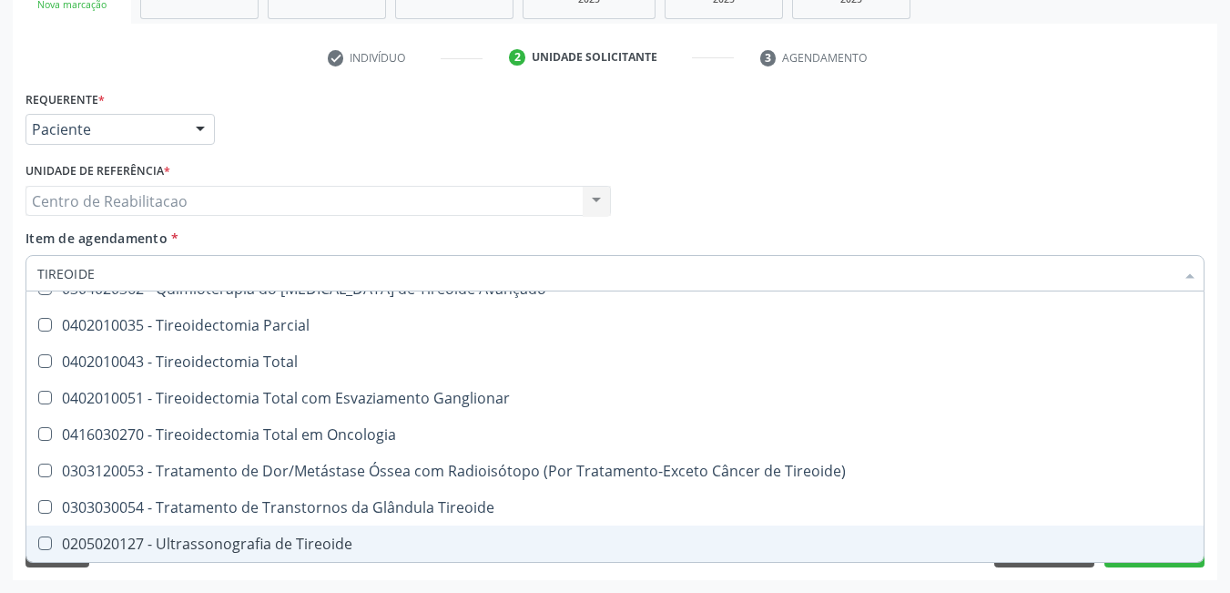
click at [310, 555] on span "0205020127 - Ultrassonografia de Tireoide" at bounding box center [615, 544] width 1178 height 36
checkbox Tireoide "true"
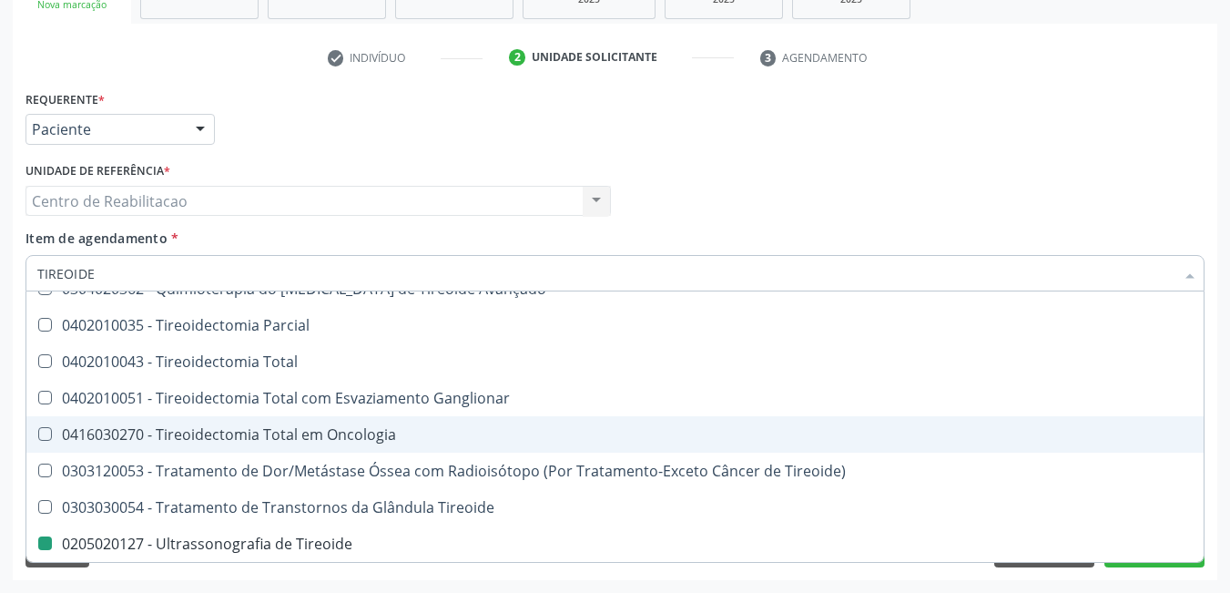
click at [1095, 119] on div "Requerente * Paciente Profissional de Saúde Paciente Nenhum resultado encontrad…" at bounding box center [615, 121] width 1189 height 71
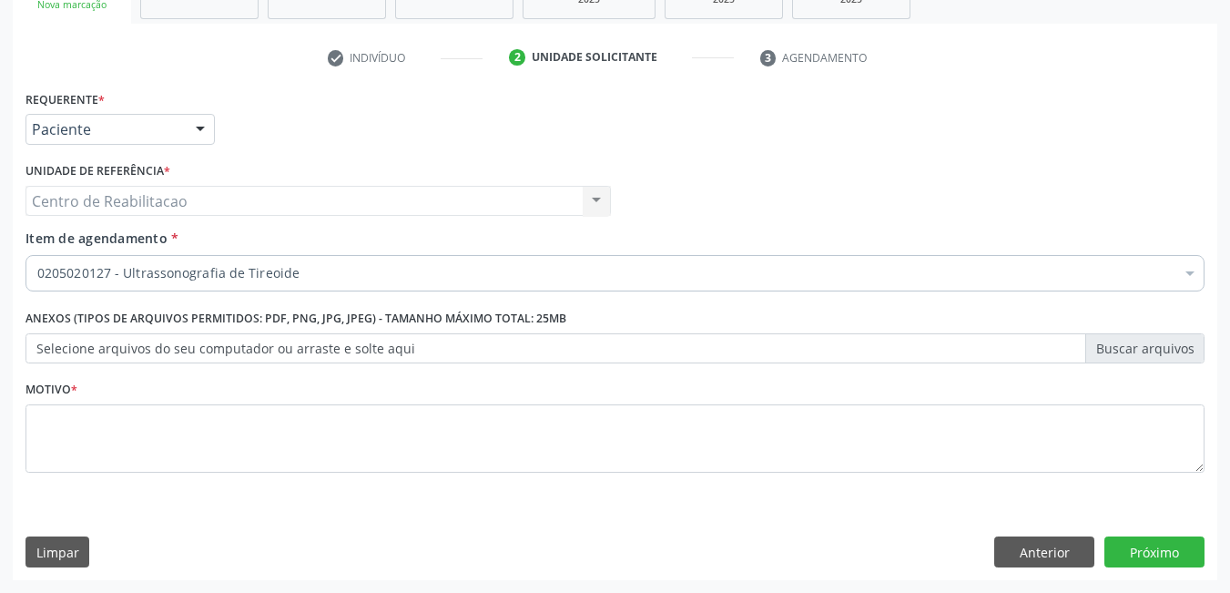
scroll to position [0, 0]
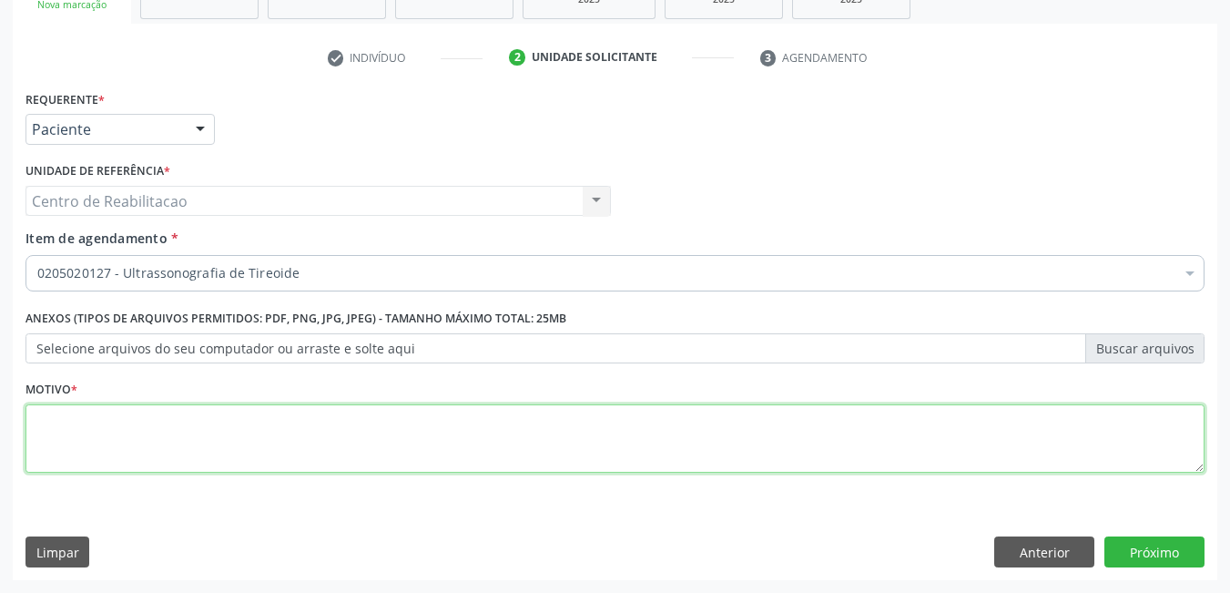
click at [638, 434] on textarea at bounding box center [615, 438] width 1179 height 69
type textarea "*"
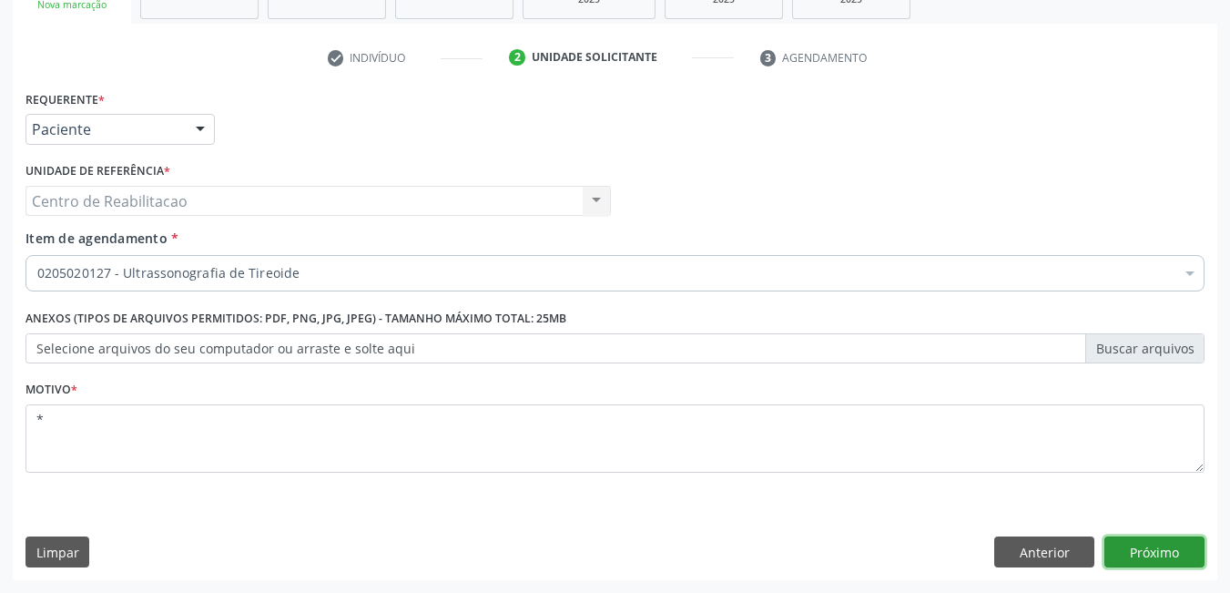
click at [1158, 555] on button "Próximo" at bounding box center [1155, 551] width 100 height 31
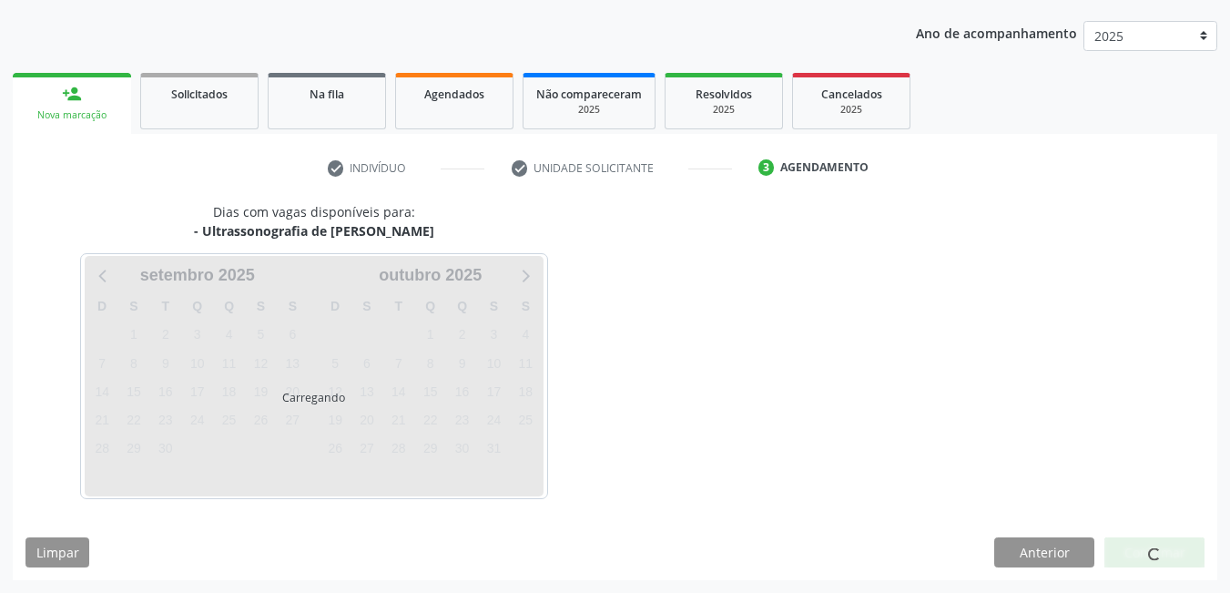
scroll to position [199, 0]
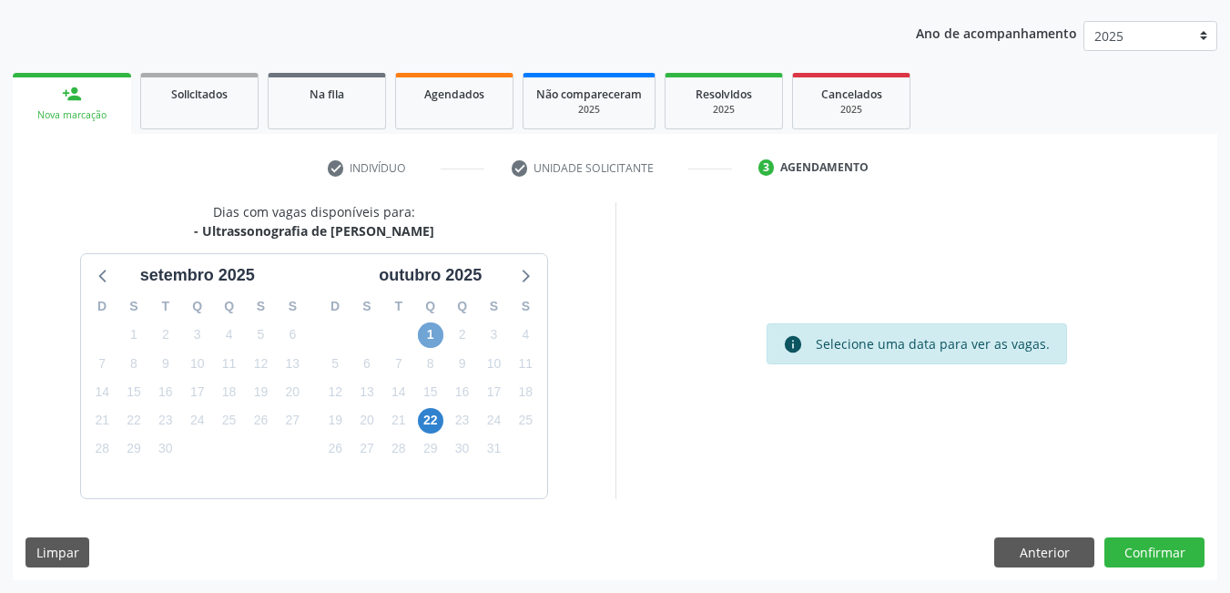
click at [428, 331] on span "1" at bounding box center [431, 335] width 26 height 26
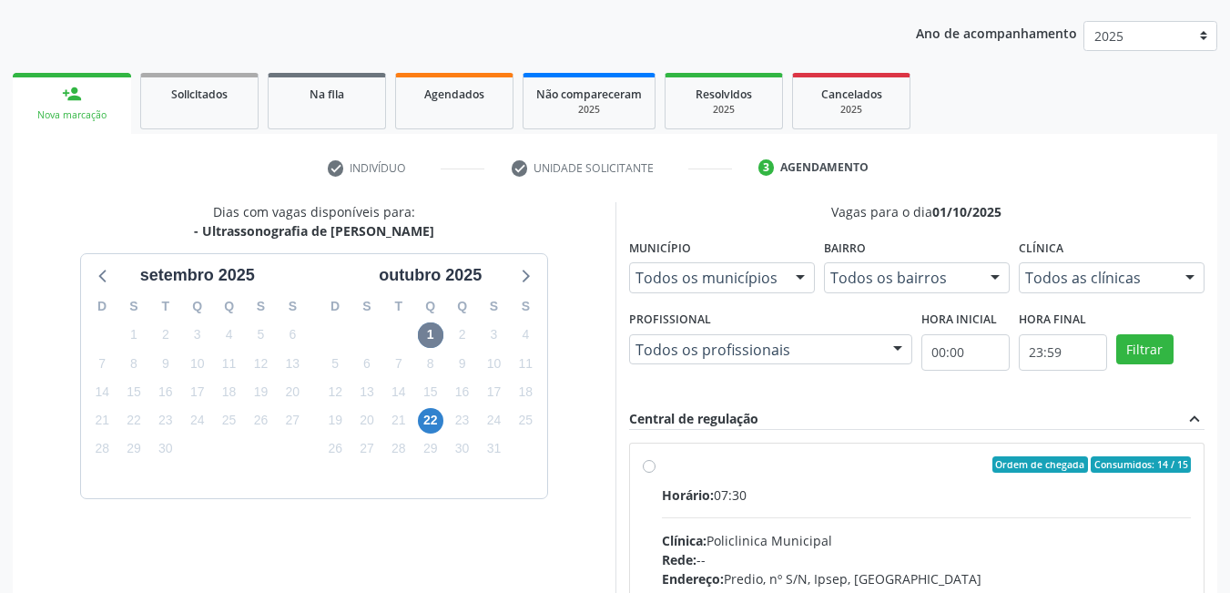
click at [662, 467] on label "Ordem de chegada Consumidos: 14 / 15 Horário: 07:30 Clínica: Policlinica Munici…" at bounding box center [927, 596] width 530 height 280
click at [646, 467] on input "Ordem de chegada Consumidos: 14 / 15 Horário: 07:30 Clínica: Policlinica Munici…" at bounding box center [649, 464] width 13 height 16
radio input "true"
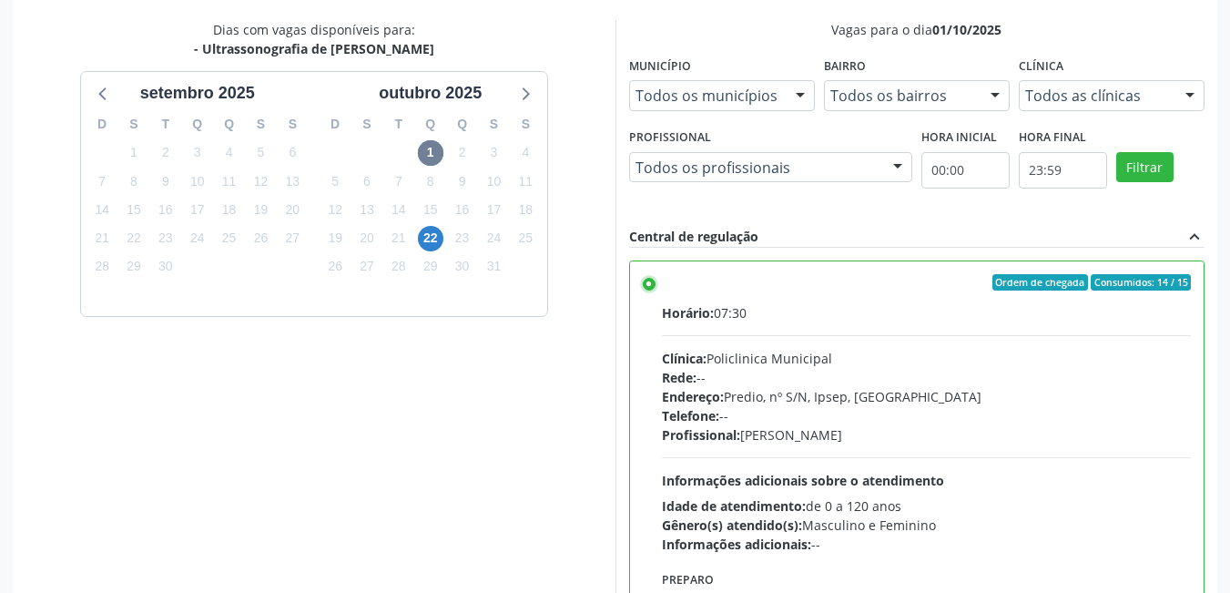
scroll to position [473, 0]
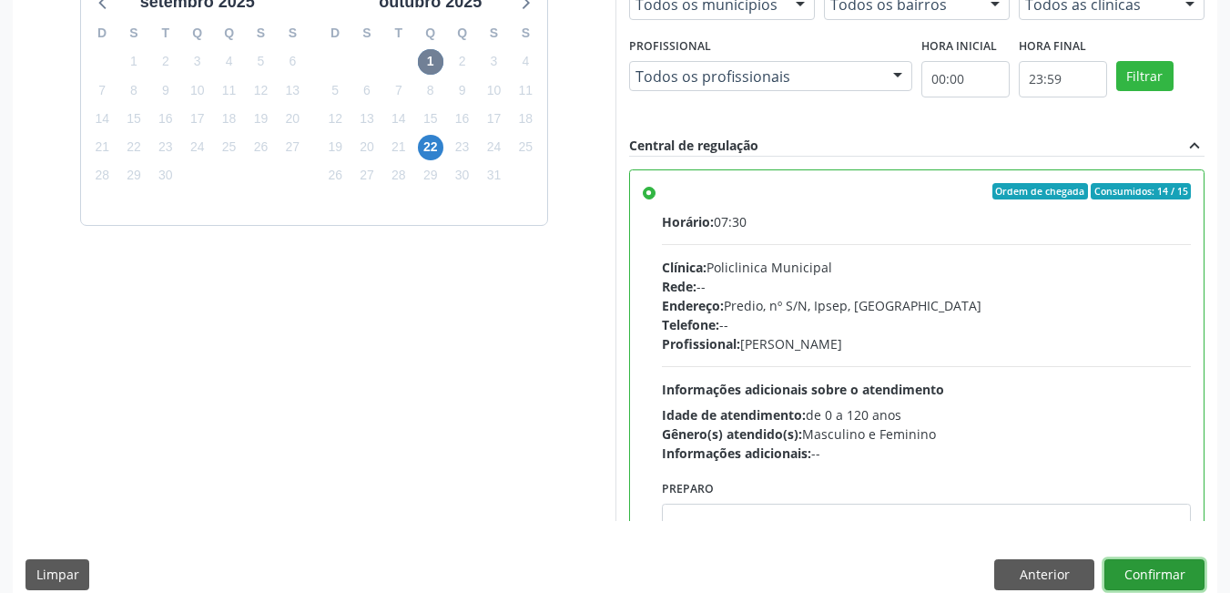
click at [1169, 573] on button "Confirmar" at bounding box center [1155, 574] width 100 height 31
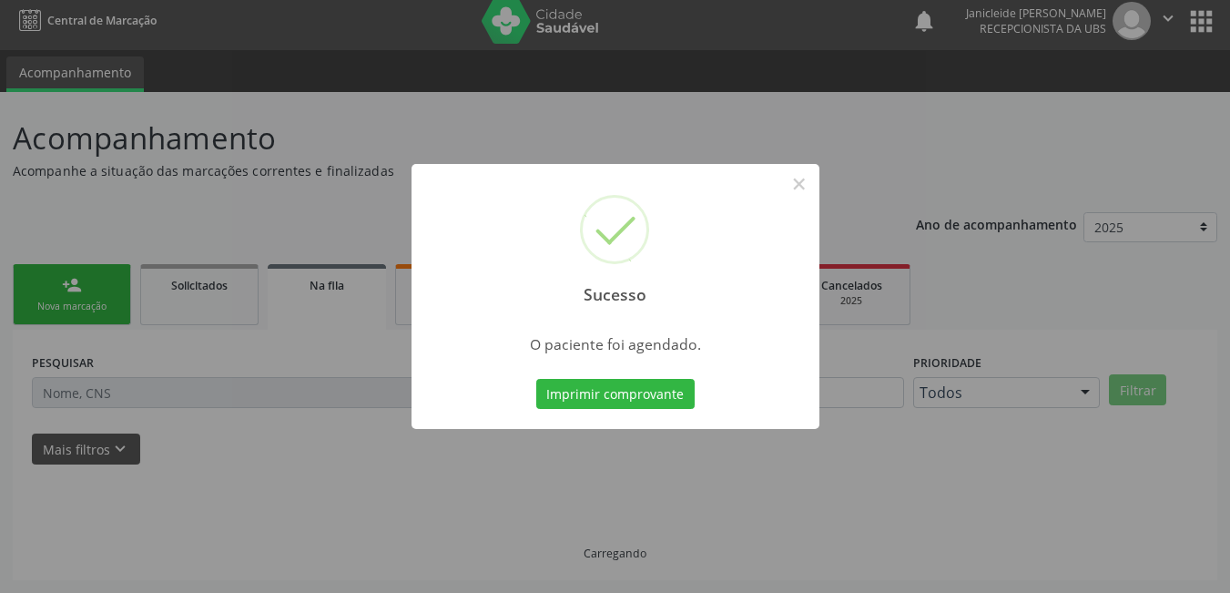
scroll to position [8, 0]
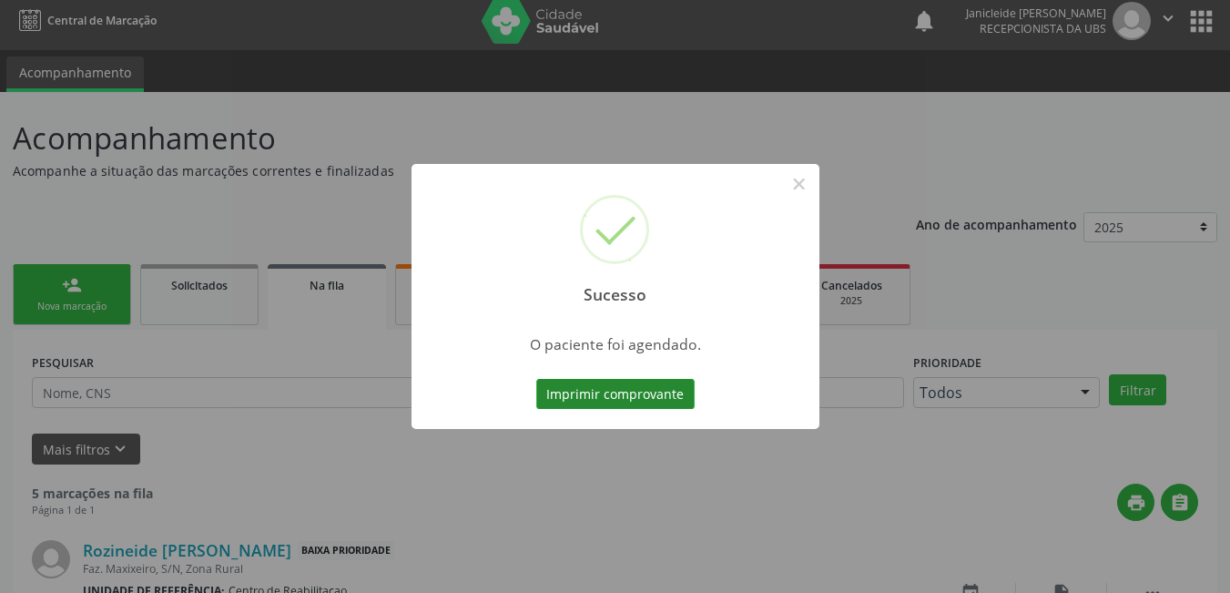
click at [643, 401] on button "Imprimir comprovante" at bounding box center [615, 394] width 158 height 31
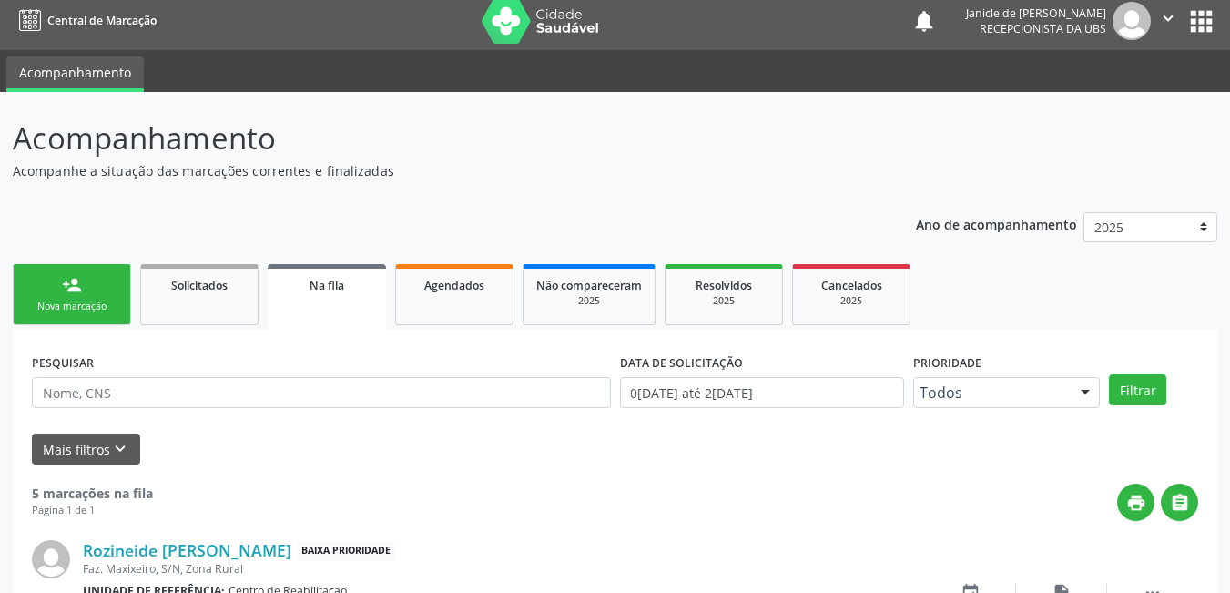
click at [82, 280] on link "person_add Nova marcação" at bounding box center [72, 294] width 118 height 61
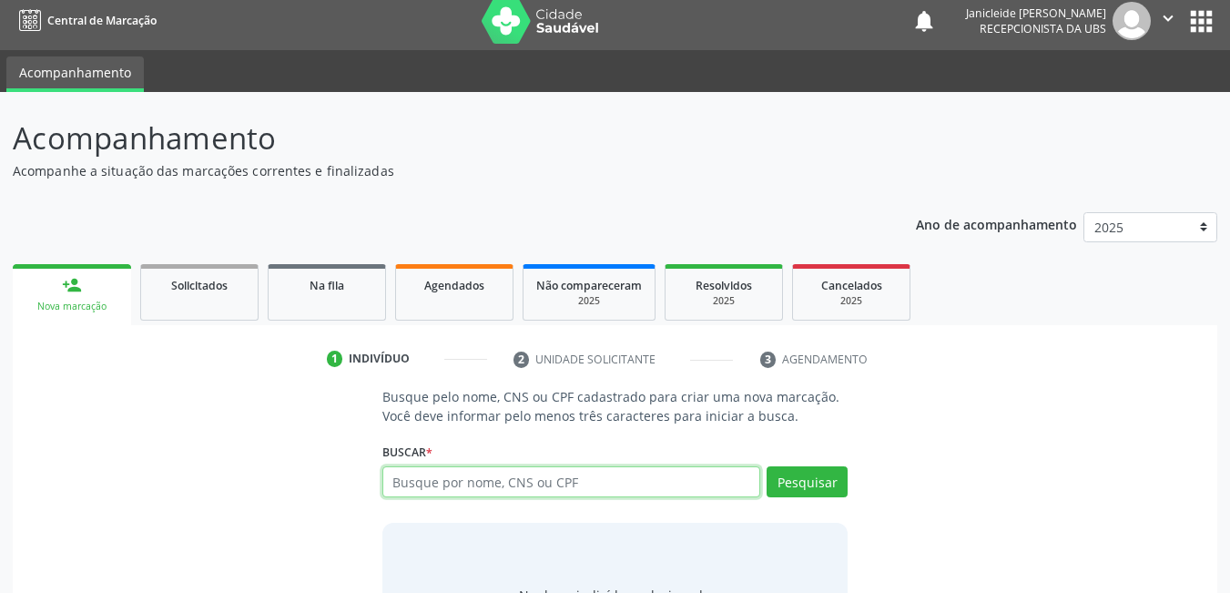
click at [456, 477] on input "text" at bounding box center [572, 481] width 379 height 31
paste input "707 6052 4346 7290"
type input "707 6052 4346 7290"
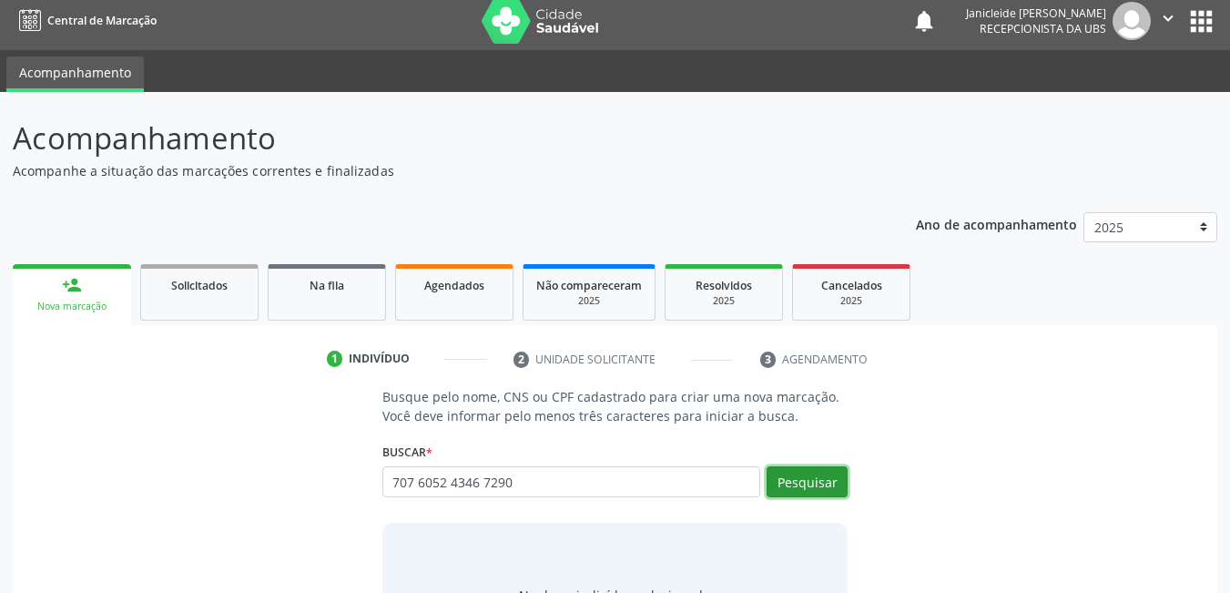
click at [831, 479] on button "Pesquisar" at bounding box center [807, 481] width 81 height 31
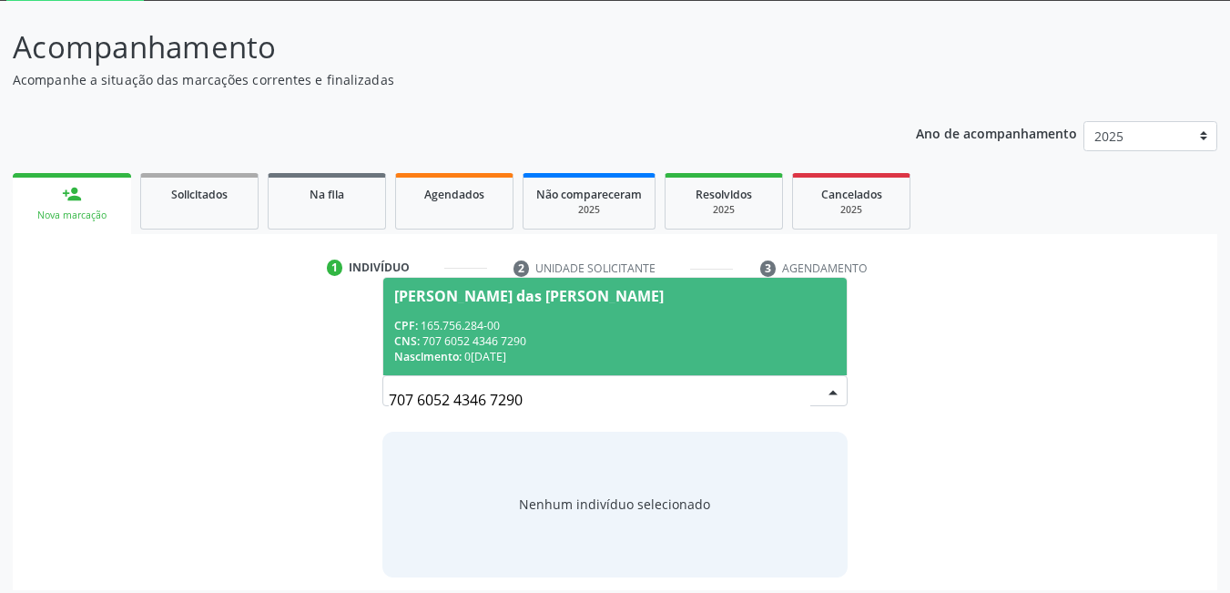
scroll to position [109, 0]
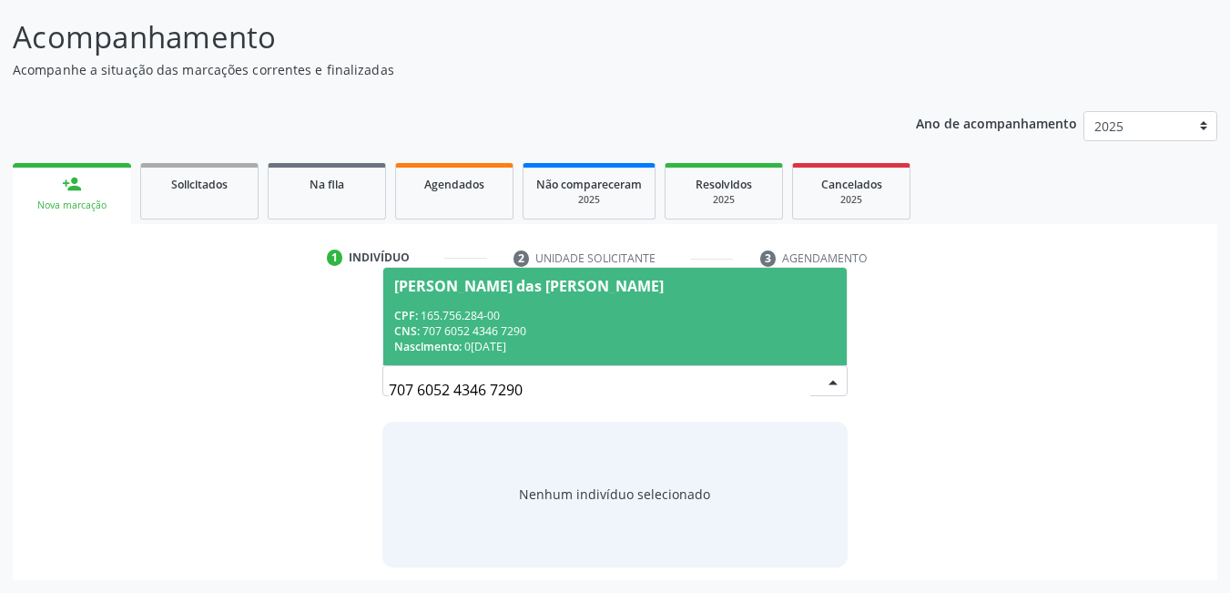
click at [537, 336] on div "CNS: 707 6052 4346 7290" at bounding box center [615, 330] width 443 height 15
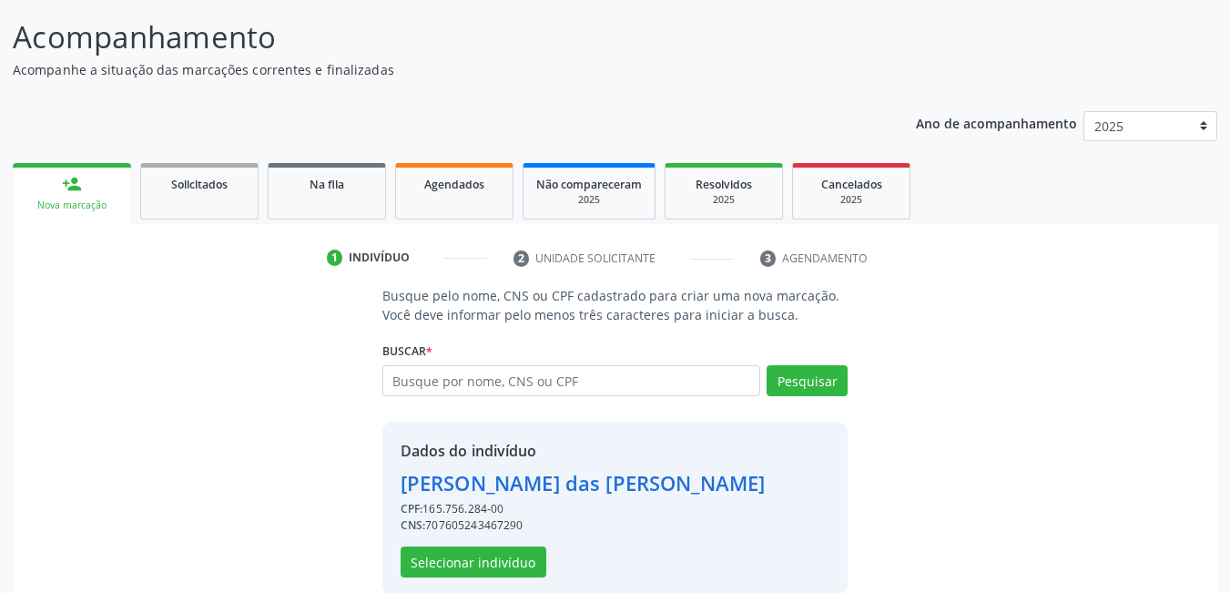
scroll to position [138, 0]
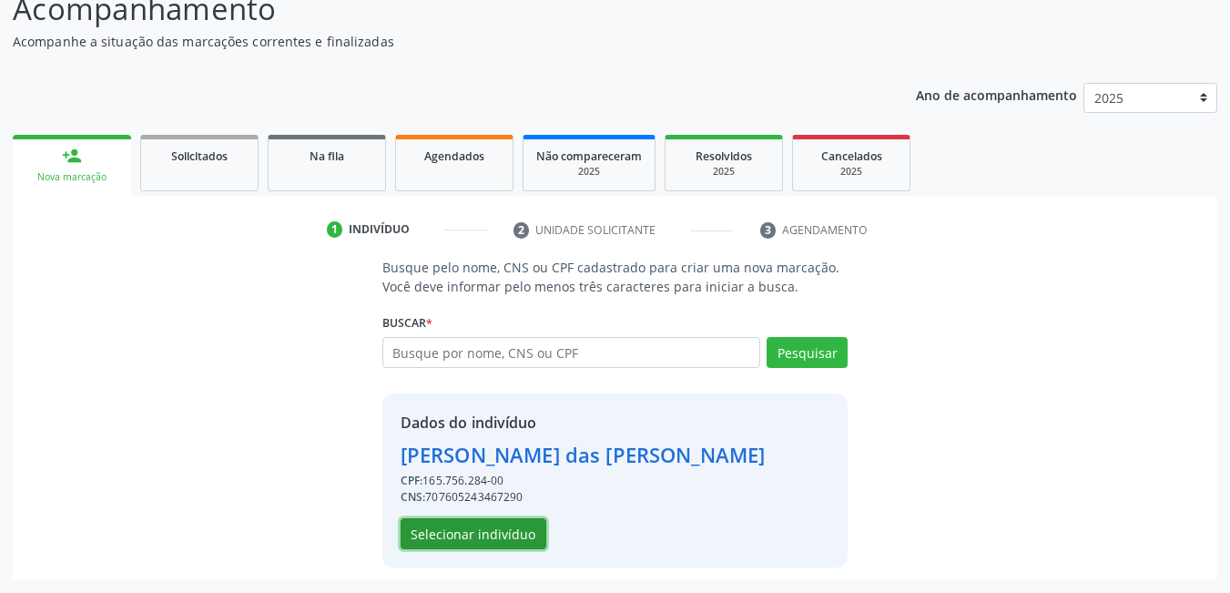
click at [480, 527] on button "Selecionar indivíduo" at bounding box center [474, 533] width 146 height 31
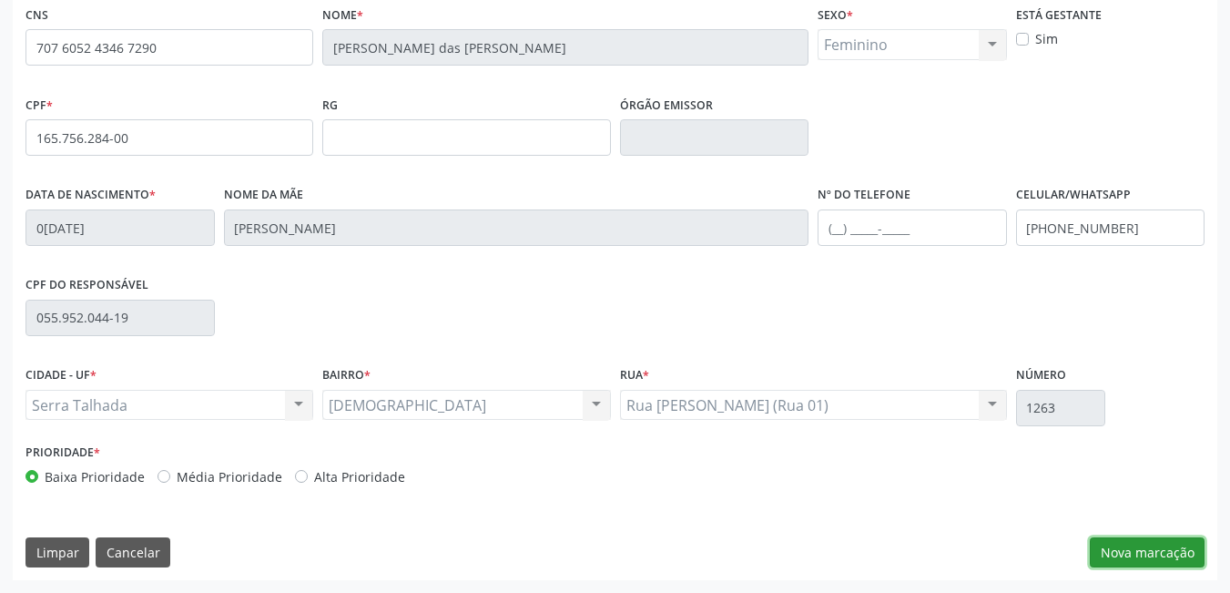
click at [1159, 557] on button "Nova marcação" at bounding box center [1147, 552] width 115 height 31
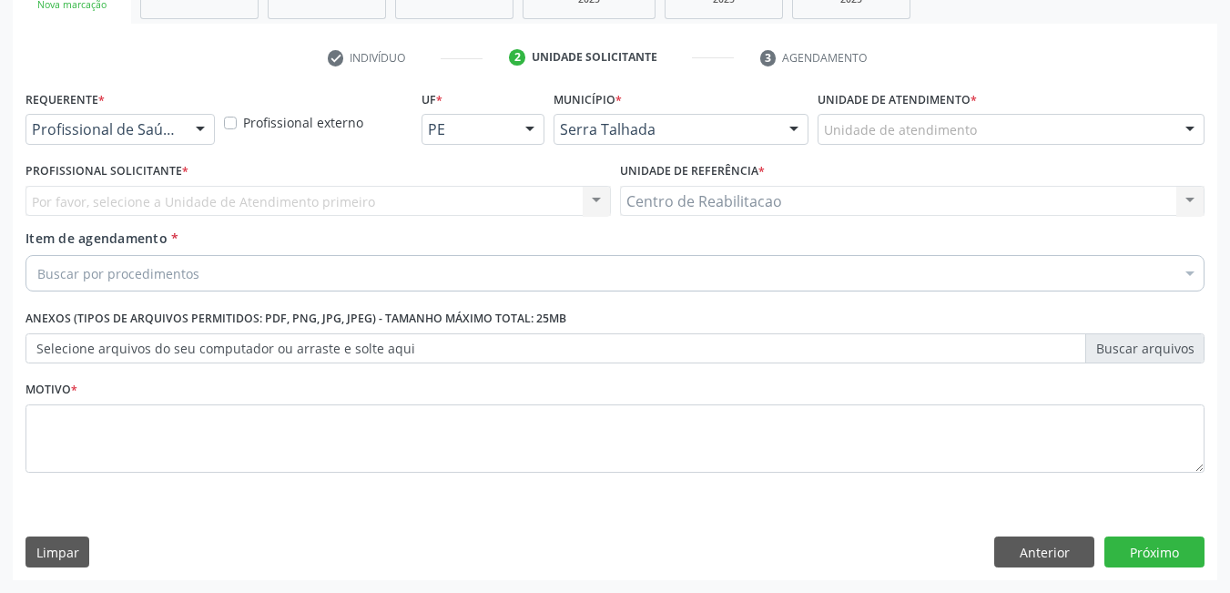
scroll to position [310, 0]
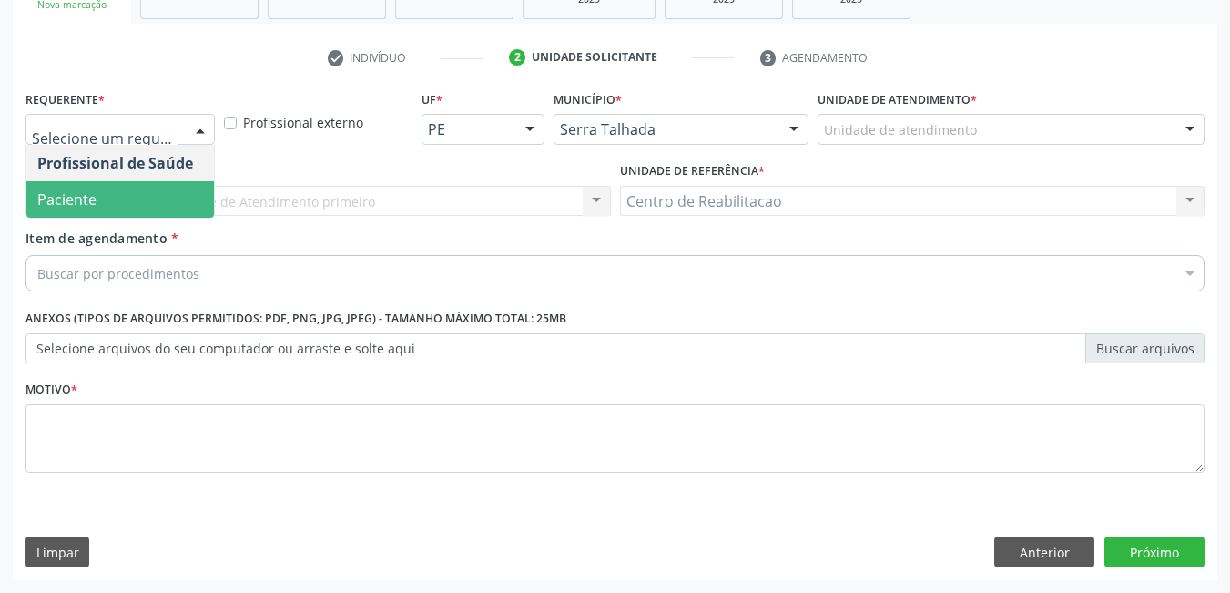
click at [89, 188] on span "Paciente" at bounding box center [120, 199] width 188 height 36
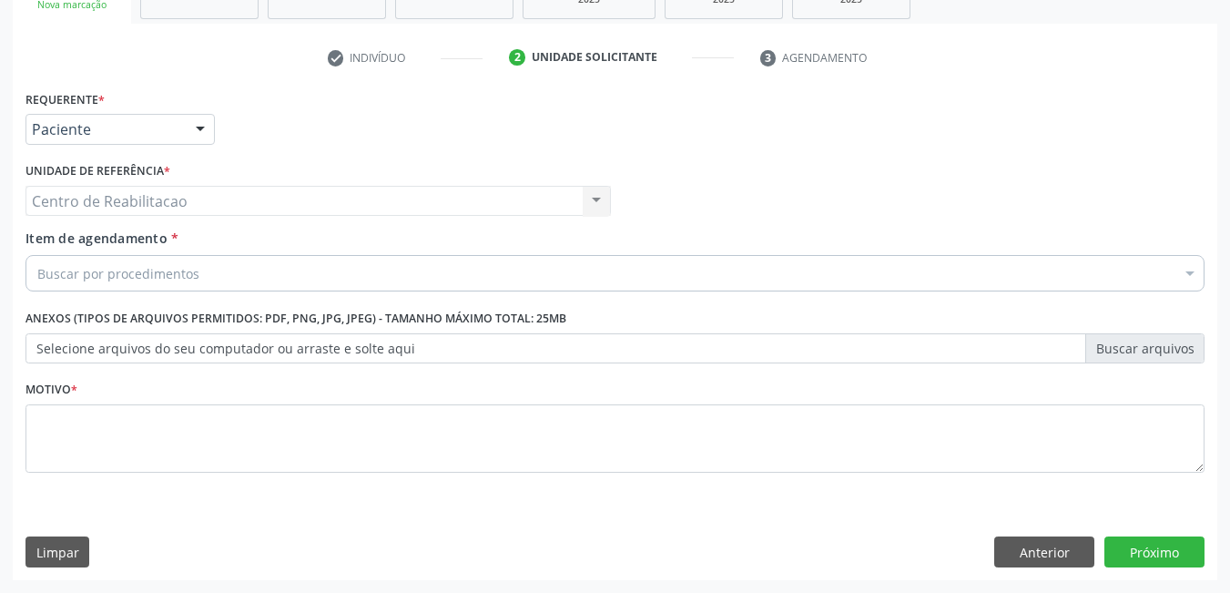
click at [155, 261] on div "Buscar por procedimentos" at bounding box center [615, 273] width 1179 height 36
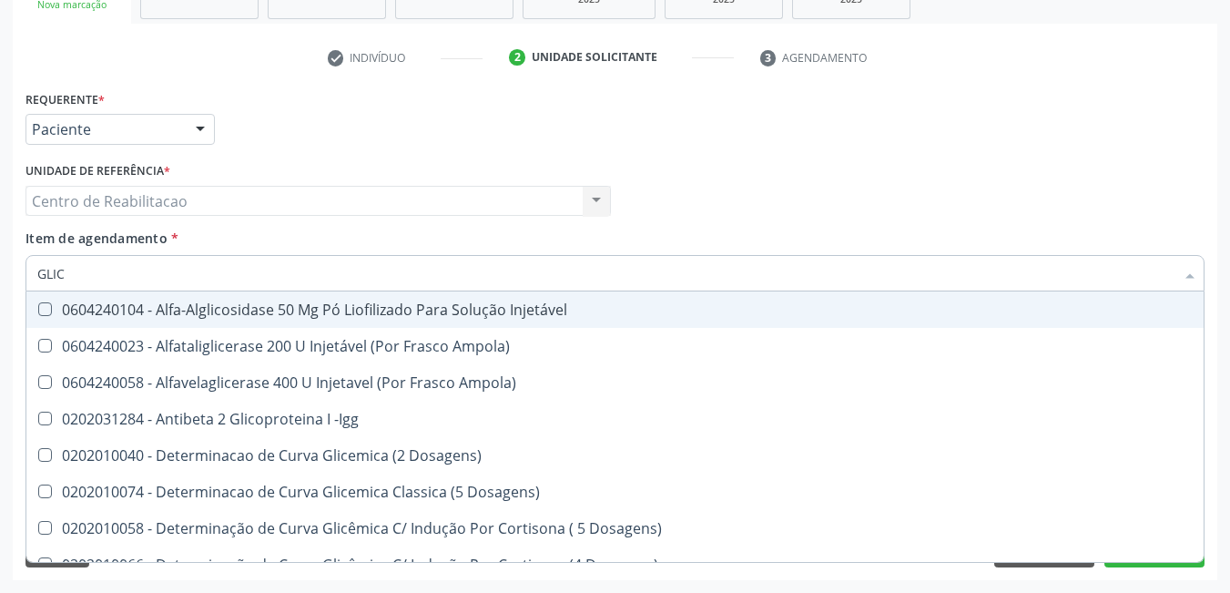
type input "GLICO"
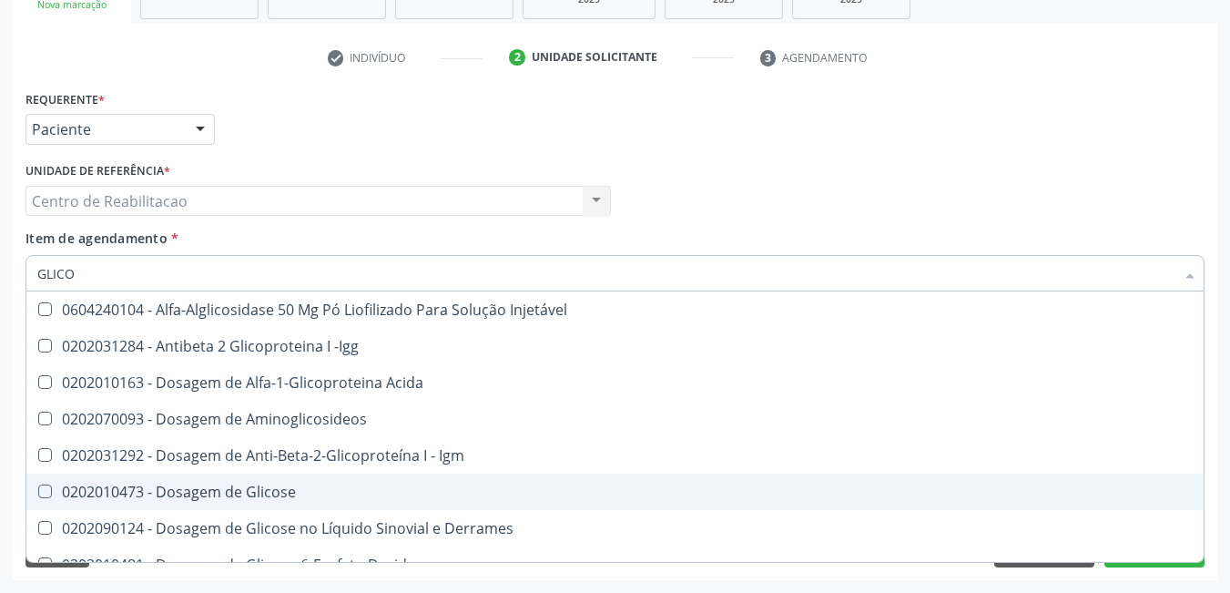
click at [32, 495] on div at bounding box center [33, 492] width 14 height 15
checkbox Glicose "true"
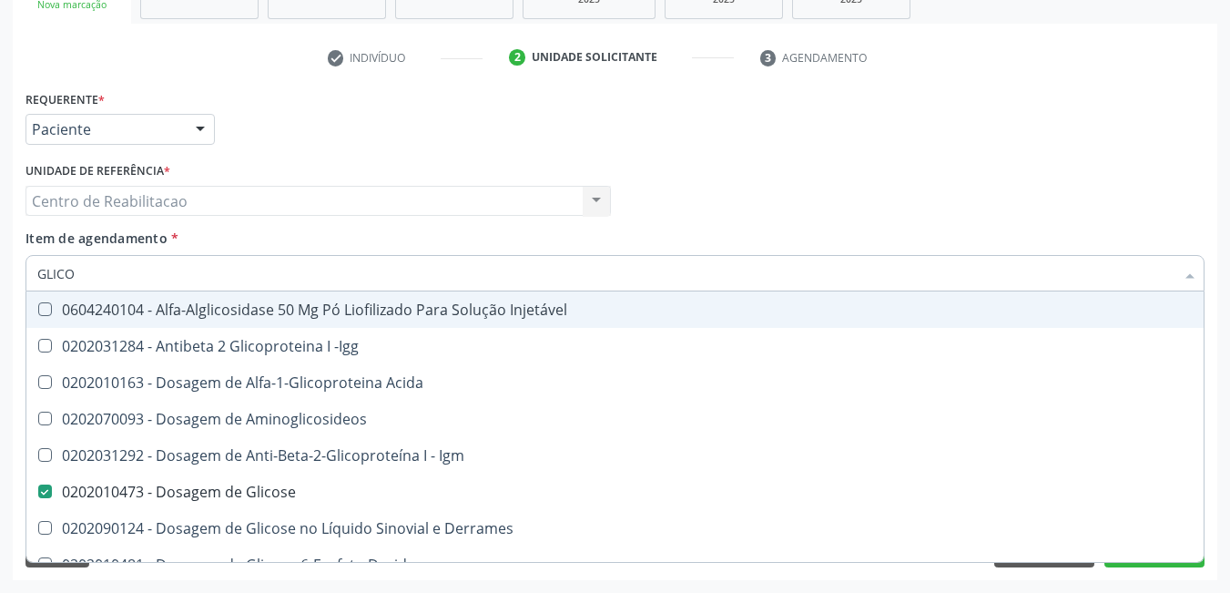
type input "GLIC"
checkbox Glicose "false"
checkbox Glicose "true"
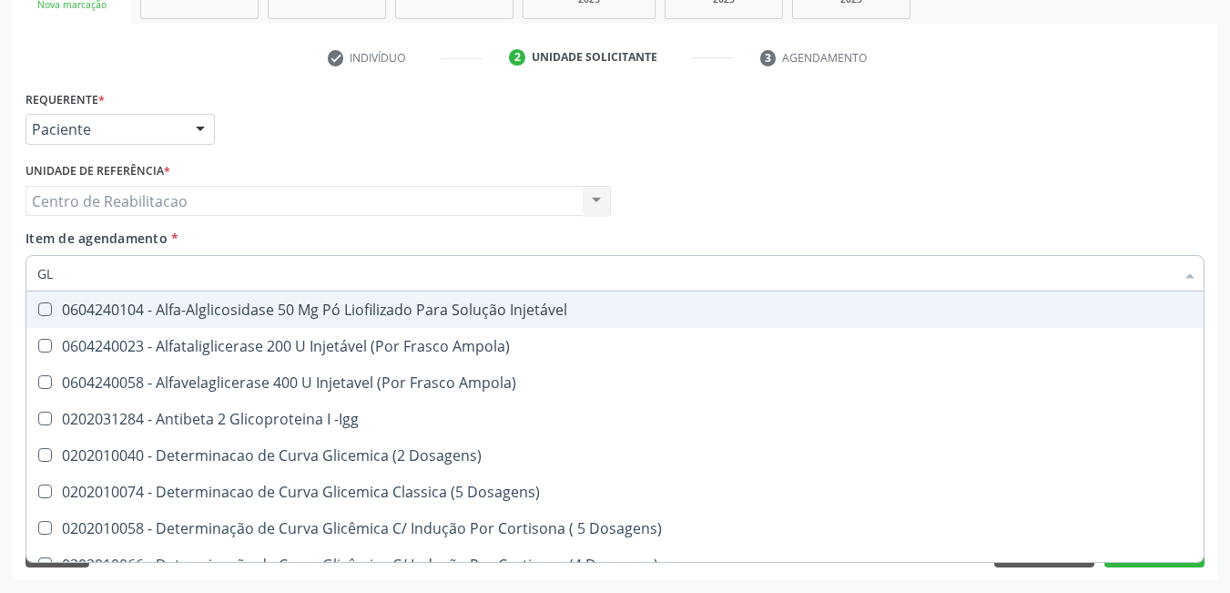
type input "G"
checkbox Glicose "false"
checkbox Glicosilada "false"
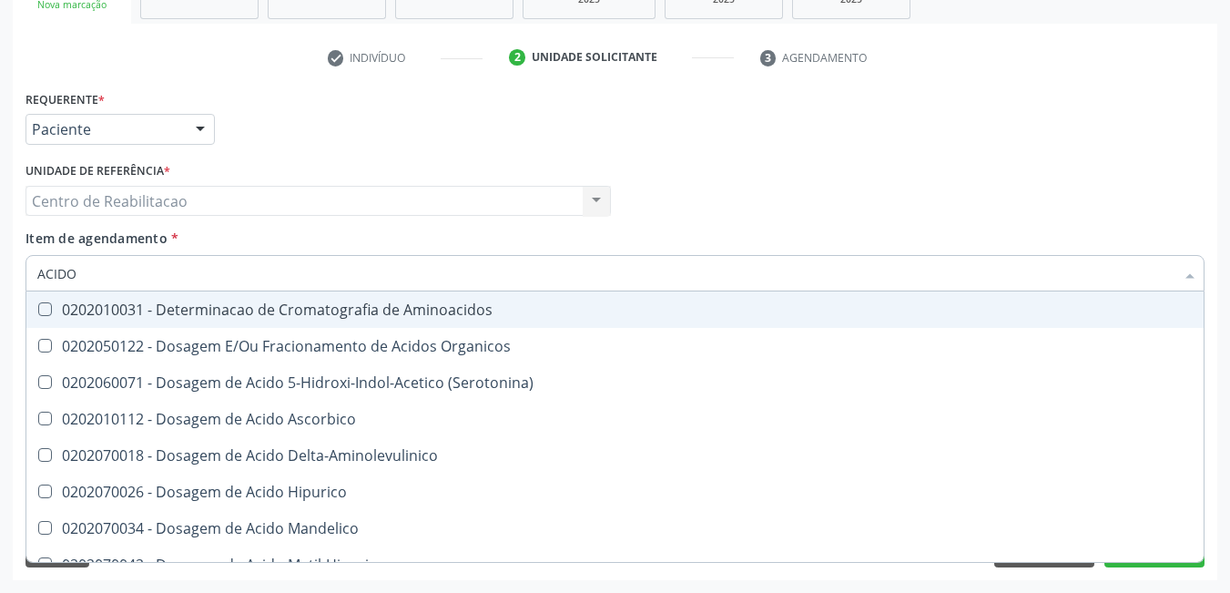
type input "ACIDO U"
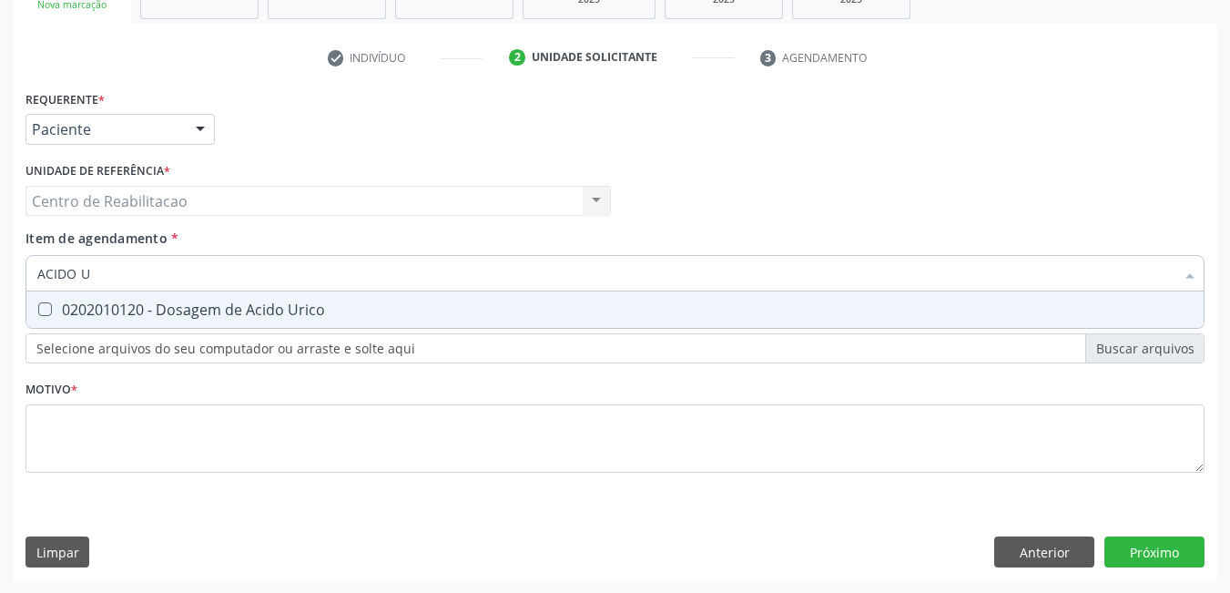
click at [51, 306] on Urico at bounding box center [45, 309] width 14 height 14
click at [38, 306] on Urico "checkbox" at bounding box center [32, 309] width 12 height 12
checkbox Urico "true"
type input "ACIDO"
checkbox Urico "false"
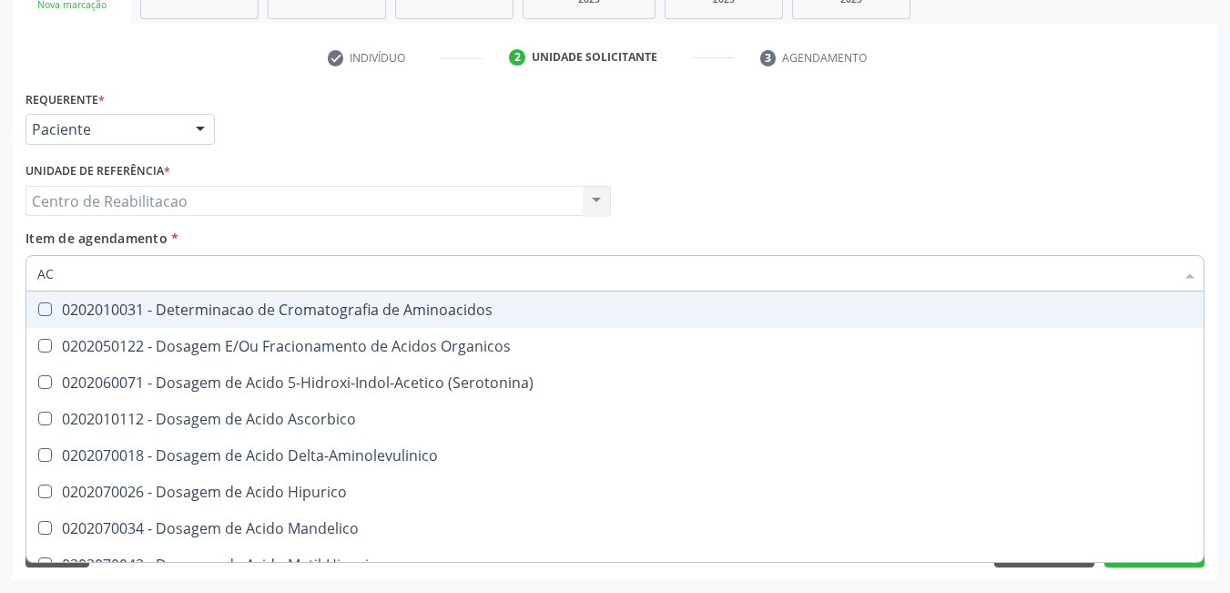
type input "A"
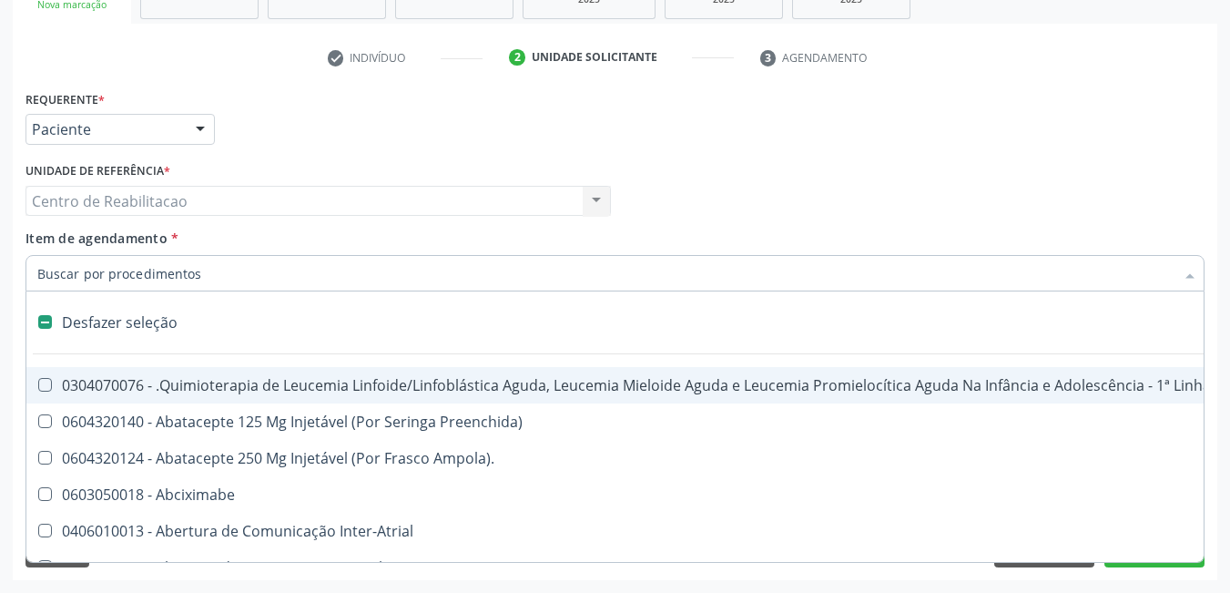
checkbox Adolescente\) "false"
checkbox Comprimido\) "false"
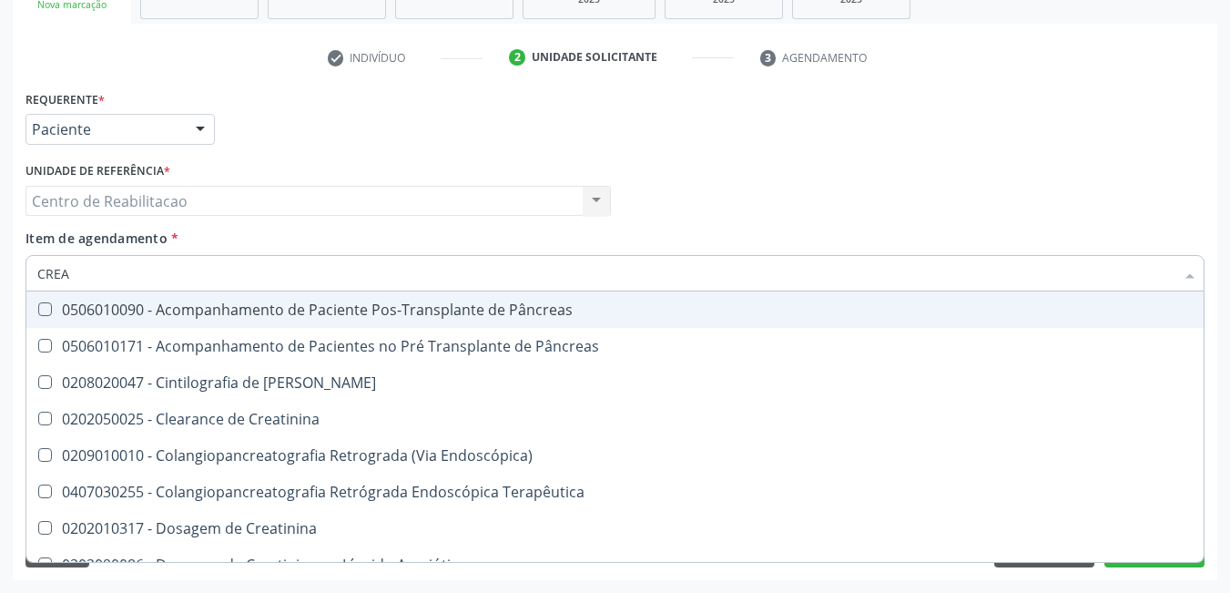
type input "CREAT"
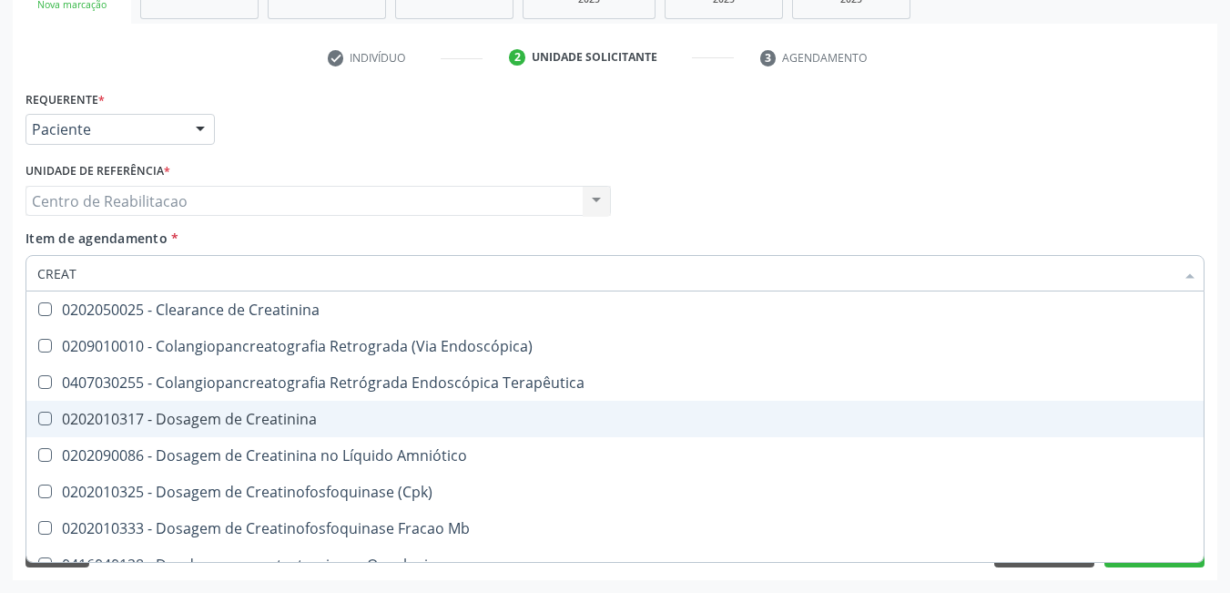
click at [47, 418] on Creatinina at bounding box center [45, 419] width 14 height 14
click at [38, 418] on Creatinina "checkbox" at bounding box center [32, 419] width 12 height 12
checkbox Creatinina "true"
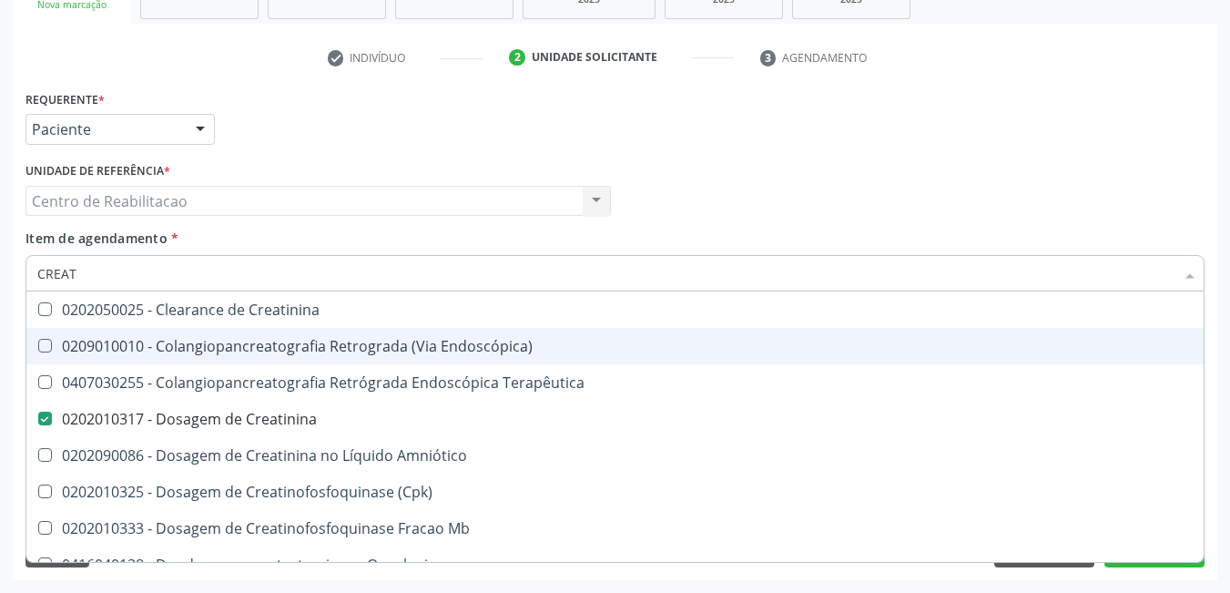
type input "CREA"
checkbox Creatinina "false"
checkbox Mb "true"
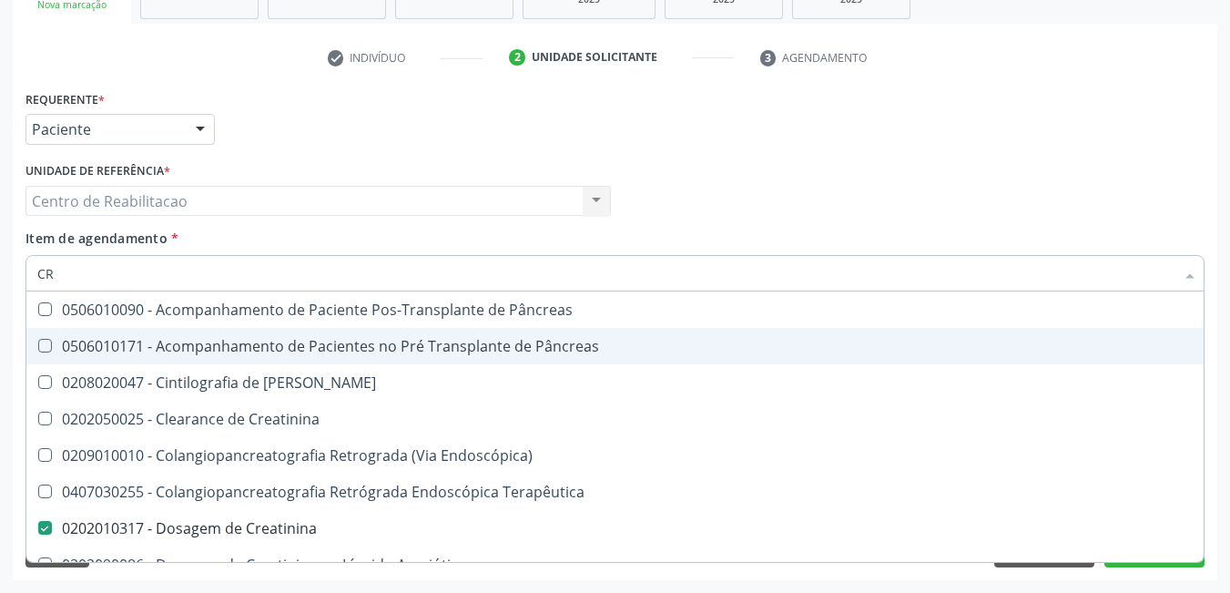
type input "C"
checkbox Creatinina "false"
checkbox Oncologia "false"
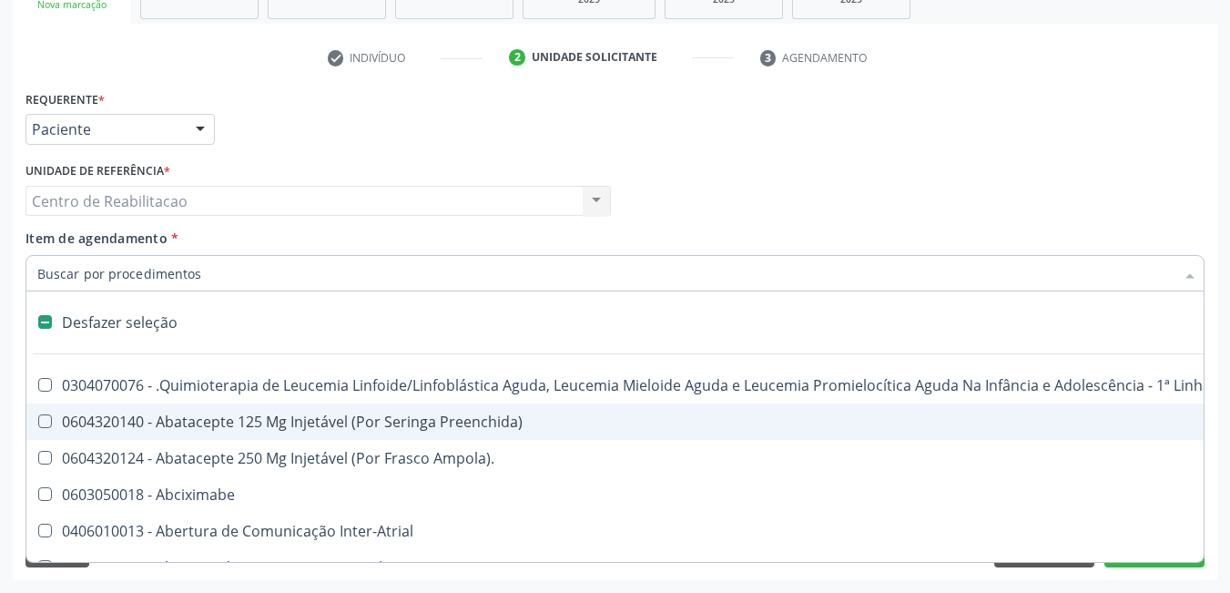
type input "U"
checkbox Cistometro "true"
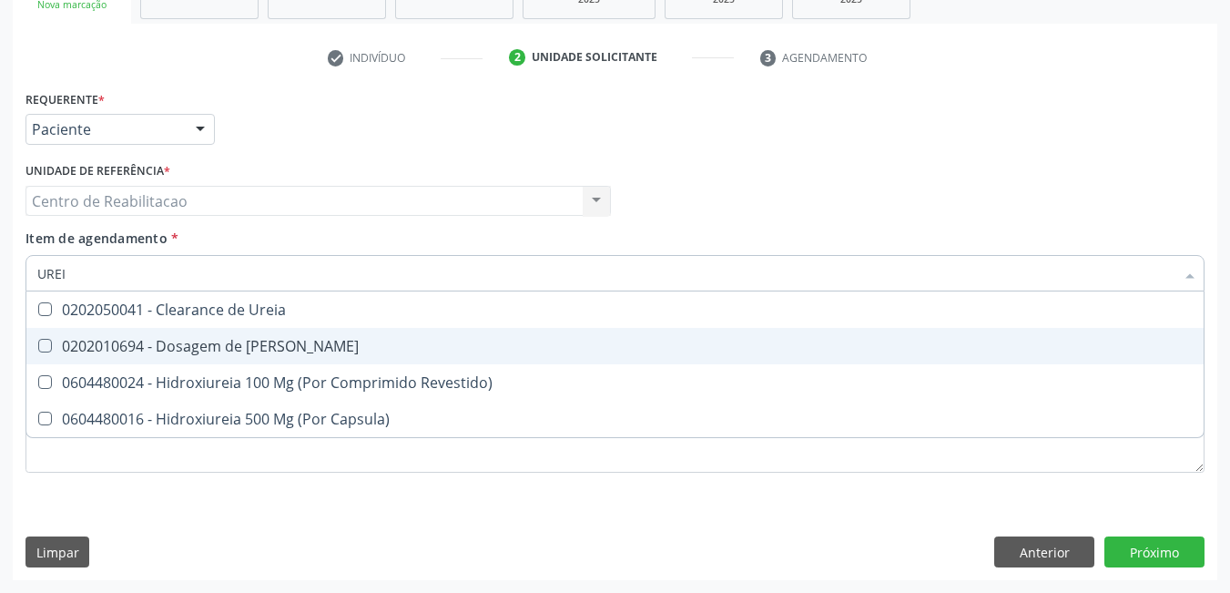
type input "UREIA"
click at [46, 338] on span "0202010694 - Dosagem de [PERSON_NAME]" at bounding box center [615, 346] width 1178 height 36
checkbox Ureia "true"
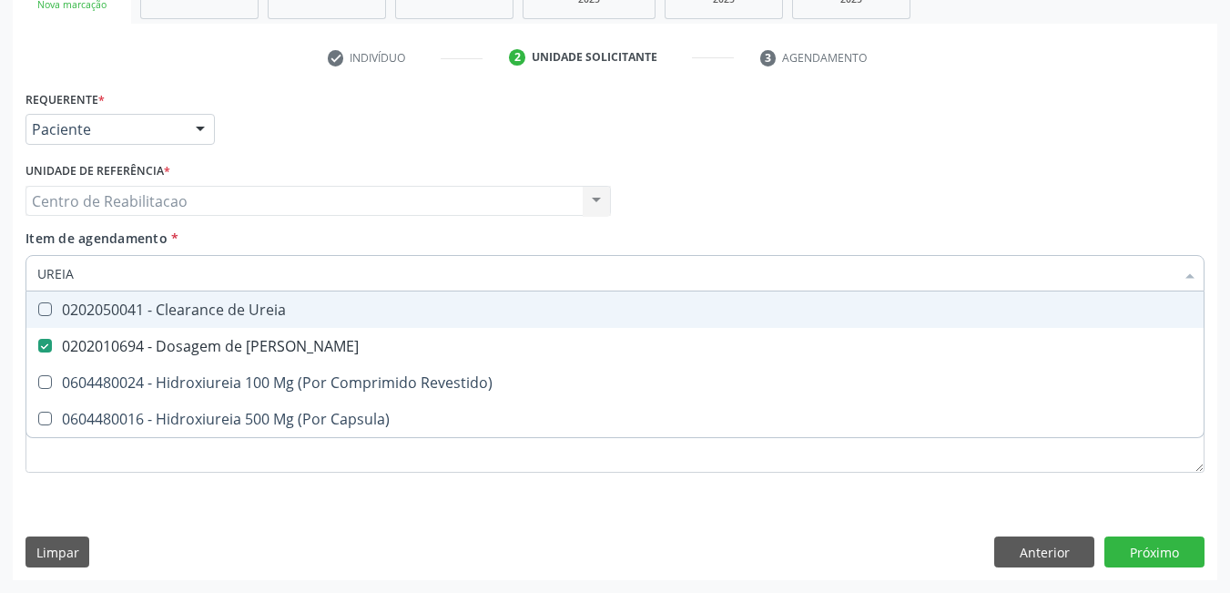
click at [112, 286] on div "UREIA Desfazer seleção 0202050041 - Clearance de Ureia 0202010694 - Dosagem de …" at bounding box center [615, 270] width 1179 height 31
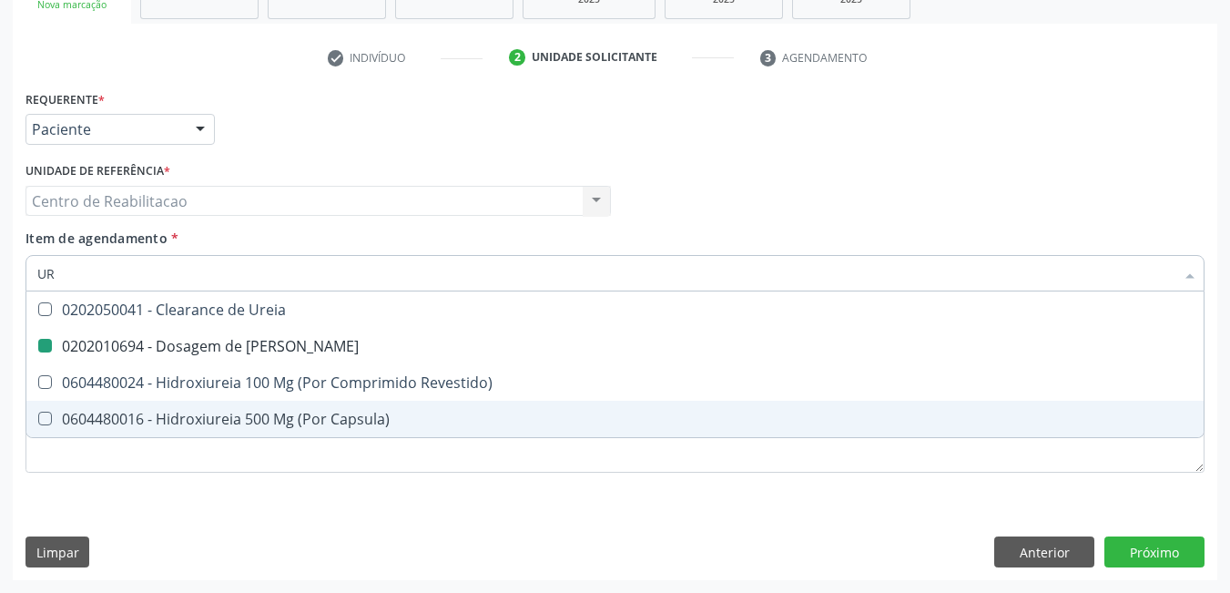
type input "U"
checkbox Ureia "false"
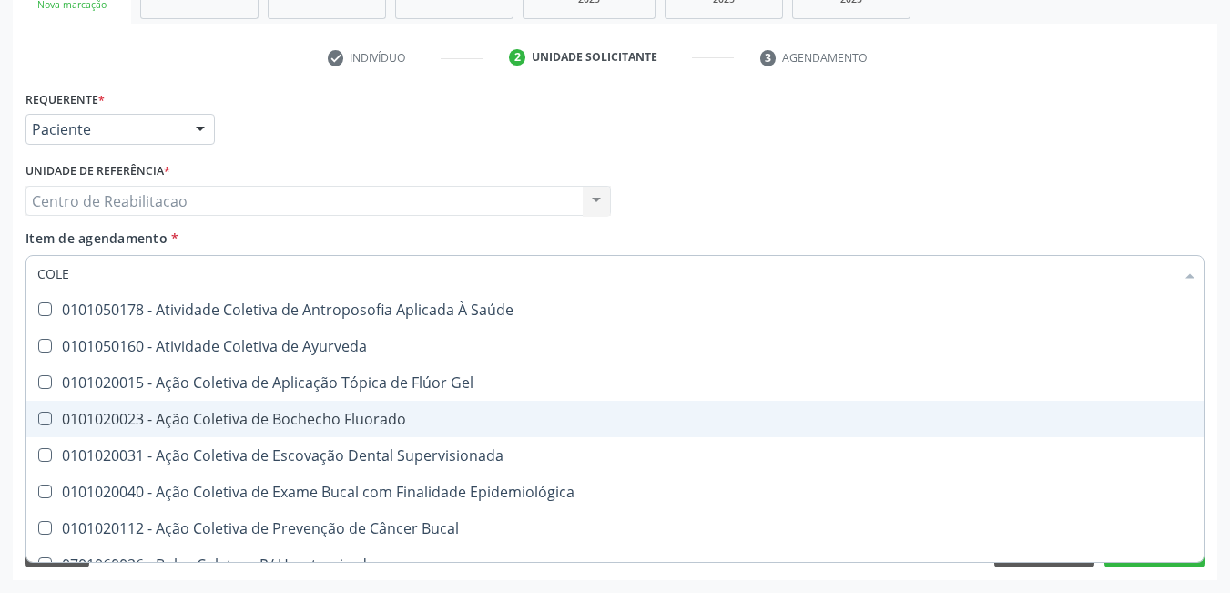
type input "COLES"
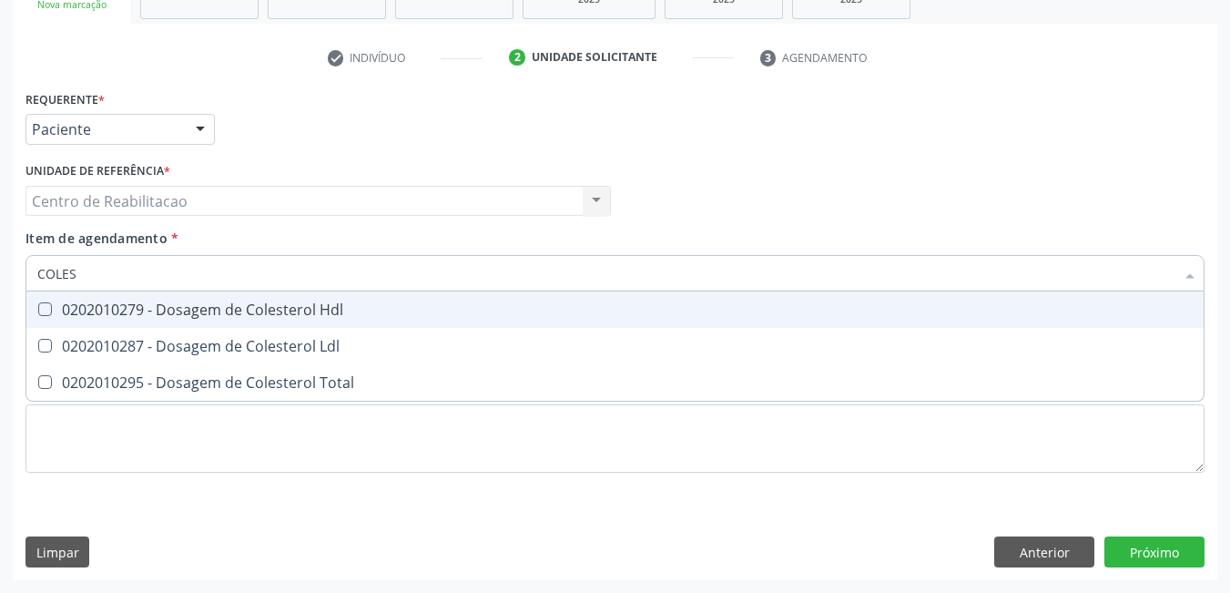
click at [46, 310] on Hdl at bounding box center [45, 309] width 14 height 14
click at [38, 310] on Hdl "checkbox" at bounding box center [32, 309] width 12 height 12
checkbox Hdl "true"
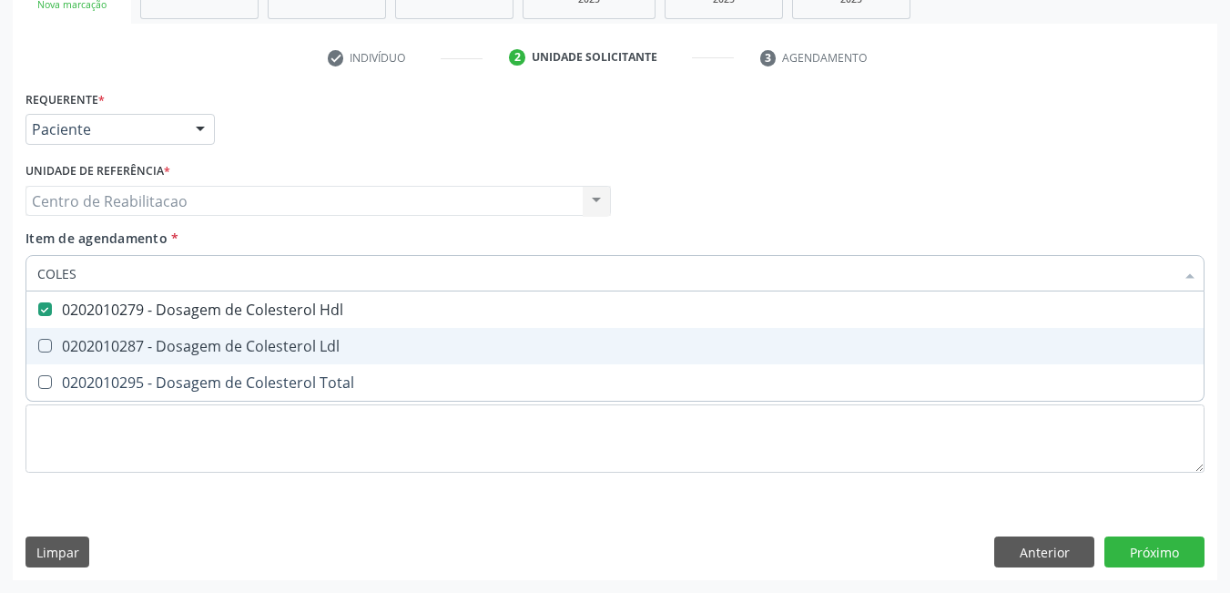
click at [46, 348] on Ldl at bounding box center [45, 346] width 14 height 14
click at [38, 348] on Ldl "checkbox" at bounding box center [32, 346] width 12 height 12
checkbox Ldl "true"
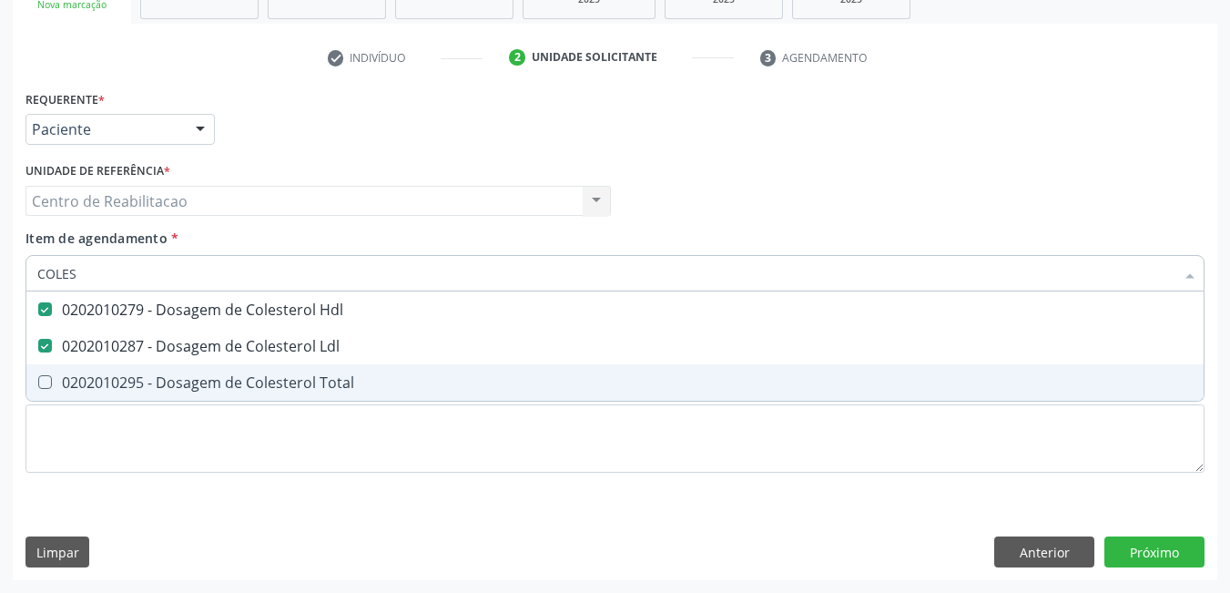
click at [49, 382] on Total at bounding box center [45, 382] width 14 height 14
click at [38, 382] on Total "checkbox" at bounding box center [32, 382] width 12 height 12
checkbox Total "true"
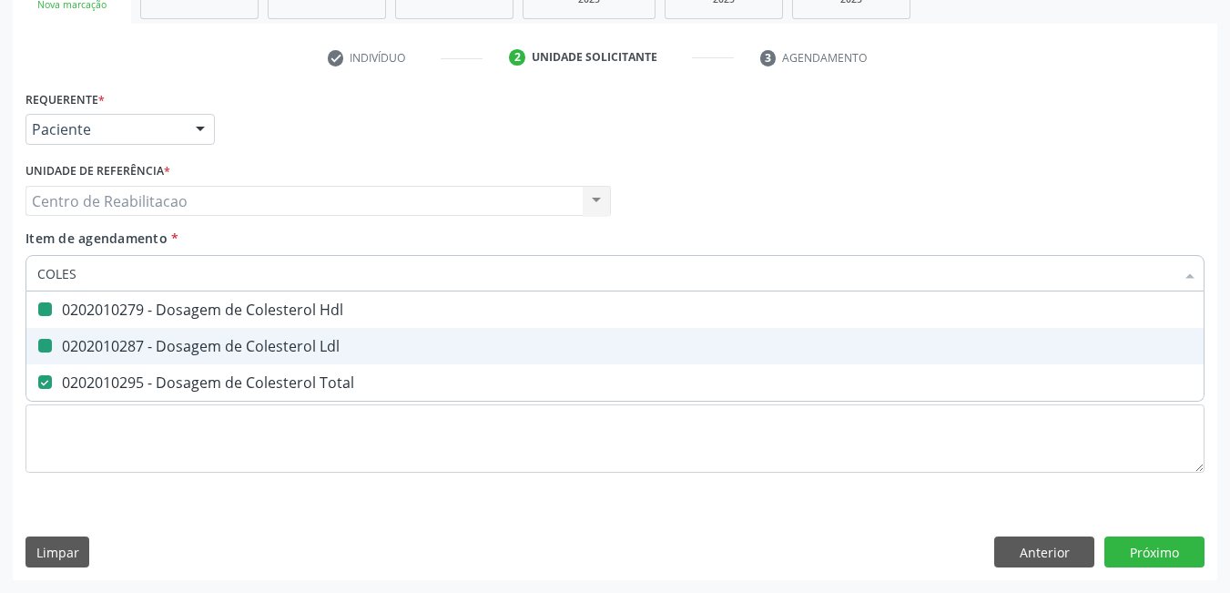
type input "COLE"
checkbox Hdl "false"
checkbox Ldl "false"
checkbox Total "false"
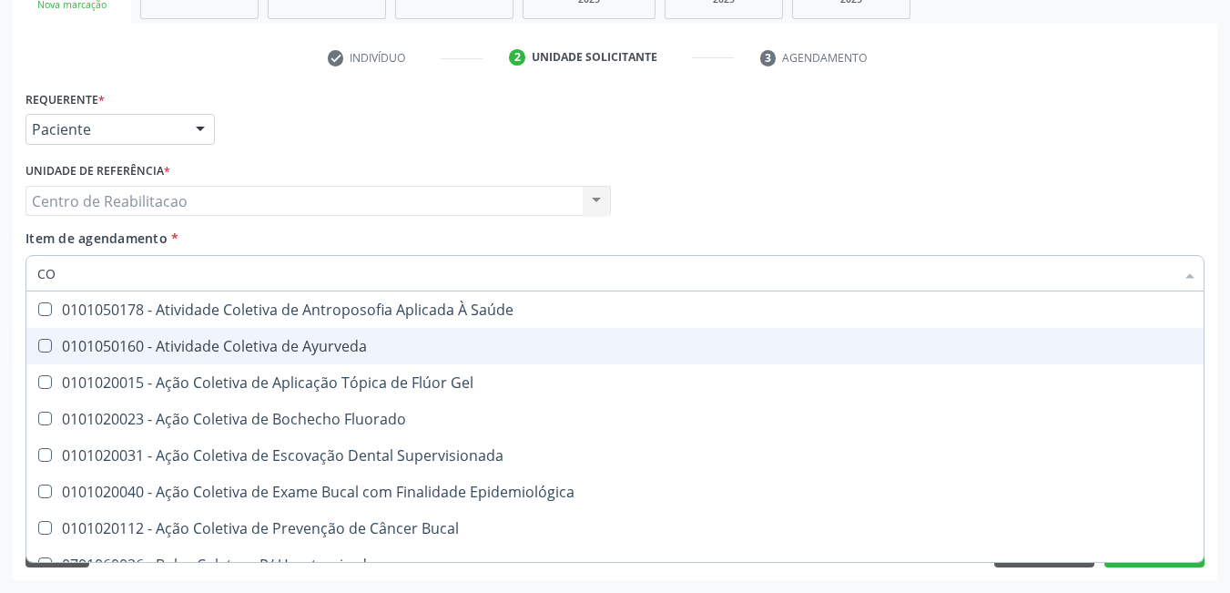
type input "C"
checkbox Hdl "false"
checkbox Ldl "false"
checkbox Total "false"
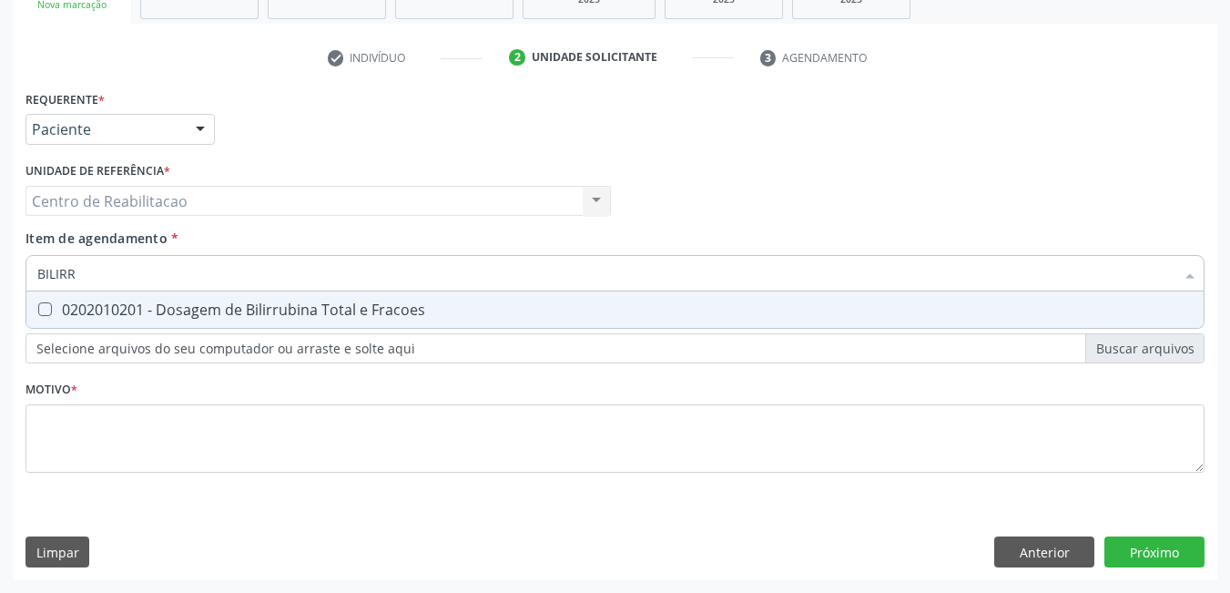
type input "BILIRRU"
click at [47, 307] on Fracoes at bounding box center [45, 309] width 14 height 14
click at [38, 307] on Fracoes "checkbox" at bounding box center [32, 309] width 12 height 12
checkbox Fracoes "true"
type input "B"
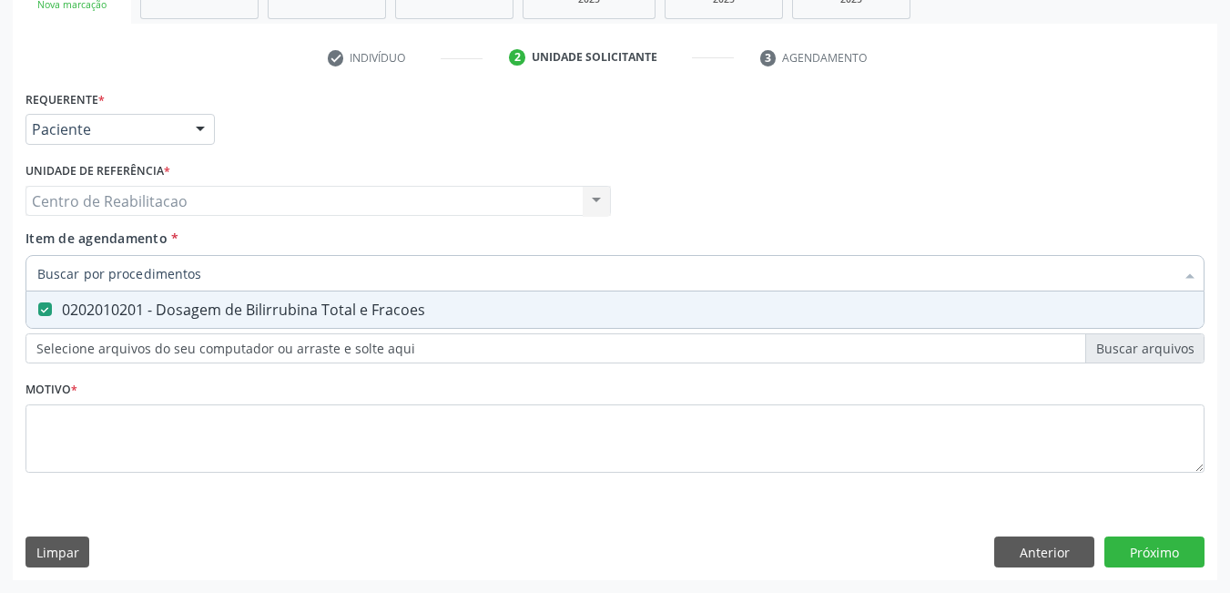
checkbox Fracoes "false"
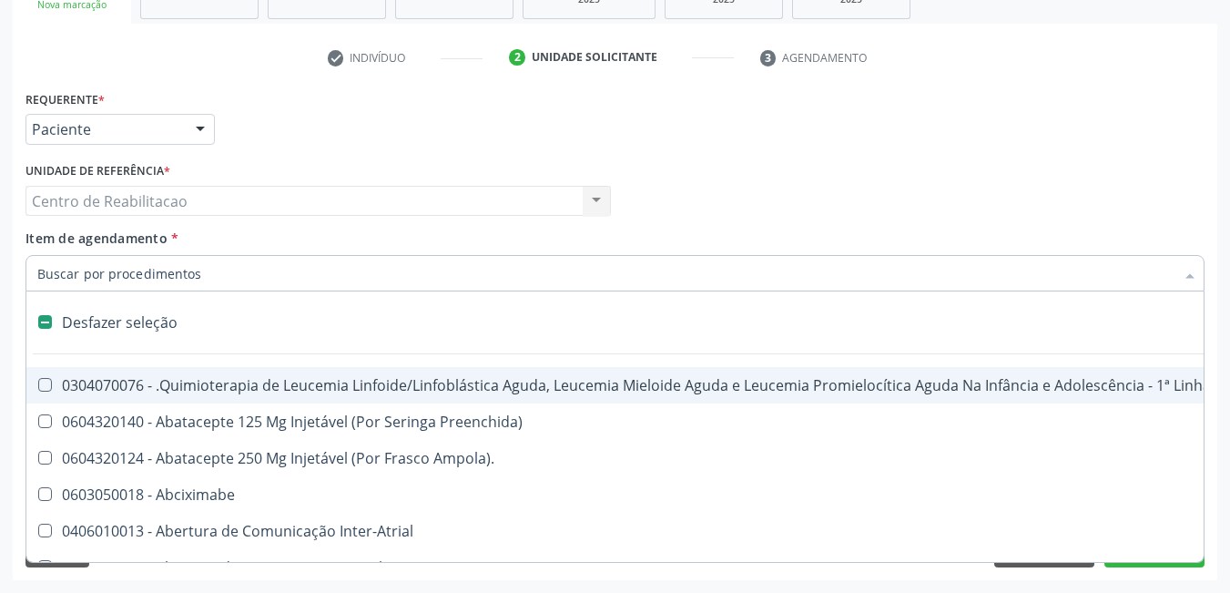
type input "T"
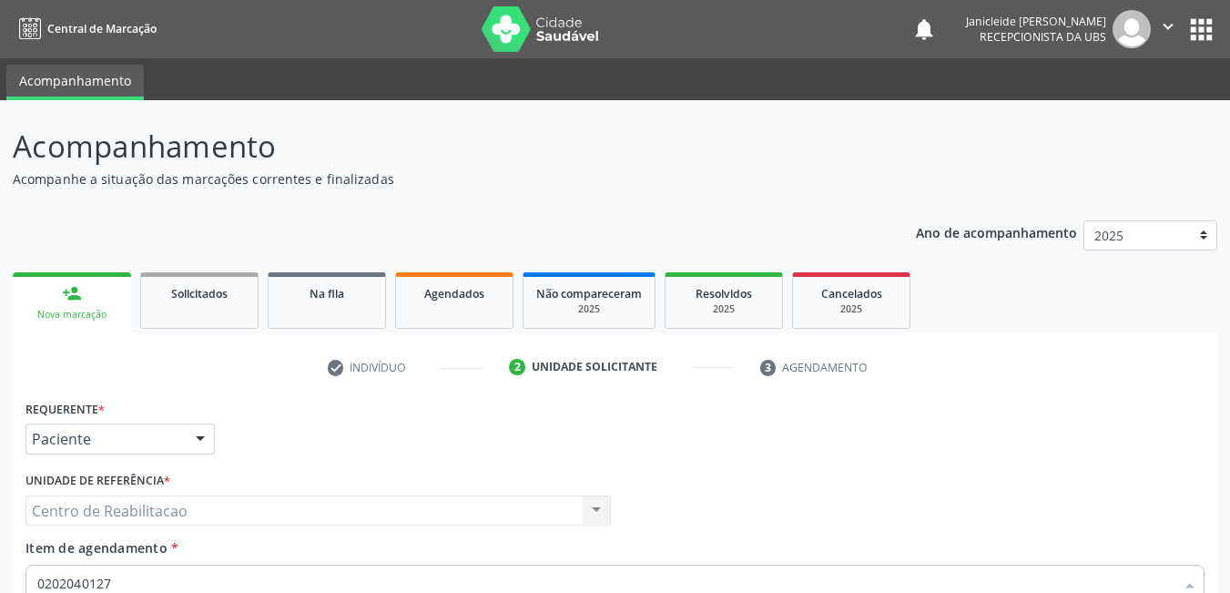
scroll to position [310, 0]
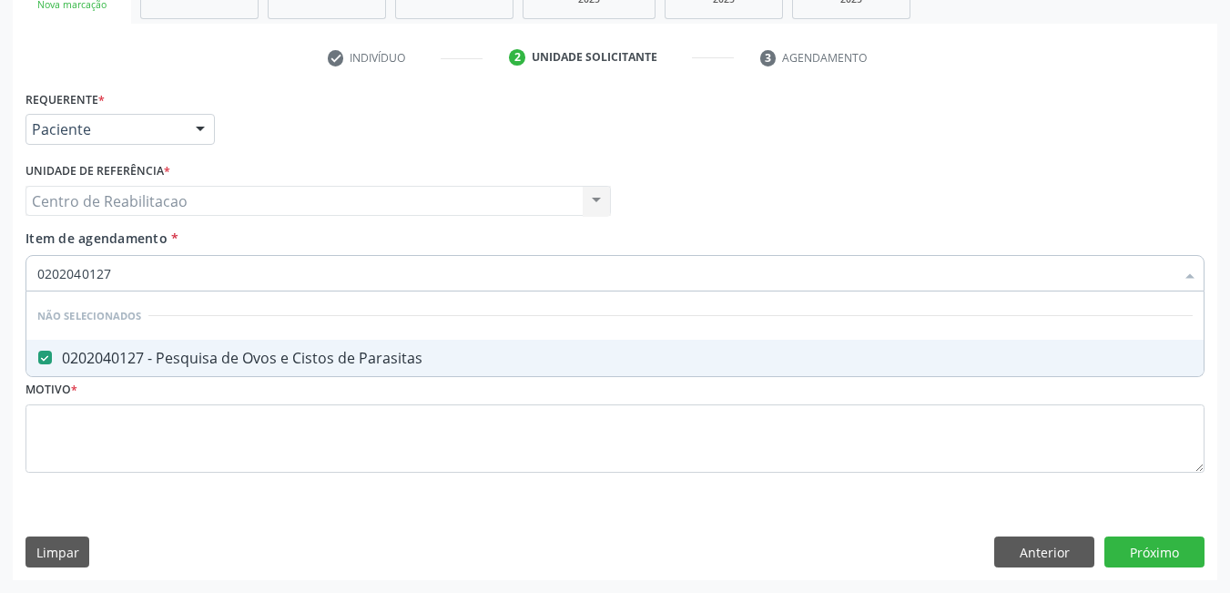
click at [182, 271] on input "0202040127" at bounding box center [606, 273] width 1138 height 36
type input "0"
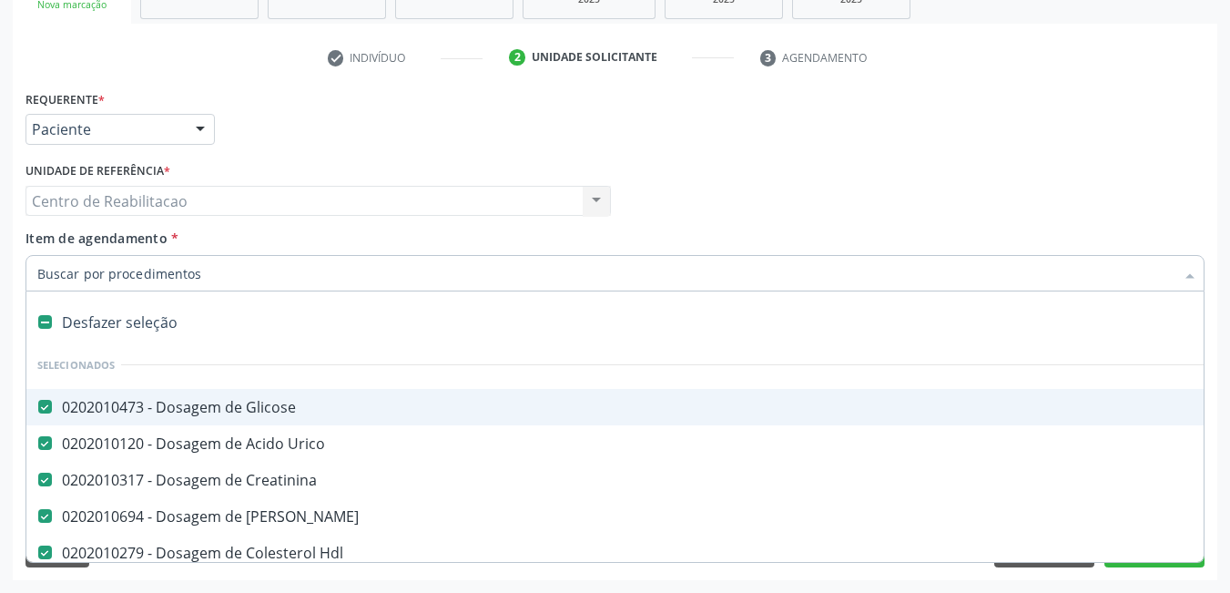
checkbox Glicose "true"
type input "T"
checkbox Glicosilada "false"
checkbox Completo "false"
checkbox Urina "false"
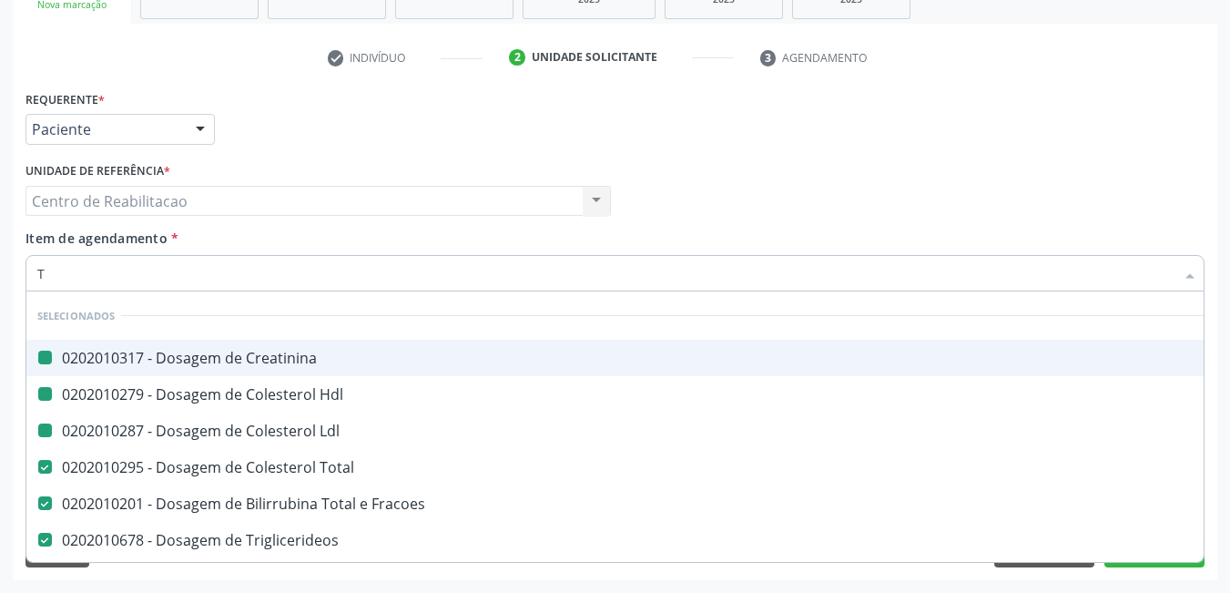
type input "[MEDICAL_DATA]"
checkbox Creatinina "false"
checkbox Hdl "false"
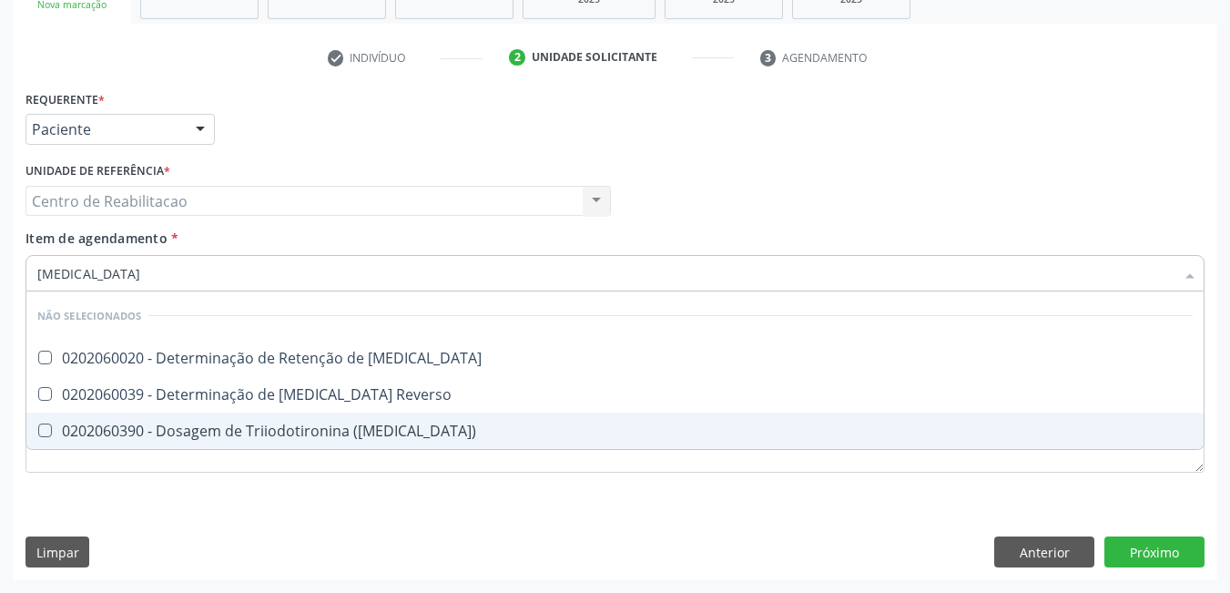
click at [39, 433] on \(T3\) at bounding box center [45, 430] width 14 height 14
click at [38, 433] on \(T3\) "checkbox" at bounding box center [32, 430] width 12 height 12
checkbox \(T3\) "true"
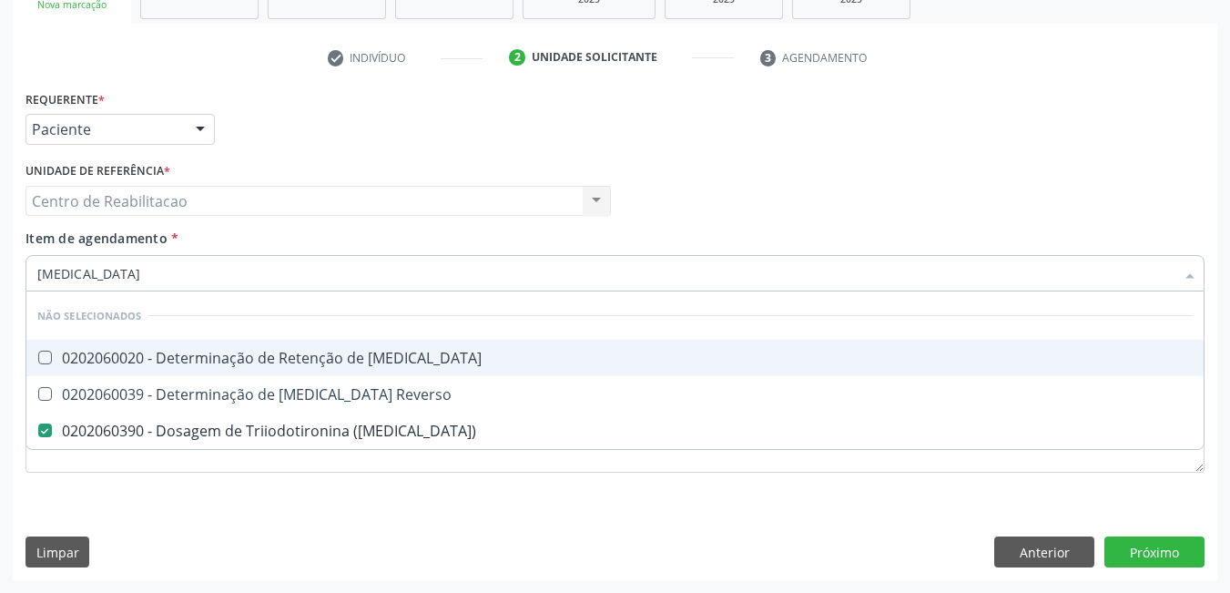
type input "T"
checkbox T3 "true"
checkbox Reverso "true"
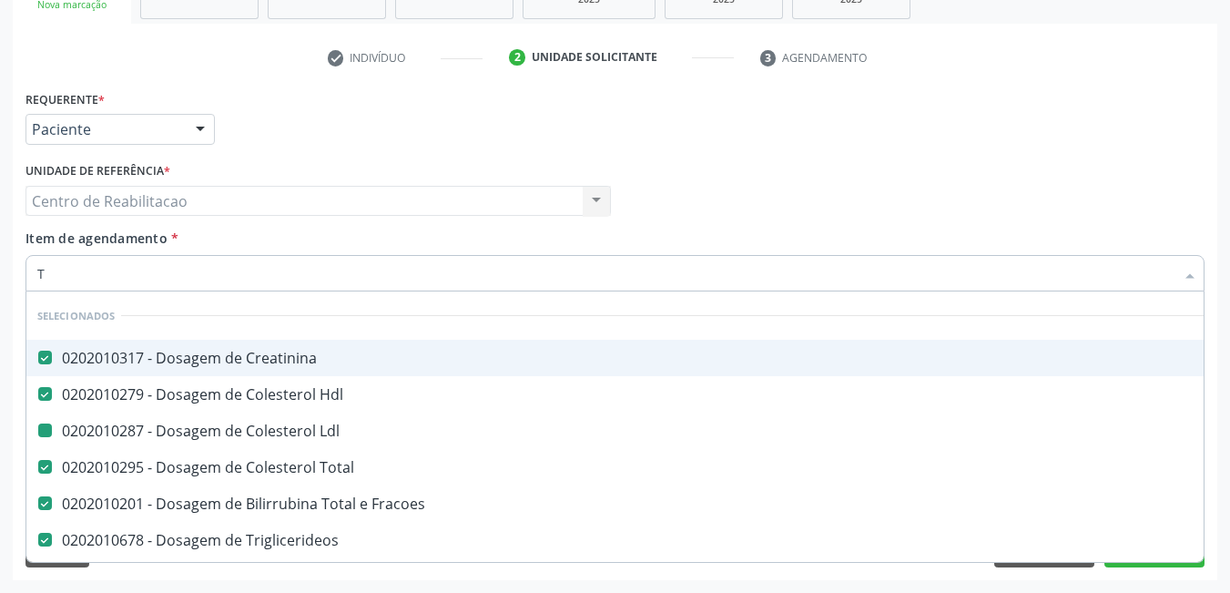
type input "T4"
checkbox Creatinina "false"
checkbox Hdl "false"
checkbox Ldl "false"
checkbox Total "false"
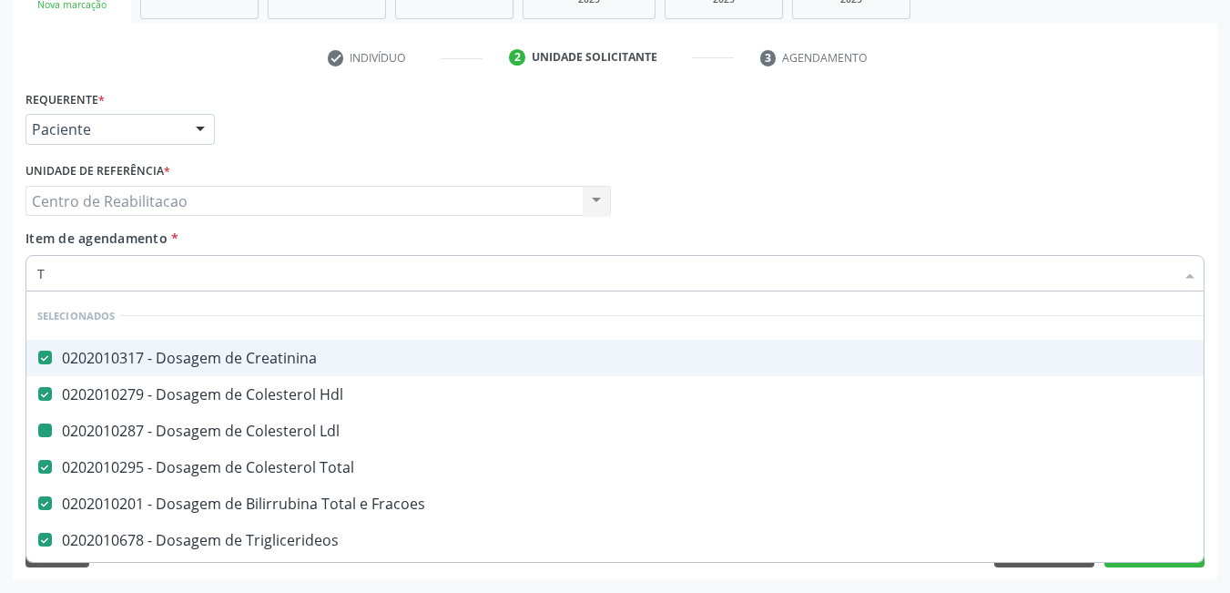
checkbox Fracoes "false"
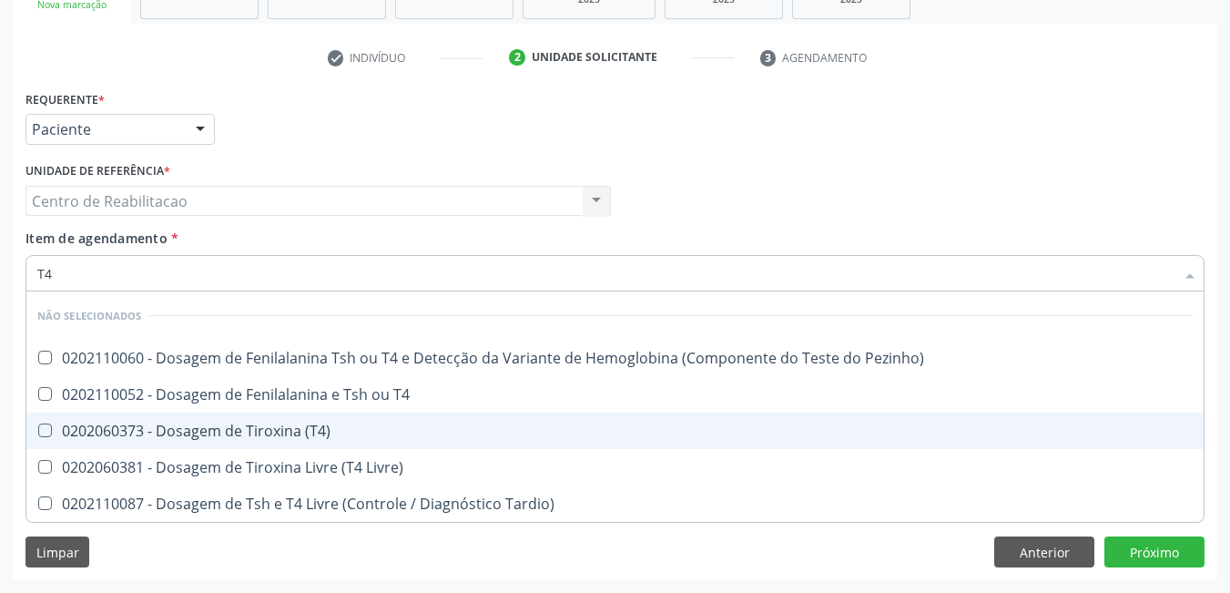
click at [39, 434] on \(T4\) at bounding box center [45, 430] width 14 height 14
click at [38, 434] on \(T4\) "checkbox" at bounding box center [32, 430] width 12 height 12
checkbox \(T4\) "true"
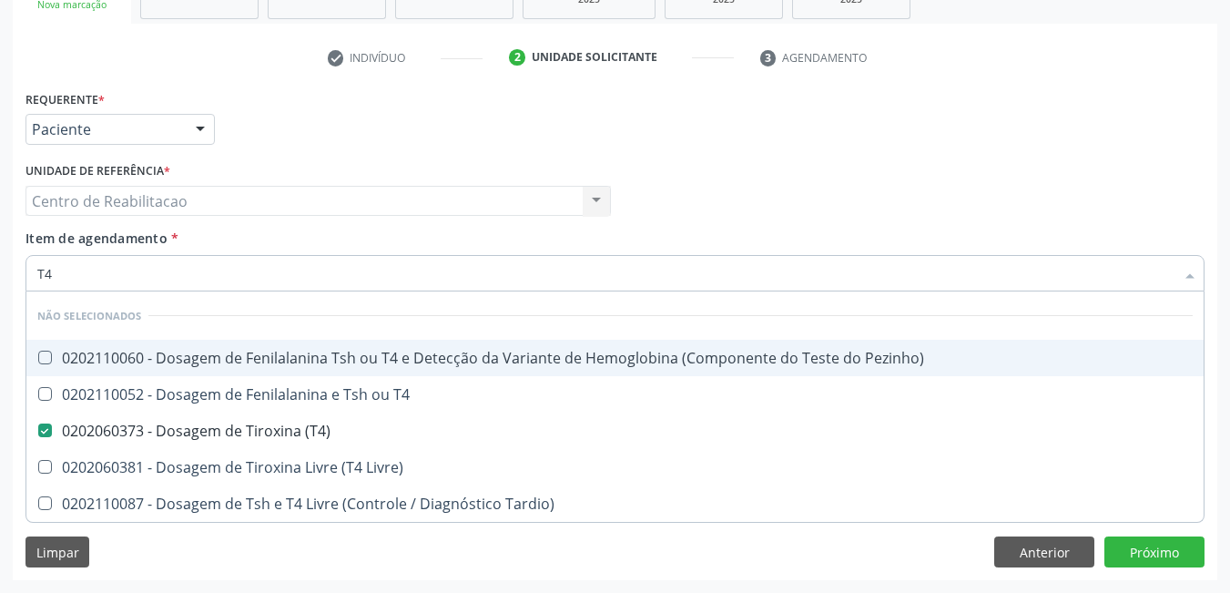
click at [132, 275] on input "T4" at bounding box center [606, 273] width 1138 height 36
type input "T"
checkbox Pezinho\) "true"
checkbox T4 "true"
checkbox Livre\) "true"
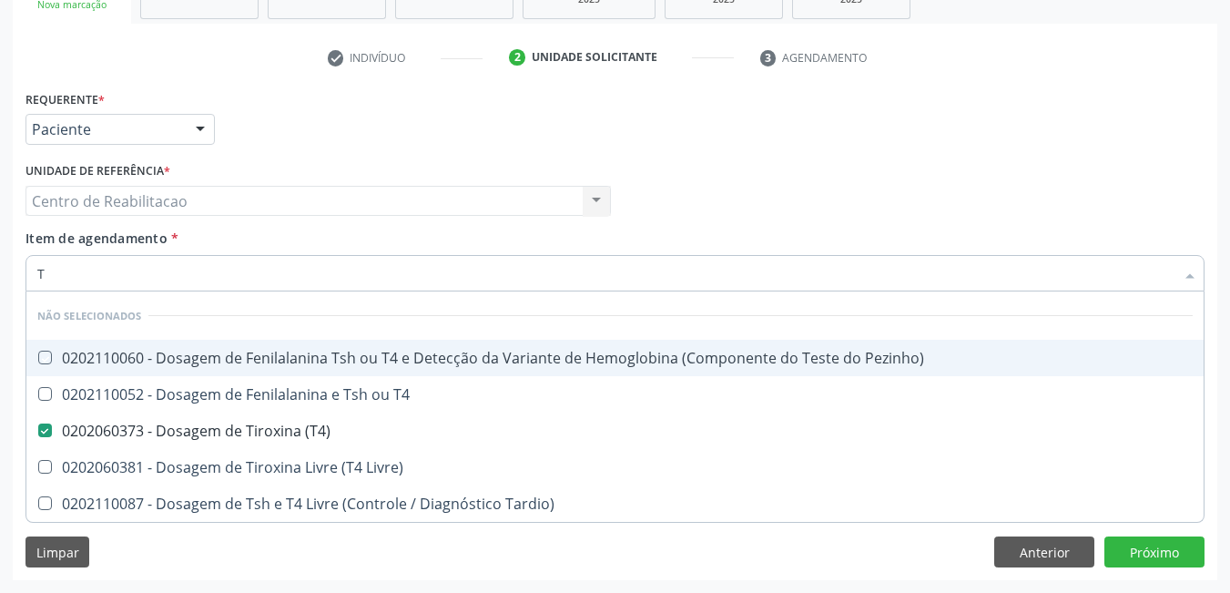
checkbox Tardio\) "true"
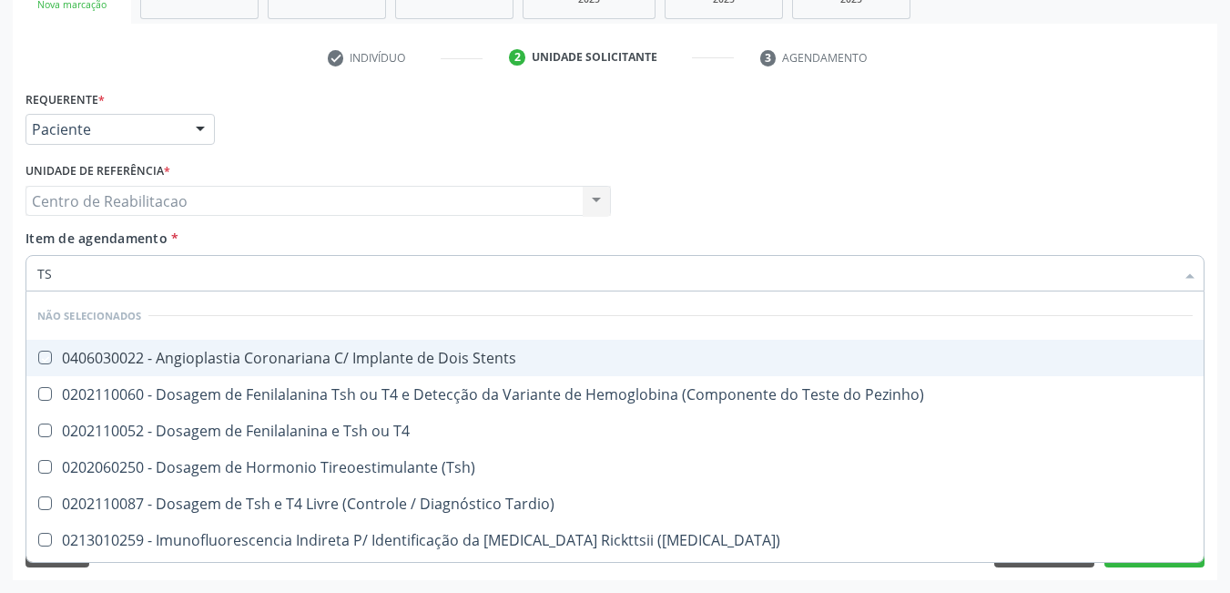
type input "TSH"
checkbox Stents "false"
checkbox Pezinho\) "false"
checkbox T4 "false"
checkbox \(Tsh\) "false"
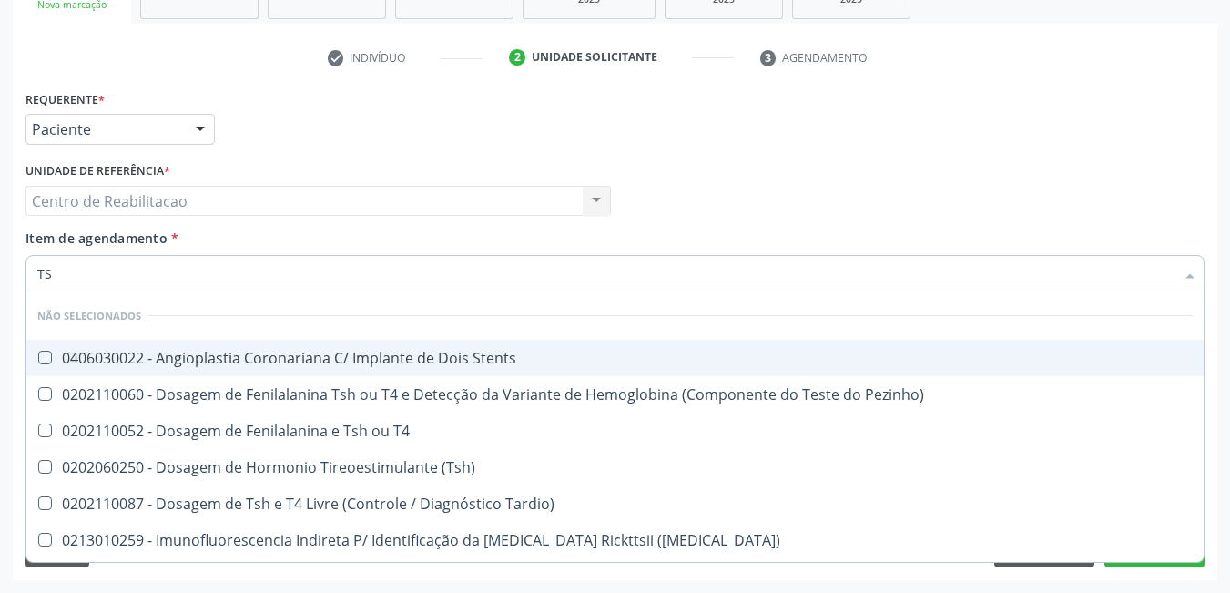
checkbox Tardio\) "false"
checkbox Maculosa\) "false"
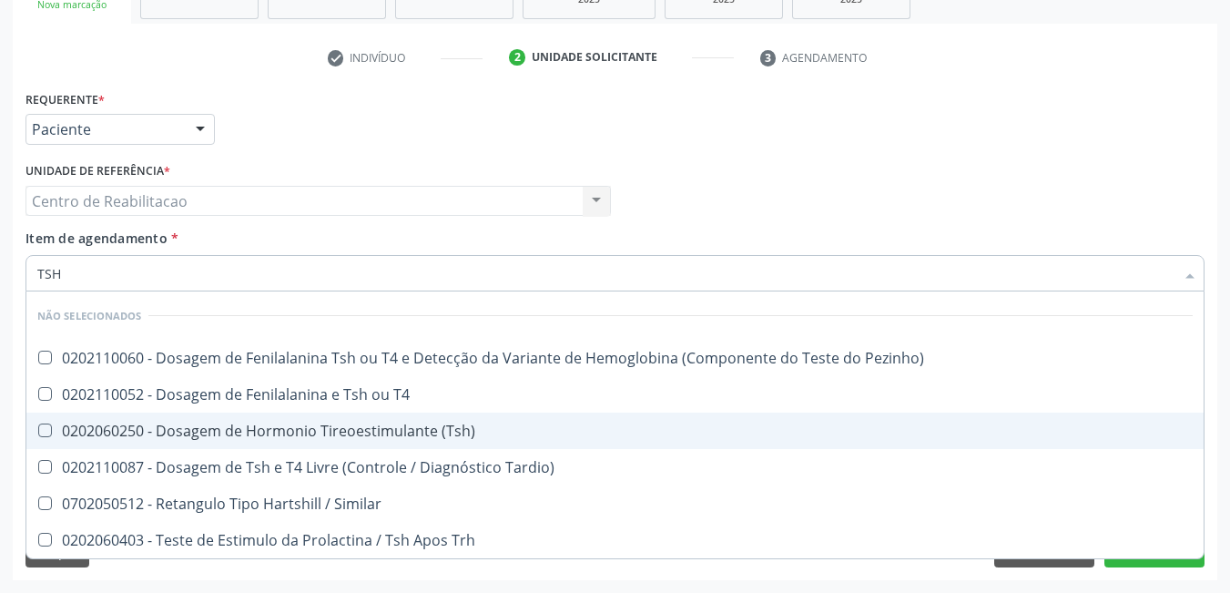
click at [45, 433] on \(Tsh\) at bounding box center [45, 430] width 14 height 14
click at [38, 433] on \(Tsh\) "checkbox" at bounding box center [32, 430] width 12 height 12
checkbox \(Tsh\) "true"
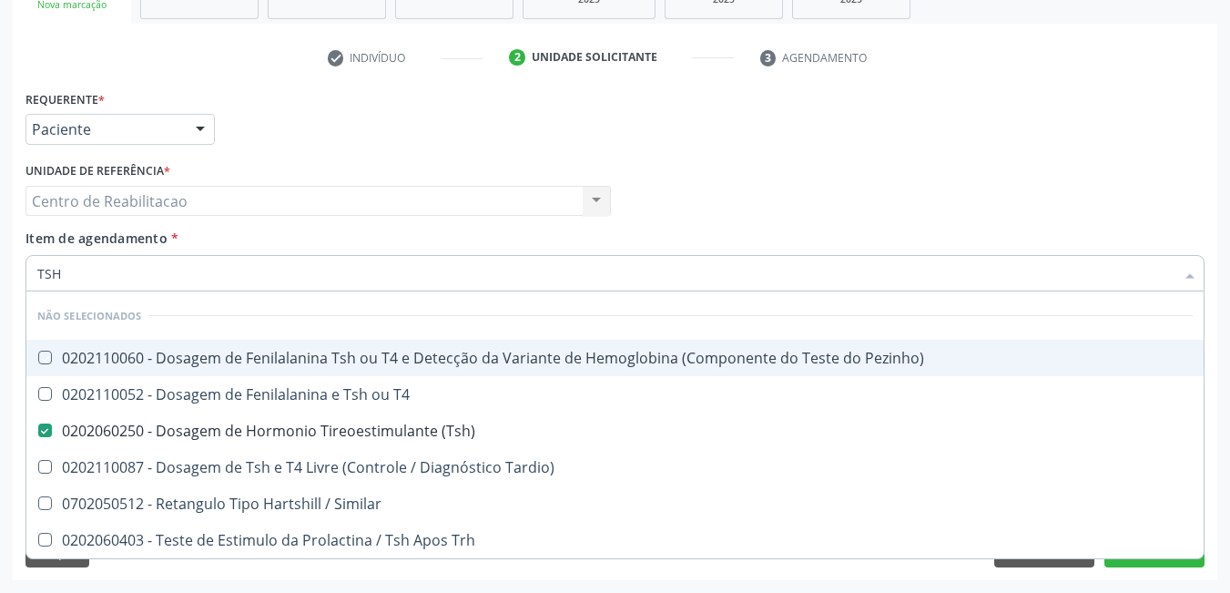
click at [1020, 176] on div "Profissional Solicitante Por favor, selecione a Unidade de Atendimento primeiro…" at bounding box center [615, 193] width 1189 height 71
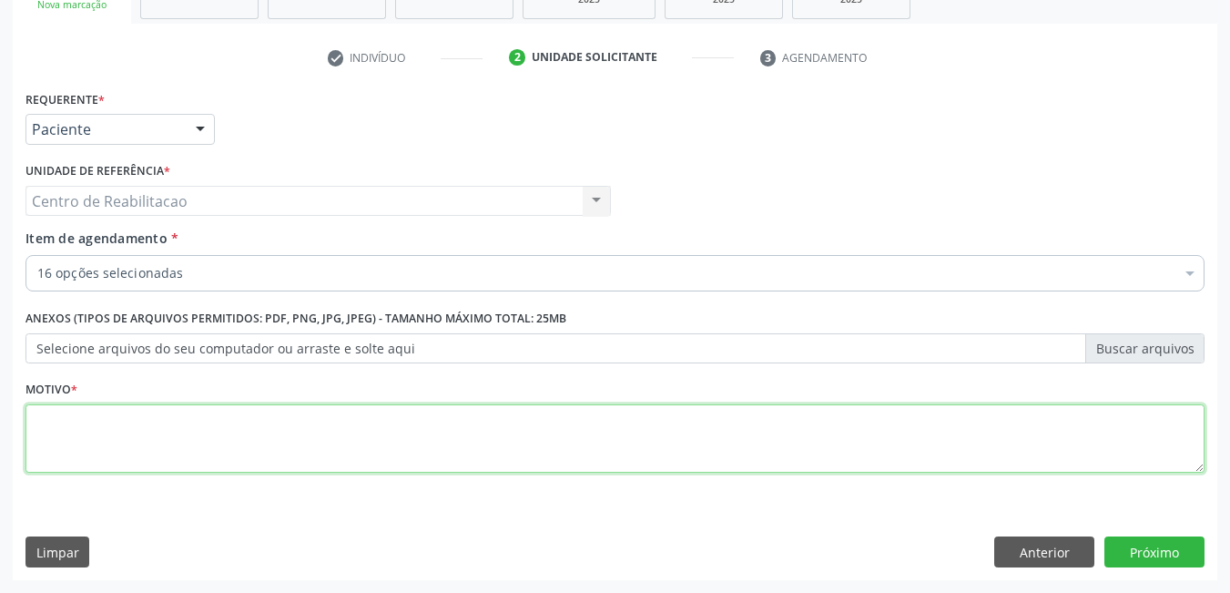
click at [570, 454] on textarea at bounding box center [615, 438] width 1179 height 69
type textarea "*"
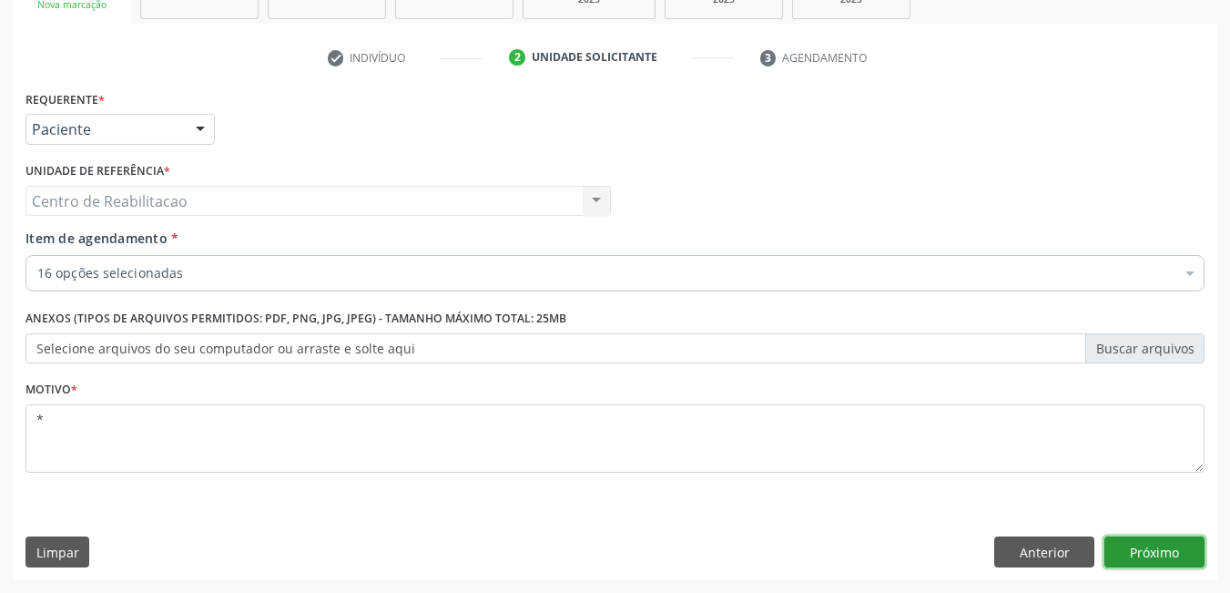
click at [1166, 558] on button "Próximo" at bounding box center [1155, 551] width 100 height 31
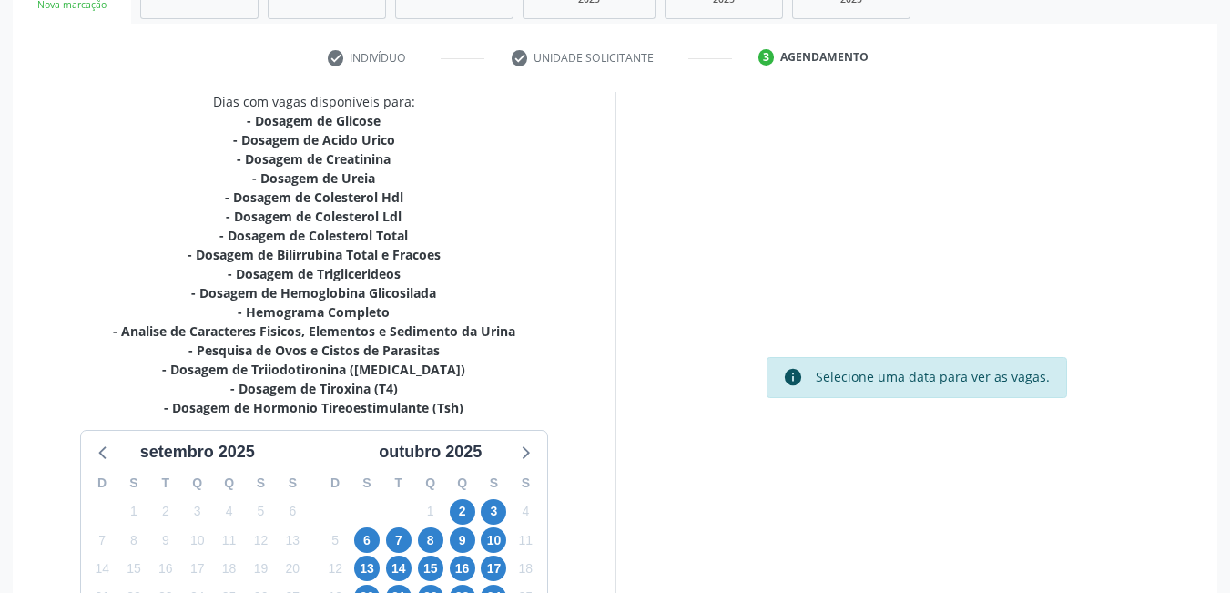
scroll to position [401, 0]
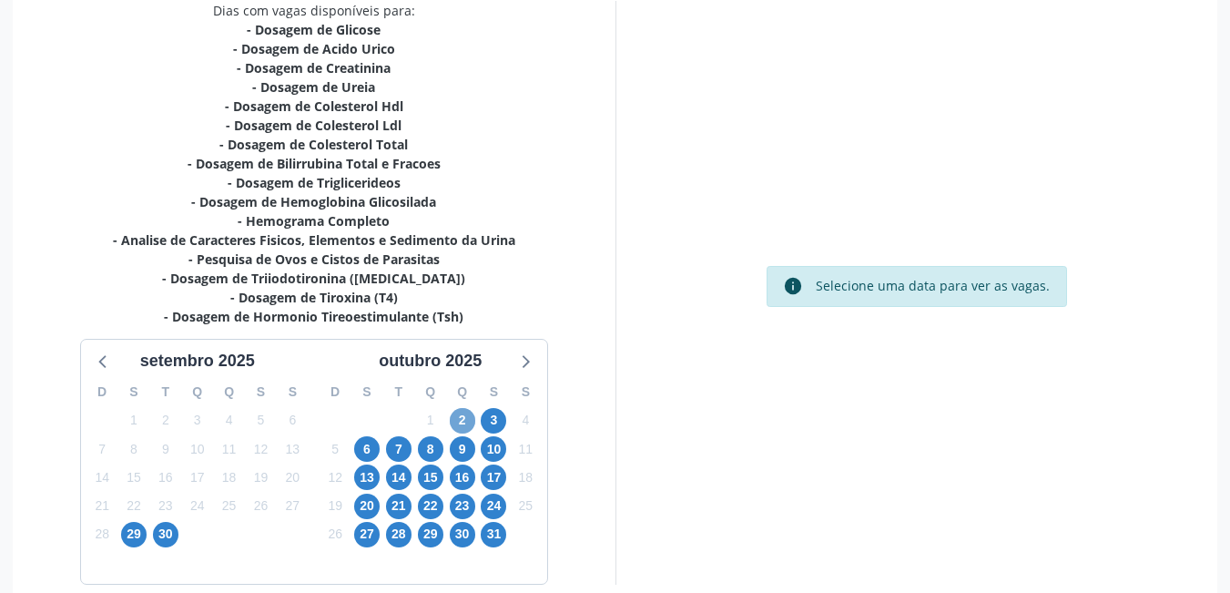
click at [464, 416] on span "2" at bounding box center [463, 421] width 26 height 26
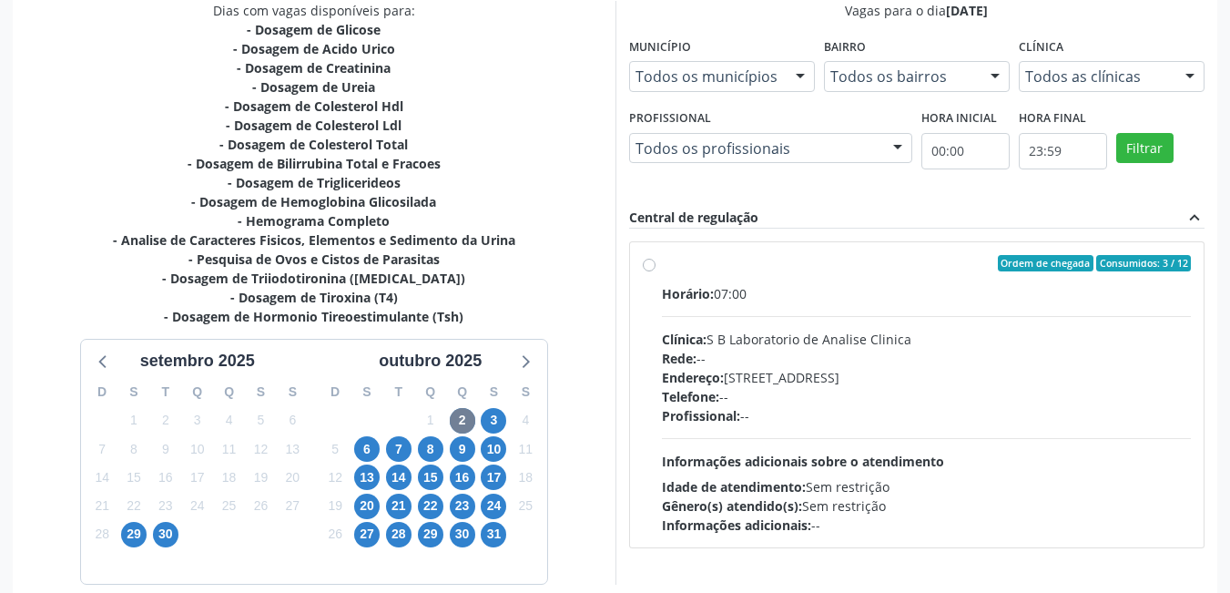
click at [662, 270] on label "Ordem de chegada Consumidos: 3 / 12 Horário: 07:00 Clínica: S B Laboratorio de …" at bounding box center [927, 395] width 530 height 280
click at [645, 270] on input "Ordem de chegada Consumidos: 3 / 12 Horário: 07:00 Clínica: S B Laboratorio de …" at bounding box center [649, 263] width 13 height 16
radio input "true"
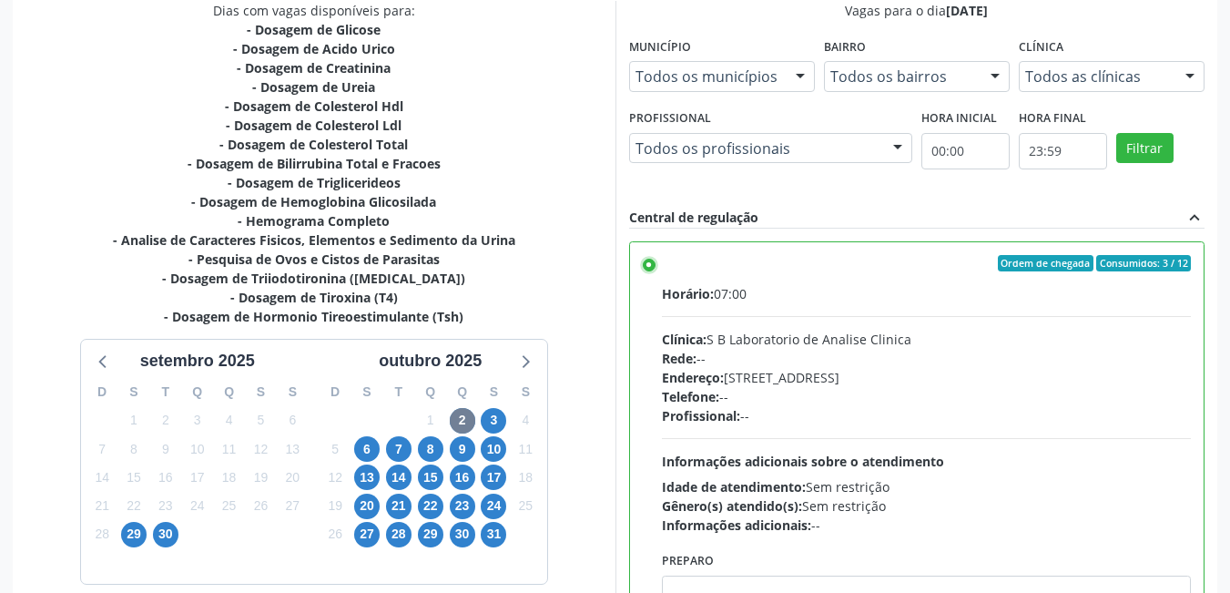
scroll to position [495, 0]
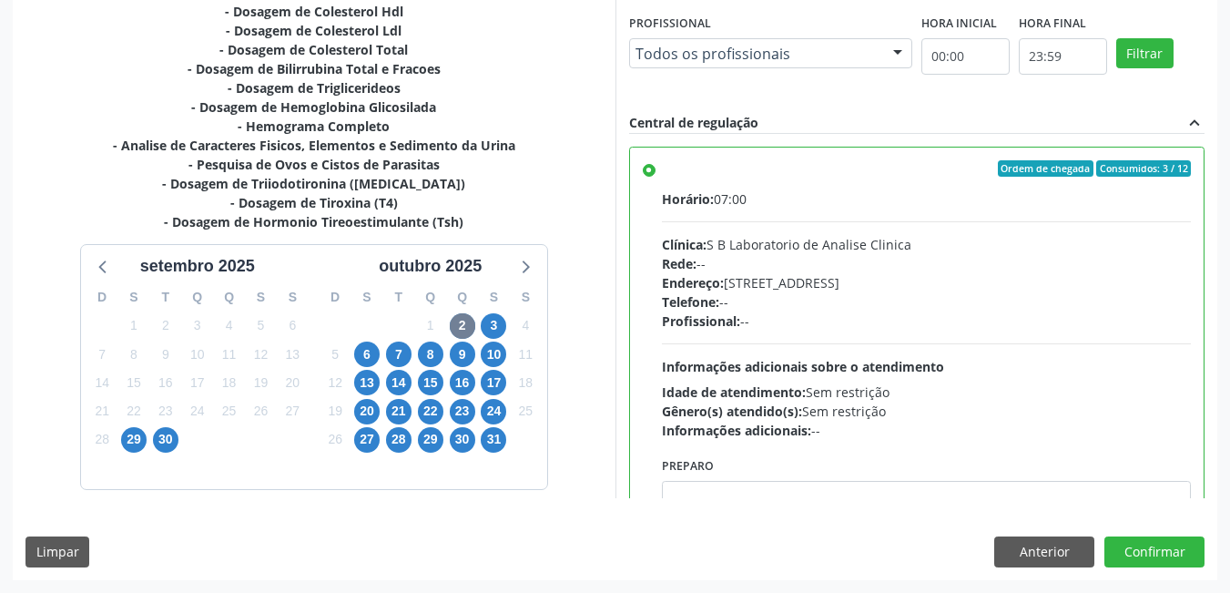
click at [1154, 567] on div "Dias com vagas disponíveis para: - Dosagem de Glicose - Dosagem de Acido Urico …" at bounding box center [615, 242] width 1205 height 673
click at [1150, 553] on button "Confirmar" at bounding box center [1155, 551] width 100 height 31
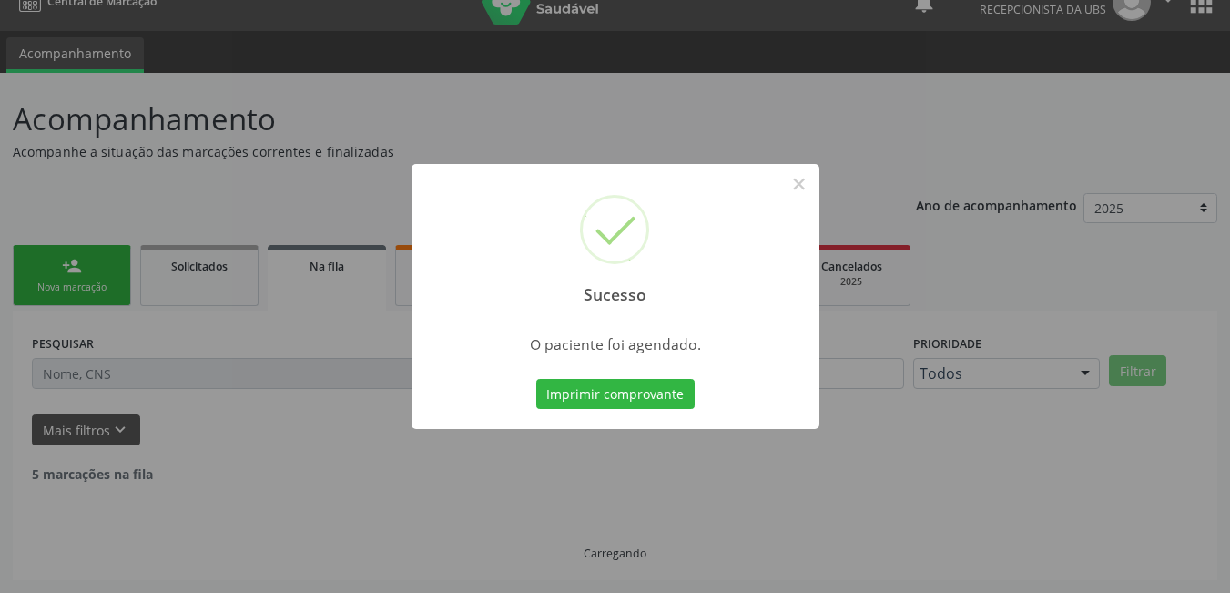
scroll to position [8, 0]
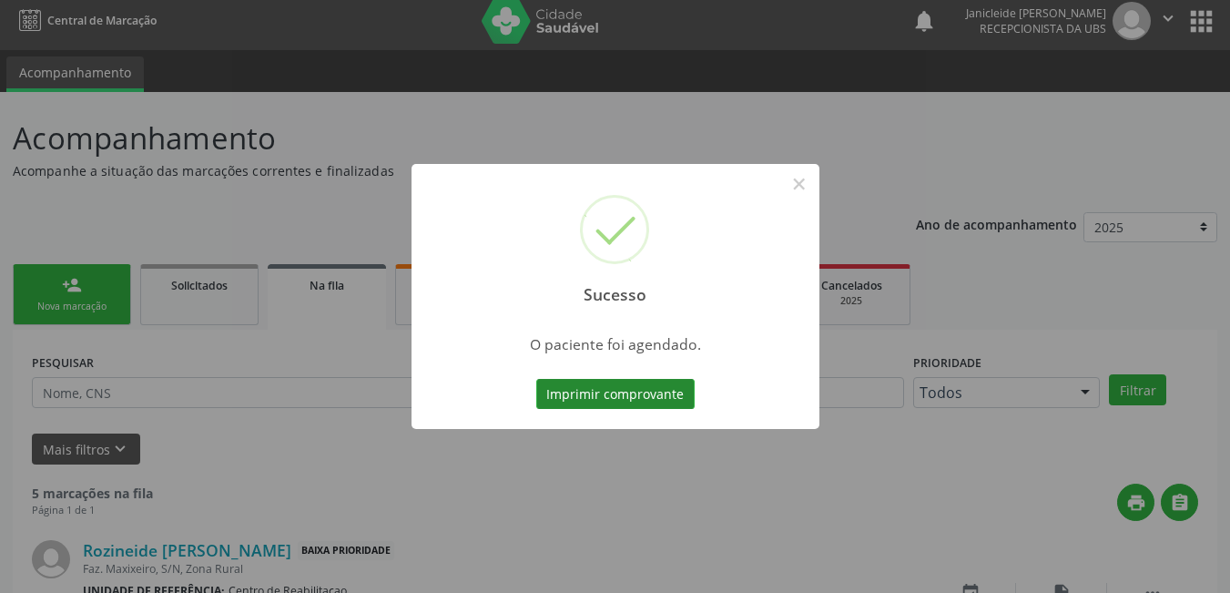
click at [635, 406] on button "Imprimir comprovante" at bounding box center [615, 394] width 158 height 31
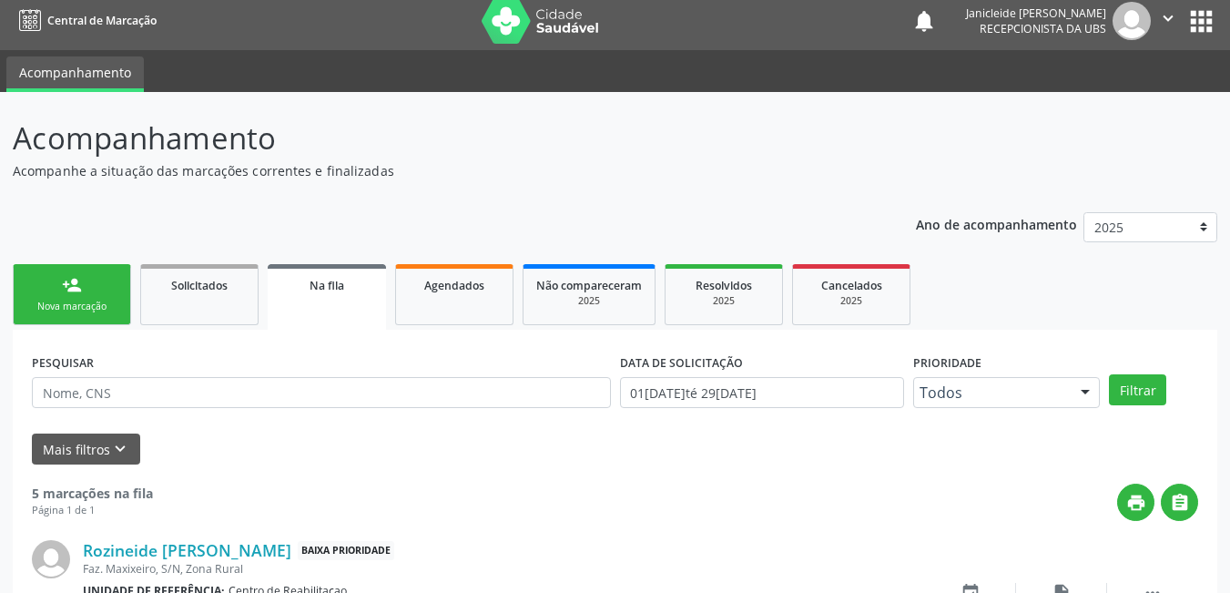
click at [69, 292] on div "person_add" at bounding box center [72, 285] width 20 height 20
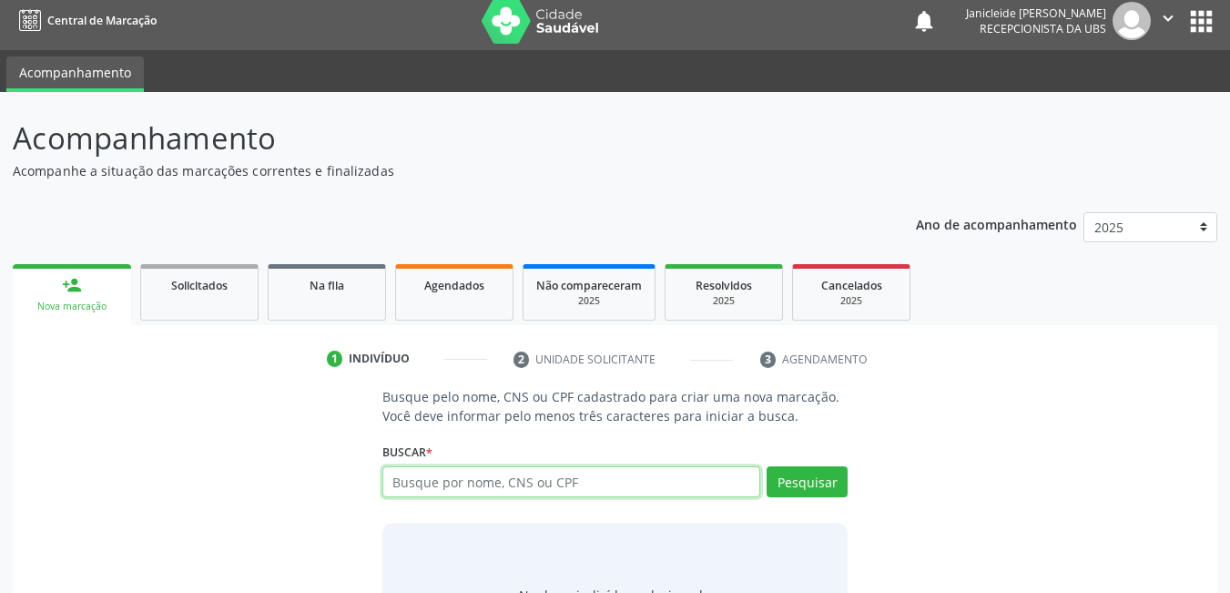
click at [495, 489] on input "text" at bounding box center [572, 481] width 379 height 31
type input "704209505396290"
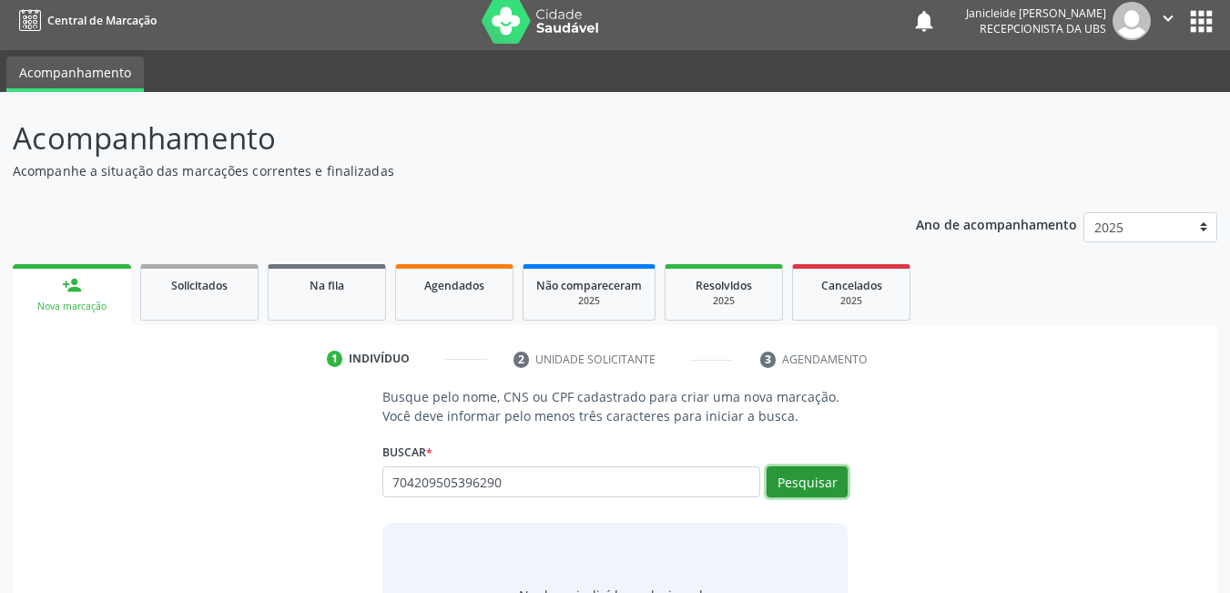
click at [819, 473] on button "Pesquisar" at bounding box center [807, 481] width 81 height 31
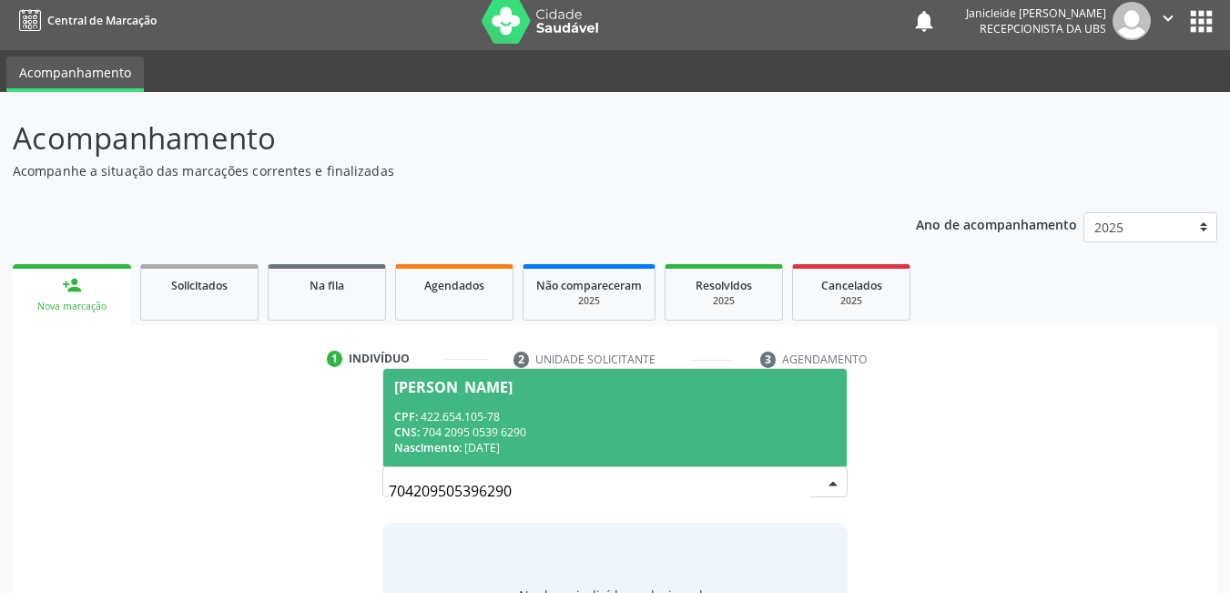
scroll to position [109, 0]
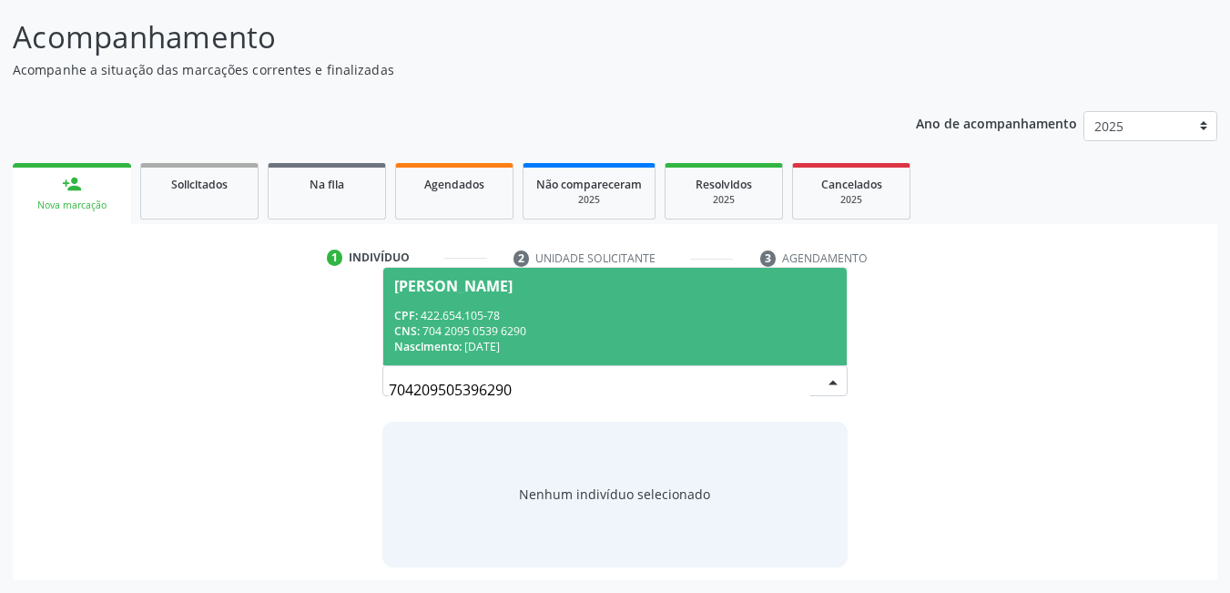
click at [553, 321] on div "CPF: 422.654.105-78" at bounding box center [615, 315] width 443 height 15
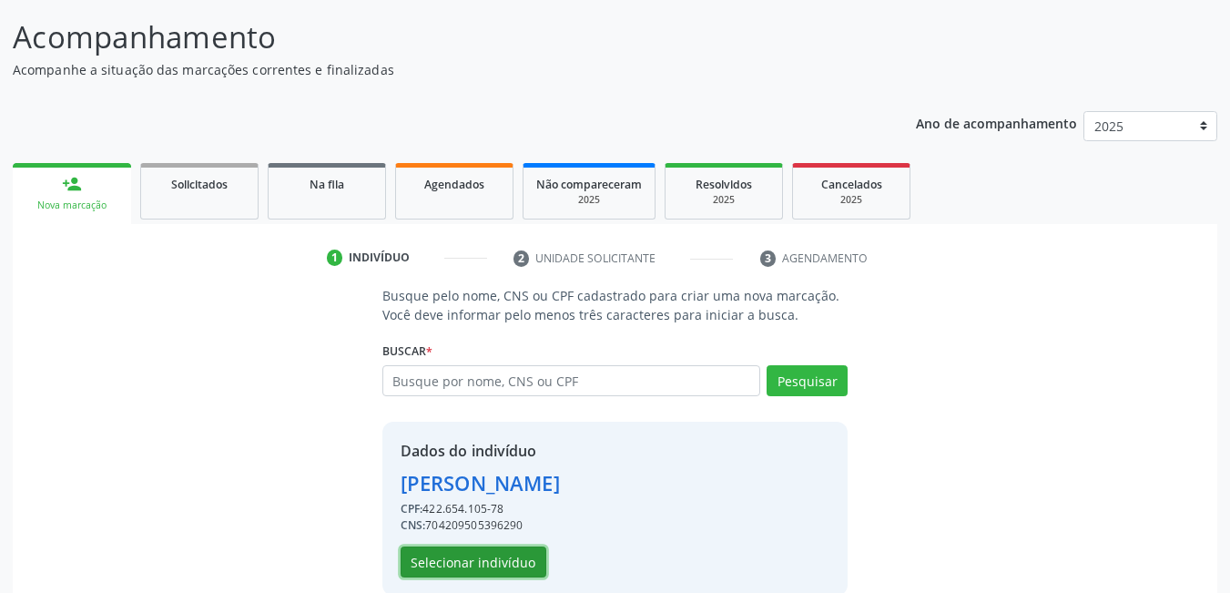
click at [485, 576] on button "Selecionar indivíduo" at bounding box center [474, 561] width 146 height 31
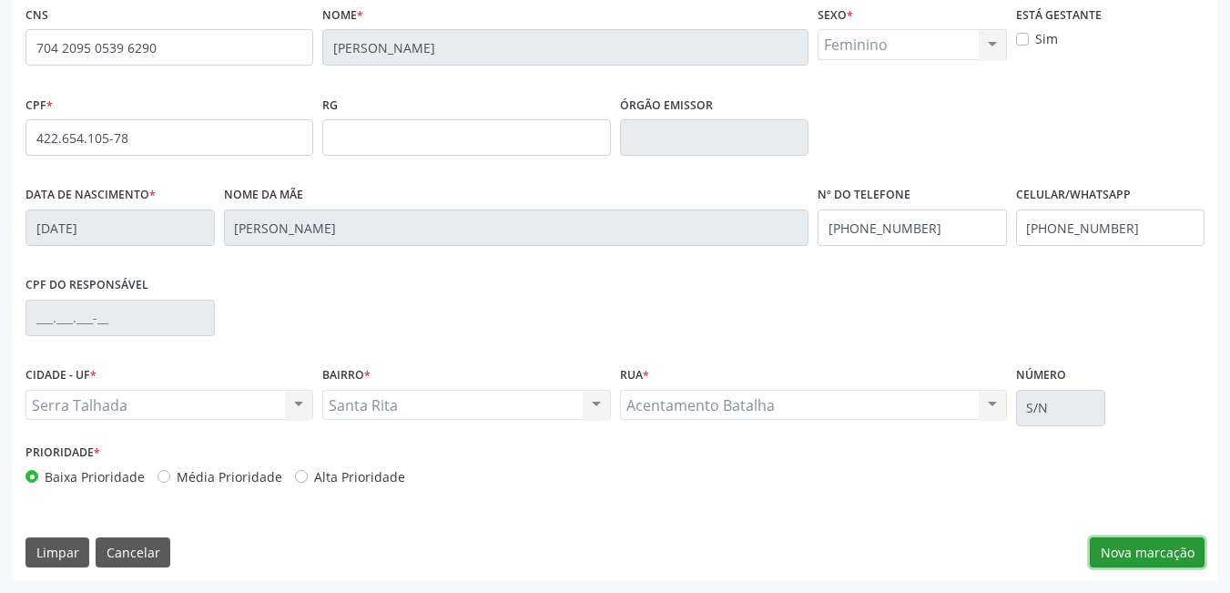
click at [1154, 537] on button "Nova marcação" at bounding box center [1147, 552] width 115 height 31
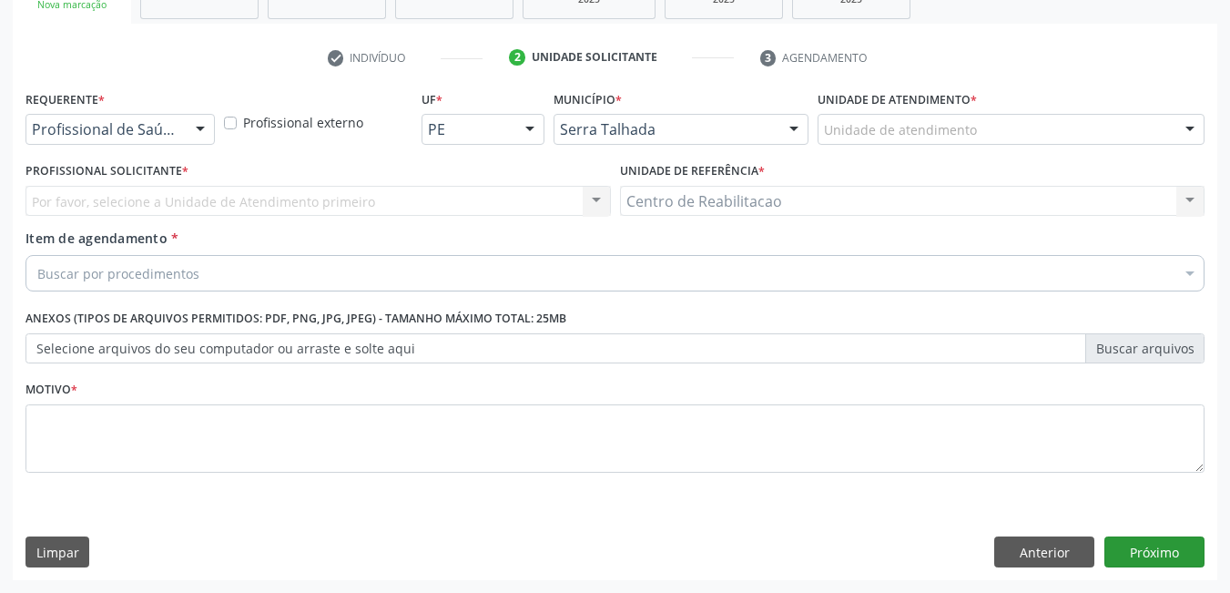
scroll to position [310, 0]
click at [192, 109] on div "Requerente * Profissional de Saúde Profissional de Saúde Paciente Nenhum result…" at bounding box center [120, 115] width 189 height 58
click at [190, 140] on div at bounding box center [200, 130] width 27 height 31
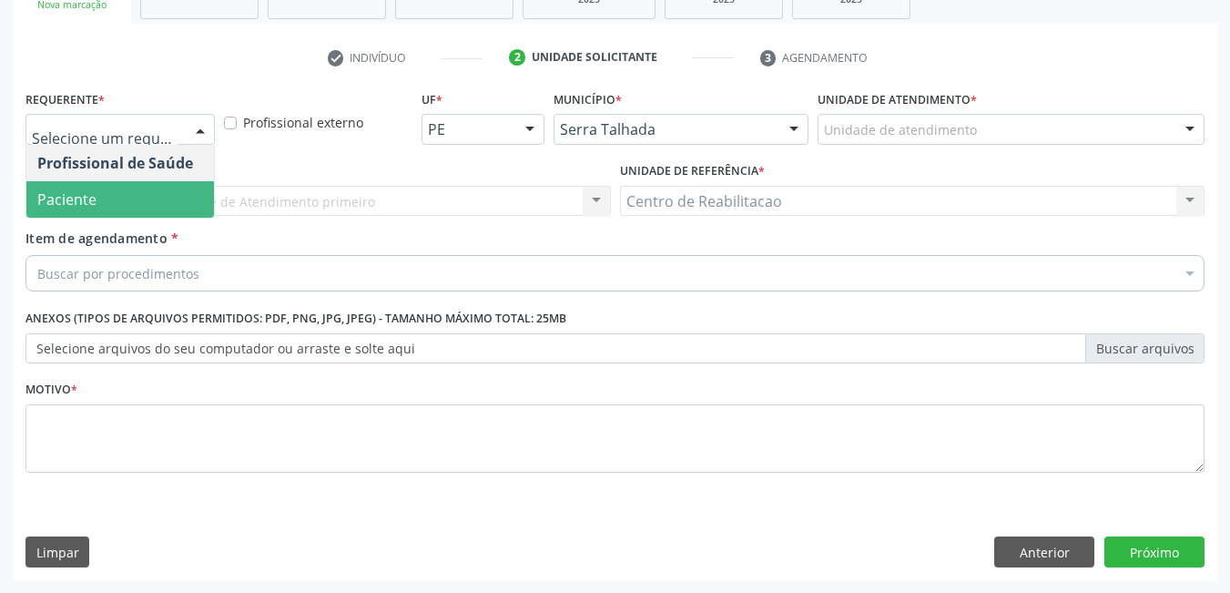
click at [52, 200] on span "Paciente" at bounding box center [66, 199] width 59 height 20
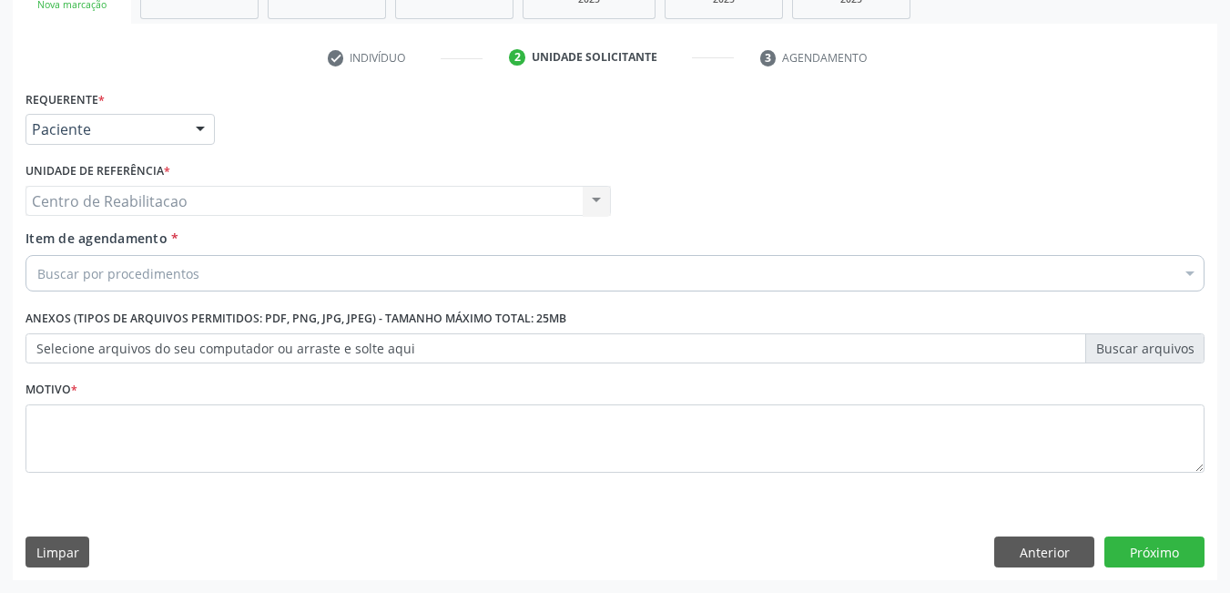
click at [201, 271] on div "Buscar por procedimentos" at bounding box center [615, 273] width 1179 height 36
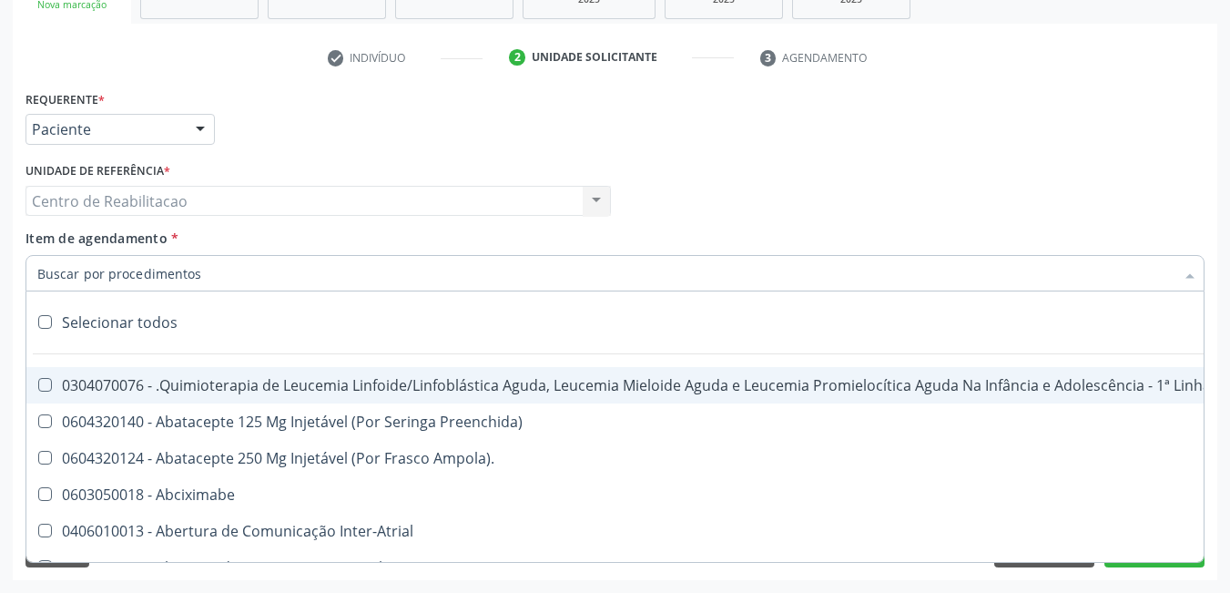
click at [182, 281] on input "Item de agendamento *" at bounding box center [606, 273] width 1138 height 36
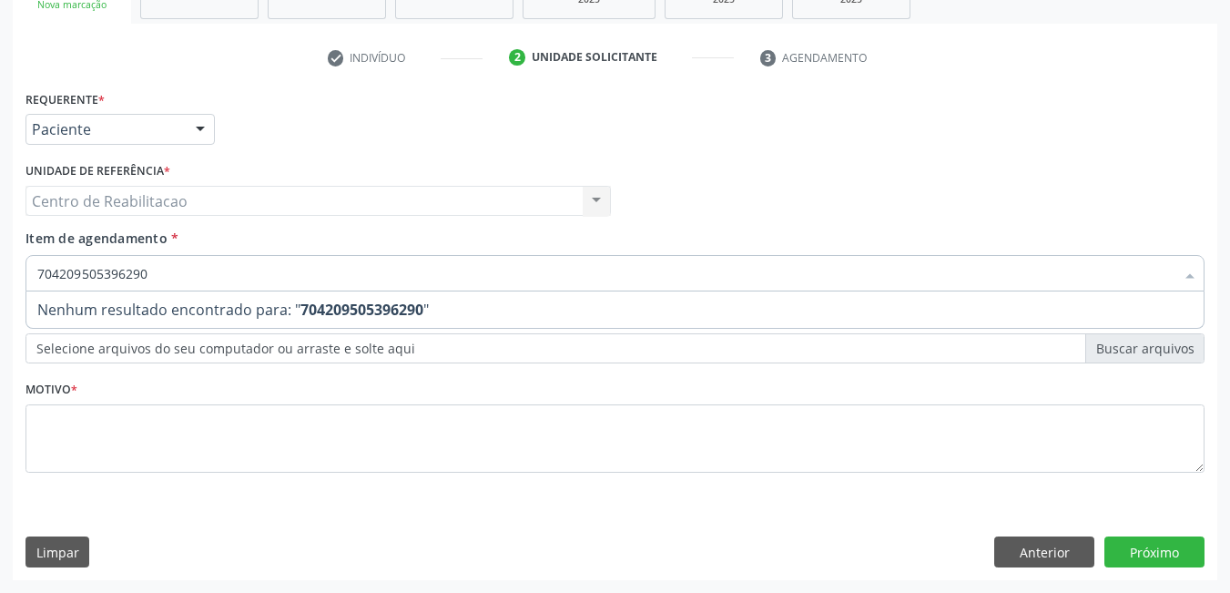
click at [214, 270] on input "704209505396290" at bounding box center [606, 273] width 1138 height 36
type input "7"
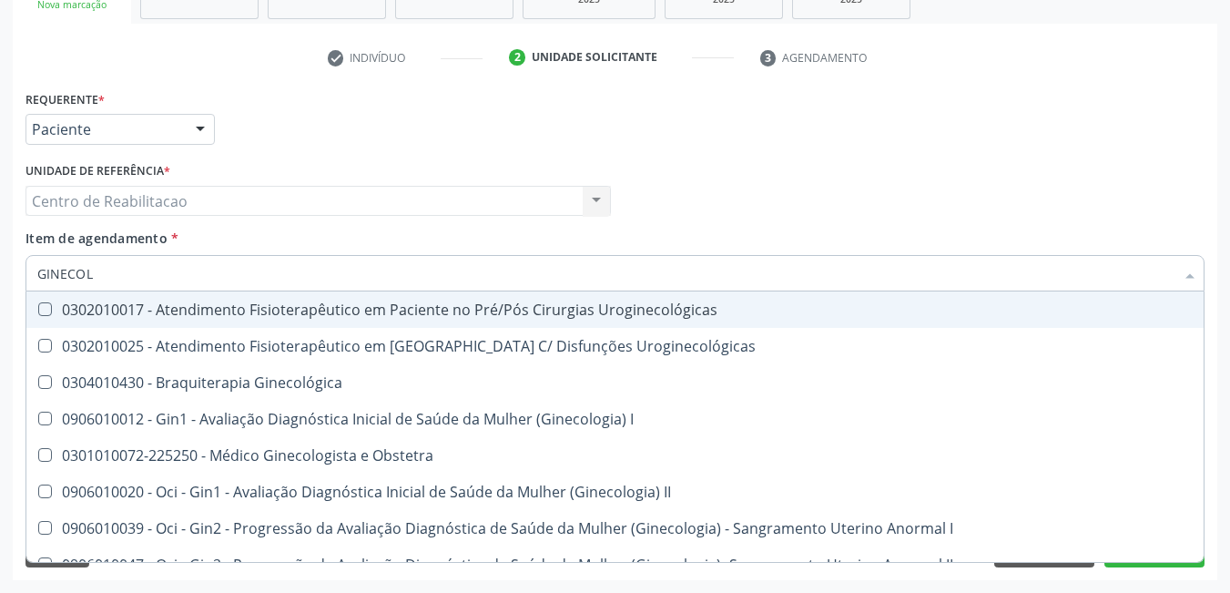
type input "GINECOLO"
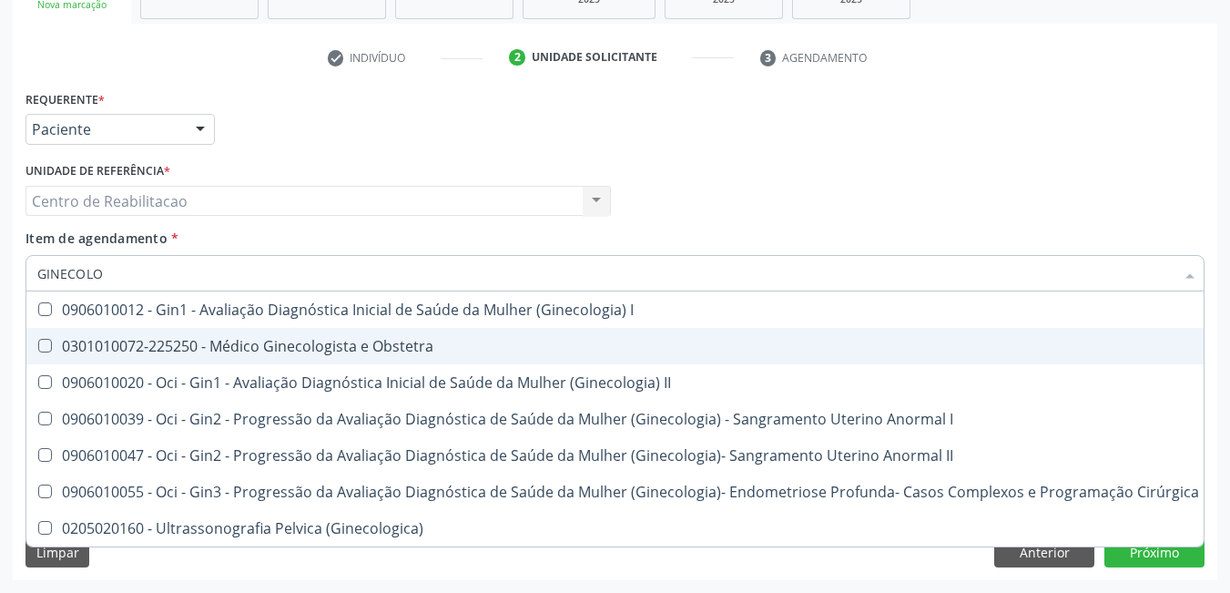
click at [44, 344] on Obstetra at bounding box center [45, 346] width 14 height 14
click at [38, 344] on Obstetra "checkbox" at bounding box center [32, 346] width 12 height 12
checkbox Obstetra "true"
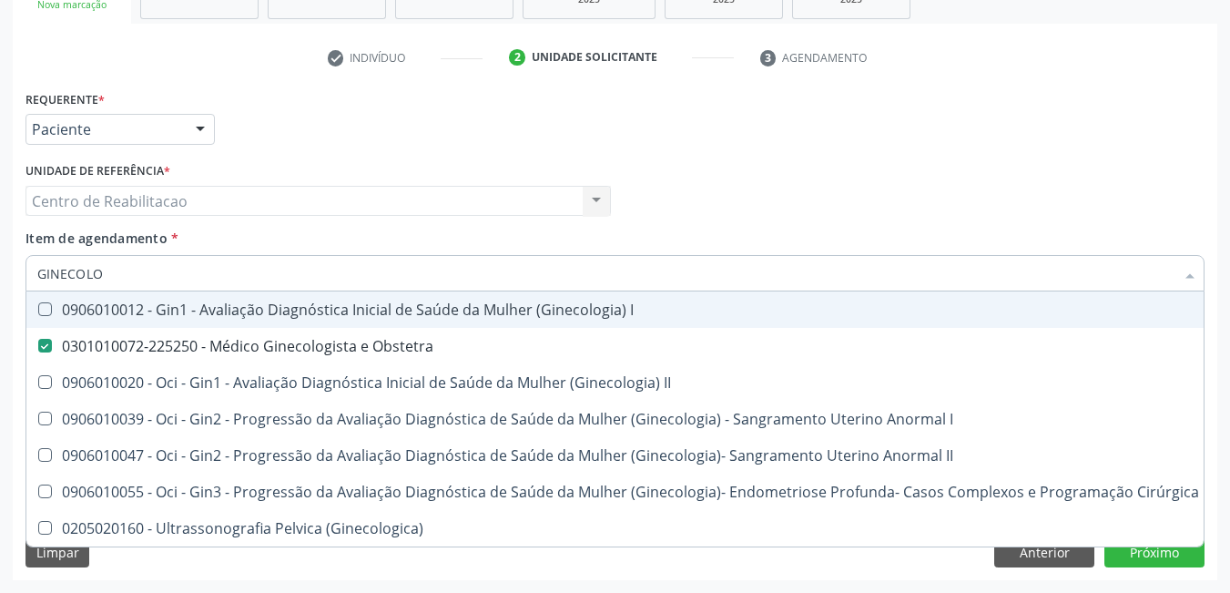
click at [701, 153] on div "Requerente * Paciente Profissional de Saúde Paciente Nenhum resultado encontrad…" at bounding box center [615, 121] width 1189 height 71
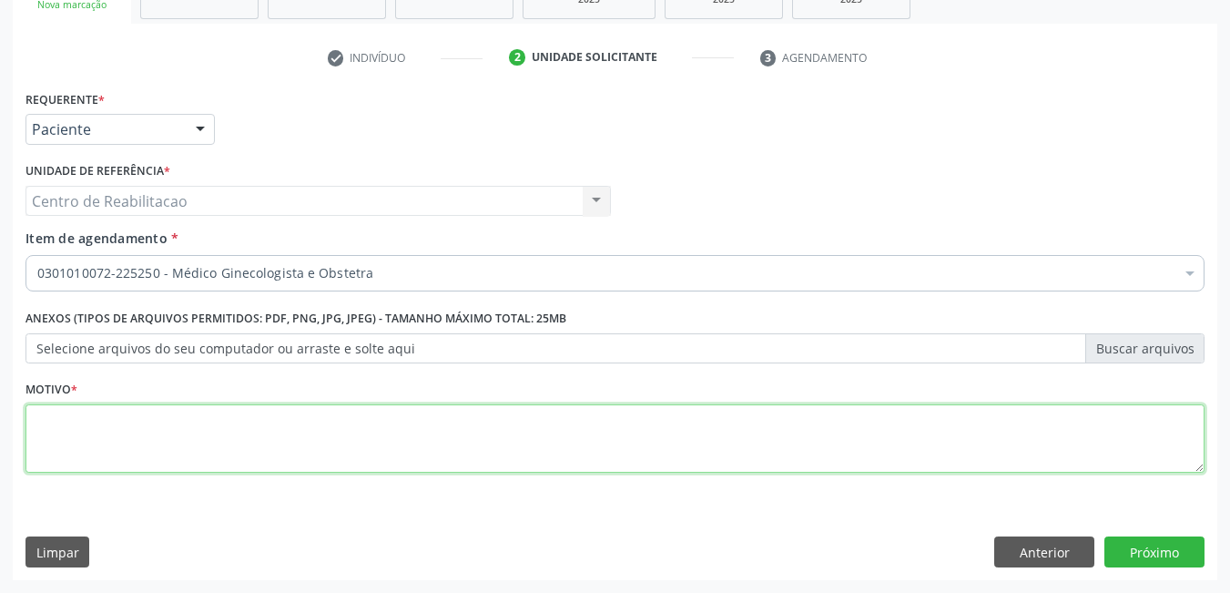
click at [224, 430] on textarea at bounding box center [615, 438] width 1179 height 69
type textarea "*"
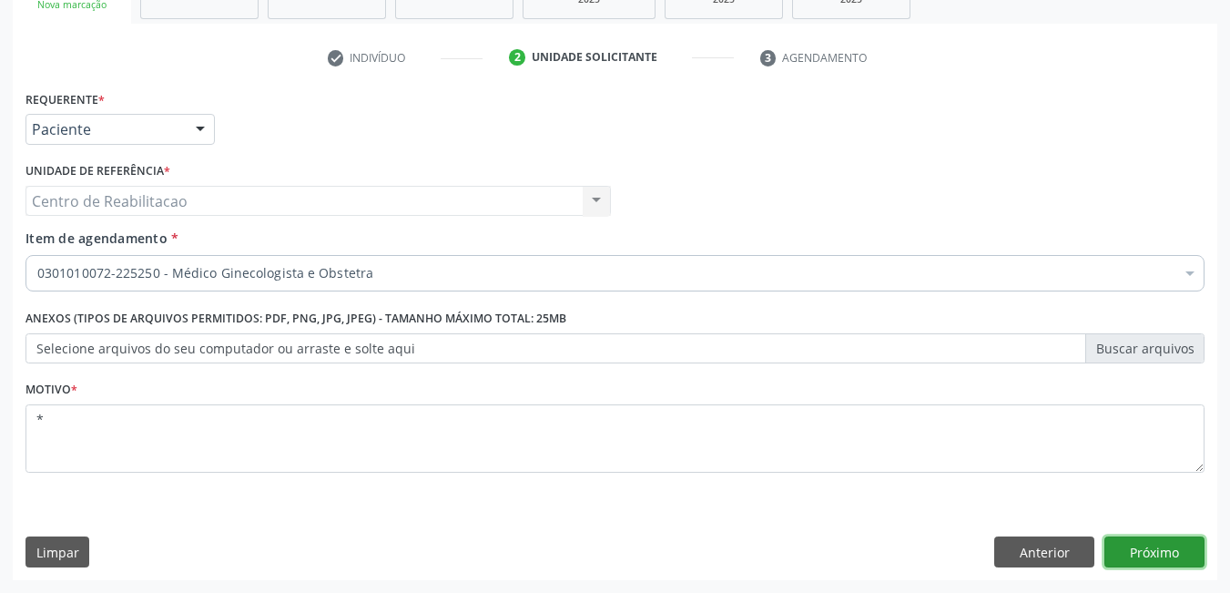
click at [1150, 561] on button "Próximo" at bounding box center [1155, 551] width 100 height 31
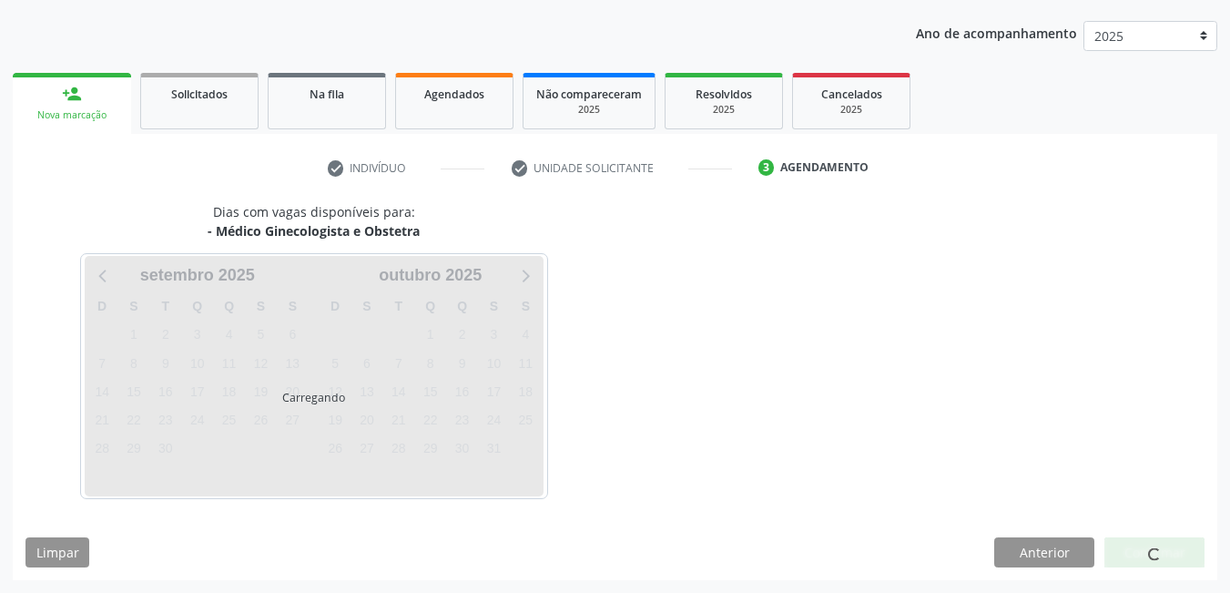
scroll to position [199, 0]
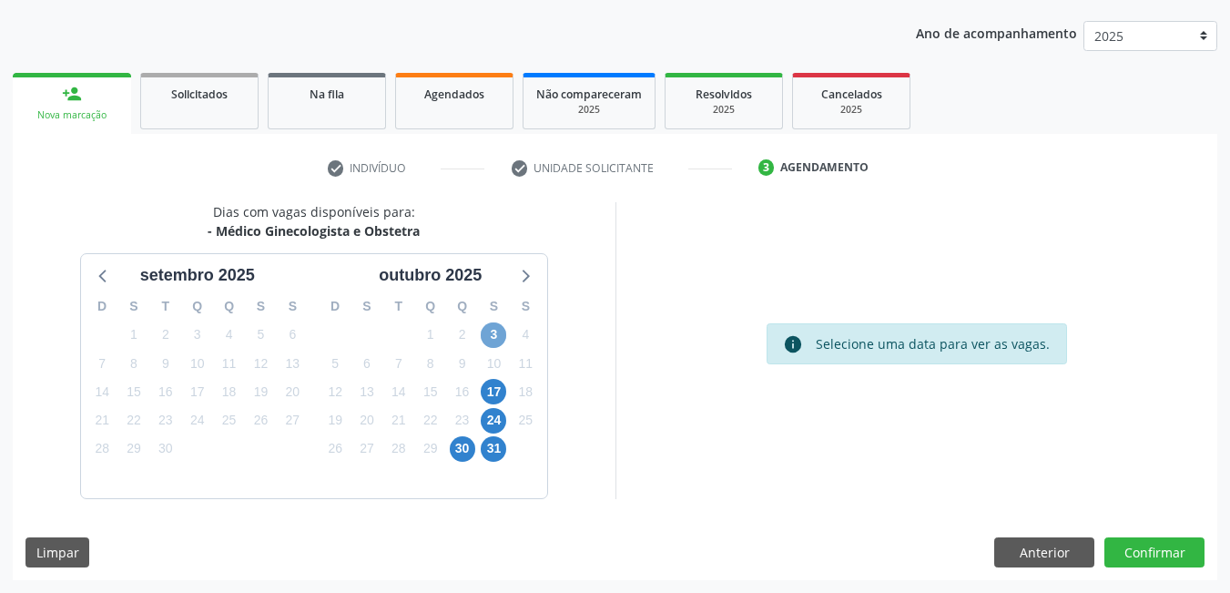
click at [492, 337] on span "3" at bounding box center [494, 335] width 26 height 26
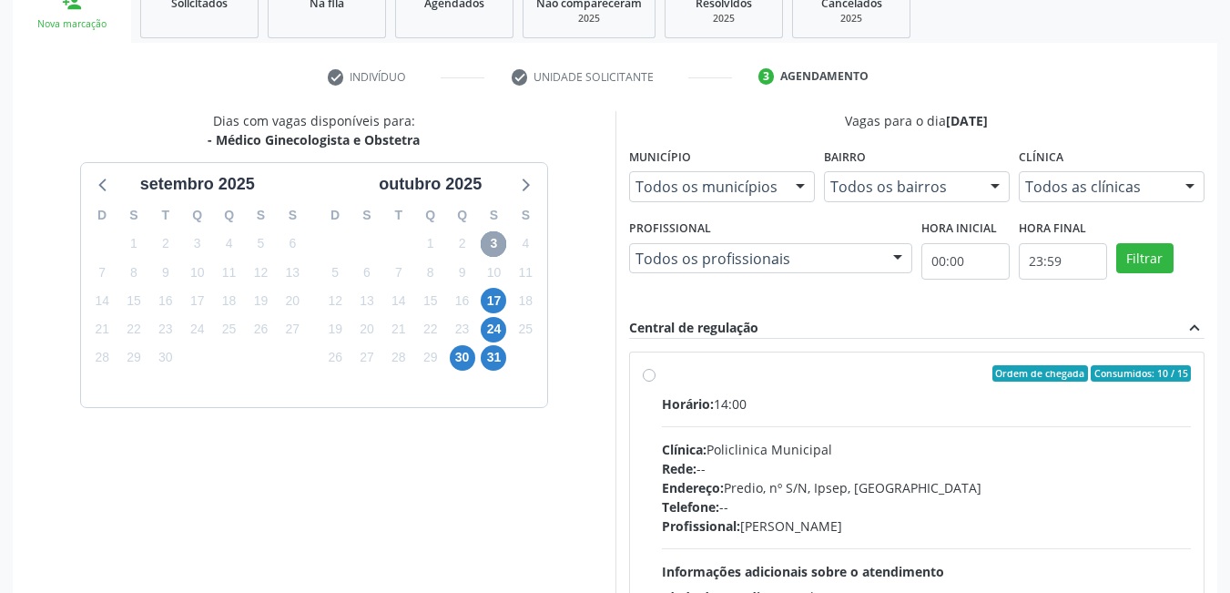
scroll to position [382, 0]
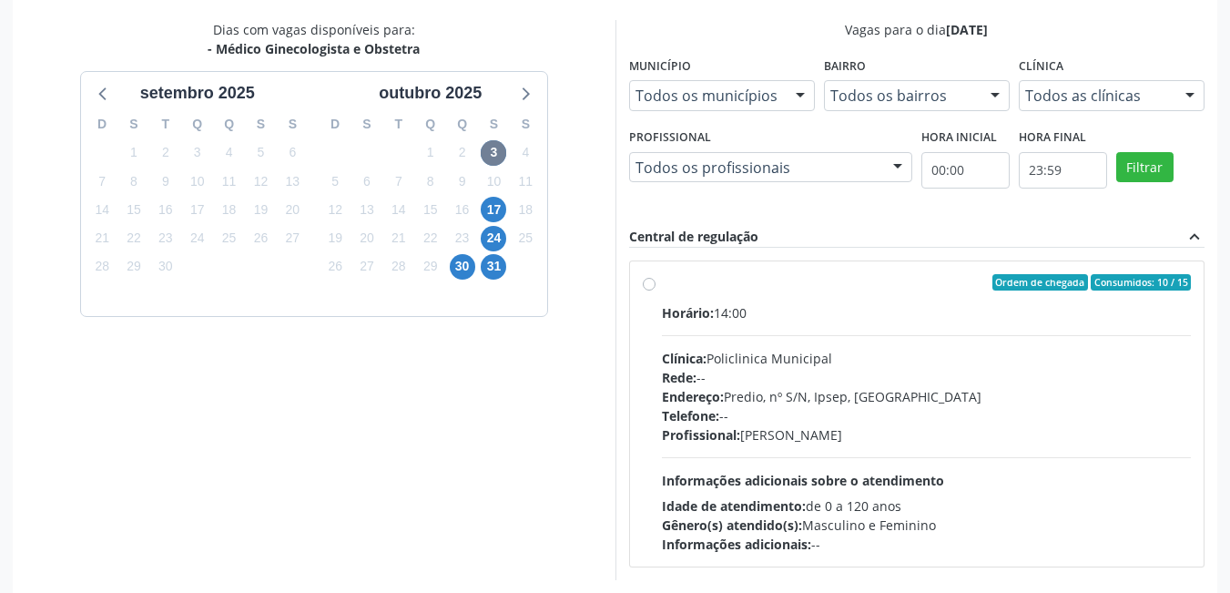
click at [662, 284] on label "Ordem de chegada Consumidos: 10 / 15 Horário: 14:00 Clínica: Policlinica Munici…" at bounding box center [927, 414] width 530 height 280
click at [646, 284] on input "Ordem de chegada Consumidos: 10 / 15 Horário: 14:00 Clínica: Policlinica Munici…" at bounding box center [649, 282] width 13 height 16
radio input "true"
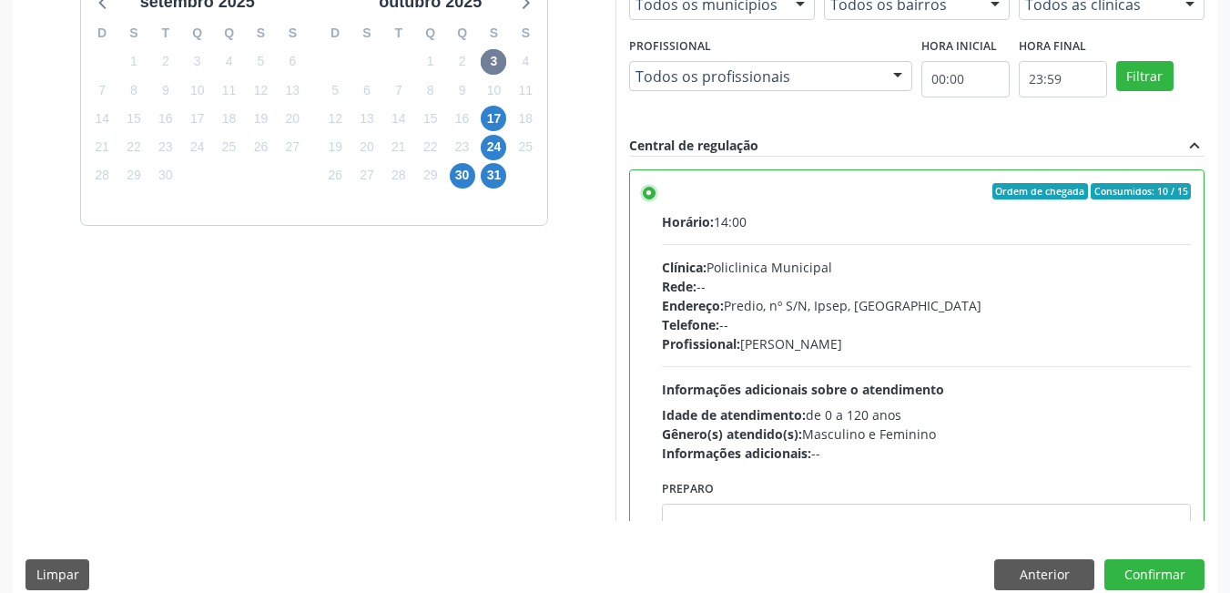
scroll to position [495, 0]
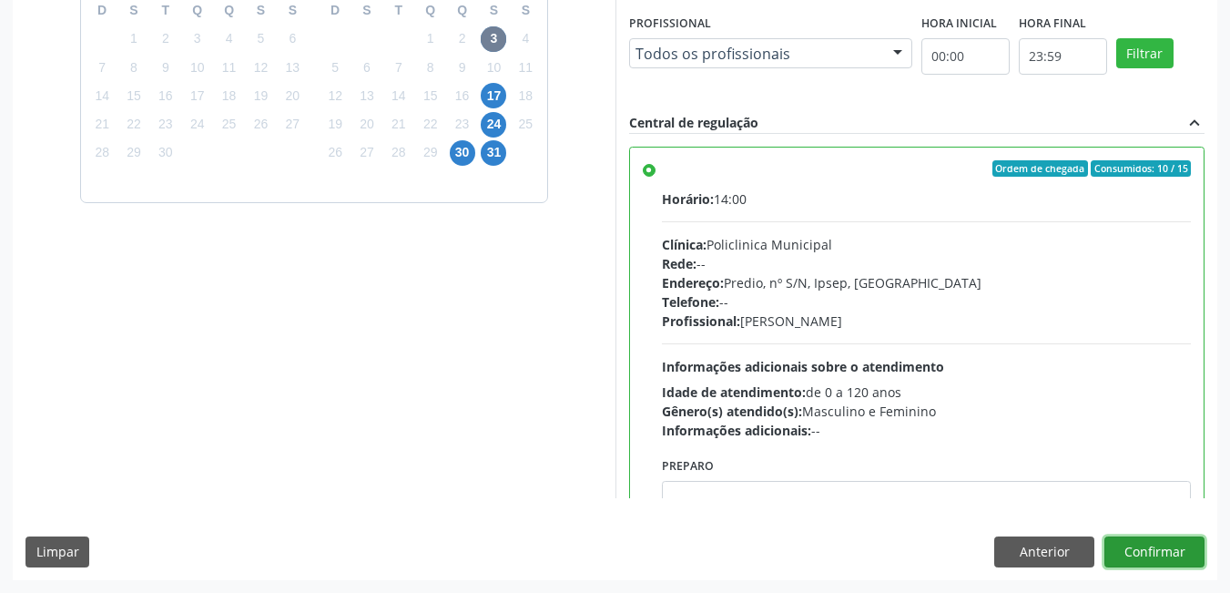
click at [1157, 554] on button "Confirmar" at bounding box center [1155, 551] width 100 height 31
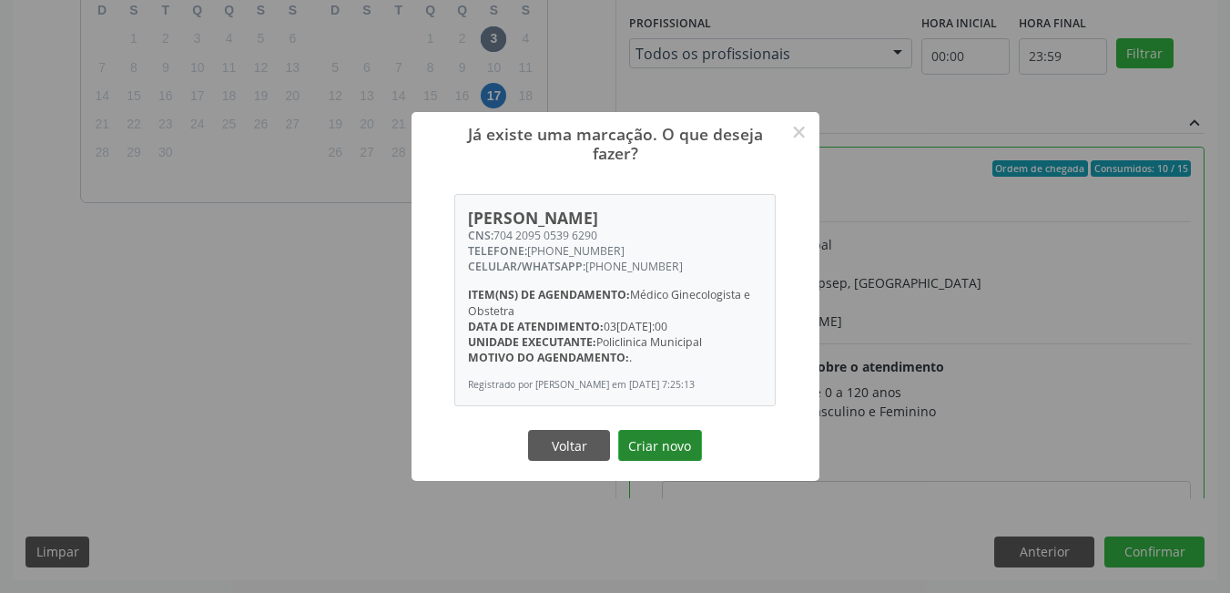
click at [681, 451] on button "Criar novo" at bounding box center [660, 445] width 84 height 31
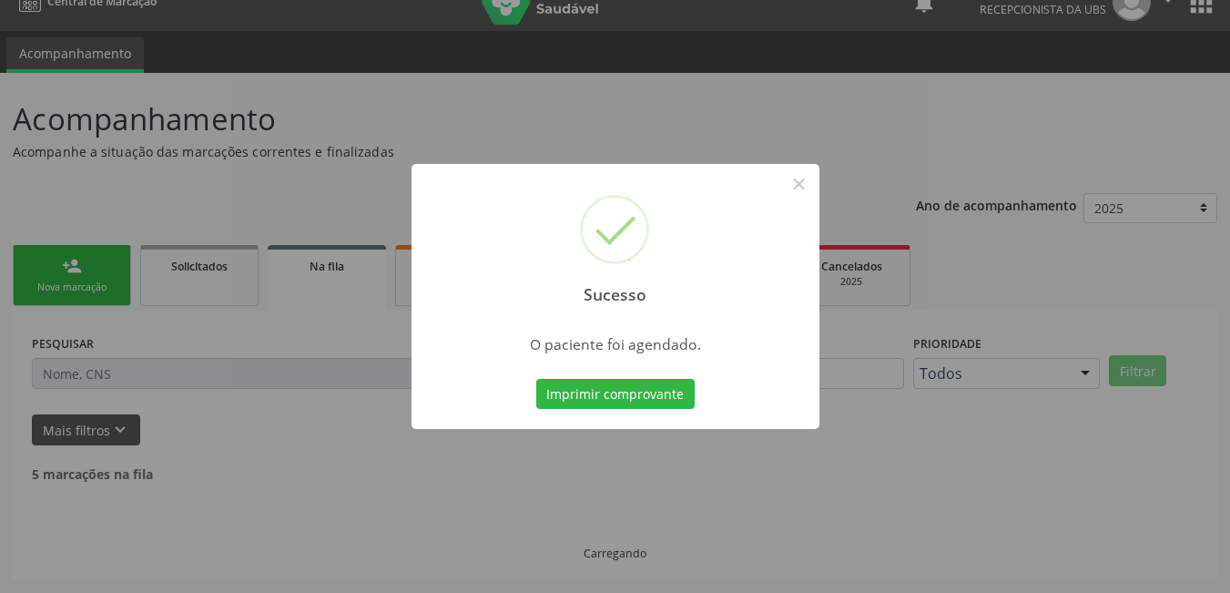
scroll to position [8, 0]
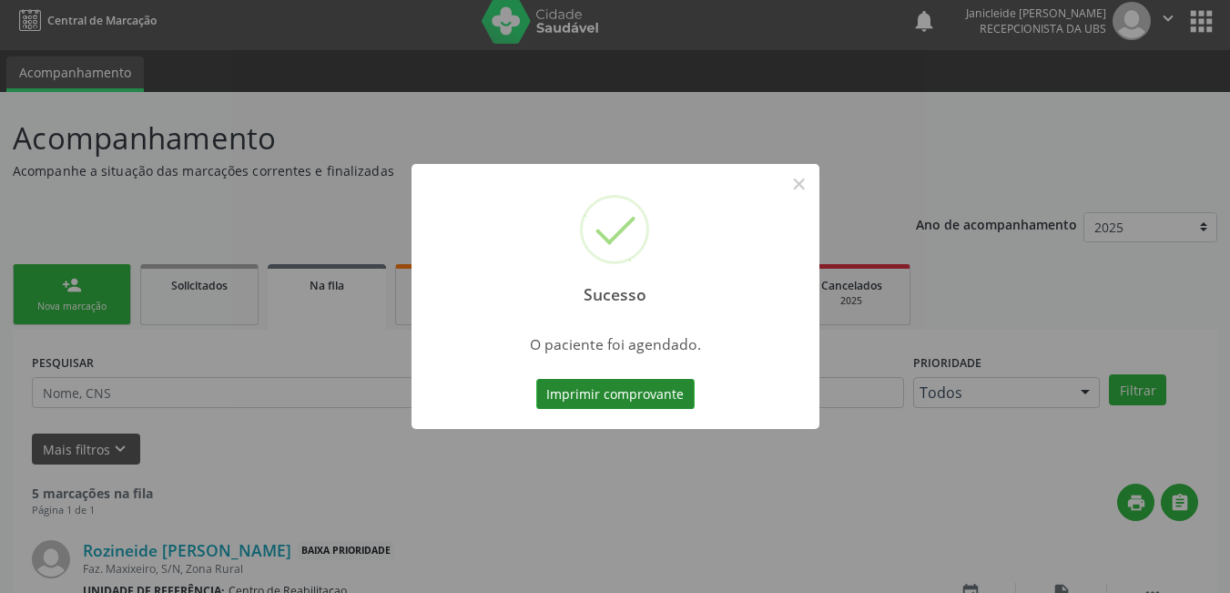
click at [638, 402] on button "Imprimir comprovante" at bounding box center [615, 394] width 158 height 31
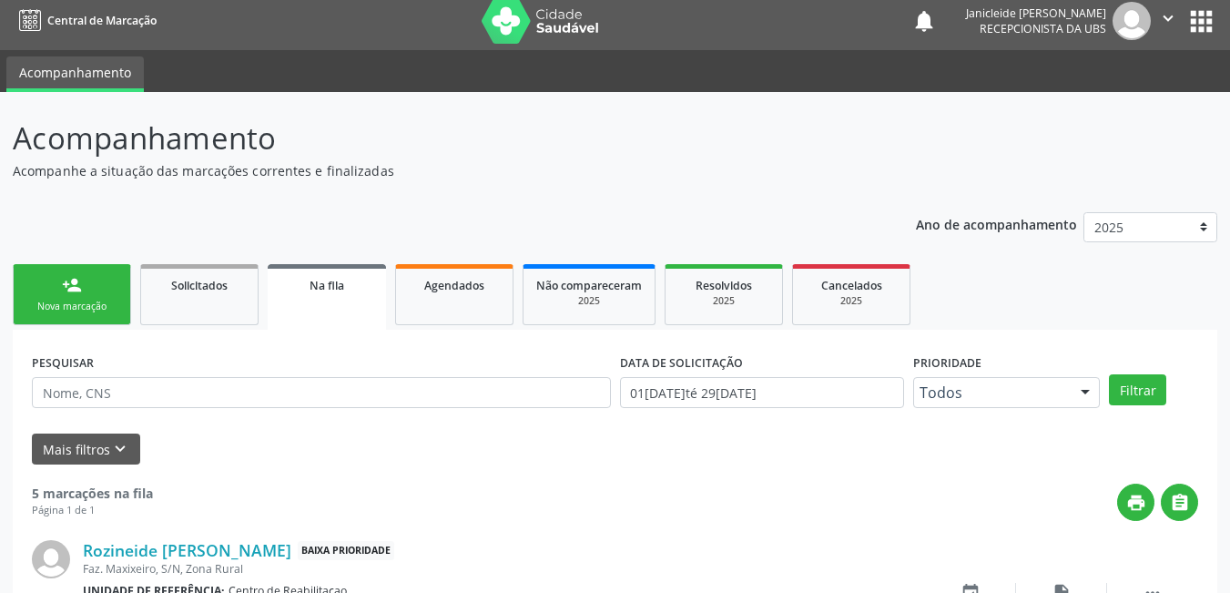
click at [69, 318] on link "person_add Nova marcação" at bounding box center [72, 294] width 118 height 61
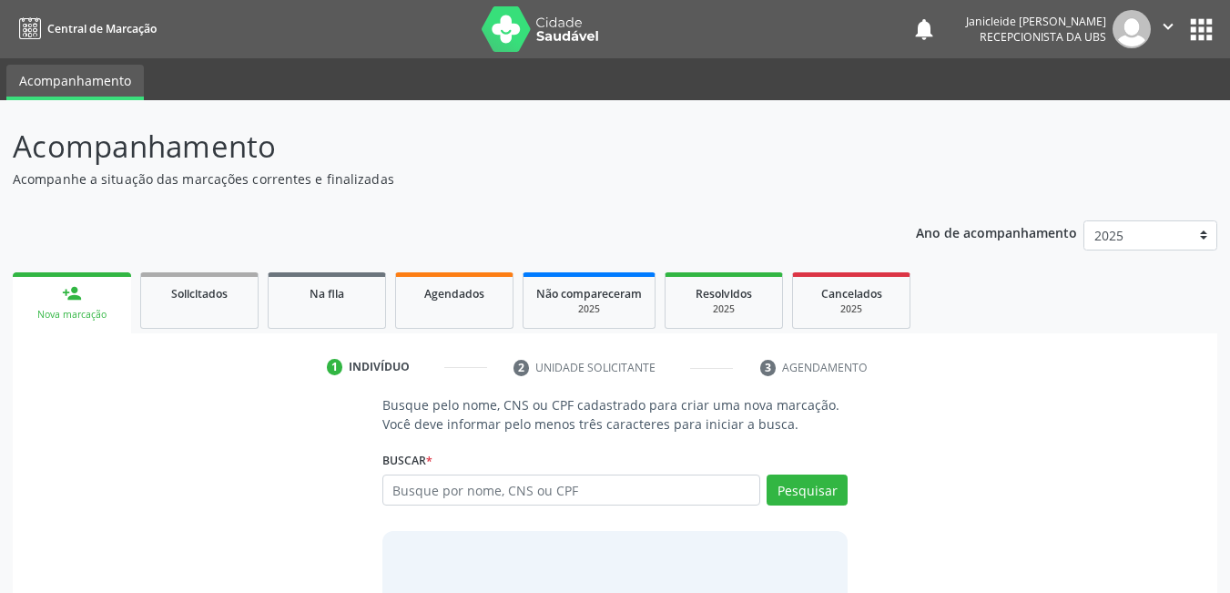
scroll to position [91, 0]
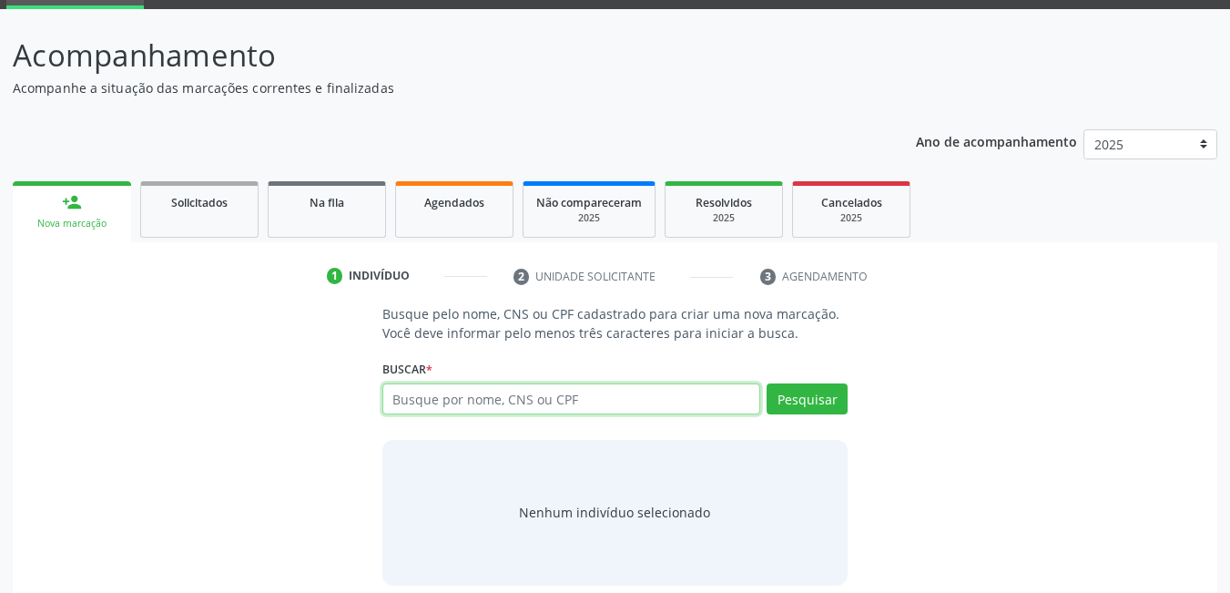
click at [572, 402] on input "text" at bounding box center [572, 398] width 379 height 31
type input "898006270771856"
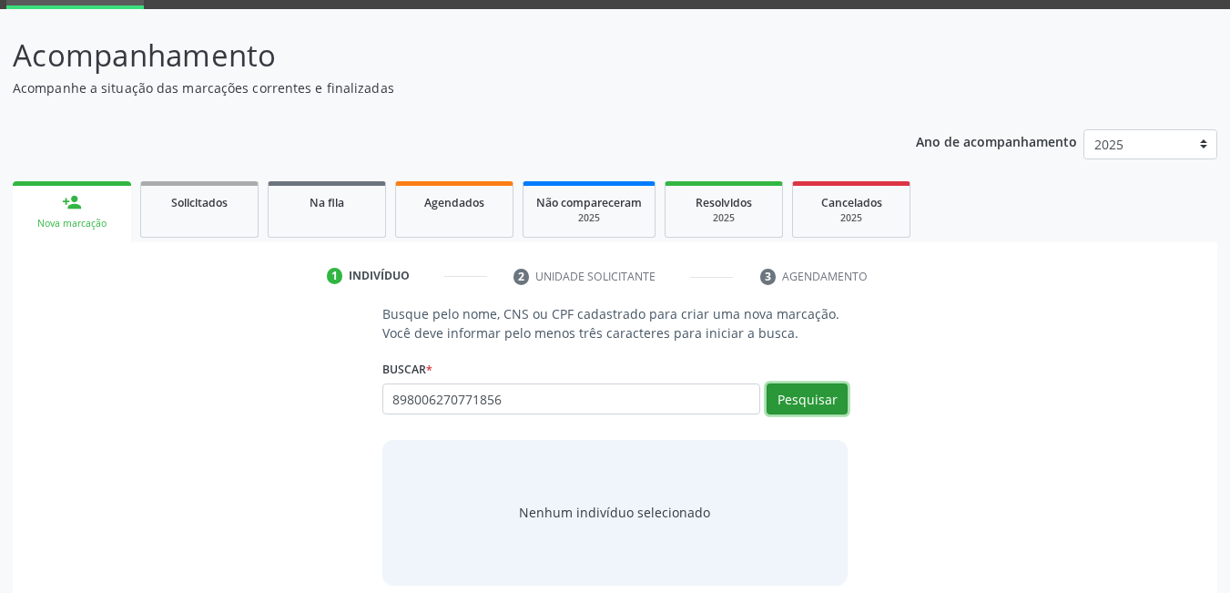
click at [816, 401] on button "Pesquisar" at bounding box center [807, 398] width 81 height 31
type input "898006270771856"
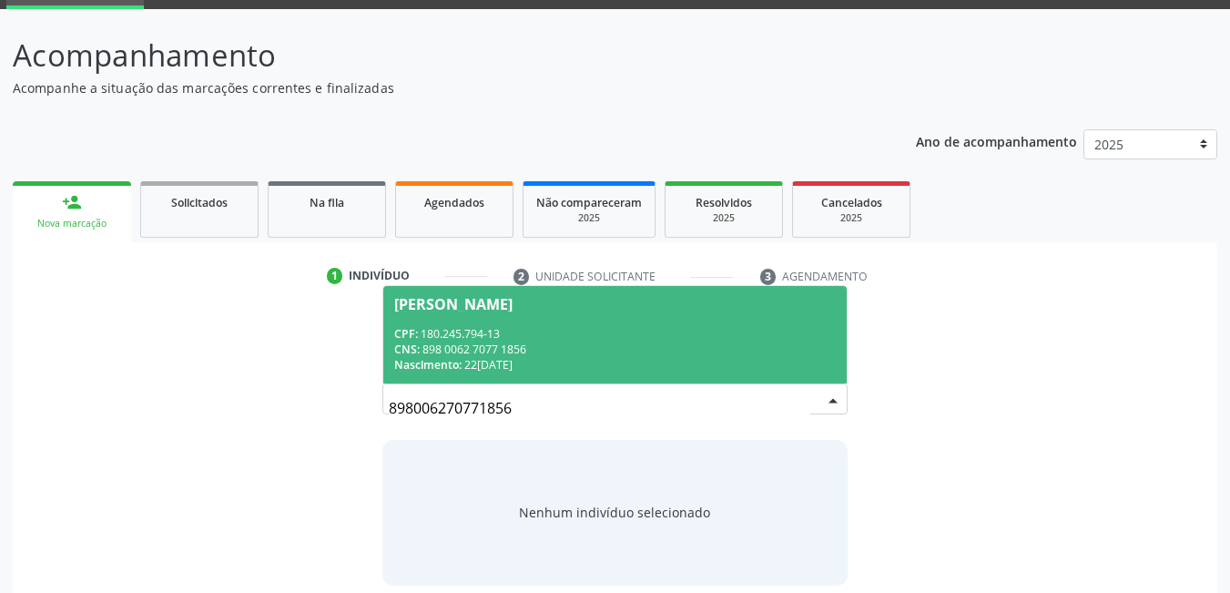
click at [482, 356] on div "CNS: 898 0062 7077 1856" at bounding box center [615, 349] width 443 height 15
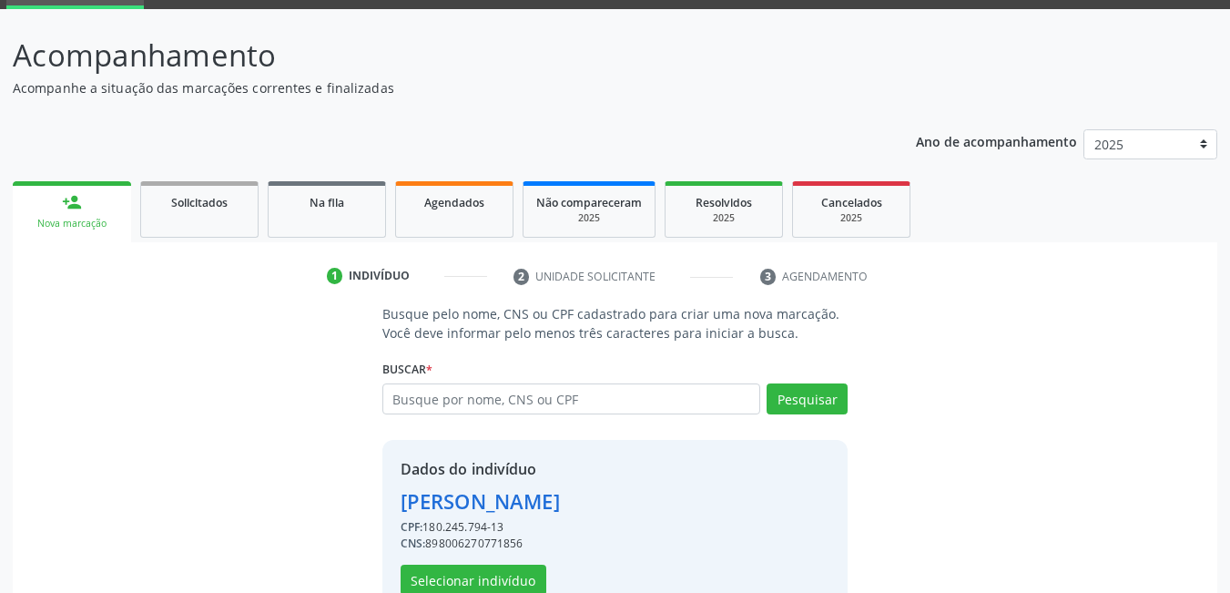
scroll to position [138, 0]
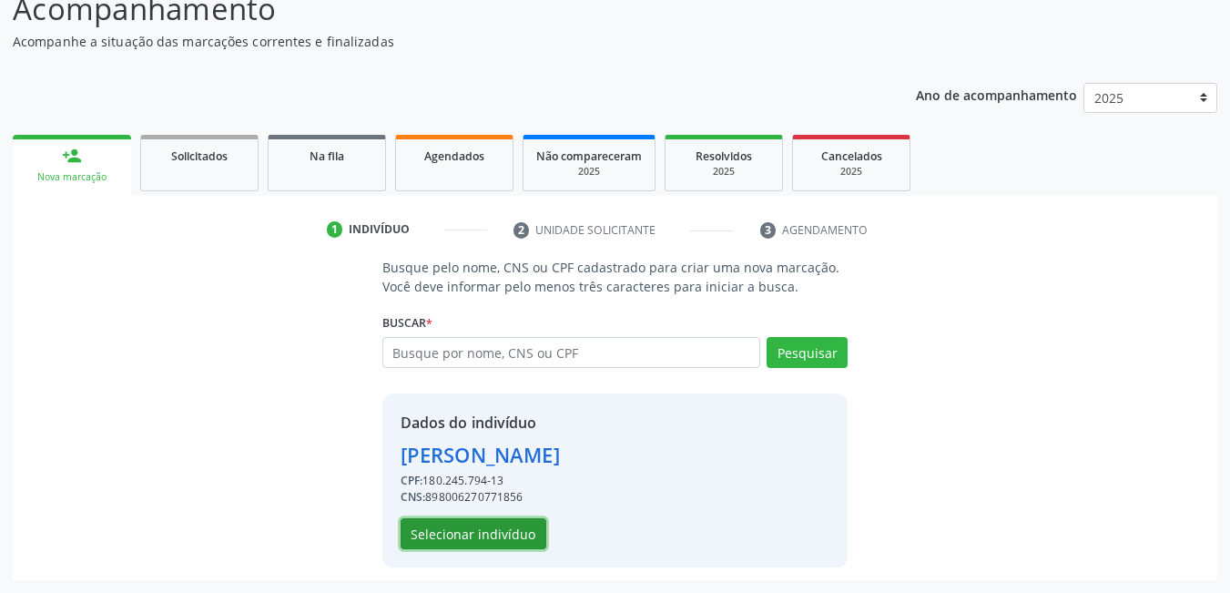
click at [482, 522] on button "Selecionar indivíduo" at bounding box center [474, 533] width 146 height 31
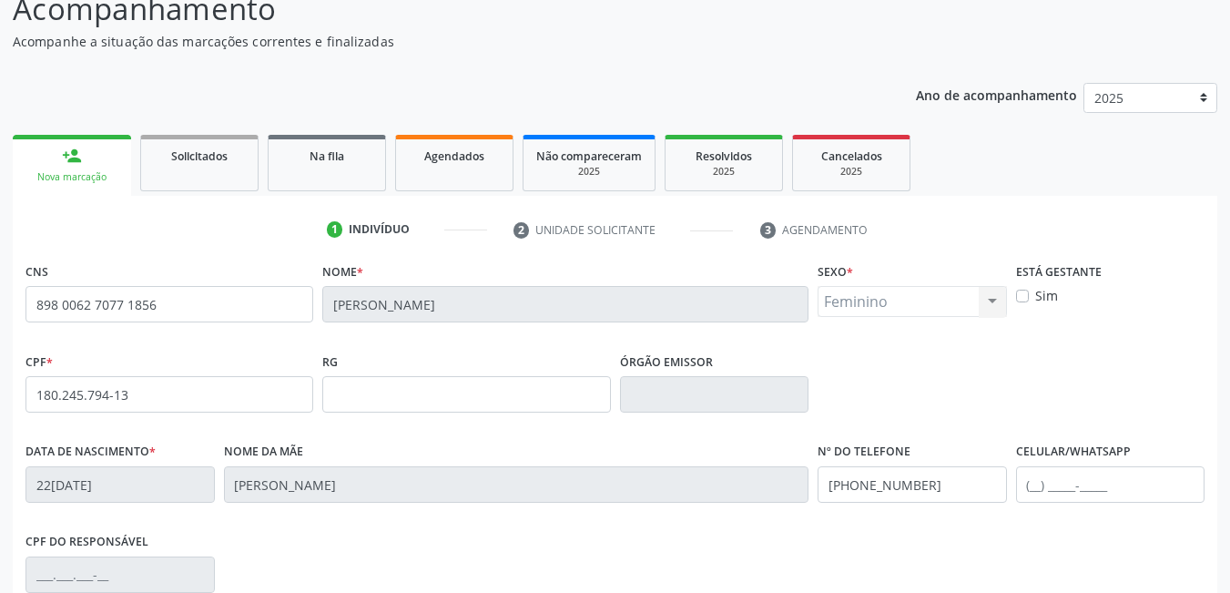
scroll to position [394, 0]
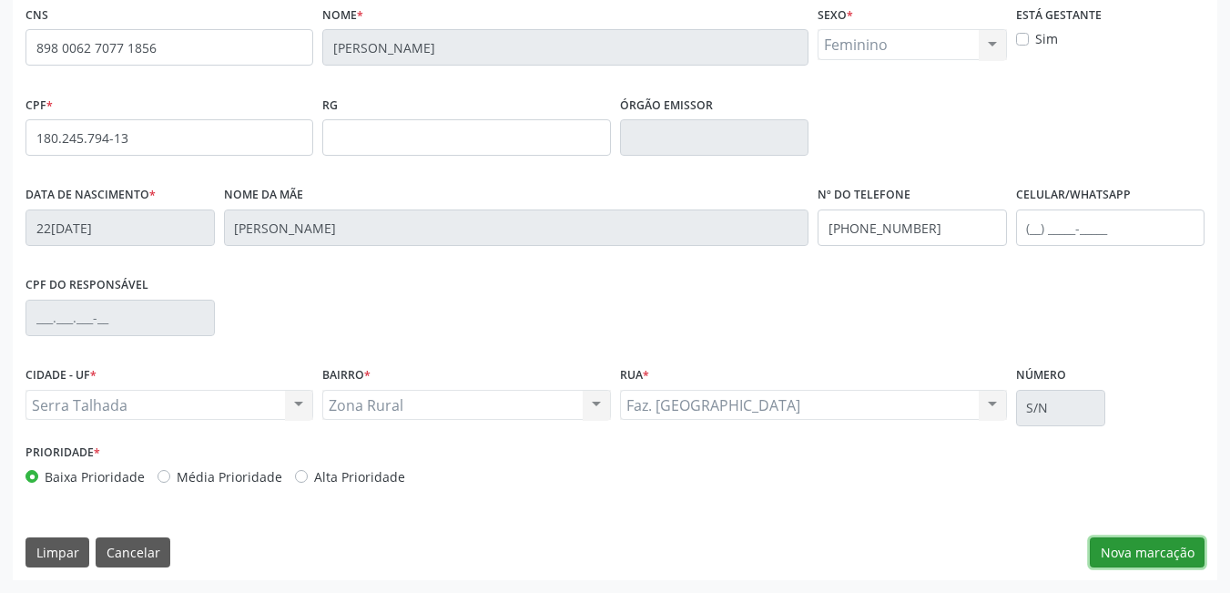
click at [1149, 559] on button "Nova marcação" at bounding box center [1147, 552] width 115 height 31
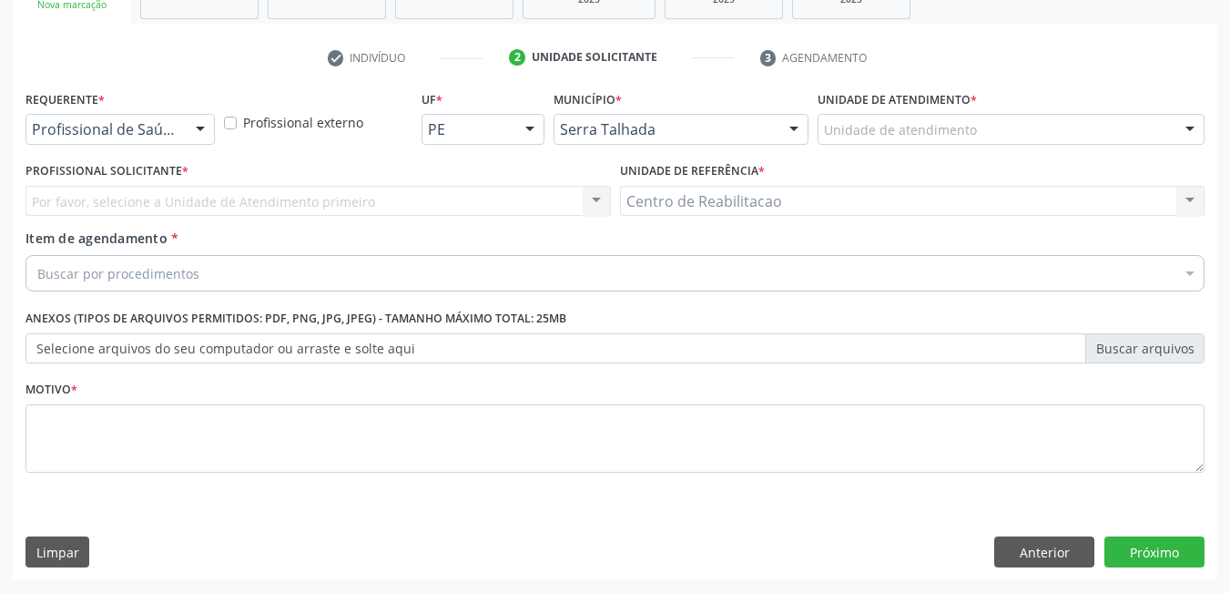
scroll to position [310, 0]
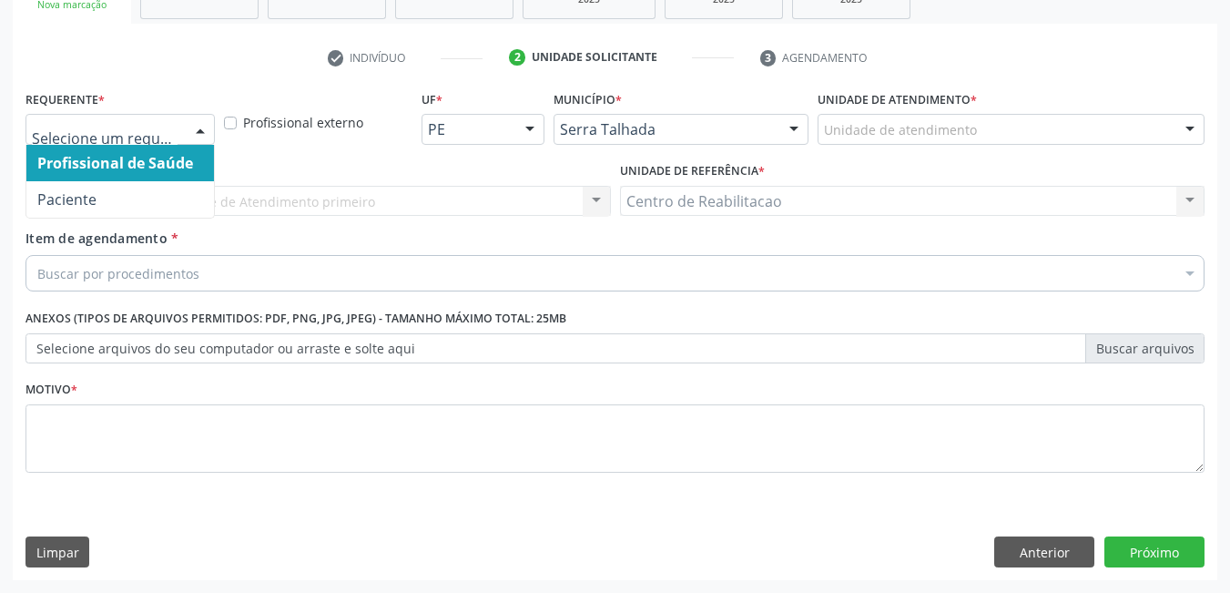
click at [187, 122] on div at bounding box center [200, 130] width 27 height 31
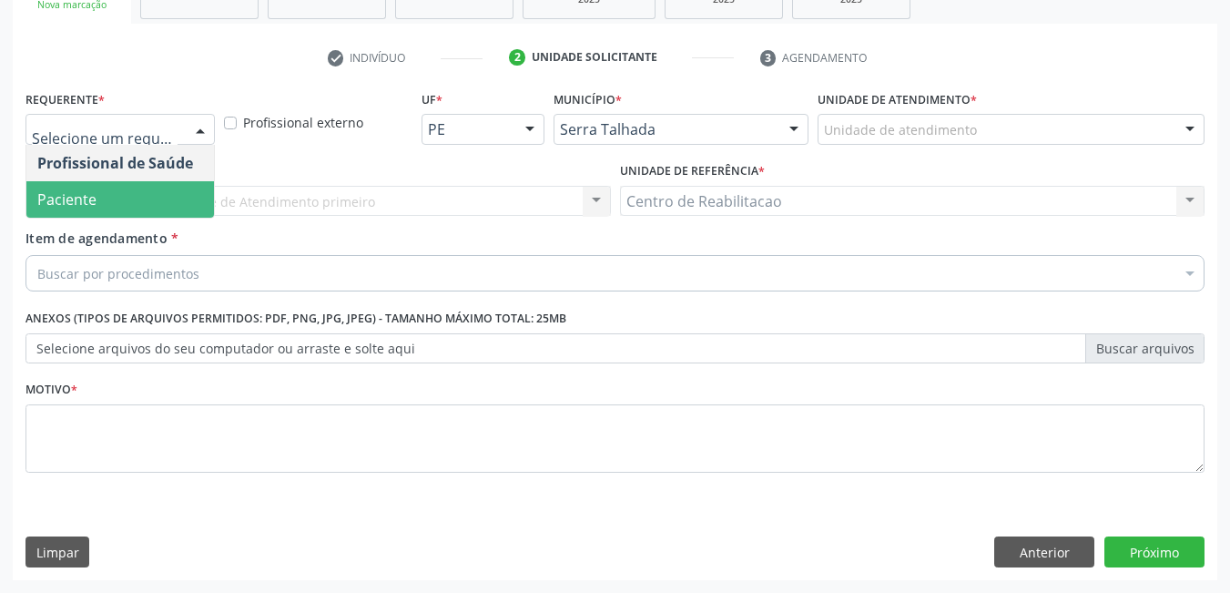
click at [146, 187] on span "Paciente" at bounding box center [120, 199] width 188 height 36
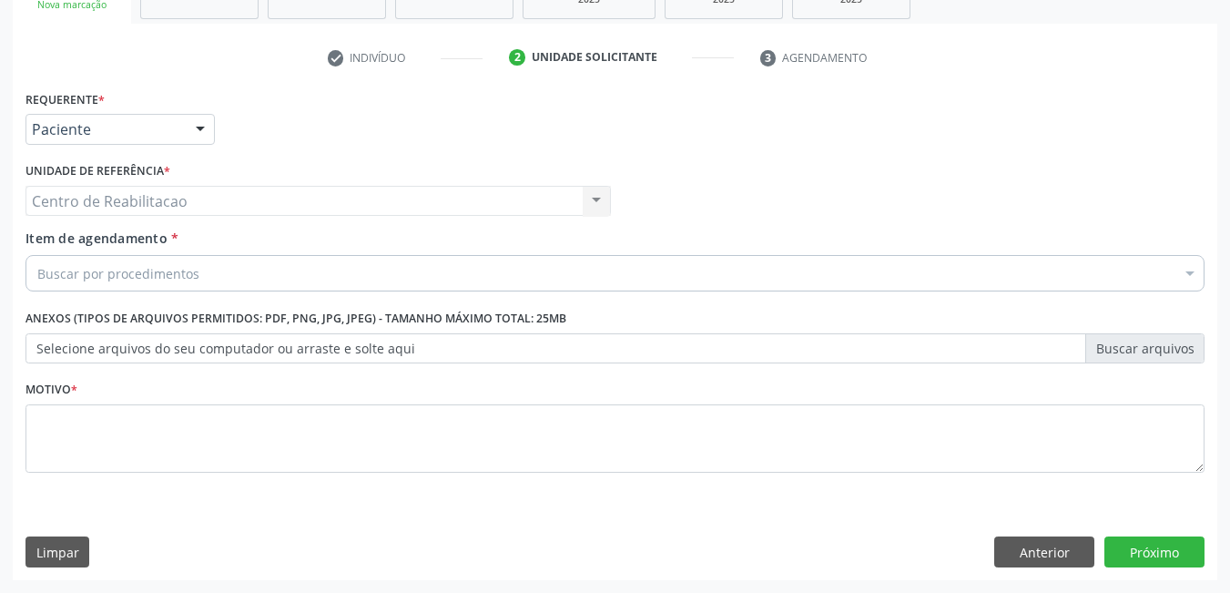
click at [250, 273] on div "Buscar por procedimentos" at bounding box center [615, 273] width 1179 height 36
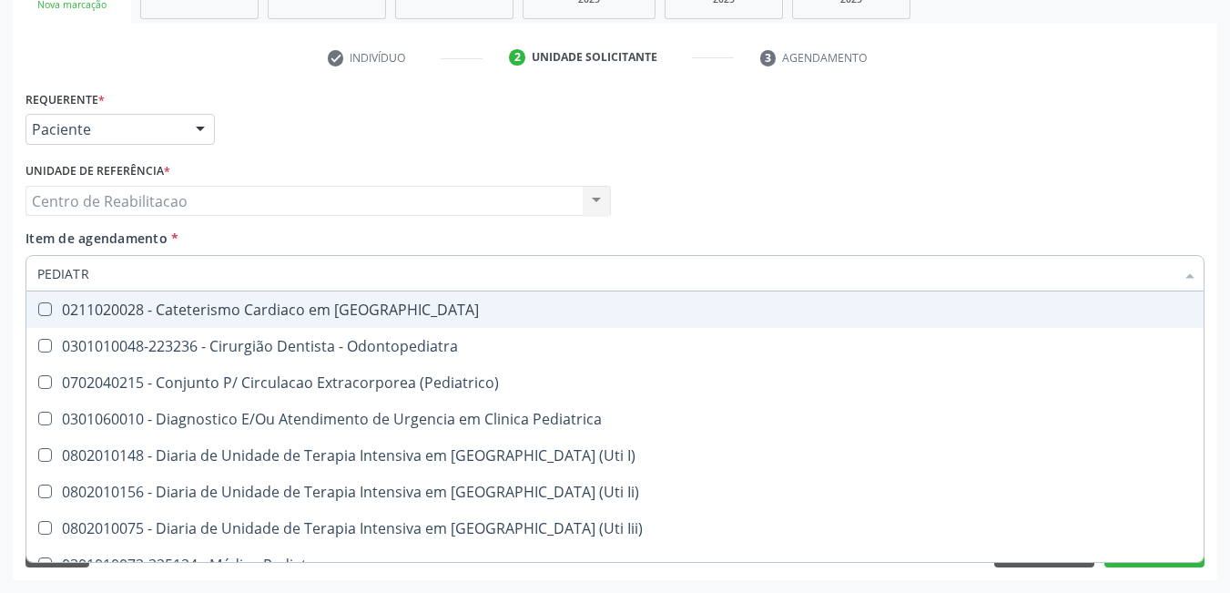
type input "PEDIATRA"
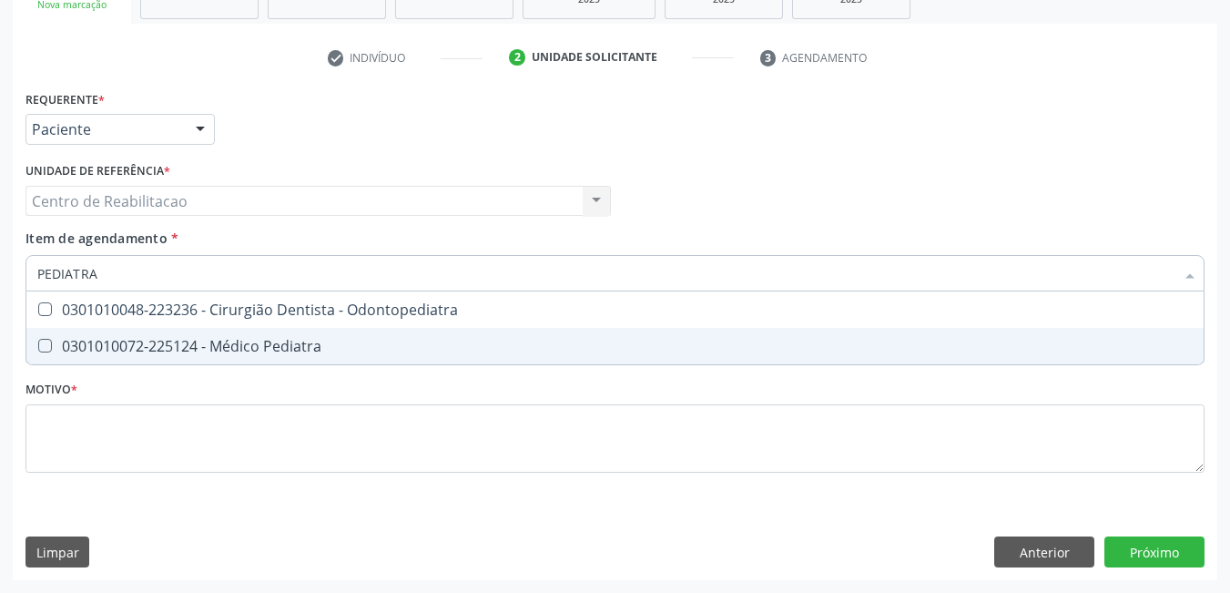
click at [50, 339] on Pediatra at bounding box center [45, 346] width 14 height 14
click at [38, 340] on Pediatra "checkbox" at bounding box center [32, 346] width 12 height 12
checkbox Pediatra "true"
click at [87, 395] on div "Requerente * Paciente Profissional de Saúde Paciente Nenhum resultado encontrad…" at bounding box center [615, 292] width 1179 height 413
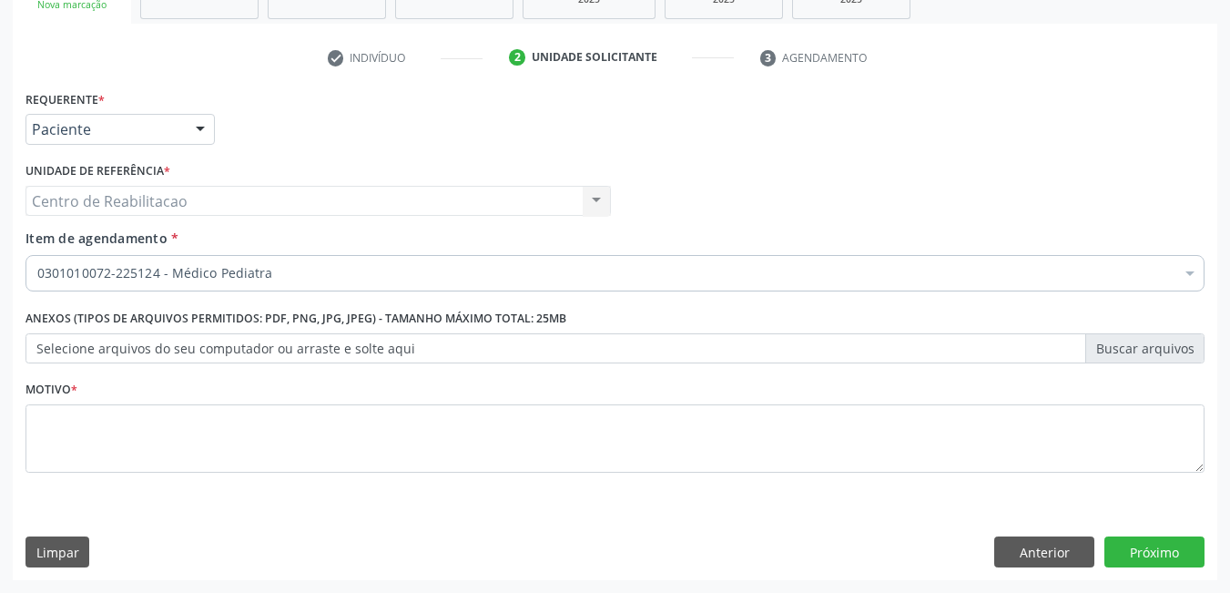
click at [91, 418] on span "0301010072-225124 - Médico Pediatra" at bounding box center [746, 407] width 1440 height 36
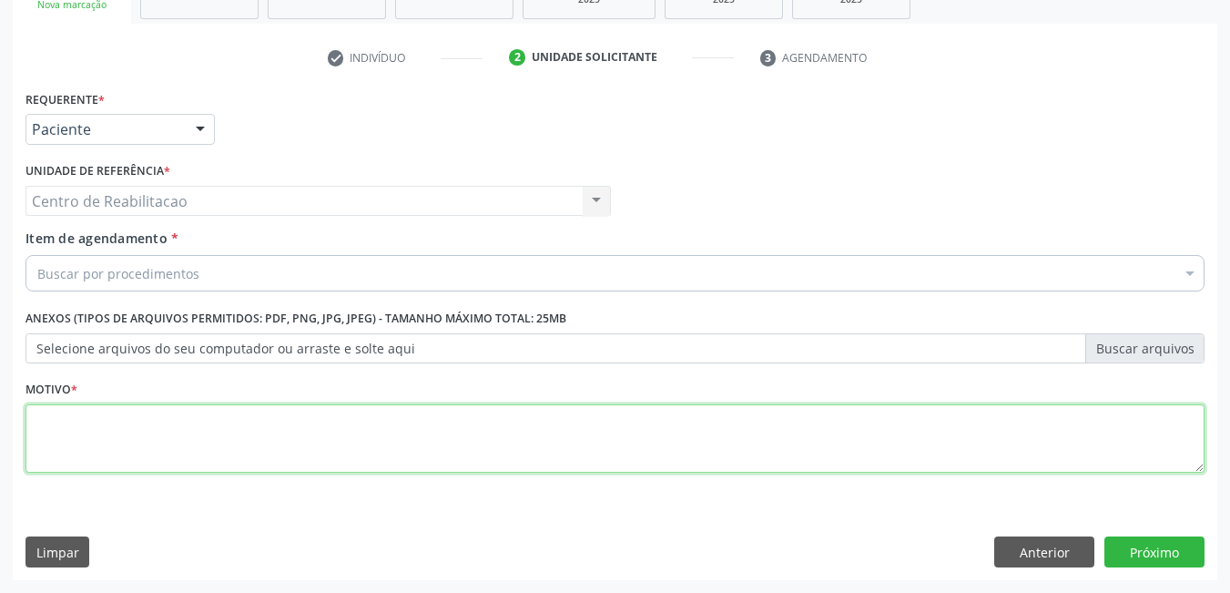
click at [91, 418] on textarea at bounding box center [615, 438] width 1179 height 69
type textarea "*"
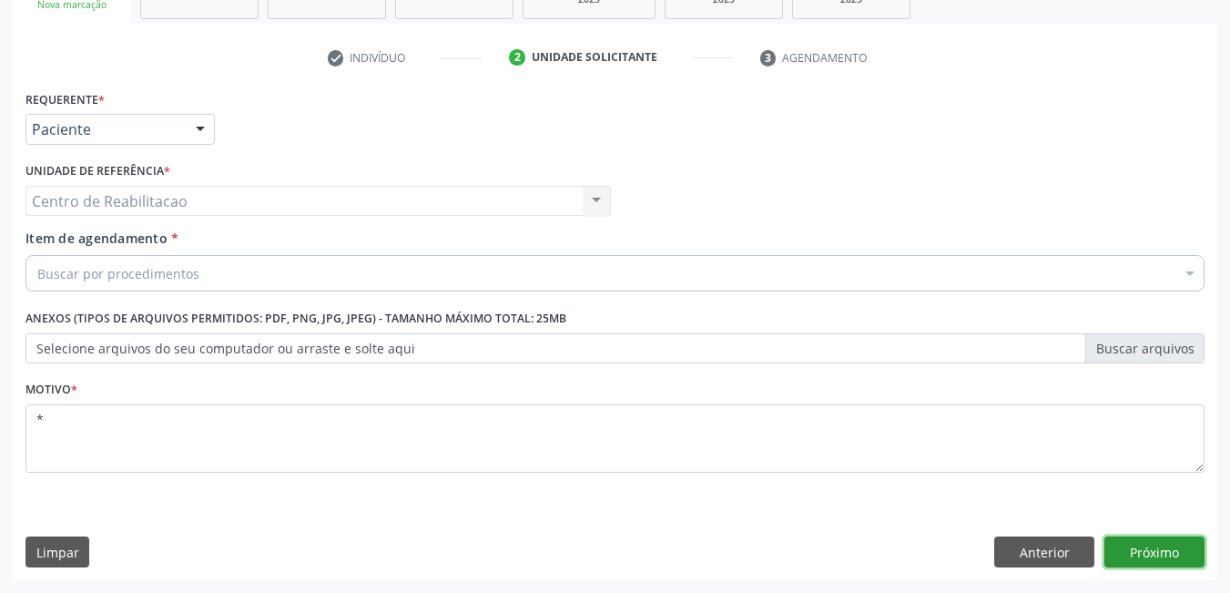
click at [1156, 558] on button "Próximo" at bounding box center [1155, 551] width 100 height 31
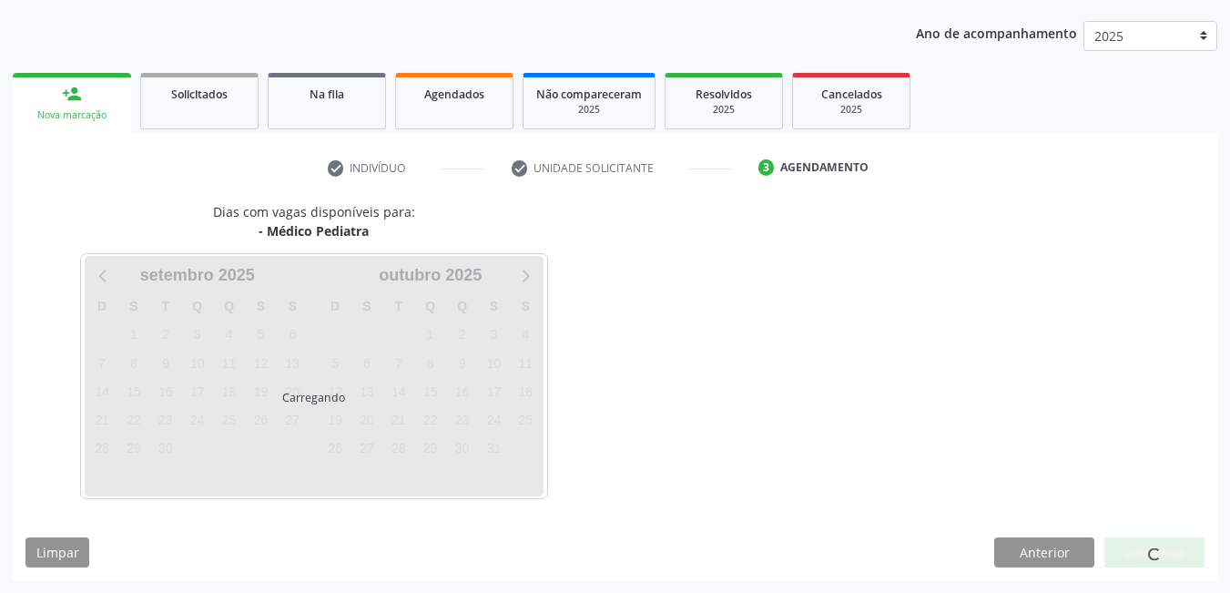
scroll to position [199, 0]
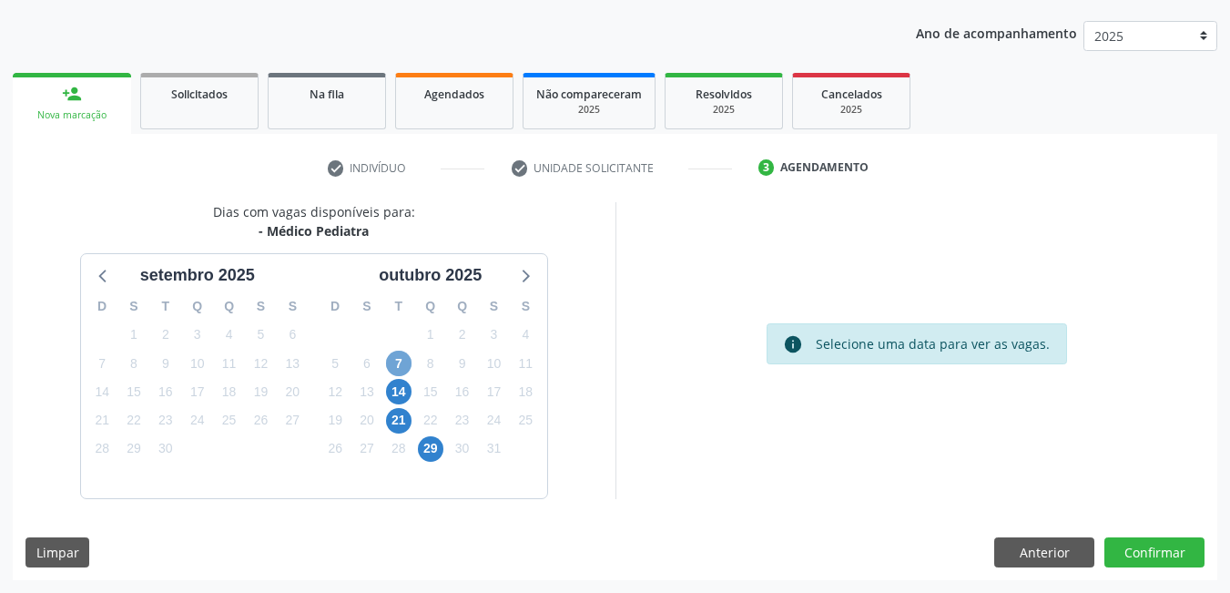
click at [395, 354] on span "7" at bounding box center [399, 364] width 26 height 26
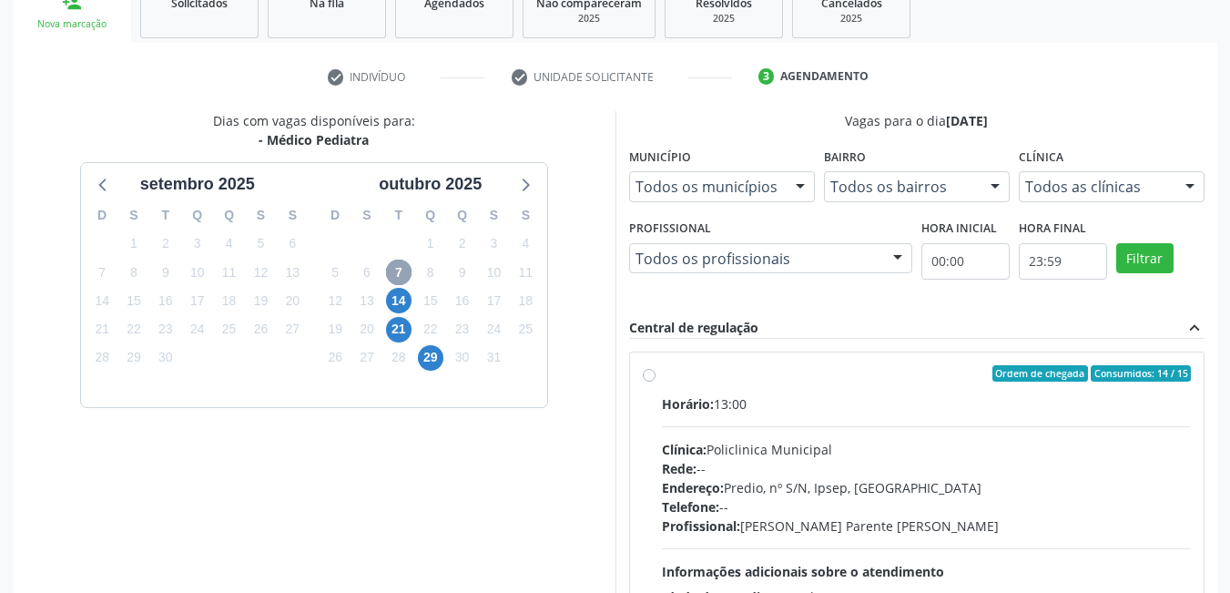
scroll to position [382, 0]
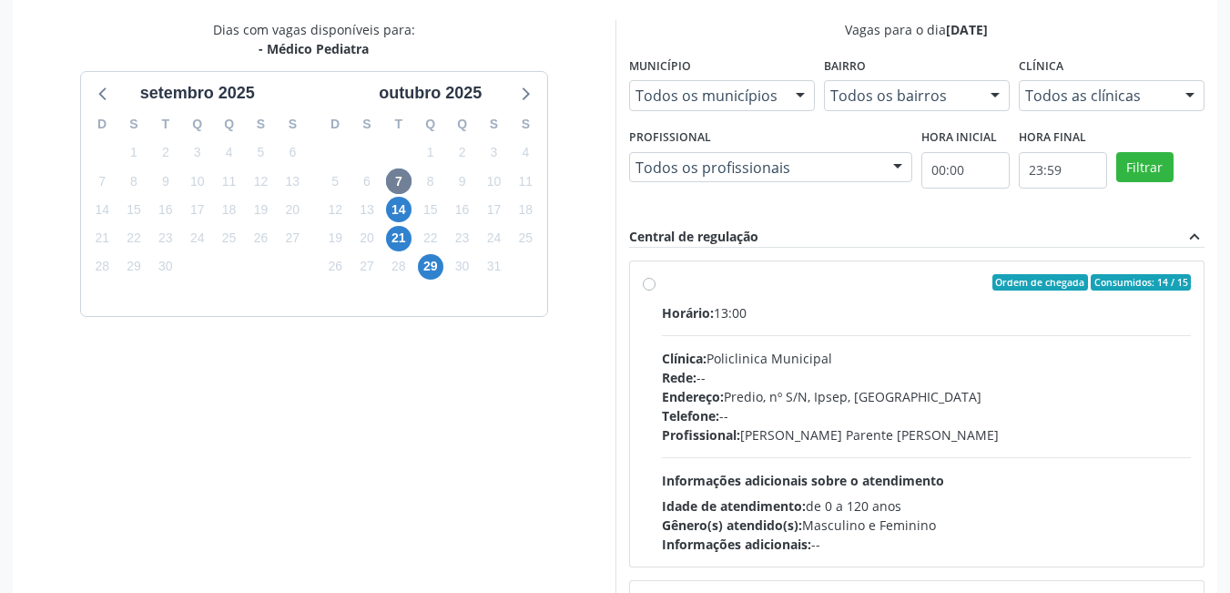
click at [662, 288] on label "Ordem de chegada Consumidos: 14 / 15 Horário: 13:00 Clínica: Policlinica Munici…" at bounding box center [927, 414] width 530 height 280
click at [649, 288] on input "Ordem de chegada Consumidos: 14 / 15 Horário: 13:00 Clínica: Policlinica Munici…" at bounding box center [649, 282] width 13 height 16
radio input "true"
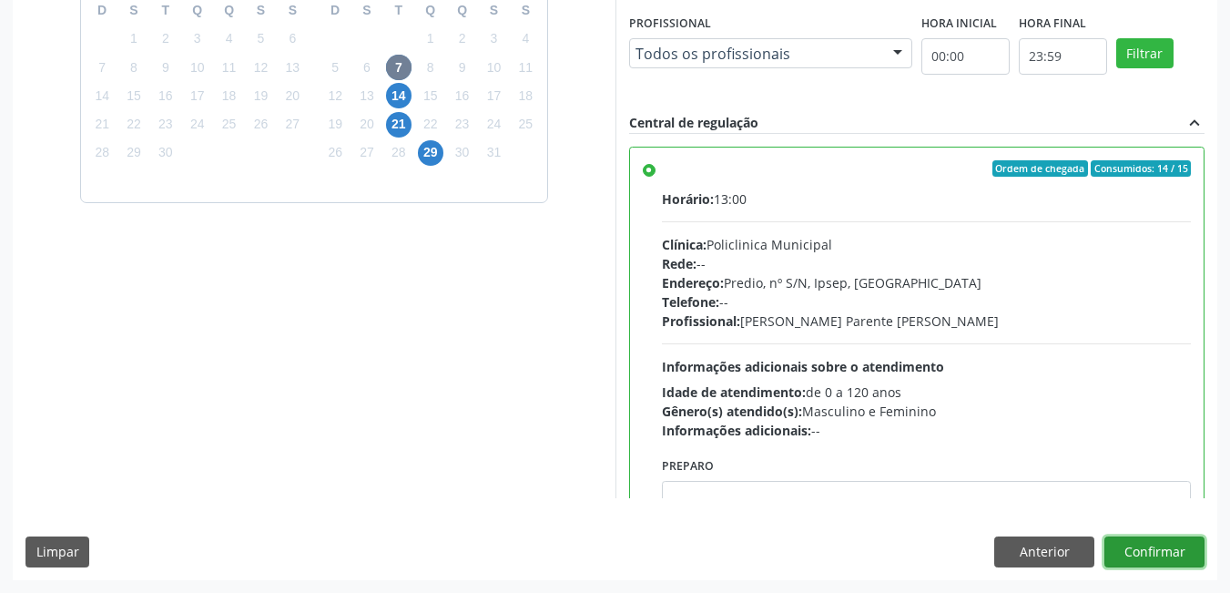
click at [1162, 557] on button "Confirmar" at bounding box center [1155, 551] width 100 height 31
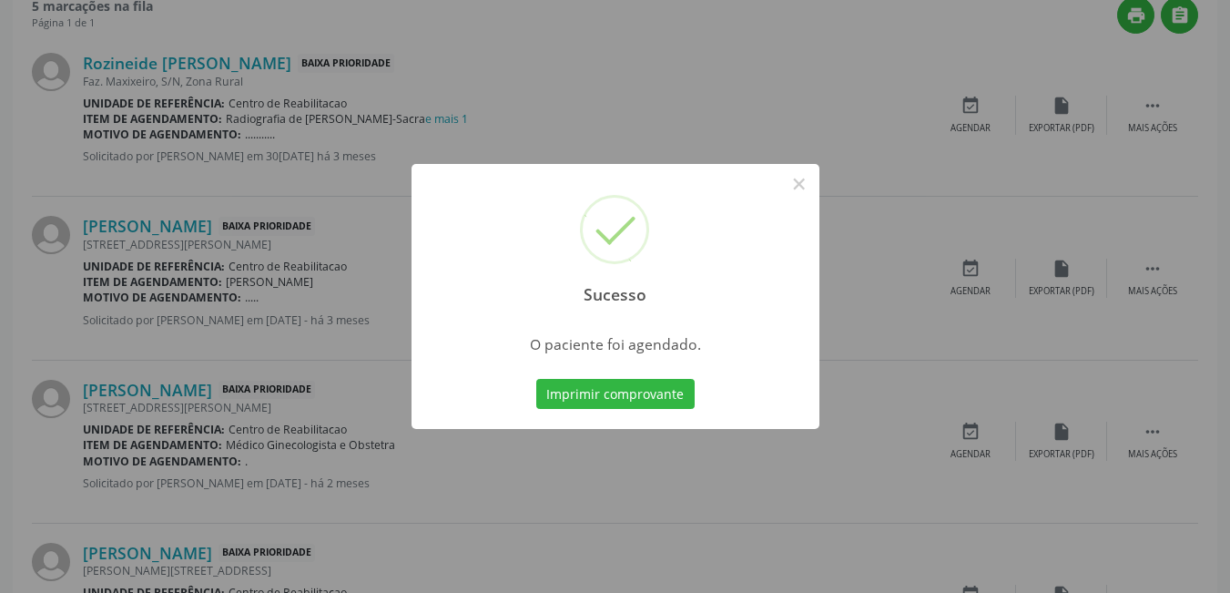
scroll to position [8, 0]
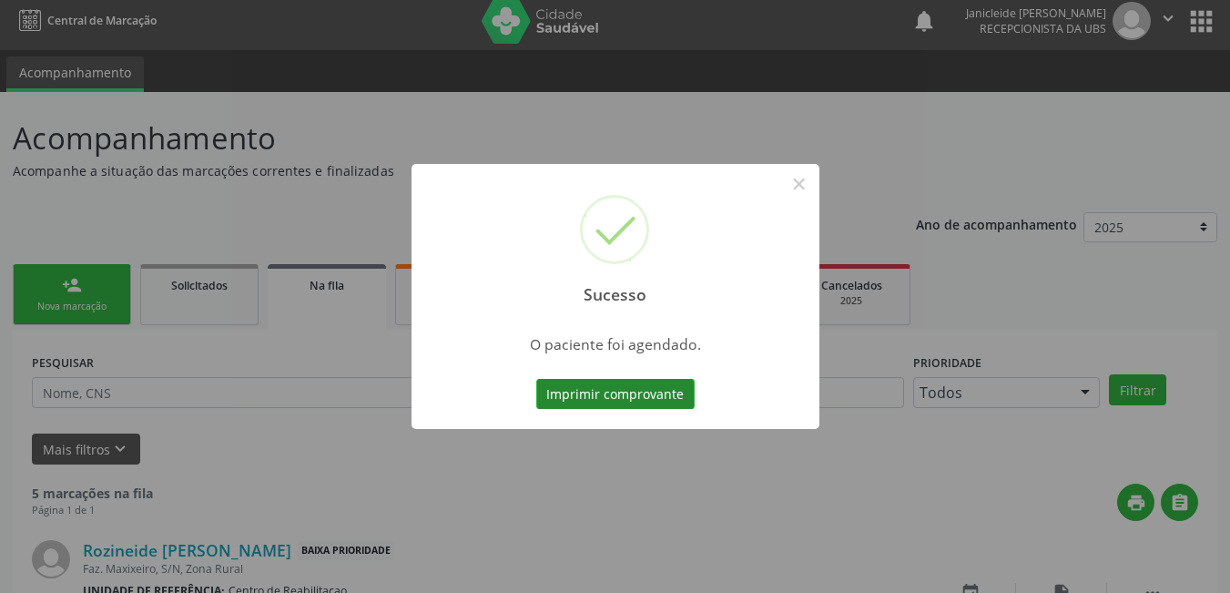
click at [612, 391] on button "Imprimir comprovante" at bounding box center [615, 394] width 158 height 31
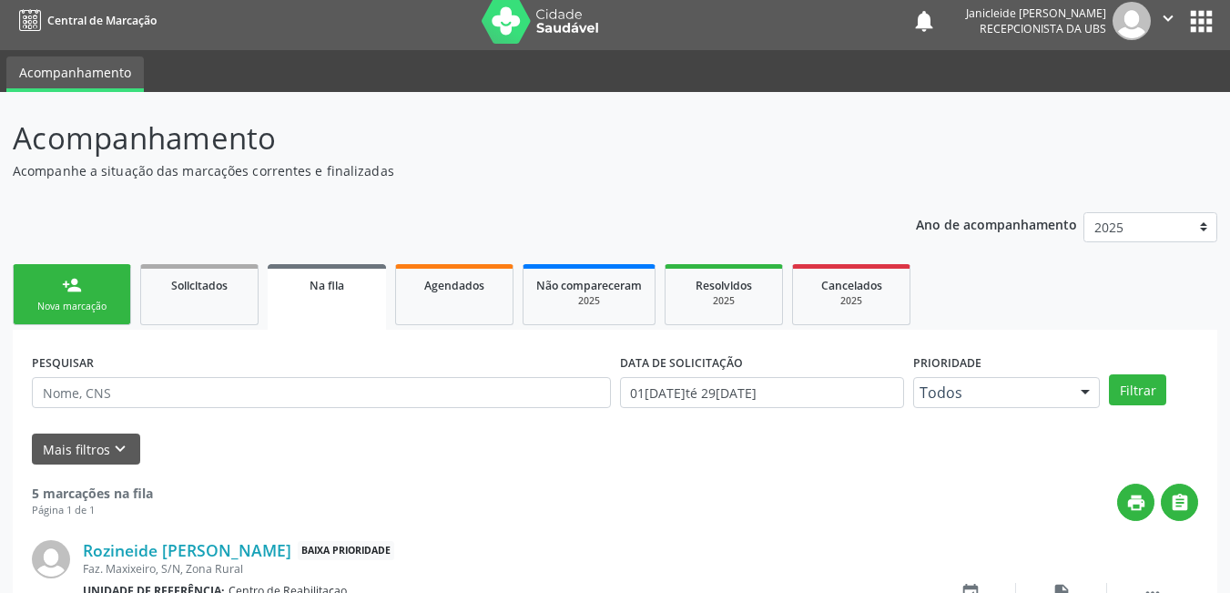
click at [47, 302] on div "Nova marcação" at bounding box center [71, 307] width 91 height 14
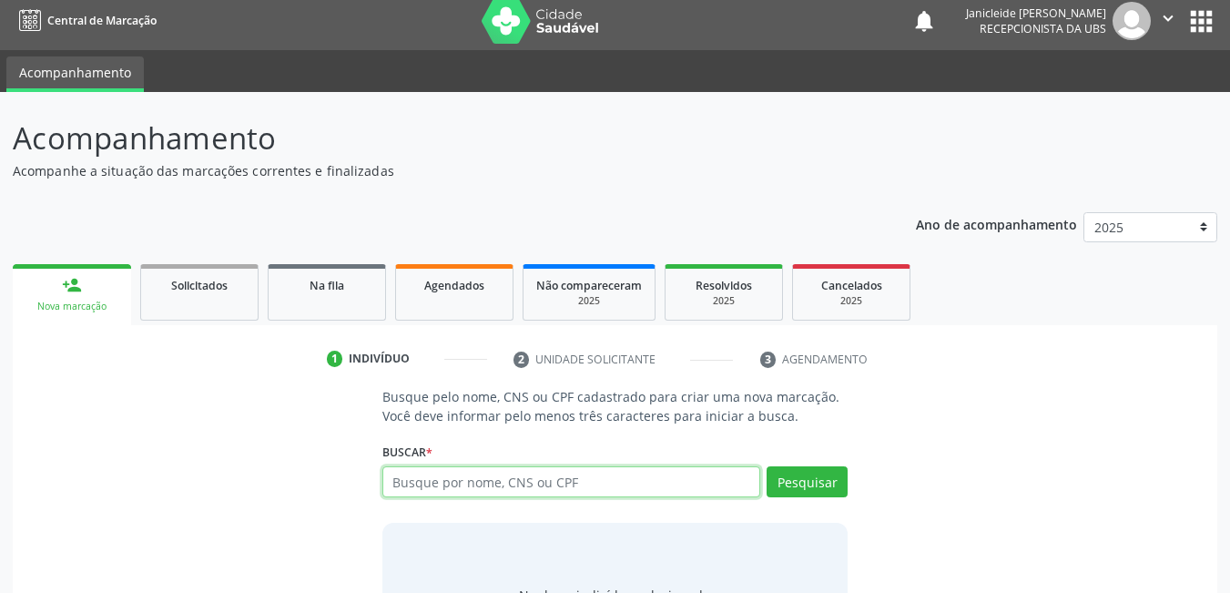
click at [459, 492] on input "text" at bounding box center [572, 481] width 379 height 31
click at [492, 487] on input "text" at bounding box center [572, 481] width 379 height 31
type input "707605243467290"
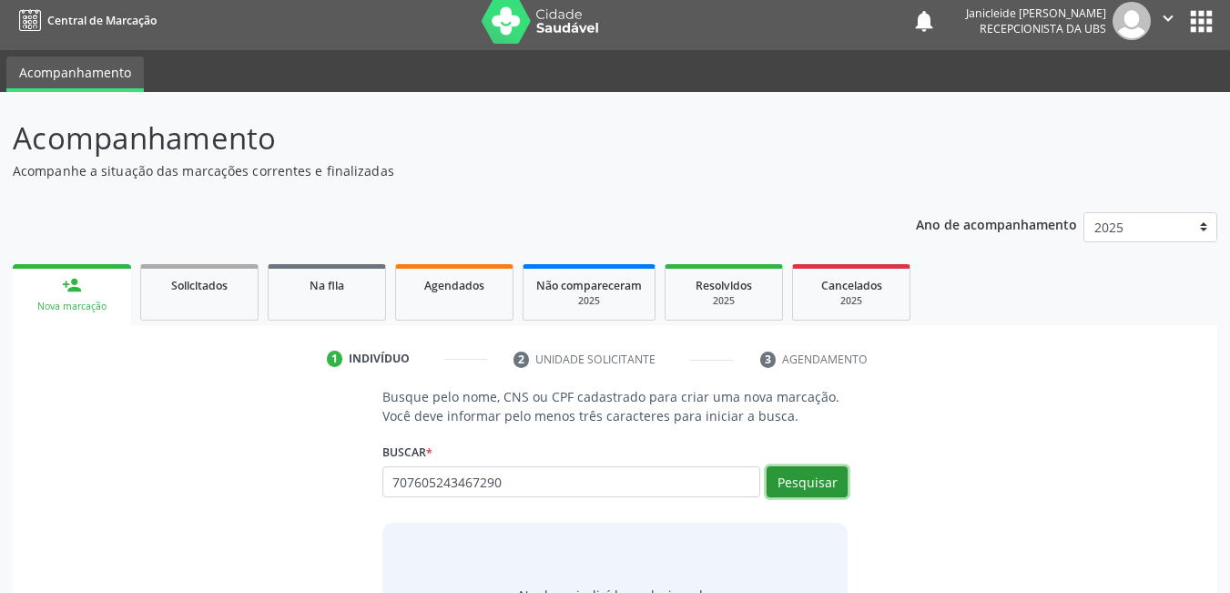
click at [805, 476] on button "Pesquisar" at bounding box center [807, 481] width 81 height 31
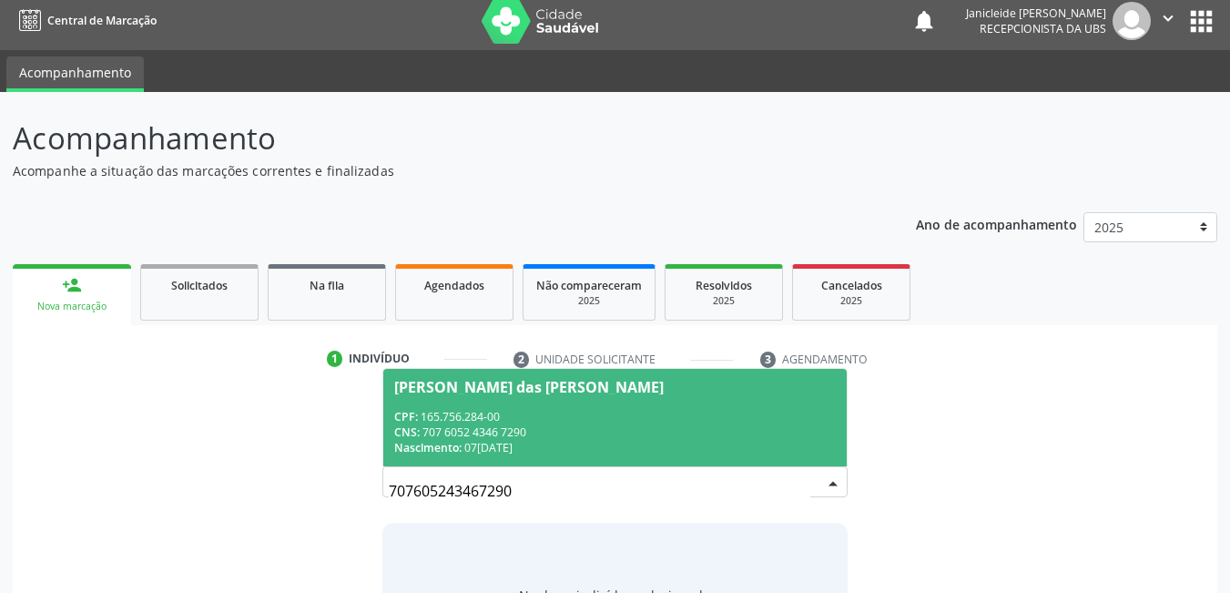
click at [521, 413] on div "CPF: 165.756.284-00" at bounding box center [615, 416] width 443 height 15
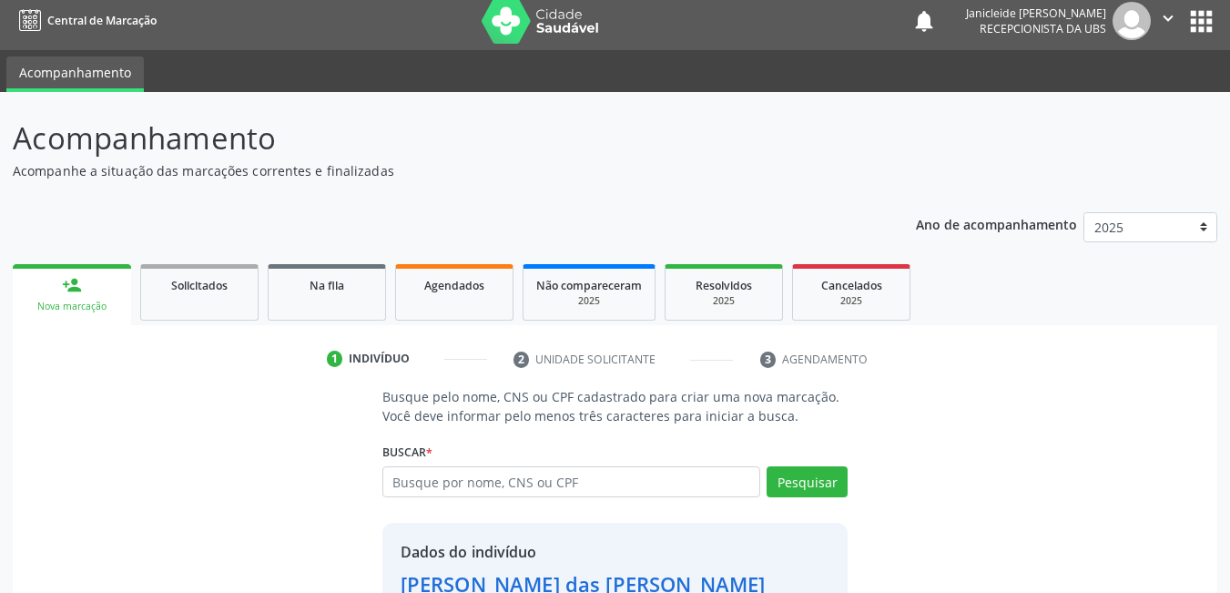
scroll to position [138, 0]
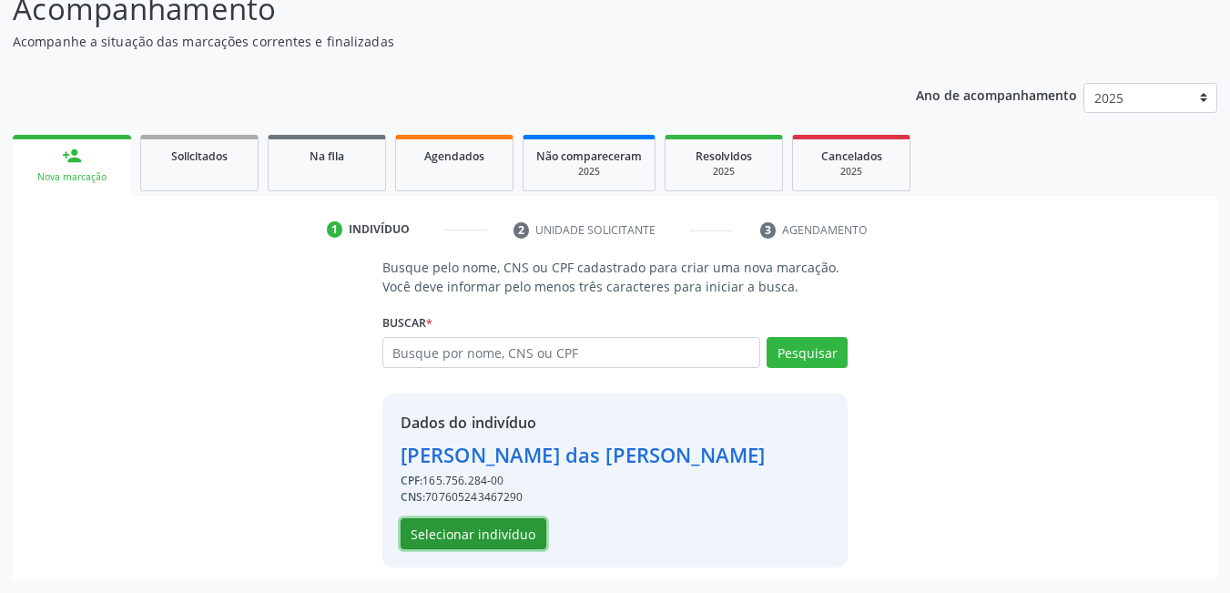
click at [469, 535] on button "Selecionar indivíduo" at bounding box center [474, 533] width 146 height 31
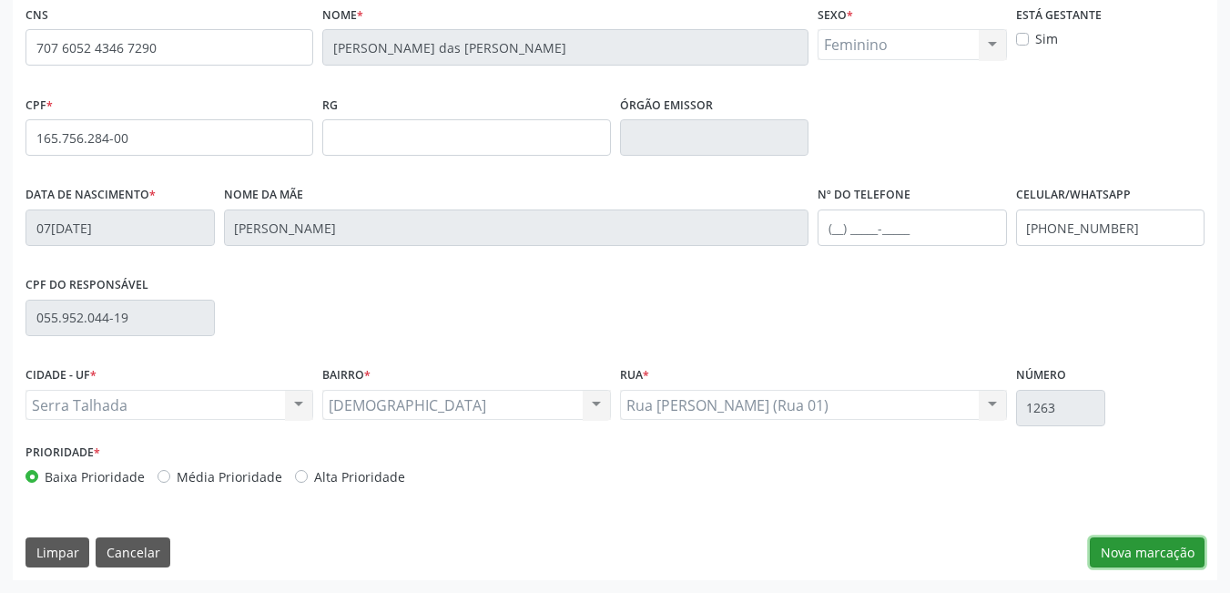
click at [1156, 540] on button "Nova marcação" at bounding box center [1147, 552] width 115 height 31
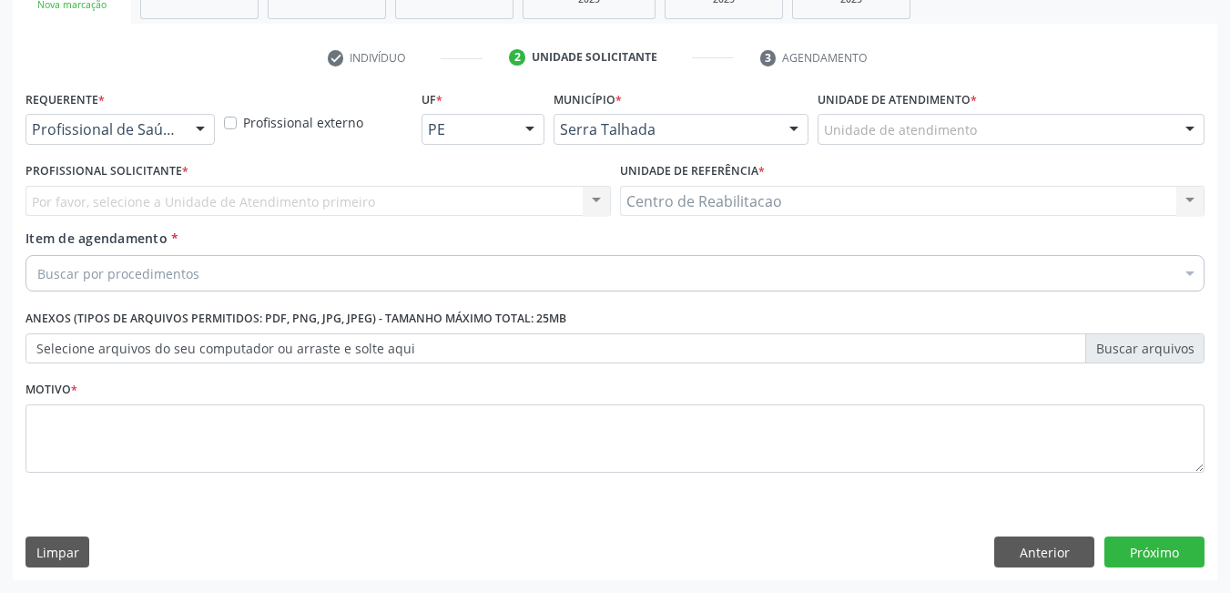
scroll to position [310, 0]
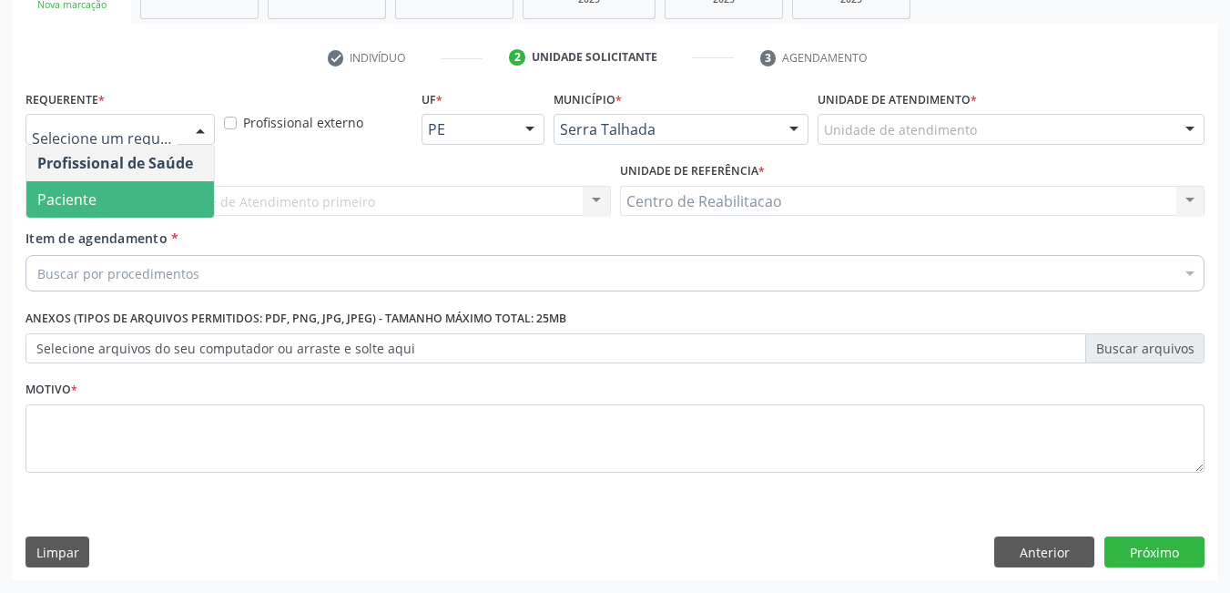
click at [101, 187] on span "Paciente" at bounding box center [120, 199] width 188 height 36
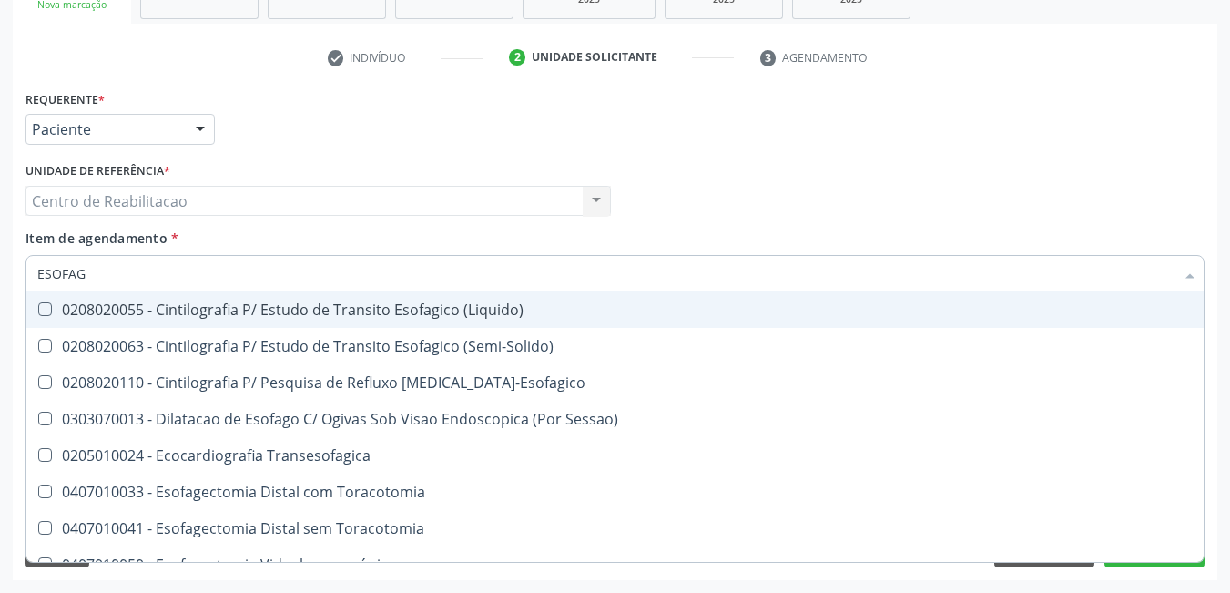
type input "ESOFAGO"
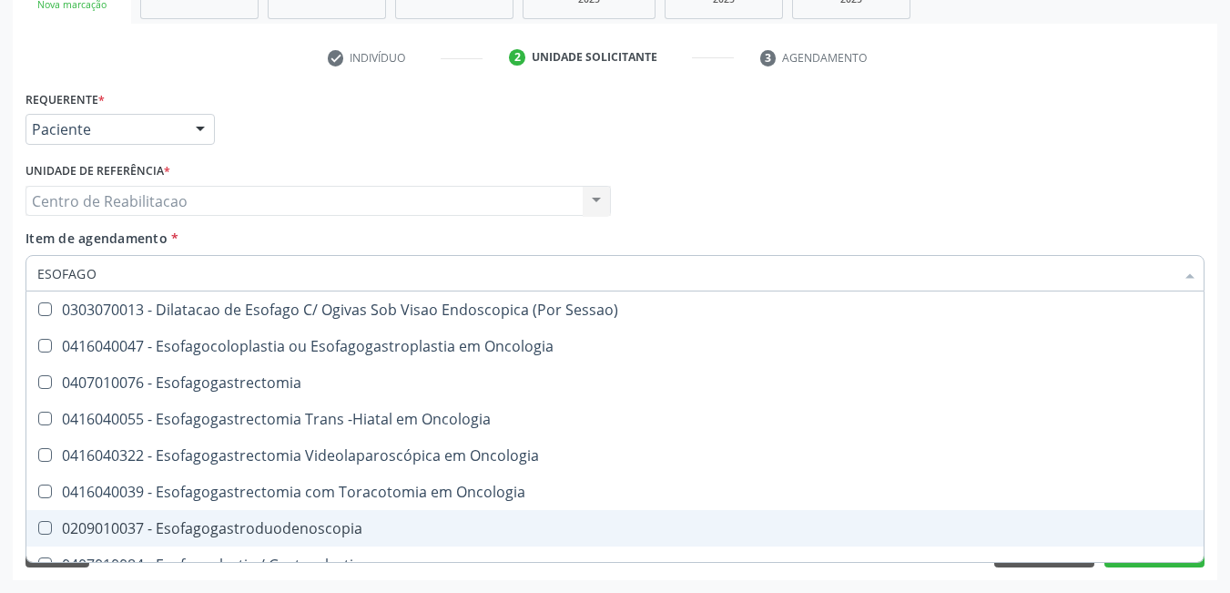
click at [45, 529] on Esofagogastroduodenoscopia at bounding box center [45, 528] width 14 height 14
click at [38, 529] on Esofagogastroduodenoscopia "checkbox" at bounding box center [32, 528] width 12 height 12
checkbox Esofagogastroduodenoscopia "true"
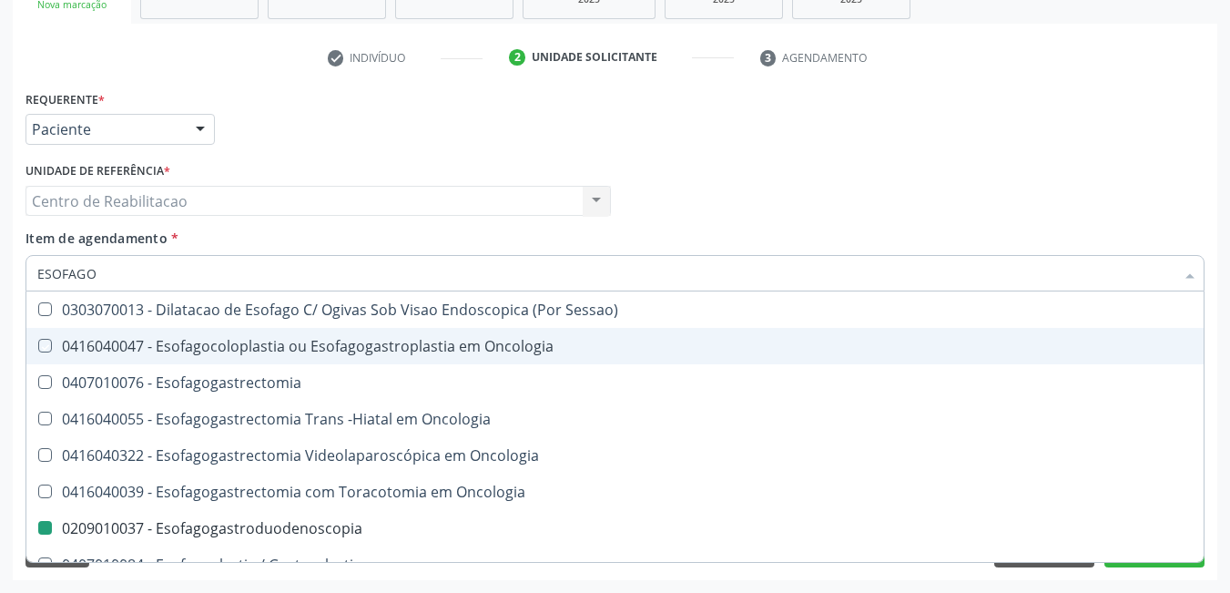
click at [1117, 129] on div "Requerente * Paciente Profissional de Saúde Paciente Nenhum resultado encontrad…" at bounding box center [615, 121] width 1189 height 71
checkbox Oncologia "true"
checkbox Esofagogastroduodenoscopia "false"
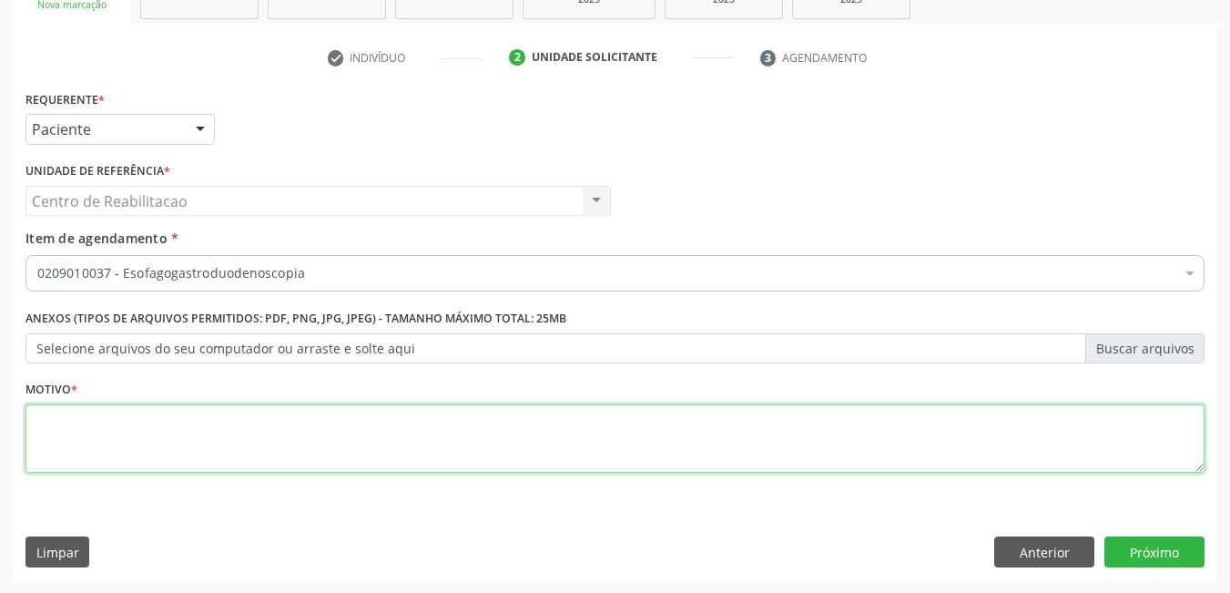
click at [1038, 444] on textarea at bounding box center [615, 438] width 1179 height 69
type textarea "*"
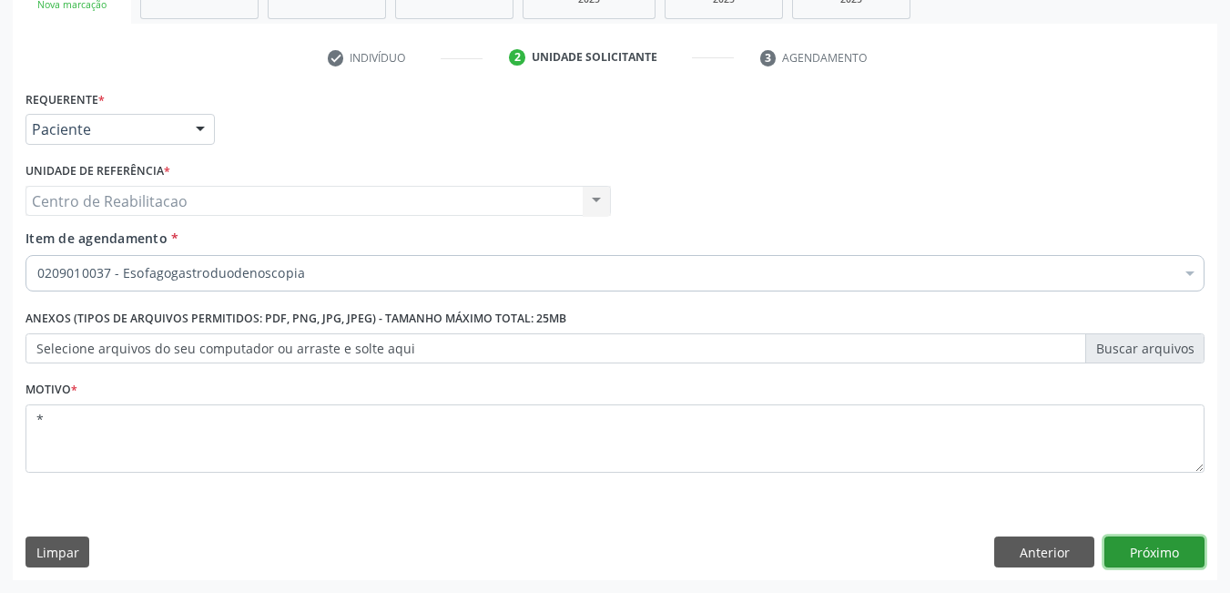
click at [1165, 558] on button "Próximo" at bounding box center [1155, 551] width 100 height 31
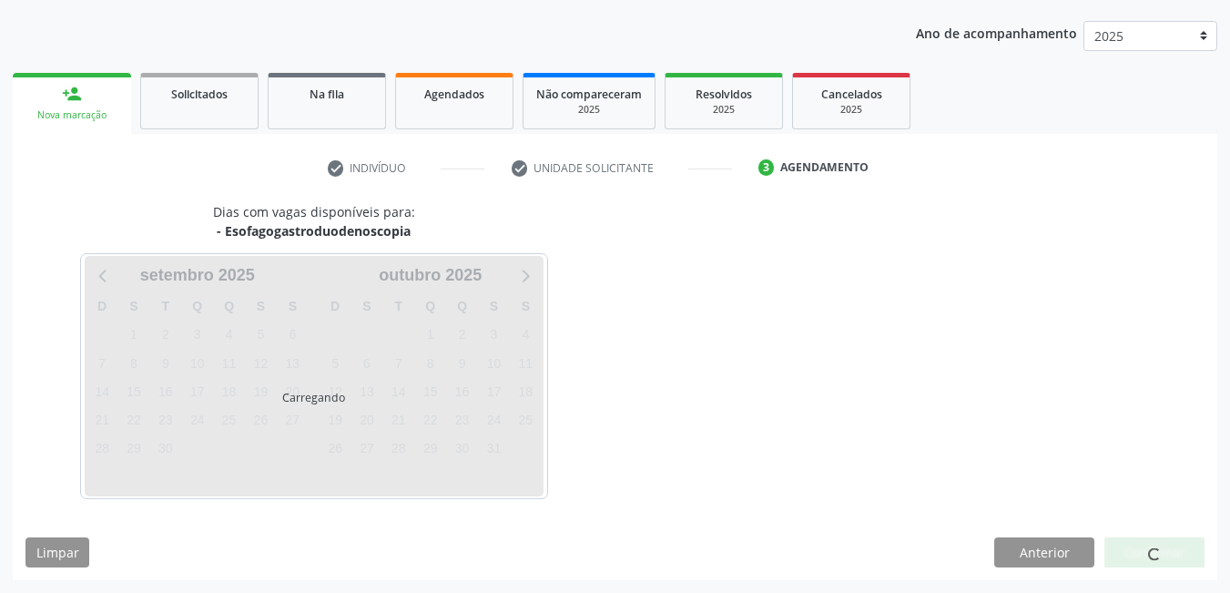
scroll to position [199, 0]
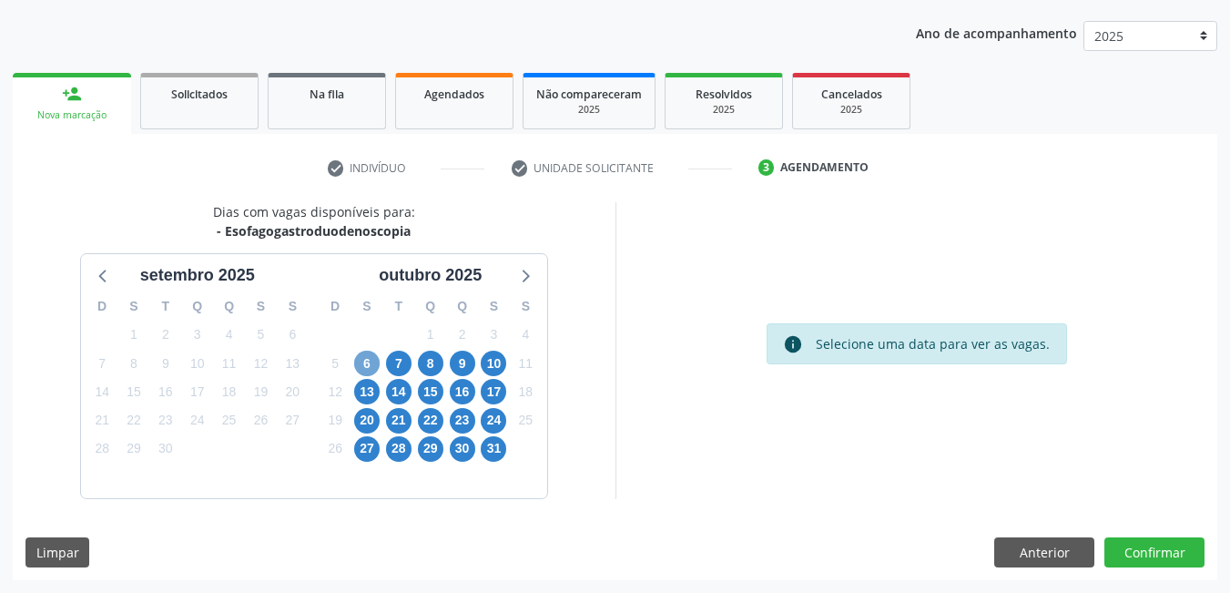
click at [367, 360] on span "6" at bounding box center [367, 364] width 26 height 26
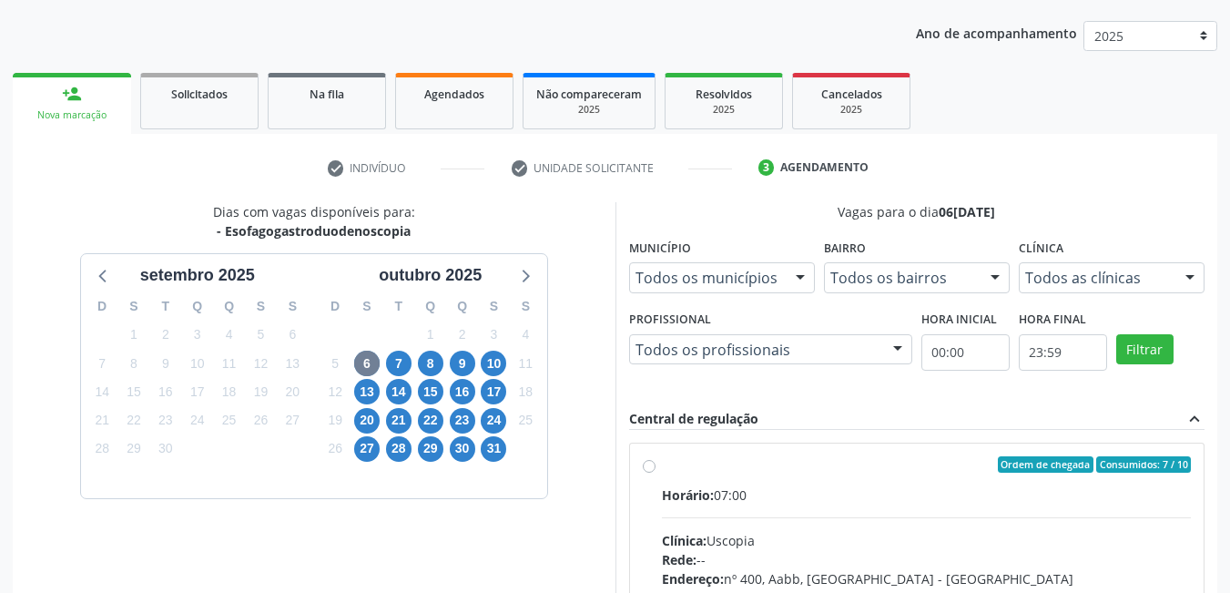
click at [662, 468] on label "Ordem de chegada Consumidos: 7 / 10 Horário: 07:00 Clínica: Uscopia Rede: -- En…" at bounding box center [927, 596] width 530 height 280
click at [647, 468] on input "Ordem de chegada Consumidos: 7 / 10 Horário: 07:00 Clínica: Uscopia Rede: -- En…" at bounding box center [649, 464] width 13 height 16
radio input "true"
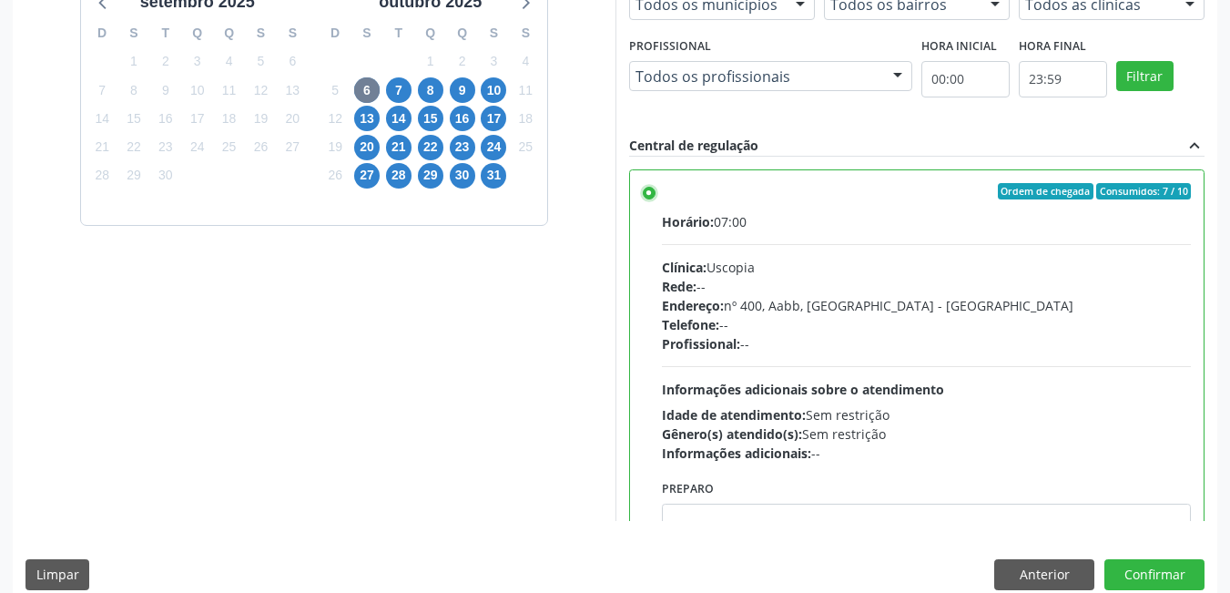
scroll to position [495, 0]
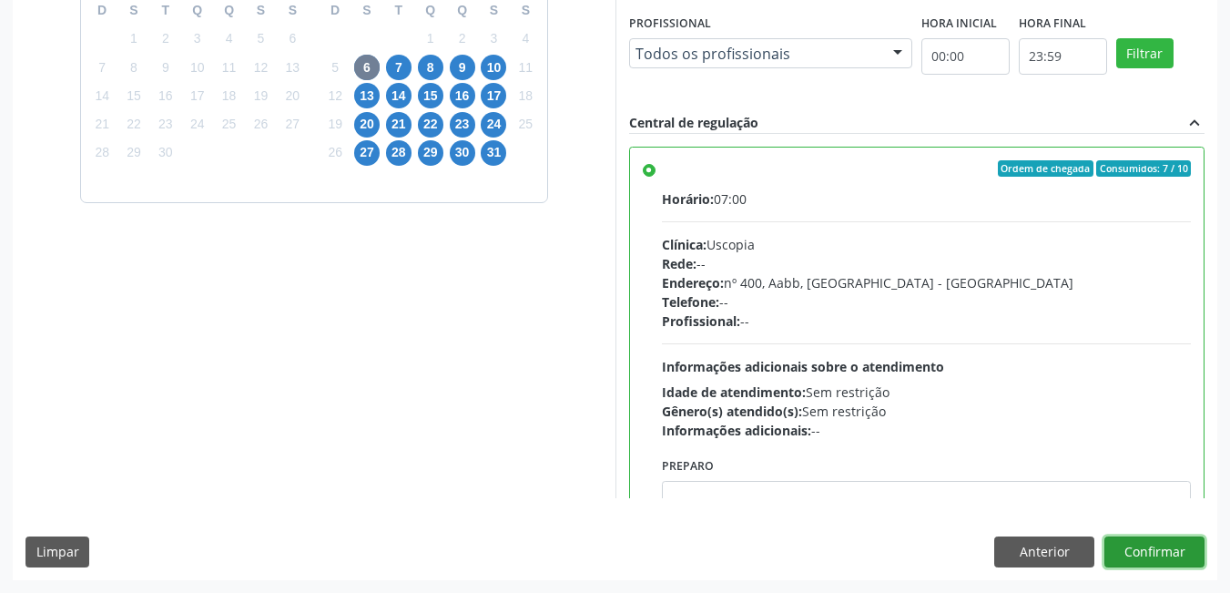
click at [1168, 551] on button "Confirmar" at bounding box center [1155, 551] width 100 height 31
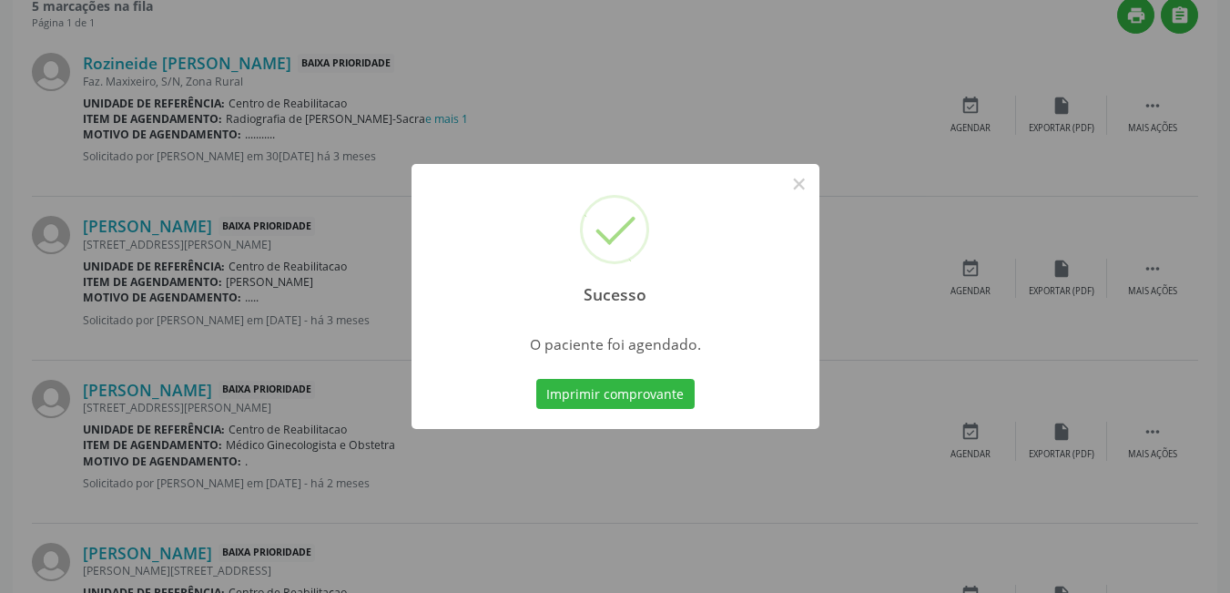
scroll to position [8, 0]
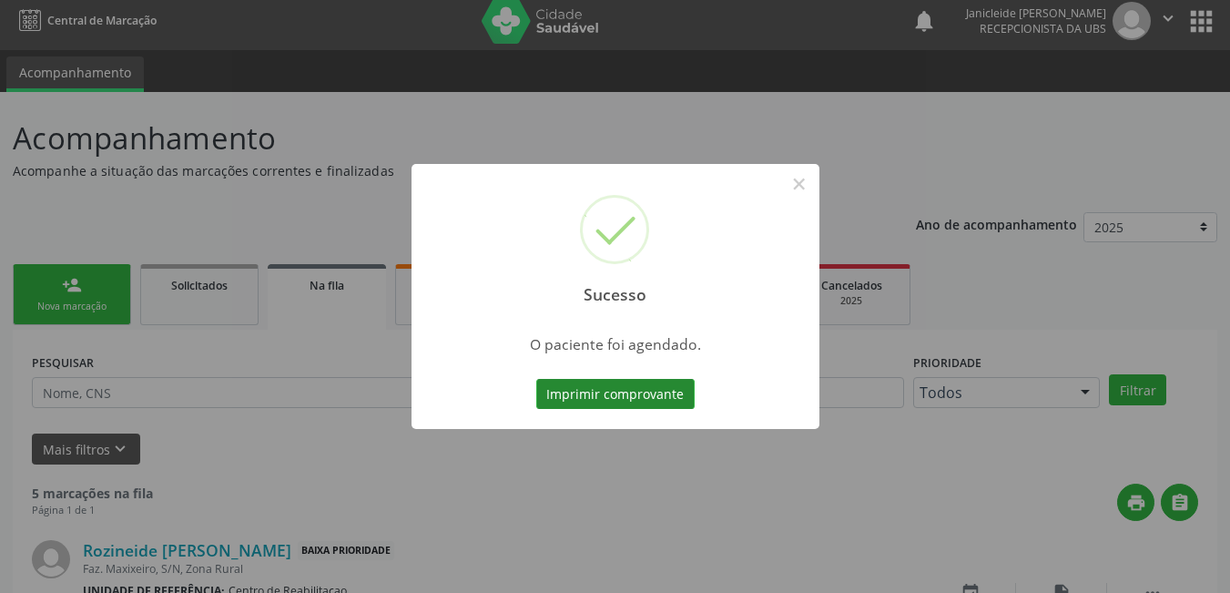
click at [604, 397] on button "Imprimir comprovante" at bounding box center [615, 394] width 158 height 31
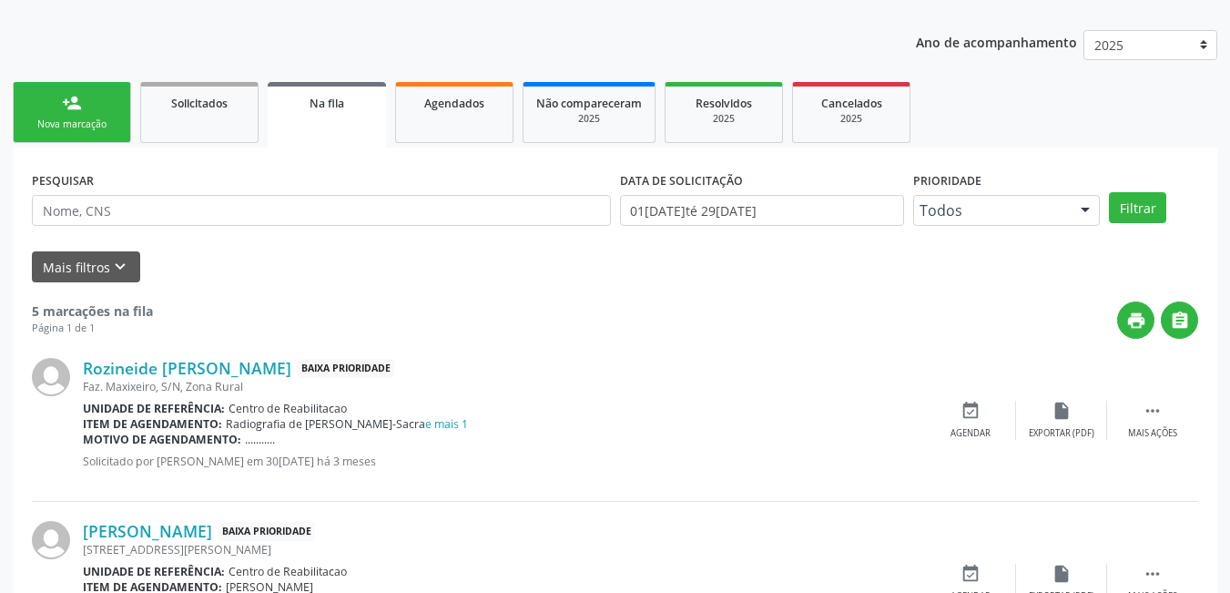
click at [66, 134] on link "person_add Nova marcação" at bounding box center [72, 112] width 118 height 61
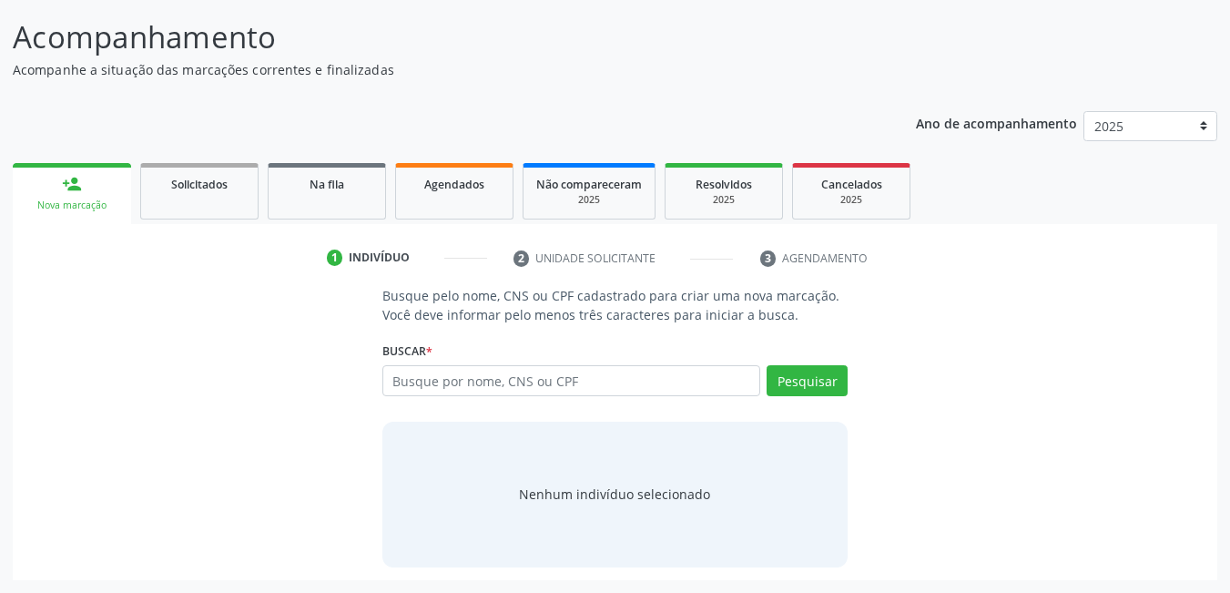
scroll to position [109, 0]
click at [534, 387] on input "text" at bounding box center [572, 380] width 379 height 31
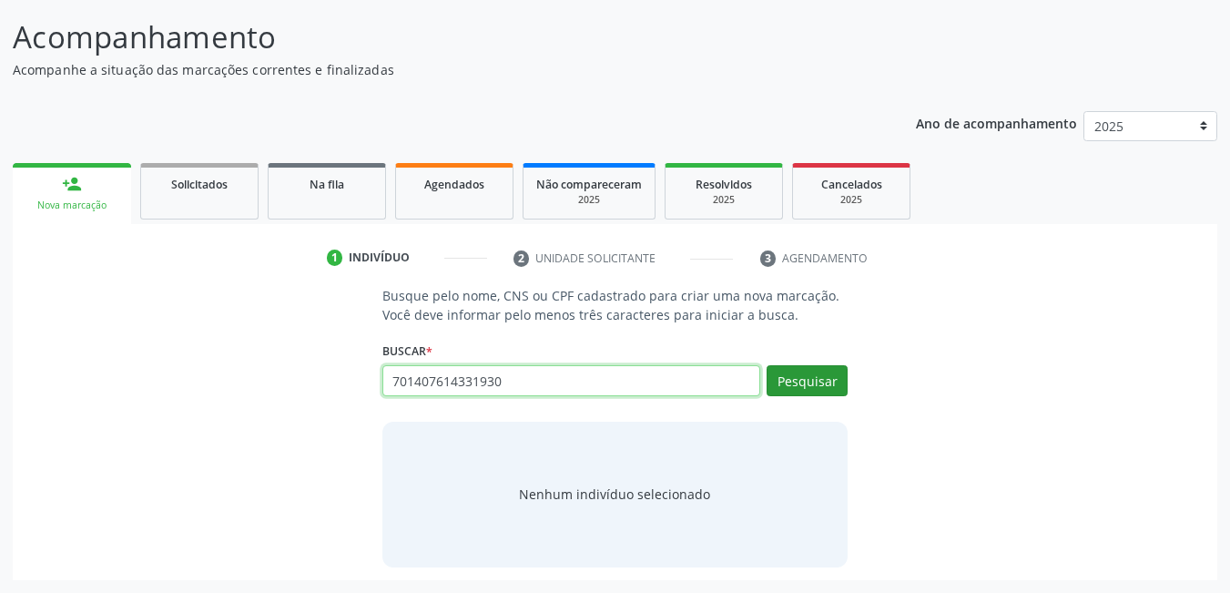
type input "701407614331930"
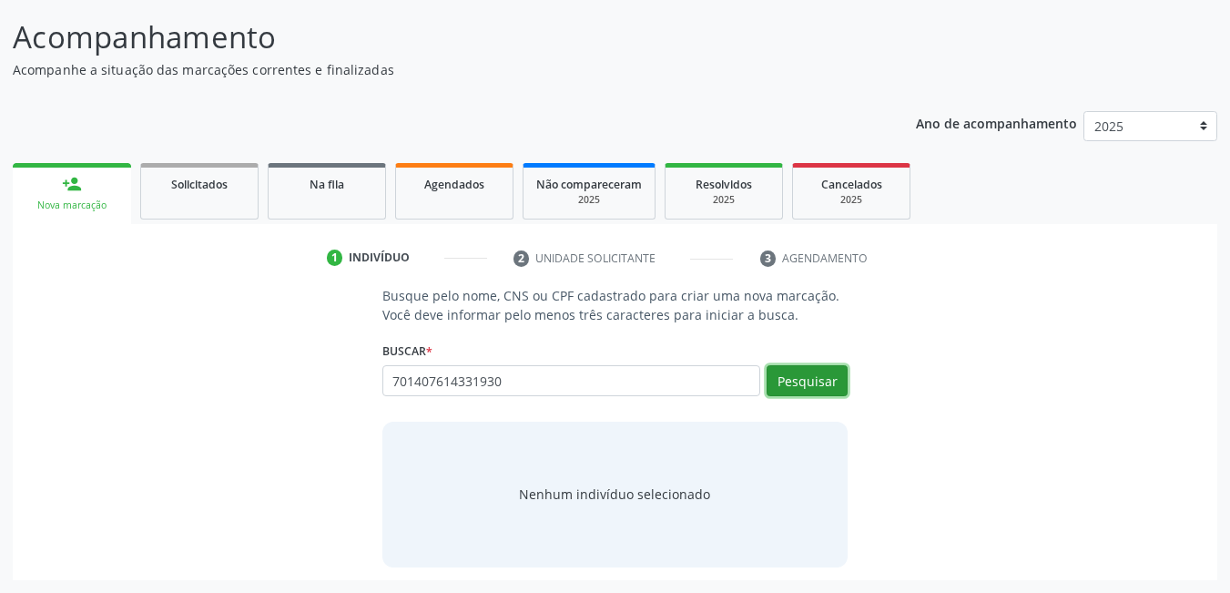
click at [794, 383] on button "Pesquisar" at bounding box center [807, 380] width 81 height 31
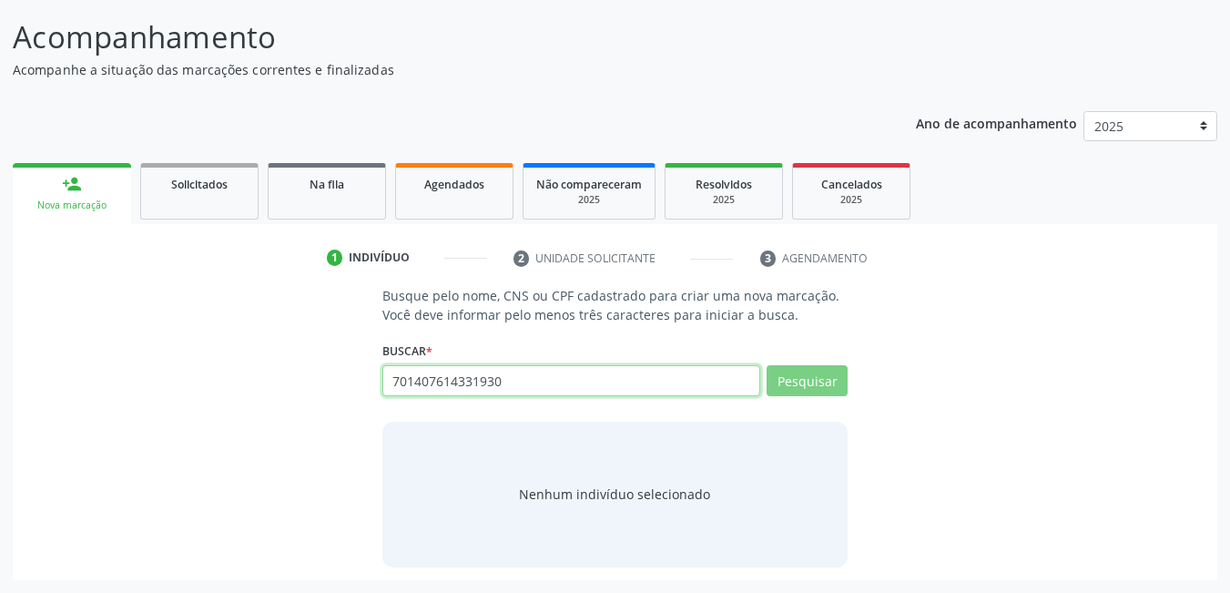
click at [517, 374] on input "701407614331930" at bounding box center [572, 380] width 379 height 31
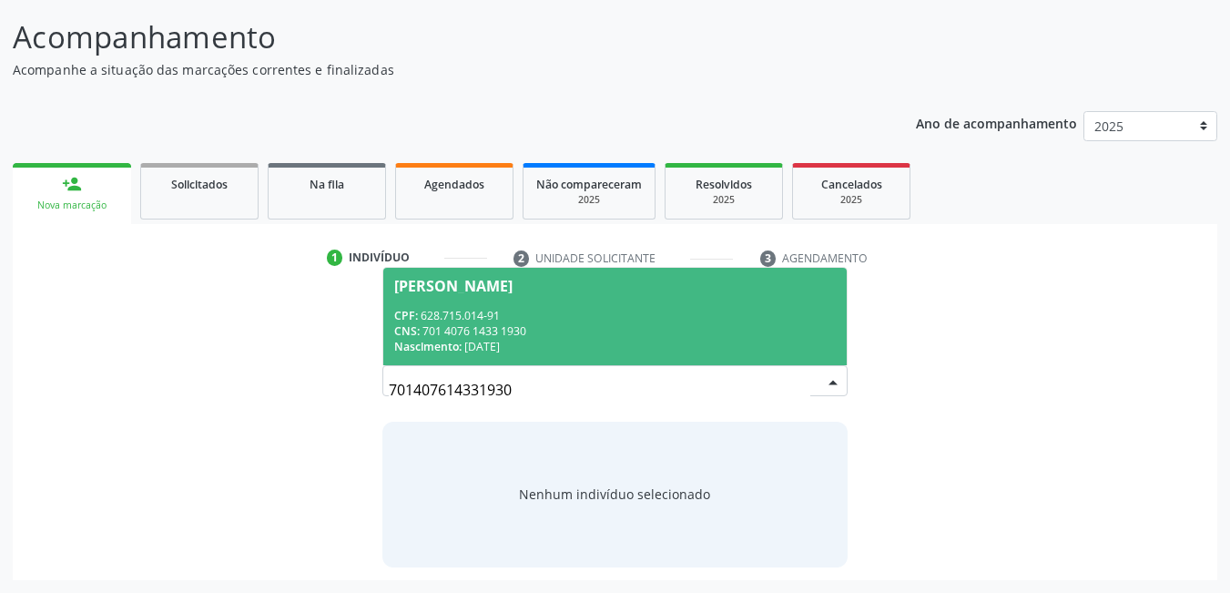
click at [474, 328] on div "CNS: 701 4076 1433 1930" at bounding box center [615, 330] width 443 height 15
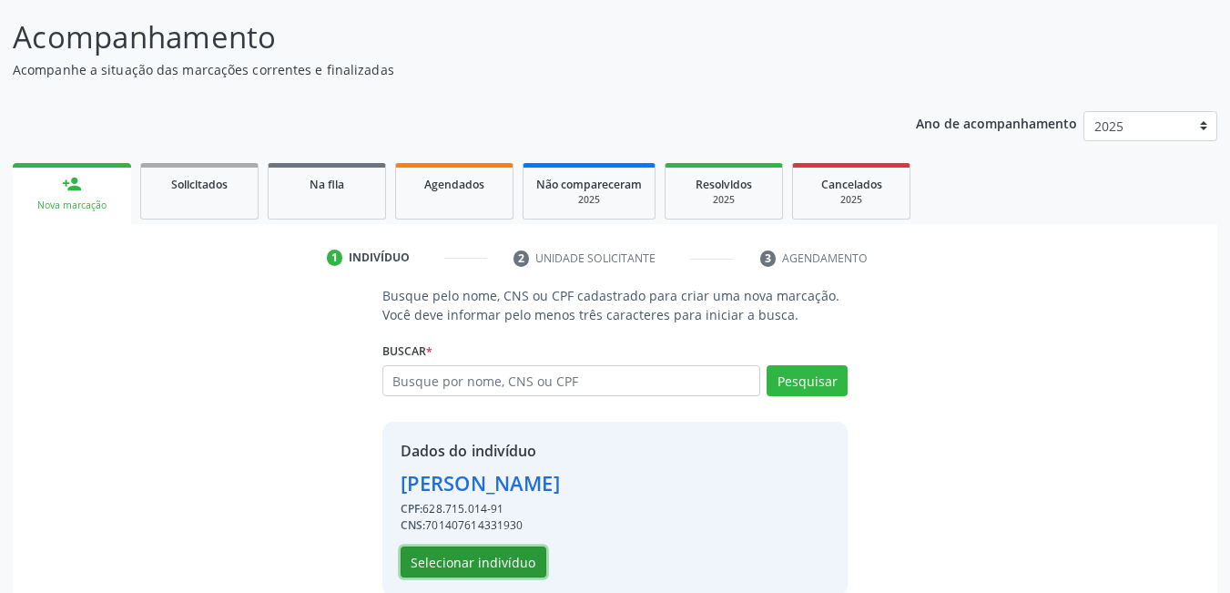
click at [481, 557] on button "Selecionar indivíduo" at bounding box center [474, 561] width 146 height 31
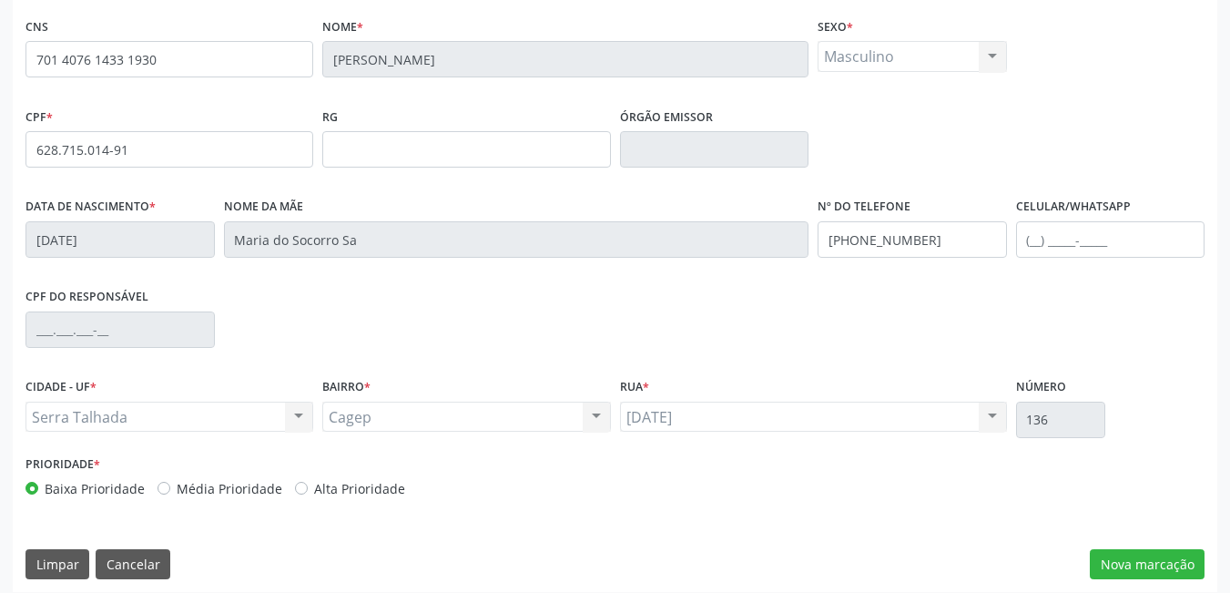
scroll to position [394, 0]
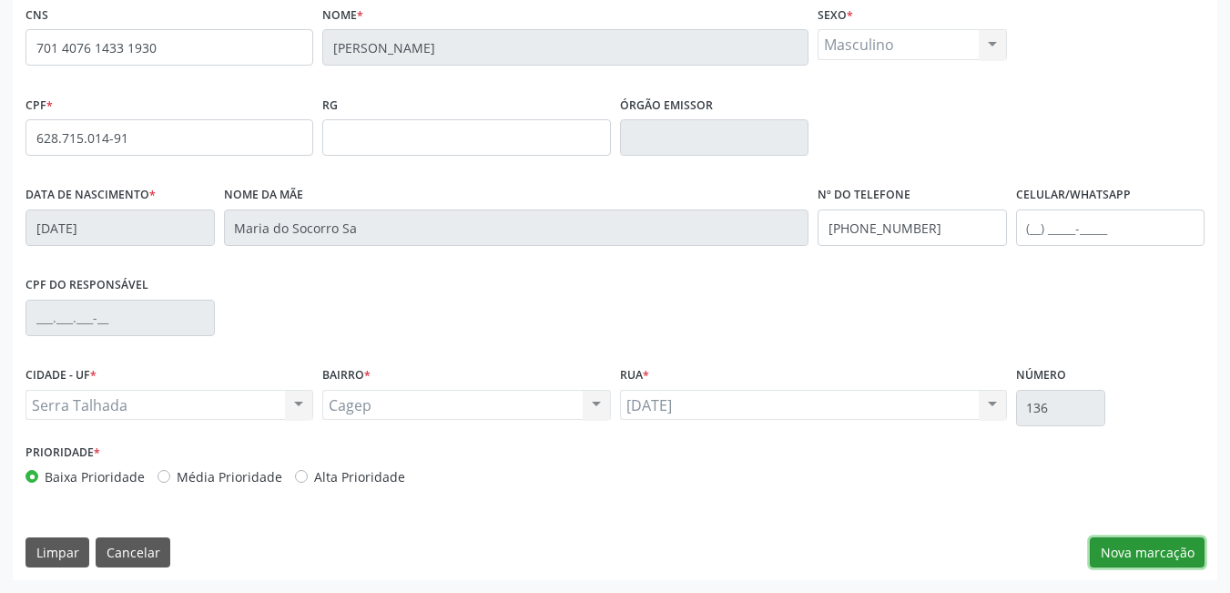
click at [1154, 565] on button "Nova marcação" at bounding box center [1147, 552] width 115 height 31
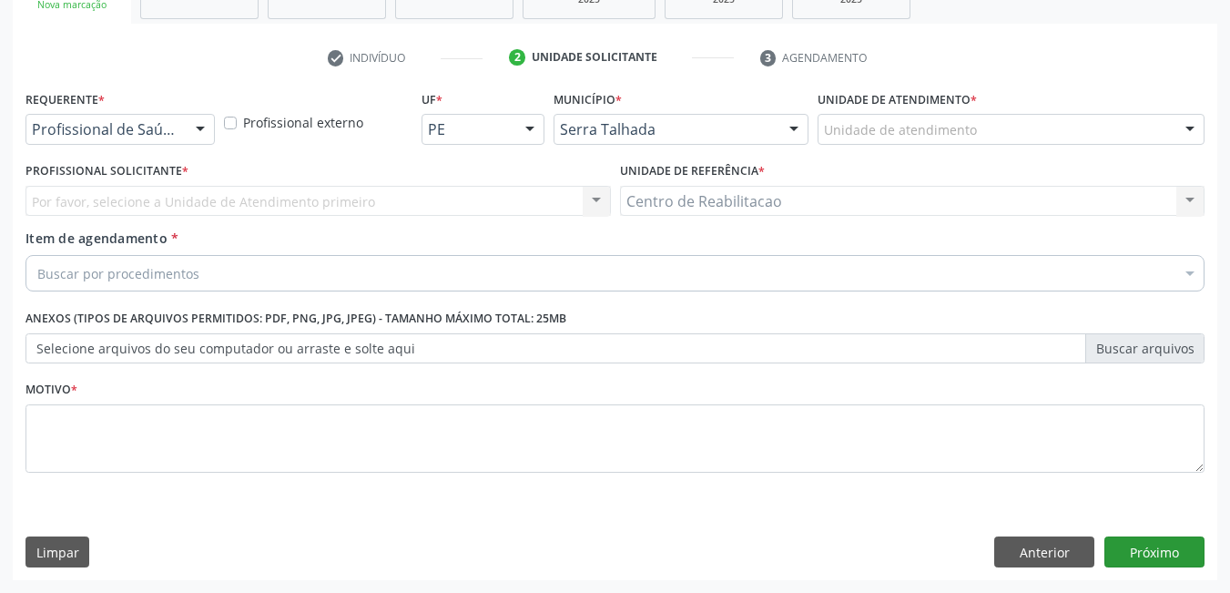
scroll to position [310, 0]
click at [195, 132] on div at bounding box center [200, 130] width 27 height 31
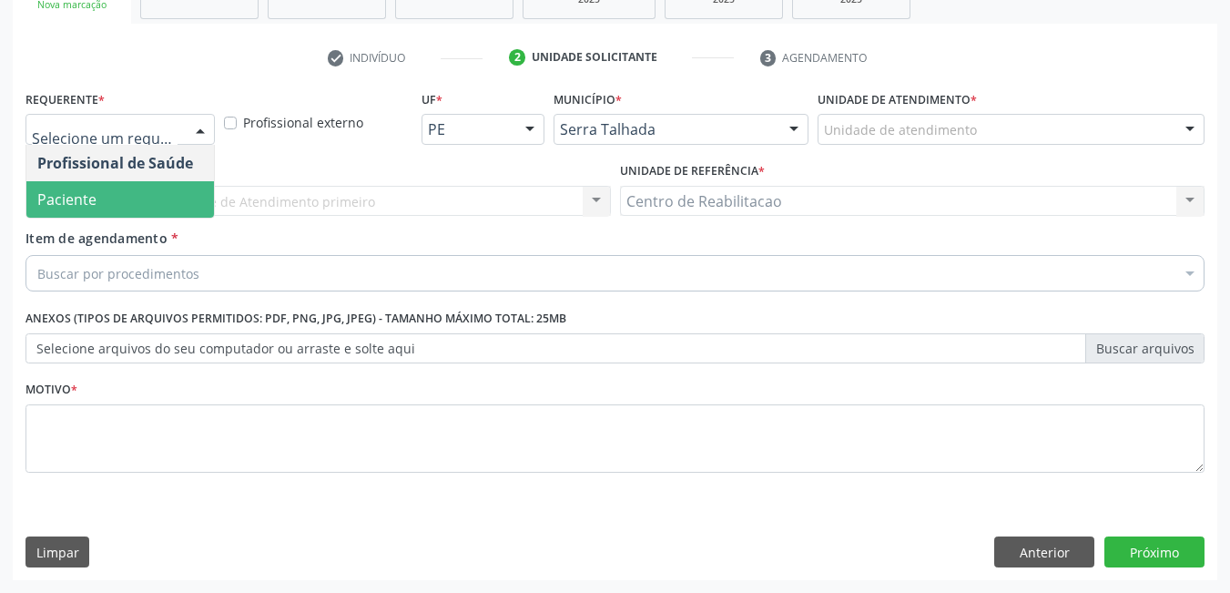
click at [89, 190] on span "Paciente" at bounding box center [66, 199] width 59 height 20
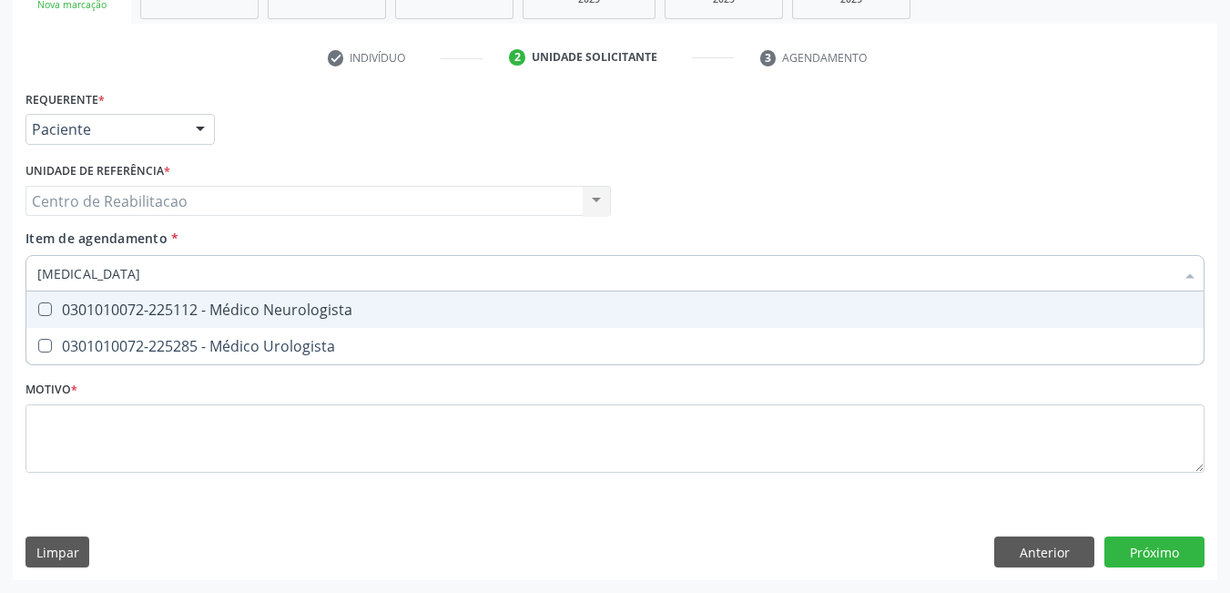
type input "UROLOGISTA"
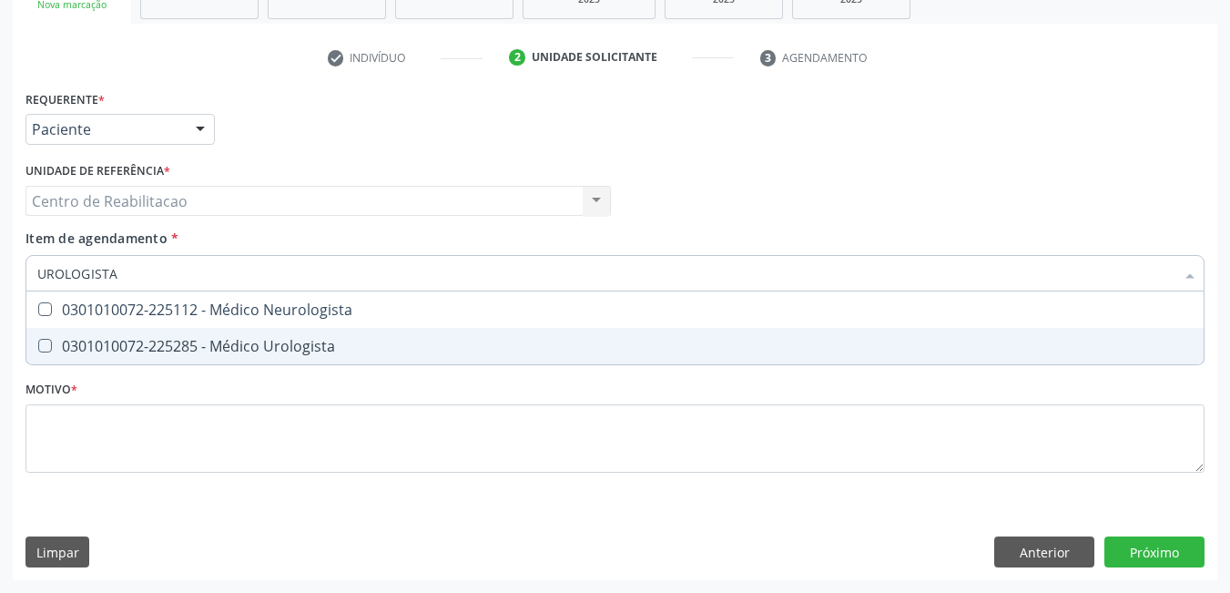
click at [35, 342] on div at bounding box center [33, 346] width 14 height 15
checkbox Urologista "true"
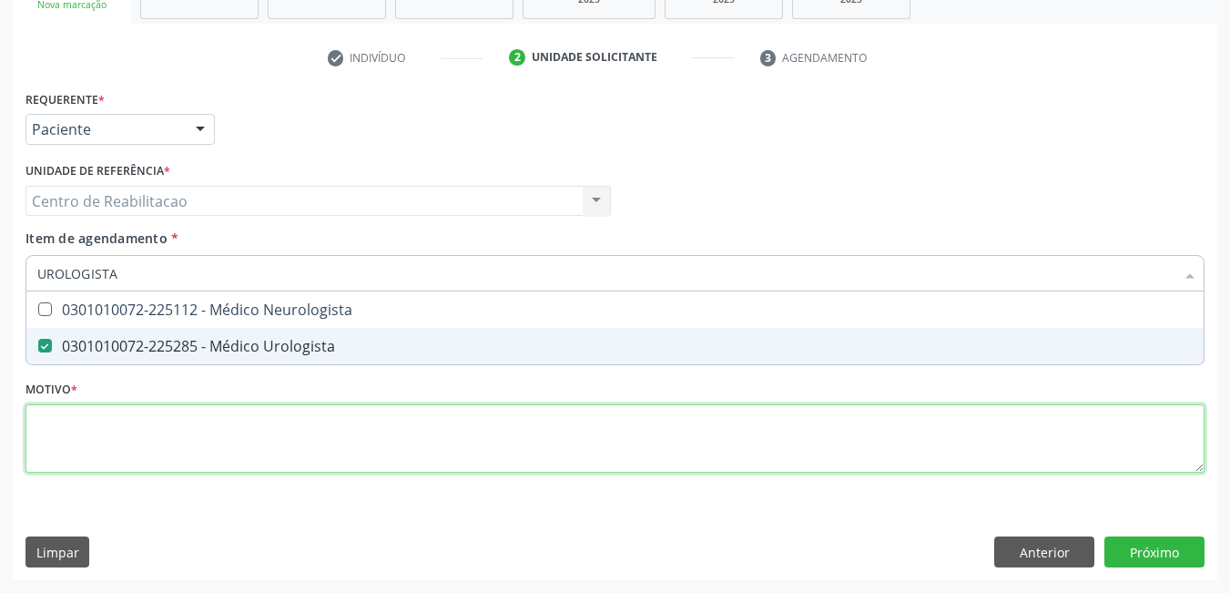
click at [82, 419] on div "Requerente * Paciente Profissional de Saúde Paciente Nenhum resultado encontrad…" at bounding box center [615, 292] width 1179 height 413
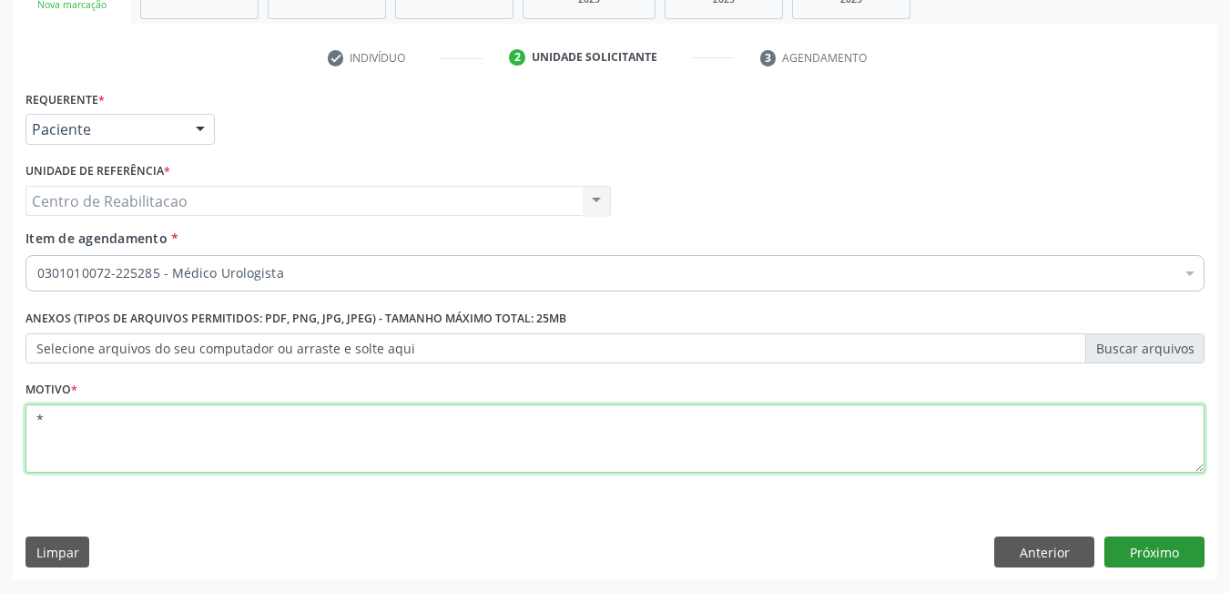
type textarea "*"
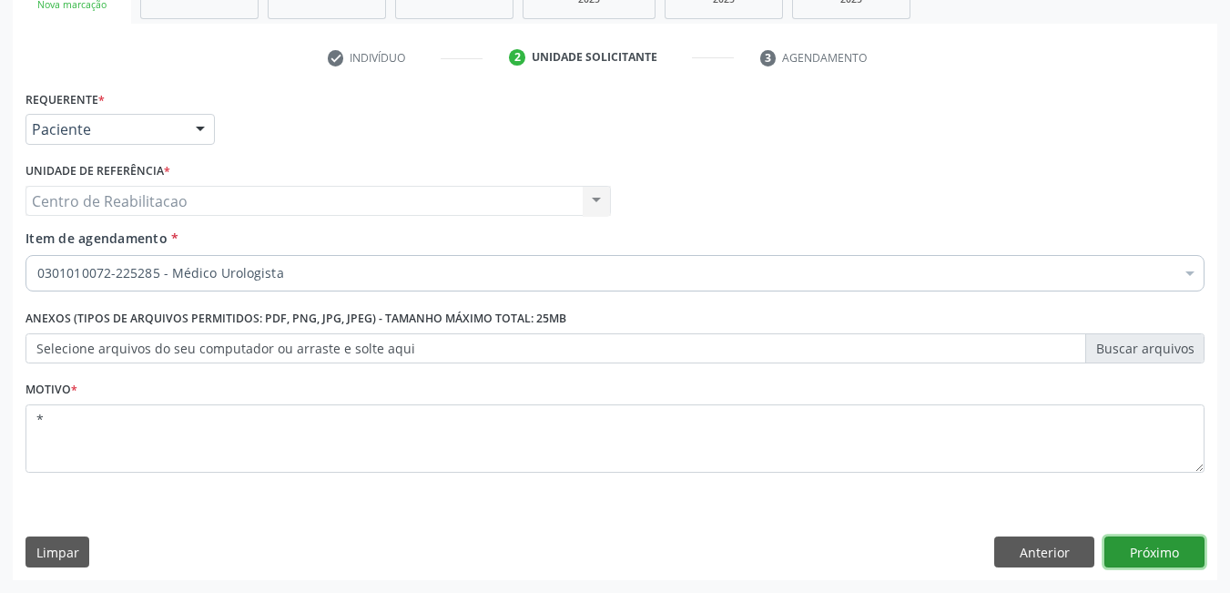
click at [1133, 540] on button "Próximo" at bounding box center [1155, 551] width 100 height 31
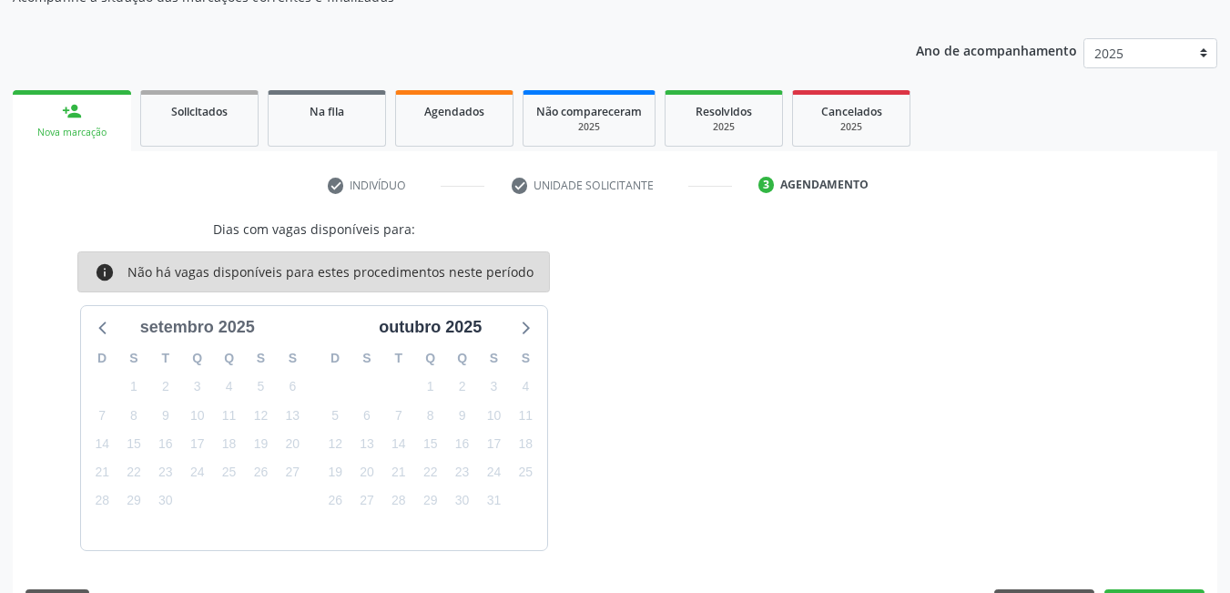
scroll to position [234, 0]
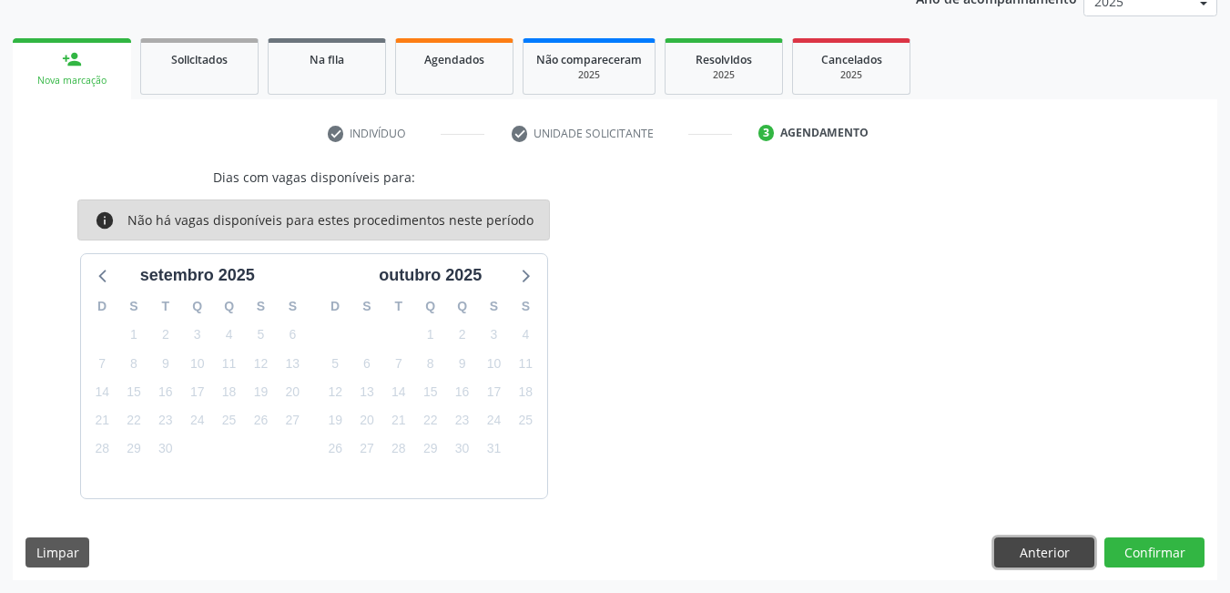
click at [1000, 539] on button "Anterior" at bounding box center [1045, 552] width 100 height 31
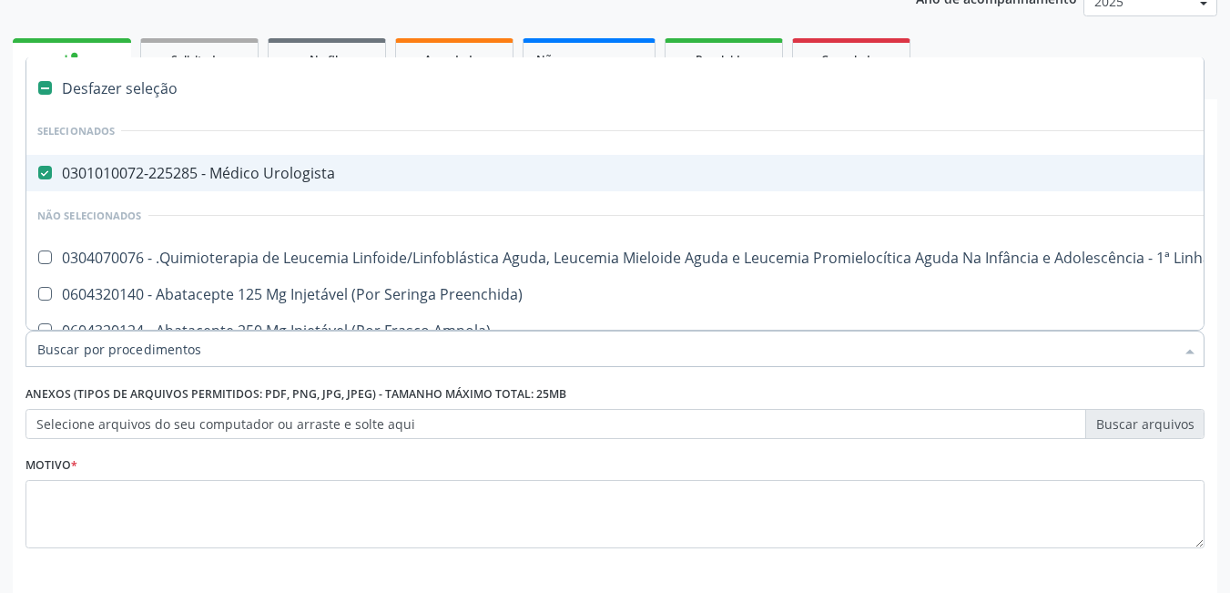
click at [48, 168] on Urologista at bounding box center [45, 173] width 14 height 14
click at [38, 168] on Urologista "checkbox" at bounding box center [32, 173] width 12 height 12
checkbox Urologista "false"
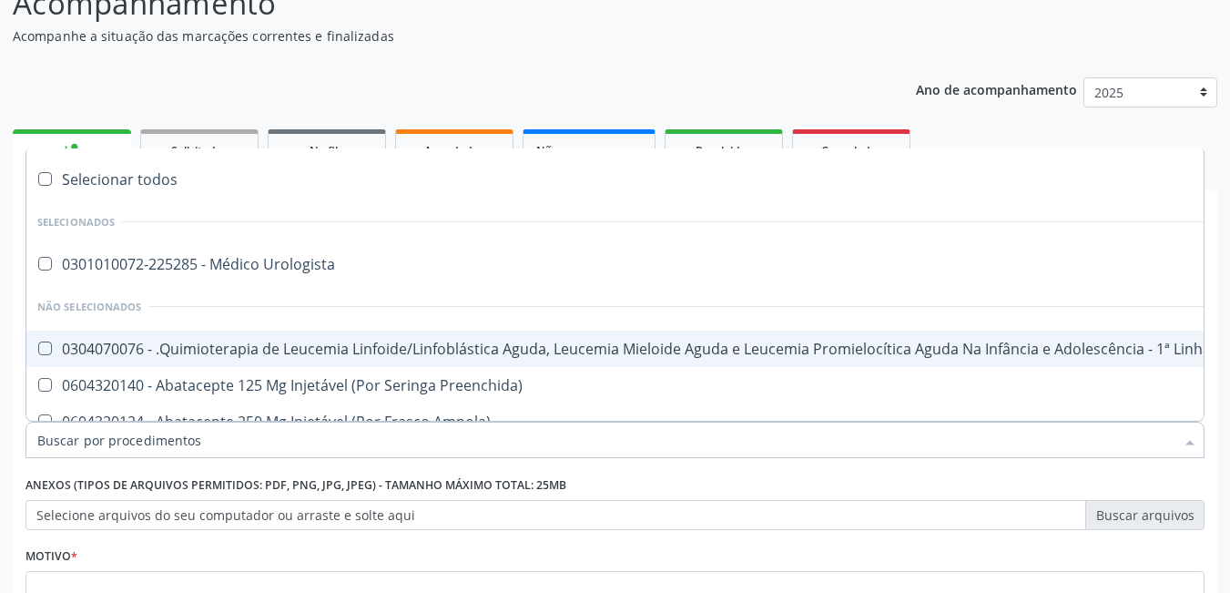
scroll to position [0, 0]
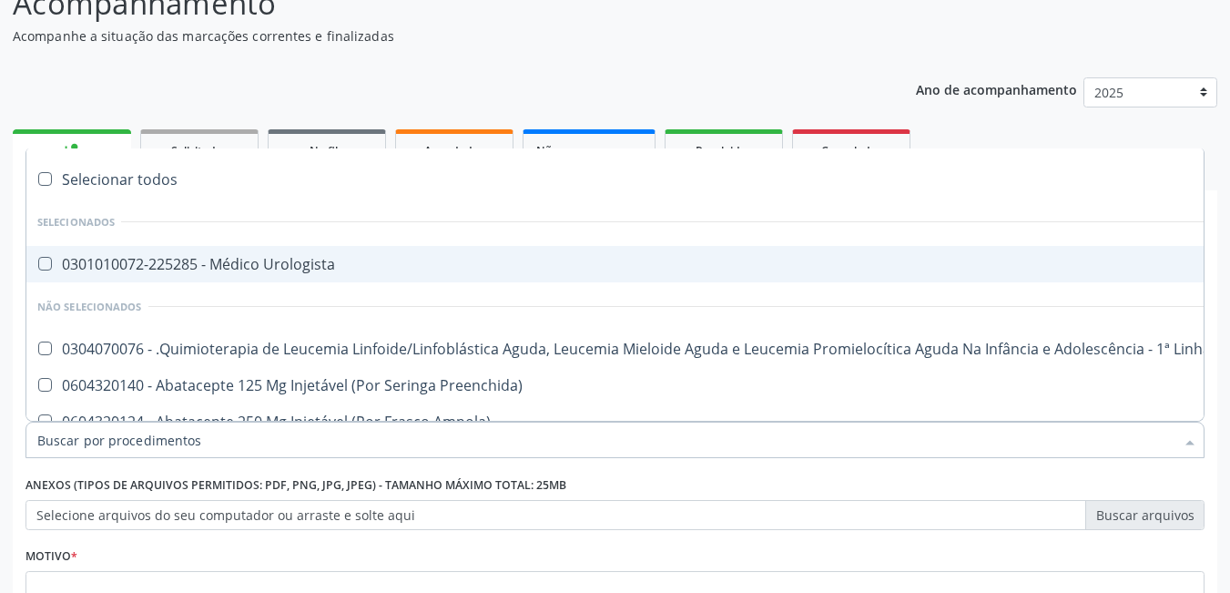
click at [764, 47] on div "Acompanhamento Acompanhe a situação das marcações correntes e finalizadas Relat…" at bounding box center [615, 364] width 1205 height 766
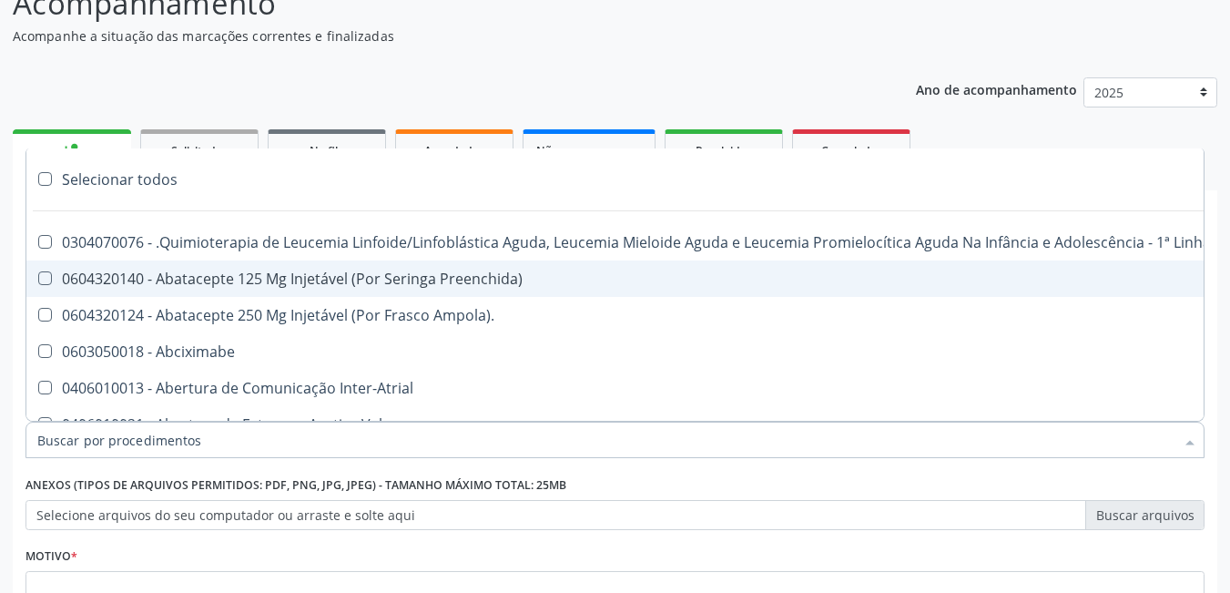
type input "U"
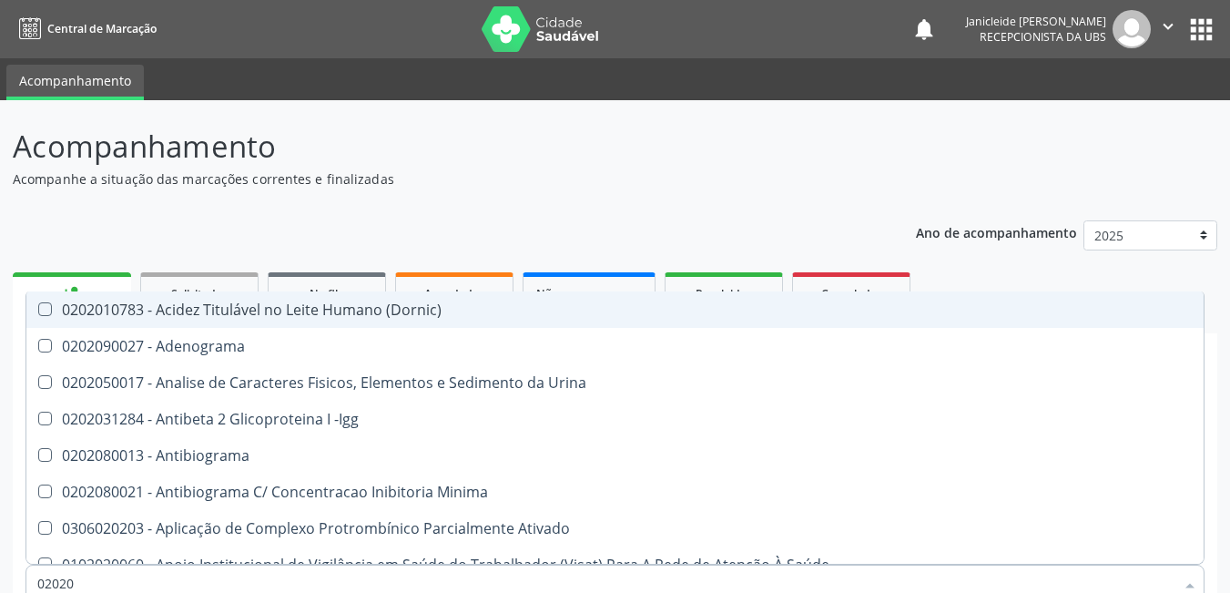
scroll to position [143, 0]
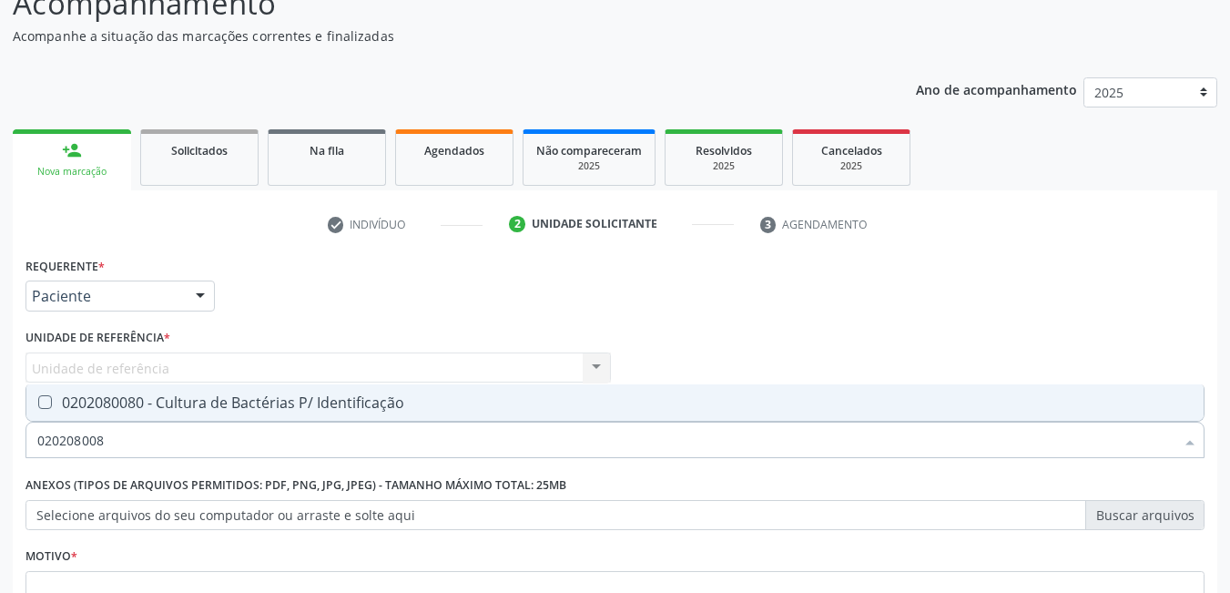
type input "0202080080"
click at [38, 402] on Identificação at bounding box center [45, 402] width 14 height 14
click at [38, 402] on Identificação "checkbox" at bounding box center [32, 402] width 12 height 12
checkbox Identificação "true"
click at [752, 313] on div "Requerente * Paciente Profissional de Saúde Paciente Nenhum resultado encontrad…" at bounding box center [615, 458] width 1179 height 413
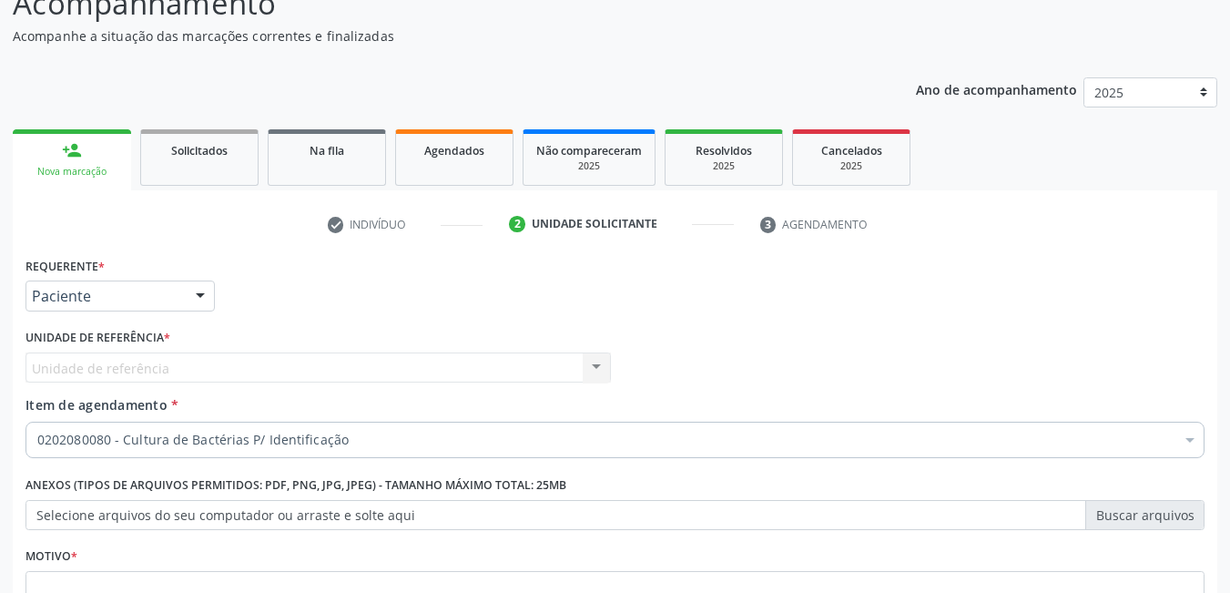
scroll to position [234, 0]
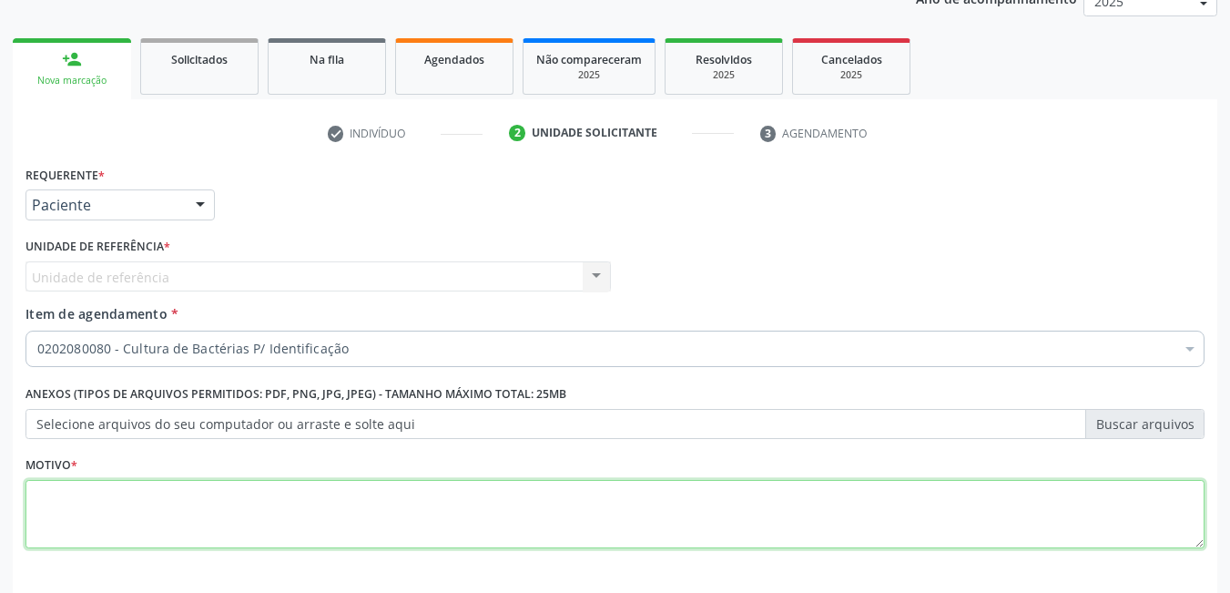
click at [230, 526] on textarea at bounding box center [615, 514] width 1179 height 69
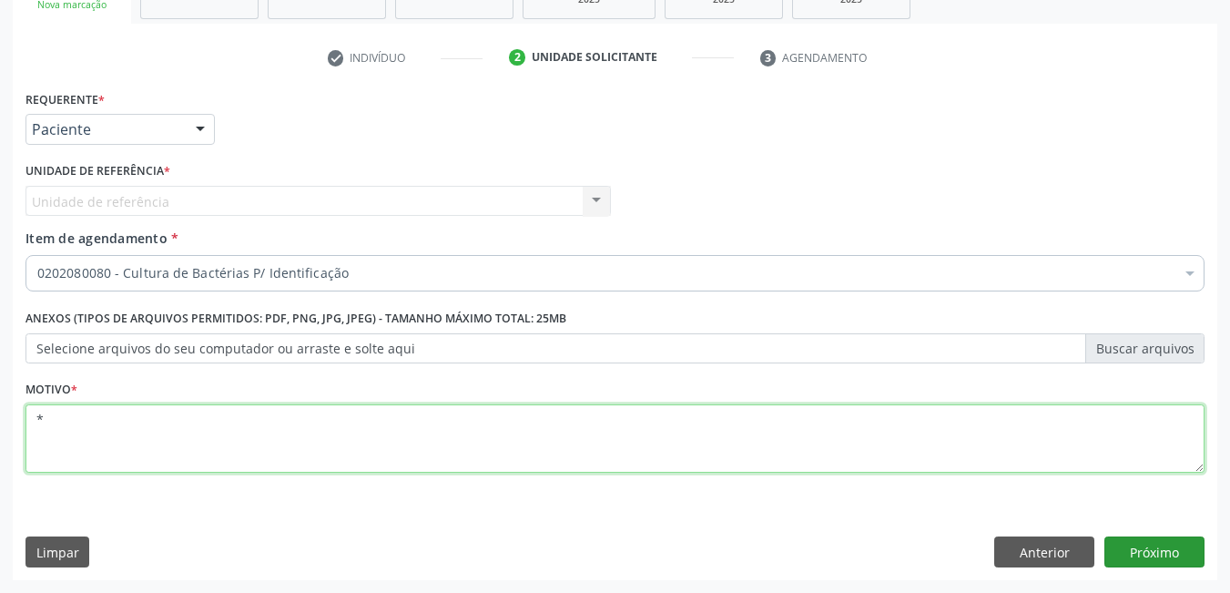
type textarea "*"
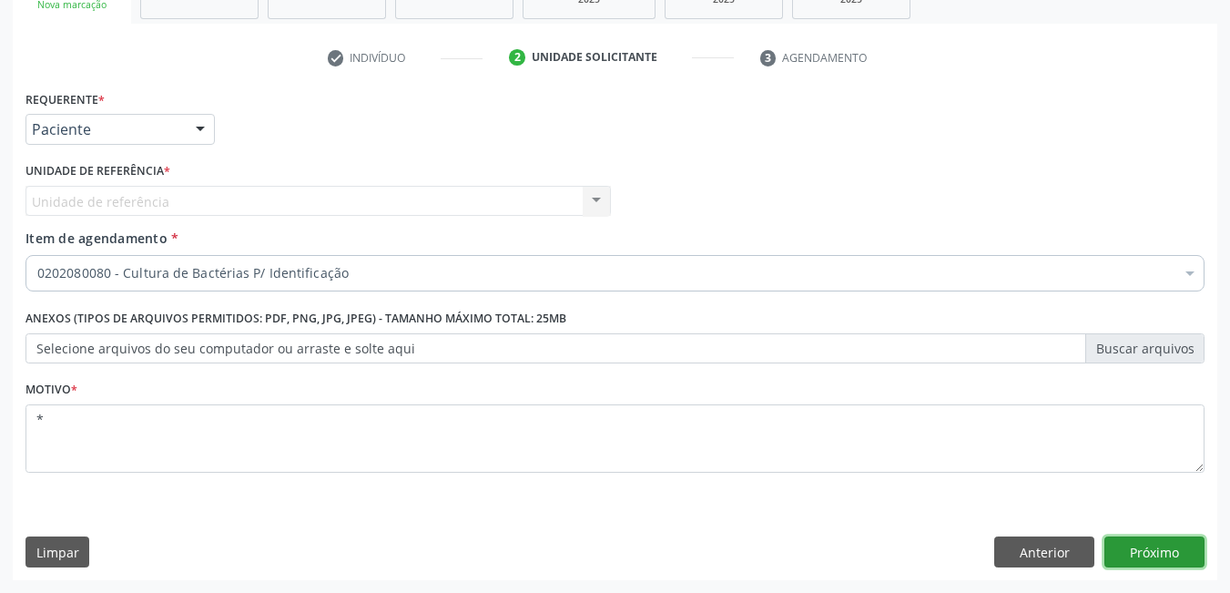
click at [1168, 554] on button "Próximo" at bounding box center [1155, 551] width 100 height 31
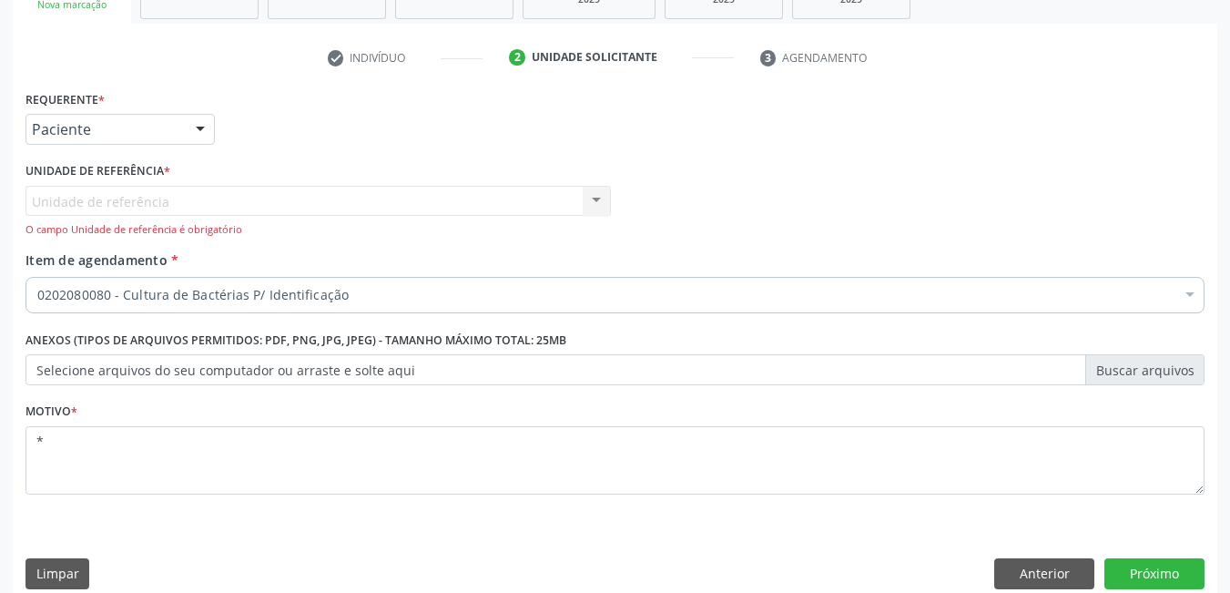
click at [286, 194] on div "Unidade de referência Centro de Reabilitacao Nenhum resultado encontrado para: …" at bounding box center [319, 212] width 586 height 52
click at [293, 199] on div "Unidade de referência Centro de Reabilitacao Nenhum resultado encontrado para: …" at bounding box center [319, 212] width 586 height 52
click at [595, 203] on div "Unidade de referência Centro de Reabilitacao Nenhum resultado encontrado para: …" at bounding box center [319, 212] width 586 height 52
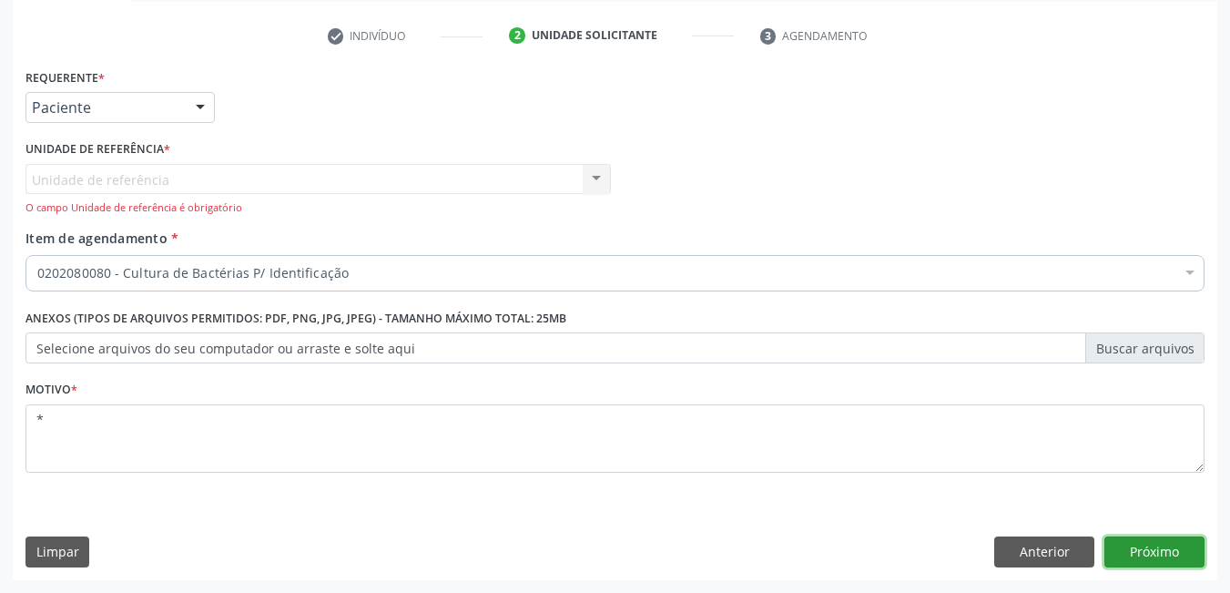
click at [1130, 551] on button "Próximo" at bounding box center [1155, 551] width 100 height 31
click at [66, 561] on button "Limpar" at bounding box center [58, 551] width 64 height 31
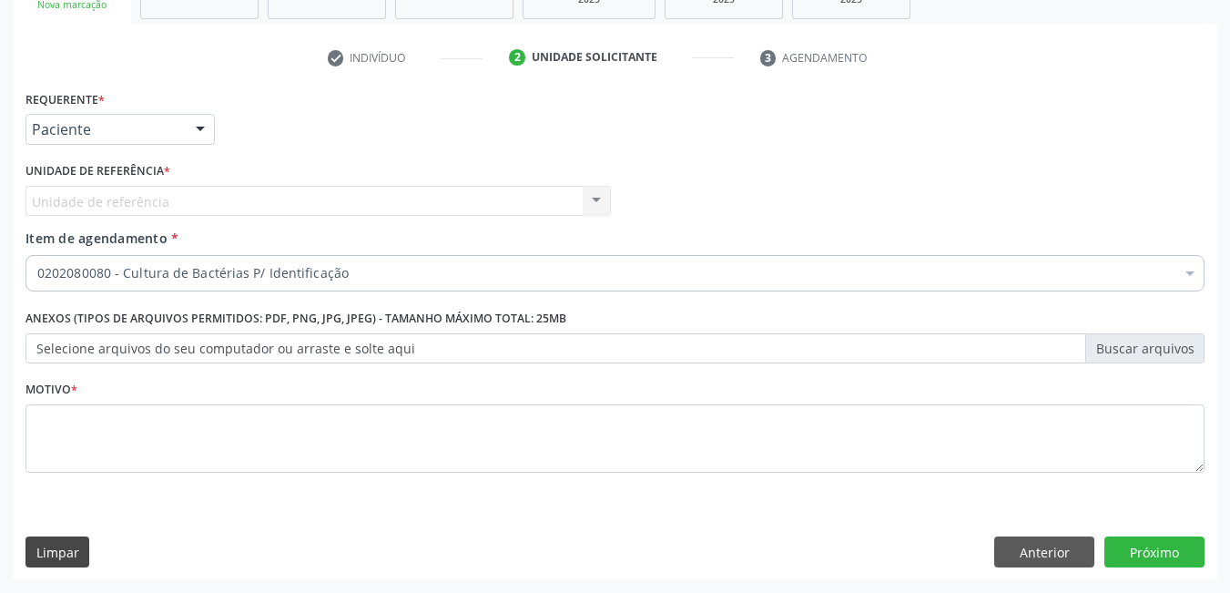
scroll to position [310, 0]
click at [43, 561] on button "Limpar" at bounding box center [58, 551] width 64 height 31
click at [1045, 566] on button "Anterior" at bounding box center [1045, 551] width 100 height 31
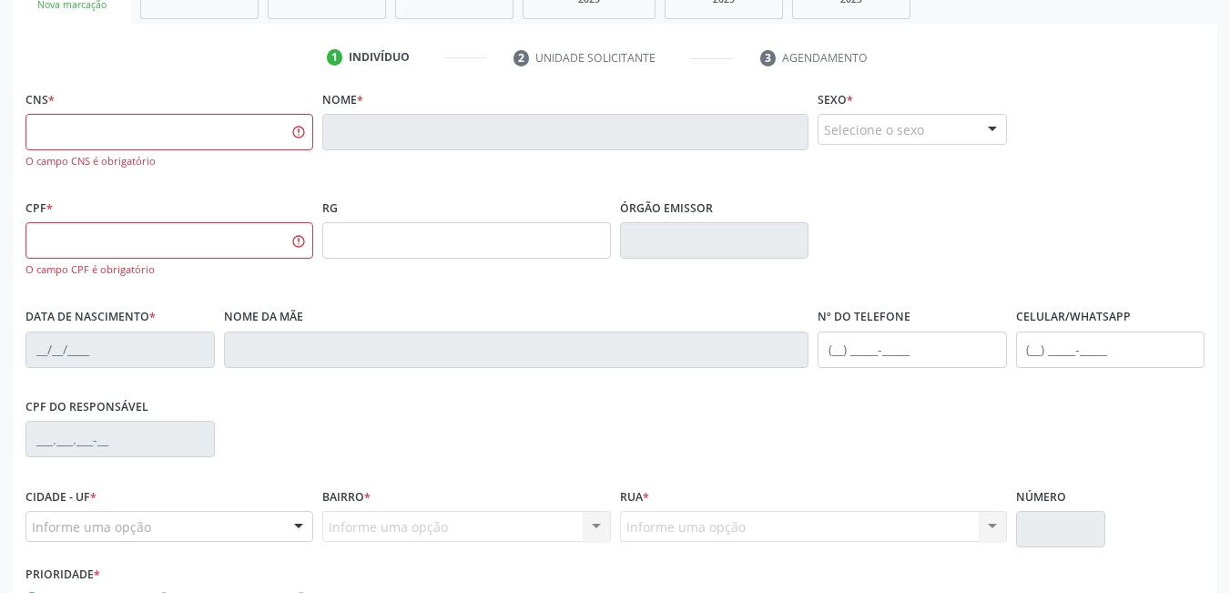
scroll to position [219, 0]
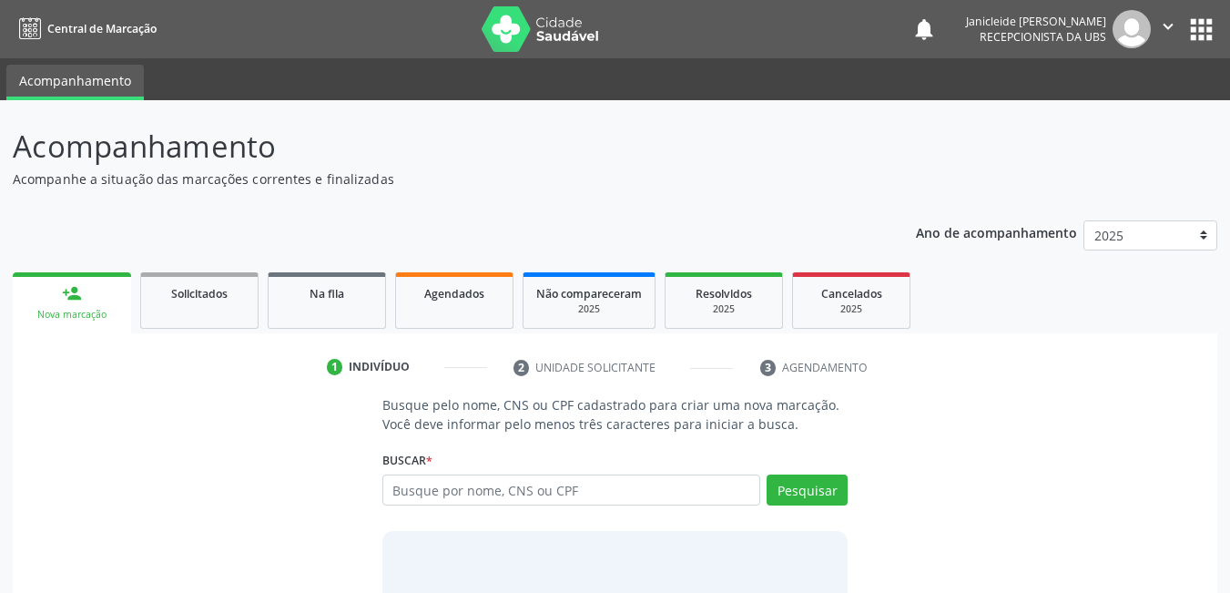
click at [560, 490] on input "text" at bounding box center [572, 489] width 379 height 31
type input "701407616441930"
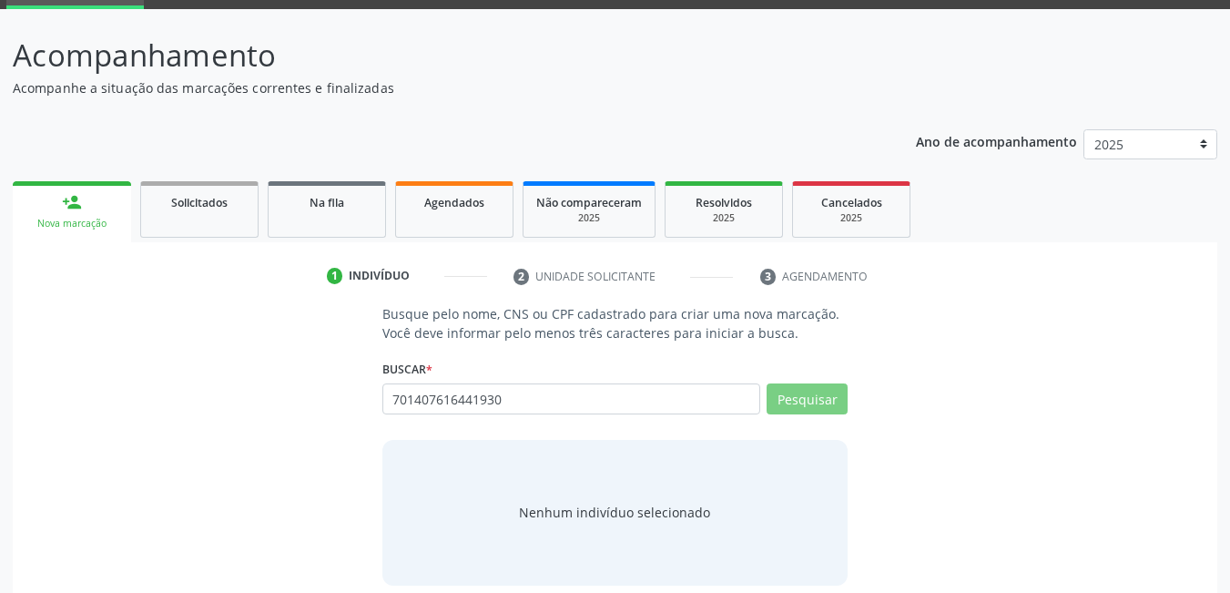
scroll to position [109, 0]
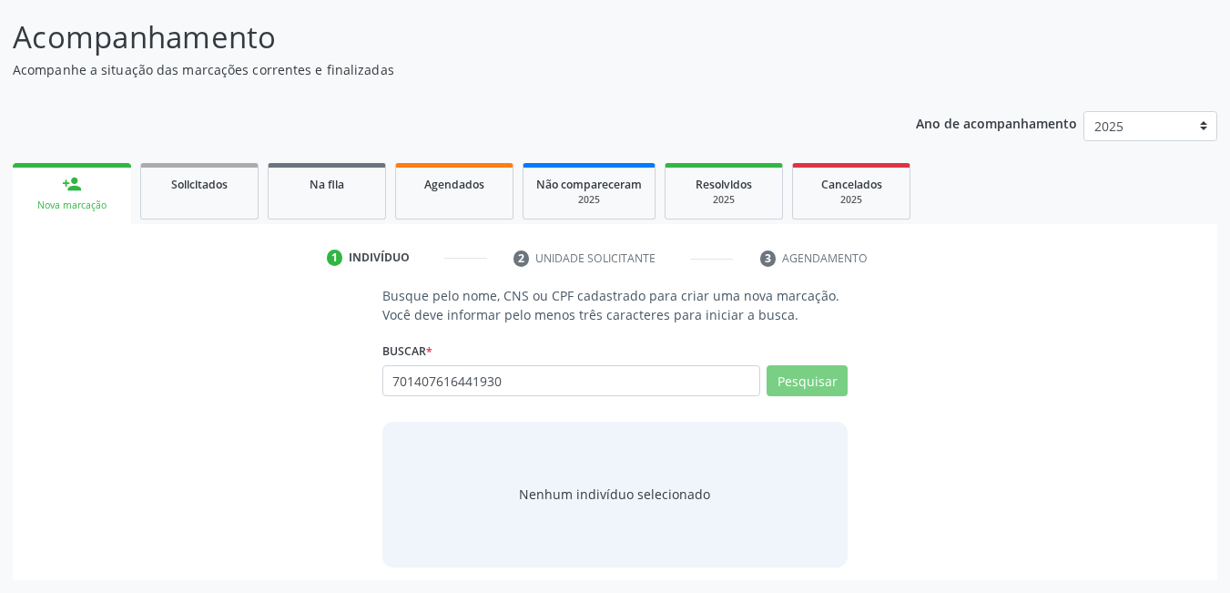
click at [630, 392] on input "701407616441930" at bounding box center [572, 380] width 379 height 31
drag, startPoint x: 673, startPoint y: 377, endPoint x: 378, endPoint y: 355, distance: 295.9
click at [378, 355] on div "Busque pelo nome, CNS ou CPF cadastrado para criar uma nova marcação. Você deve…" at bounding box center [616, 426] width 492 height 281
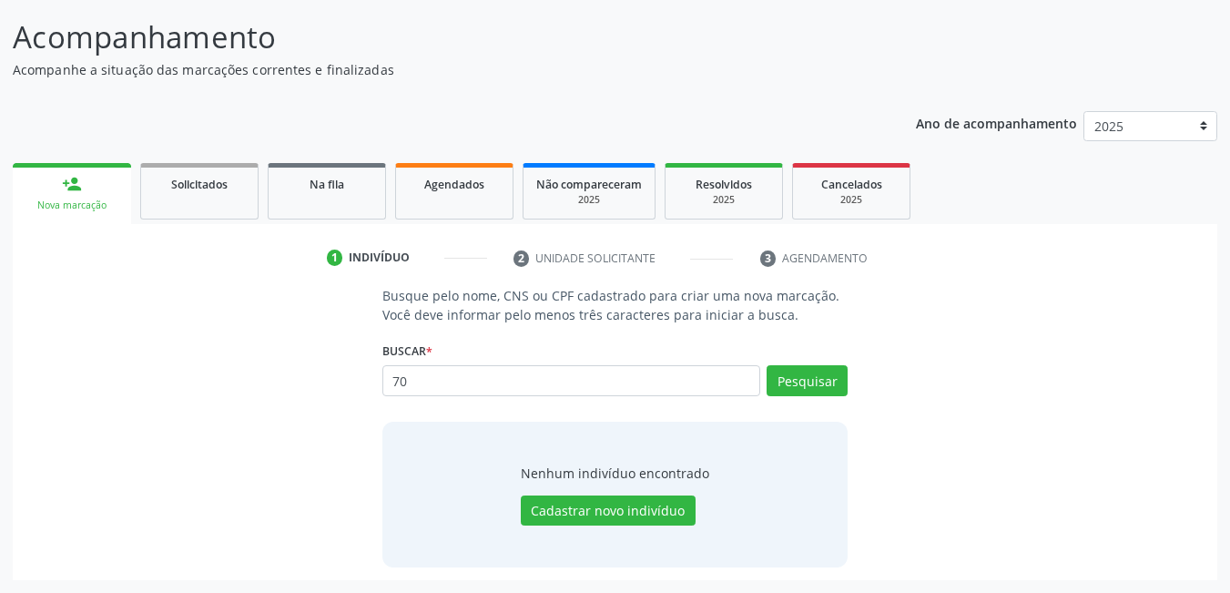
type input "7"
type input "701407614331930"
click at [870, 366] on div "Busque pelo nome, CNS ou CPF cadastrado para criar uma nova marcação. Você deve…" at bounding box center [615, 426] width 1179 height 281
click at [827, 379] on button "Pesquisar" at bounding box center [807, 380] width 81 height 31
type input "701407614331930"
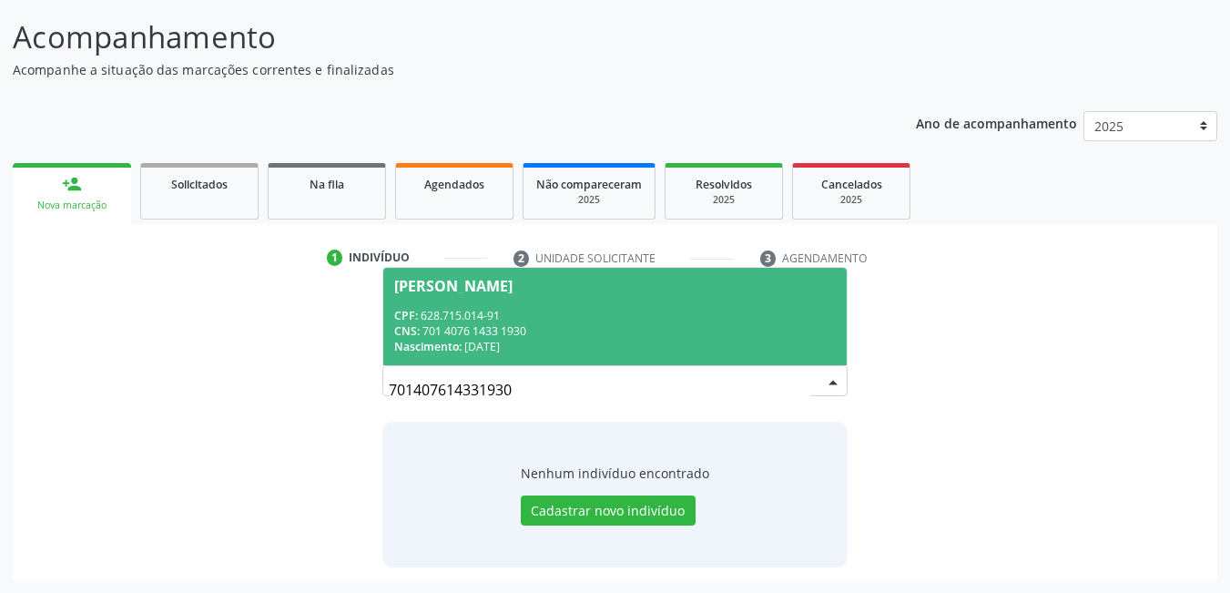
click at [413, 306] on span "[PERSON_NAME] CPF: 628.715.014-91 CNS: 701 4076 1433 1930 Nascimento: [DATE]" at bounding box center [615, 316] width 464 height 97
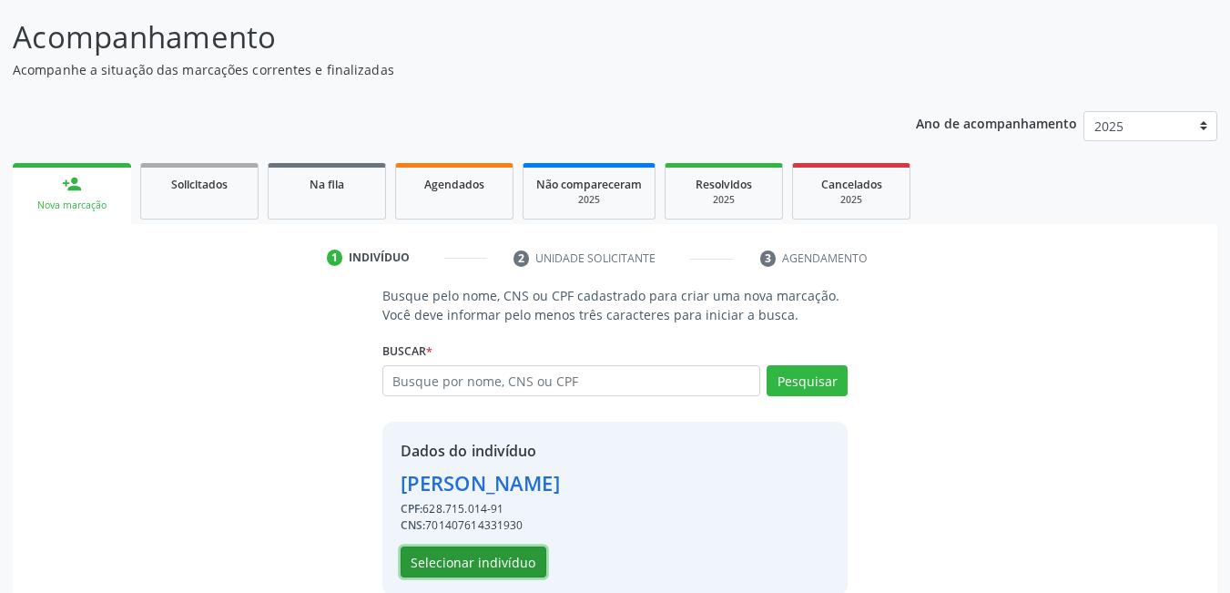
click at [462, 574] on button "Selecionar indivíduo" at bounding box center [474, 561] width 146 height 31
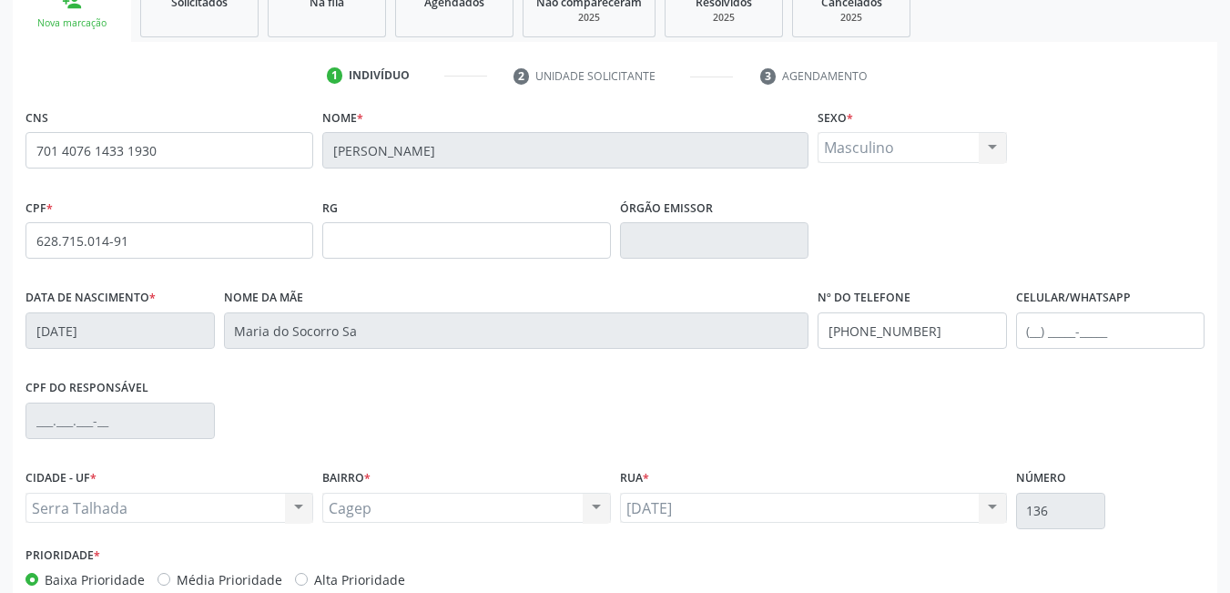
scroll to position [394, 0]
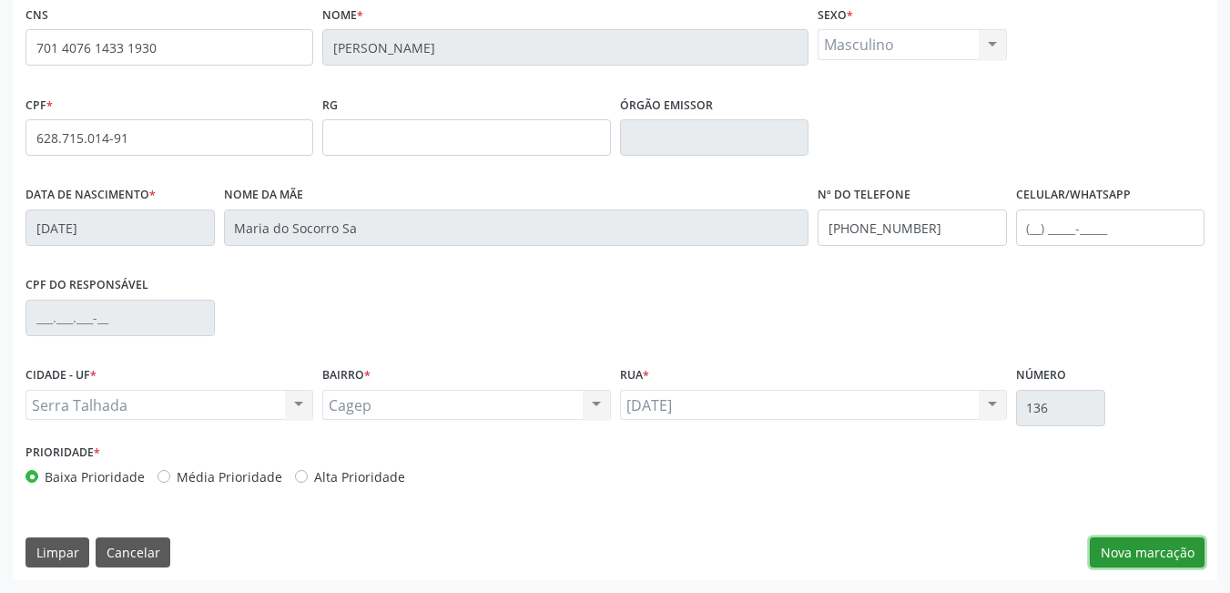
click at [1108, 548] on button "Nova marcação" at bounding box center [1147, 552] width 115 height 31
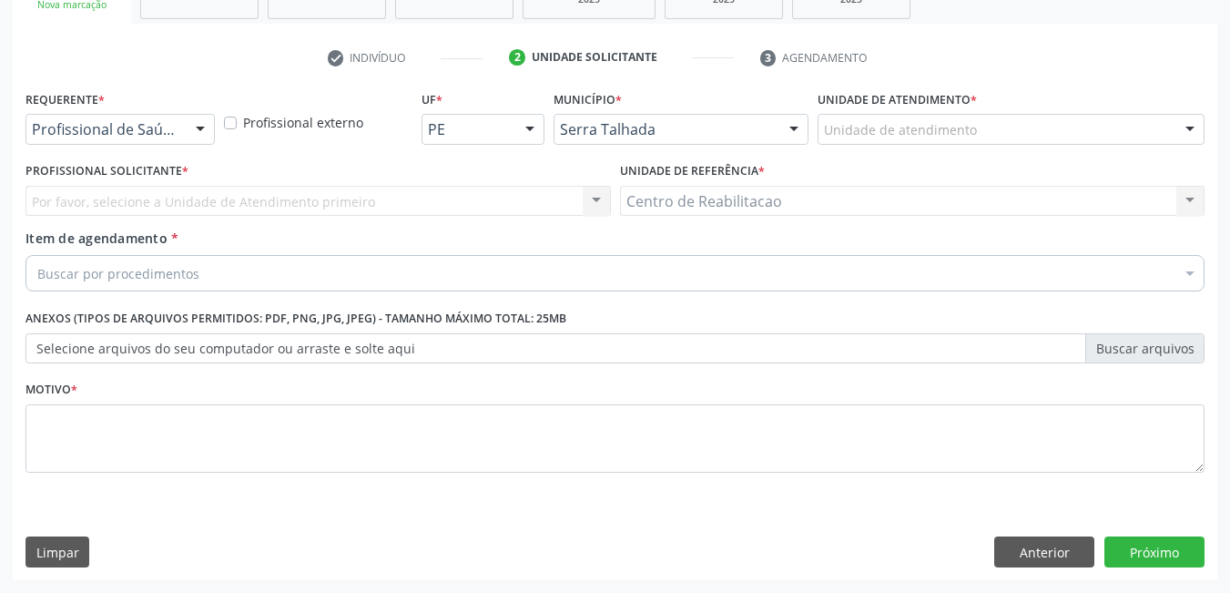
scroll to position [310, 0]
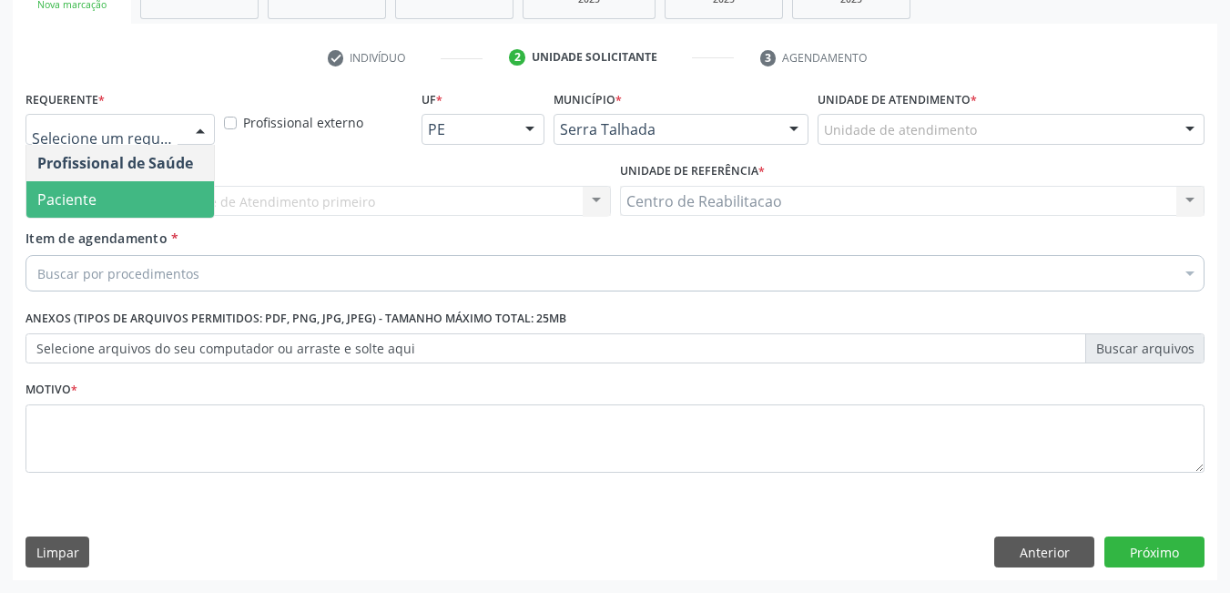
click at [86, 204] on span "Paciente" at bounding box center [66, 199] width 59 height 20
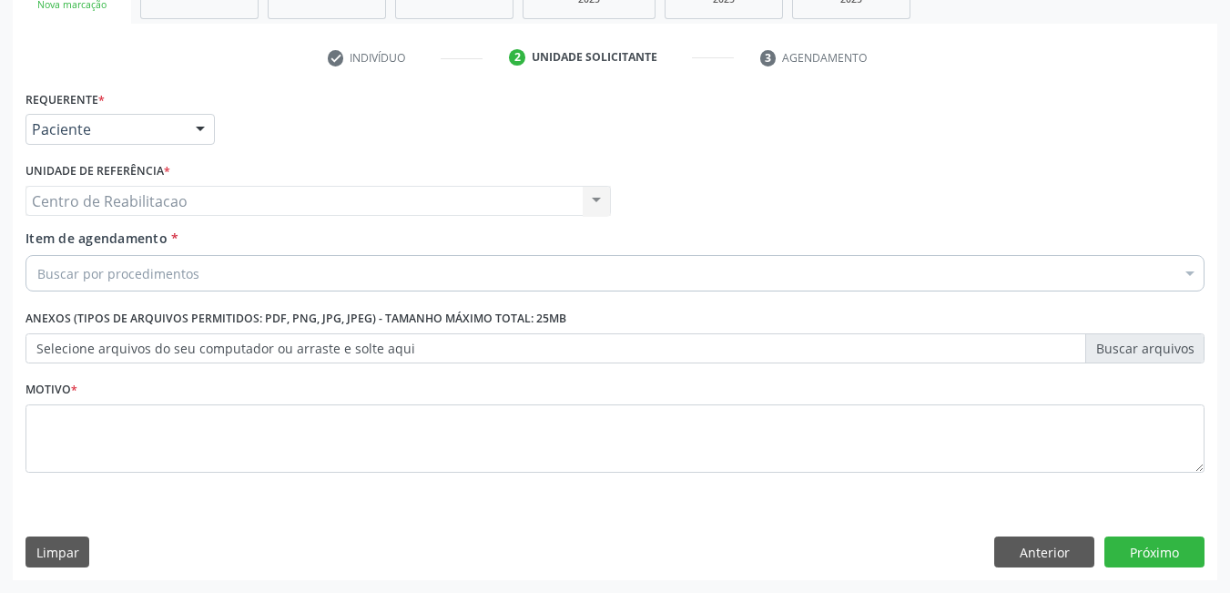
click at [117, 284] on div "Buscar por procedimentos" at bounding box center [615, 273] width 1179 height 36
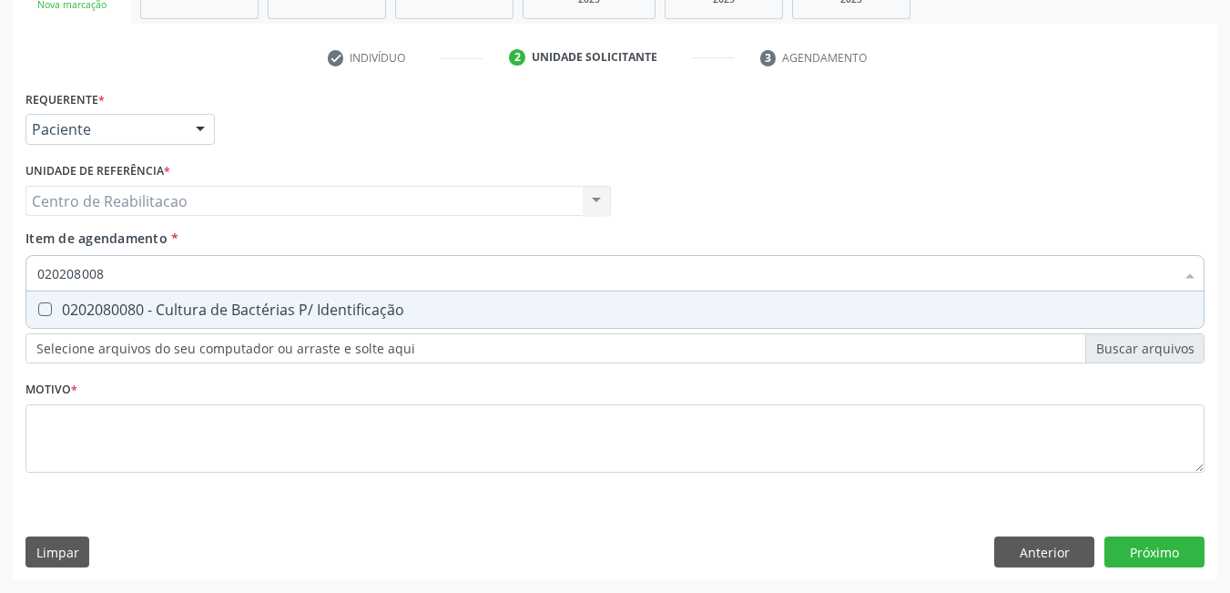
type input "0202080080"
click at [41, 300] on span "0202080080 - Cultura de Bactérias P/ Identificação" at bounding box center [615, 309] width 1178 height 36
checkbox Identificação "true"
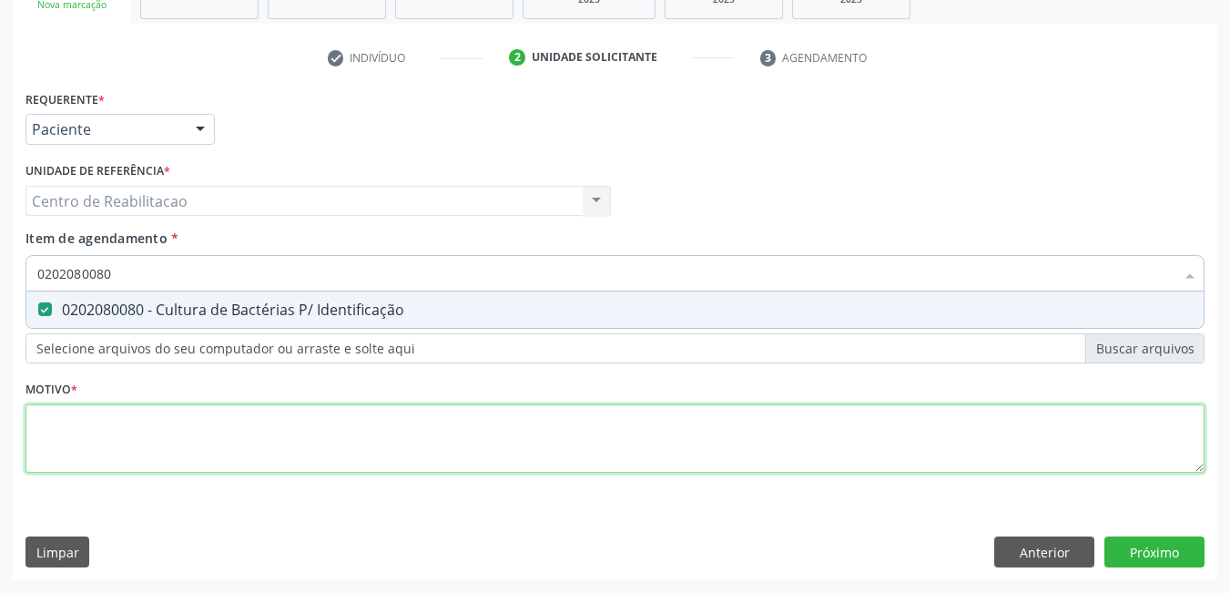
click at [444, 455] on div "Requerente * Paciente Profissional de Saúde Paciente Nenhum resultado encontrad…" at bounding box center [615, 292] width 1179 height 413
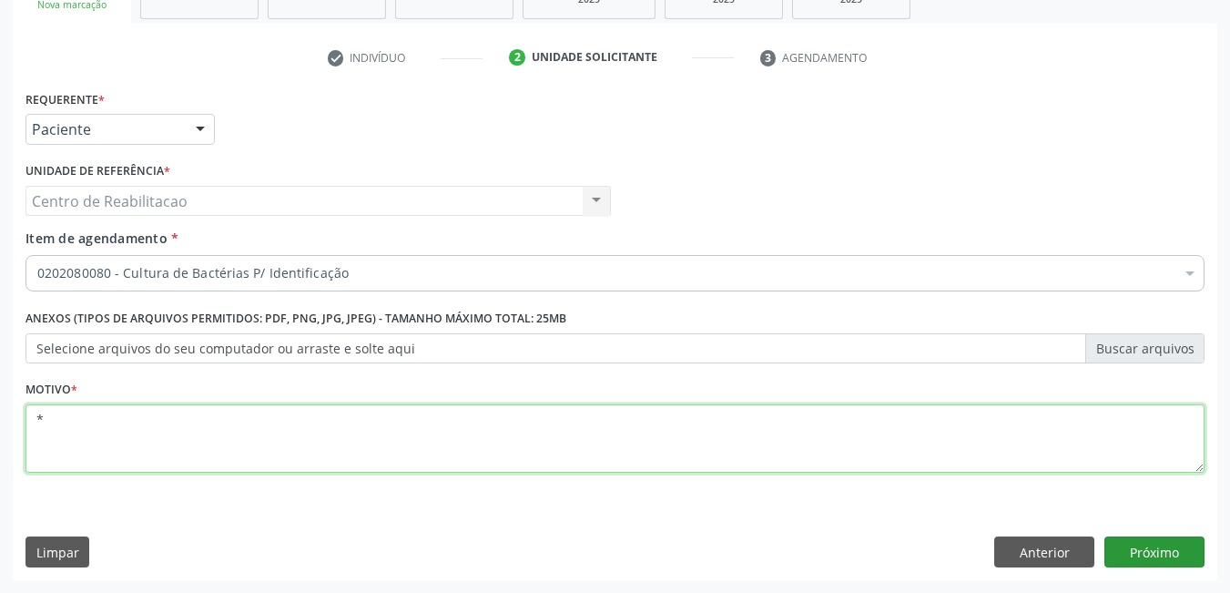
type textarea "*"
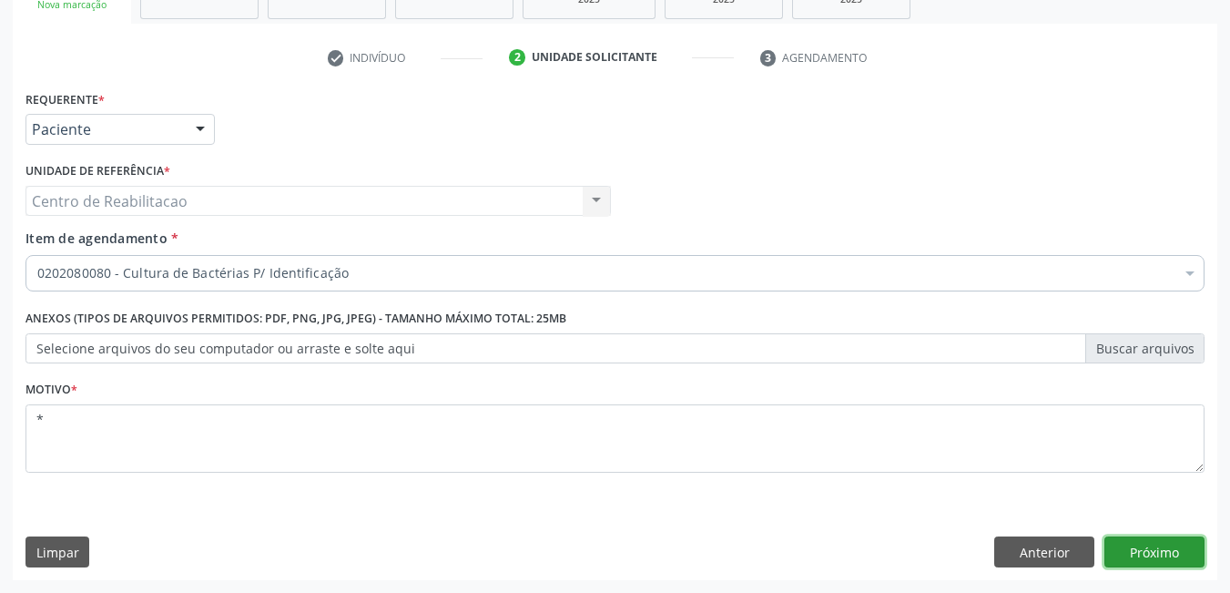
click at [1141, 542] on button "Próximo" at bounding box center [1155, 551] width 100 height 31
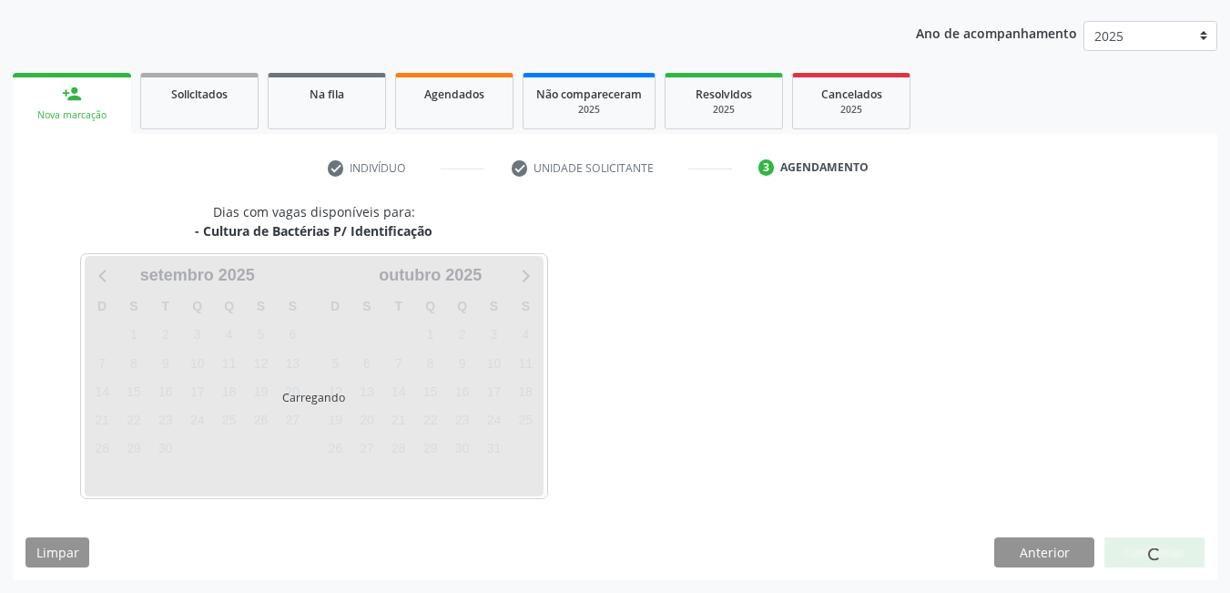
scroll to position [199, 0]
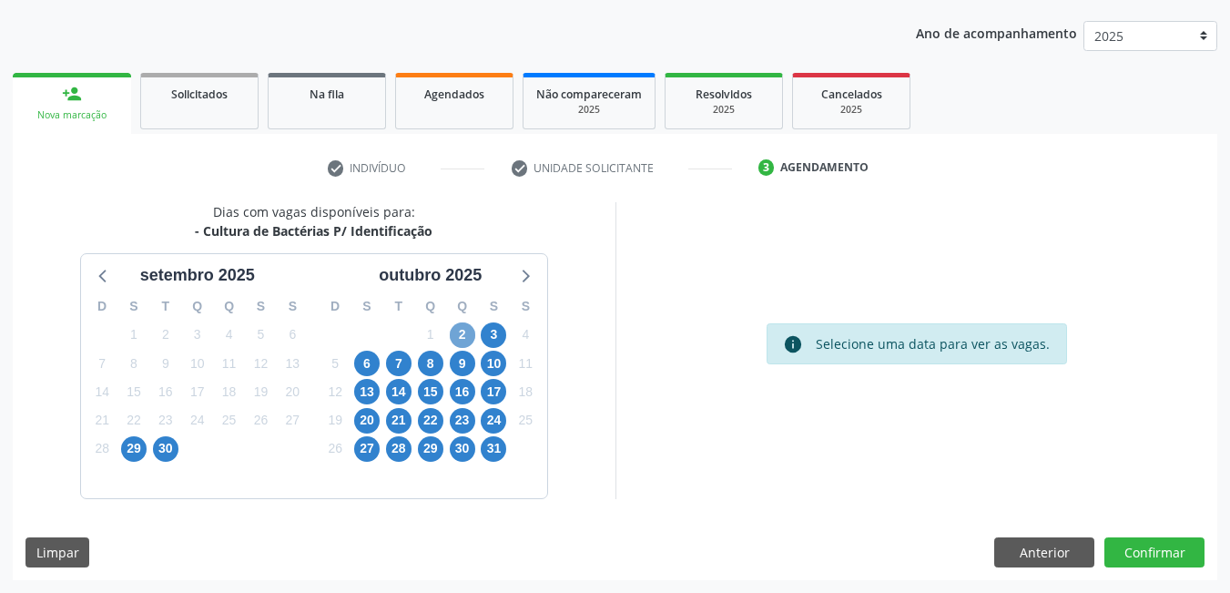
click at [469, 330] on span "2" at bounding box center [463, 335] width 26 height 26
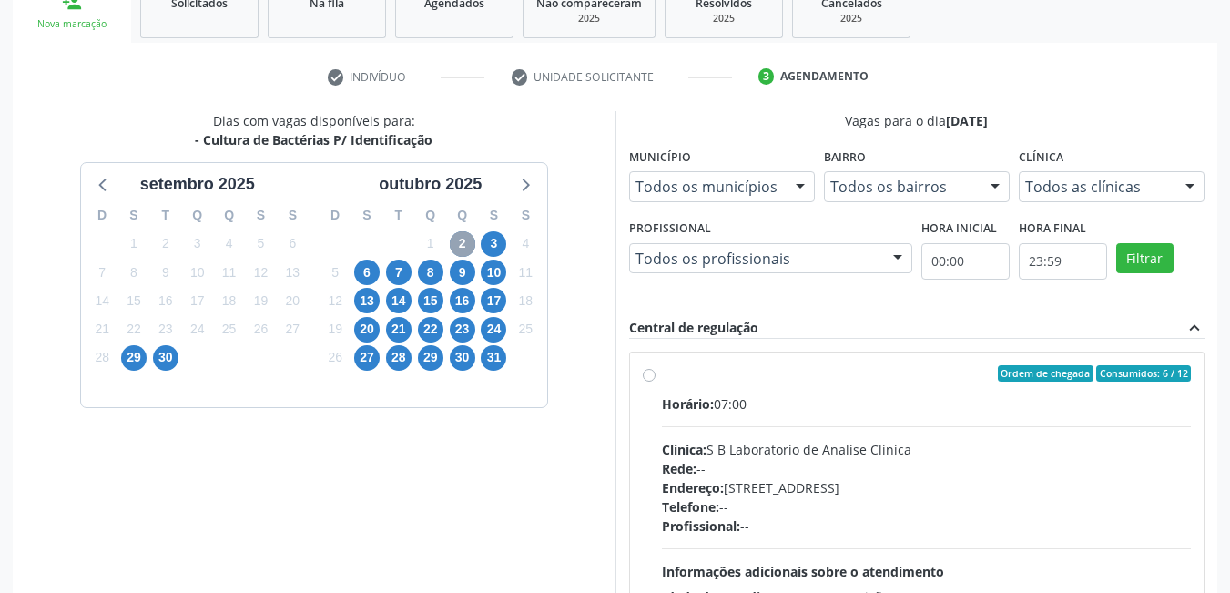
scroll to position [382, 0]
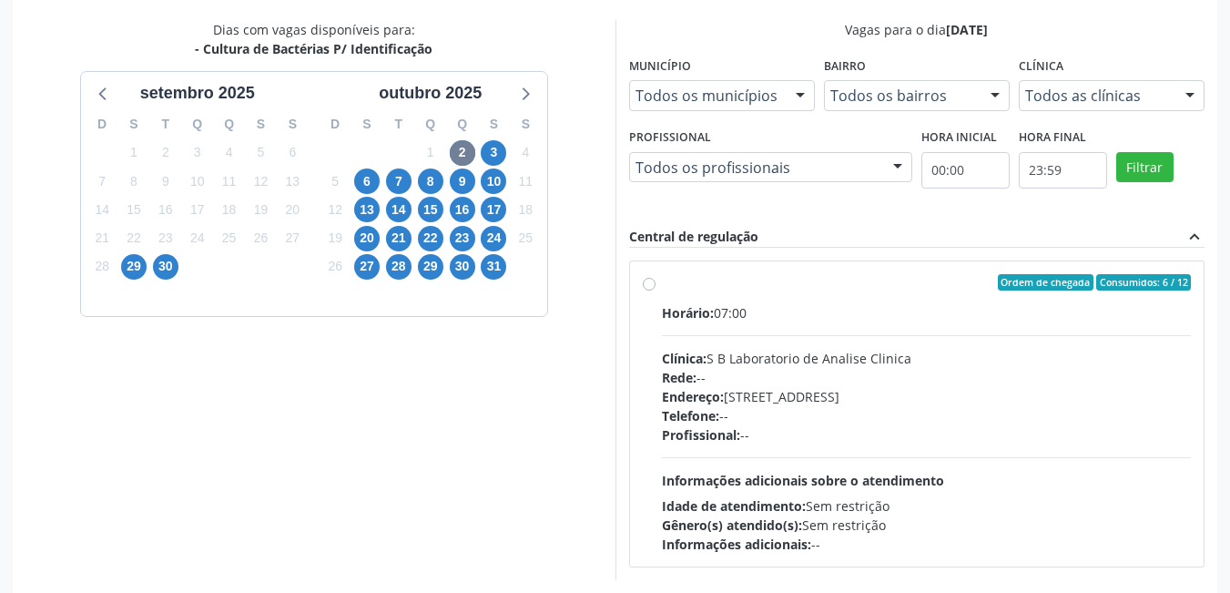
click at [662, 284] on label "Ordem de chegada Consumidos: 6 / 12 Horário: 07:00 Clínica: S B Laboratorio de …" at bounding box center [927, 414] width 530 height 280
click at [655, 284] on input "Ordem de chegada Consumidos: 6 / 12 Horário: 07:00 Clínica: S B Laboratorio de …" at bounding box center [649, 282] width 13 height 16
radio input "true"
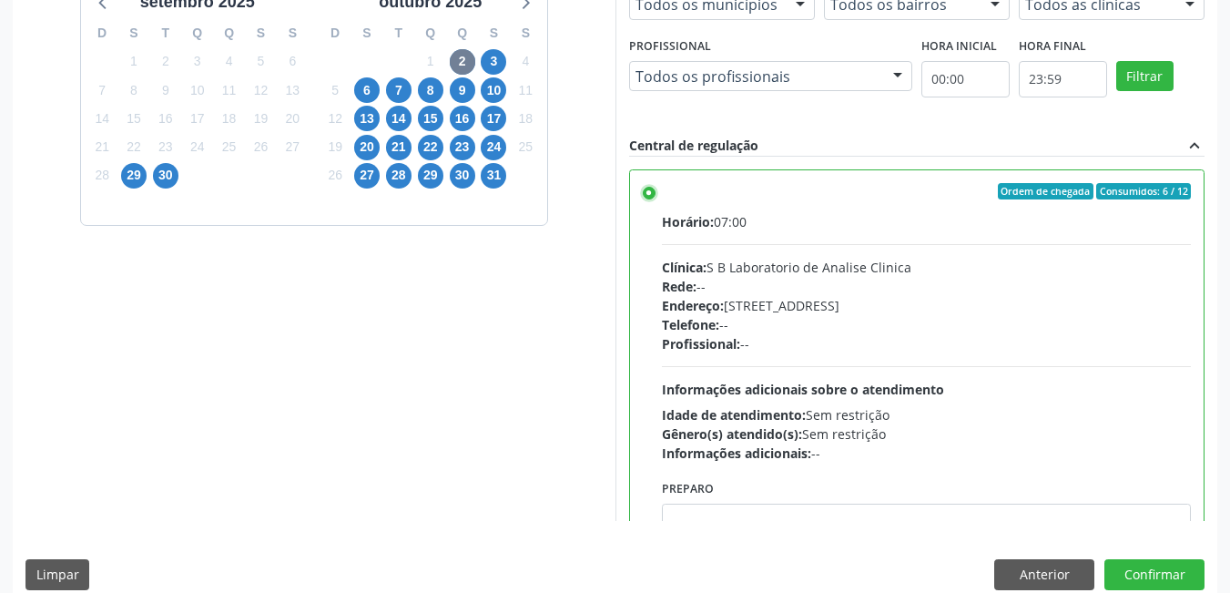
scroll to position [495, 0]
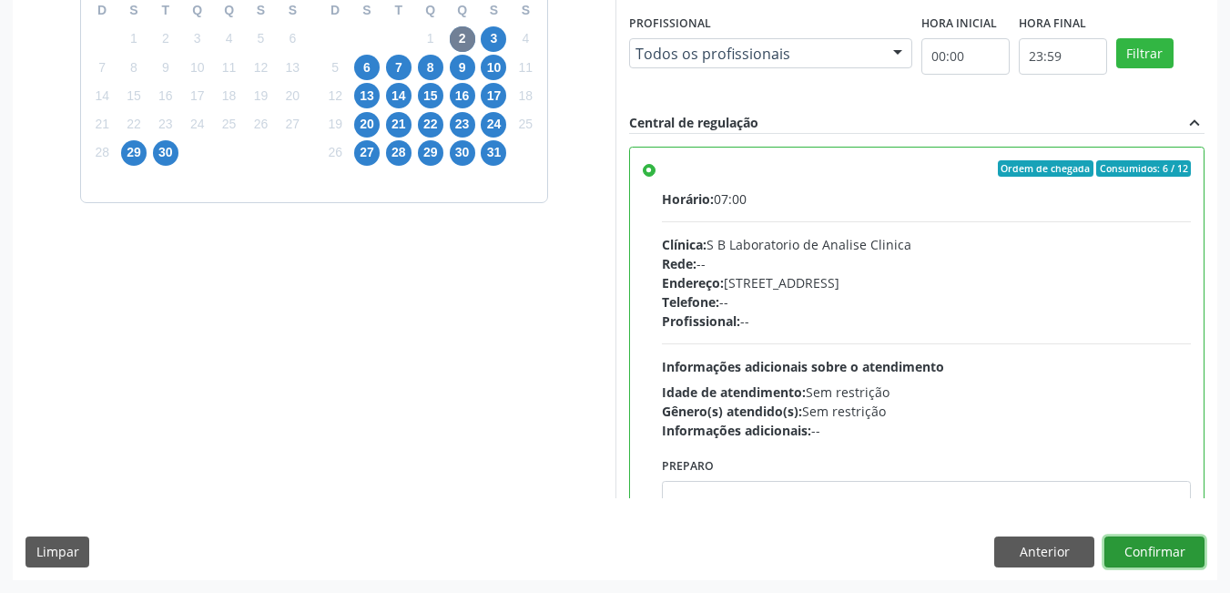
click at [1138, 556] on button "Confirmar" at bounding box center [1155, 551] width 100 height 31
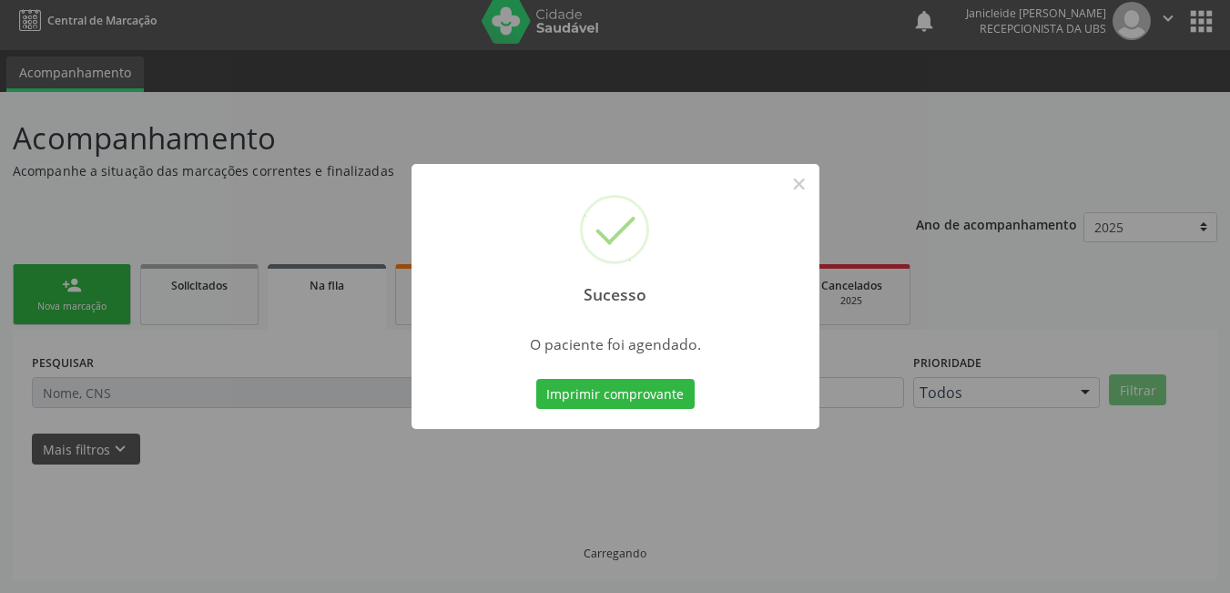
scroll to position [8, 0]
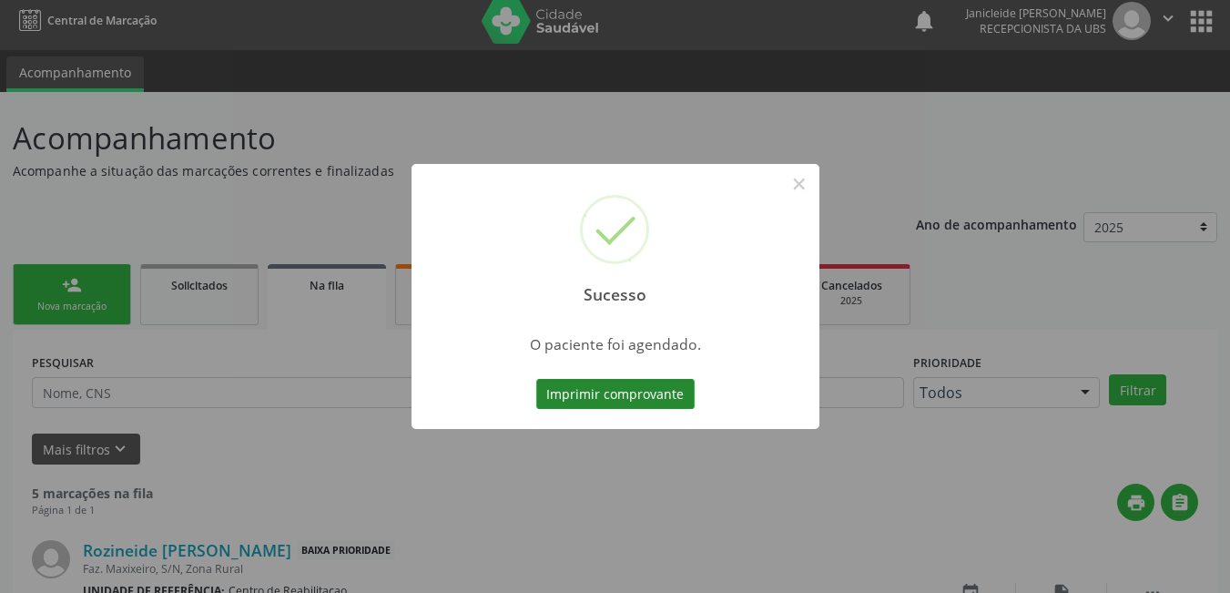
click at [613, 387] on button "Imprimir comprovante" at bounding box center [615, 394] width 158 height 31
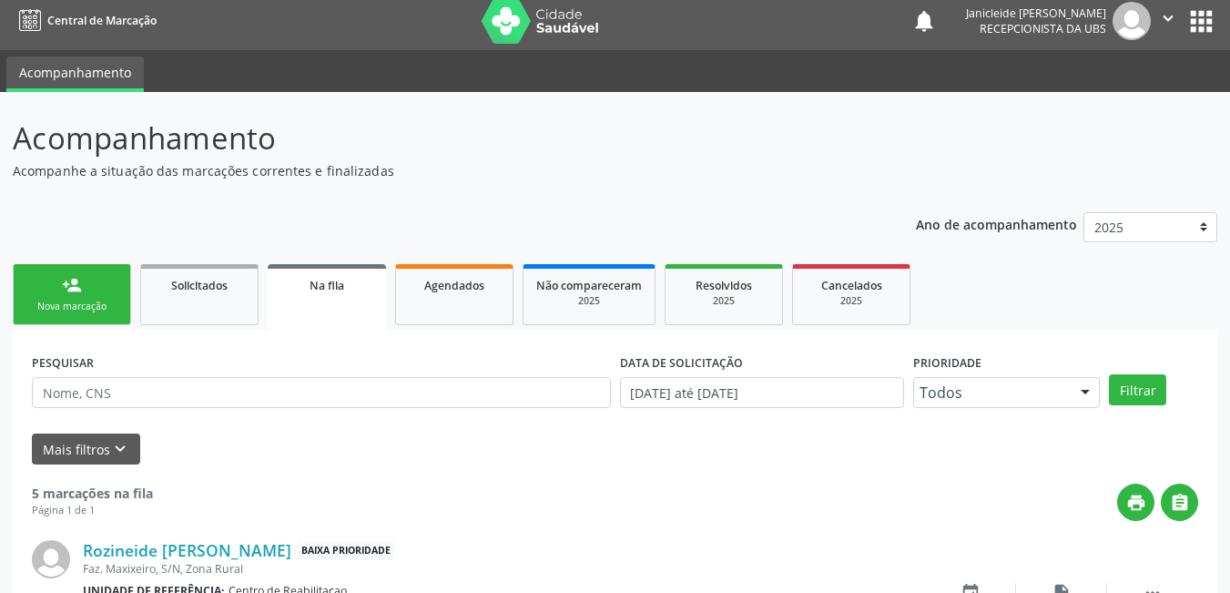
click at [47, 311] on div "Nova marcação" at bounding box center [71, 307] width 91 height 14
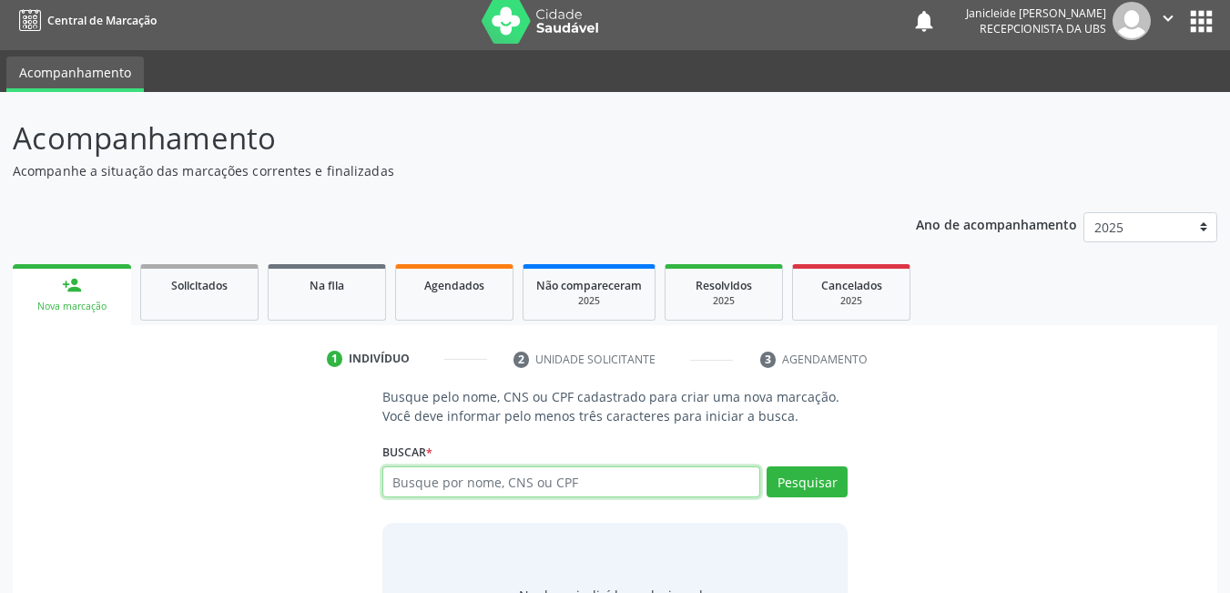
click at [519, 485] on input "text" at bounding box center [572, 481] width 379 height 31
type input "898003473582524"
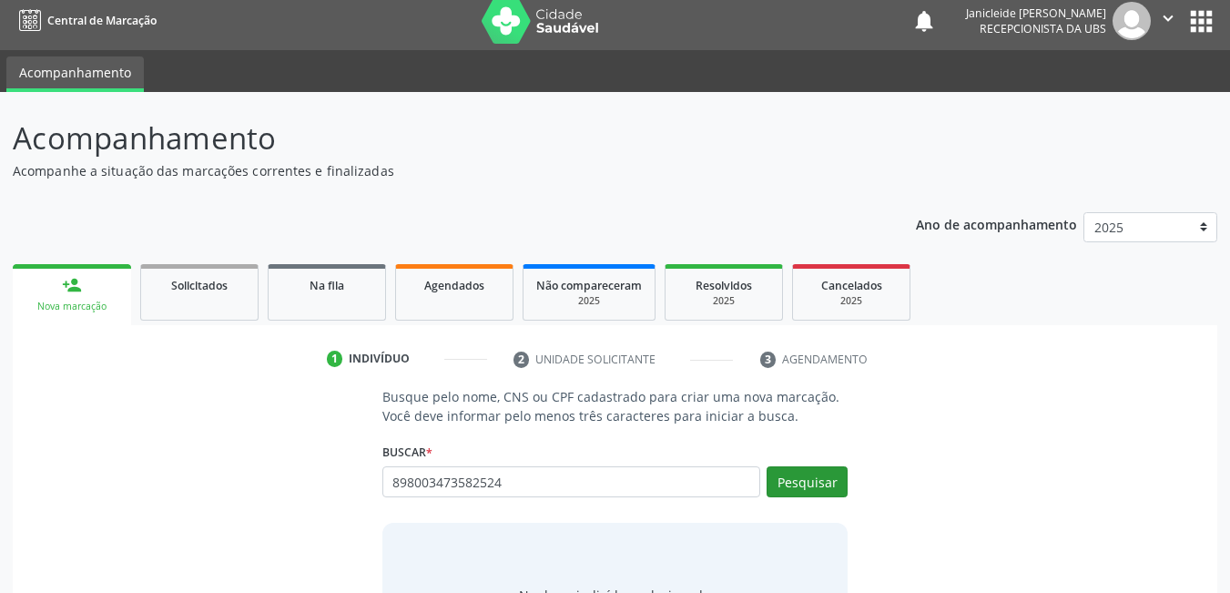
drag, startPoint x: 819, startPoint y: 499, endPoint x: 811, endPoint y: 493, distance: 10.4
click at [814, 496] on div "Pesquisar" at bounding box center [803, 488] width 87 height 44
click at [811, 493] on button "Pesquisar" at bounding box center [807, 481] width 81 height 31
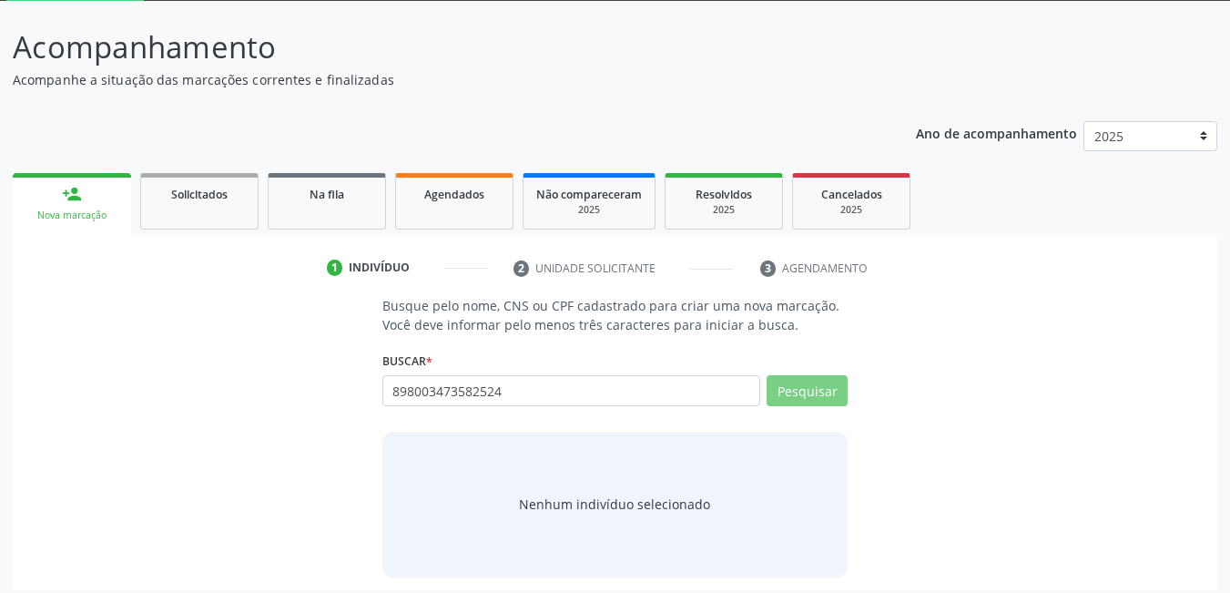
scroll to position [109, 0]
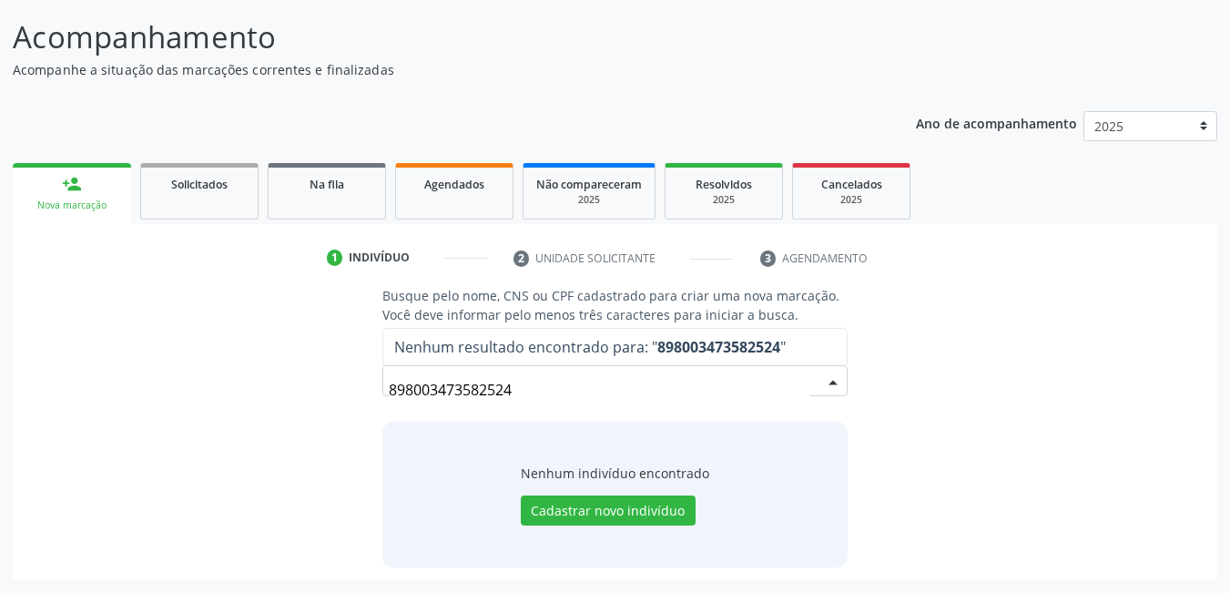
drag, startPoint x: 546, startPoint y: 397, endPoint x: 168, endPoint y: 412, distance: 378.2
click at [168, 412] on div "Busque pelo nome, CNS ou CPF cadastrado para criar uma nova marcação. Você deve…" at bounding box center [615, 426] width 1179 height 281
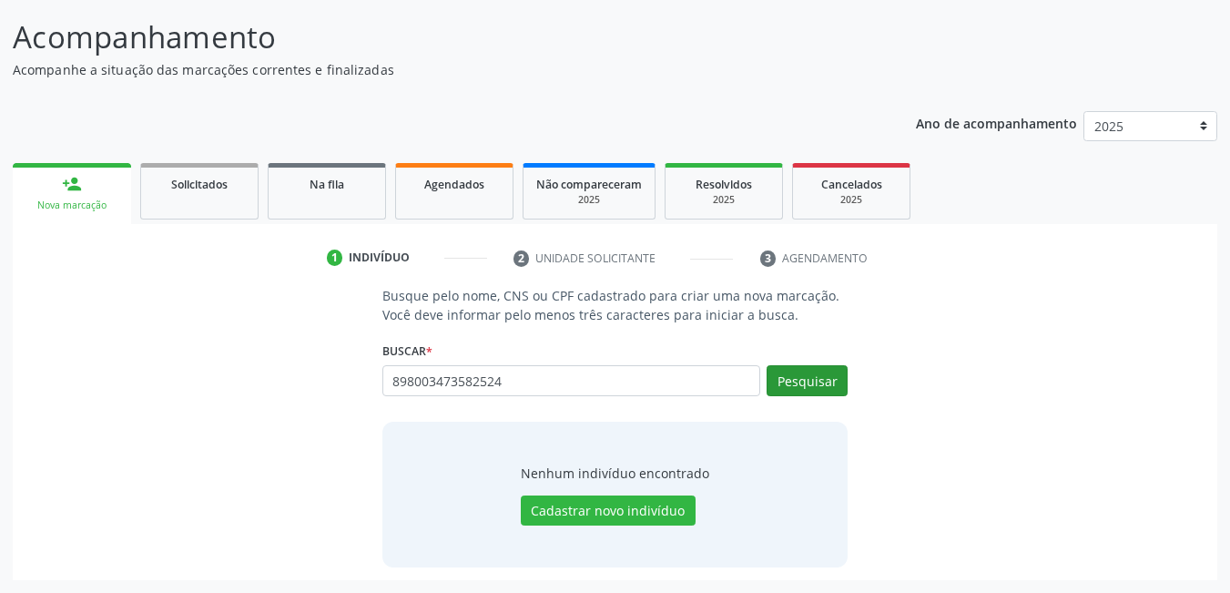
type input "898003473582524"
click at [824, 389] on button "Pesquisar" at bounding box center [807, 380] width 81 height 31
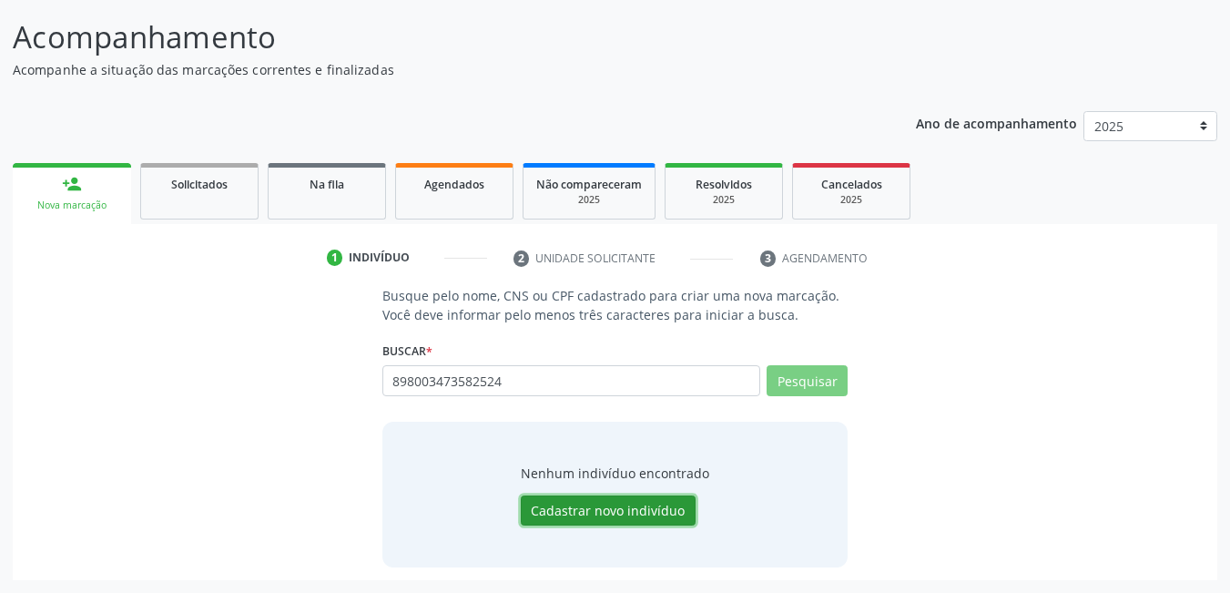
click at [617, 516] on button "Cadastrar novo indivíduo" at bounding box center [608, 510] width 175 height 31
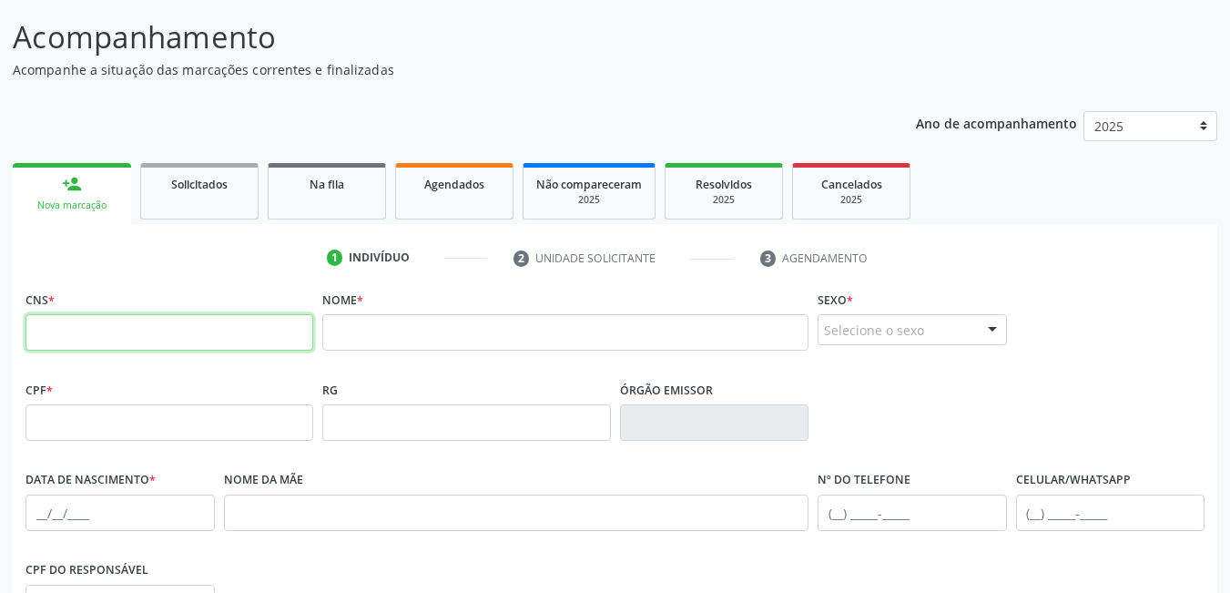
click at [175, 344] on input "text" at bounding box center [170, 332] width 288 height 36
